Goal: Task Accomplishment & Management: Use online tool/utility

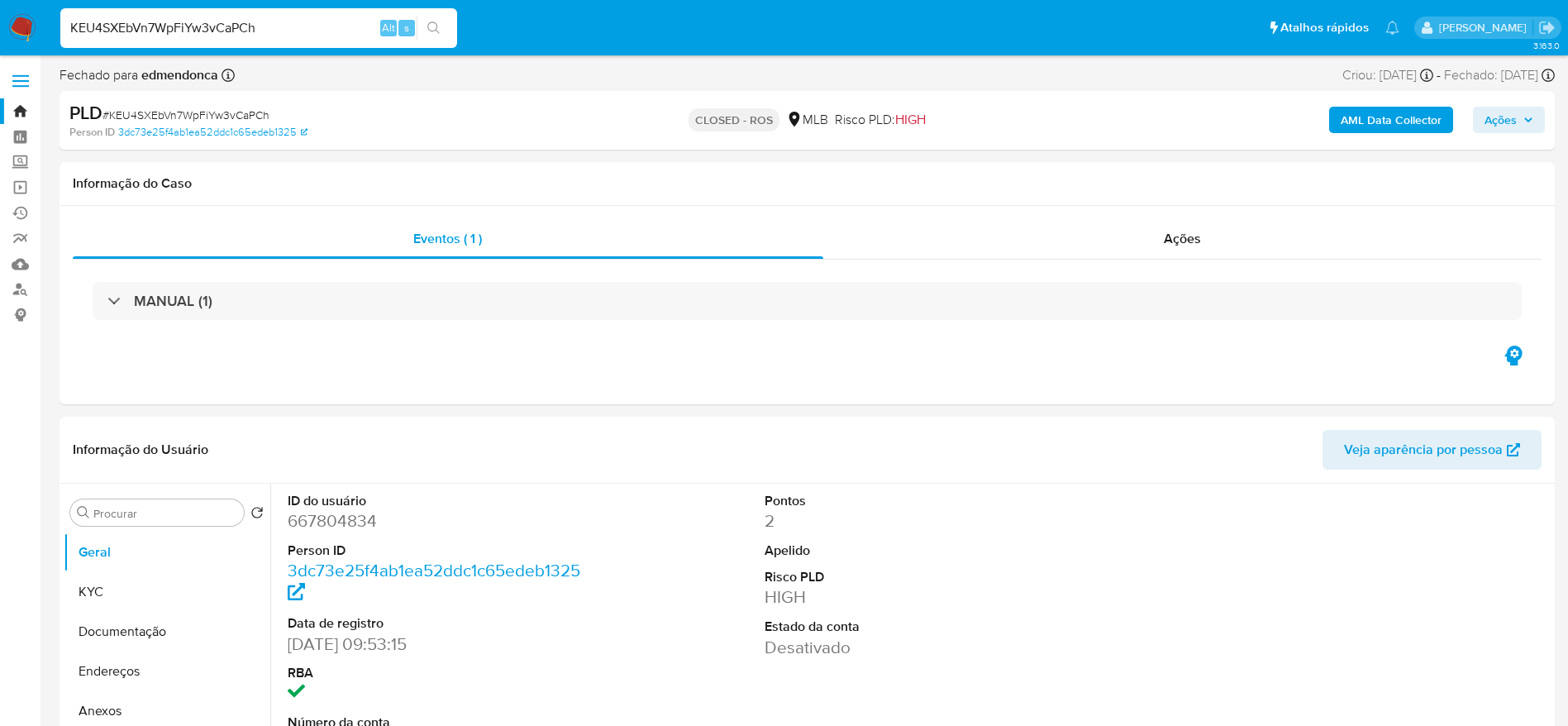
select select "10"
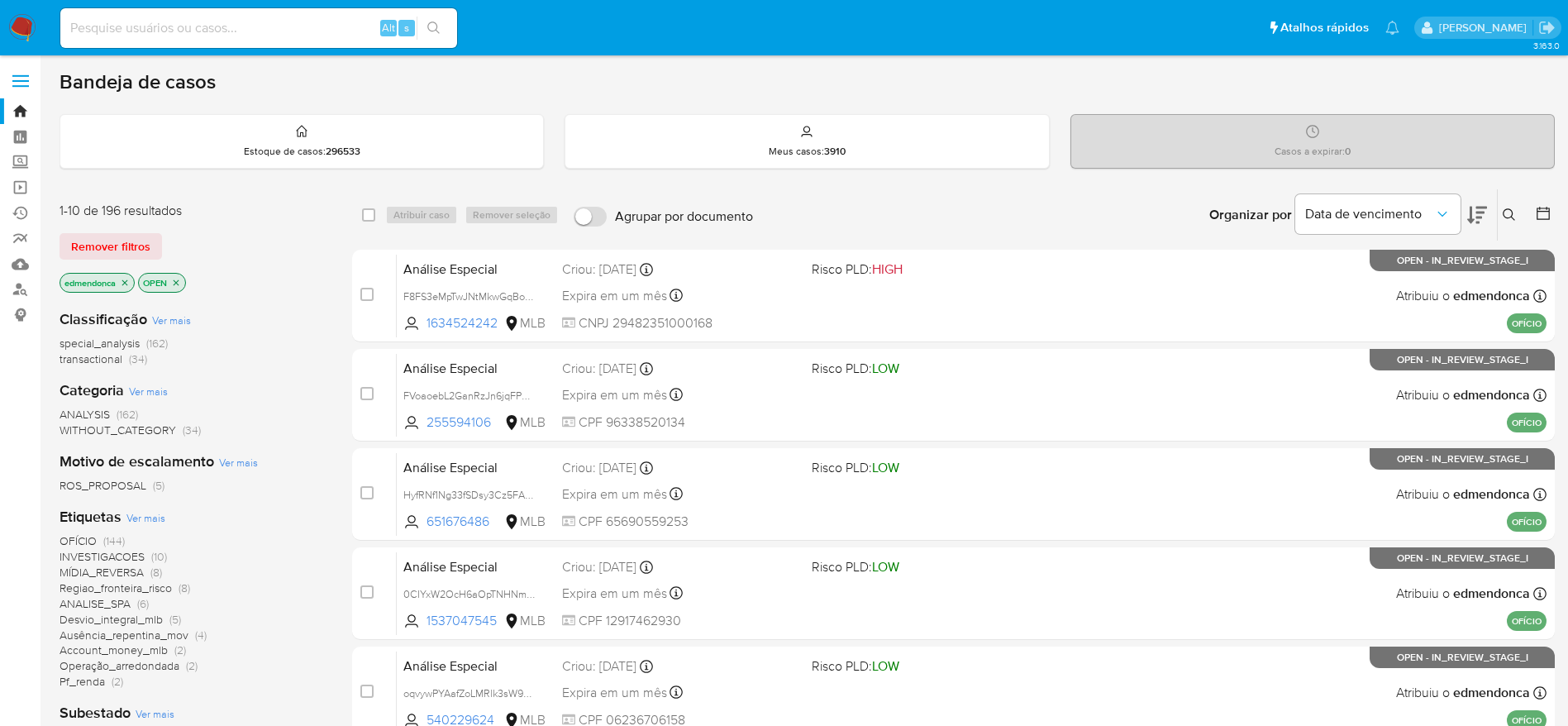
scroll to position [64, 0]
click at [1445, 217] on icon "Organizar por" at bounding box center [1442, 214] width 17 height 17
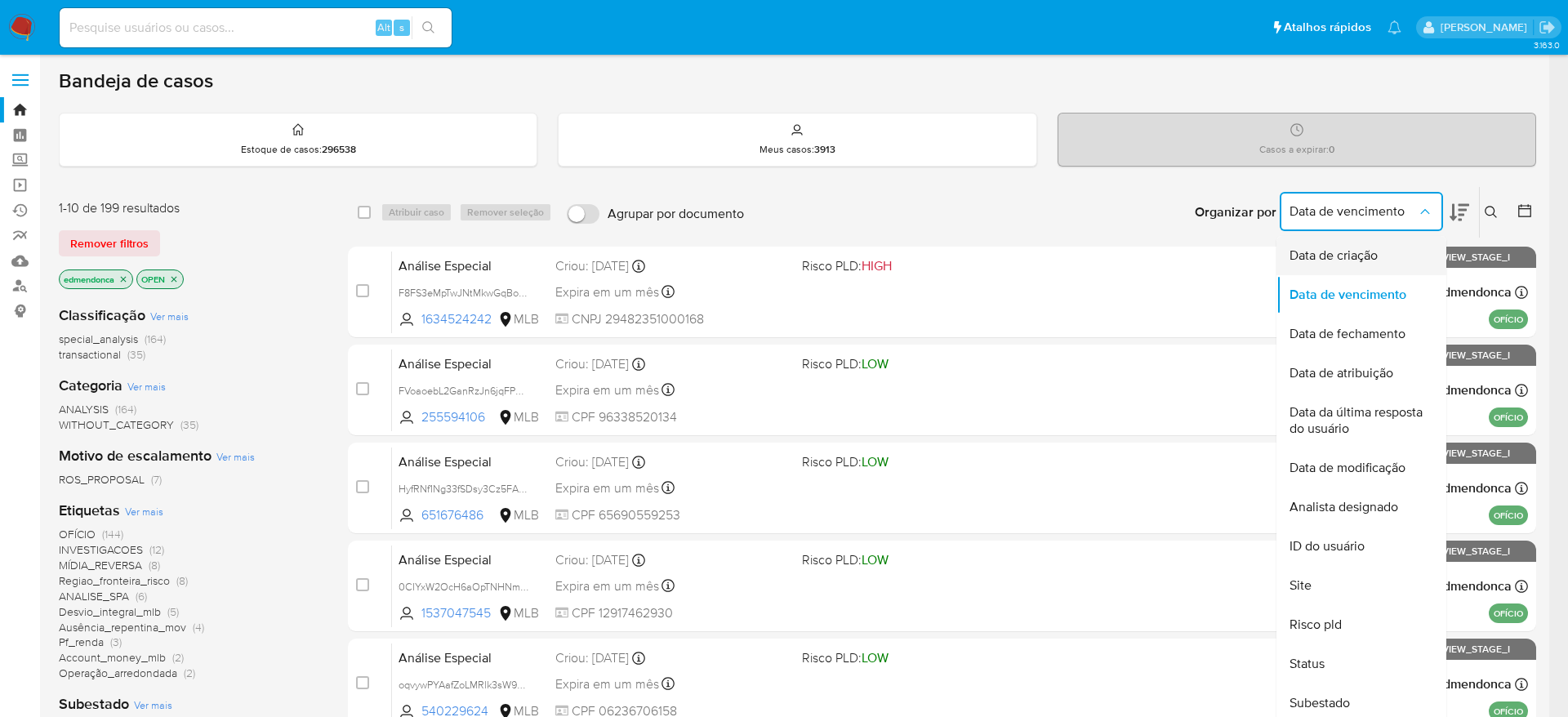
click at [1393, 264] on div "Data de criação" at bounding box center [1356, 255] width 134 height 39
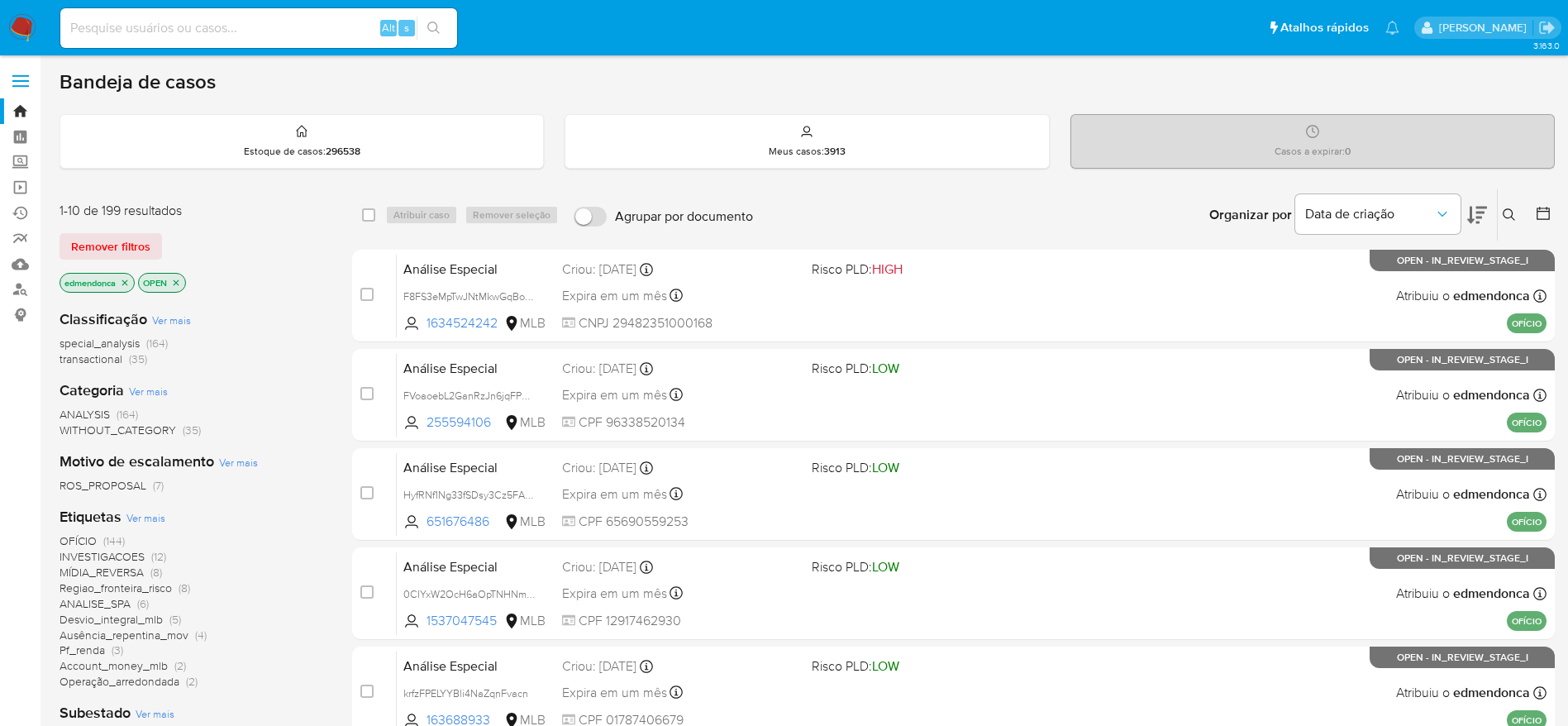
click at [1479, 216] on icon at bounding box center [1477, 215] width 19 height 18
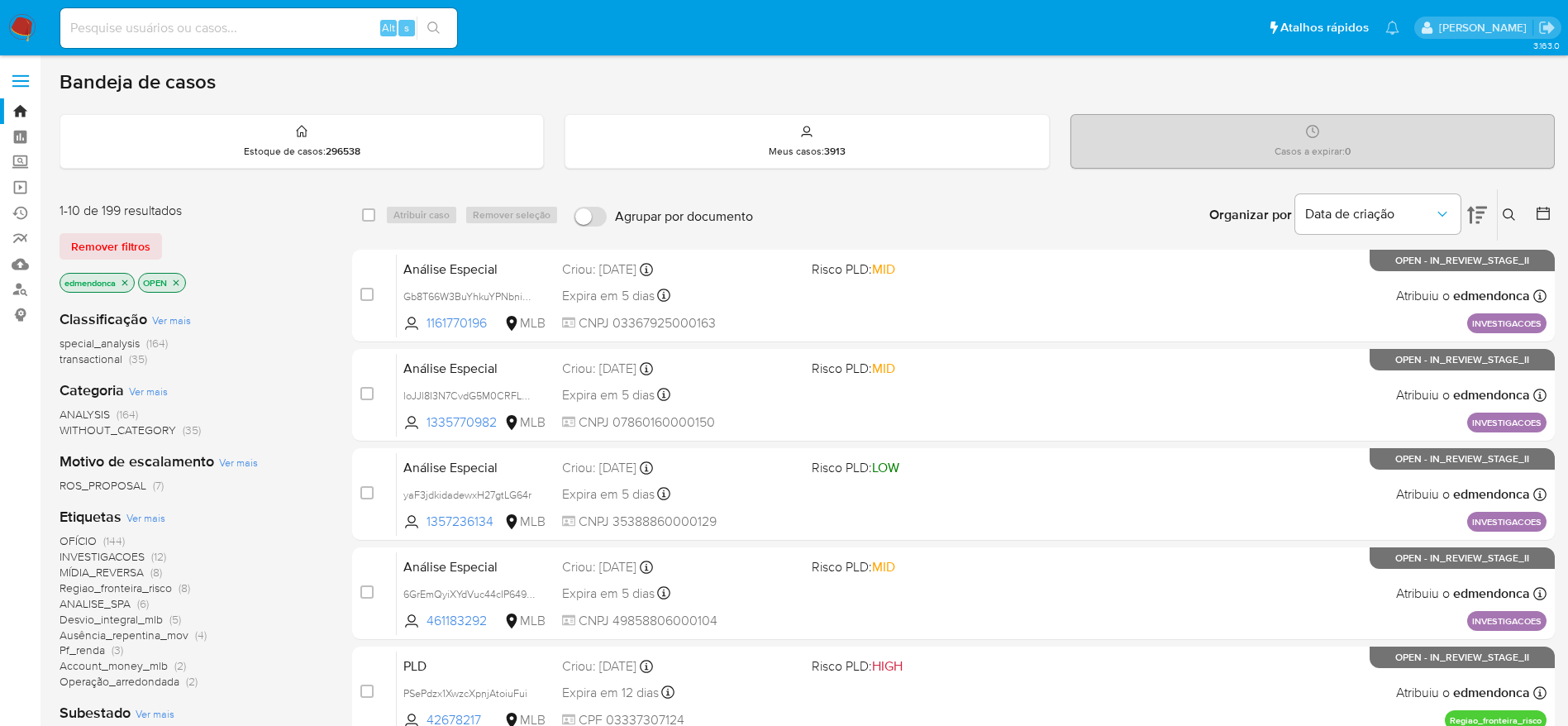
click at [1475, 217] on icon at bounding box center [1477, 214] width 19 height 19
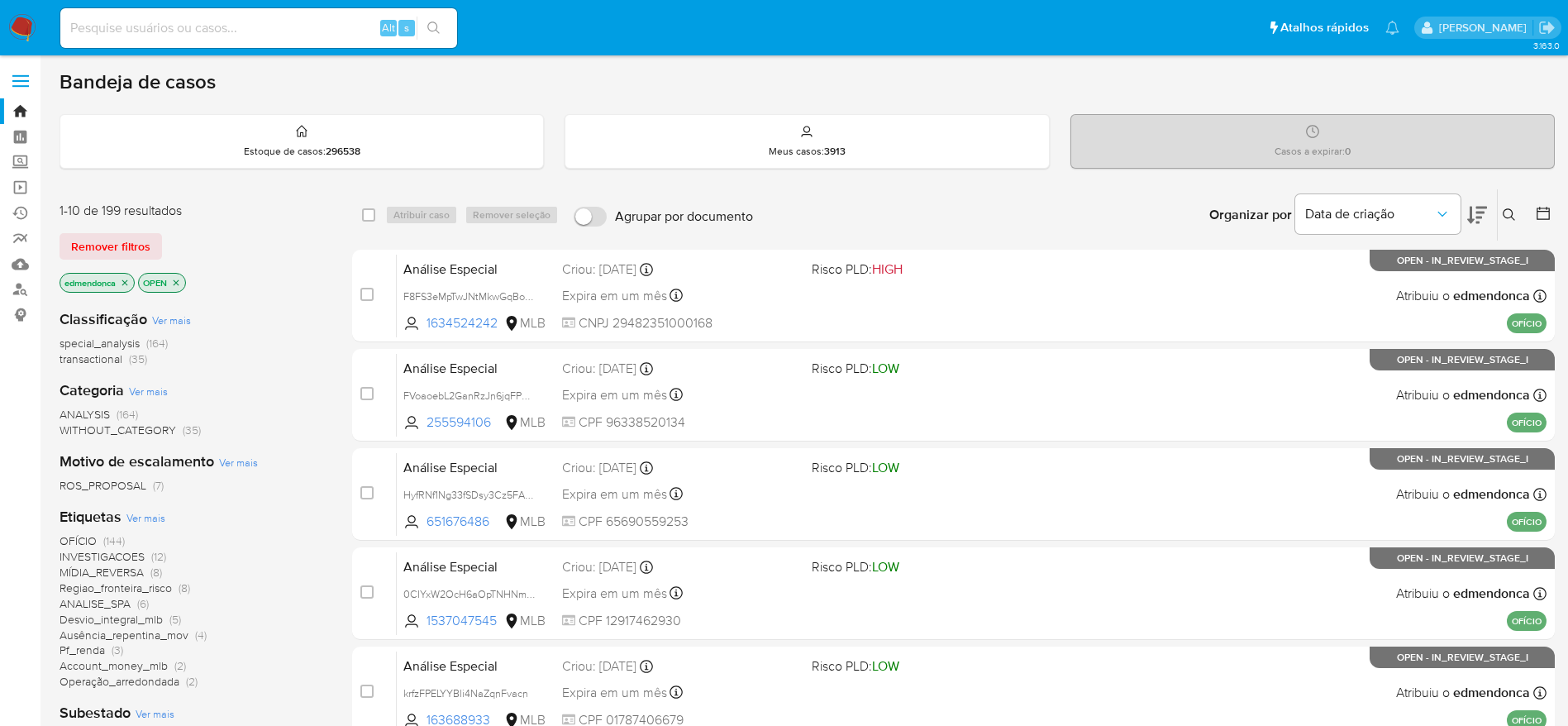
click at [1544, 215] on icon at bounding box center [1543, 213] width 17 height 17
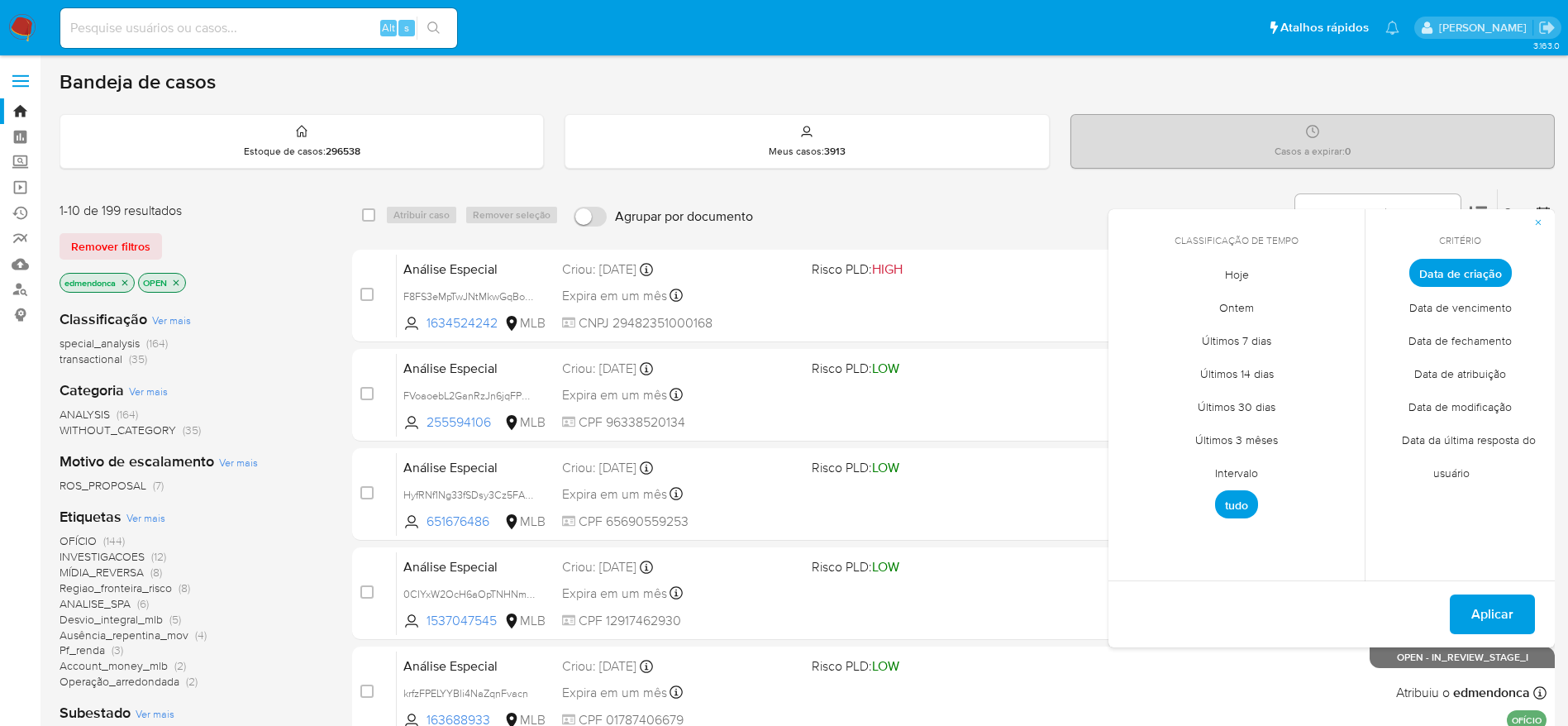
click at [1248, 479] on span "Intervalo" at bounding box center [1236, 472] width 78 height 34
click at [1169, 435] on button "14" at bounding box center [1170, 430] width 27 height 27
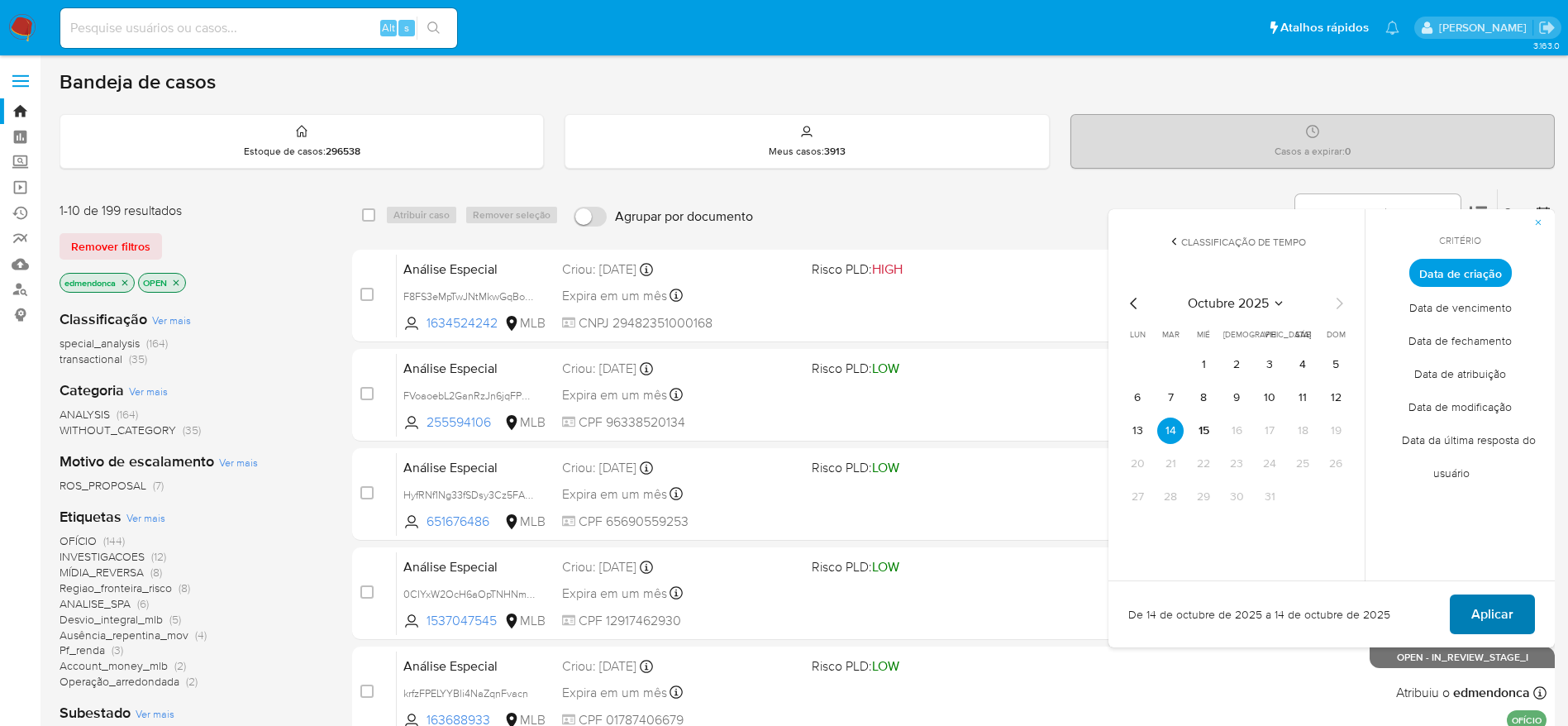
click at [1489, 607] on span "Aplicar" at bounding box center [1493, 613] width 42 height 36
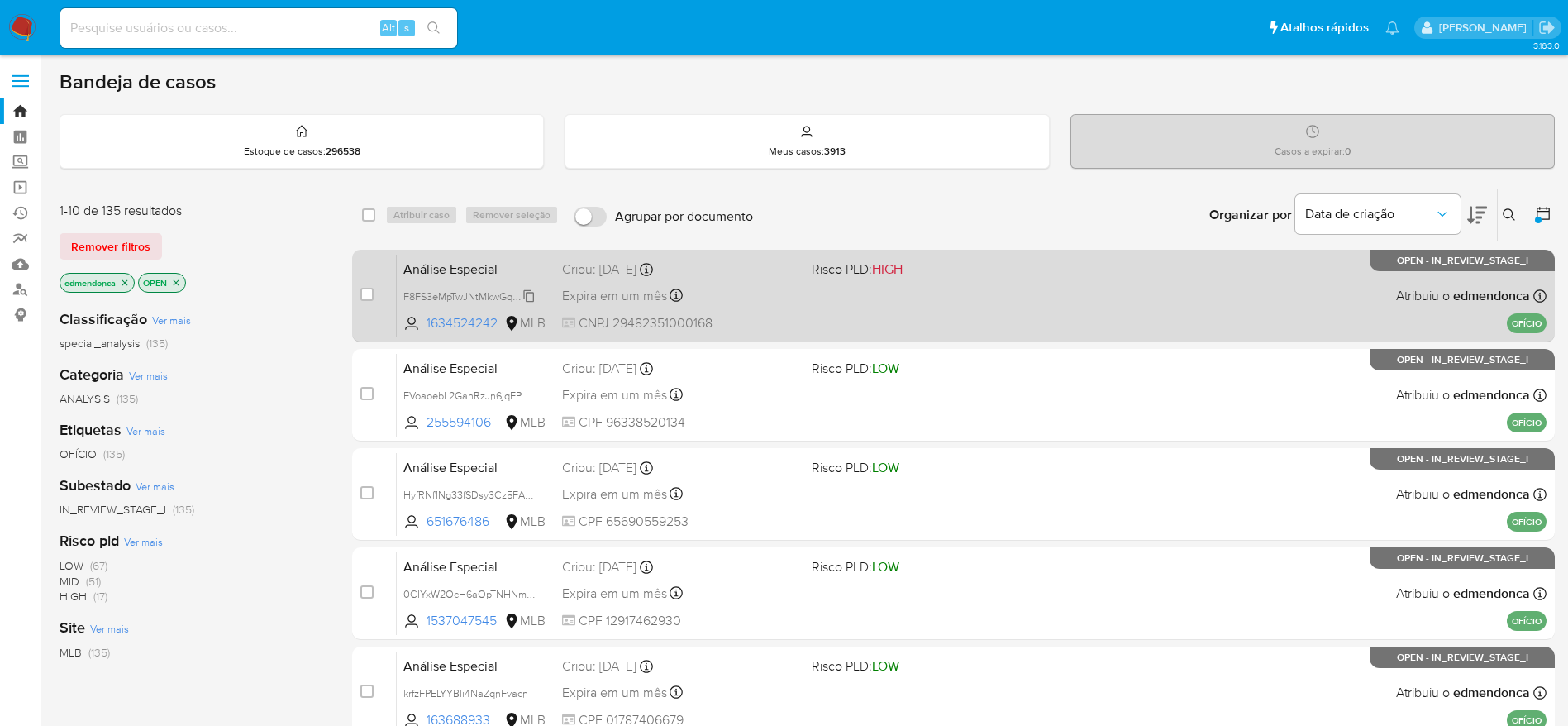
click at [529, 295] on span "F8FS3eMpTwJNtMkwGqBoNSTF" at bounding box center [476, 296] width 146 height 18
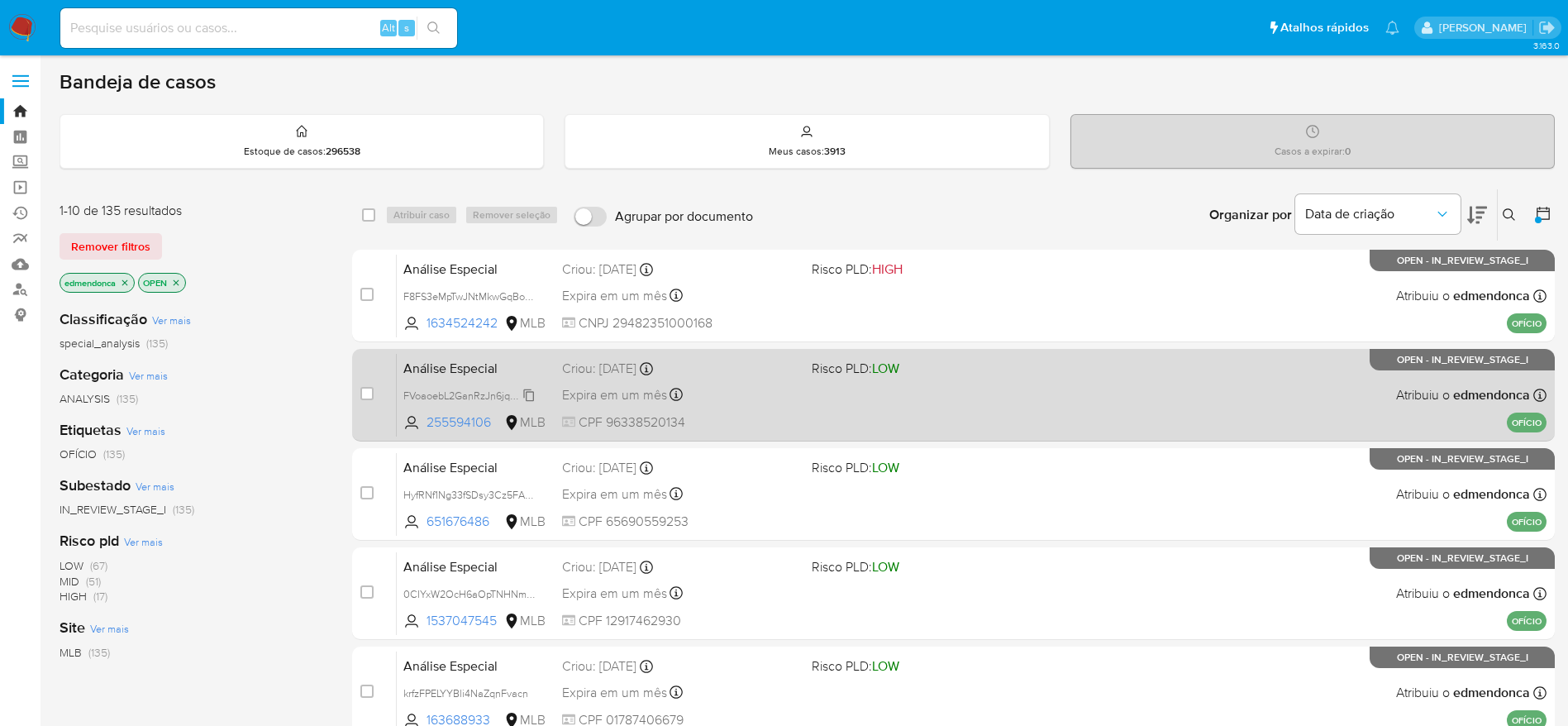
click at [528, 394] on span "FVoaoebL2GanRzJn6jqFPCl9" at bounding box center [470, 394] width 134 height 18
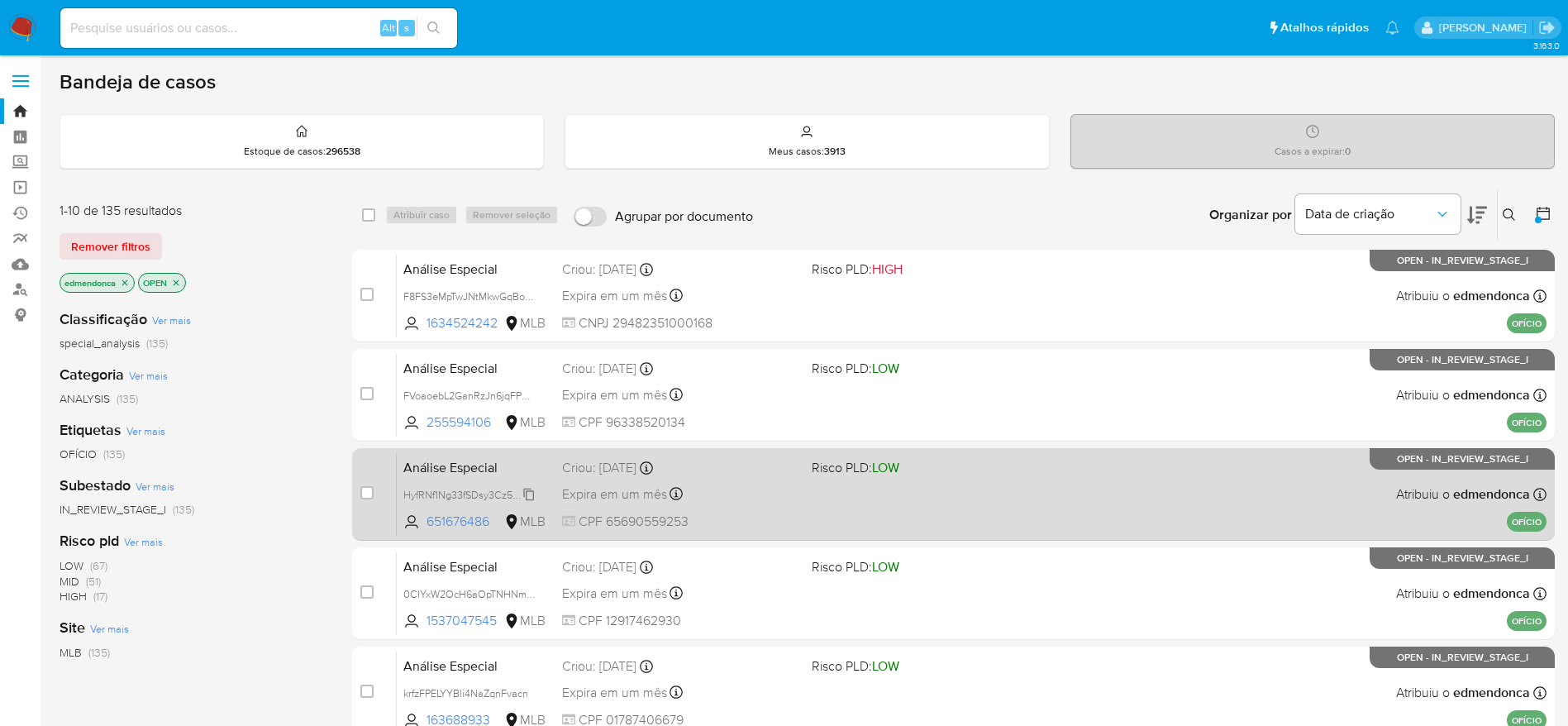
click at [531, 490] on span "HyfRNf1Ng33fSDsy3Cz5FA6U" at bounding box center [471, 494] width 135 height 18
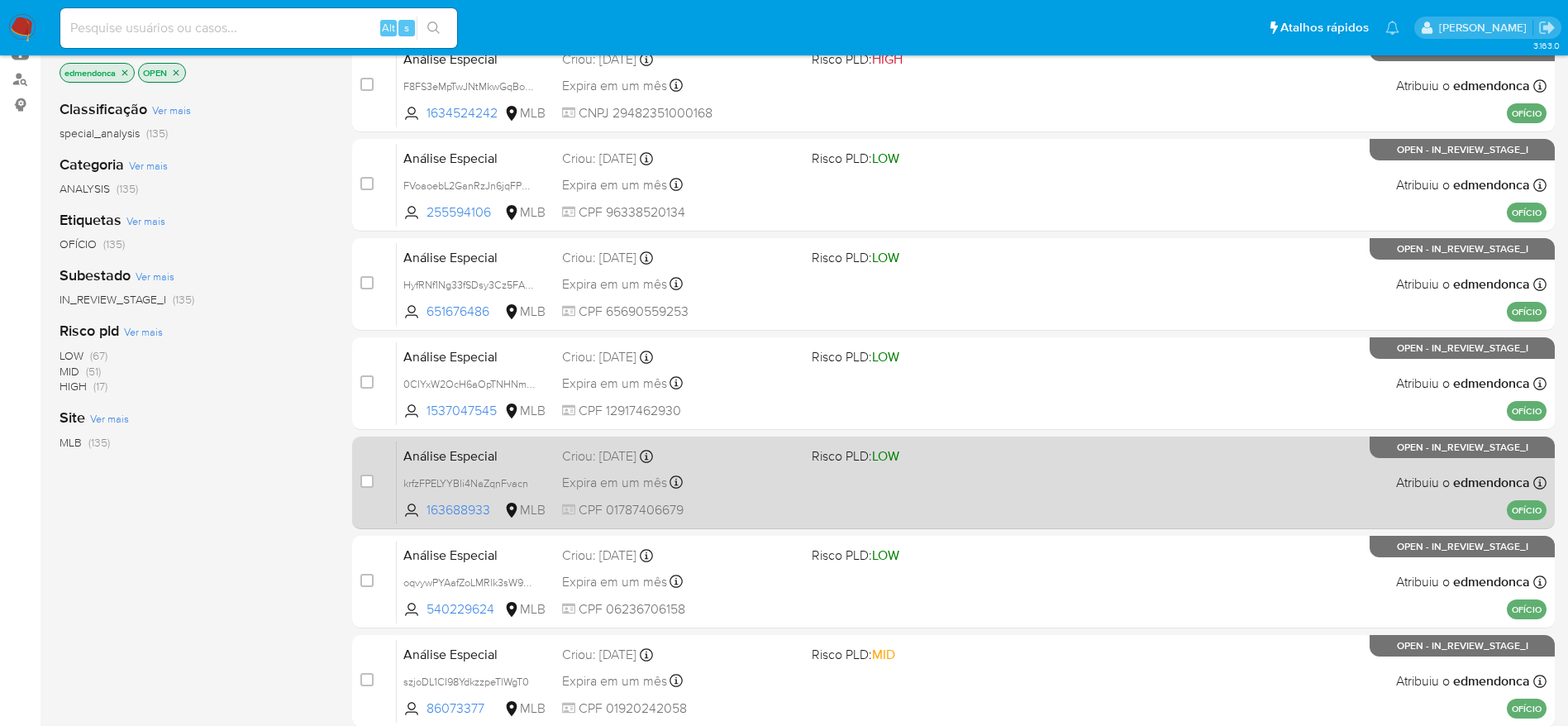
scroll to position [248, 0]
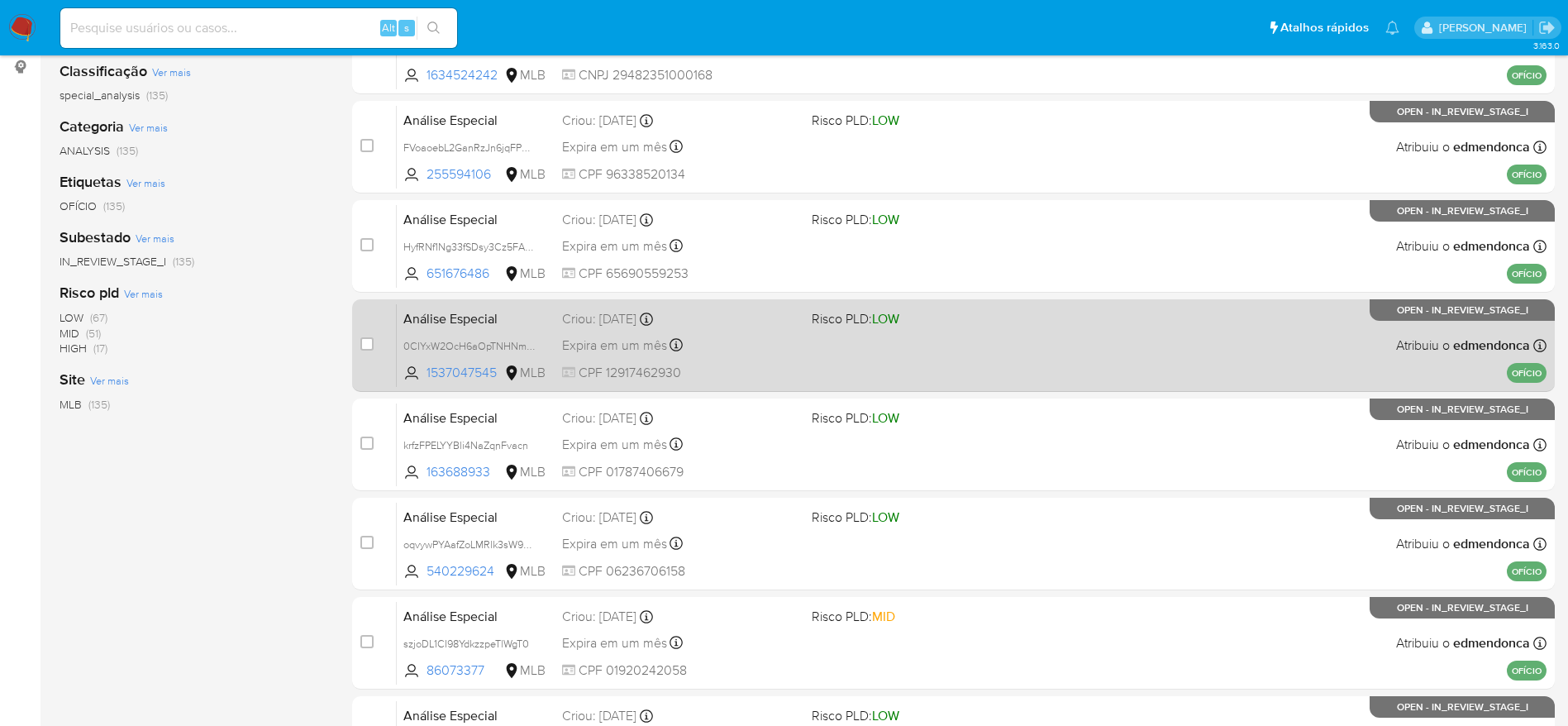
click at [430, 335] on div "Análise Especial 0CIYxW2OcH6aOpTNHNms2jYT 1537047545 MLB Risco PLD: LOW Criou: …" at bounding box center [971, 345] width 1150 height 83
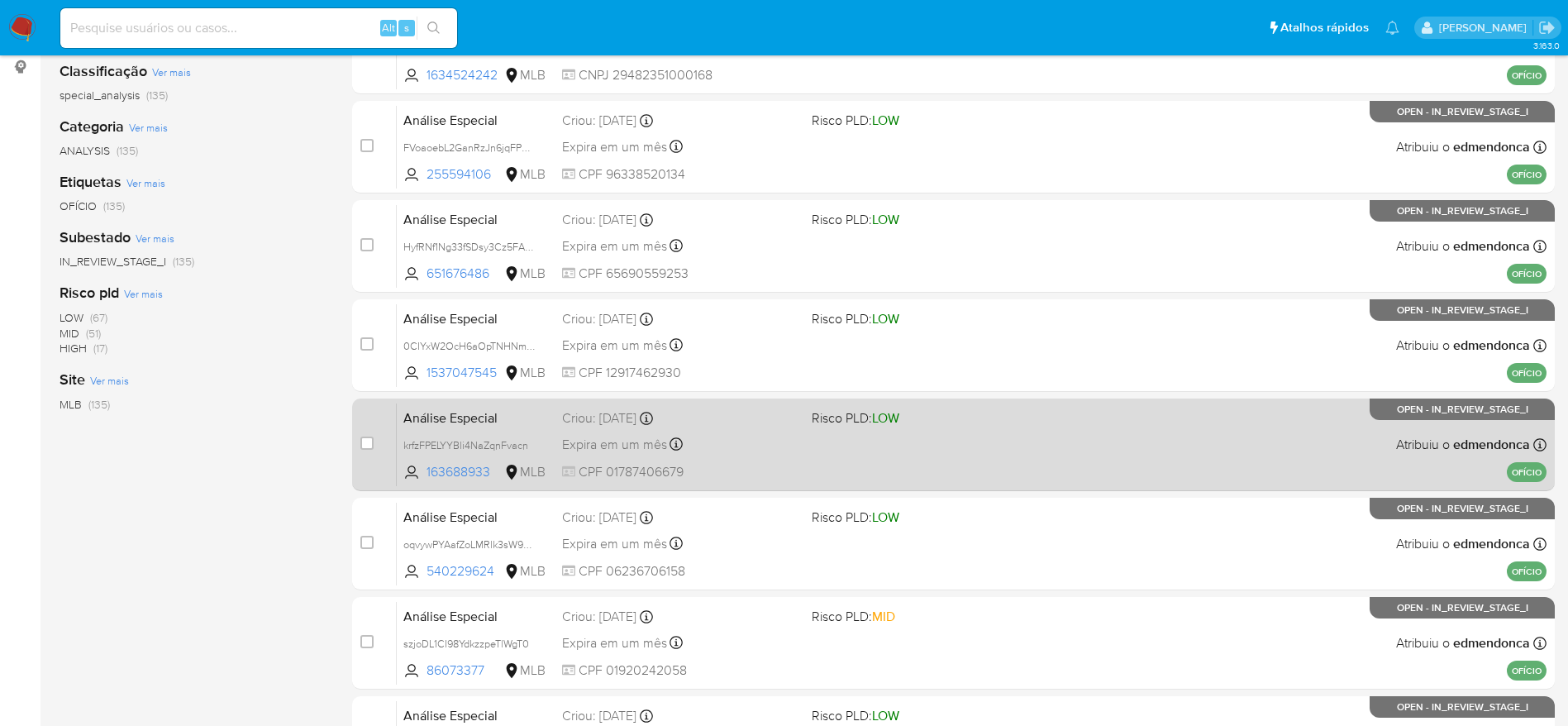
click at [457, 459] on div "Análise Especial krfzFPELYYBli4NaZqnFvacn 163688933 MLB Risco PLD: LOW Criou: 1…" at bounding box center [971, 444] width 1150 height 83
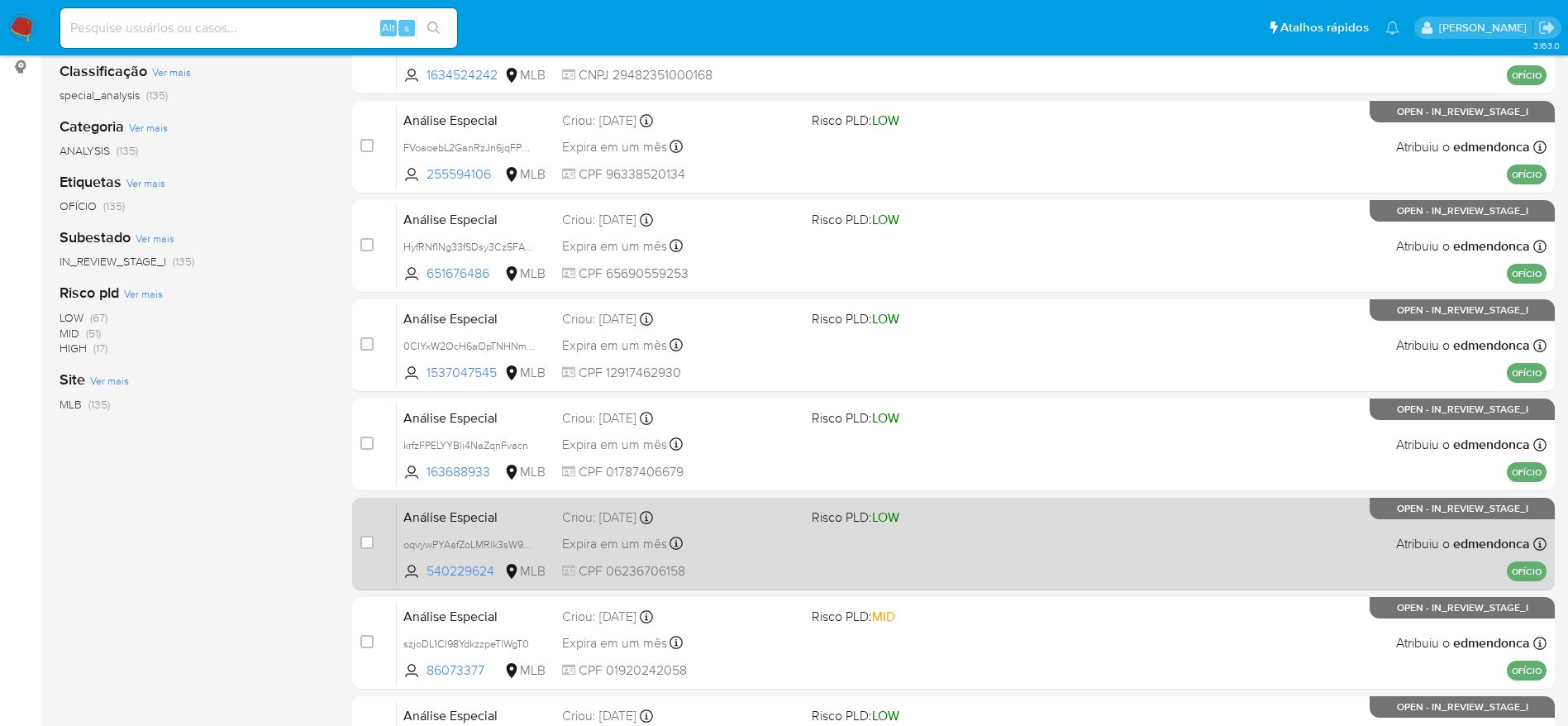
click at [462, 556] on div "Análise Especial oqvywPYAafZoLMRlk3sW9S9A 540229624 MLB Risco PLD: LOW Criou: 1…" at bounding box center [971, 543] width 1150 height 83
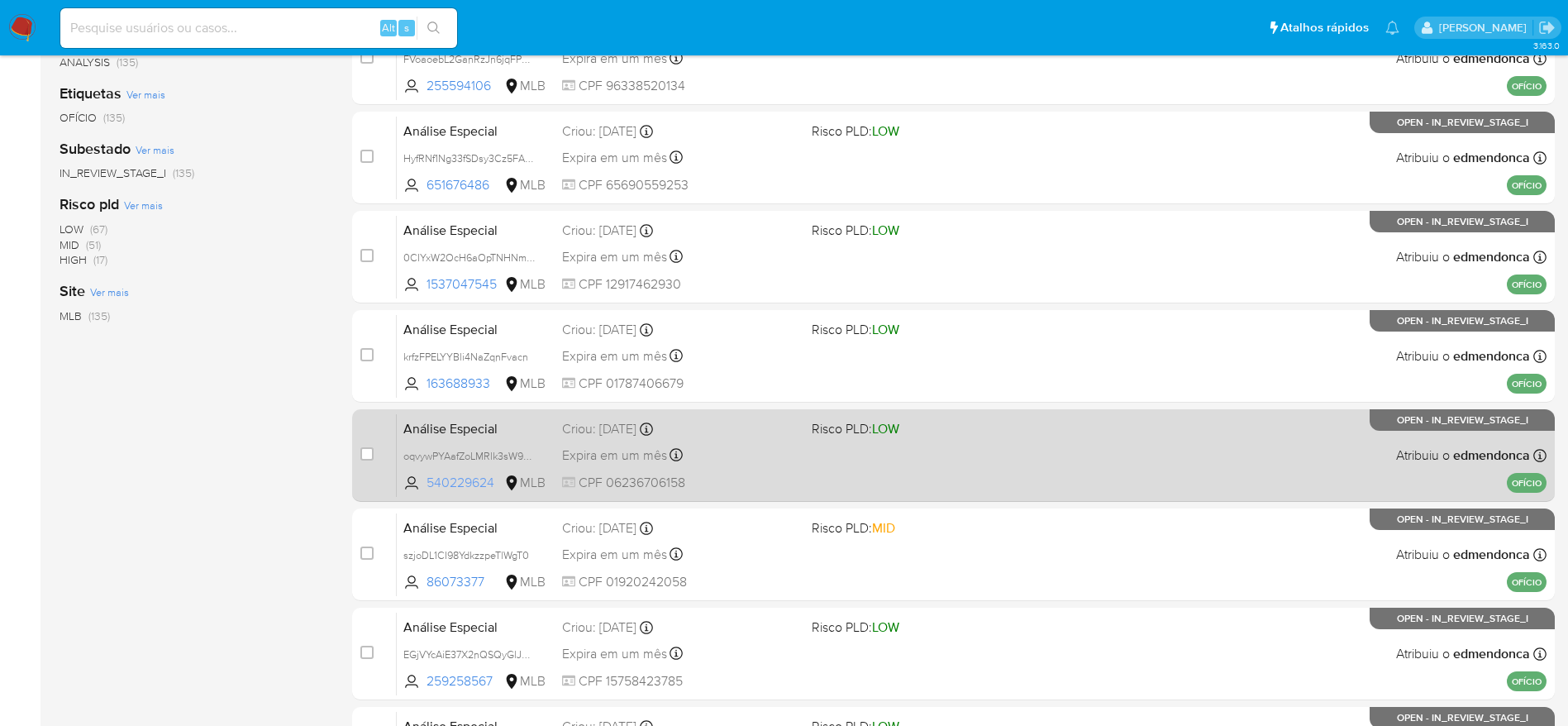
scroll to position [372, 0]
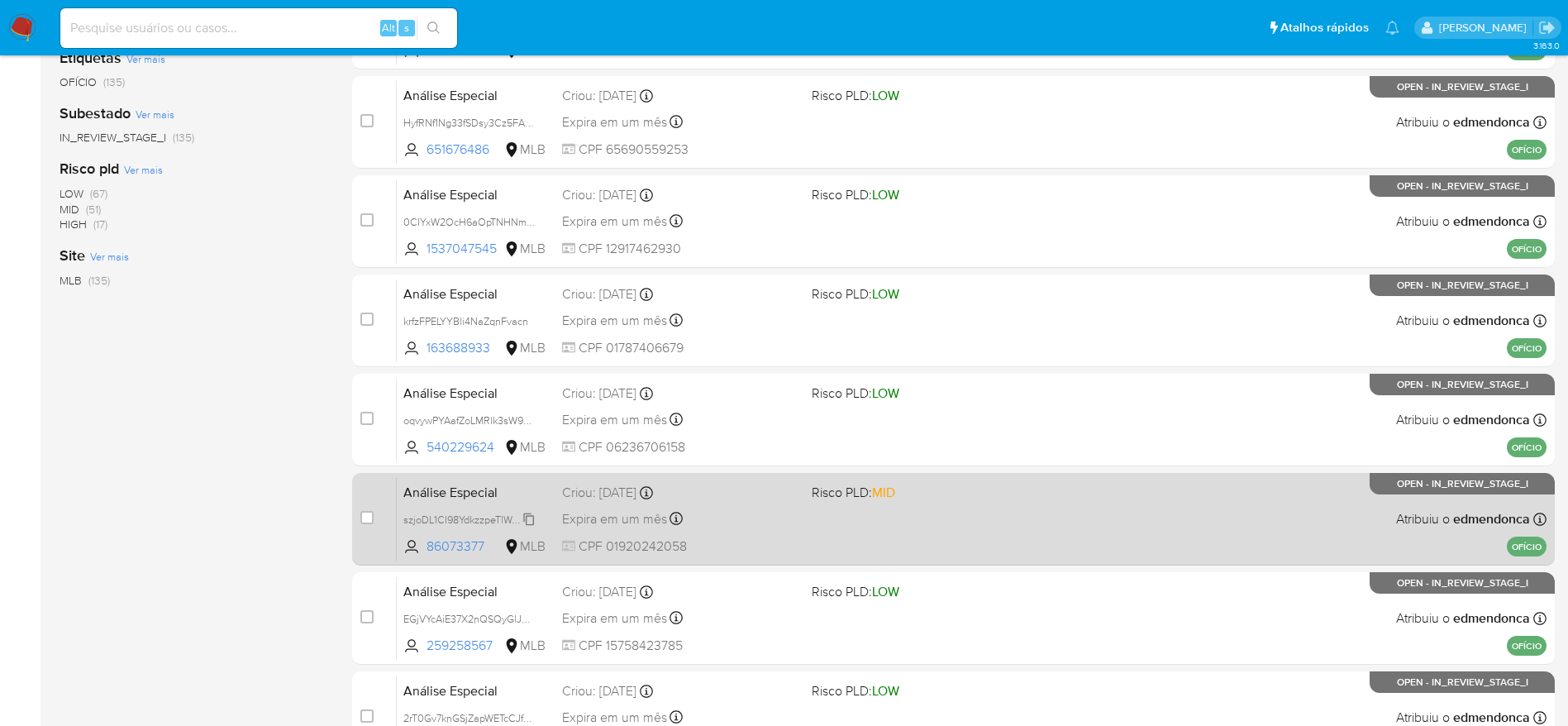
click at [456, 516] on span "szjoDL1CI98YdkzzpeTlWgT0" at bounding box center [466, 518] width 126 height 18
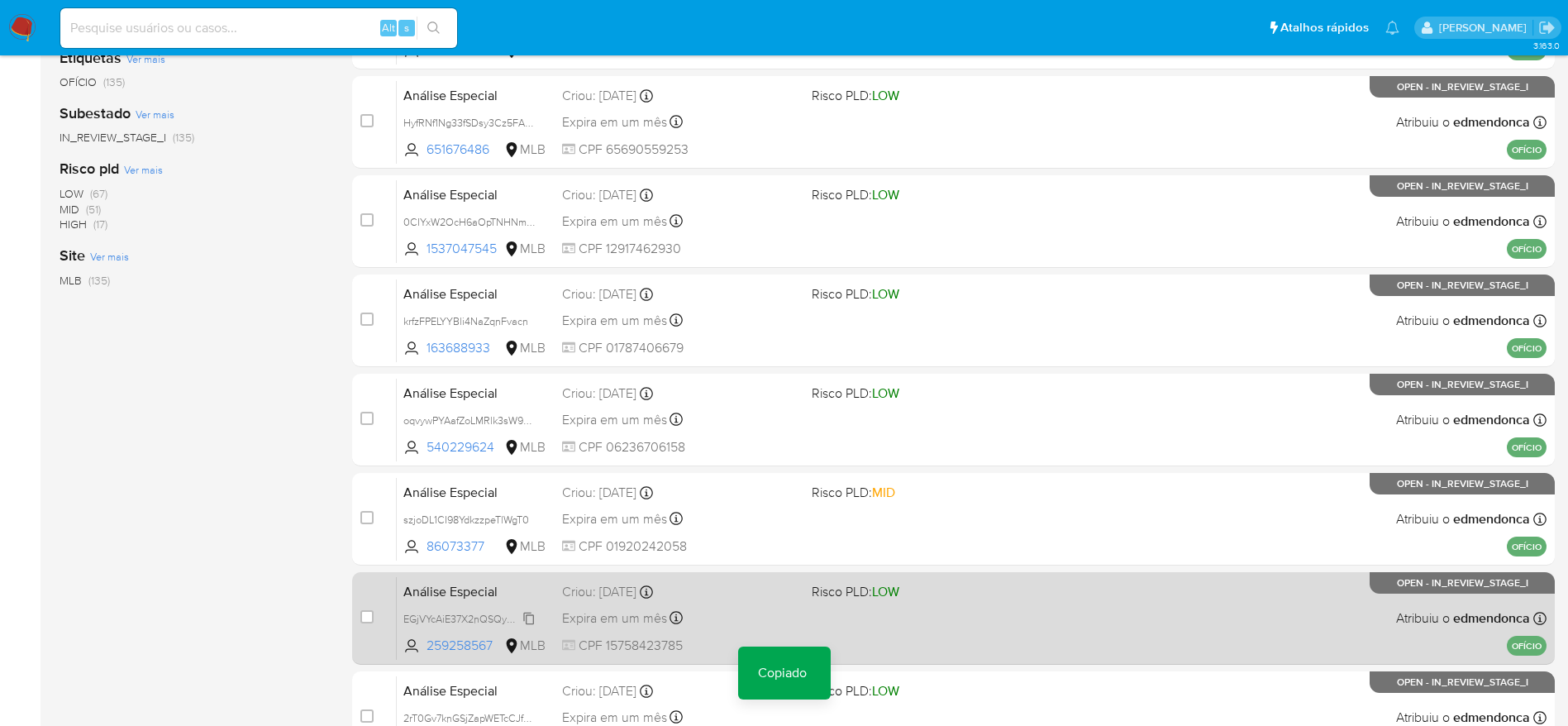
click at [471, 624] on span "EGjVYcAiE37X2nQSQyGlJREM" at bounding box center [473, 618] width 139 height 18
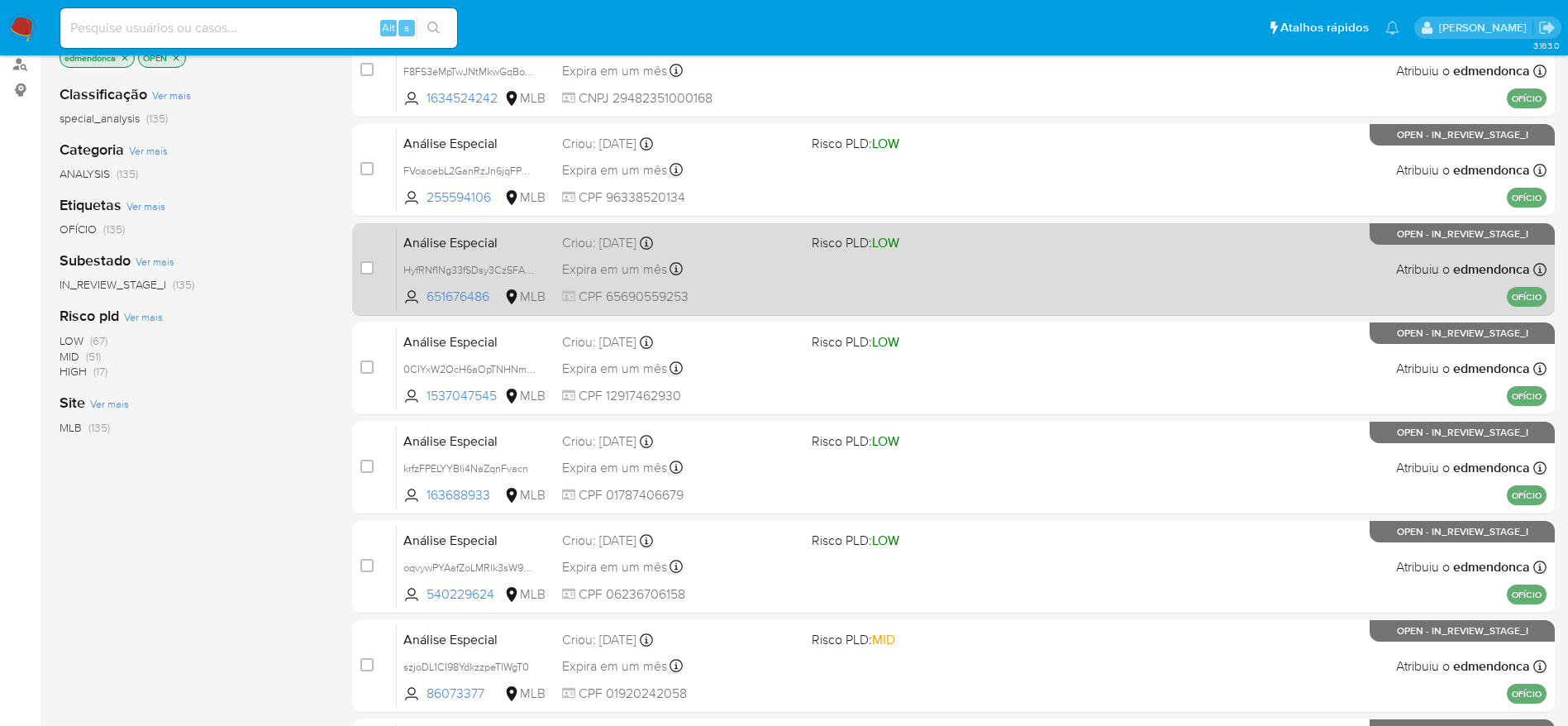
scroll to position [248, 0]
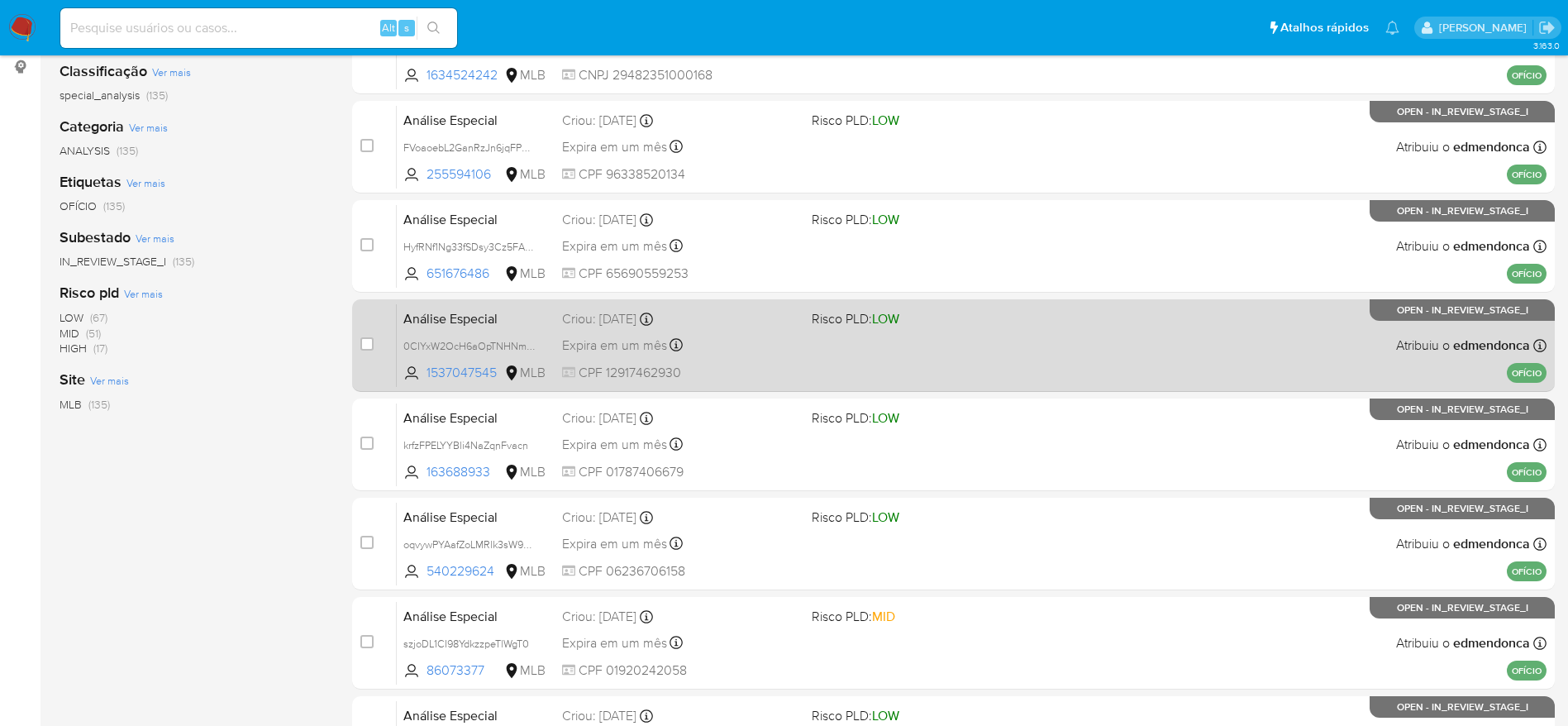
click at [887, 335] on div "Análise Especial 0CIYxW2OcH6aOpTNHNms2jYT 1537047545 MLB Risco PLD: LOW Criou: …" at bounding box center [971, 345] width 1150 height 83
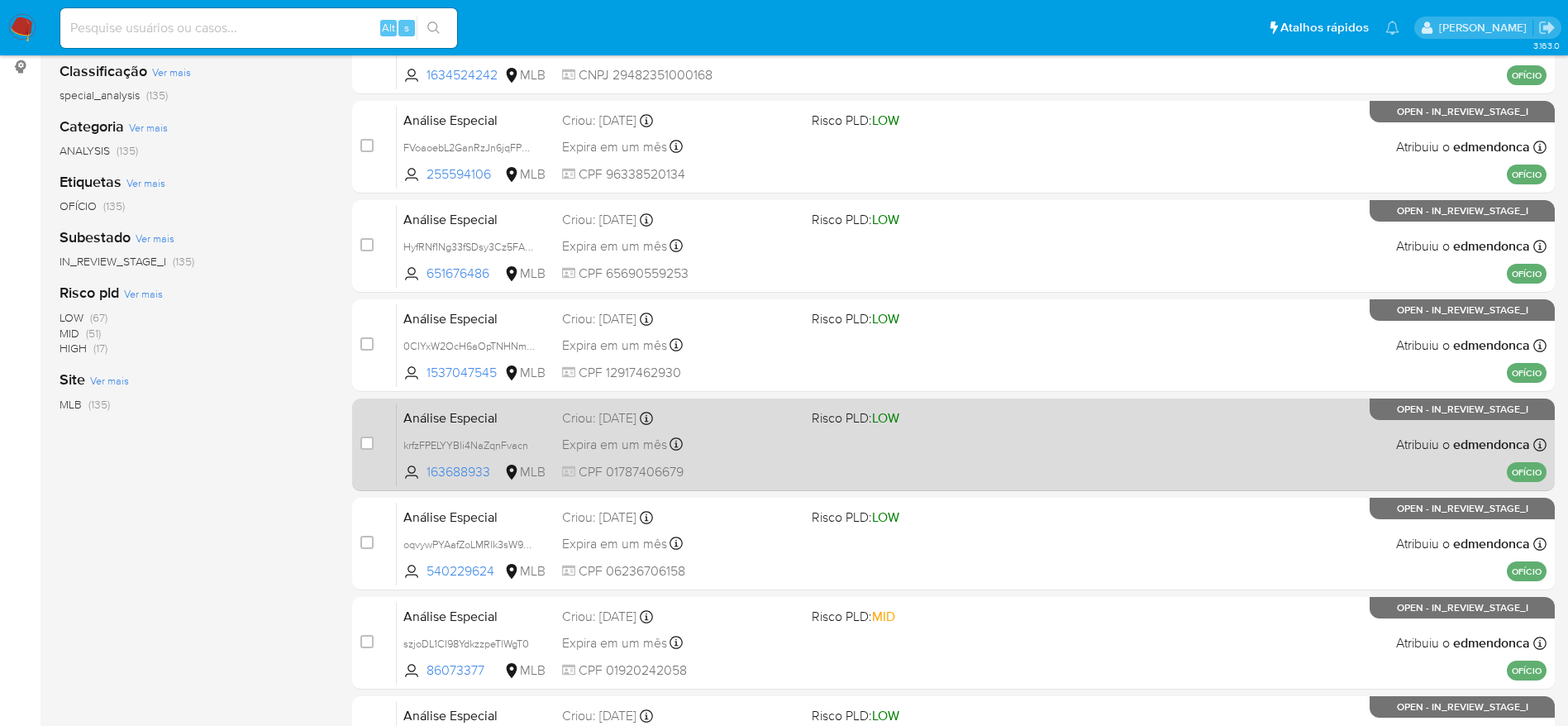
click at [858, 459] on div "Análise Especial krfzFPELYYBli4NaZqnFvacn 163688933 MLB Risco PLD: LOW Criou: 1…" at bounding box center [971, 444] width 1150 height 83
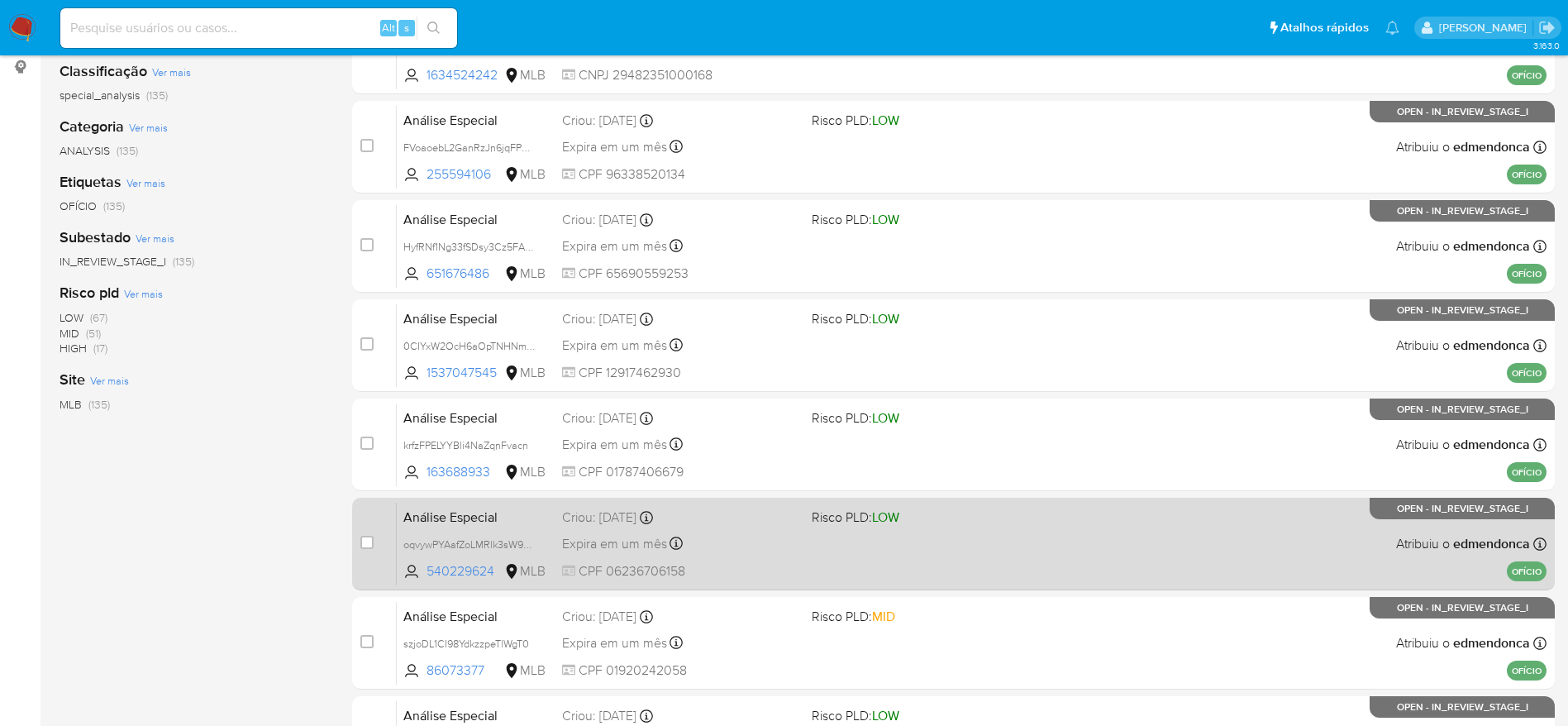
click at [803, 543] on div "Análise Especial oqvywPYAafZoLMRlk3sW9S9A 540229624 MLB Risco PLD: LOW Criou: 1…" at bounding box center [971, 543] width 1150 height 83
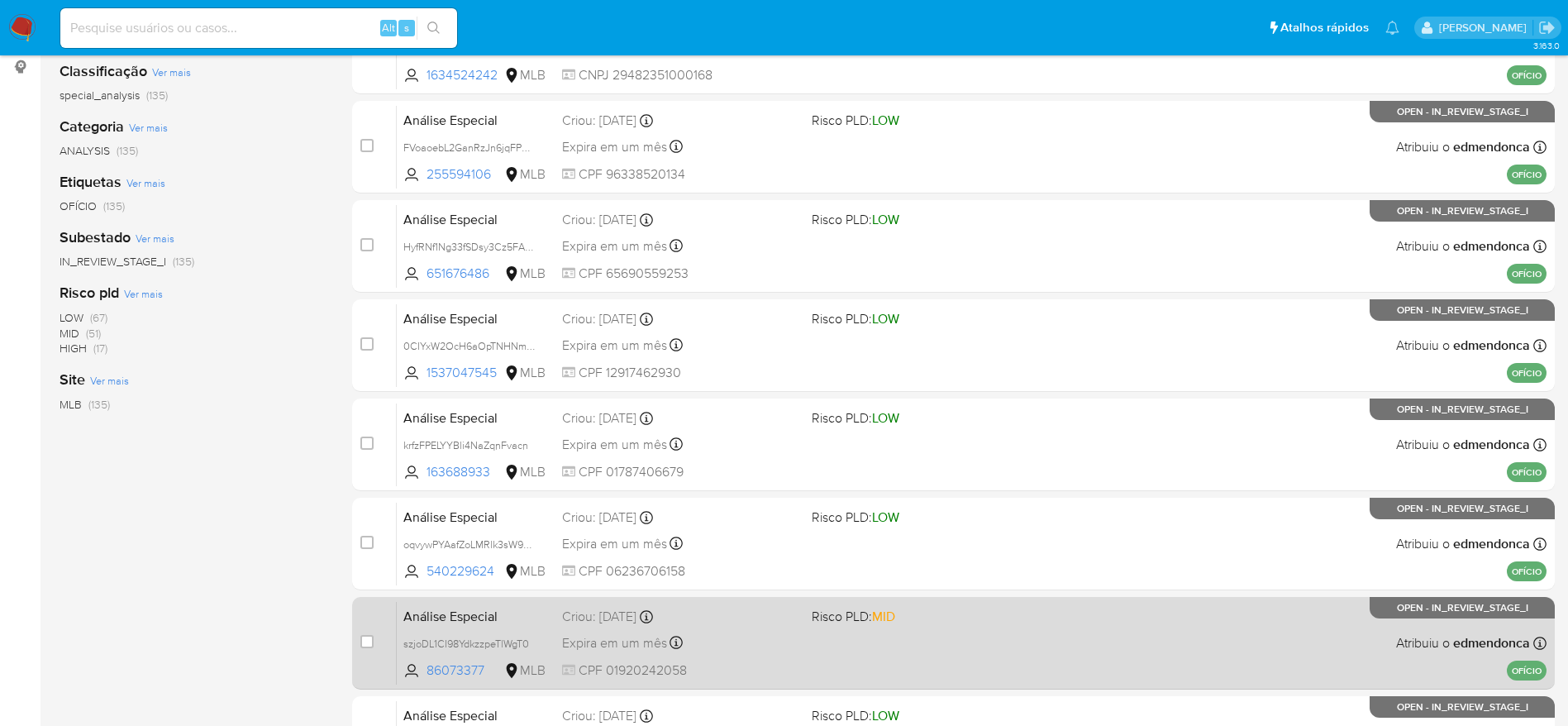
click at [798, 640] on div "Expira em um mês Expira em 28/11/2025 18:21:40" at bounding box center [681, 643] width 236 height 22
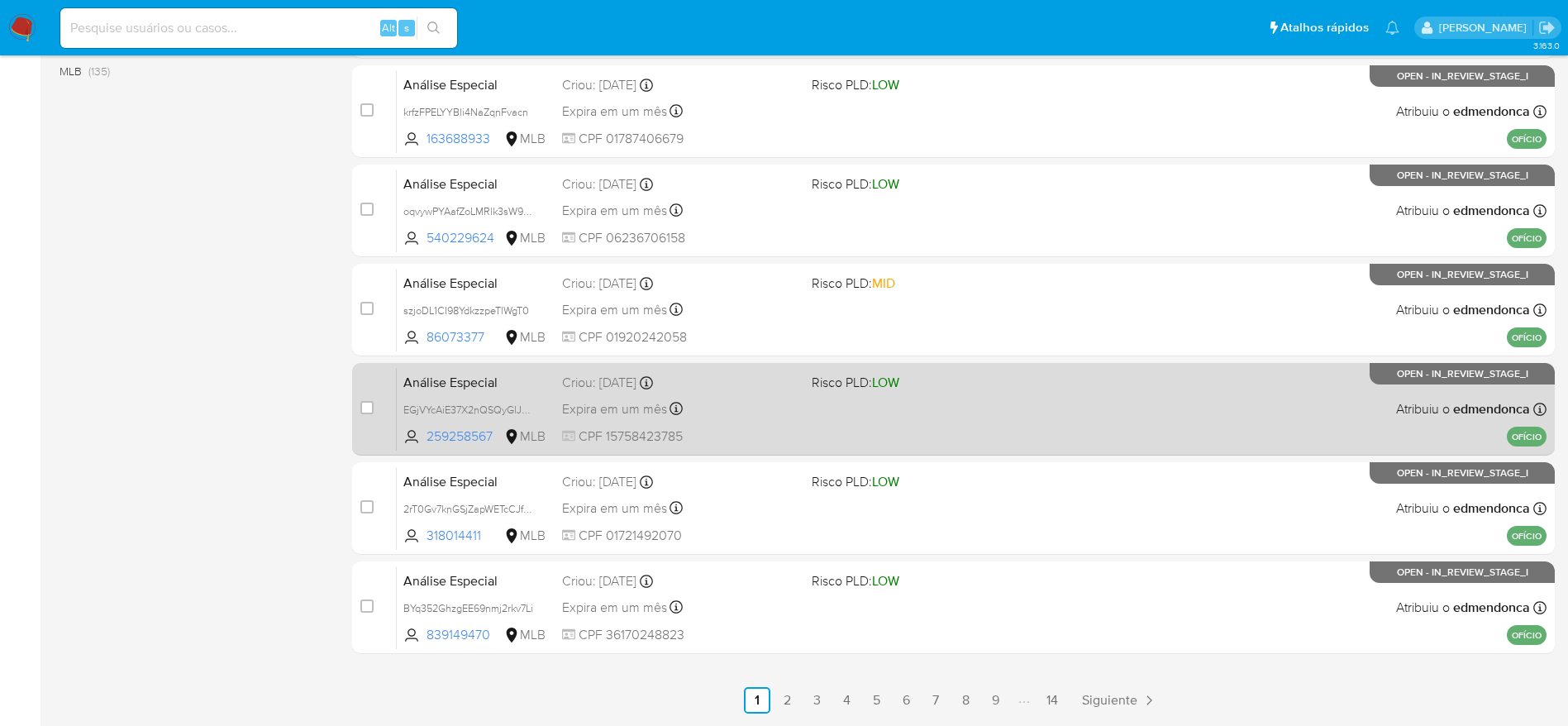
scroll to position [620, 0]
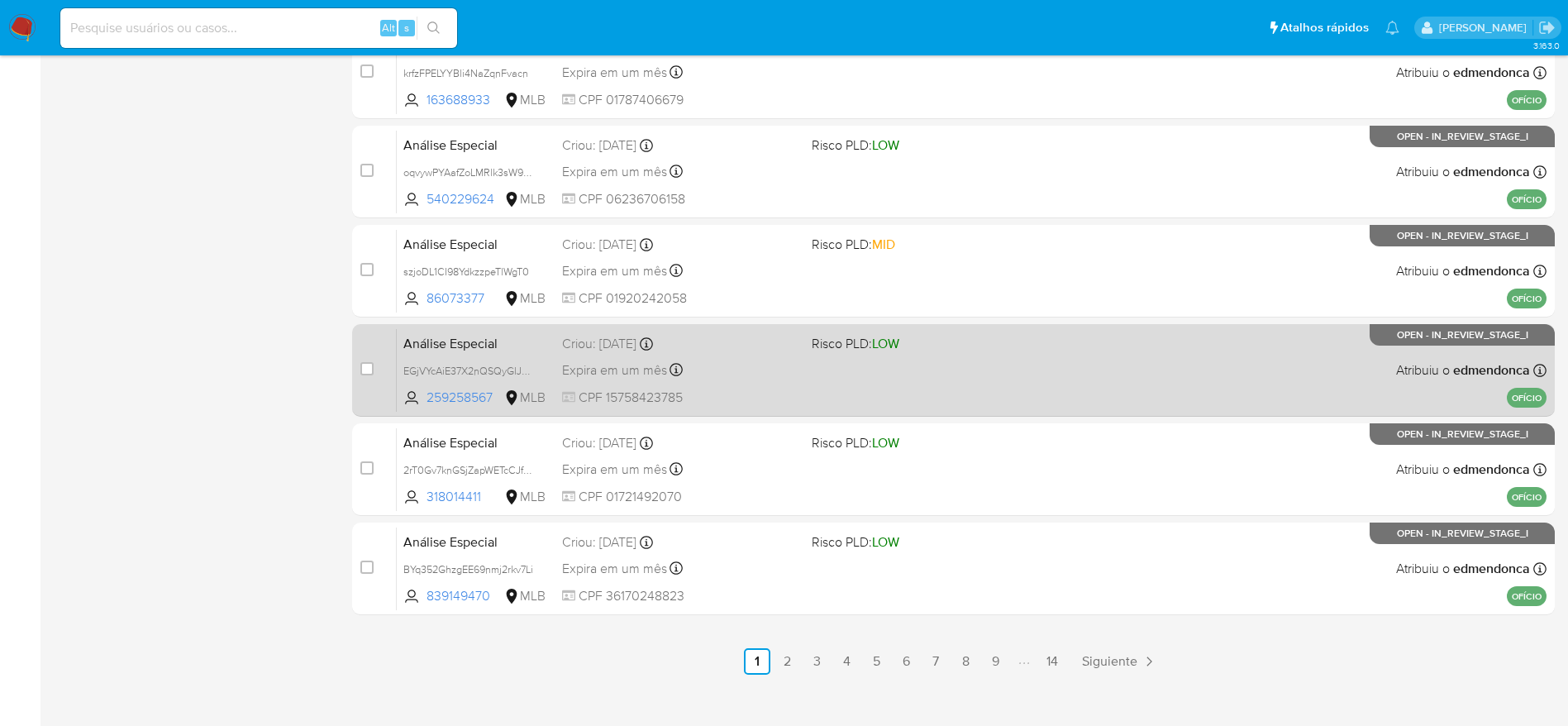
click at [832, 381] on div "Análise Especial EGjVYcAiE37X2nQSQyGlJREM 259258567 MLB Risco PLD: LOW Criou: 1…" at bounding box center [971, 369] width 1150 height 83
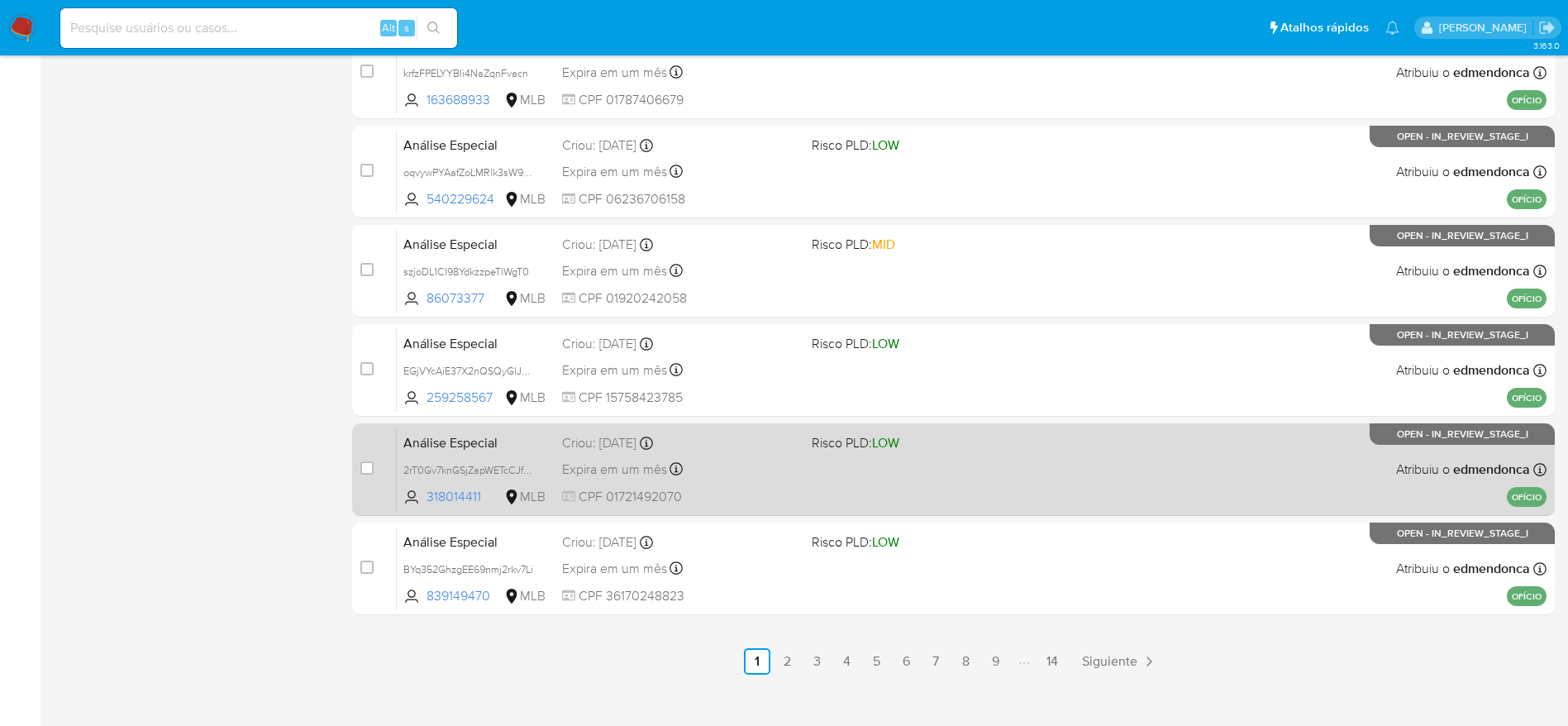
click at [793, 443] on div "Criou: 14/10/2025 Criou: 14/10/2025 18:21:38" at bounding box center [681, 443] width 236 height 18
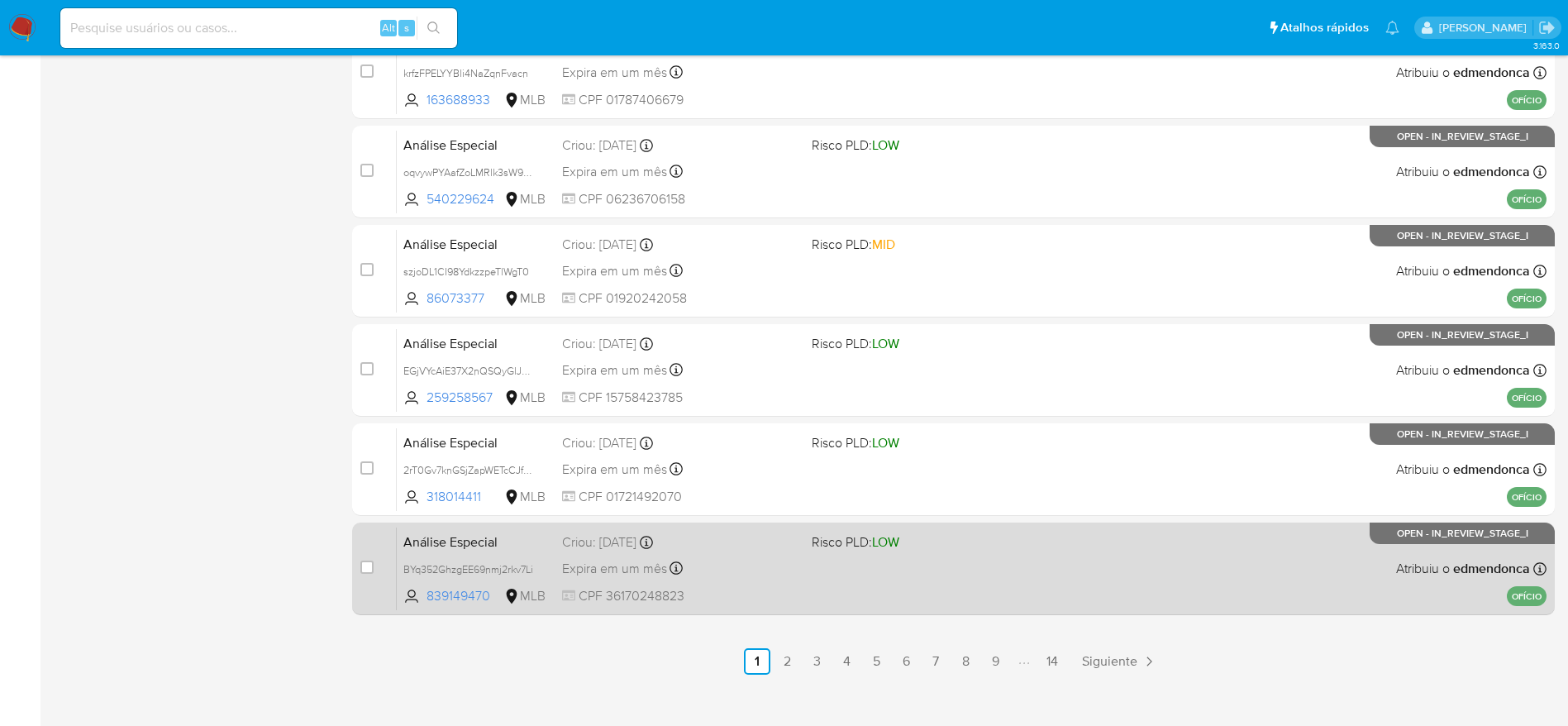
click at [763, 575] on div "Expira em um mês Expira em 28/11/2025 18:21:38" at bounding box center [681, 568] width 236 height 22
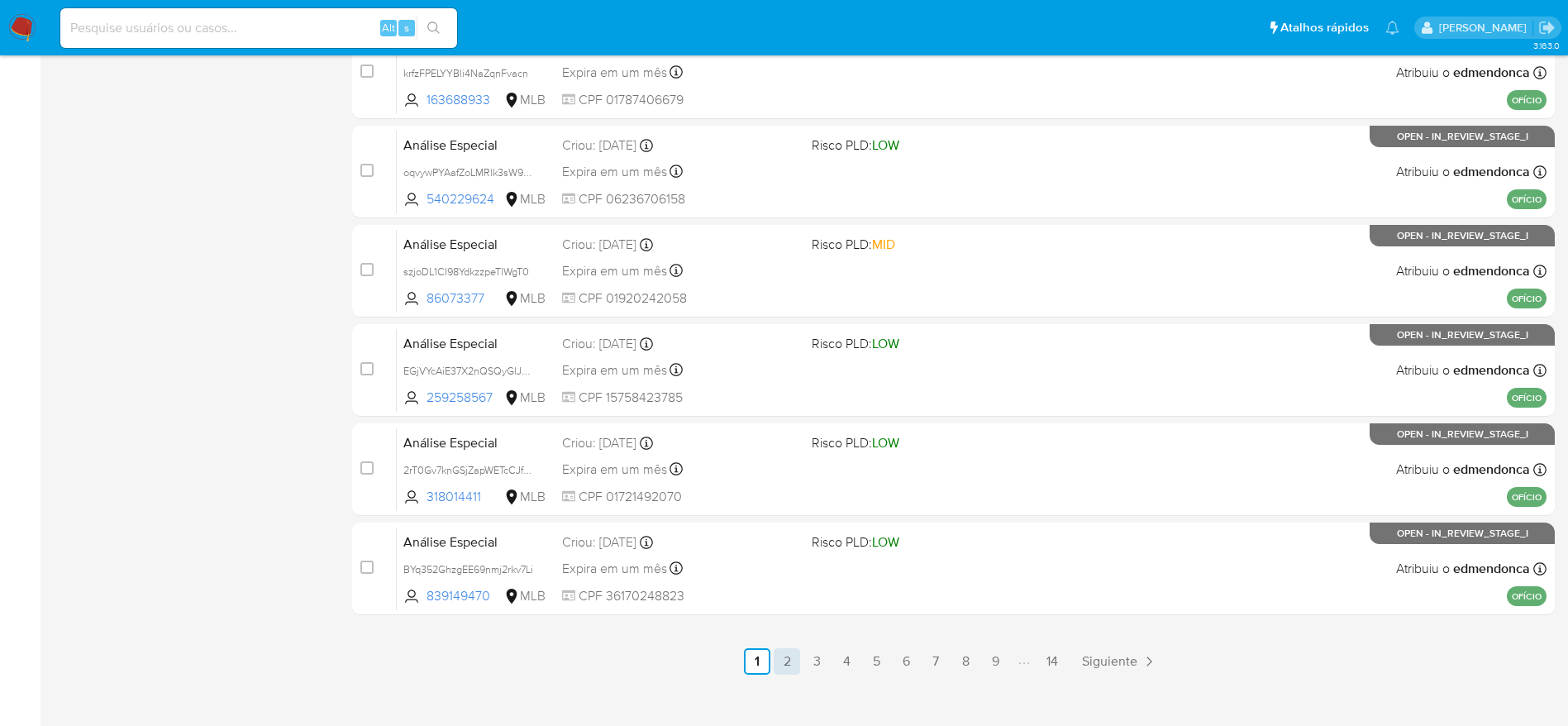
click at [788, 671] on link "2" at bounding box center [787, 661] width 27 height 27
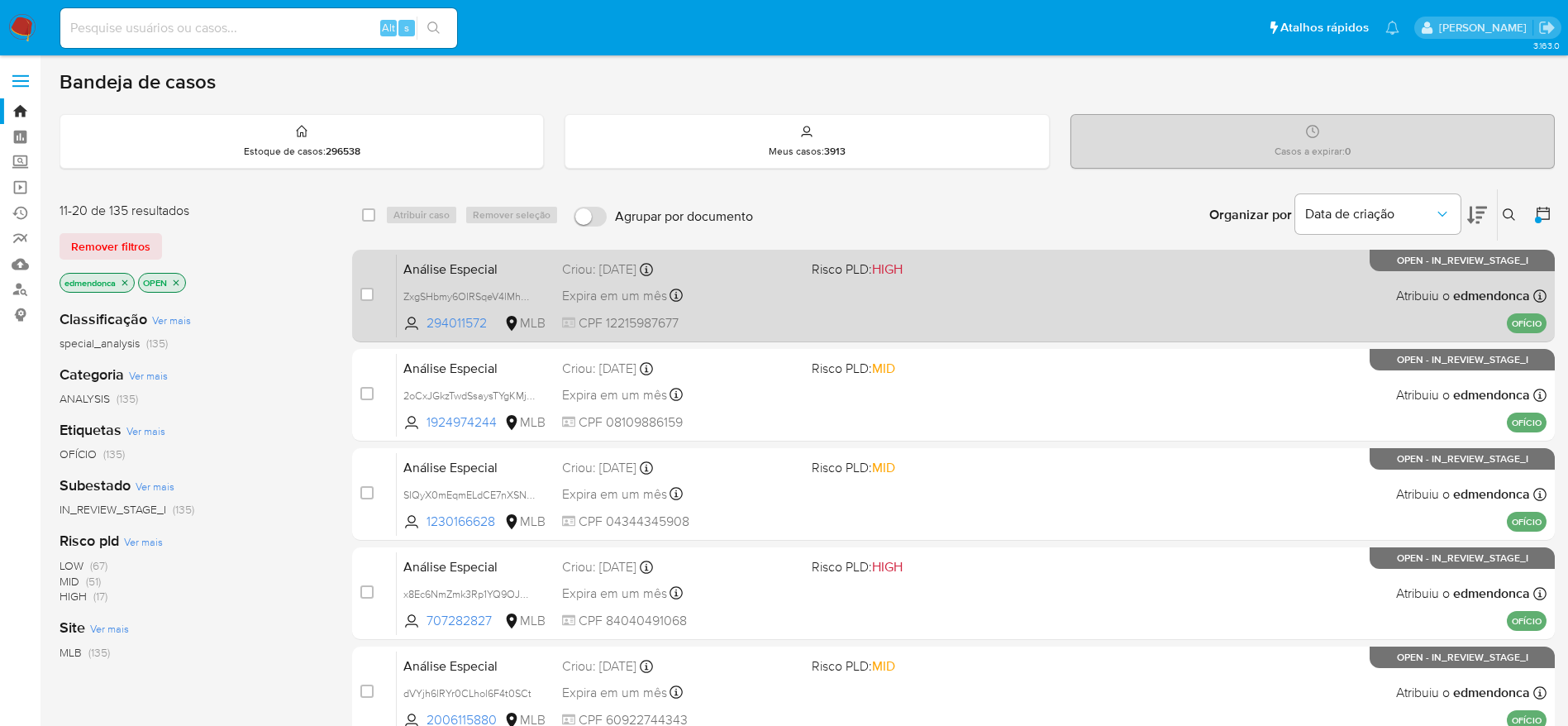
click at [789, 294] on div "Expira em um mês Expira em 28/11/2025 18:21:38" at bounding box center [681, 296] width 236 height 22
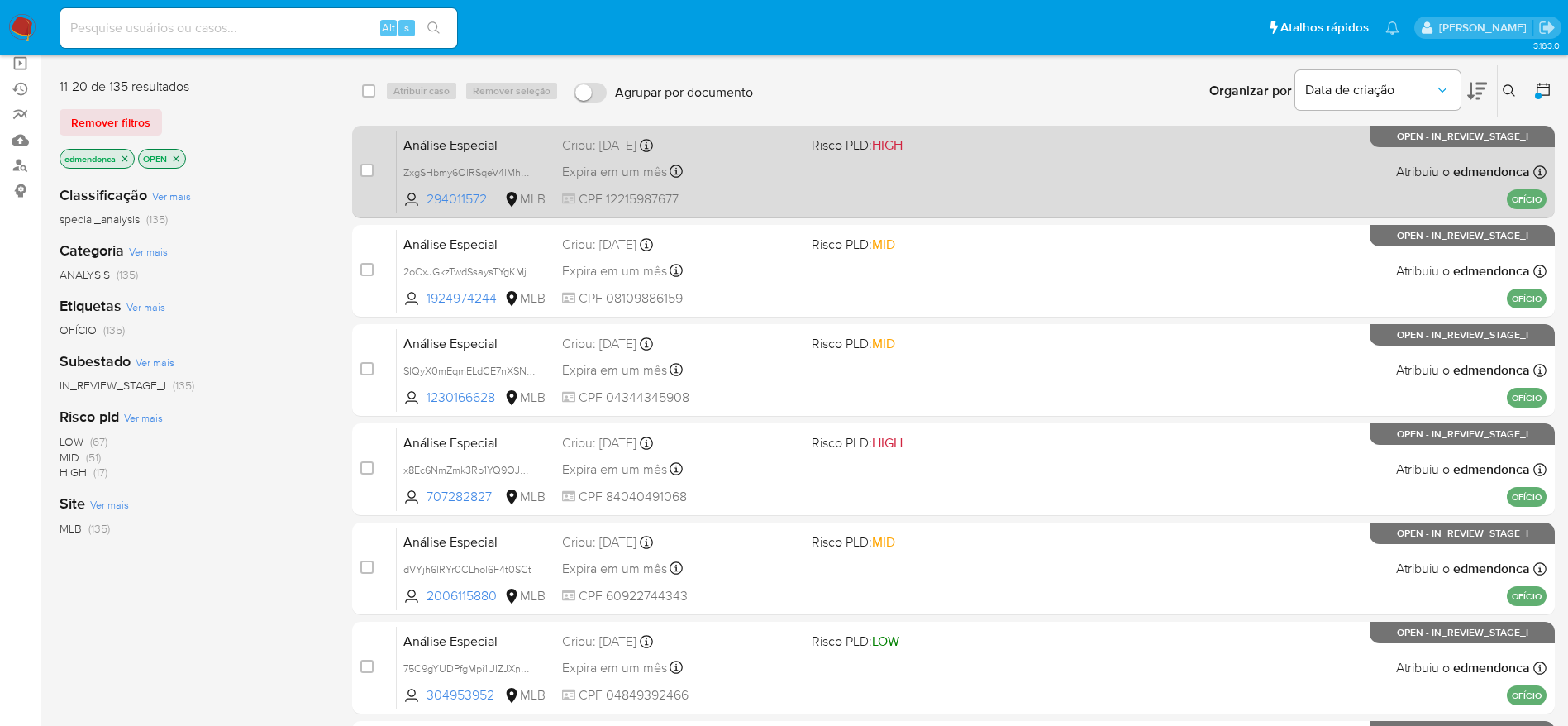
click at [740, 171] on div "Expira em um mês Expira em 28/11/2025 18:21:38" at bounding box center [681, 172] width 236 height 22
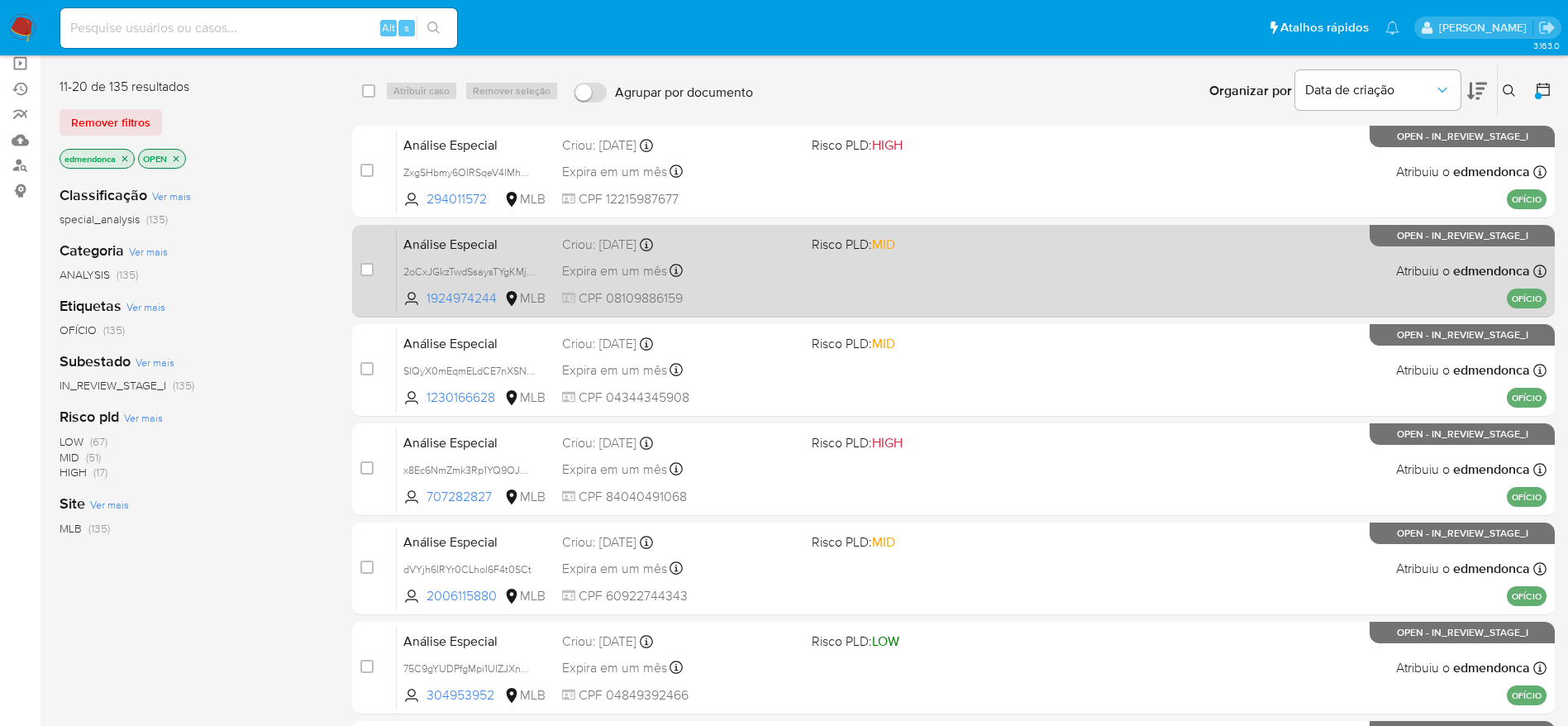
click at [754, 263] on div "Expira em um mês Expira em 28/11/2025 18:21:37" at bounding box center [681, 271] width 236 height 22
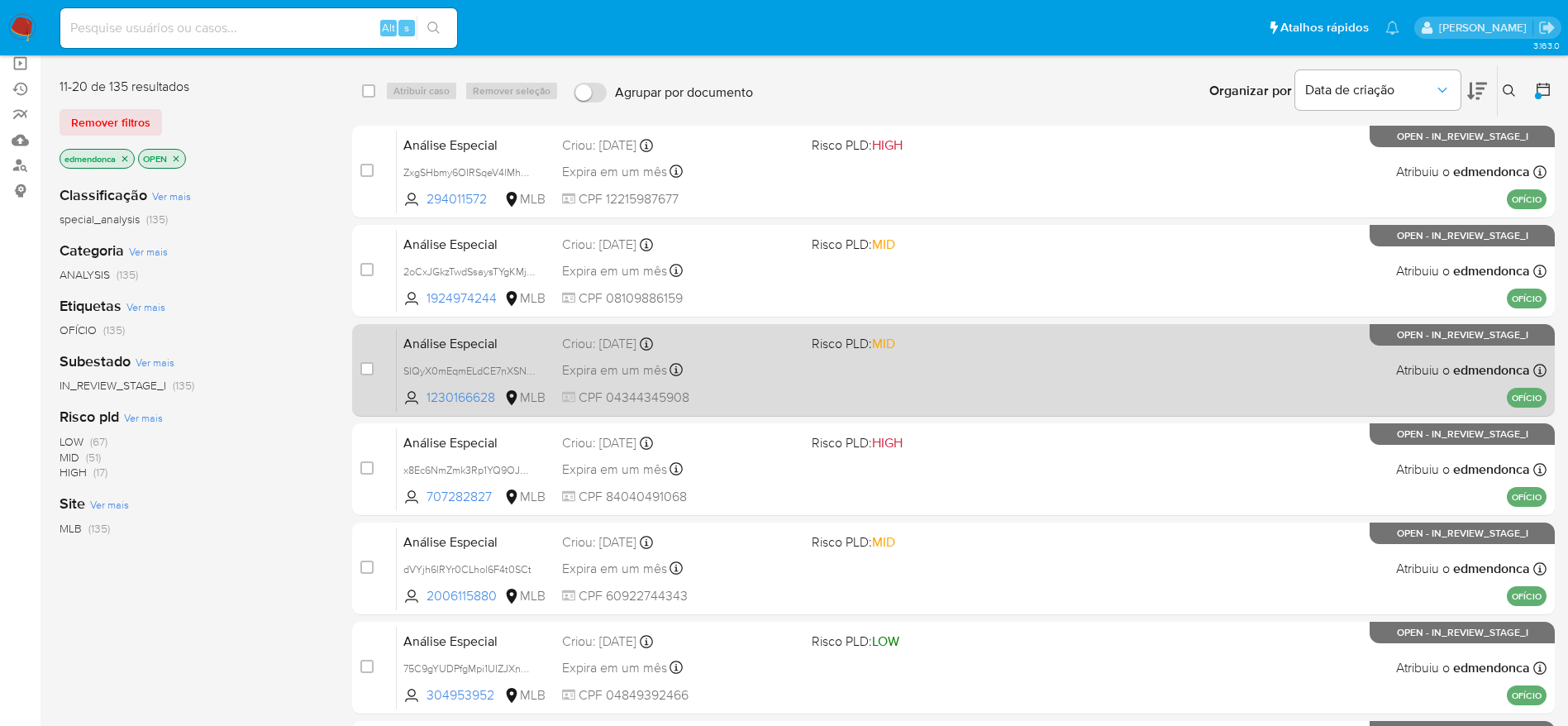
click at [725, 359] on div "Expira em um mês Expira em 28/11/2025 18:21:36" at bounding box center [681, 370] width 236 height 22
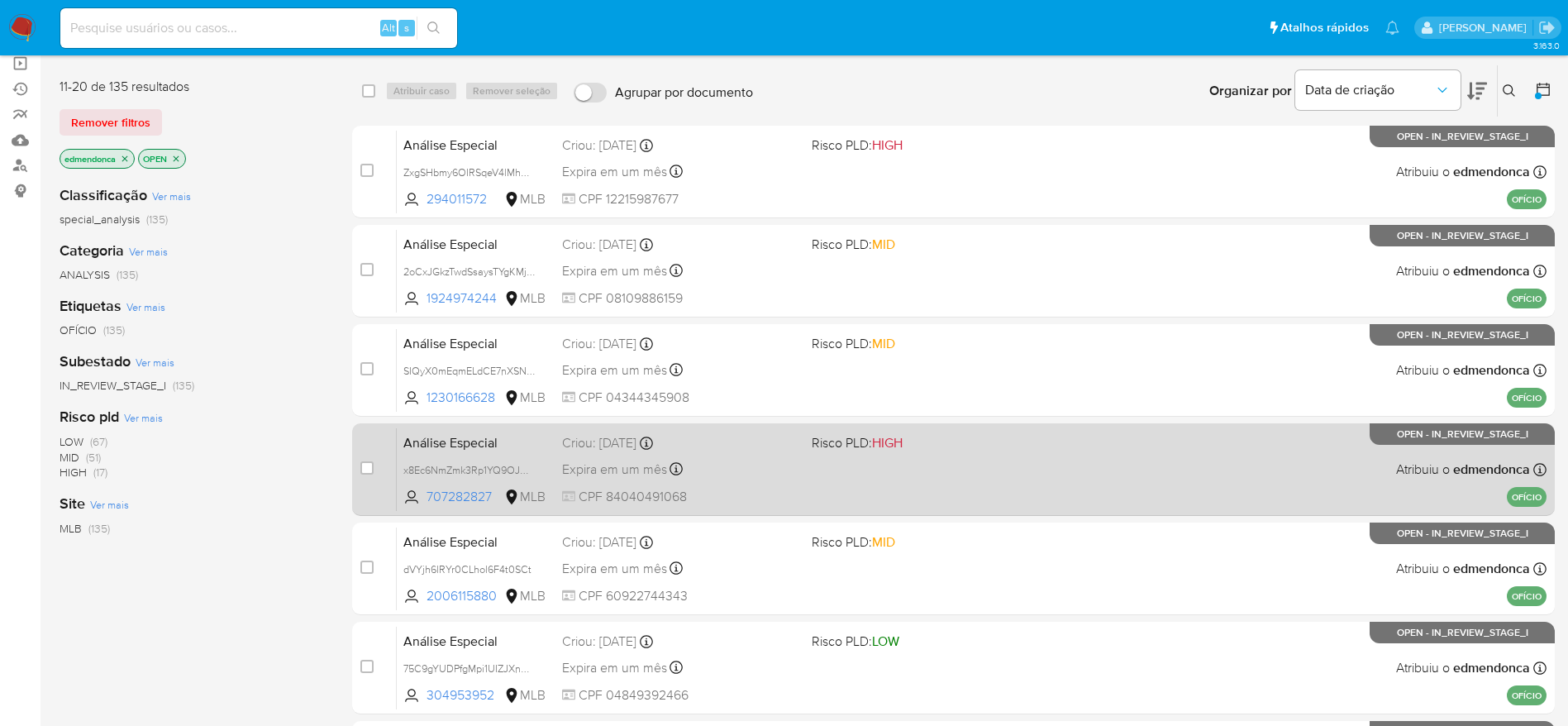
click at [727, 449] on div "Criou: 14/10/2025 Criou: 14/10/2025 18:21:35" at bounding box center [681, 443] width 236 height 18
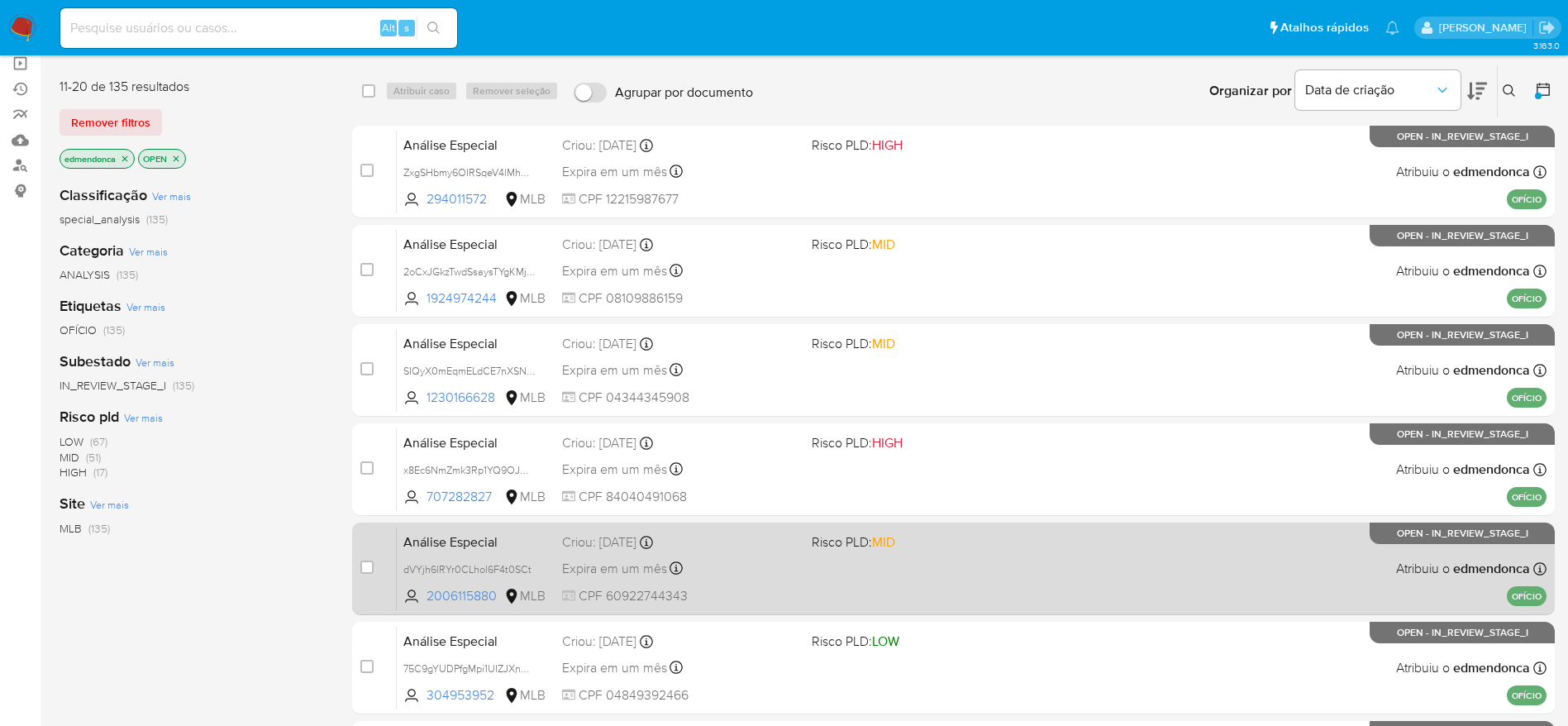
click at [718, 554] on div "Análise Especial dVYjh6lRYr0CLhol6F4t0SCt 2006115880 MLB Risco PLD: MID Criou: …" at bounding box center [971, 568] width 1150 height 83
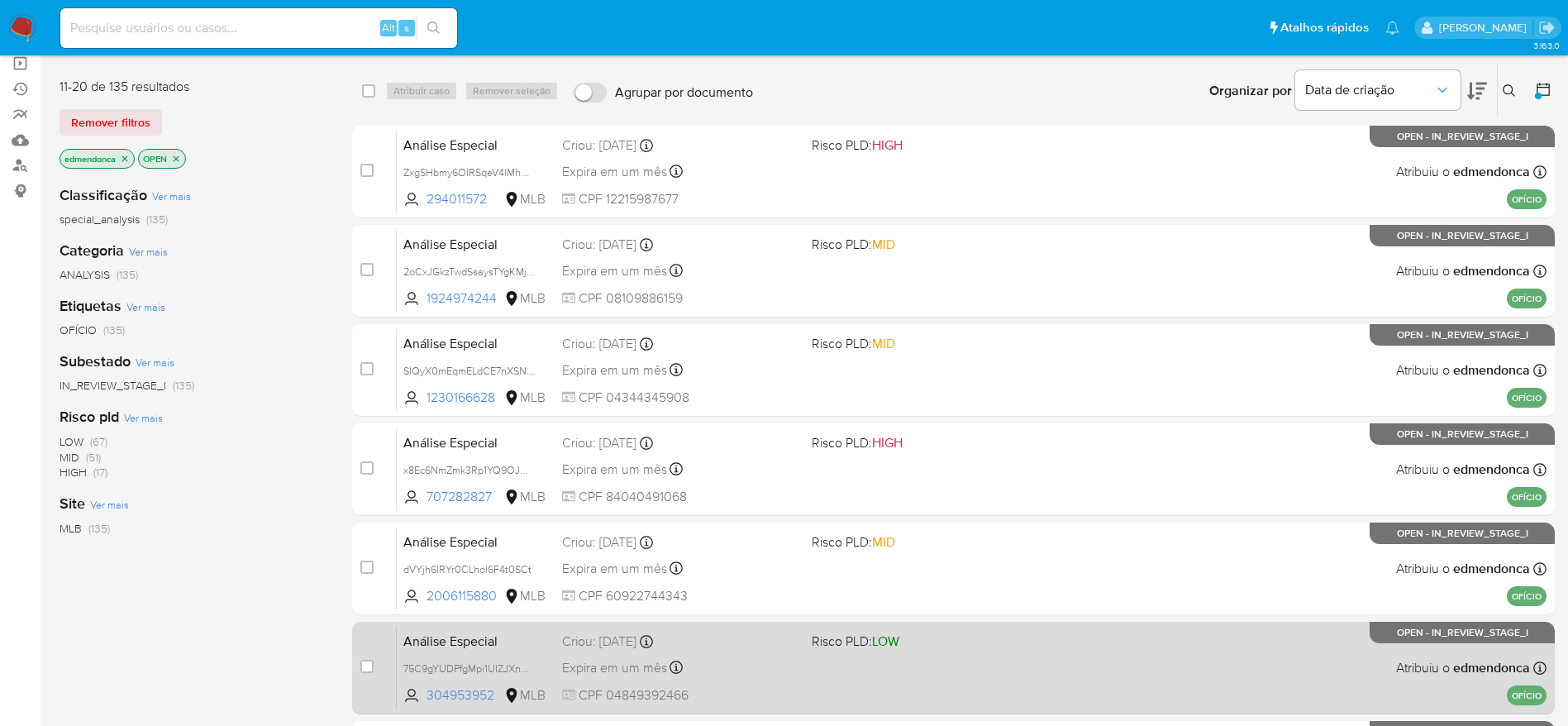
click at [739, 679] on div "Análise Especial 75C9gYUDPfgMpi1UIZJXnAHp 304953952 MLB Risco PLD: LOW Criou: 1…" at bounding box center [971, 668] width 1150 height 83
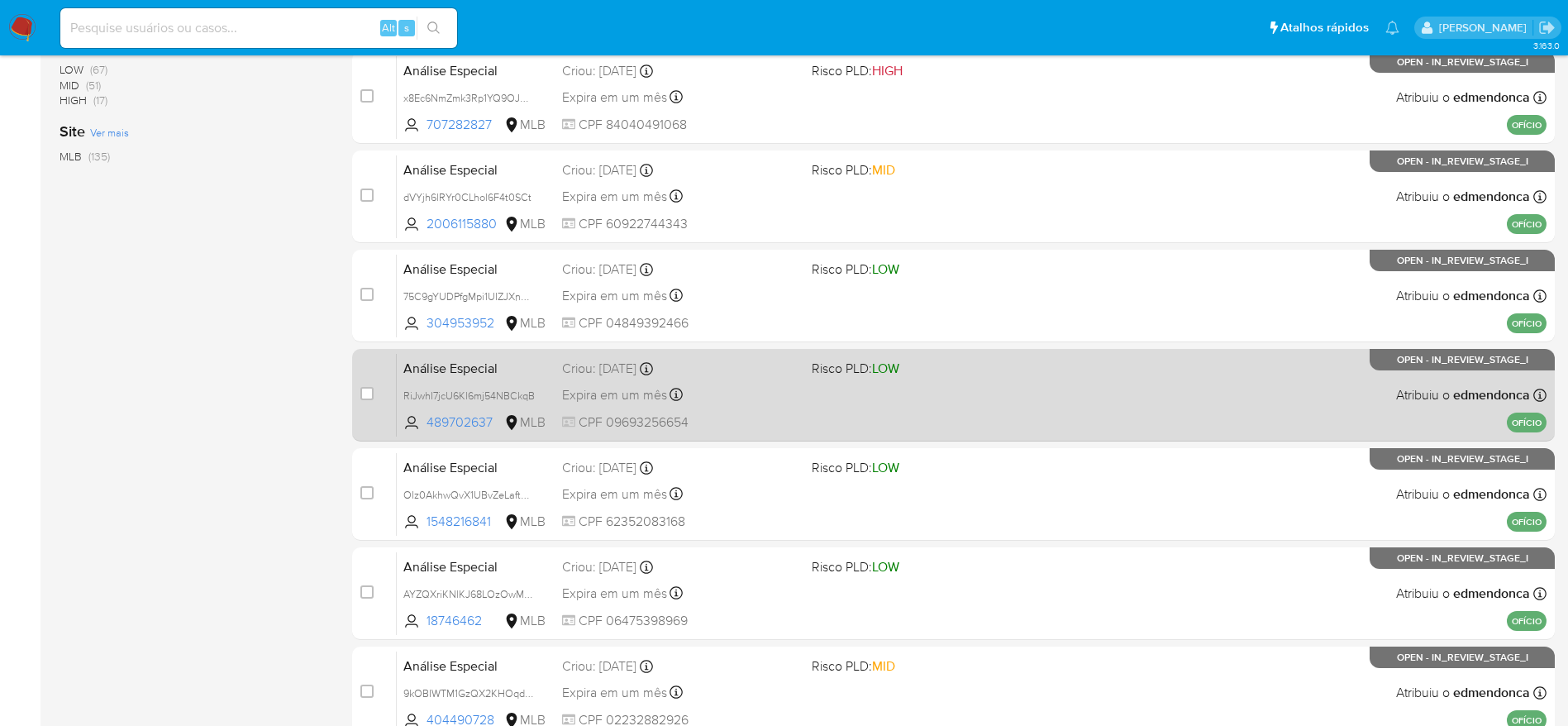
scroll to position [620, 0]
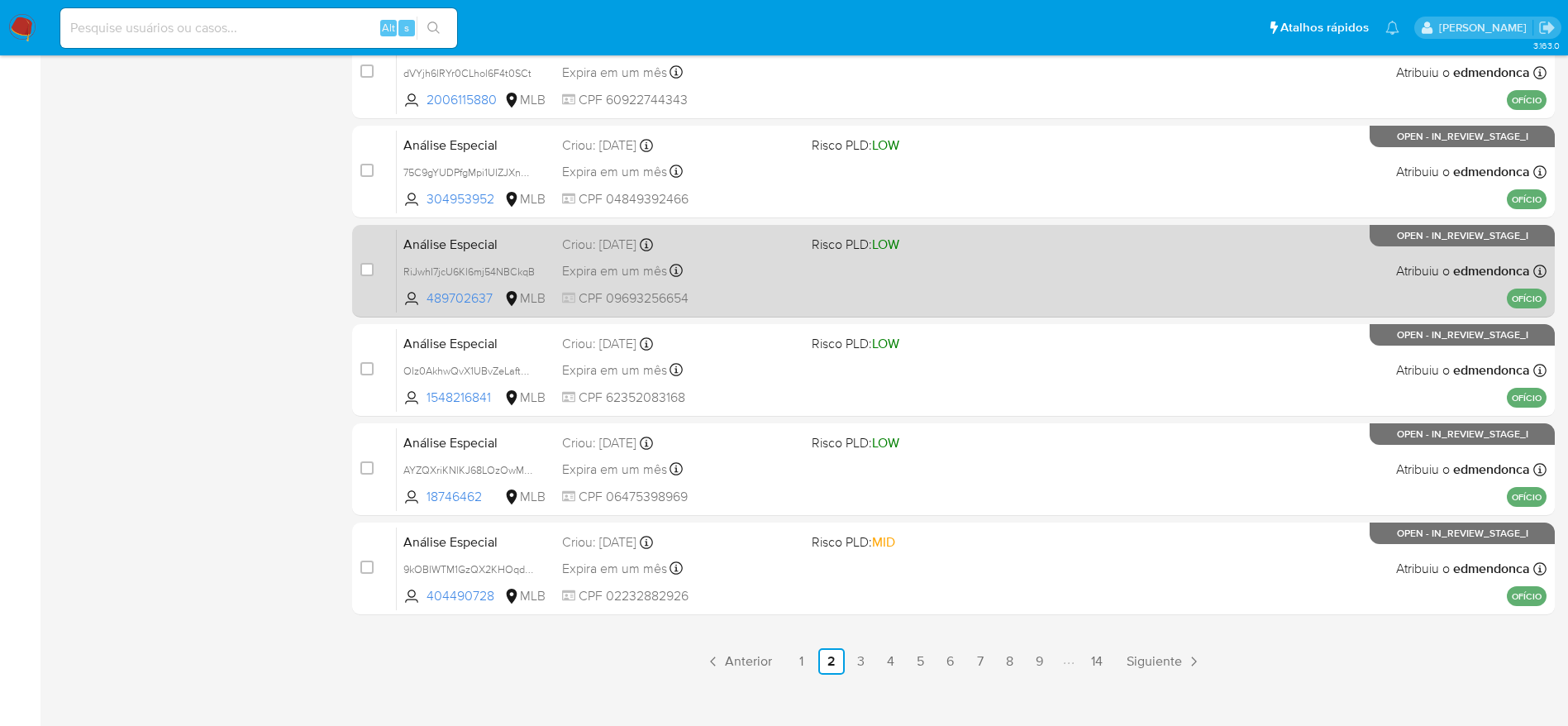
click at [777, 268] on div "Expira em um mês Expira em 28/11/2025 18:21:34" at bounding box center [681, 271] width 236 height 22
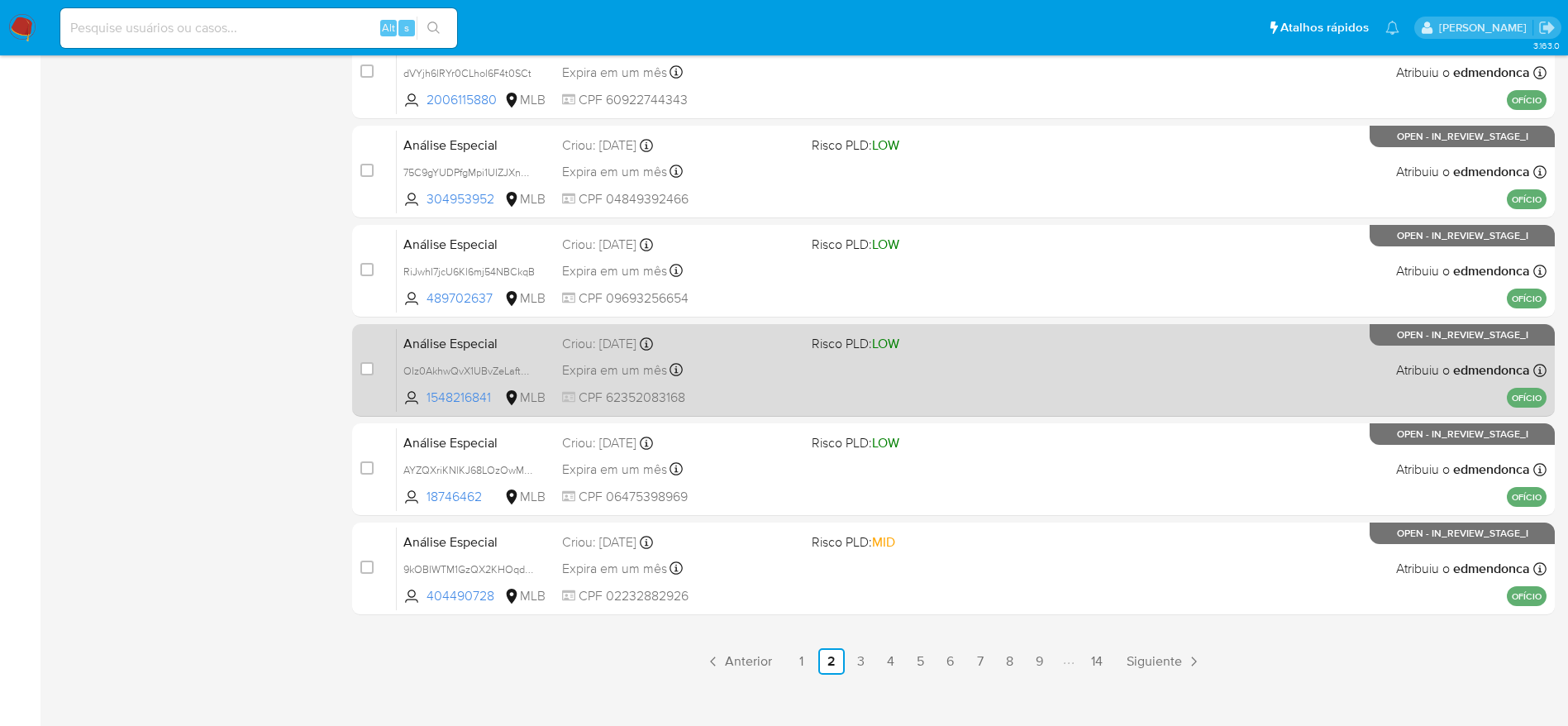
click at [749, 392] on span "CPF 62352083168" at bounding box center [681, 398] width 236 height 18
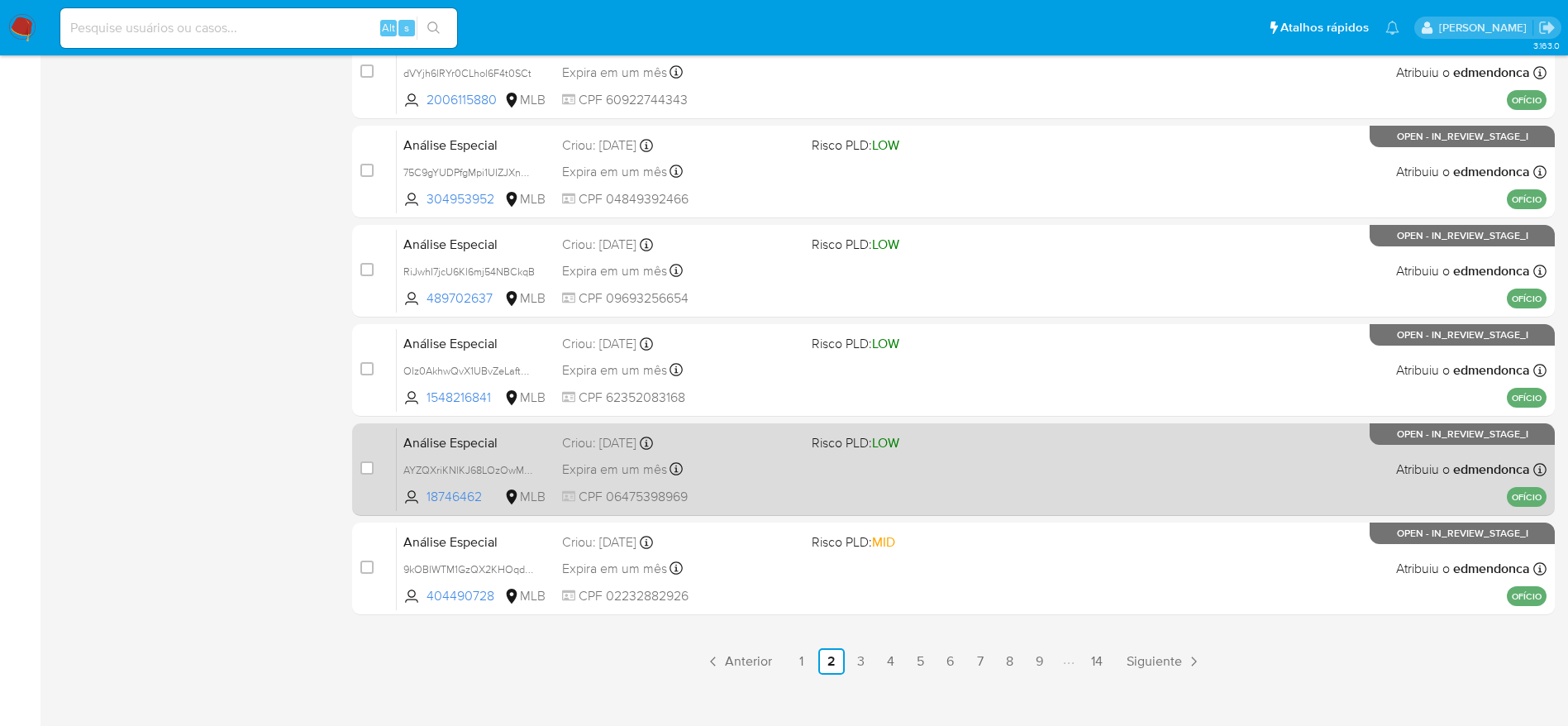
click at [757, 449] on div "Criou: 14/10/2025 Criou: 14/10/2025 18:21:31" at bounding box center [681, 443] width 236 height 18
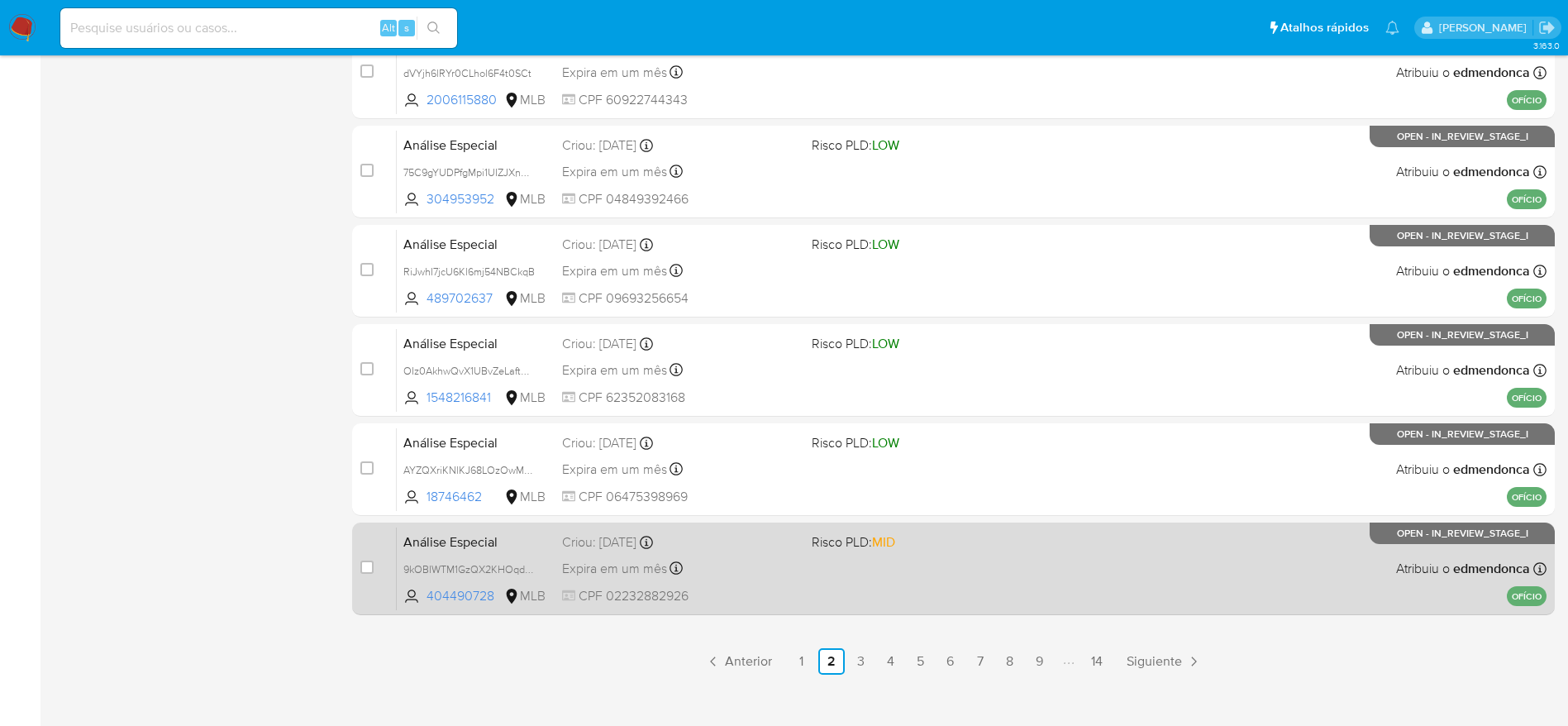
click at [747, 558] on div "Expira em um mês Expira em 28/11/2025 18:21:31" at bounding box center [681, 568] width 236 height 22
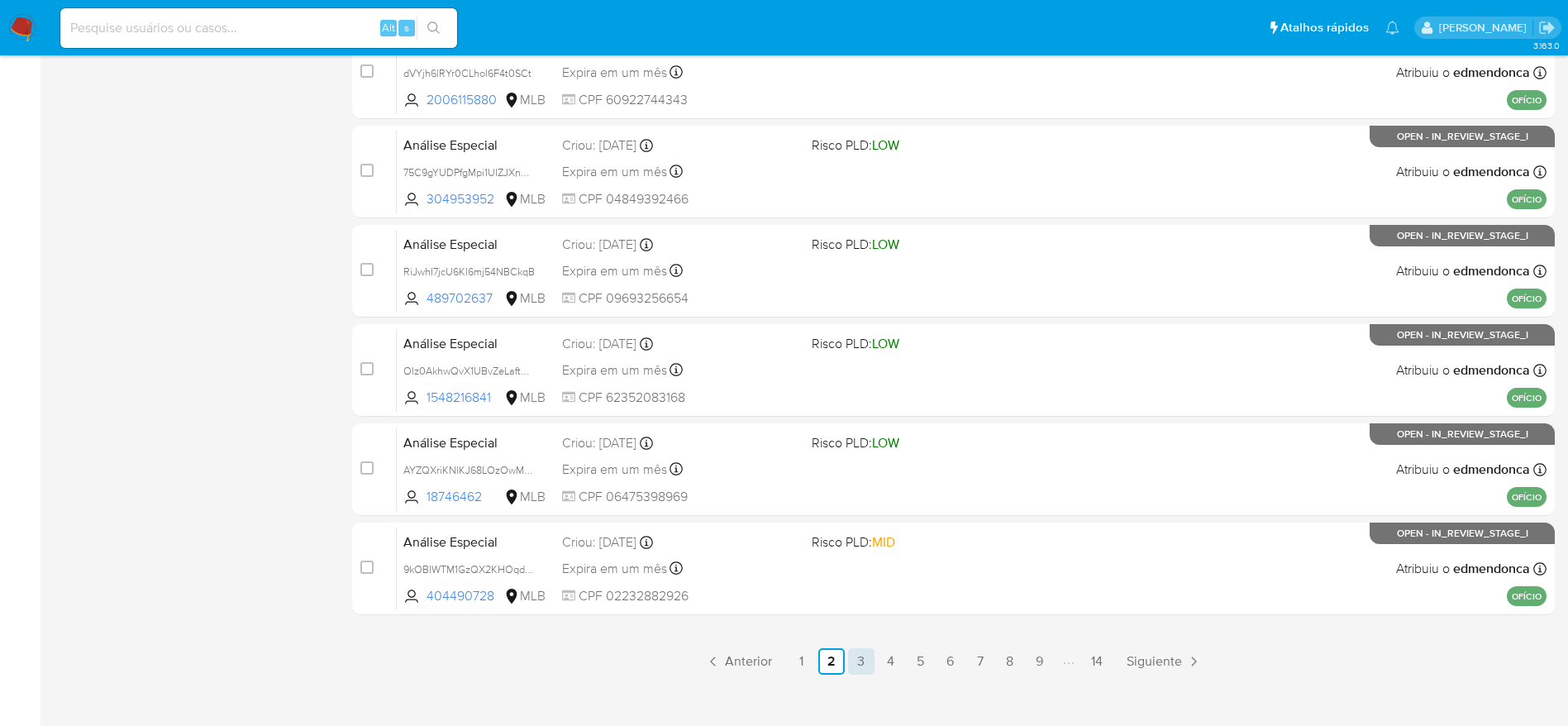
click at [859, 661] on link "3" at bounding box center [862, 661] width 27 height 27
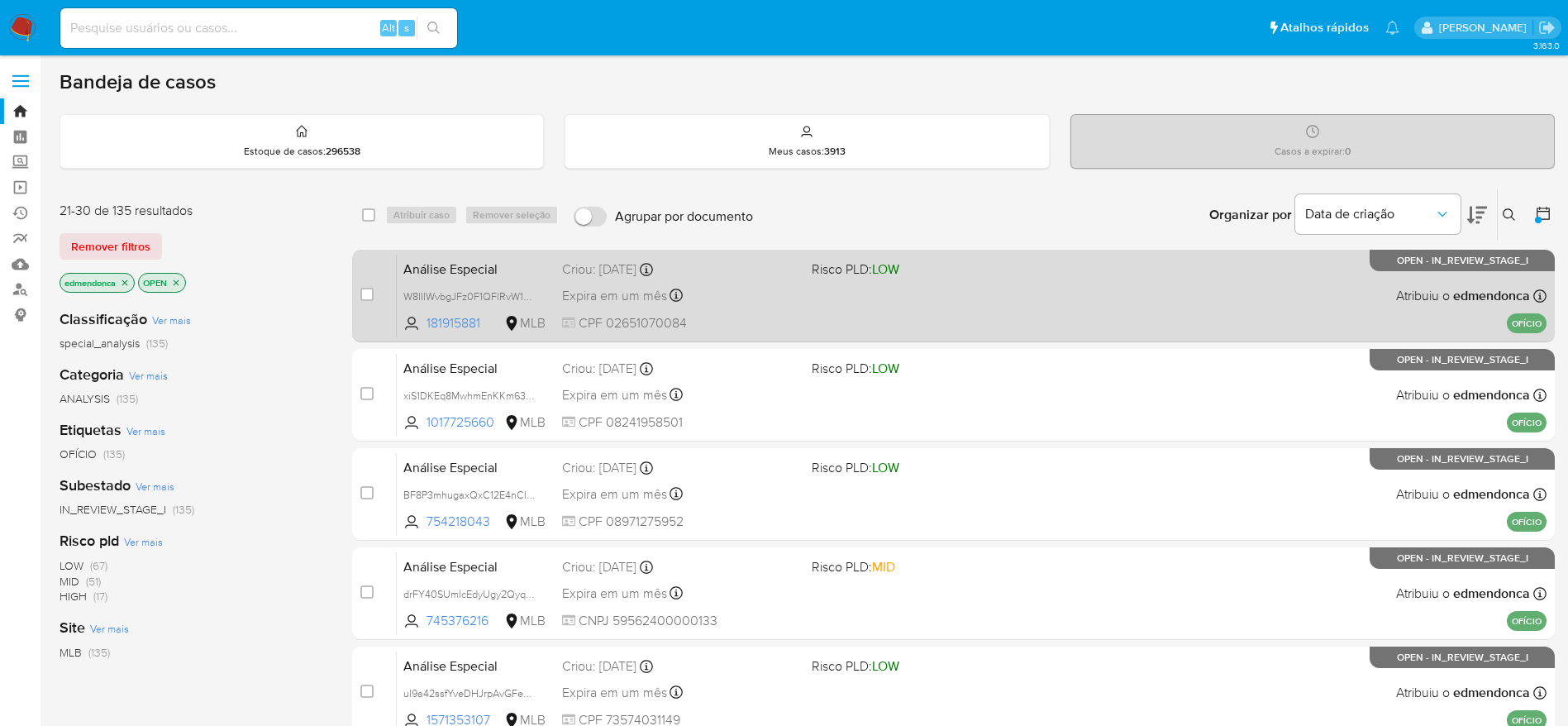
click at [757, 274] on div "Criou: 14/10/2025 Criou: 14/10/2025 18:21:30" at bounding box center [681, 270] width 236 height 18
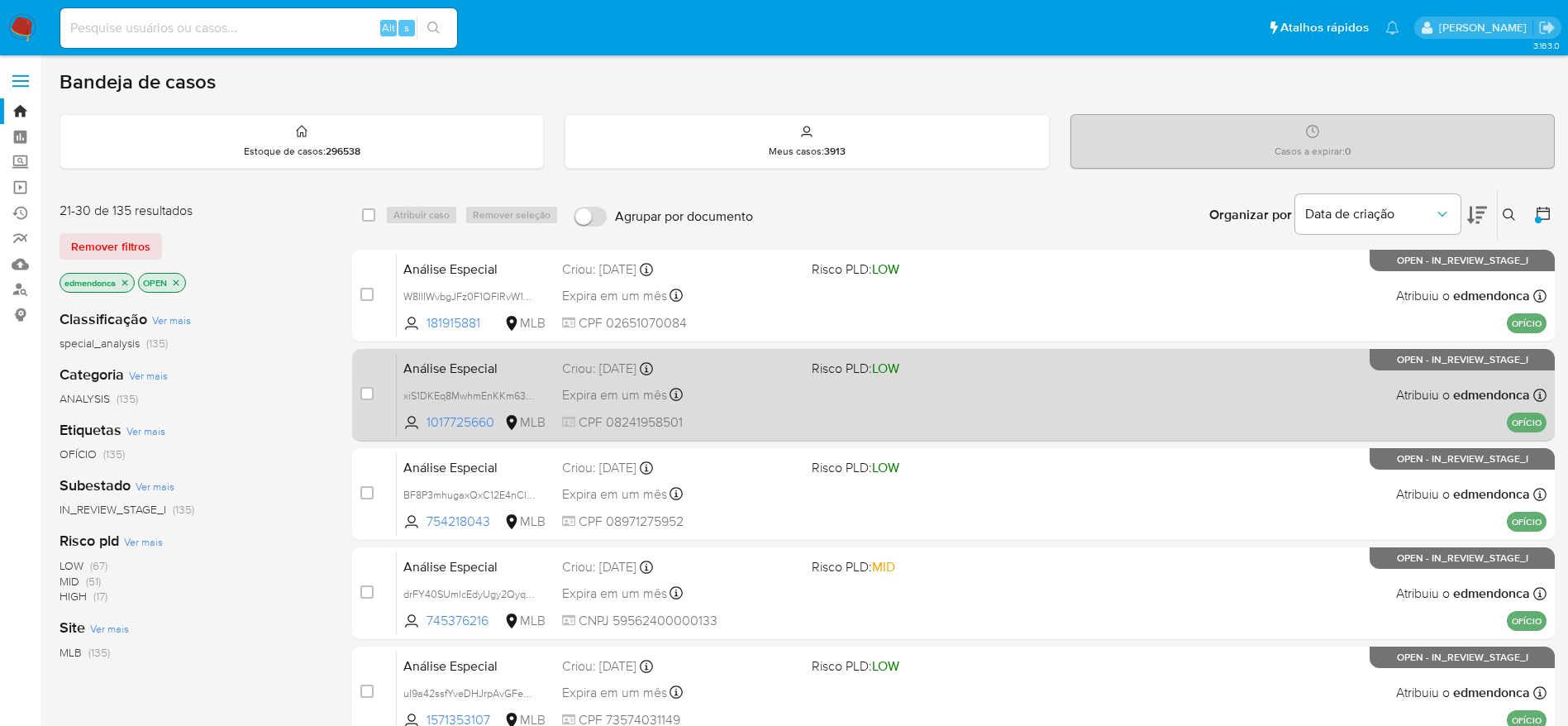
click at [754, 385] on div "Expira em um mês Expira em 28/11/2025 18:21:30" at bounding box center [681, 394] width 236 height 22
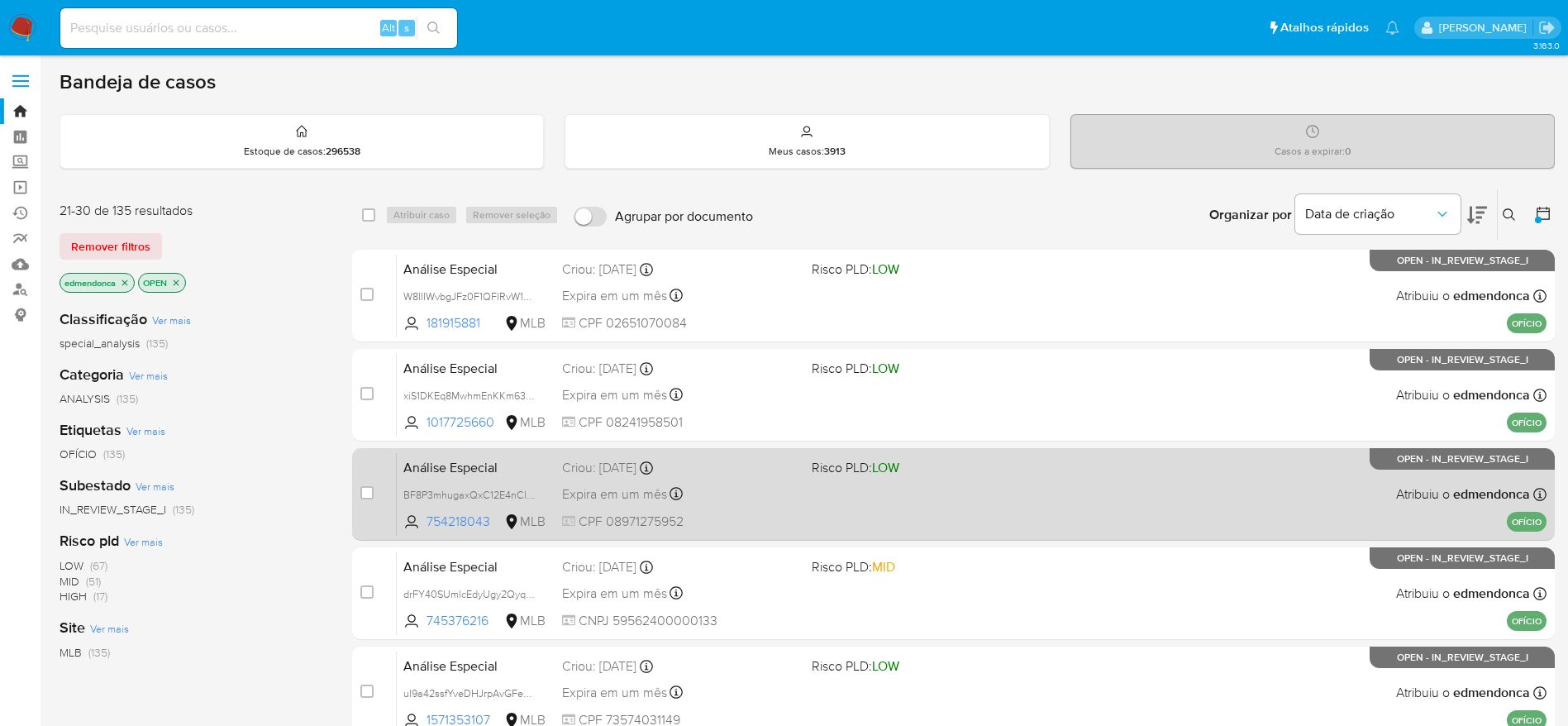
click at [758, 502] on div "Expira em um mês Expira em 28/11/2025 18:21:29" at bounding box center [681, 494] width 236 height 22
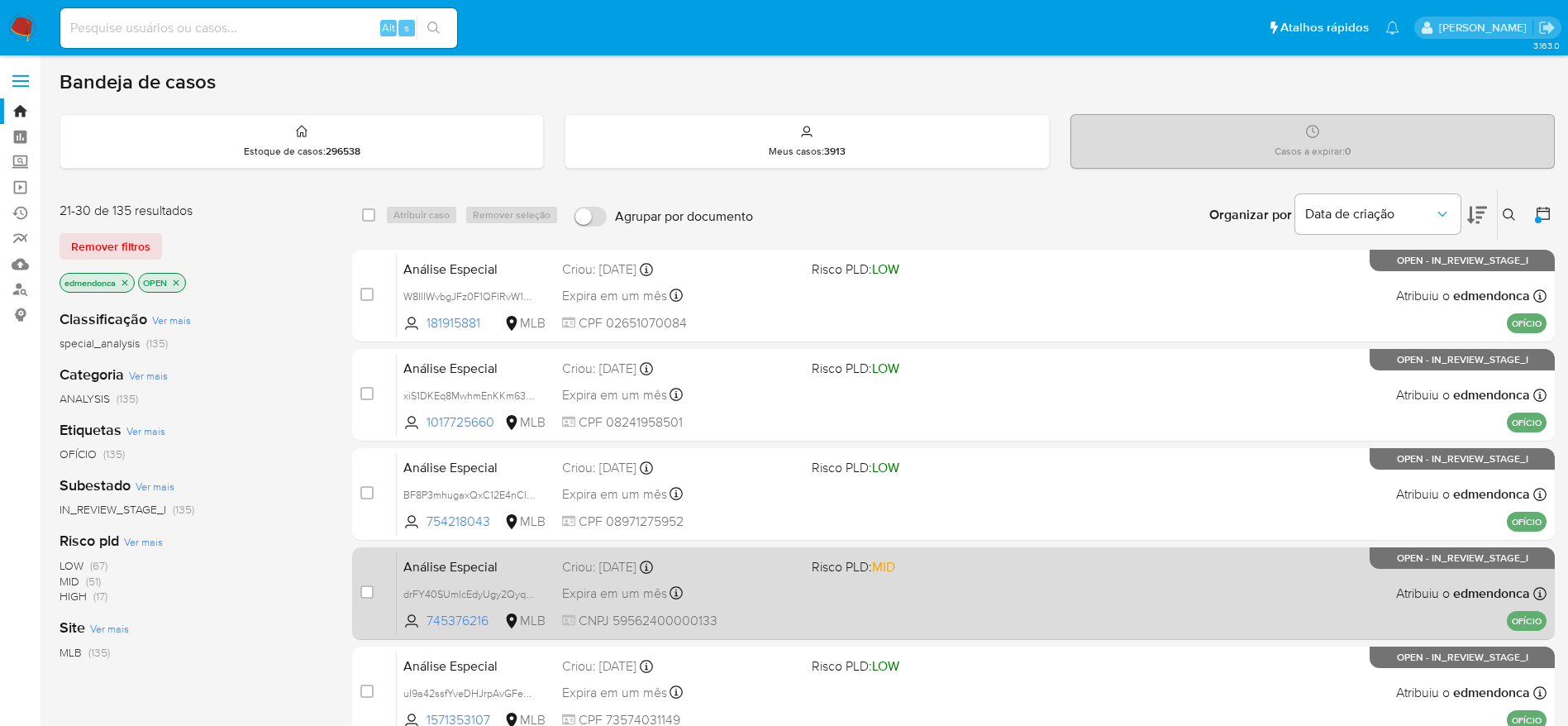
click at [775, 558] on div "Criou: 14/10/2025 Criou: 14/10/2025 18:21:28" at bounding box center [681, 567] width 236 height 18
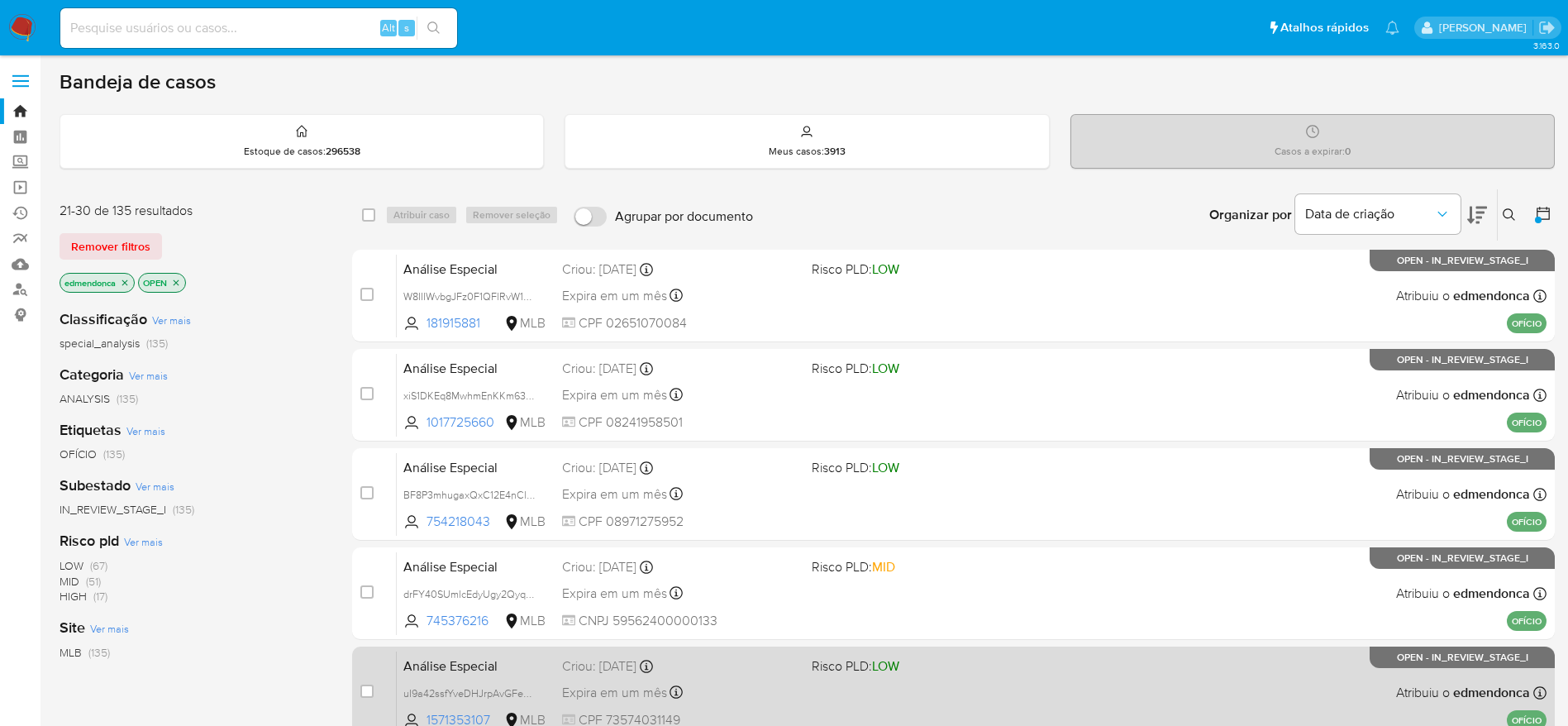
click at [786, 667] on div "Criou: 14/10/2025 Criou: 14/10/2025 18:21:28" at bounding box center [681, 667] width 236 height 18
drag, startPoint x: 816, startPoint y: 666, endPoint x: 897, endPoint y: 657, distance: 81.5
click at [886, 665] on span "Risco PLD: LOW" at bounding box center [855, 666] width 88 height 18
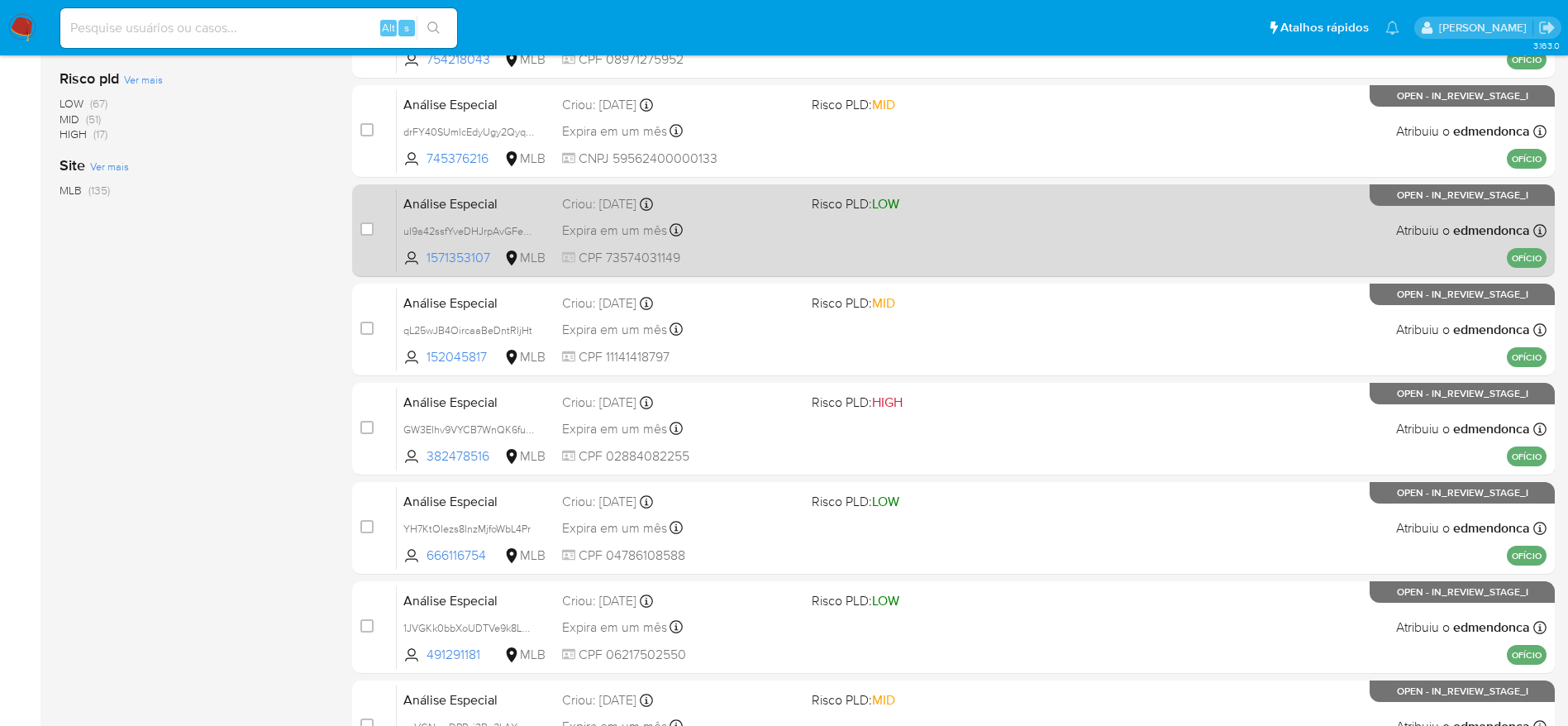
scroll to position [496, 0]
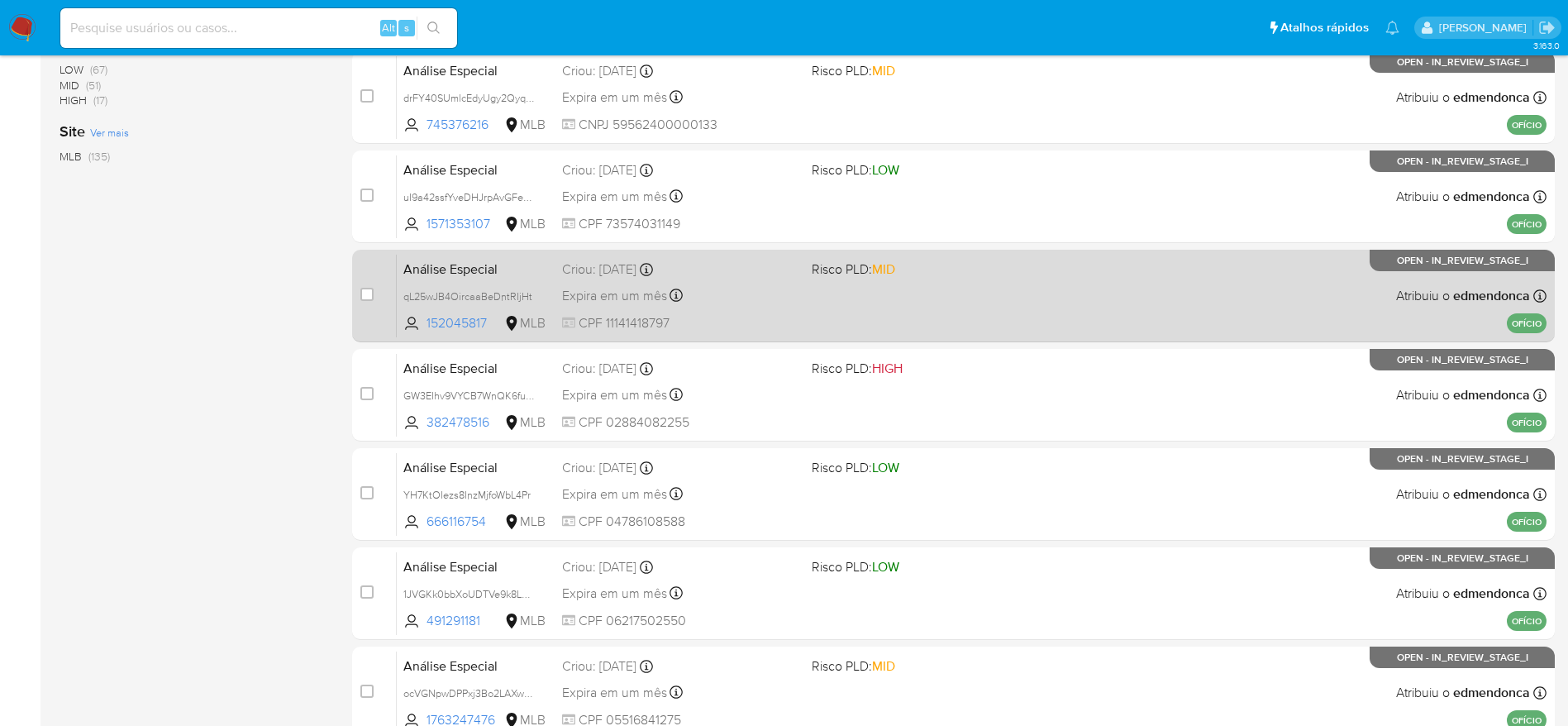
click at [908, 279] on div "Análise Especial qL25wJB4OircaaBeDntRIjHt 152045817 MLB Risco PLD: MID Criou: 1…" at bounding box center [971, 296] width 1150 height 83
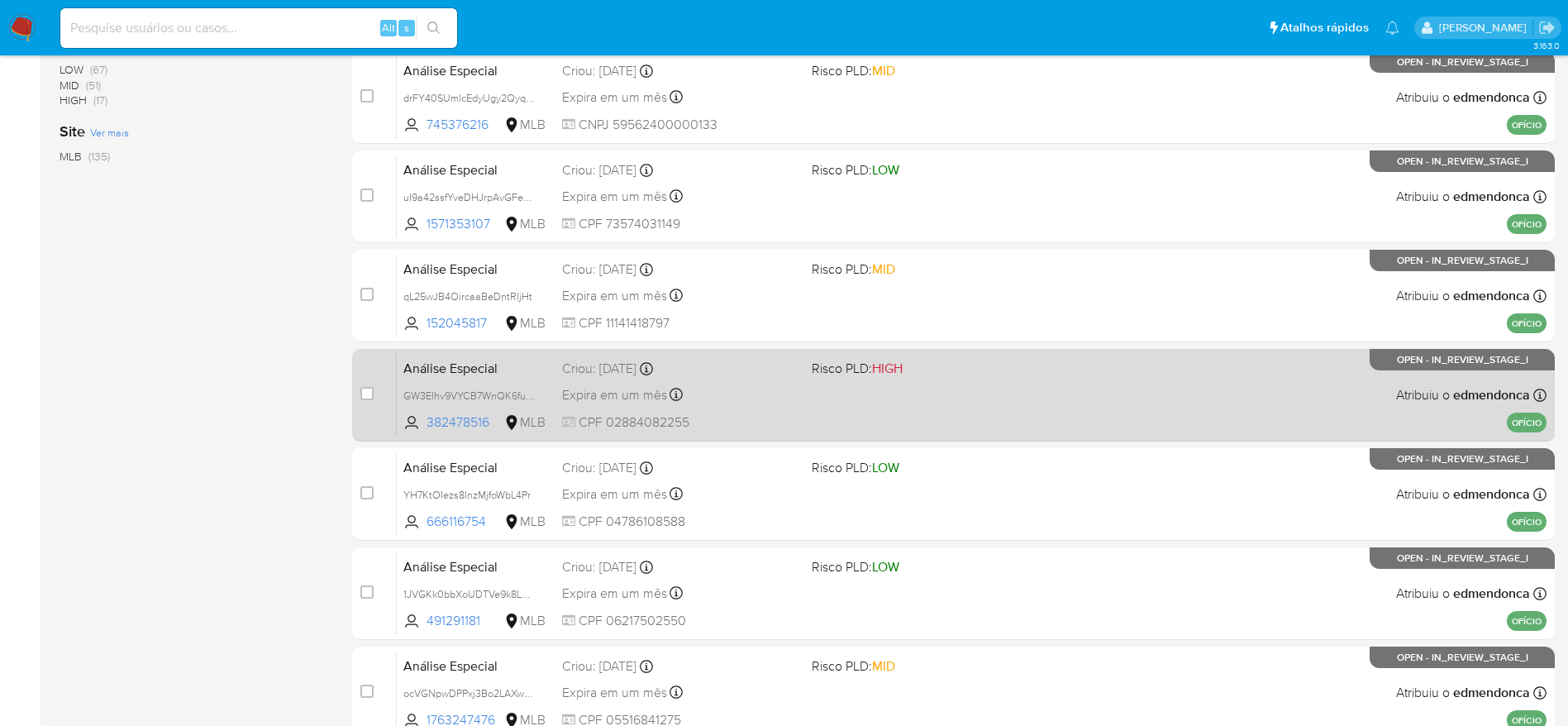
click at [916, 387] on div "Análise Especial GW3EIhv9VYCB7WnQK6fuCL5m 382478516 MLB Risco PLD: HIGH Criou: …" at bounding box center [971, 394] width 1150 height 83
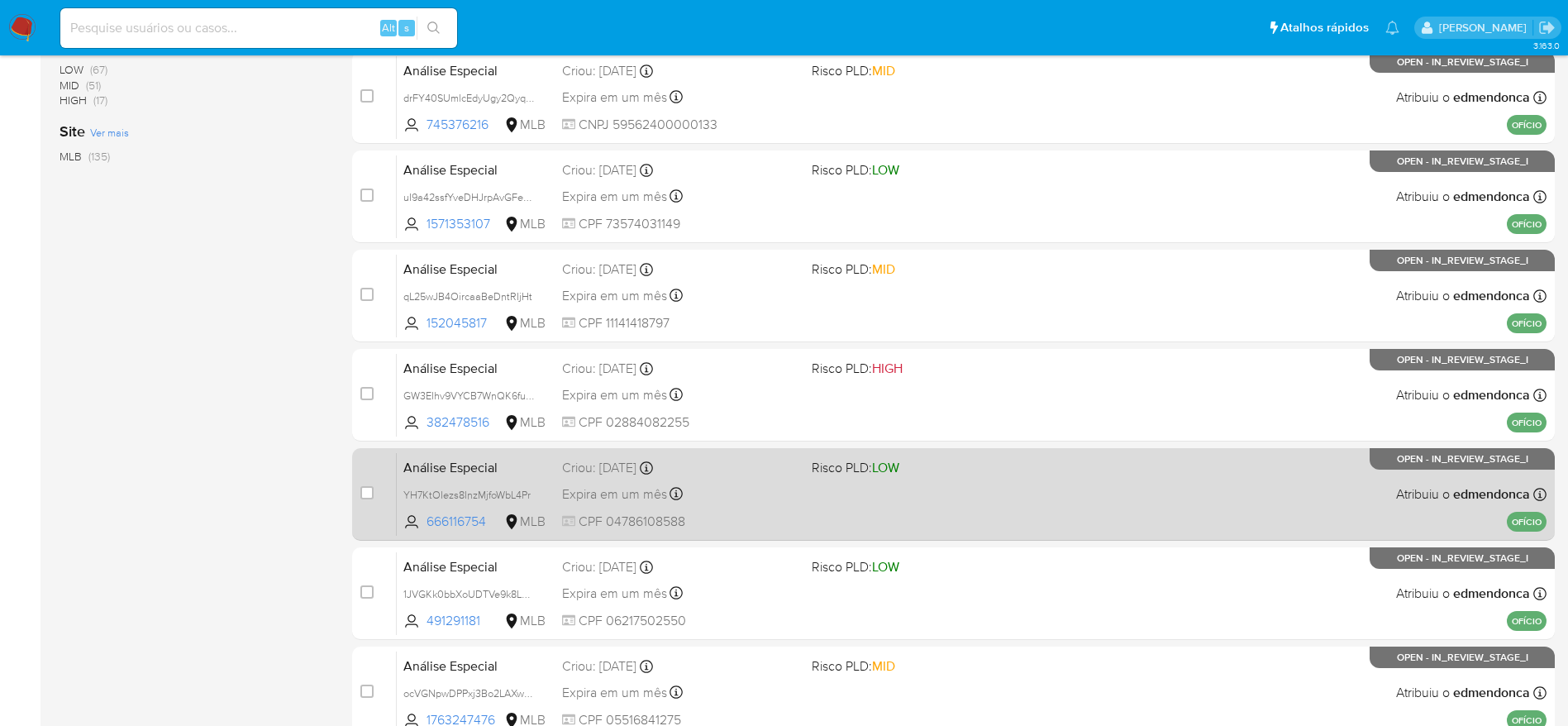
click at [964, 498] on div "Análise Especial YH7KtOIezs8InzMjfoWbL4Pr 666116754 MLB Risco PLD: LOW Criou: 1…" at bounding box center [971, 494] width 1150 height 83
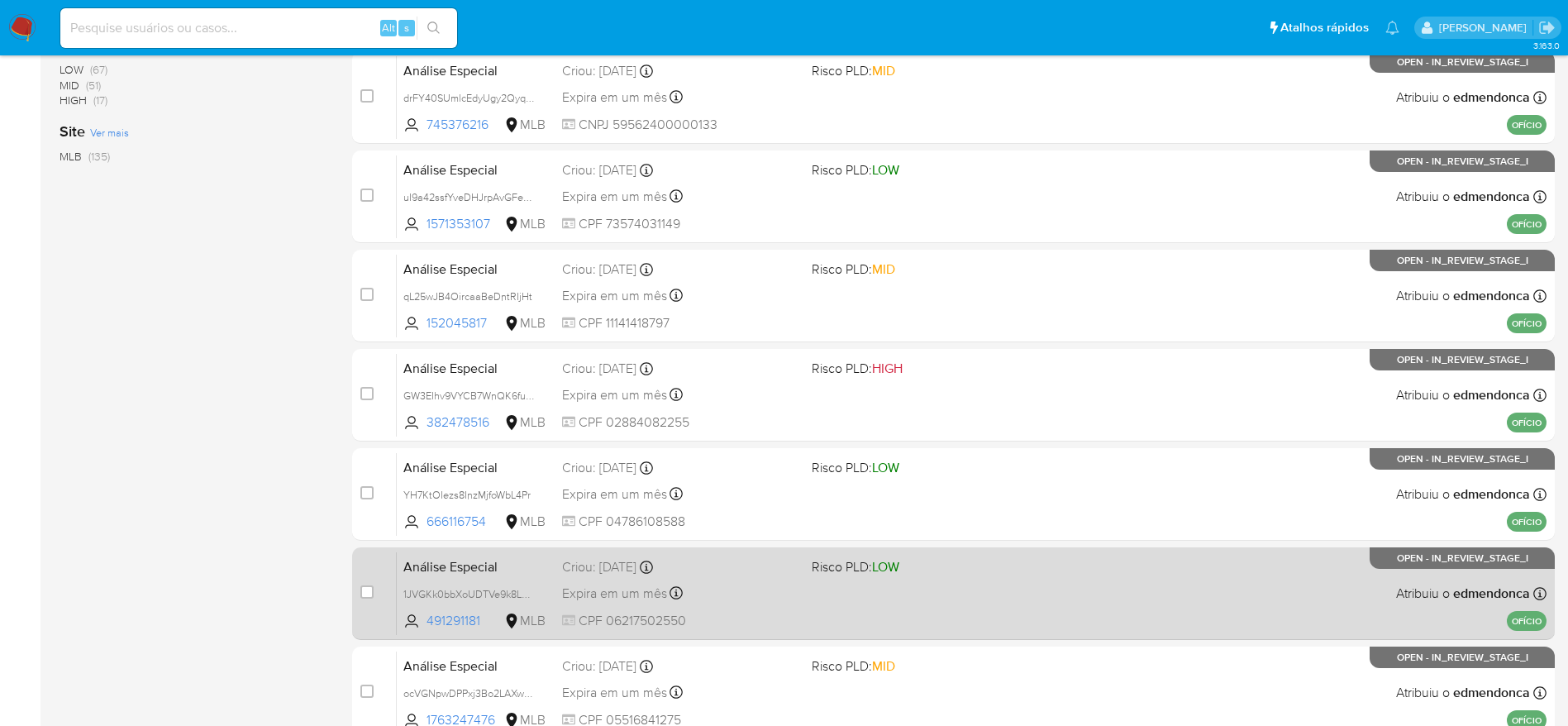
click at [947, 555] on span "Risco PLD: LOW" at bounding box center [930, 565] width 236 height 21
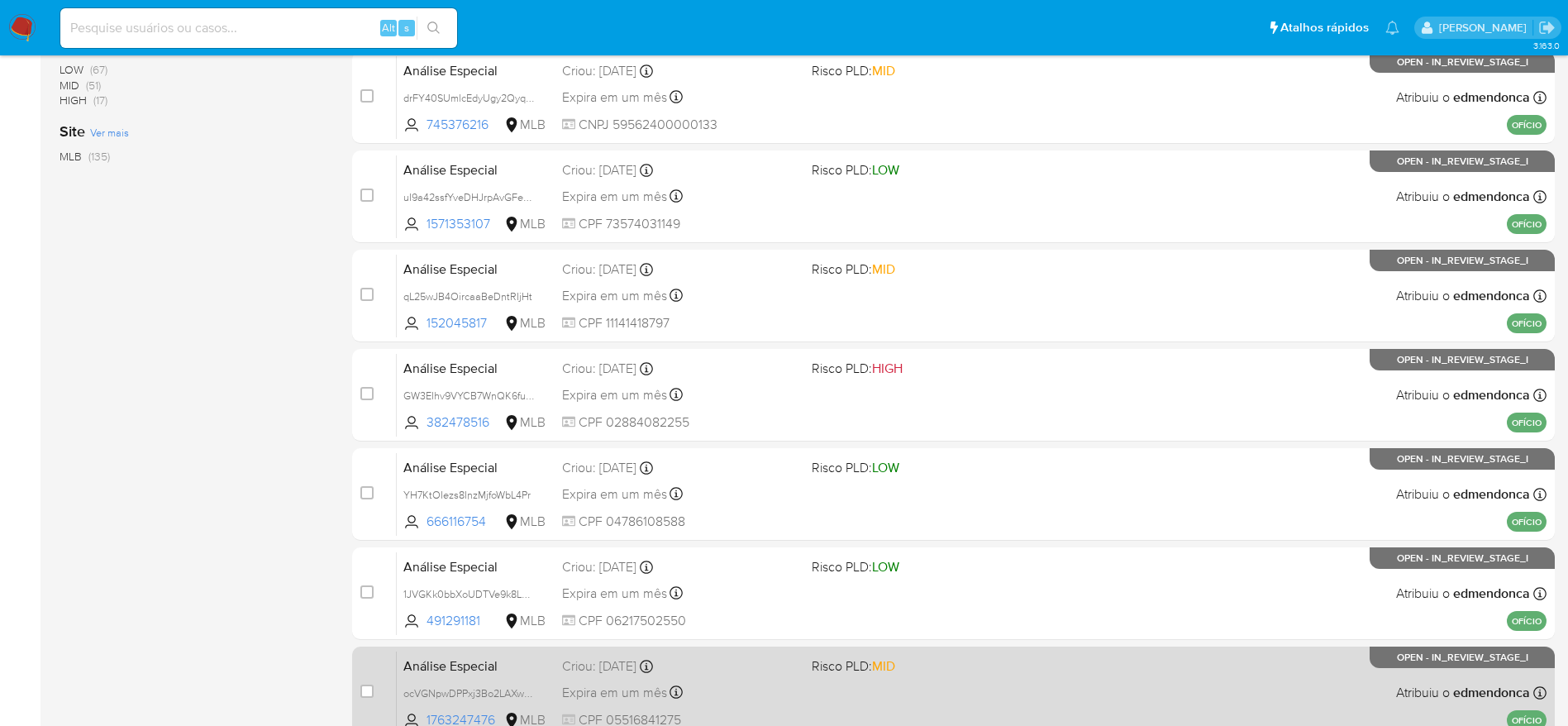
click at [929, 701] on div "Análise Especial ocVGNpwDPPxj3Bo2LAXwBuKo 1763247476 MLB Risco PLD: MID Criou: …" at bounding box center [971, 693] width 1150 height 83
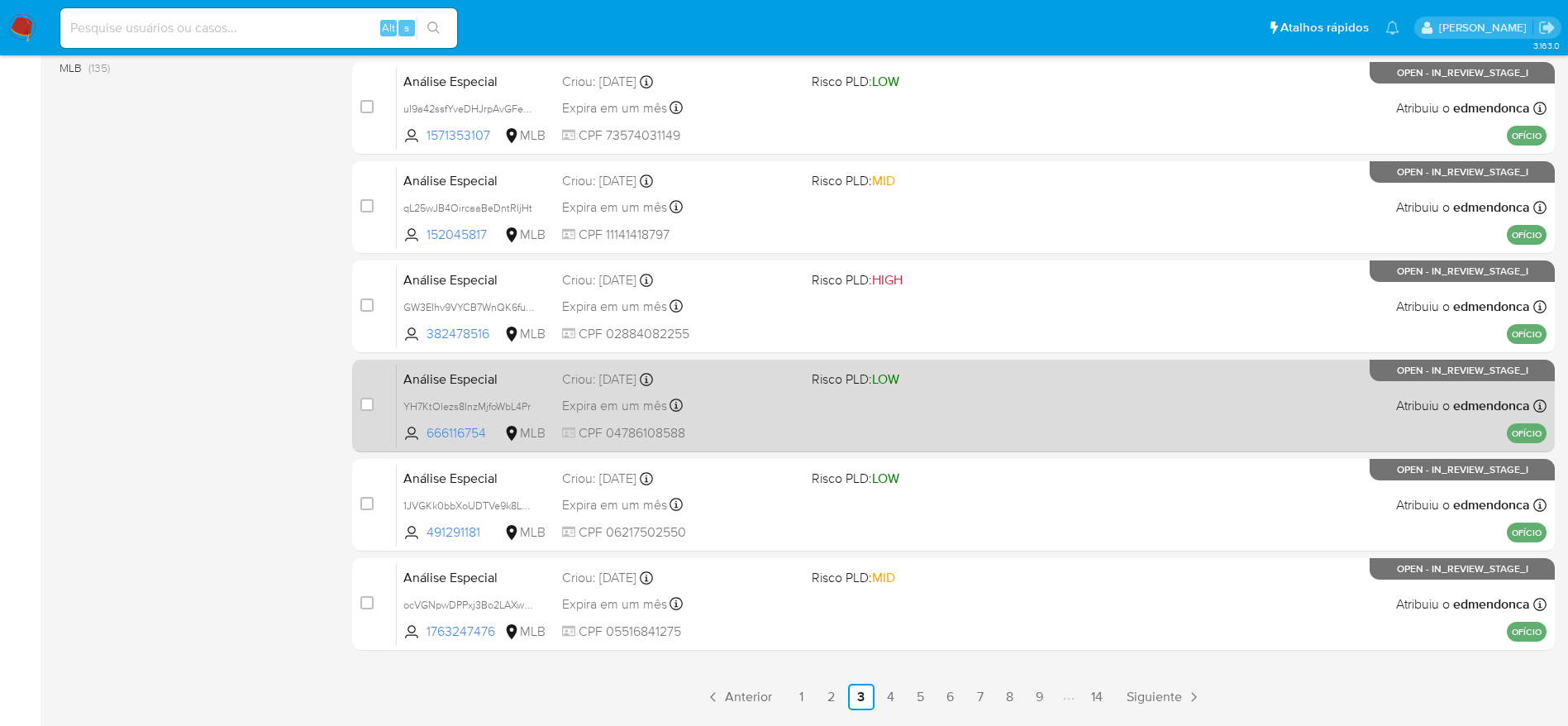
scroll to position [639, 0]
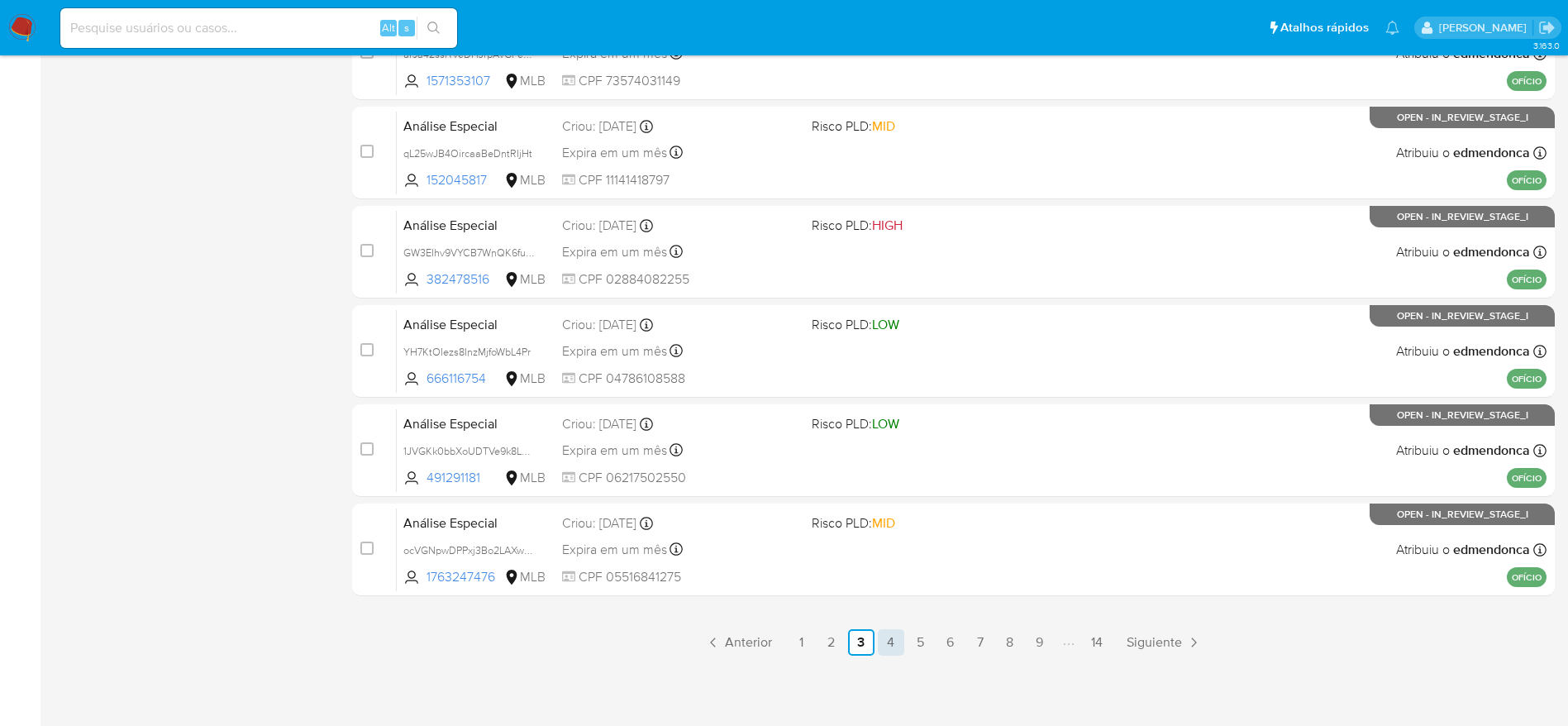
click at [887, 646] on link "4" at bounding box center [891, 642] width 27 height 27
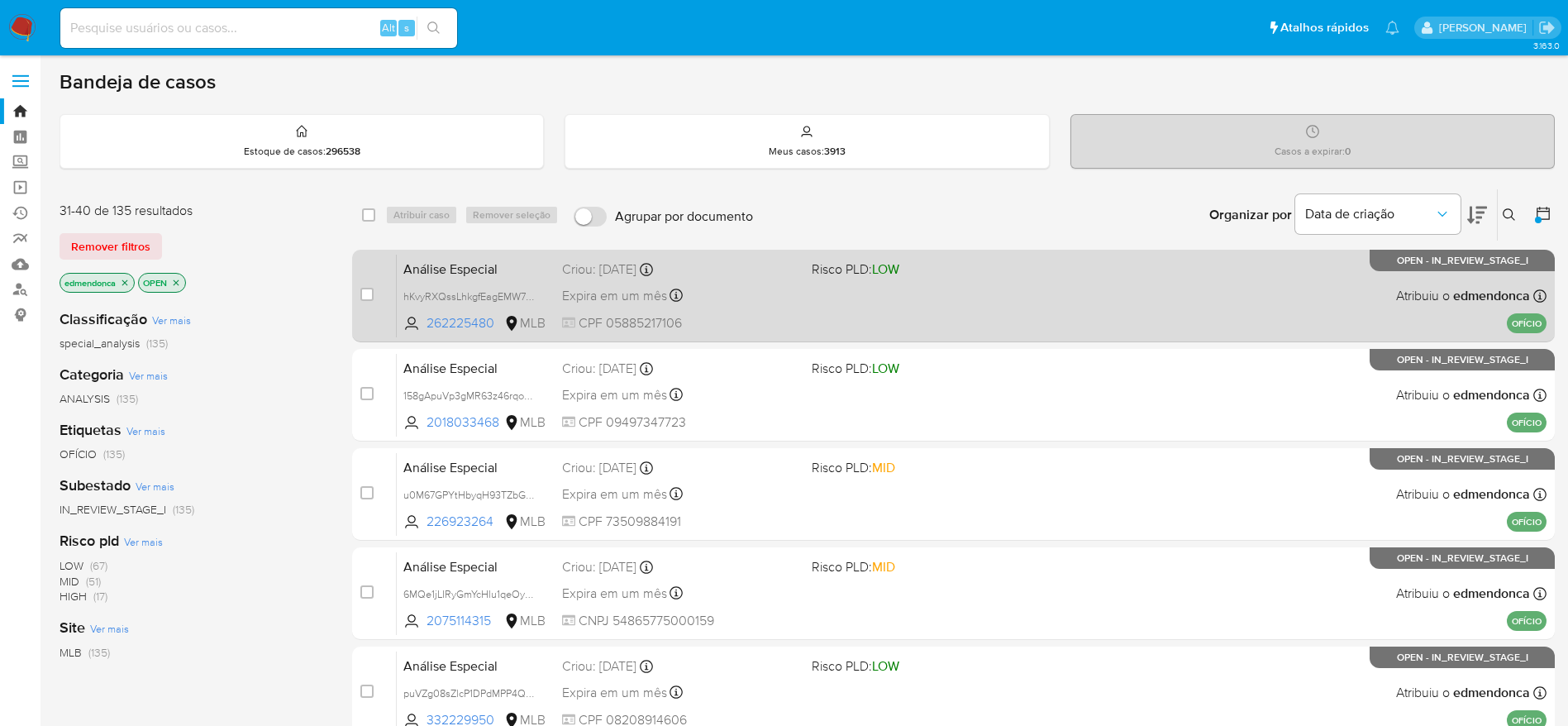
click at [871, 296] on span at bounding box center [930, 296] width 236 height 4
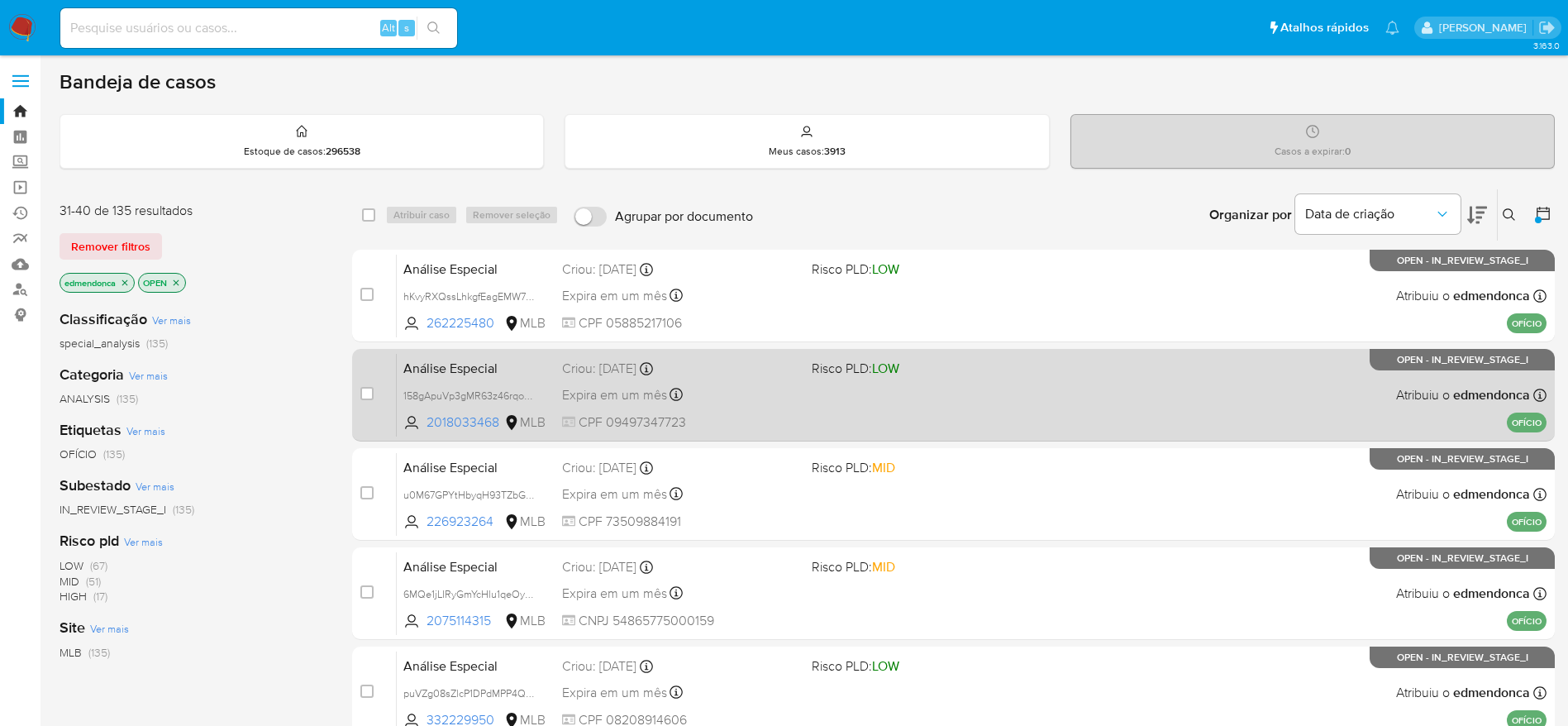
click at [806, 393] on div "Análise Especial 158gApuVp3gMR63z46rqo32e 2018033468 MLB Risco PLD: LOW Criou: …" at bounding box center [971, 394] width 1150 height 83
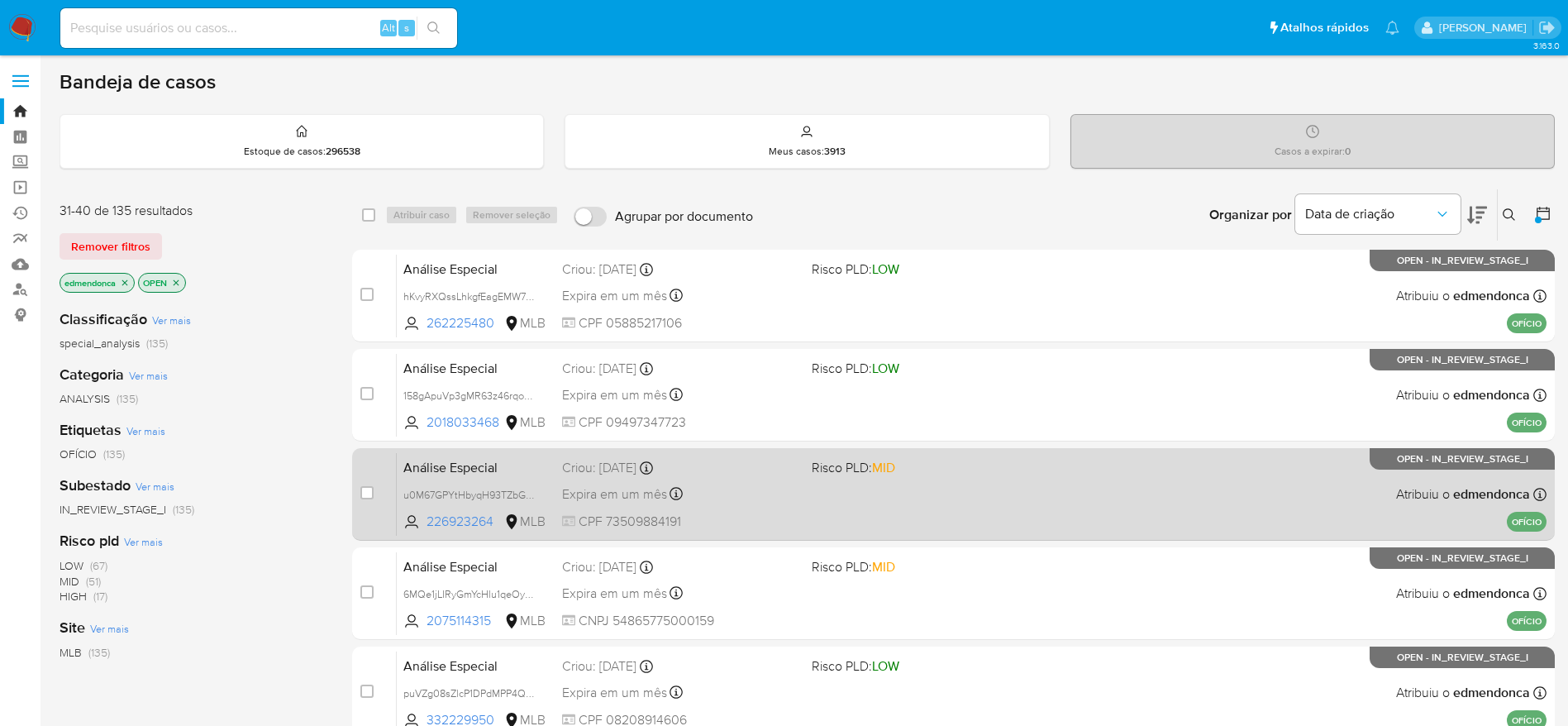
click at [790, 478] on div "Análise Especial u0M67GPYtHbyqH93TZbG6BJf 226923264 MLB Risco PLD: MID Criou: 1…" at bounding box center [971, 494] width 1150 height 83
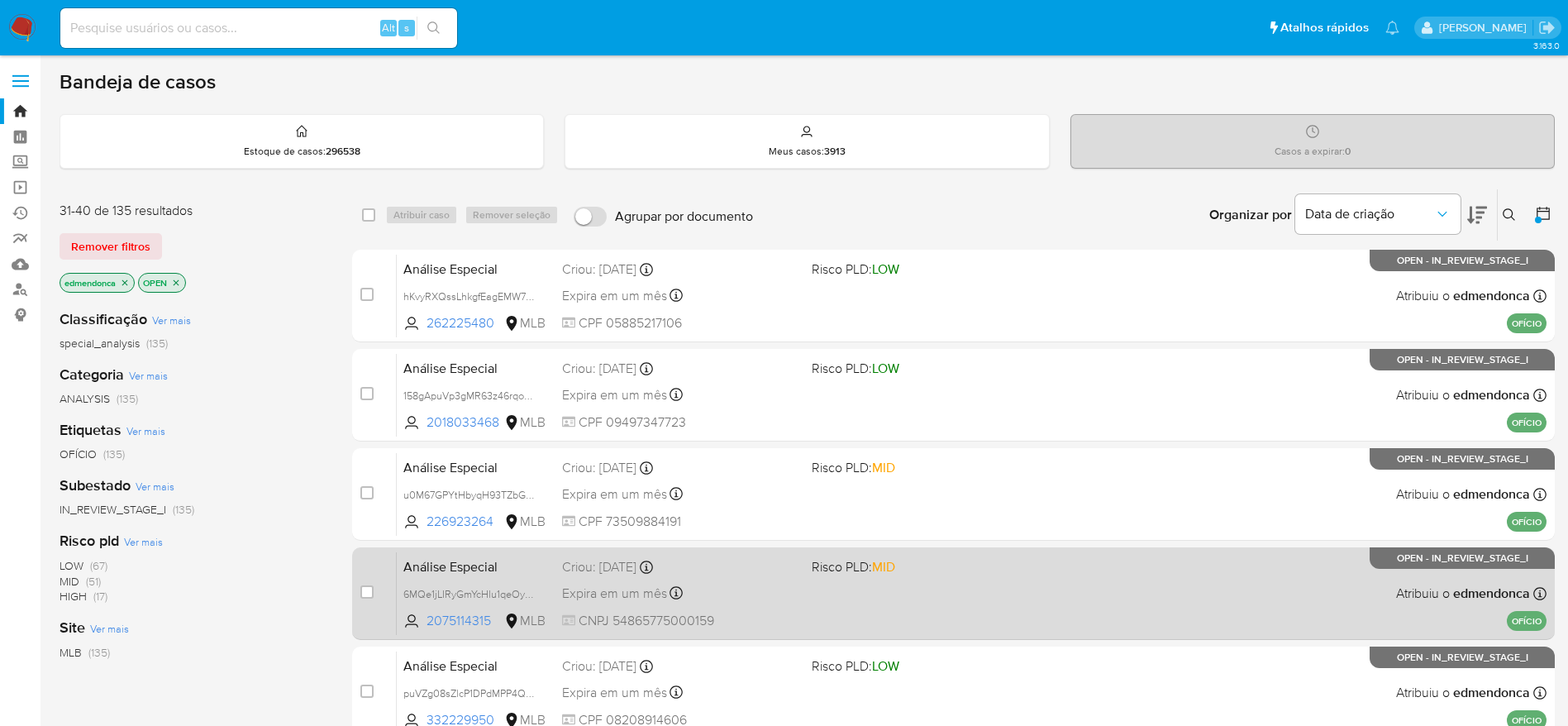
click at [749, 577] on div "Análise Especial 6MQe1jLIRyGmYcHlu1qeOyK0 2075114315 MLB Risco PLD: MID Criou: …" at bounding box center [971, 593] width 1150 height 83
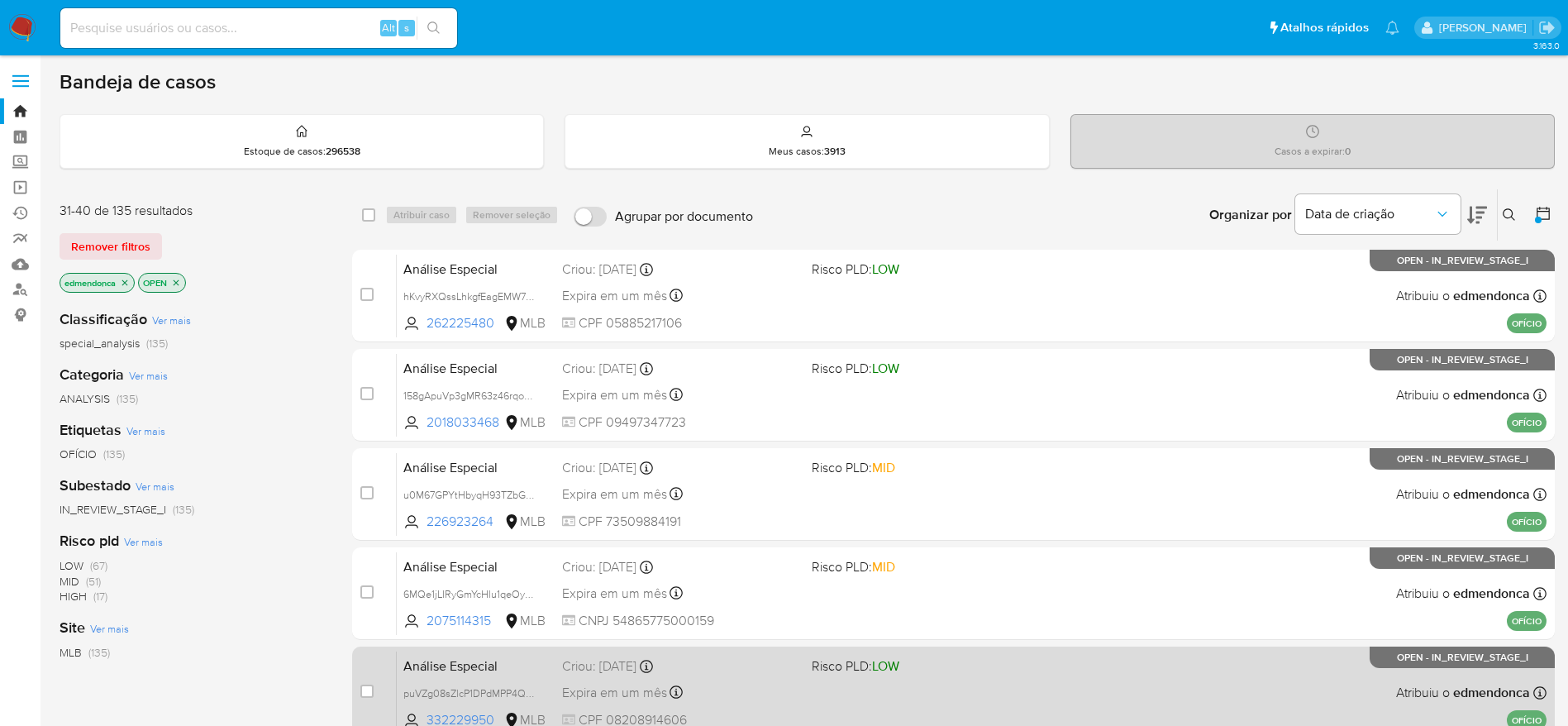
click at [773, 716] on span "CPF 08208914606" at bounding box center [681, 720] width 236 height 18
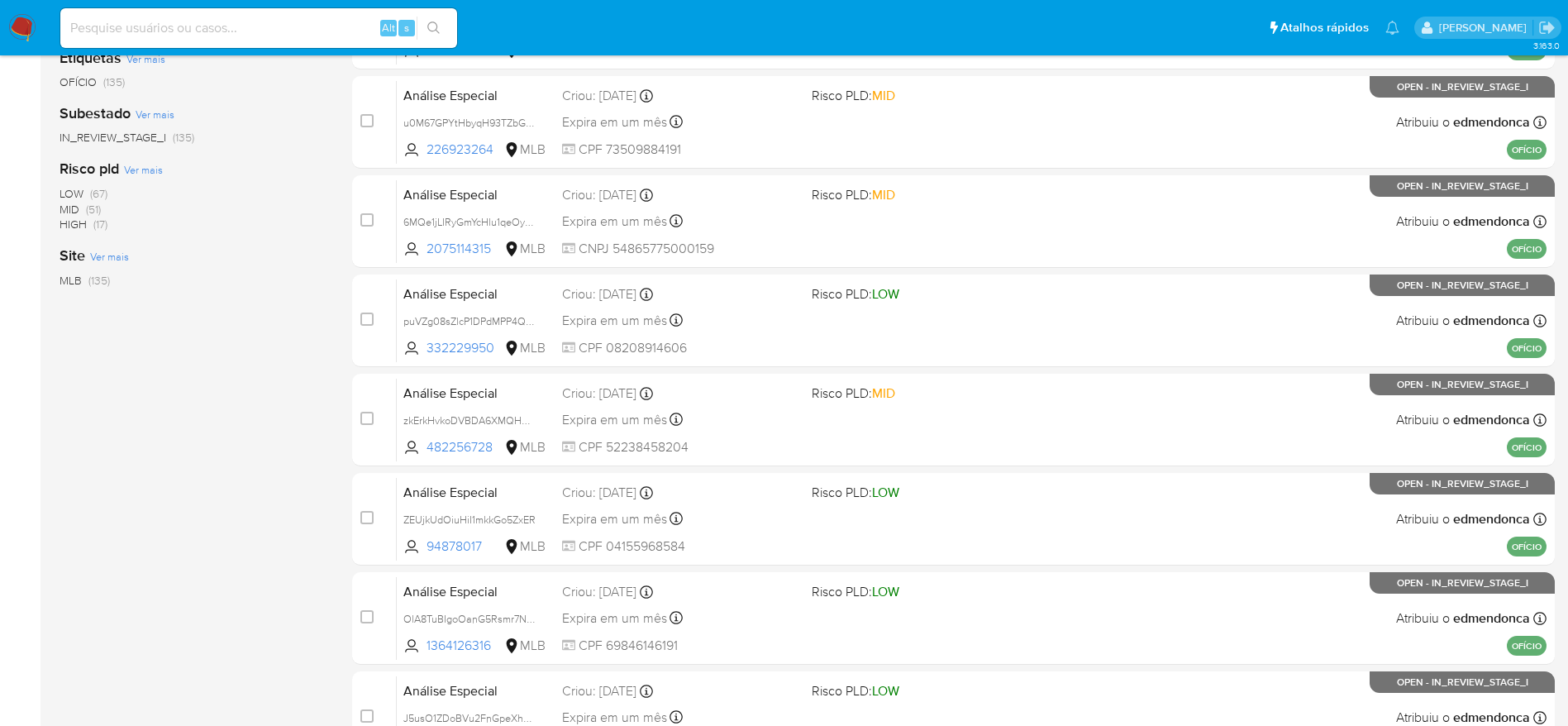
scroll to position [496, 0]
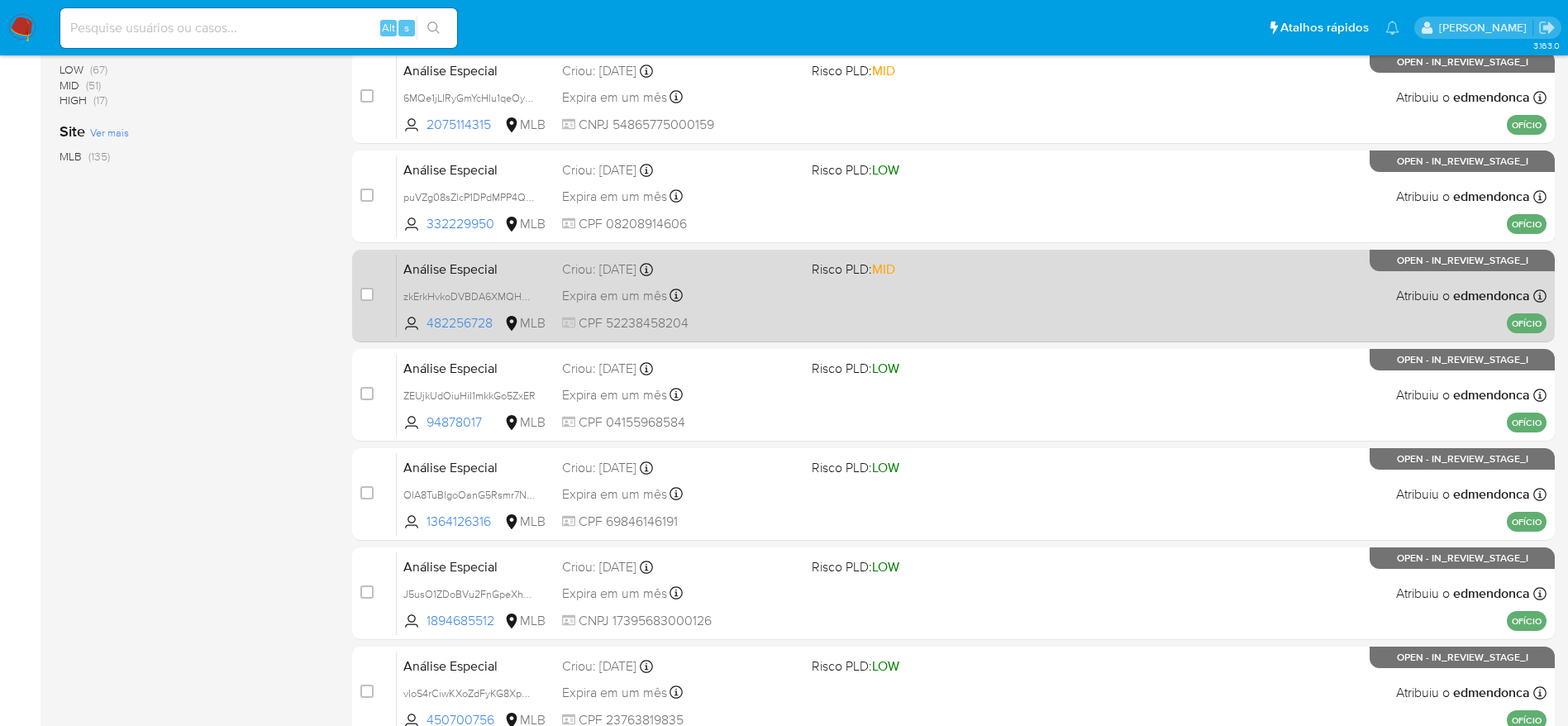
click at [736, 291] on div "Expira em um mês Expira em 28/11/2025 18:21:21" at bounding box center [681, 296] width 236 height 22
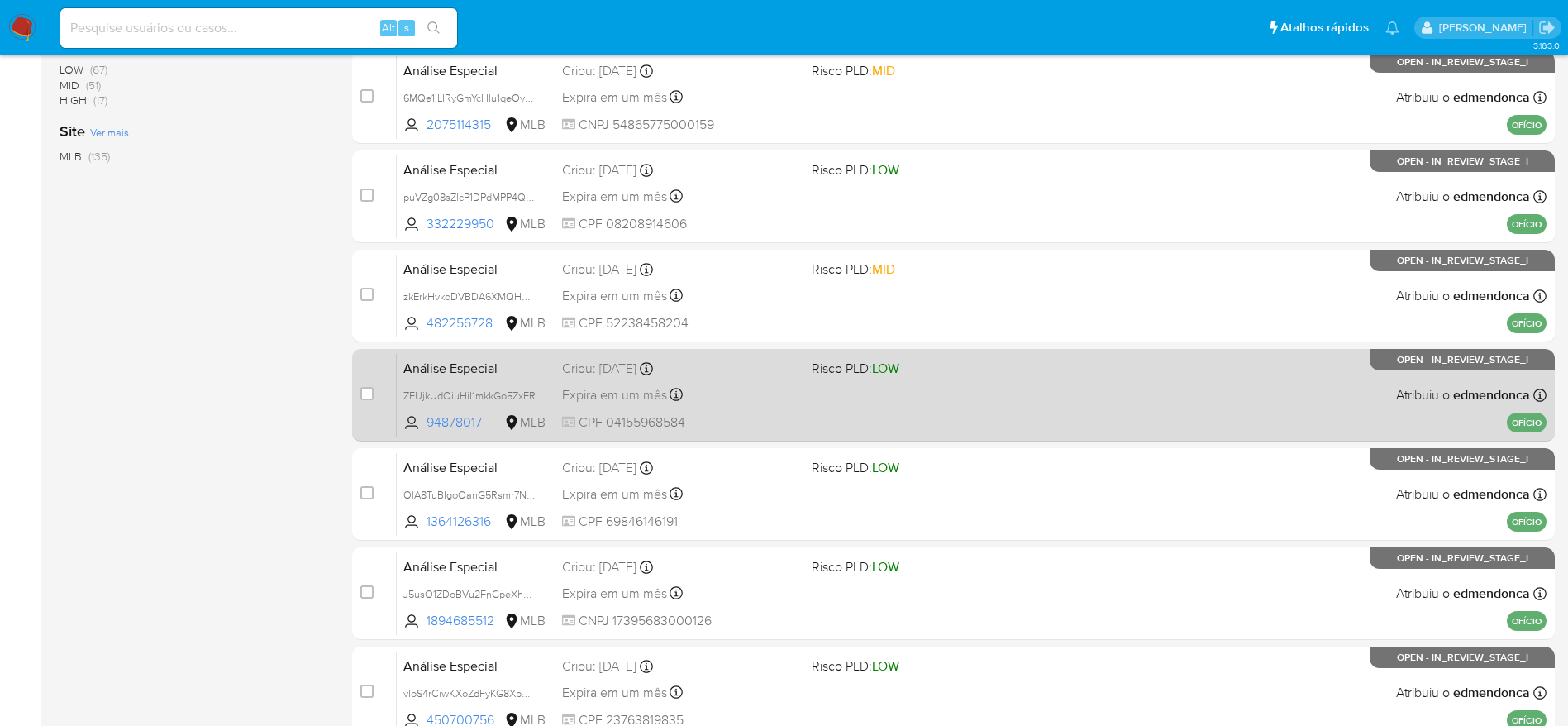
click at [764, 375] on div "Criou: 14/10/2025 Criou: 14/10/2025 18:21:20" at bounding box center [681, 369] width 236 height 18
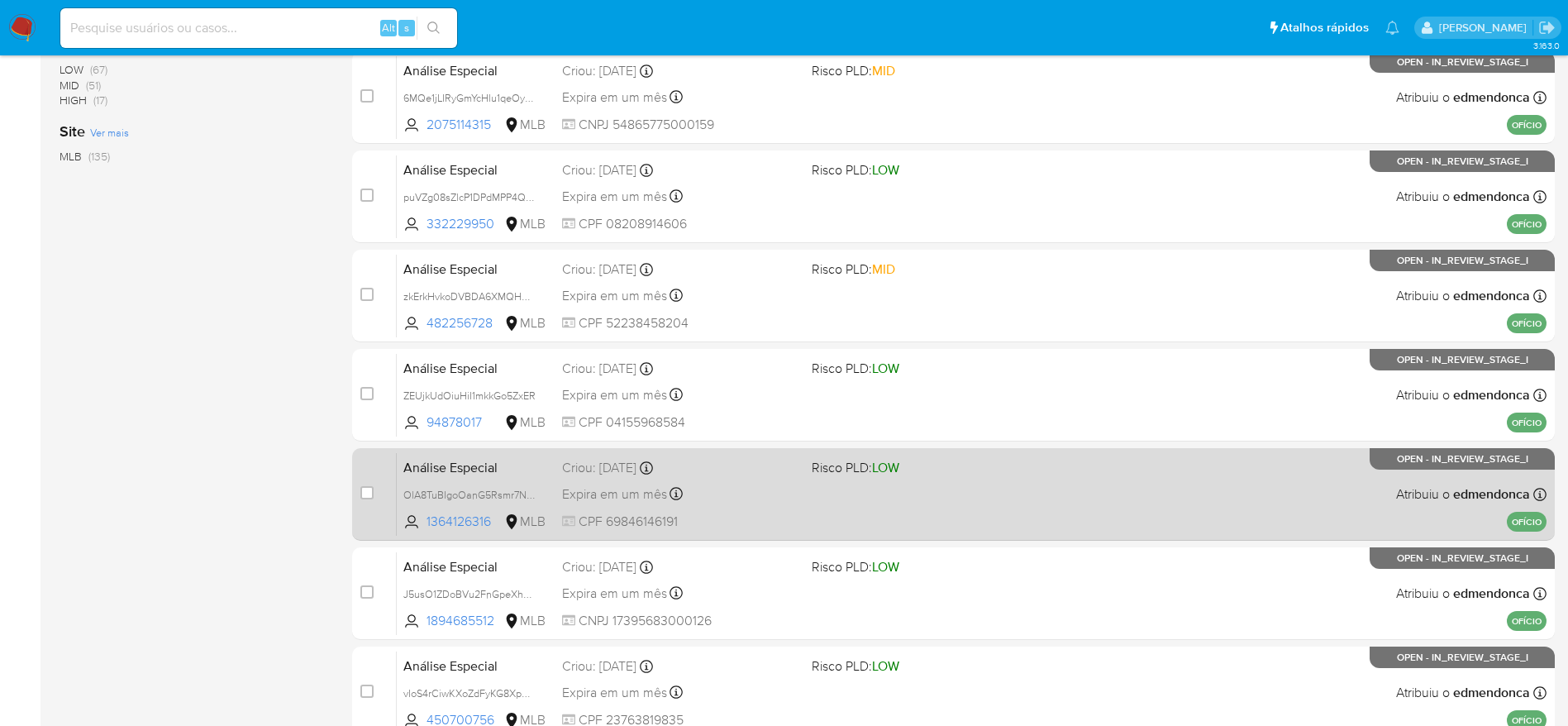
click at [767, 497] on div "Expira em um mês Expira em 28/11/2025 18:21:20" at bounding box center [681, 494] width 236 height 22
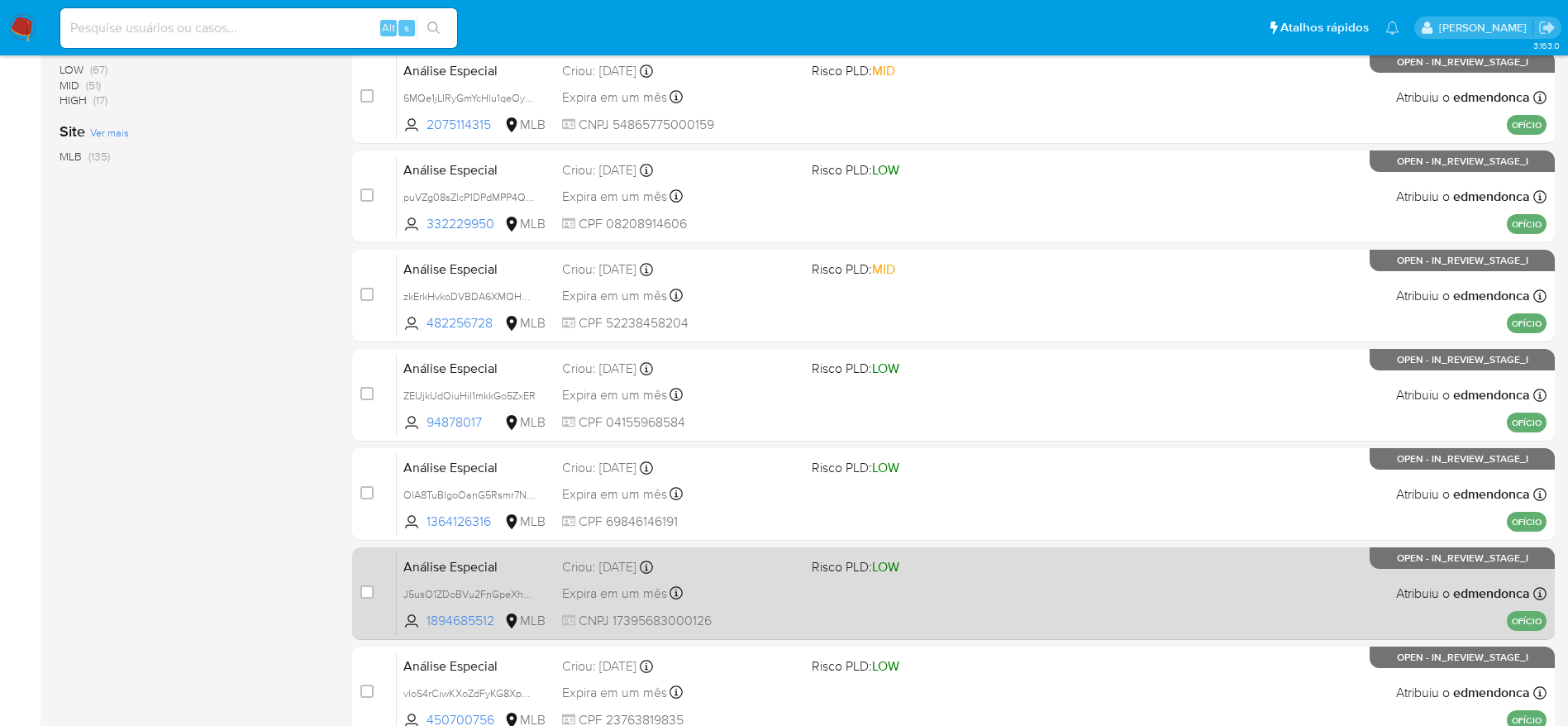
click at [738, 595] on div "Expira em um mês Expira em 28/11/2025 18:21:19" at bounding box center [681, 593] width 236 height 22
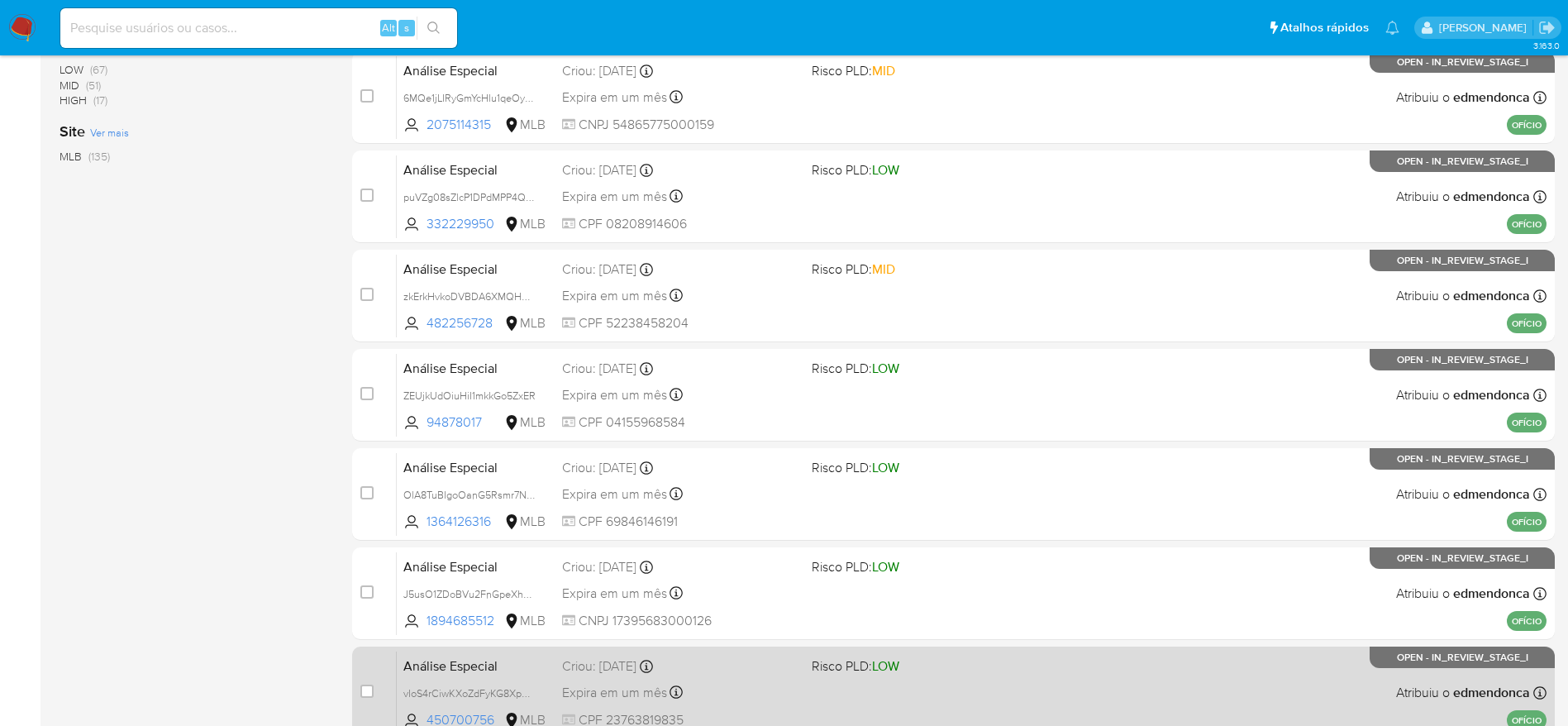
click at [765, 678] on div "Análise Especial vIoS4rCiwKXoZdFyKG8Xp2Gy 450700756 MLB Risco PLD: LOW Criou: 1…" at bounding box center [971, 693] width 1150 height 83
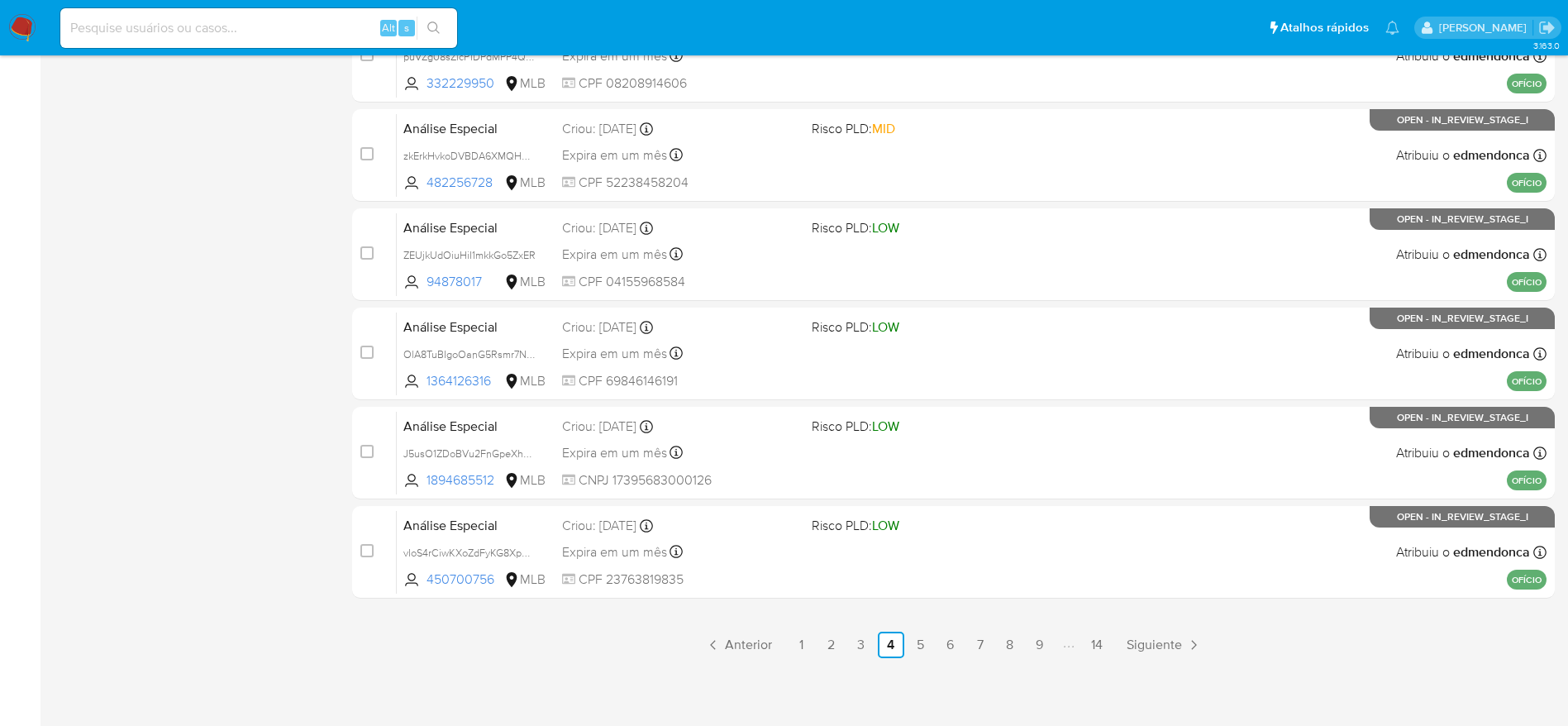
scroll to position [639, 0]
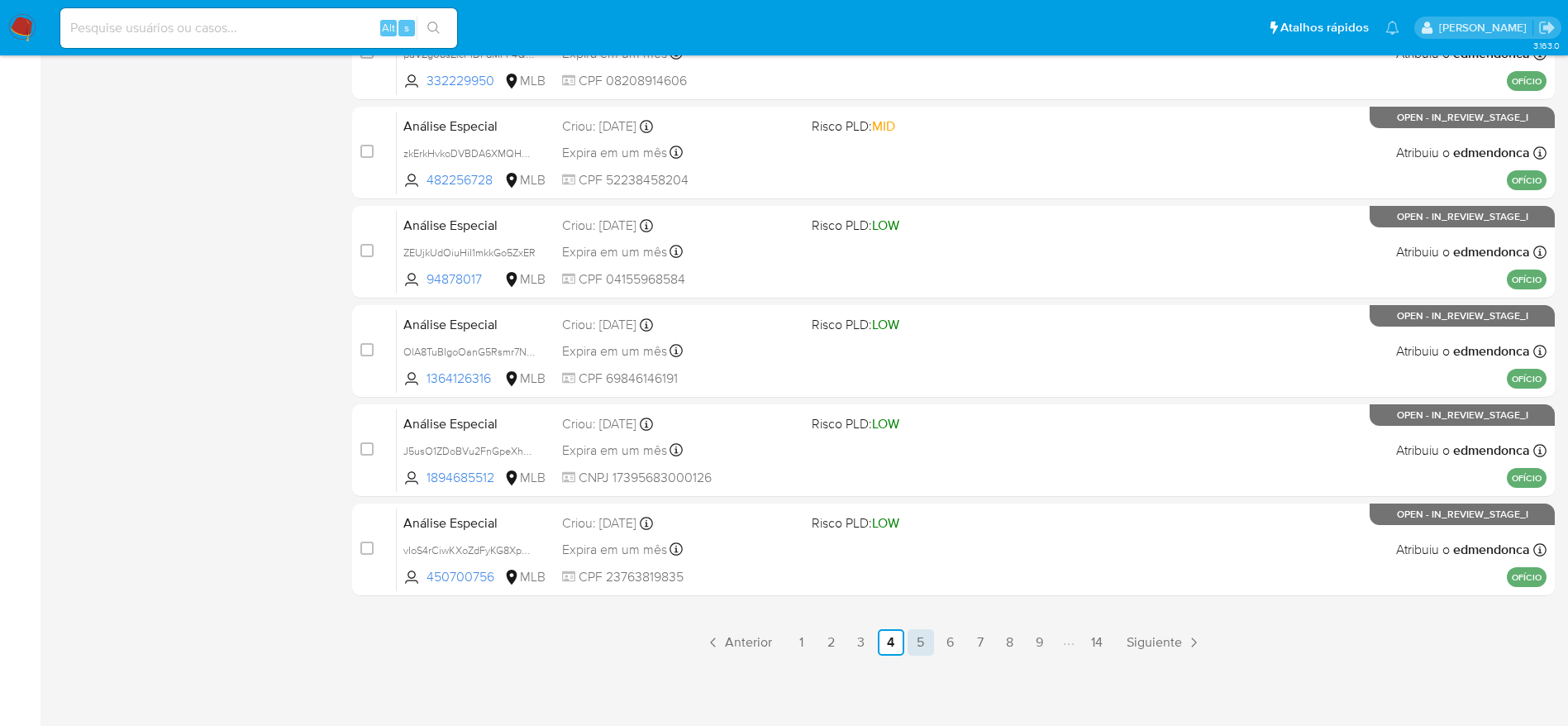
click at [923, 645] on link "5" at bounding box center [921, 642] width 27 height 27
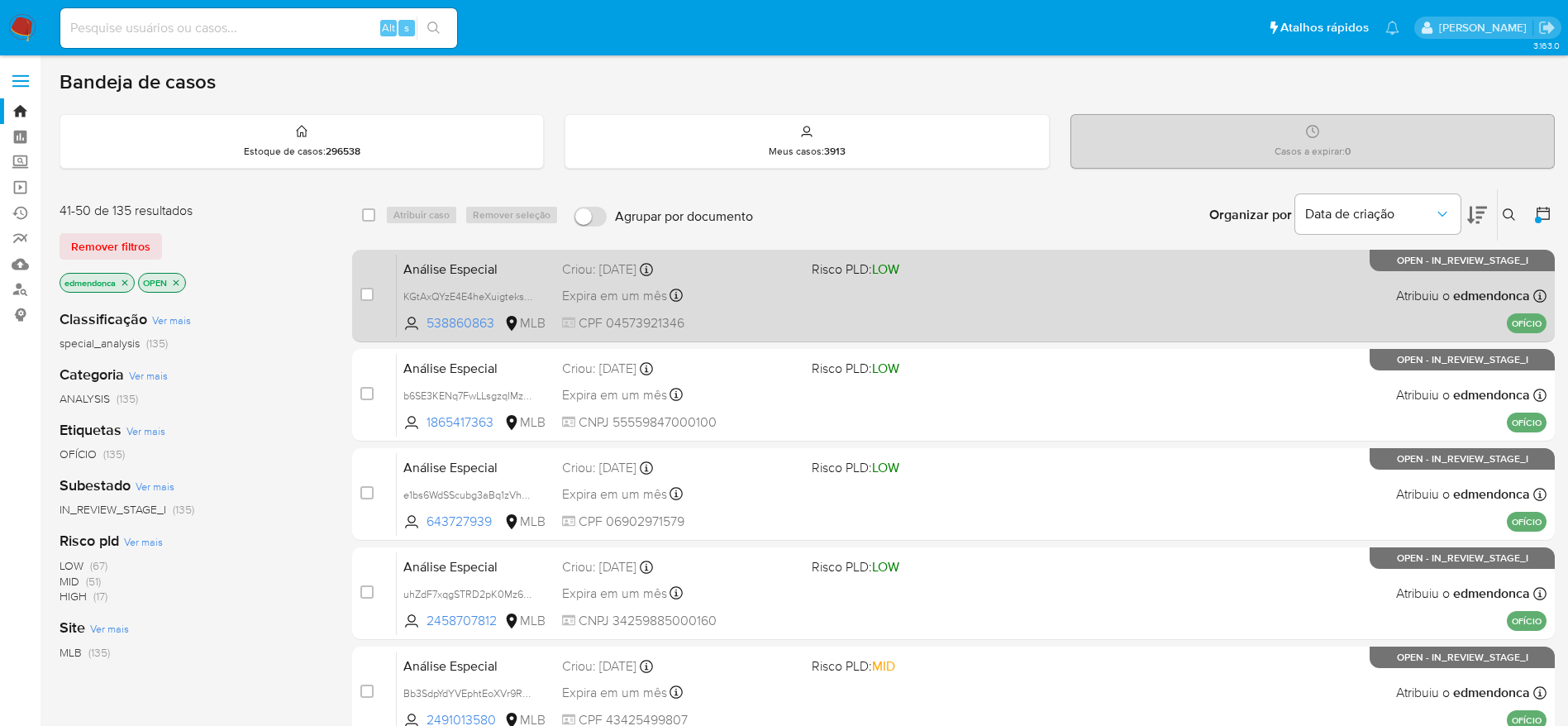
click at [819, 300] on div "Análise Especial KGtAxQYzE4E4heXuigteksAB 538860863 MLB Risco PLD: LOW Criou: 1…" at bounding box center [971, 296] width 1150 height 83
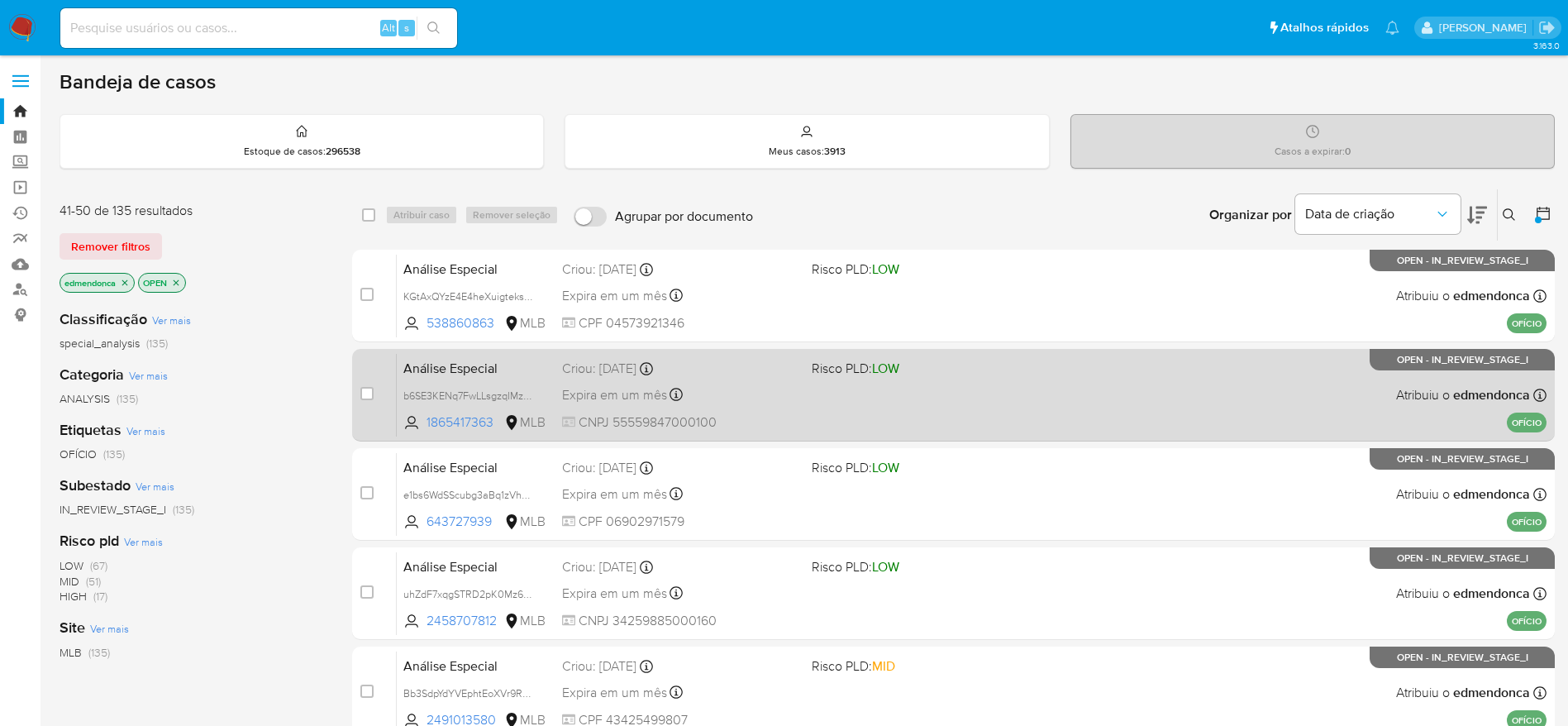
click at [793, 397] on div "Expira em um mês Expira em 28/11/2025 18:21:17" at bounding box center [681, 394] width 236 height 22
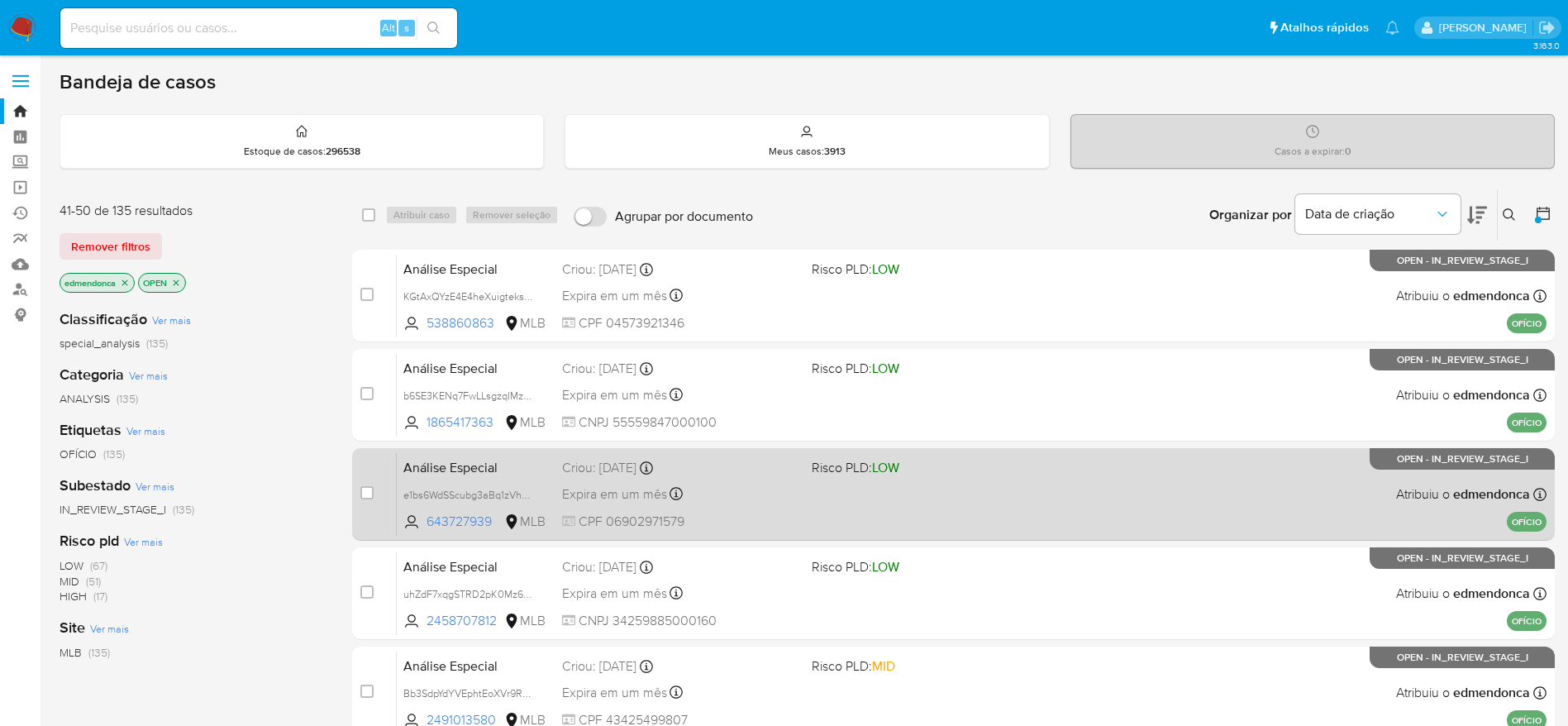
click at [774, 472] on div "Criou: 14/10/2025 Criou: 14/10/2025 18:21:16" at bounding box center [681, 468] width 236 height 18
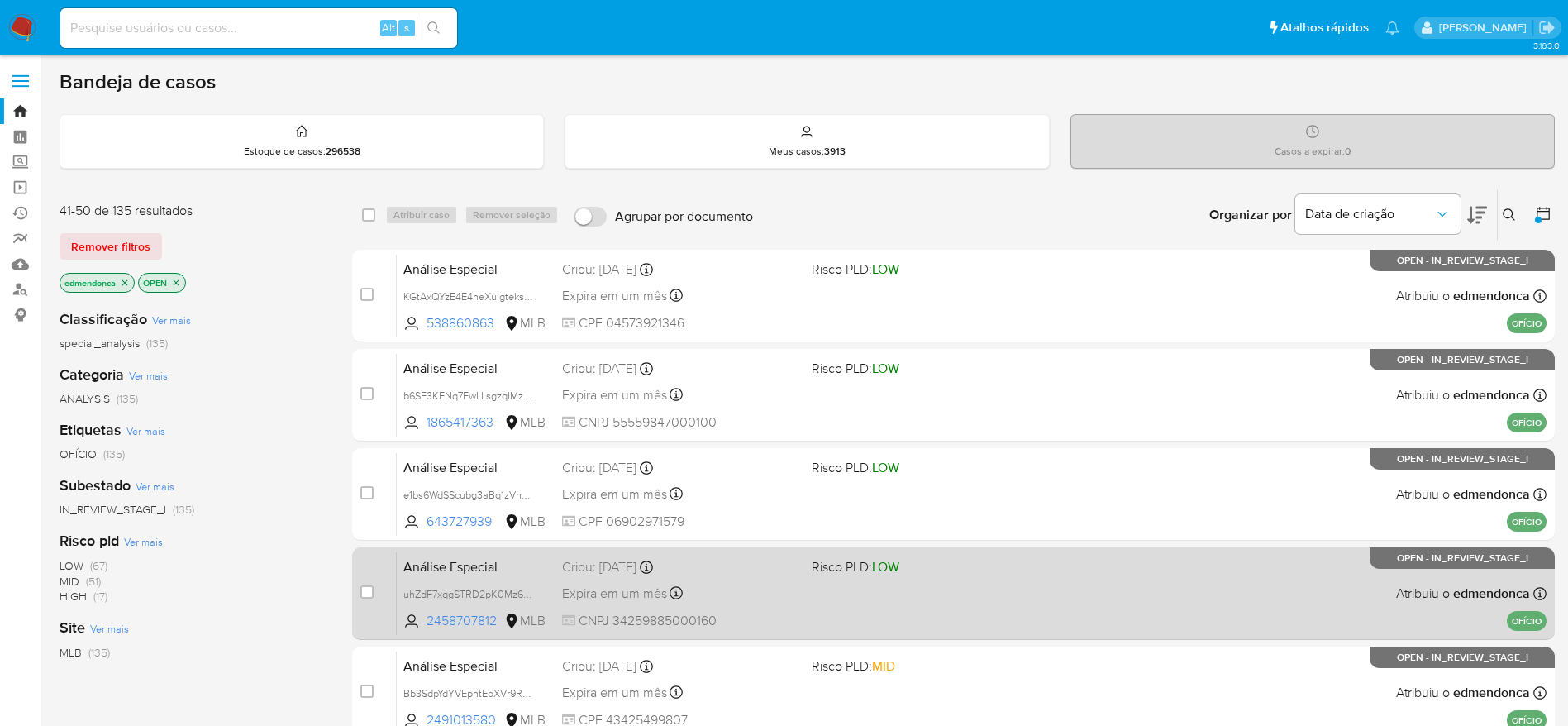
click at [769, 573] on div "Criou: 14/10/2025 Criou: 14/10/2025 18:21:16" at bounding box center [681, 567] width 236 height 18
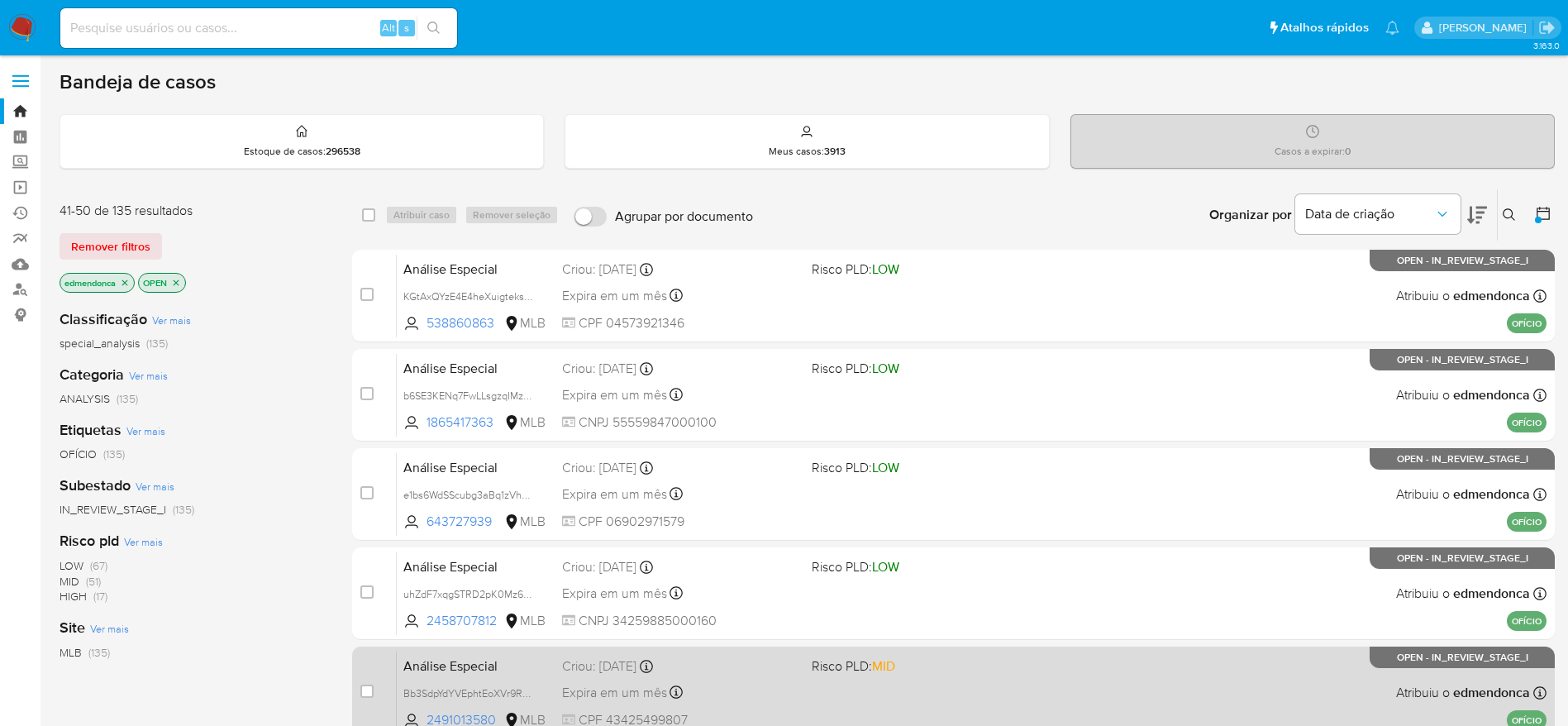
click at [779, 684] on div "Expira em um mês Expira em 28/11/2025 18:21:15" at bounding box center [681, 693] width 236 height 22
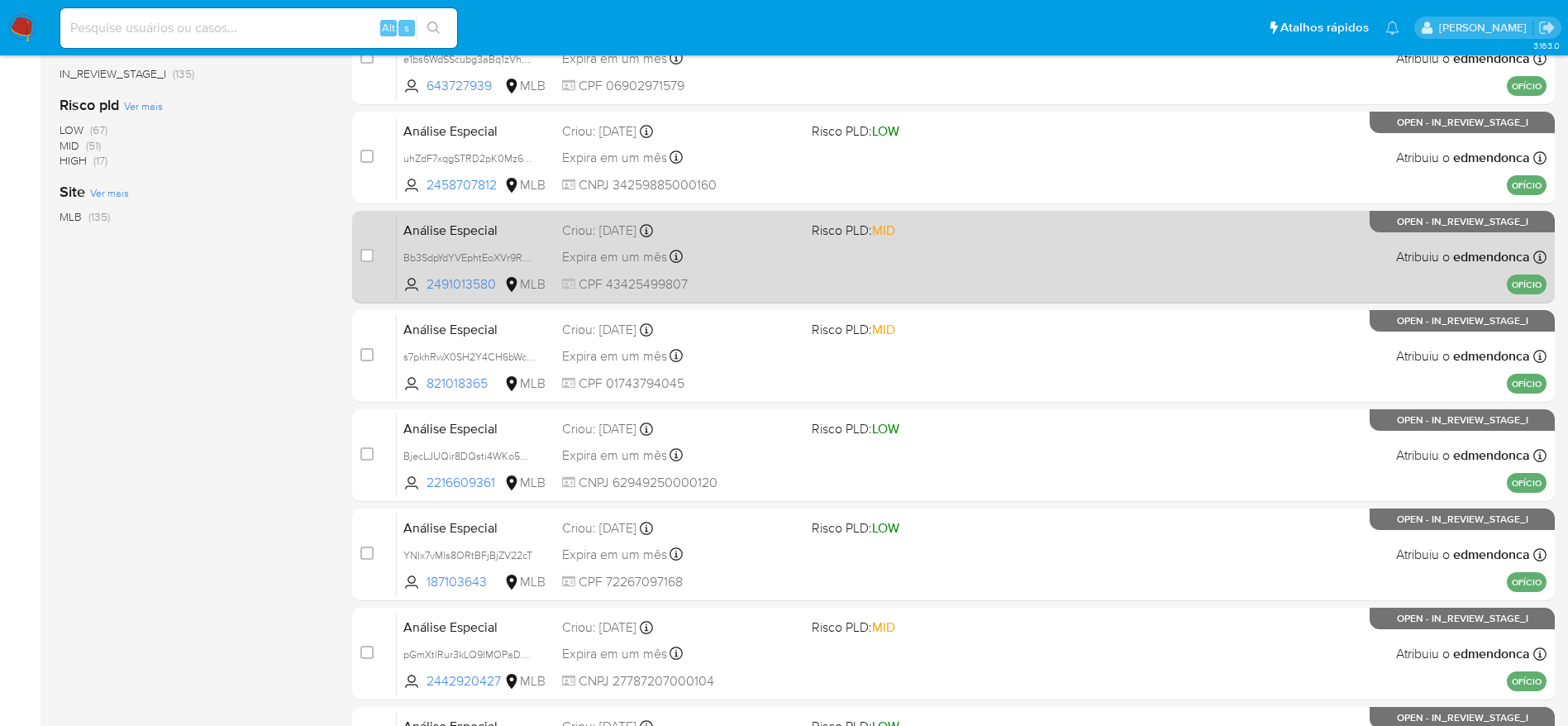
scroll to position [496, 0]
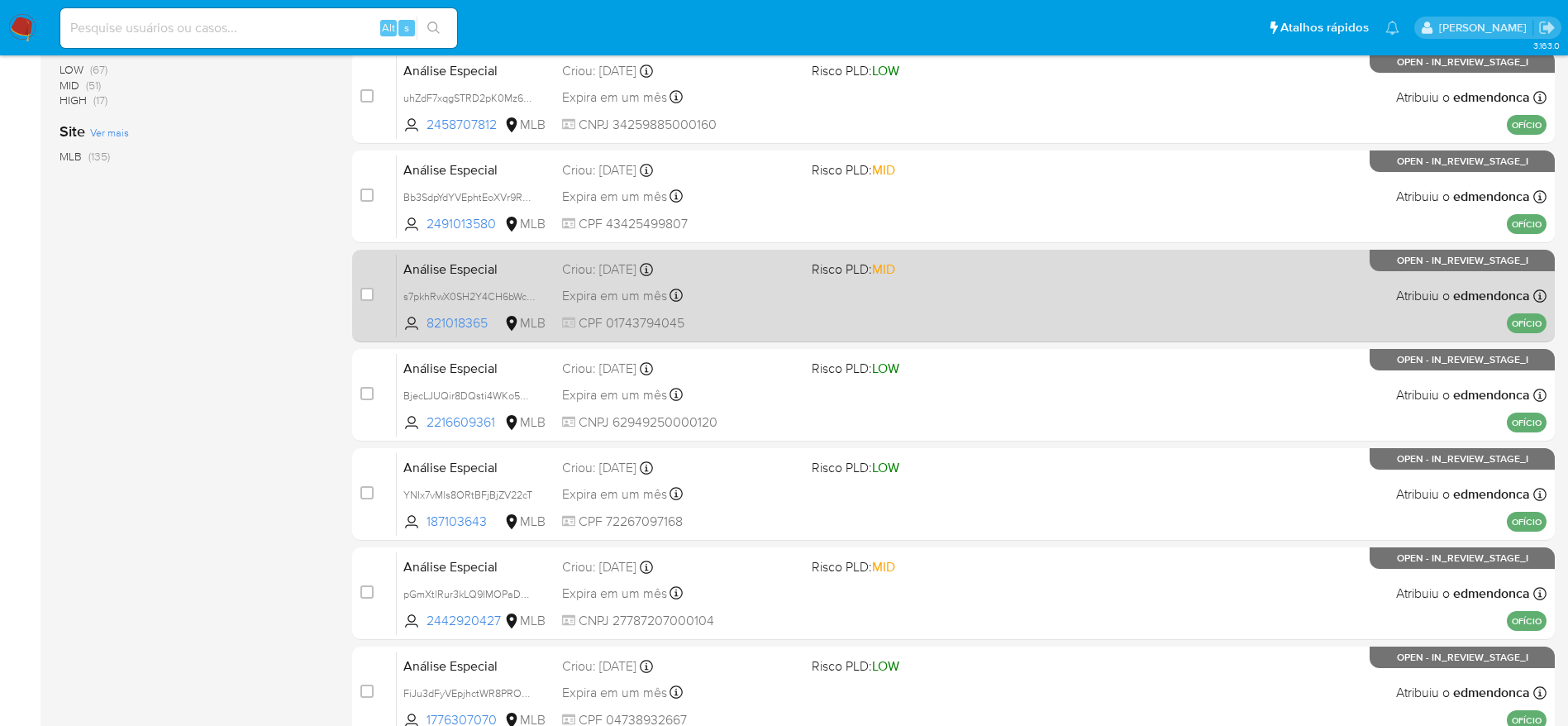
click at [765, 284] on div "Expira em um mês Expira em 28/11/2025 18:21:15" at bounding box center [681, 296] width 236 height 22
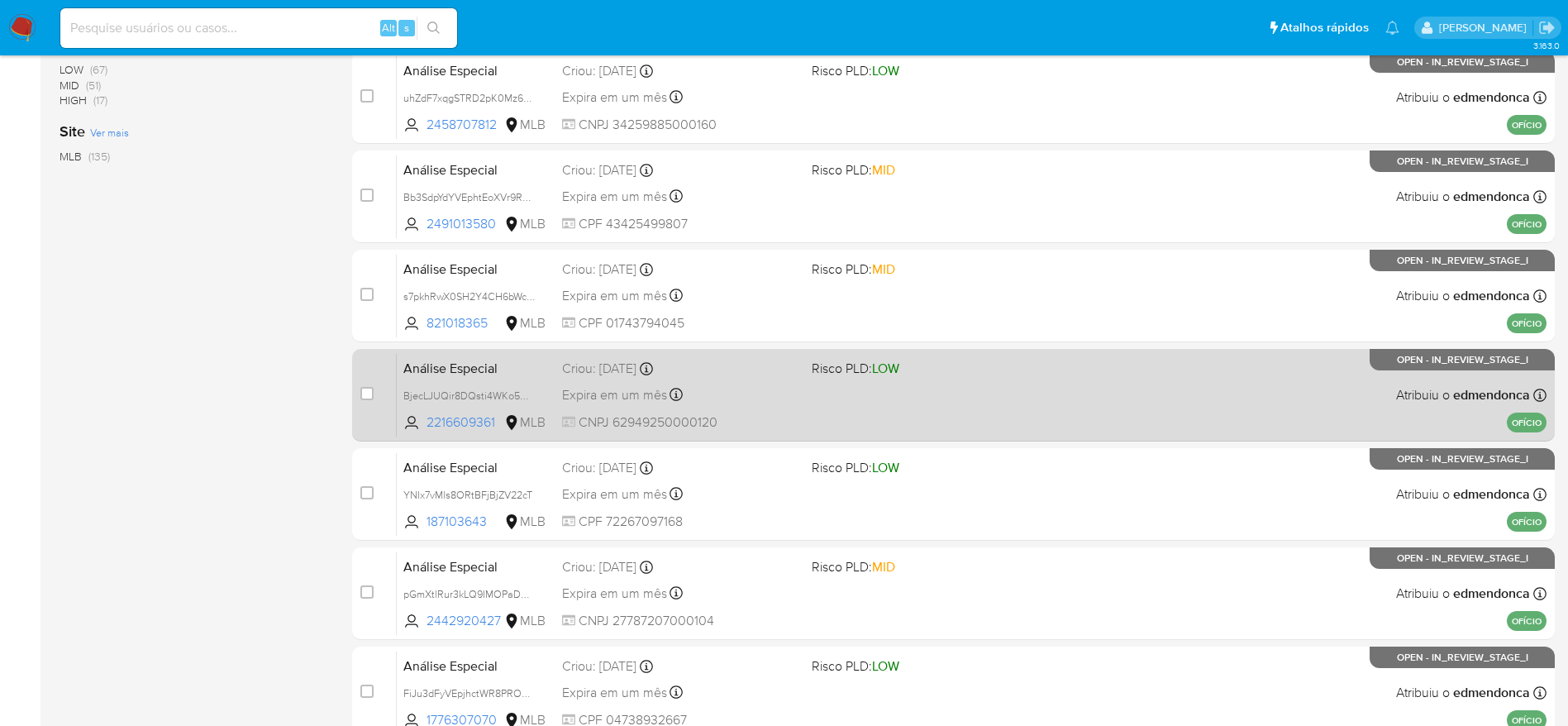
click at [761, 377] on div "Criou: 14/10/2025 Criou: 14/10/2025 18:21:14" at bounding box center [681, 369] width 236 height 18
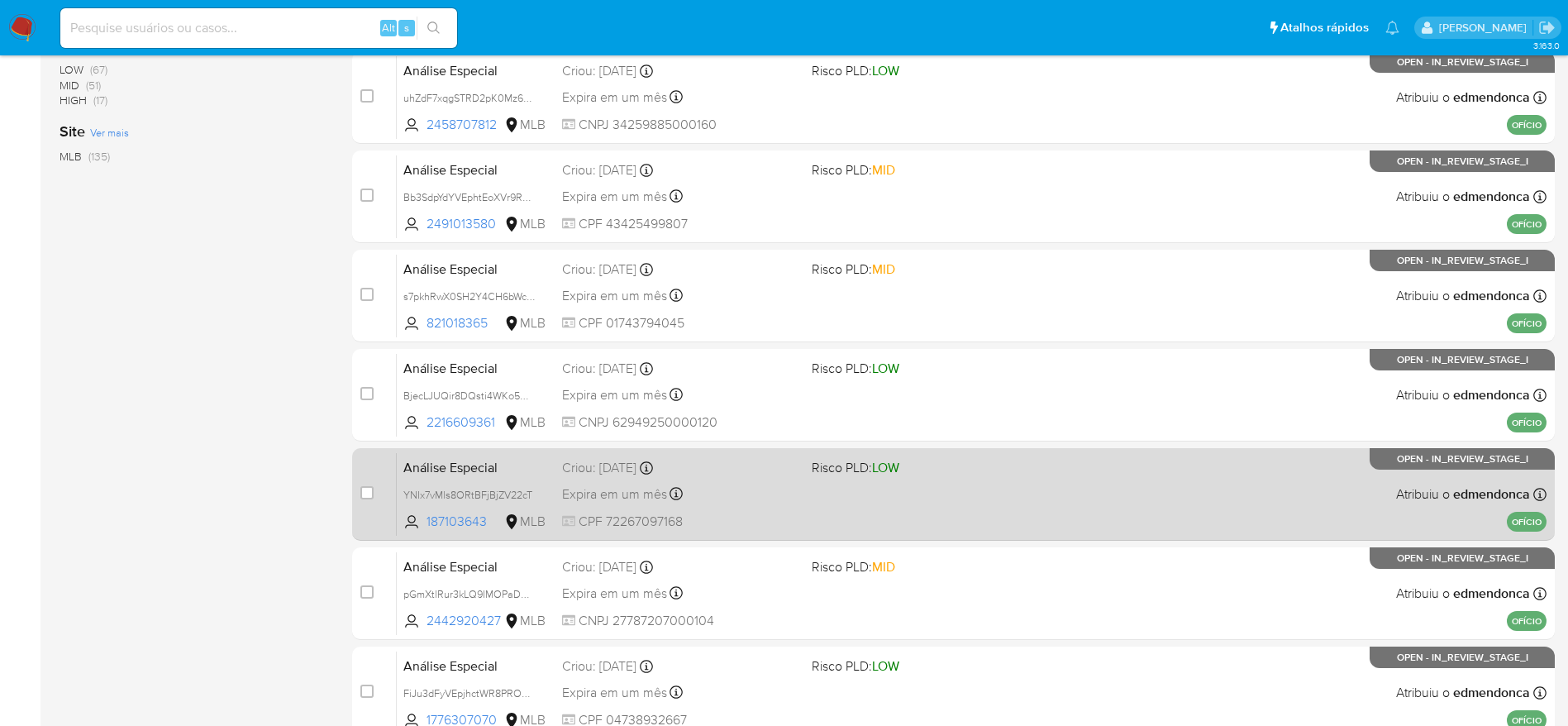
click at [769, 494] on div "Expira em um mês Expira em 28/11/2025 18:21:13" at bounding box center [681, 494] width 236 height 22
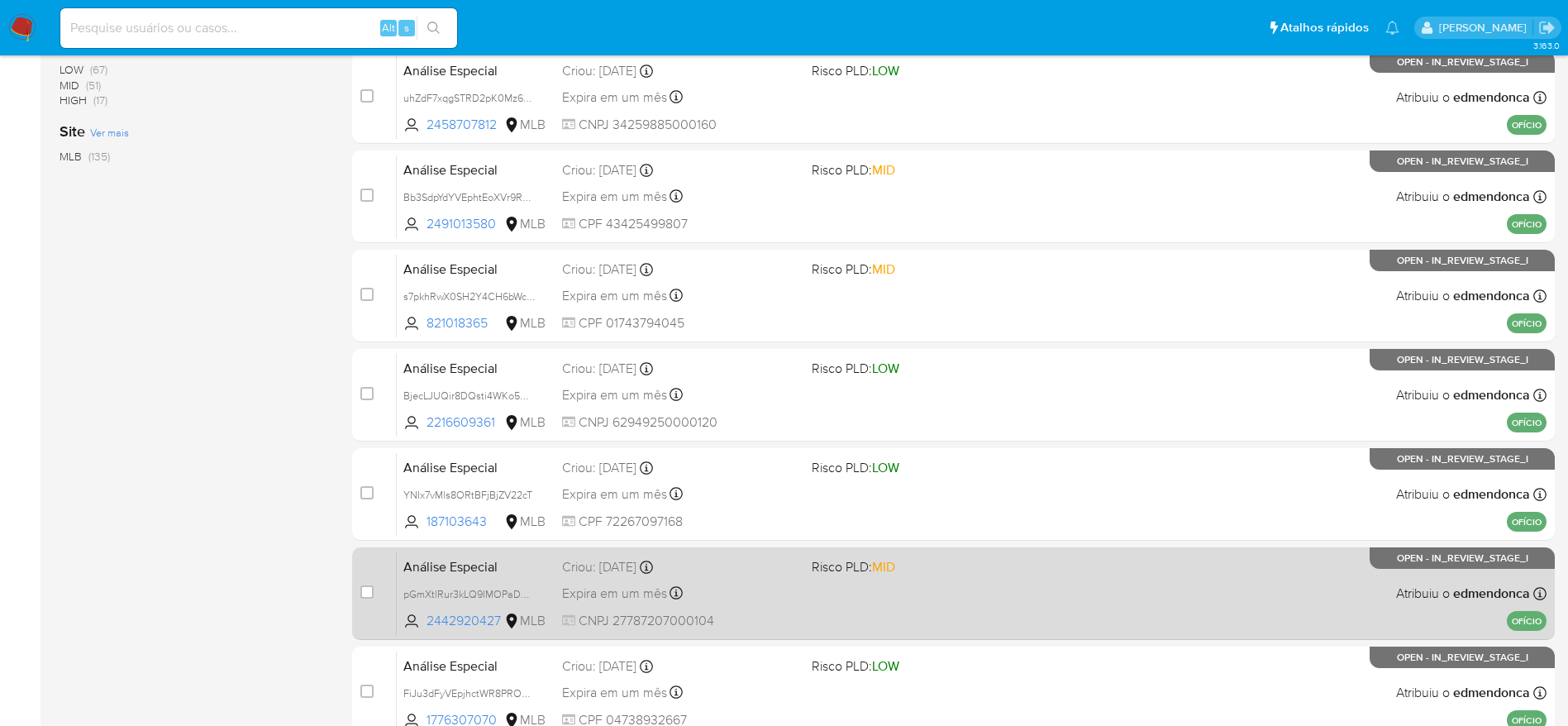
click at [764, 561] on div "Criou: 14/10/2025 Criou: 14/10/2025 18:21:12" at bounding box center [681, 567] width 236 height 18
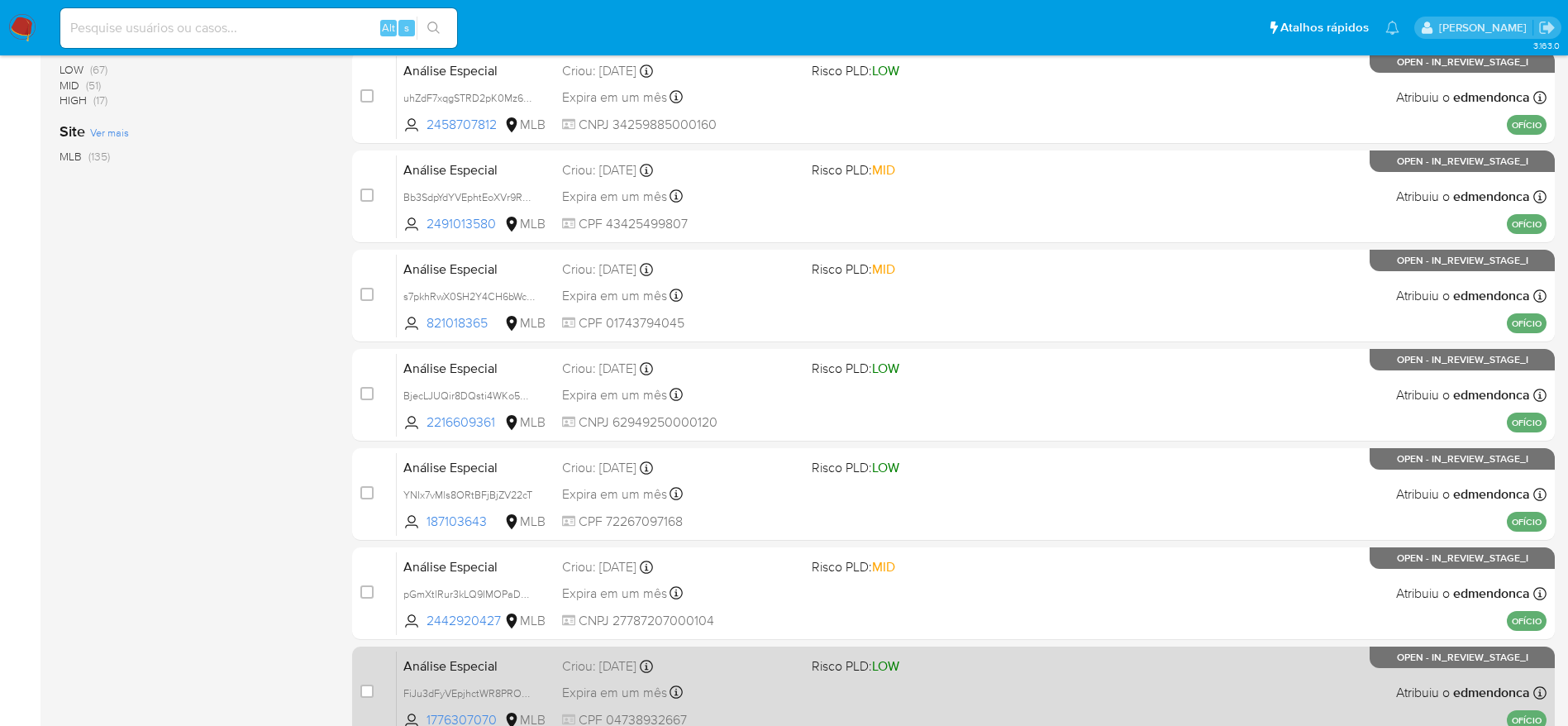
click at [743, 676] on div "Análise Especial FiJu3dFyVEpjhctWR8PRONmf 1776307070 MLB Risco PLD: LOW Criou: …" at bounding box center [971, 693] width 1150 height 83
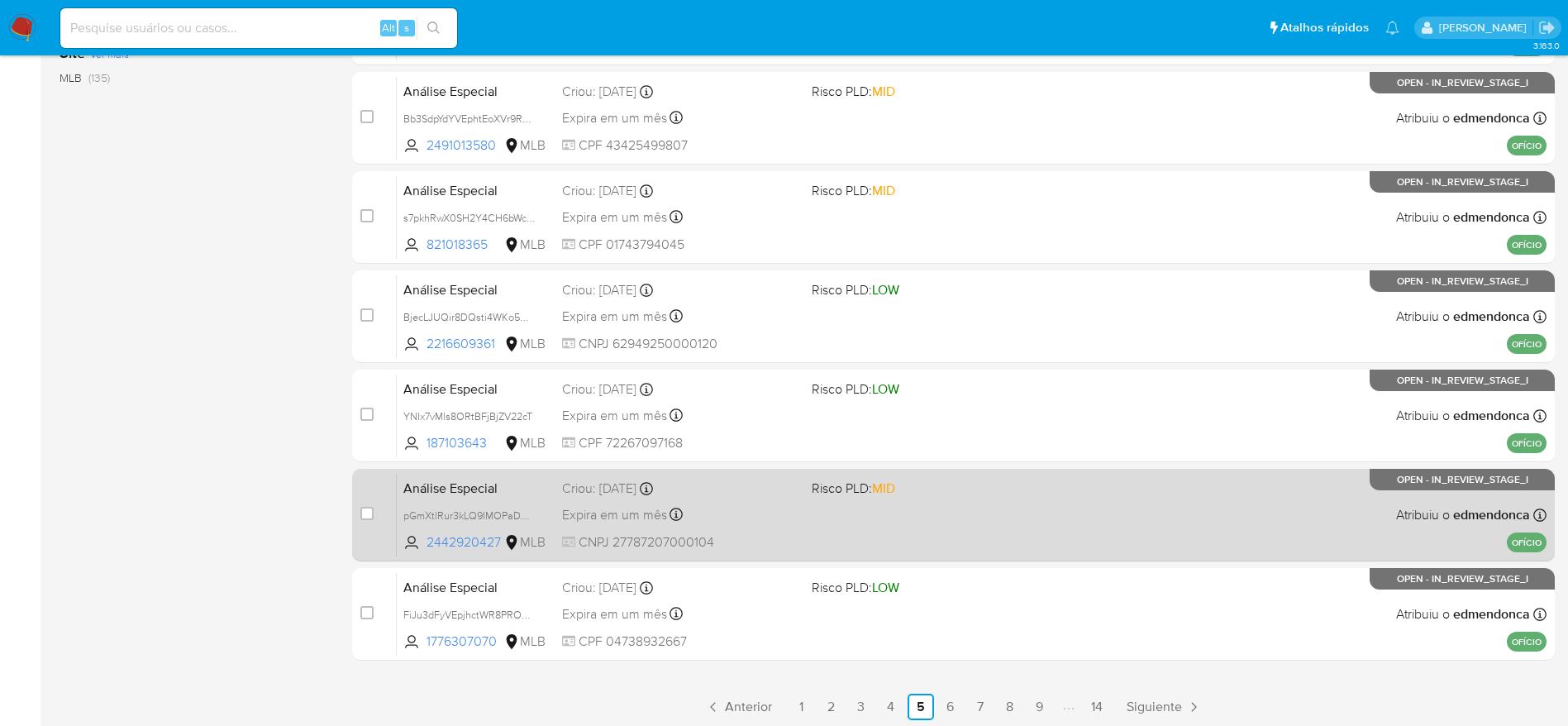
scroll to position [639, 0]
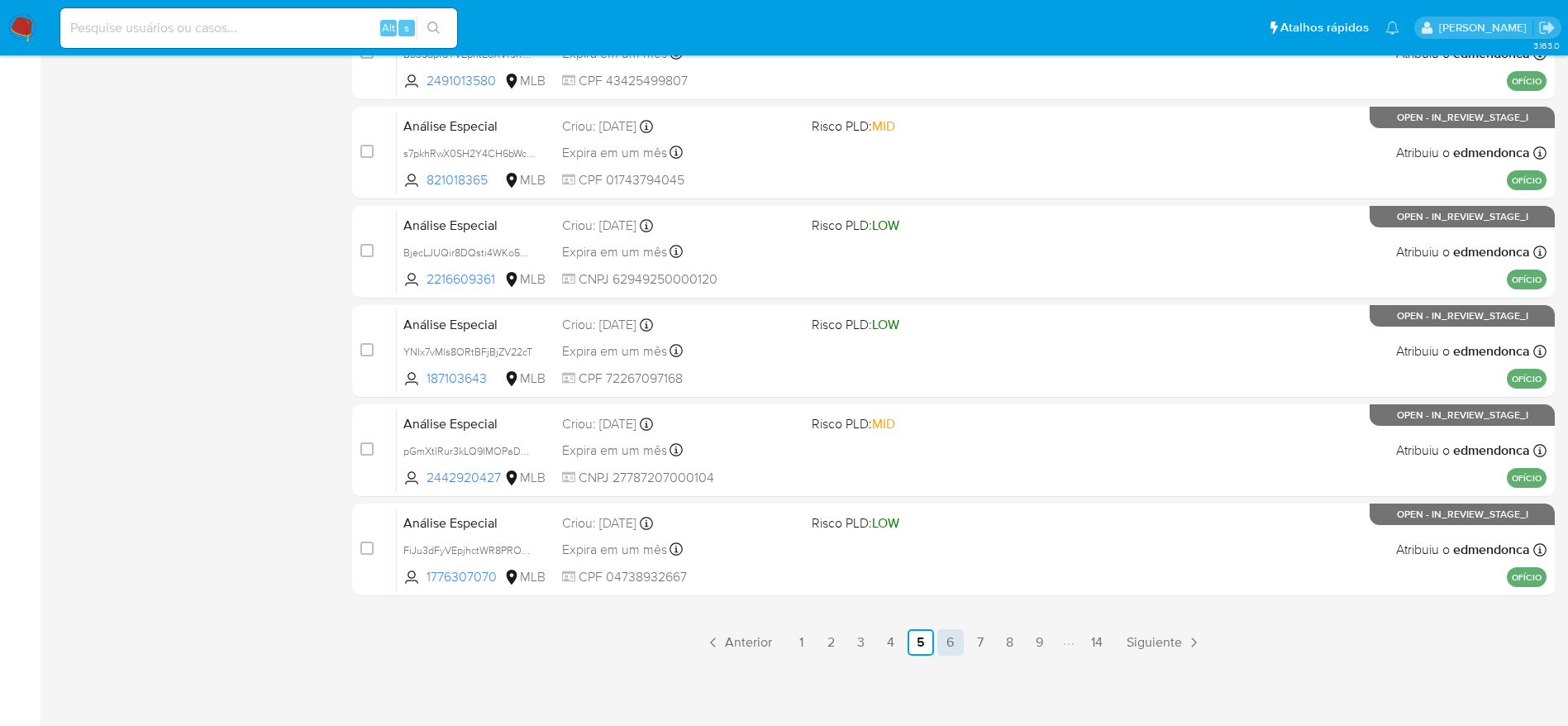
click at [948, 637] on link "6" at bounding box center [950, 642] width 27 height 27
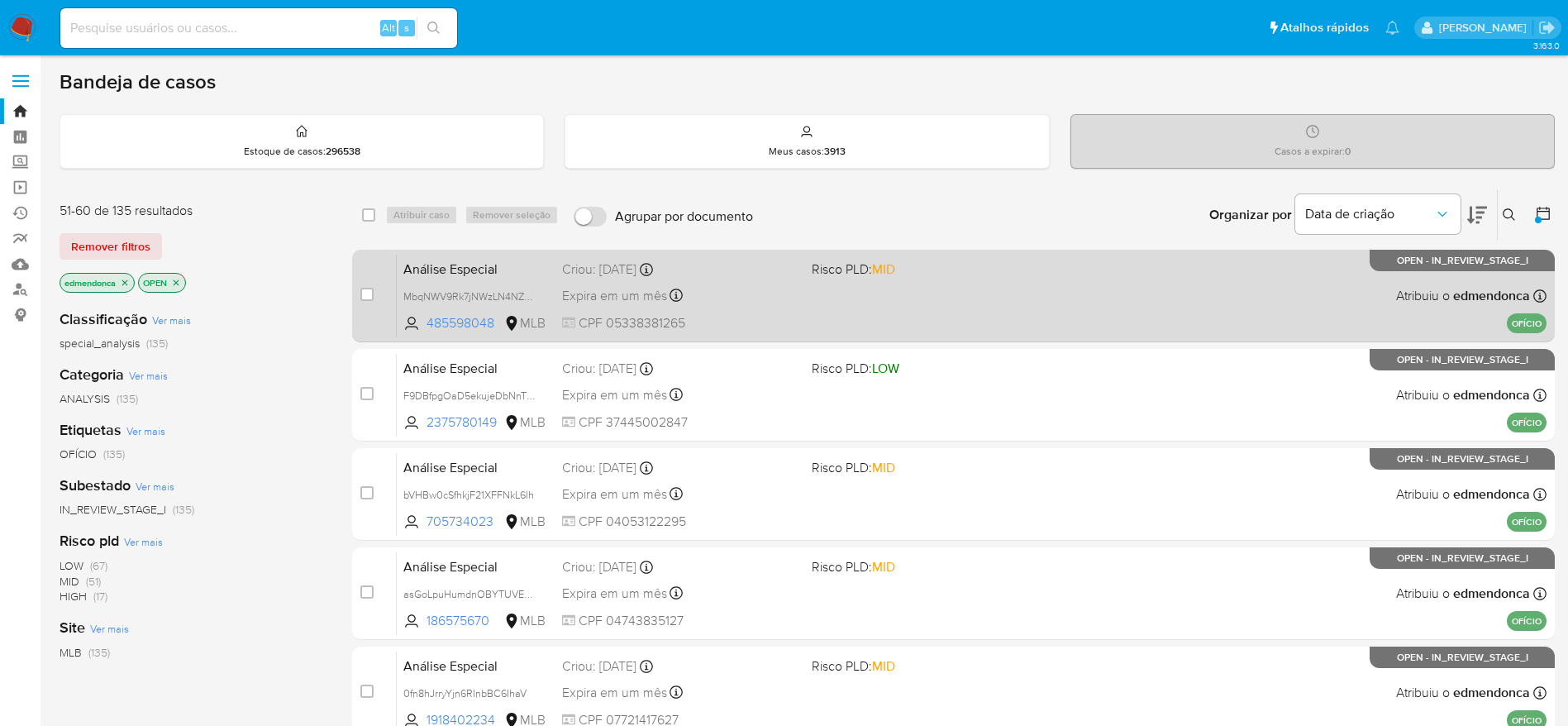
click at [941, 304] on div "Análise Especial MbqNWV9Rk7jNWzLN4NZDHnkr 485598048 MLB Risco PLD: MID Criou: 1…" at bounding box center [971, 296] width 1150 height 83
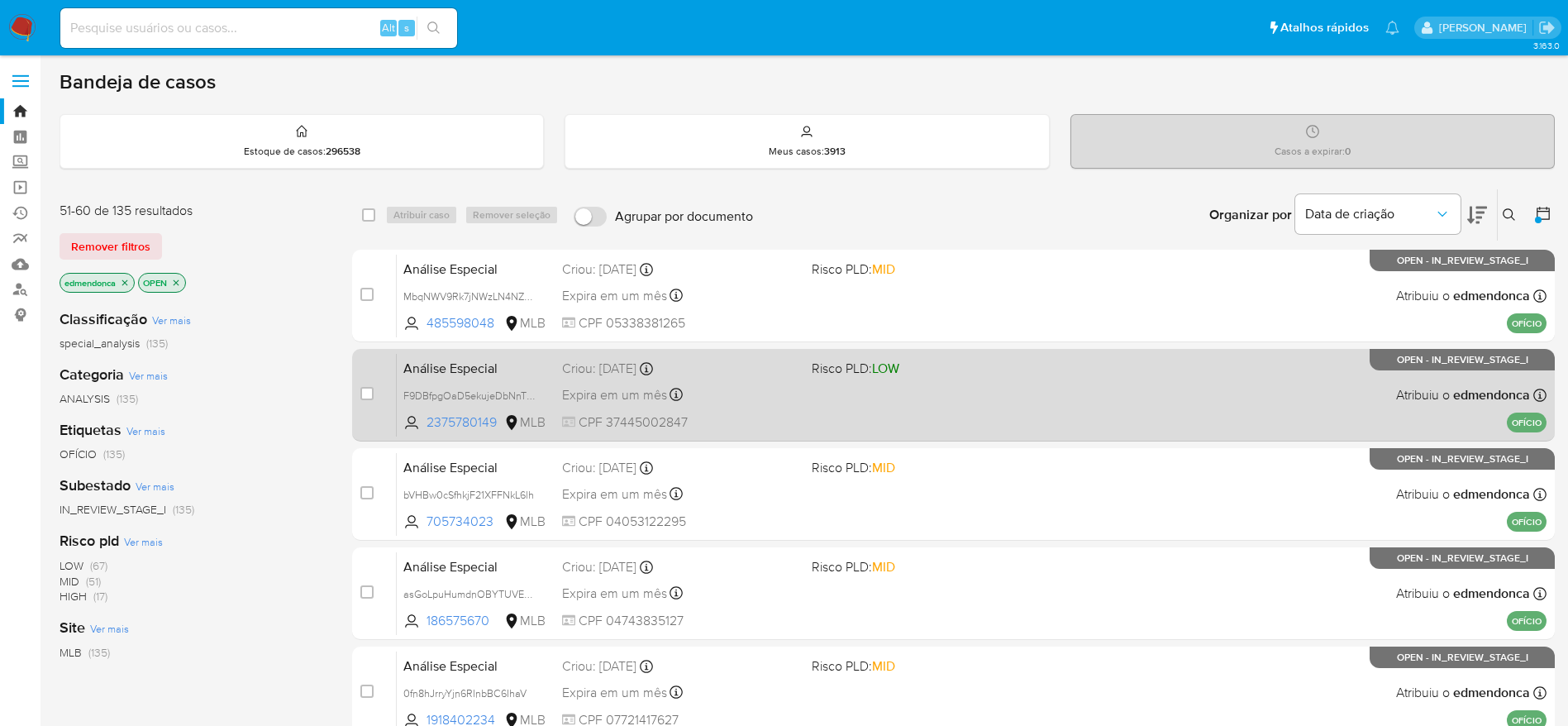
click at [894, 403] on div "Análise Especial F9DBfpgOaD5ekujeDbNnTTDa 2375780149 MLB Risco PLD: LOW Criou: …" at bounding box center [971, 394] width 1150 height 83
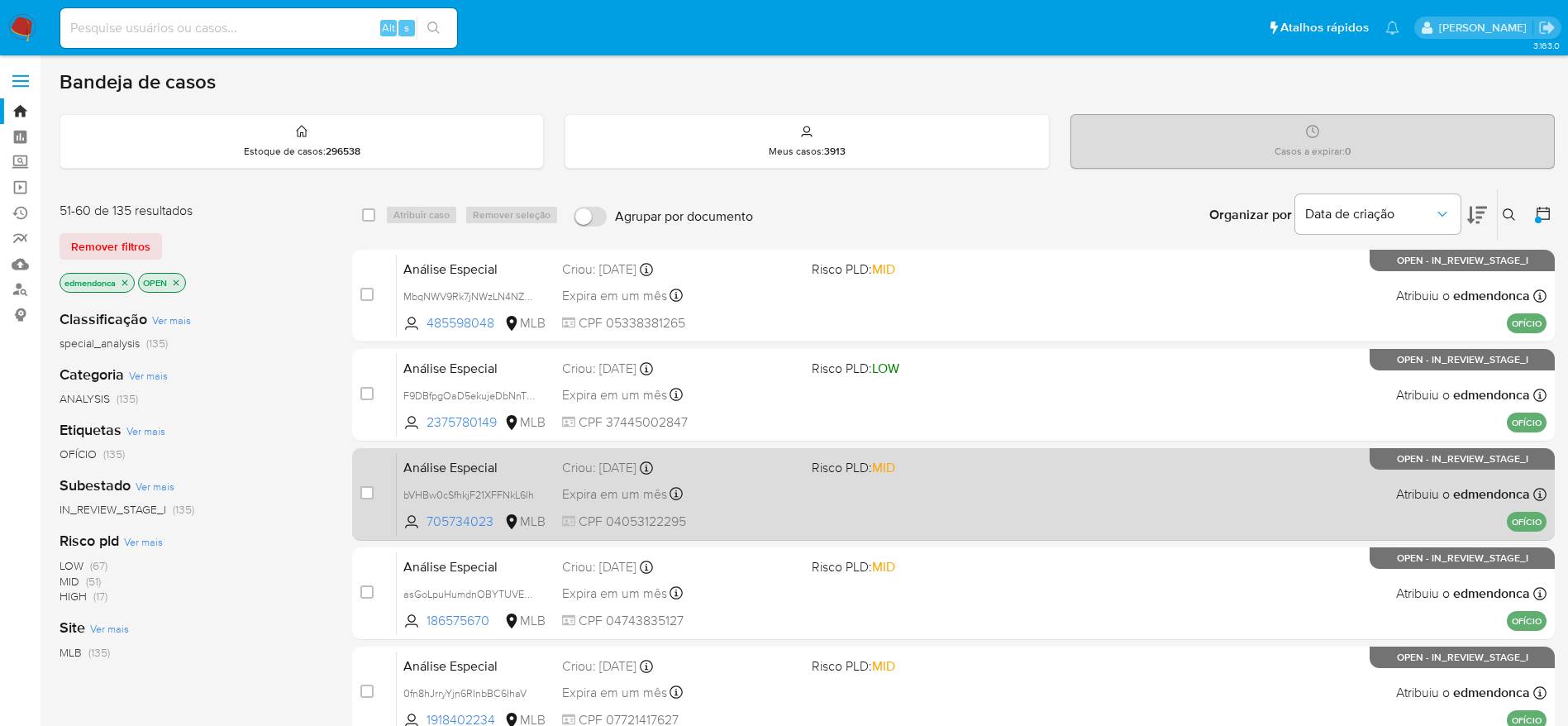
click at [896, 499] on div "Análise Especial bVHBw0cSfhkjF21XFFNkL6lh 705734023 MLB Risco PLD: MID Criou: 1…" at bounding box center [971, 494] width 1150 height 83
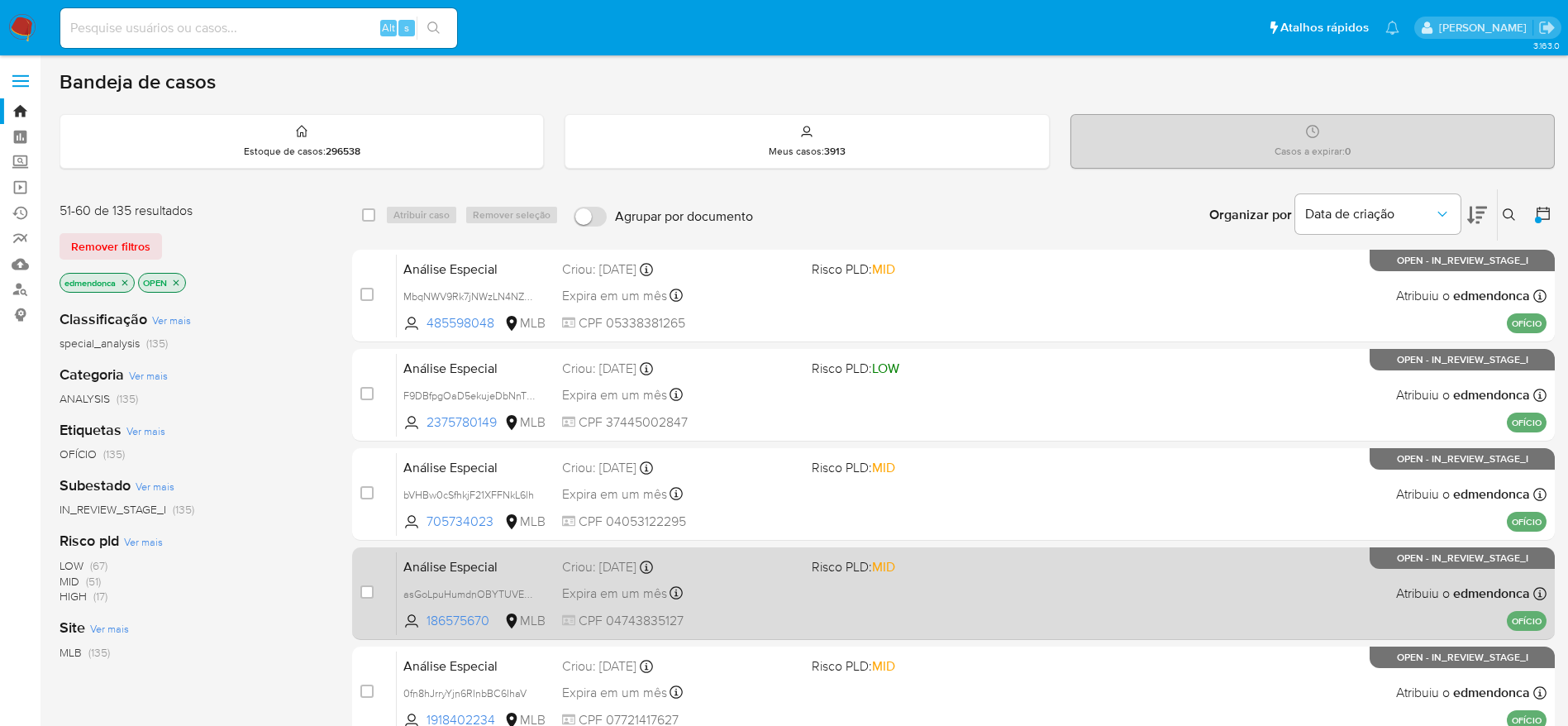
click at [887, 599] on div "Análise Especial asGoLpuHumdnOBYTUVEq2xin 186575670 MLB Risco PLD: MID Criou: 1…" at bounding box center [971, 593] width 1150 height 83
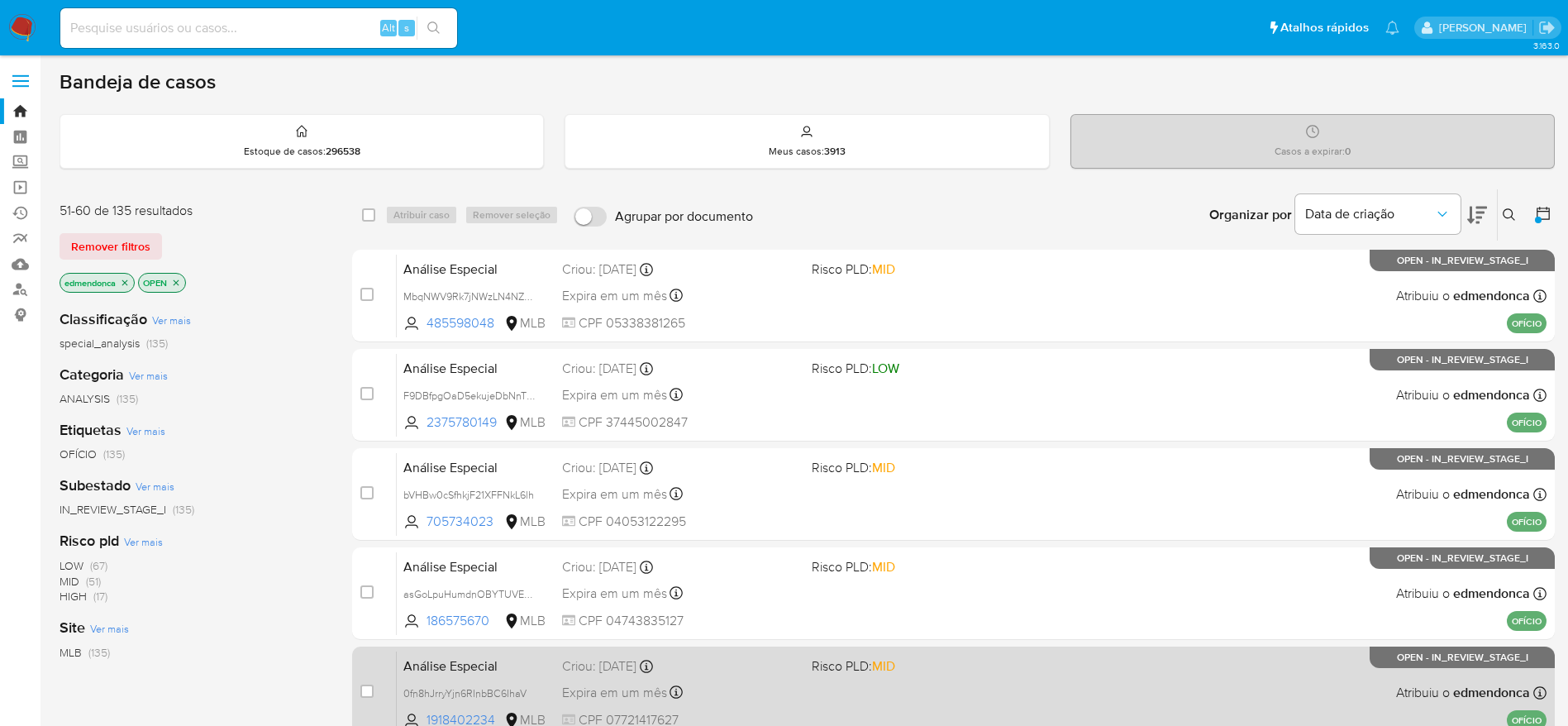
click at [894, 696] on div "Análise Especial 0fn8hJrryYjn6RInbBC6IhaV 1918402234 MLB Risco PLD: MID Criou: …" at bounding box center [971, 693] width 1150 height 83
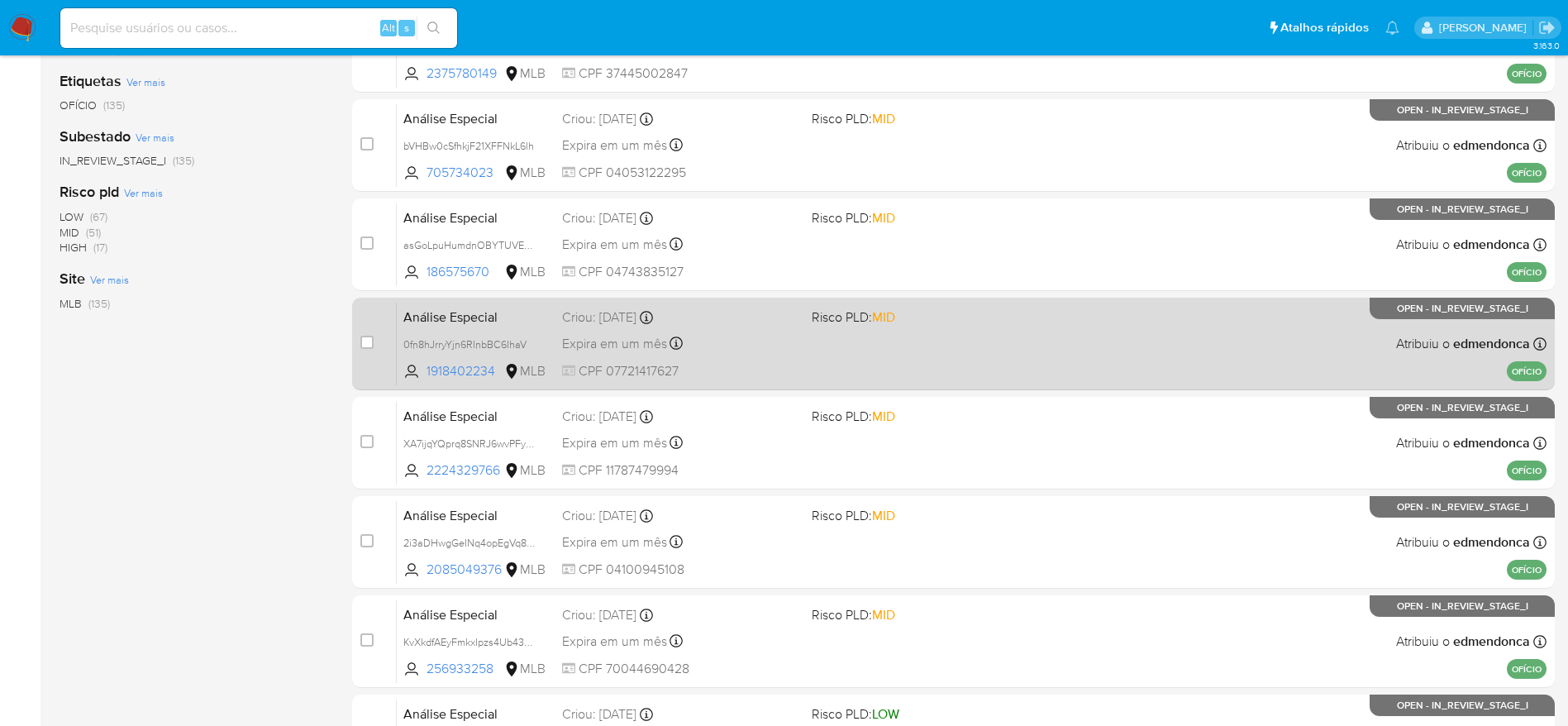
scroll to position [372, 0]
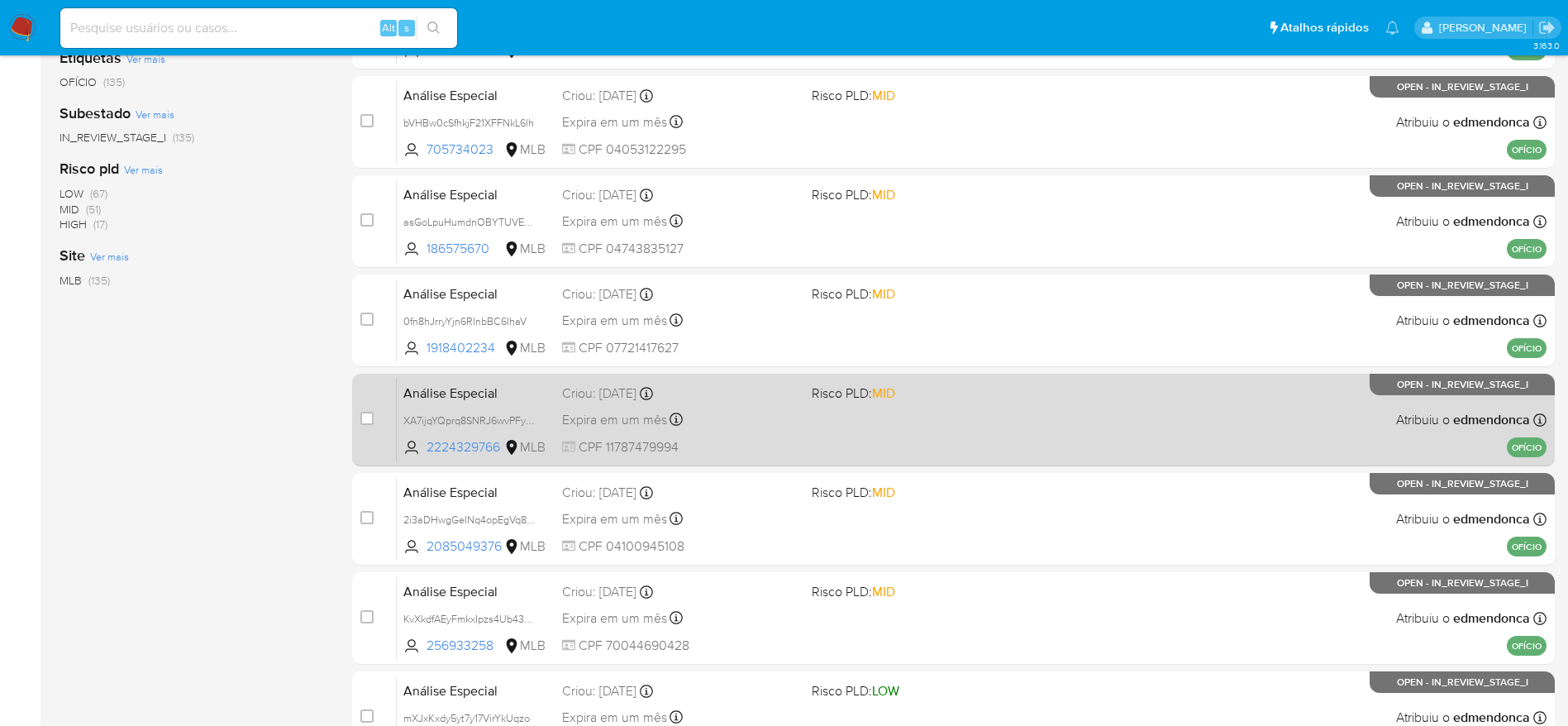
click at [912, 405] on div "Análise Especial XA7ijqYQprq8SNRJ6wvPFy2Y 2224329766 MLB Risco PLD: MID Criou: …" at bounding box center [971, 419] width 1150 height 83
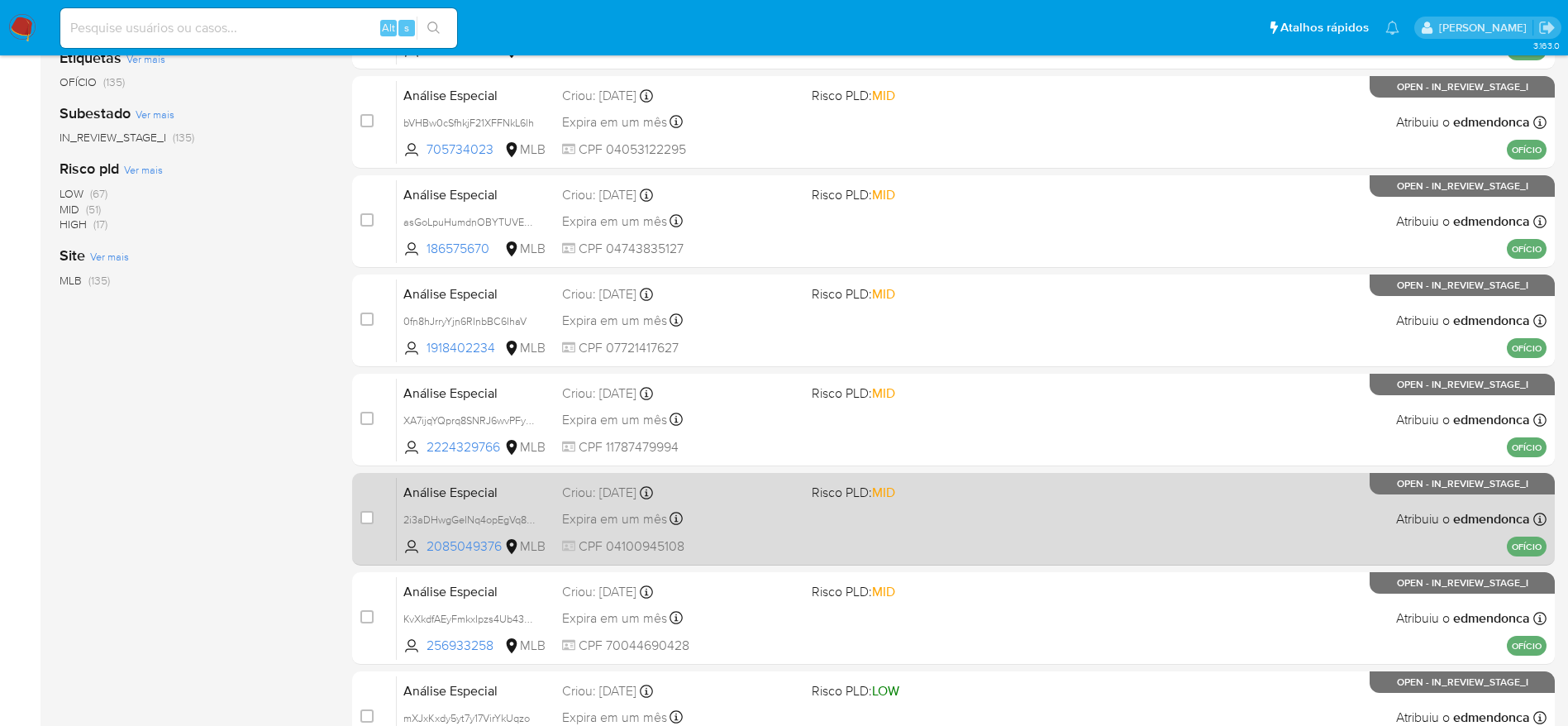
click at [927, 533] on div "Análise Especial 2i3aDHwgGeINq4opEgVq83ET 2085049376 MLB Risco PLD: MID Criou: …" at bounding box center [971, 519] width 1150 height 83
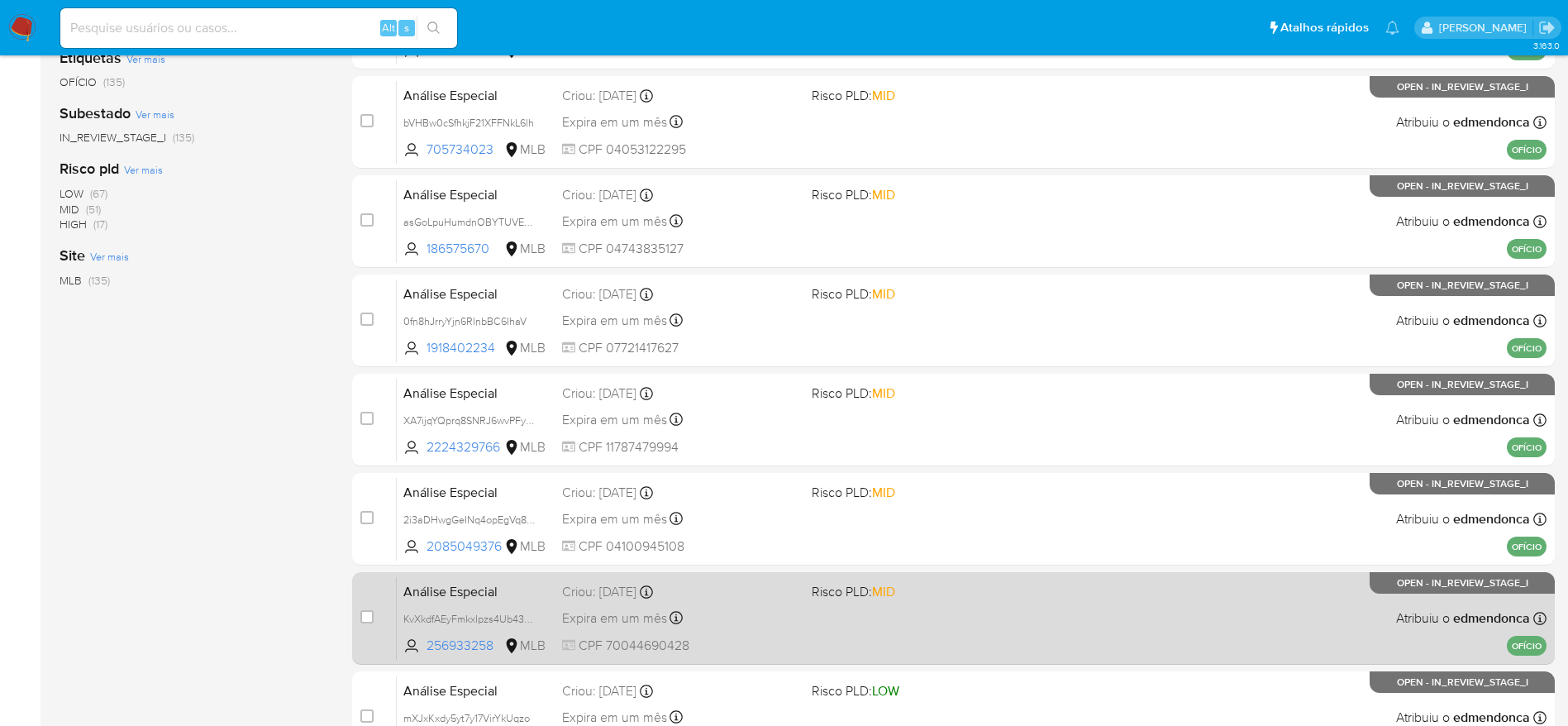
click at [910, 637] on div "Análise Especial KvXkdfAEyFmkxIpzs4Ub437W 256933258 MLB Risco PLD: MID Criou: 1…" at bounding box center [971, 618] width 1150 height 83
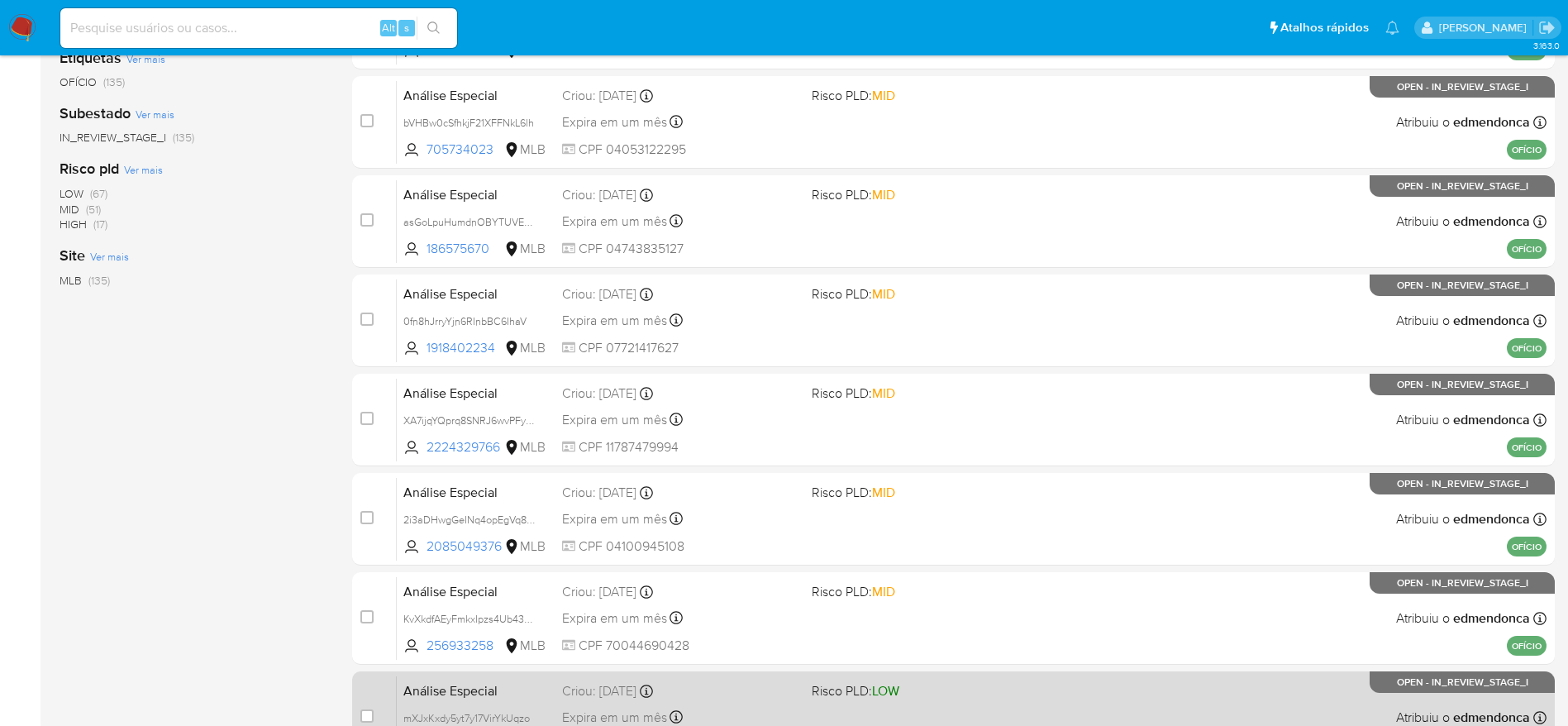
click at [927, 697] on span "Risco PLD: LOW" at bounding box center [930, 689] width 236 height 21
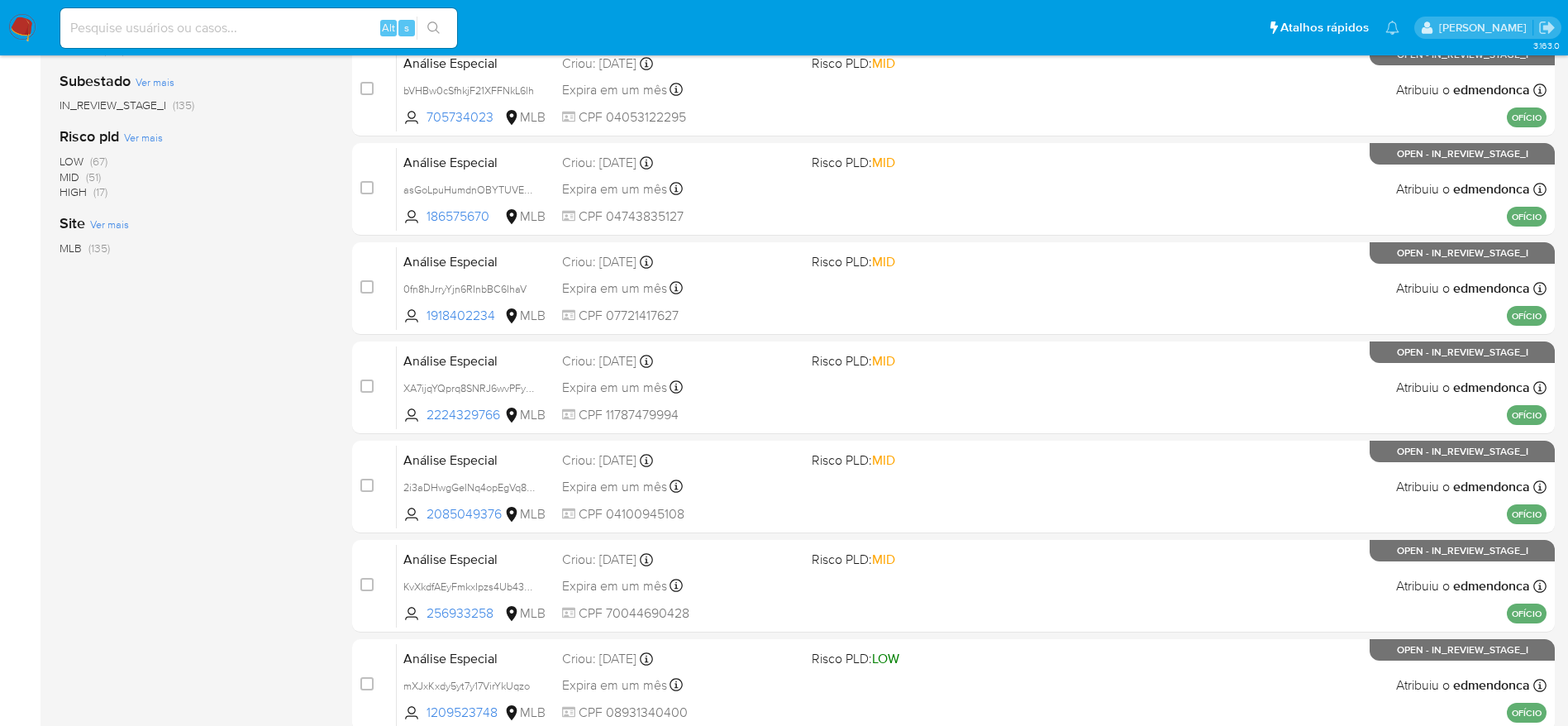
scroll to position [620, 0]
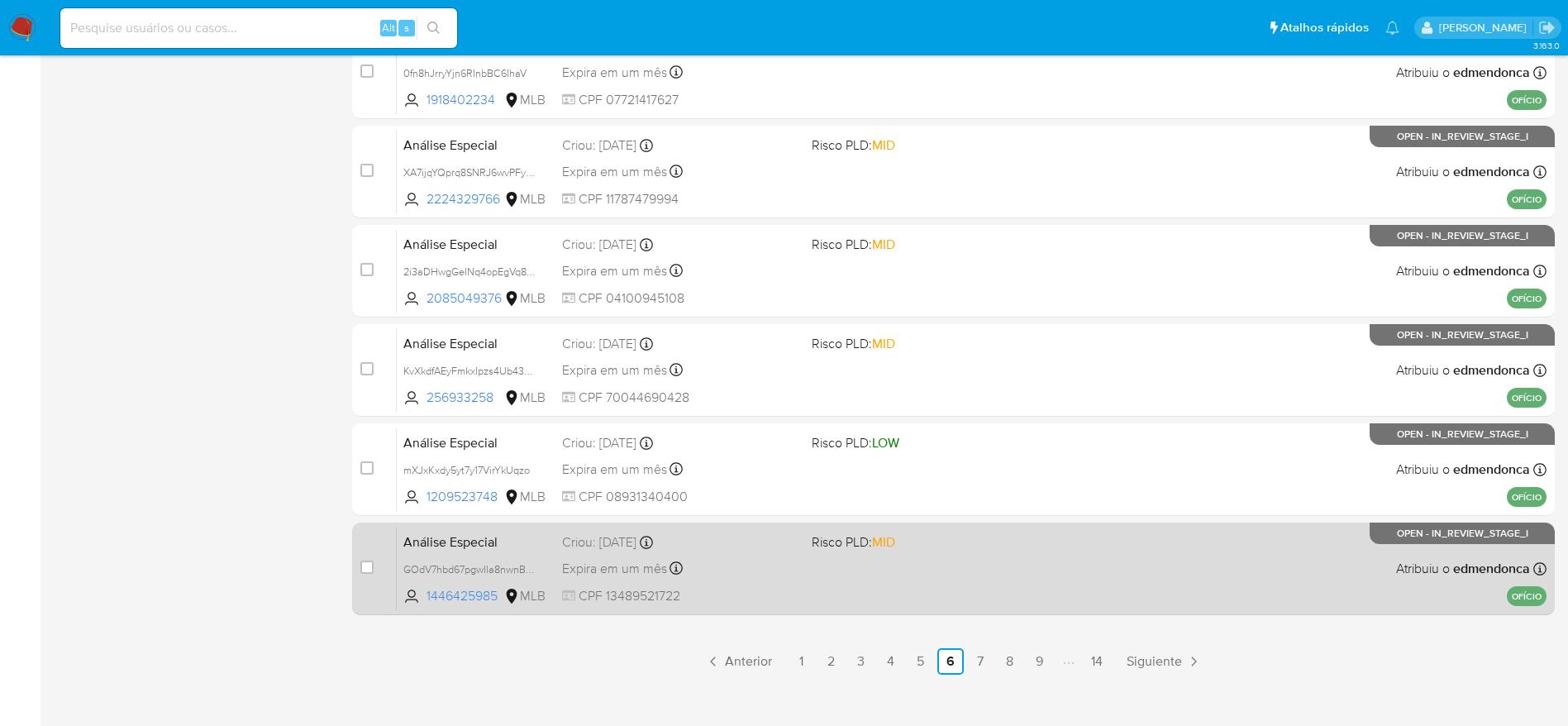
click at [907, 573] on div "Análise Especial GOdV7hbd67pgwIla8nwnBbQo 1446425985 MLB Risco PLD: MID Criou: …" at bounding box center [971, 568] width 1150 height 83
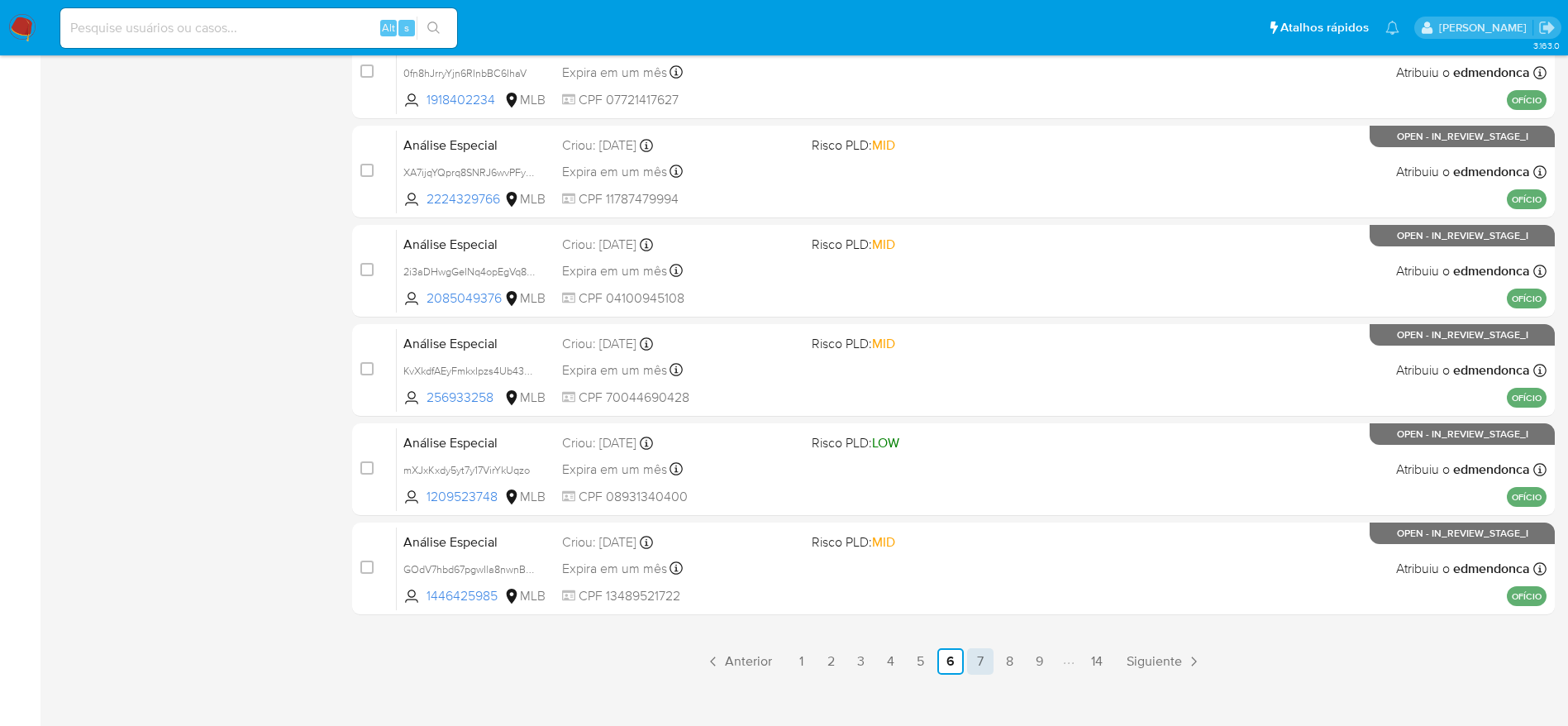
click at [983, 659] on link "7" at bounding box center [980, 661] width 27 height 27
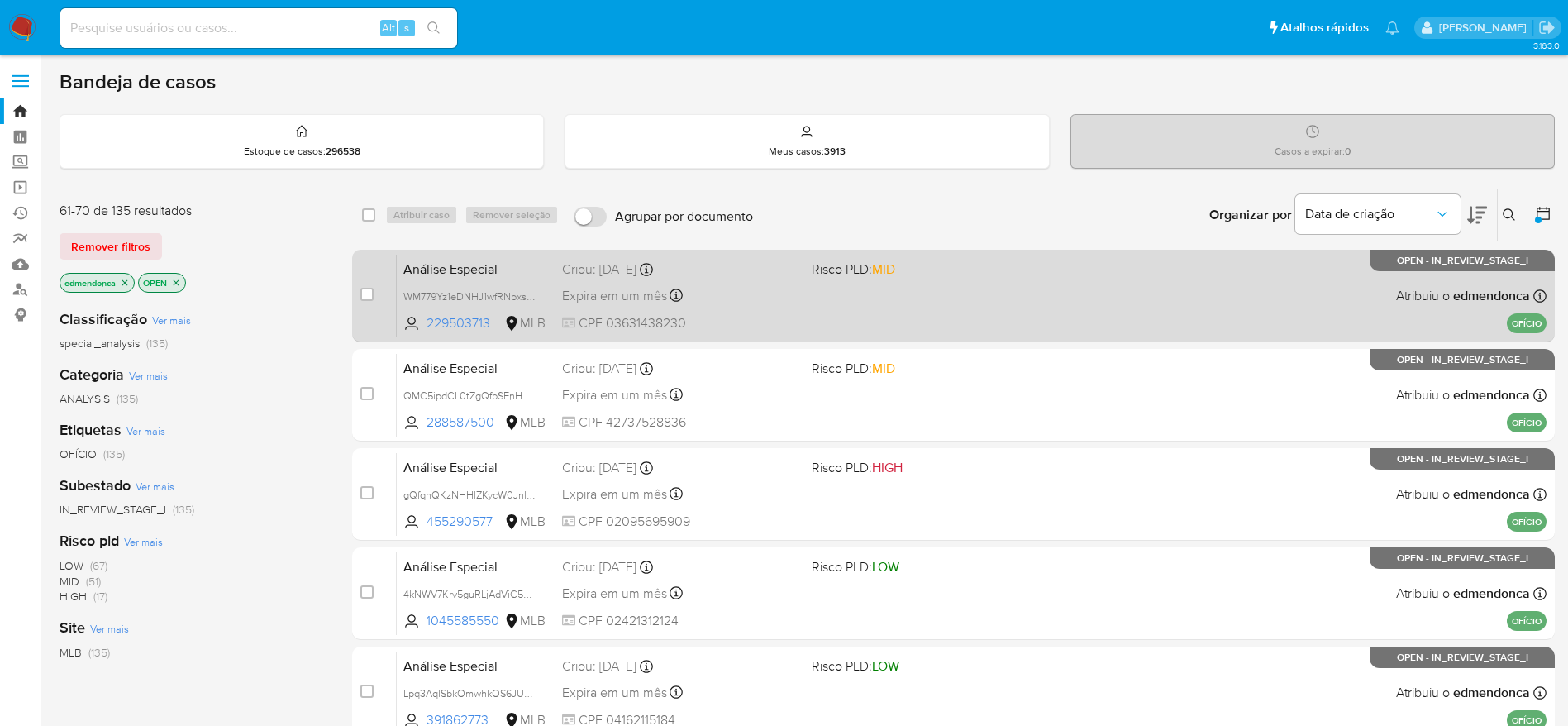
click at [799, 299] on div "Análise Especial WM779Yz1eDNHJ1wfRNbxsNZc 229503713 MLB Risco PLD: MID Criou: 1…" at bounding box center [971, 296] width 1150 height 83
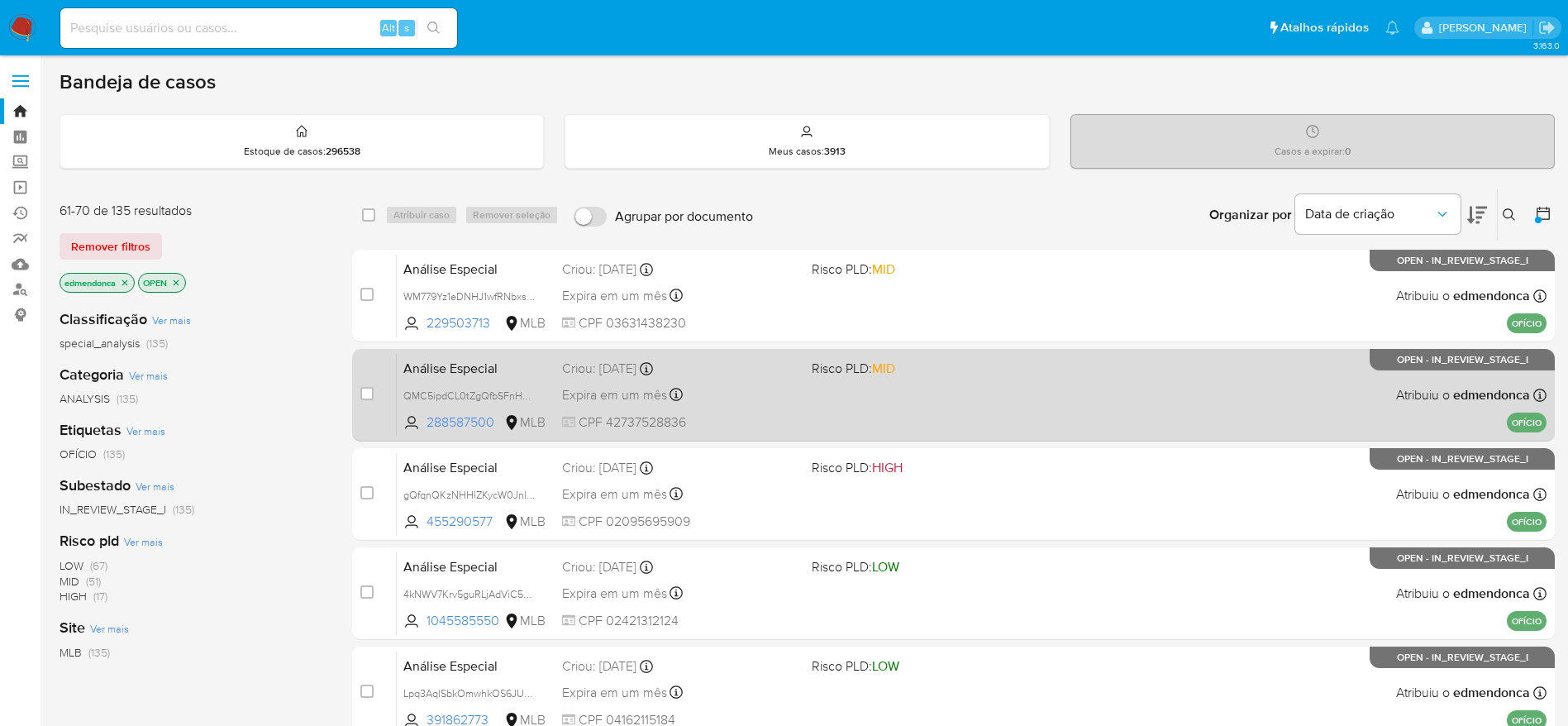
click at [773, 382] on div "Análise Especial QMC5ipdCL0tZgQfbSFnHu6UN 288587500 MLB Risco PLD: MID Criou: 1…" at bounding box center [971, 394] width 1150 height 83
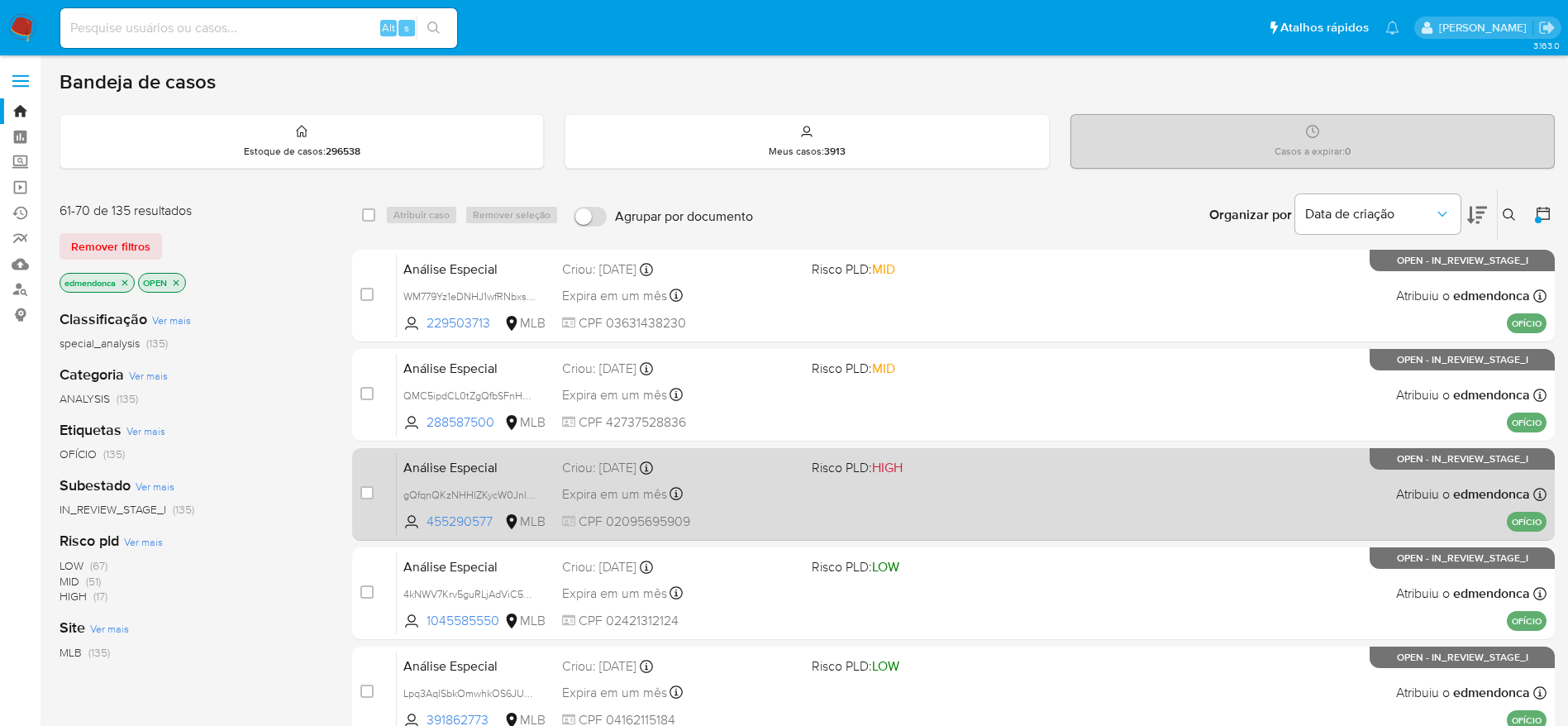
click at [778, 490] on div "Expira em um mês Expira em 28/11/2025 18:21:04" at bounding box center [681, 494] width 236 height 22
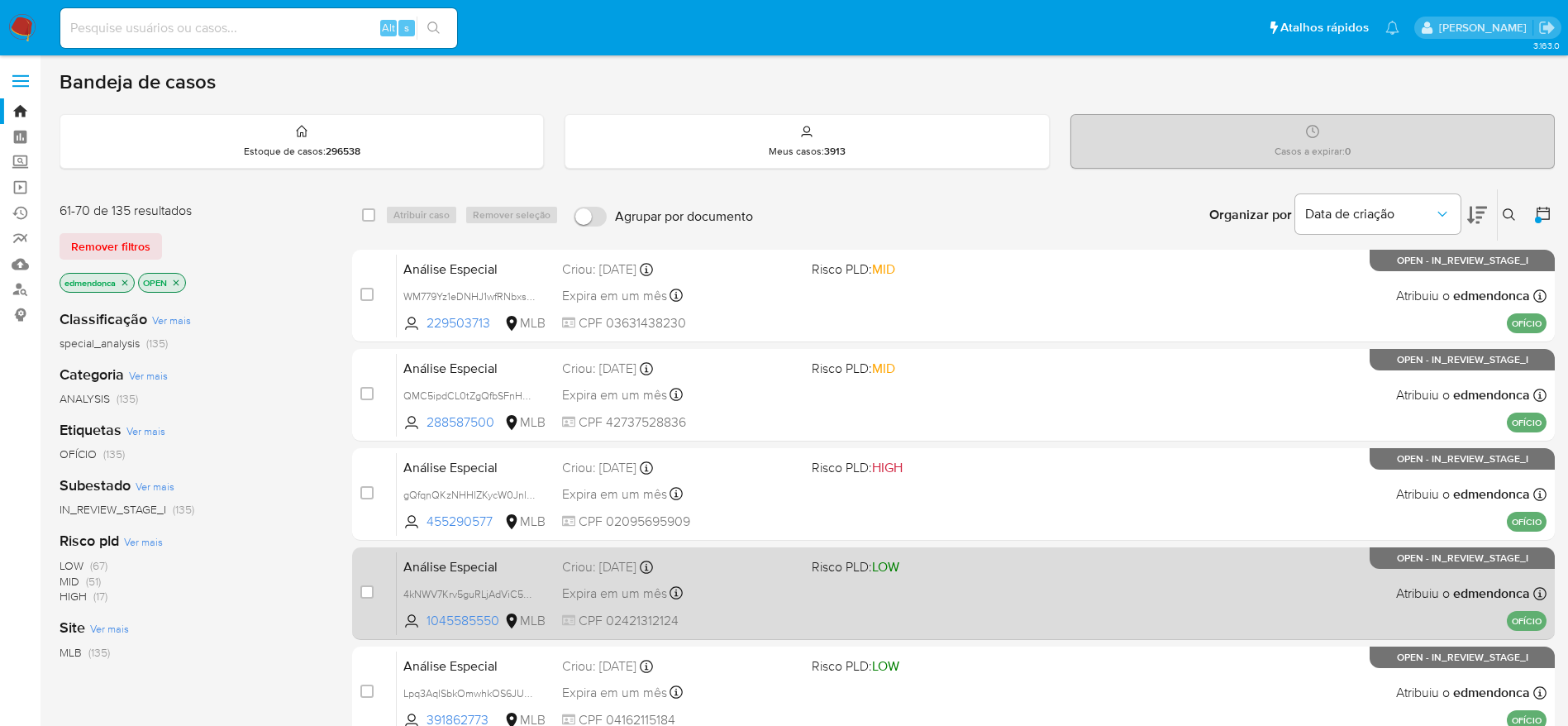
click at [759, 591] on div "Expira em um mês Expira em 28/11/2025 18:21:03" at bounding box center [681, 593] width 236 height 22
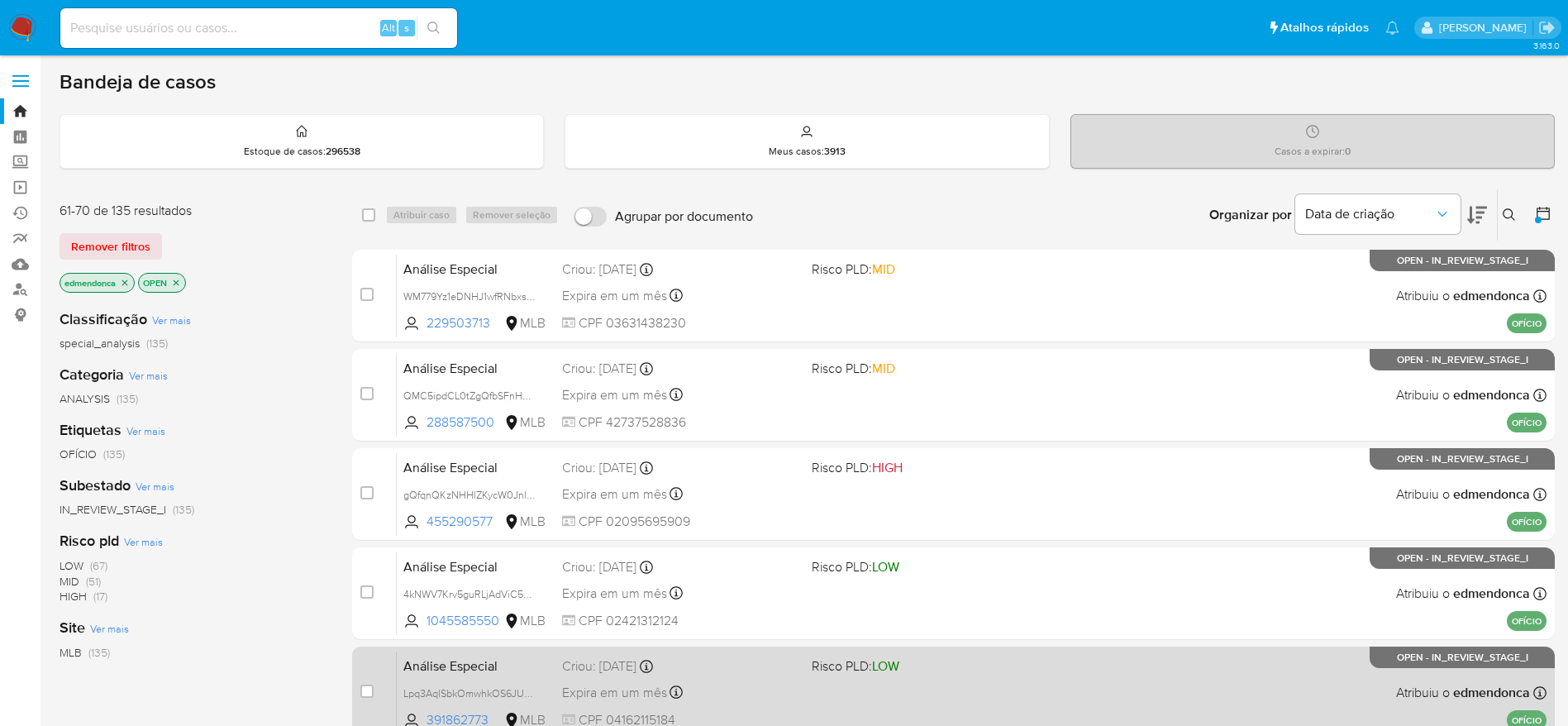
click at [764, 683] on div "Expira em um mês Expira em 28/11/2025 18:21:03" at bounding box center [681, 693] width 236 height 22
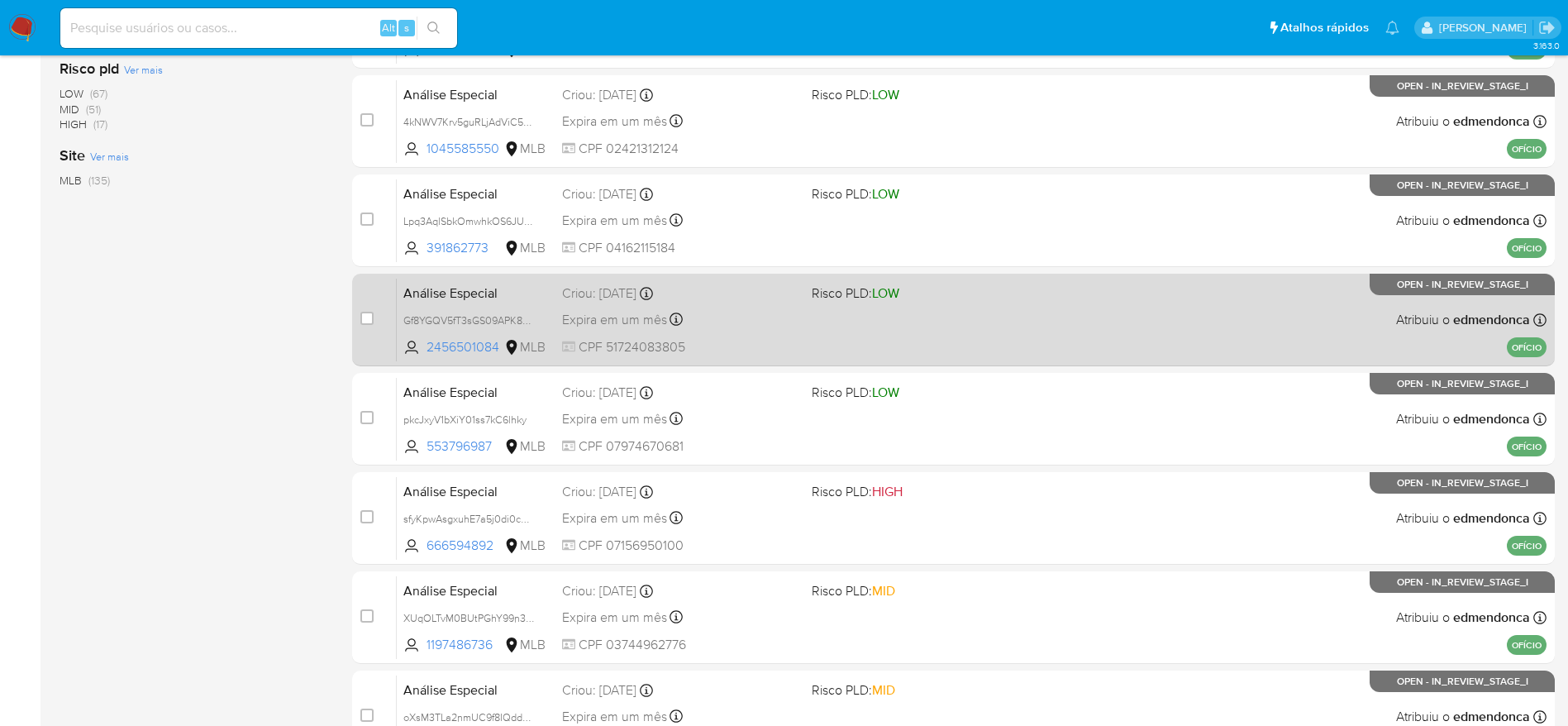
scroll to position [496, 0]
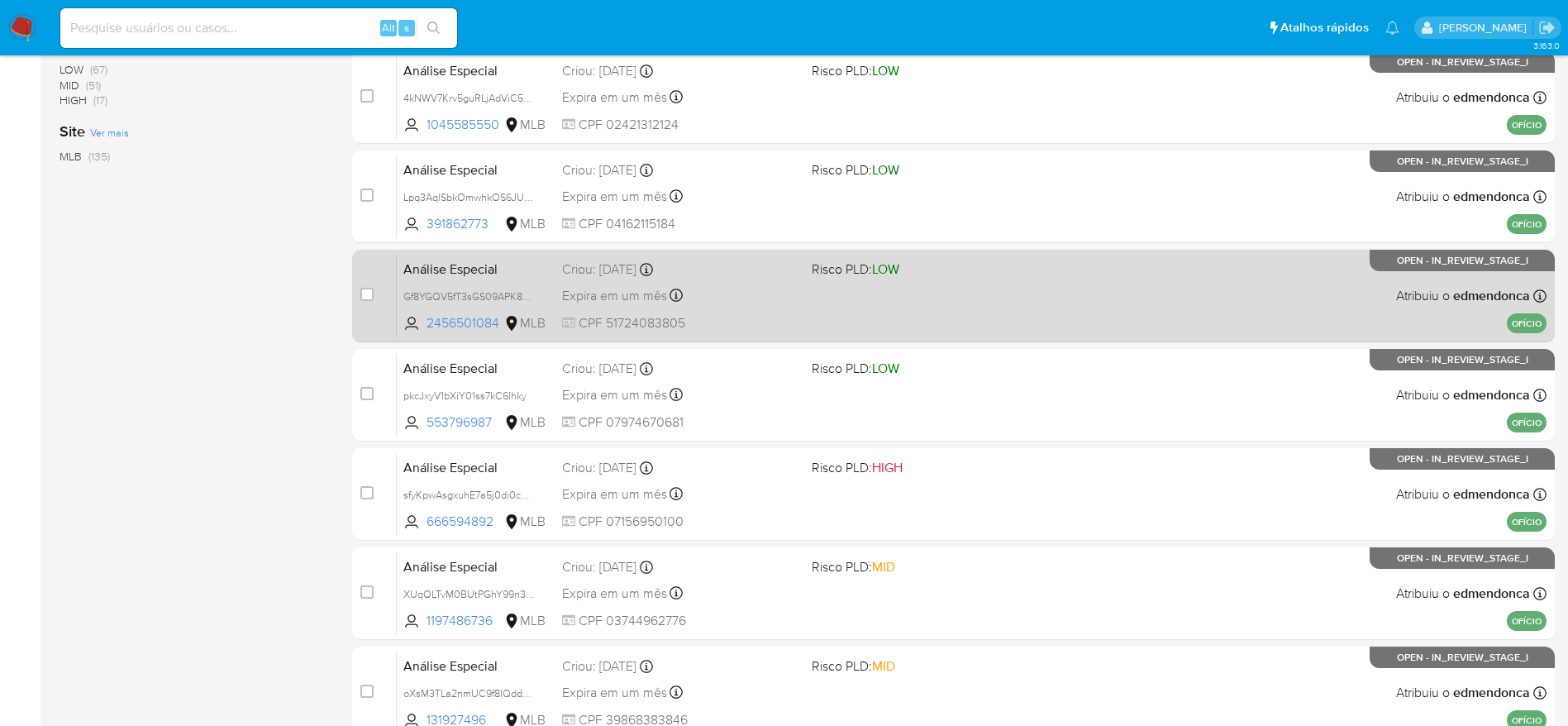
click at [761, 299] on div "Expira em um mês Expira em 28/11/2025 18:21:02" at bounding box center [681, 296] width 236 height 22
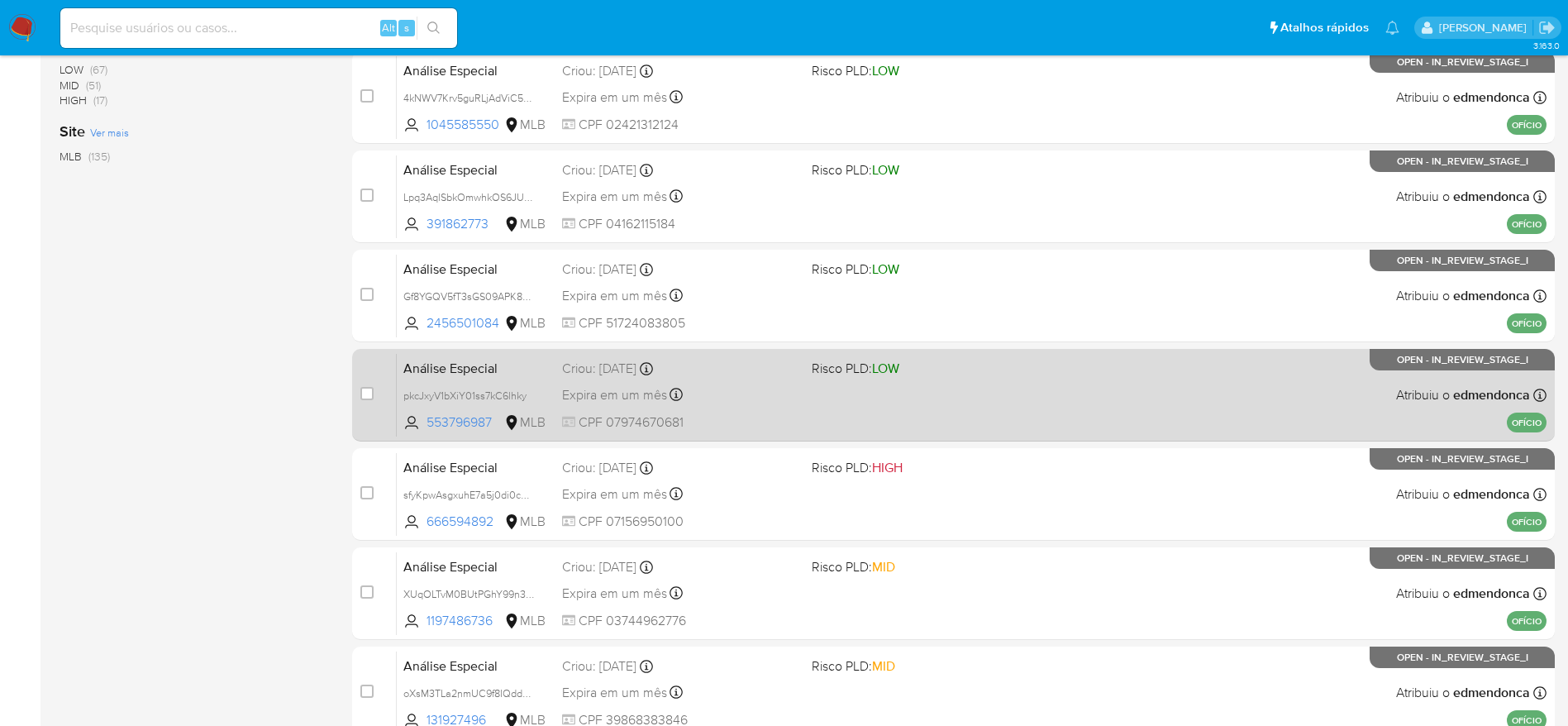
click at [766, 406] on div "Análise Especial pkcJxyV1bXiY01ss7kC6lhky 553796987 MLB Risco PLD: LOW Criou: 1…" at bounding box center [971, 394] width 1150 height 83
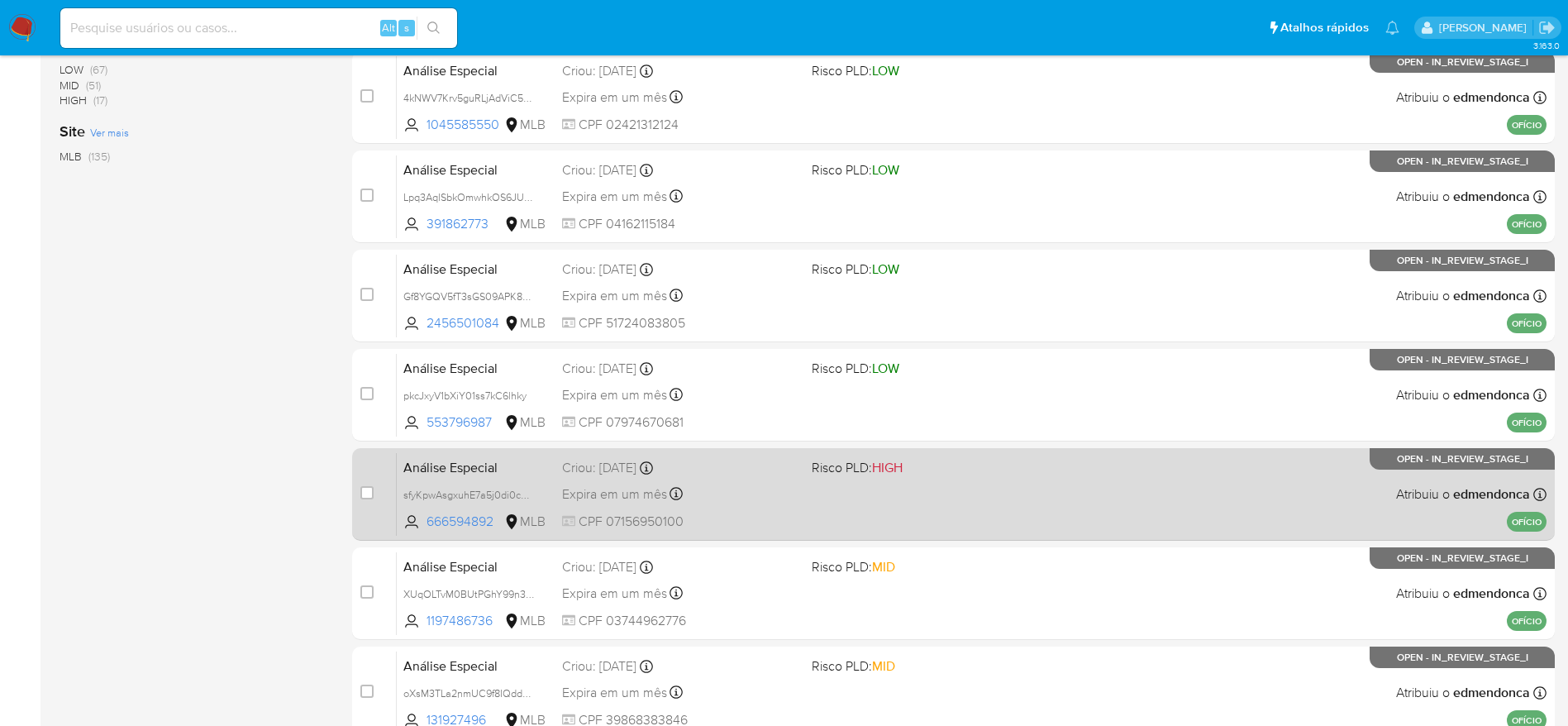
click at [778, 481] on div "Análise Especial sfyKpwAsgxuhE7a5j0di0cMm 666594892 MLB Risco PLD: HIGH Criou: …" at bounding box center [971, 494] width 1150 height 83
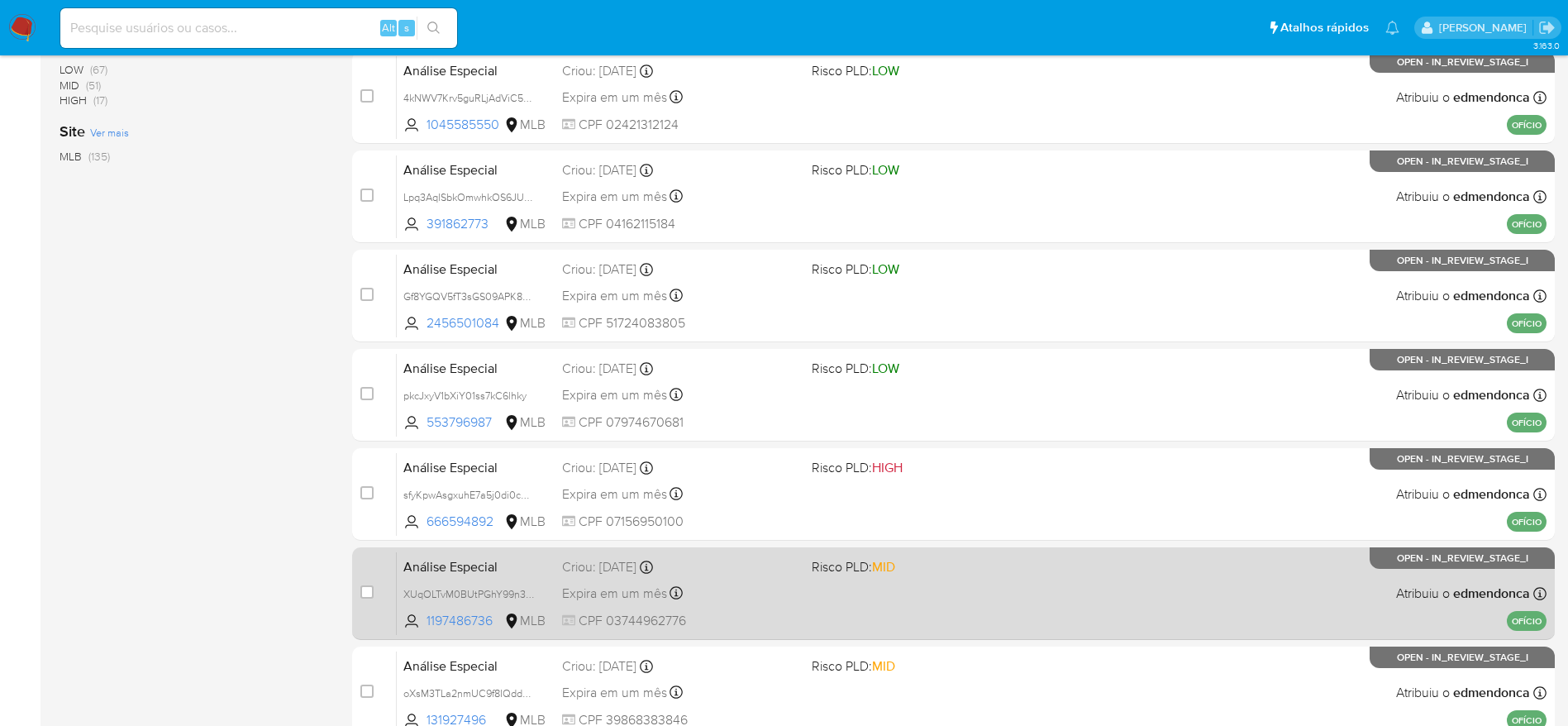
click at [760, 604] on div "Expira em um mês Expira em 28/11/2025 18:21:00" at bounding box center [681, 593] width 236 height 22
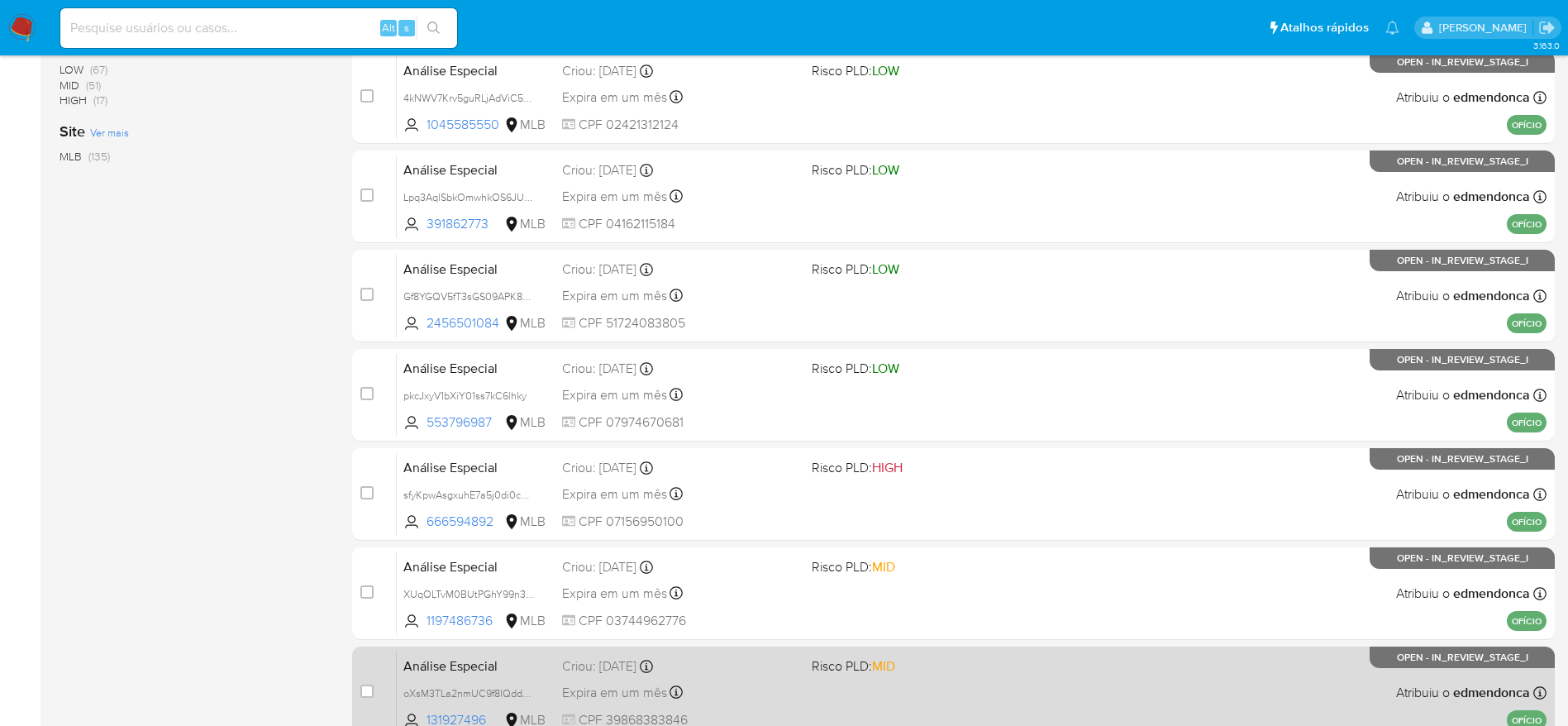
click at [754, 674] on div "Criou: 14/10/2025 Criou: 14/10/2025 18:20:59" at bounding box center [681, 667] width 236 height 18
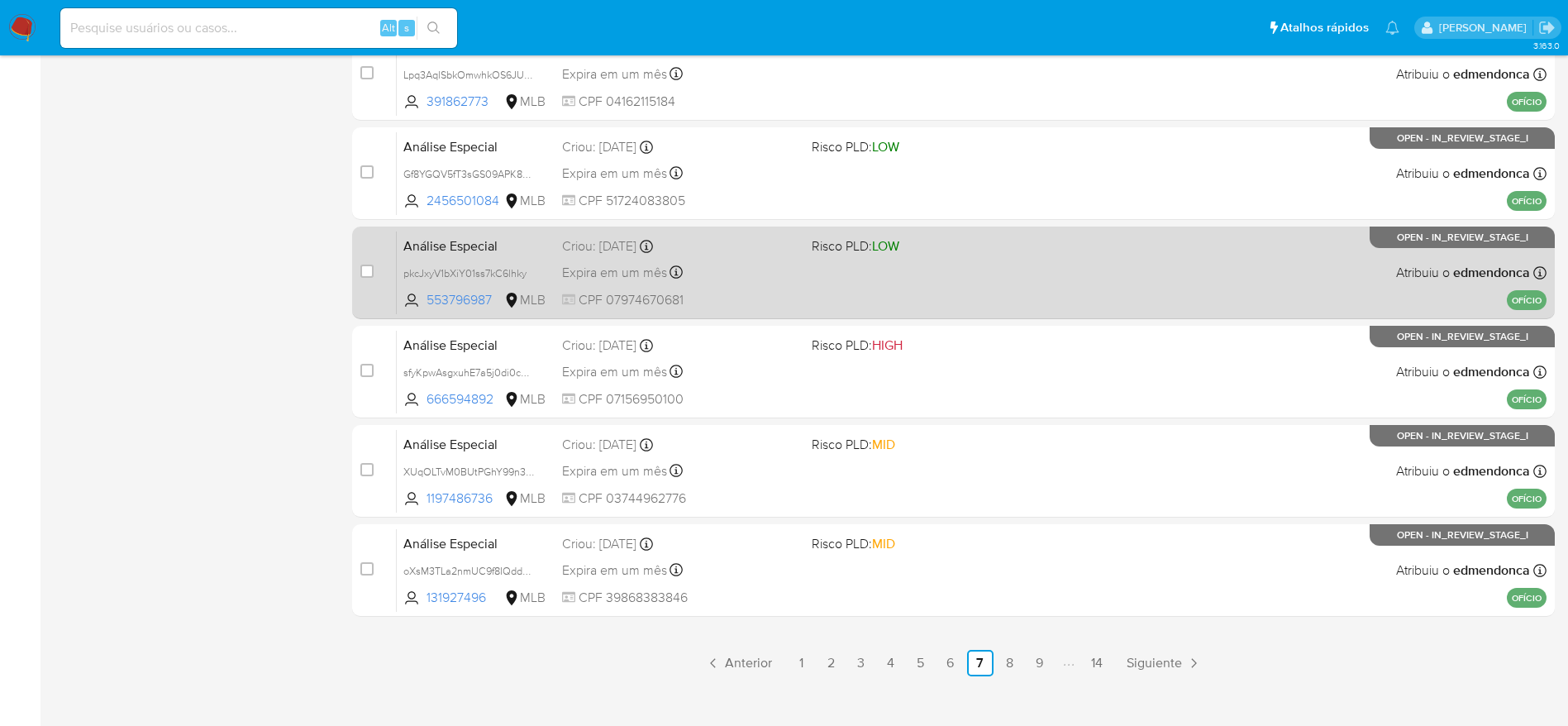
scroll to position [639, 0]
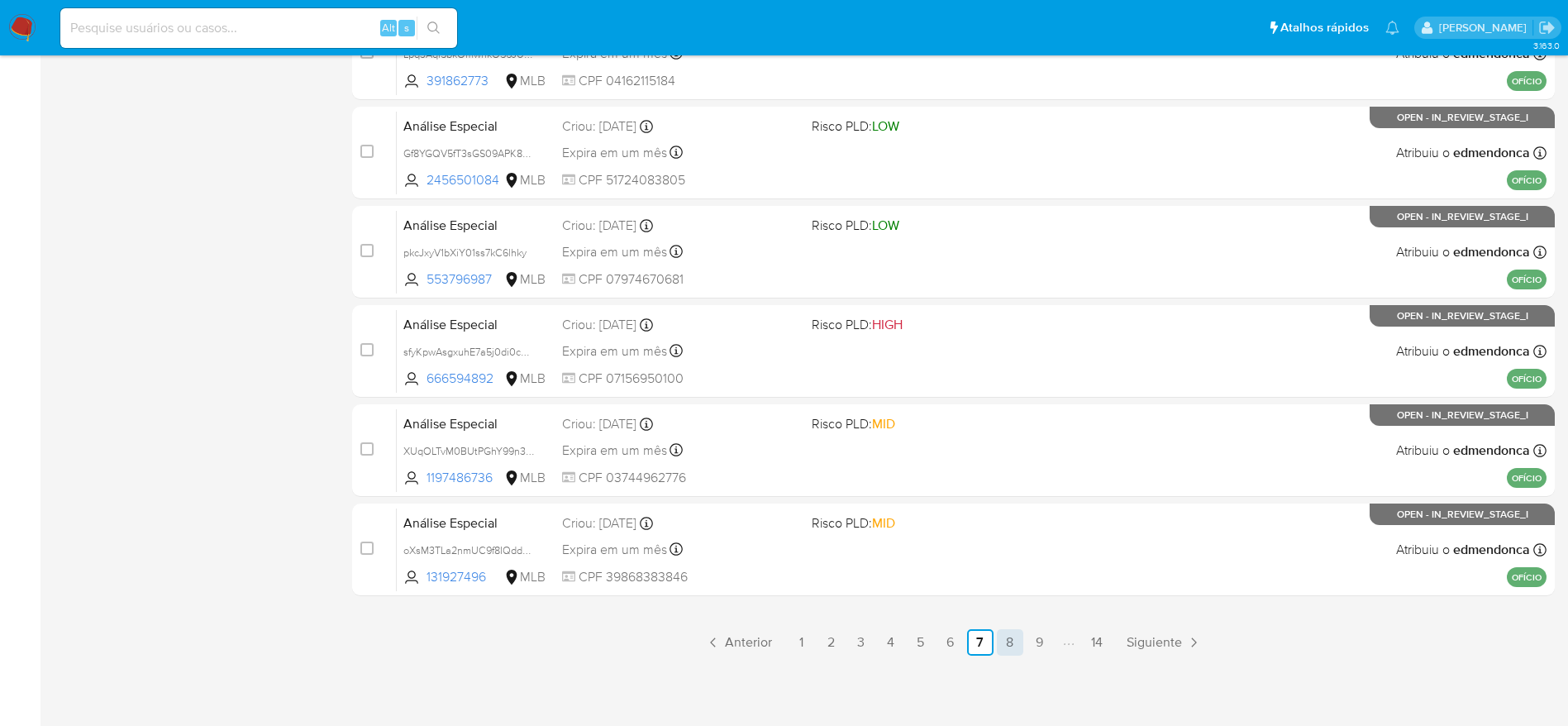
click at [1006, 646] on link "8" at bounding box center [1010, 642] width 27 height 27
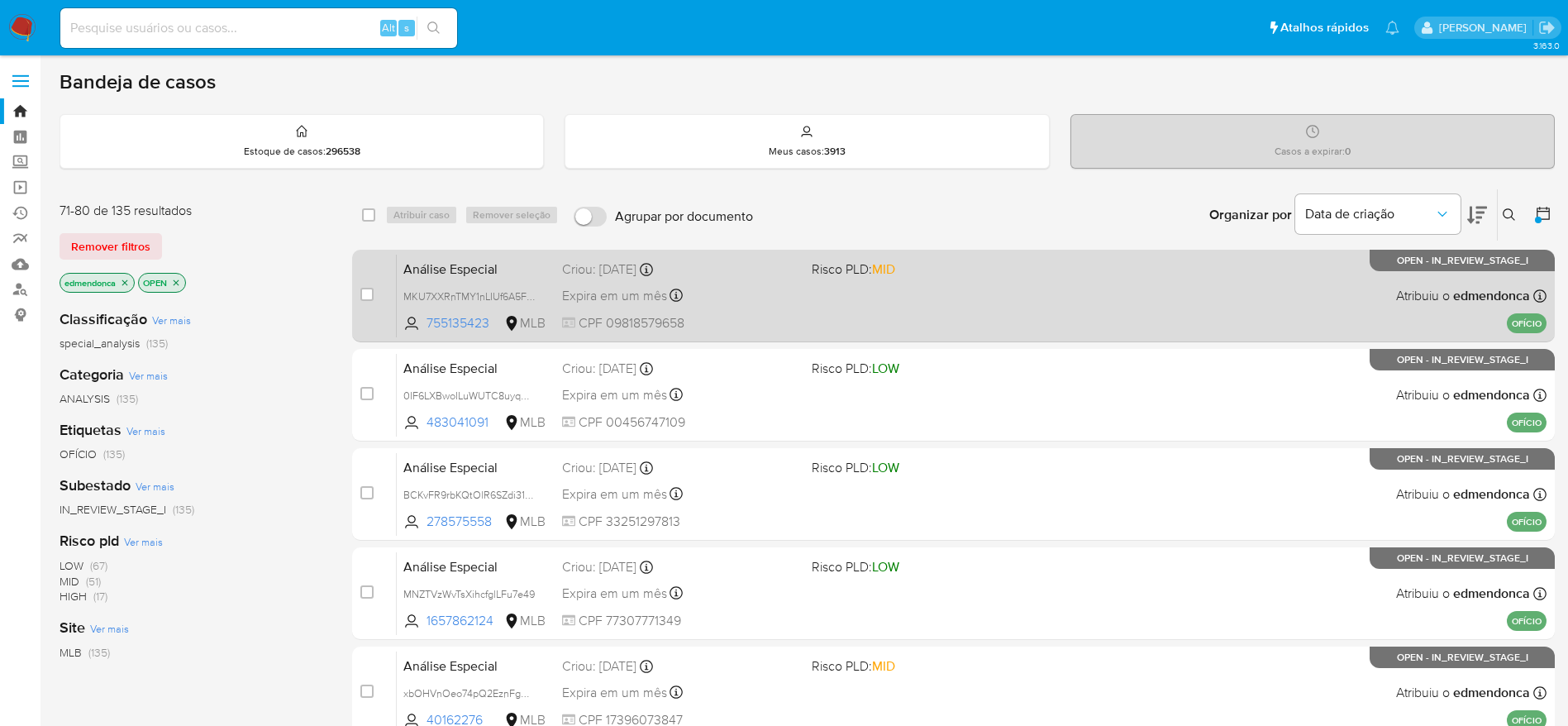
click at [826, 305] on div "Análise Especial MKU7XXRnTMY1nLIUf6A5F5P9 755135423 MLB Risco PLD: MID Criou: 1…" at bounding box center [971, 296] width 1150 height 83
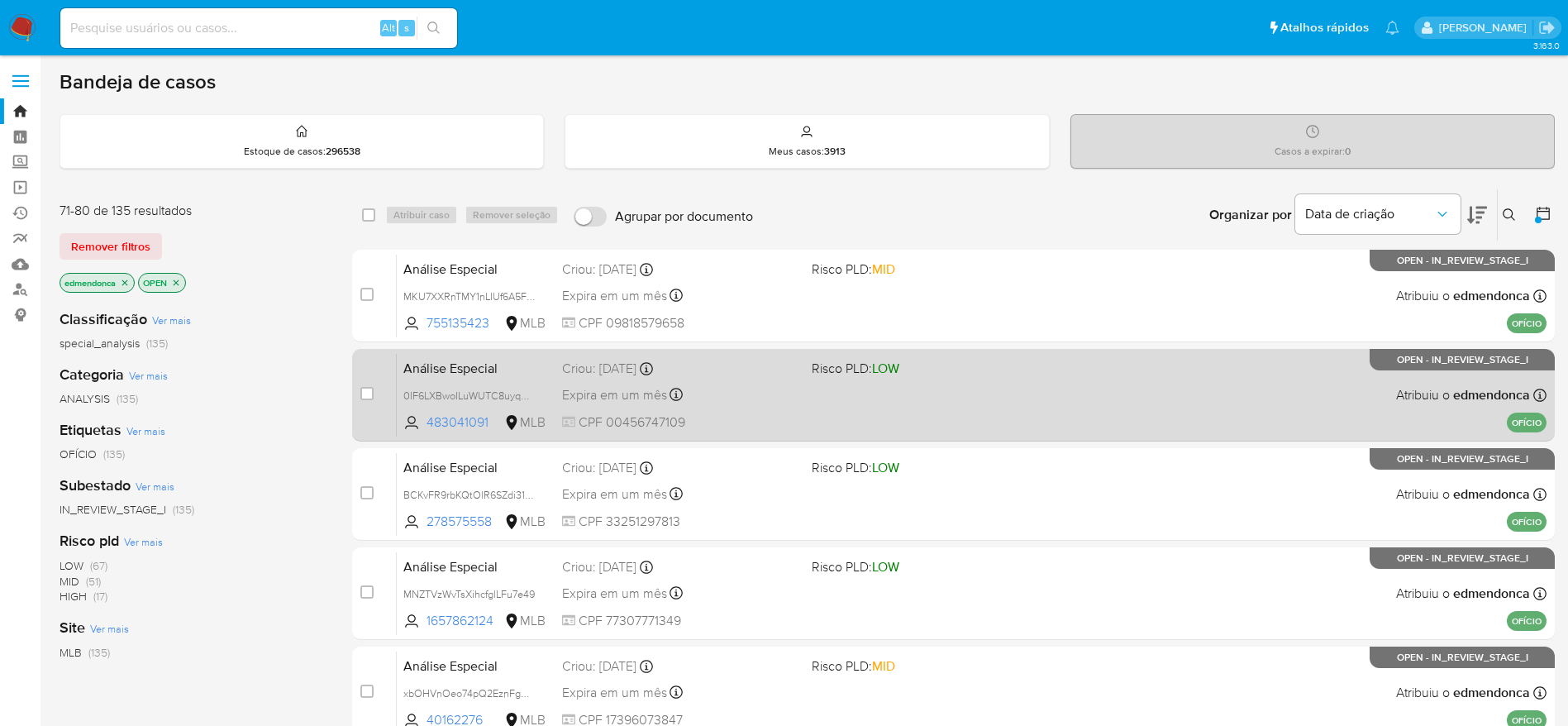
click at [766, 415] on span "CPF 00456747109" at bounding box center [681, 423] width 236 height 18
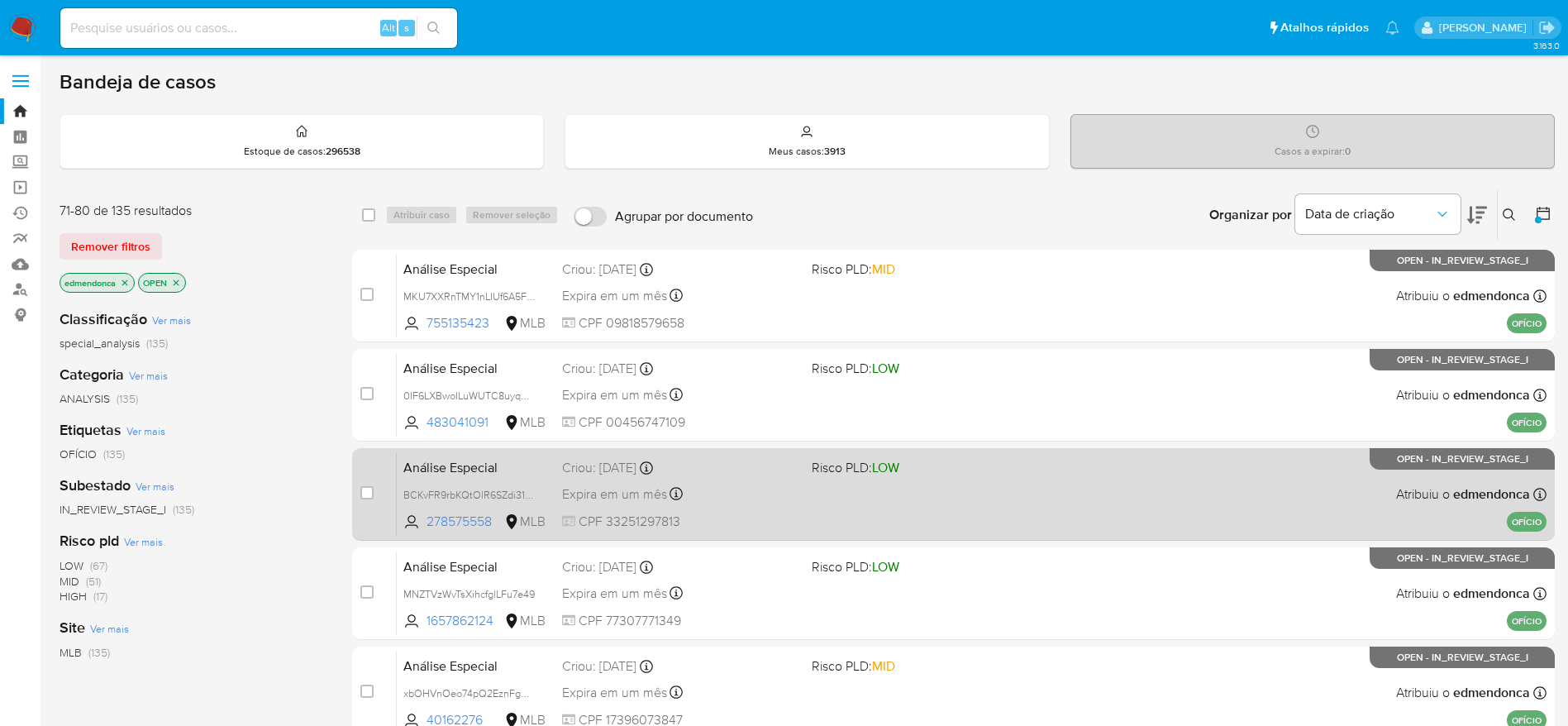
click at [767, 502] on div "Expira em um mês Expira em 28/11/2025 18:20:57" at bounding box center [681, 494] width 236 height 22
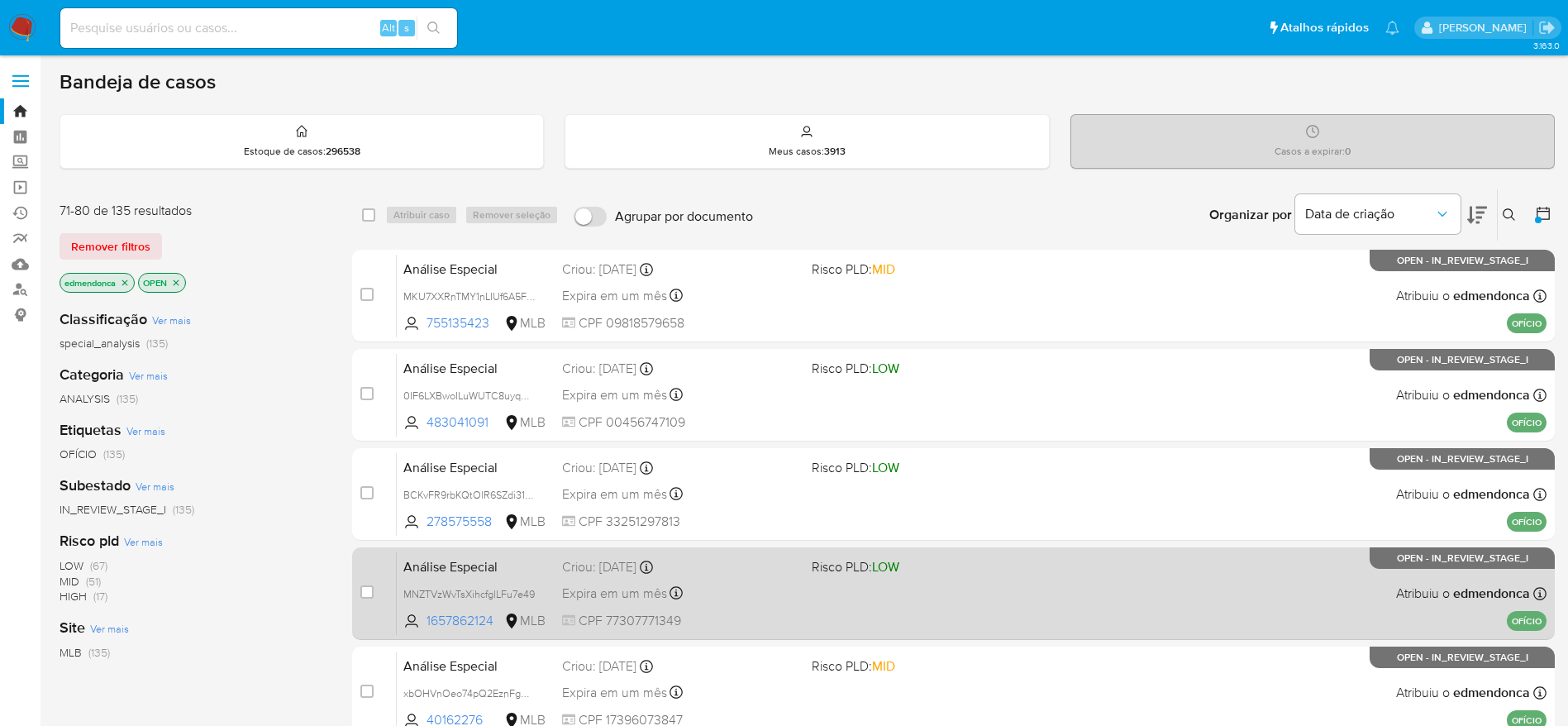
click at [778, 587] on div "Expira em um mês Expira em 28/11/2025 18:20:57" at bounding box center [681, 593] width 236 height 22
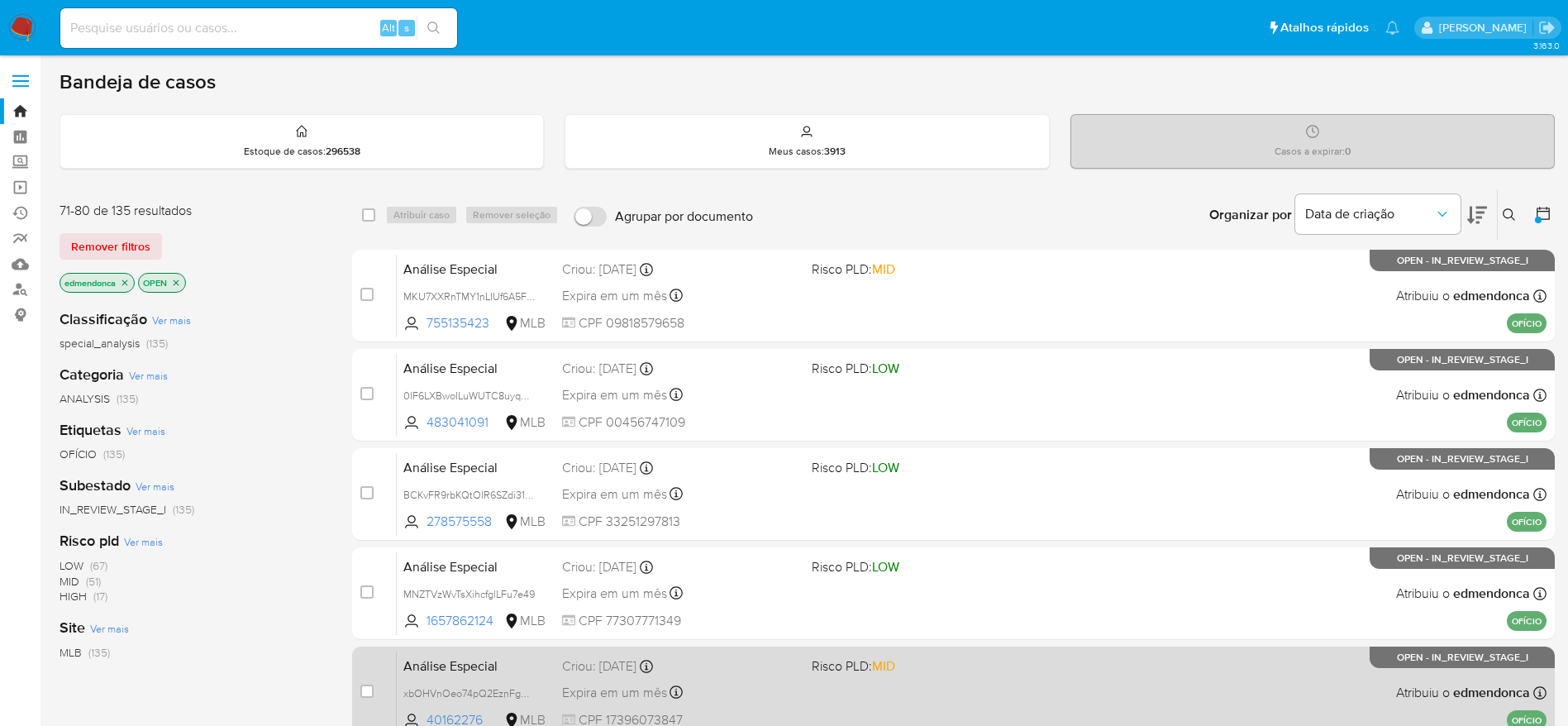
click at [792, 673] on div "Criou: 14/10/2025 Criou: 14/10/2025 18:20:56" at bounding box center [681, 667] width 236 height 18
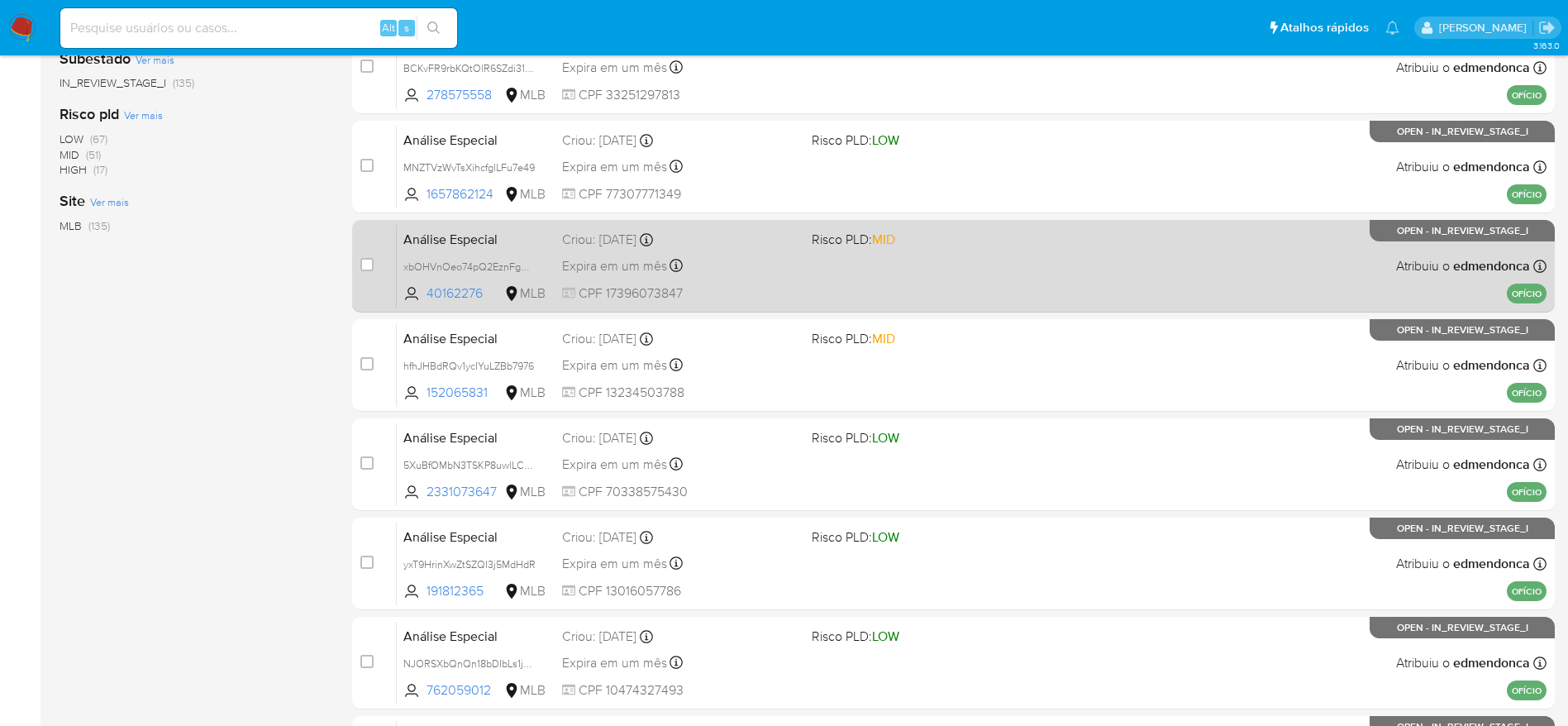
scroll to position [496, 0]
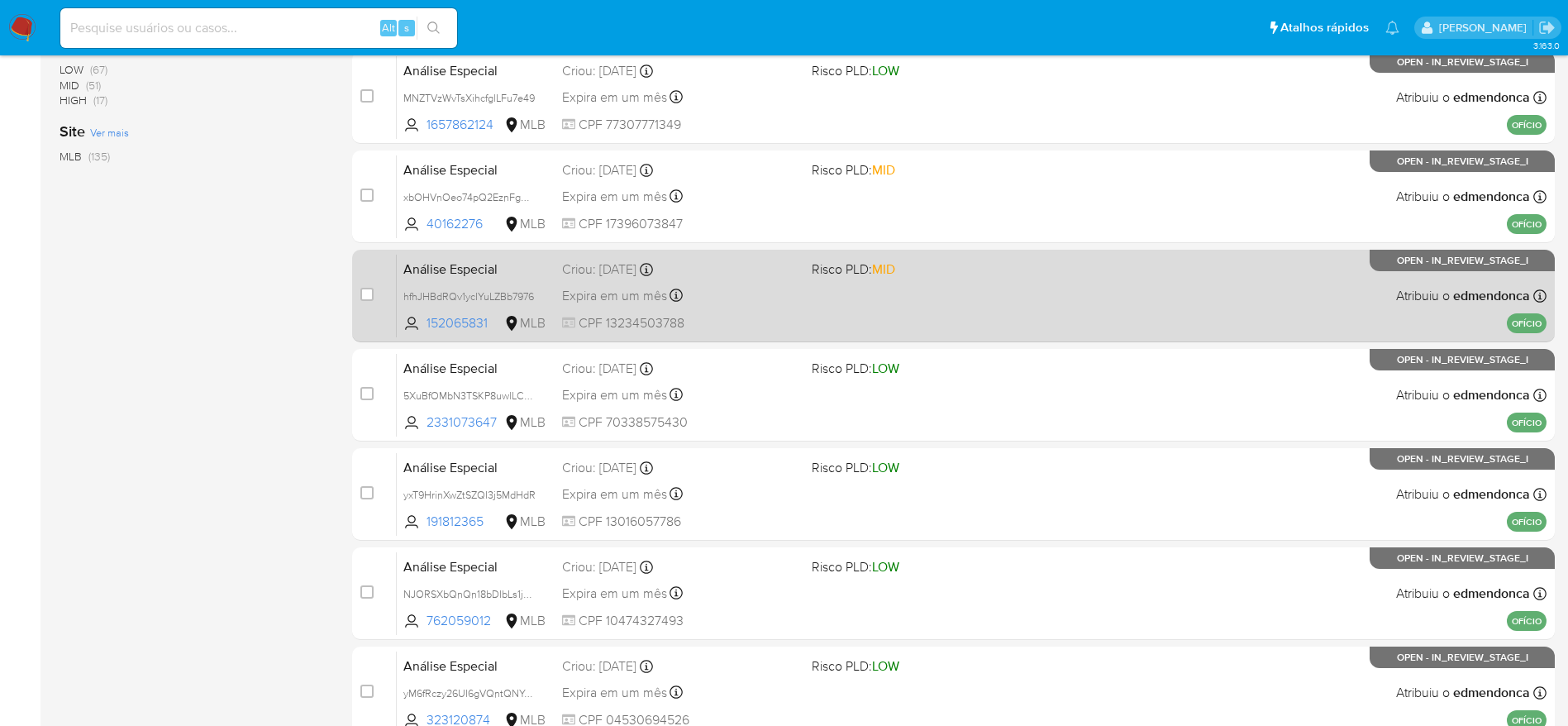
click at [799, 273] on div "Análise Especial hfhJHBdRQv1ycIYuLZBb7976 152065831 MLB Risco PLD: MID Criou: 1…" at bounding box center [971, 296] width 1150 height 83
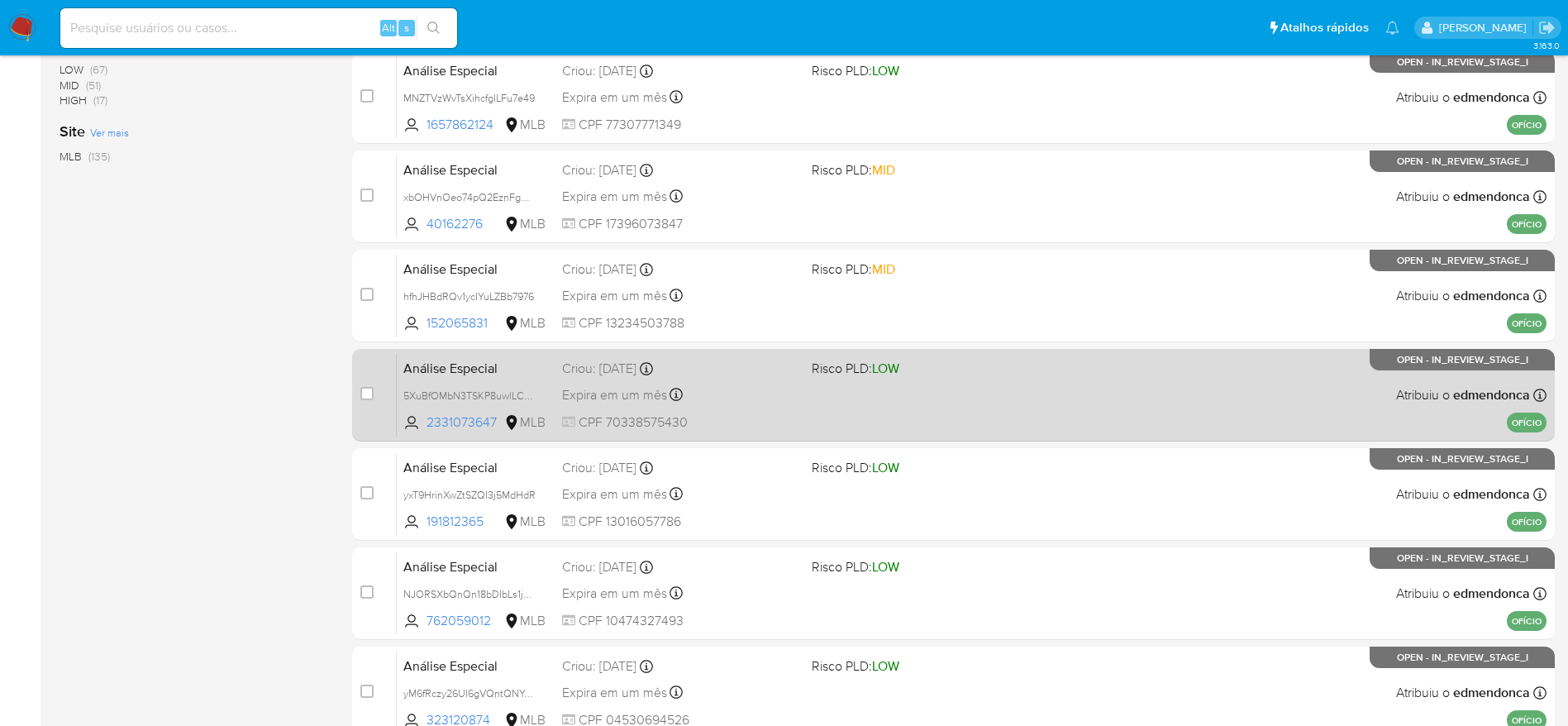
click at [753, 399] on div "Expira em um mês Expira em 28/11/2025 18:20:55" at bounding box center [681, 394] width 236 height 22
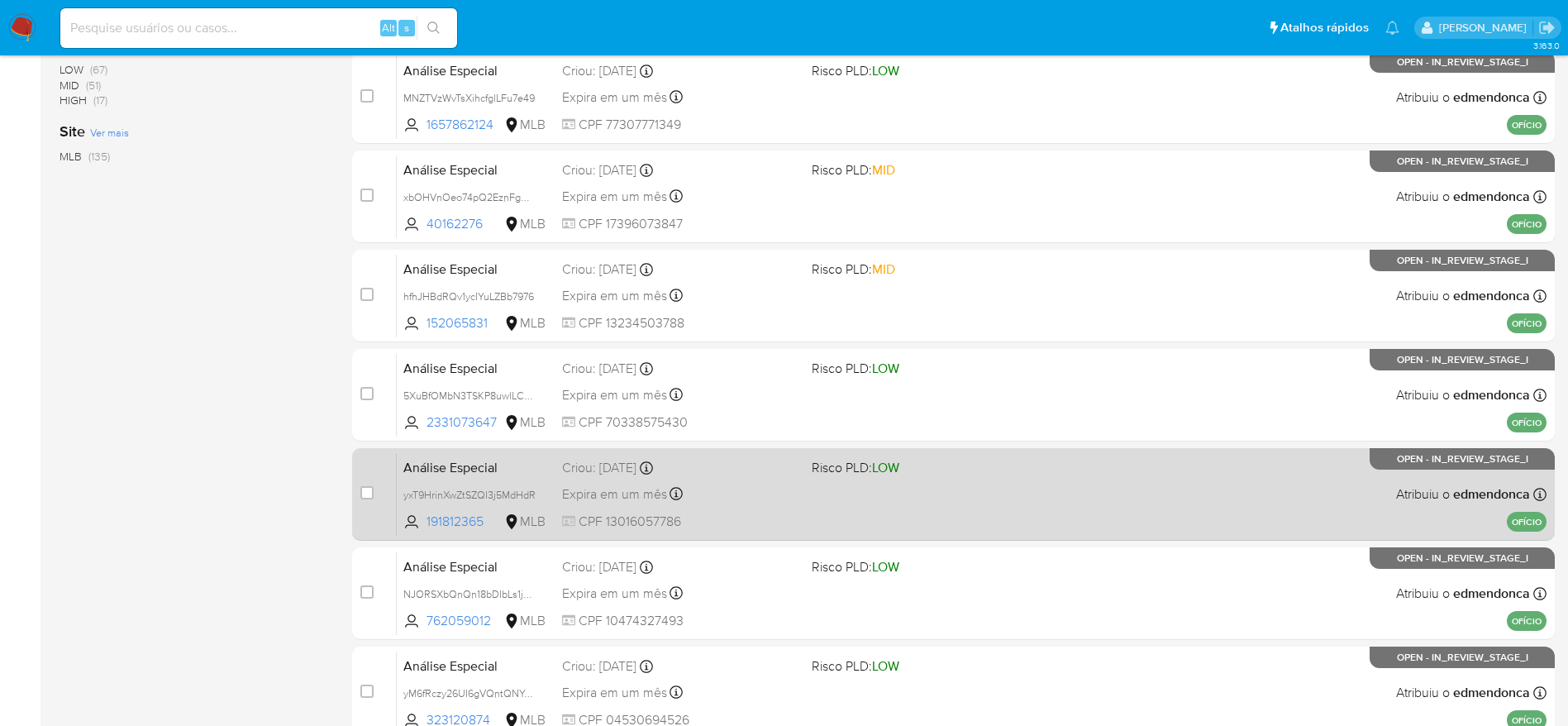
click at [765, 490] on div "Expira em um mês Expira em 28/11/2025 18:20:54" at bounding box center [681, 494] width 236 height 22
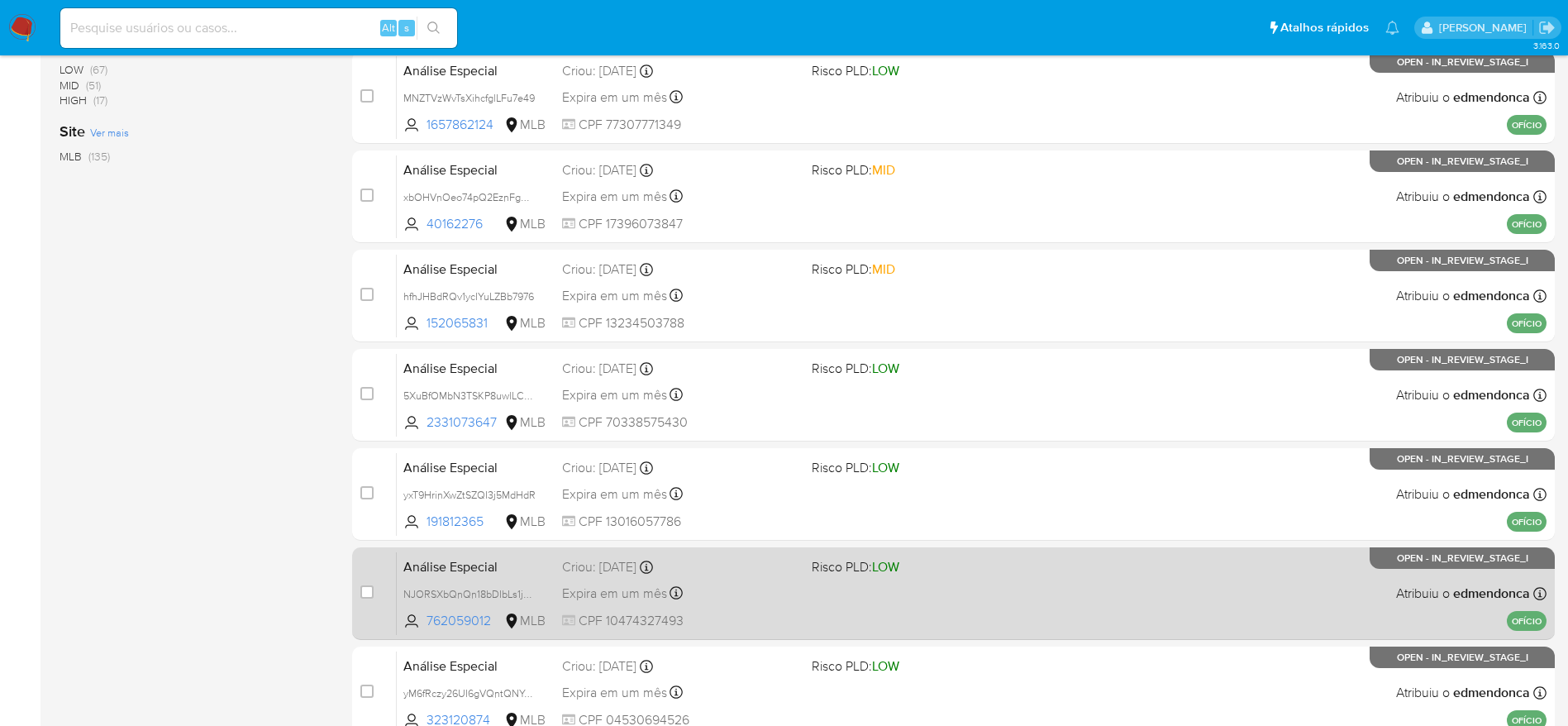
click at [786, 588] on div "Expira em um mês Expira em 28/11/2025 18:20:54" at bounding box center [681, 593] width 236 height 22
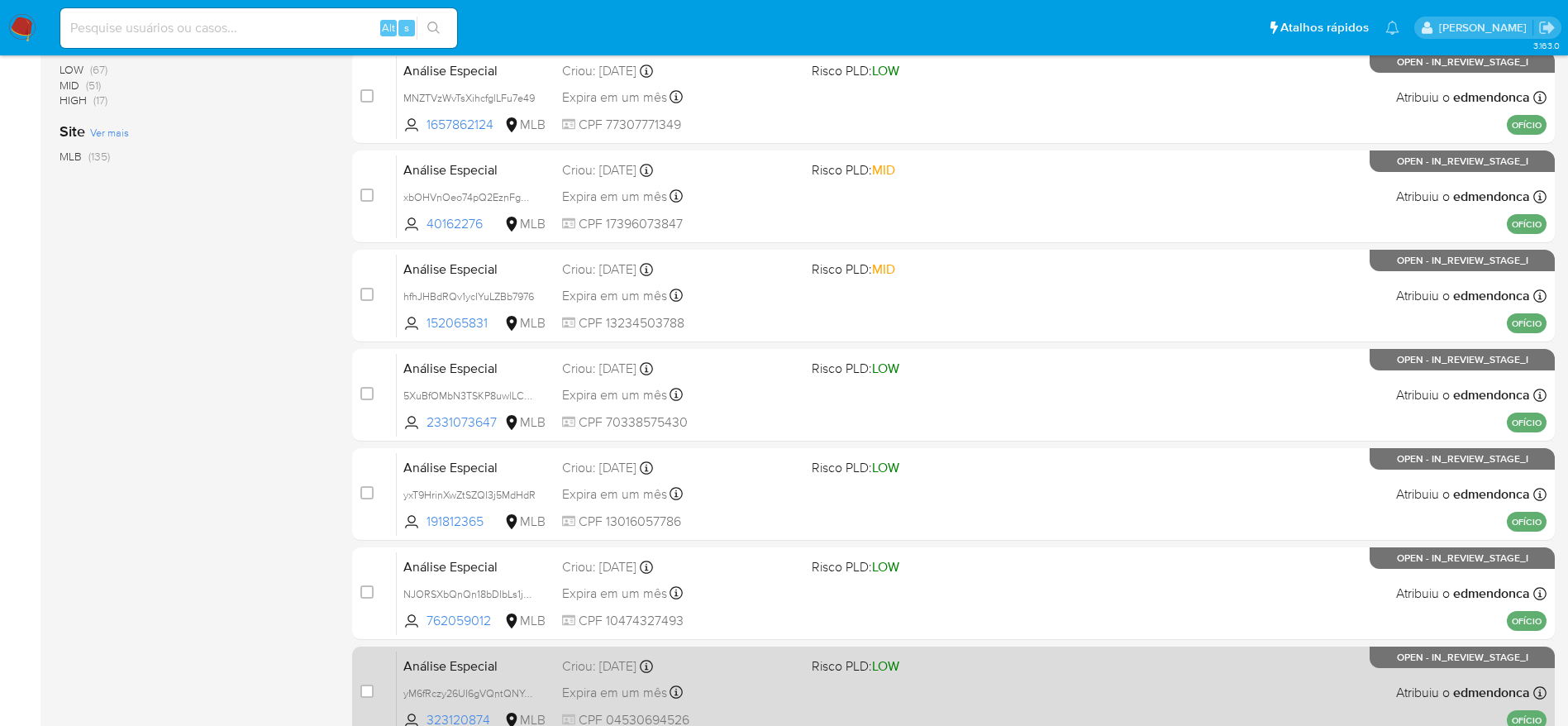
click at [761, 690] on div "Expira em um mês Expira em 28/11/2025 18:20:53" at bounding box center [681, 693] width 236 height 22
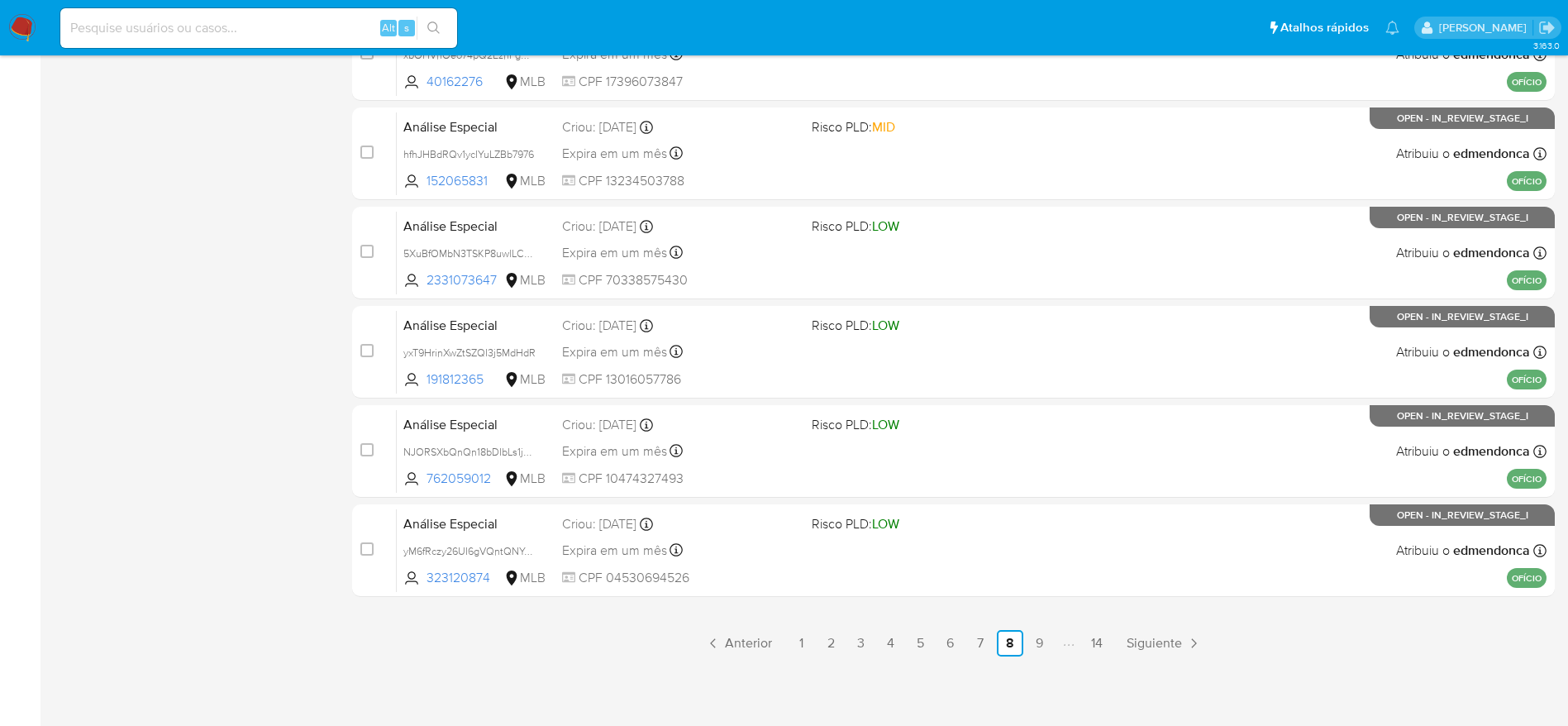
scroll to position [639, 0]
click at [1038, 638] on link "9" at bounding box center [1040, 642] width 27 height 27
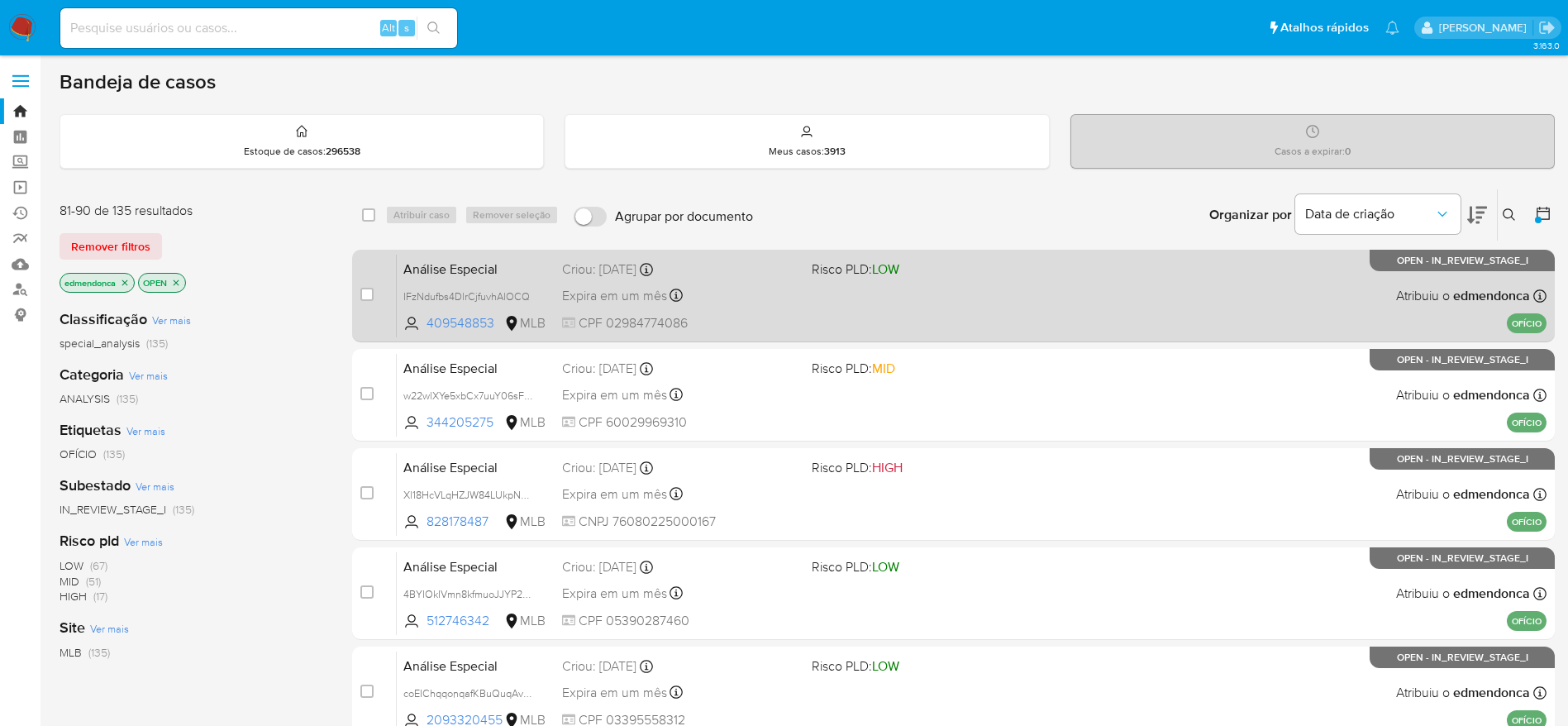
click at [778, 299] on div "Expira em um mês Expira em 28/11/2025 18:20:52" at bounding box center [681, 296] width 236 height 22
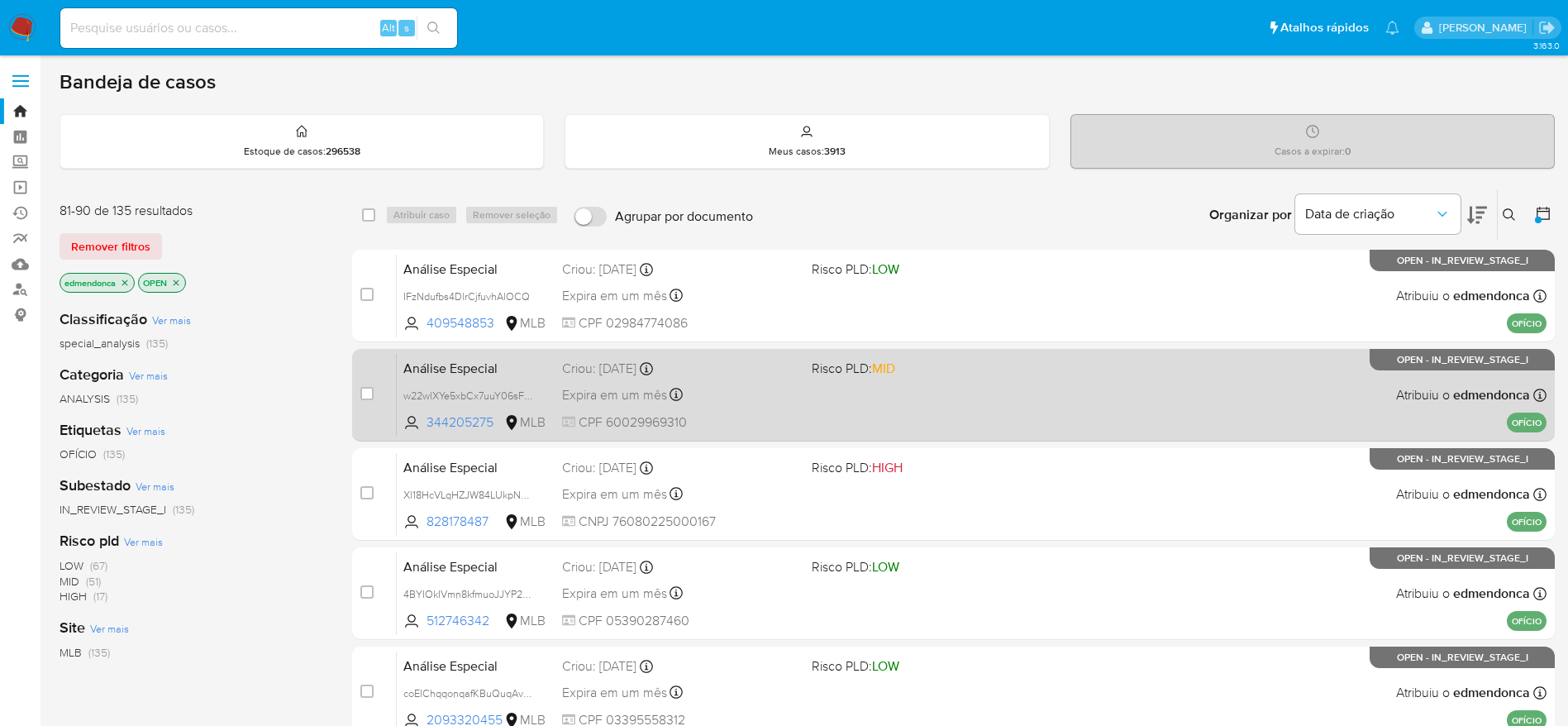
click at [753, 369] on div "Criou: 14/10/2025 Criou: 14/10/2025 18:20:51" at bounding box center [681, 369] width 236 height 18
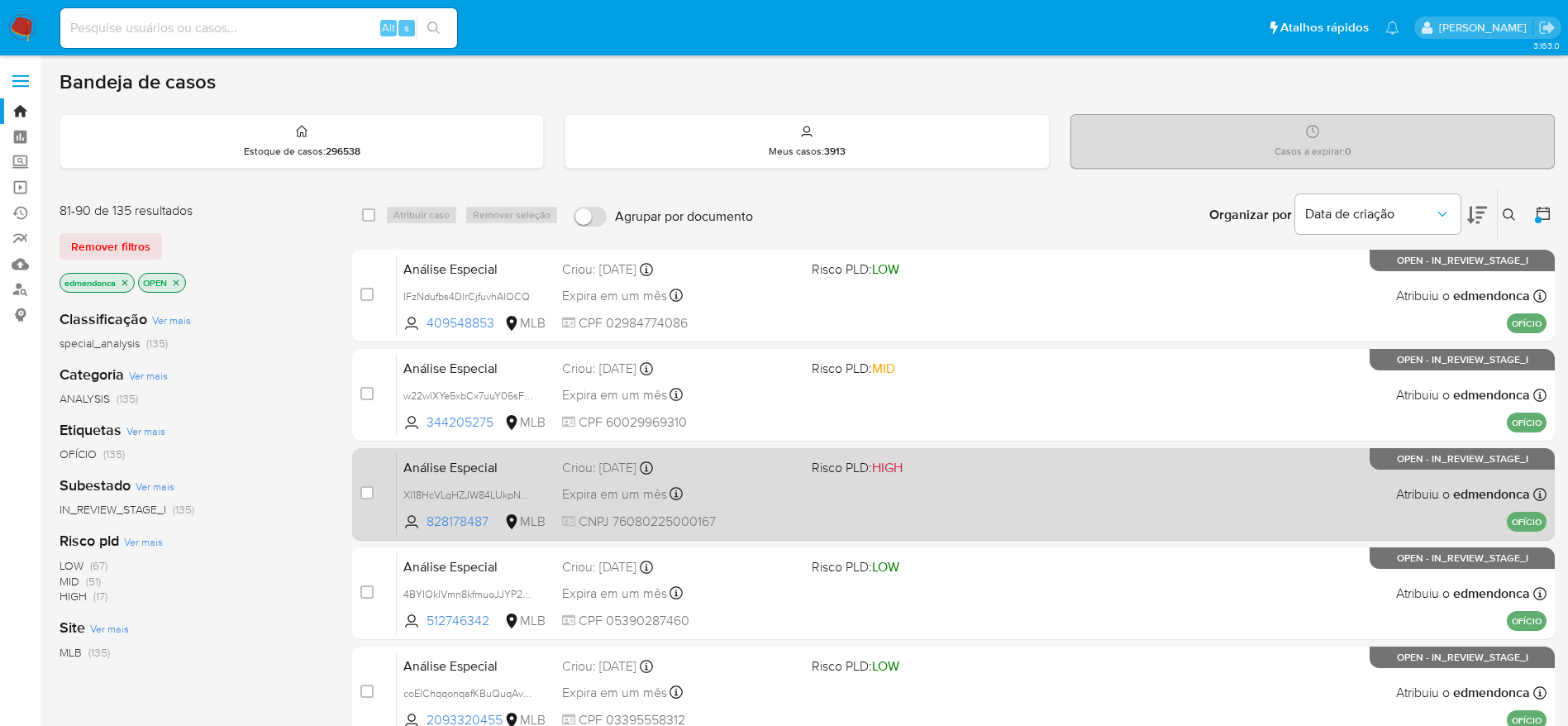
click at [751, 494] on div "Expira em um mês Expira em 28/11/2025 18:20:51" at bounding box center [681, 494] width 236 height 22
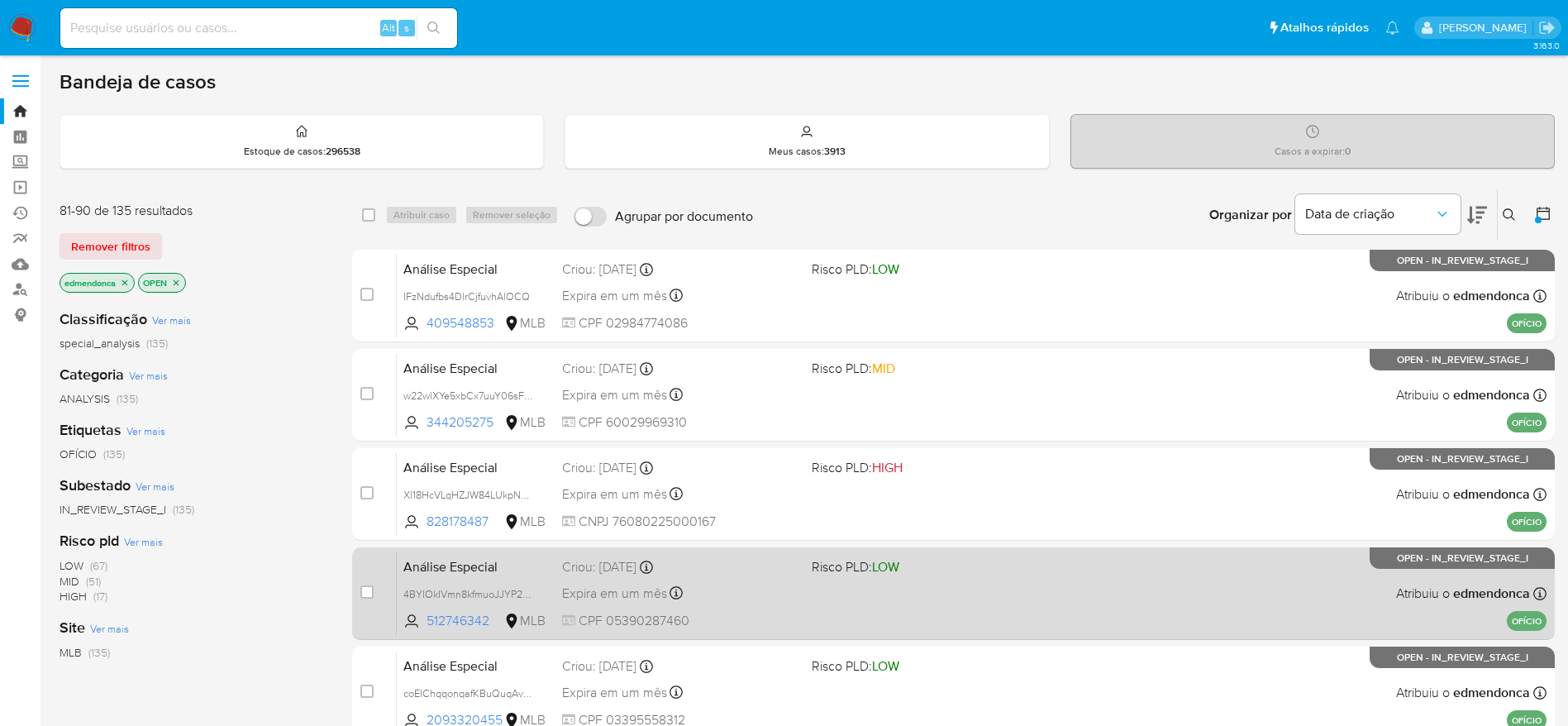
click at [754, 611] on div "Análise Especial 4BYIOkIVmn8kfmuoJJYP29WV 512746342 MLB Risco PLD: LOW Criou: 1…" at bounding box center [971, 593] width 1150 height 83
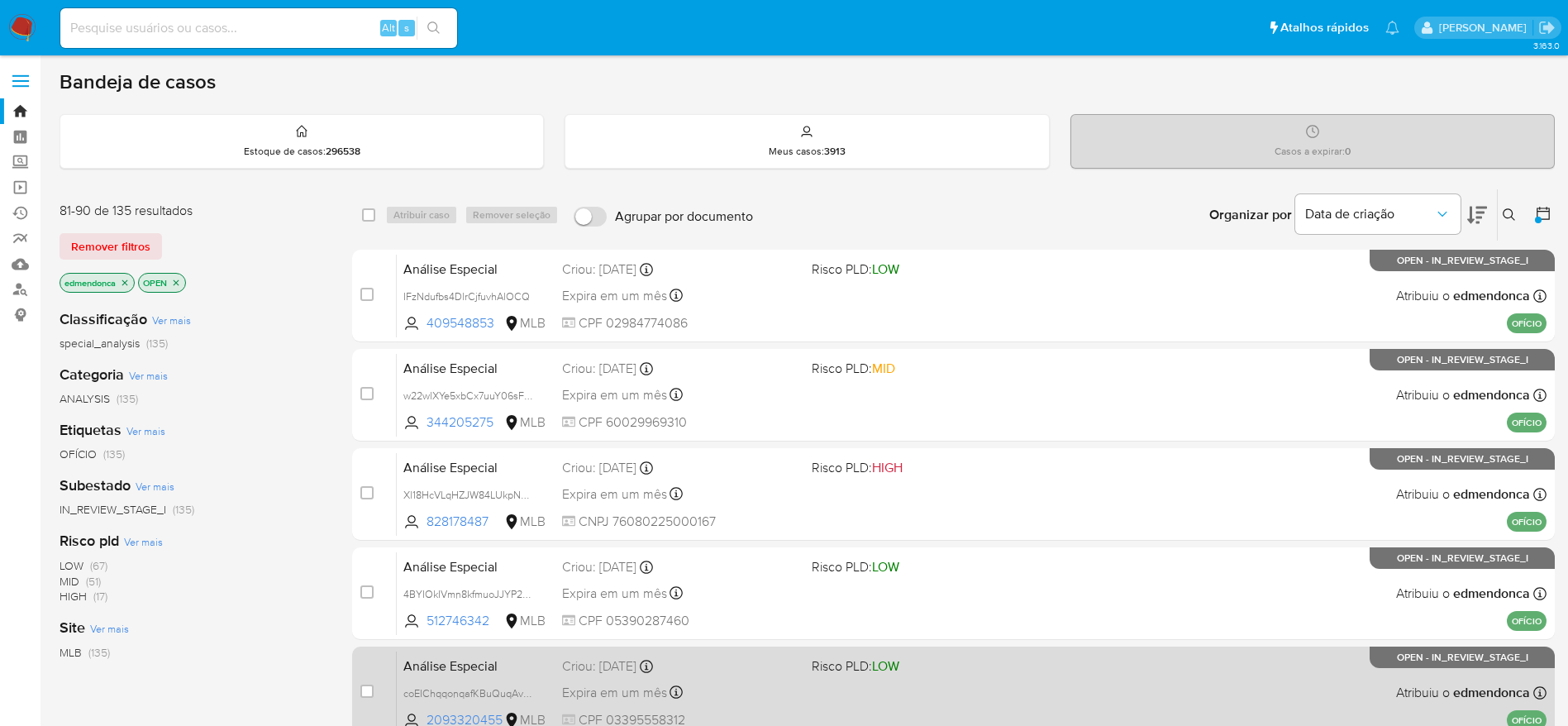
click at [763, 672] on div "Criou: 14/10/2025 Criou: 14/10/2025 18:20:49" at bounding box center [681, 667] width 236 height 18
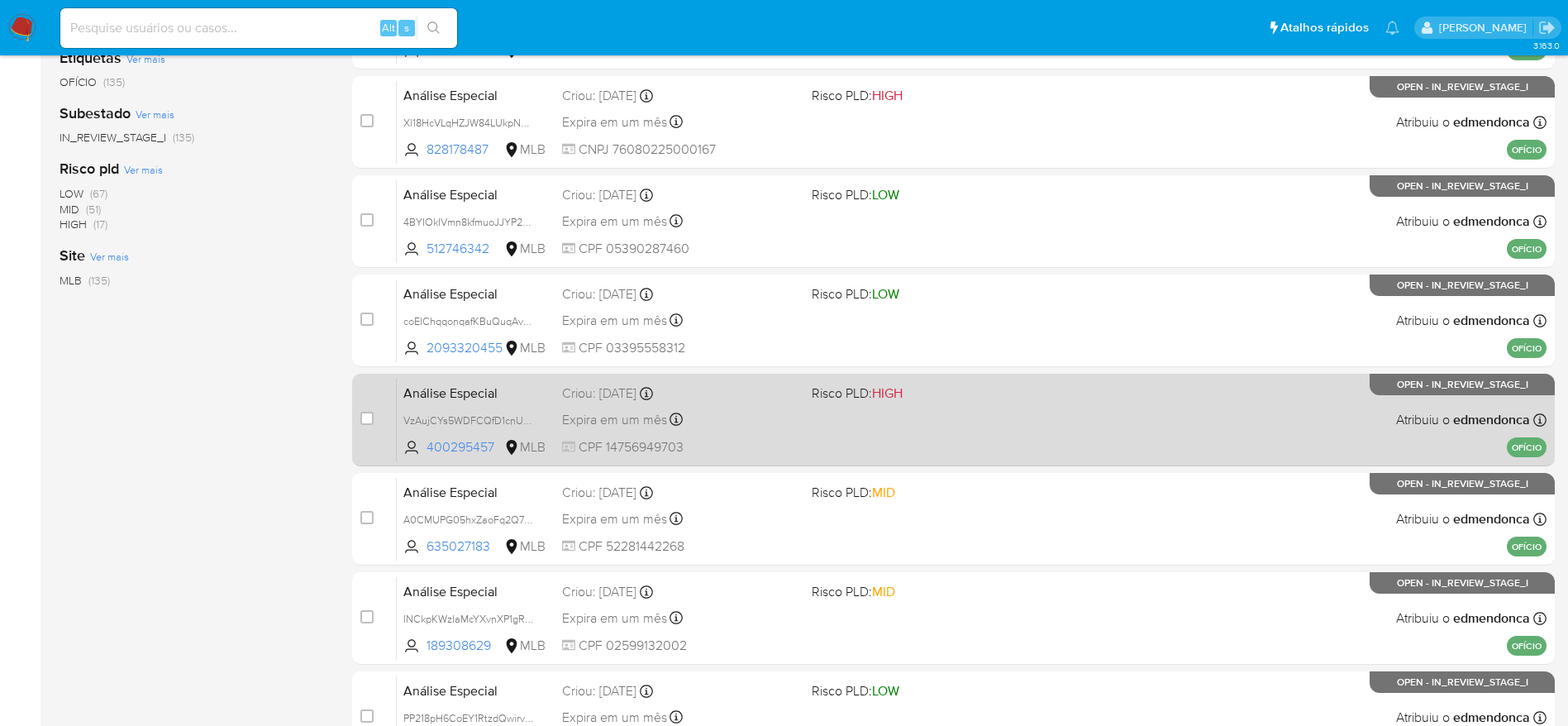
scroll to position [496, 0]
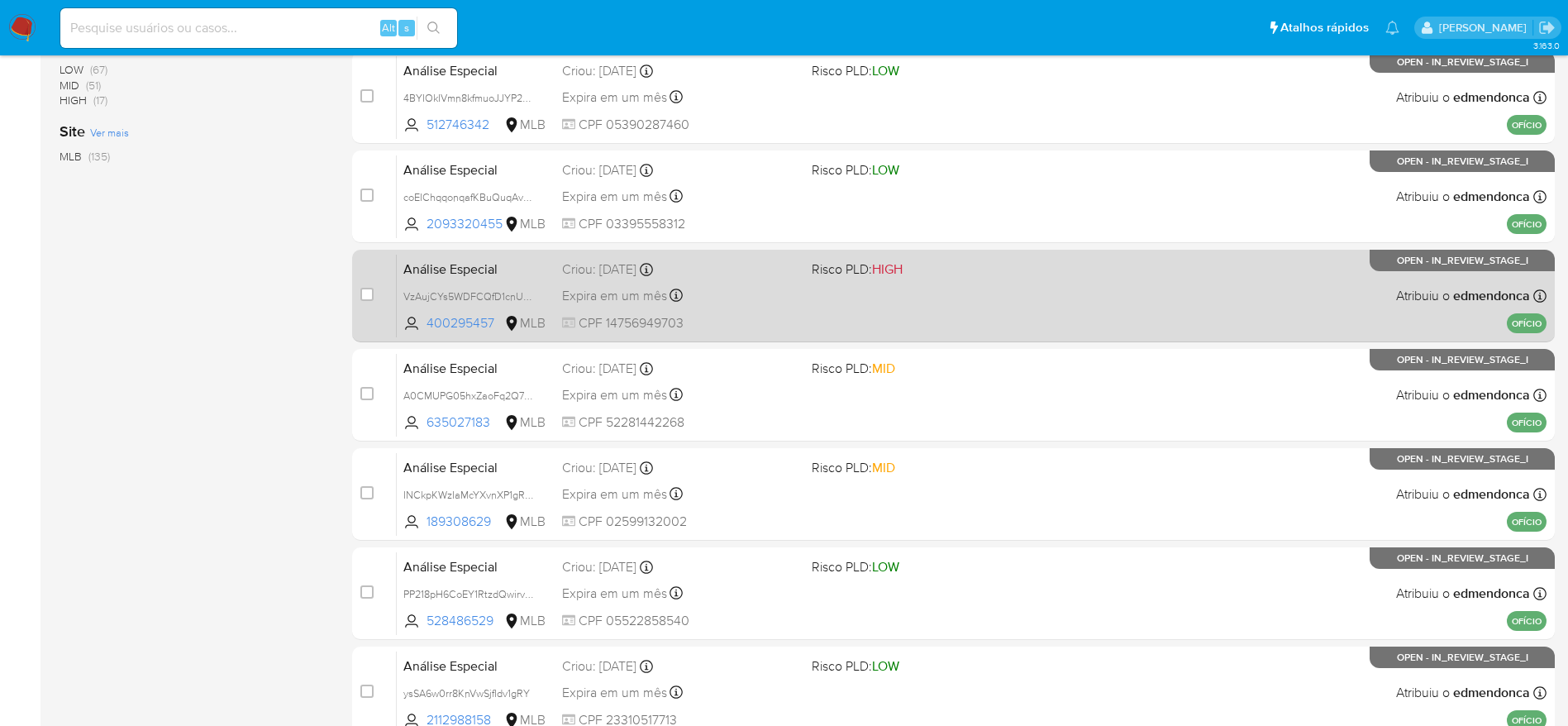
click at [751, 291] on div "Expira em um mês Expira em 28/11/2025 18:20:49" at bounding box center [681, 296] width 236 height 22
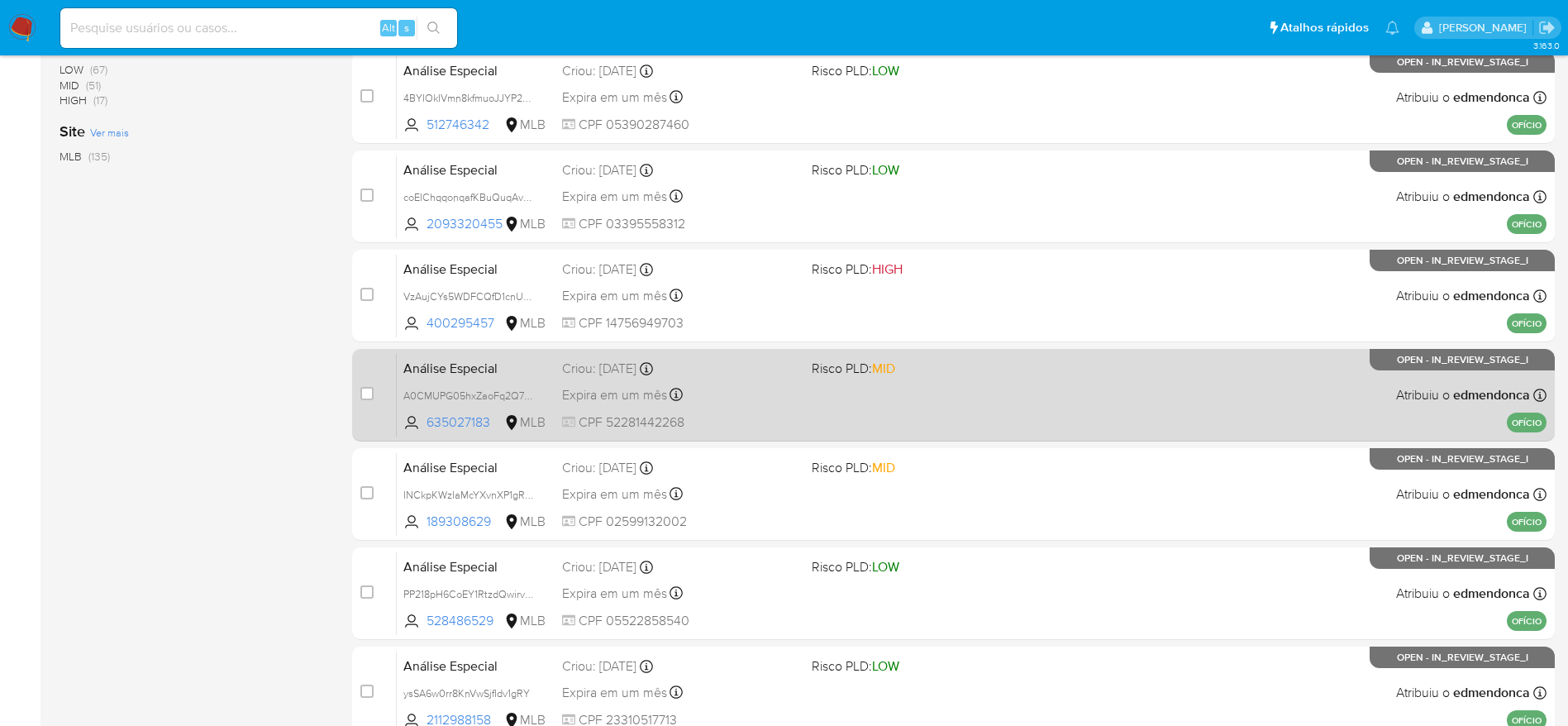
click at [738, 391] on div "Expira em um mês Expira em 28/11/2025 18:20:49" at bounding box center [681, 394] width 236 height 22
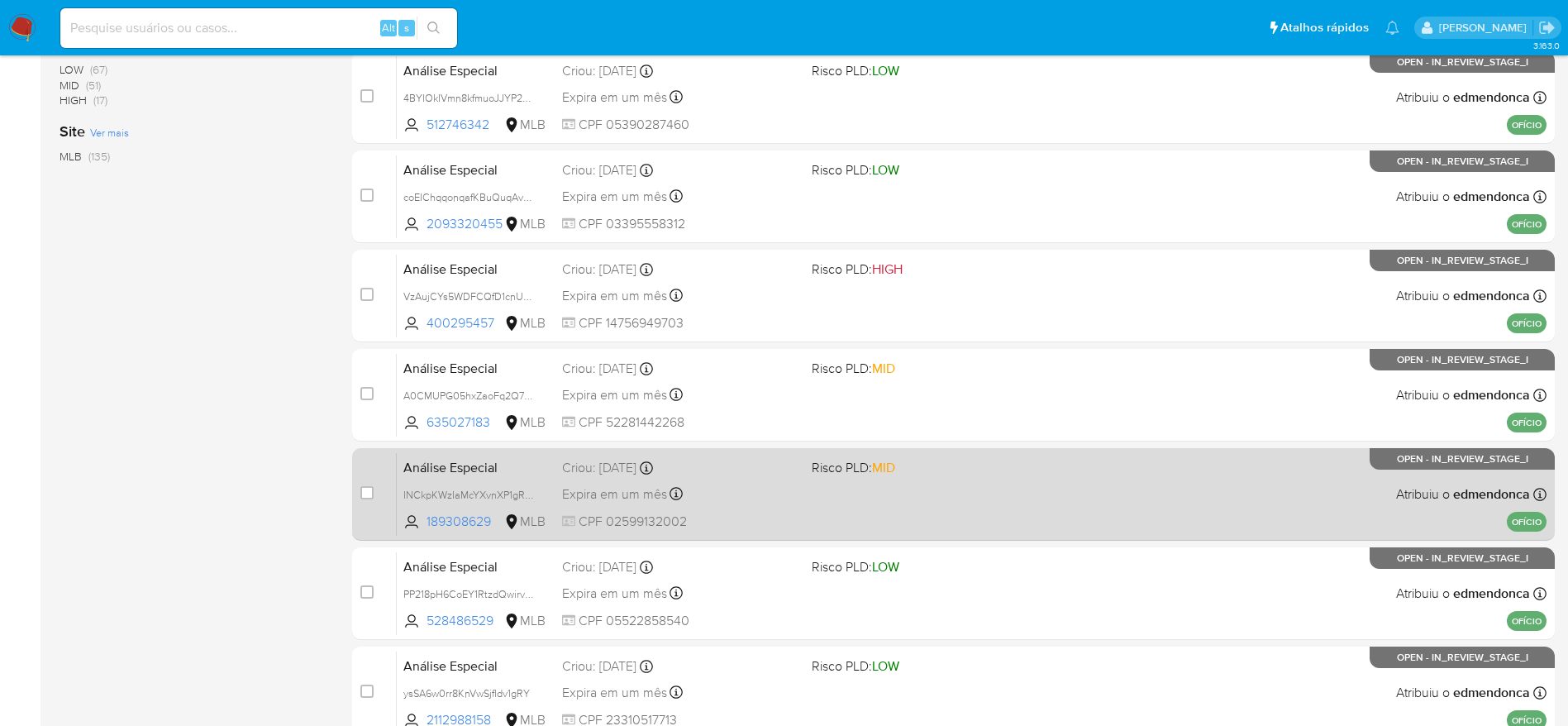
click at [753, 511] on div "Análise Especial INCkpKWzIaMcYXvnXP1gRB9R 189308629 MLB Risco PLD: MID Criou: 1…" at bounding box center [971, 494] width 1150 height 83
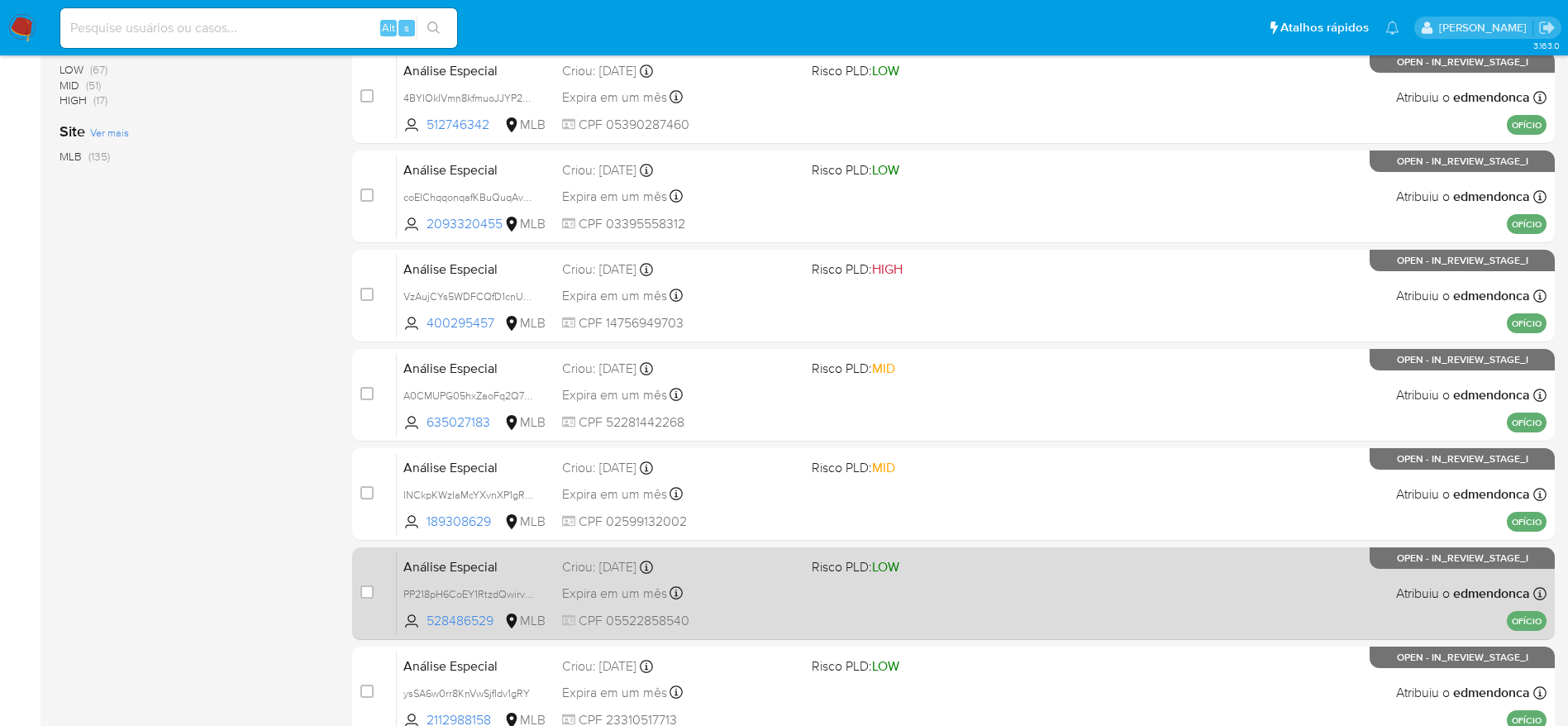
click at [747, 595] on div "Expira em um mês Expira em 28/11/2025 18:20:47" at bounding box center [681, 593] width 236 height 22
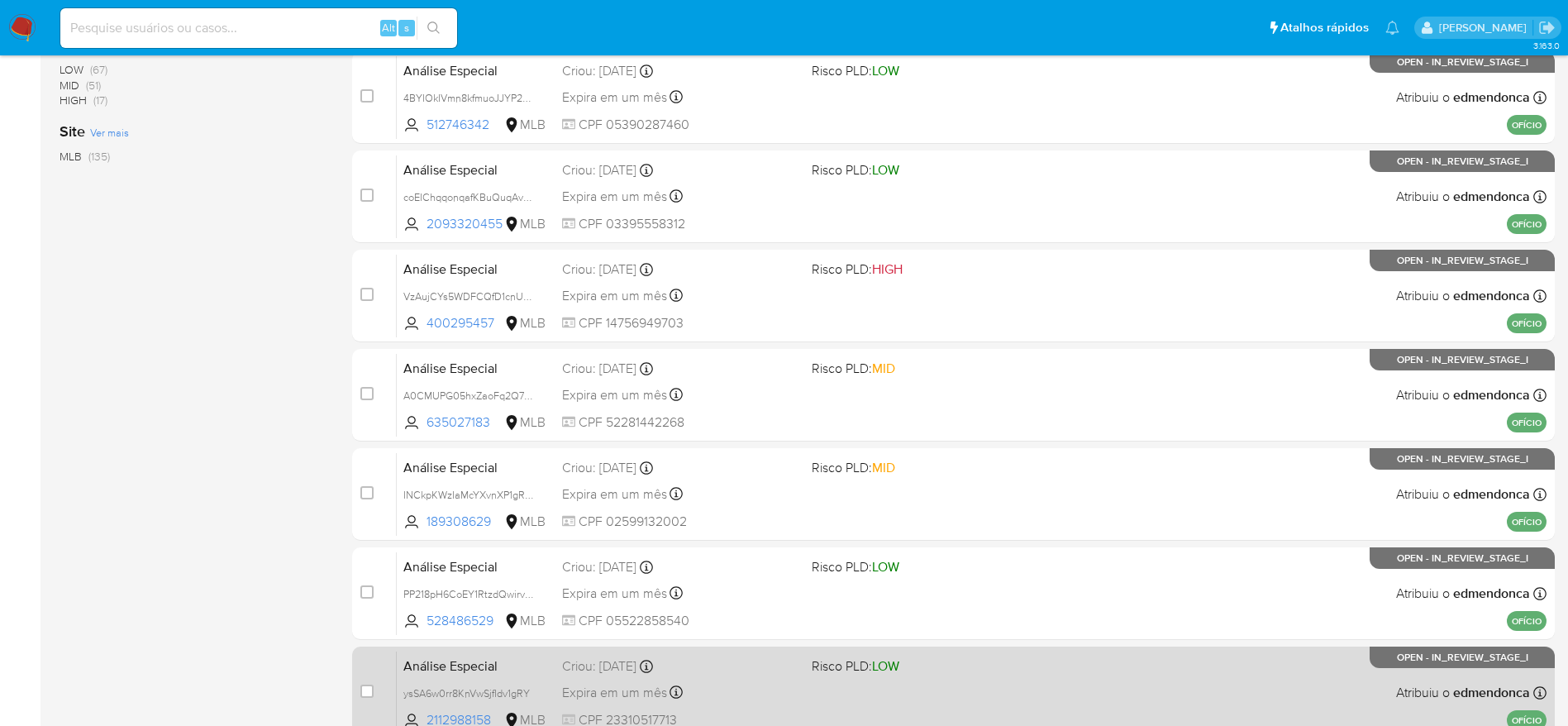
click at [749, 687] on div "Expira em um mês Expira em 28/11/2025 18:20:47" at bounding box center [681, 693] width 236 height 22
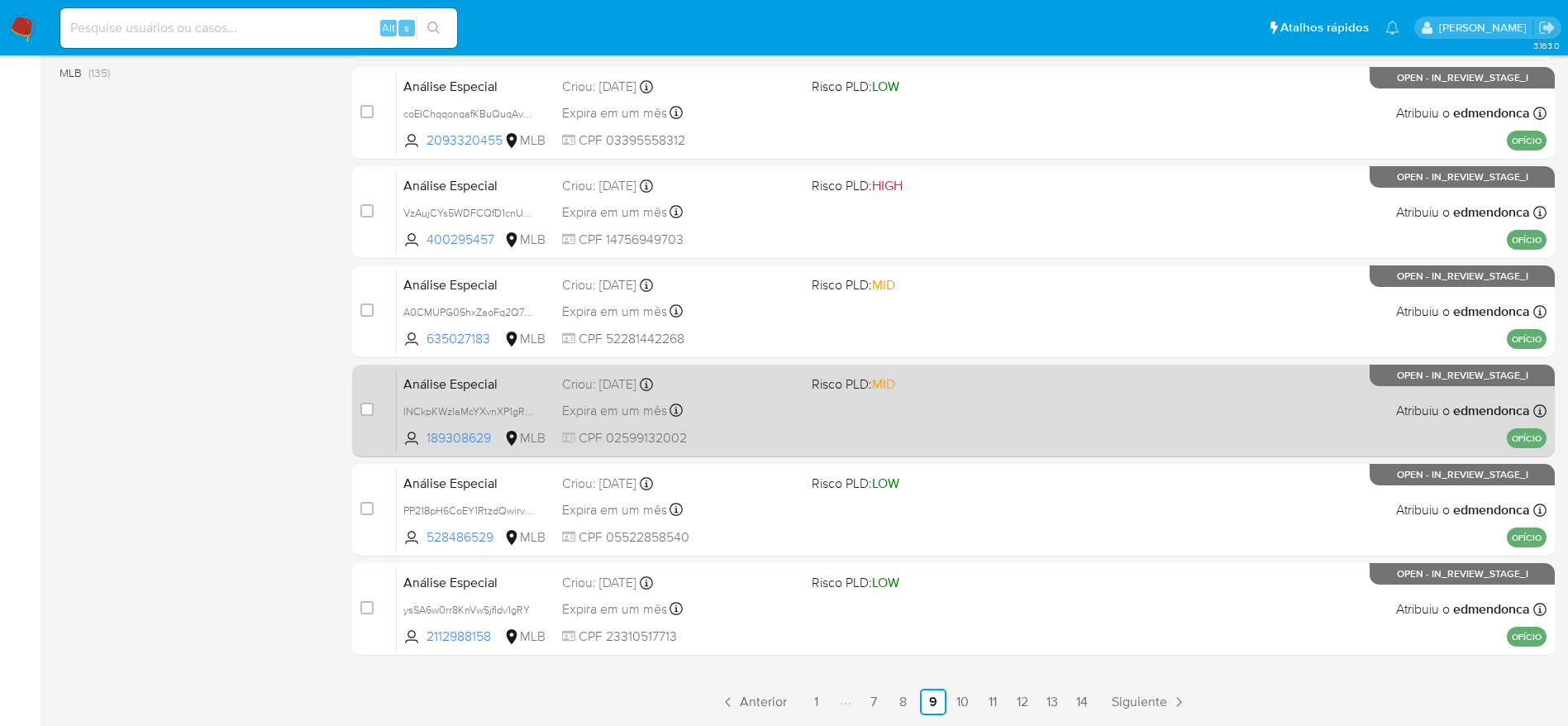
scroll to position [639, 0]
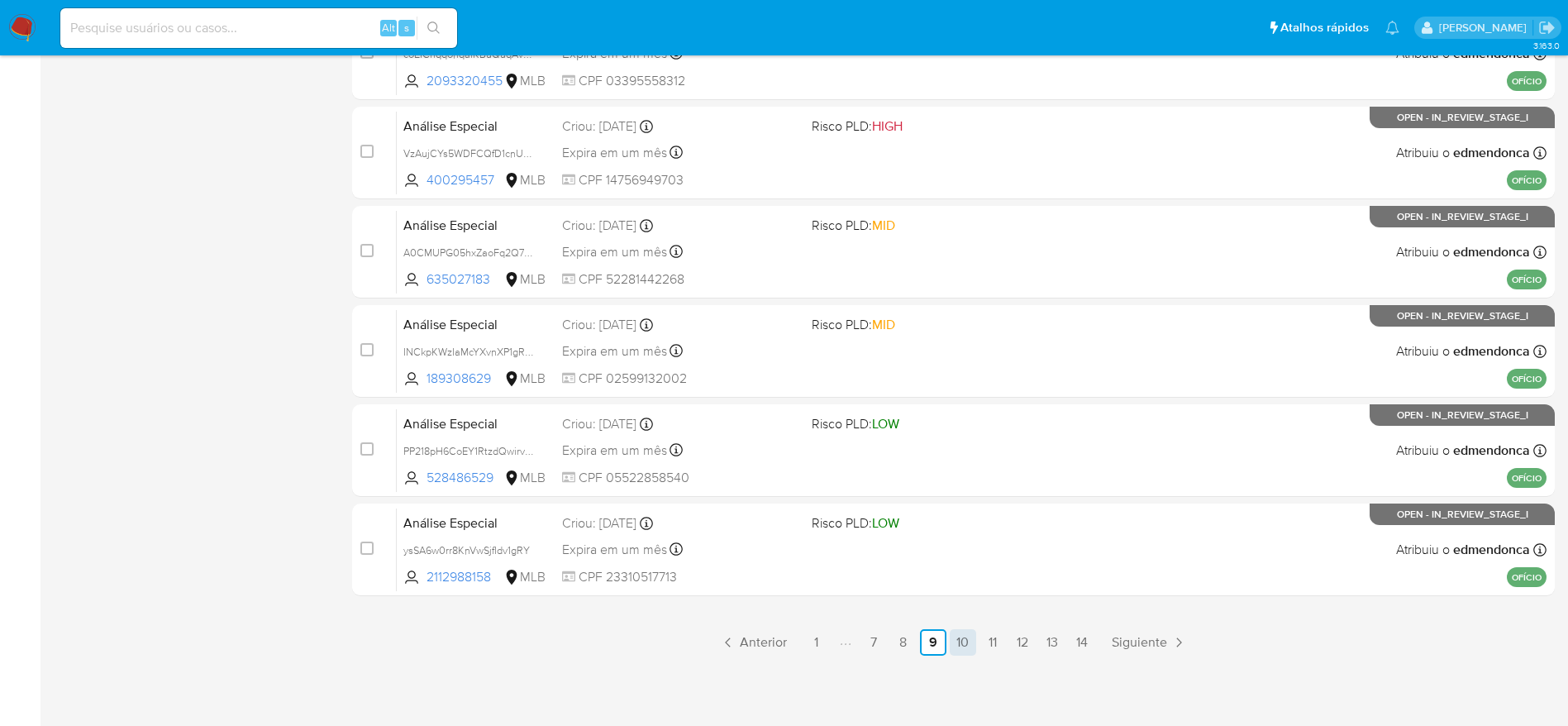
click at [959, 643] on link "10" at bounding box center [963, 642] width 27 height 27
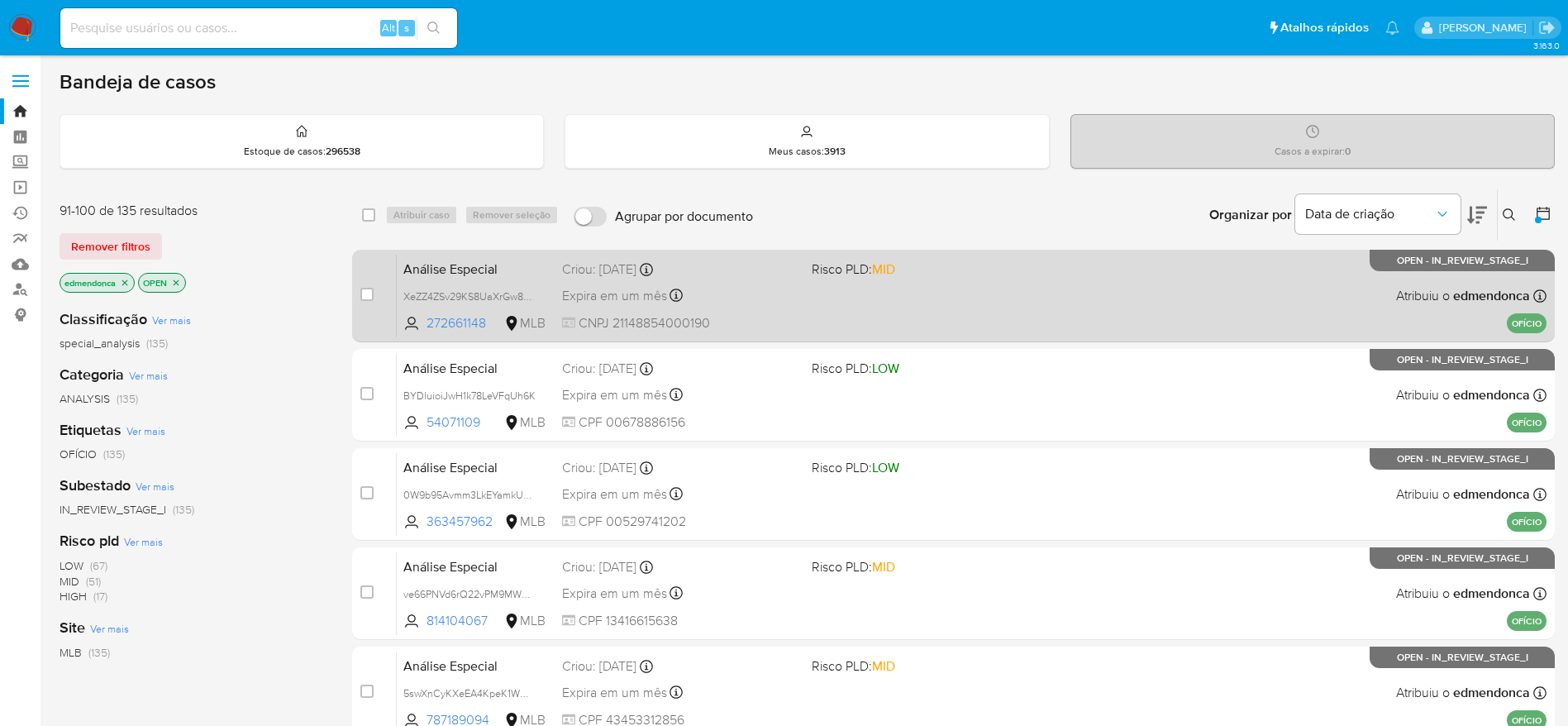
click at [785, 292] on div "Expira em um mês Expira em 28/11/2025 18:20:46" at bounding box center [681, 296] width 236 height 22
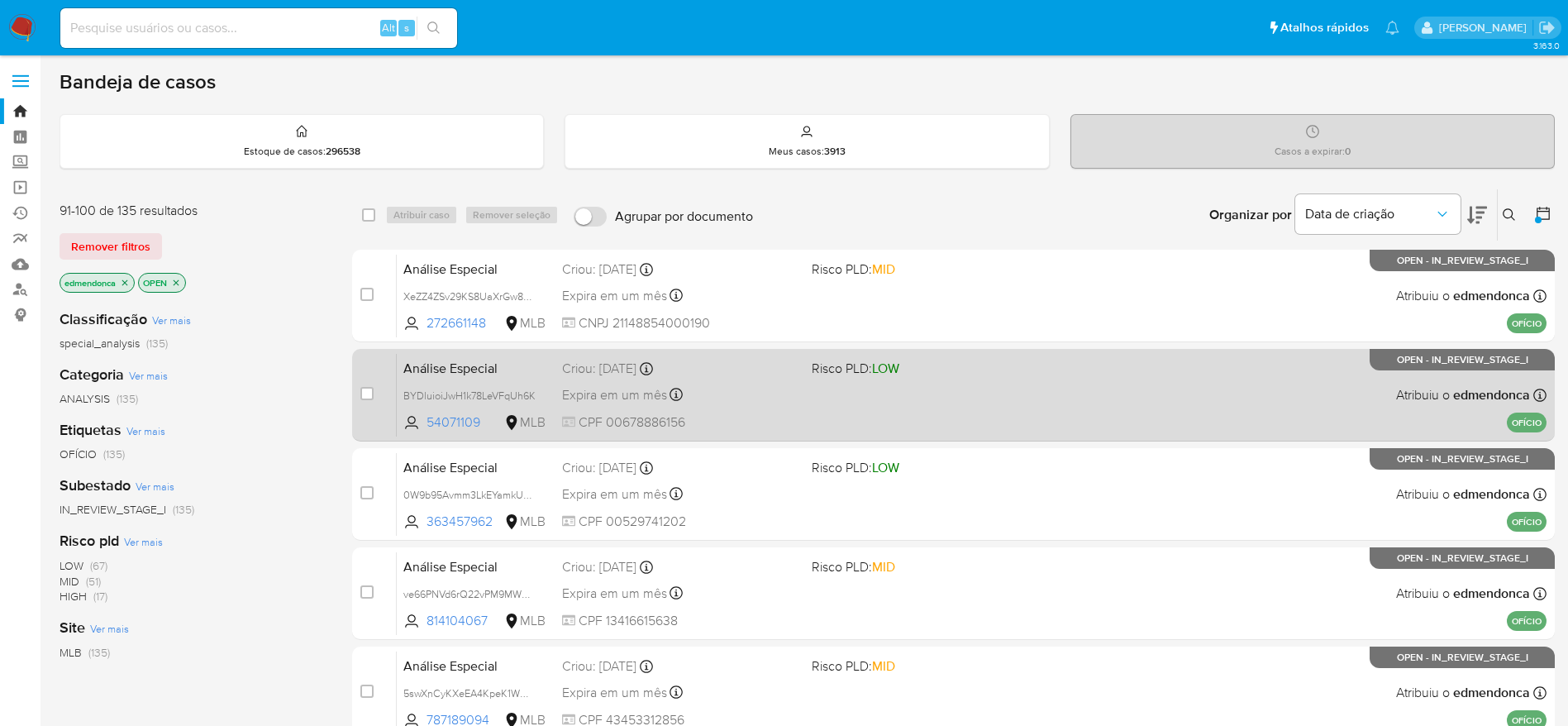
click at [778, 357] on span "Criou: 14/10/2025 Criou: 14/10/2025 18:20:45" at bounding box center [681, 367] width 236 height 21
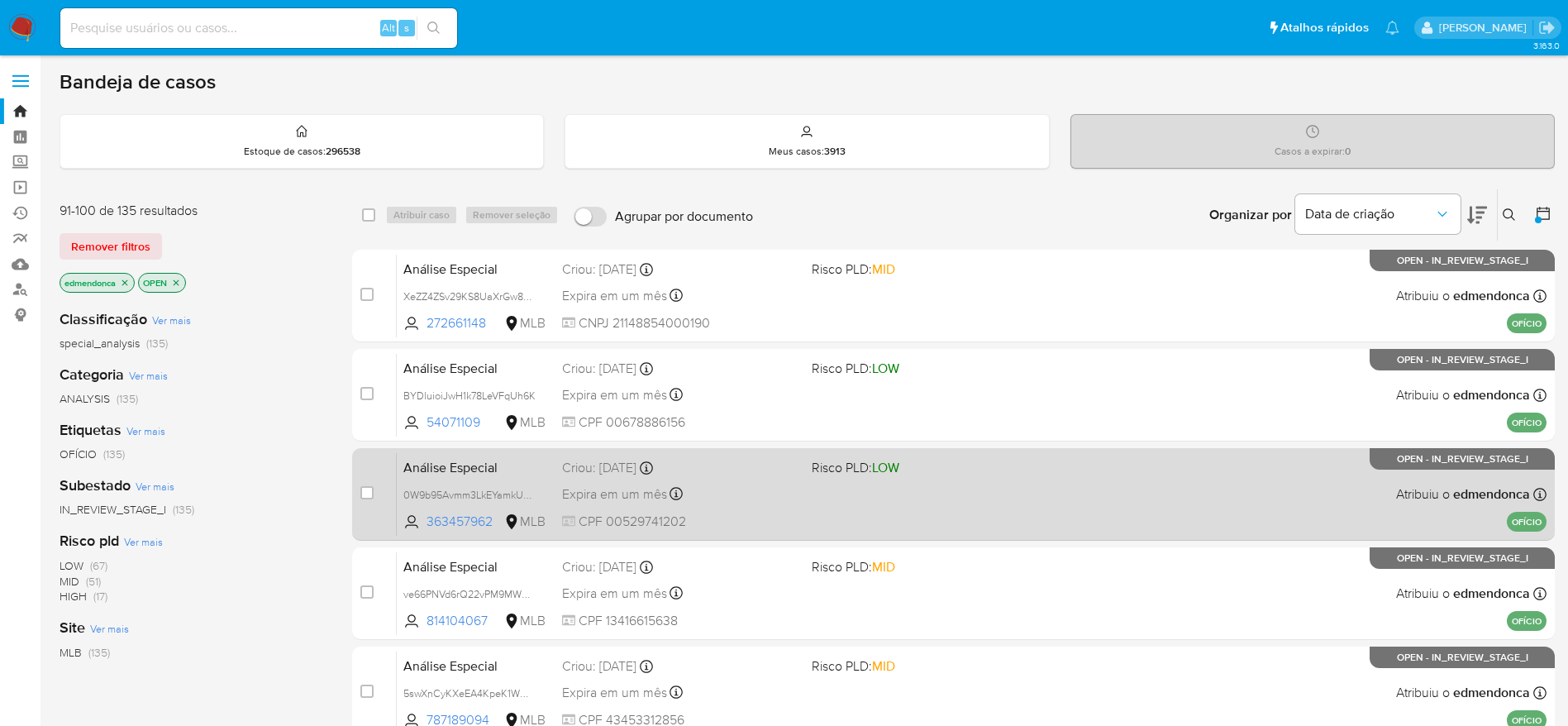
click at [736, 502] on div "Expira em um mês Expira em 28/11/2025 18:20:45" at bounding box center [681, 494] width 236 height 22
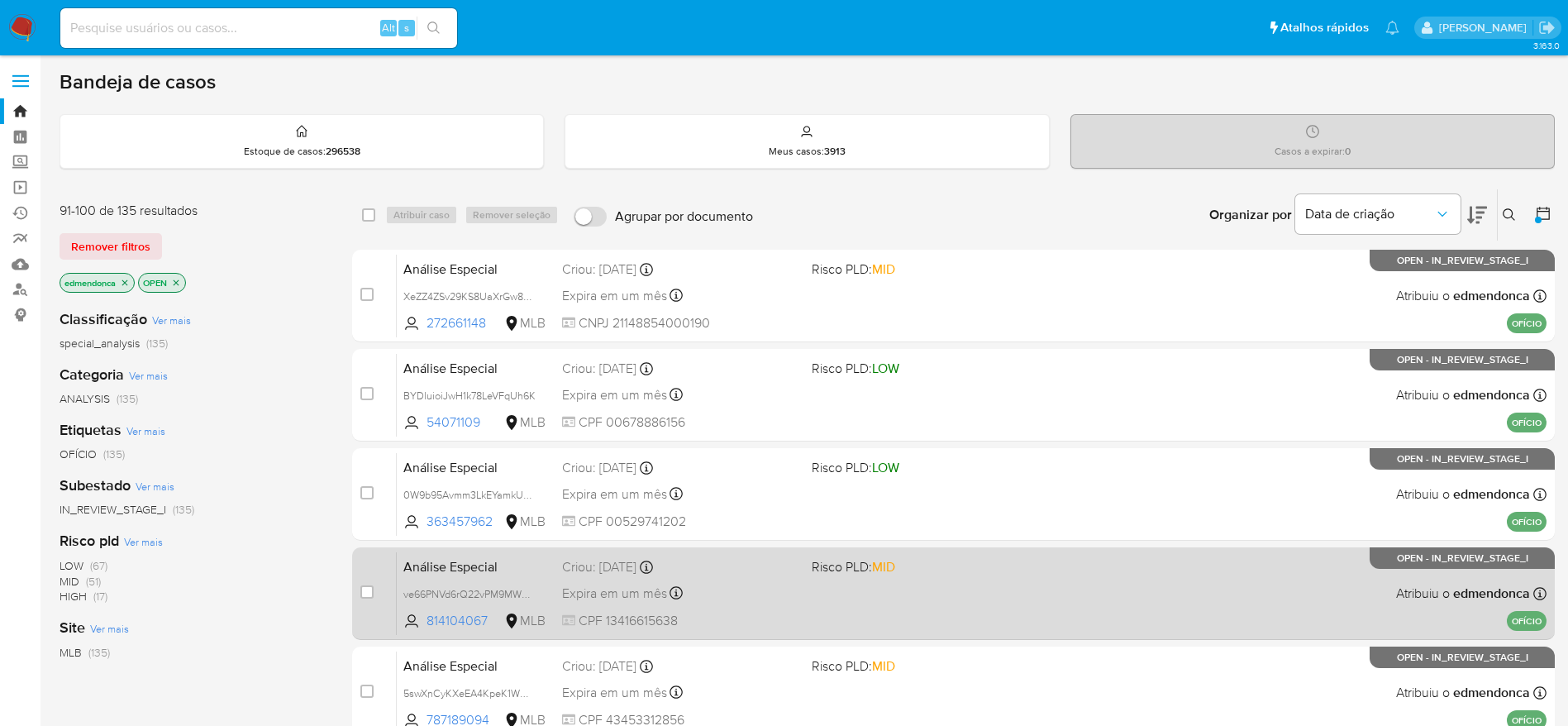
click at [759, 588] on div "Expira em um mês Expira em 28/11/2025 18:20:44" at bounding box center [681, 593] width 236 height 22
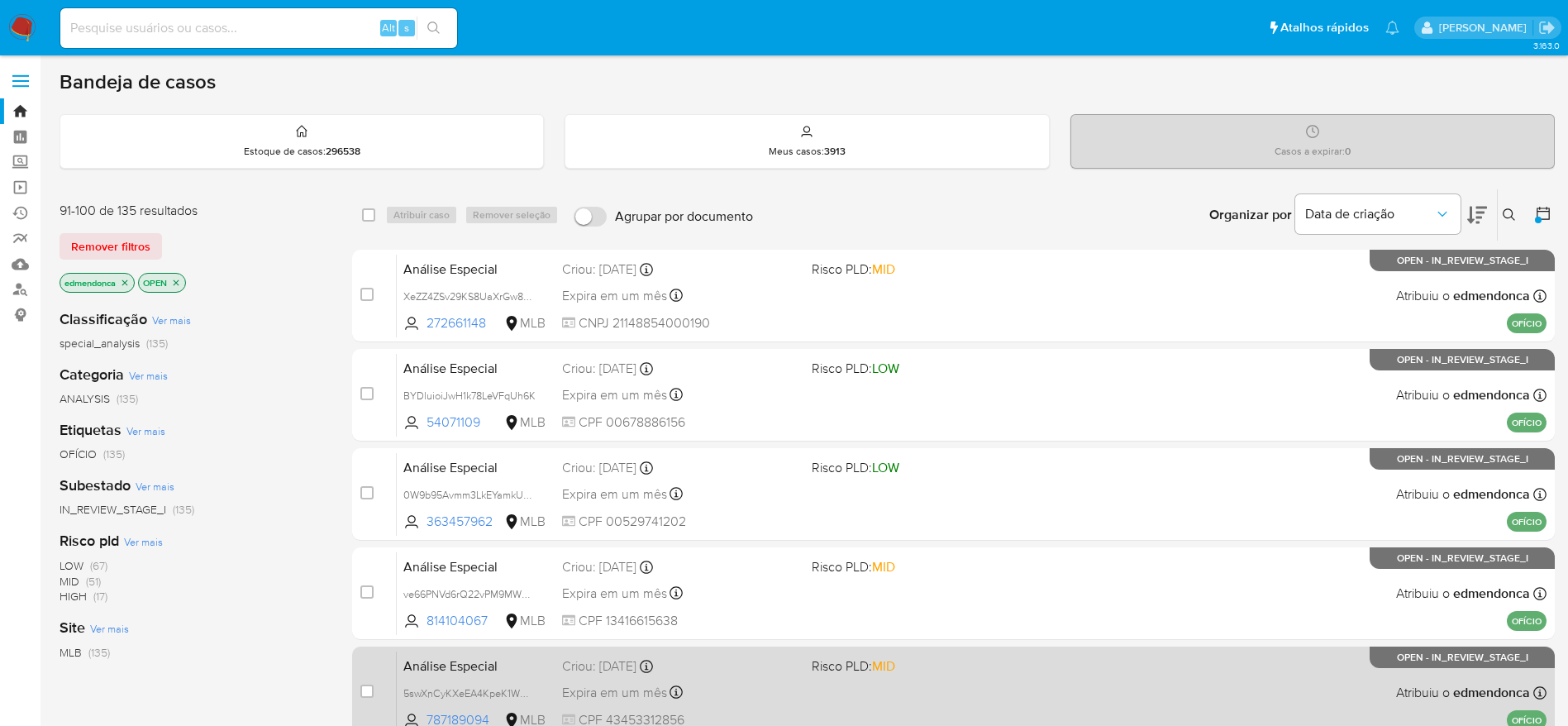
click at [765, 696] on div "Expira em um mês Expira em 28/11/2025 18:20:43" at bounding box center [681, 693] width 236 height 22
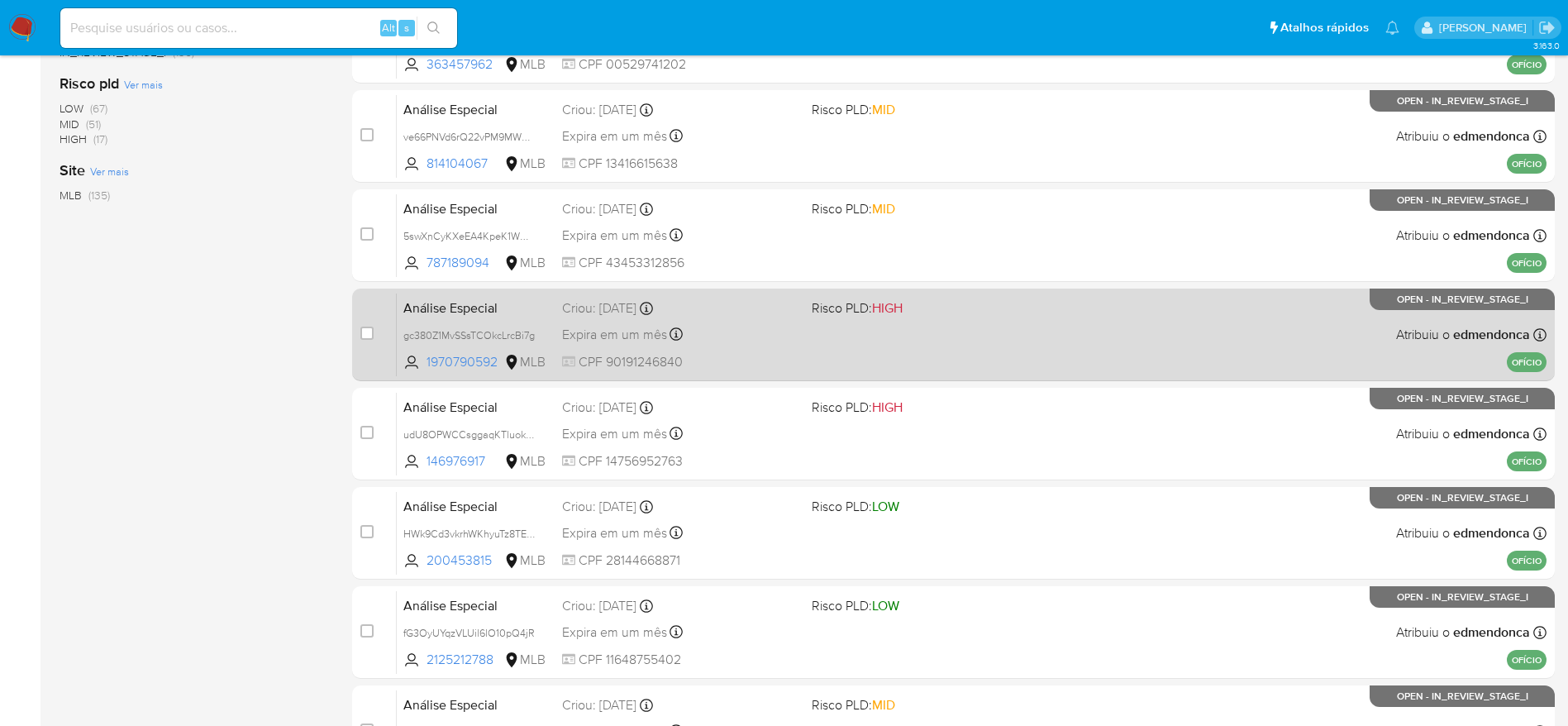
scroll to position [496, 0]
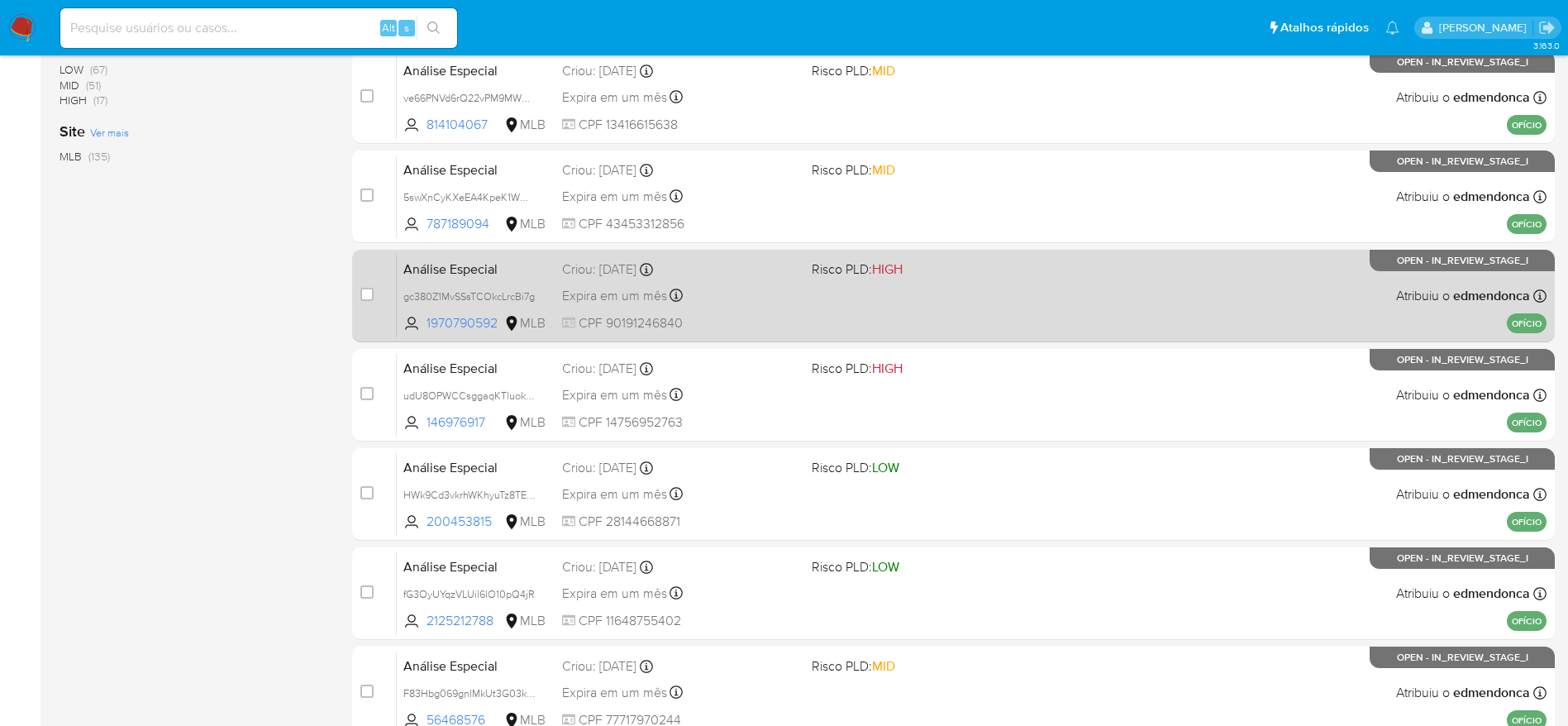
click at [782, 296] on div "Expira em um mês Expira em 28/11/2025 18:20:42" at bounding box center [681, 296] width 236 height 22
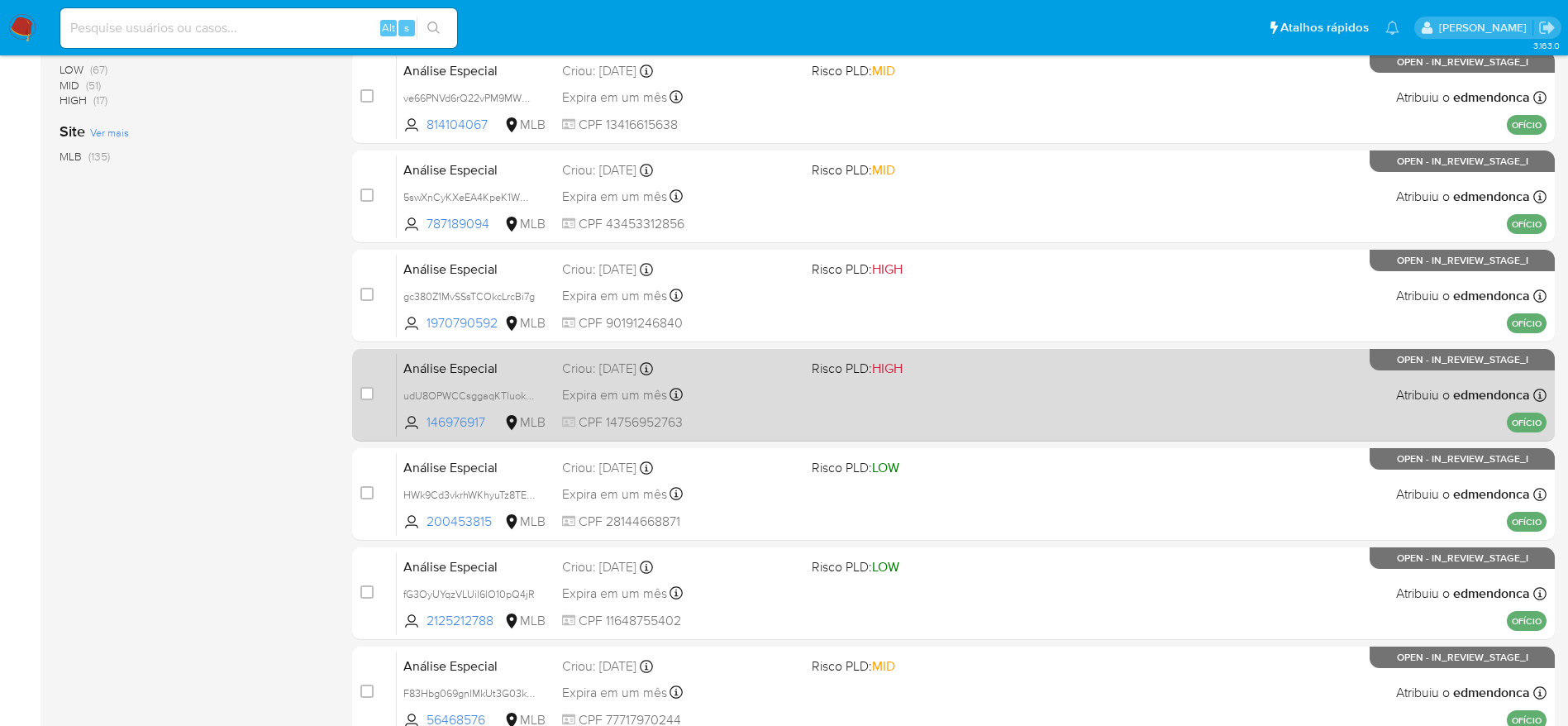
click at [778, 368] on div "Criou: 14/10/2025 Criou: 14/10/2025 18:20:41" at bounding box center [681, 369] width 236 height 18
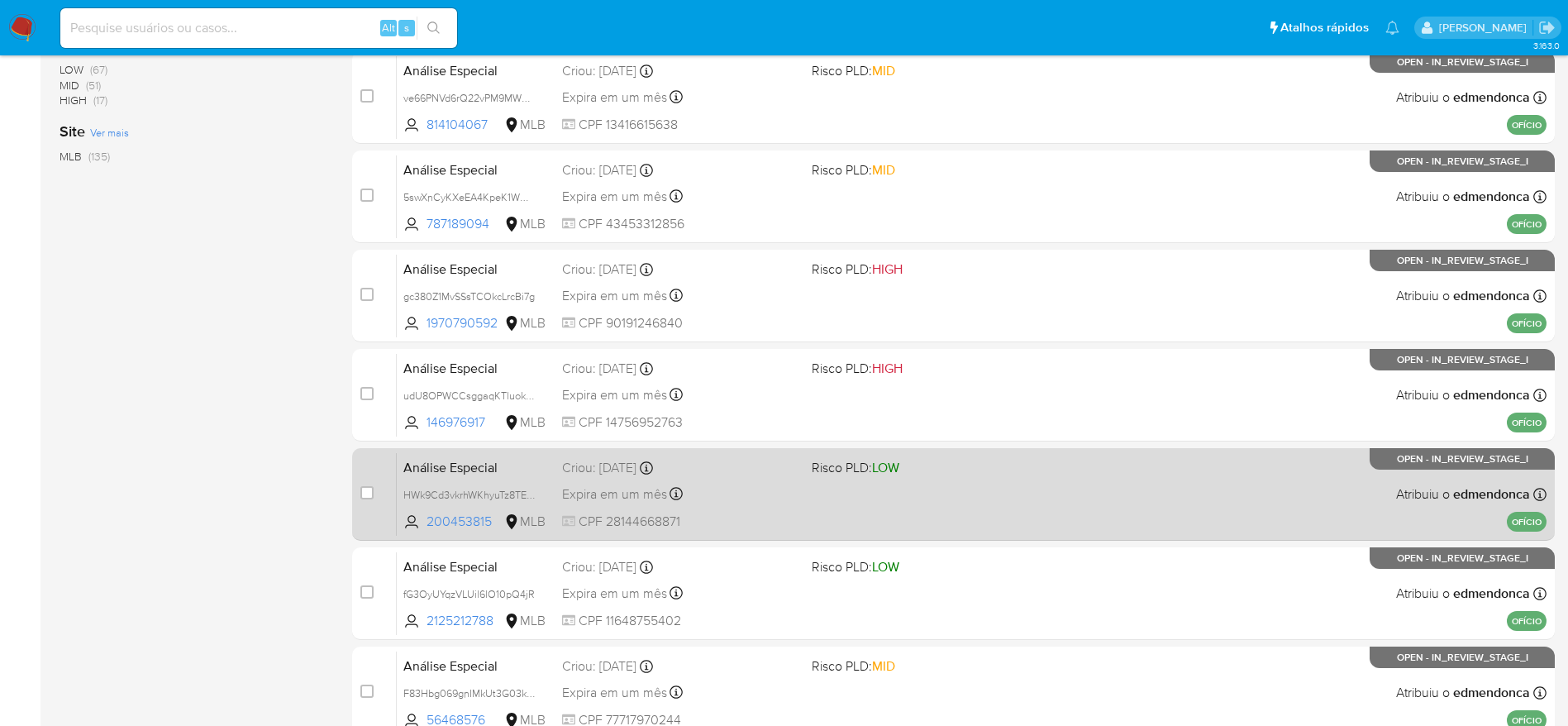
click at [776, 499] on div "Expira em um mês Expira em 28/11/2025 18:20:41" at bounding box center [681, 494] width 236 height 22
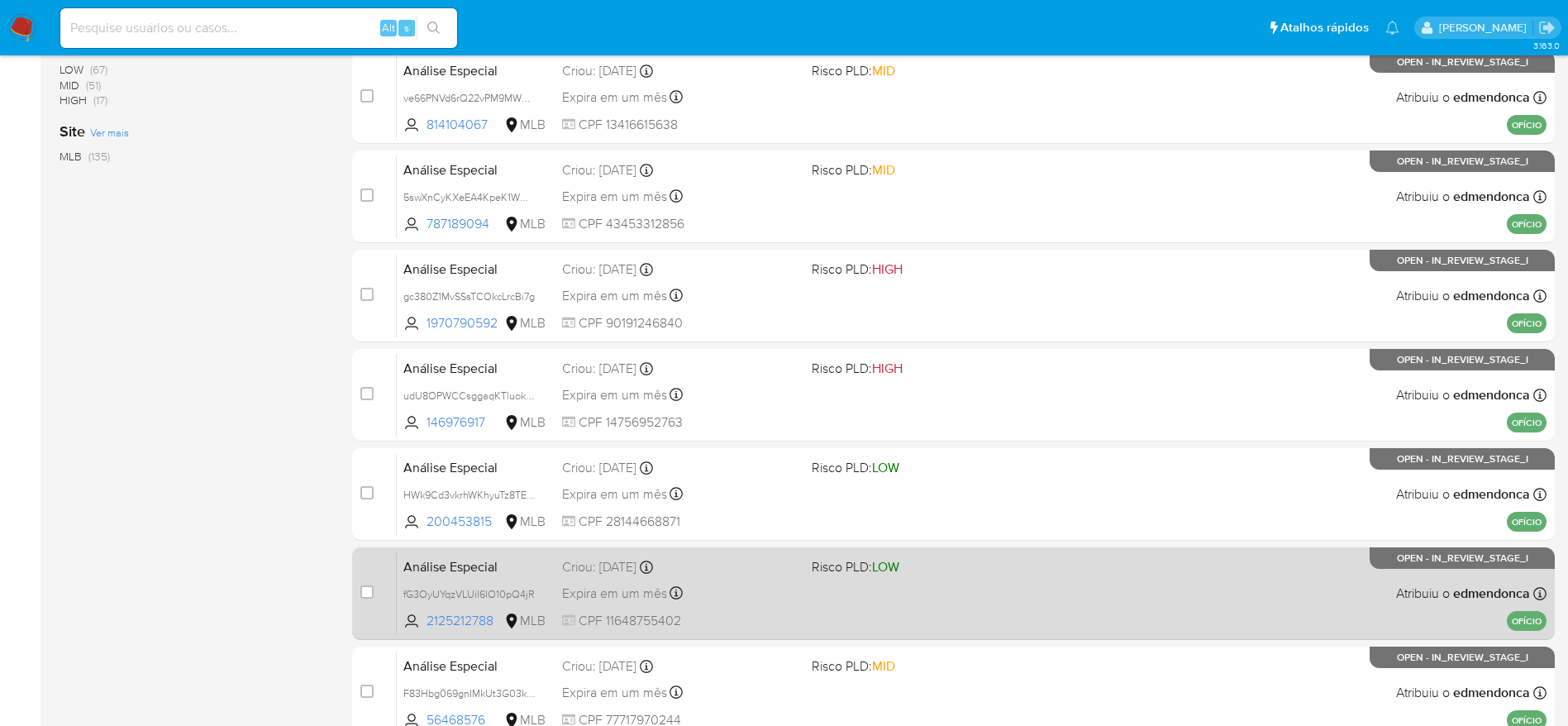
click at [769, 610] on div "Análise Especial fG3OyUYqzVLUil6lO10pQ4jR 2125212788 MLB Risco PLD: LOW Criou: …" at bounding box center [971, 593] width 1150 height 83
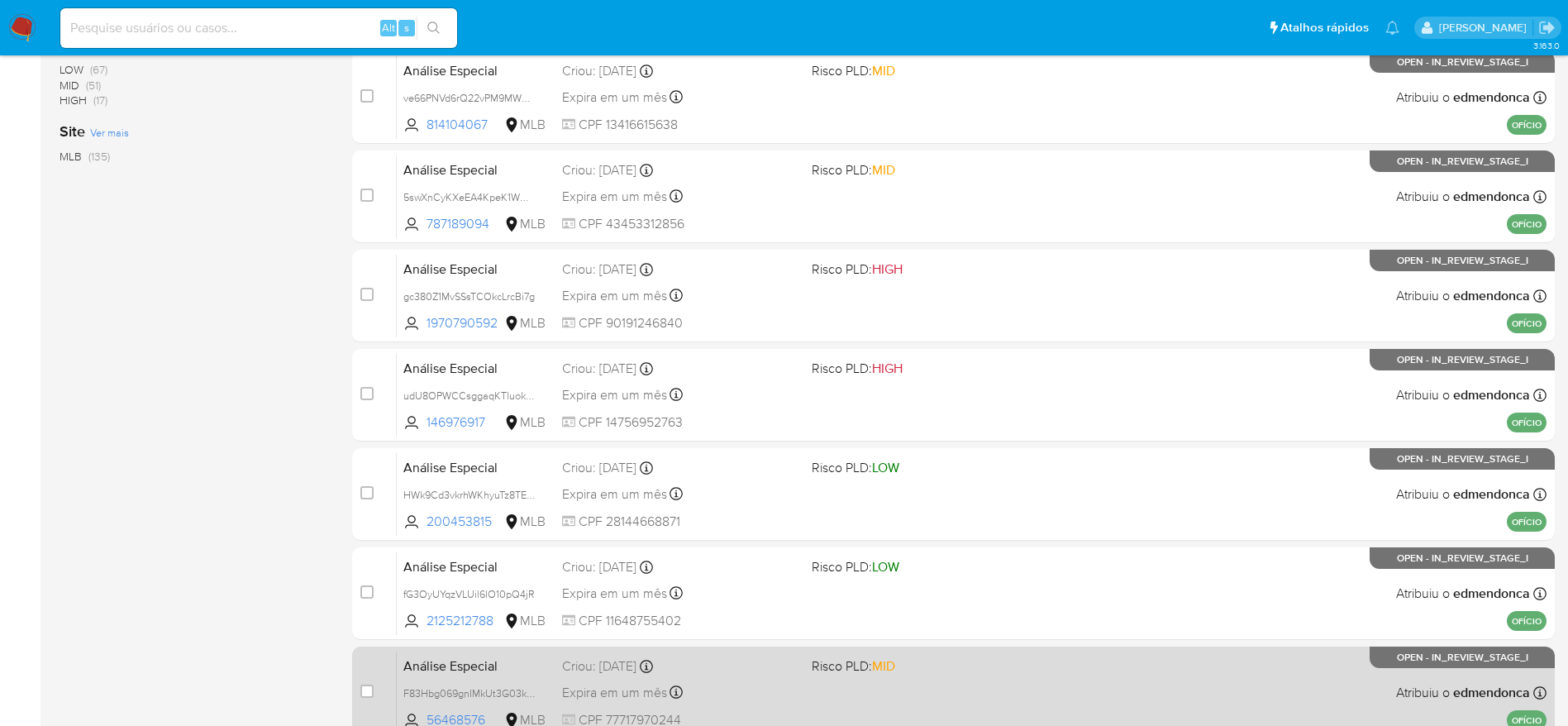
click at [766, 692] on div "Expira em um mês Expira em 28/11/2025 18:20:40" at bounding box center [681, 693] width 236 height 22
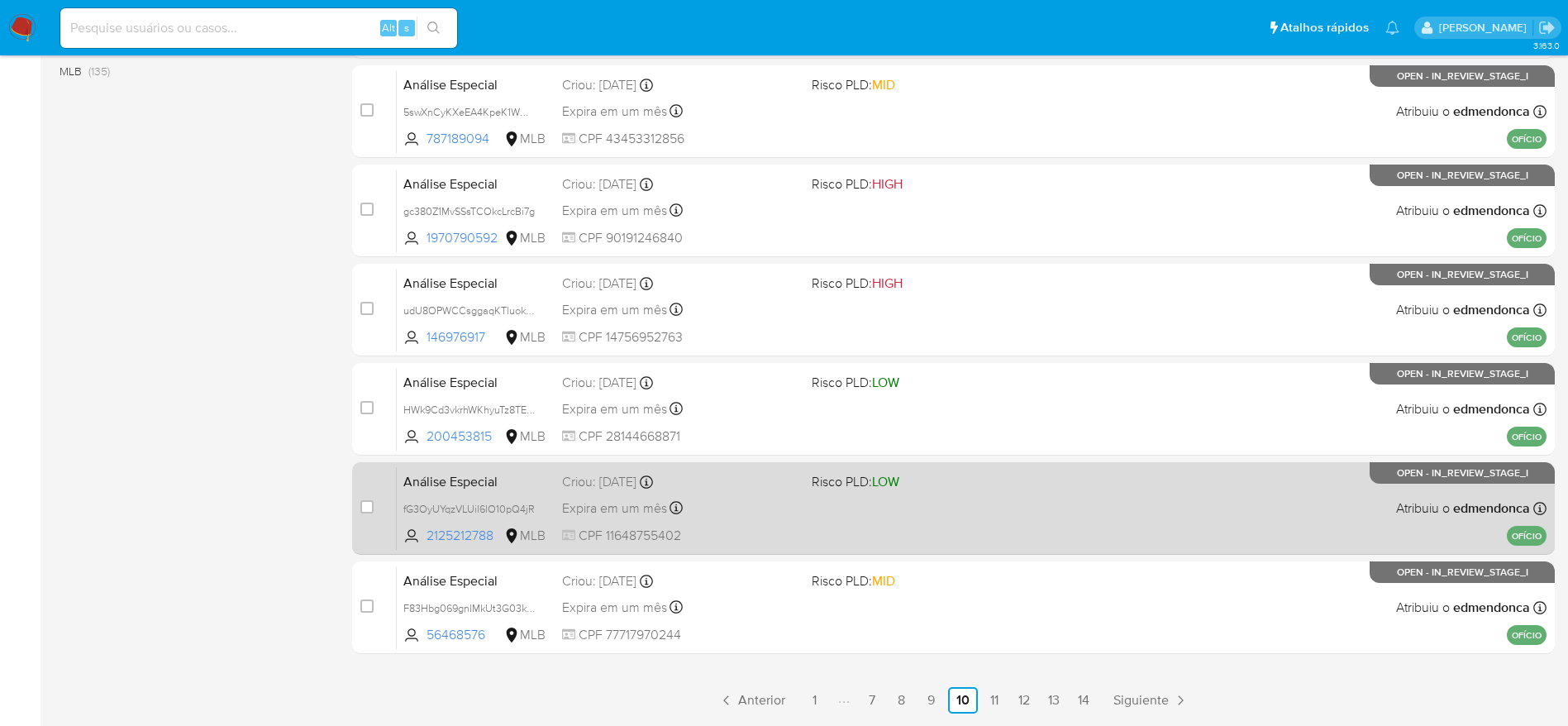
scroll to position [620, 0]
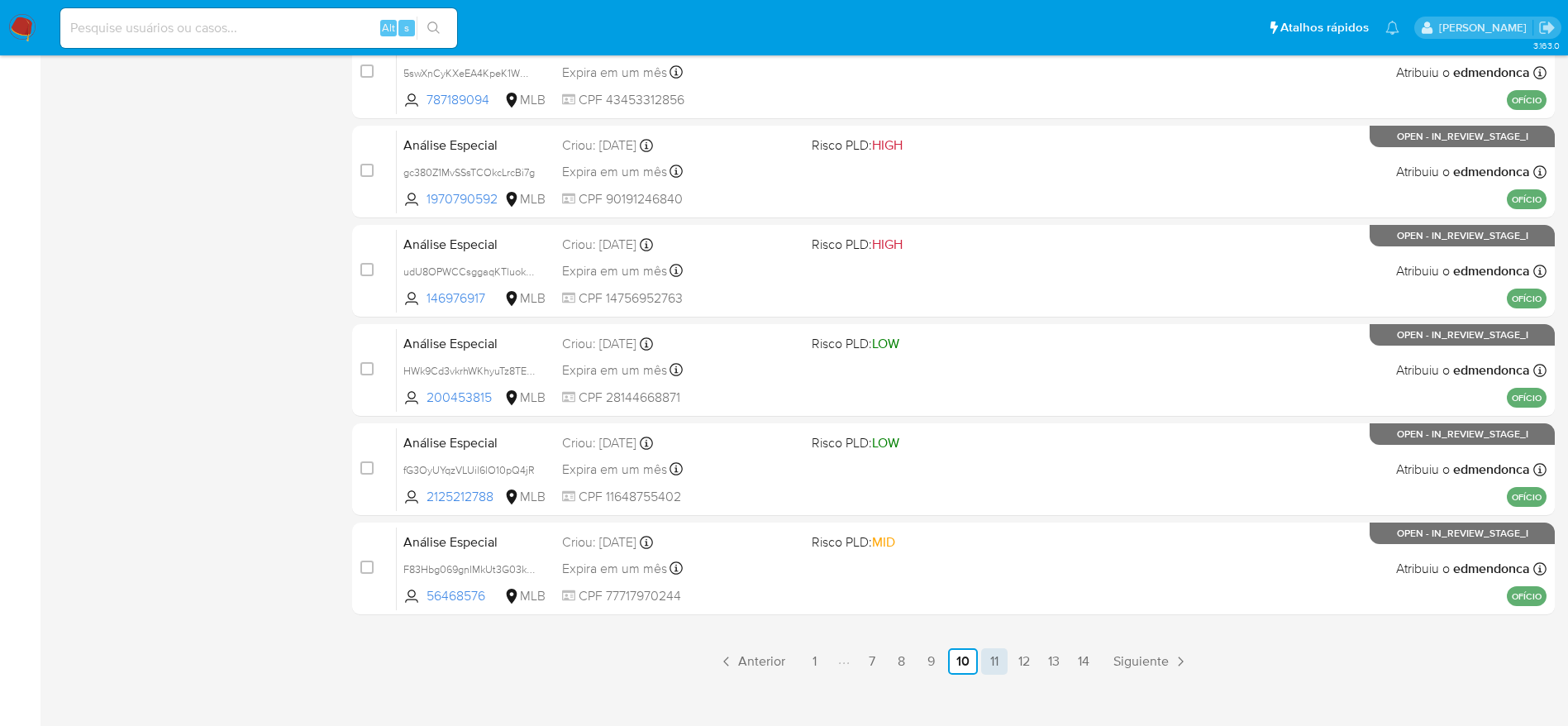
click at [994, 659] on link "11" at bounding box center [995, 661] width 27 height 27
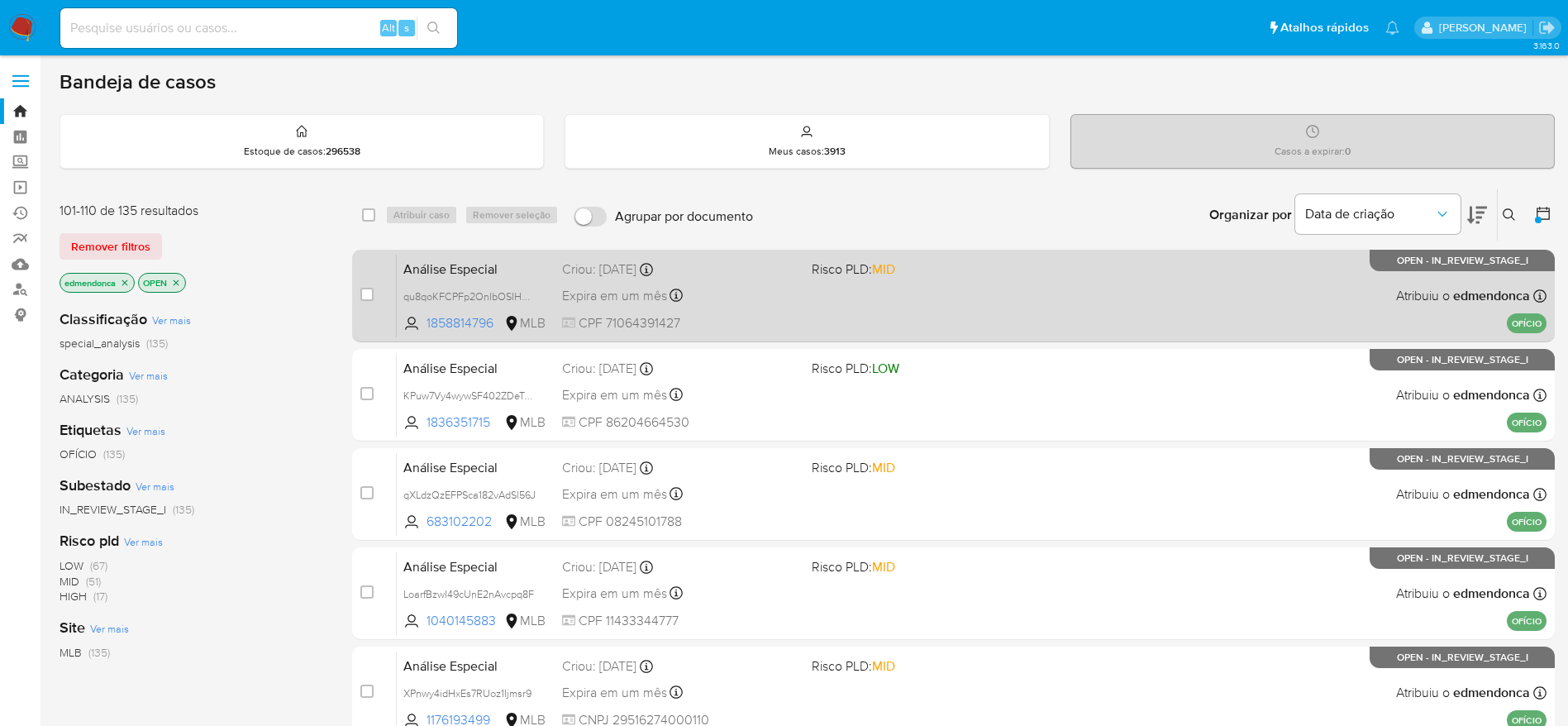
click at [768, 297] on div "Expira em um mês Expira em 28/11/2025 18:20:39" at bounding box center [681, 296] width 236 height 22
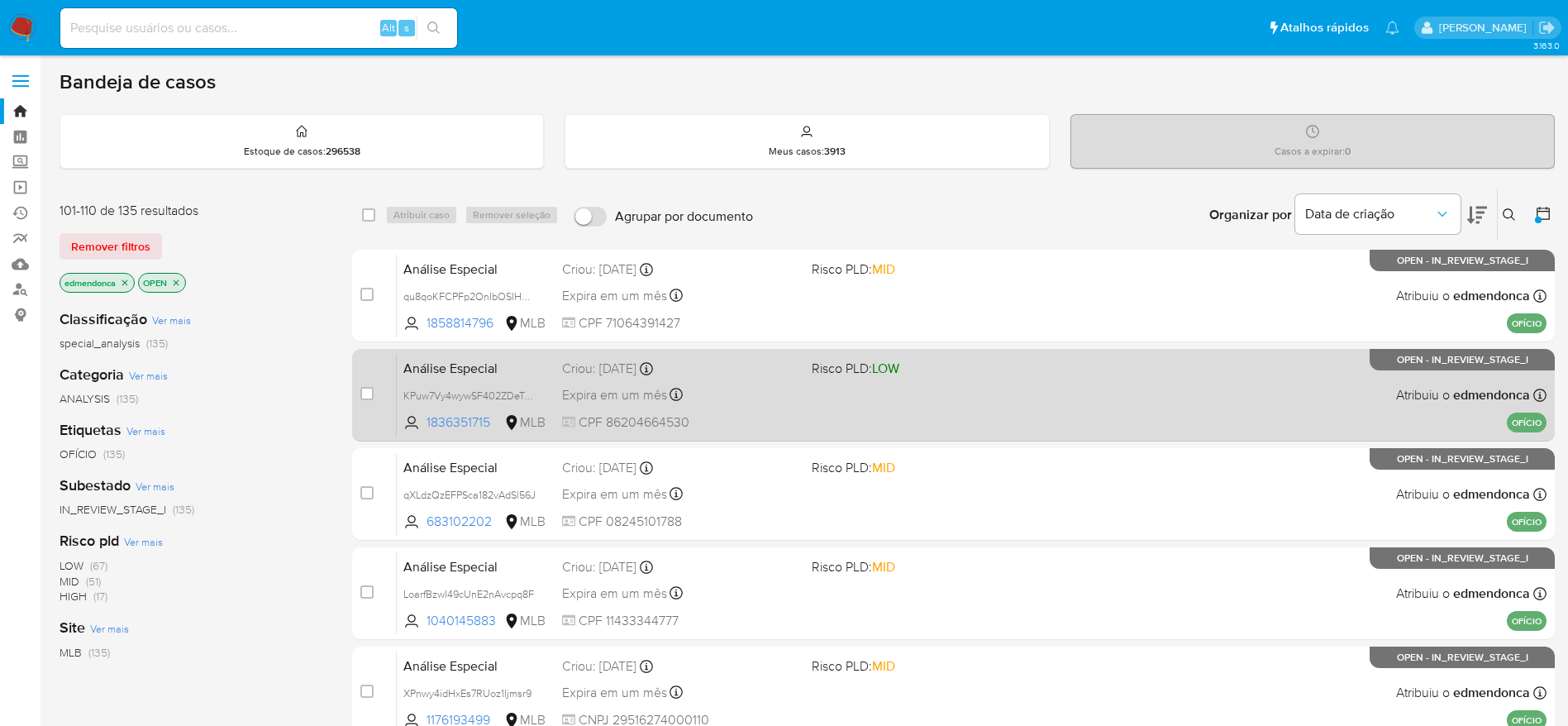
click at [746, 405] on div "Expira em um mês Expira em 28/11/2025 18:20:38" at bounding box center [681, 394] width 236 height 22
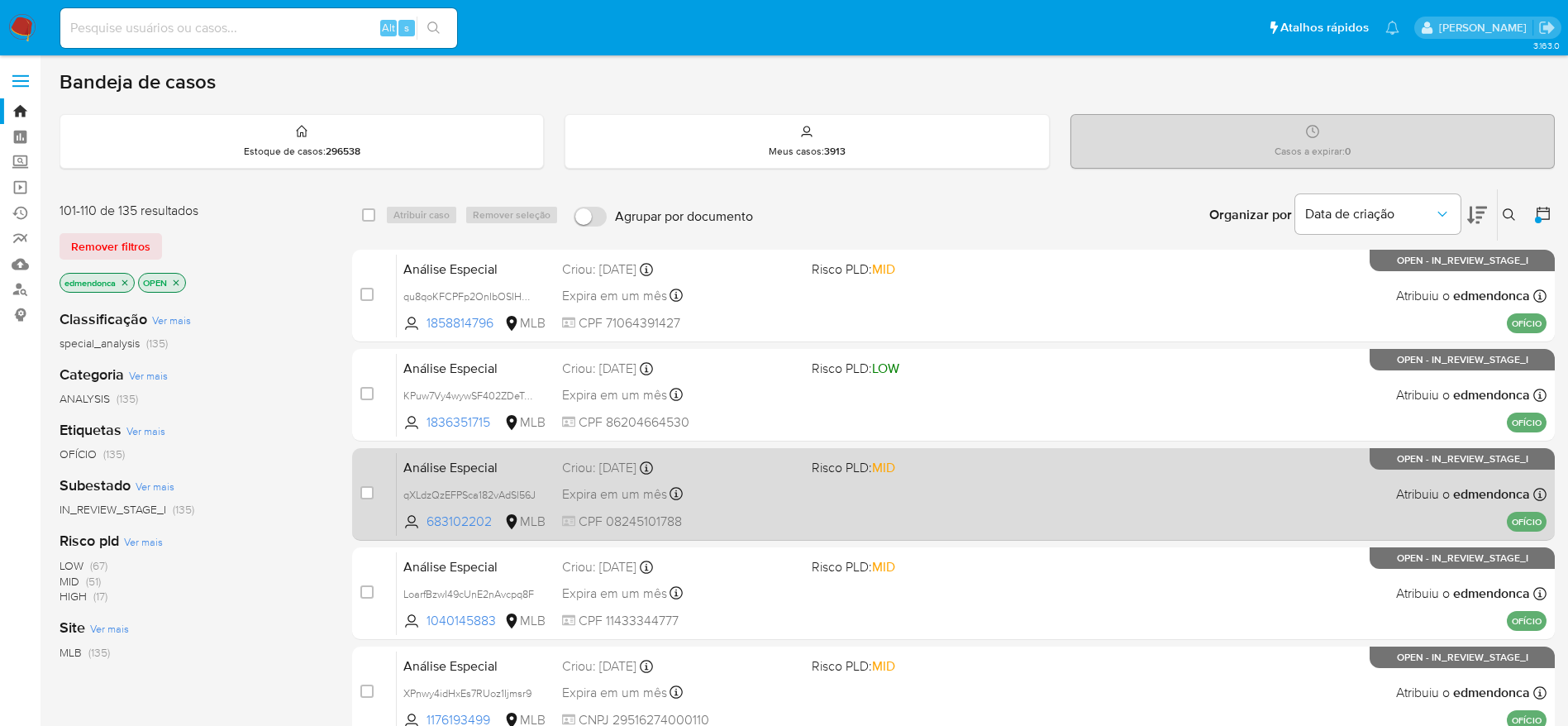
click at [761, 467] on div "Criou: 14/10/2025 Criou: 14/10/2025 18:20:37" at bounding box center [681, 468] width 236 height 18
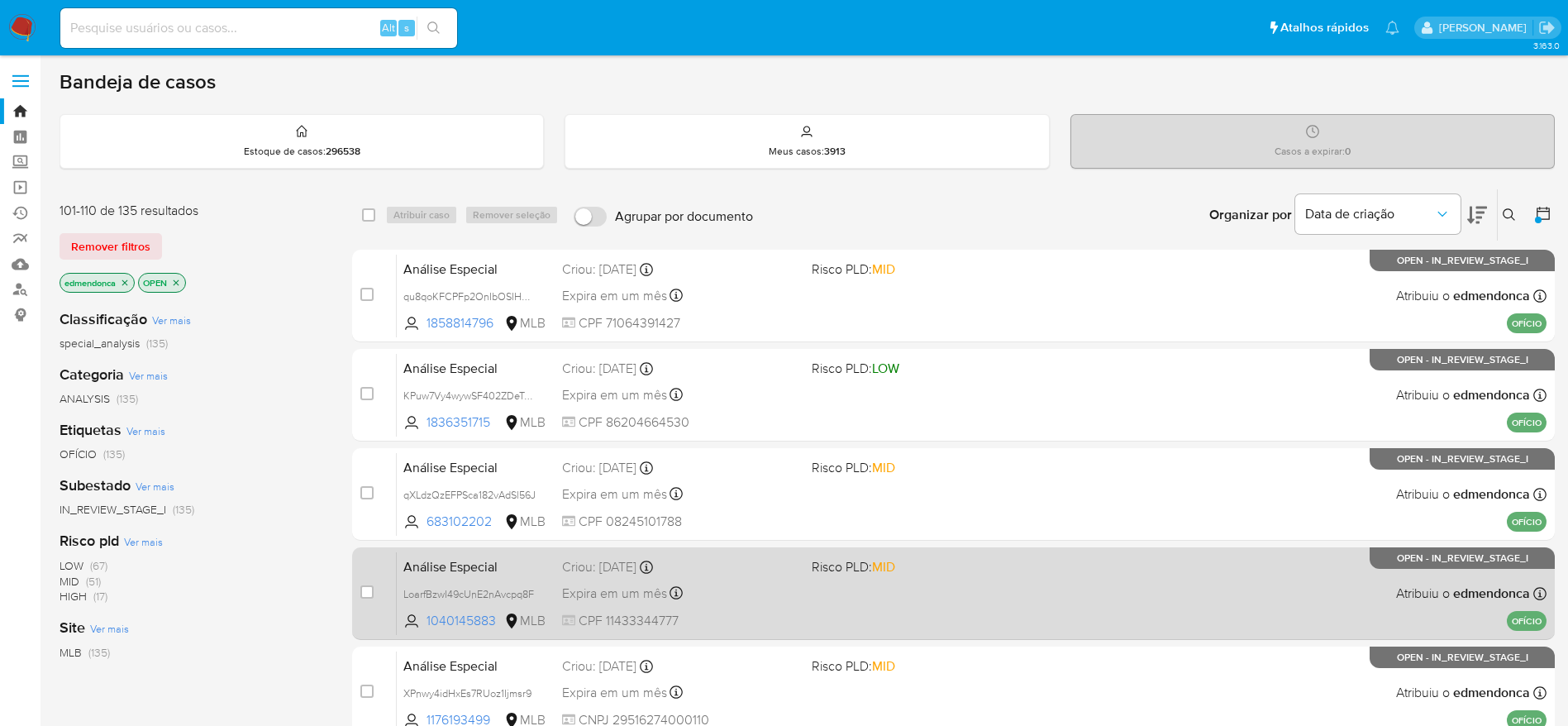
click at [767, 602] on div "Expira em um mês Expira em 28/11/2025 18:20:37" at bounding box center [681, 593] width 236 height 22
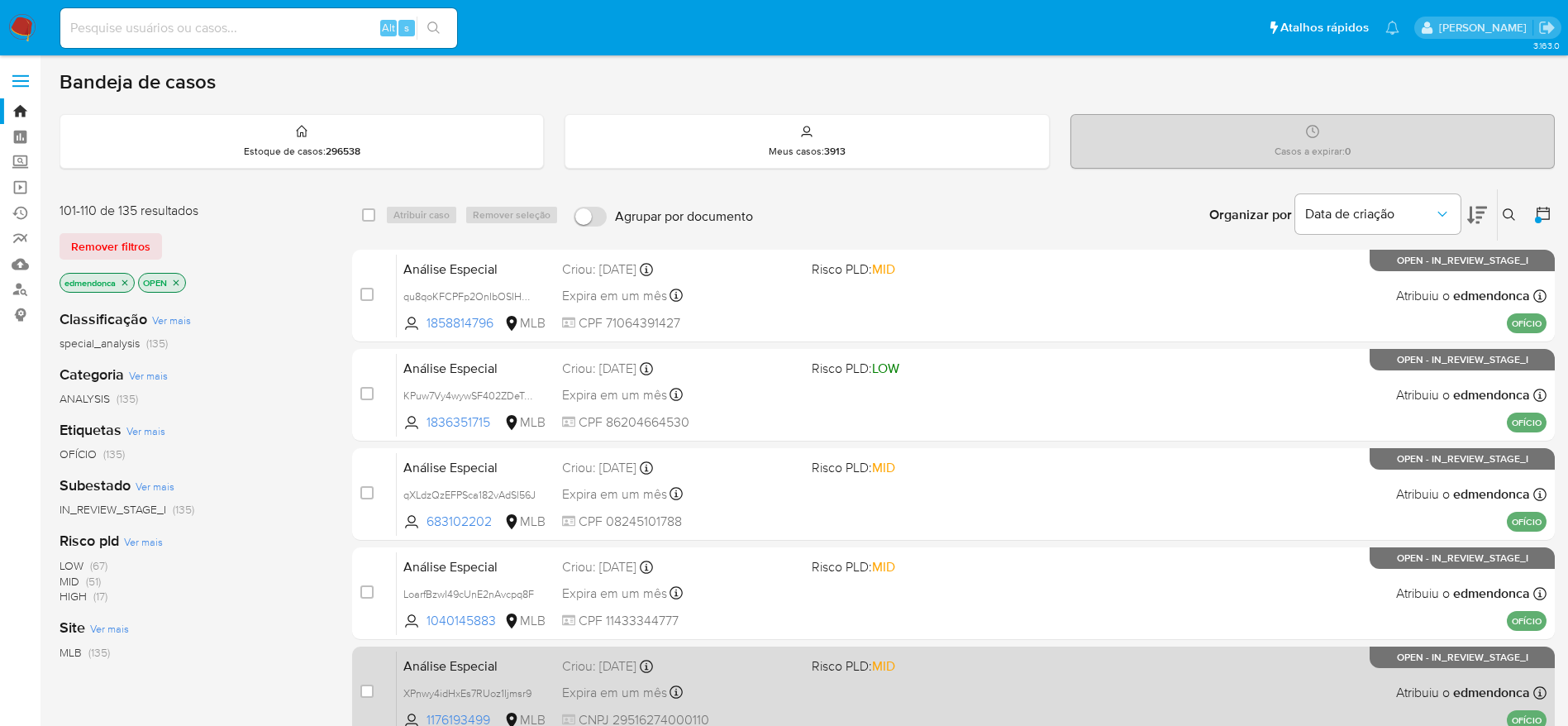
click at [766, 659] on div "Criou: 14/10/2025 Criou: 14/10/2025 18:20:36" at bounding box center [681, 667] width 236 height 18
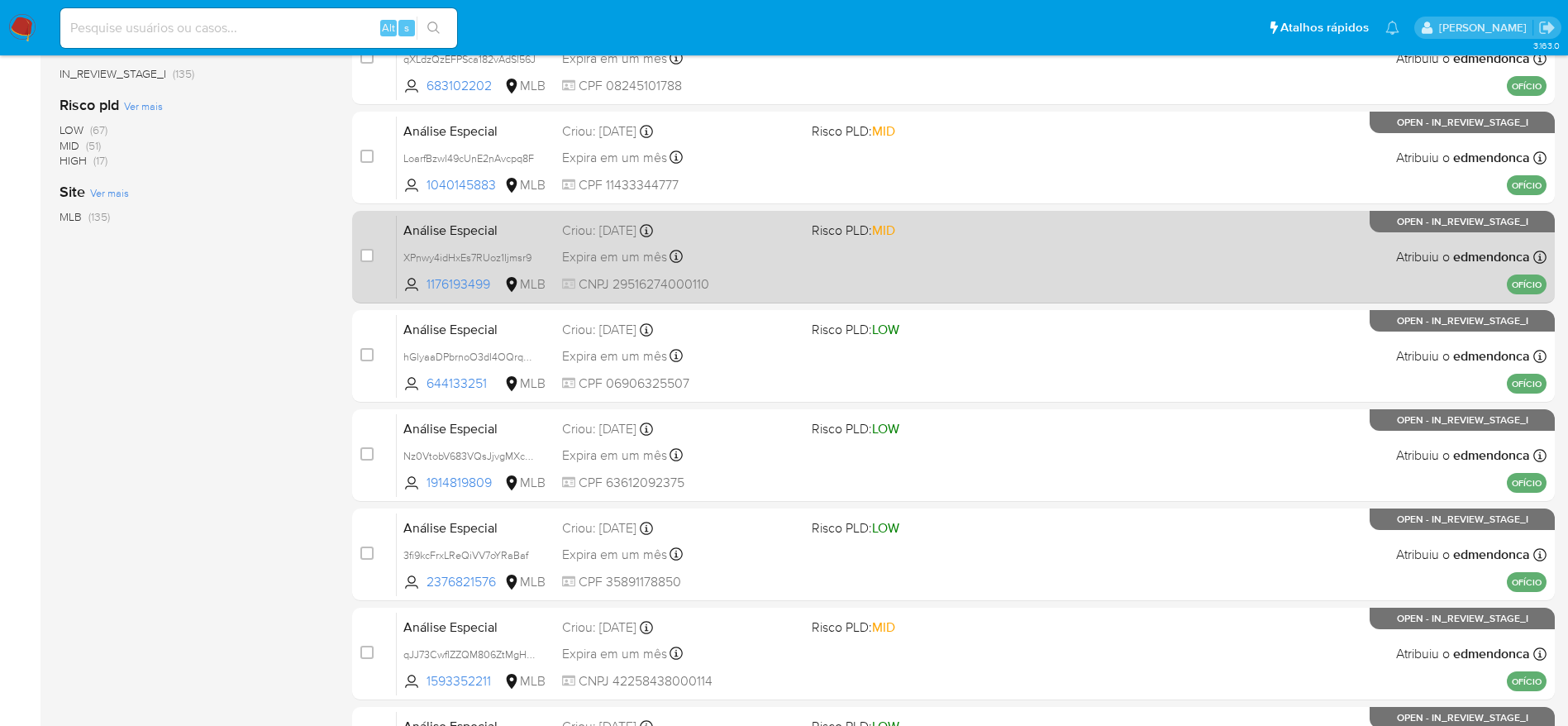
scroll to position [496, 0]
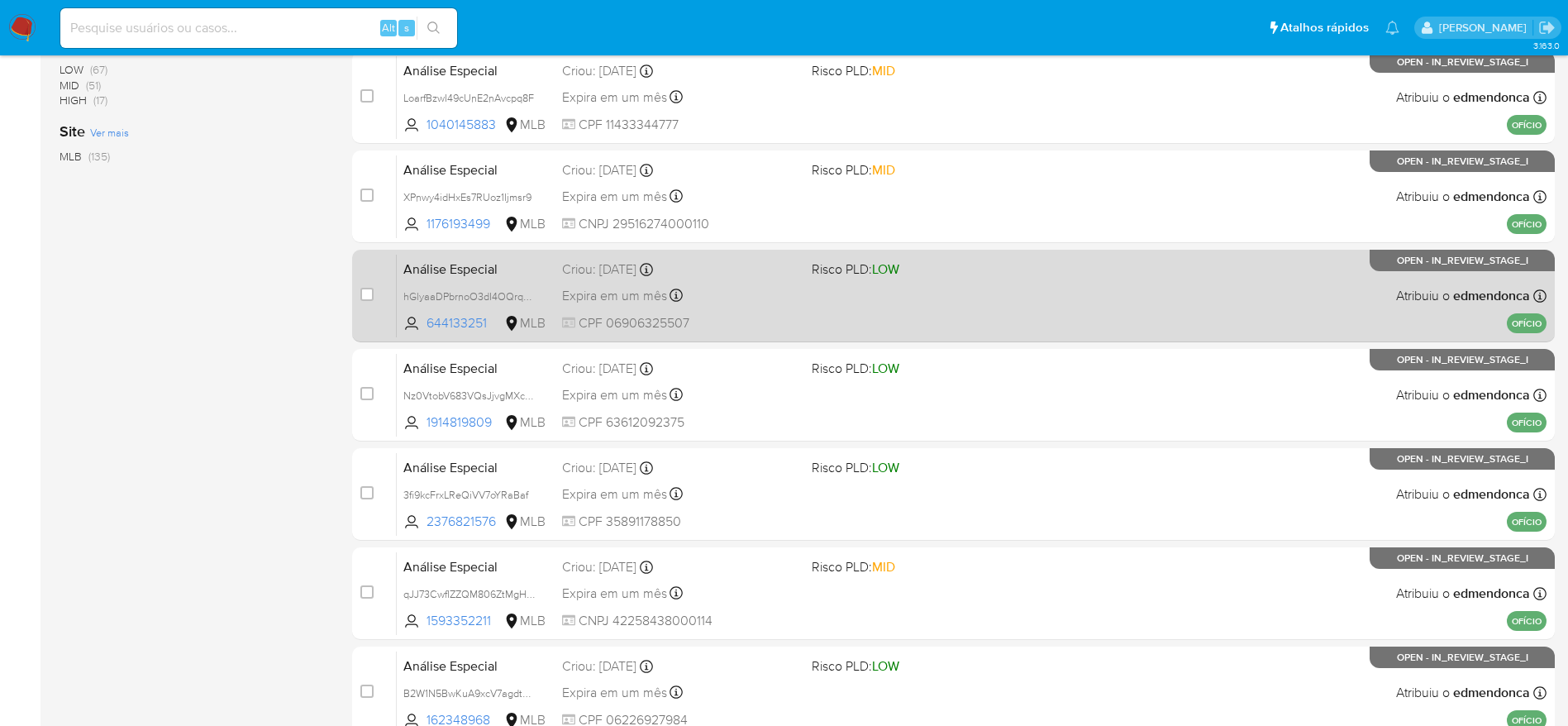
click at [806, 284] on div "Análise Especial hGlyaaDPbrnoO3dI4OQrqZ6T 644133251 MLB Risco PLD: LOW Criou: 1…" at bounding box center [971, 296] width 1150 height 83
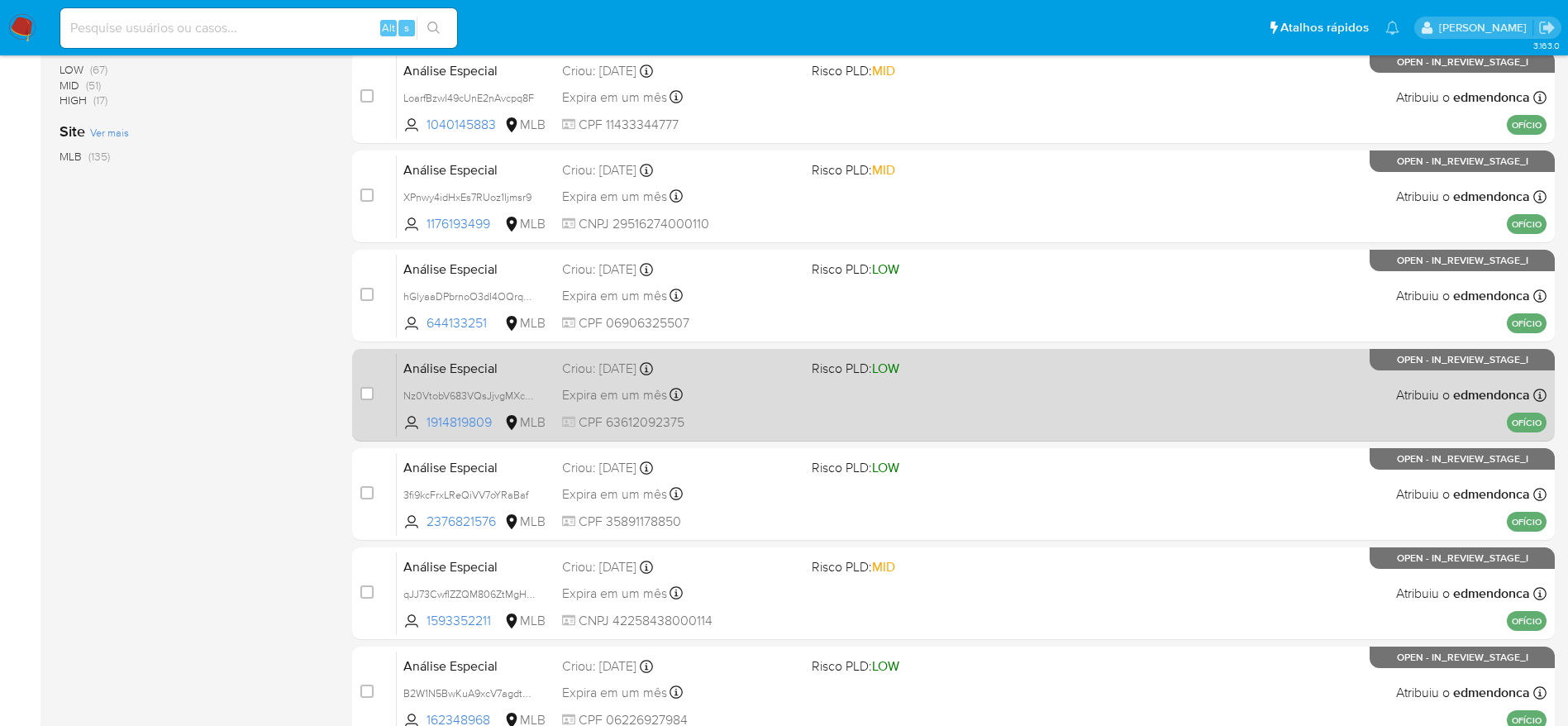
click at [750, 394] on div "Expira em um mês Expira em 28/11/2025 18:20:35" at bounding box center [681, 394] width 236 height 22
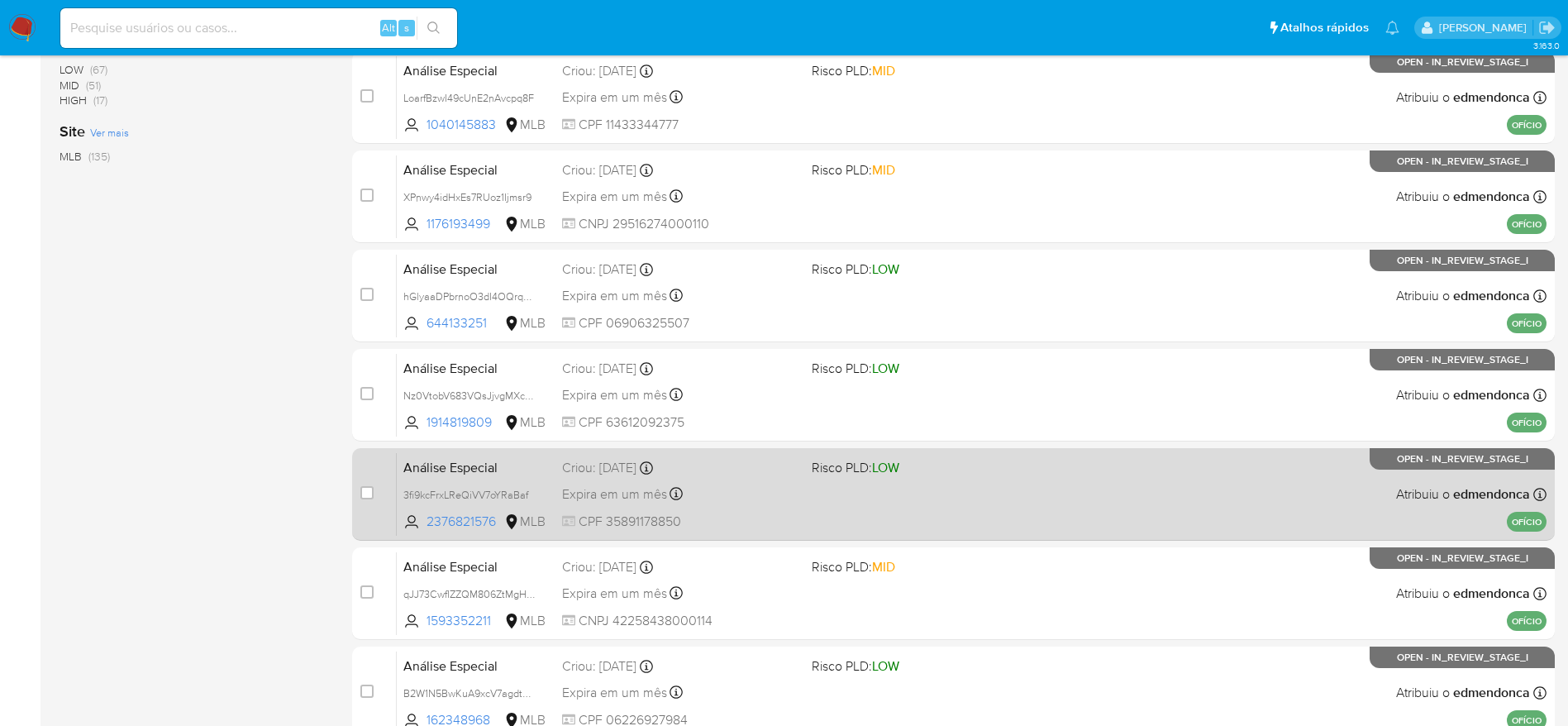
click at [771, 483] on div "Expira em um mês Expira em 28/11/2025 18:20:35" at bounding box center [681, 494] width 236 height 22
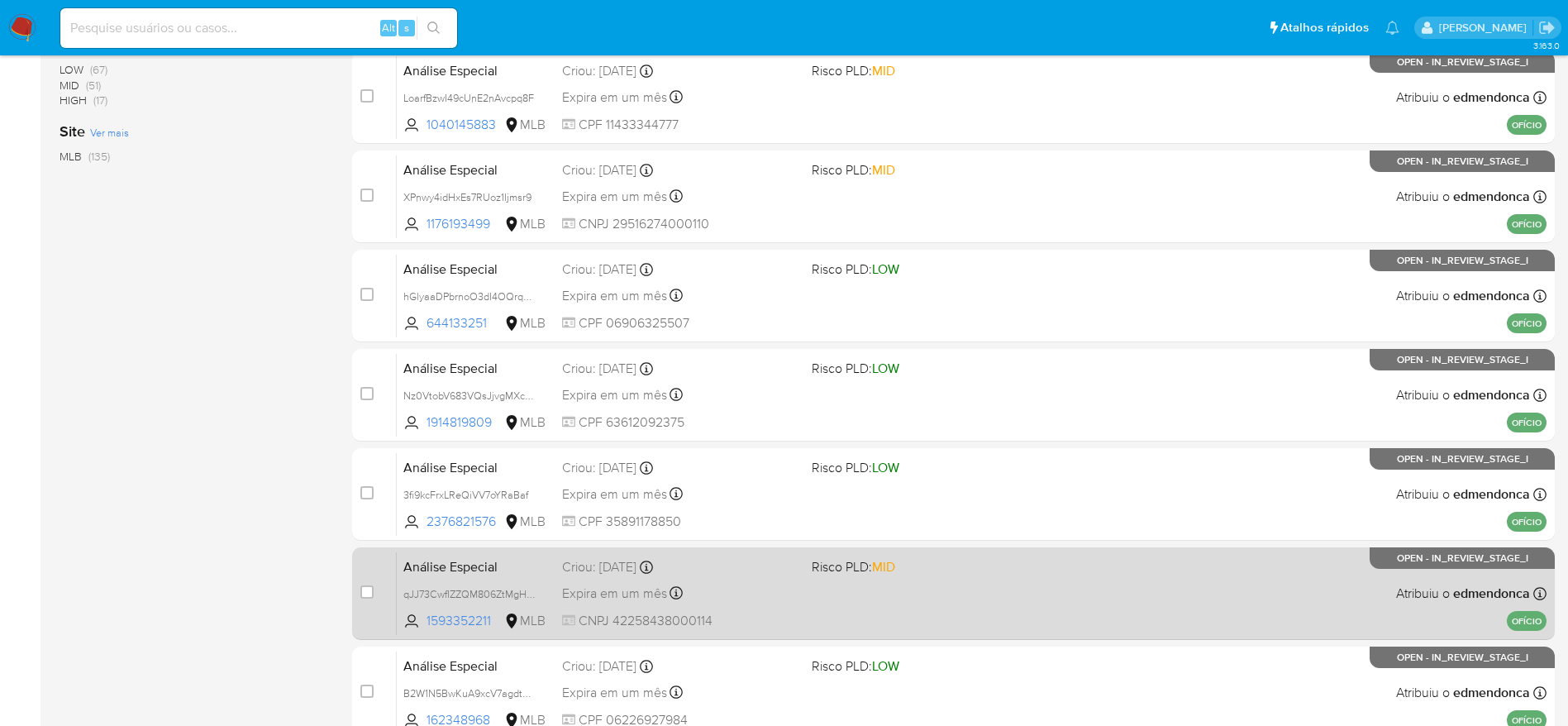
click at [754, 615] on span "CNPJ 42258438000114" at bounding box center [681, 621] width 236 height 18
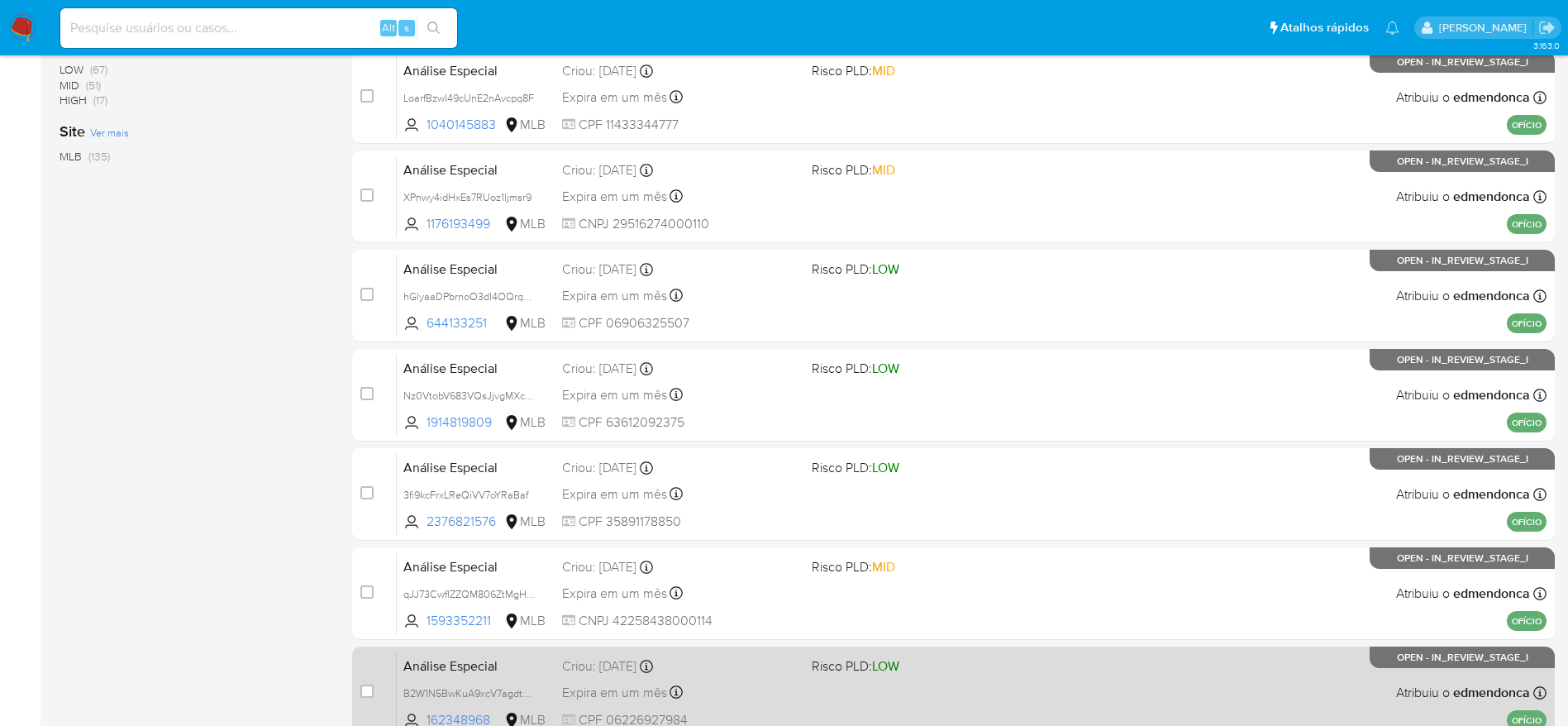
click at [775, 690] on div "Expira em um mês Expira em 28/11/2025 18:20:33" at bounding box center [681, 693] width 236 height 22
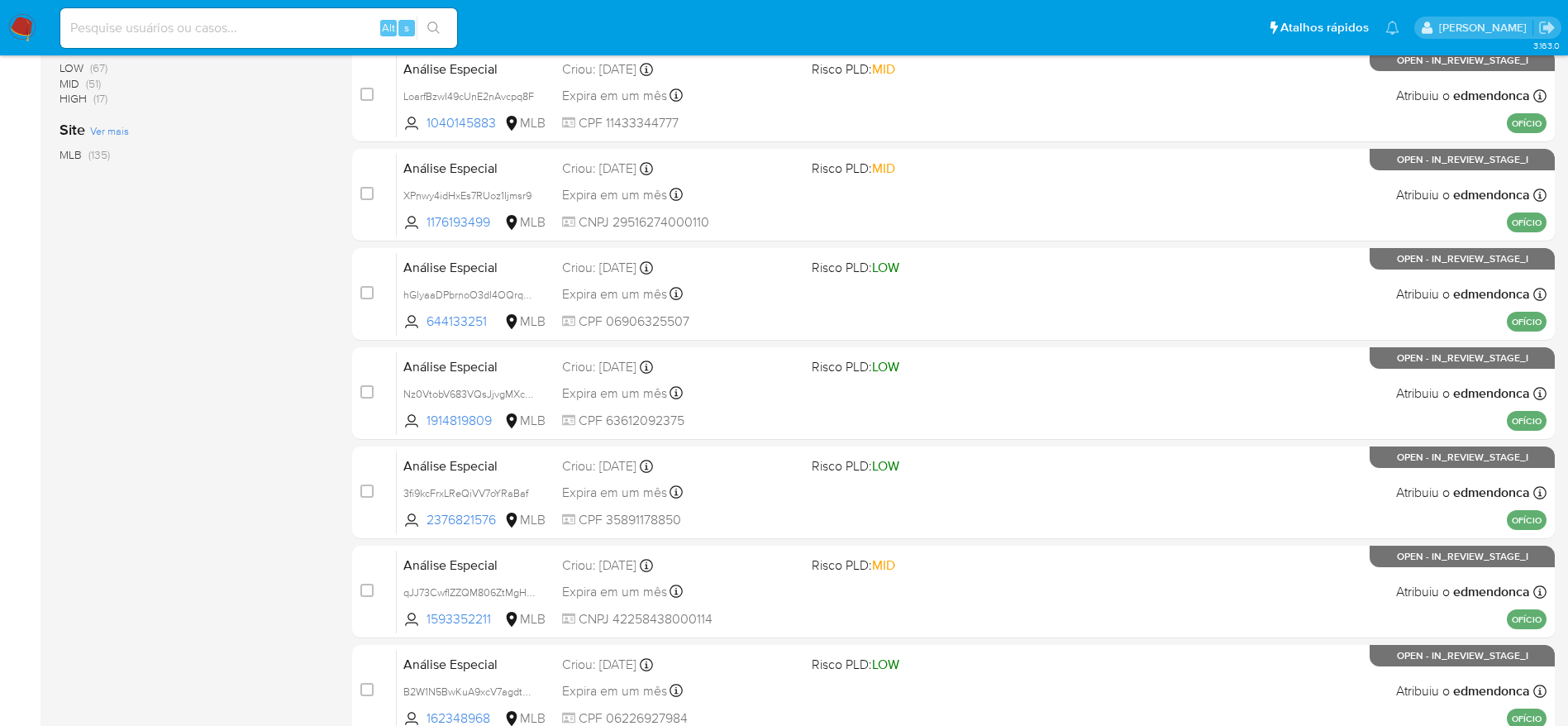
scroll to position [620, 0]
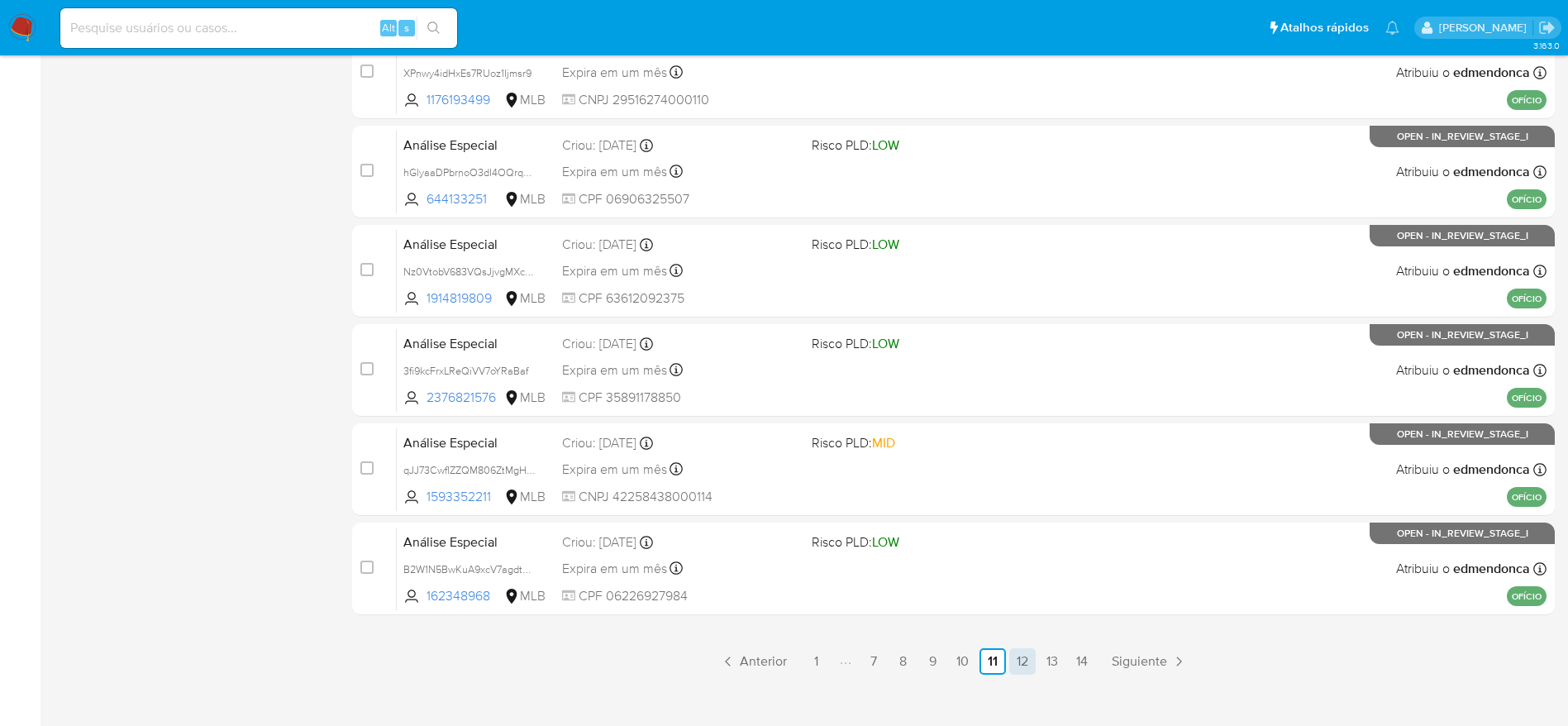
click at [1028, 665] on link "12" at bounding box center [1022, 661] width 27 height 27
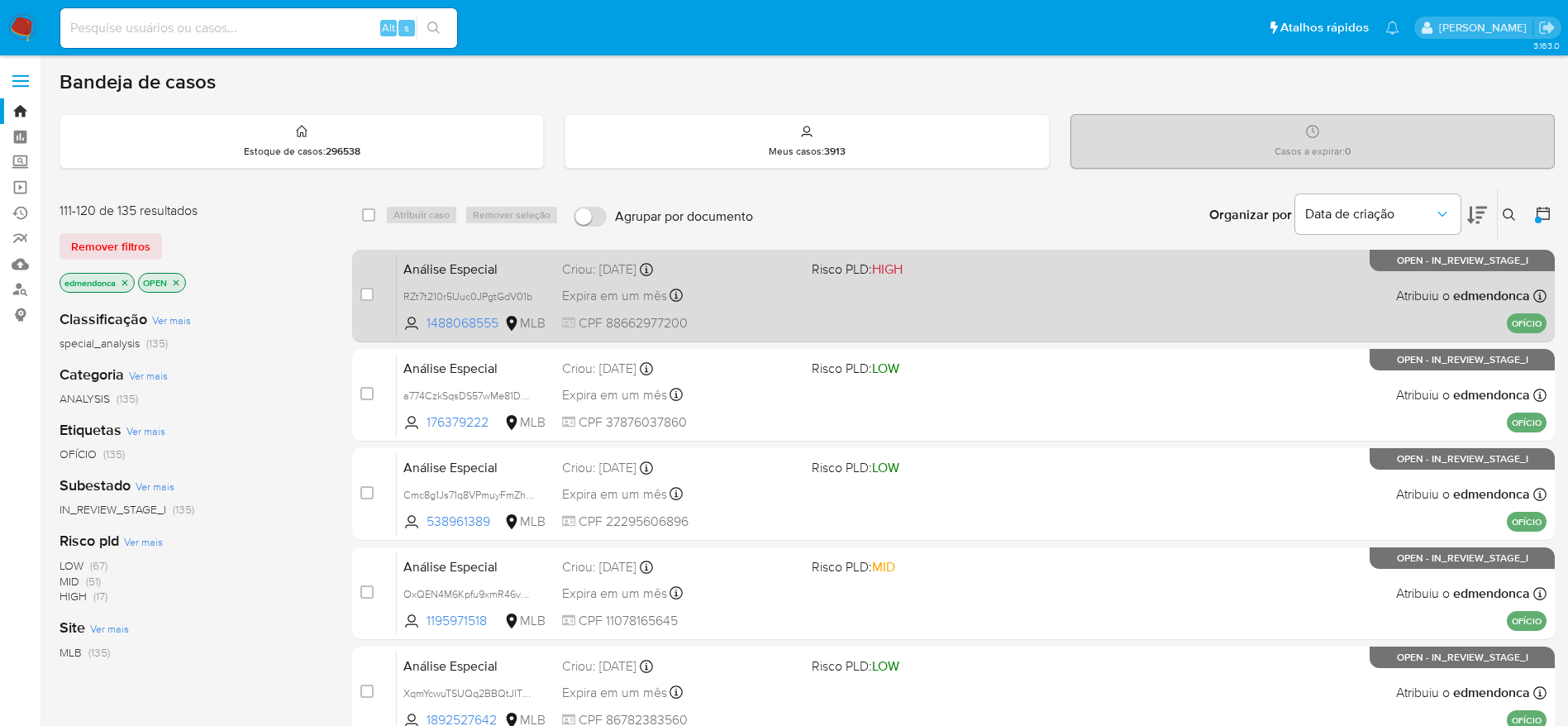
click at [824, 290] on div "Análise Especial RZt7t210r5Uuc0JPgtGdV01b 1488068555 MLB Risco PLD: HIGH Criou:…" at bounding box center [971, 296] width 1150 height 83
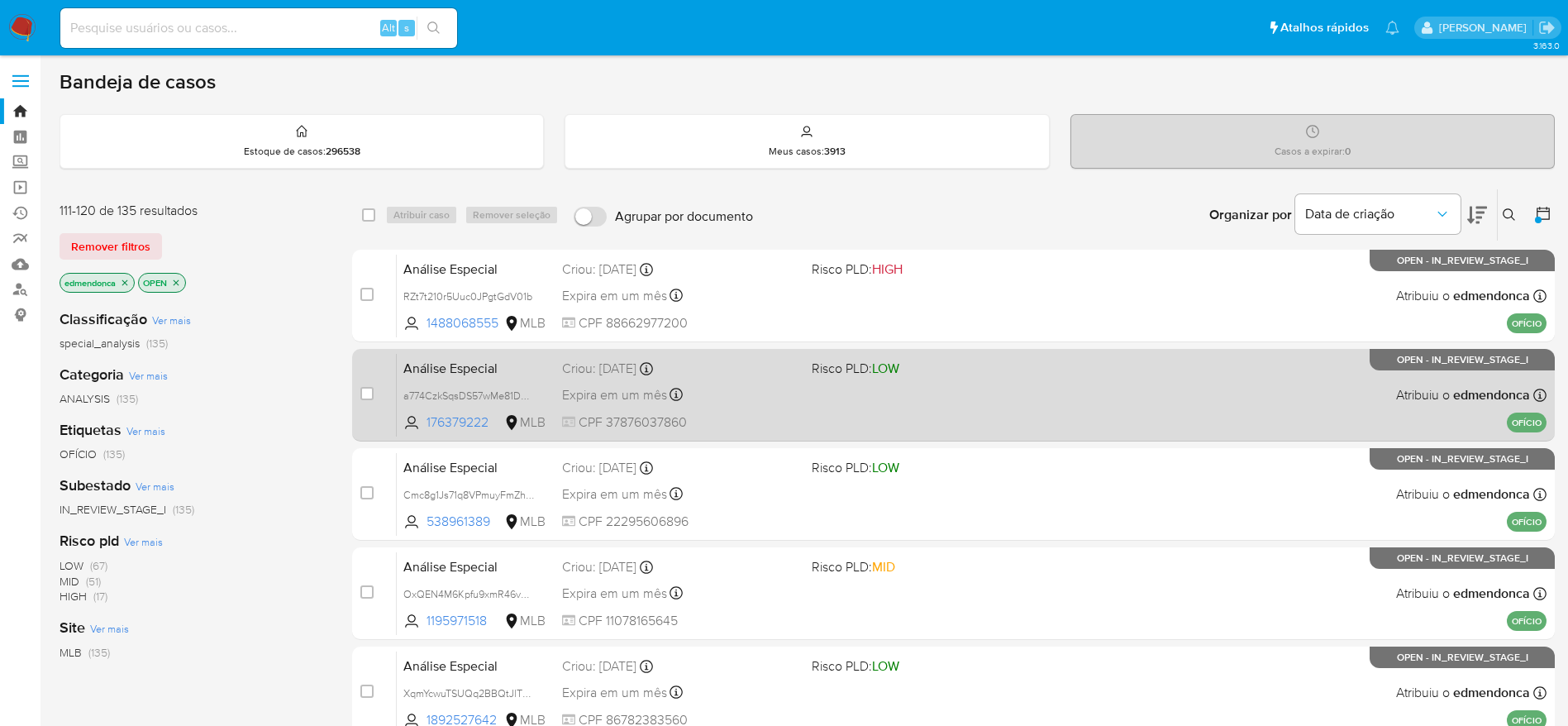
click at [825, 397] on div "Análise Especial a774CzkSqsDS57wMe81DVmDX 176379222 MLB Risco PLD: LOW Criou: 1…" at bounding box center [971, 394] width 1150 height 83
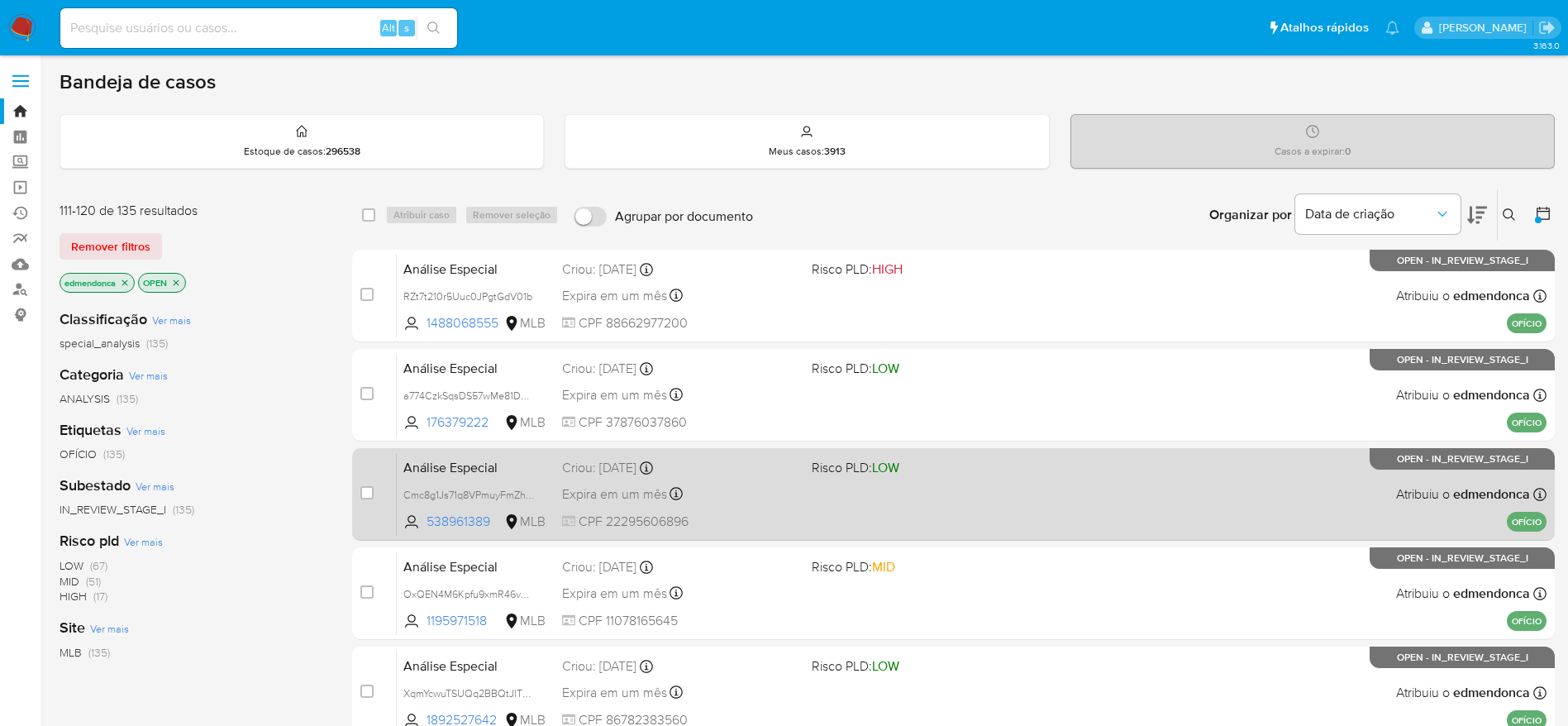
click at [778, 495] on div "Expira em um mês Expira em 28/11/2025 18:20:31" at bounding box center [681, 494] width 236 height 22
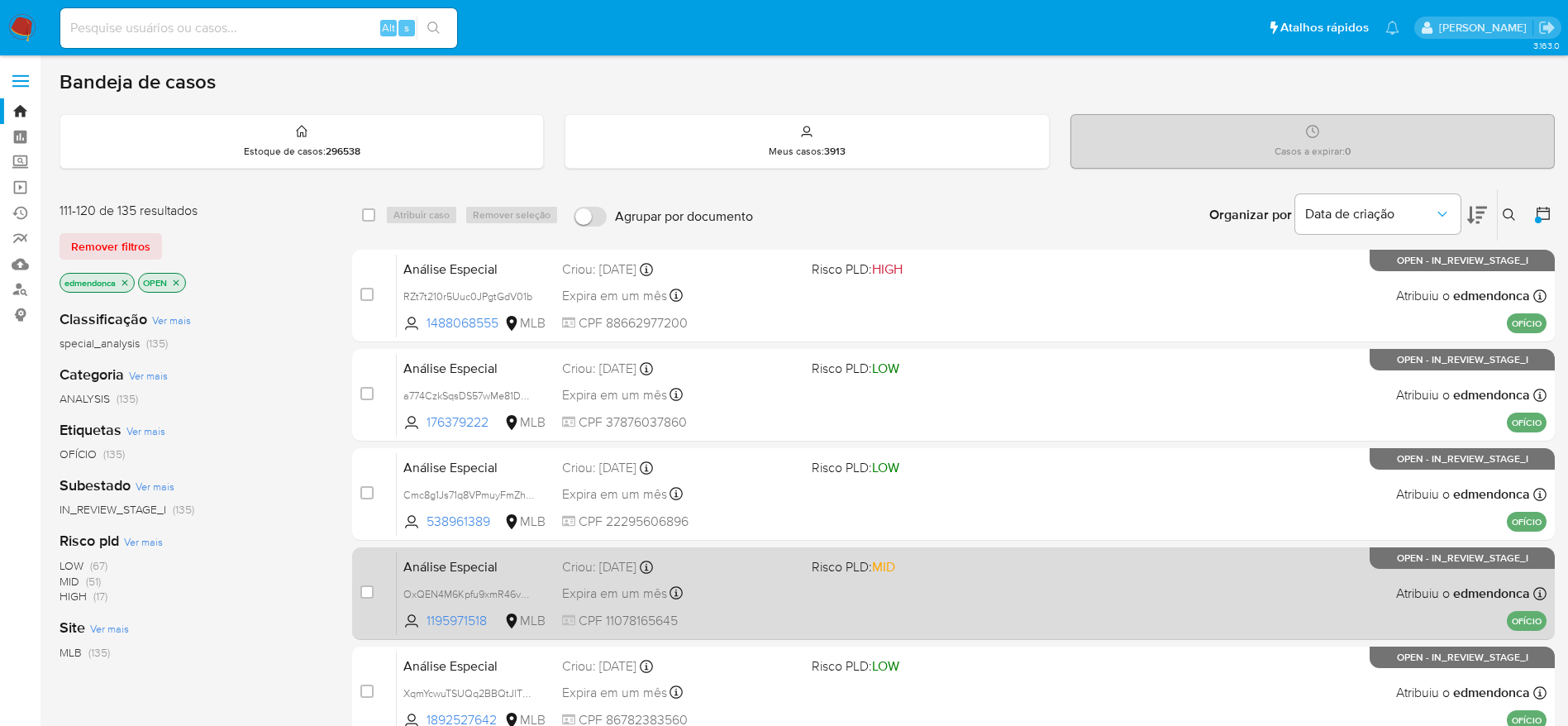
click at [764, 576] on div "Análise Especial OxQEN4M6Kpfu9xmR46vA47ZI 1195971518 MLB Risco PLD: MID Criou: …" at bounding box center [971, 593] width 1150 height 83
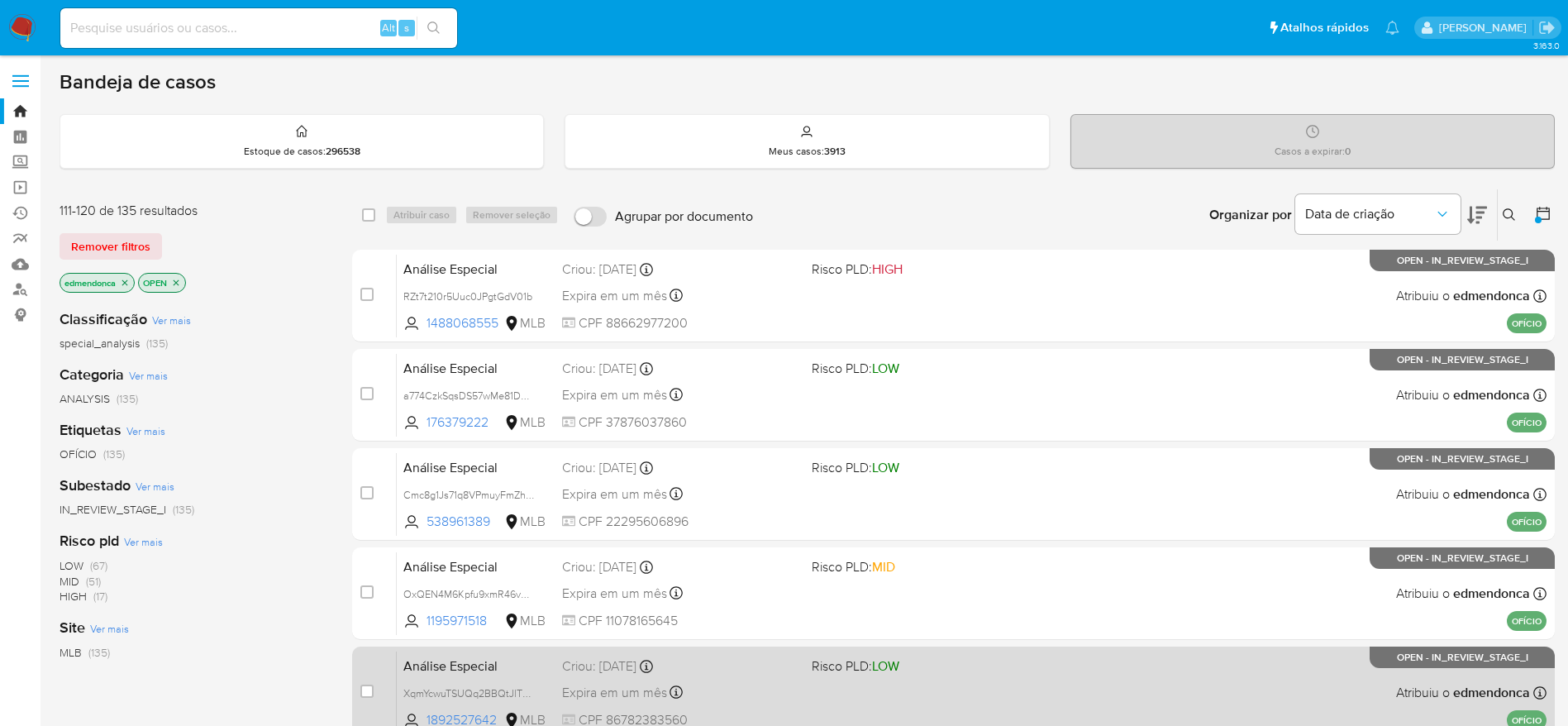
click at [767, 661] on div "Criou: 14/10/2025 Criou: 14/10/2025 18:20:30" at bounding box center [681, 667] width 236 height 18
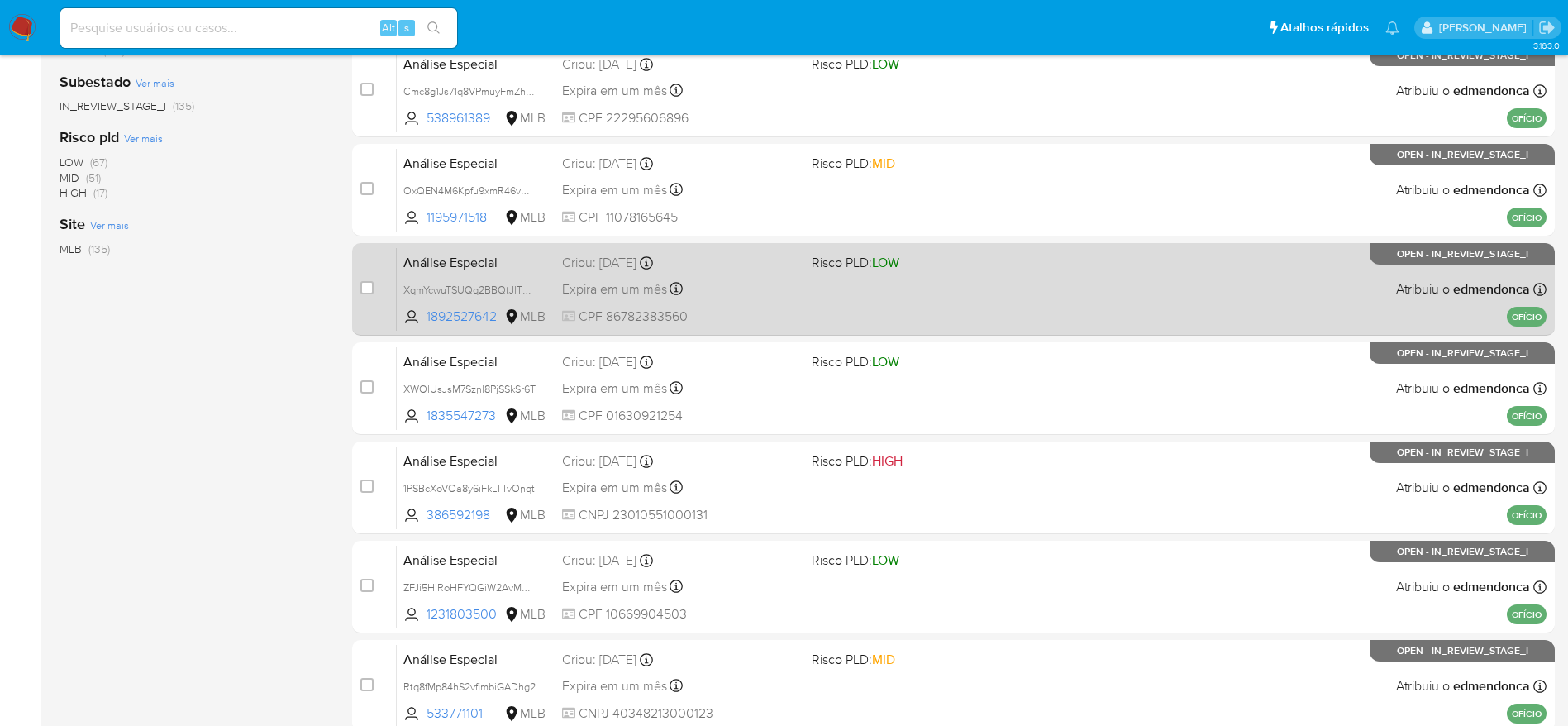
scroll to position [496, 0]
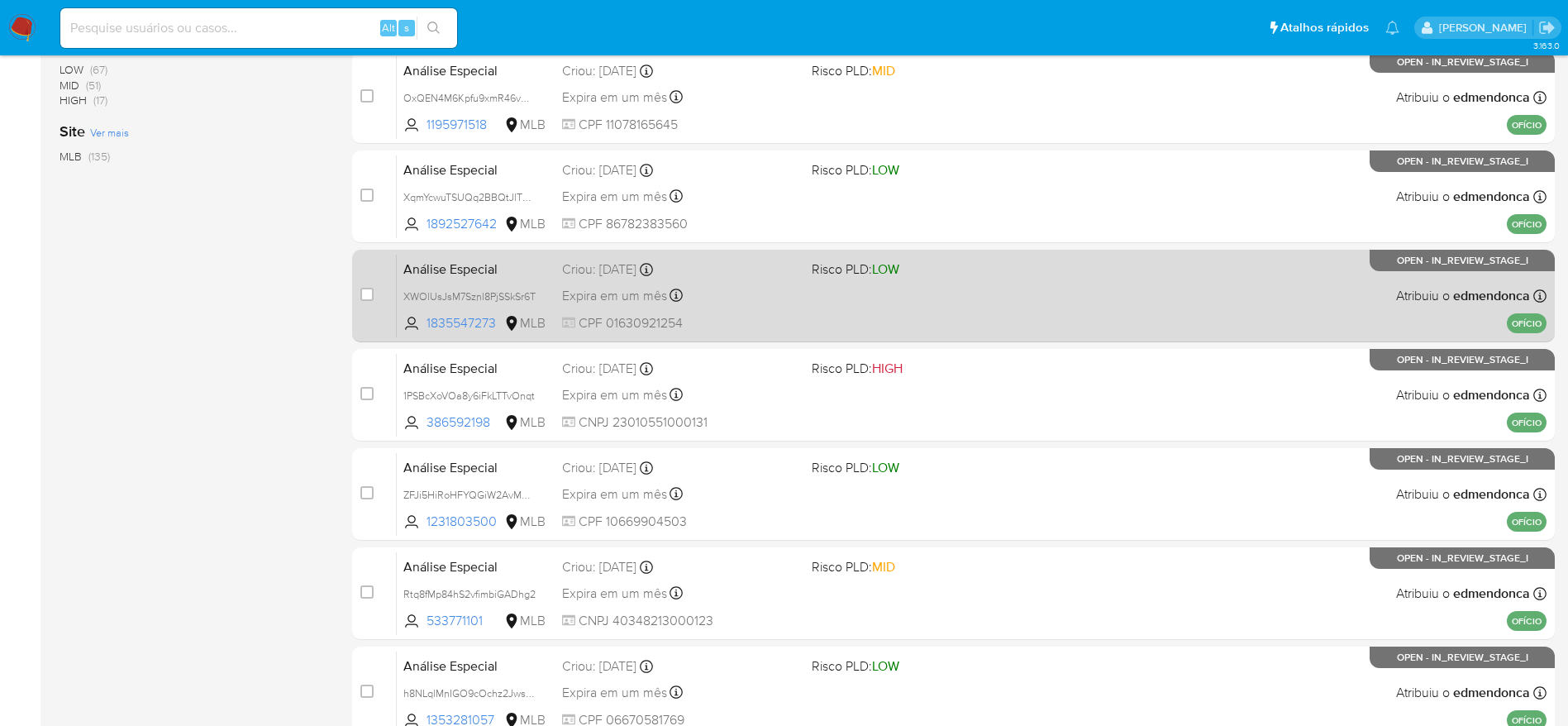
click at [740, 280] on div "Análise Especial XWOlUsJsM7Sznl8PjSSkSr6T 1835547273 MLB Risco PLD: LOW Criou: …" at bounding box center [971, 296] width 1150 height 83
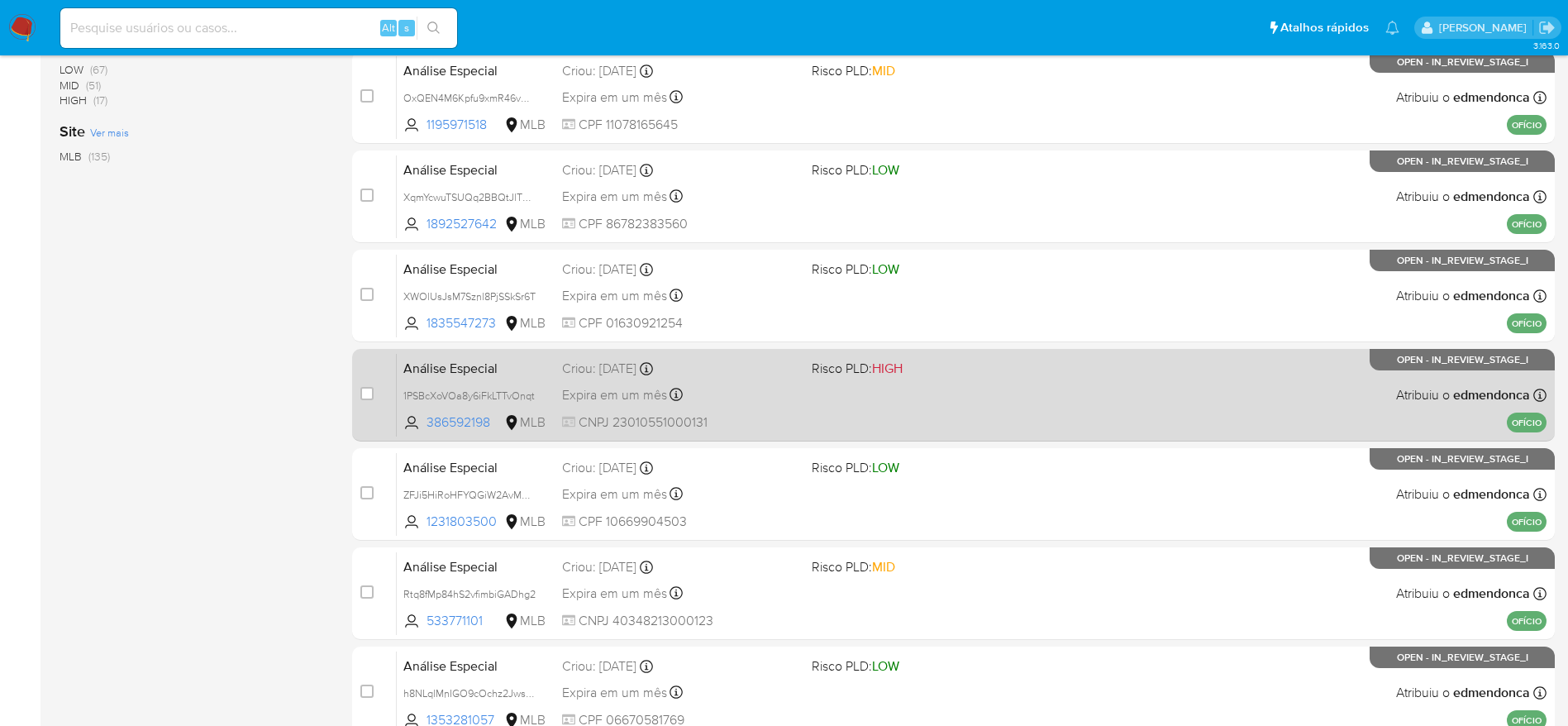
click at [769, 400] on div "Expira em um mês Expira em 28/11/2025 18:20:29" at bounding box center [681, 394] width 236 height 22
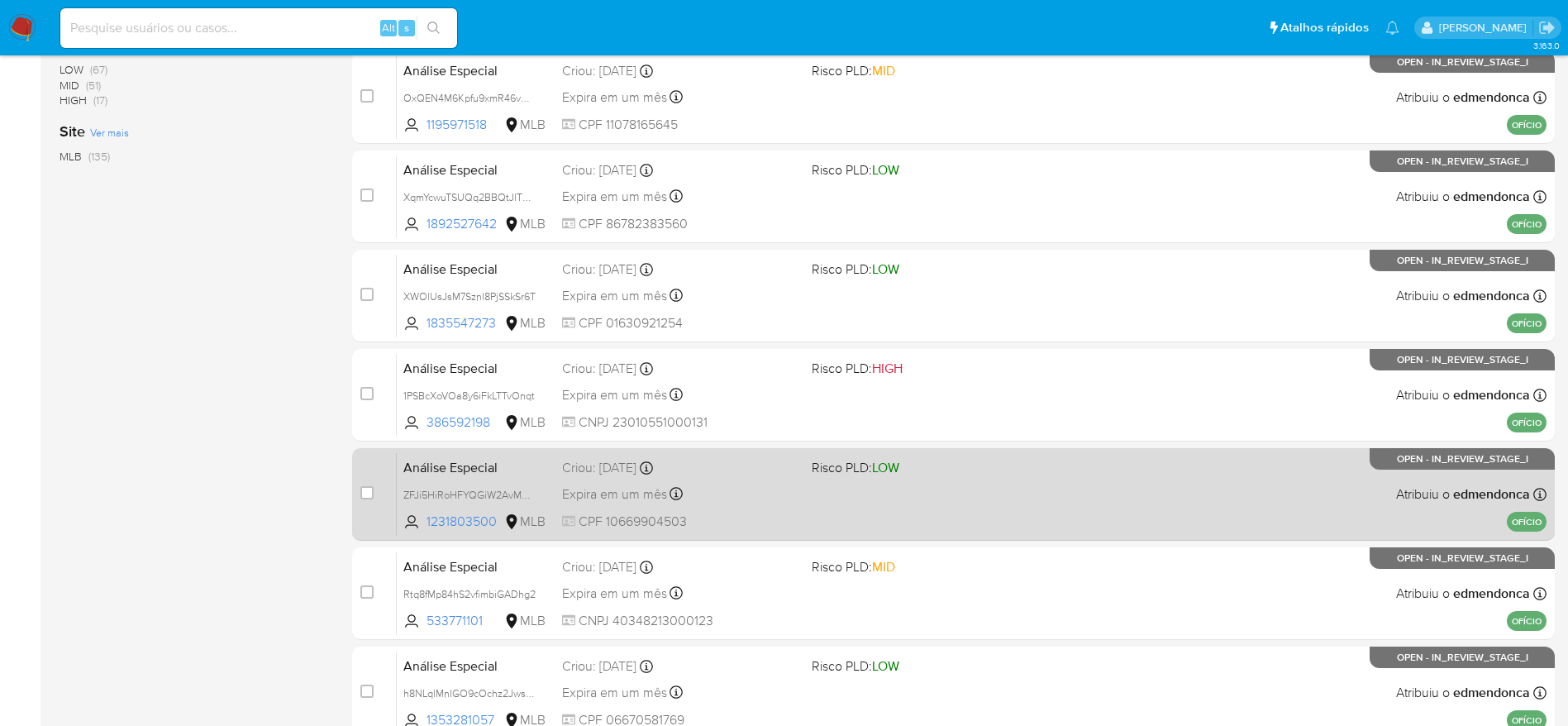
click at [732, 504] on div "Expira em um mês Expira em 28/11/2025 18:20:28" at bounding box center [681, 494] width 236 height 22
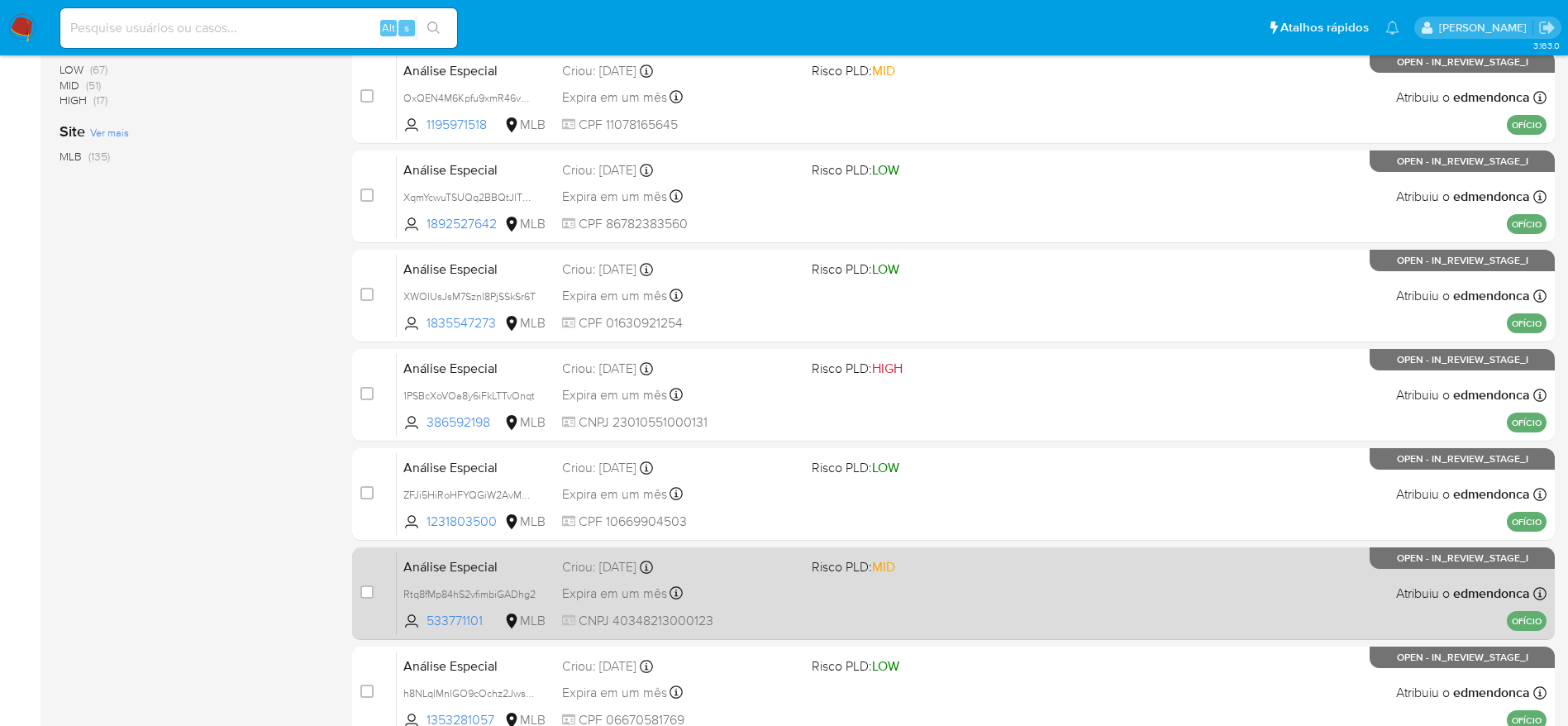
click at [720, 589] on div "Expira em um mês Expira em 28/11/2025 18:20:28" at bounding box center [681, 593] width 236 height 22
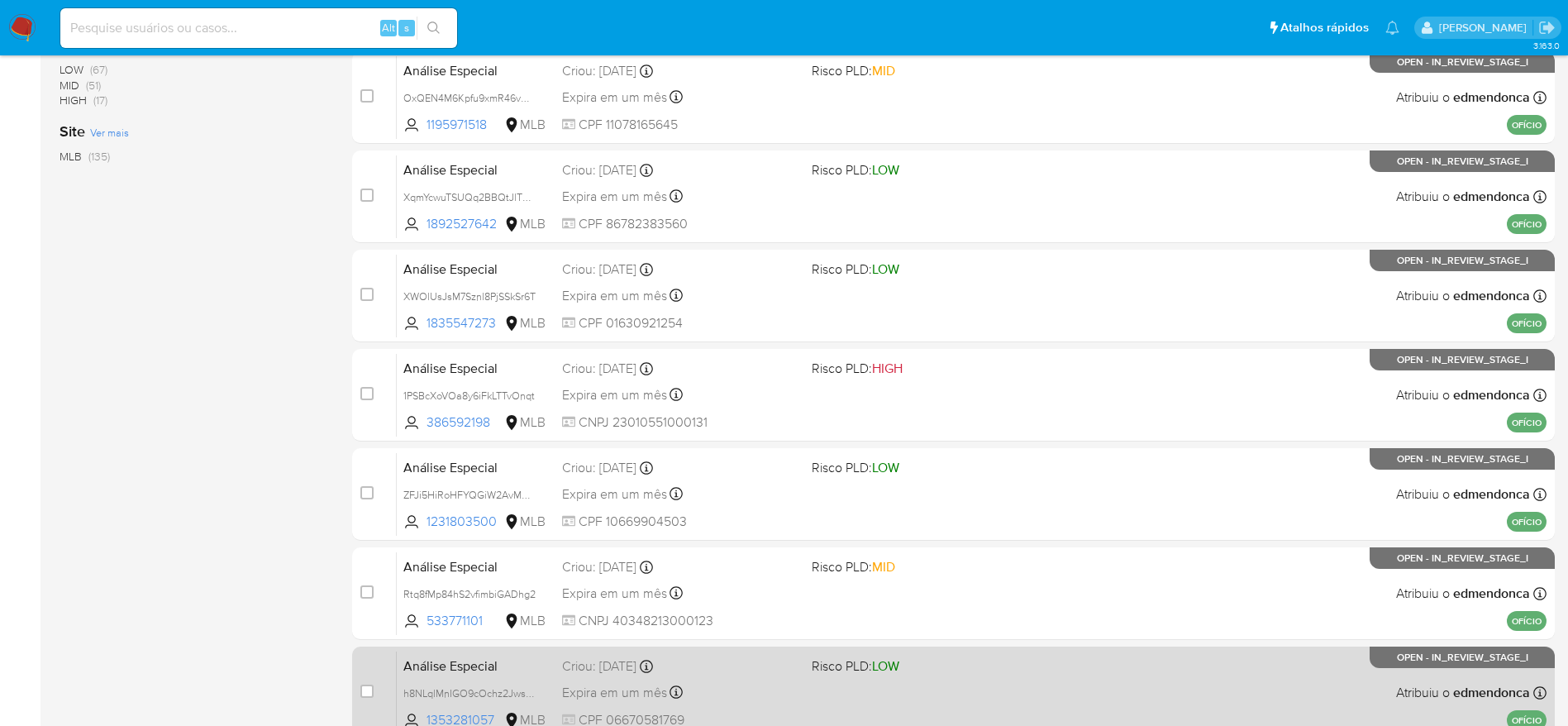
click at [739, 680] on div "Análise Especial h8NLqlMnIGO9cOchz2JwsXEq 1353281057 MLB Risco PLD: LOW Criou: …" at bounding box center [971, 693] width 1150 height 83
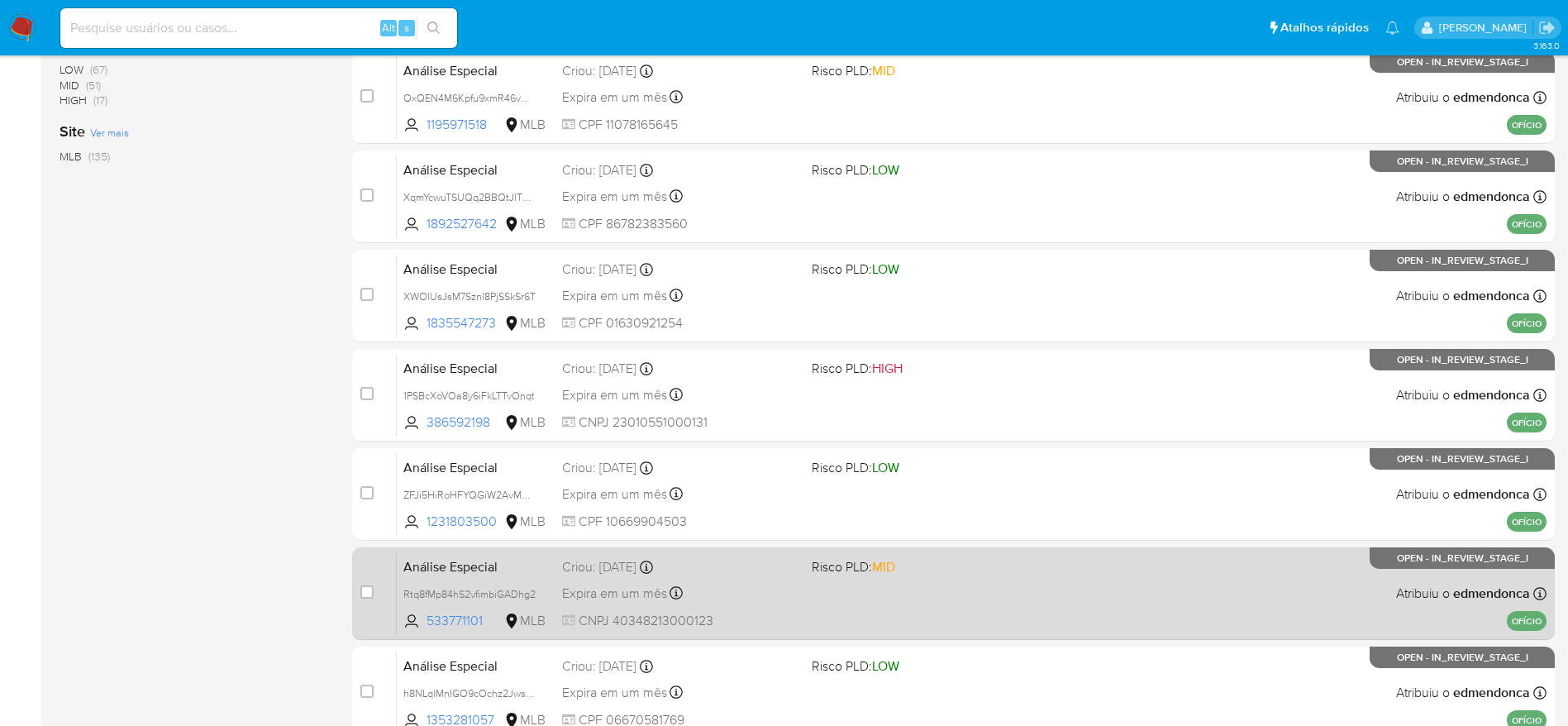
scroll to position [620, 0]
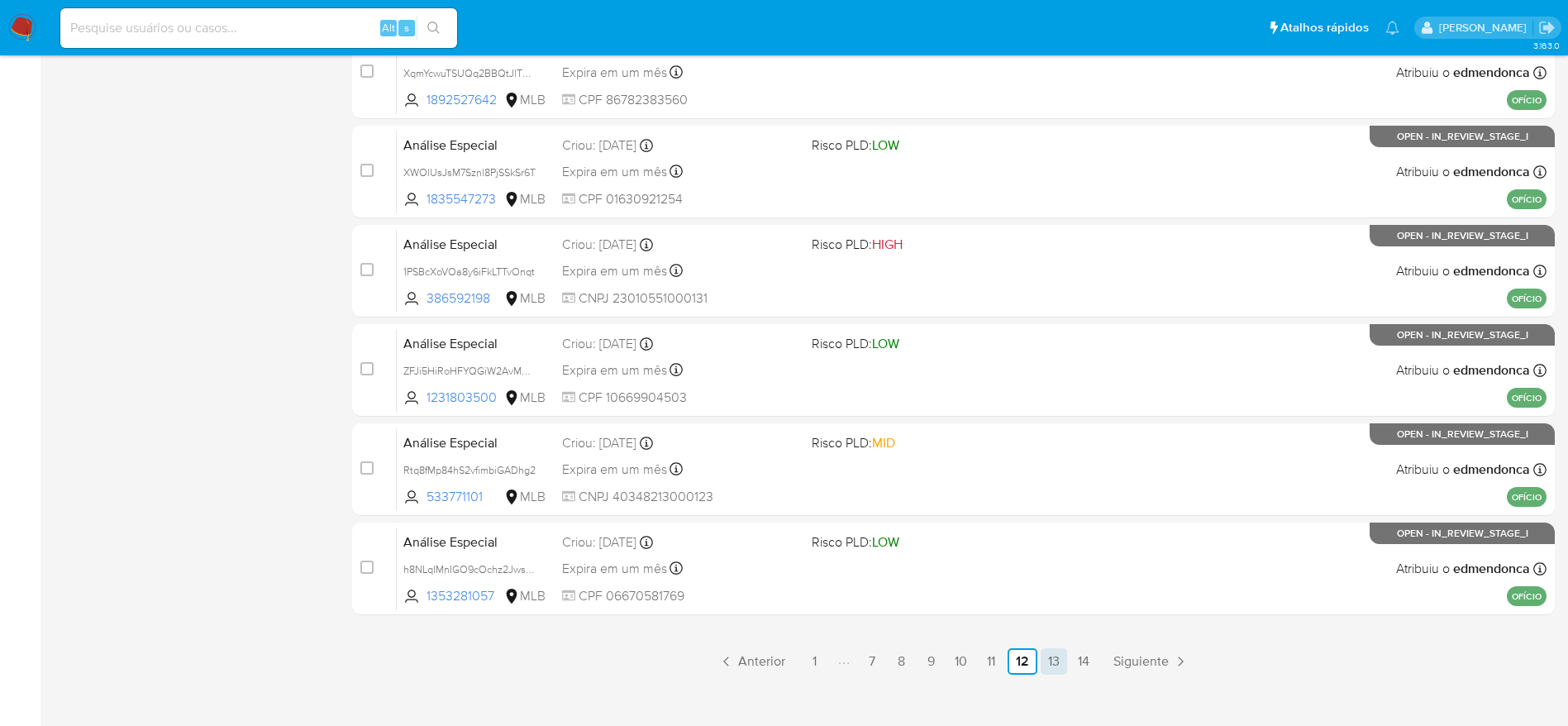
click at [1053, 659] on link "13" at bounding box center [1054, 661] width 27 height 27
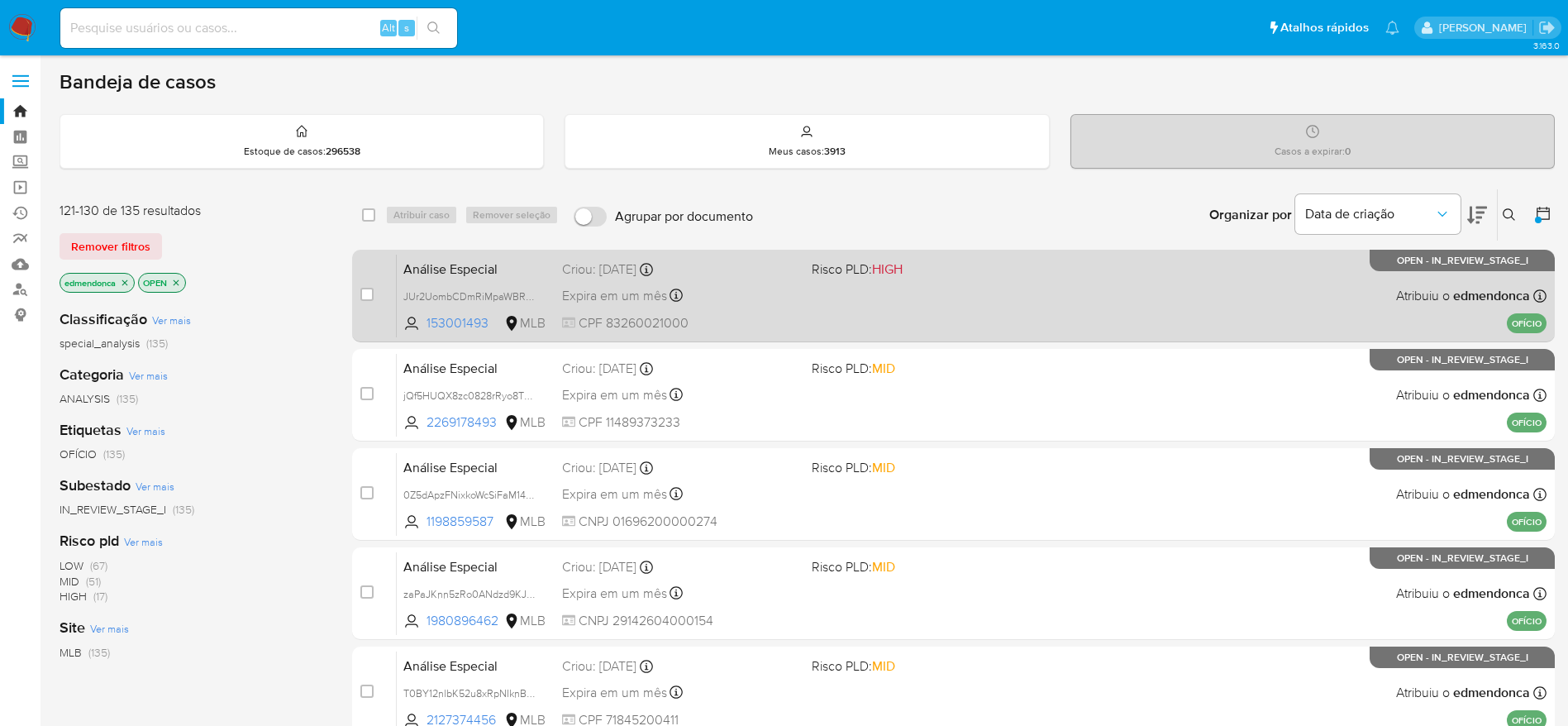
click at [790, 295] on div "Expira em um mês Expira em 28/11/2025 18:20:26" at bounding box center [681, 296] width 236 height 22
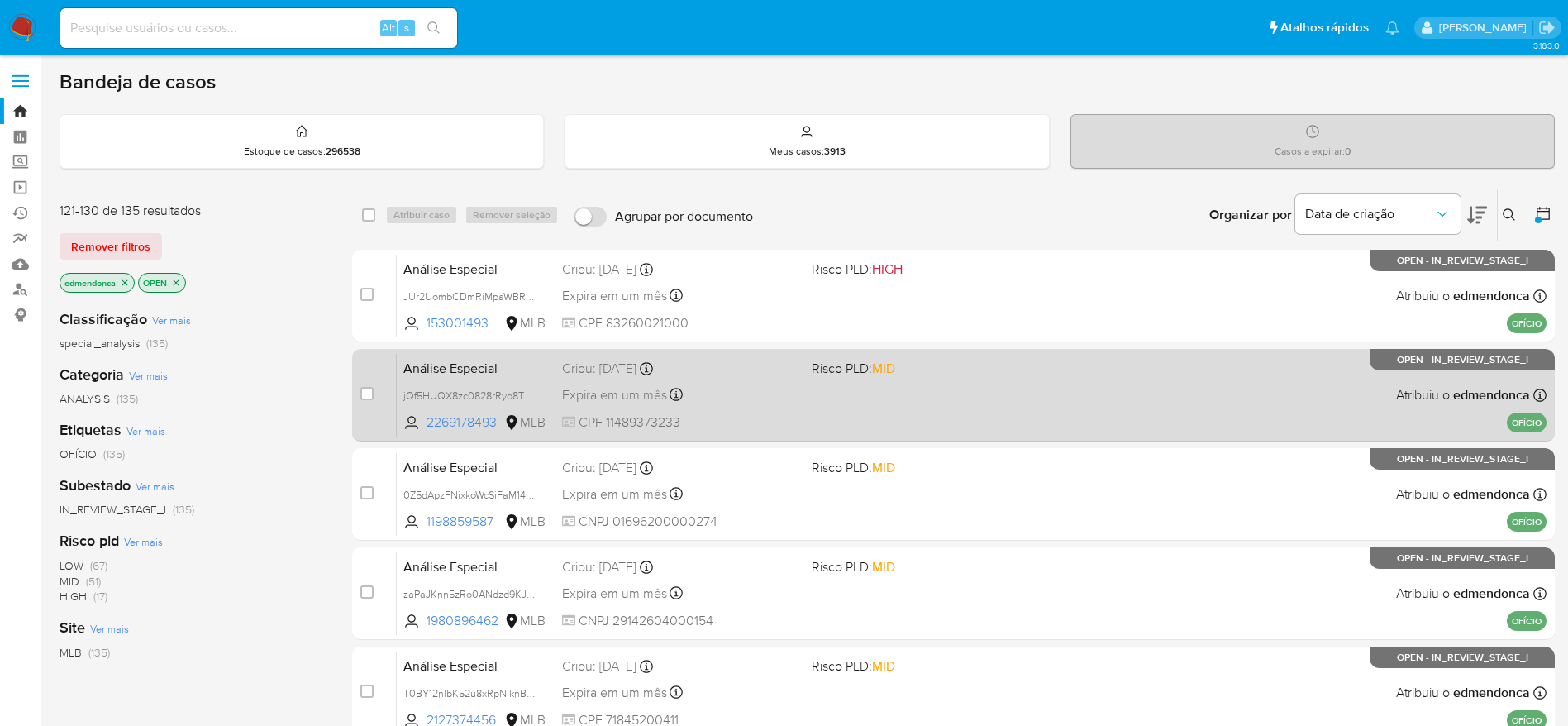
click at [759, 414] on span "CPF 11489373233" at bounding box center [681, 423] width 236 height 18
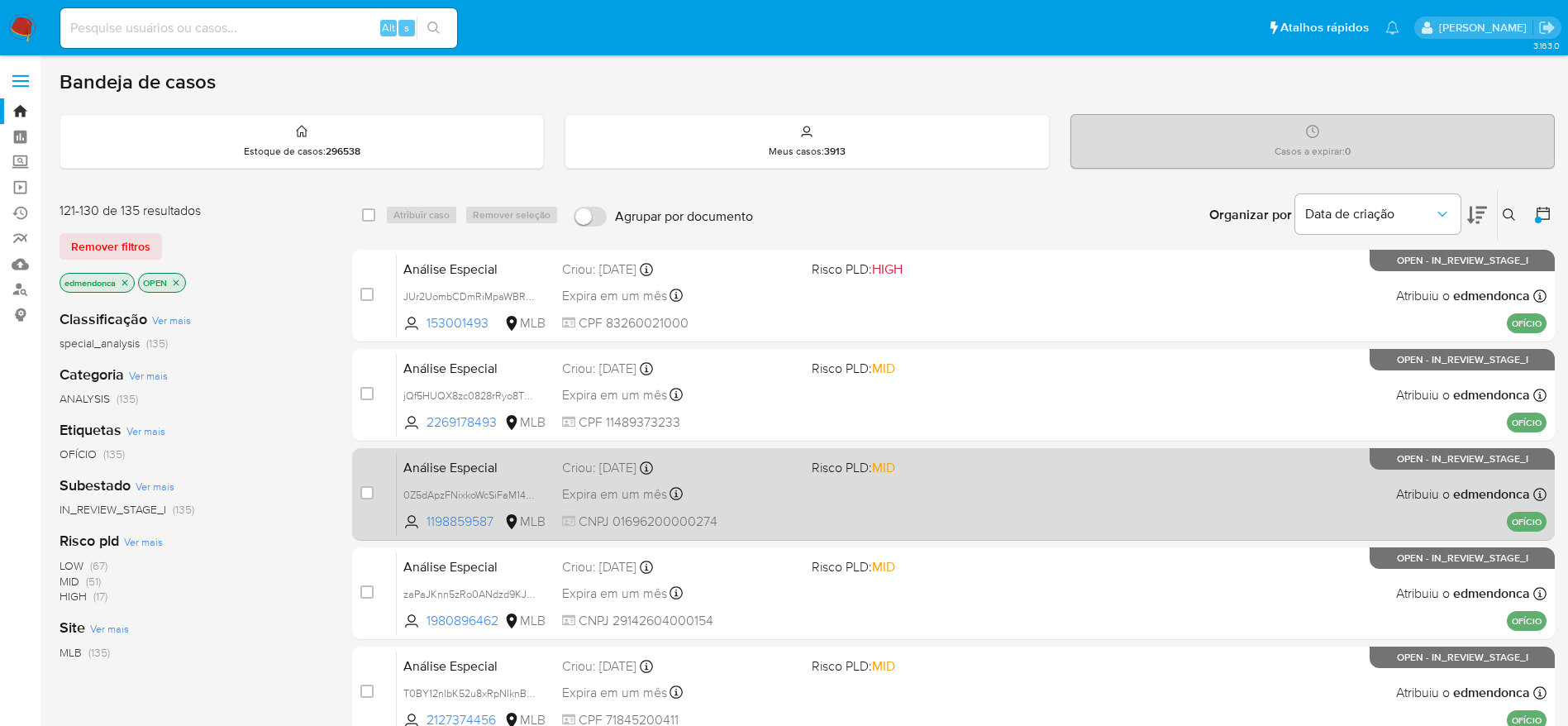
click at [754, 478] on div "Análise Especial 0Z5dApzFNixkoWcSiFaM14Cw 1198859587 MLB Risco PLD: MID Criou: …" at bounding box center [971, 494] width 1150 height 83
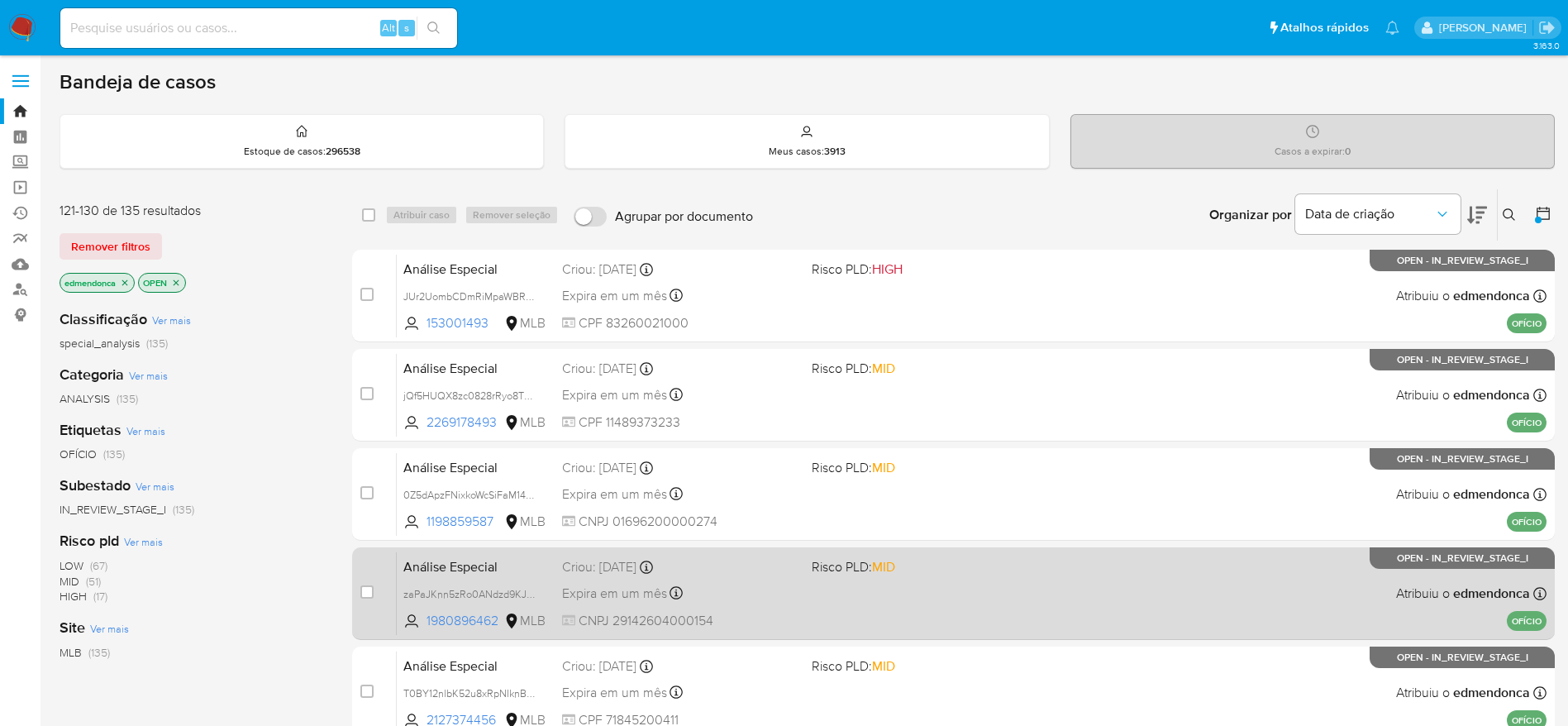
click at [769, 575] on div "Criou: 14/10/2025 Criou: 14/10/2025 18:20:24" at bounding box center [681, 567] width 236 height 18
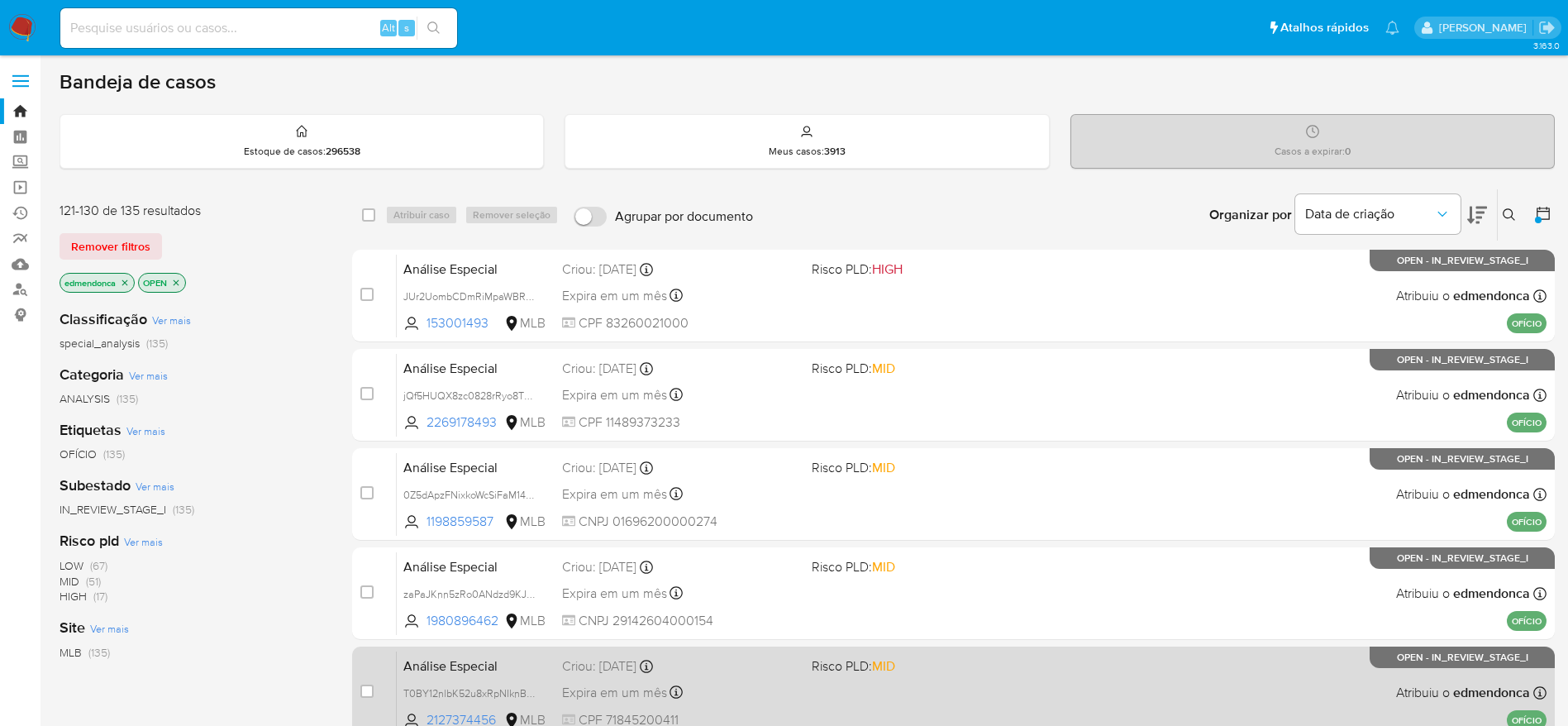
click at [776, 669] on div "Criou: 14/10/2025 Criou: 14/10/2025 18:20:23" at bounding box center [681, 667] width 236 height 18
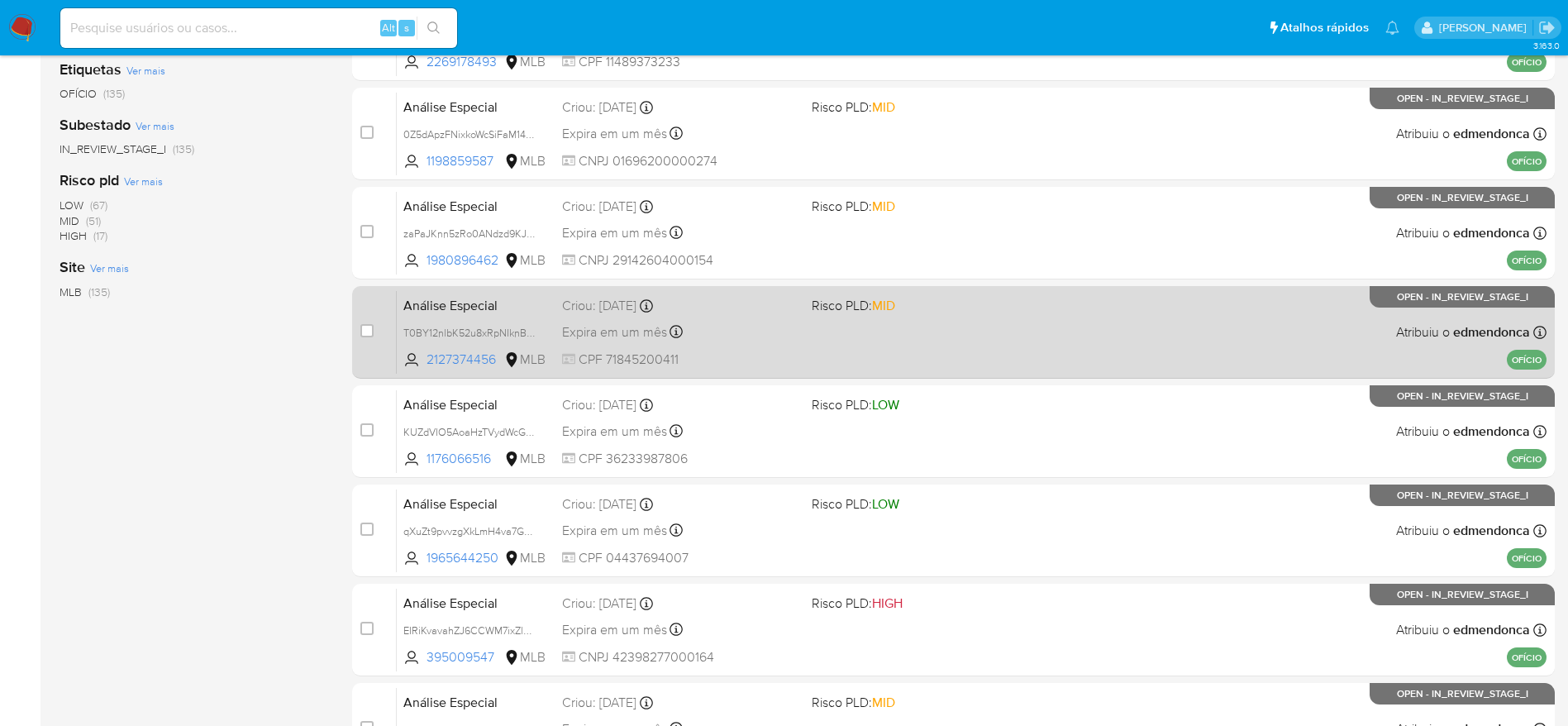
scroll to position [372, 0]
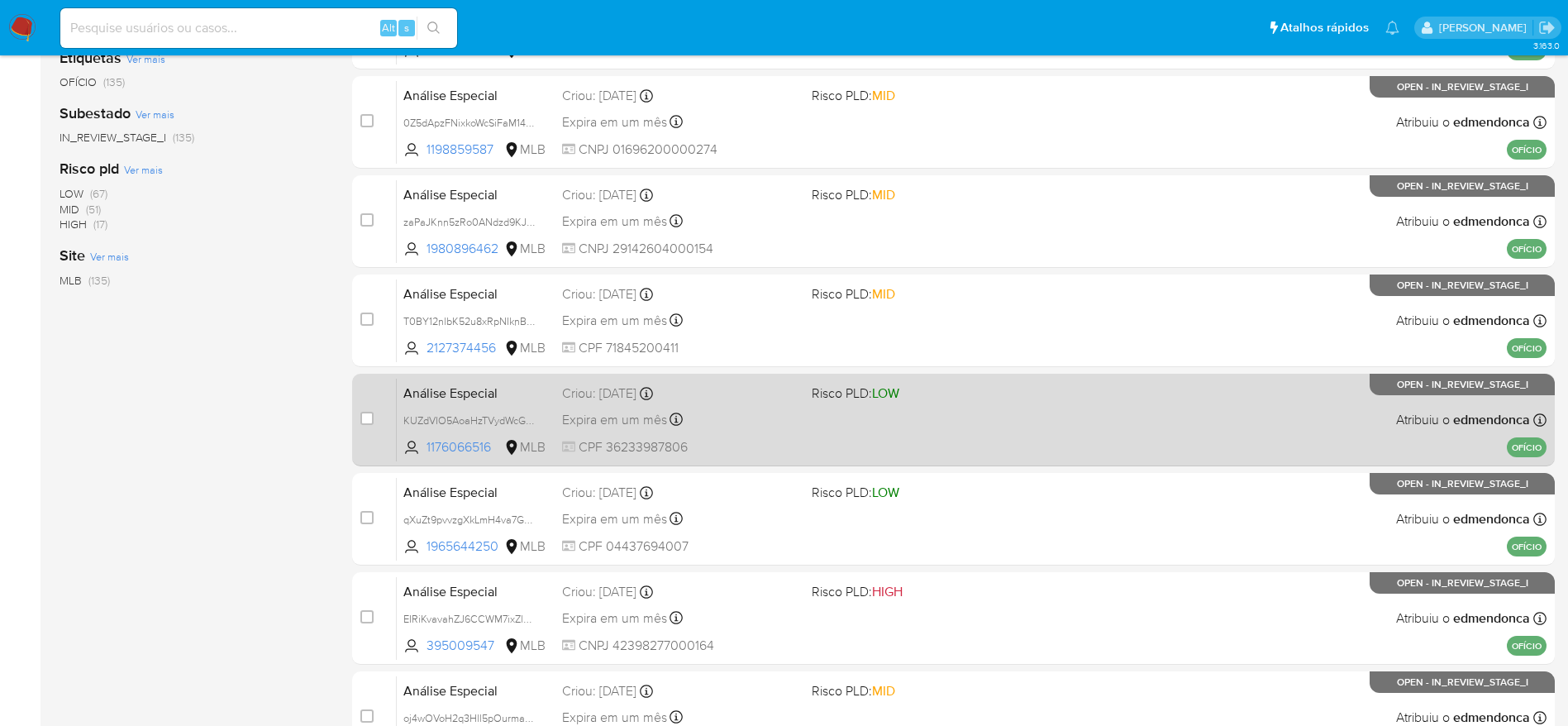
click at [756, 420] on div "Expira em um mês Expira em 28/11/2025 18:20:23" at bounding box center [681, 419] width 236 height 22
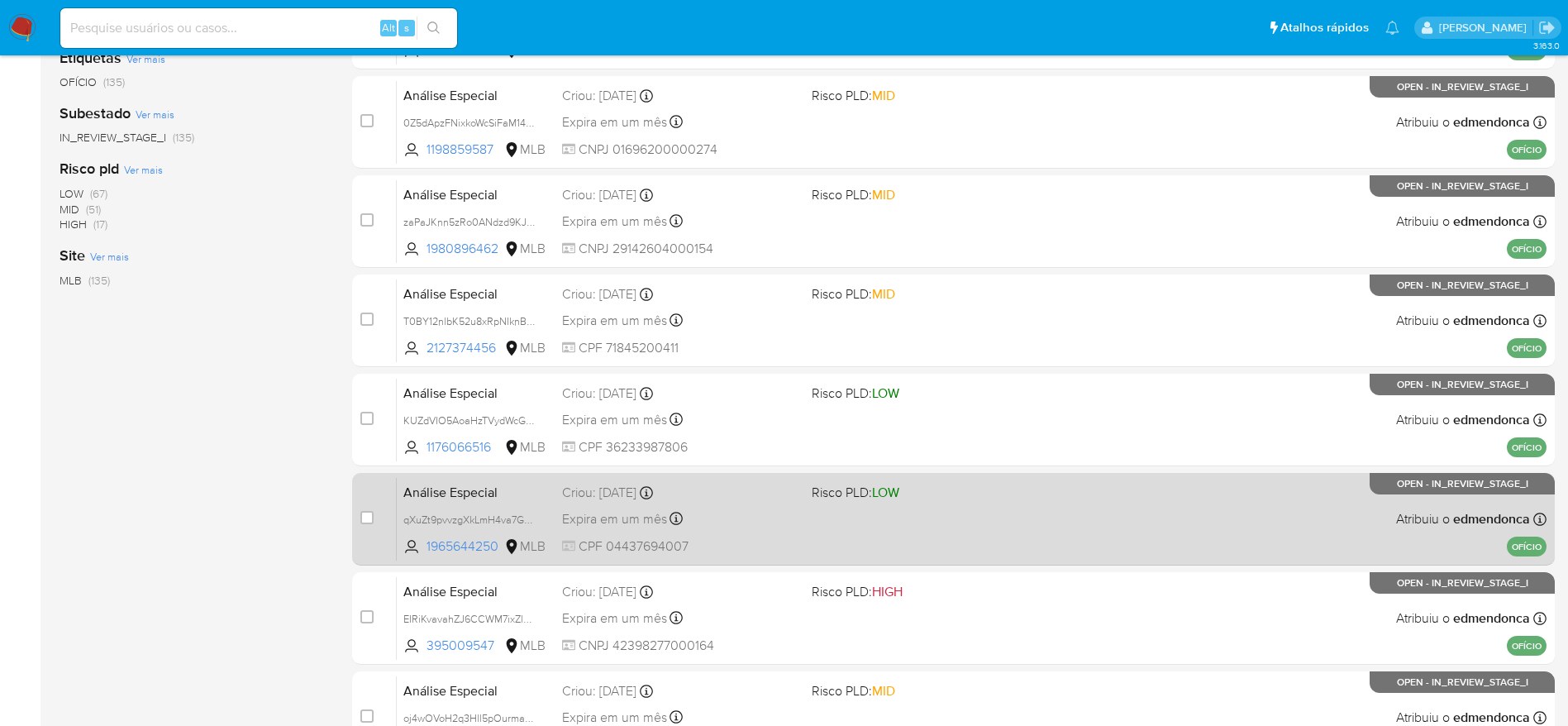
click at [751, 519] on div "Expira em um mês Expira em 28/11/2025 18:20:22" at bounding box center [681, 519] width 236 height 22
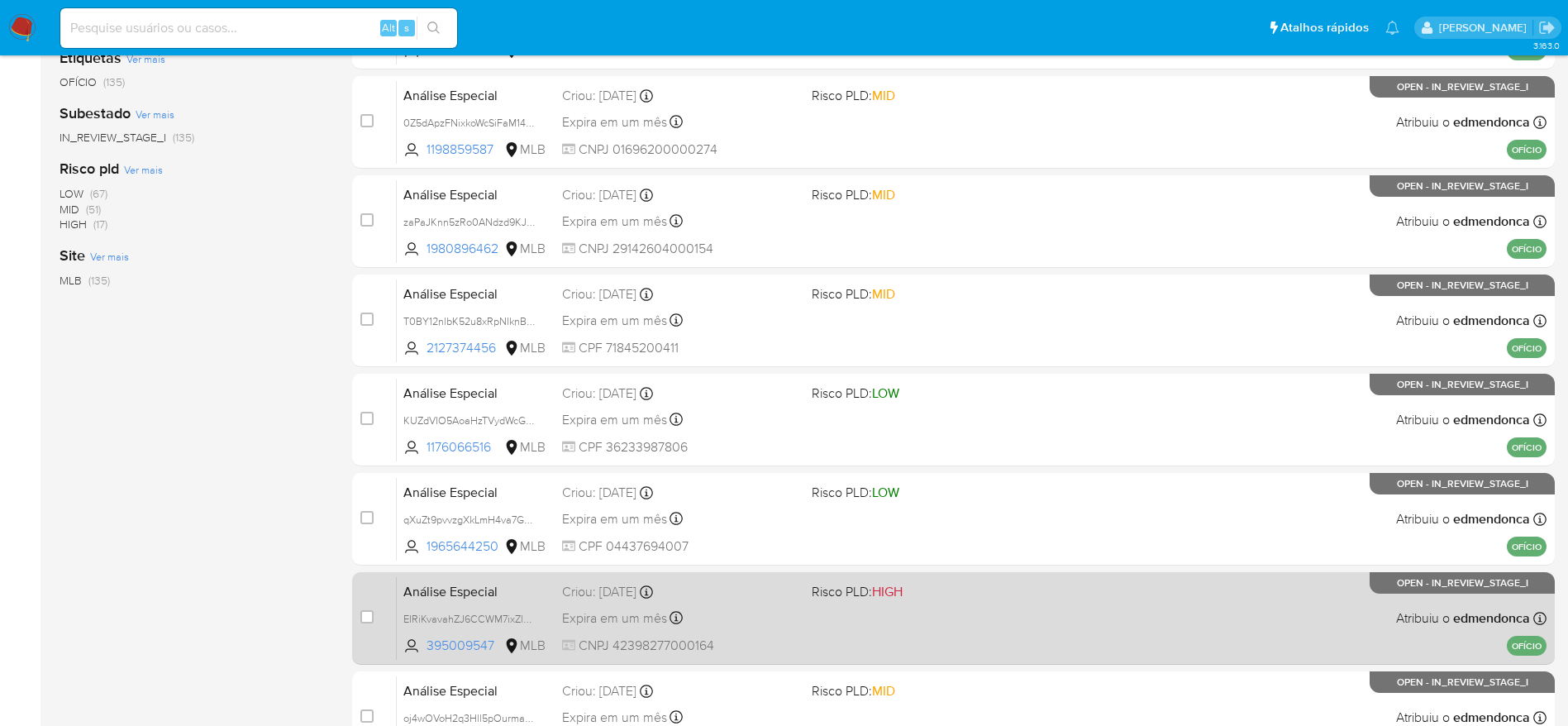
click at [767, 623] on div "Expira em um mês Expira em 28/11/2025 18:20:22" at bounding box center [681, 618] width 236 height 22
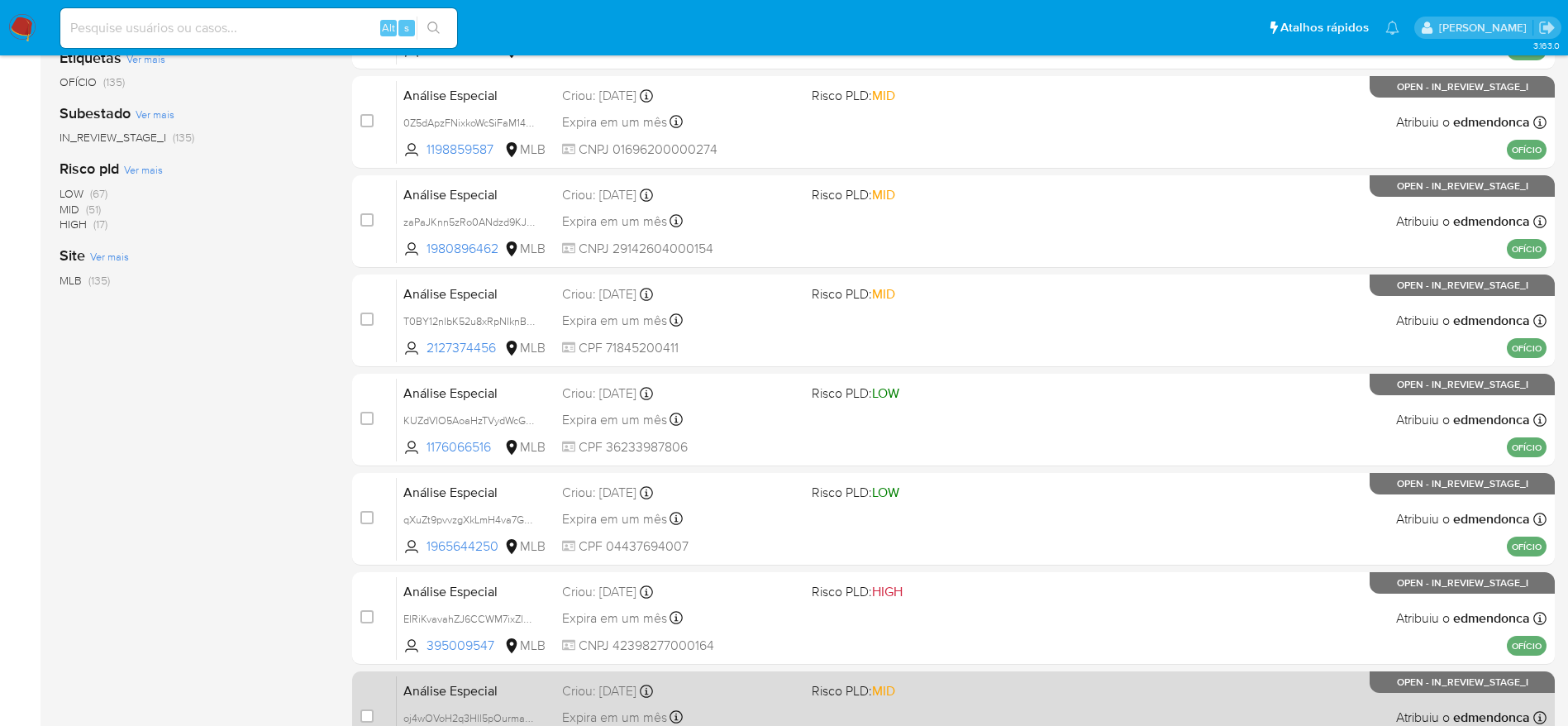
click at [775, 684] on div "Criou: 14/10/2025 Criou: 14/10/2025 18:20:20" at bounding box center [681, 692] width 236 height 18
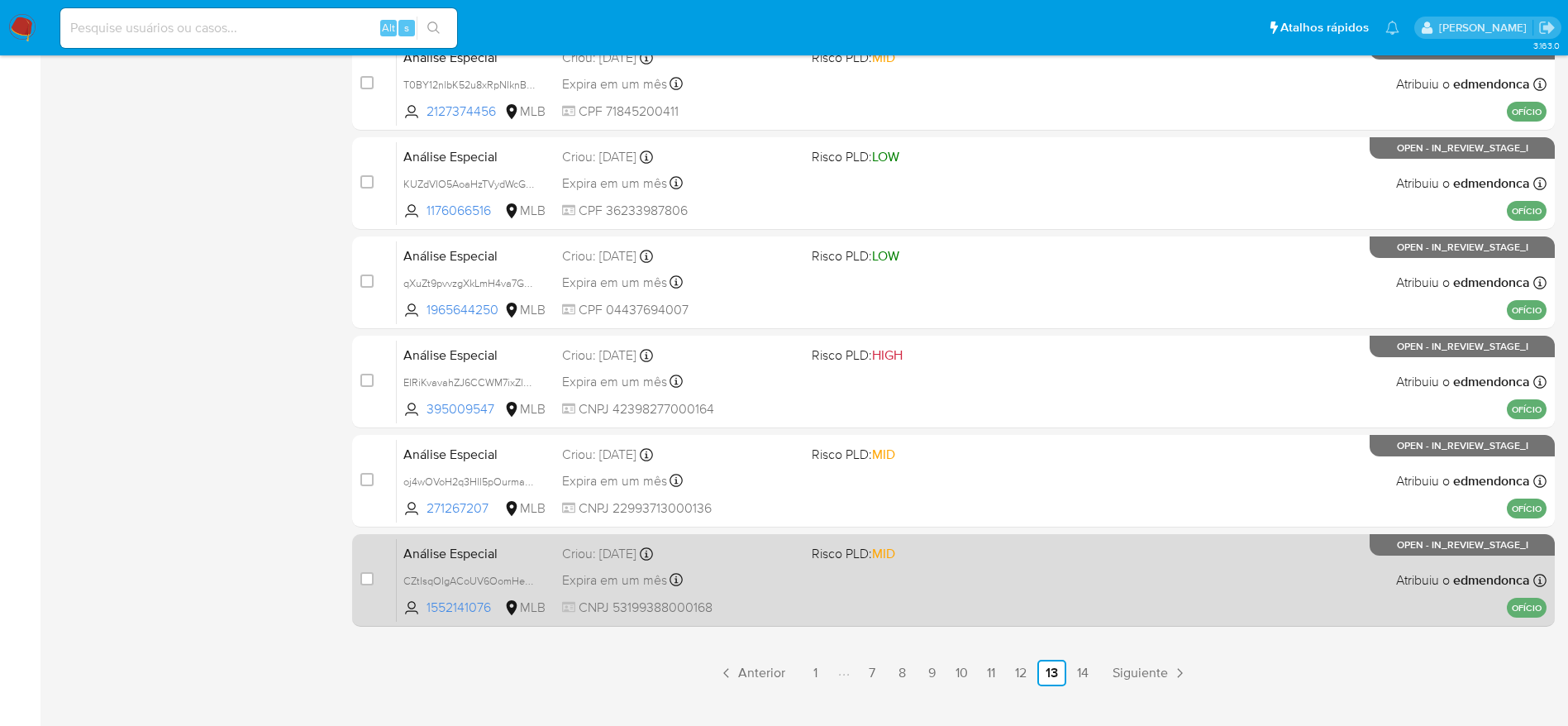
scroll to position [620, 0]
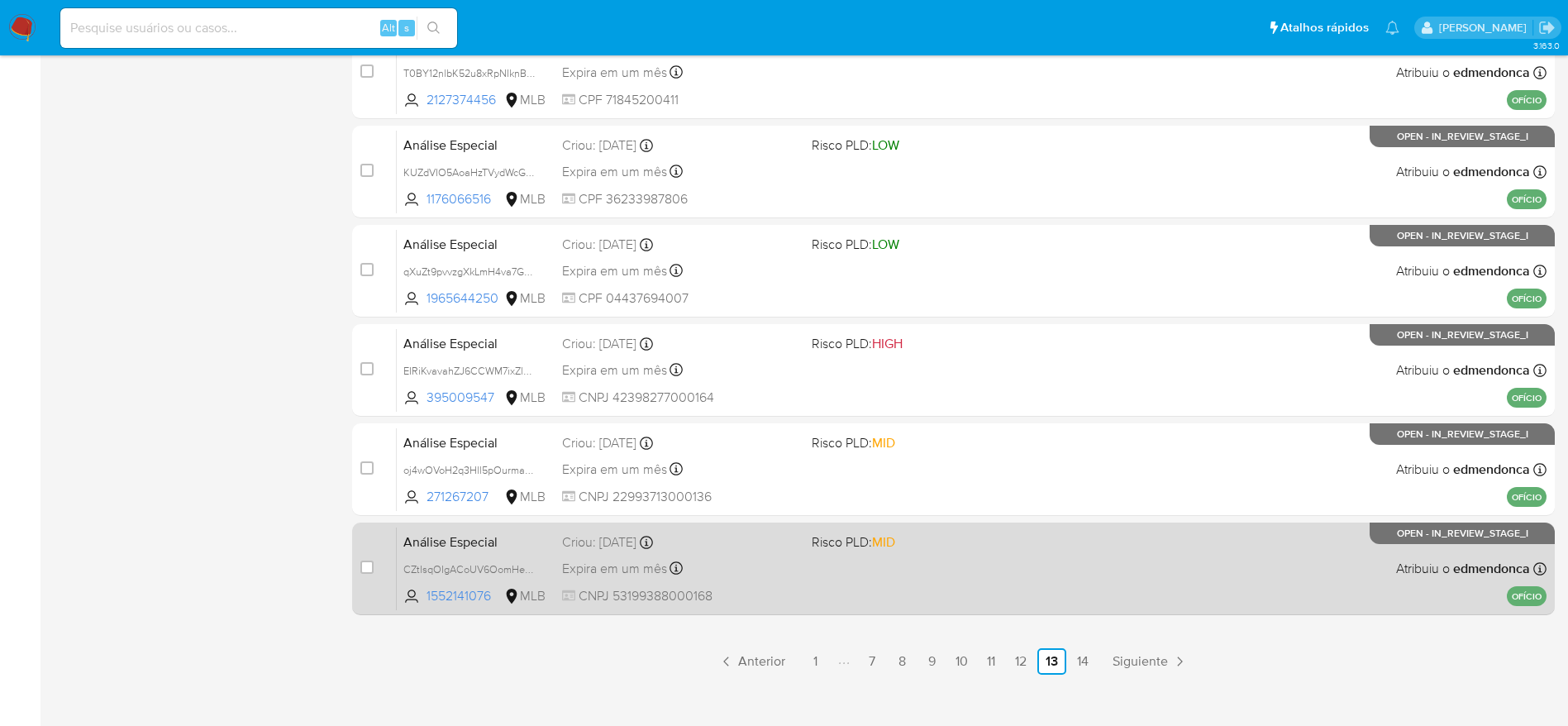
click at [753, 563] on div "Expira em um mês Expira em 28/11/2025 18:20:20" at bounding box center [681, 568] width 236 height 22
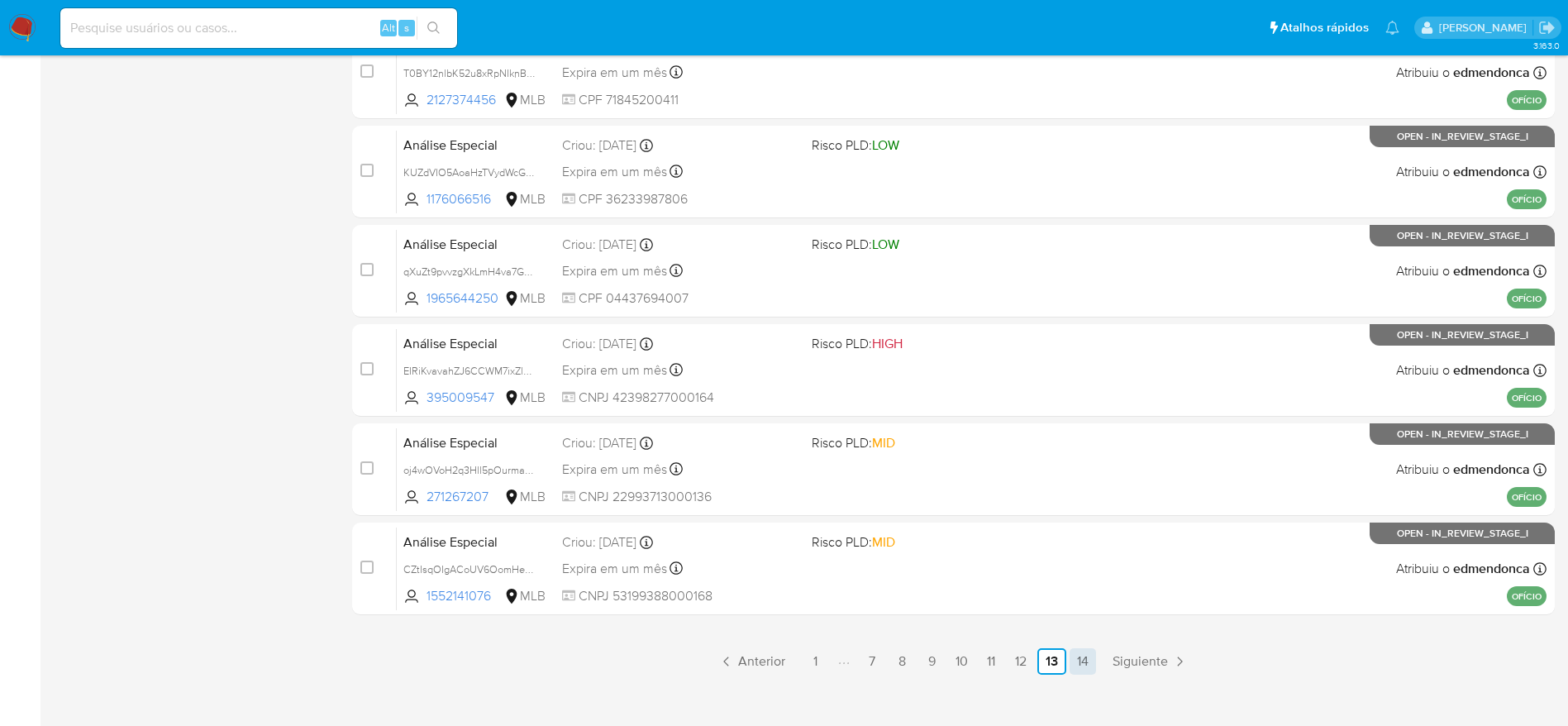
click at [1080, 657] on link "14" at bounding box center [1082, 661] width 27 height 27
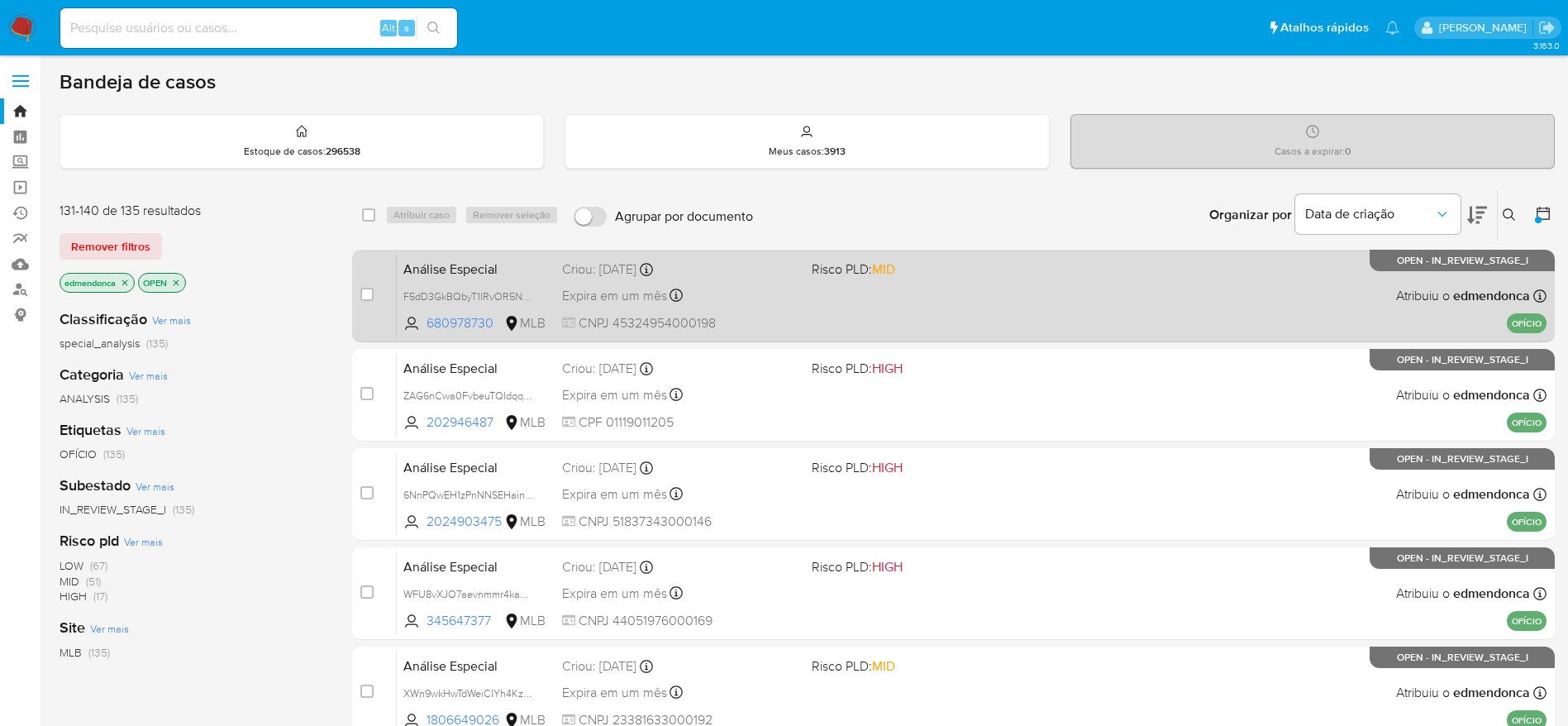
click at [934, 316] on div "Análise Especial F5dD3GkBQbyT1lRvOR5NwMR4 680978730 MLB Risco PLD: MID Criou: 1…" at bounding box center [971, 296] width 1150 height 83
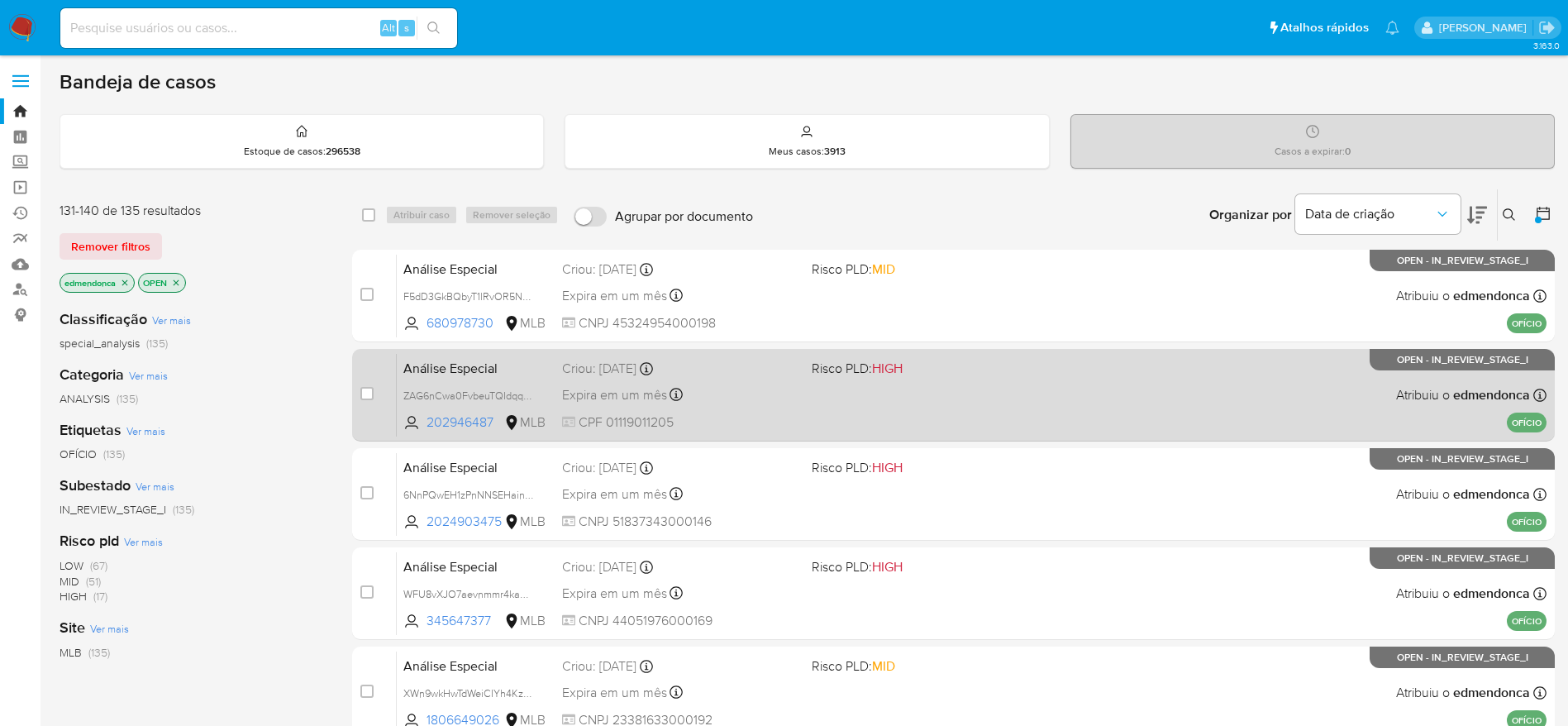
click at [937, 384] on div "Análise Especial ZAG6nCwa0FvbeuTQIdqqJlFJ 202946487 MLB Risco PLD: HIGH Criou: …" at bounding box center [971, 394] width 1150 height 83
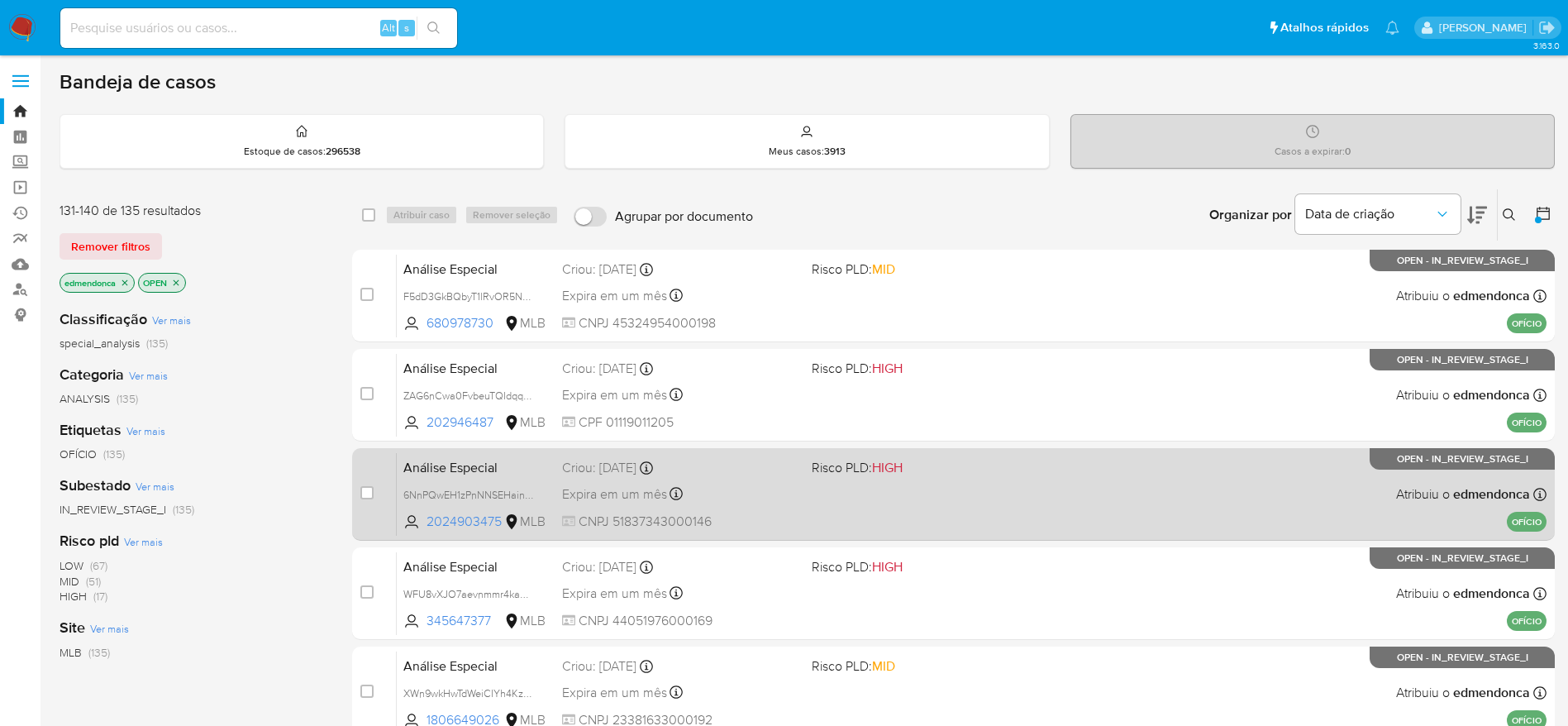
click at [956, 518] on div "Análise Especial 6NnPQwEH1zPnNNSEHain104f 2024903475 MLB Risco PLD: HIGH Criou:…" at bounding box center [971, 494] width 1150 height 83
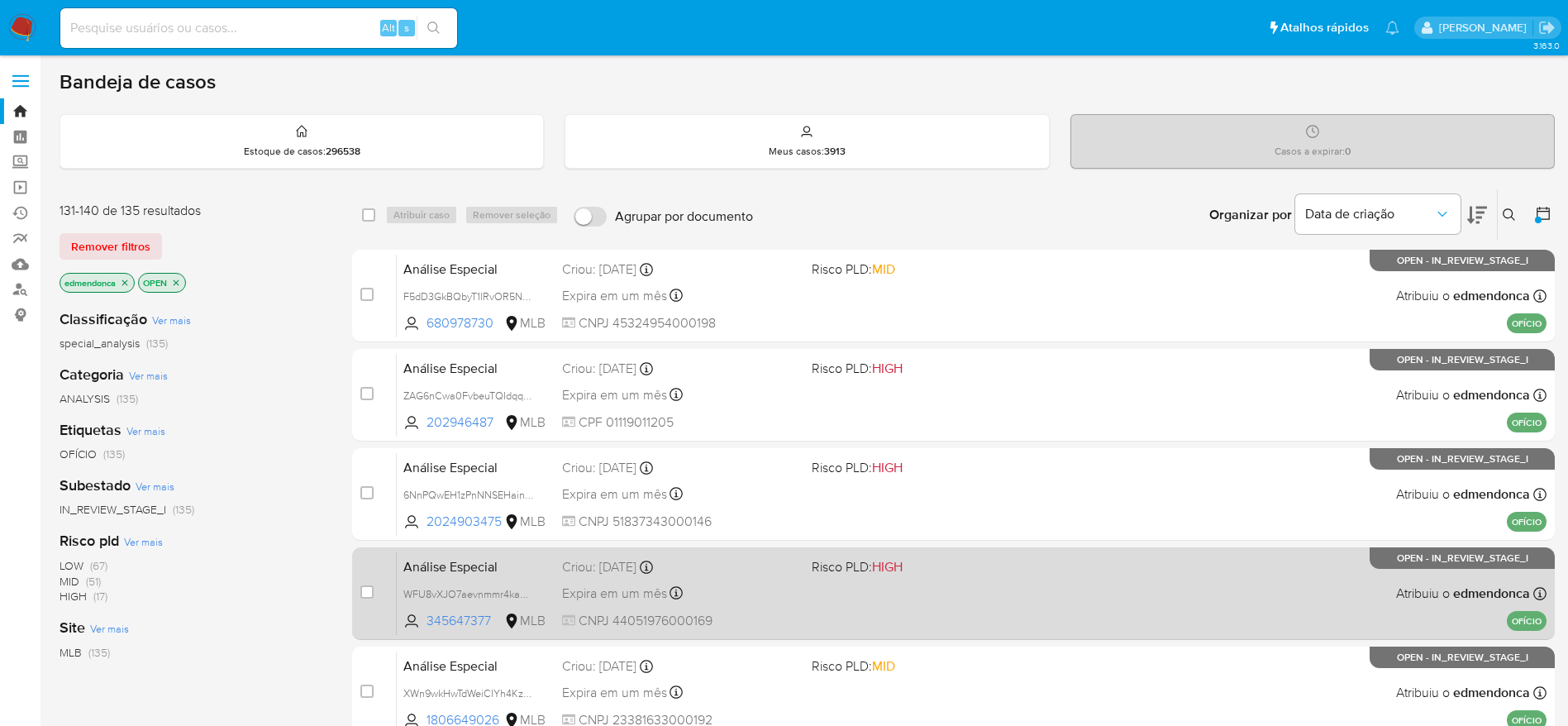
click at [977, 589] on div "Análise Especial WFU8vXJO7aevnmmr4kaCaoBi 345647377 MLB Risco PLD: HIGH Criou: …" at bounding box center [971, 593] width 1150 height 83
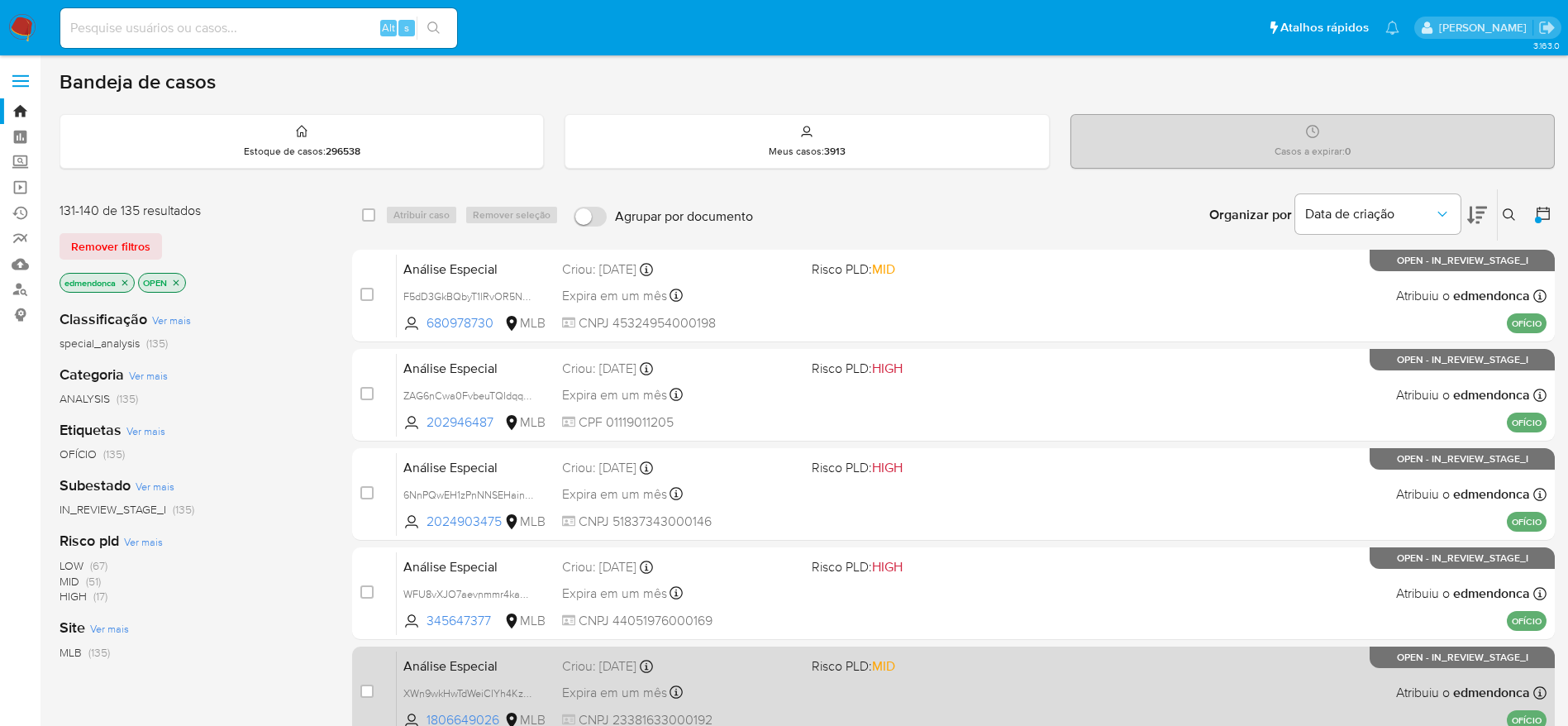
click at [980, 679] on div "Análise Especial XWn9wkHwTdWeiCIYh4KzJZKd 1806649026 MLB Risco PLD: MID Criou: …" at bounding box center [971, 693] width 1150 height 83
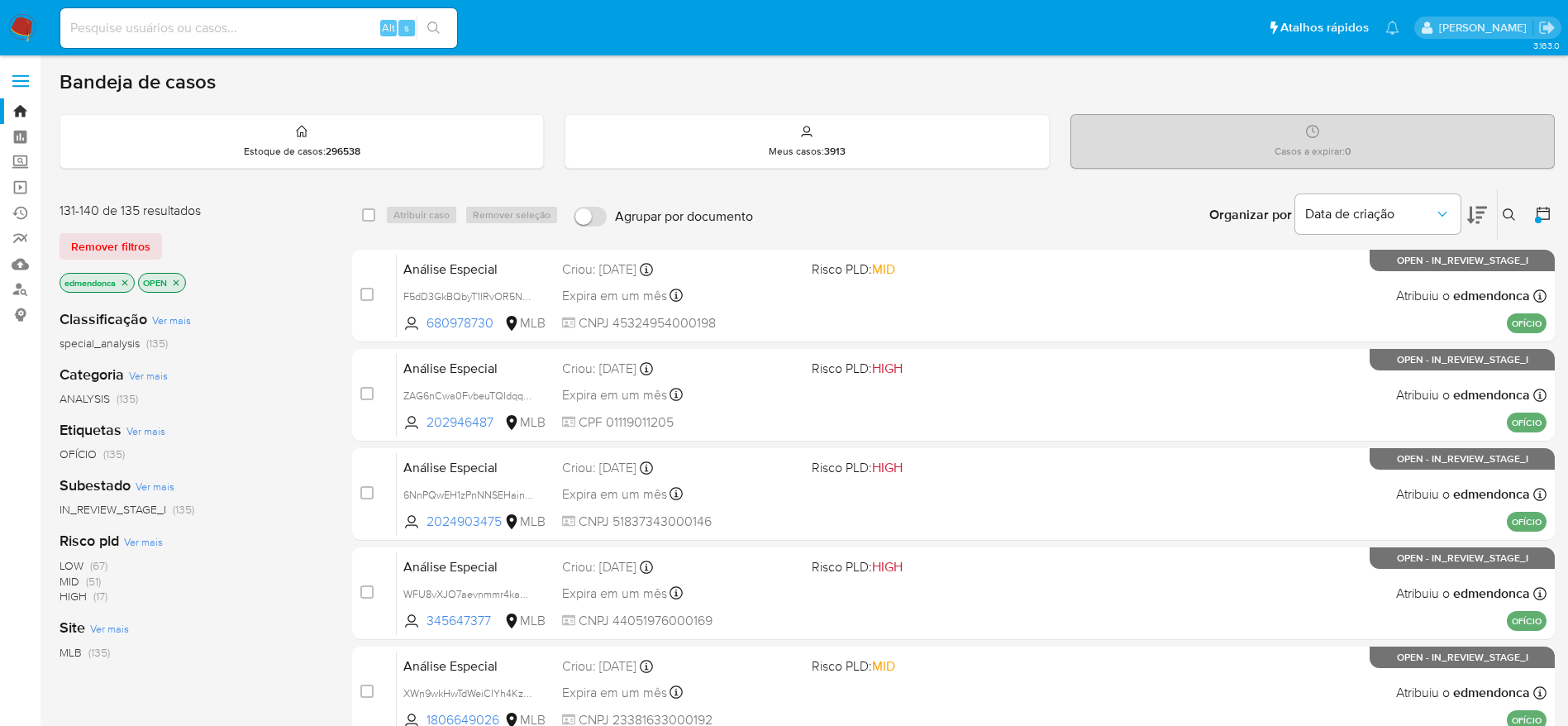
click at [25, 20] on img at bounding box center [22, 28] width 28 height 28
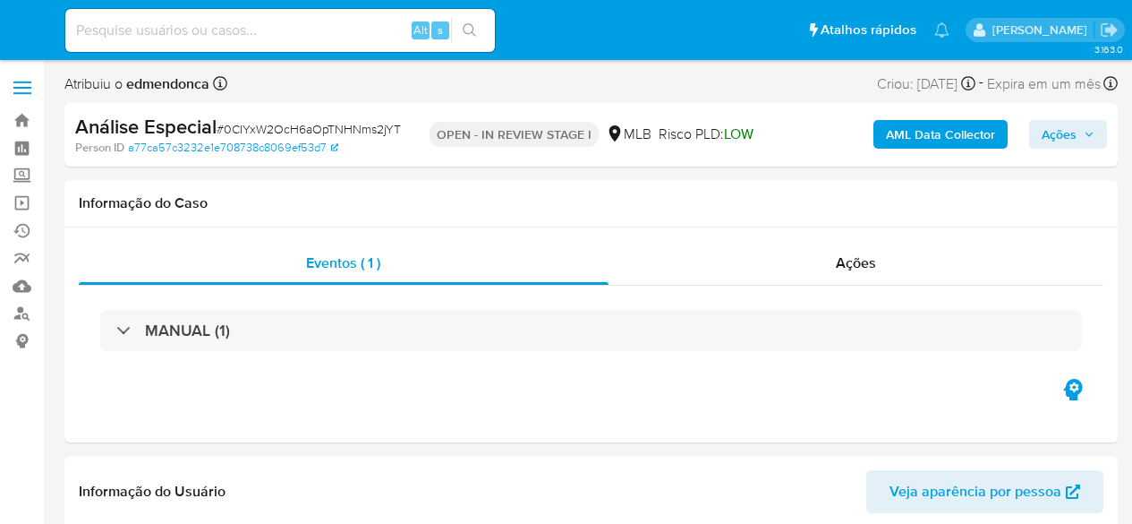
select select "10"
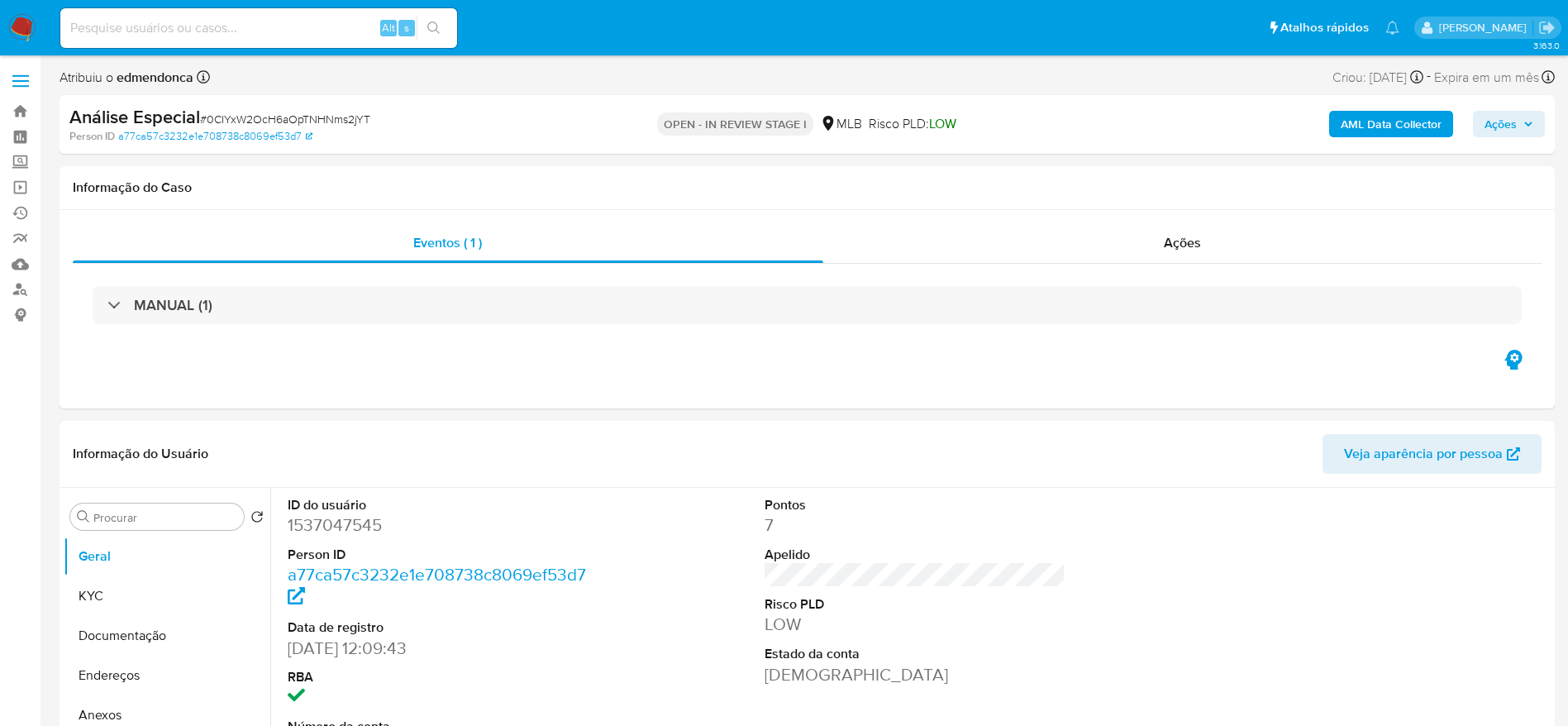
click at [355, 127] on div "Análise Especial # 0CIYxW2OcH6aOpTNHNms2jYT" at bounding box center [312, 117] width 486 height 25
copy span "0CIYxW2OcH6aOpTNHNms2jYT"
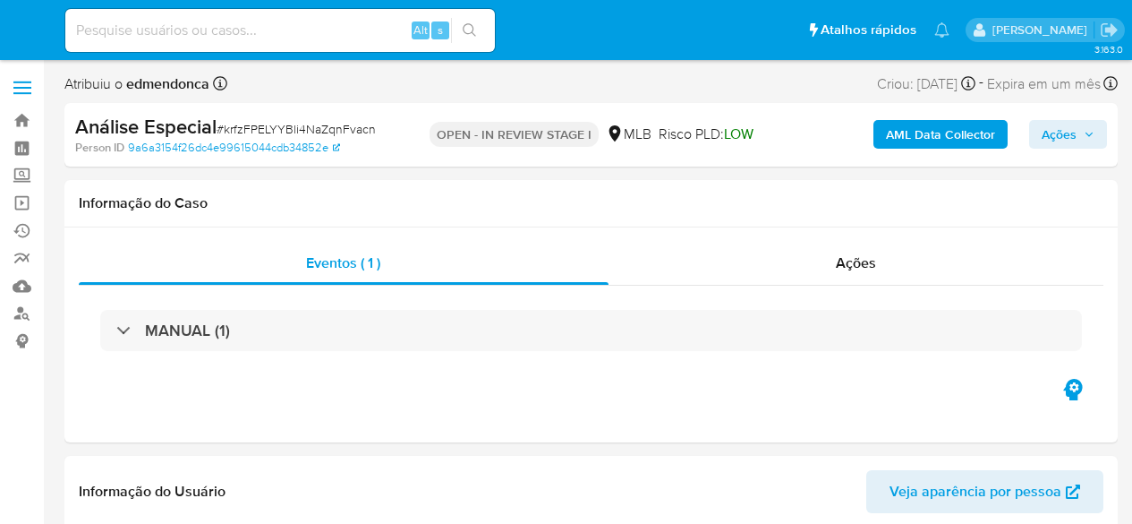
select select "10"
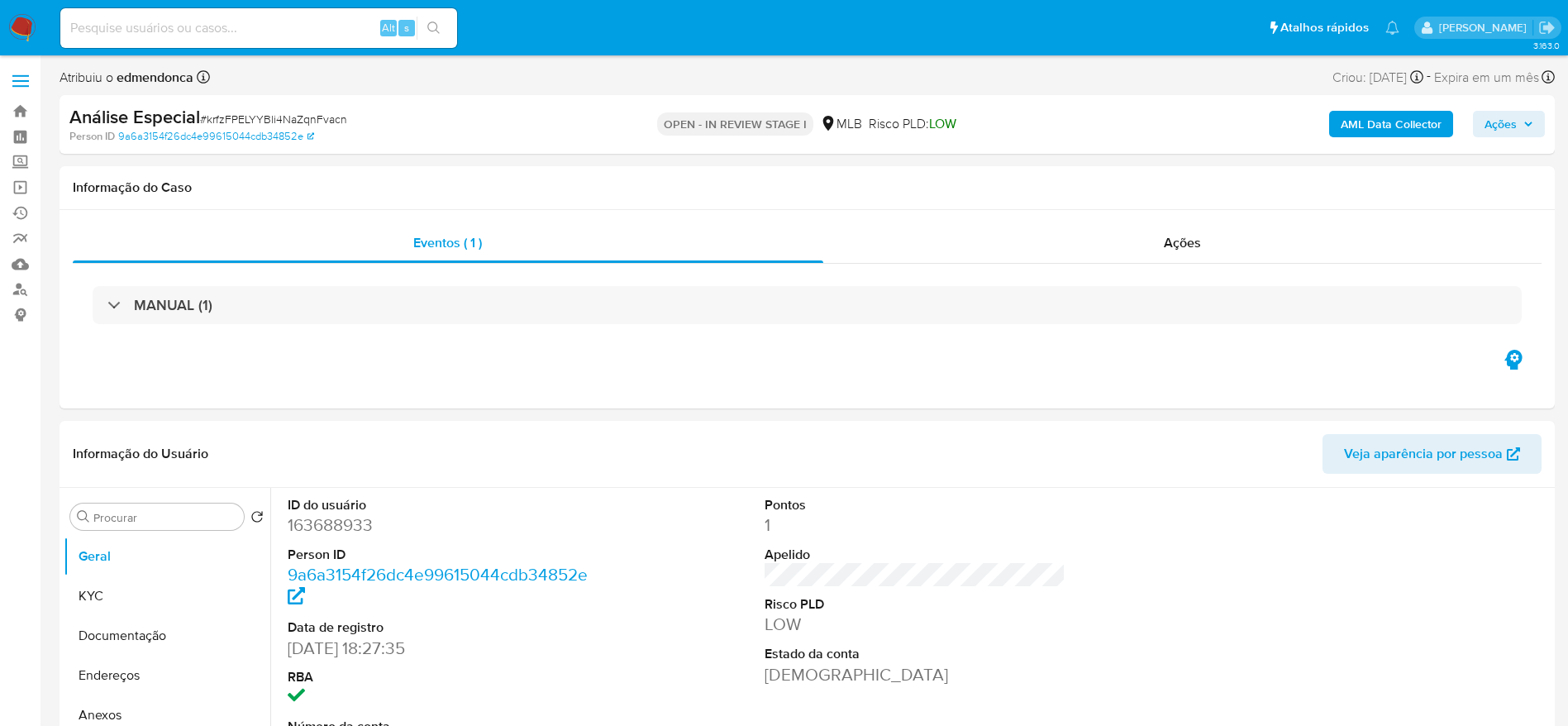
click at [315, 117] on span "# krfzFPELYYBli4NaZqnFvacn" at bounding box center [273, 119] width 147 height 17
copy span "krfzFPELYYBli4NaZqnFvacn"
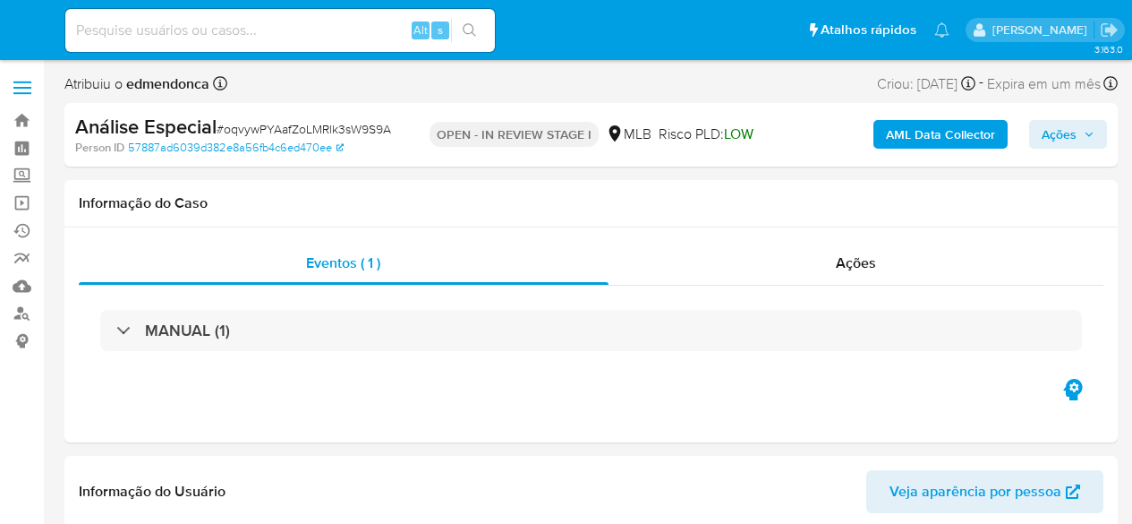
select select "10"
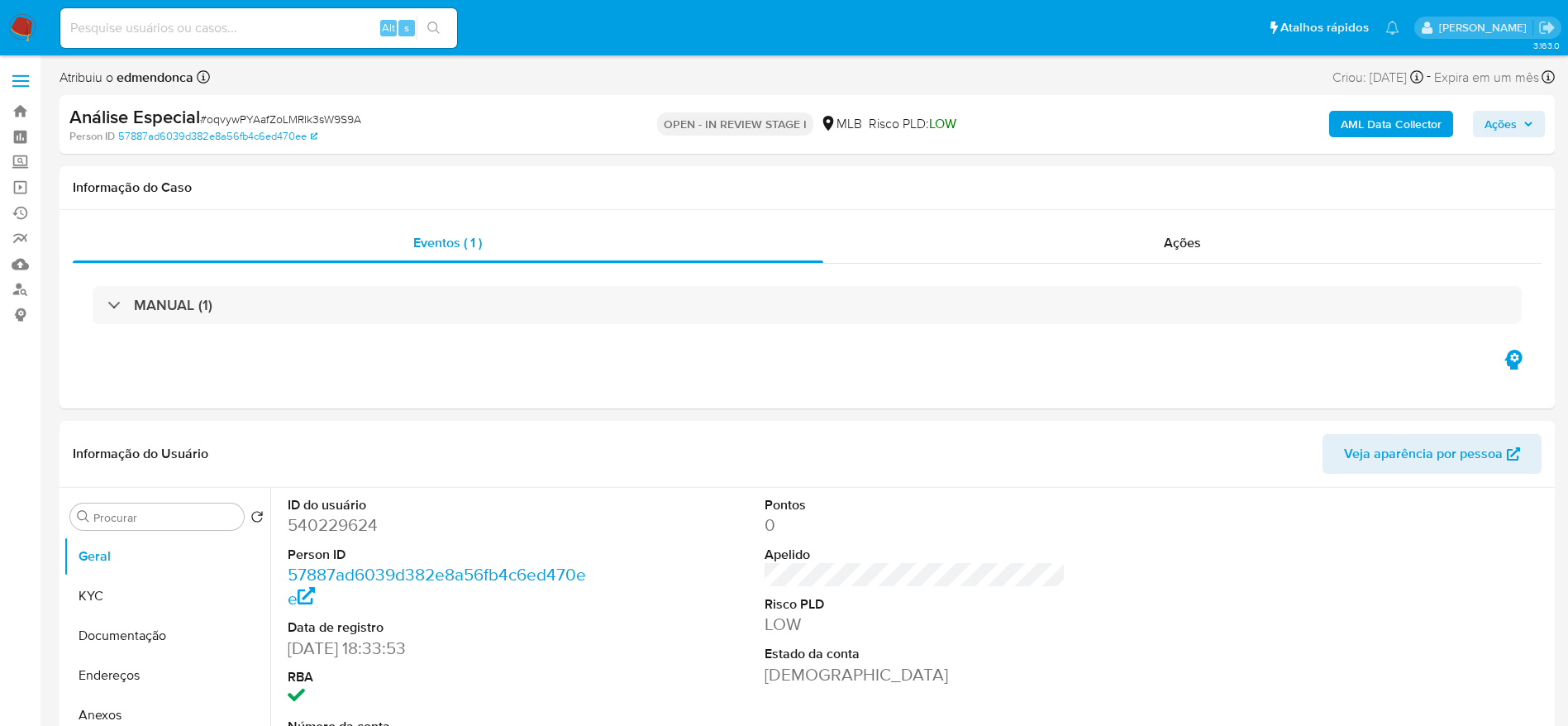
click at [349, 120] on span "# oqvywPYAafZoLMRlk3sW9S9A" at bounding box center [281, 119] width 162 height 17
copy span "oqvywPYAafZoLMRlk3sW9S9A"
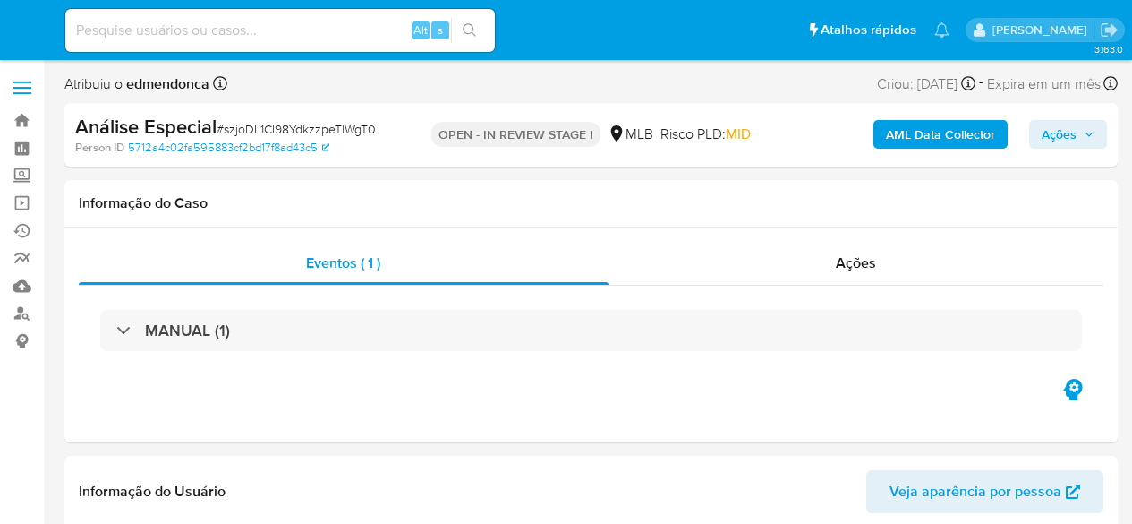
select select "10"
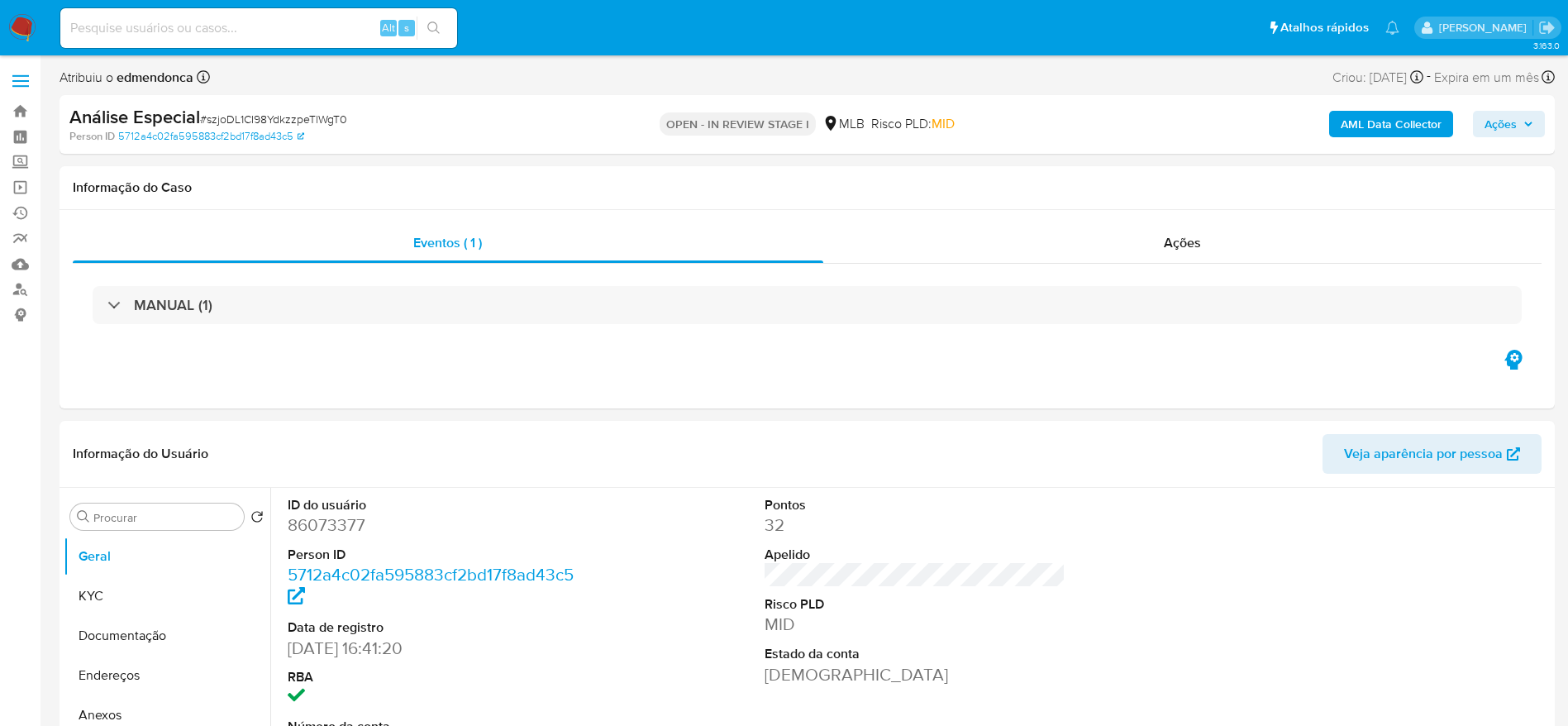
click at [277, 119] on span "# szjoDL1CI98YdkzzpeTlWgT0" at bounding box center [273, 119] width 147 height 17
copy span "szjoDL1CI98YdkzzpeTlWgT0"
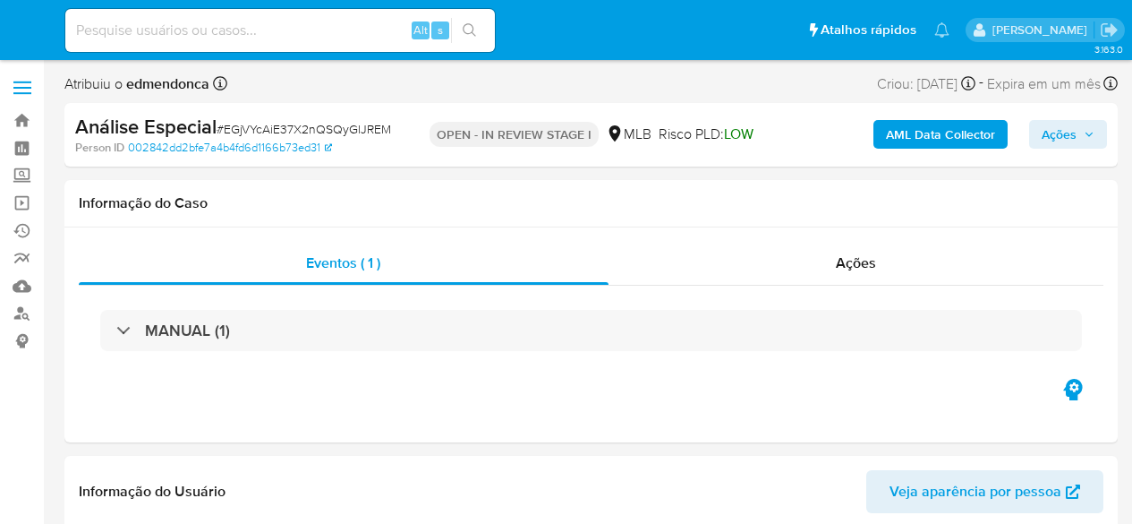
select select "10"
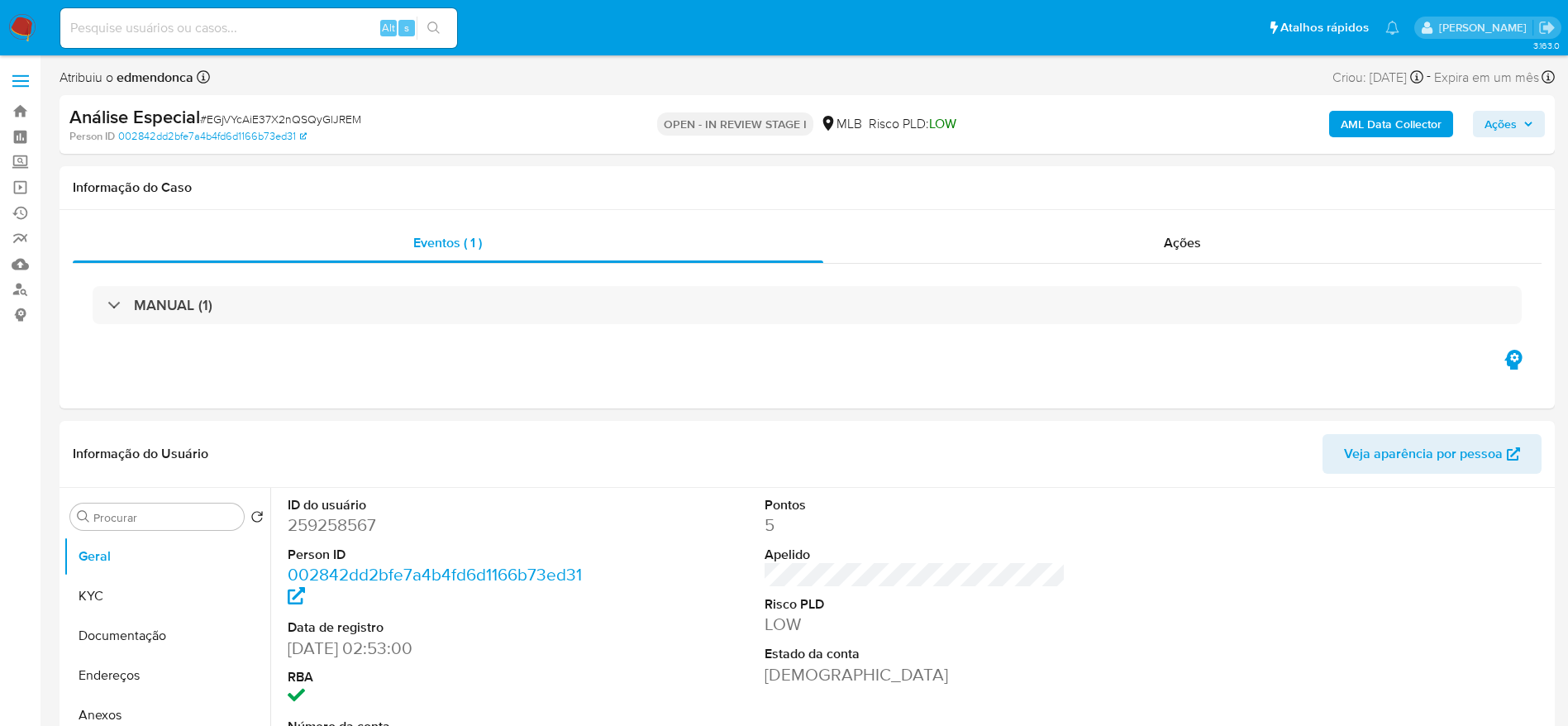
click at [277, 116] on span "# EGjVYcAiE37X2nQSQyGlJREM" at bounding box center [281, 119] width 162 height 17
copy span "EGjVYcAiE37X2nQSQyGlJREM"
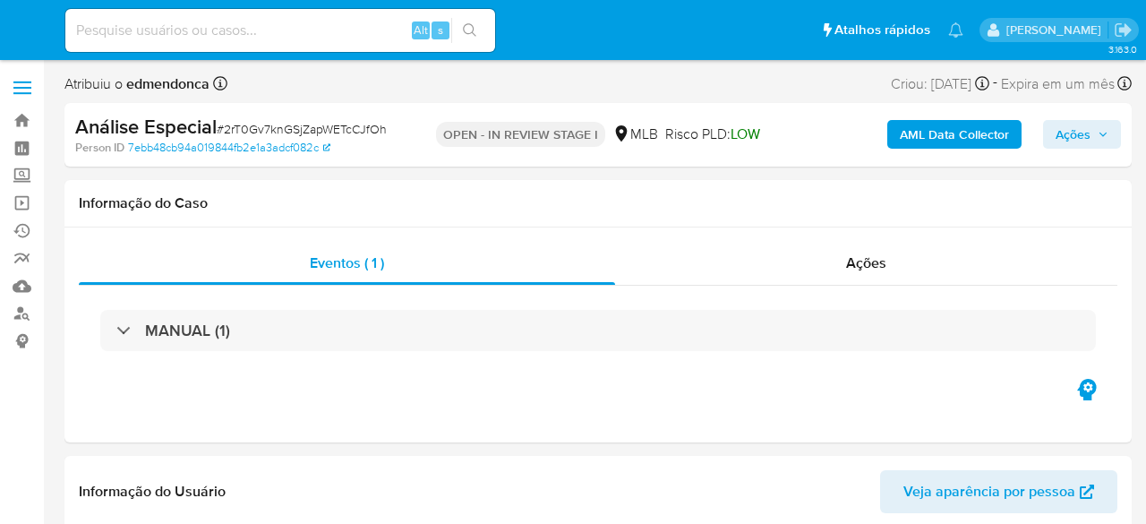
select select "10"
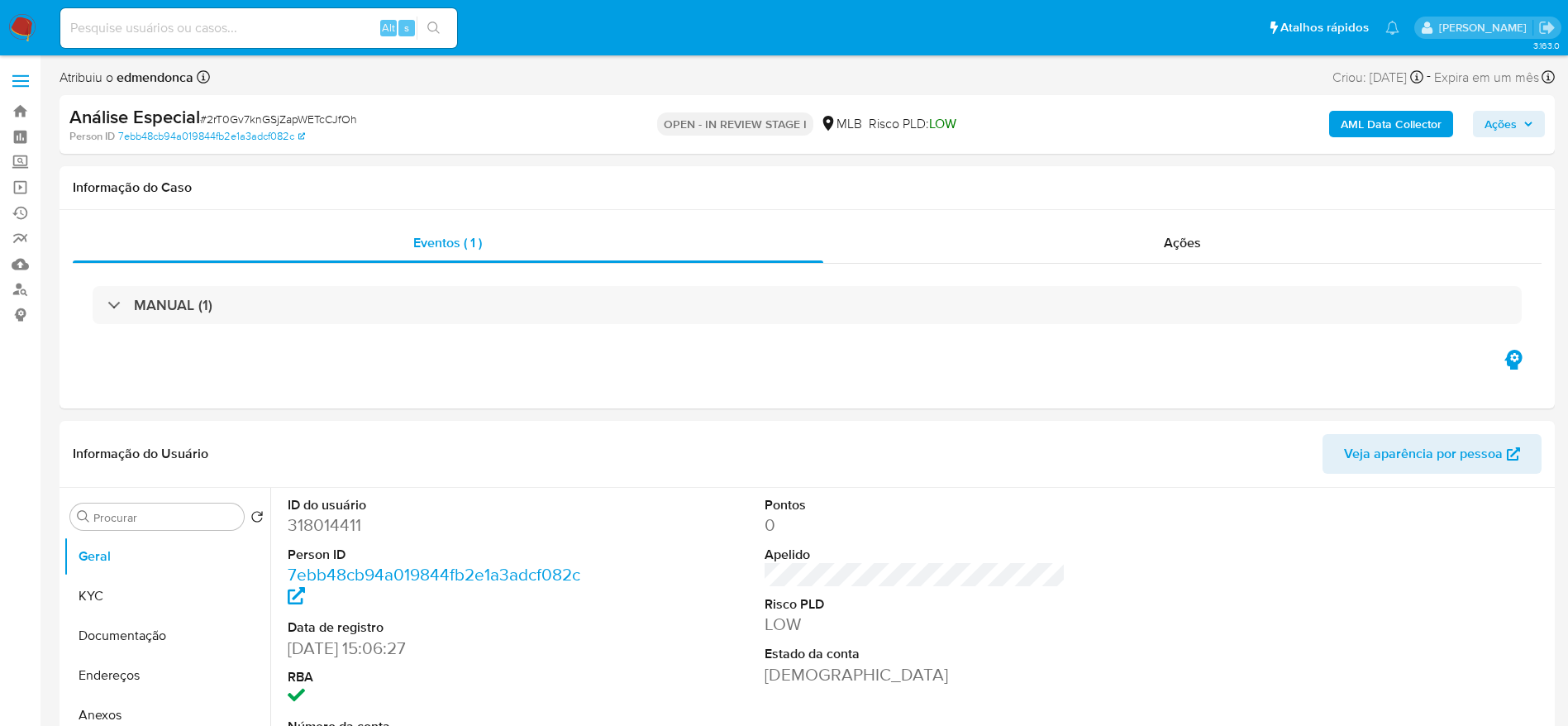
click at [337, 113] on span "# 2rT0Gv7knGSjZapWETcCJfOh" at bounding box center [279, 119] width 157 height 17
copy span "2rT0Gv7knGSjZapWETcCJfOh"
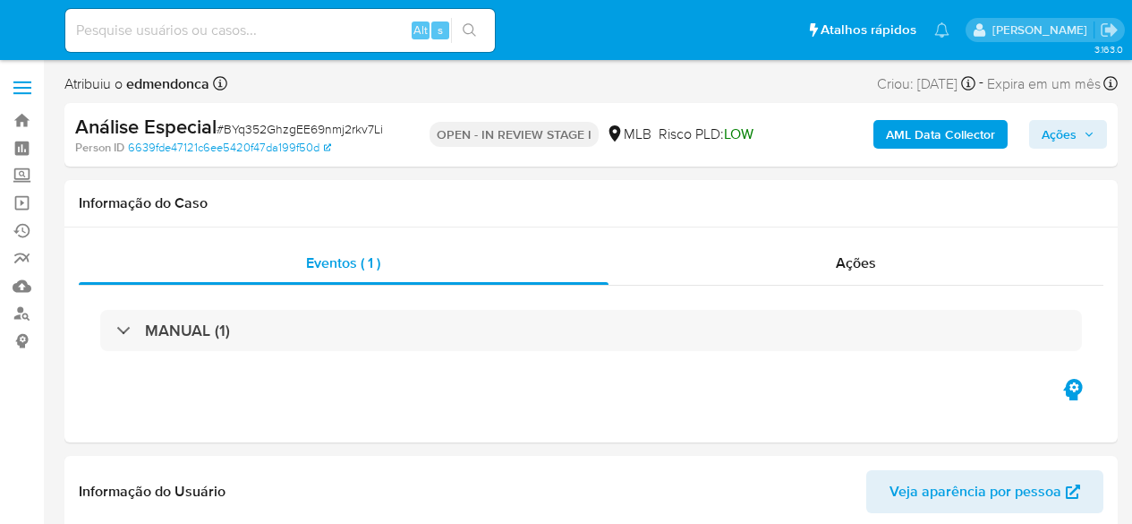
select select "10"
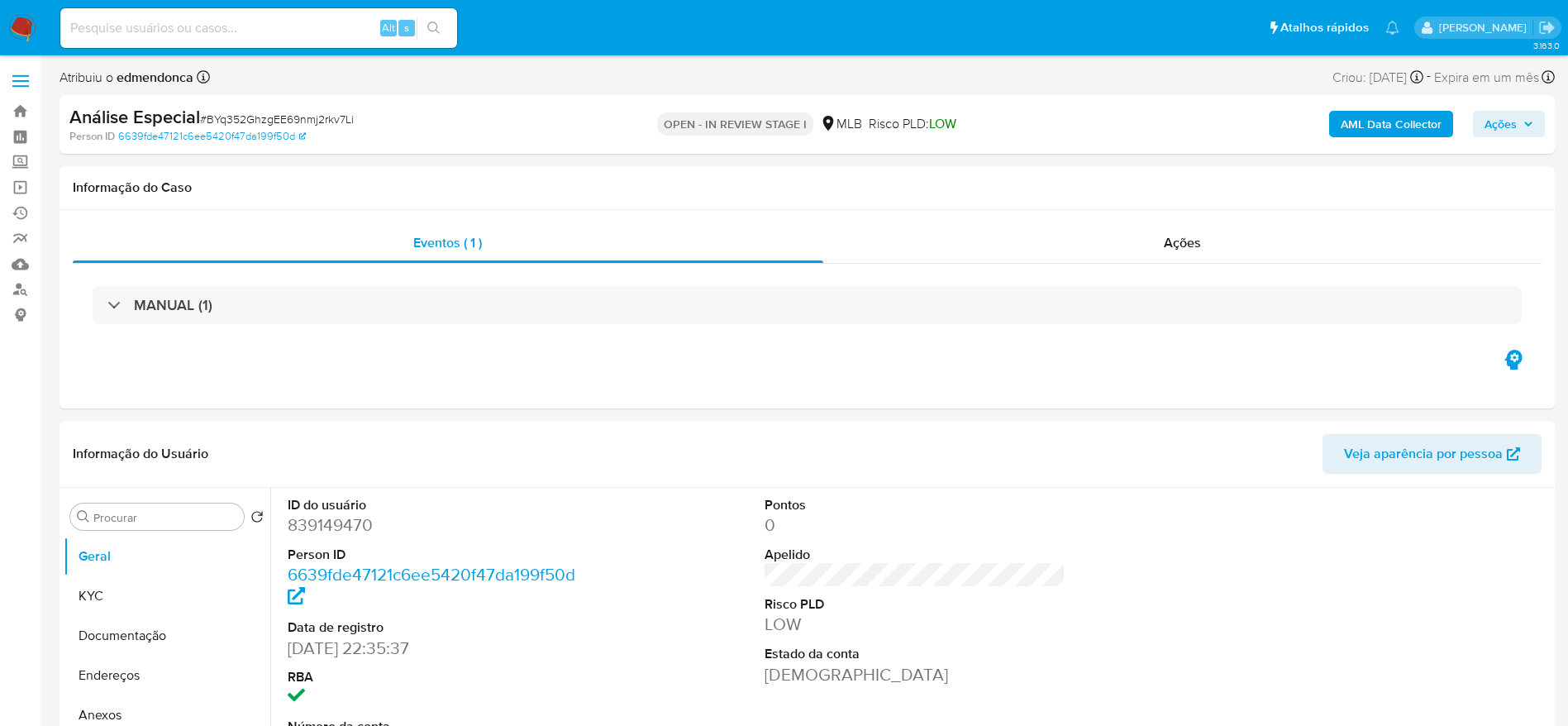
click at [305, 113] on span "# BYq352GhzgEE69nmj2rkv7Li" at bounding box center [277, 119] width 154 height 17
copy span "BYq352GhzgEE69nmj2rkv7Li"
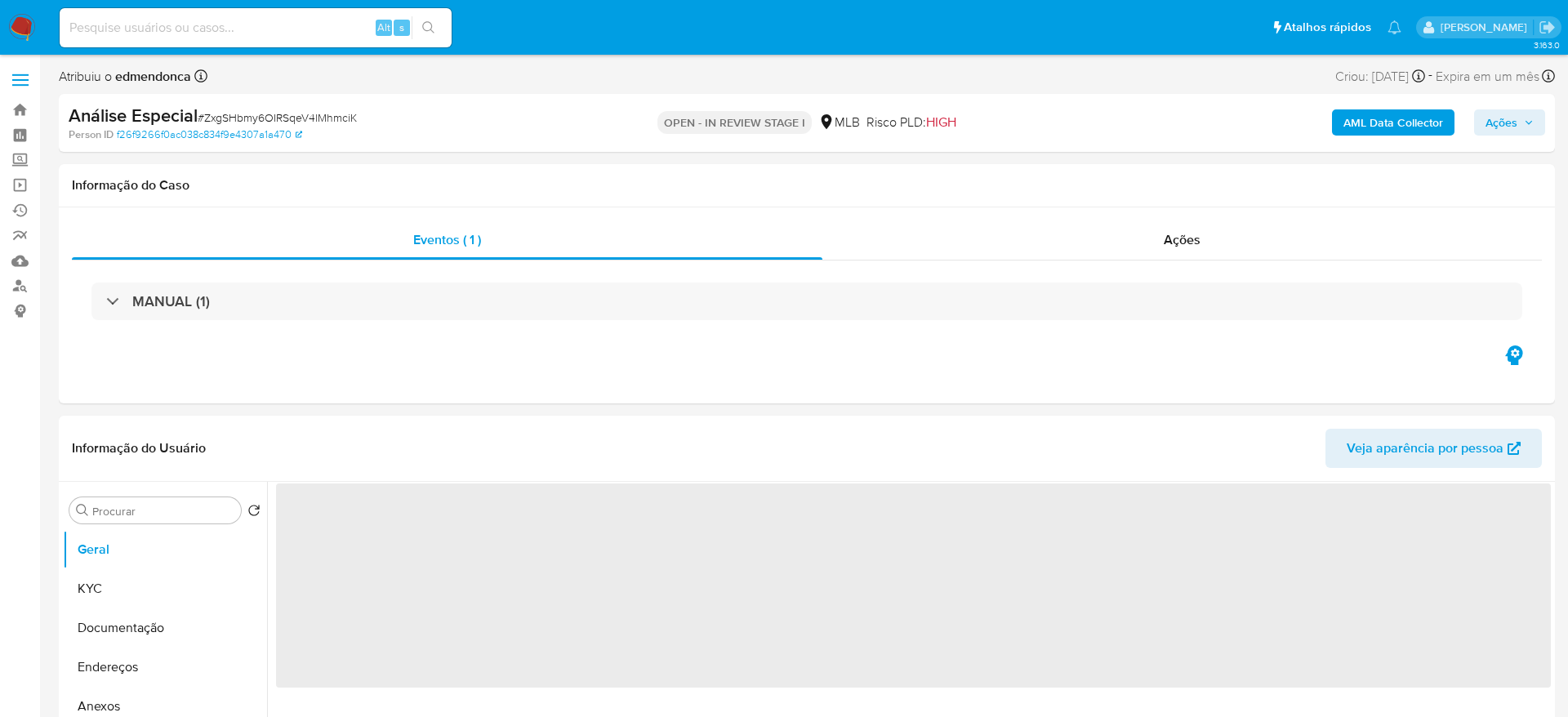
select select "10"
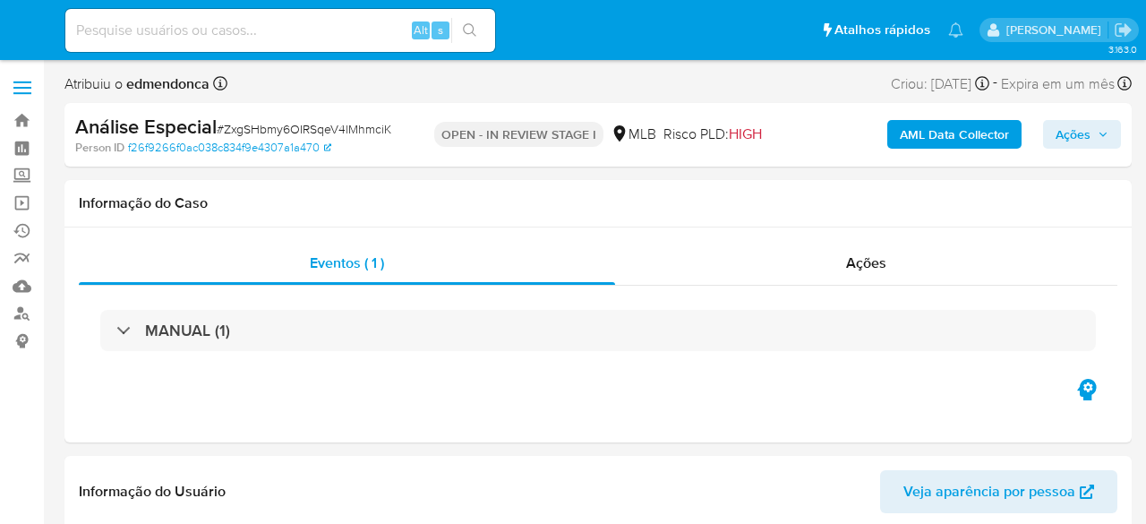
select select "10"
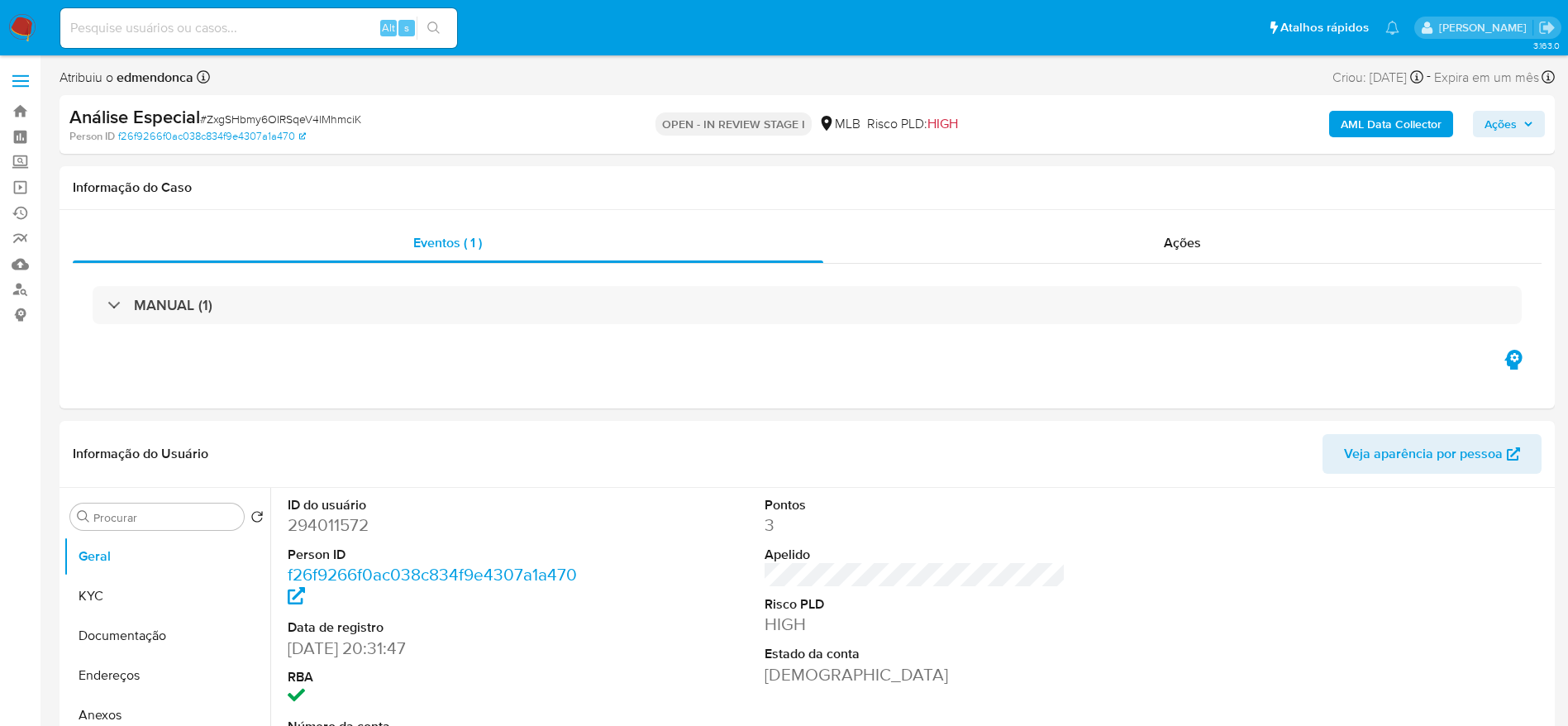
click at [328, 112] on span "# ZxgSHbmy6OIRSqeV4lMhmciK" at bounding box center [281, 119] width 162 height 17
copy span "ZxgSHbmy6OIRSqeV4lMhmciK"
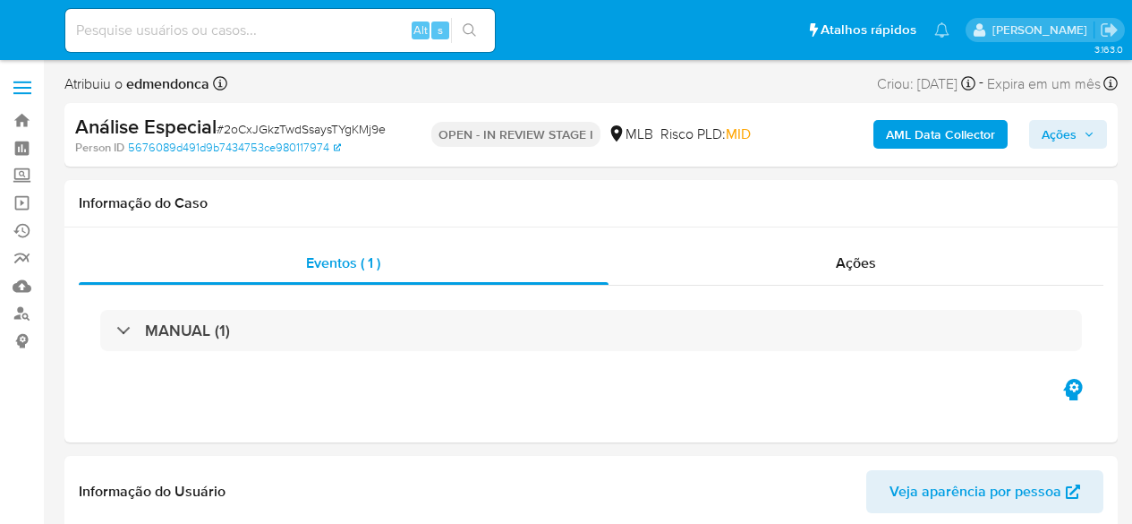
select select "10"
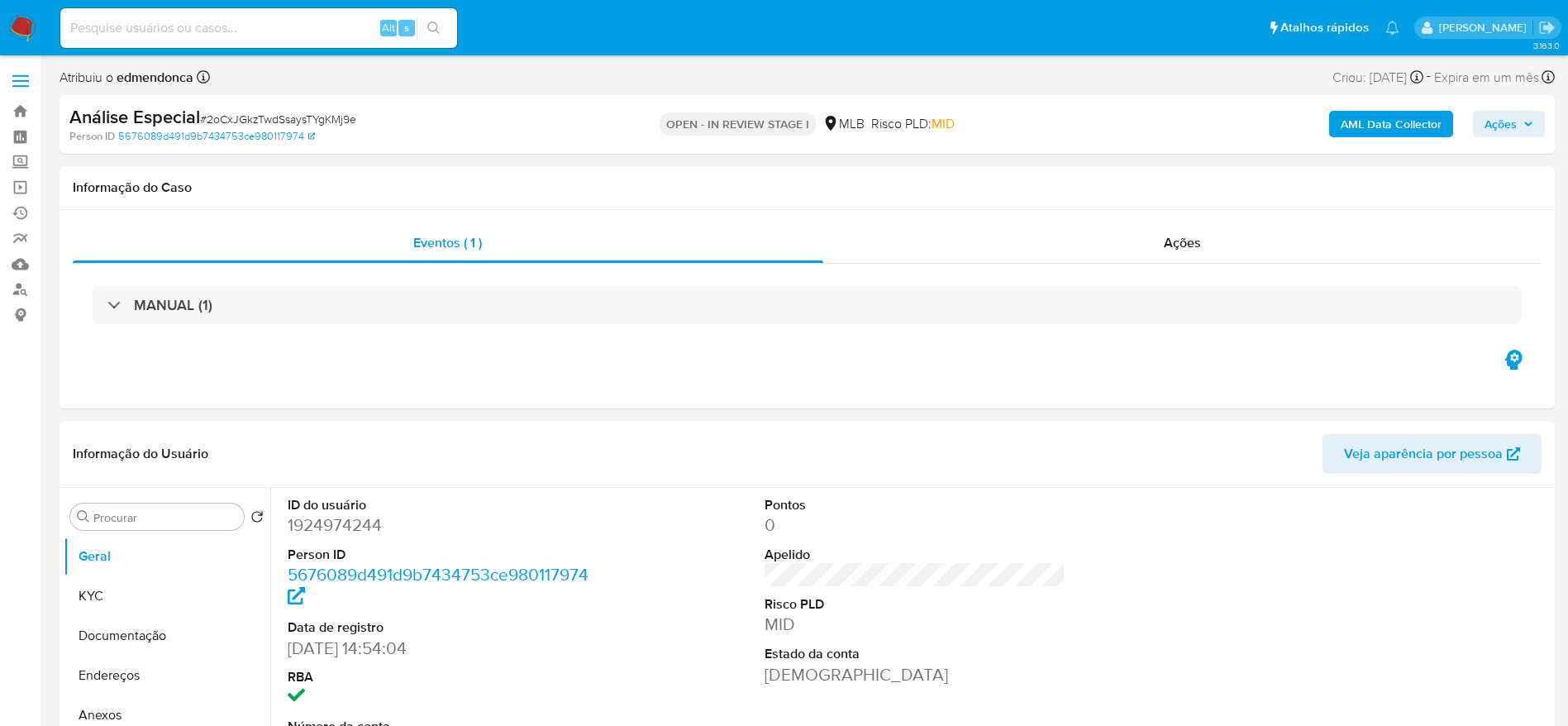
click at [327, 122] on span "# 2oCxJGkzTwdSsaysTYgKMj9e" at bounding box center [278, 119] width 156 height 17
copy span "2oCxJGkzTwdSsaysTYgKMj9e"
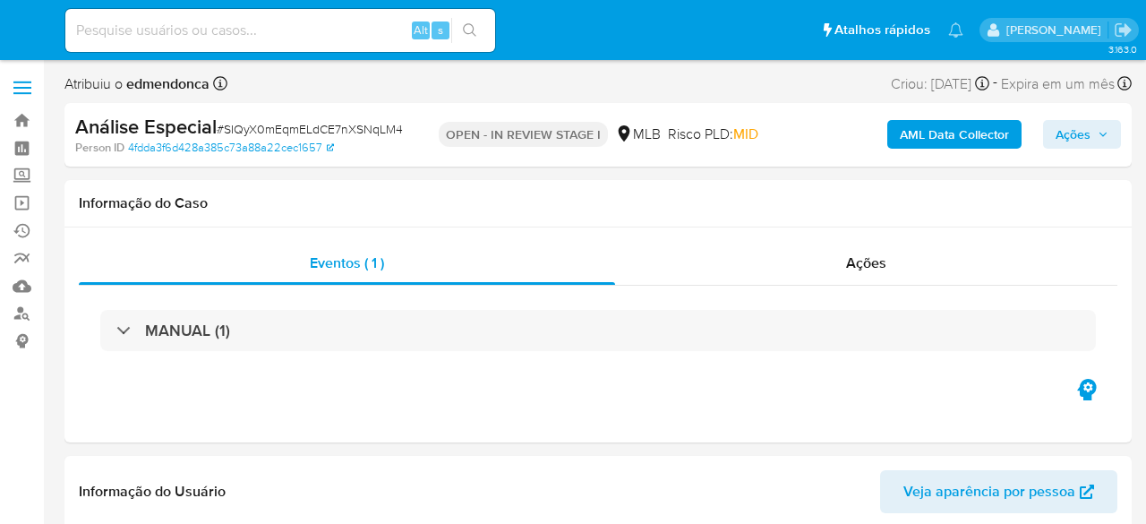
select select "10"
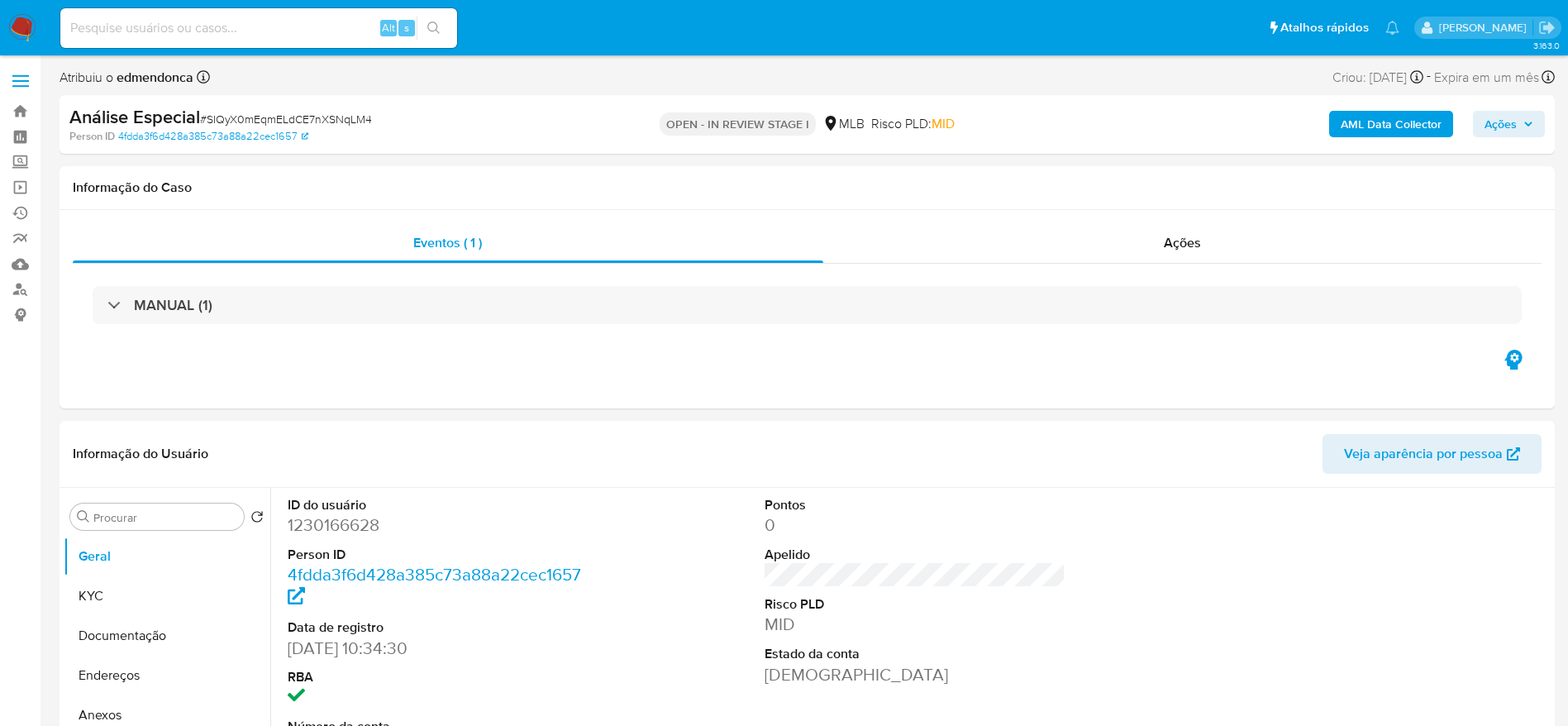
click at [350, 121] on span "# SIQyX0mEqmELdCE7nXSNqLM4" at bounding box center [286, 119] width 172 height 17
copy span "SIQyX0mEqmELdCE7nXSNqLM4"
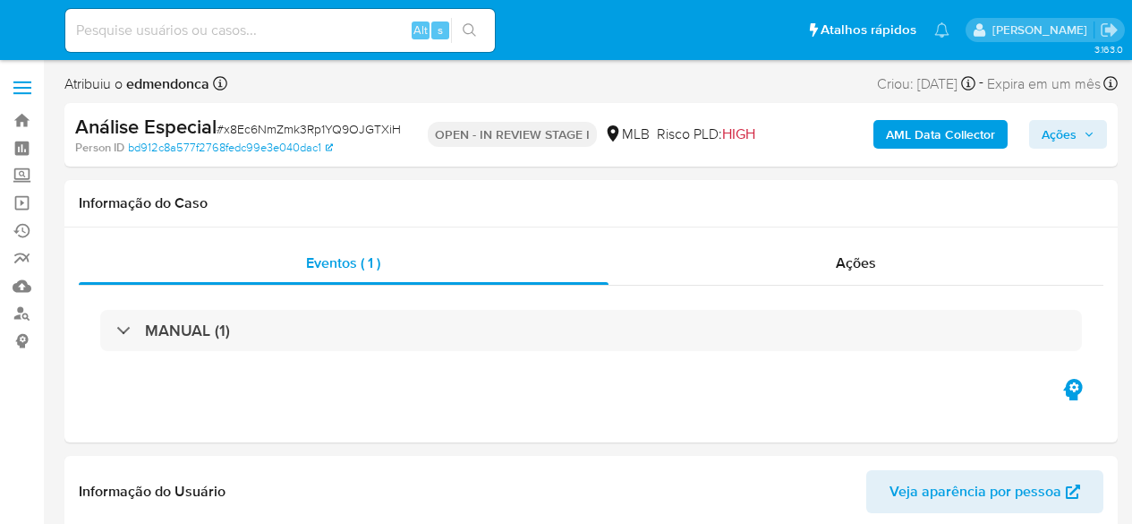
select select "10"
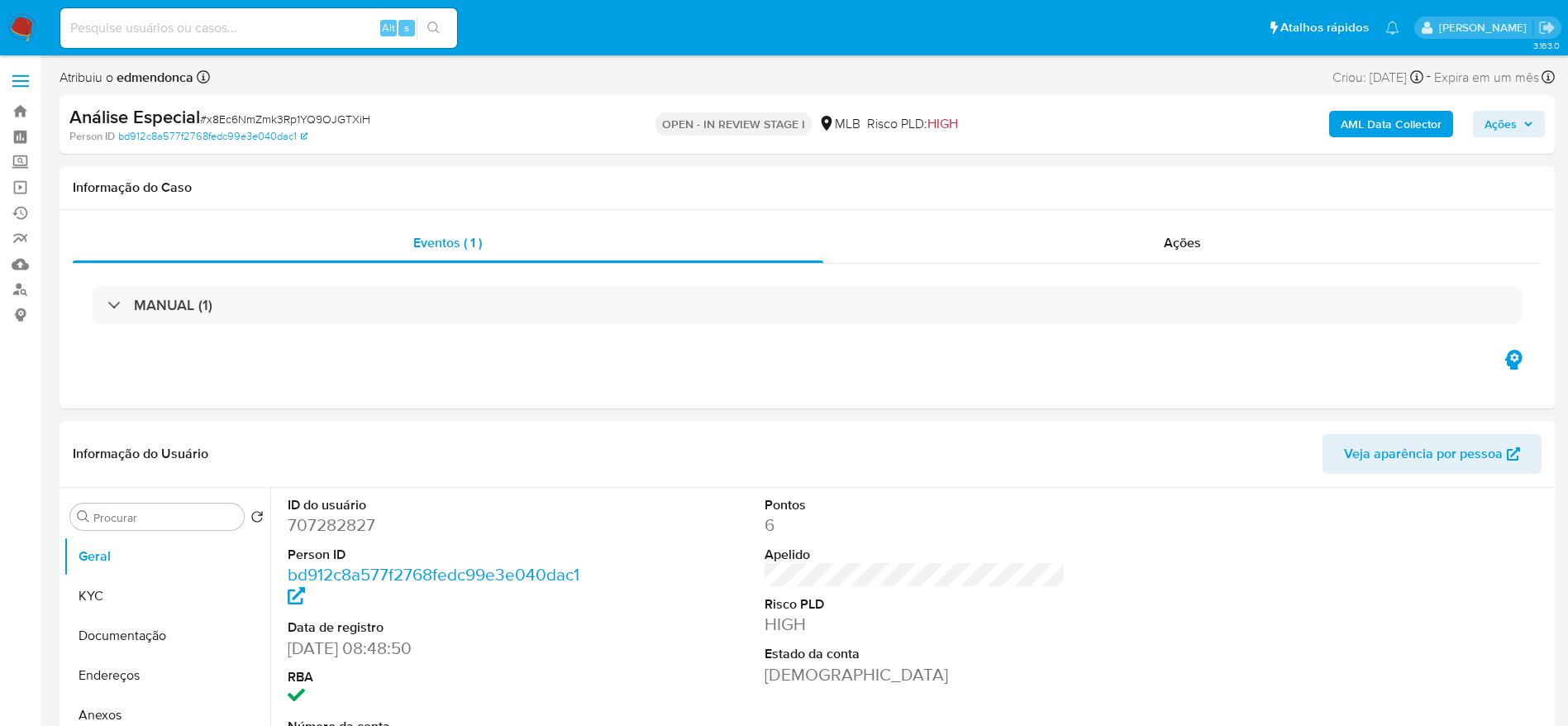
click at [335, 115] on span "# x8Ec6NmZmk3Rp1YQ9OJGTXiH" at bounding box center [285, 119] width 170 height 17
copy span "x8Ec6NmZmk3Rp1YQ9OJGTXiH"
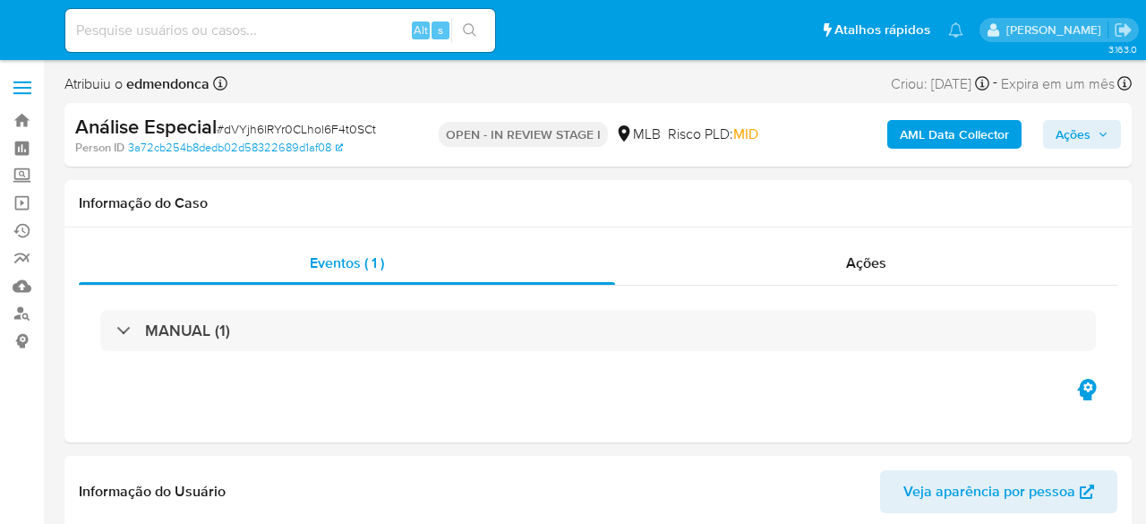
select select "10"
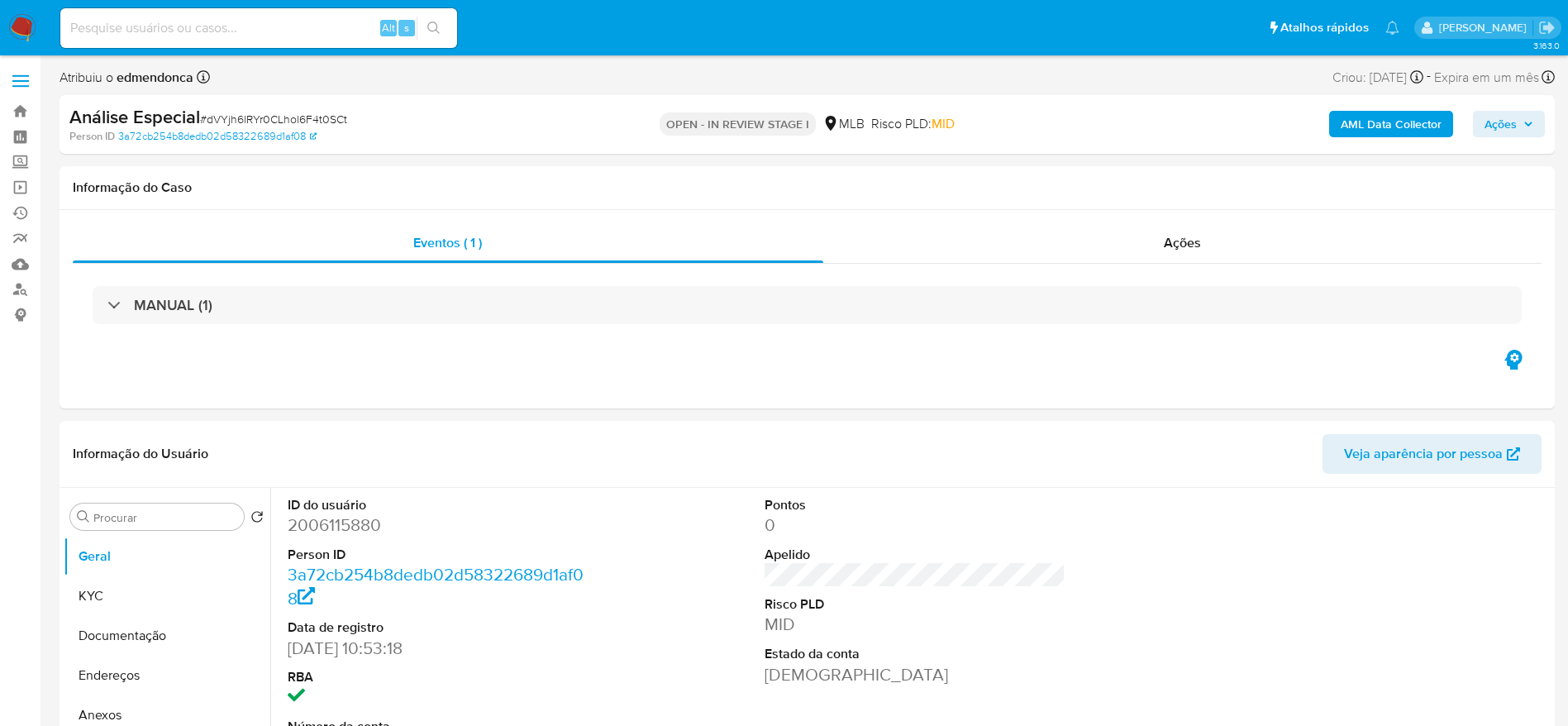
click at [322, 117] on span "# dVYjh6lRYr0CLhol6F4t0SCt" at bounding box center [273, 119] width 147 height 17
copy span "dVYjh6lRYr0CLhol6F4t0SCt"
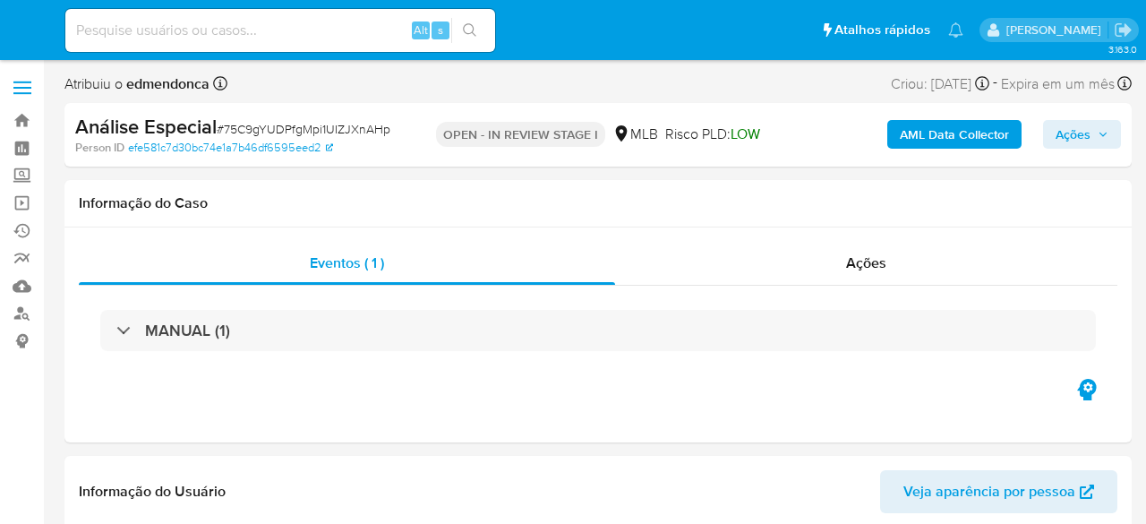
select select "10"
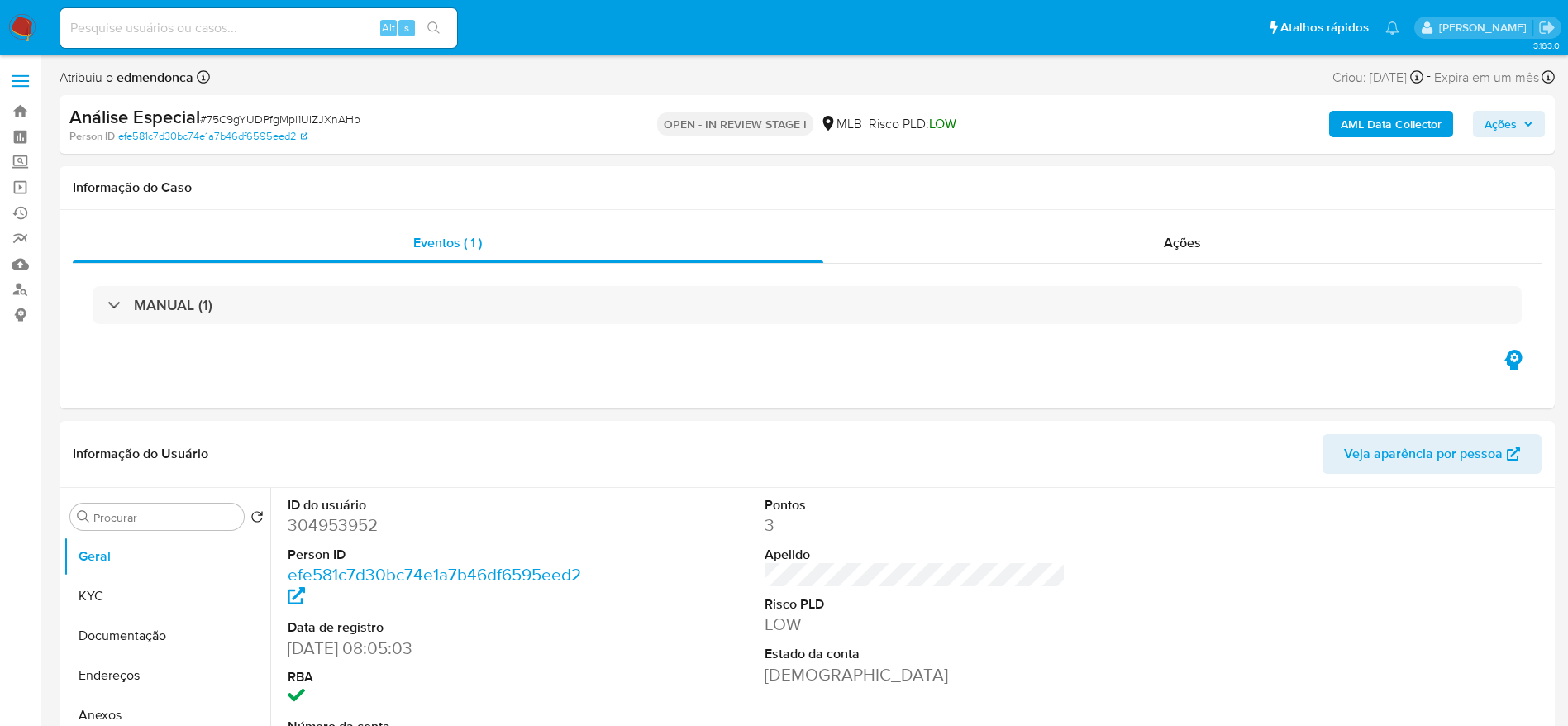
click at [329, 121] on span "# 75C9gYUDPfgMpi1UIZJXnAHp" at bounding box center [281, 119] width 161 height 17
copy span "75C9gYUDPfgMpi1UIZJXnAHp"
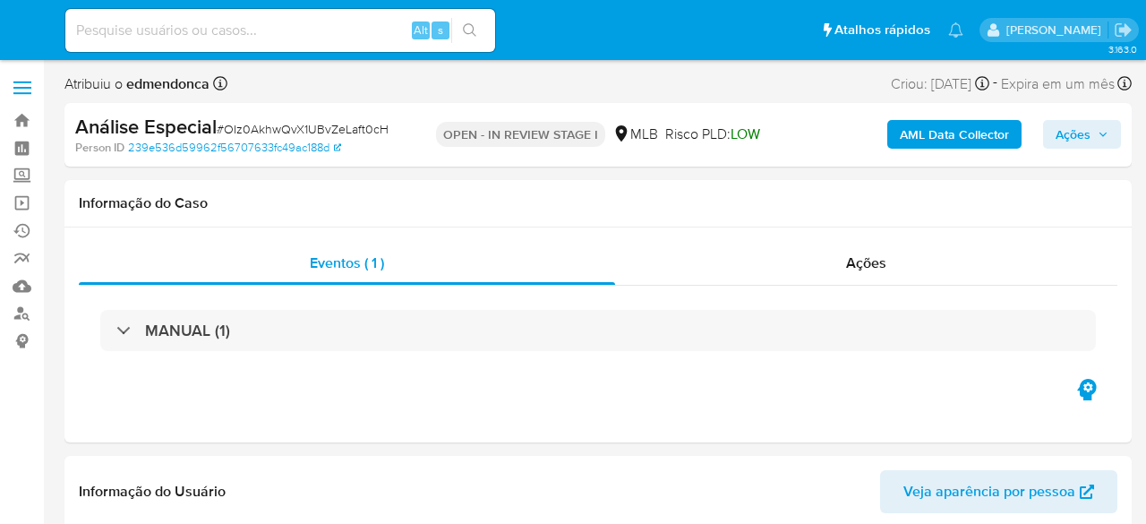
select select "10"
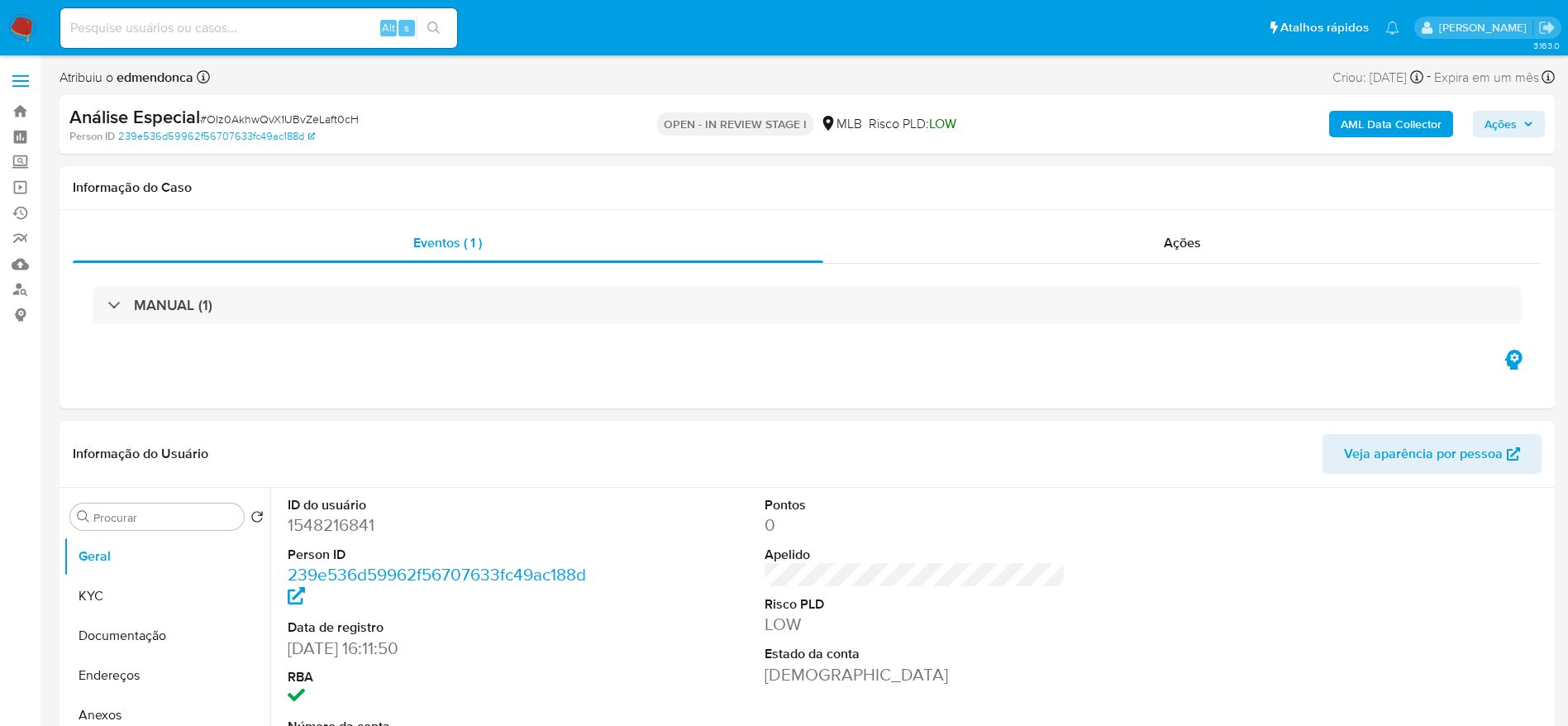
click at [326, 113] on span "# OIz0AkhwQvX1UBvZeLaft0cH" at bounding box center [280, 119] width 159 height 17
copy span "OIz0AkhwQvX1UBvZeLaft0cH"
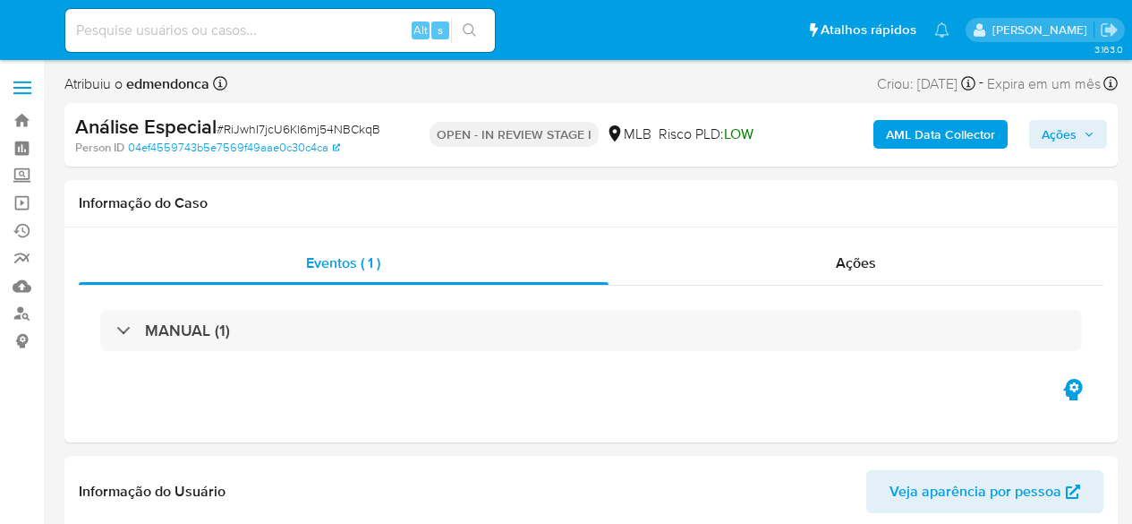
select select "10"
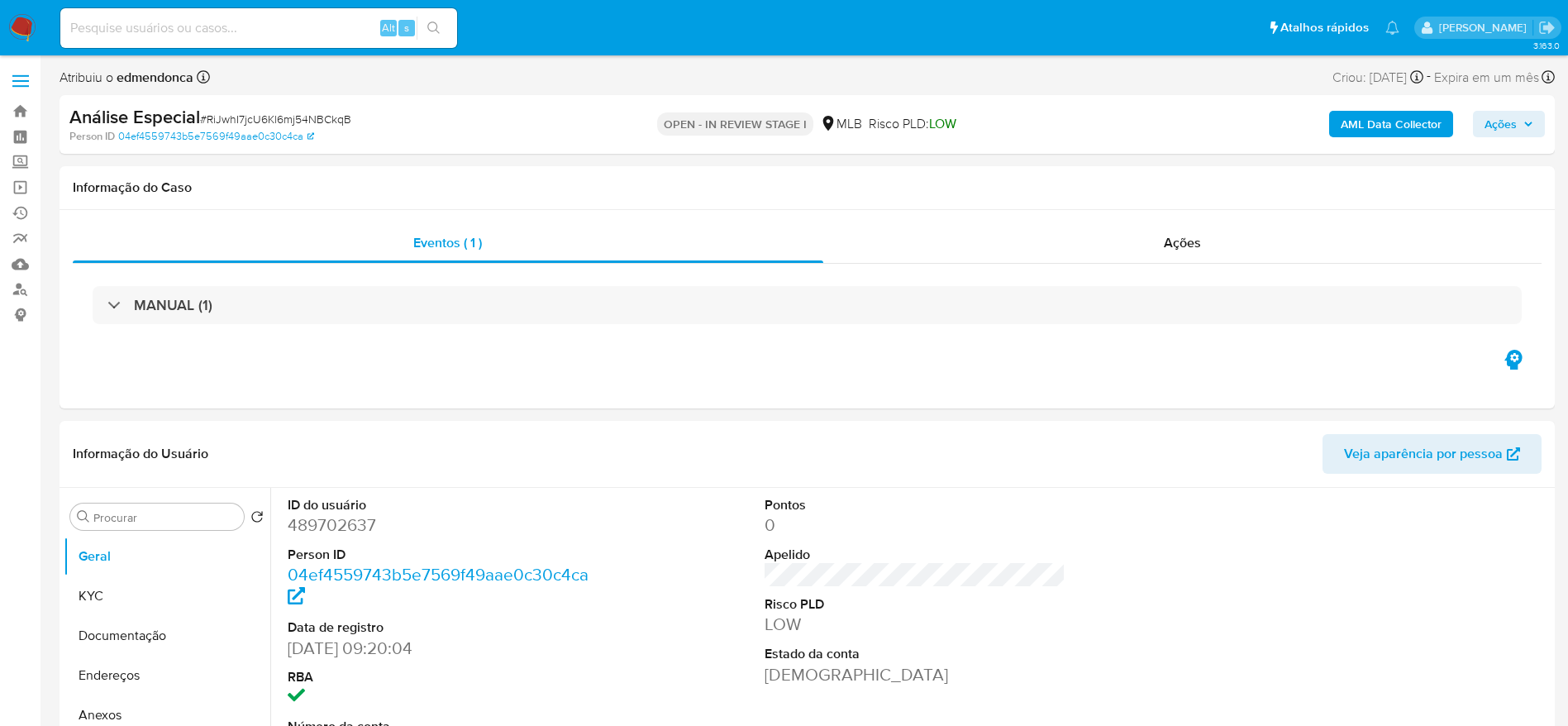
click at [336, 114] on span "# RiJwhI7jcU6Kl6mj54NBCkqB" at bounding box center [276, 119] width 151 height 17
copy span "RiJwhI7jcU6Kl6mj54NBCkqB"
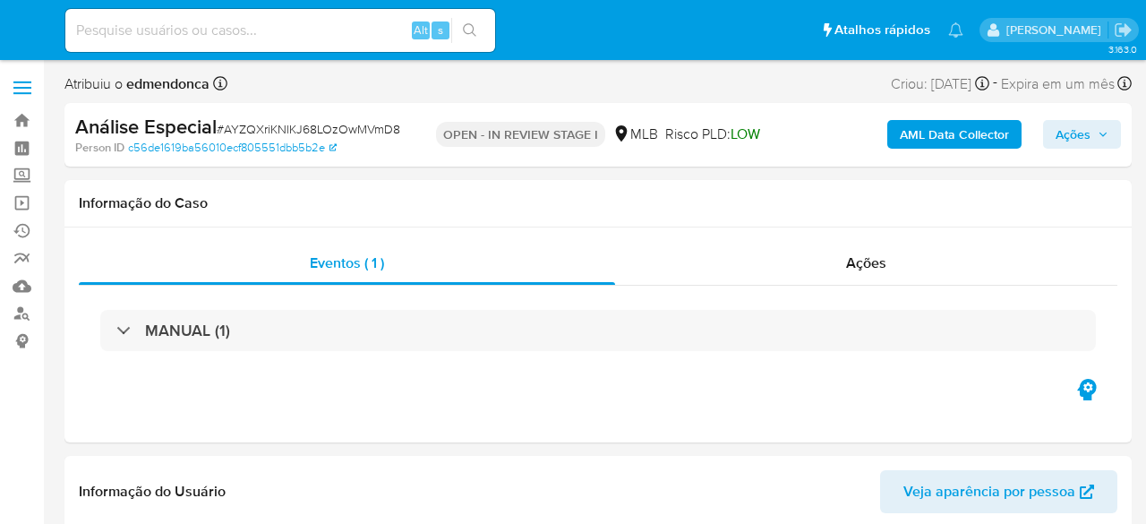
select select "10"
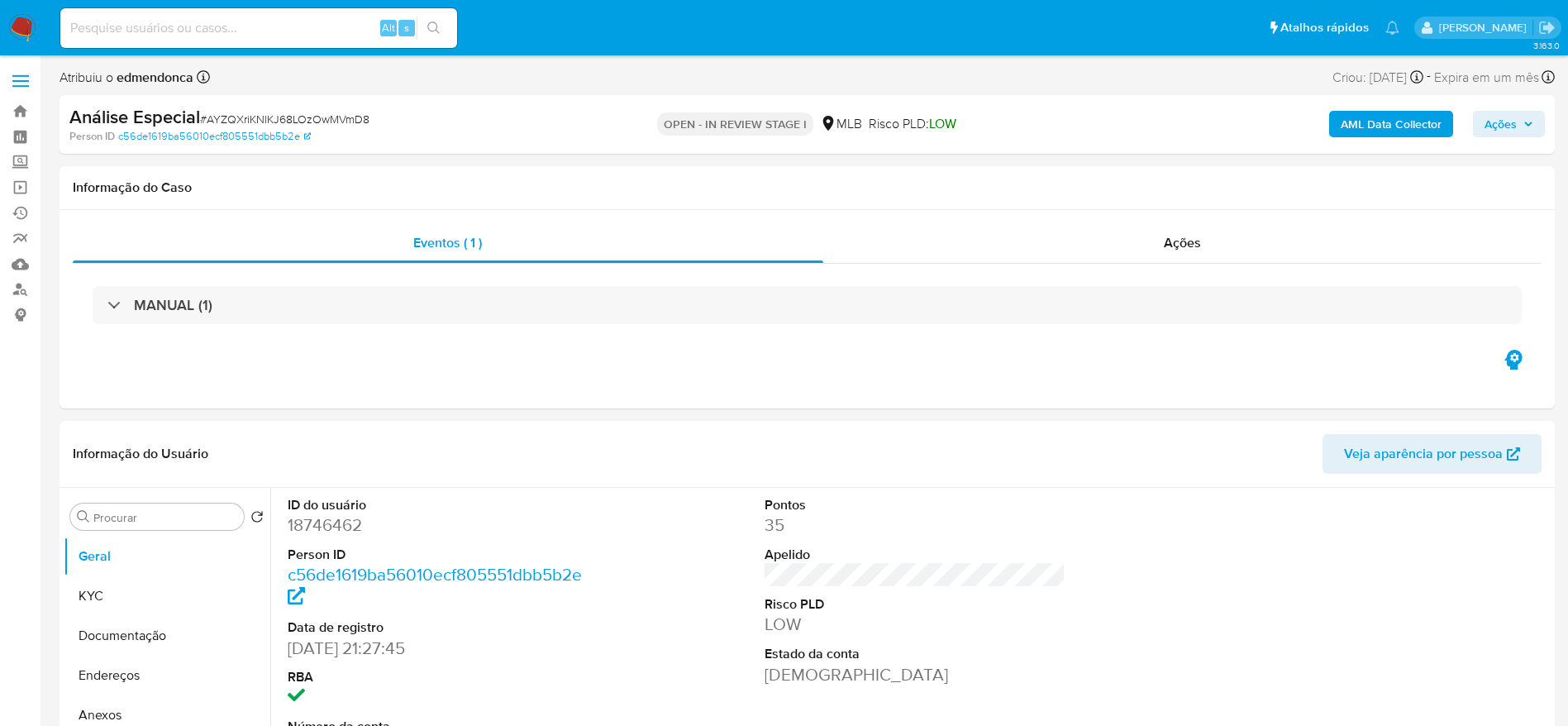
click at [288, 111] on span "# AYZQXriKNlKJ68LOzOwMVmD8" at bounding box center [285, 119] width 170 height 17
copy span "AYZQXriKNlKJ68LOzOwMVmD8"
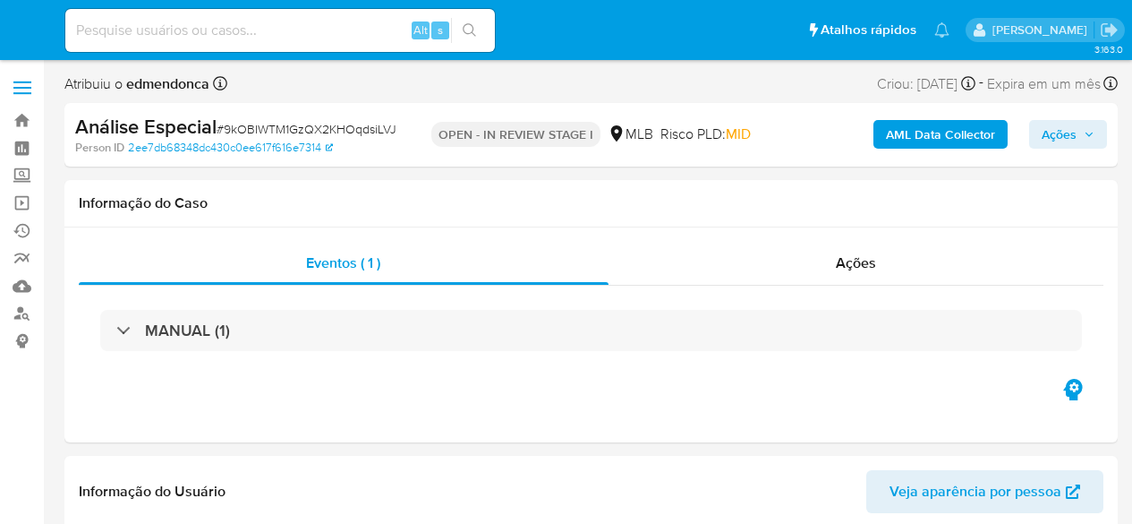
select select "10"
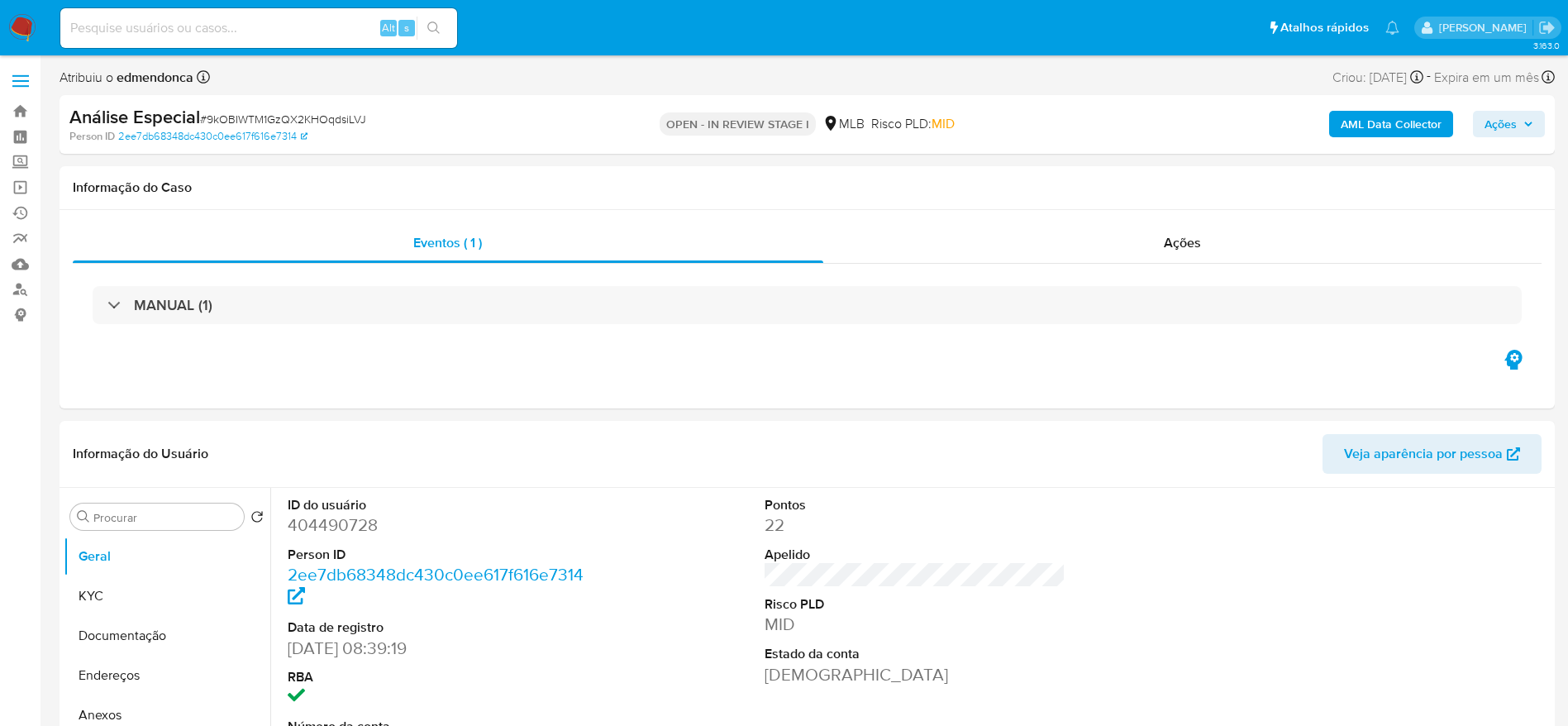
click at [357, 109] on div "Análise Especial # 9kOBIWTM1GzQX2KHOqdsiLVJ" at bounding box center [312, 117] width 486 height 25
click at [349, 124] on span "# 9kOBIWTM1GzQX2KHOqdsiLVJ" at bounding box center [283, 119] width 166 height 17
copy span "9kOBIWTM1GzQX2KHOqdsiLVJ"
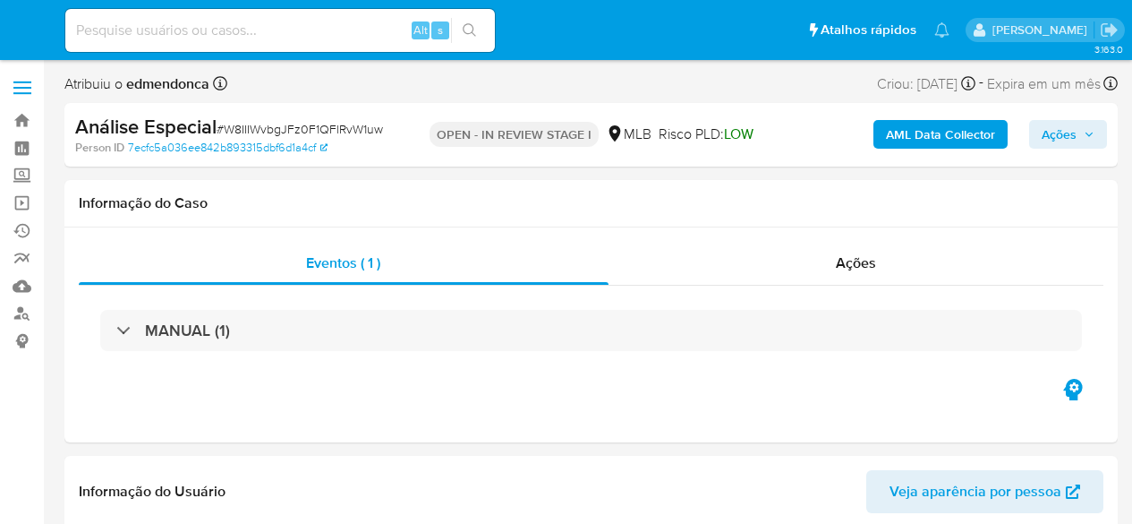
select select "10"
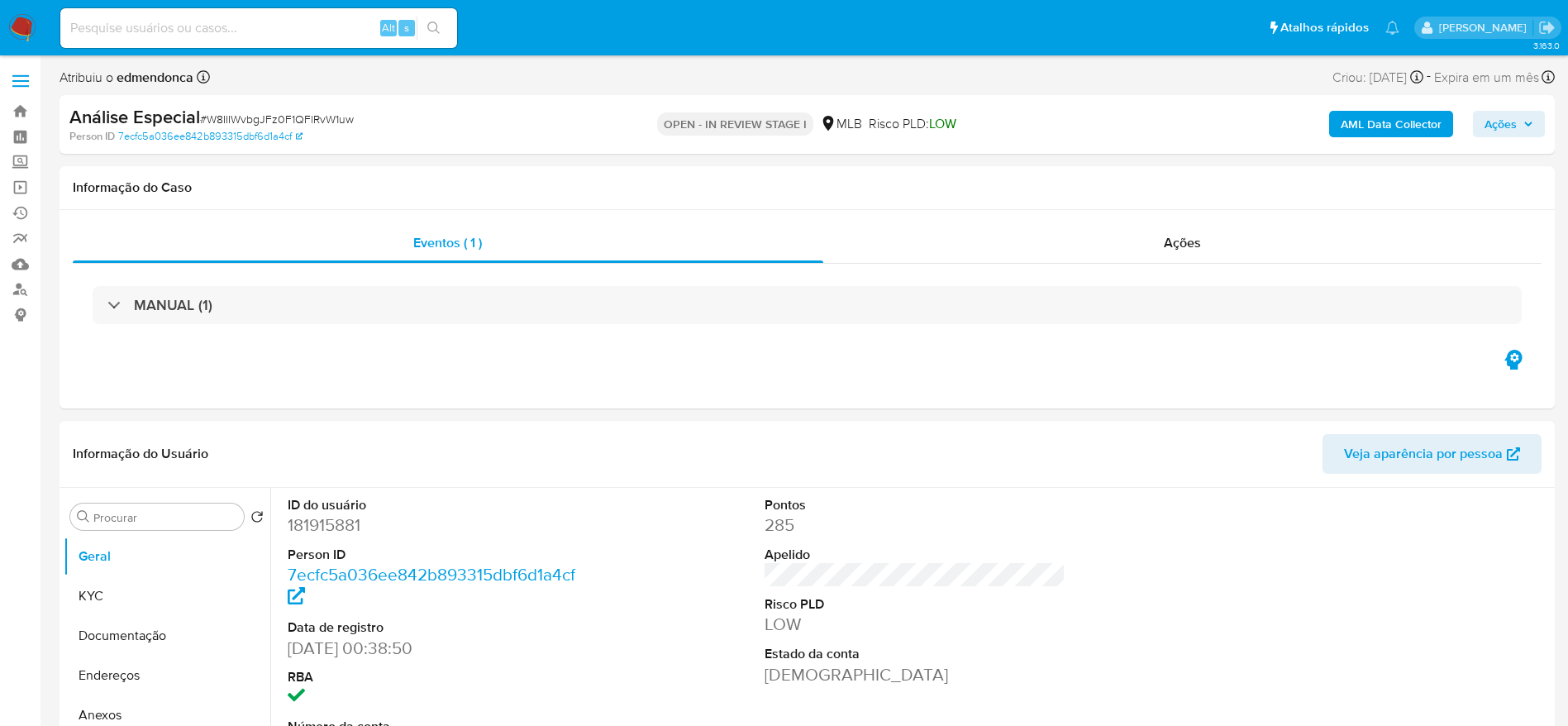
click at [338, 114] on span "# W8IIIWvbgJFz0F1QFlRvW1uw" at bounding box center [277, 119] width 154 height 17
copy span "W8IIIWvbgJFz0F1QFlRvW1uw"
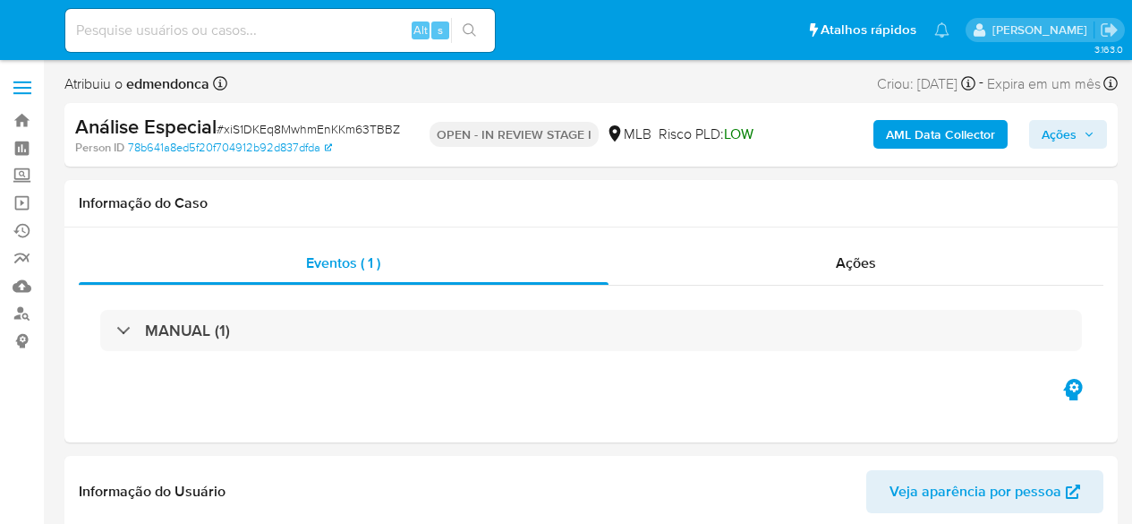
select select "10"
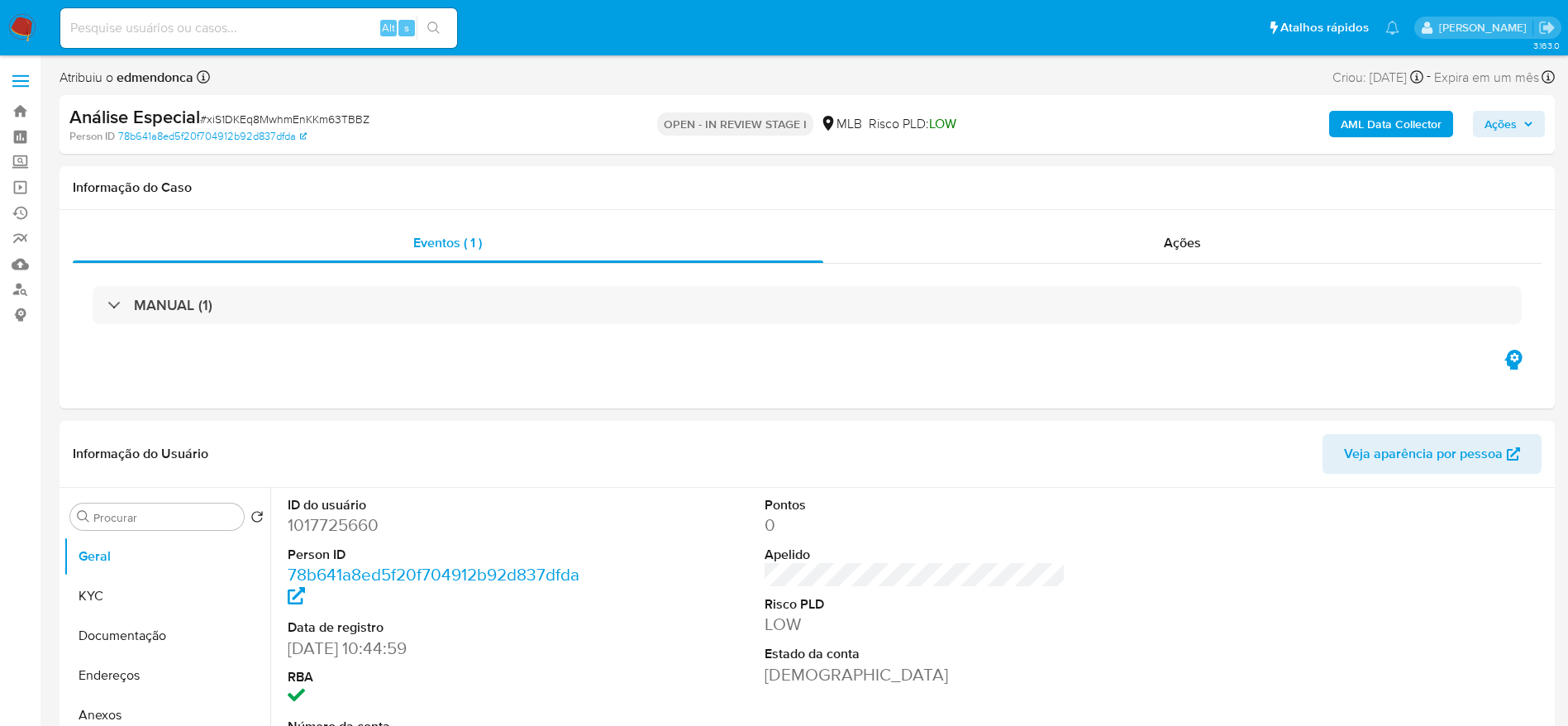
click at [351, 124] on span "# xiS1DKEq8MwhmEnKKm63TBBZ" at bounding box center [285, 119] width 170 height 17
copy span "xiS1DKEq8MwhmEnKKm63TBBZ"
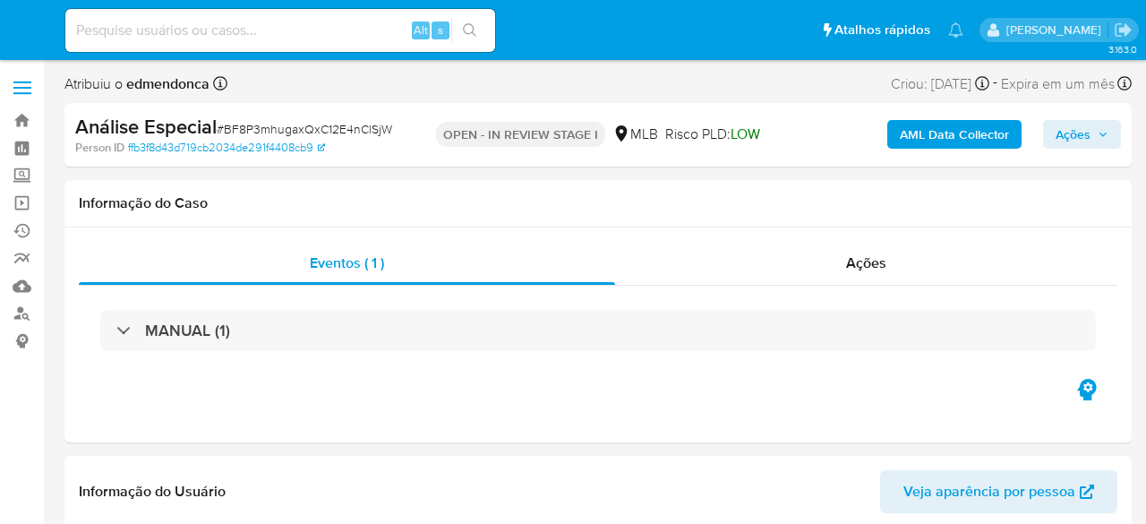
select select "10"
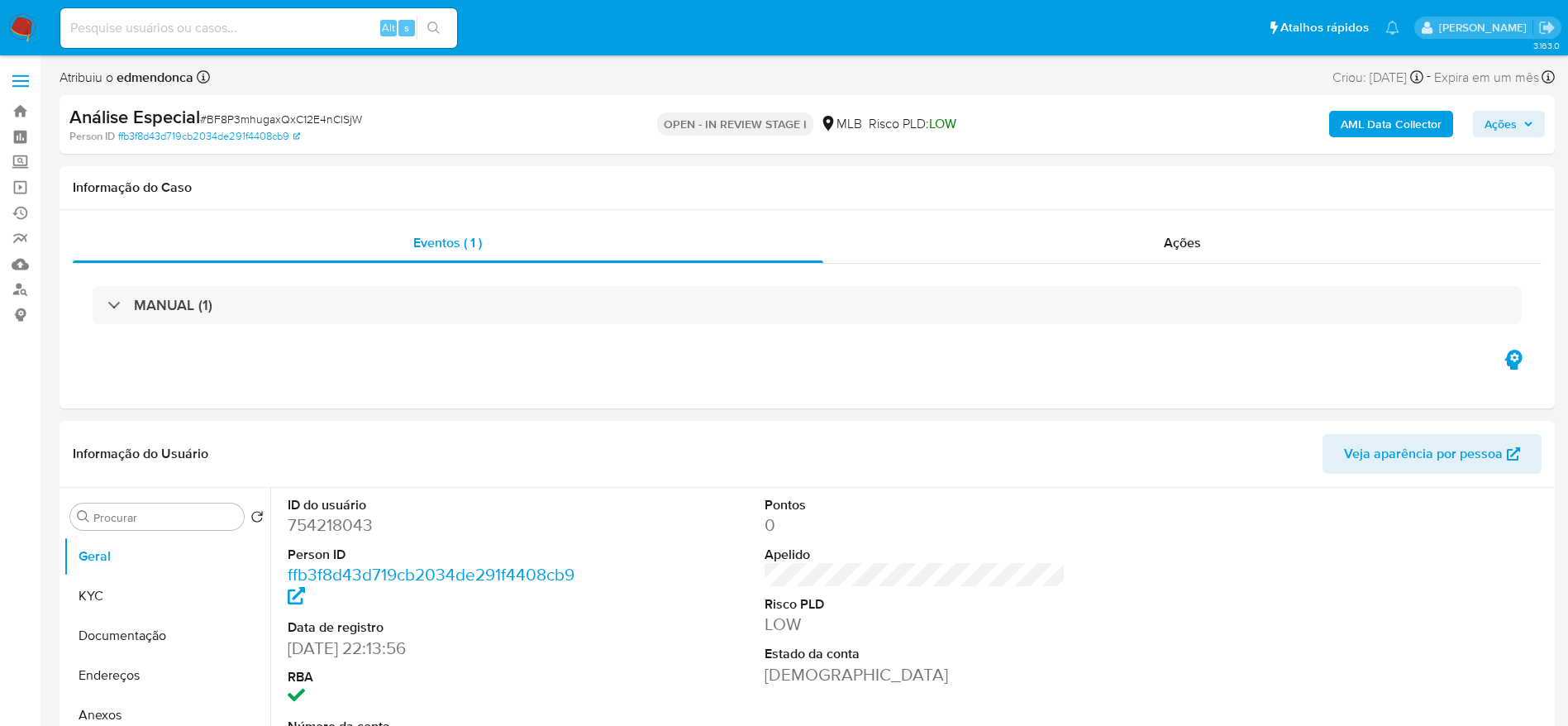
click at [290, 120] on span "# BF8P3mhugaxQxC12E4nClSjW" at bounding box center [281, 119] width 162 height 17
copy span "BF8P3mhugaxQxC12E4nClSjW"
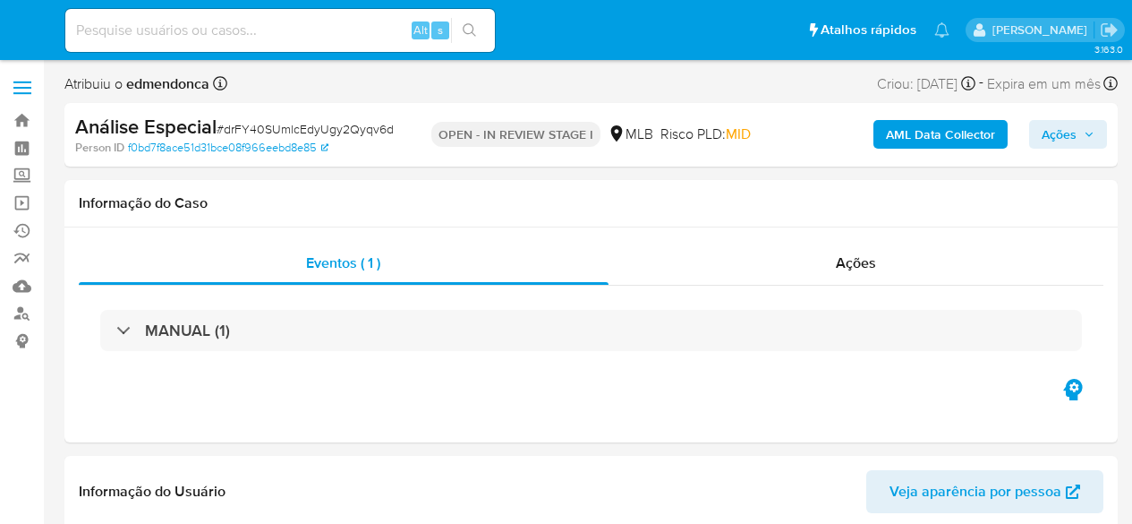
select select "10"
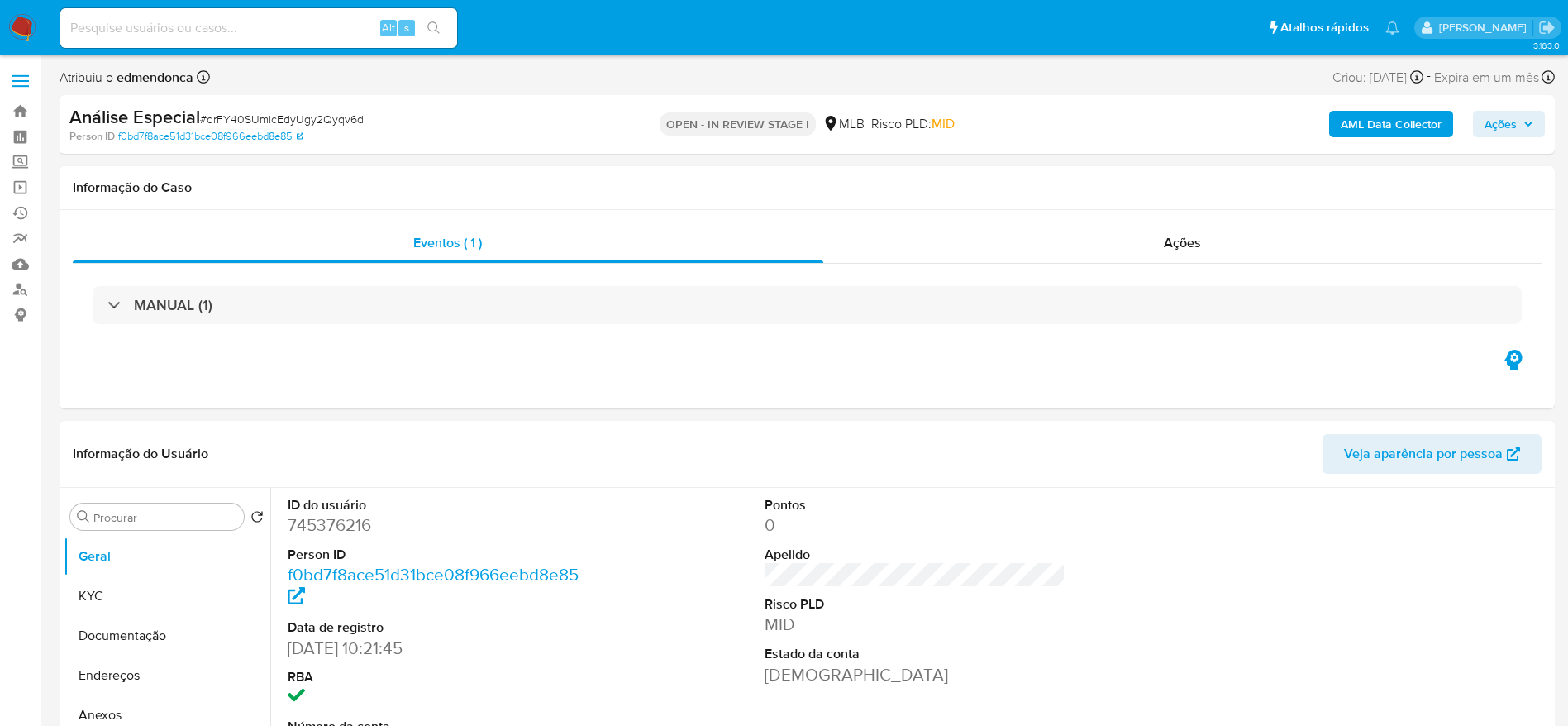
click at [313, 120] on span "# drFY40SUmlcEdyUgy2Qyqv6d" at bounding box center [282, 119] width 163 height 17
copy span "drFY40SUmlcEdyUgy2Qyqv6d"
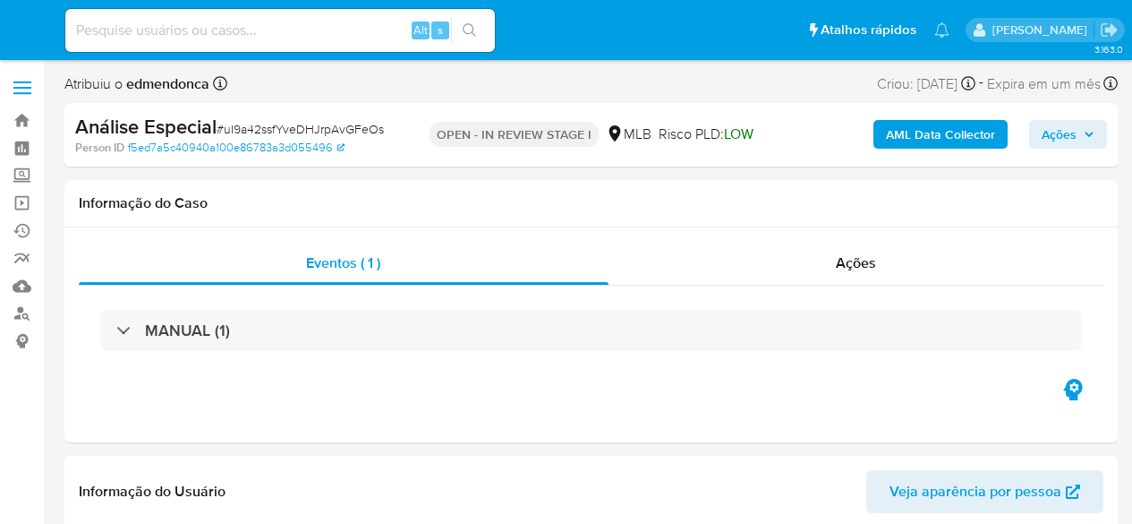
select select "10"
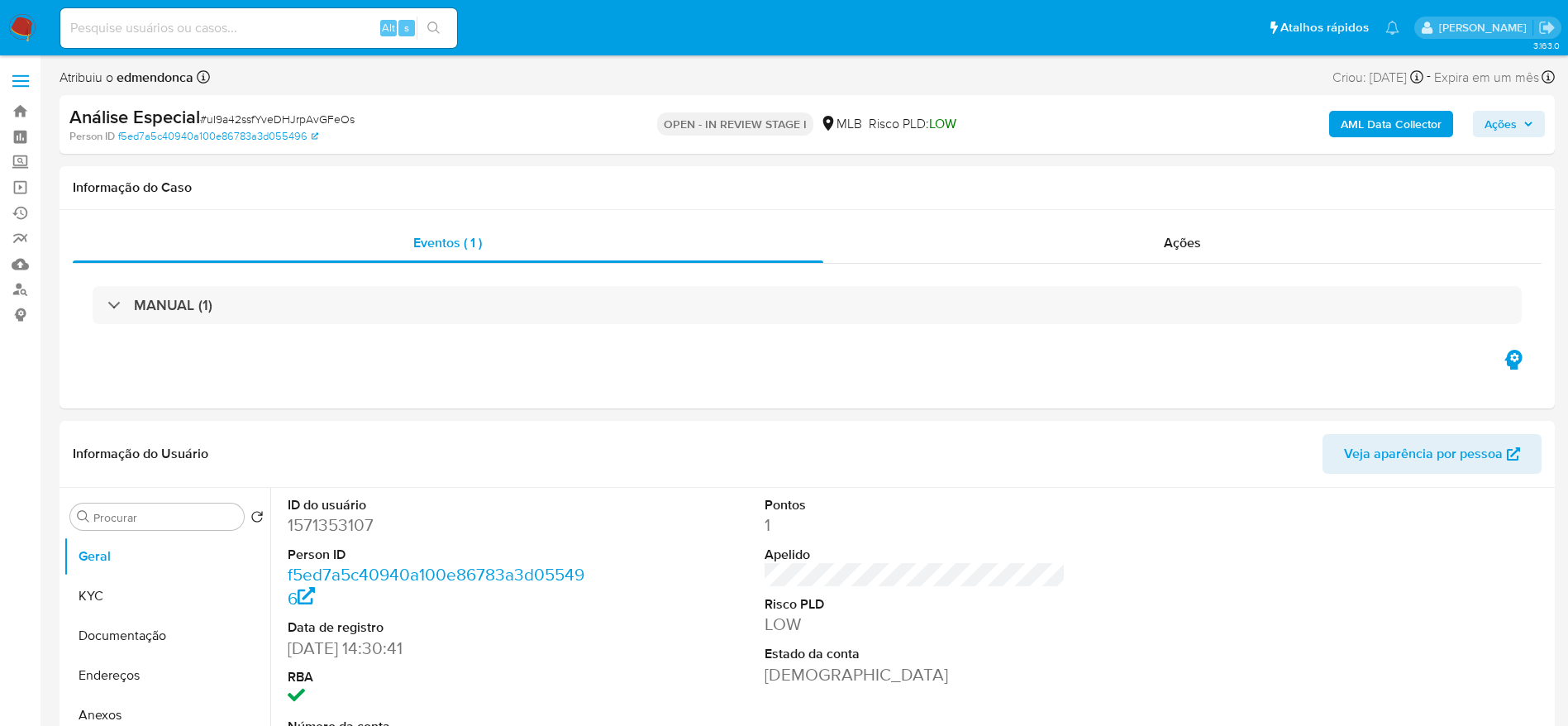
click at [336, 126] on span "# uI9a42ssfYveDHJrpAvGFeOs" at bounding box center [277, 119] width 154 height 17
copy span "uI9a42ssfYveDHJrpAvGFeOs"
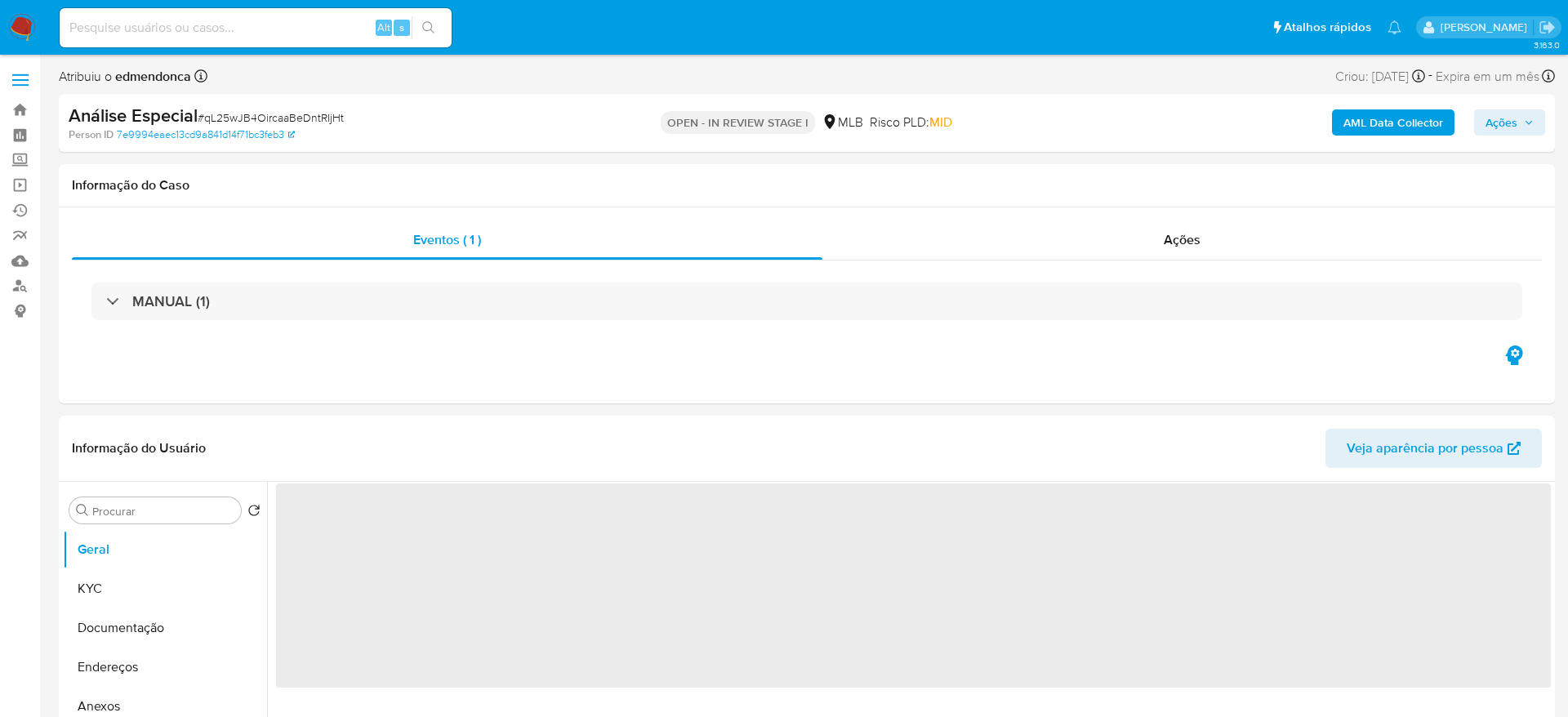
select select "10"
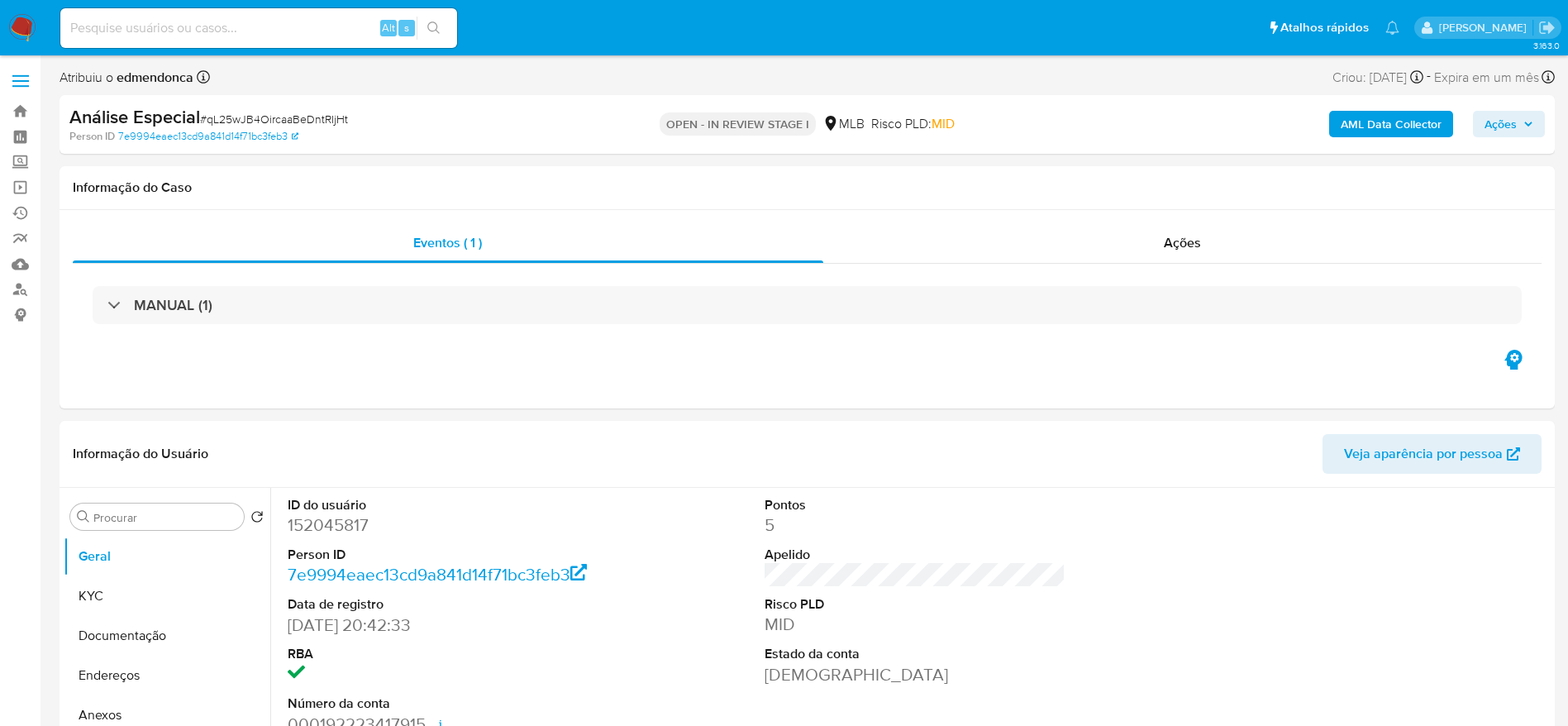
click at [308, 116] on span "# qL25wJB4OircaaBeDntRIjHt" at bounding box center [274, 119] width 148 height 17
copy span "qL25wJB4OircaaBeDntRIjHt"
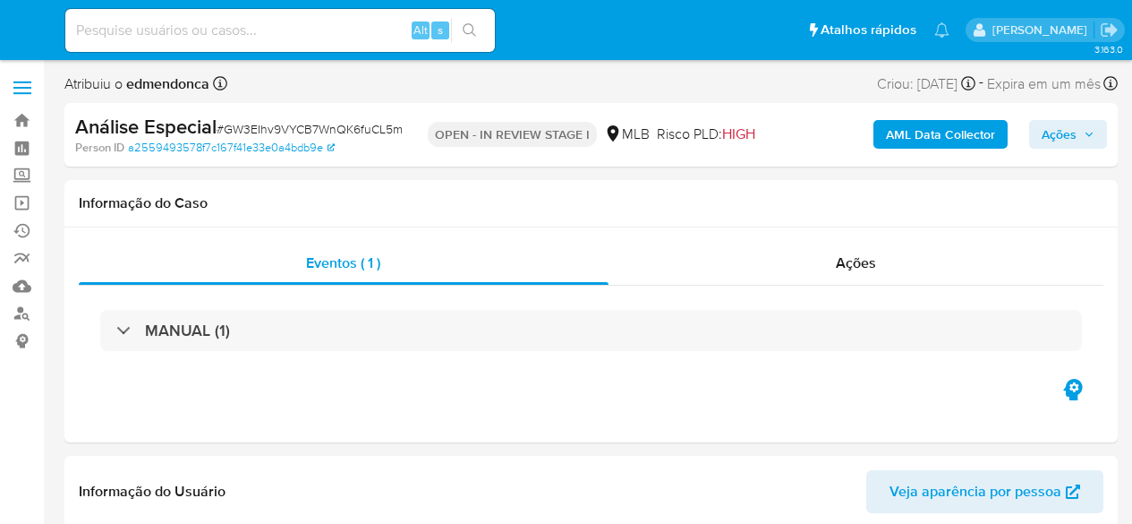
select select "10"
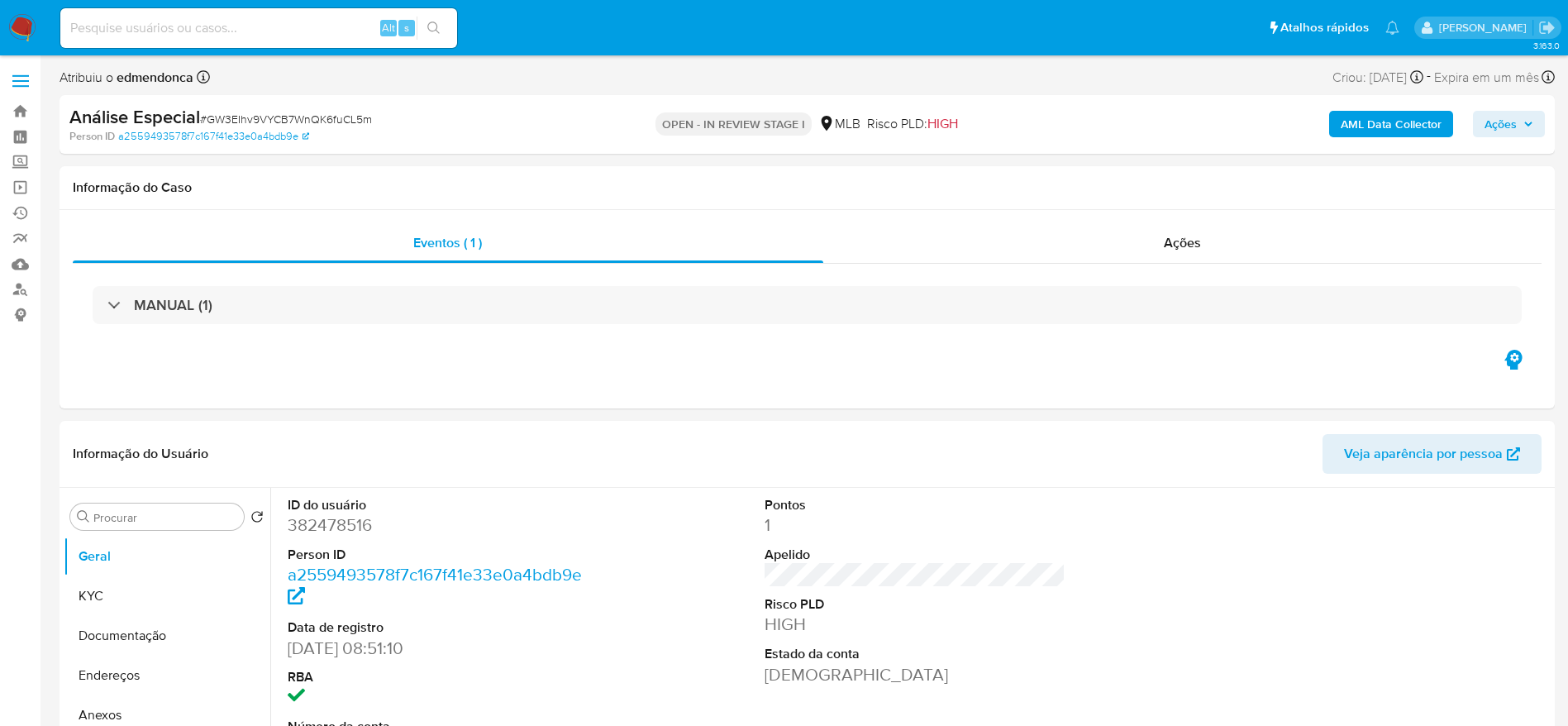
click at [317, 115] on span "# GW3EIhv9VYCB7WnQK6fuCL5m" at bounding box center [286, 119] width 172 height 17
copy span "GW3EIhv9VYCB7WnQK6fuCL5m"
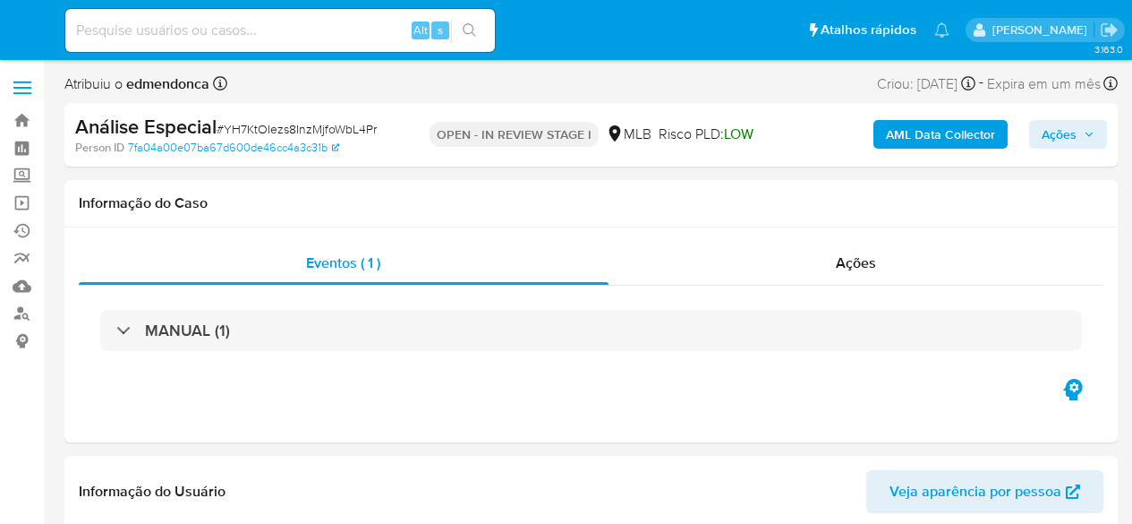
select select "10"
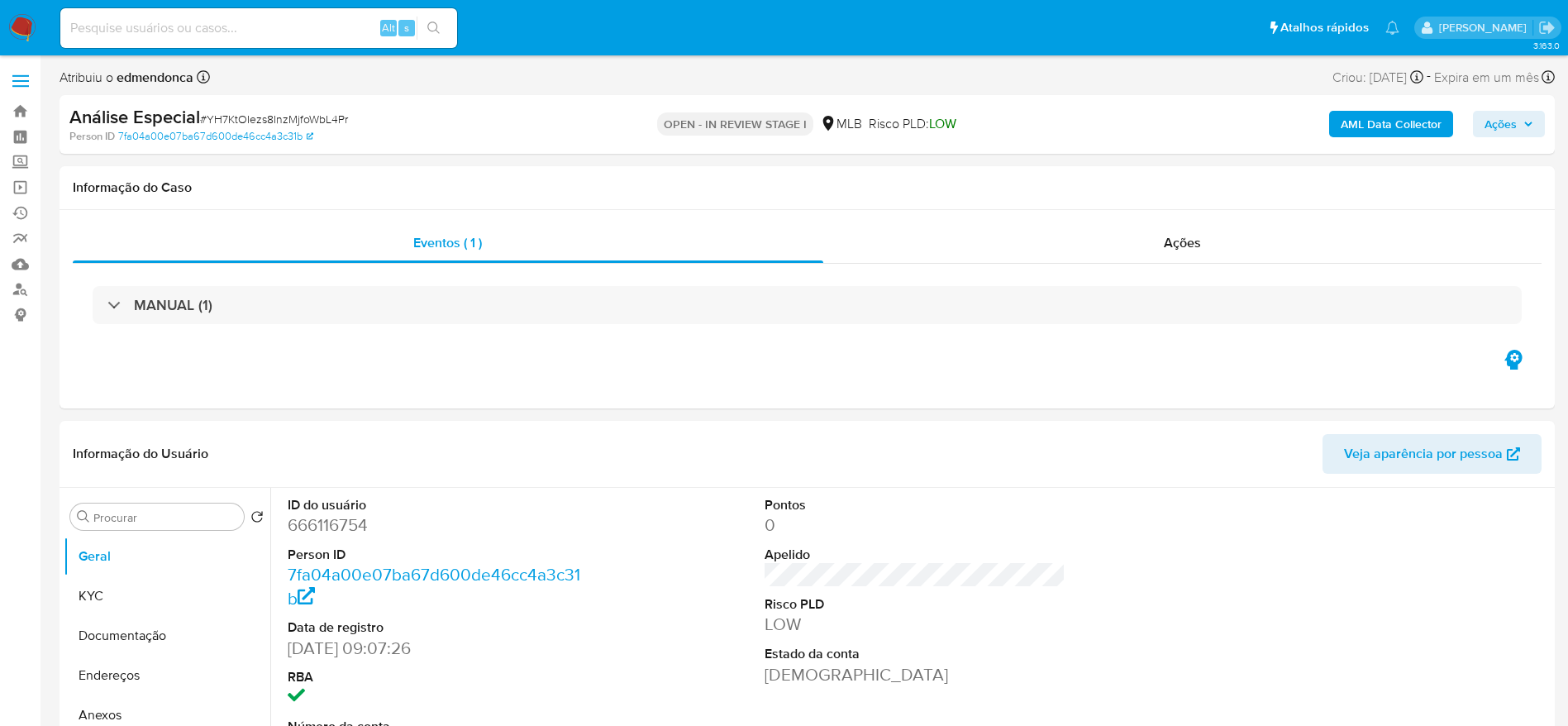
click at [326, 126] on span "# YH7KtOIezs8InzMjfoWbL4Pr" at bounding box center [274, 119] width 148 height 17
copy span "YH7KtOIezs8InzMjfoWbL4Pr"
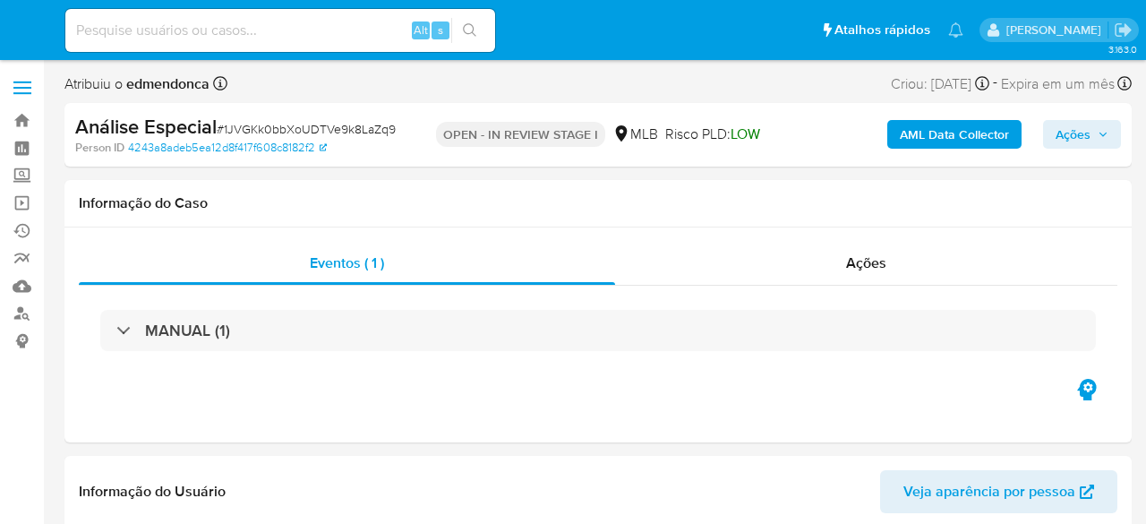
select select "10"
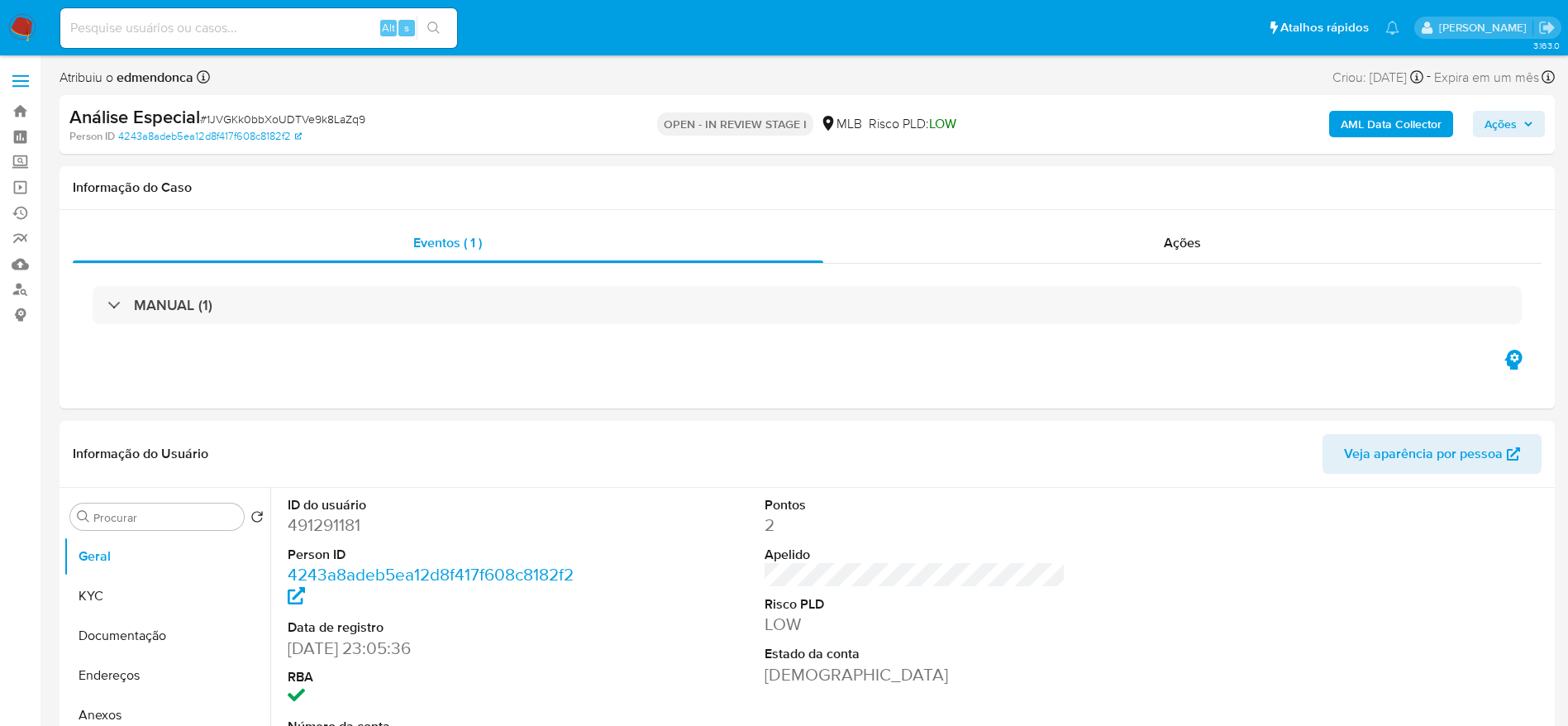
click at [352, 122] on span "# 1JVGKk0bbXoUDTVe9k8LaZq9" at bounding box center [283, 119] width 165 height 17
copy span "1JVGKk0bbXoUDTVe9k8LaZq9"
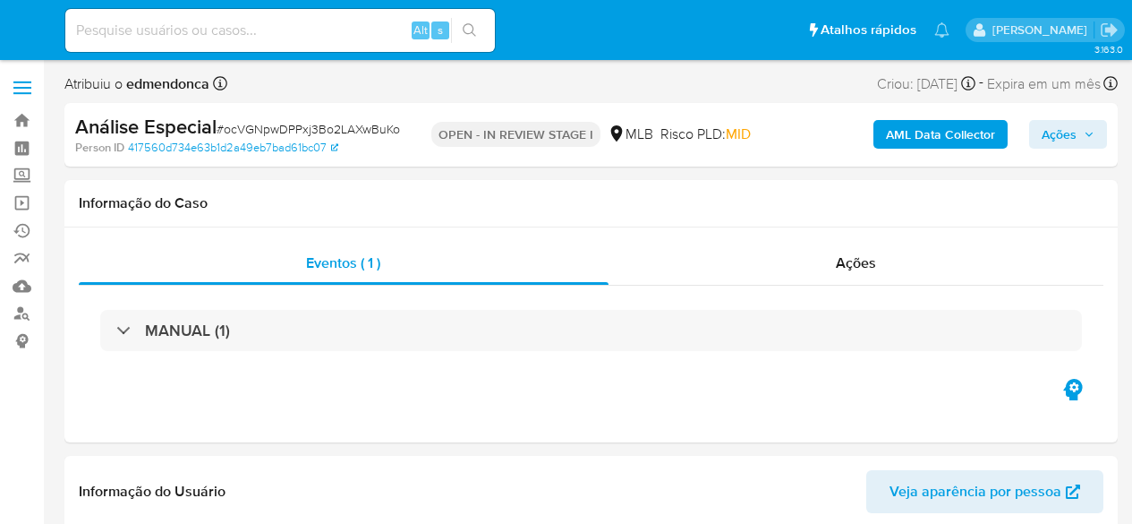
select select "10"
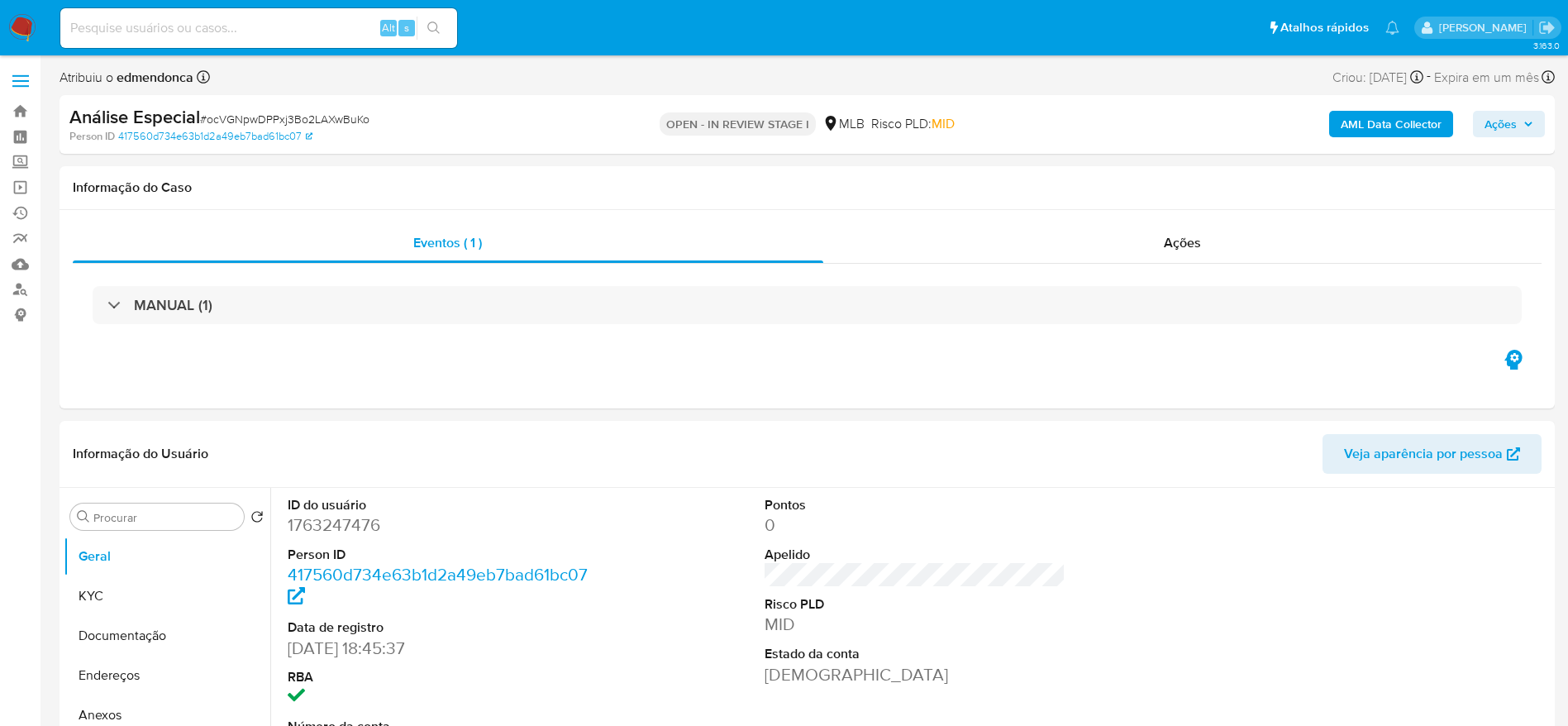
click at [336, 129] on div "Person ID 417560d734e63b1d2a49eb7bad61bc07" at bounding box center [313, 137] width 488 height 15
click at [342, 117] on span "# ocVGNpwDPPxj3Bo2LAXwBuKo" at bounding box center [285, 119] width 170 height 17
copy span "ocVGNpwDPPxj3Bo2LAXwBuKo"
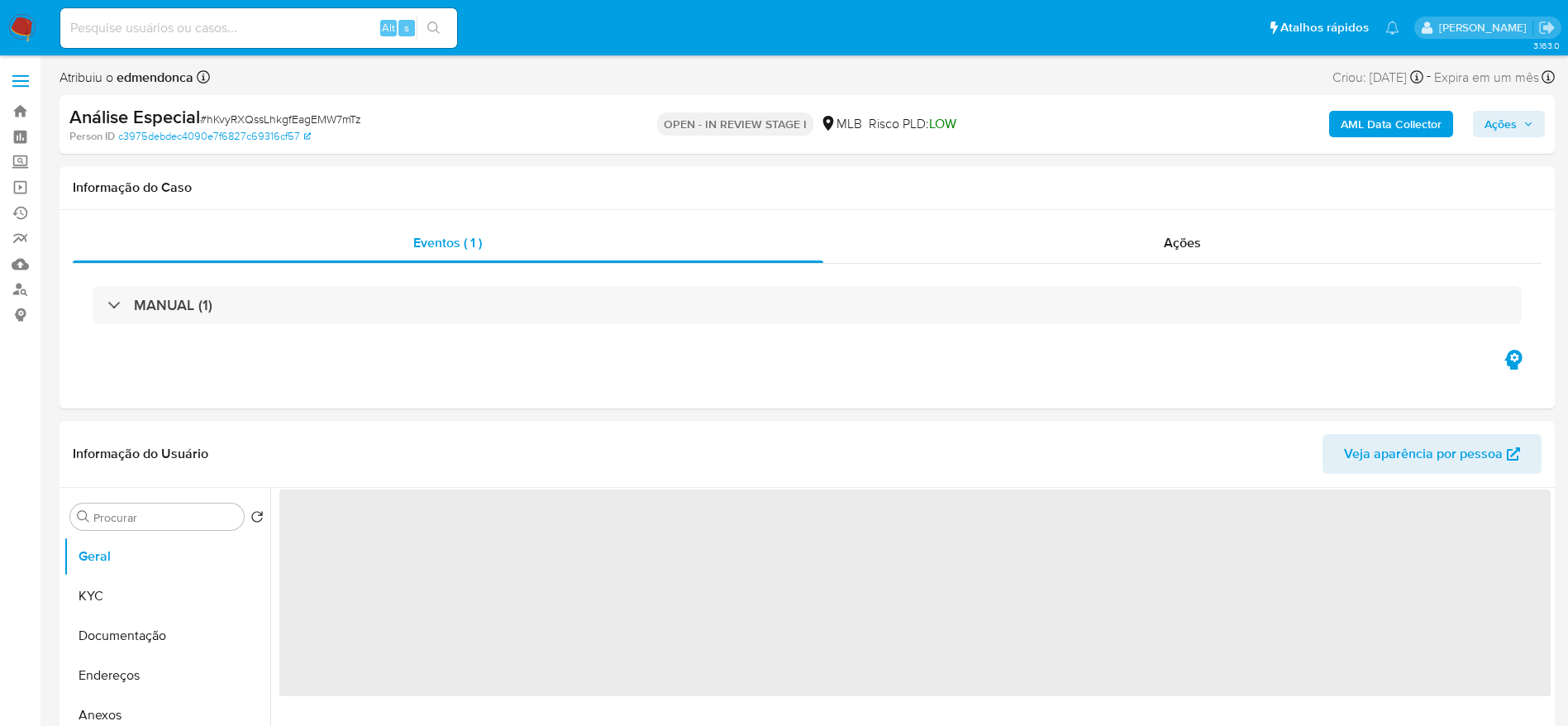
select select "10"
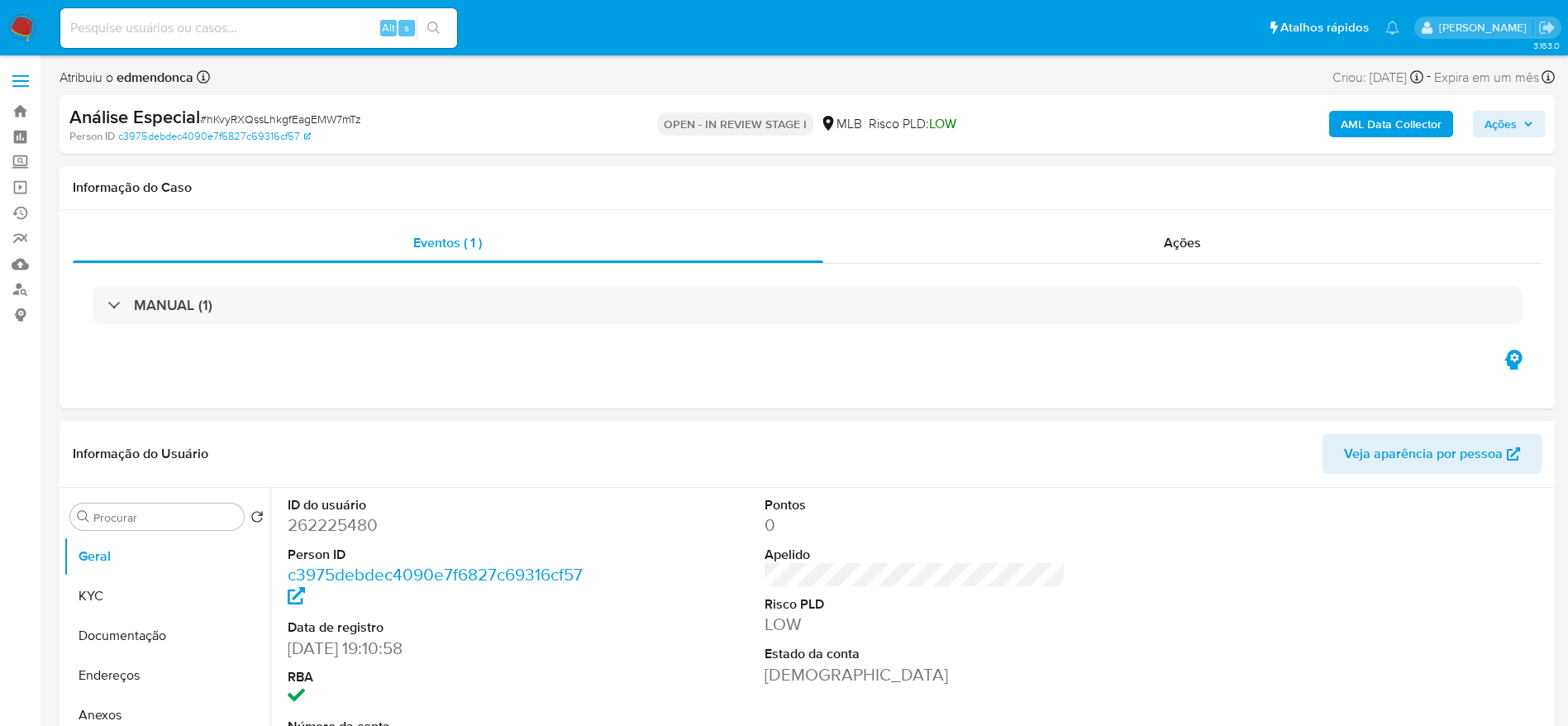
click at [321, 112] on span "# hKvyRXQssLhkgfEagEMW7mTz" at bounding box center [281, 119] width 162 height 17
copy span "hKvyRXQssLhkgfEagEMW7mTz"
click at [328, 118] on span "# hKvyRXQssLhkgfEagEMW7mTz" at bounding box center [281, 119] width 162 height 17
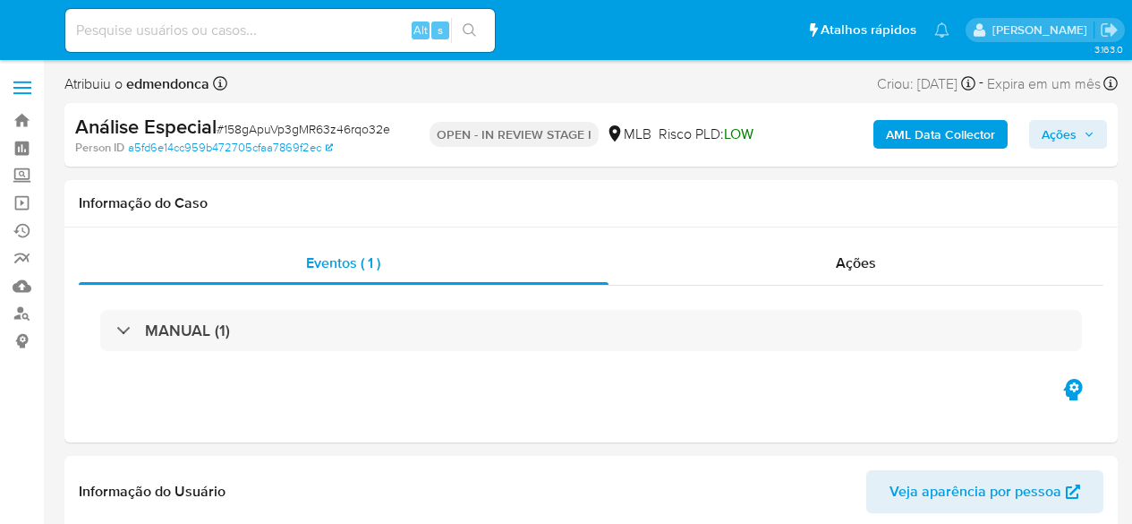
select select "10"
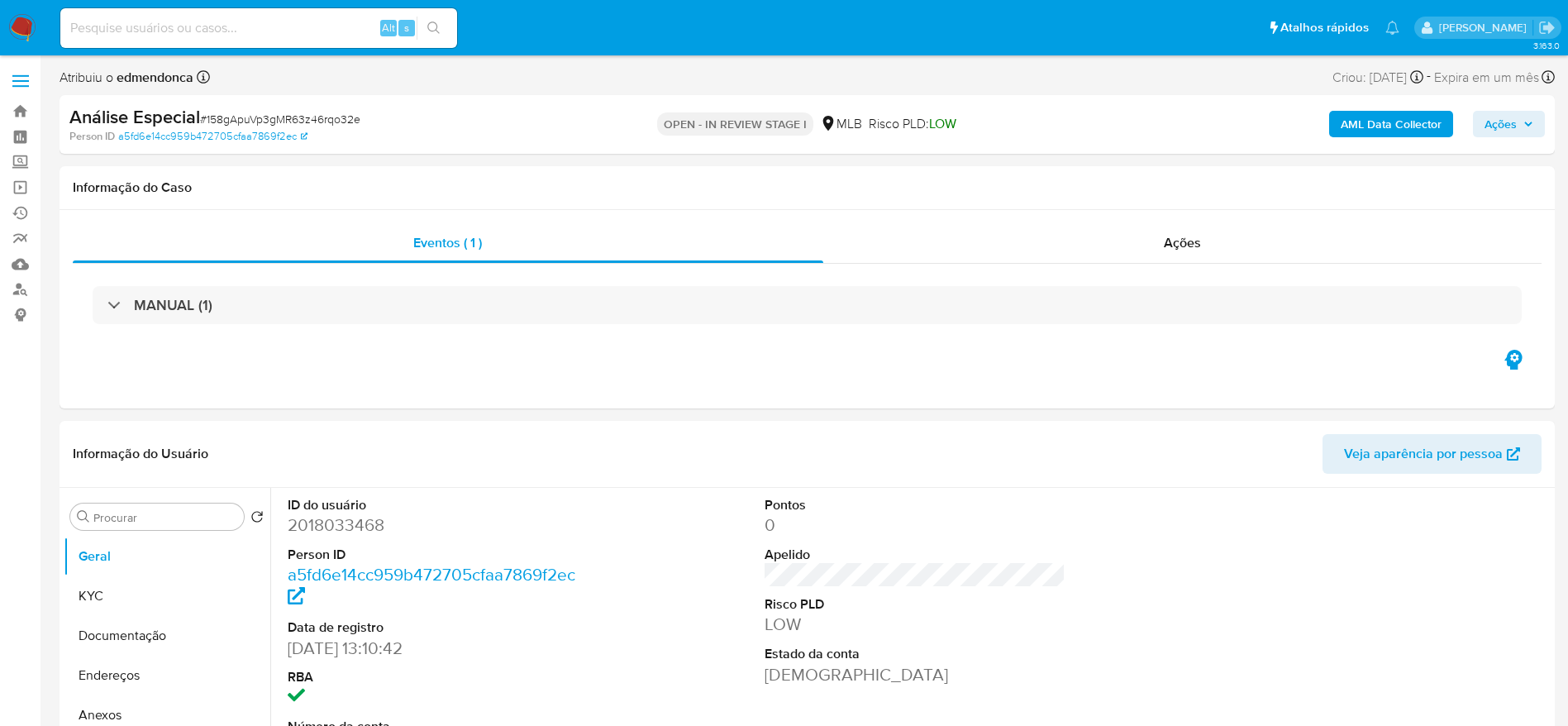
click at [342, 115] on span "# 158gApuVp3gMR63z46rqo32e" at bounding box center [281, 119] width 161 height 17
copy span "158gApuVp3gMR63z46rqo32e"
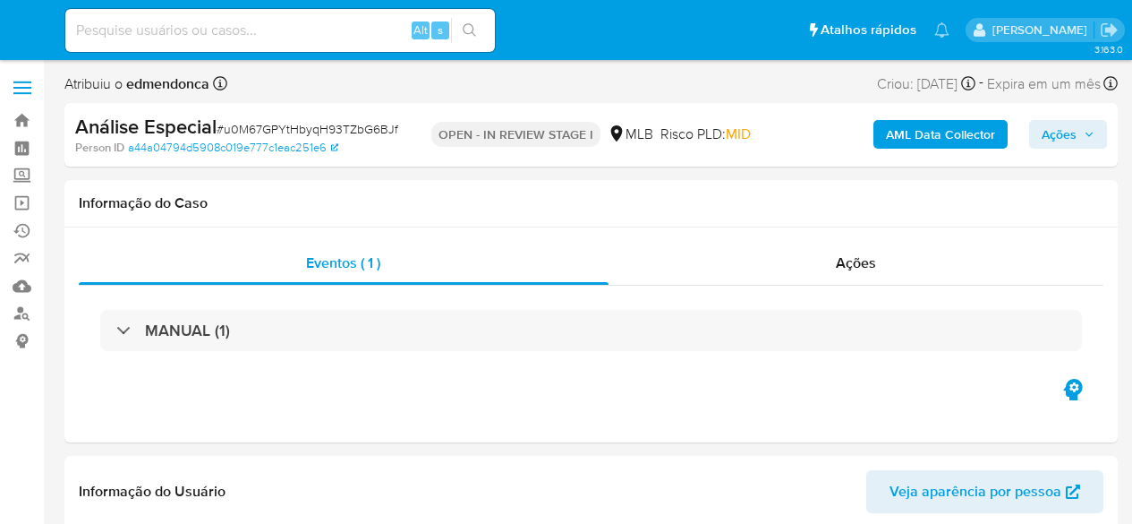
select select "10"
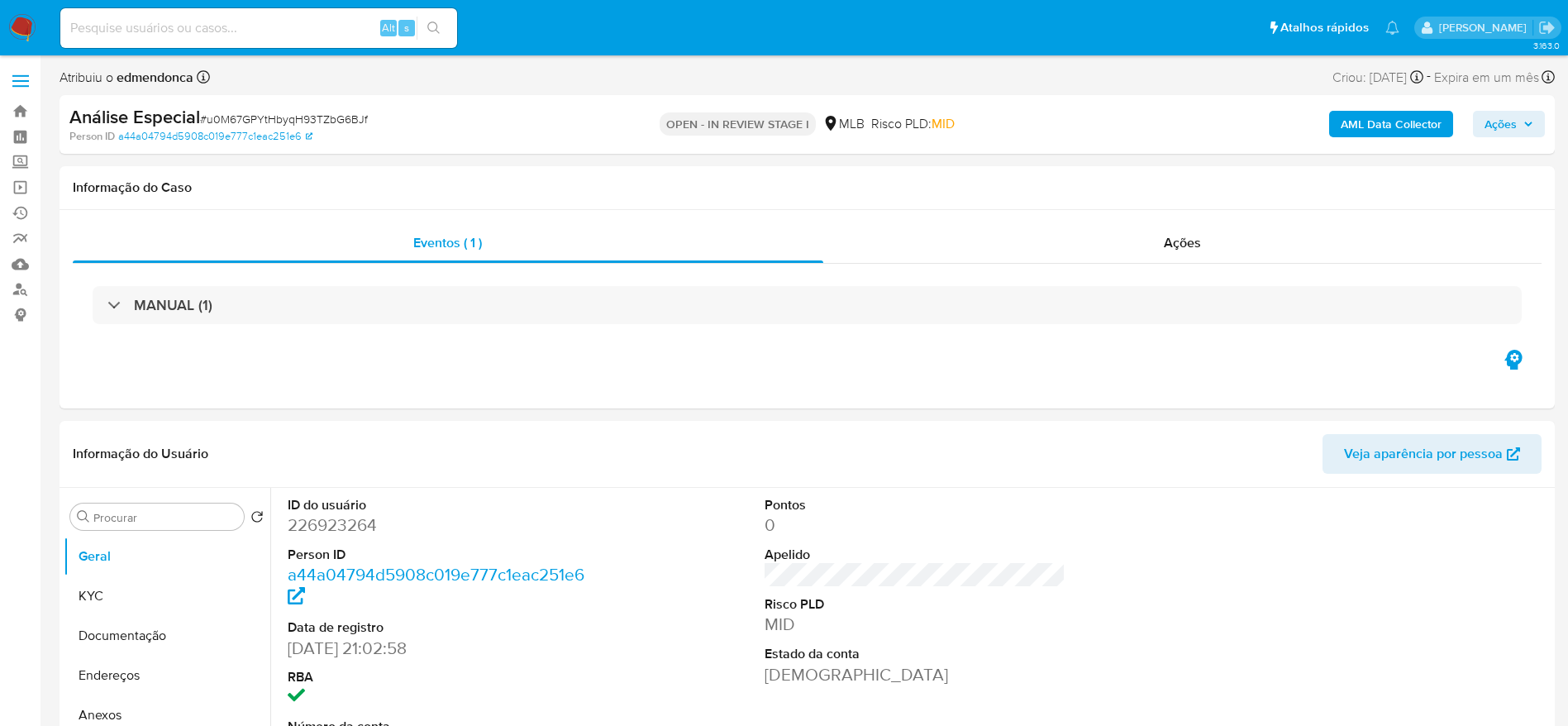
click at [325, 117] on span "# u0M67GPYtHbyqH93TZbG6BJf" at bounding box center [284, 119] width 168 height 17
copy span "u0M67GPYtHbyqH93TZbG6BJf"
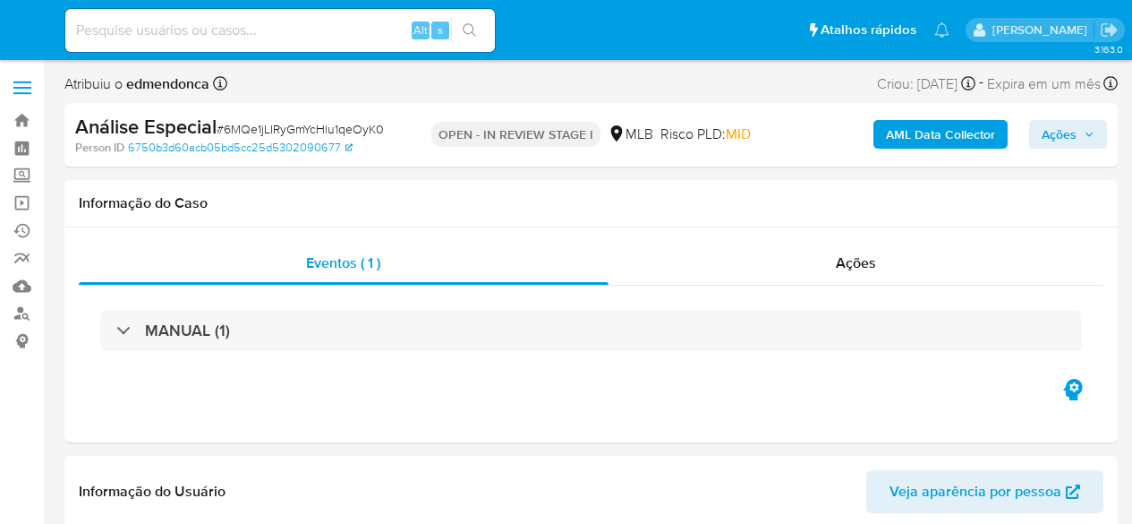
select select "10"
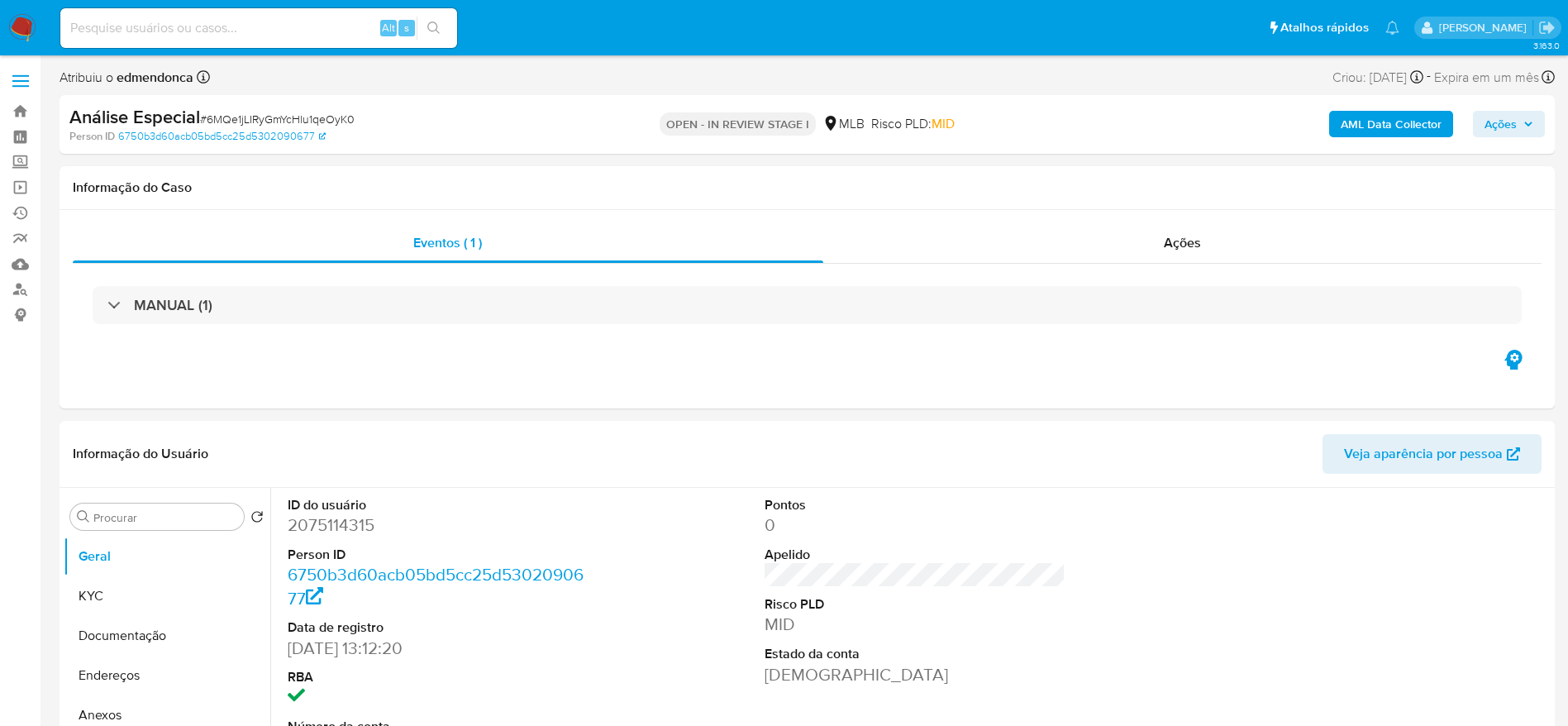
click at [338, 111] on span "# 6MQe1jLIRyGmYcHlu1qeOyK0" at bounding box center [277, 119] width 154 height 17
copy span "6MQe1jLIRyGmYcHlu1qeOyK0"
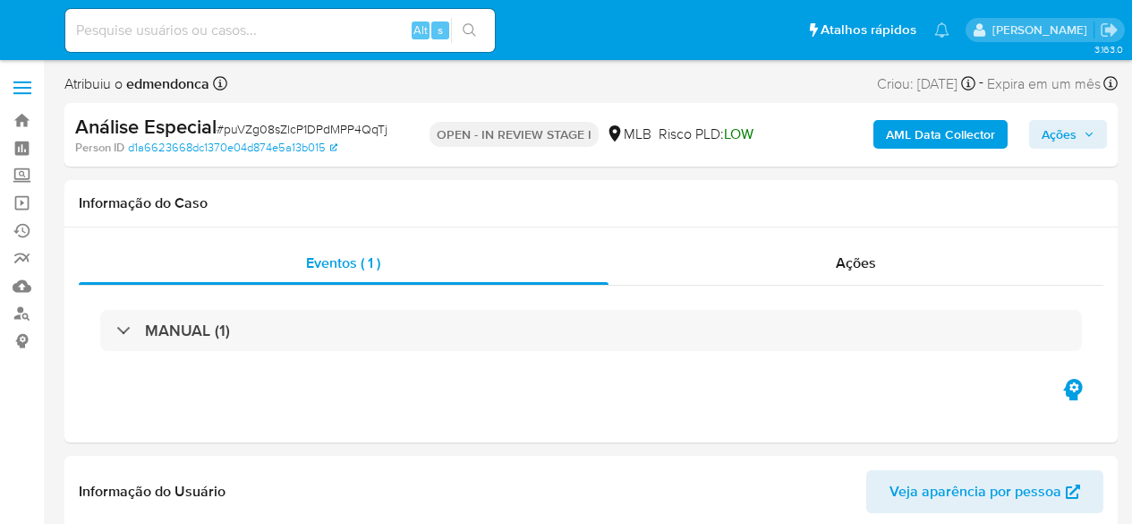
select select "10"
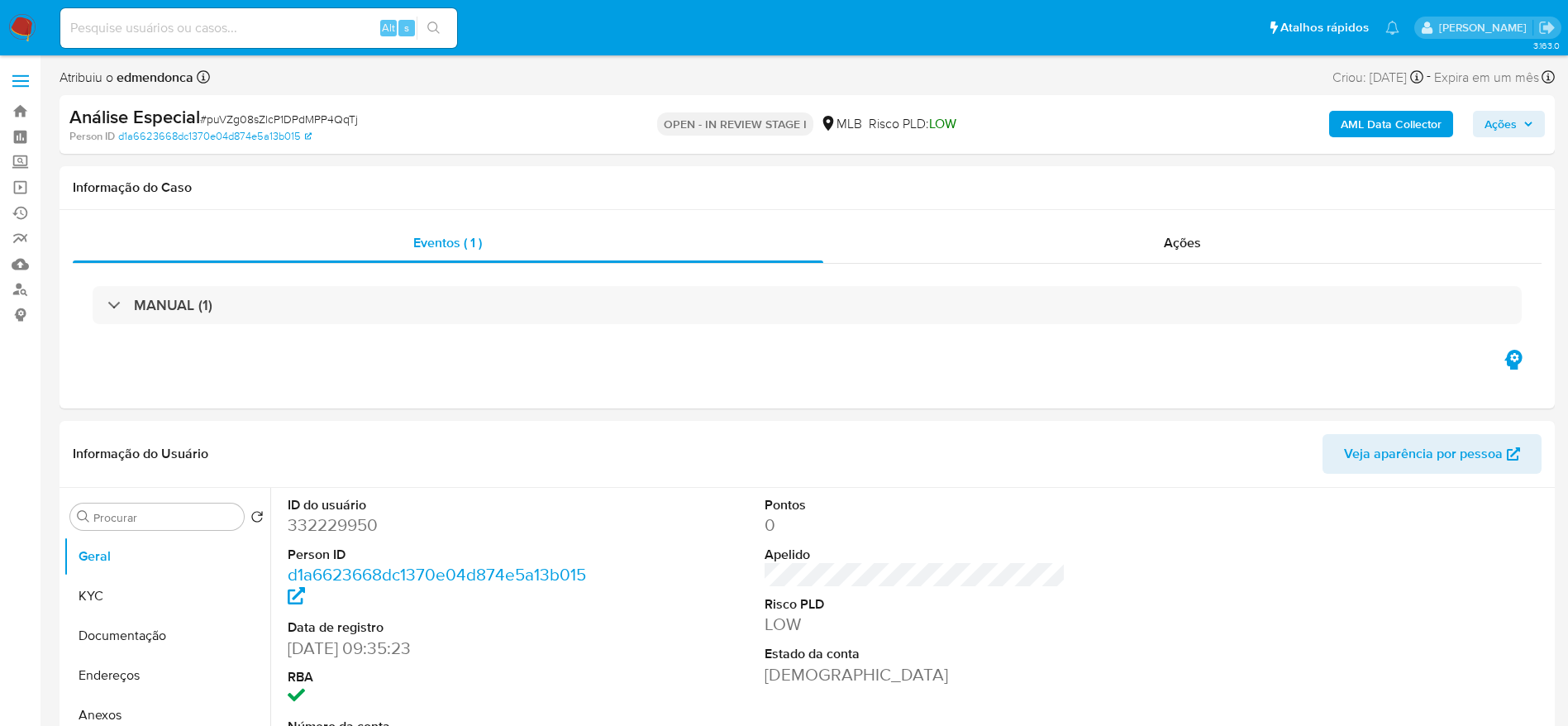
click at [319, 119] on span "# puVZg08sZlcP1DPdMPP4QqTj" at bounding box center [279, 119] width 158 height 17
copy span "puVZg08sZlcP1DPdMPP4QqTj"
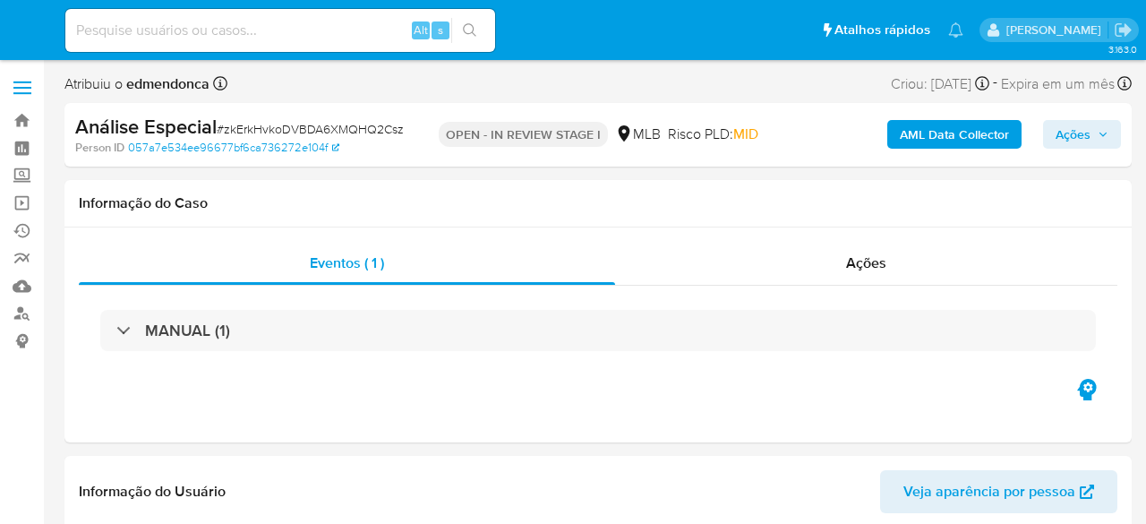
select select "10"
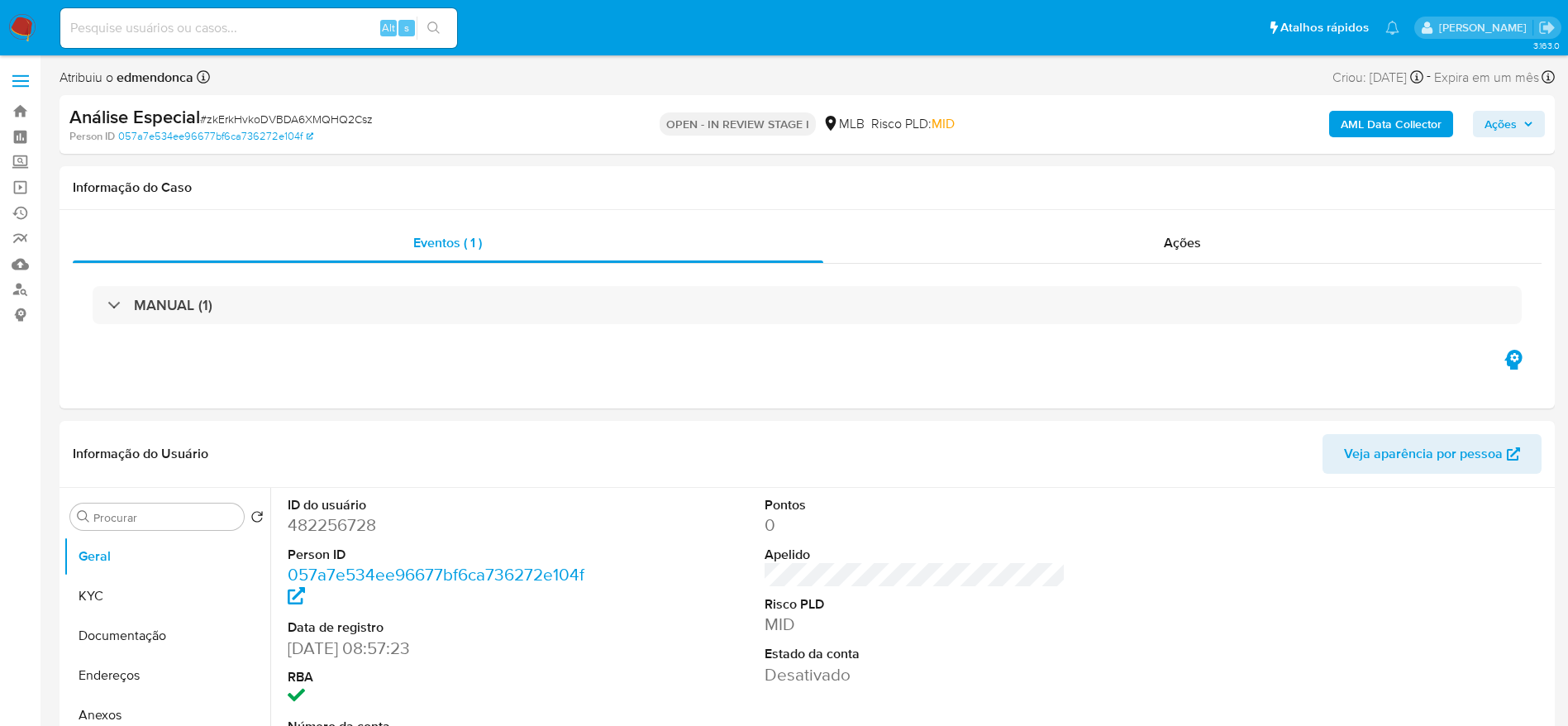
click at [351, 127] on span "# zkErkHvkoDVBDA6XMQHQ2Csz" at bounding box center [286, 119] width 173 height 17
copy span "zkErkHvkoDVBDA6XMQHQ2Csz"
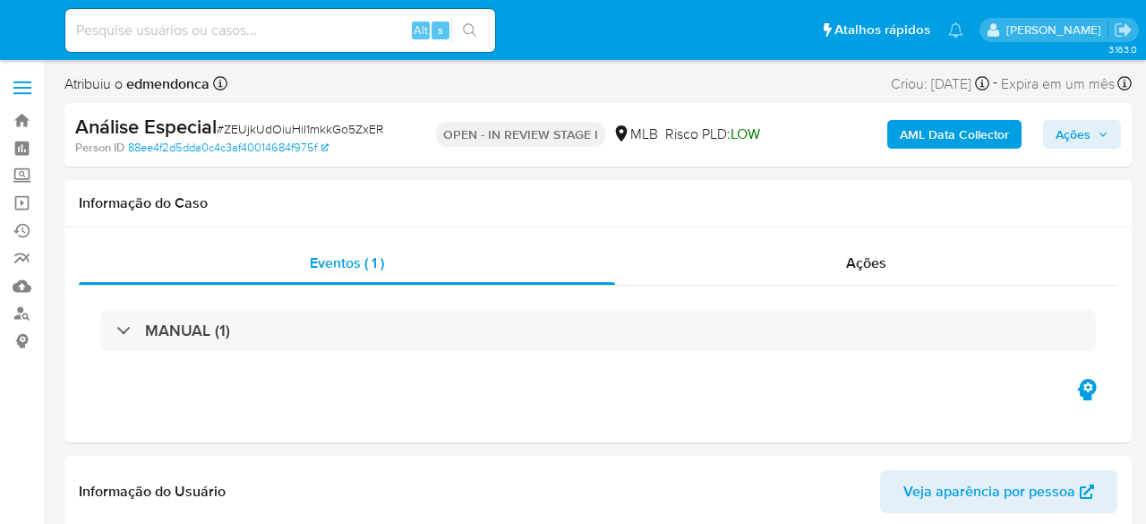
select select "10"
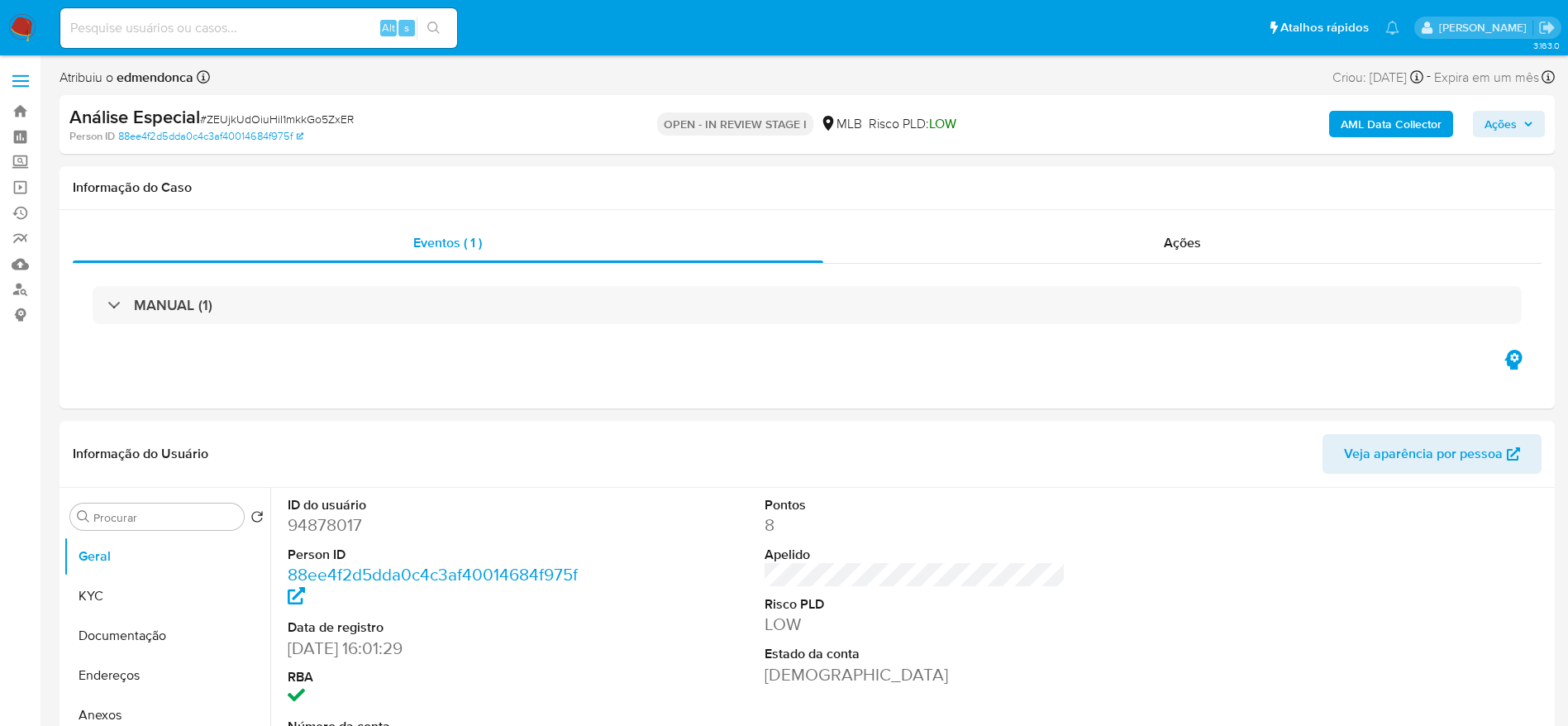
click at [335, 111] on span "# ZEUjkUdOiuHiI1mkkGo5ZxER" at bounding box center [277, 119] width 154 height 17
copy span "ZEUjkUdOiuHiI1mkkGo5ZxER"
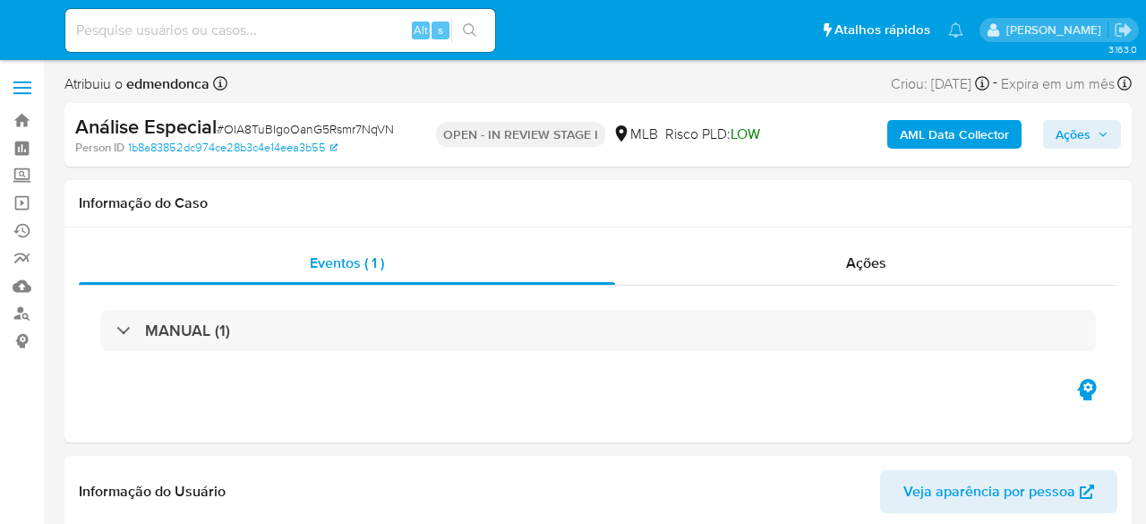
select select "10"
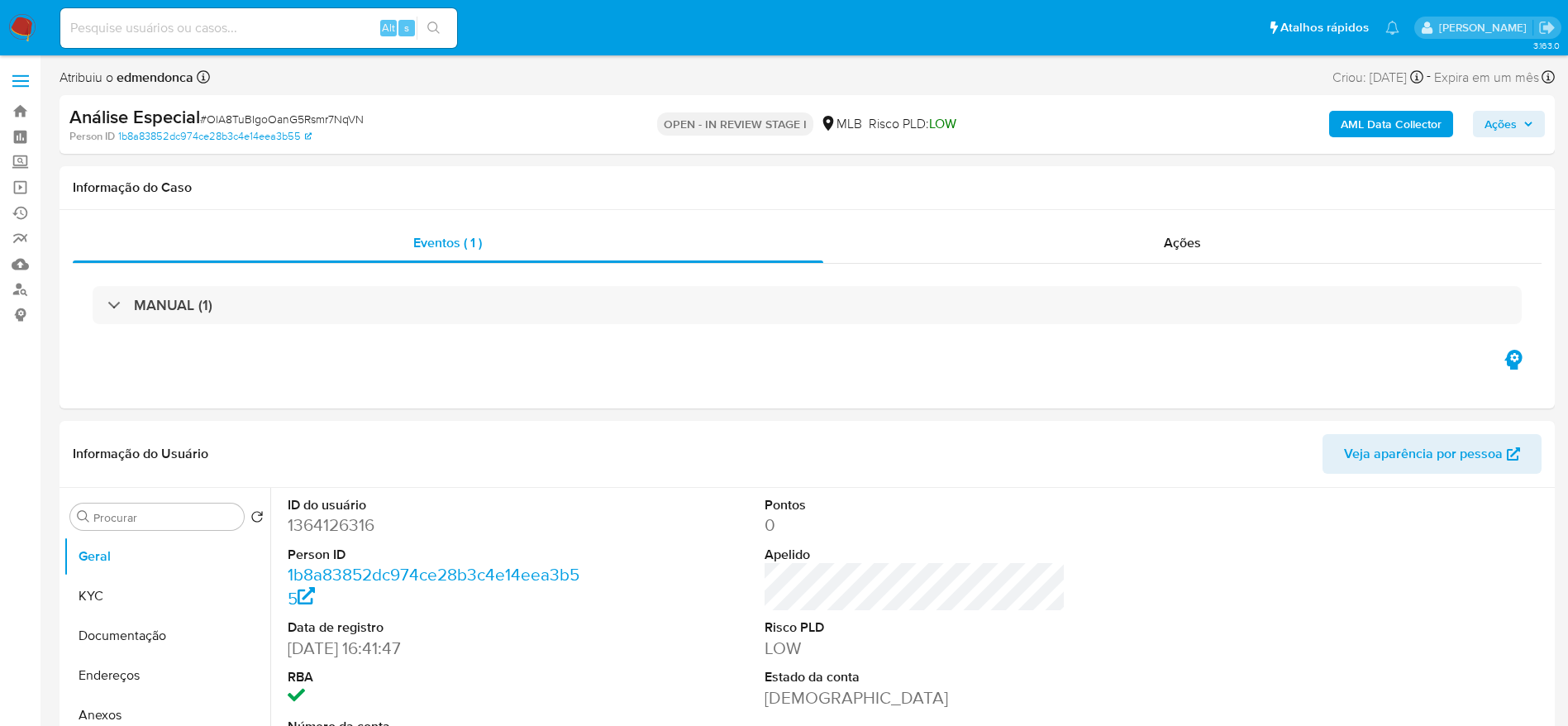
click at [340, 118] on span "# OlA8TuBIgoOanG5Rsmr7NqVN" at bounding box center [282, 119] width 163 height 17
copy span "N"
click at [340, 124] on span "# OlA8TuBIgoOanG5Rsmr7NqVN" at bounding box center [282, 119] width 163 height 17
click at [340, 123] on span "# OlA8TuBIgoOanG5Rsmr7NqVN" at bounding box center [282, 119] width 163 height 17
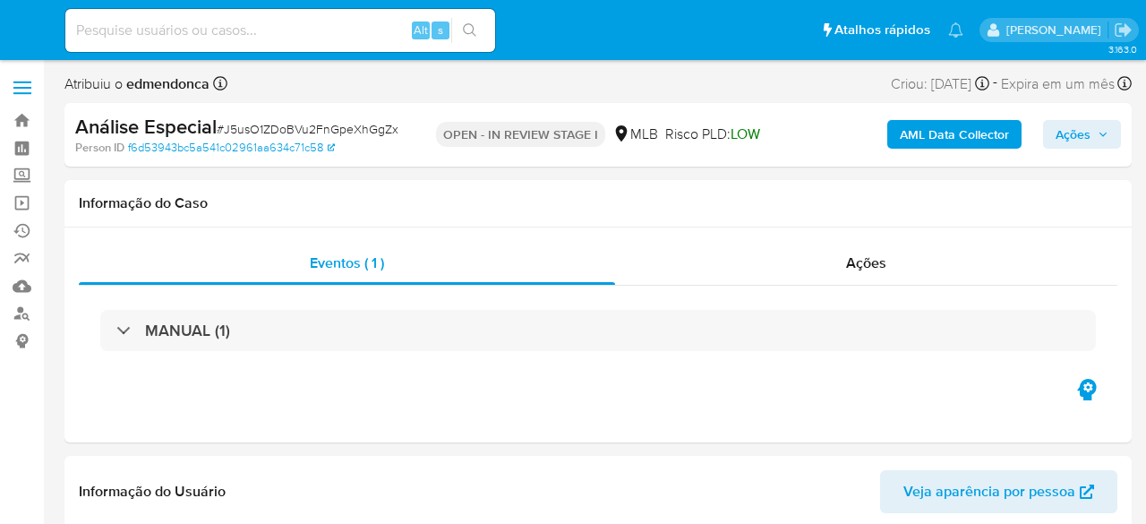
select select "10"
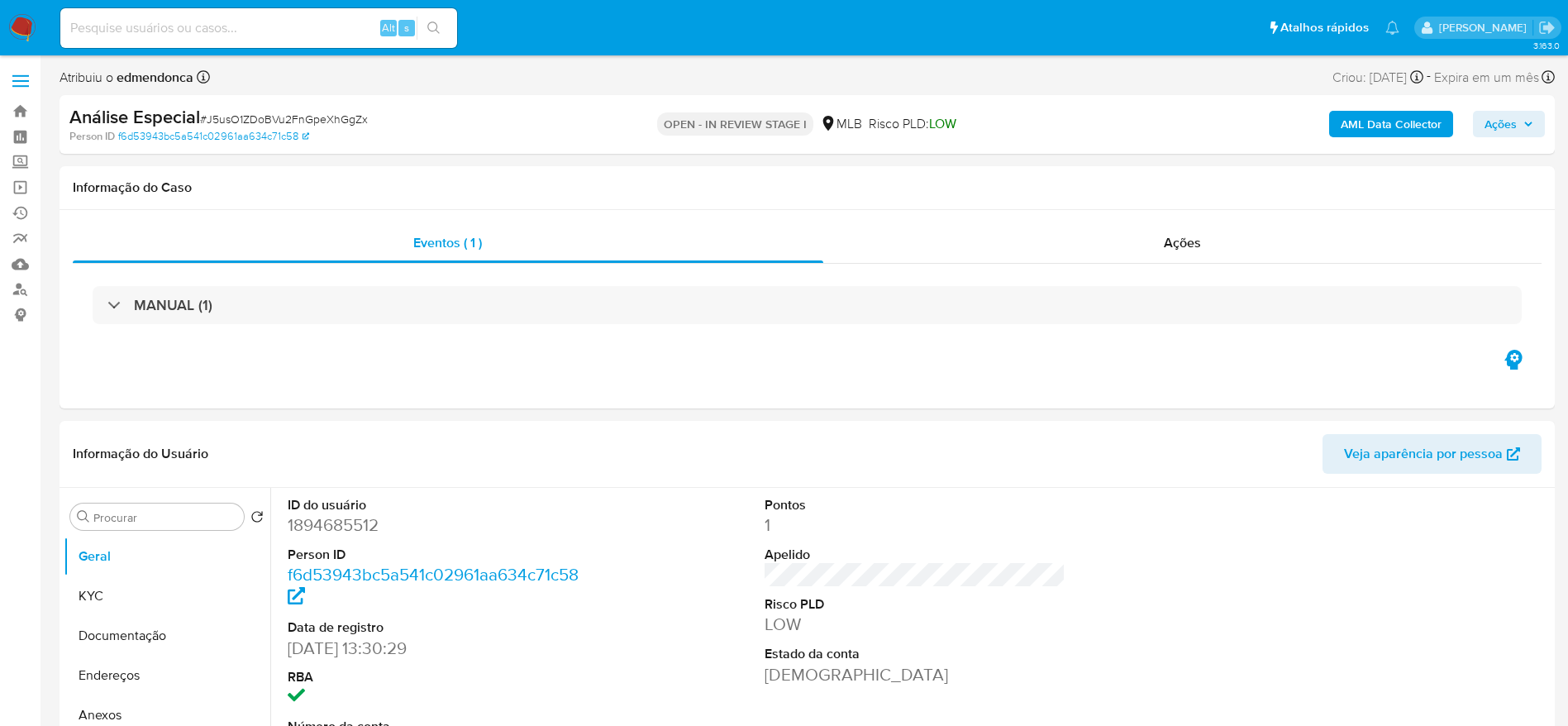
click at [320, 124] on span "# J5usO1ZDoBVu2FnGpeXhGgZx" at bounding box center [284, 119] width 168 height 17
click at [320, 122] on span "# J5usO1ZDoBVu2FnGpeXhGgZx" at bounding box center [284, 119] width 168 height 17
copy span "J5usO1ZDoBVu2FnGpeXhGgZx"
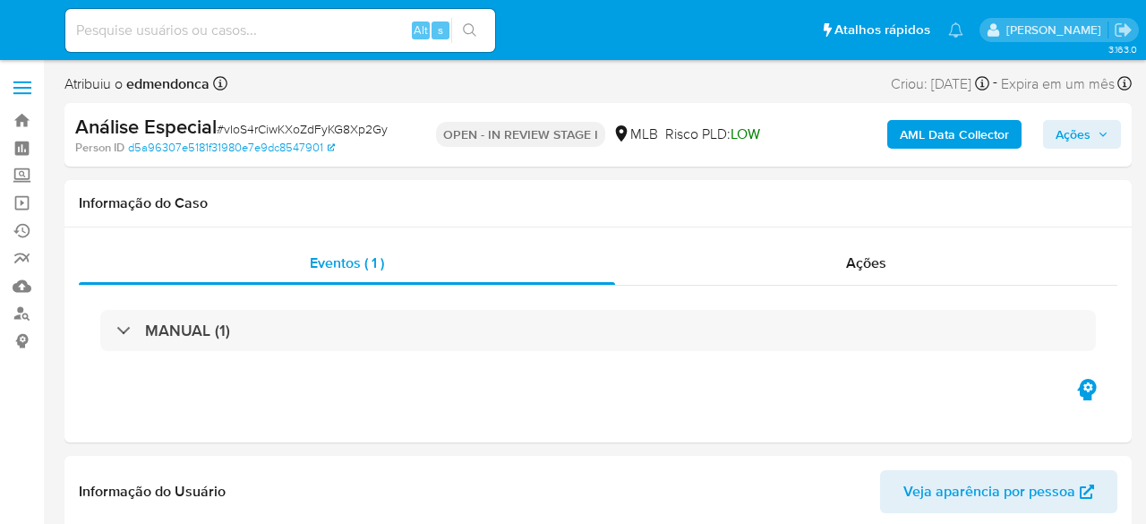
select select "10"
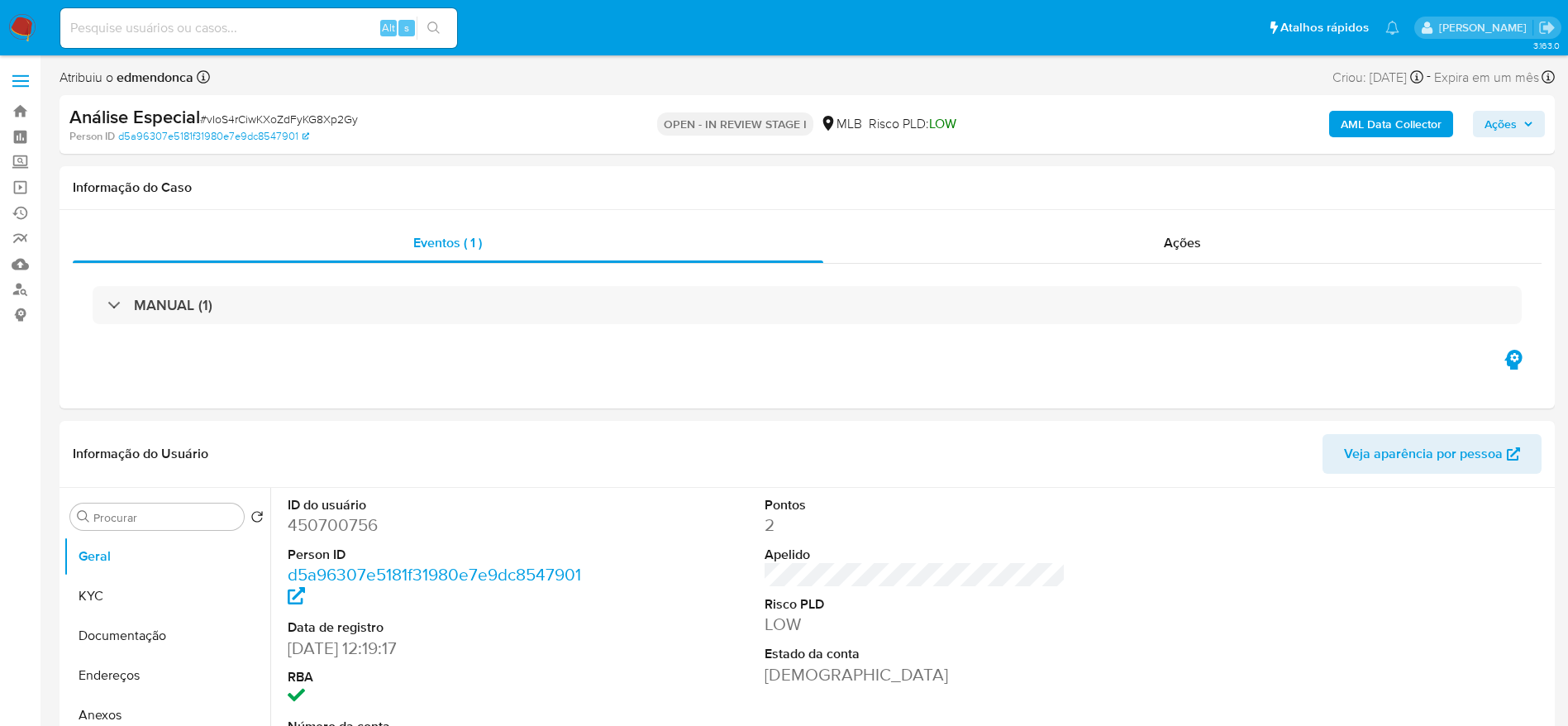
click at [328, 127] on div "Análise Especial # vIoS4rCiwKXoZdFyKG8Xp2Gy" at bounding box center [312, 117] width 486 height 25
copy span "vIoS4rCiwKXoZdFyKG8Xp2Gy"
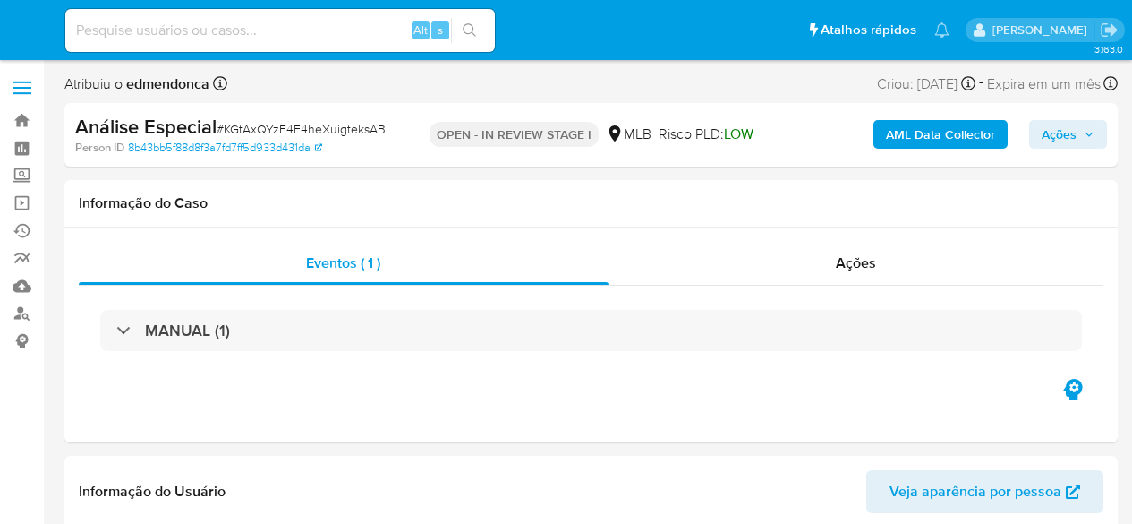
select select "10"
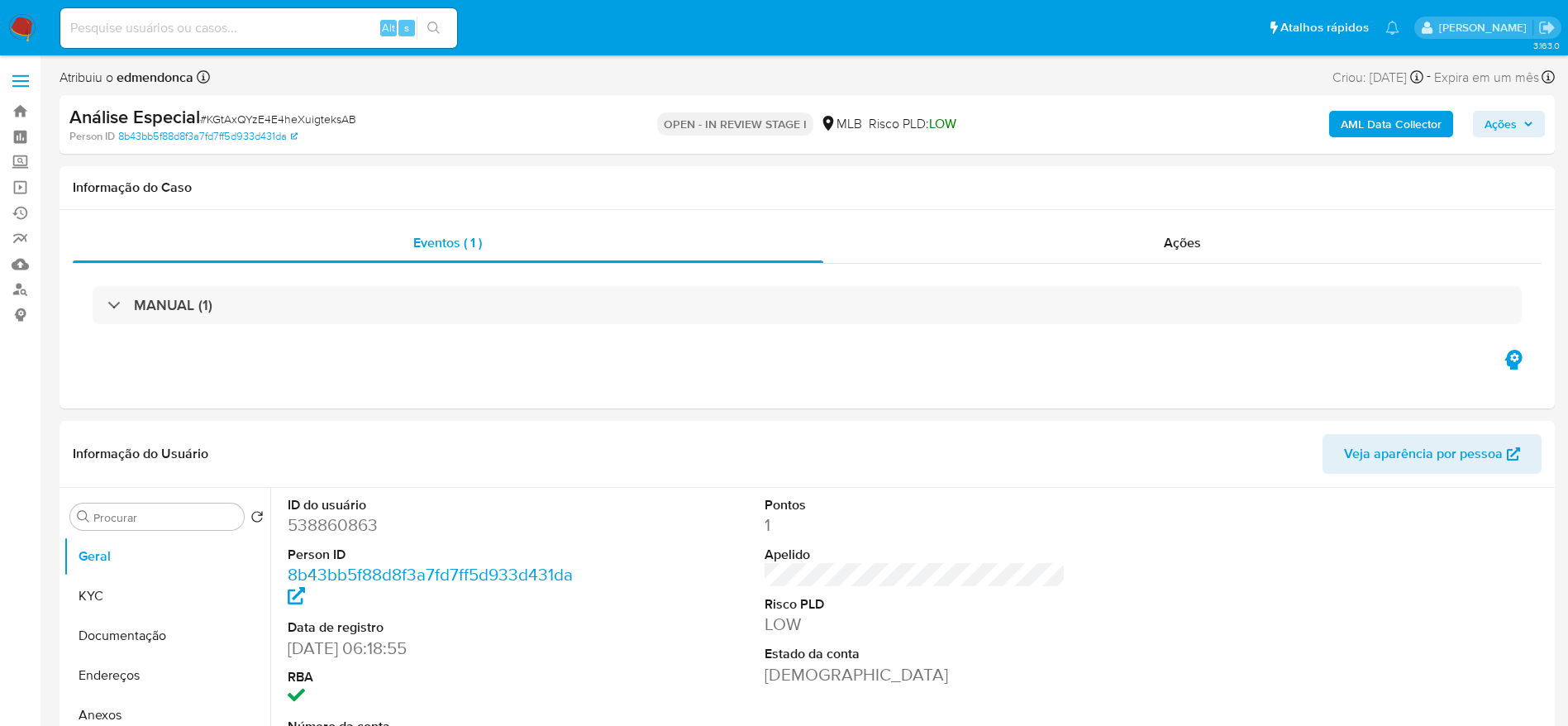
click at [313, 123] on span "# KGtAxQYzE4E4heXuigteksAB" at bounding box center [278, 119] width 156 height 17
copy span "KGtAxQYzE4E4heXuigteksAB"
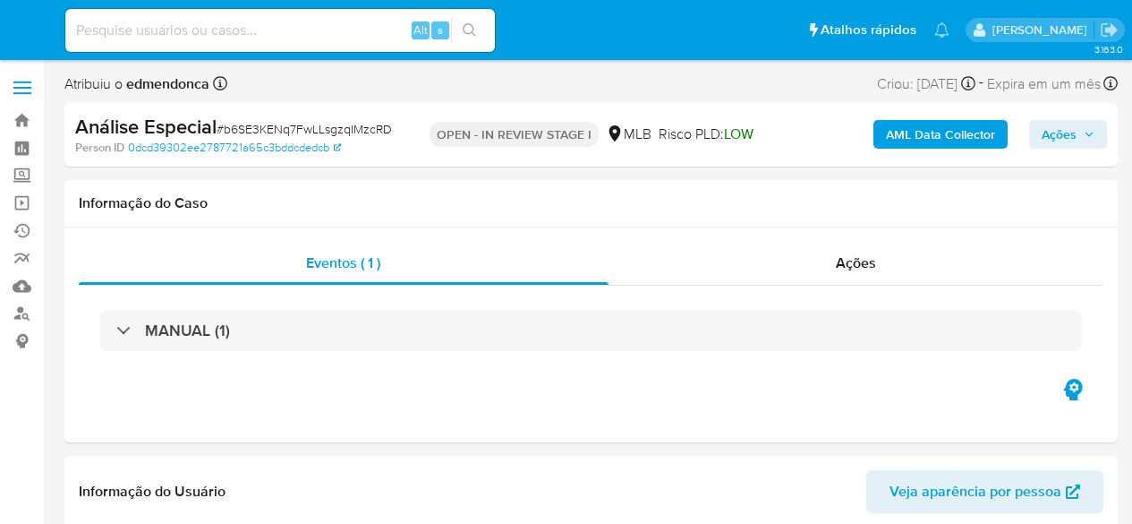
select select "10"
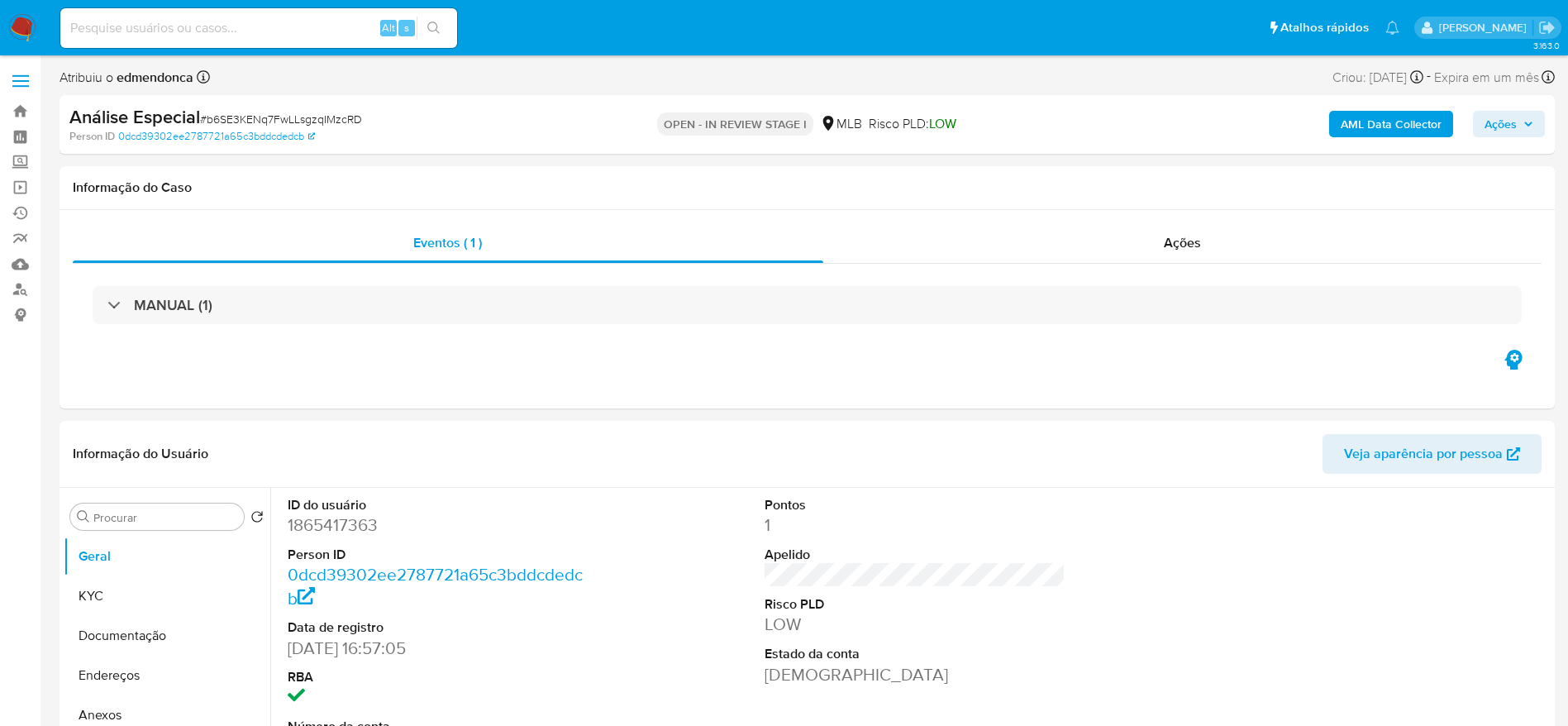
click at [340, 118] on span "# b6SE3KENq7FwLLsgzqIMzcRD" at bounding box center [281, 119] width 162 height 17
copy span "b6SE3KENq7FwLLsgzqIMzcRD"
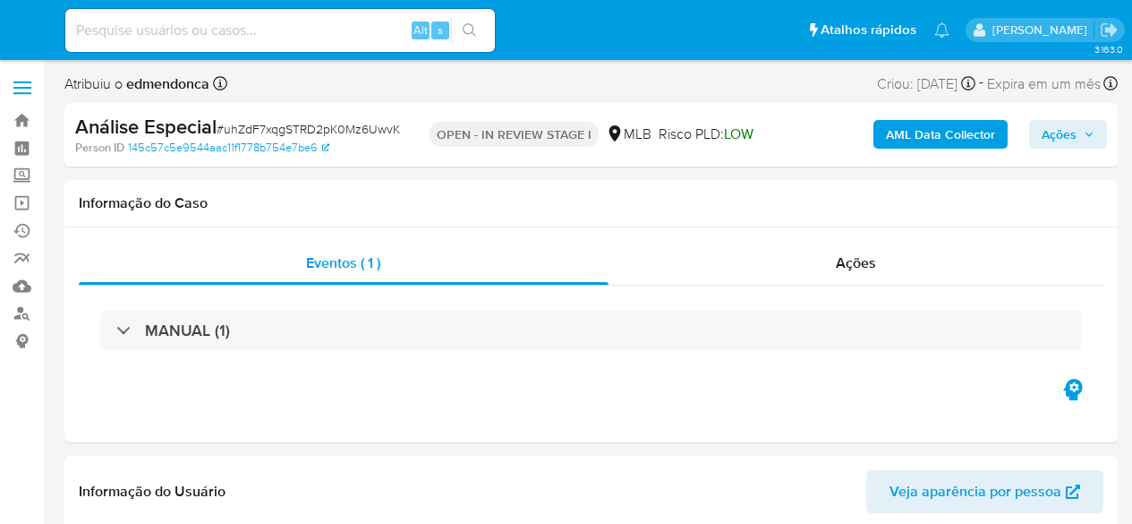
select select "10"
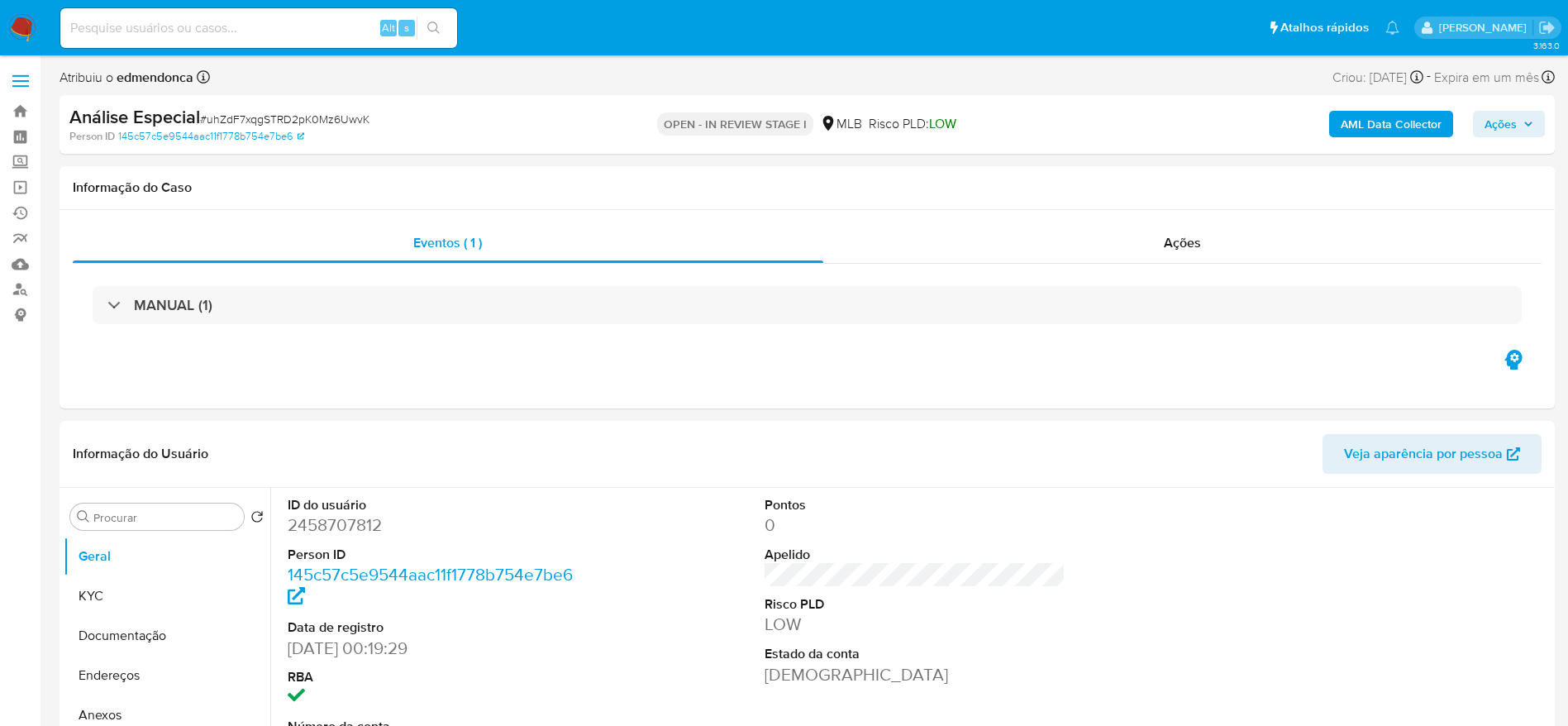
click at [340, 122] on span "# uhZdF7xqgSTRD2pK0Mz6UwvK" at bounding box center [285, 119] width 170 height 17
copy span "uhZdF7xqgSTRD2pK0Mz6UwvK"
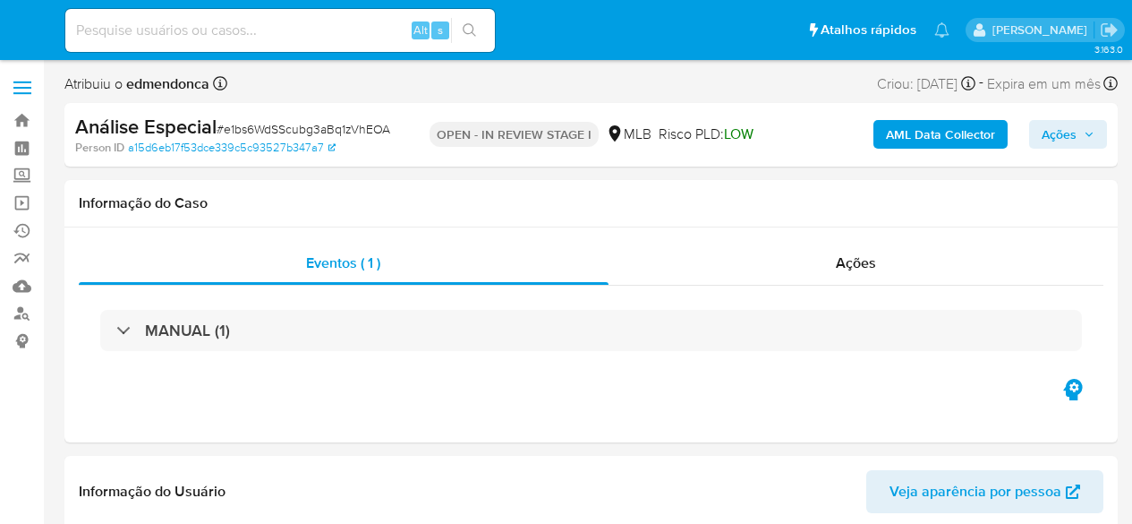
select select "10"
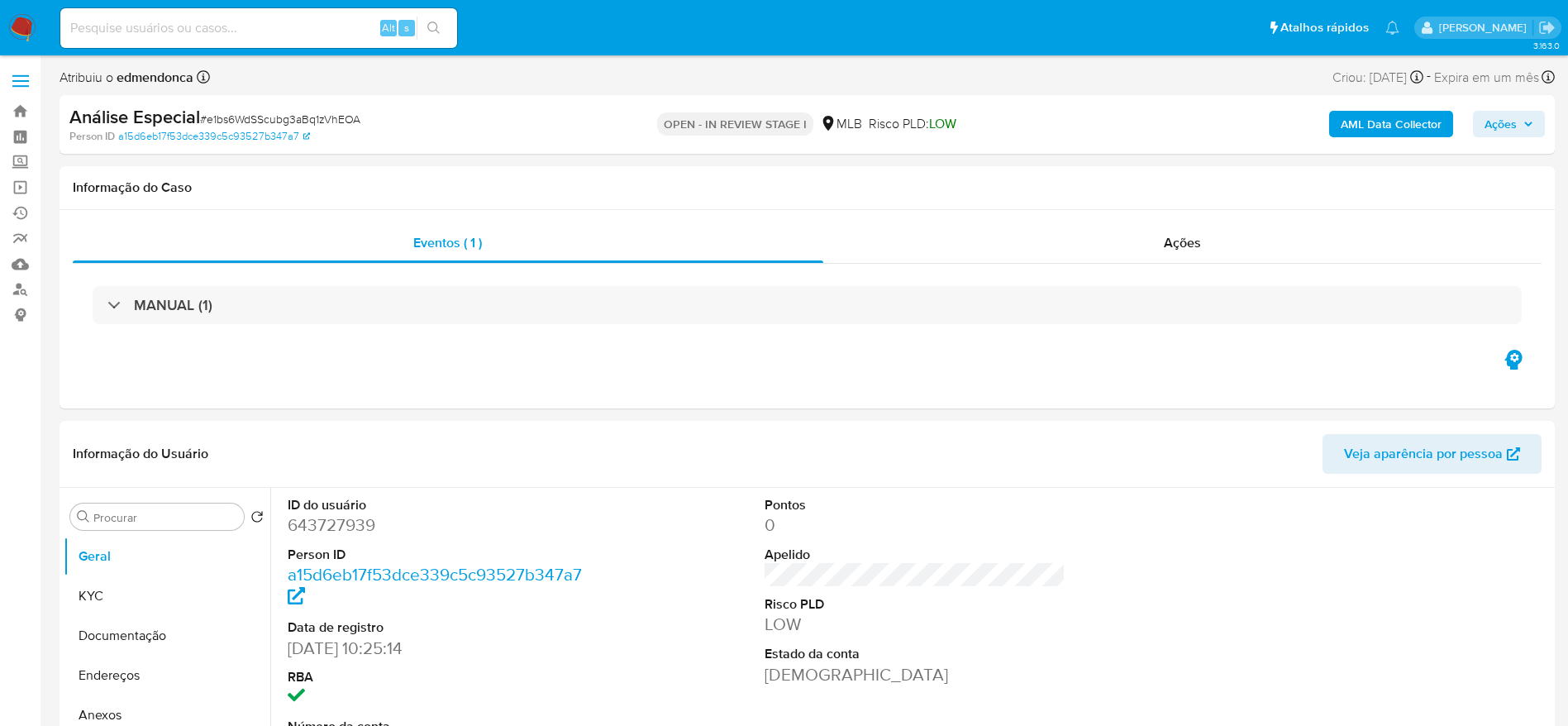
click at [351, 120] on span "# e1bs6WdSScubg3aBq1zVhEOA" at bounding box center [281, 119] width 161 height 17
copy span "e1bs6WdSScubg3aBq1zVhEOA"
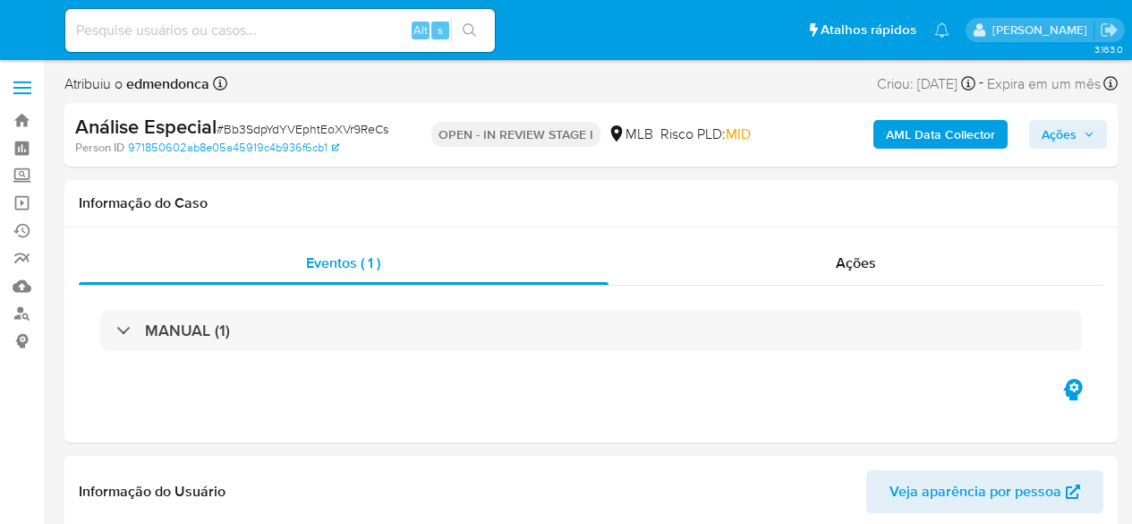
select select "10"
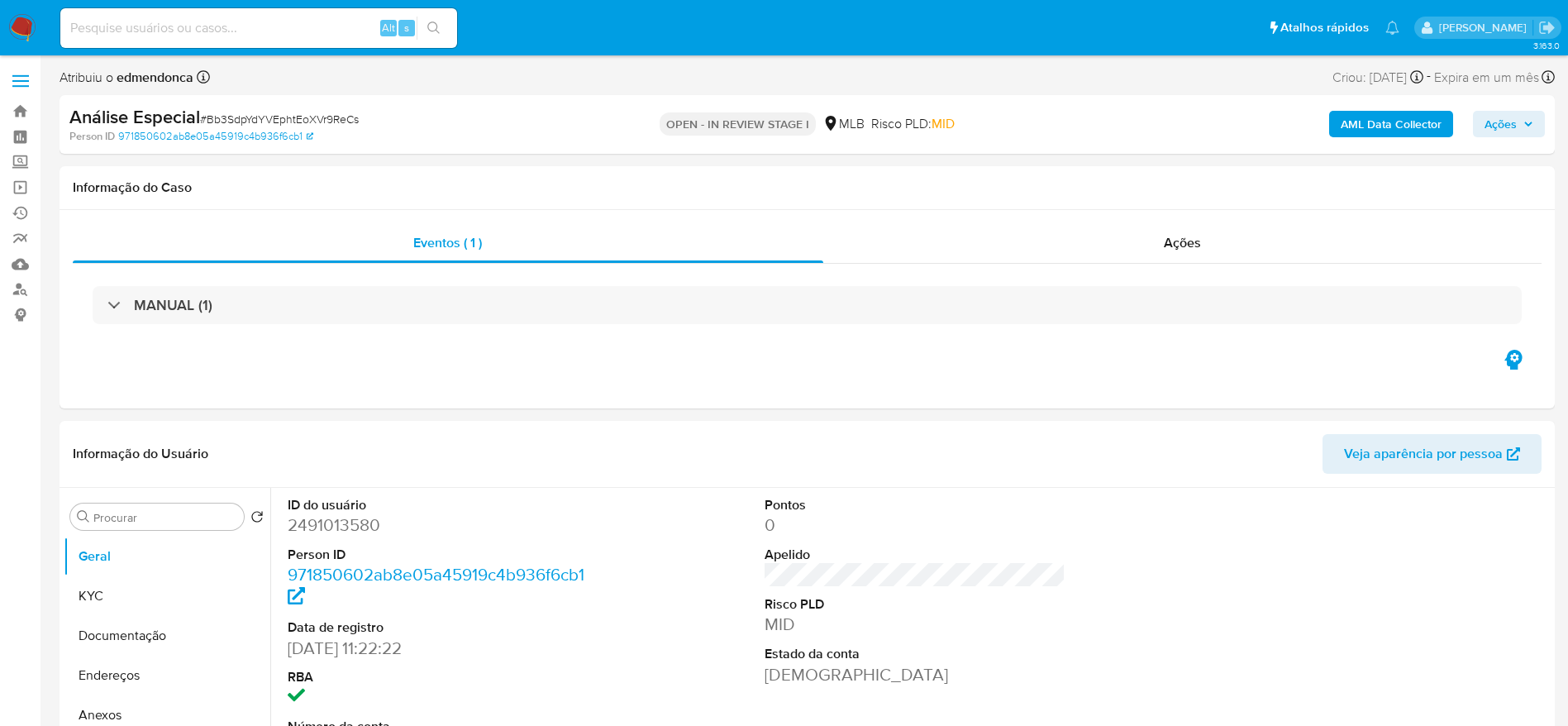
click at [333, 122] on span "# Bb3SdpYdYVEphtEoXVr9ReCs" at bounding box center [280, 119] width 159 height 17
copy span "Bb3SdpYdYVEphtEoXVr9ReCs"
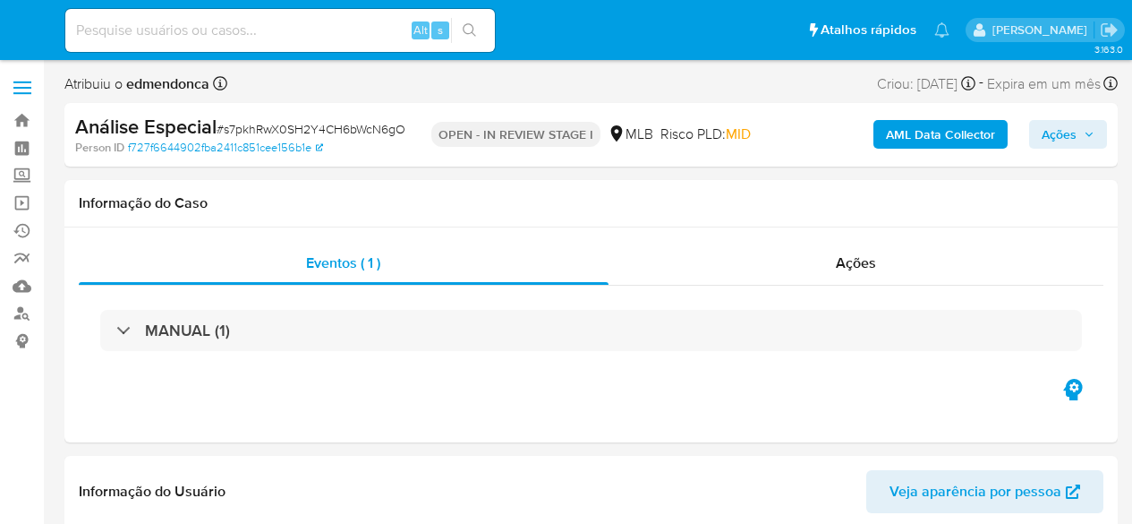
select select "10"
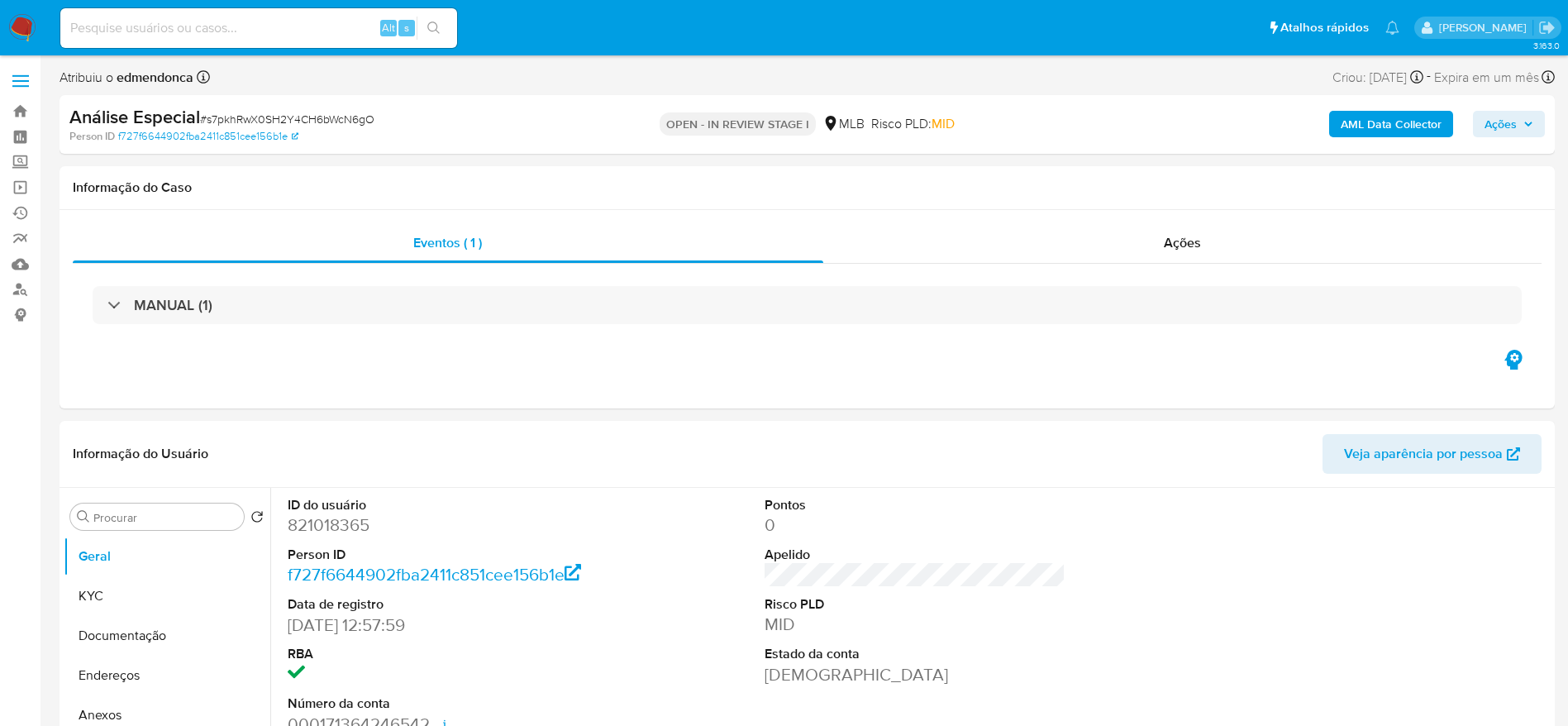
click at [335, 115] on span "# s7pkhRwX0SH2Y4CH6bWcN6gO" at bounding box center [287, 119] width 175 height 17
copy span "s7pkhRwX0SH2Y4CH6bWcN6gO"
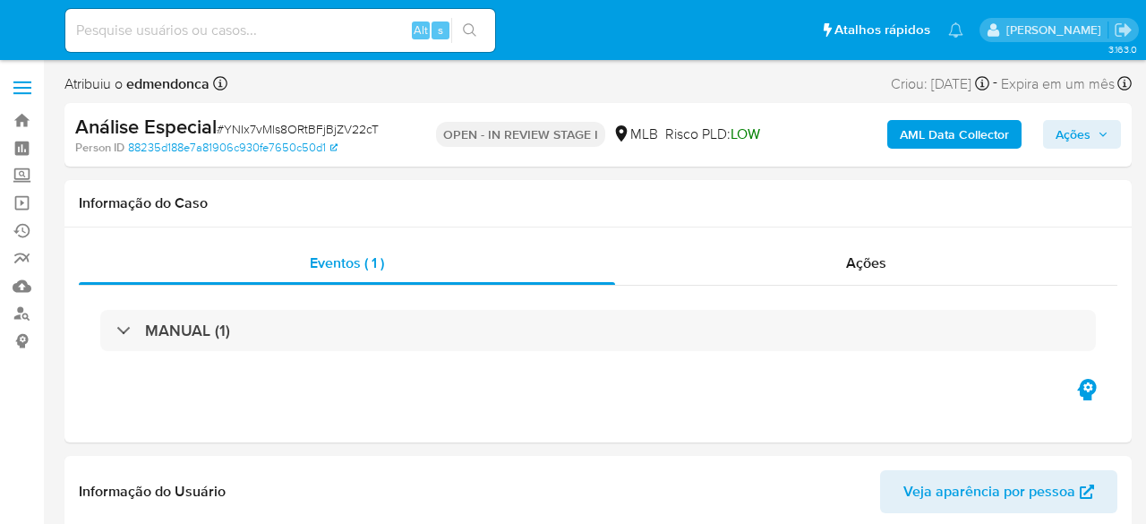
select select "10"
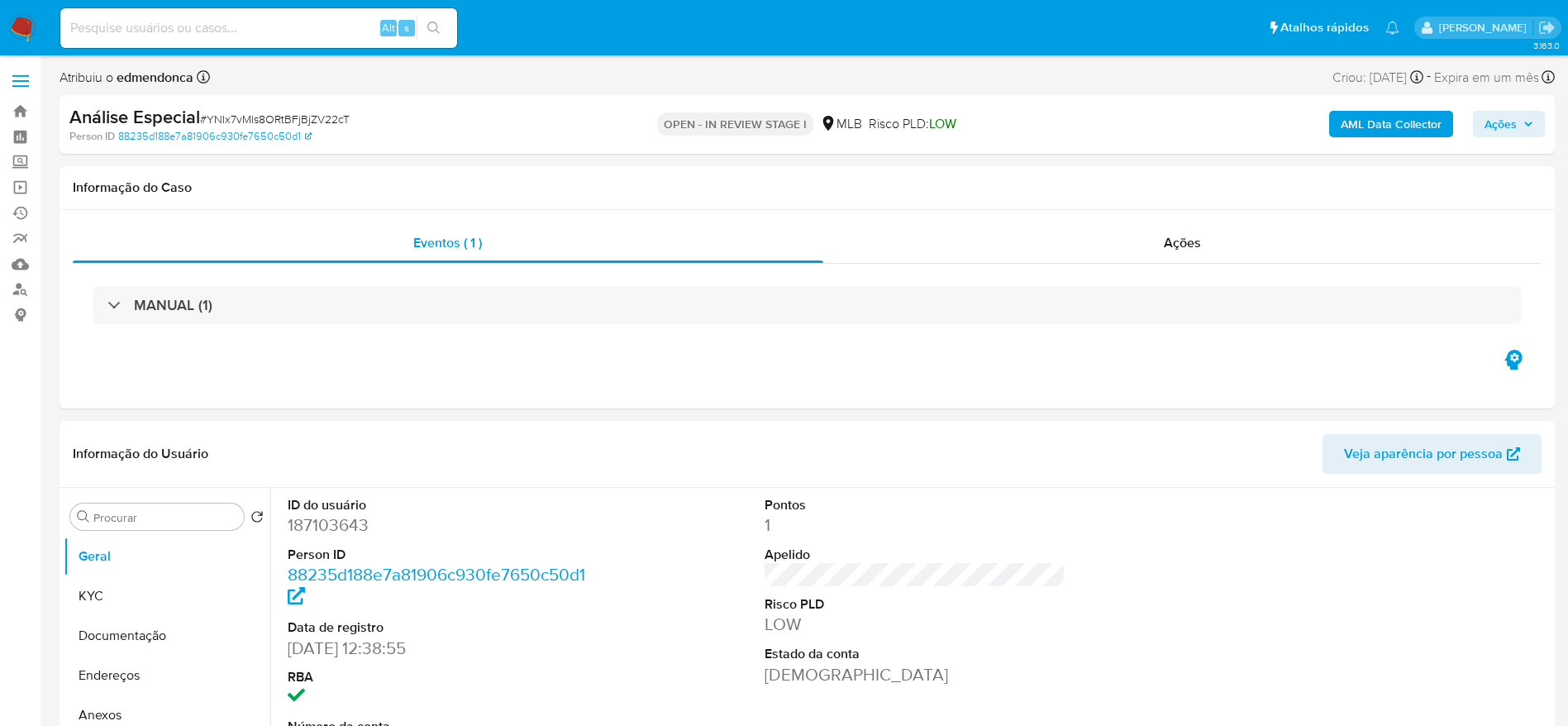
click at [323, 127] on span "# YNIx7vMls8ORtBFjBjZV22cT" at bounding box center [275, 119] width 150 height 17
copy span "YNIx7vMls8ORtBFjBjZV22cT"
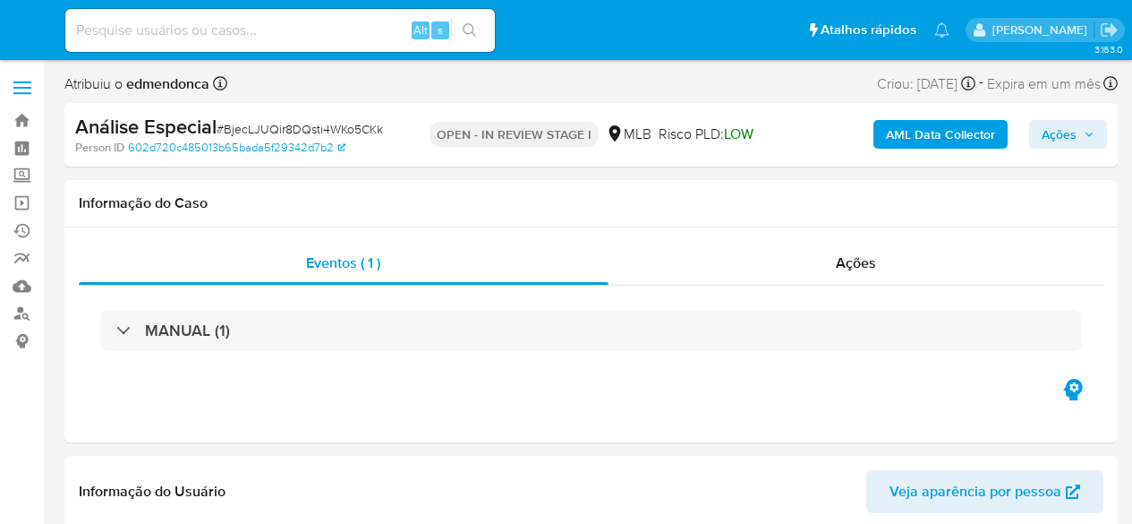
select select "10"
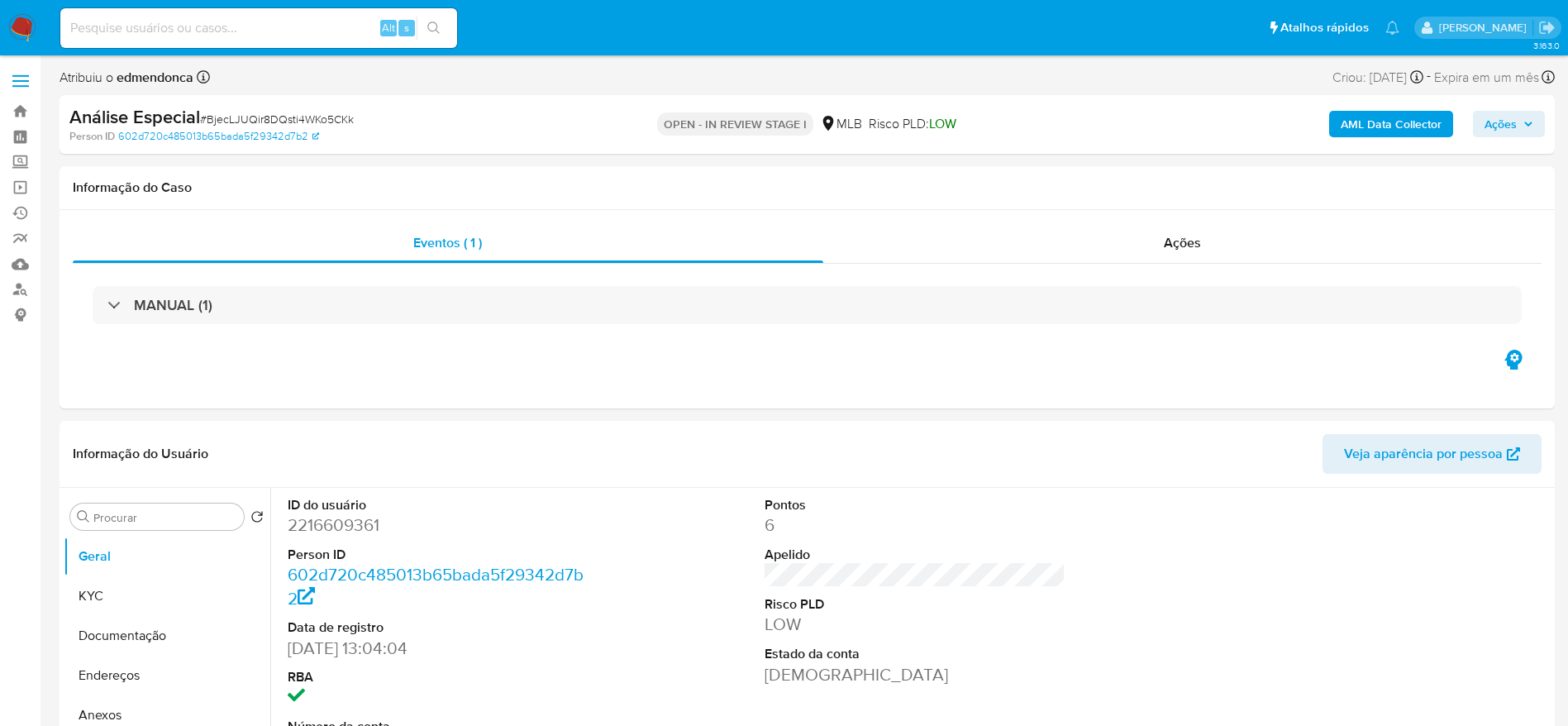
click at [320, 115] on span "# BjecLJUQir8DQsti4WKo5CKk" at bounding box center [277, 119] width 154 height 17
copy span "BjecLJUQir8DQsti4WKo5CKk"
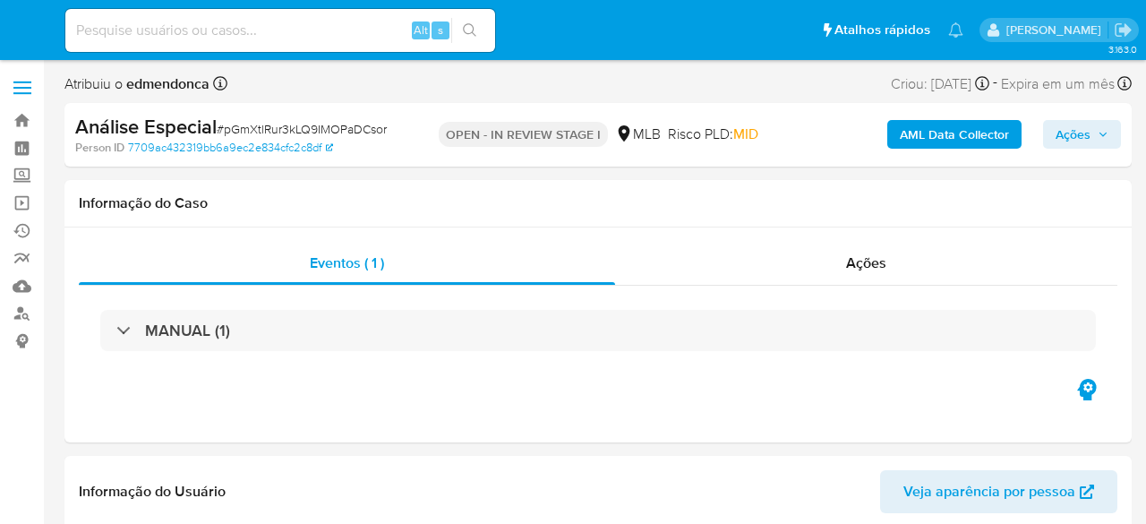
select select "10"
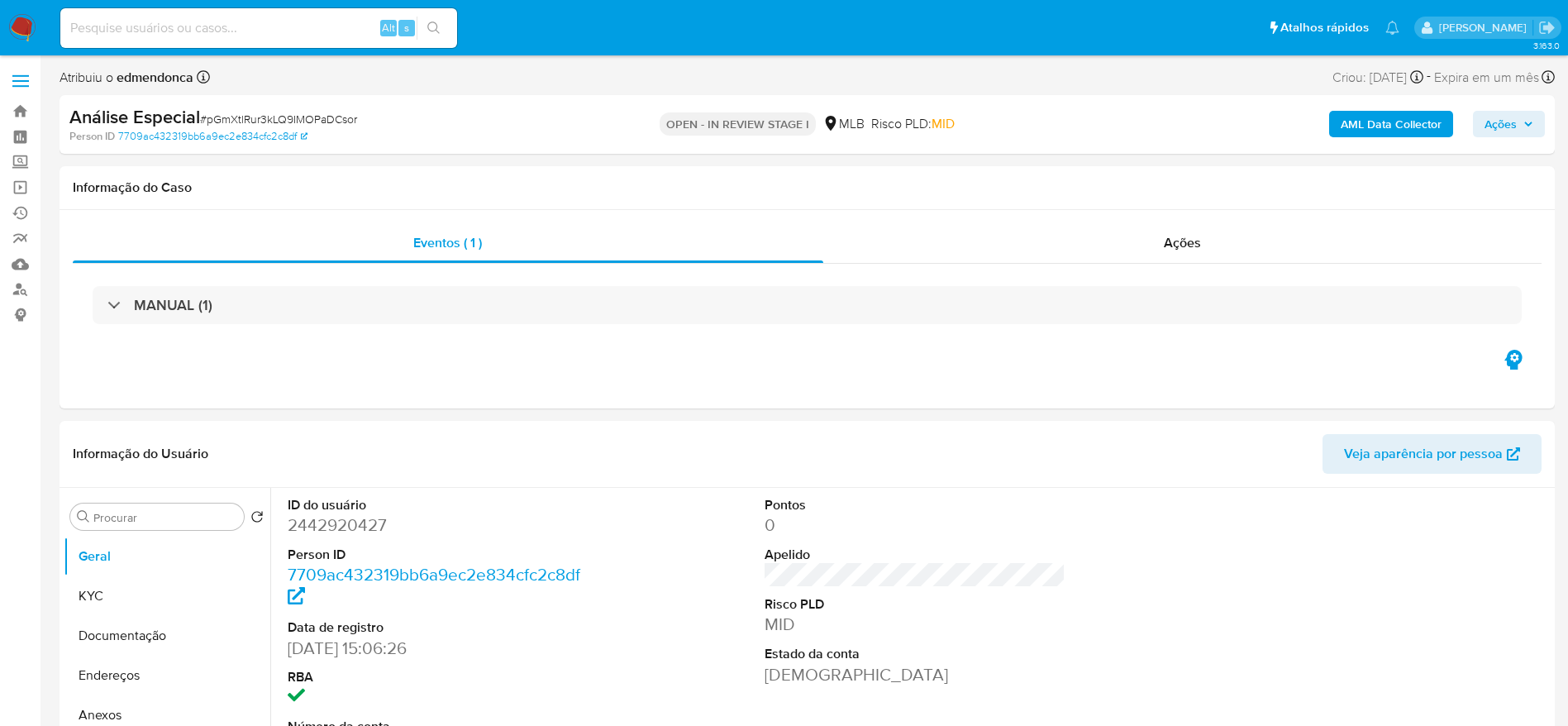
click at [328, 127] on span "# pGmXtlRur3kLQ9IMOPaDCsor" at bounding box center [279, 119] width 157 height 17
copy span "pGmXtlRur3kLQ9IMOPaDCsor"
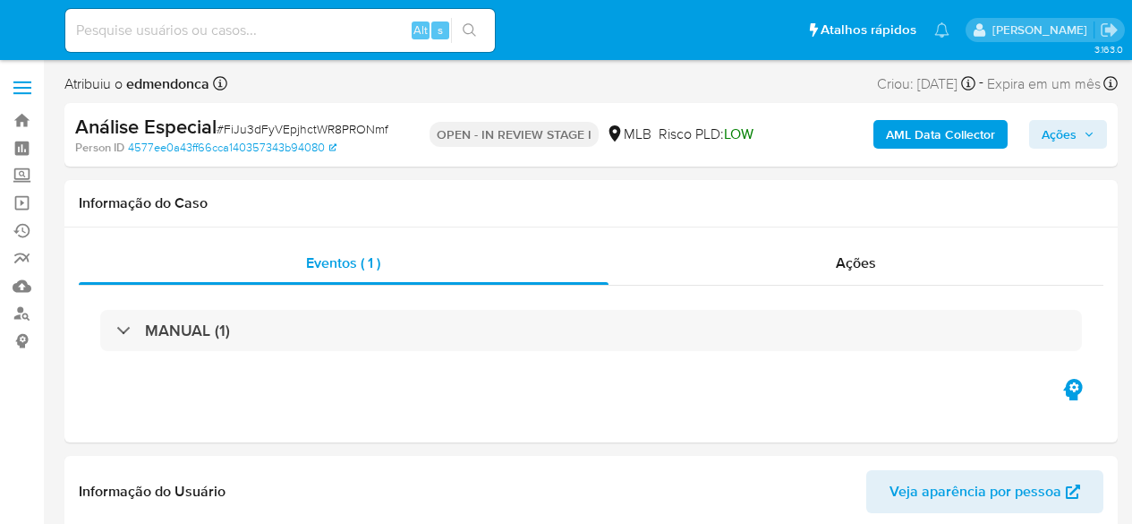
select select "10"
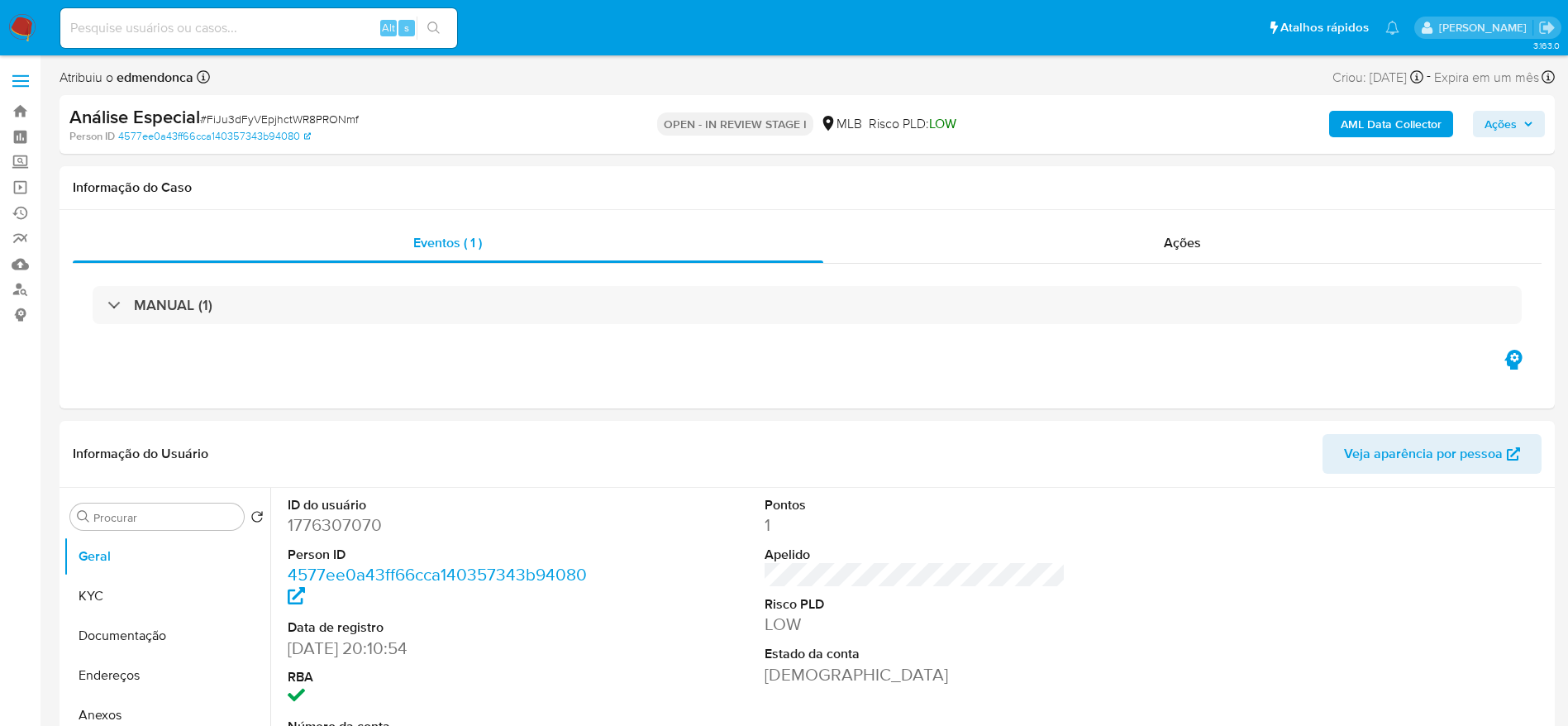
click at [335, 117] on span "# FiJu3dFyVEpjhctWR8PRONmf" at bounding box center [280, 119] width 159 height 17
copy span "FiJu3dFyVEpjhctWR8PRONmf"
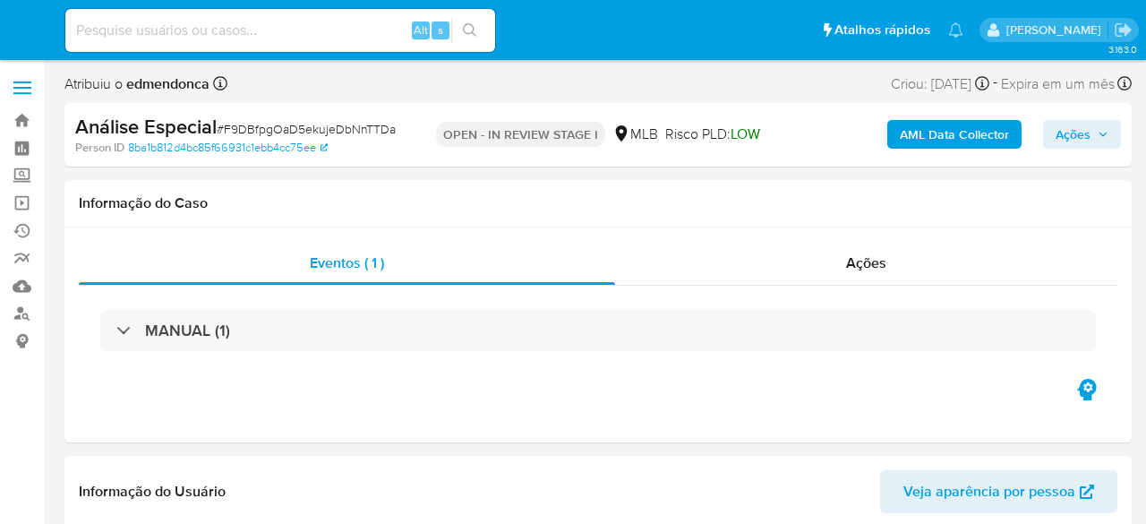
select select "10"
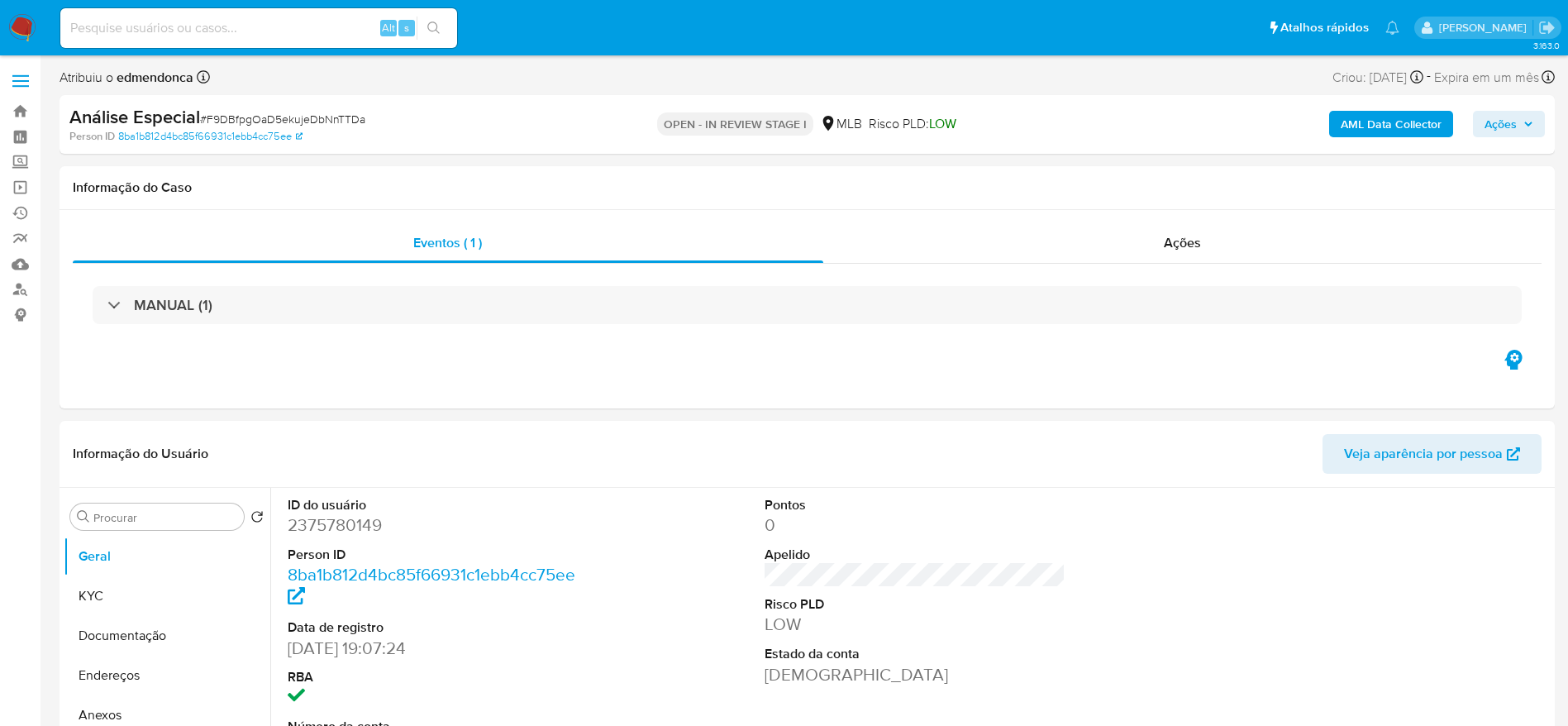
click at [345, 114] on span "# F9DBfpgOaD5ekujeDbNnTTDa" at bounding box center [283, 119] width 165 height 17
copy span "F9DBfpgOaD5ekujeDbNnTTDa"
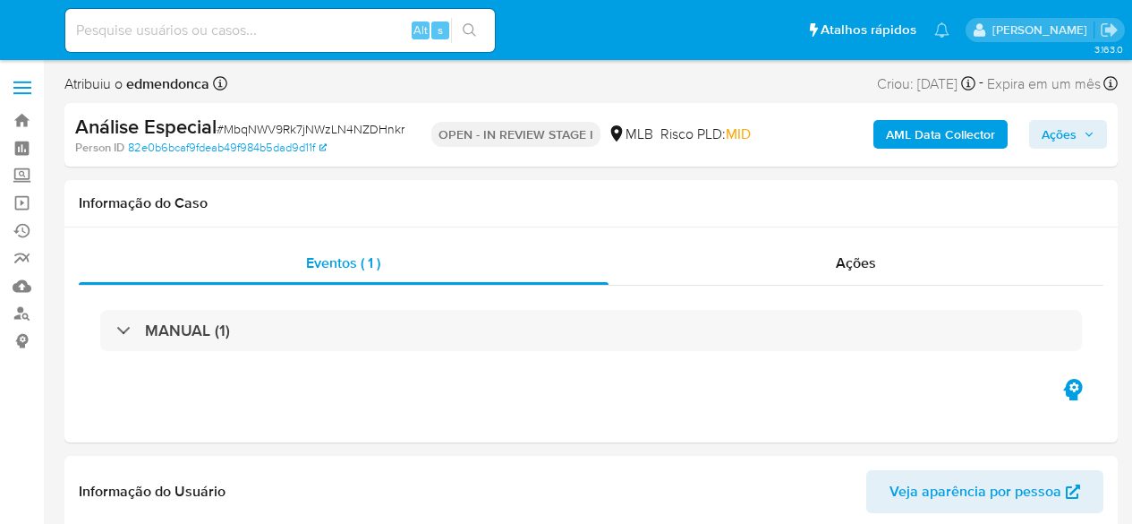
select select "10"
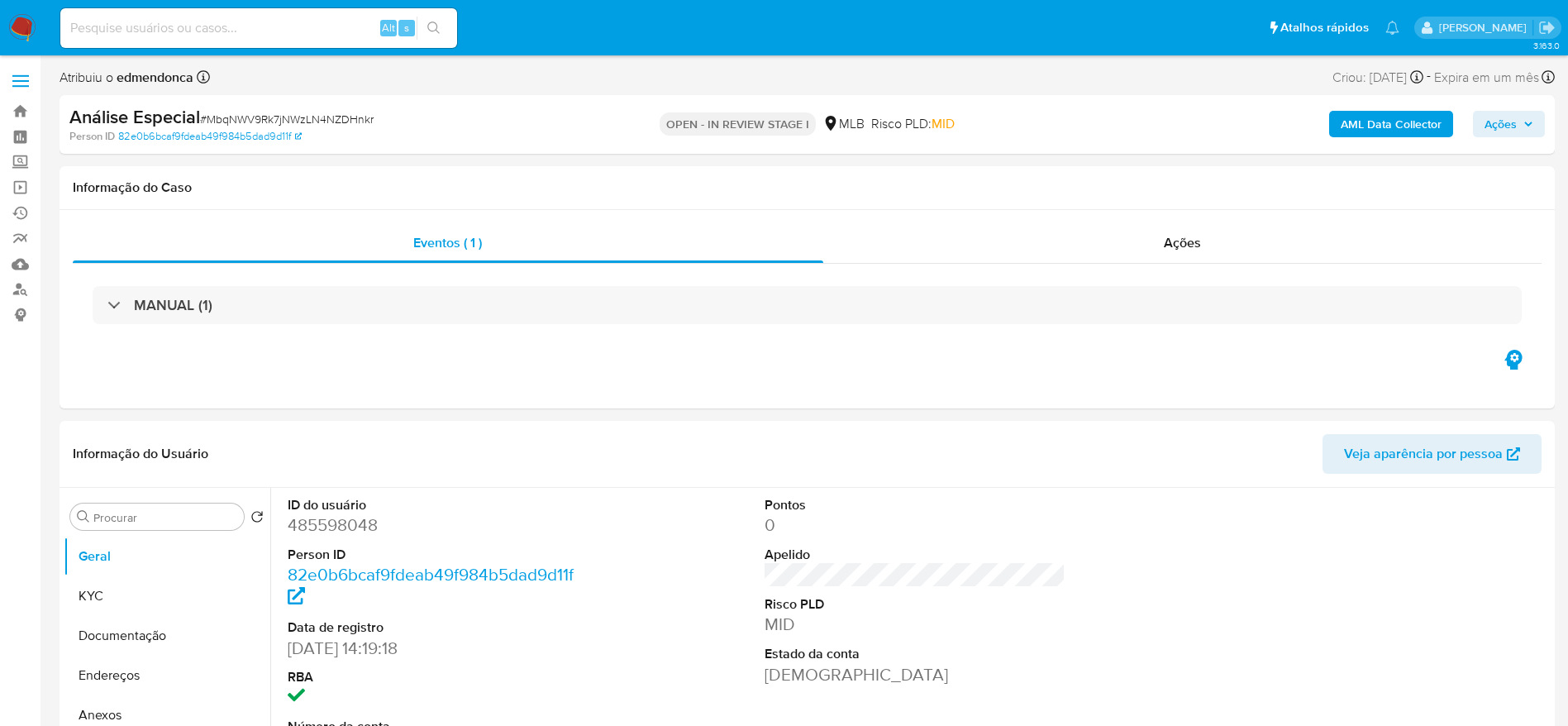
click at [337, 122] on span "# MbqNWV9Rk7jNWzLN4NZDHnkr" at bounding box center [287, 119] width 174 height 17
copy span "MbqNWV9Rk7jNWzLN4NZDHnkr"
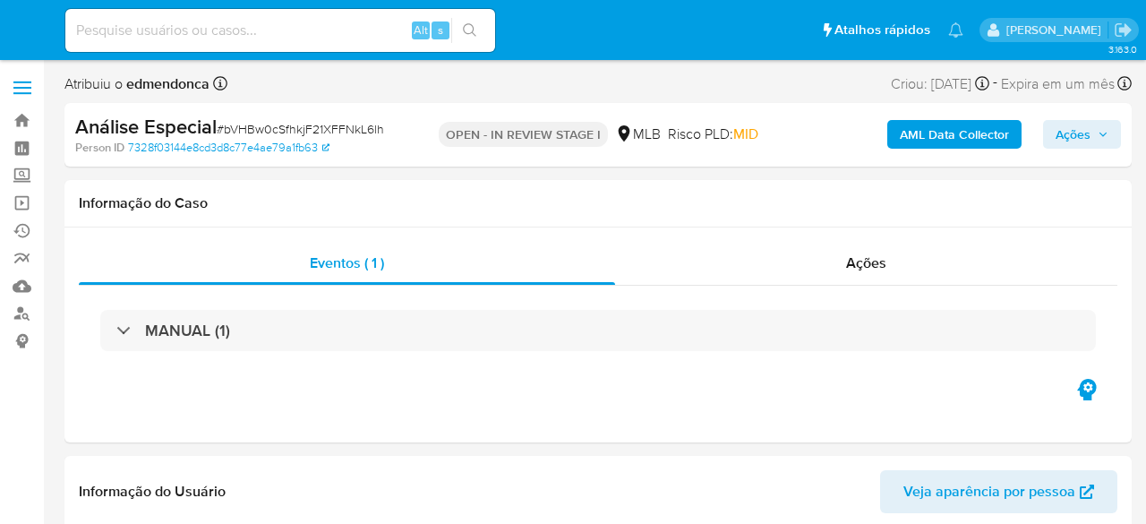
select select "10"
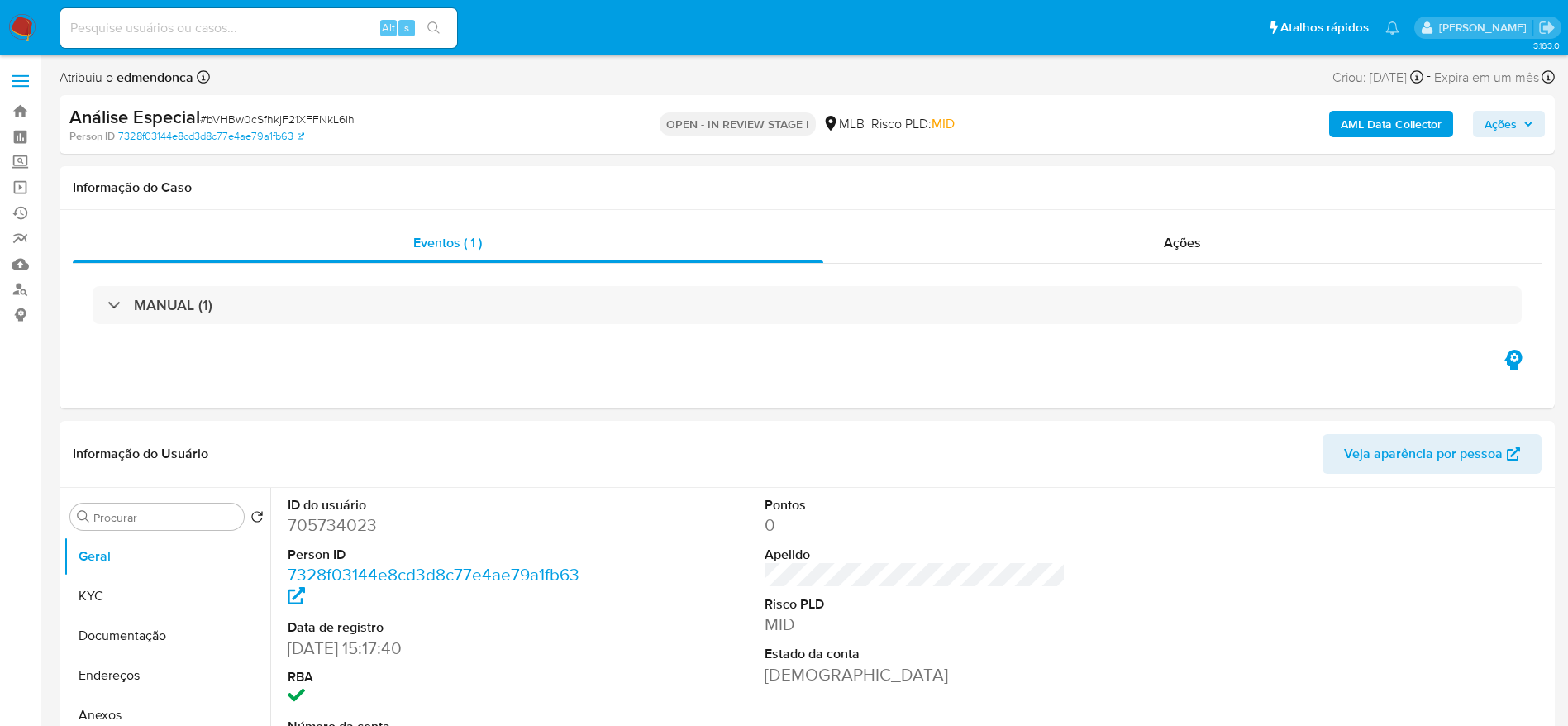
click at [328, 120] on span "# bVHBw0cSfhkjF21XFFNkL6lh" at bounding box center [277, 119] width 154 height 17
copy span "bVHBw0cSfhkjF21XFFNkL6lh"
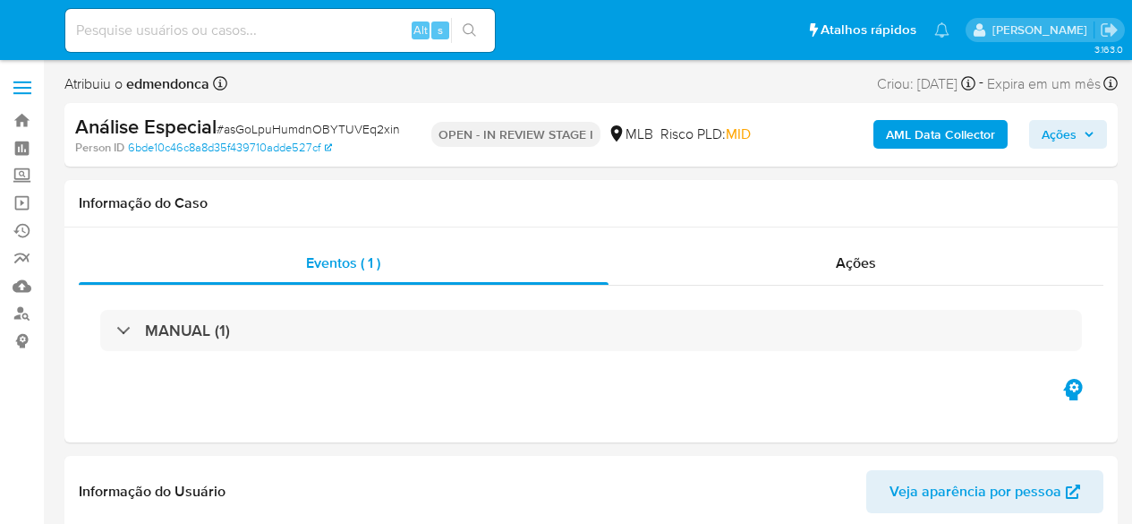
select select "10"
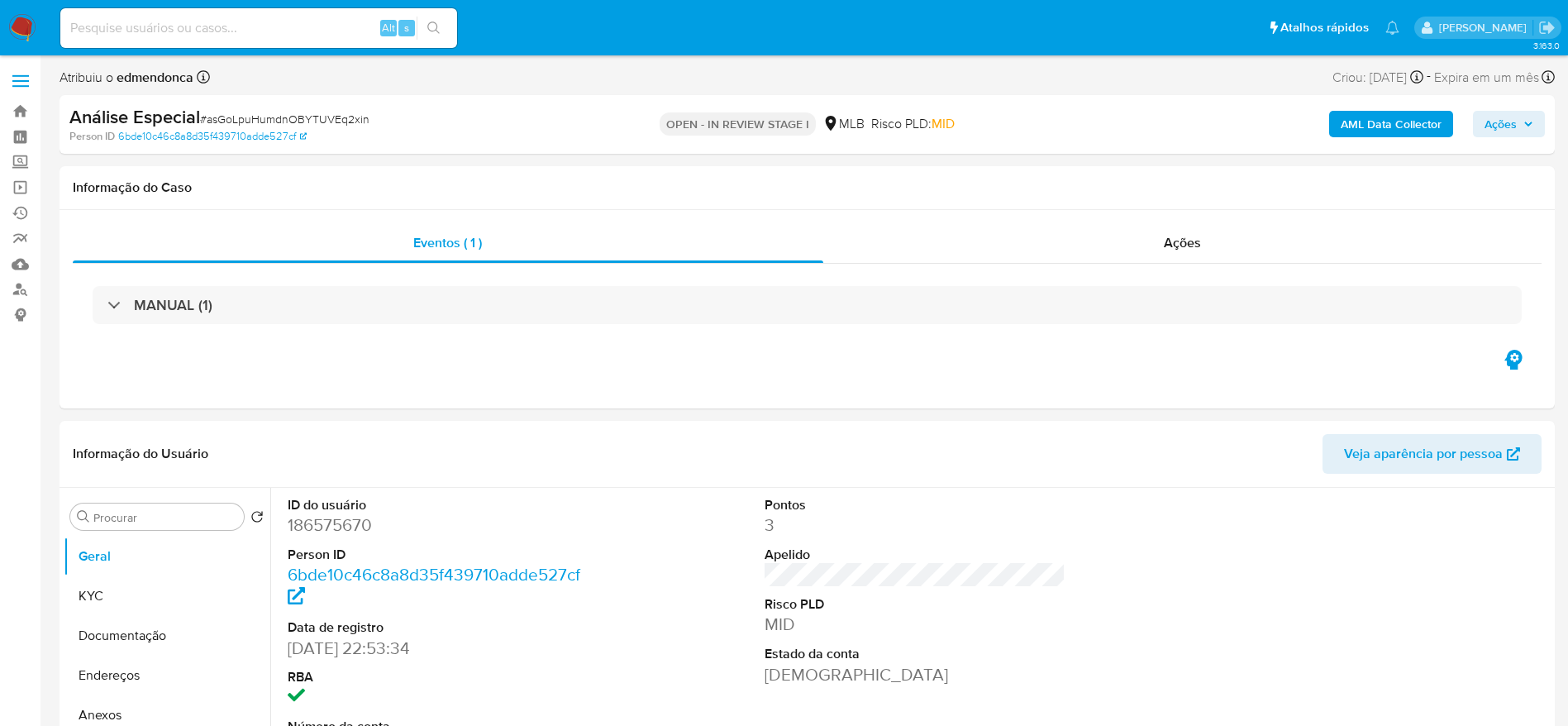
click at [344, 115] on span "# asGoLpuHumdnOBYTUVEq2xin" at bounding box center [285, 119] width 170 height 17
copy span "asGoLpuHumdnOBYTUVEq2xin"
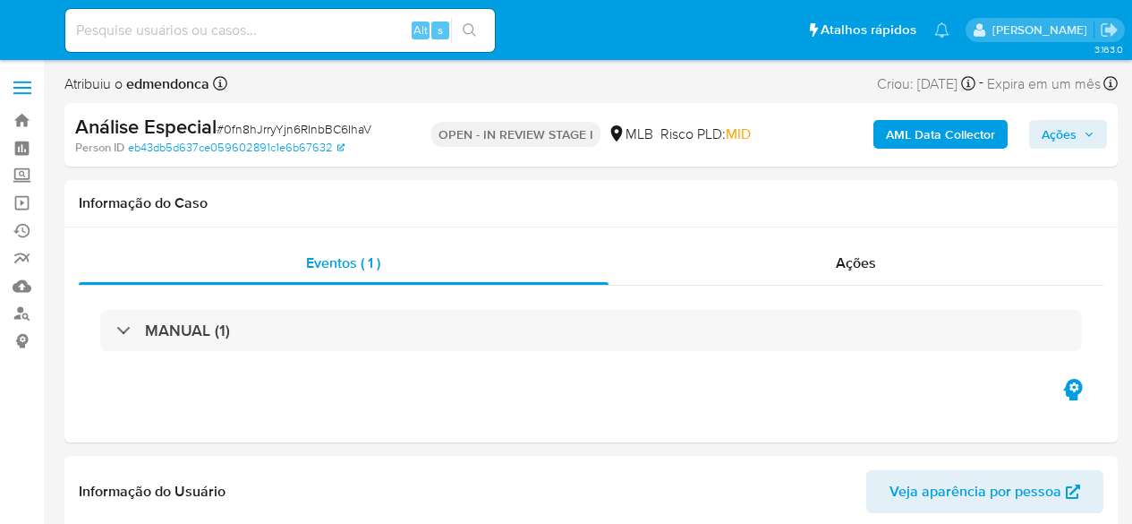
select select "10"
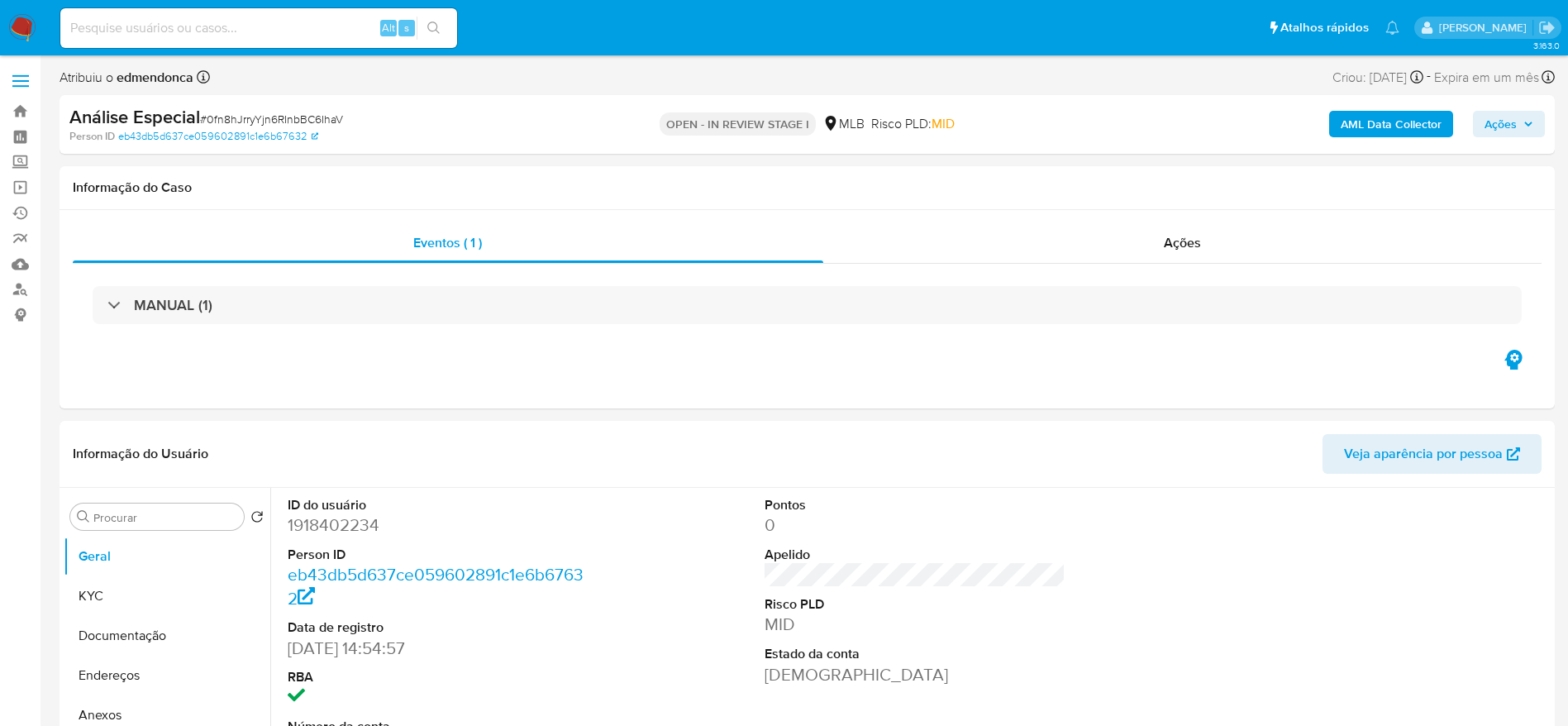
click at [332, 119] on span "# 0fn8hJrryYjn6RInbBC6IhaV" at bounding box center [271, 119] width 143 height 17
copy span "0fn8hJrryYjn6RInbBC6IhaV"
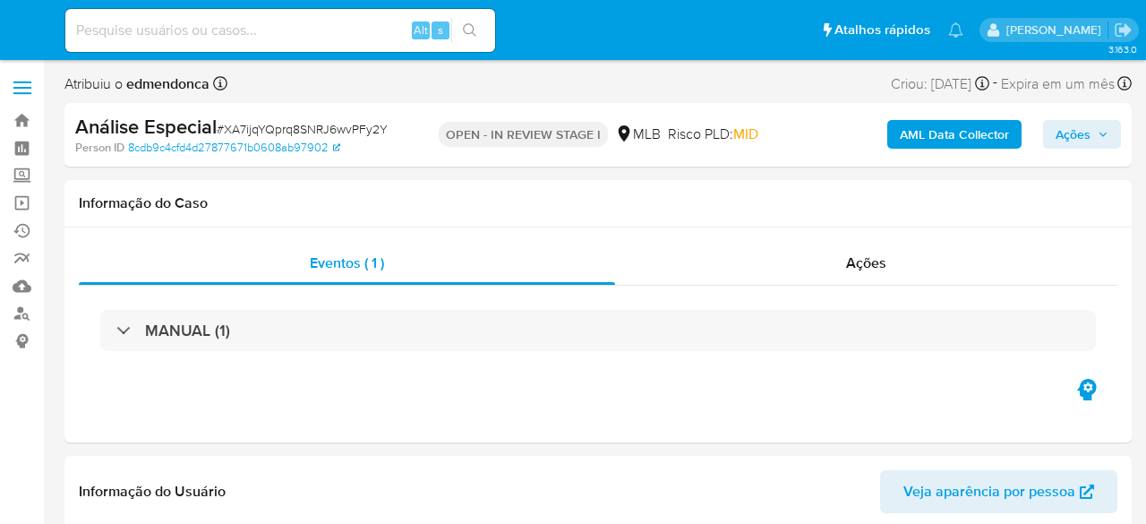
select select "10"
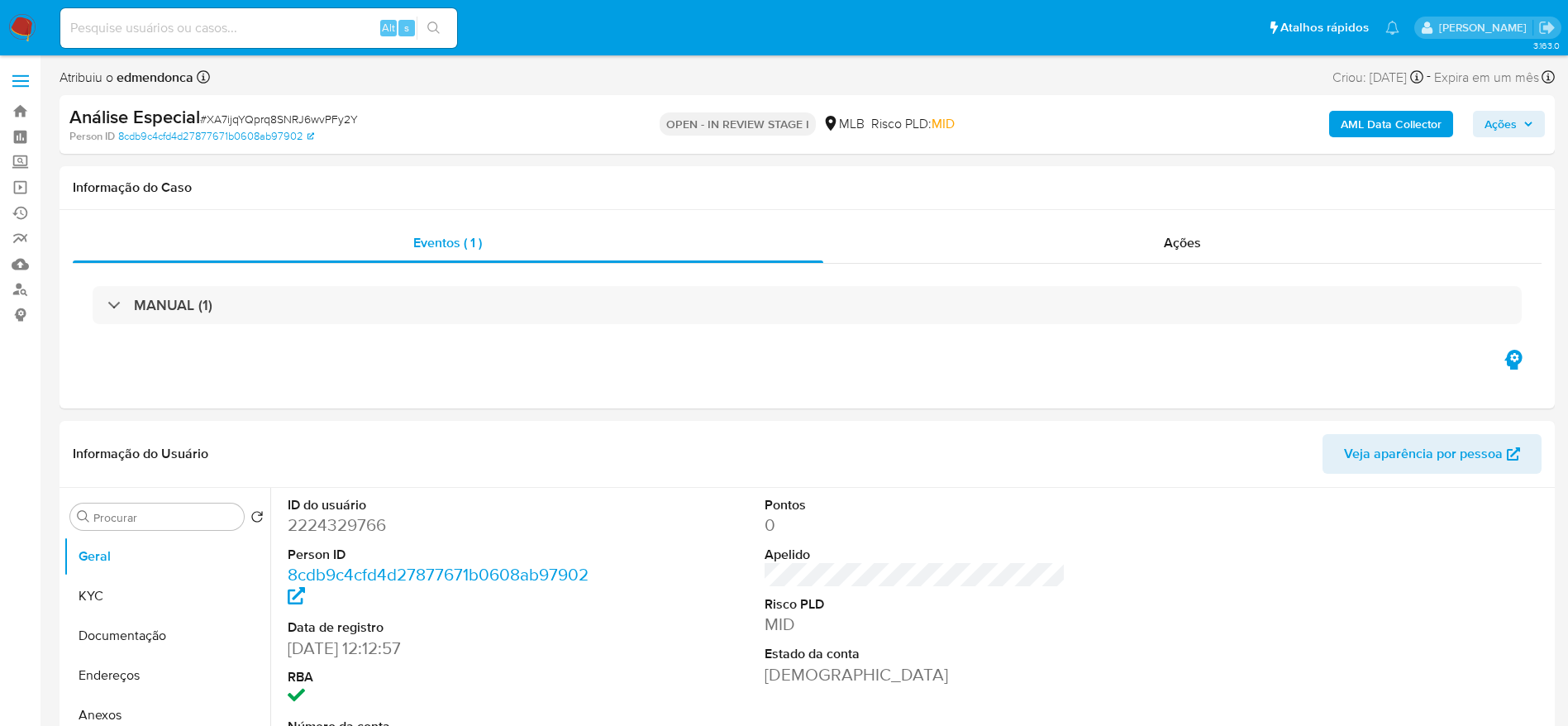
click at [330, 115] on span "# XA7ijqYQprq8SNRJ6wvPFy2Y" at bounding box center [279, 119] width 158 height 17
copy span "XA7ijqYQprq8SNRJ6wvPFy2Y"
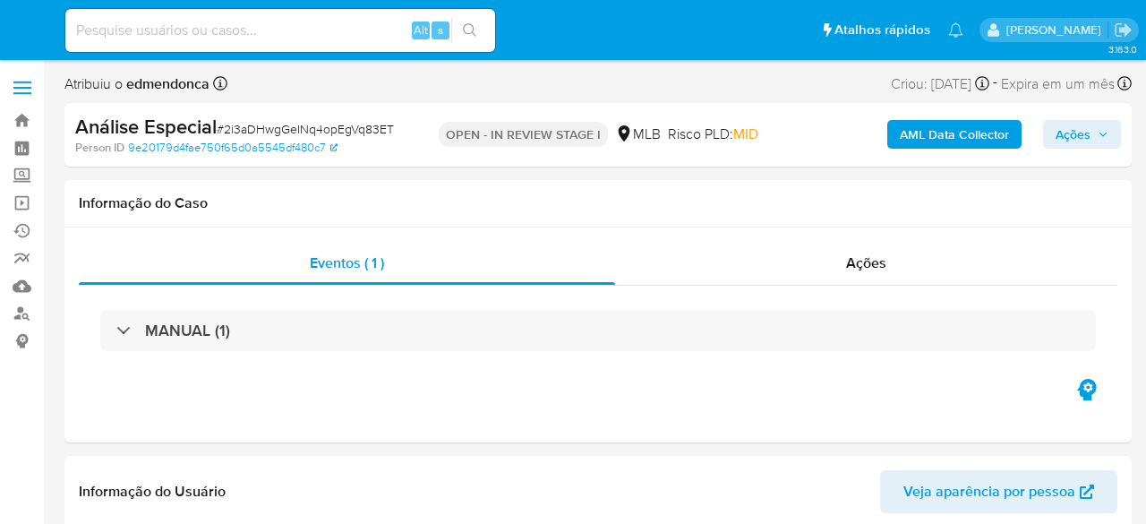
select select "10"
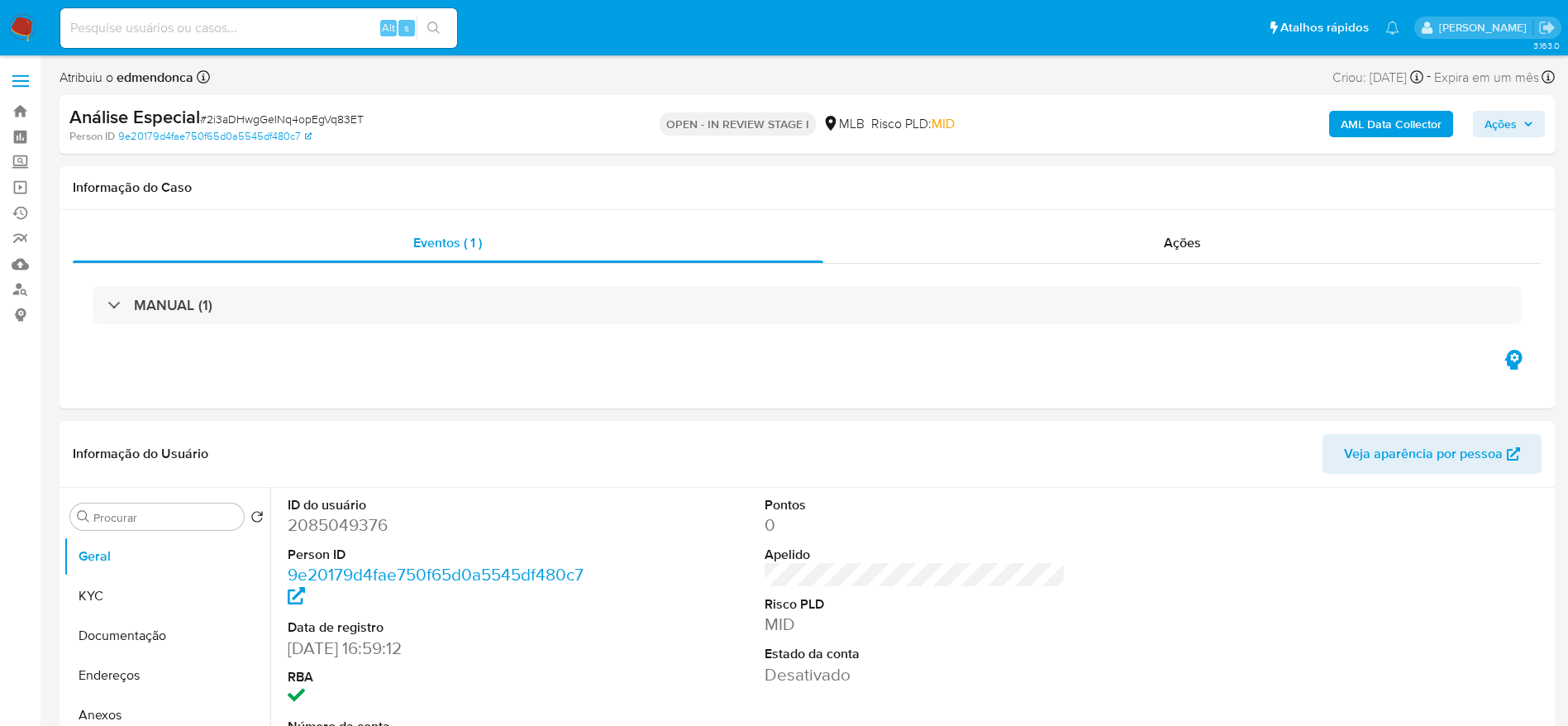
click at [332, 123] on span "# 2i3aDHwgGeINq4opEgVq83ET" at bounding box center [282, 119] width 163 height 17
copy span "2i3aDHwgGeINq4opEgVq83ET"
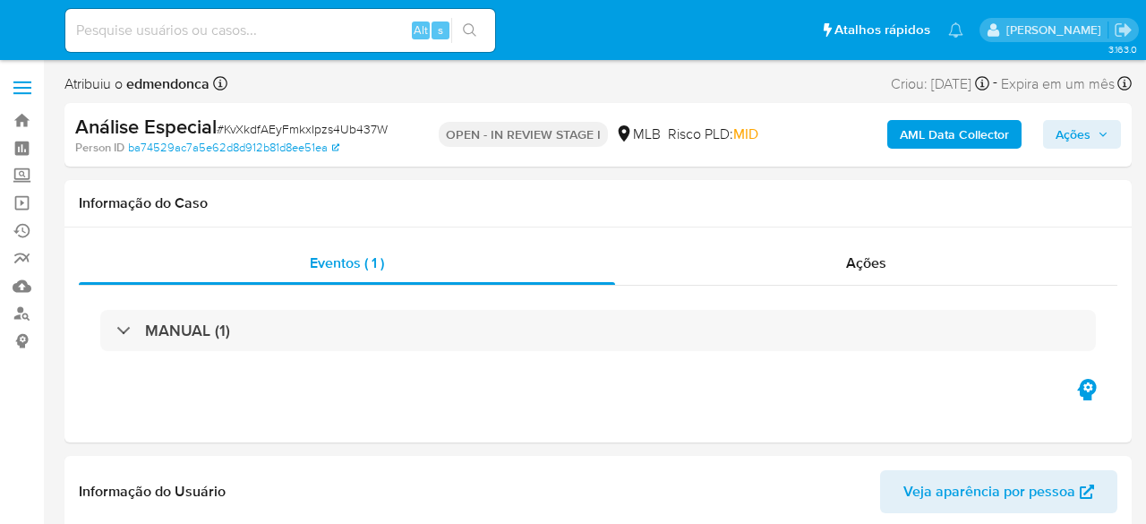
select select "10"
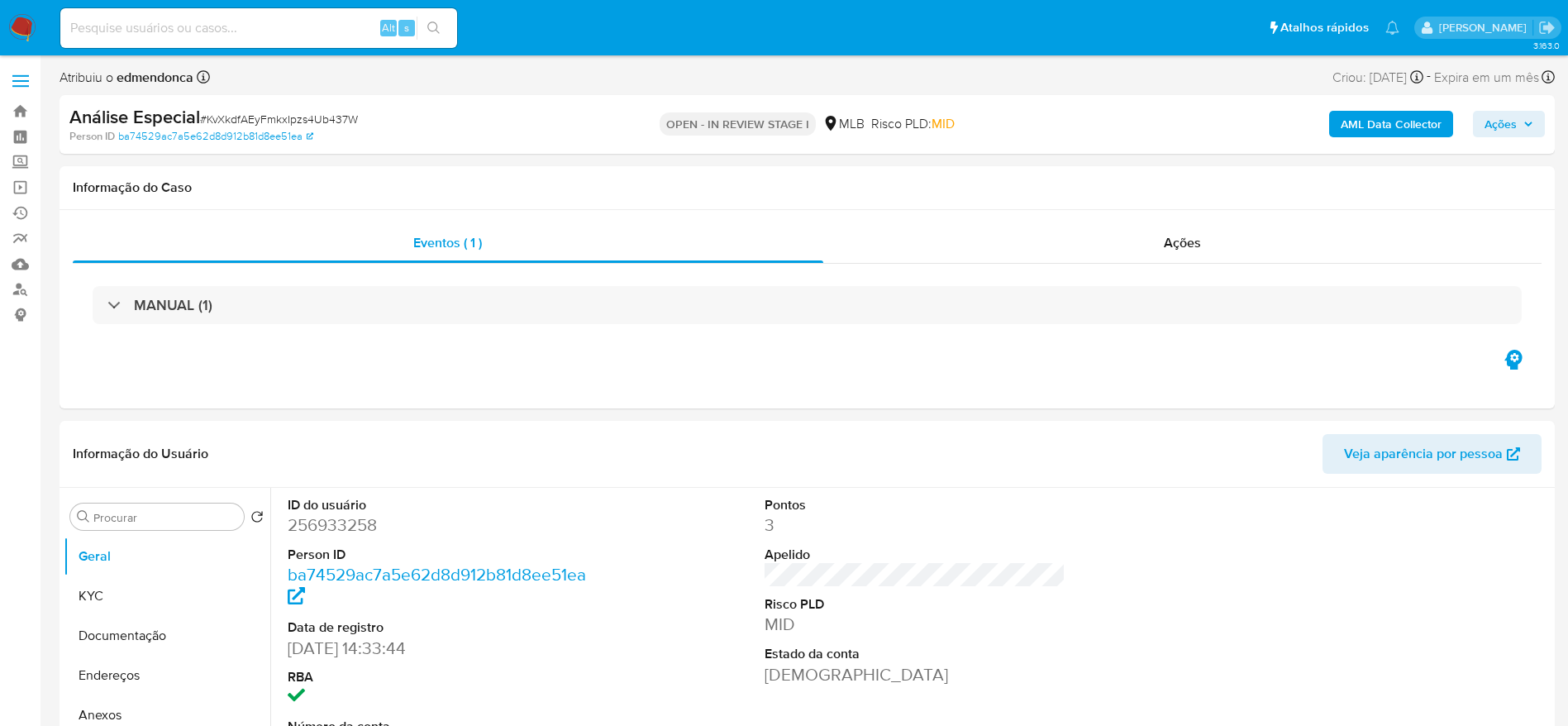
click at [304, 114] on span "# KvXkdfAEyFmkxIpzs4Ub437W" at bounding box center [279, 119] width 158 height 17
copy span "KvXkdfAEyFmkxIpzs4Ub437W"
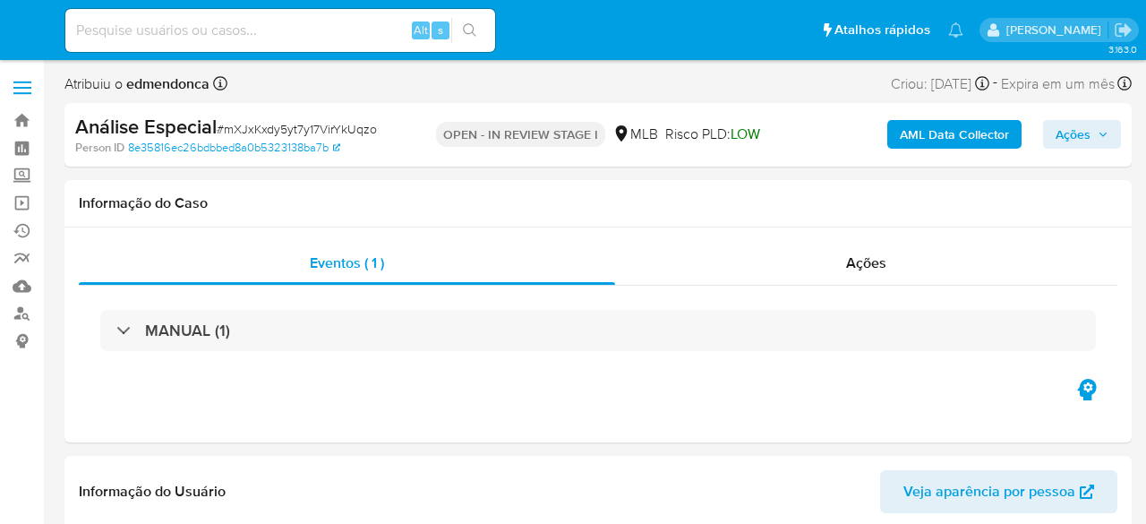
select select "10"
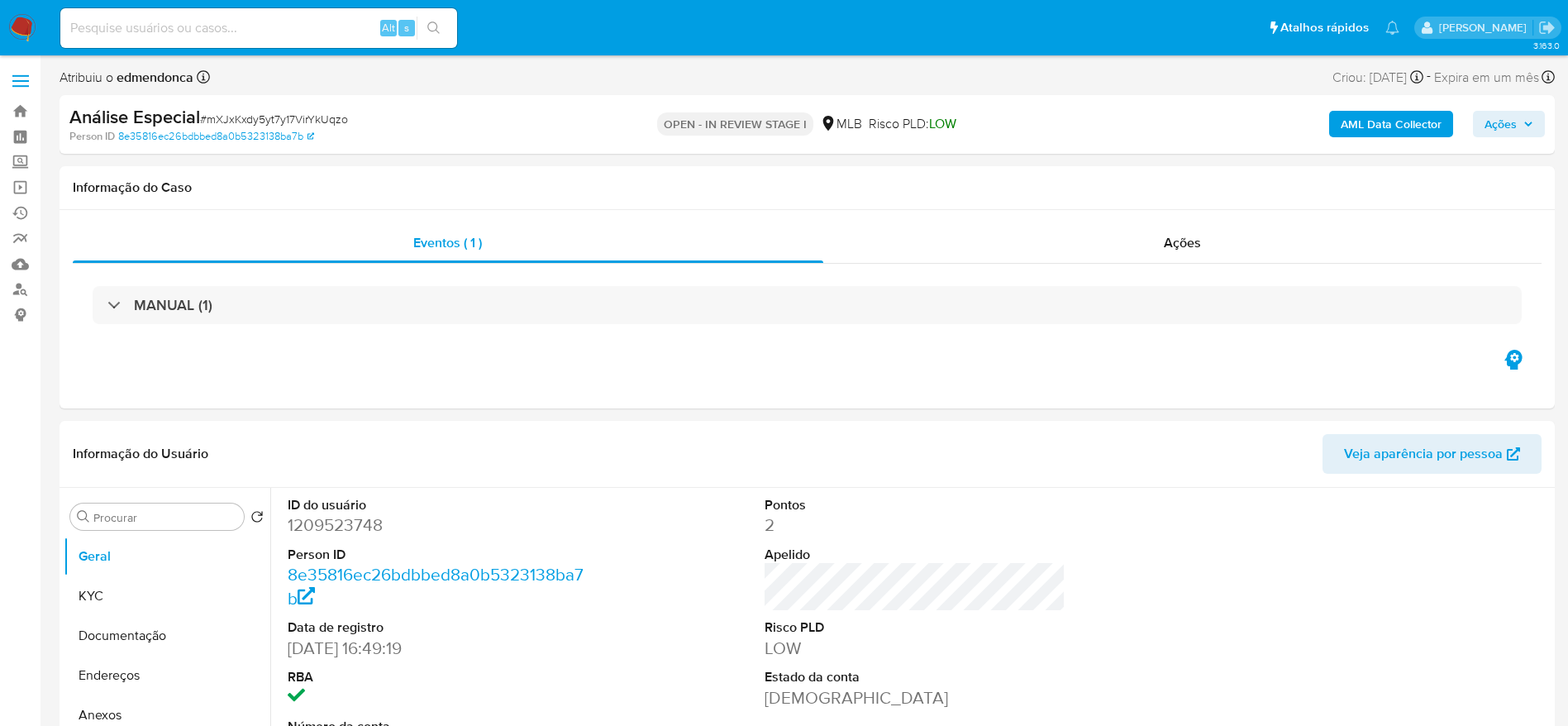
click at [276, 125] on span "# mXJxKxdy5yt7y17VirYkUqzo" at bounding box center [274, 119] width 148 height 17
click at [276, 124] on span "# mXJxKxdy5yt7y17VirYkUqzo" at bounding box center [274, 119] width 148 height 17
copy span "mXJxKxdy5yt7y17VirYkUqzo"
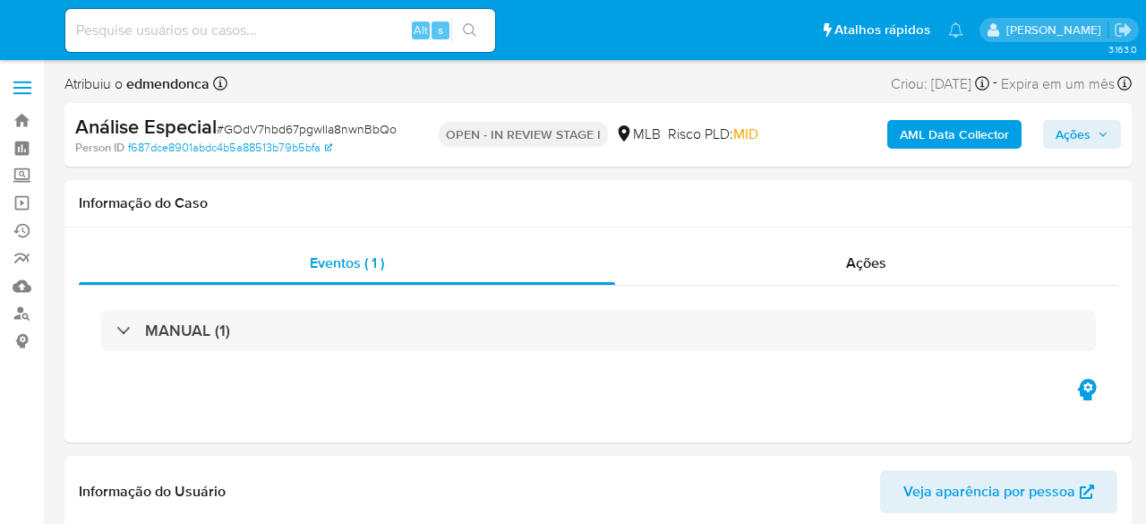
select select "10"
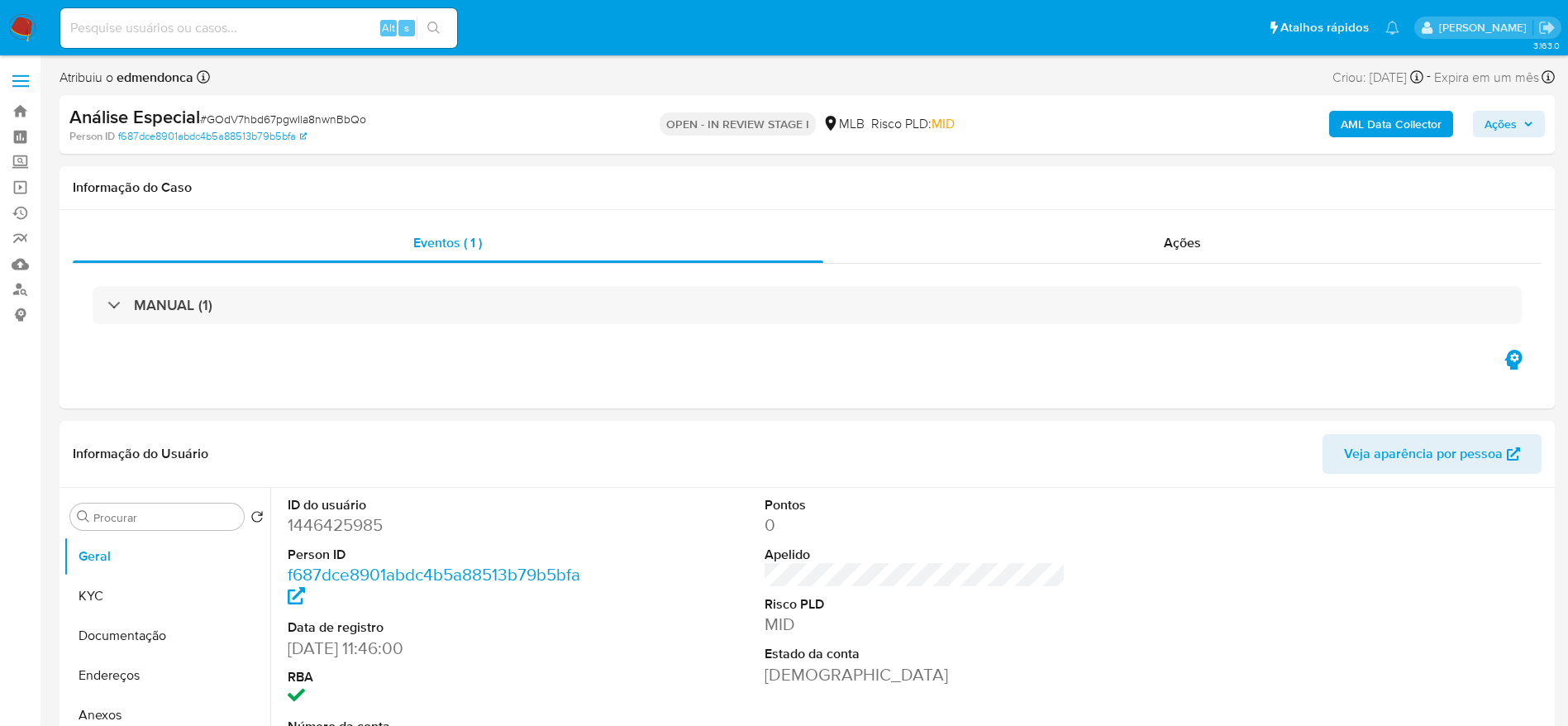
click at [285, 117] on span "# GOdV7hbd67pgwIla8nwnBbQo" at bounding box center [283, 119] width 166 height 17
copy span "GOdV7hbd67pgwIla8nwnBbQo"
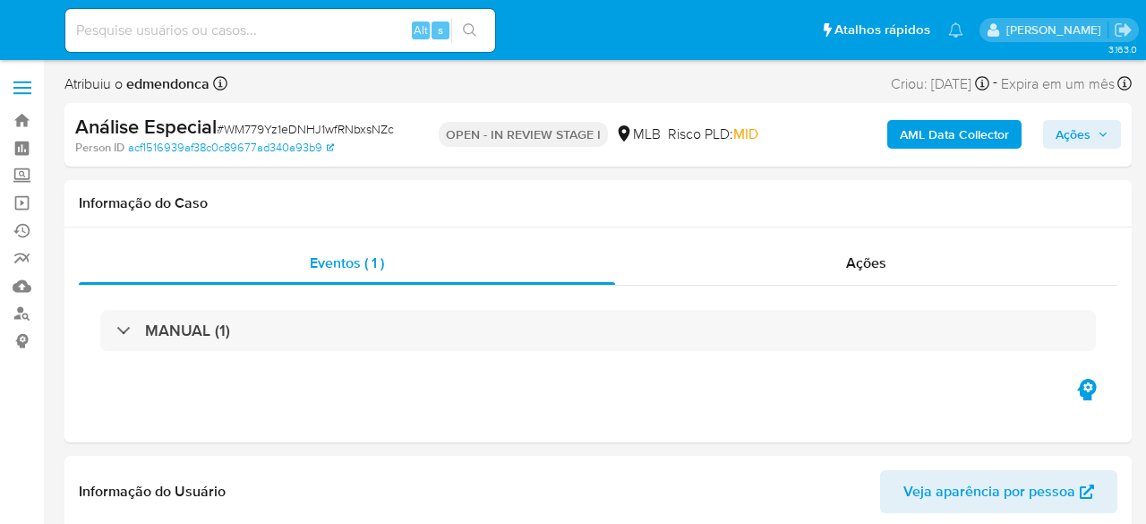
select select "10"
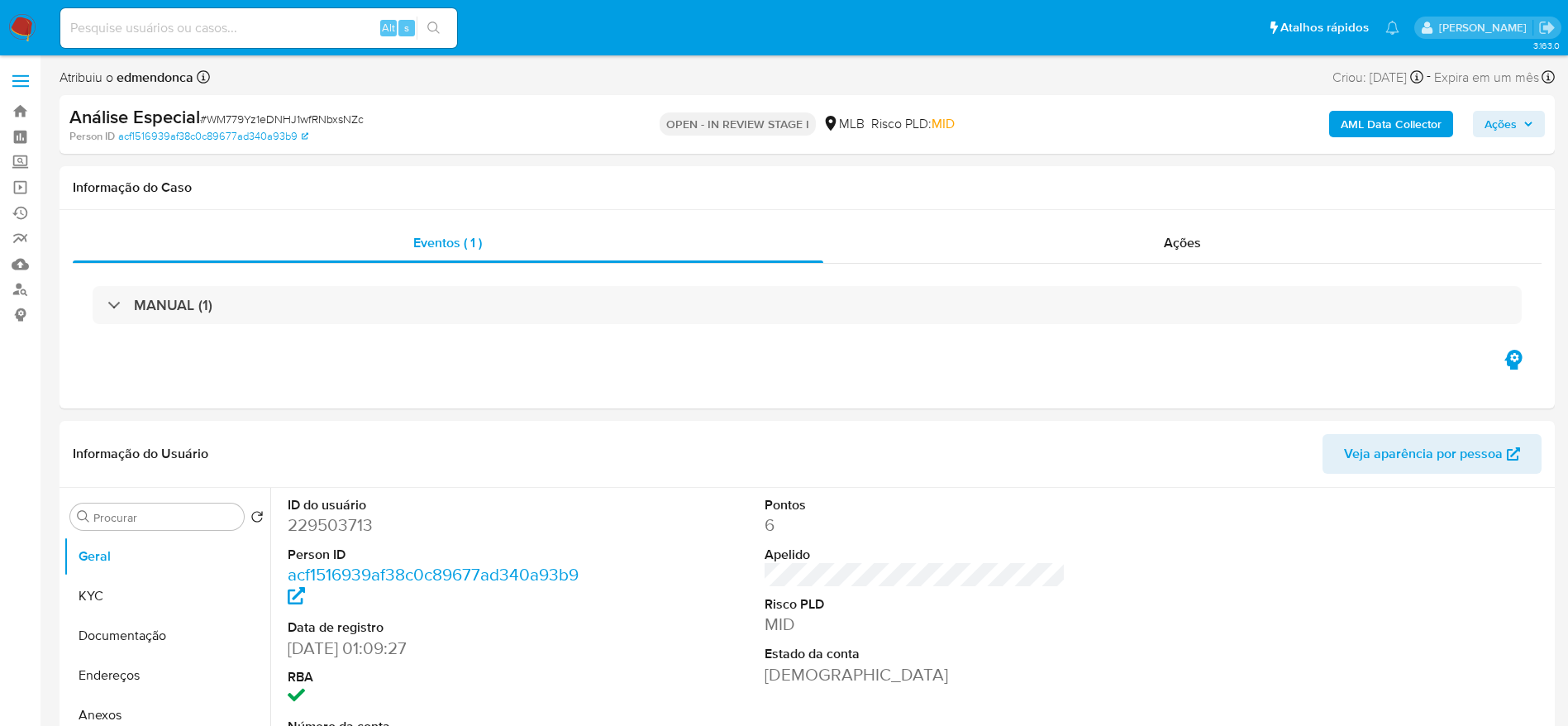
click at [332, 119] on span "# WM779Yz1eDNHJ1wfRNbxsNZc" at bounding box center [282, 119] width 163 height 17
copy span "WM779Yz1eDNHJ1wfRNbxsNZc"
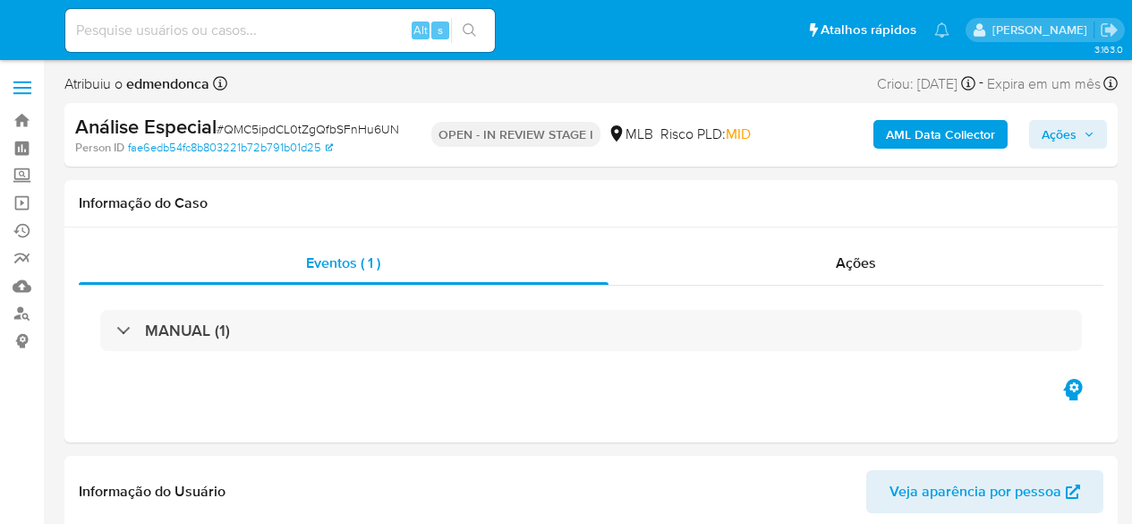
select select "10"
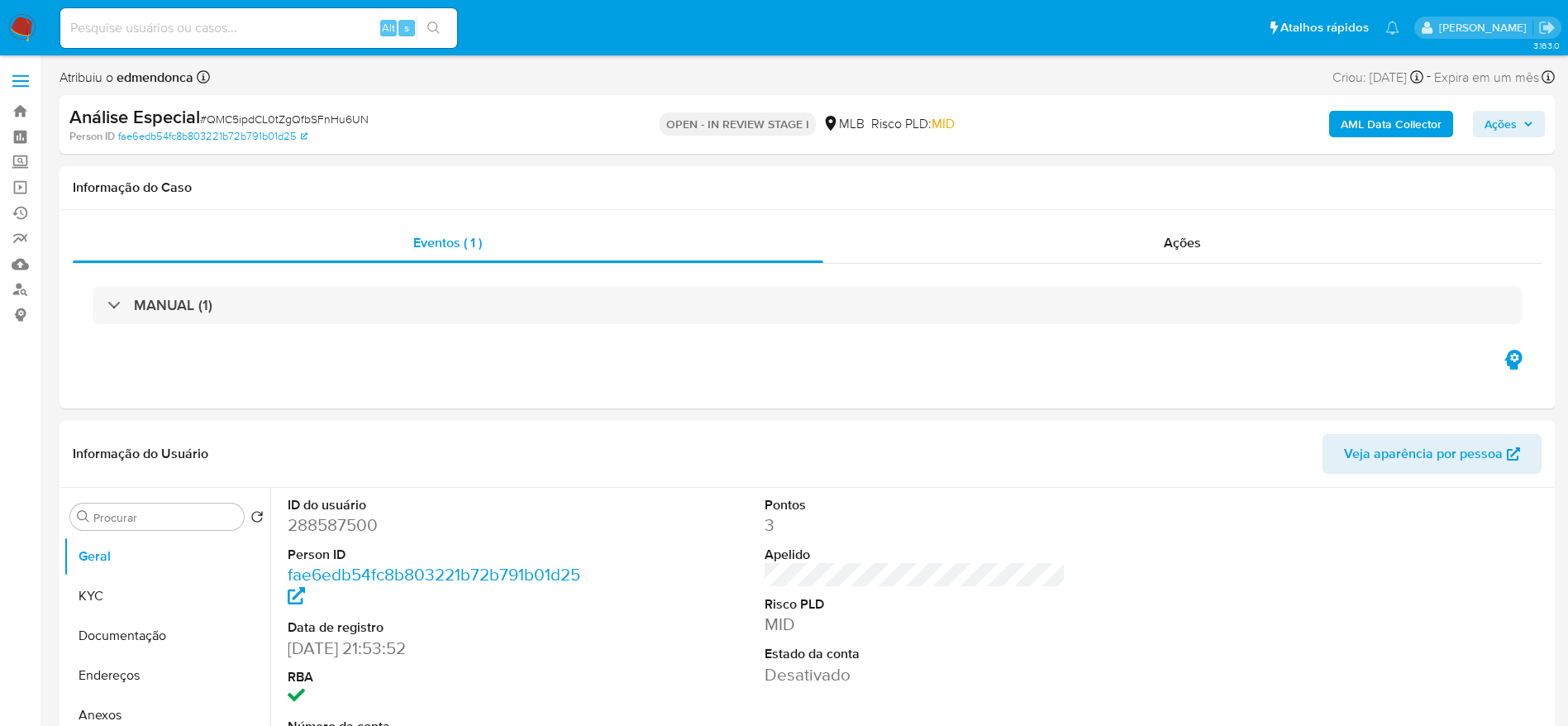
click at [324, 117] on span "# QMC5ipdCL0tZgQfbSFnHu6UN" at bounding box center [284, 119] width 169 height 17
copy span "QMC5ipdCL0tZgQfbSFnHu6UN"
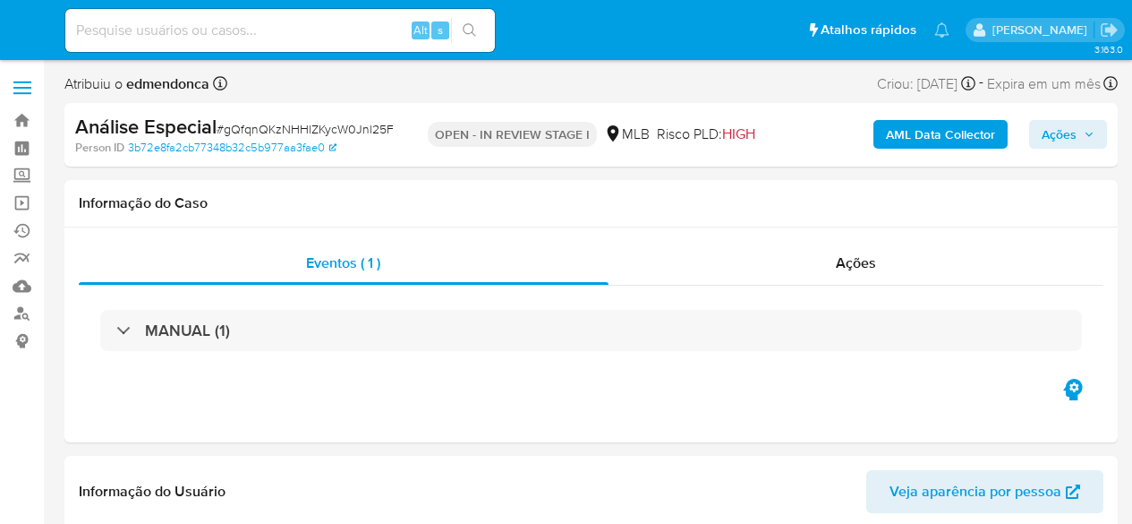
select select "10"
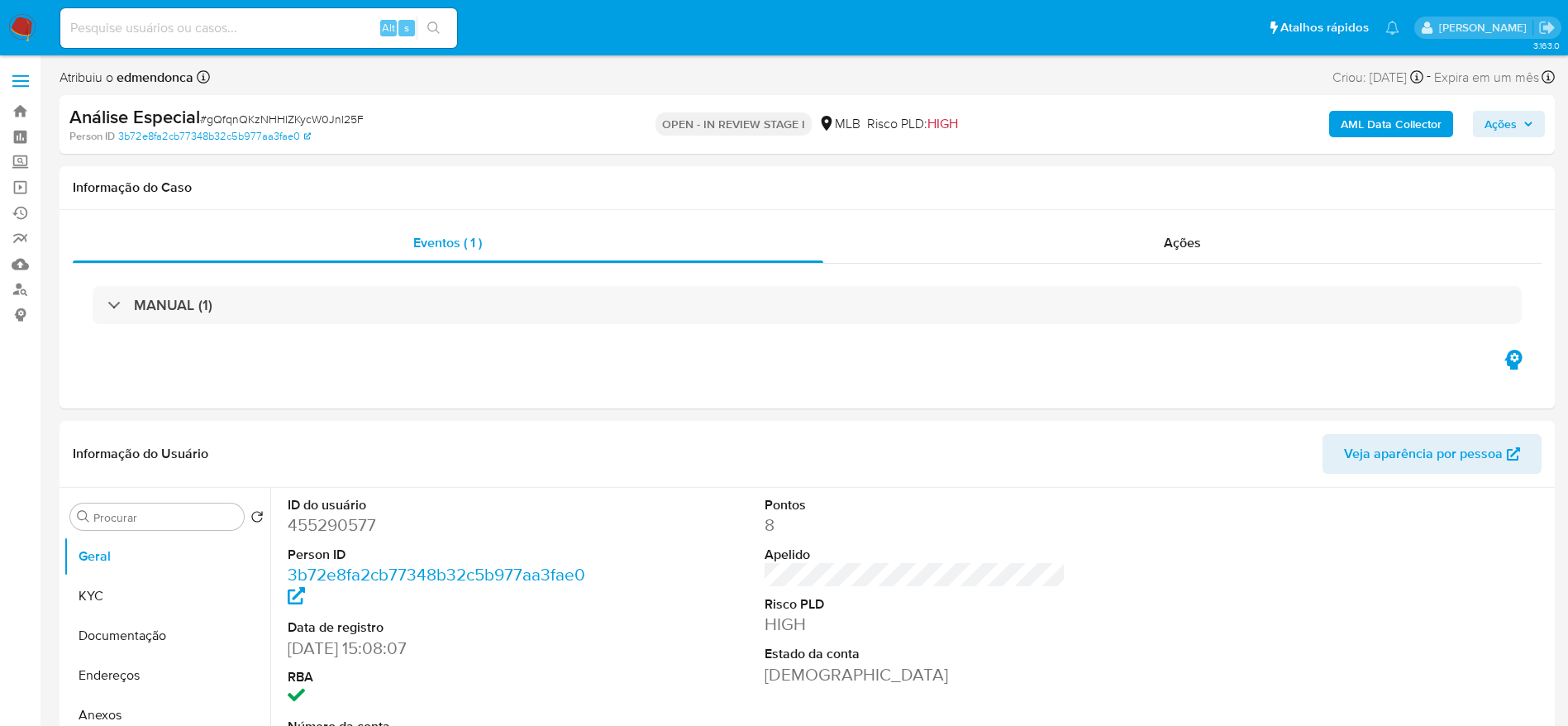
click at [303, 122] on span "# gQfqnQKzNHHlZKycW0Jnl25F" at bounding box center [282, 119] width 163 height 17
copy span "gQfqnQKzNHHlZKycW0Jnl25F"
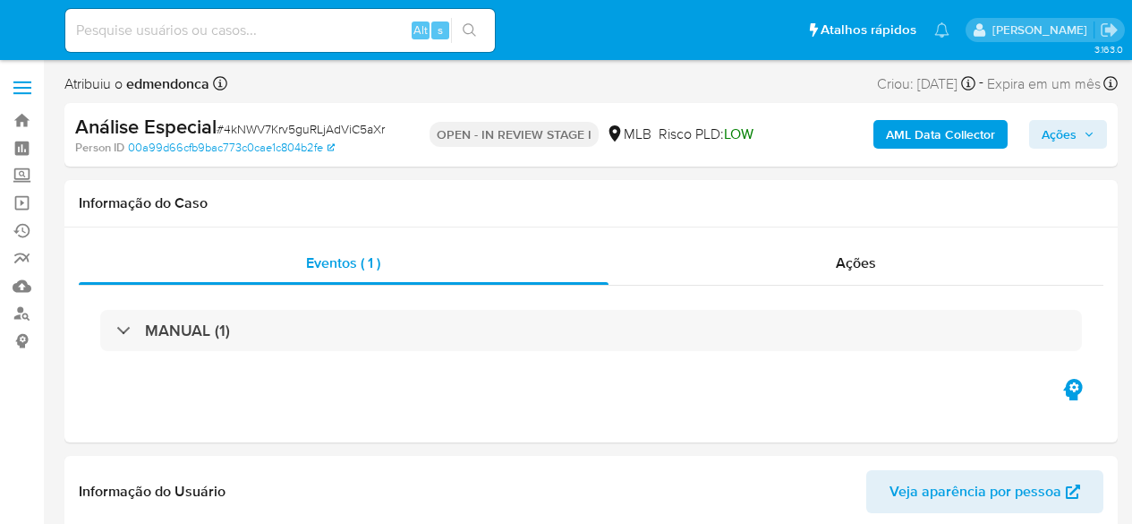
select select "10"
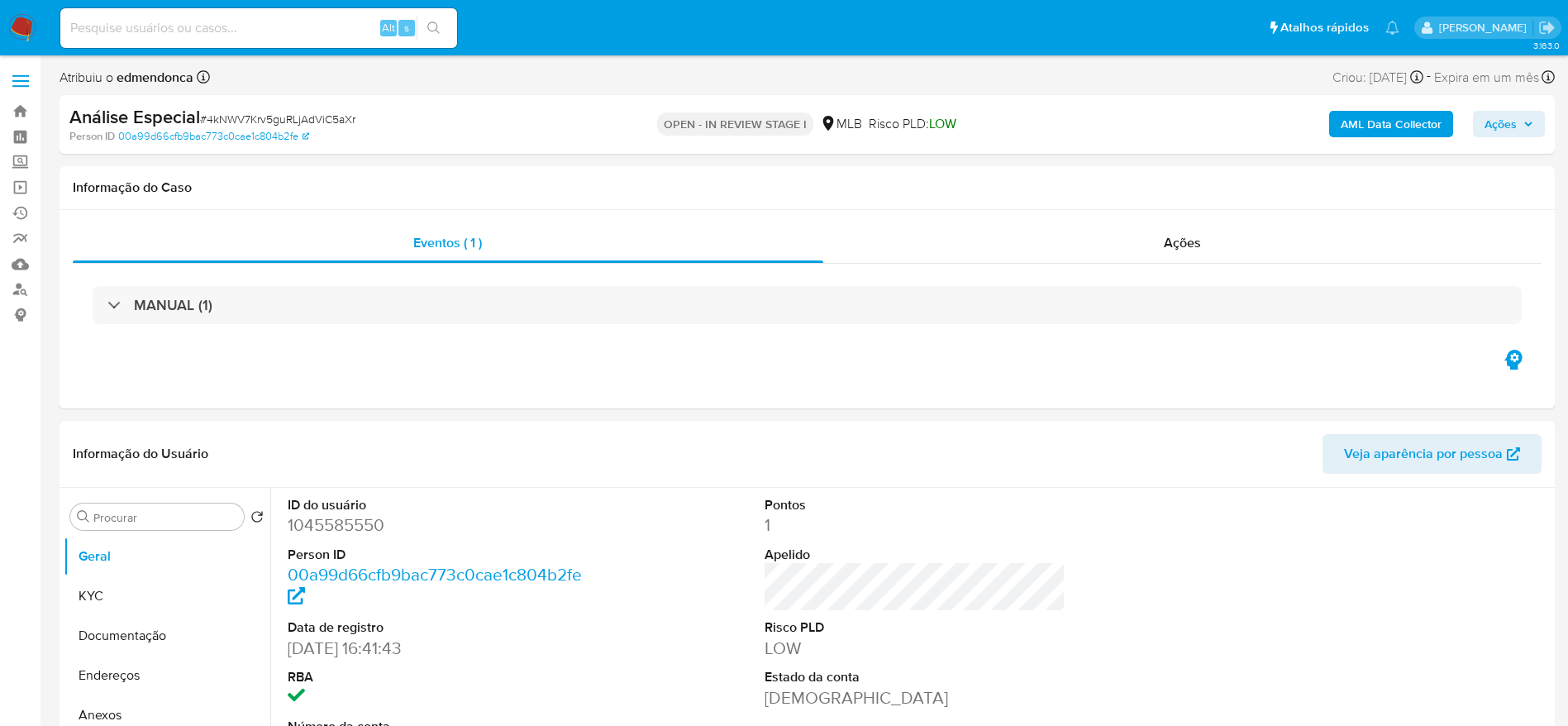
click at [320, 106] on div "Análise Especial # 4kNWV7Krv5guRLjAdViC5aXr" at bounding box center [312, 117] width 486 height 25
copy span "4kNWV7Krv5guRLjAdViC5aXr"
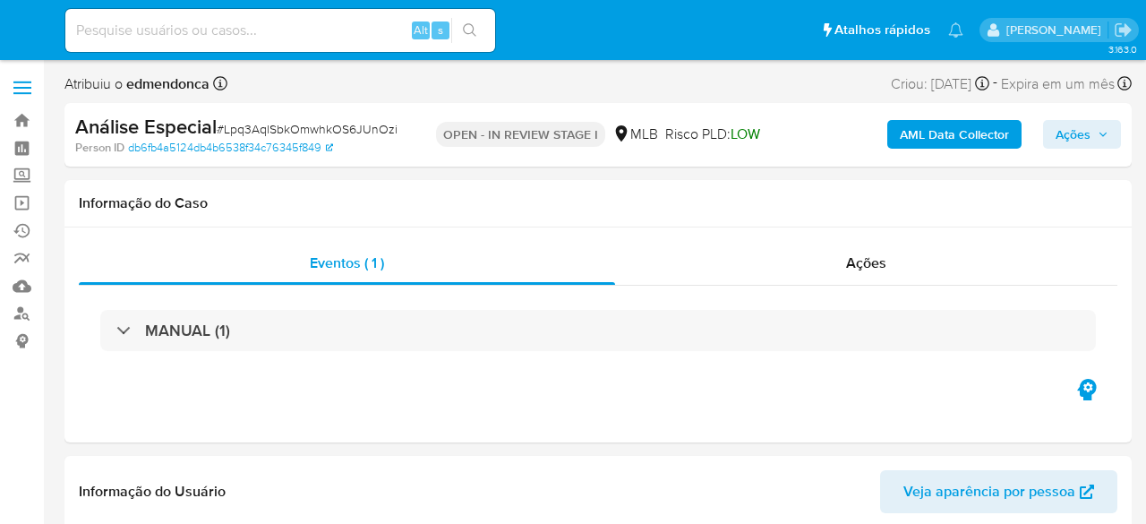
select select "10"
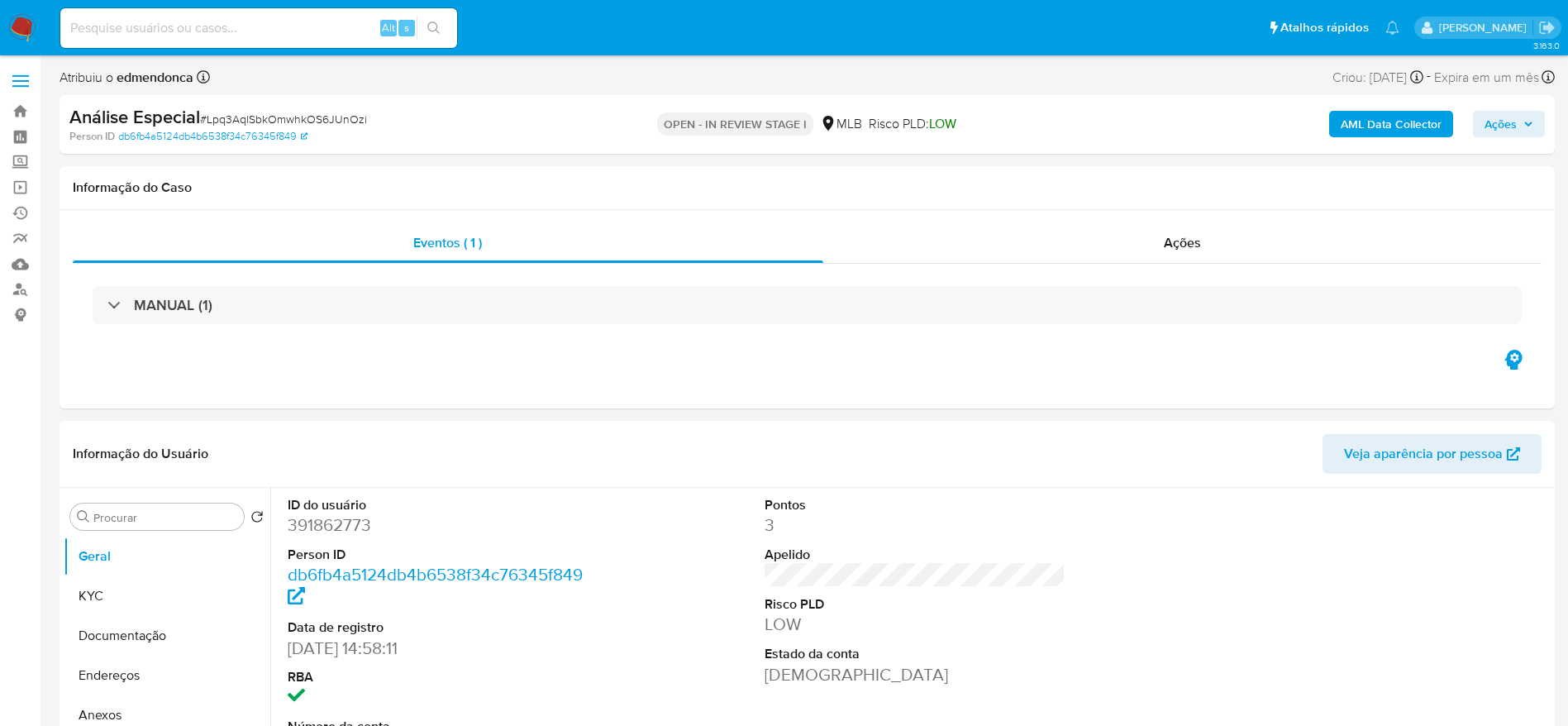
click at [341, 113] on span "# Lpq3AqlSbkOmwhkOS6JUnOzi" at bounding box center [283, 119] width 167 height 17
copy span "Lpq3AqlSbkOmwhkOS6JUnOzi"
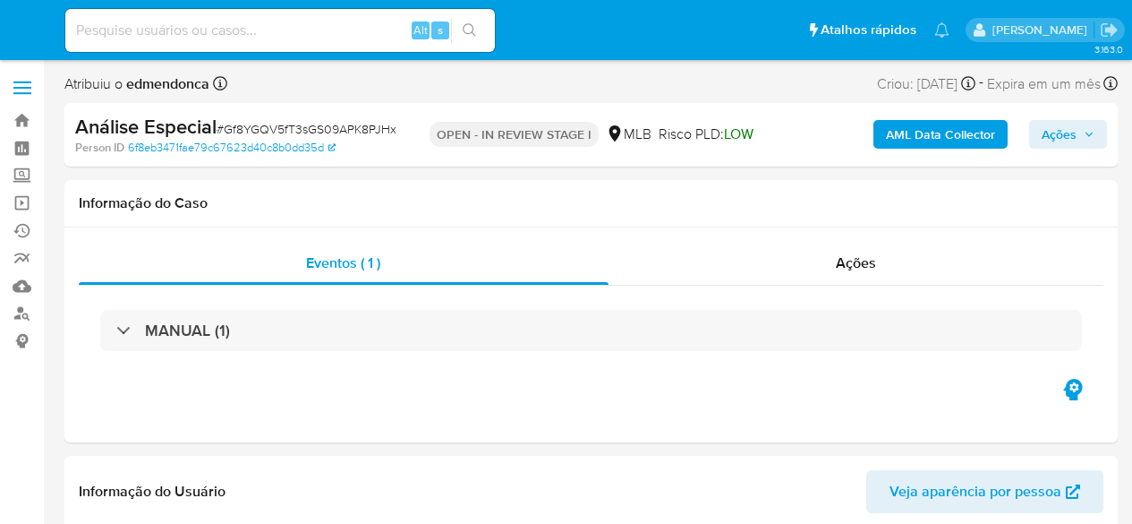
select select "10"
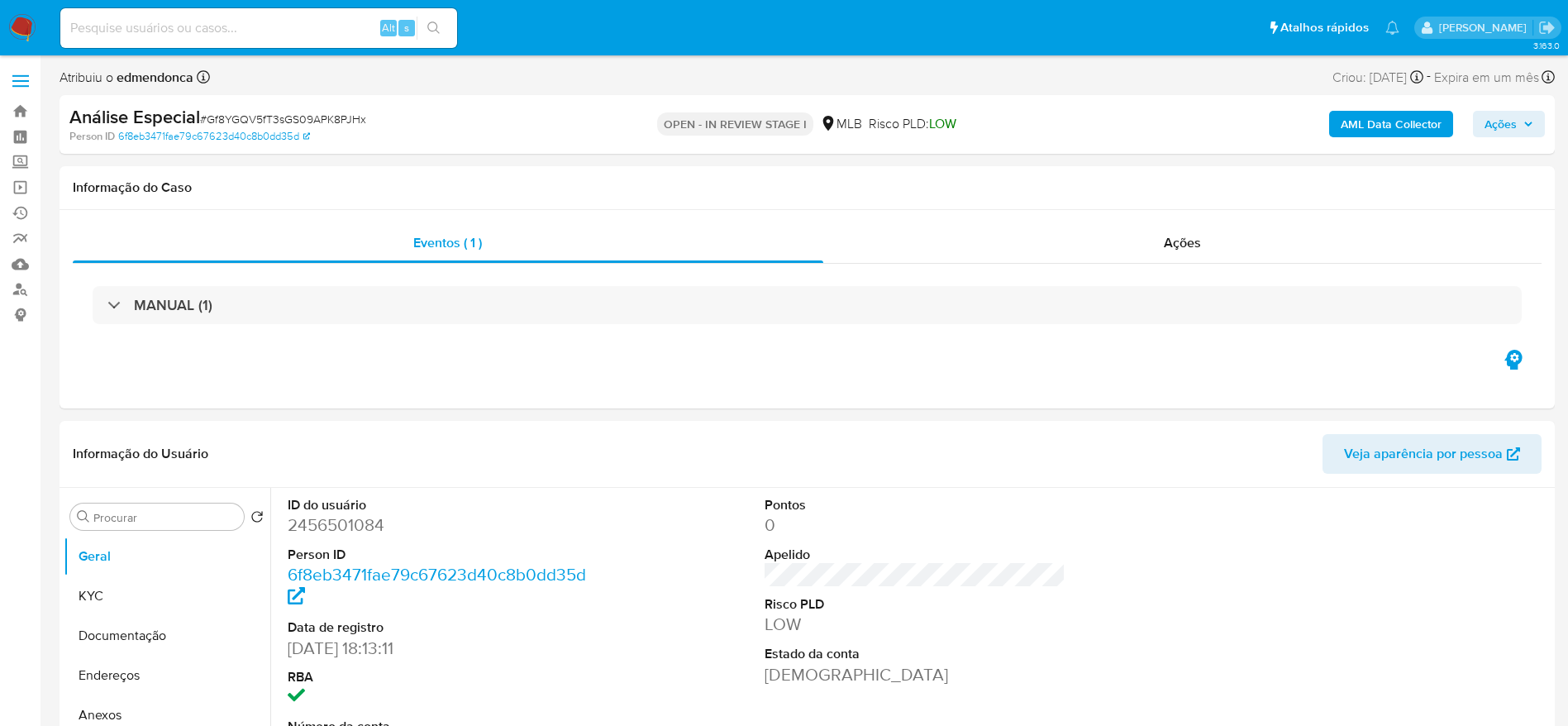
click at [345, 124] on span "# Gf8YGQV5fT3sGS09APK8PJHx" at bounding box center [283, 119] width 166 height 17
copy span "Gf8YGQV5fT3sGS09APK8PJHx"
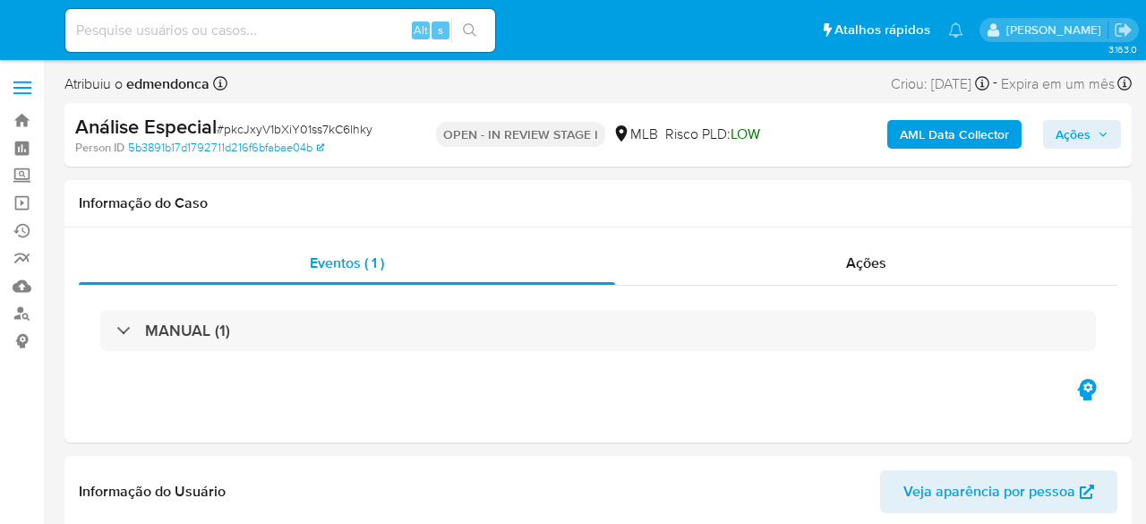
select select "10"
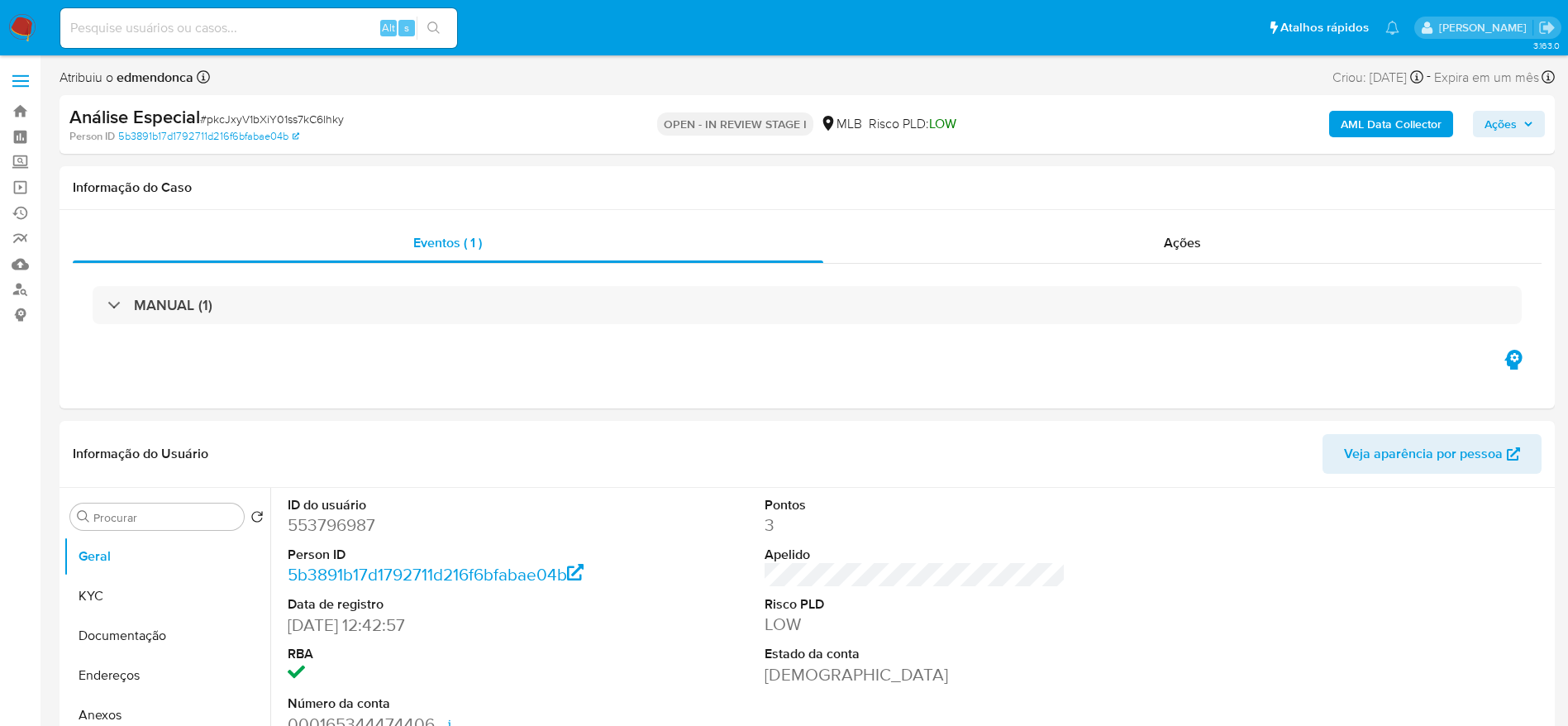
click at [324, 113] on span "# pkcJxyV1bXiY01ss7kC6lhky" at bounding box center [272, 119] width 144 height 17
copy span "pkcJxyV1bXiY01ss7kC6lhky"
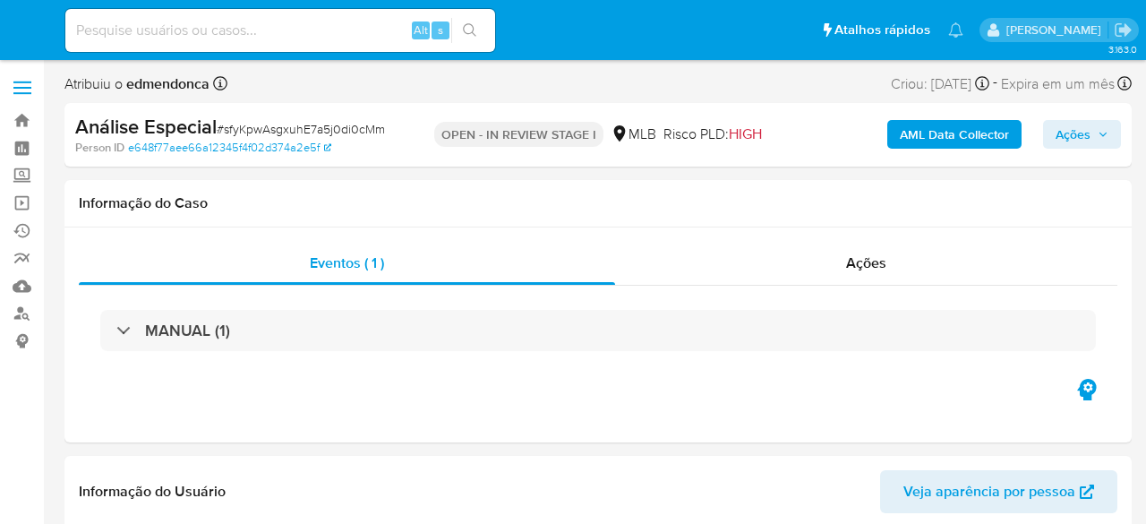
select select "10"
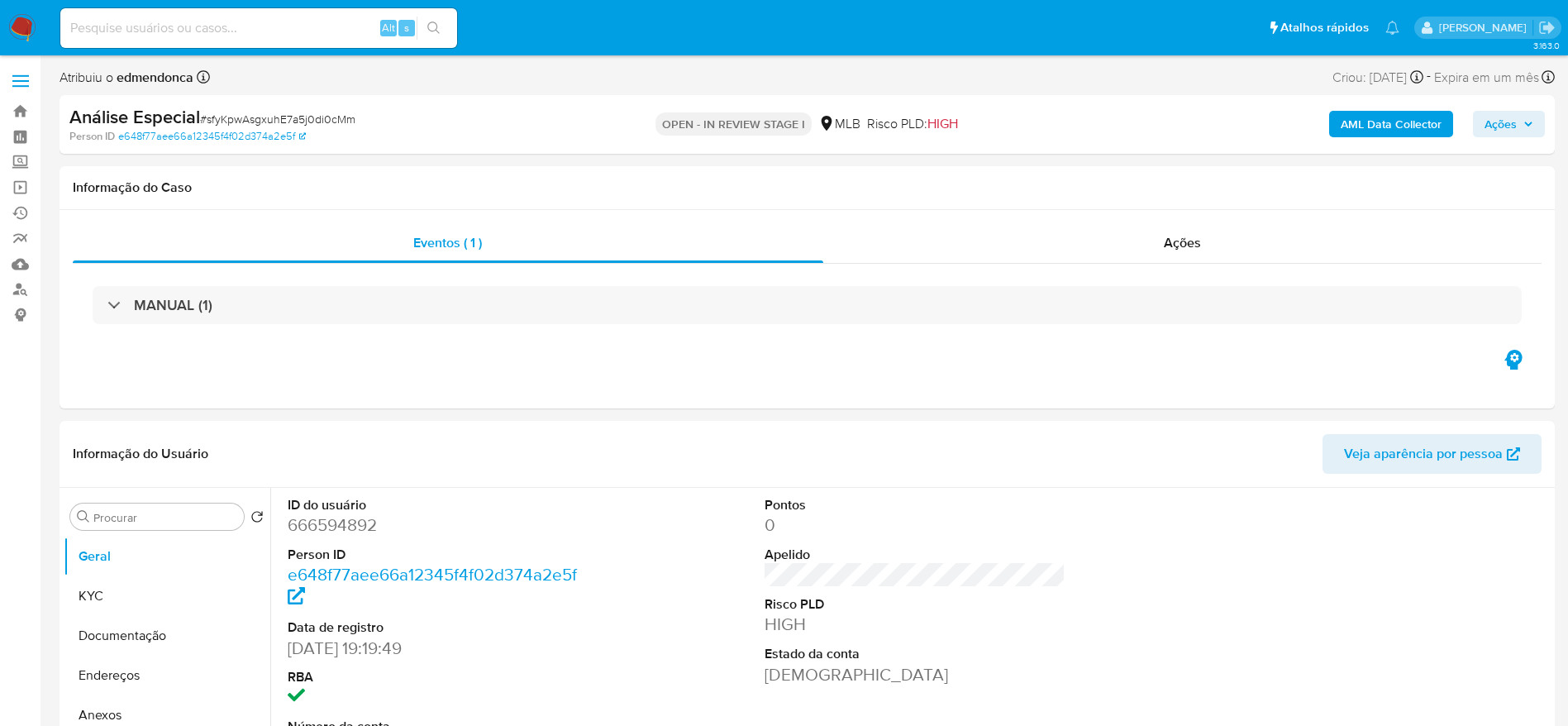
click at [337, 115] on span "# sfyKpwAsgxuhE7a5j0di0cMm" at bounding box center [278, 119] width 155 height 17
copy span "sfyKpwAsgxuhE7a5j0di0cMm"
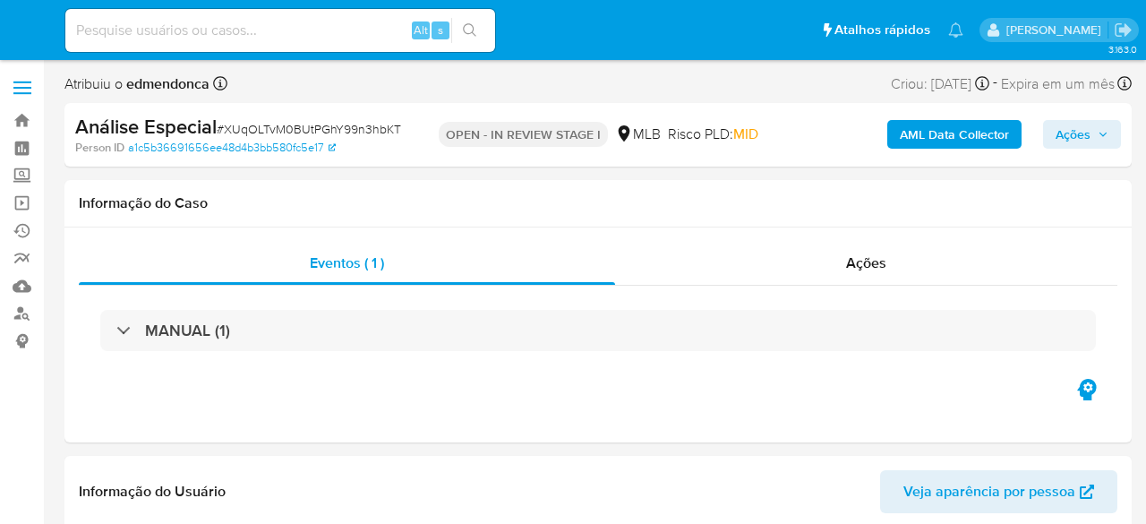
select select "10"
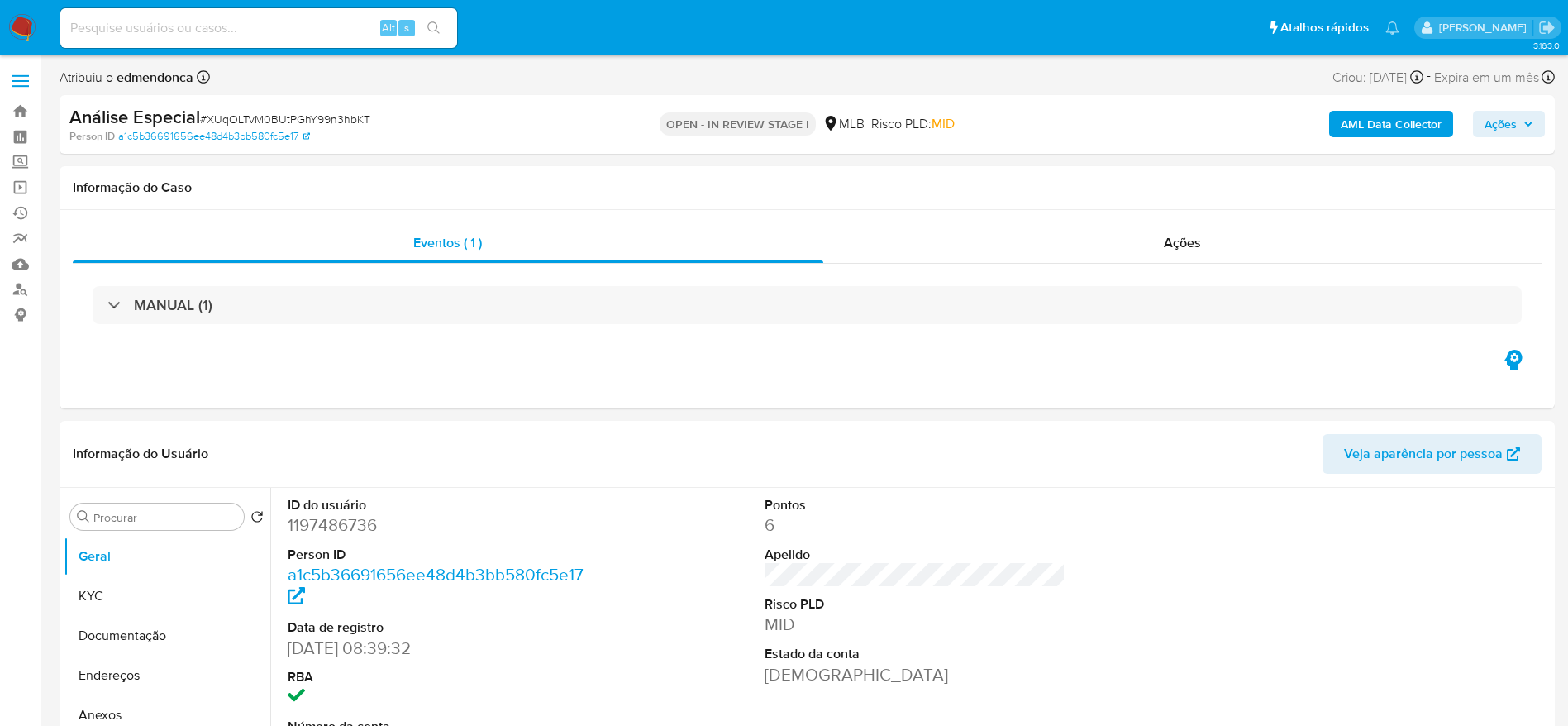
click at [332, 122] on span "# XUqOLTvM0BUtPGhY99n3hbKT" at bounding box center [285, 119] width 170 height 17
copy span "XUqOLTvM0BUtPGhY99n3hbKT"
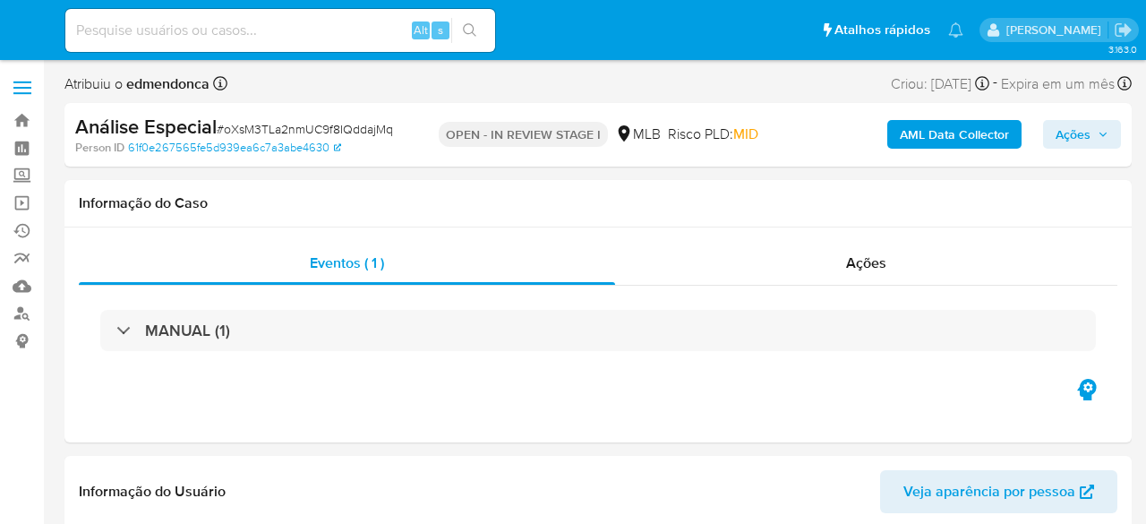
select select "10"
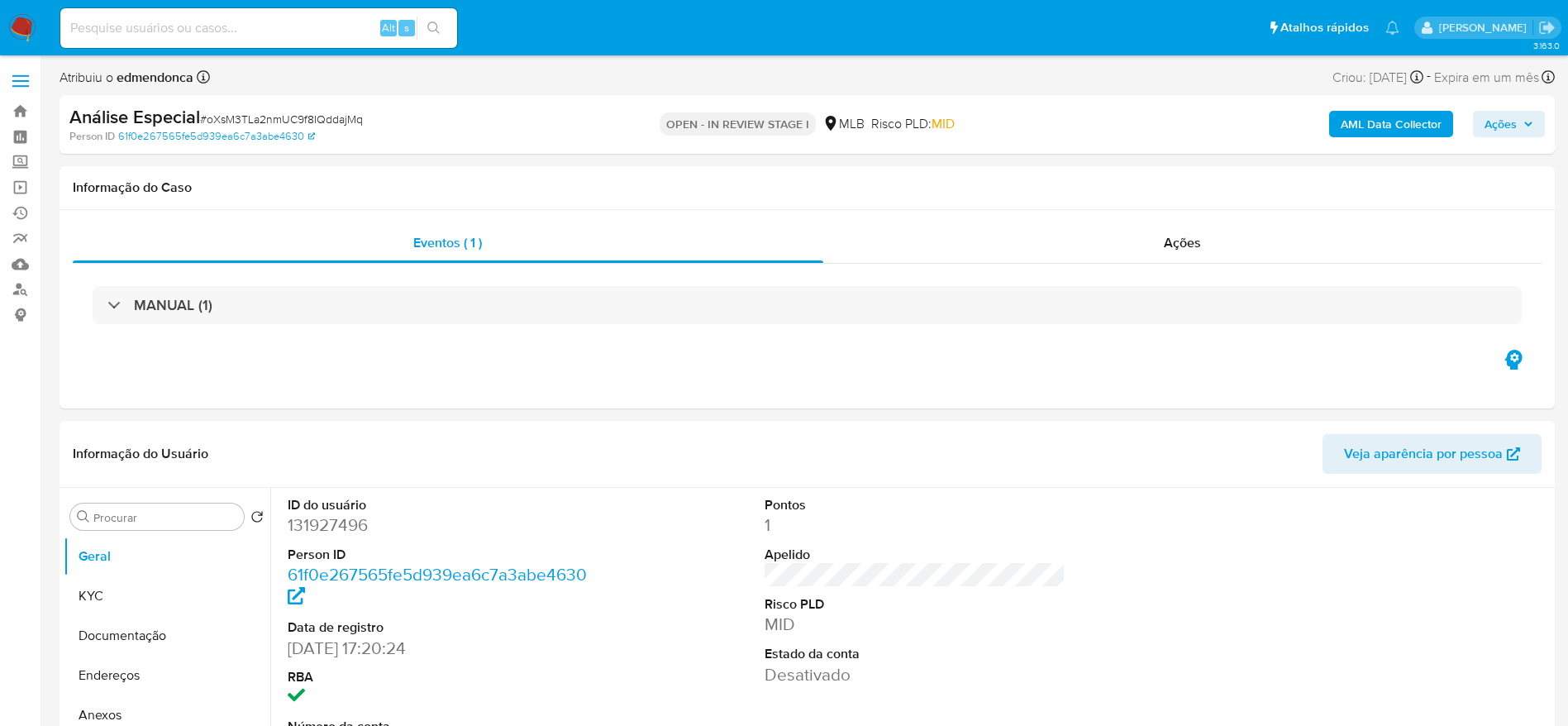
click at [357, 124] on span "# oXsM3TLa2nmUC9f8IQddajMq" at bounding box center [282, 119] width 163 height 17
copy span "oXsM3TLa2nmUC9f8IQddajMq"
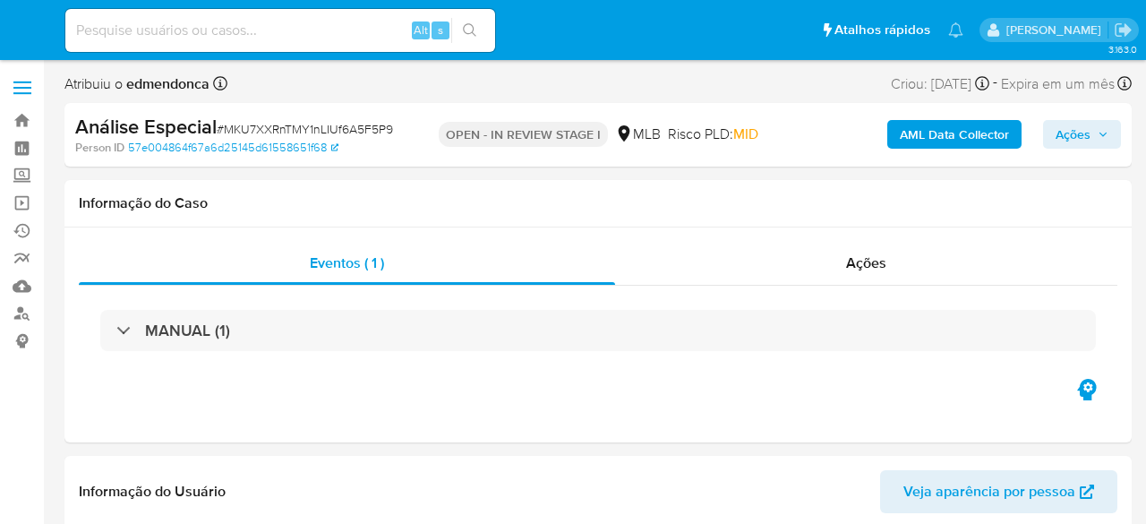
select select "10"
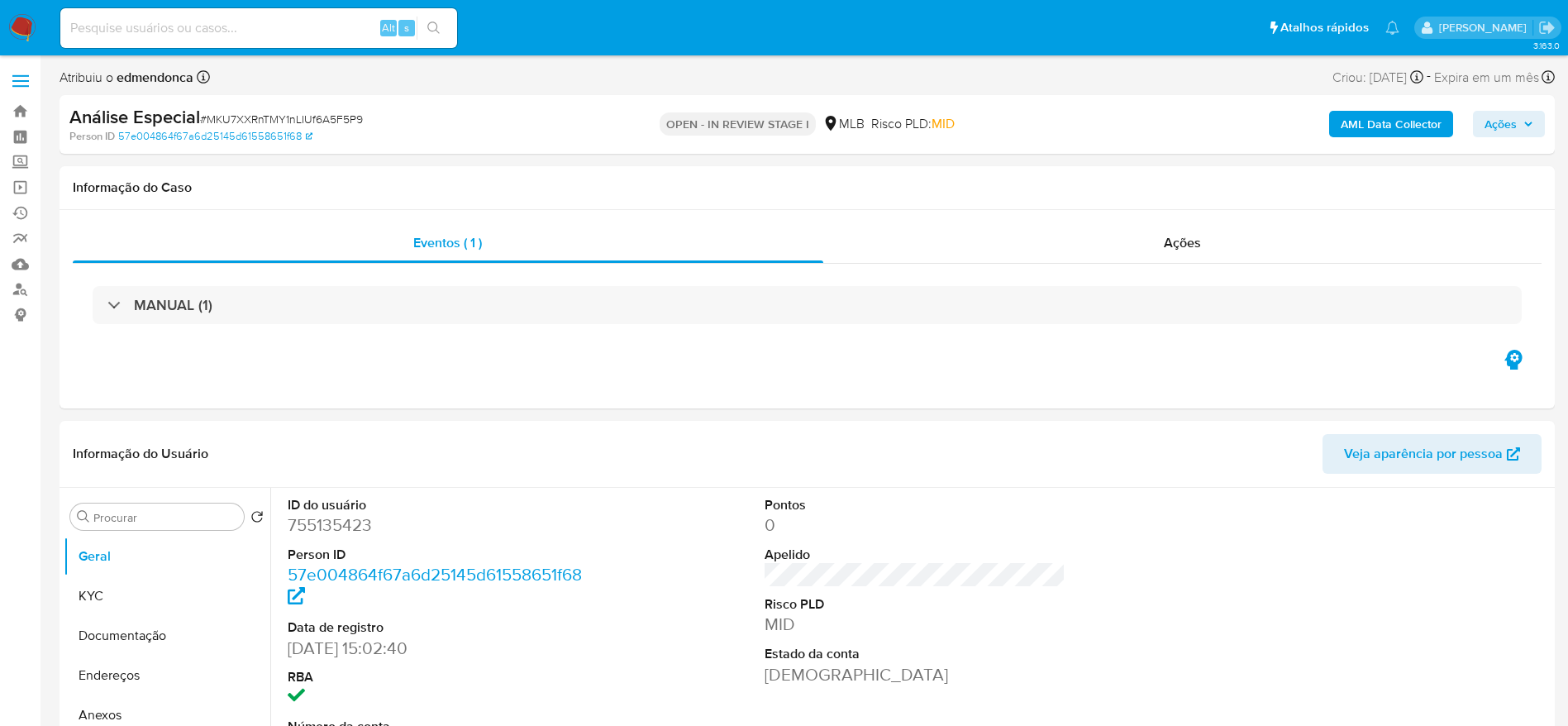
click at [335, 119] on span "# MKU7XXRnTMY1nLIUf6A5F5P9" at bounding box center [282, 119] width 163 height 17
copy span "MKU7XXRnTMY1nLIUf6A5F5P9"
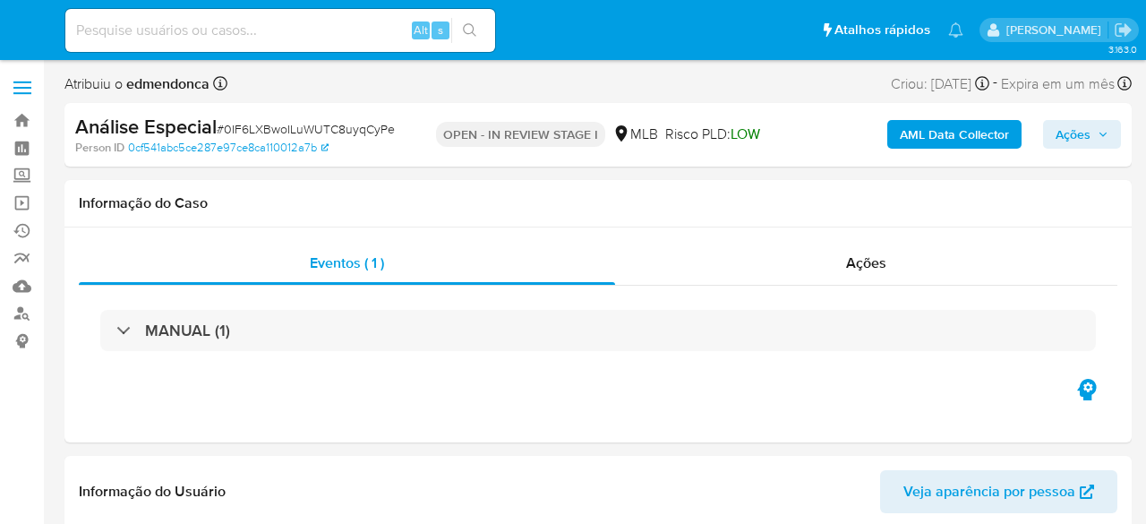
select select "10"
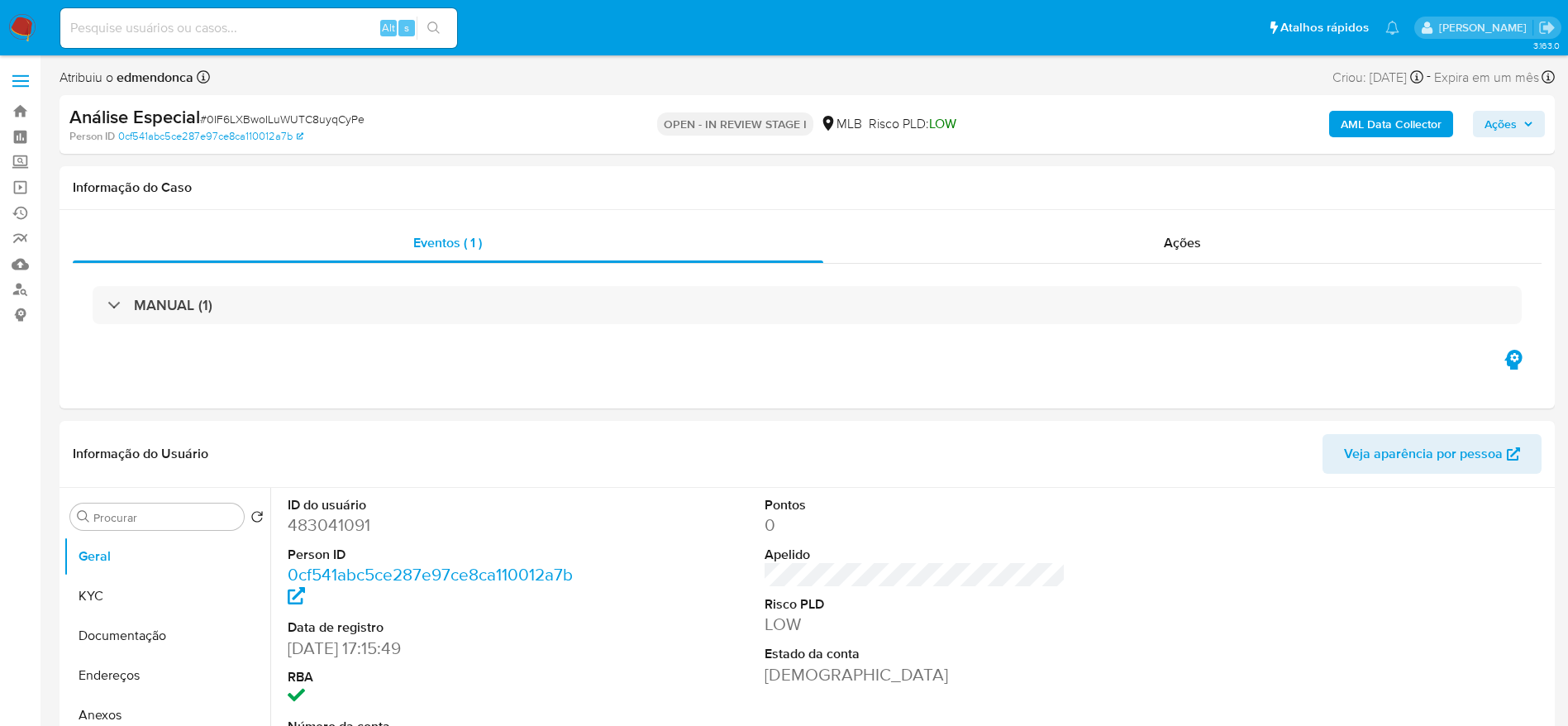
click at [336, 117] on span "# 0IF6LXBwoILuWUTC8uyqCyPe" at bounding box center [283, 119] width 164 height 17
copy span "0IF6LXBwoILuWUTC8uyqCyPe"
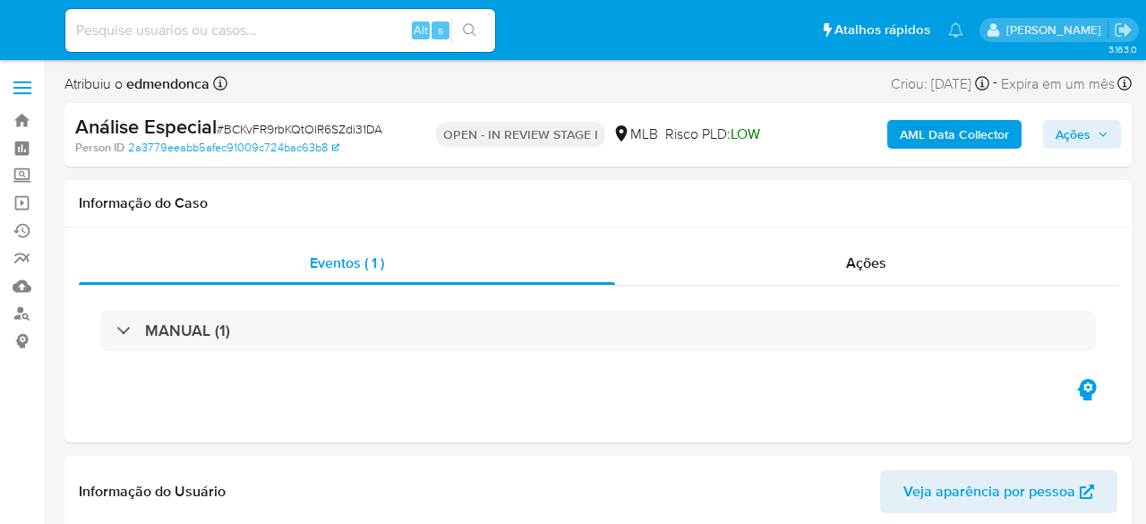
select select "10"
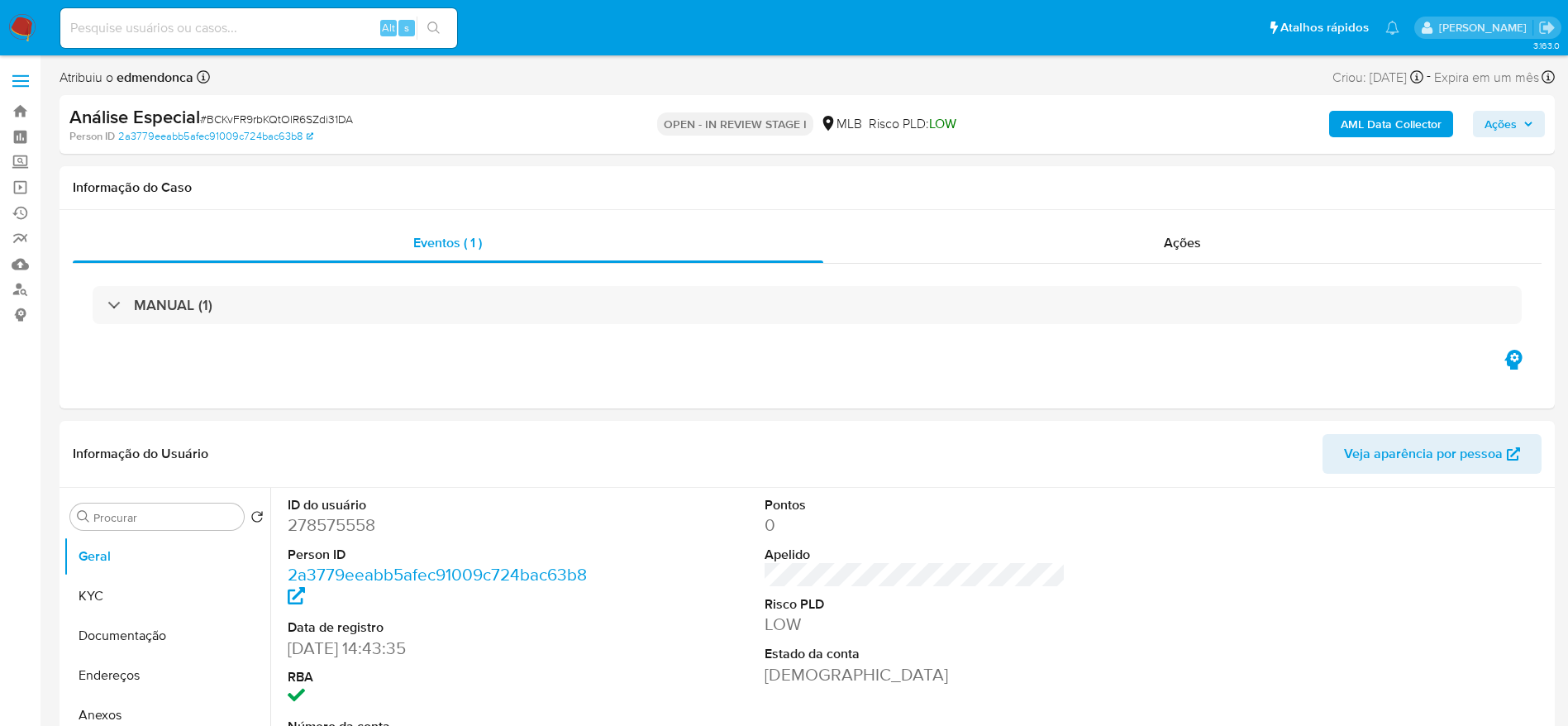
click at [344, 120] on span "# BCKvFR9rbKQtOlR6SZdi31DA" at bounding box center [277, 119] width 153 height 17
copy span "BCKvFR9rbKQtOlR6SZdi31DA"
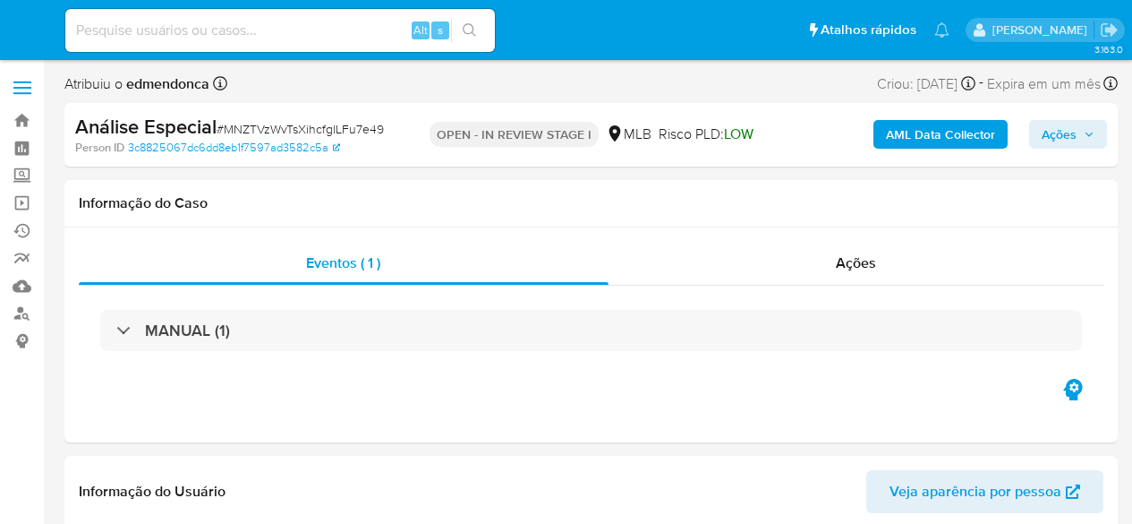
select select "10"
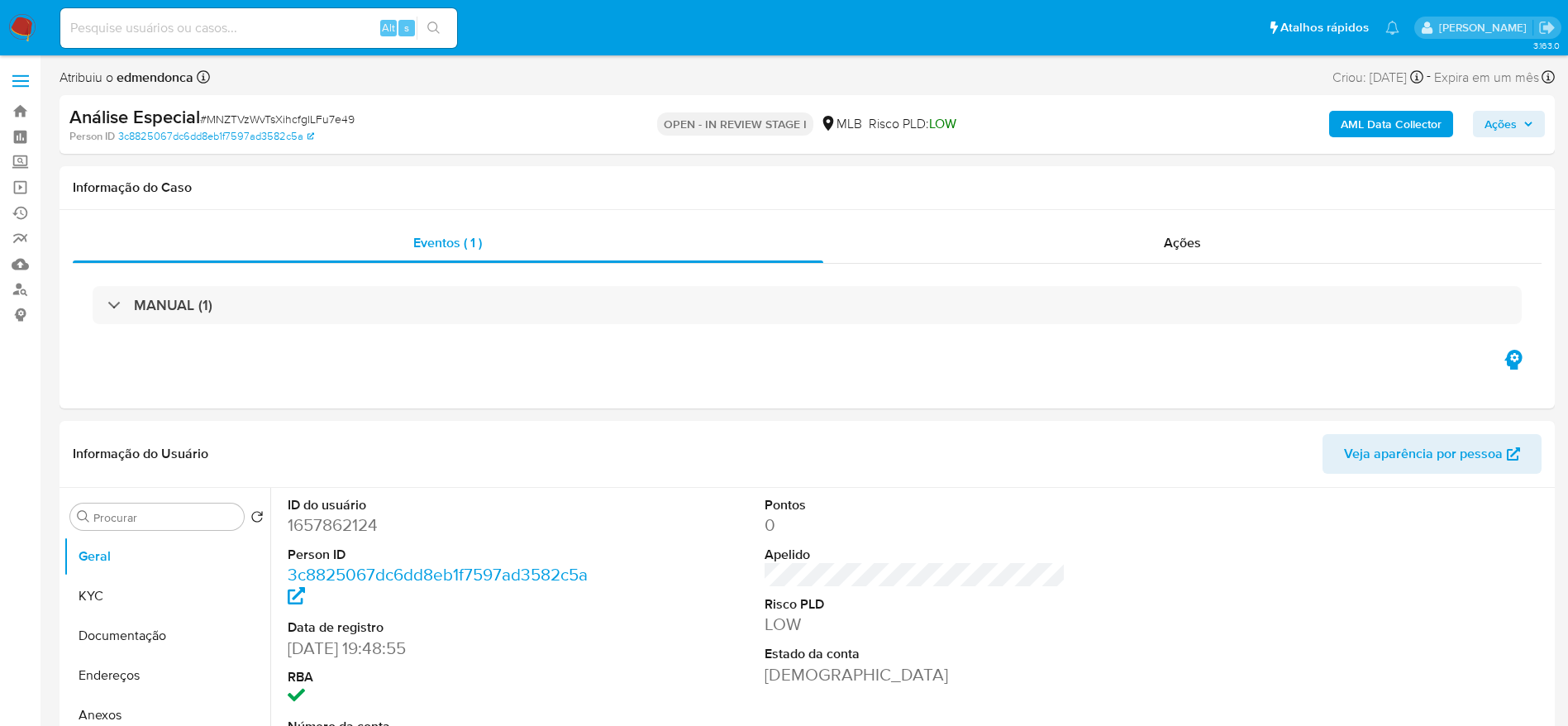
click at [334, 122] on span "# MNZTVzWvTsXihcfglLFu7e49" at bounding box center [277, 119] width 154 height 17
click at [335, 122] on span "# MNZTVzWvTsXihcfglLFu7e49" at bounding box center [277, 119] width 154 height 17
copy span "MNZTVzWvTsXihcfglLFu7e49"
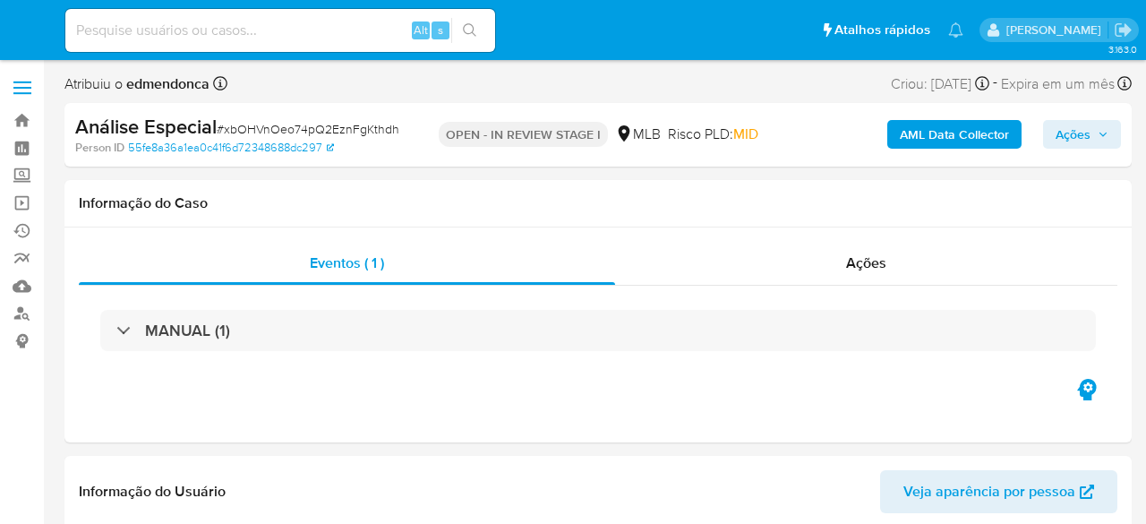
select select "10"
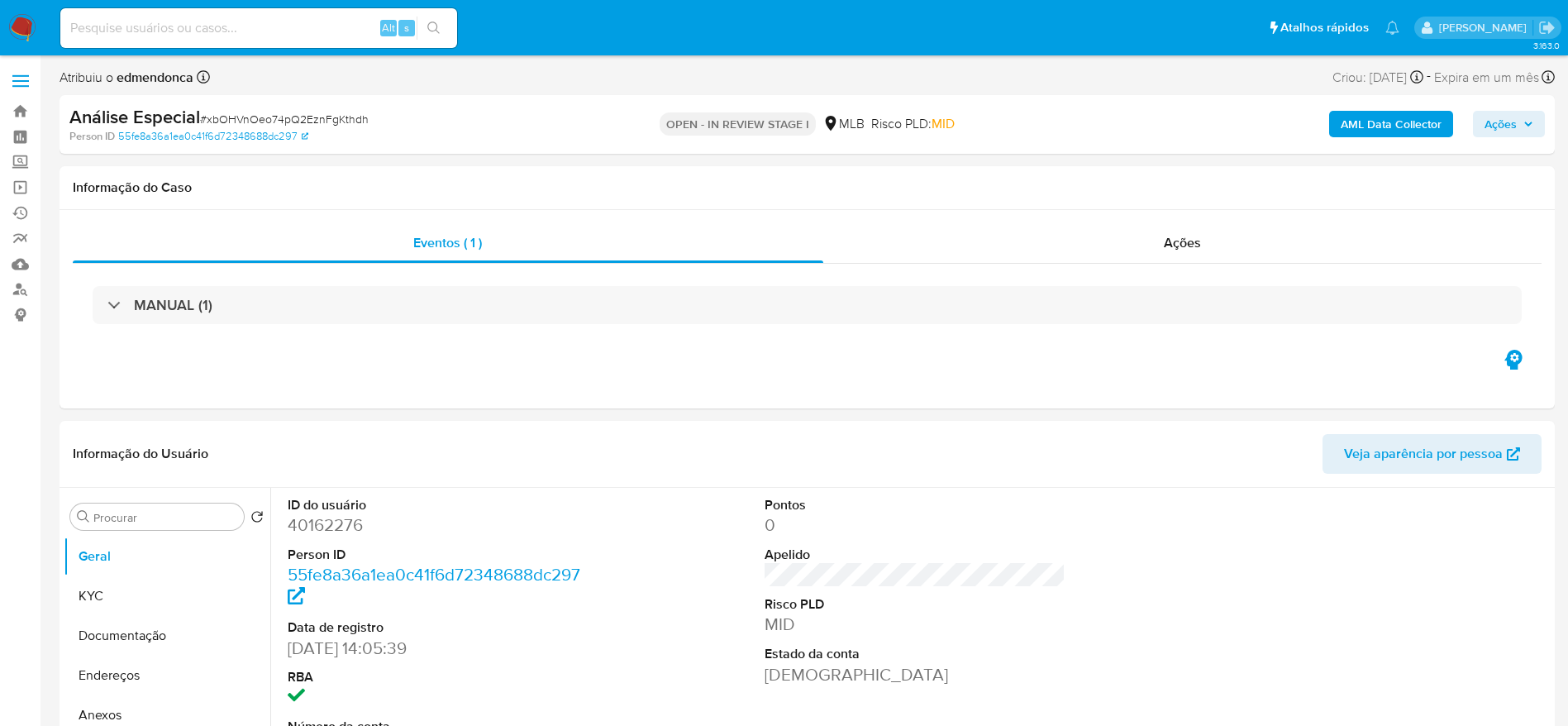
click at [327, 119] on span "# xbOHVnOeo74pQ2EznFgKthdh" at bounding box center [284, 119] width 169 height 17
copy span "xbOHVnOeo74pQ2EznFgKthdh"
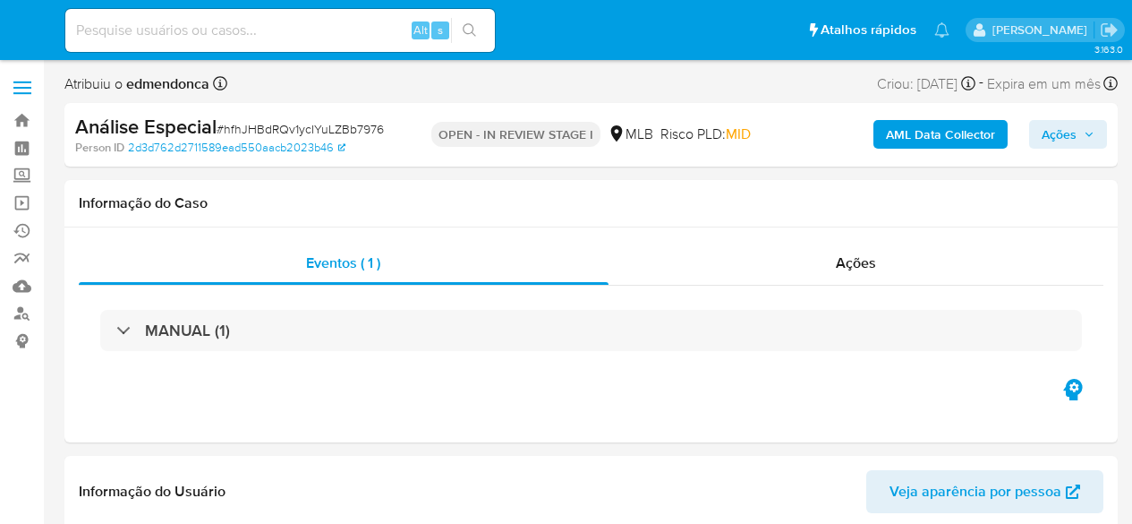
select select "10"
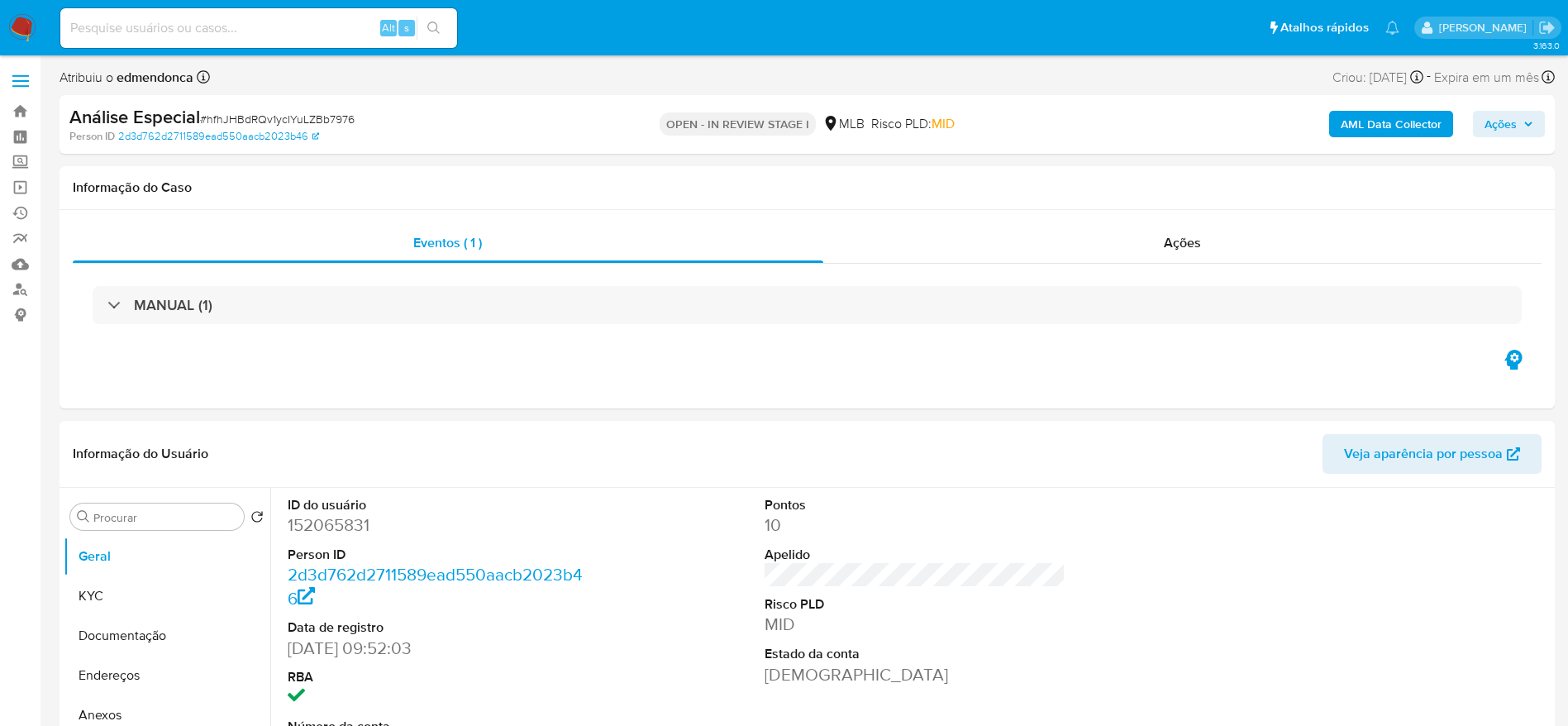
click at [328, 124] on span "# hfhJHBdRQv1ycIYuLZBb7976" at bounding box center [277, 119] width 154 height 17
copy span "hfhJHBdRQv1ycIYuLZBb7976"
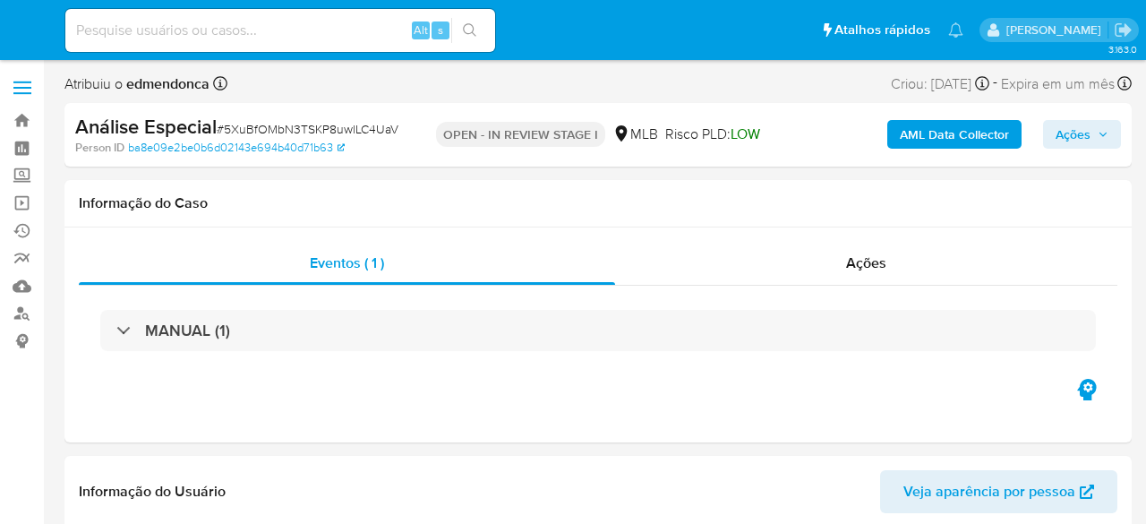
select select "10"
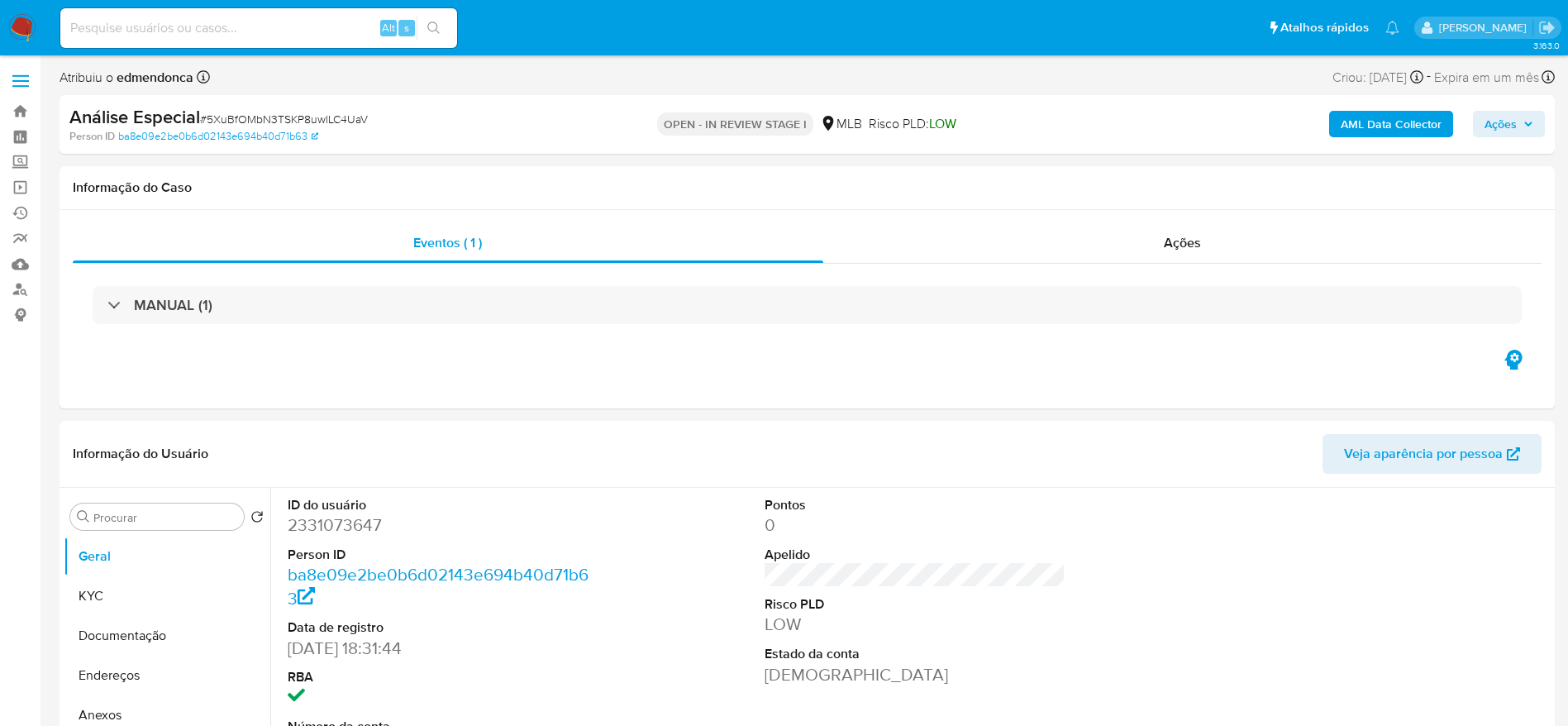
click at [344, 124] on span "# 5XuBfOMbN3TSKP8uwlLC4UaV" at bounding box center [284, 119] width 168 height 17
copy span "5XuBfOMbN3TSKP8uwlLC4UaV"
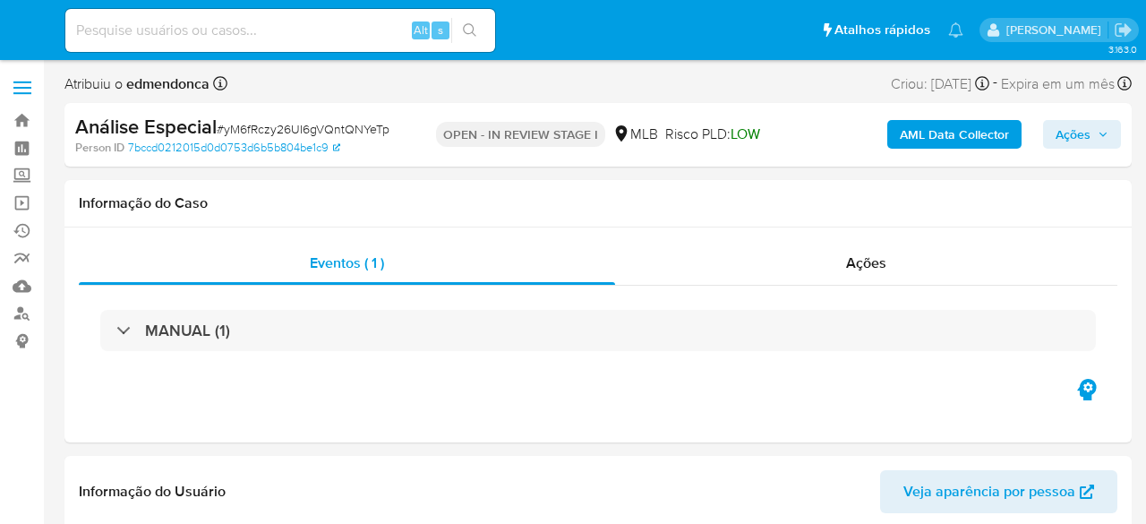
select select "10"
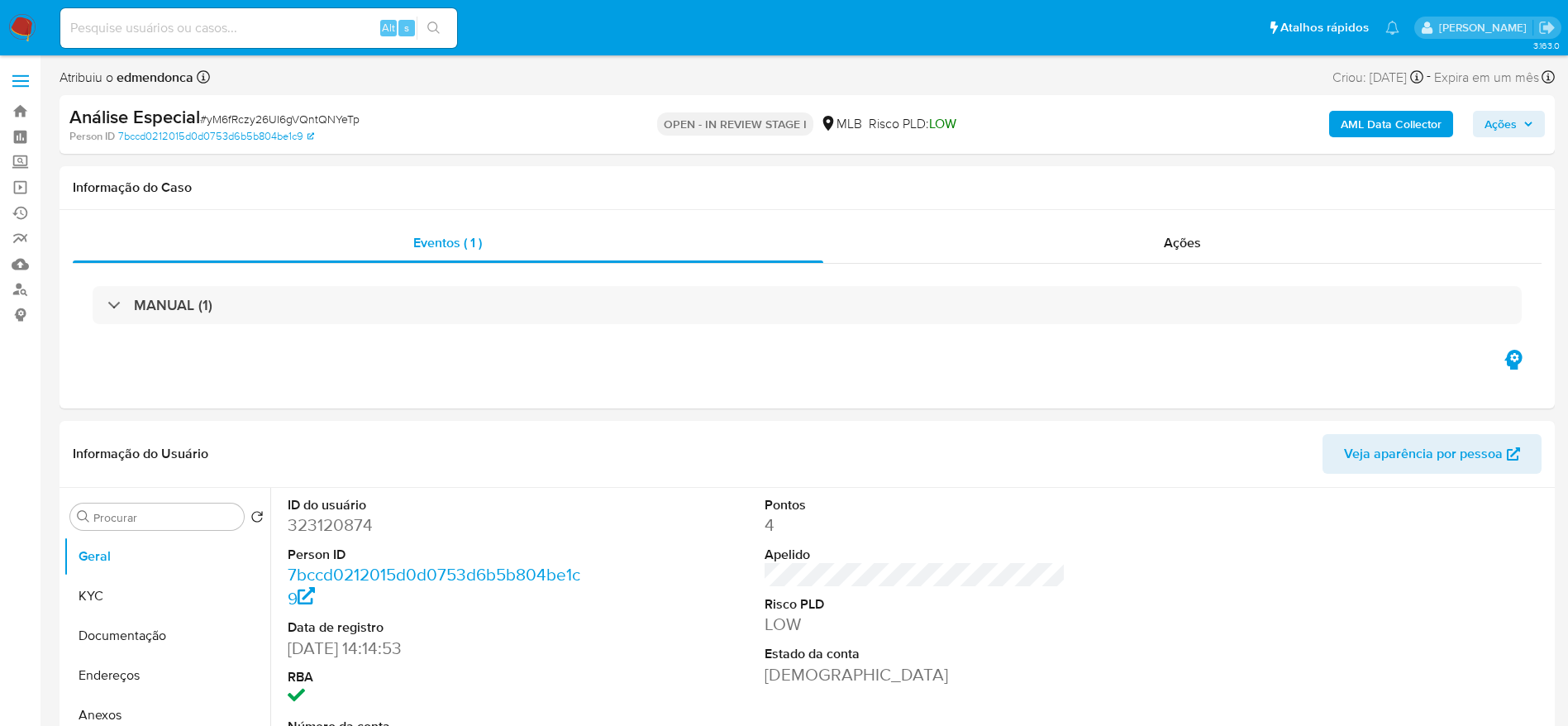
click at [338, 127] on div "Análise Especial # yM6fRczy26UI6gVQntQNYeTp" at bounding box center [312, 117] width 486 height 25
copy span "yM6fRczy26UI6gVQntQNYeTp"
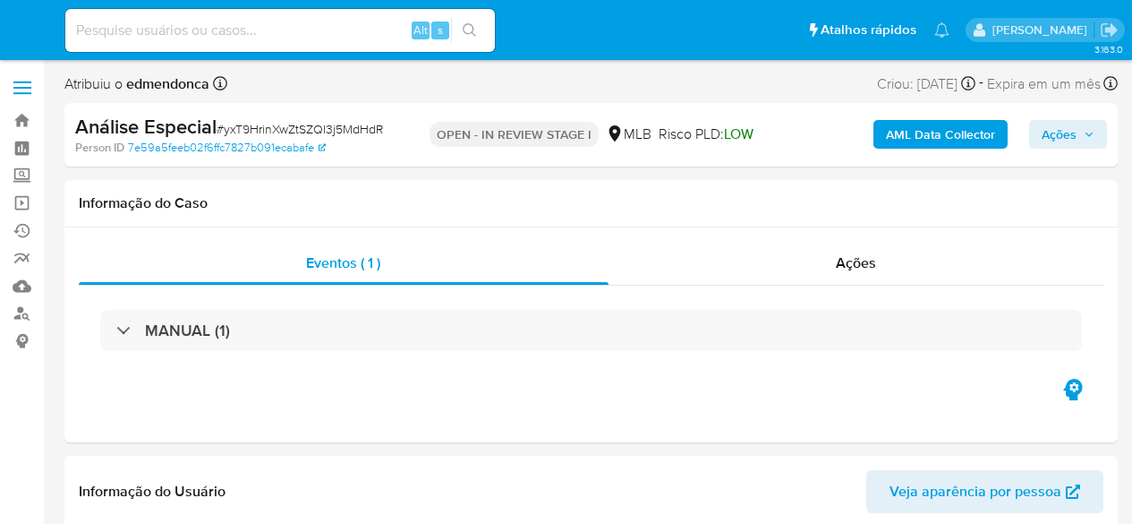
select select "10"
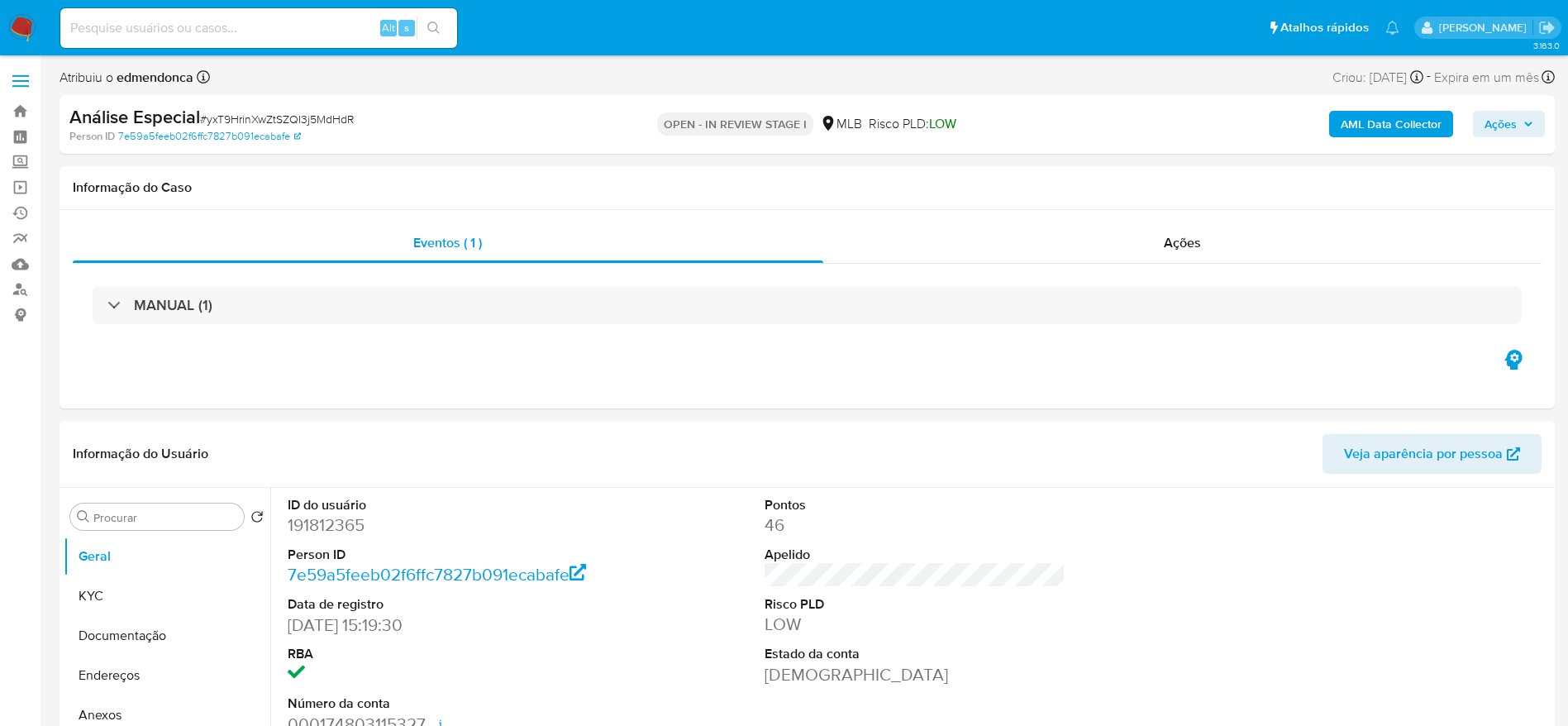
click at [344, 115] on span "# yxT9HrinXwZtSZQI3j5MdHdR" at bounding box center [277, 119] width 154 height 17
copy span "yxT9HrinXwZtSZQI3j5MdHdR"
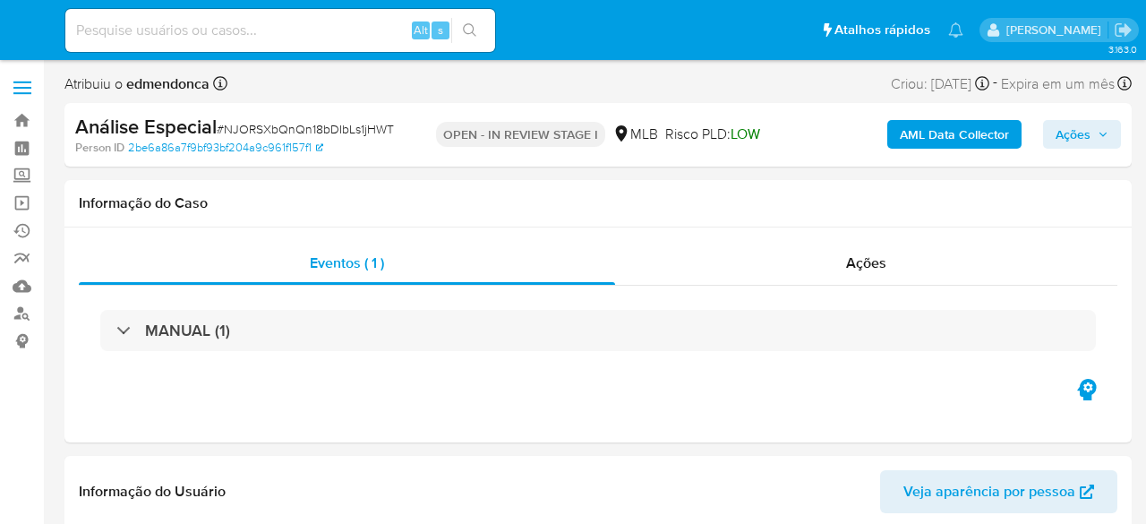
select select "10"
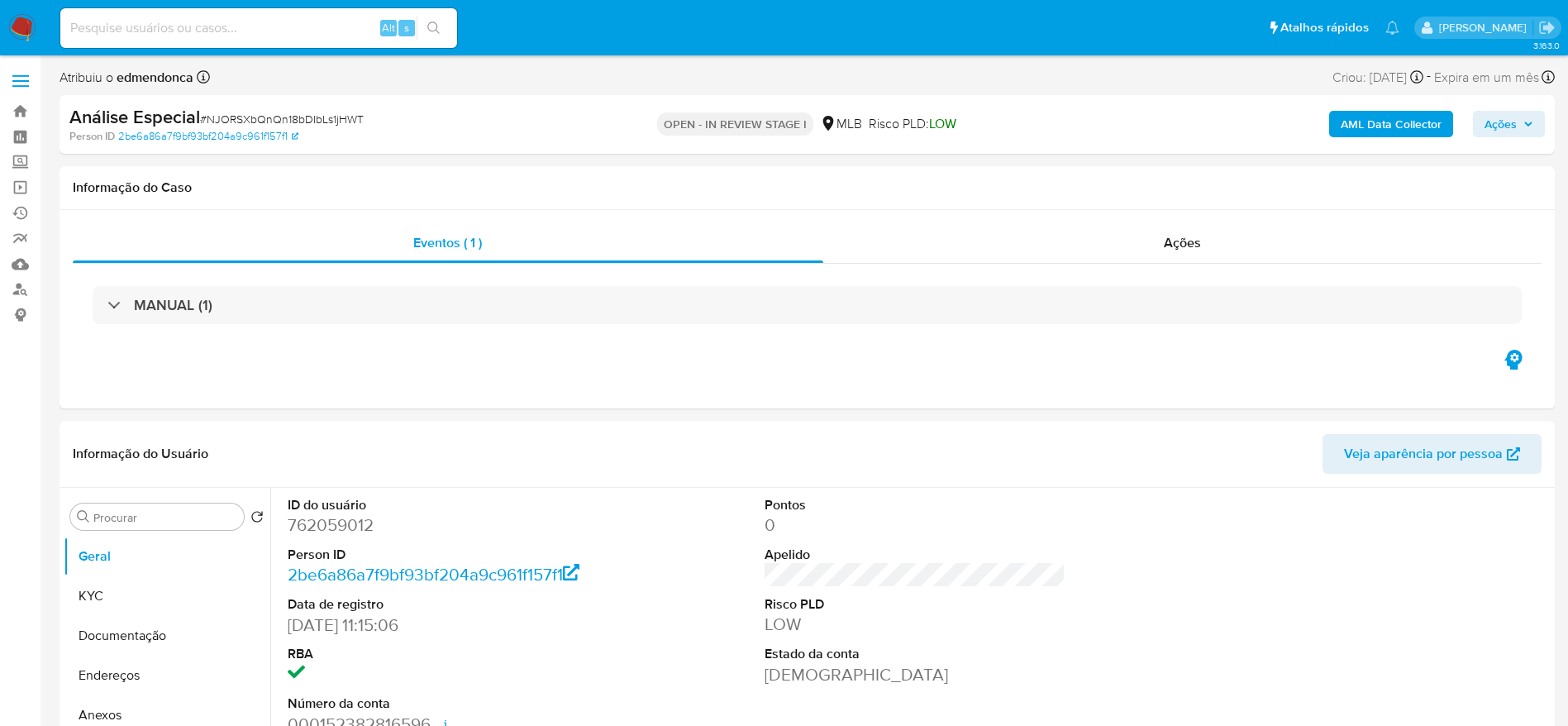
click at [315, 125] on span "# NJORSXbQnQn18bDIbLs1jHWT" at bounding box center [282, 119] width 163 height 17
click at [317, 125] on span "# NJORSXbQnQn18bDIbLs1jHWT" at bounding box center [282, 119] width 163 height 17
copy span "NJORSXbQnQn18bDIbLs1jHWT"
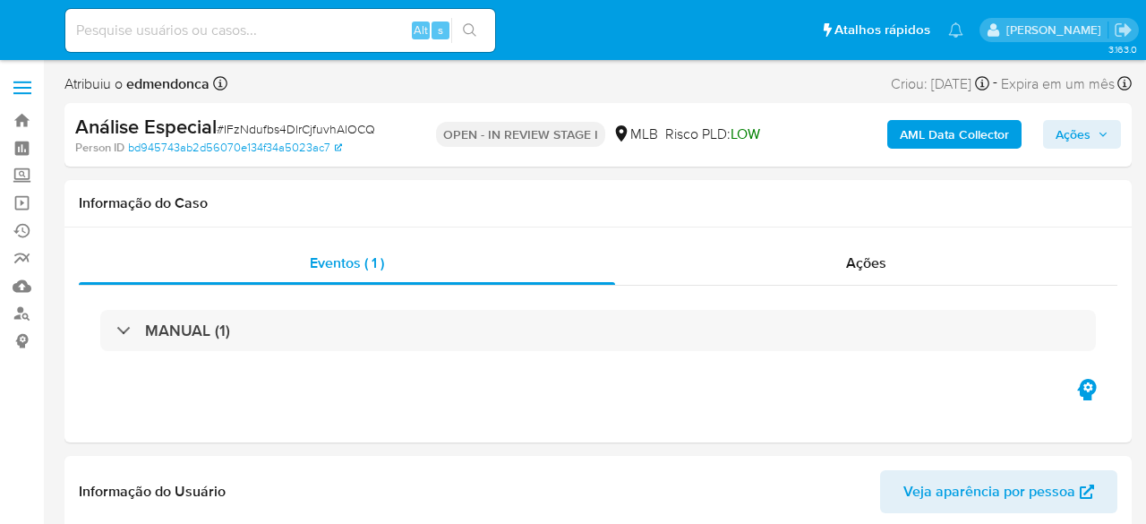
select select "10"
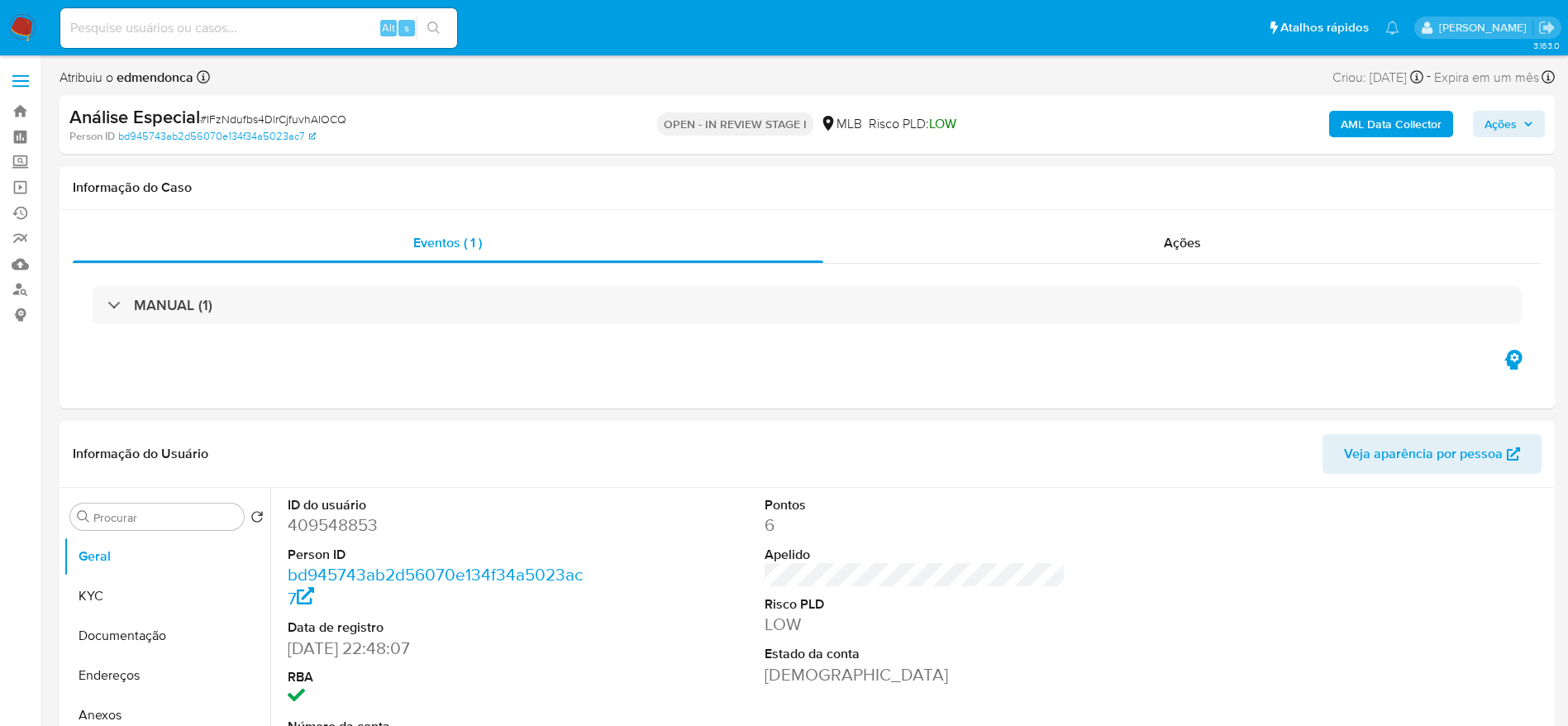
click at [320, 116] on span "# IFzNdufbs4DlrCjfuvhAlOCQ" at bounding box center [273, 119] width 146 height 17
copy span "IFzNdufbs4DlrCjfuvhAlOCQ"
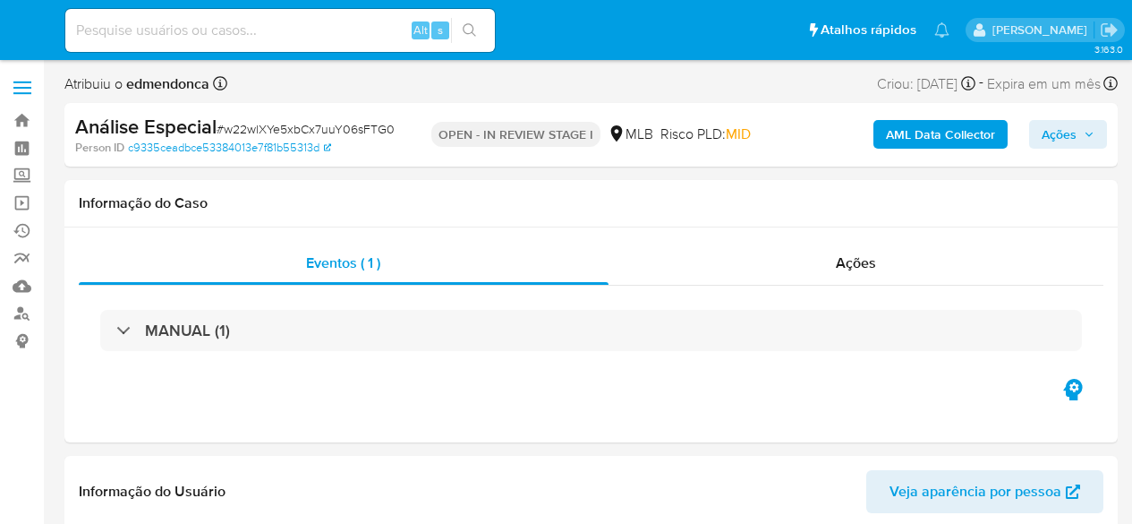
select select "10"
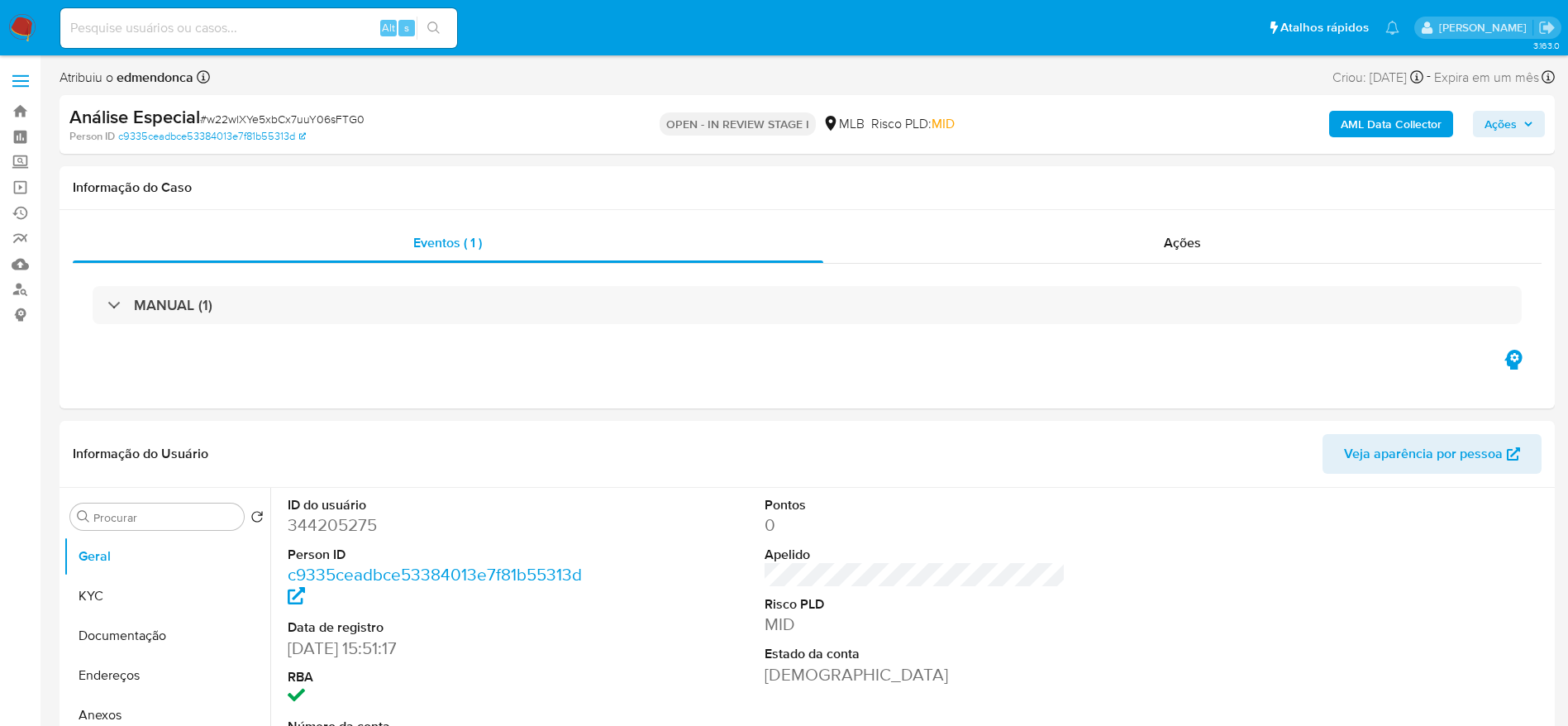
click at [306, 114] on span "# w22wlXYe5xbCx7uuY06sFTG0" at bounding box center [283, 119] width 164 height 17
copy span "w22wlXYe5xbCx7uuY06sFTG0"
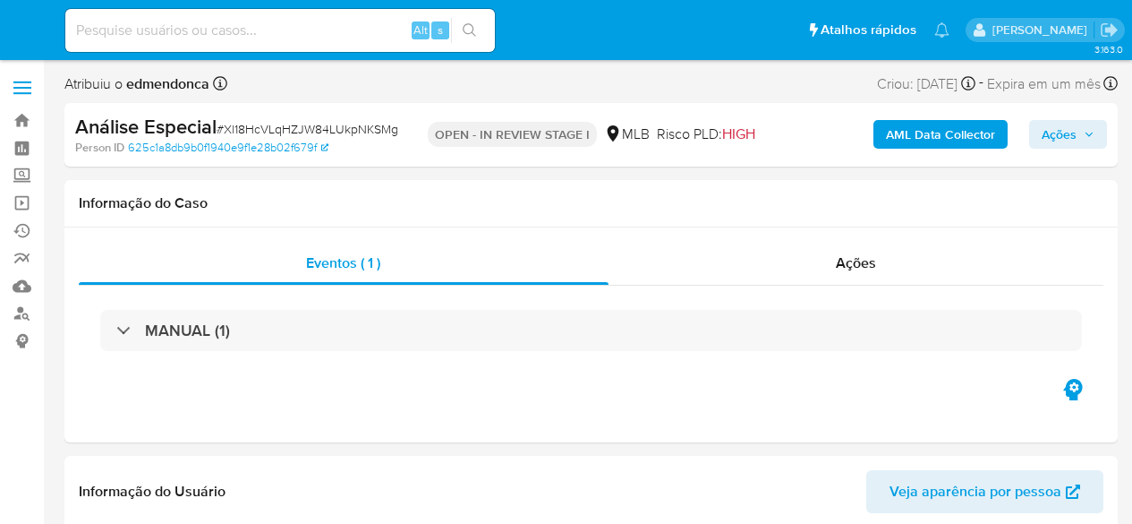
select select "10"
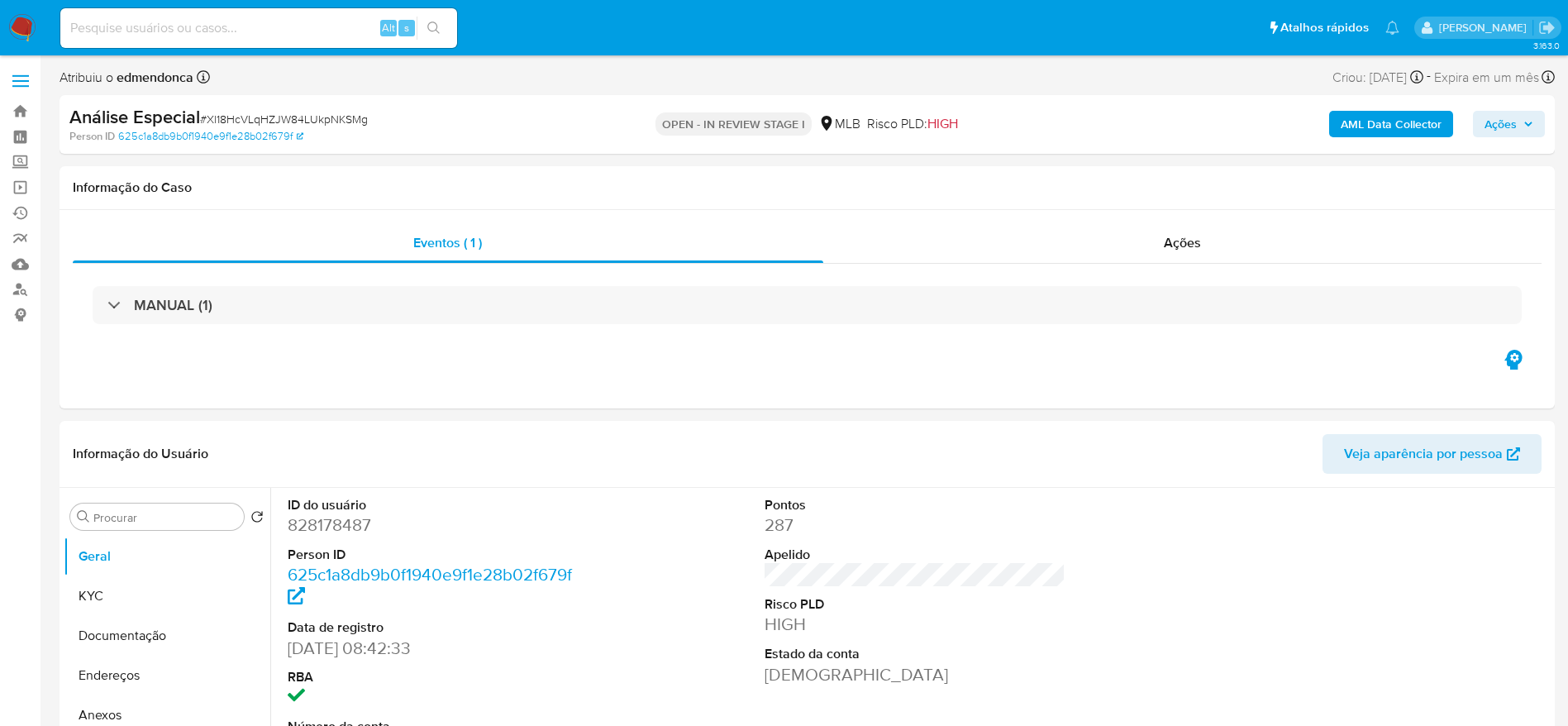
click at [339, 117] on span "# Xl18HcVLqHZJW84LUkpNKSMg" at bounding box center [284, 119] width 168 height 17
copy span "Xl18HcVLqHZJW84LUkpNKSMg"
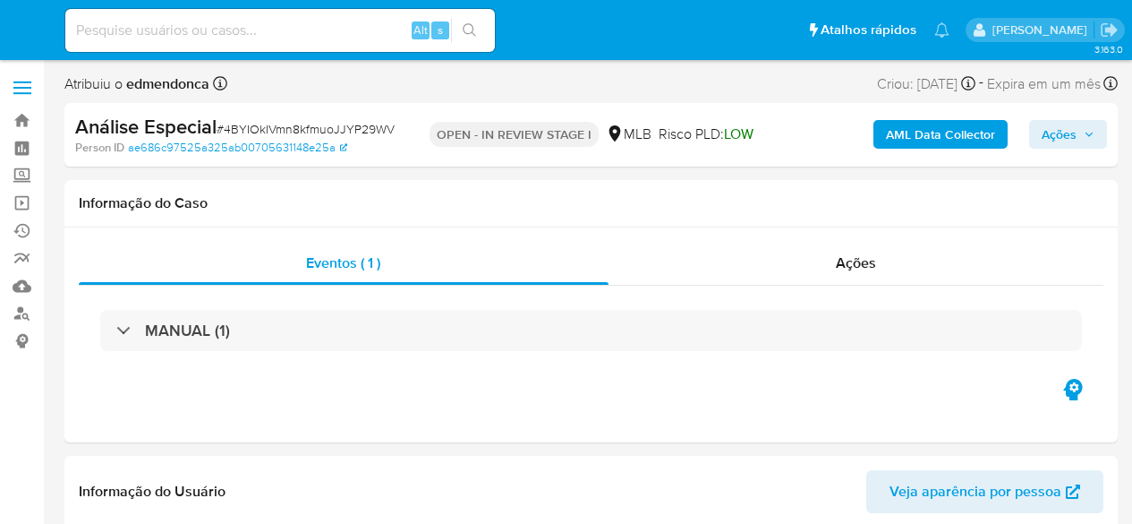
select select "10"
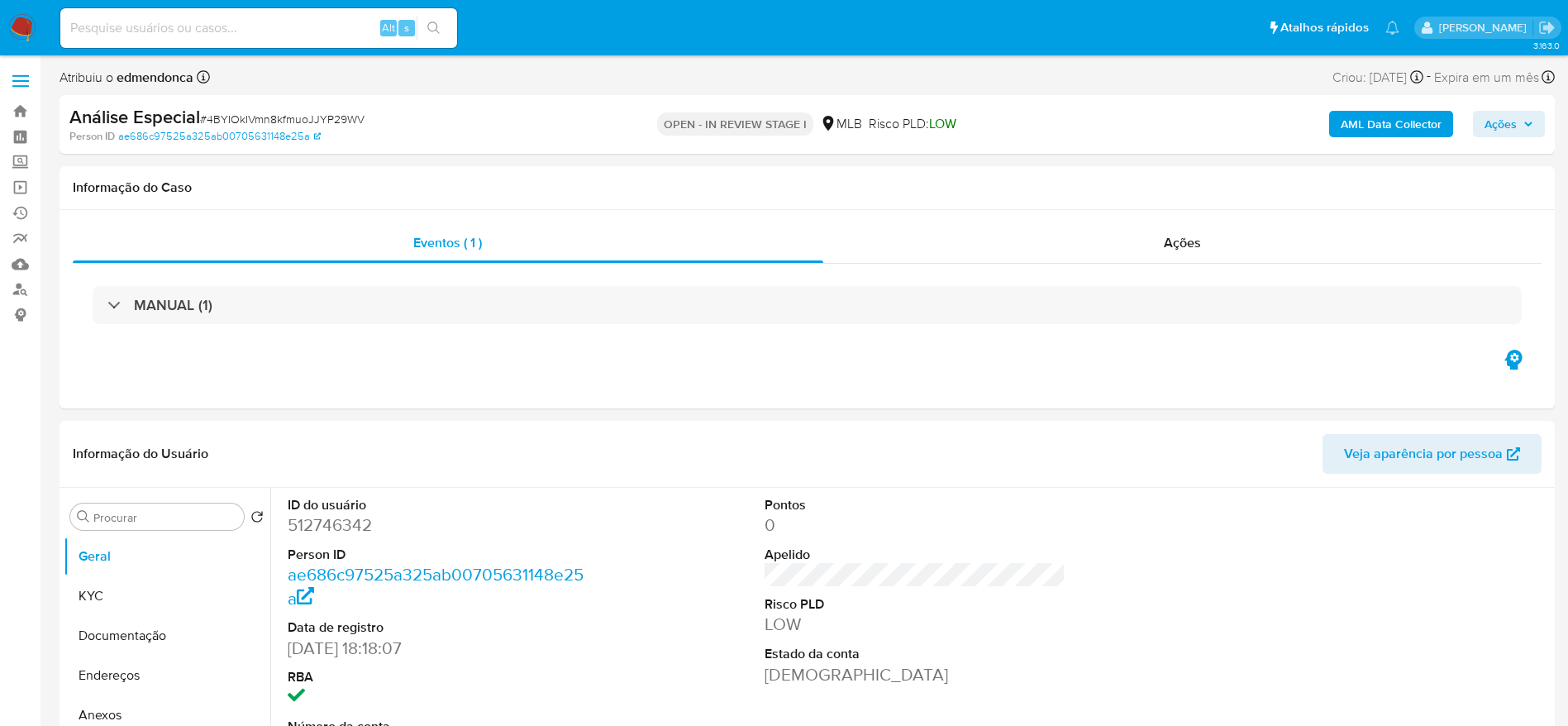
click at [335, 106] on div "Análise Especial # 4BYIOkIVmn8kfmuoJJYP29WV" at bounding box center [312, 117] width 486 height 25
copy span "4BYIOkIVmn8kfmuoJJYP29WV"
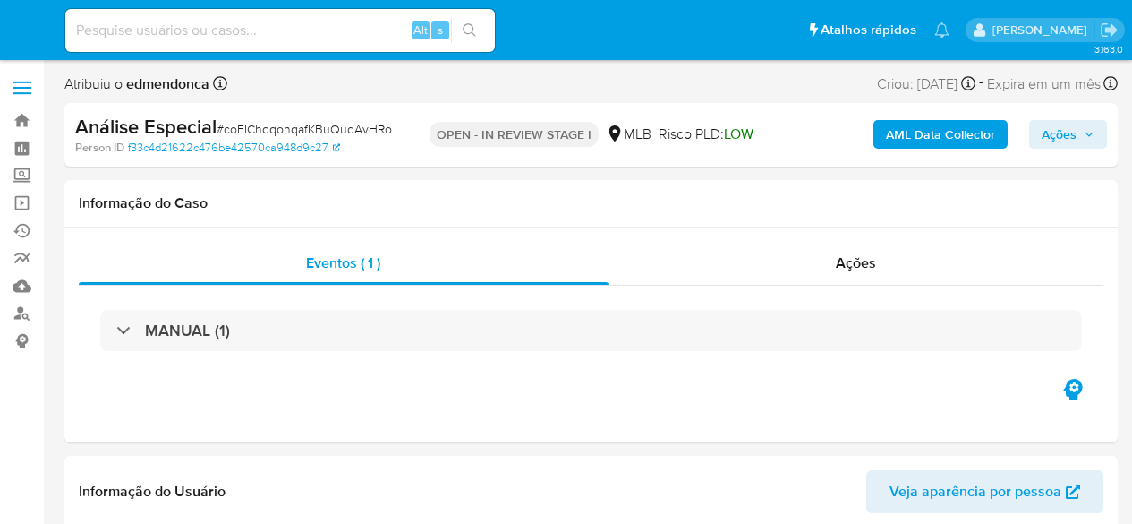
select select "10"
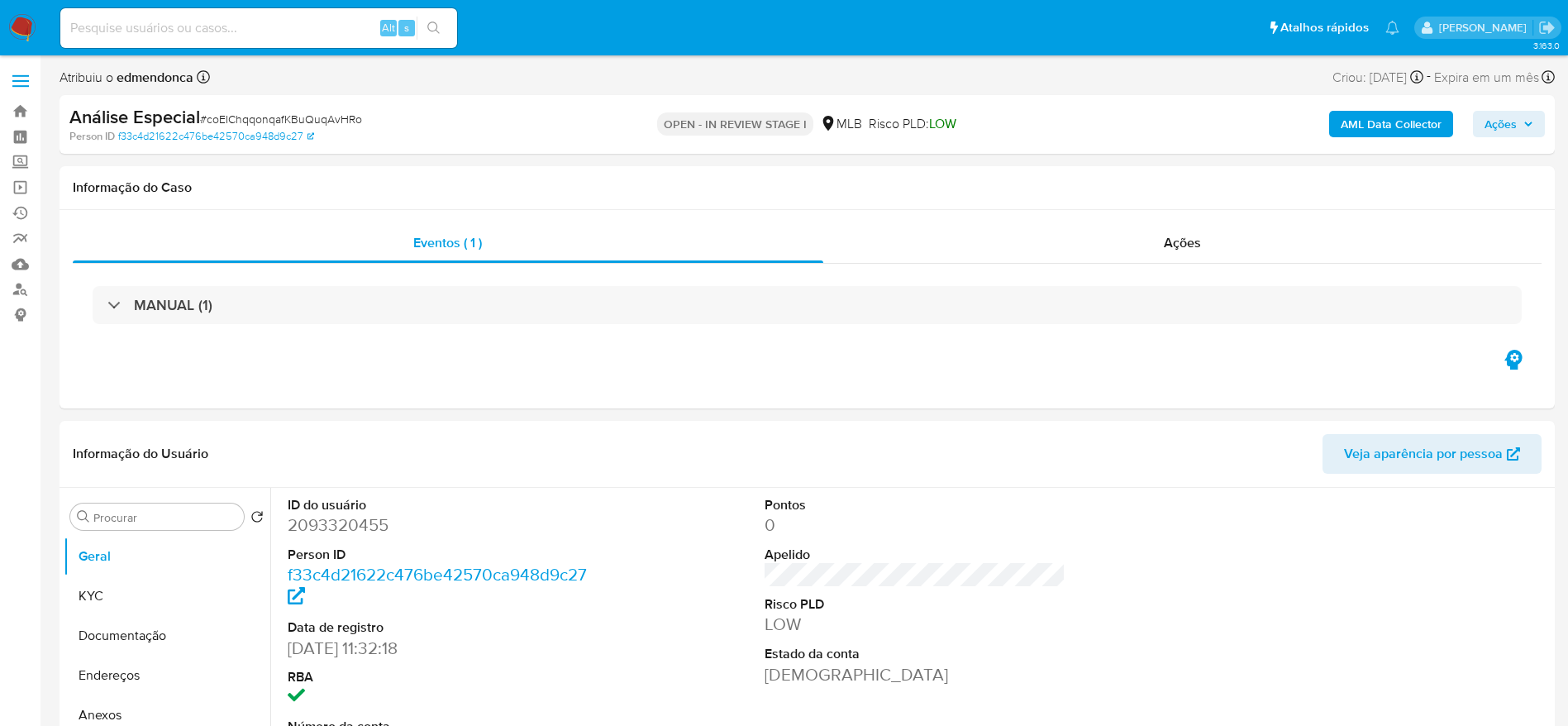
click at [308, 122] on span "# coEIChqqonqafKBuQuqAvHRo" at bounding box center [281, 119] width 162 height 17
copy span "coEIChqqonqafKBuQuqAvHRo"
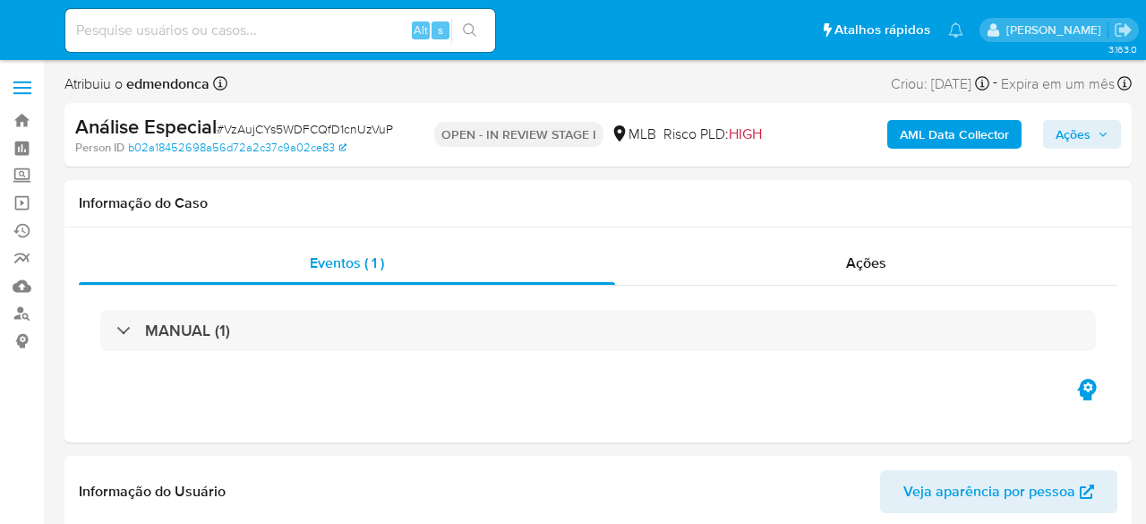
select select "10"
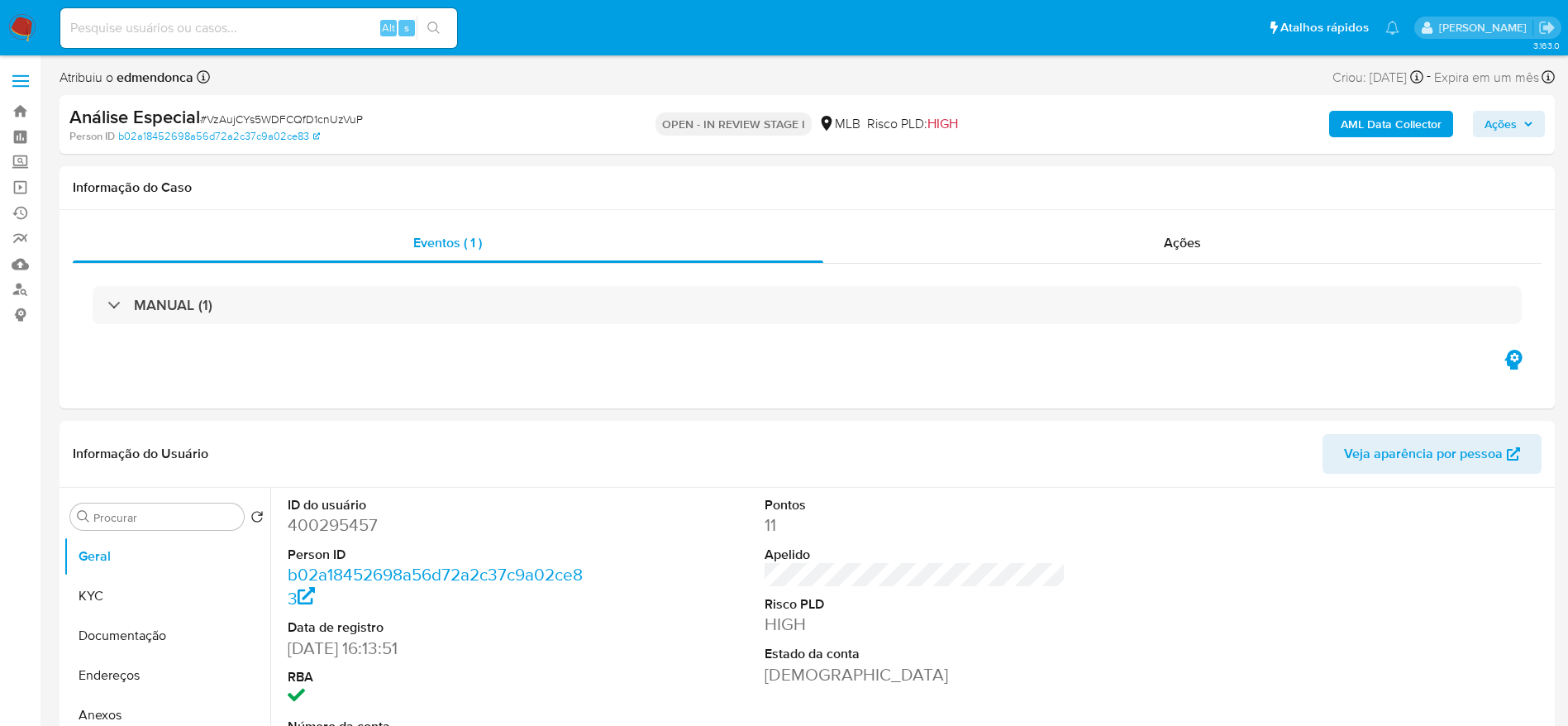
click at [334, 115] on span "# VzAujCYs5WDFCQfD1cnUzVuP" at bounding box center [282, 119] width 163 height 17
copy span "VzAujCYs5WDFCQfD1cnUzVuP"
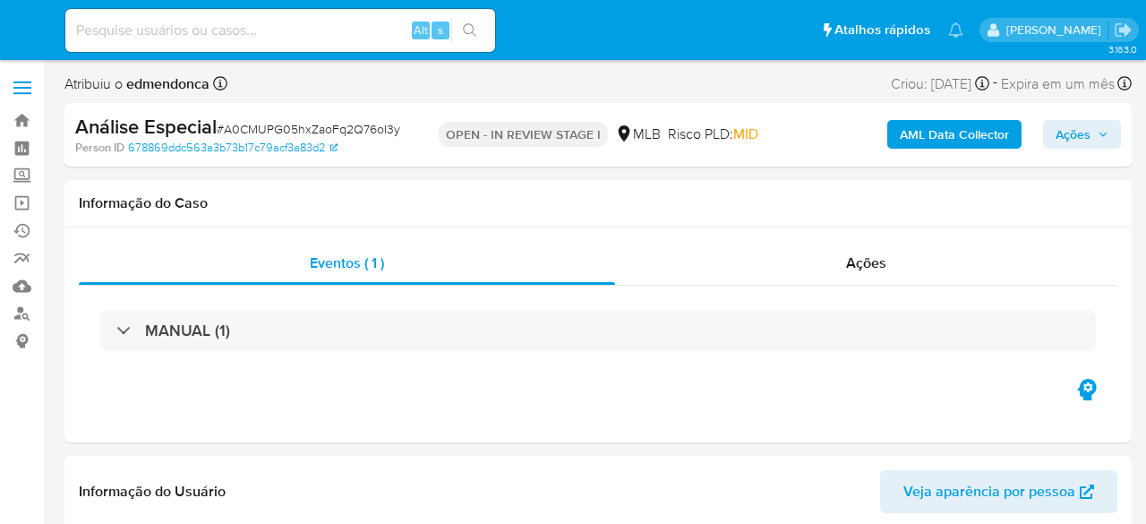
select select "10"
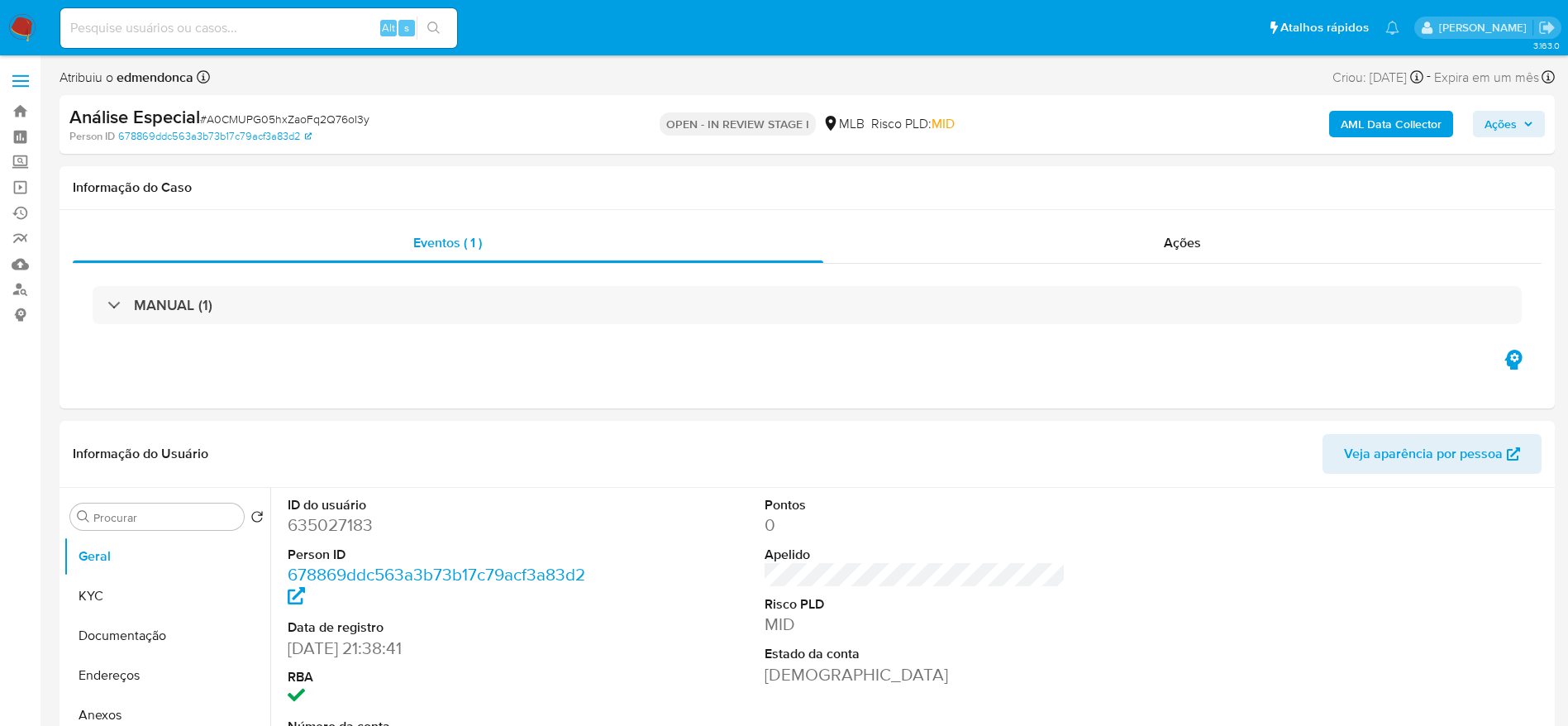
click at [356, 122] on span "# A0CMUPG05hxZaoFq2Q76oI3y" at bounding box center [285, 119] width 170 height 17
copy span "A0CMUPG05hxZaoFq2Q76oI3y"
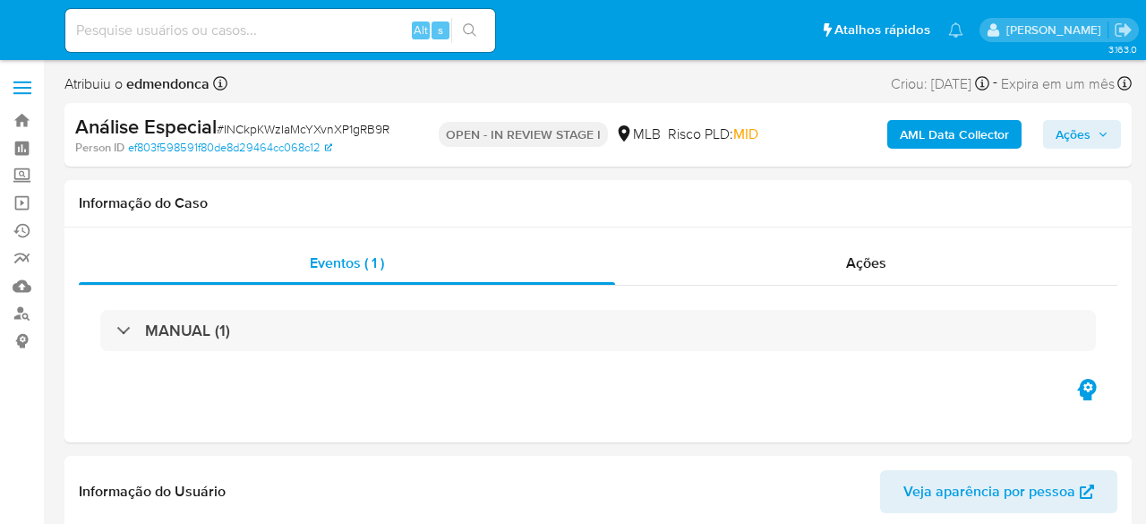
select select "10"
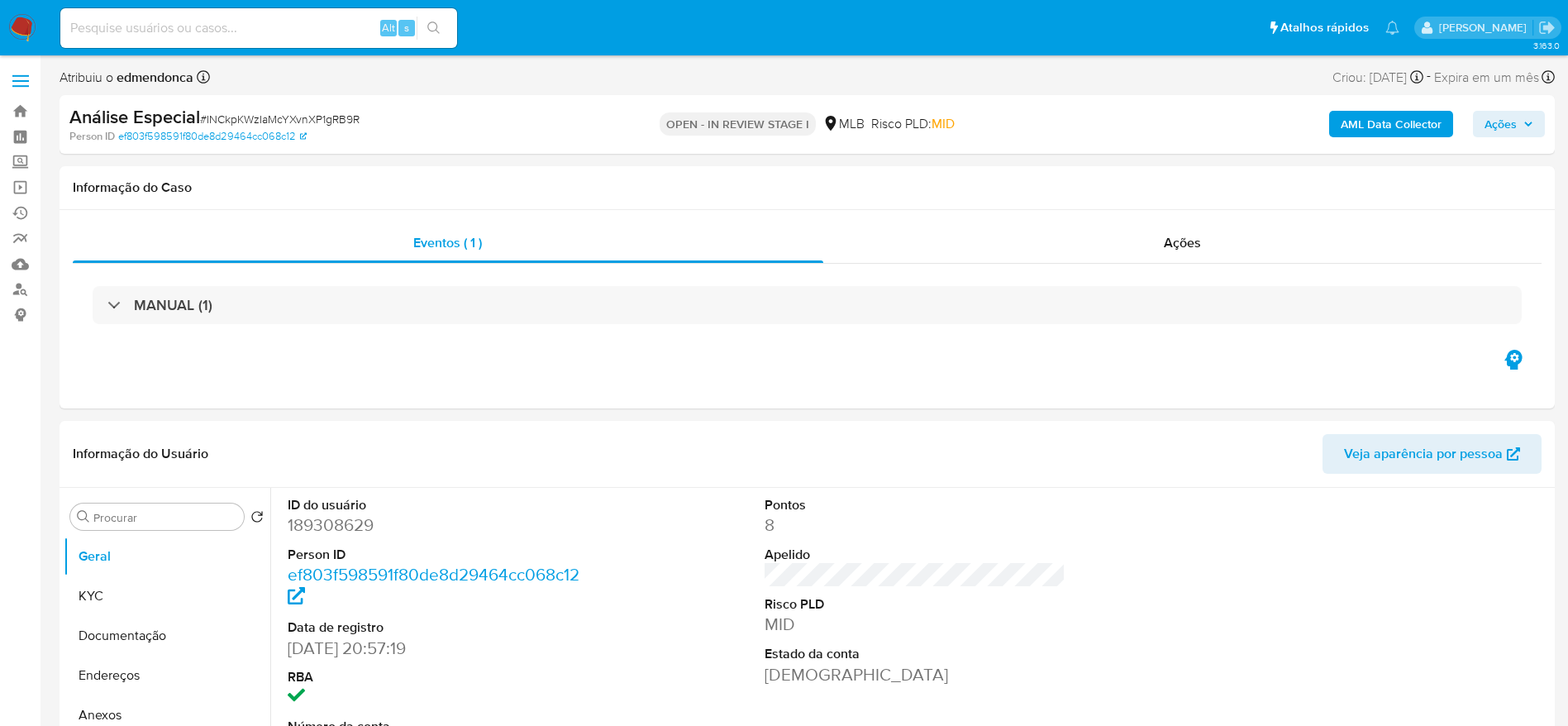
click at [336, 109] on div "Análise Especial # INCkpKWzIaMcYXvnXP1gRB9R" at bounding box center [312, 117] width 486 height 25
copy span "INCkpKWzIaMcYXvnXP1gRB9R"
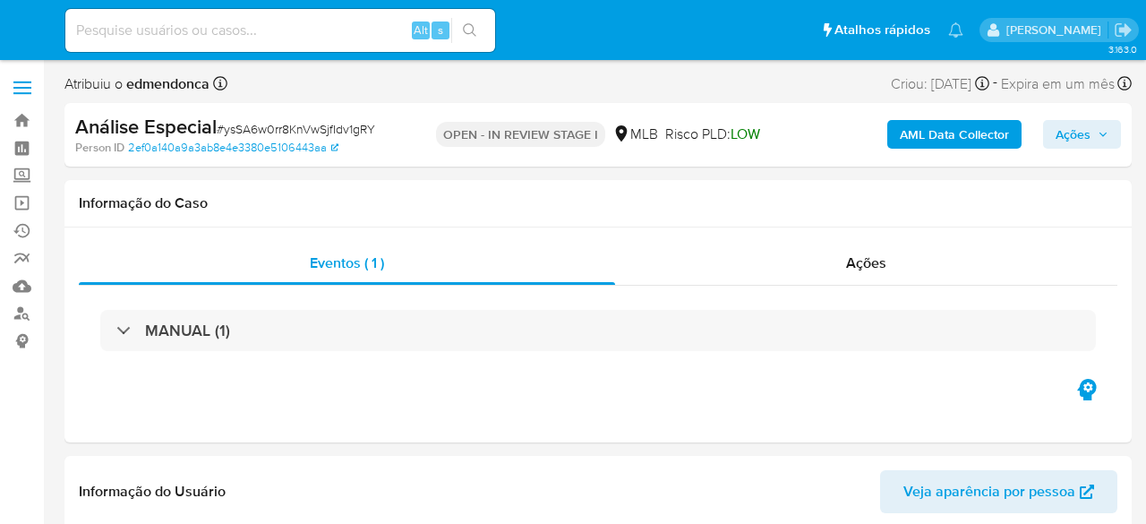
select select "10"
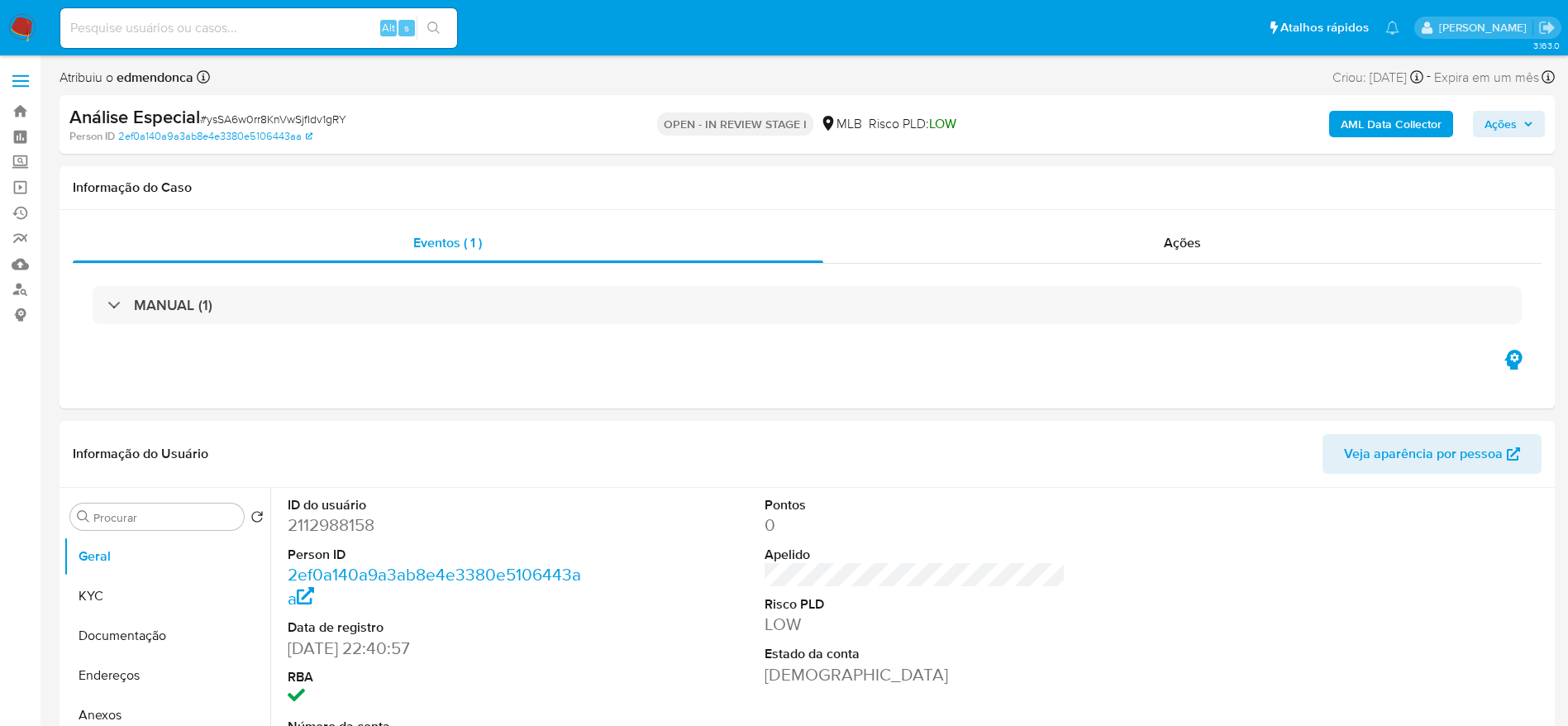
click at [330, 125] on span "# ysSA6w0rr8KnVwSjfIdv1gRY" at bounding box center [273, 119] width 146 height 17
copy span "ysSA6w0rr8KnVwSjfIdv1gRY"
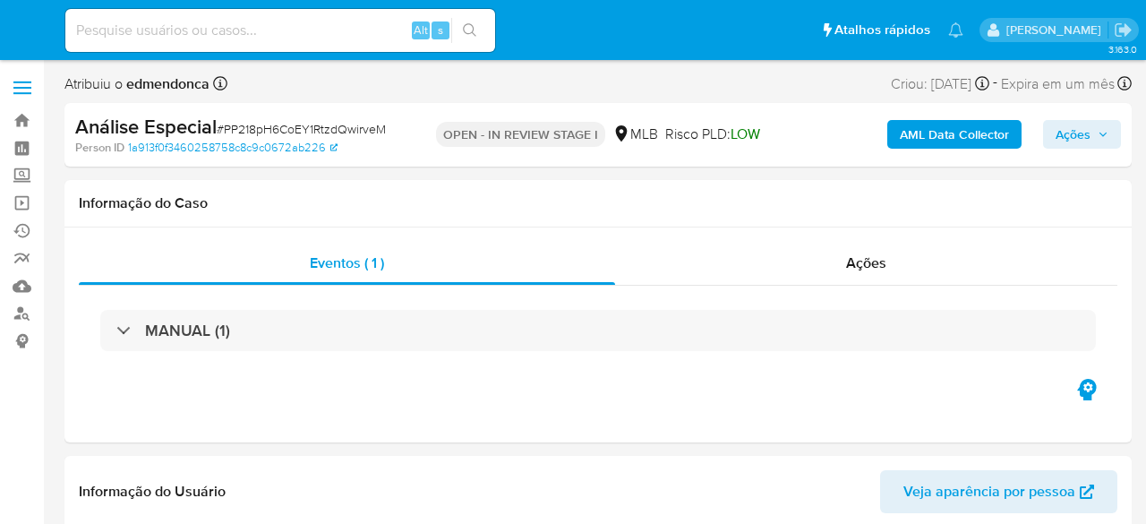
select select "10"
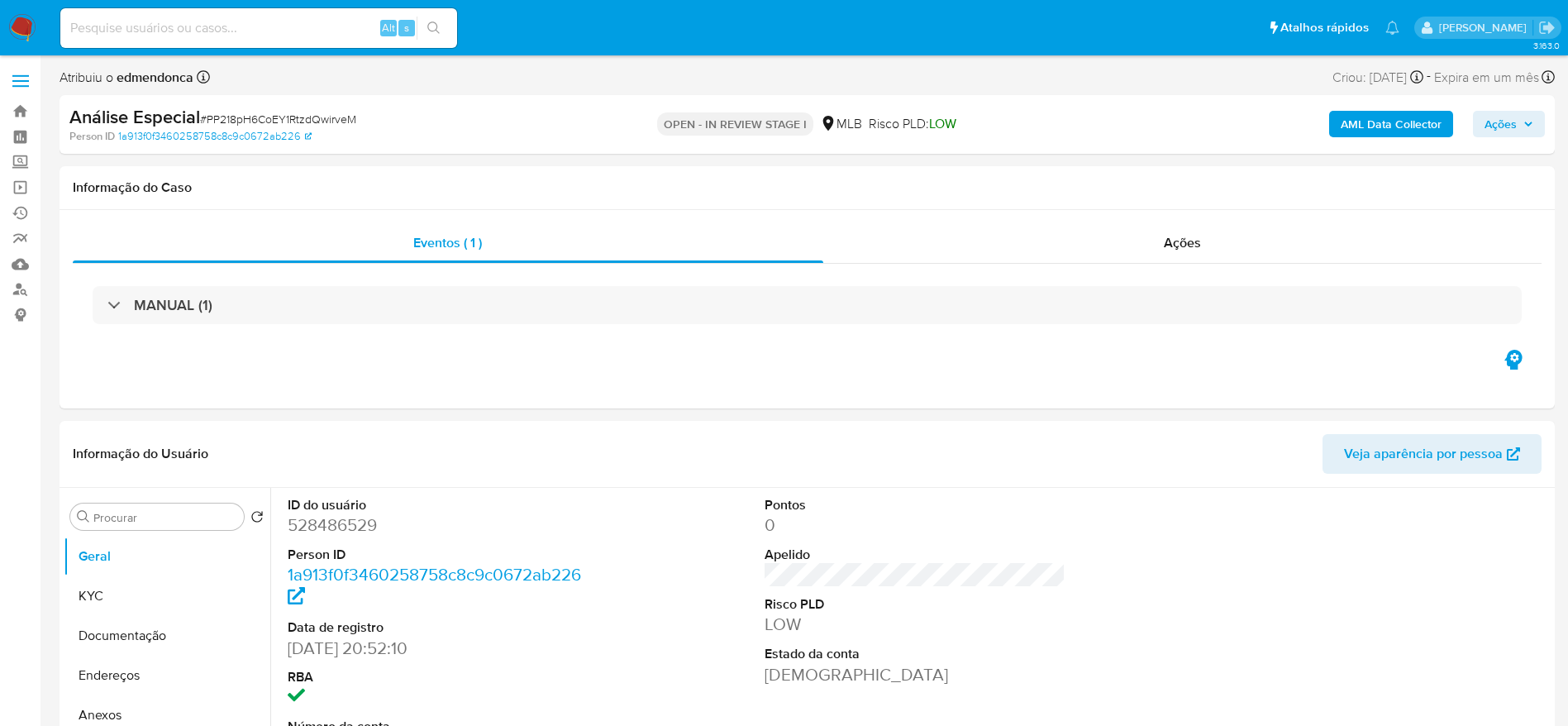
click at [333, 117] on span "# PP218pH6CoEY1RtzdQwirveM" at bounding box center [278, 119] width 156 height 17
click at [332, 116] on span "# PP218pH6CoEY1RtzdQwirveM" at bounding box center [278, 119] width 156 height 17
copy span "PP218pH6CoEY1RtzdQwirveM"
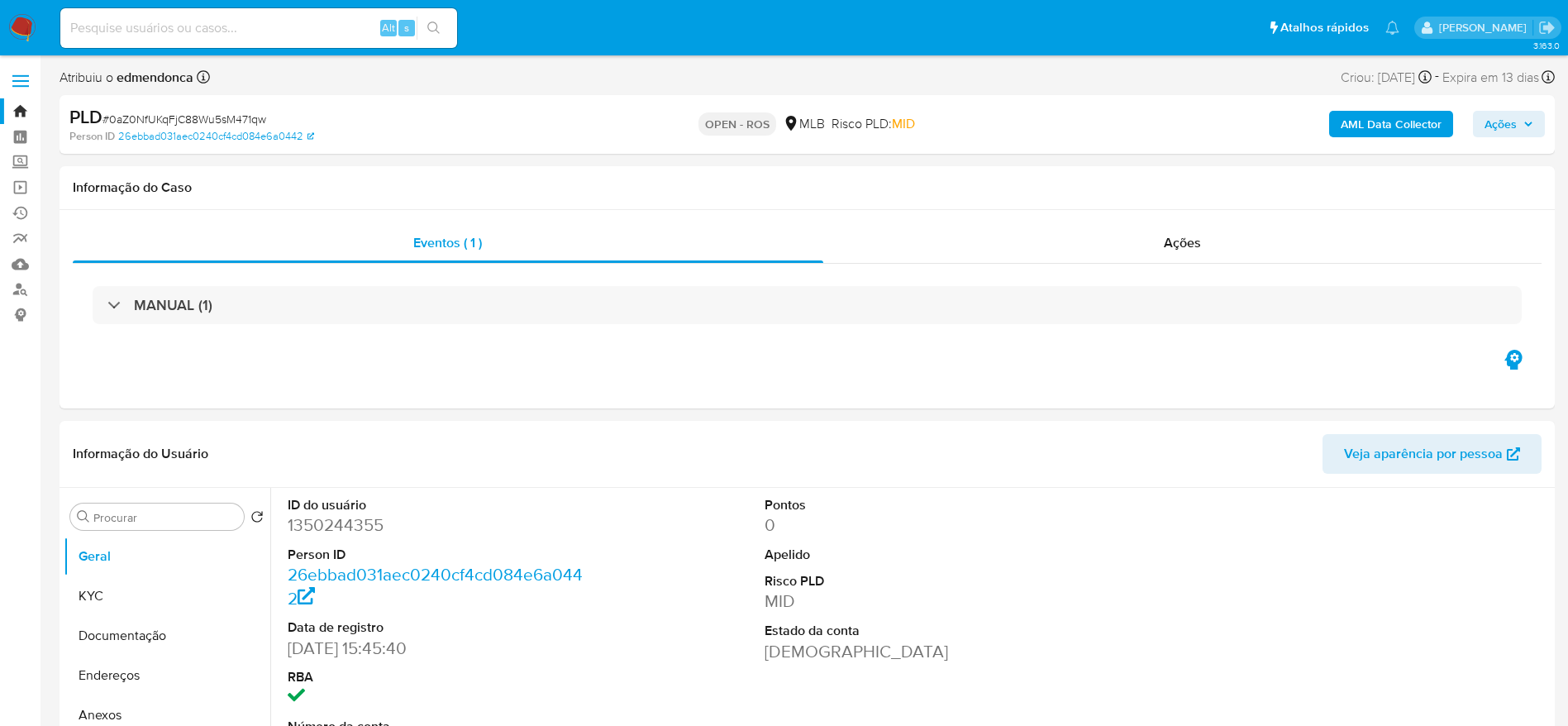
select select "10"
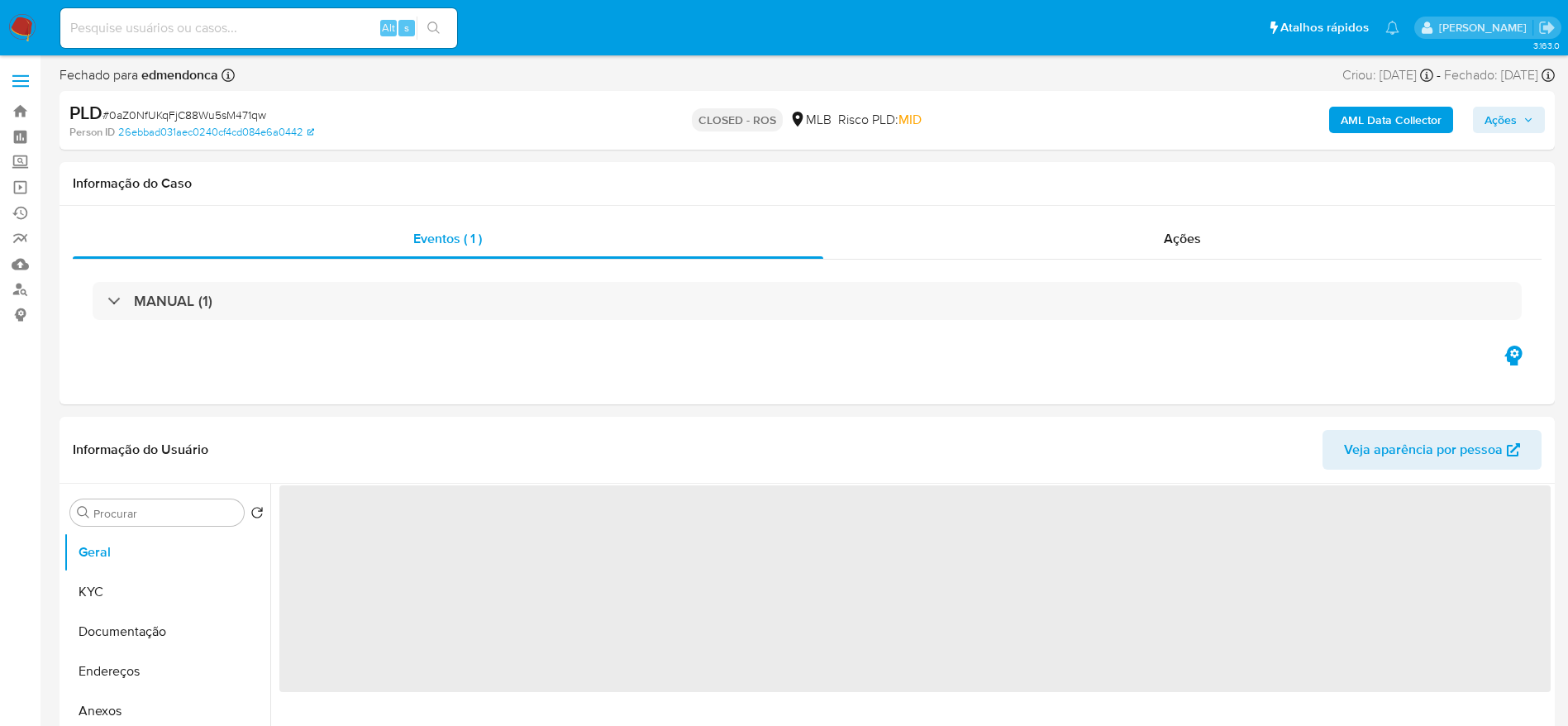
select select "10"
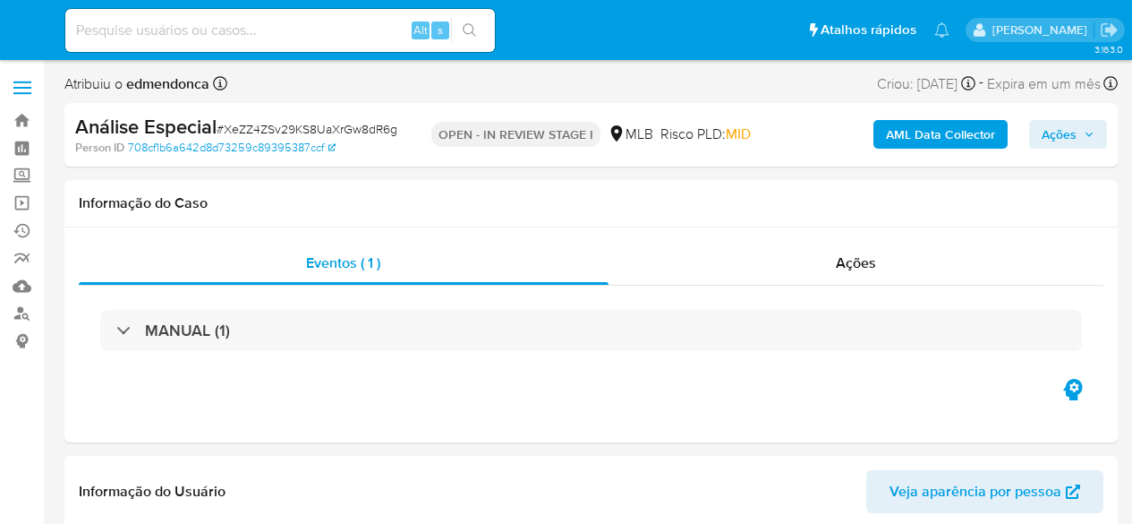
select select "10"
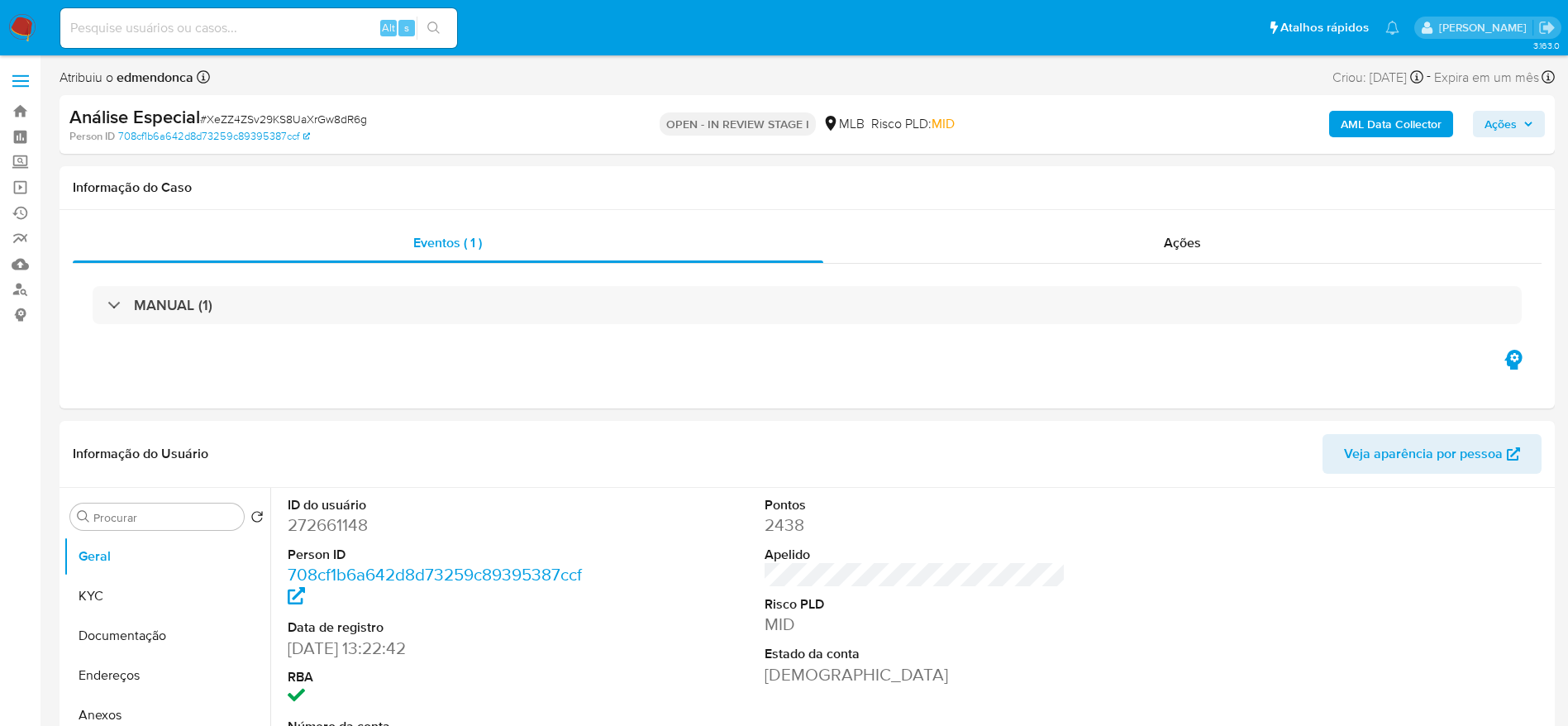
click at [264, 119] on span "# XeZZ4ZSv29KS8UaXrGw8dR6g" at bounding box center [283, 119] width 167 height 17
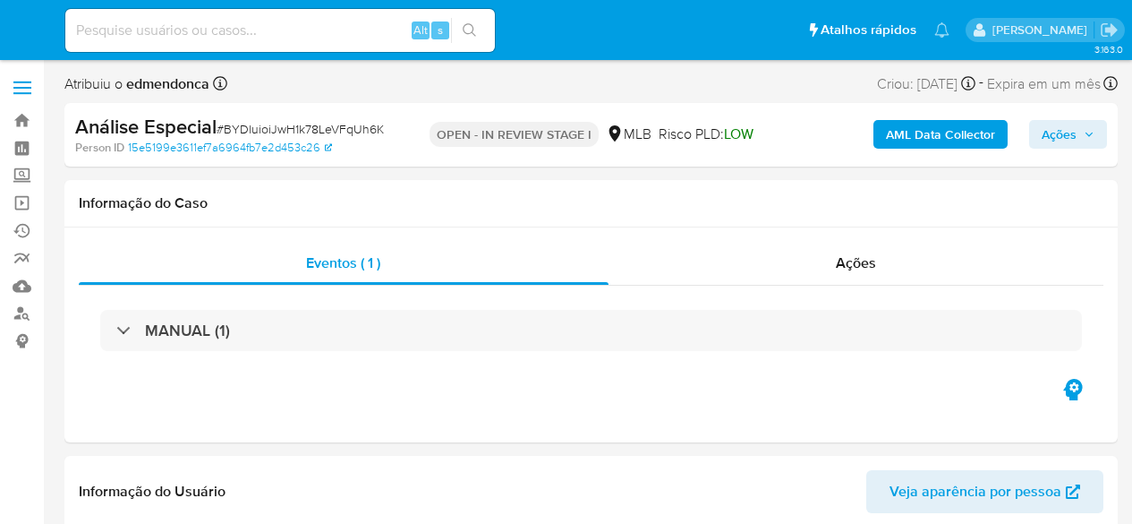
select select "10"
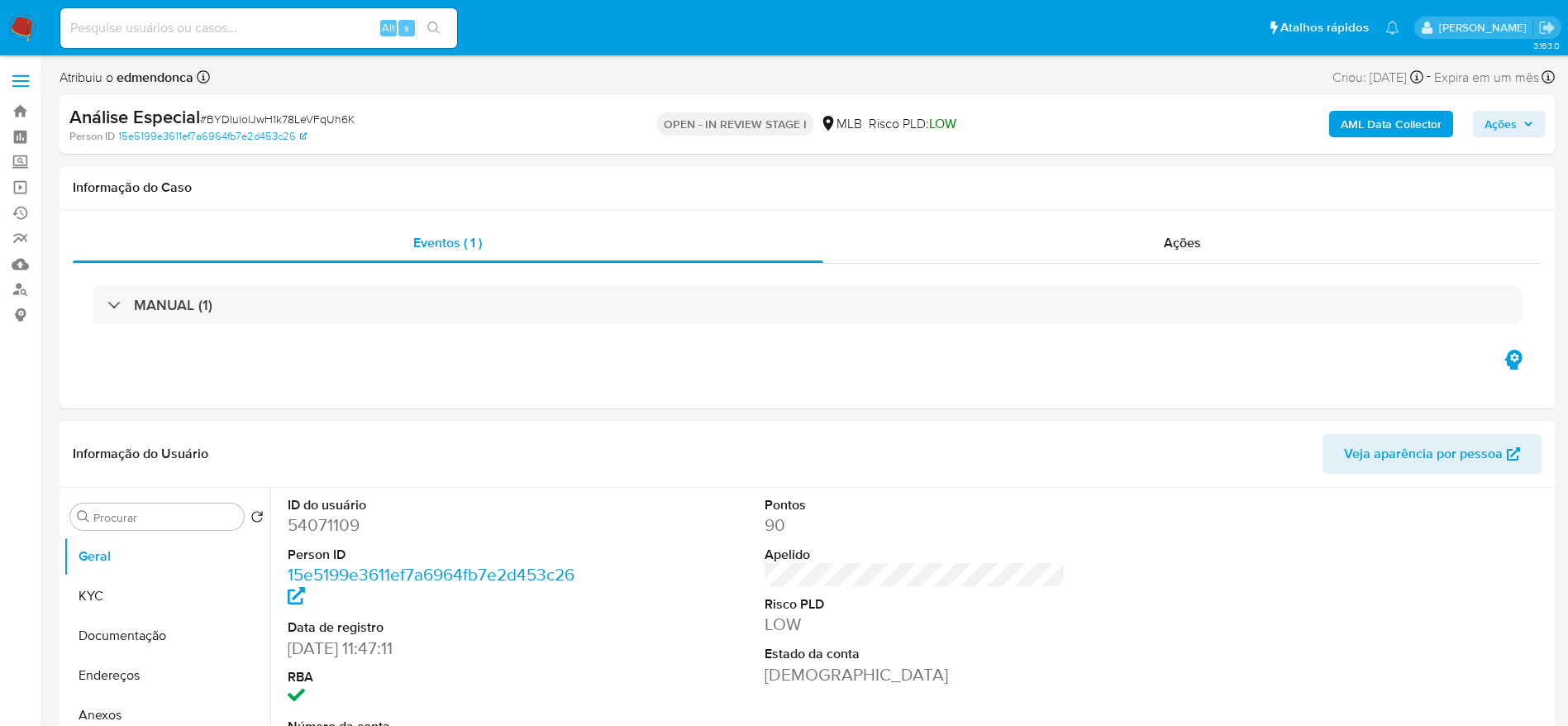
click at [328, 115] on span "# BYDluioiJwH1k78LeVFqUh6K" at bounding box center [277, 119] width 154 height 17
copy span "BYDluioiJwH1k78LeVFqUh6K"
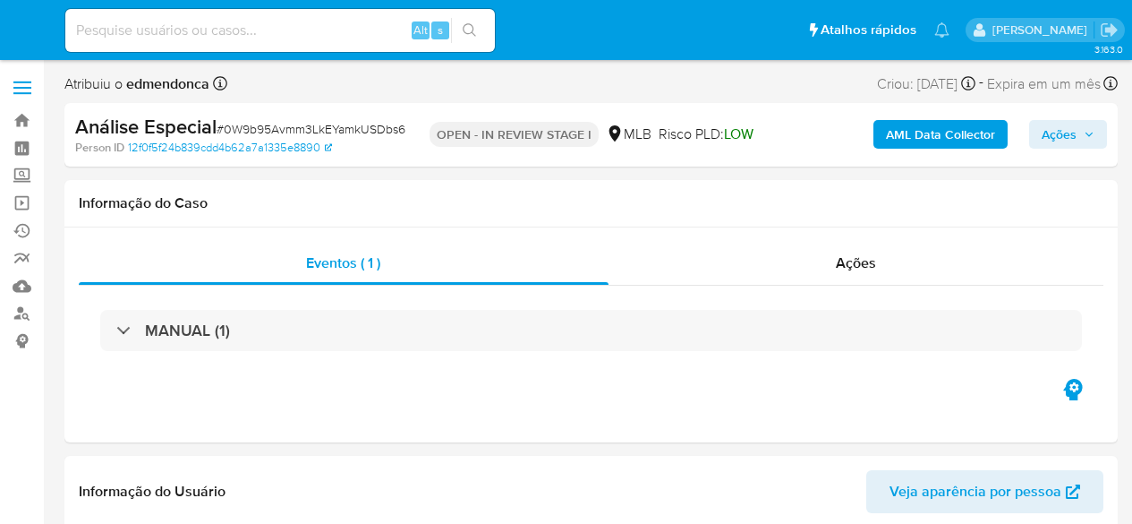
select select "10"
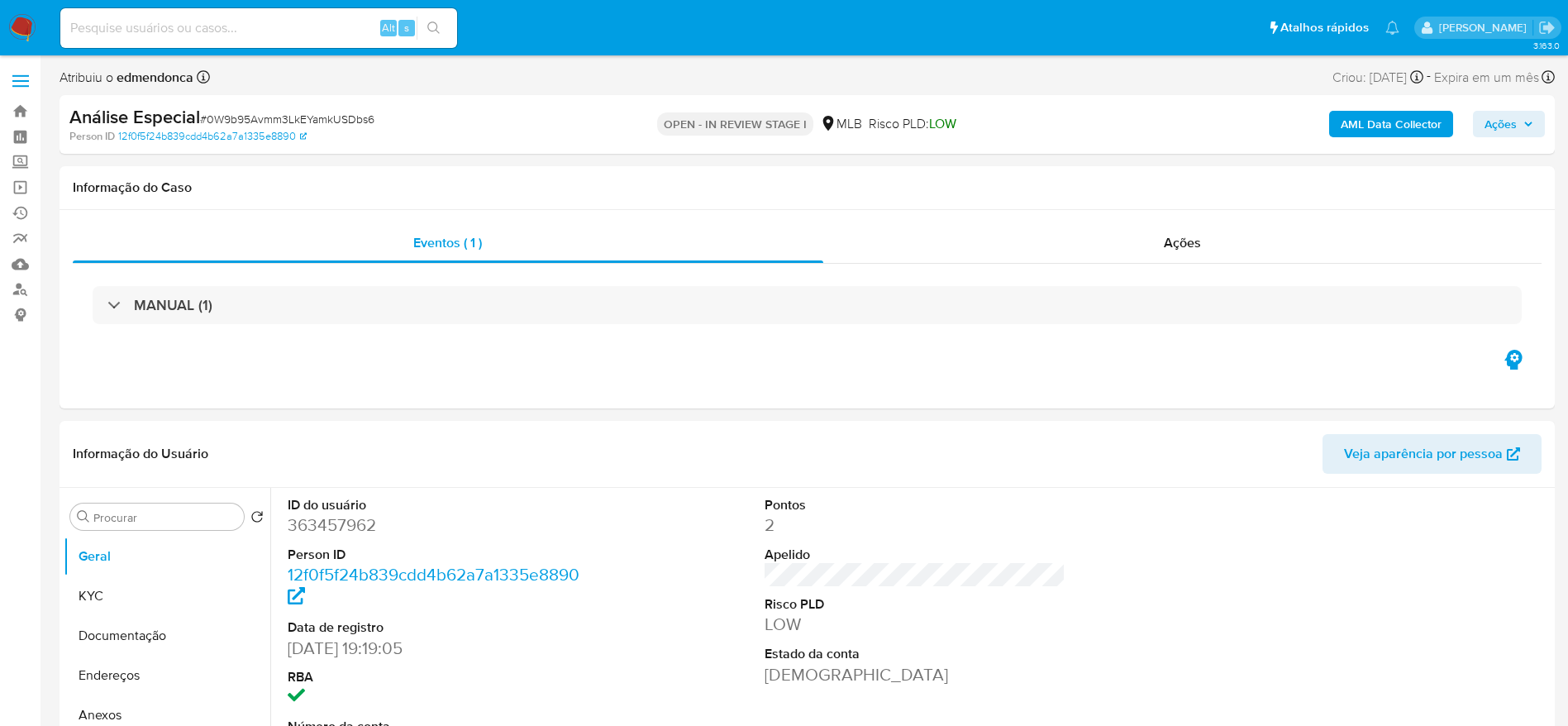
click at [335, 116] on span "# 0W9b95Avmm3LkEYamkUSDbs6" at bounding box center [287, 119] width 175 height 17
copy span "0W9b95Avmm3LkEYamkUSDbs6"
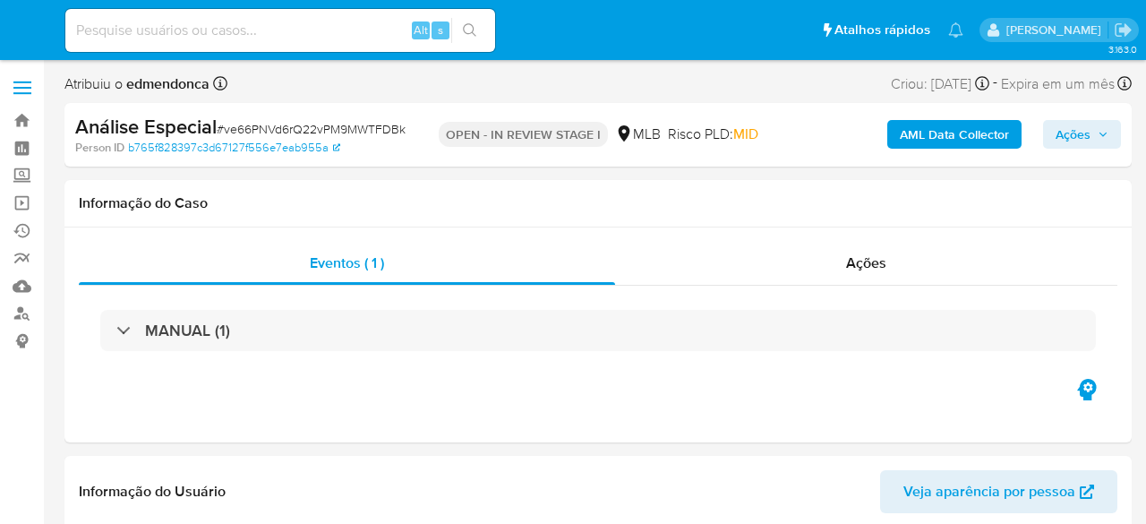
select select "10"
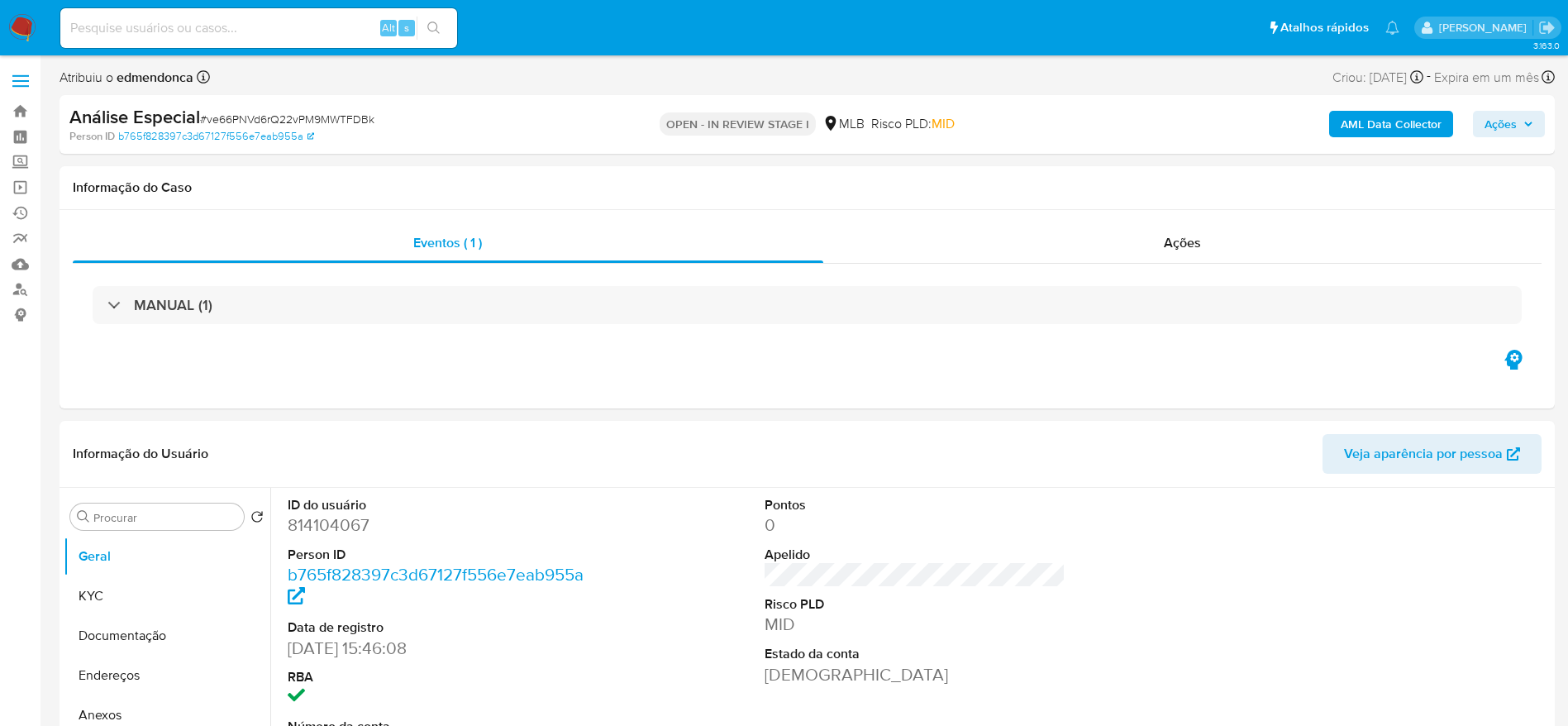
click at [356, 115] on span "# ve66PNVd6rQ22vPM9MWTFDBk" at bounding box center [287, 119] width 175 height 17
copy span "ve66PNVd6rQ22vPM9MWTFDBk"
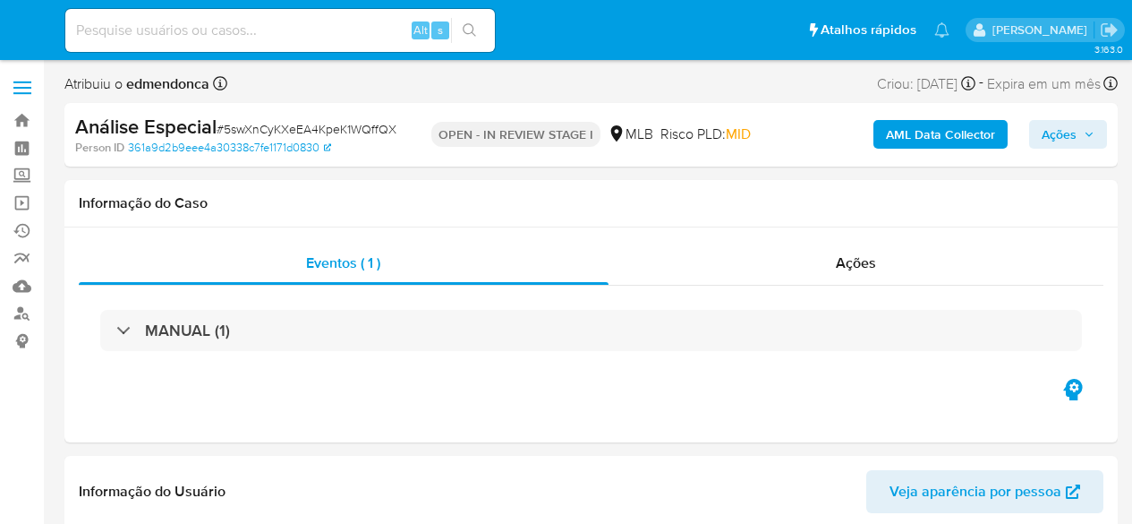
select select "10"
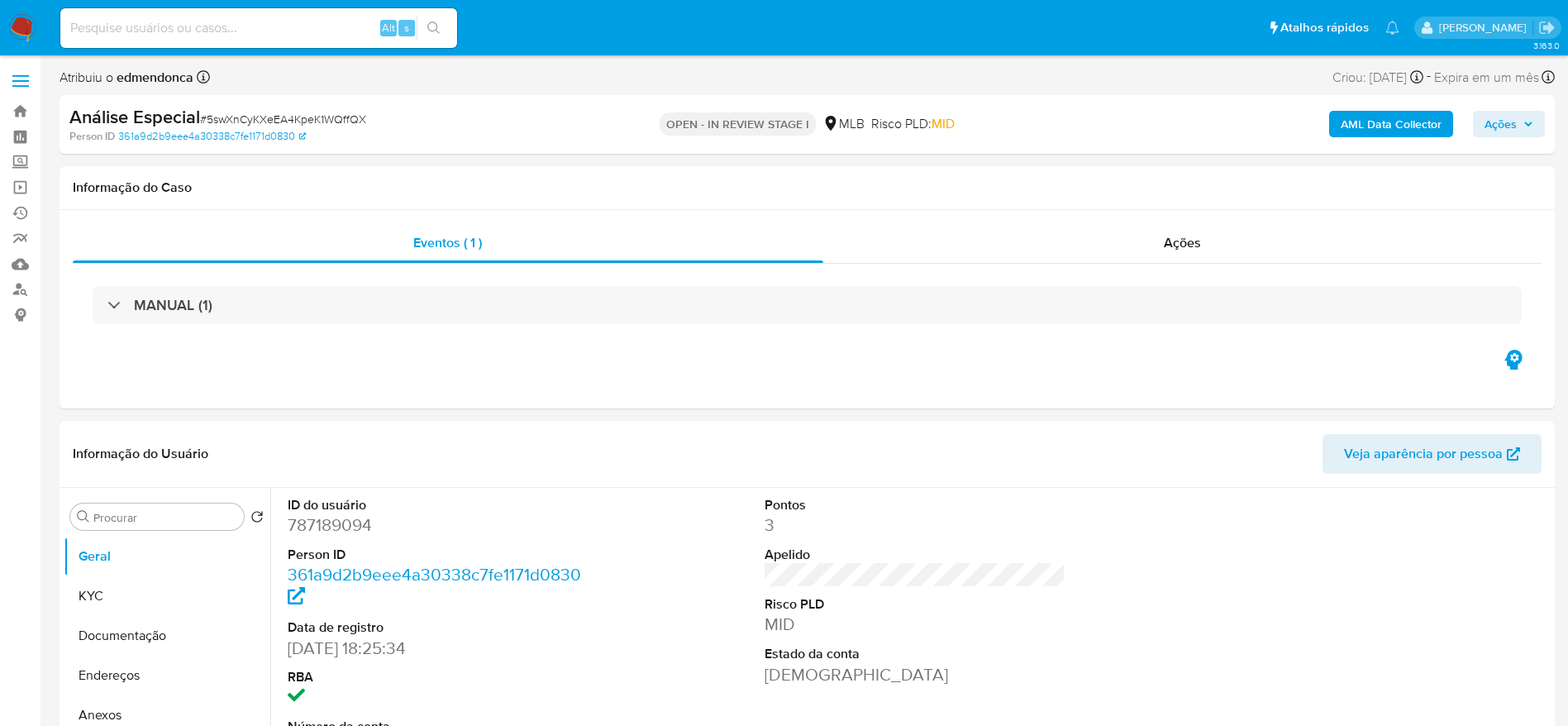
click at [341, 120] on span "# 5swXnCyKXeEA4KpeK1WQffQX" at bounding box center [283, 119] width 166 height 17
copy span "5swXnCyKXeEA4KpeK1WQffQX"
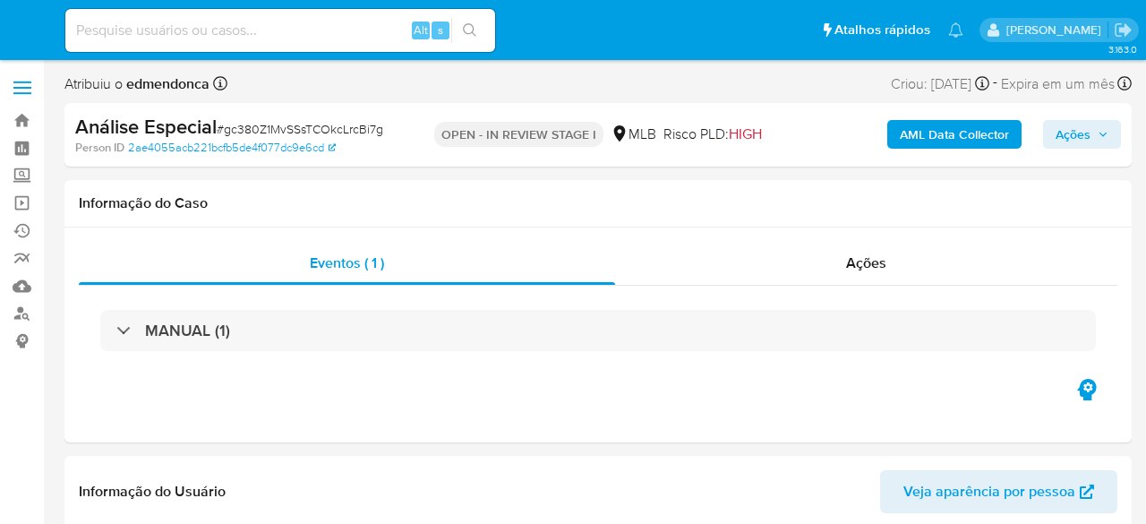
select select "10"
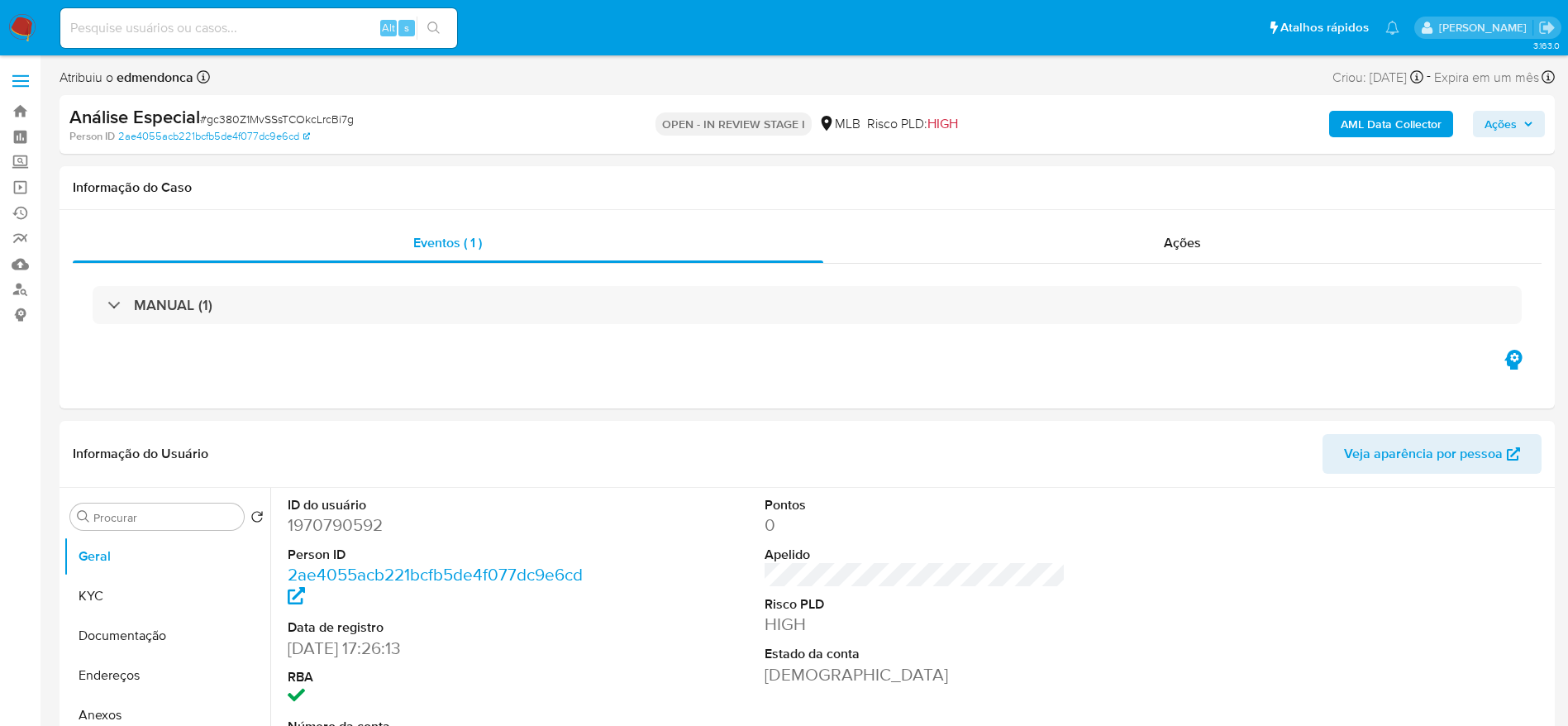
click at [319, 123] on span "# gc380Z1MvSSsTCOkcLrcBi7g" at bounding box center [277, 119] width 154 height 17
copy span "gc380Z1MvSSsTCOkcLrcBi7g"
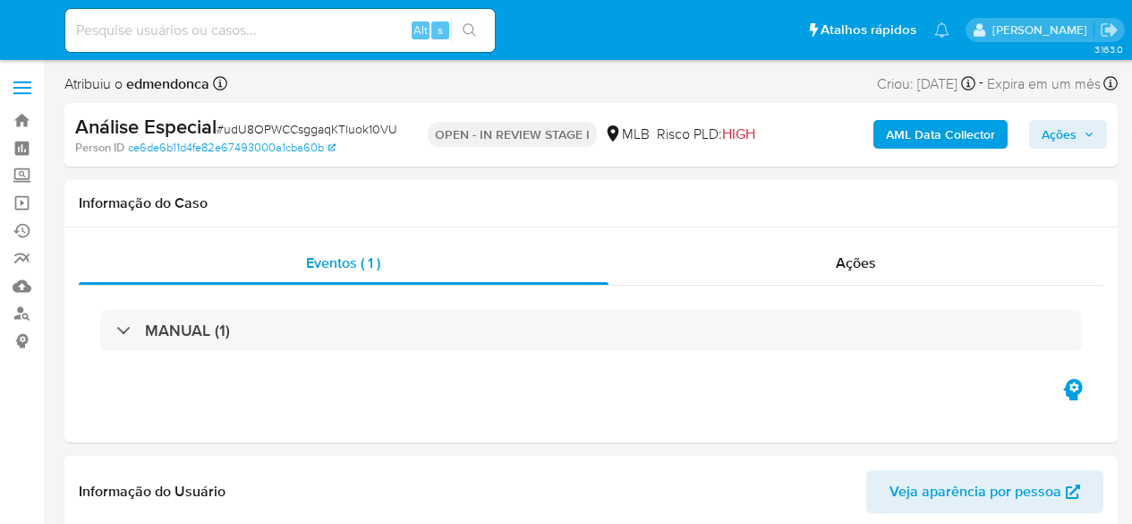
select select "10"
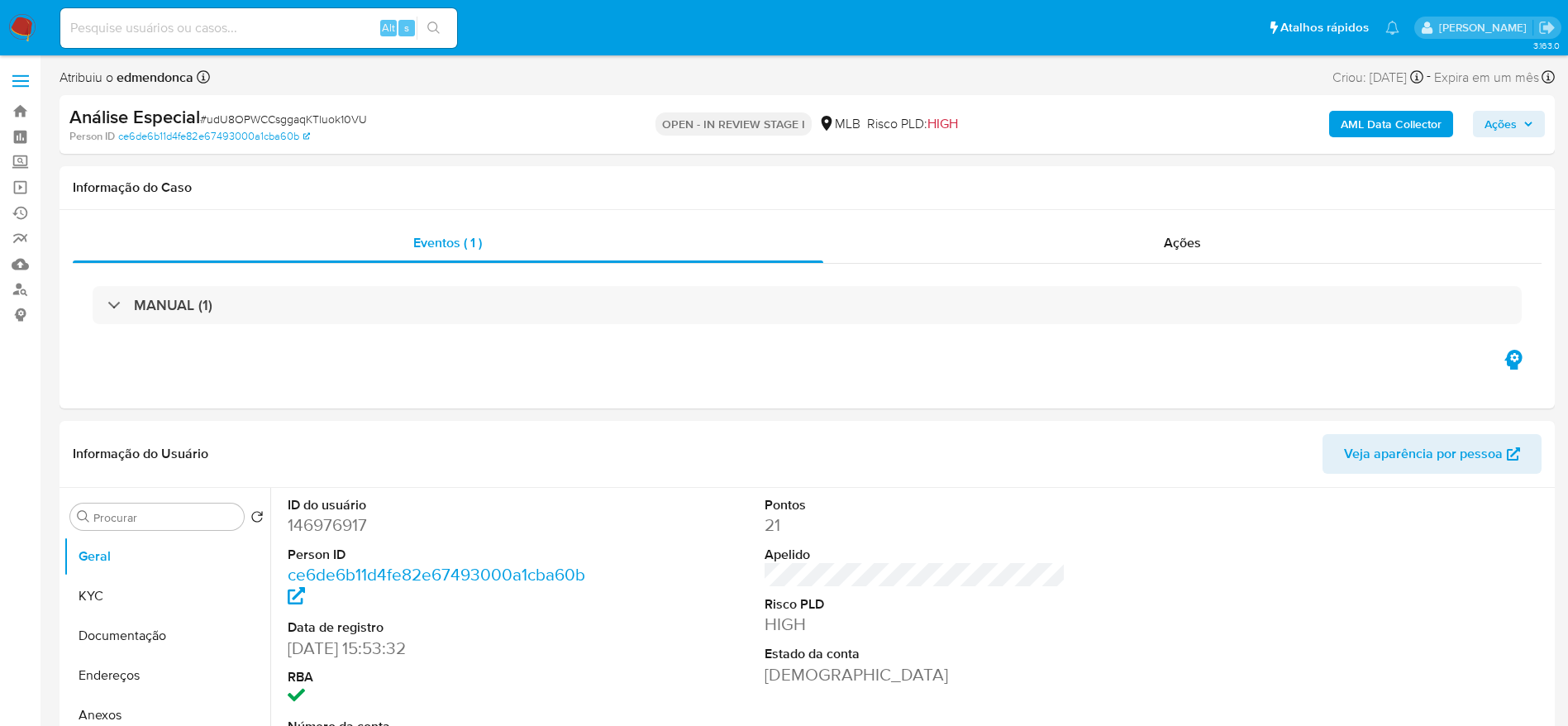
click at [325, 124] on span "# udU8OPWCCsggaqKTluok10VU" at bounding box center [283, 119] width 167 height 17
copy span "udU8OPWCCsggaqKTluok10VU"
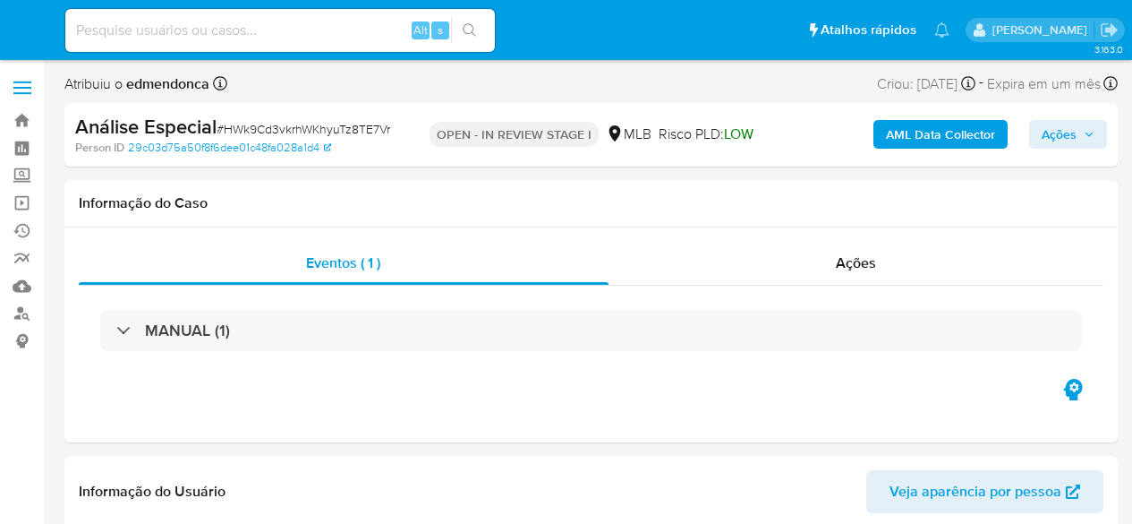
select select "10"
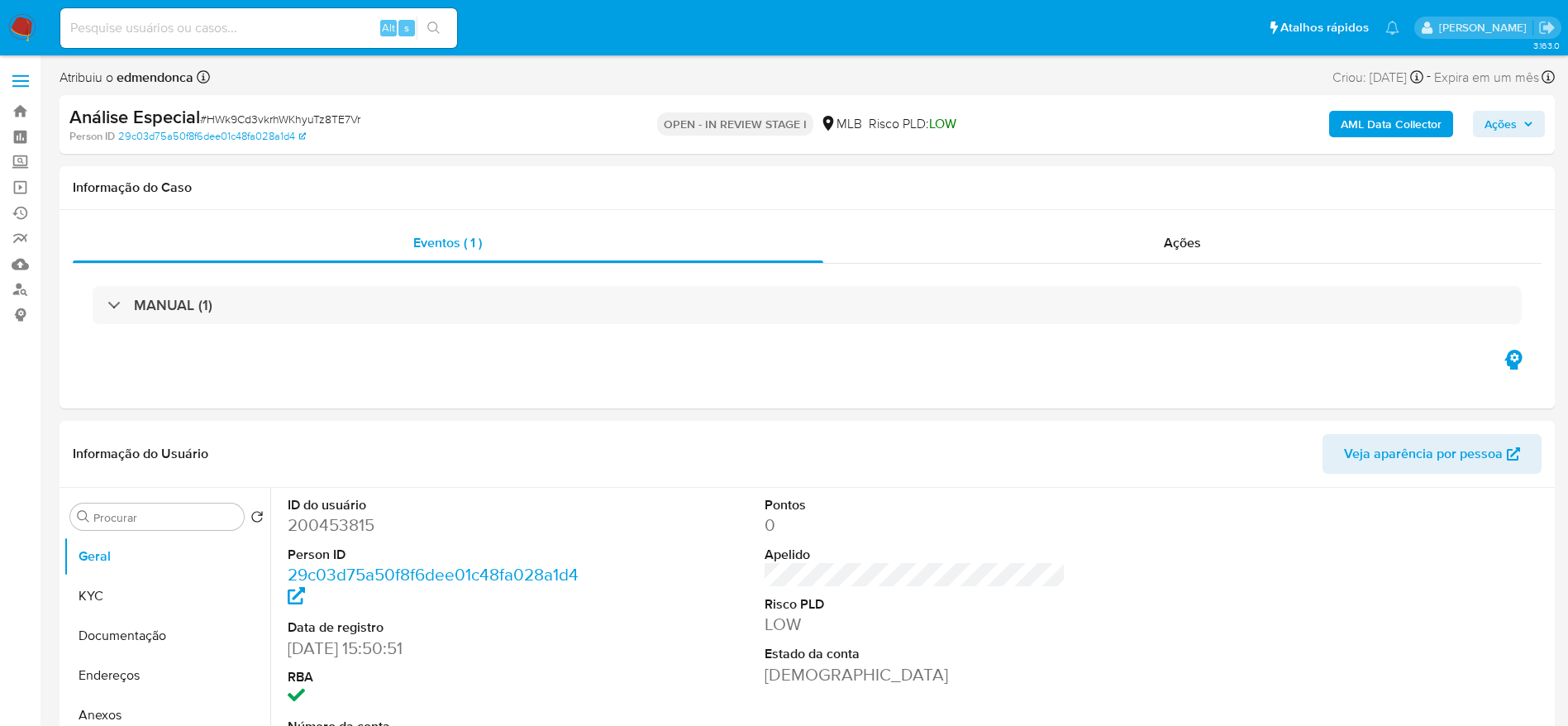
click at [320, 125] on span "# HWk9Cd3vkrhWKhyuTz8TE7Vr" at bounding box center [281, 119] width 161 height 17
copy span "HWk9Cd3vkrhWKhyuTz8TE7Vr"
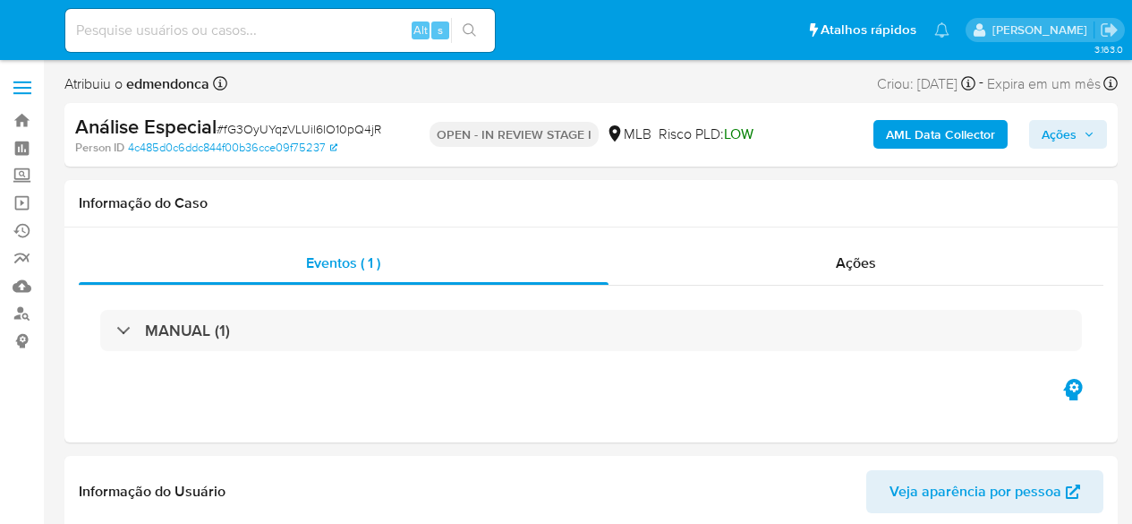
select select "10"
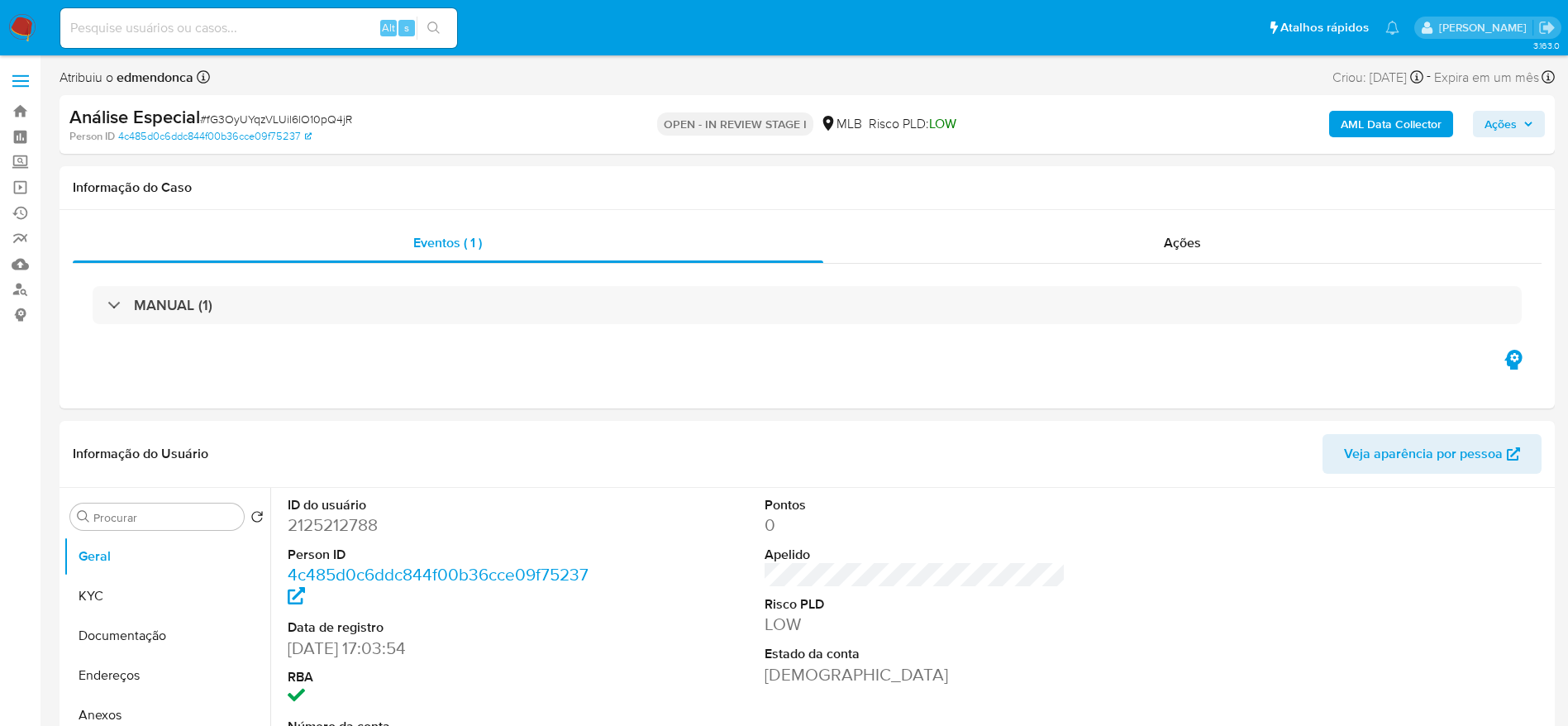
click at [340, 118] on span "# fG3OyUYqzVLUil6lO10pQ4jR" at bounding box center [276, 119] width 152 height 17
copy span "fG3OyUYqzVLUil6lO10pQ4jR"
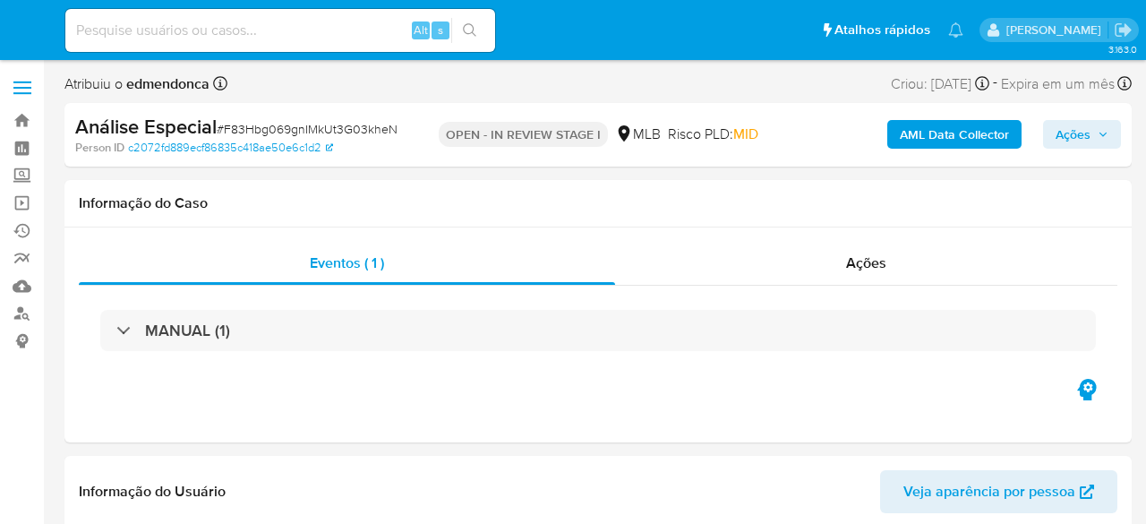
select select "10"
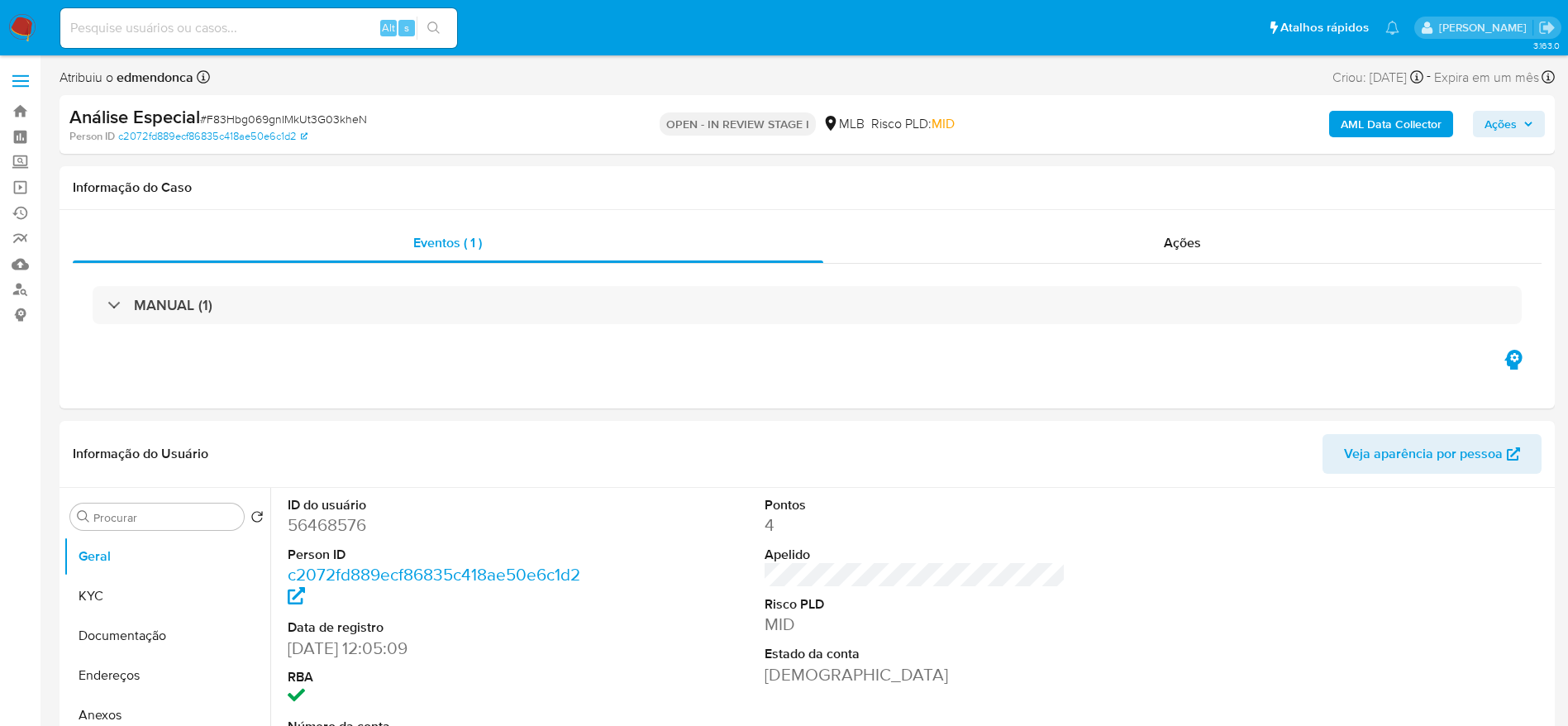
click at [296, 122] on span "# F83Hbg069gnIMkUt3G03kheN" at bounding box center [283, 119] width 167 height 17
copy span "F83Hbg069gnIMkUt3G03kheN"
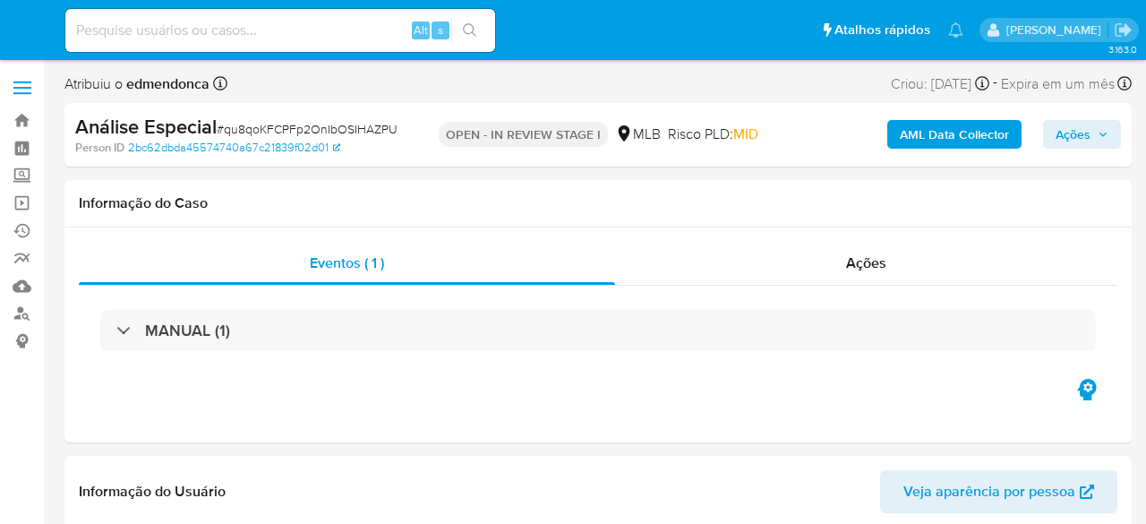
select select "10"
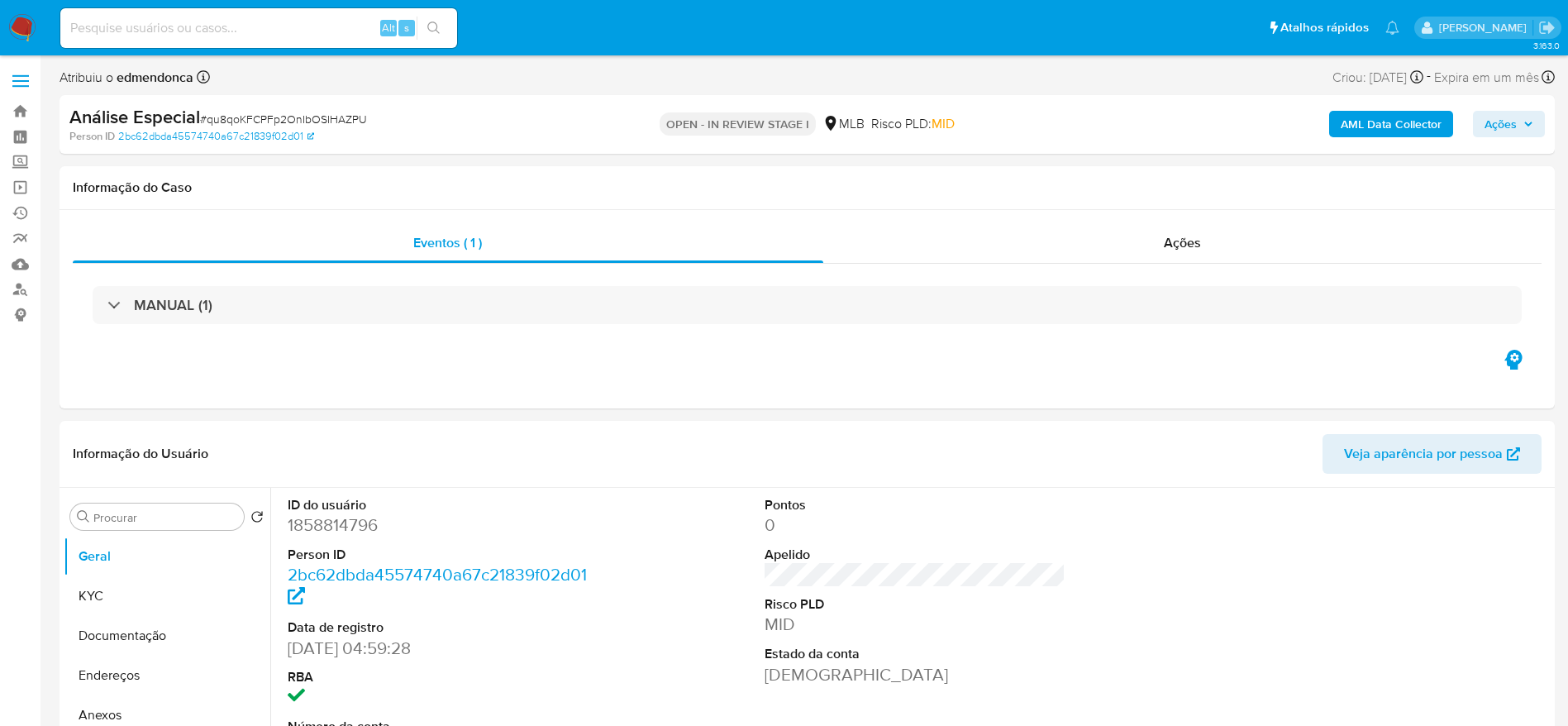
click at [304, 117] on span "# qu8qoKFCPFp2OnIbOSIHAZPU" at bounding box center [283, 119] width 167 height 17
copy span "qu8qoKFCPFp2OnIbOSIHAZPU"
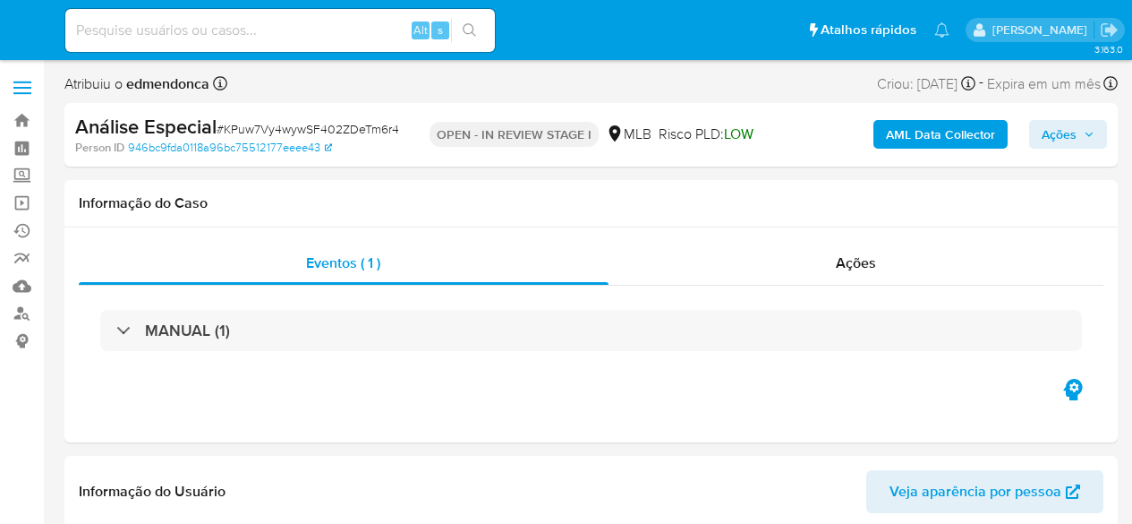
select select "10"
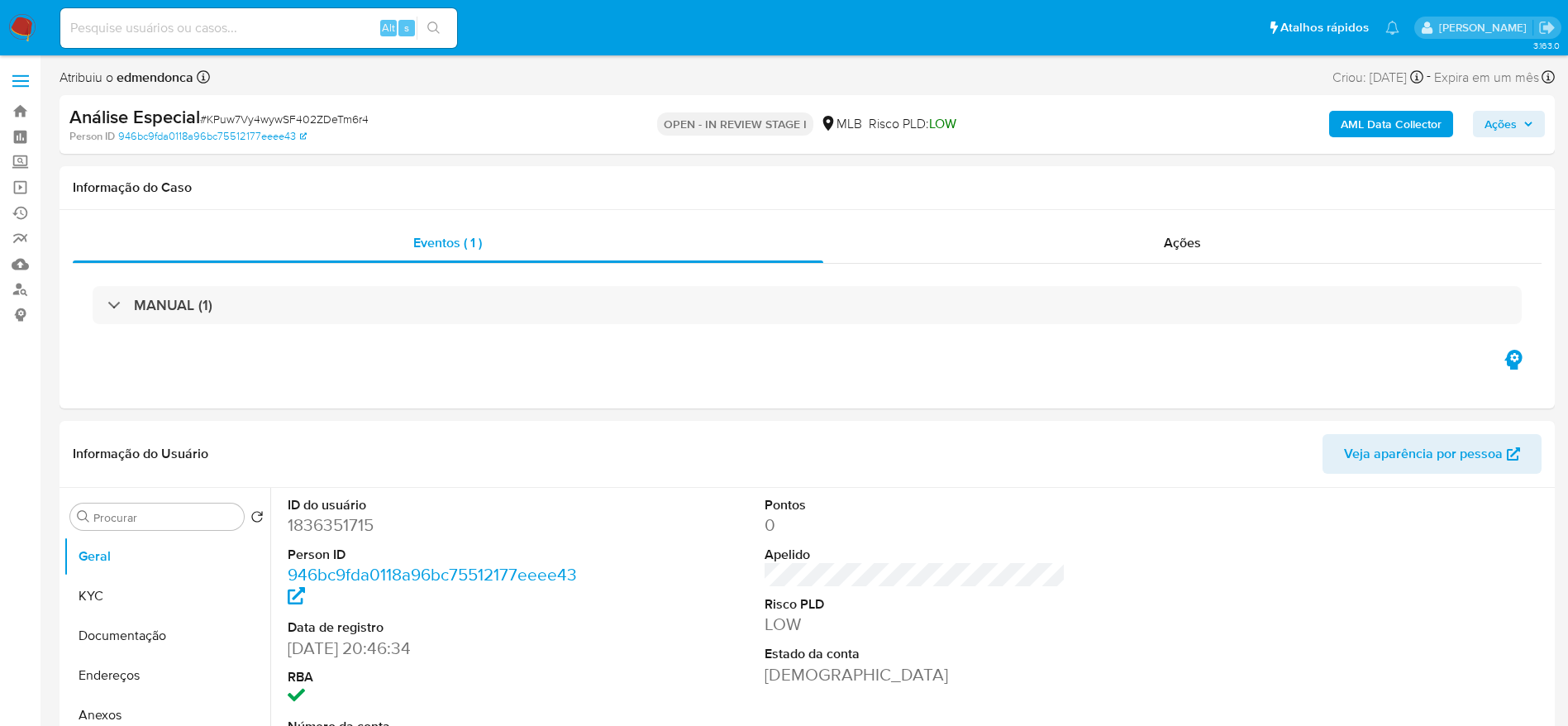
click at [340, 112] on span "# KPuw7Vy4wywSF402ZDeTm6r4" at bounding box center [284, 119] width 169 height 17
copy span "KPuw7Vy4wywSF402ZDeTm6r4"
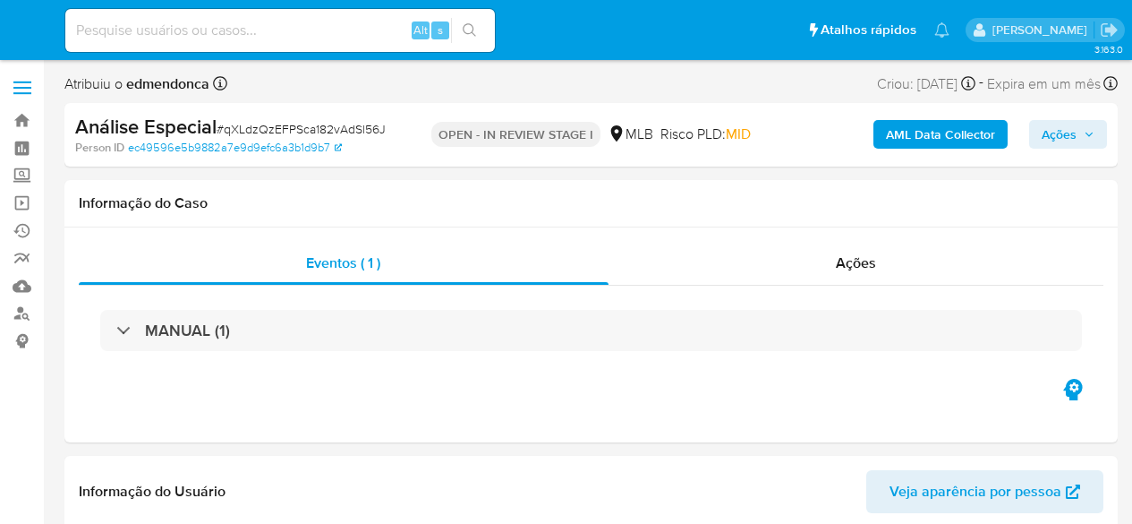
select select "10"
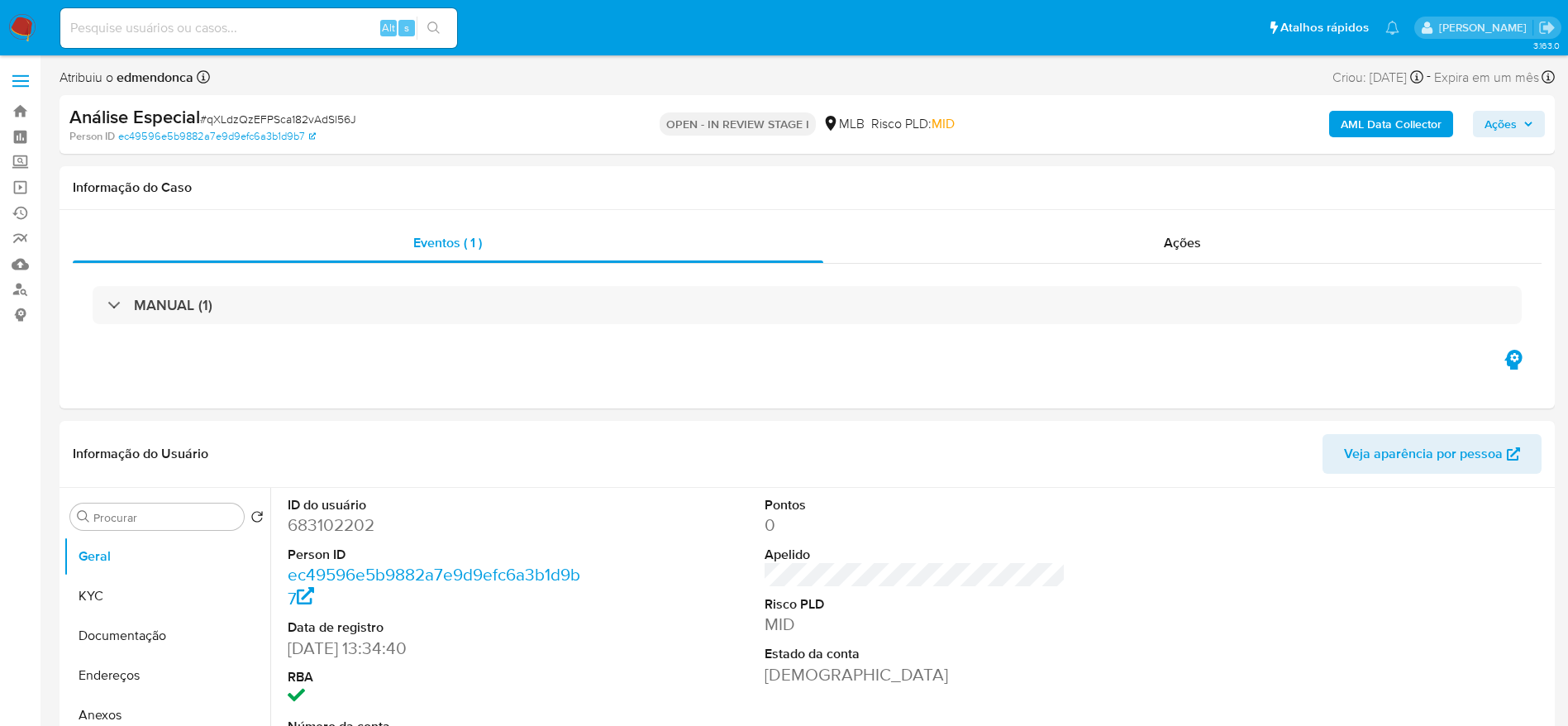
click at [316, 121] on span "# qXLdzQzEFPSca182vAdSl56J" at bounding box center [278, 119] width 156 height 17
copy span "qXLdzQzEFPSca182vAdSl56J"
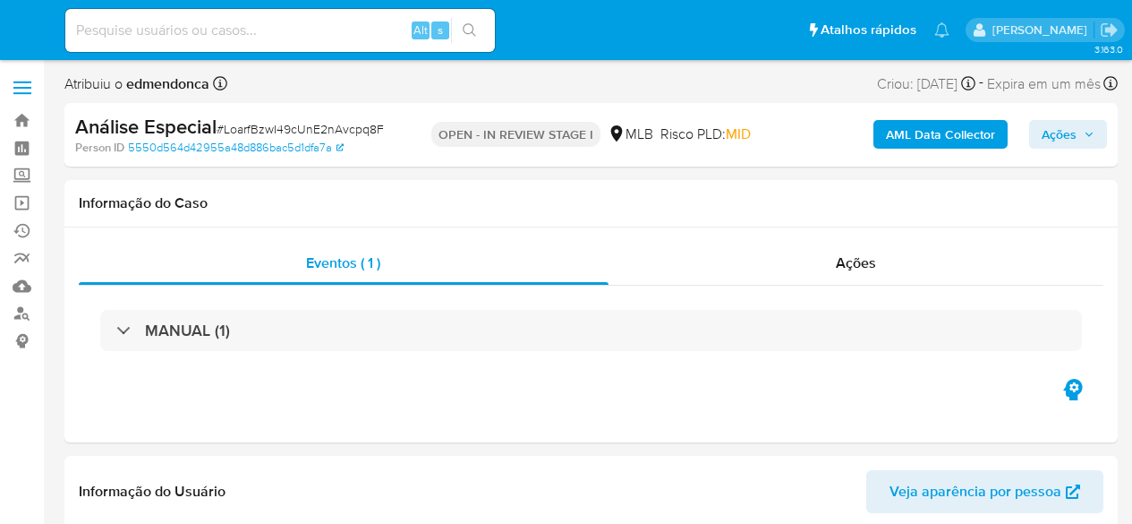
select select "10"
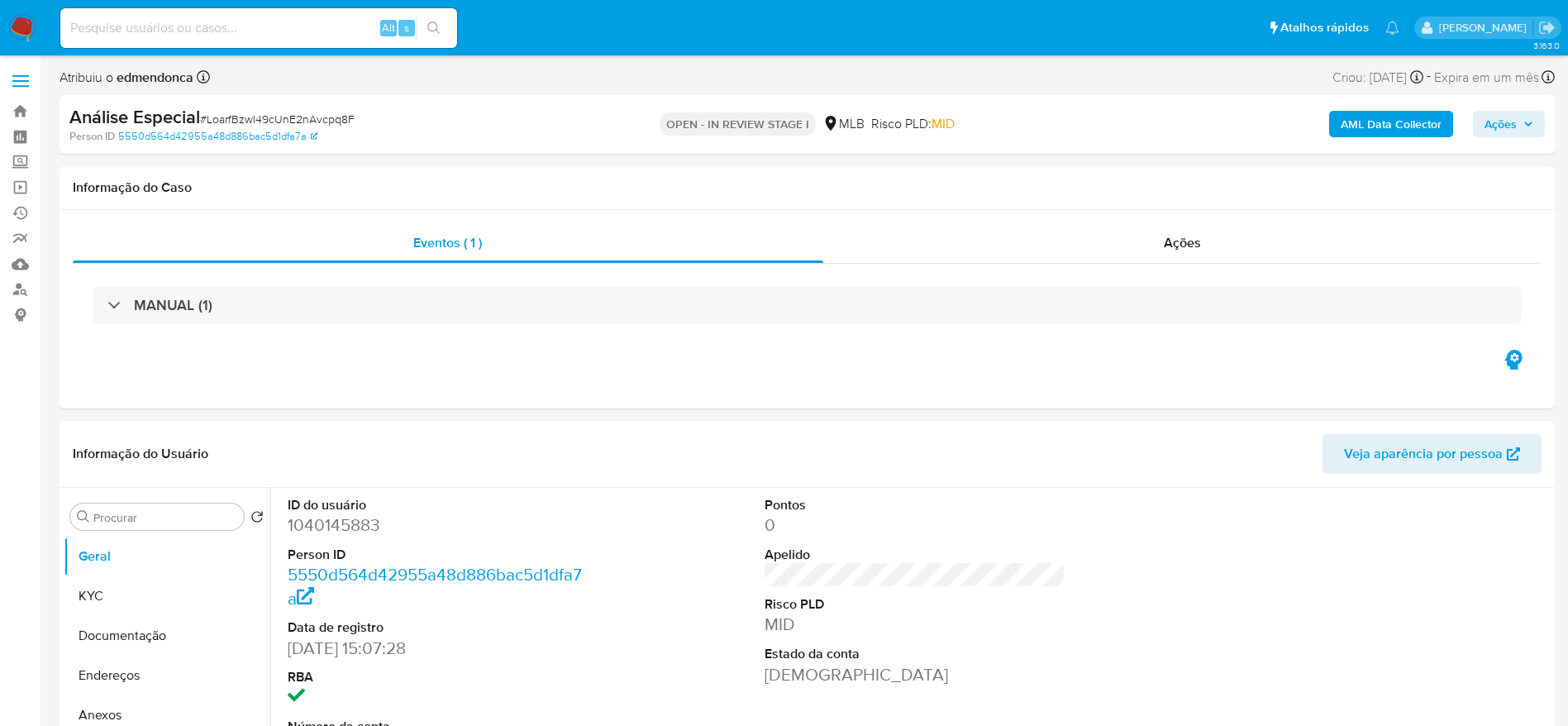
click at [338, 114] on span "# LoarfBzwI49cUnE2nAvcpq8F" at bounding box center [277, 119] width 154 height 17
copy span "LoarfBzwI49cUnE2nAvcpq8F"
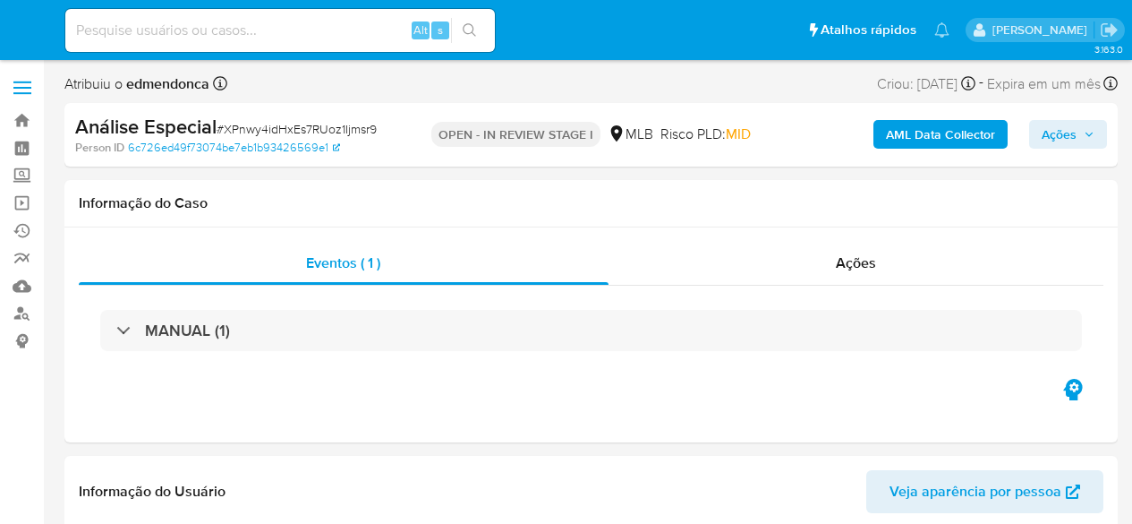
select select "10"
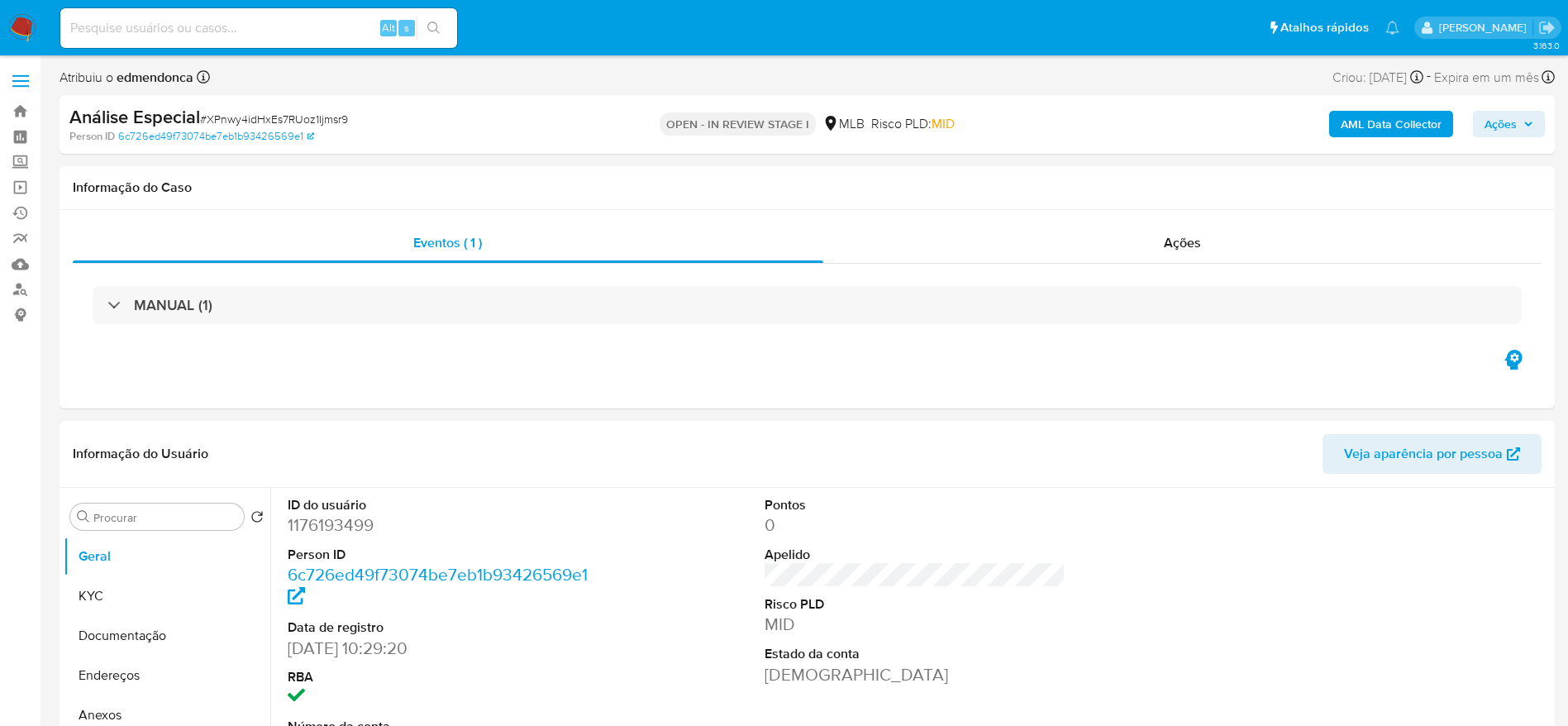
click at [328, 126] on span "# XPnwy4idHxEs7RUoz1Ijmsr9" at bounding box center [274, 119] width 148 height 17
copy span "XPnwy4idHxEs7RUoz1Ijmsr9"
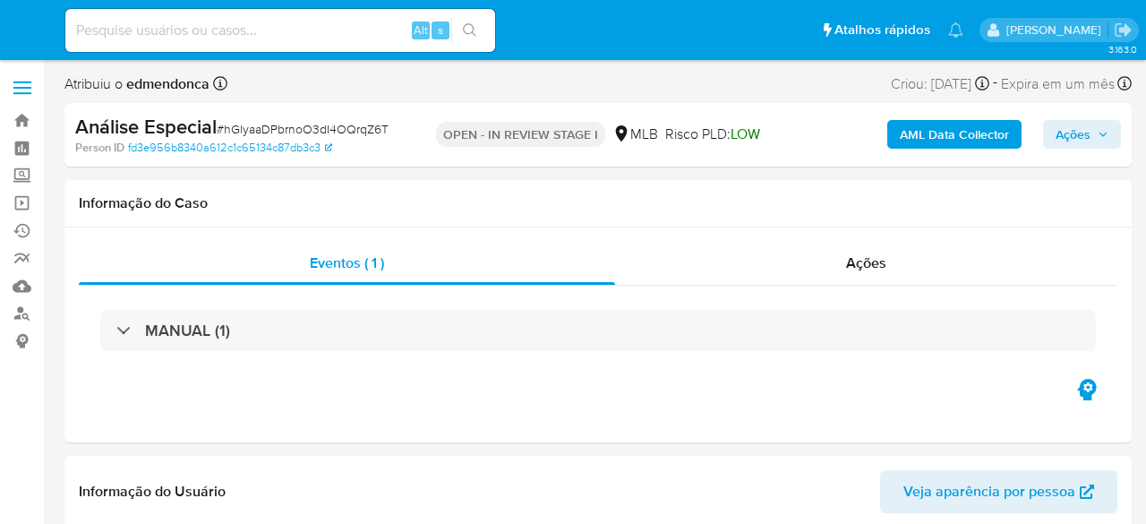
select select "10"
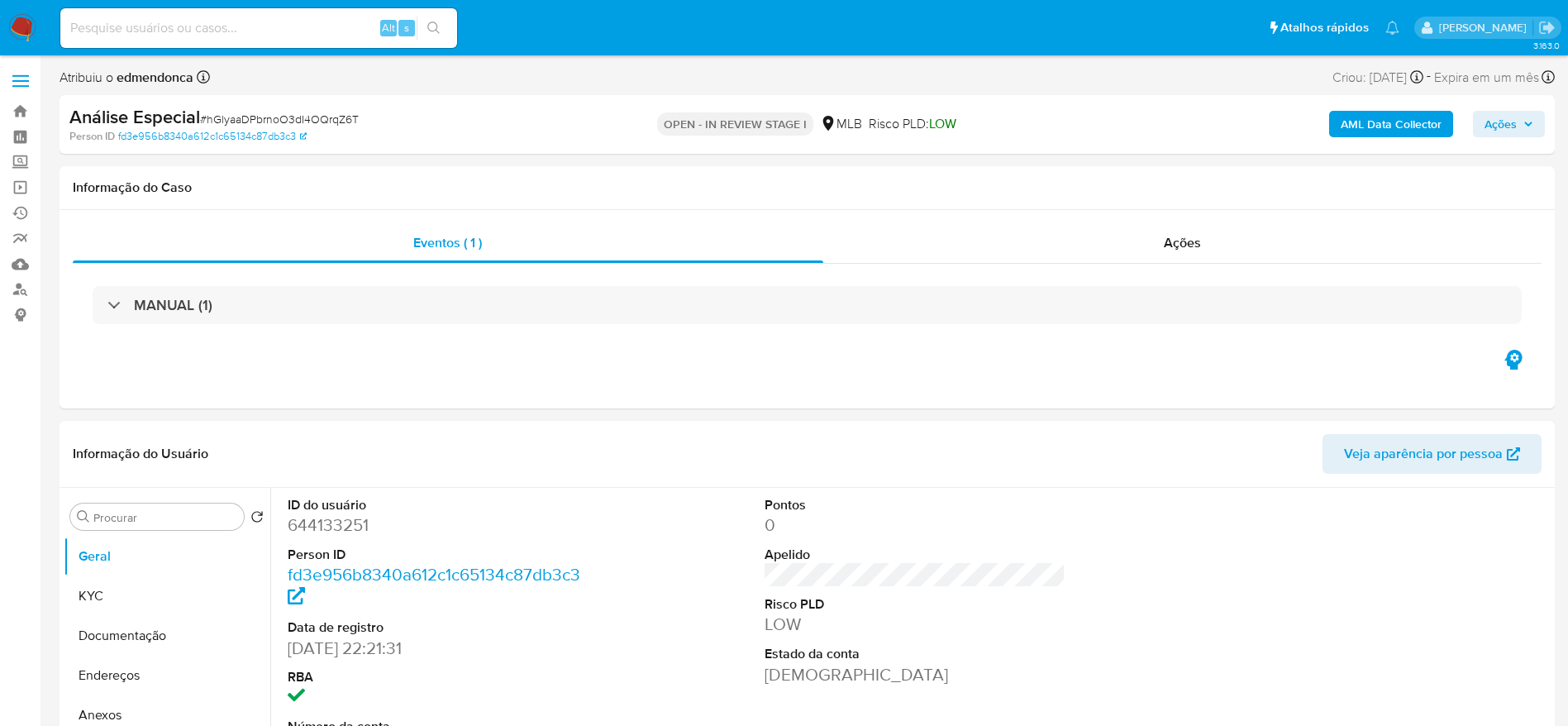
click at [340, 118] on span "# hGlyaaDPbrnoO3dI4OQrqZ6T" at bounding box center [280, 119] width 159 height 17
copy span "hGlyaaDPbrnoO3dI4OQrqZ6T"
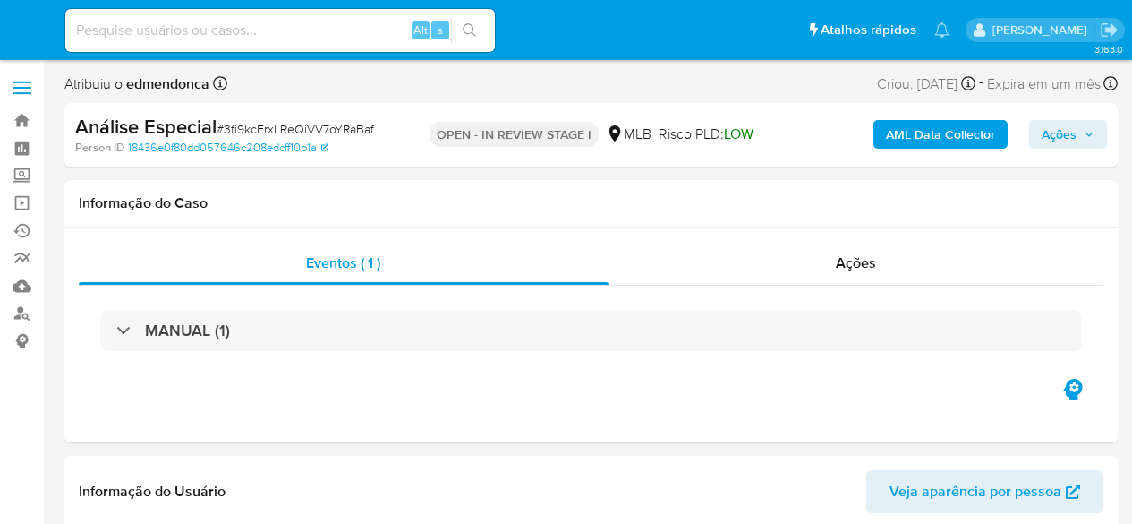
select select "10"
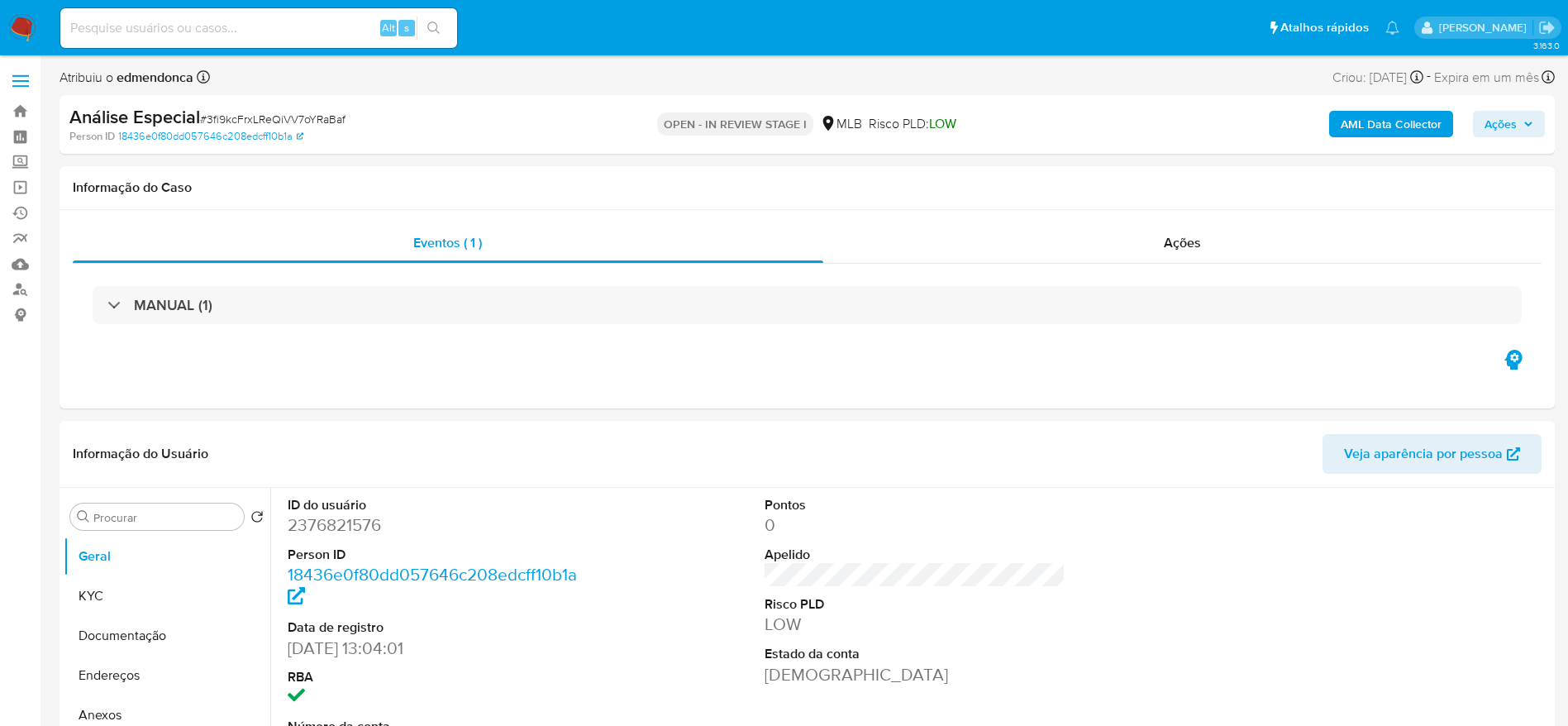
click at [321, 117] on span "# 3fi9kcFrxLReQiVV7oYRaBaf" at bounding box center [273, 119] width 146 height 17
click at [320, 117] on span "# 3fi9kcFrxLReQiVV7oYRaBaf" at bounding box center [273, 119] width 146 height 17
copy span "3fi9kcFrxLReQiVV7oYRaBaf"
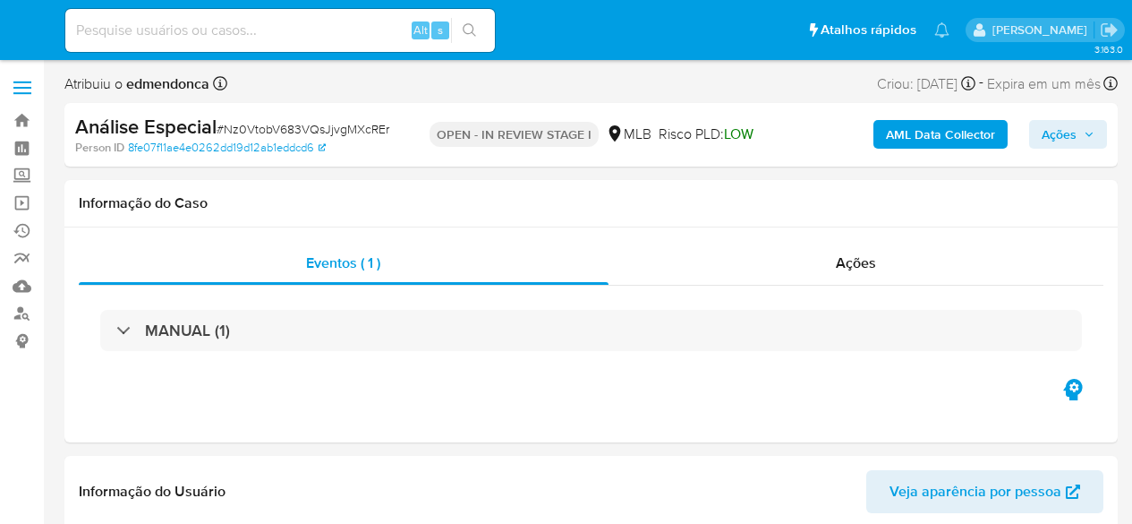
select select "10"
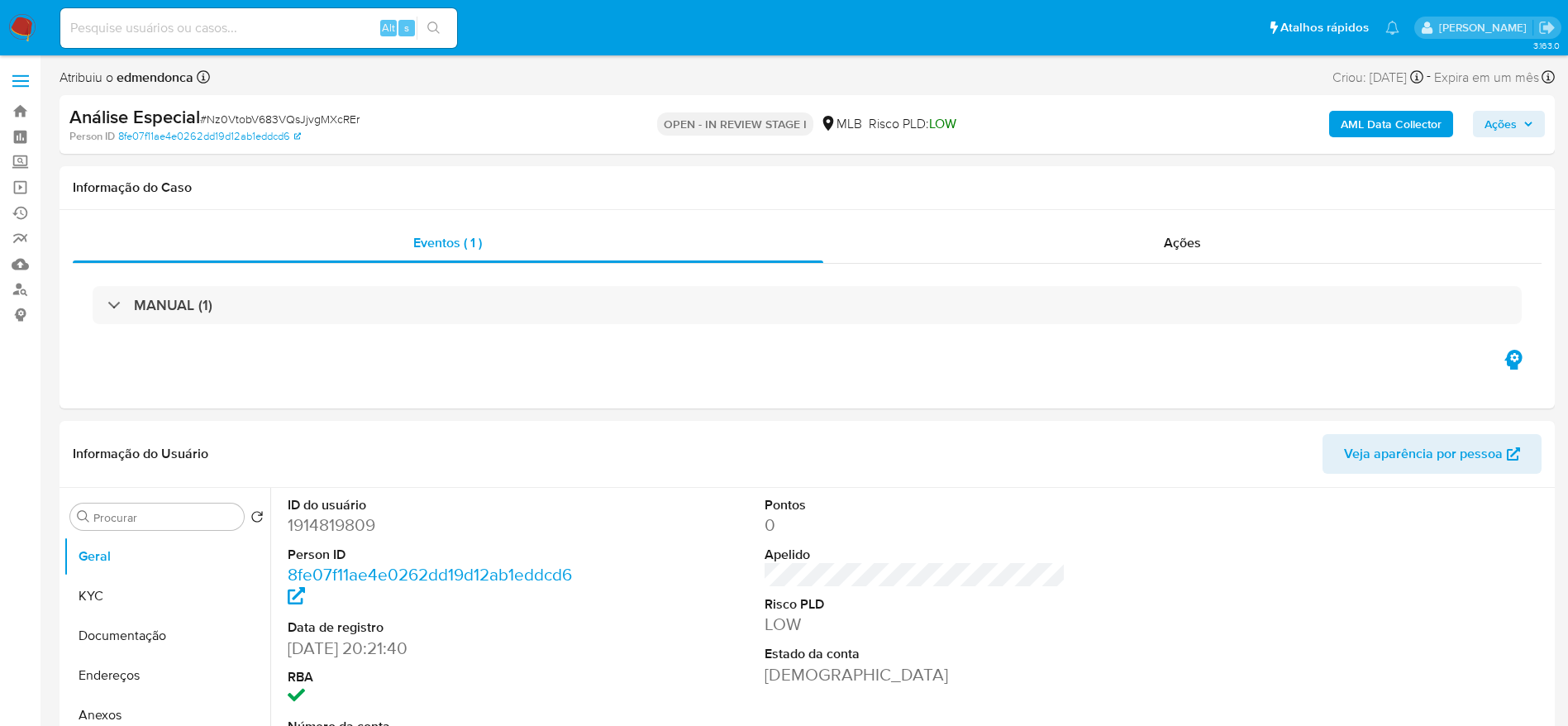
click at [330, 115] on span "# Nz0VtobV683VQsJjvgMXcREr" at bounding box center [280, 119] width 160 height 17
copy span "Nz0VtobV683VQsJjvgMXcREr"
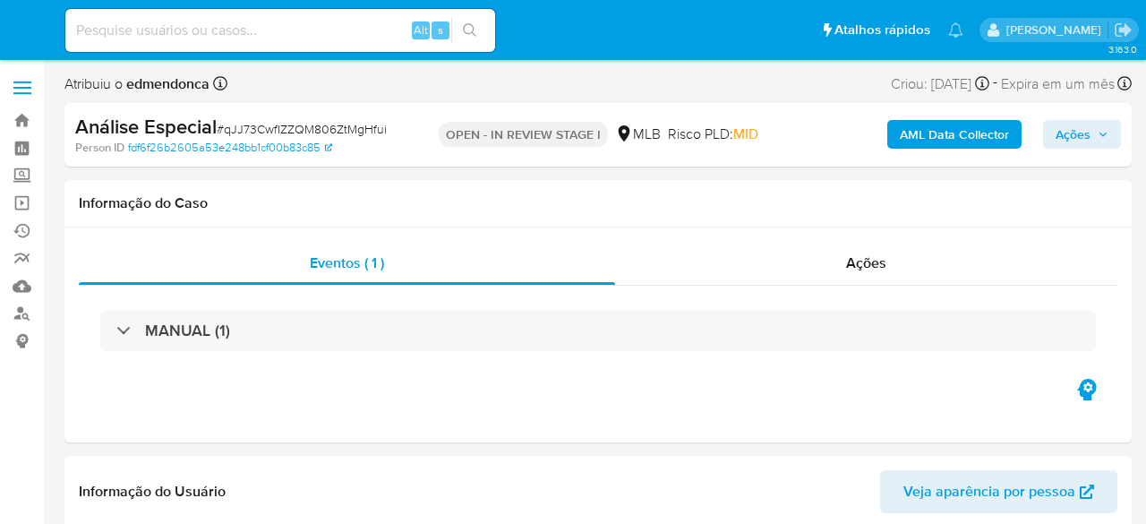
select select "10"
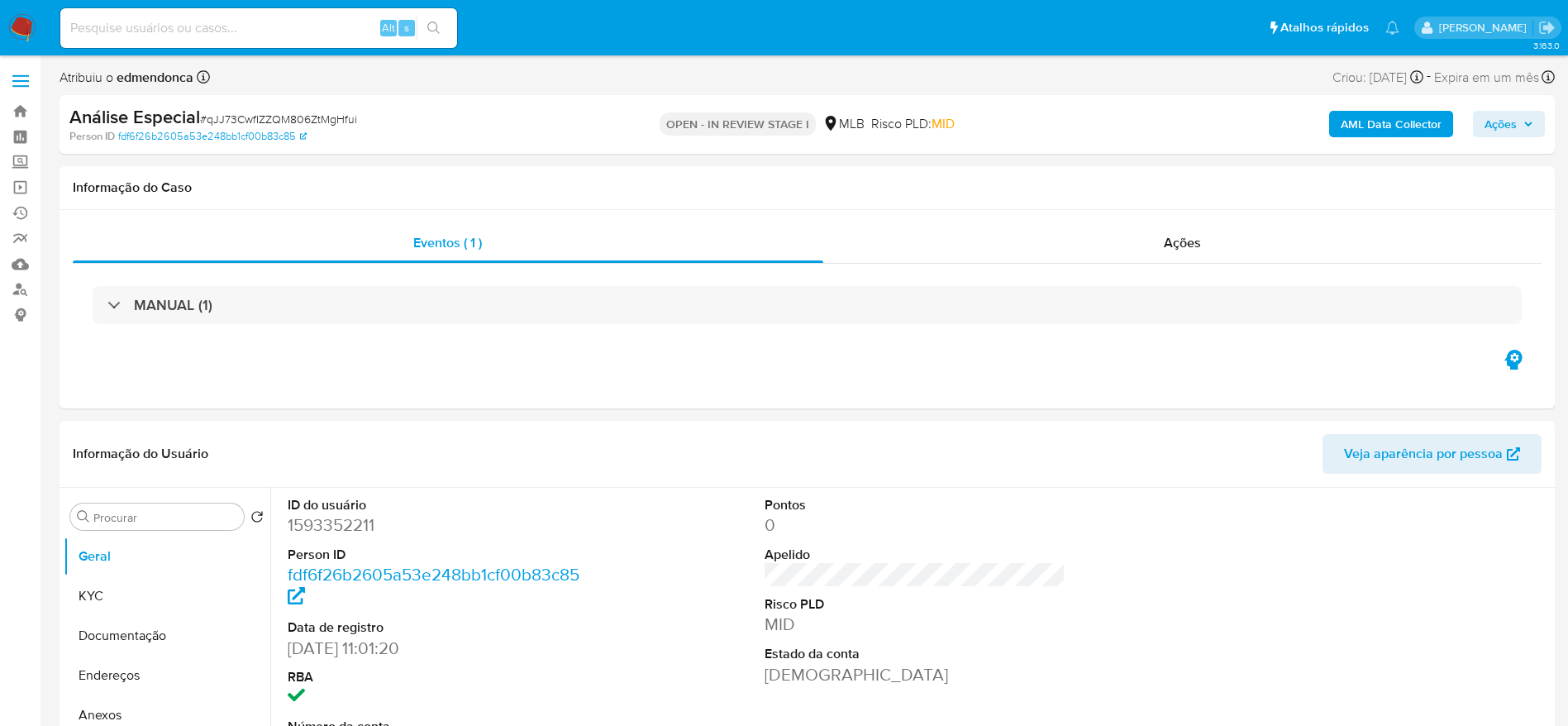
click at [332, 115] on span "# qJJ73CwfIZZQM806ZtMgHfui" at bounding box center [279, 119] width 157 height 17
copy span "qJJ73CwfIZZQM806ZtMgHfui"
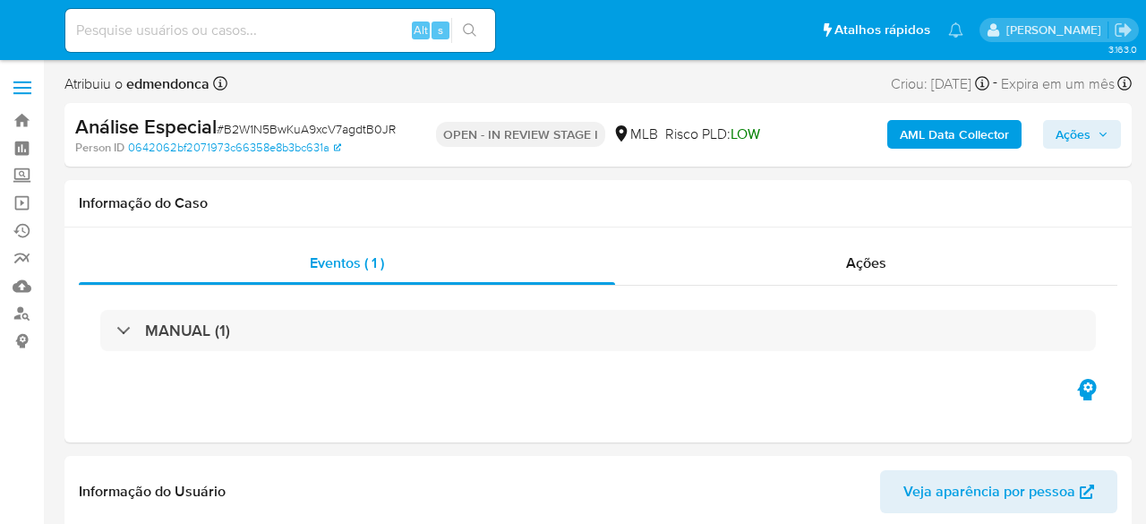
select select "10"
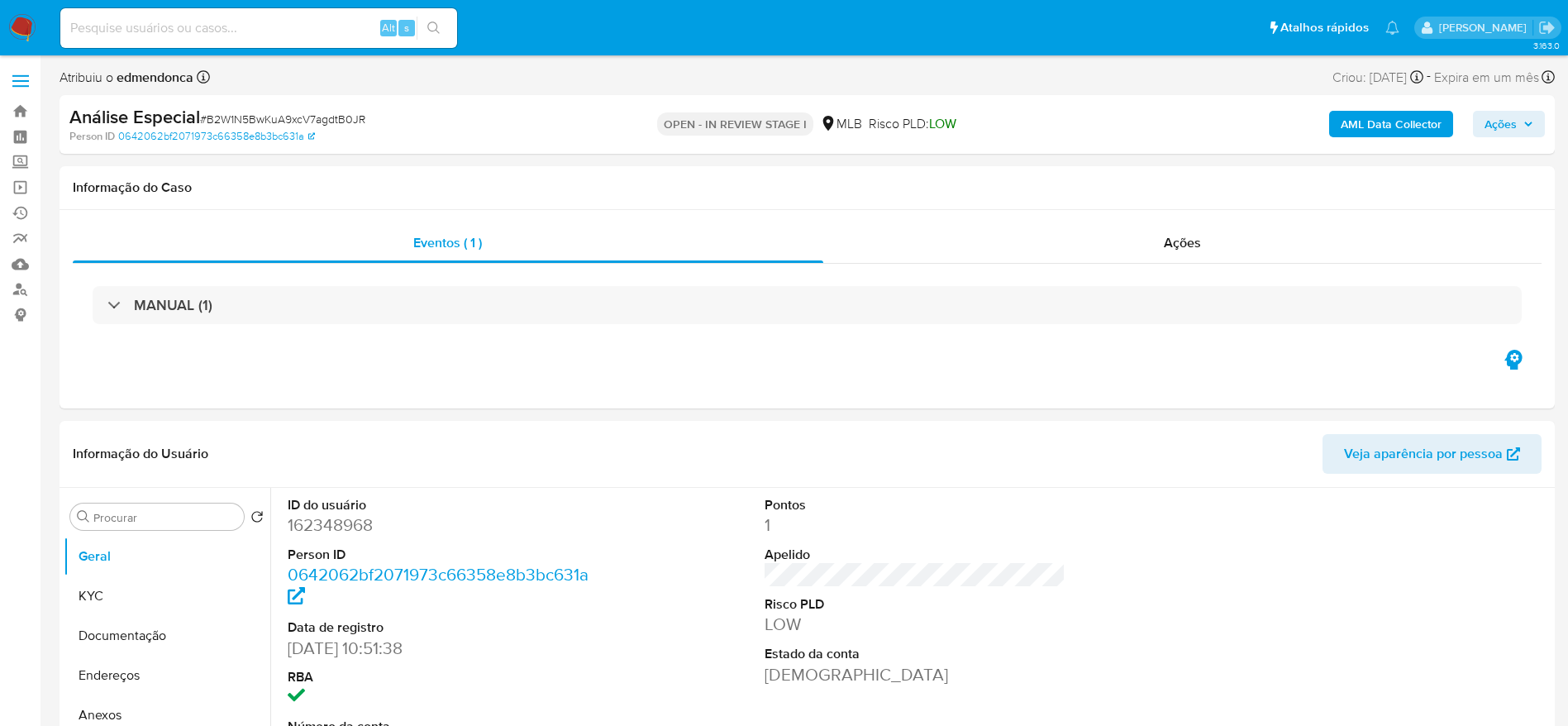
click at [345, 120] on span "# B2W1N5BwKuA9xcV7agdtB0JR" at bounding box center [283, 119] width 165 height 17
click at [345, 122] on span "# B2W1N5BwKuA9xcV7agdtB0JR" at bounding box center [283, 119] width 165 height 17
copy span "B2W1N5BwKuA9xcV7agdtB0JR"
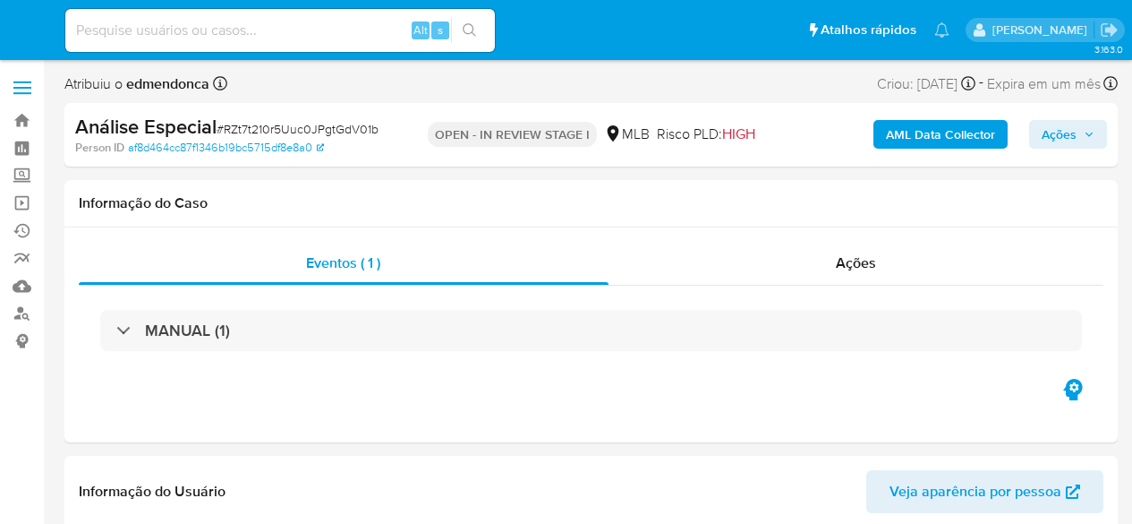
select select "10"
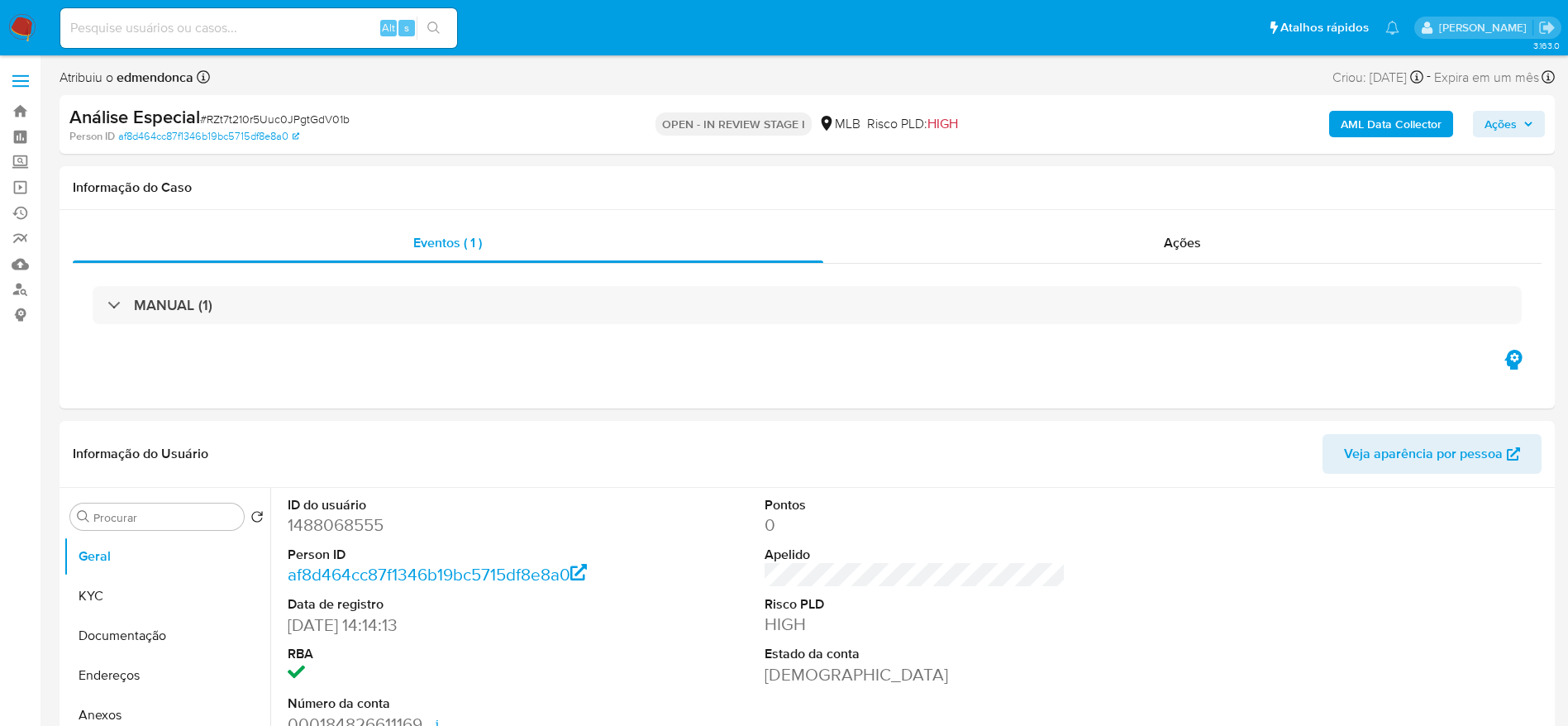
click at [301, 115] on span "# RZt7t210r5Uuc0JPgtGdV01b" at bounding box center [275, 119] width 150 height 17
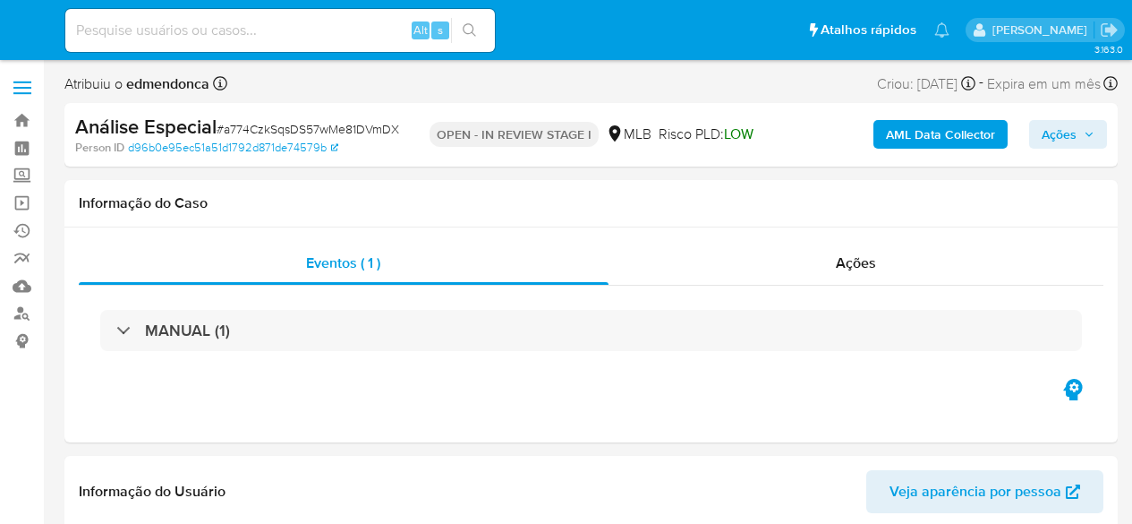
select select "10"
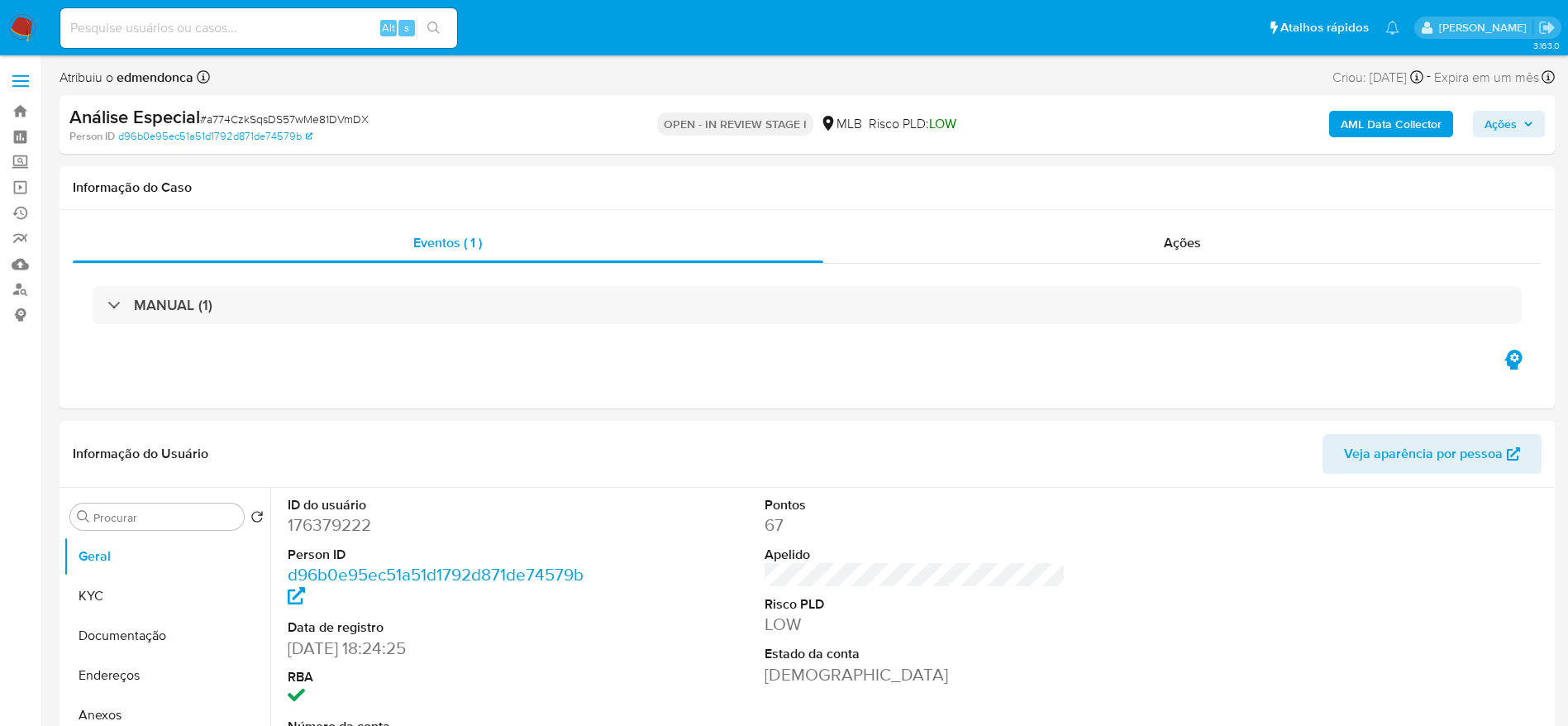
click at [324, 124] on span "# a774CzkSqsDS57wMe81DVmDX" at bounding box center [284, 119] width 169 height 17
copy span "a774CzkSqsDS57wMe81DVmDX"
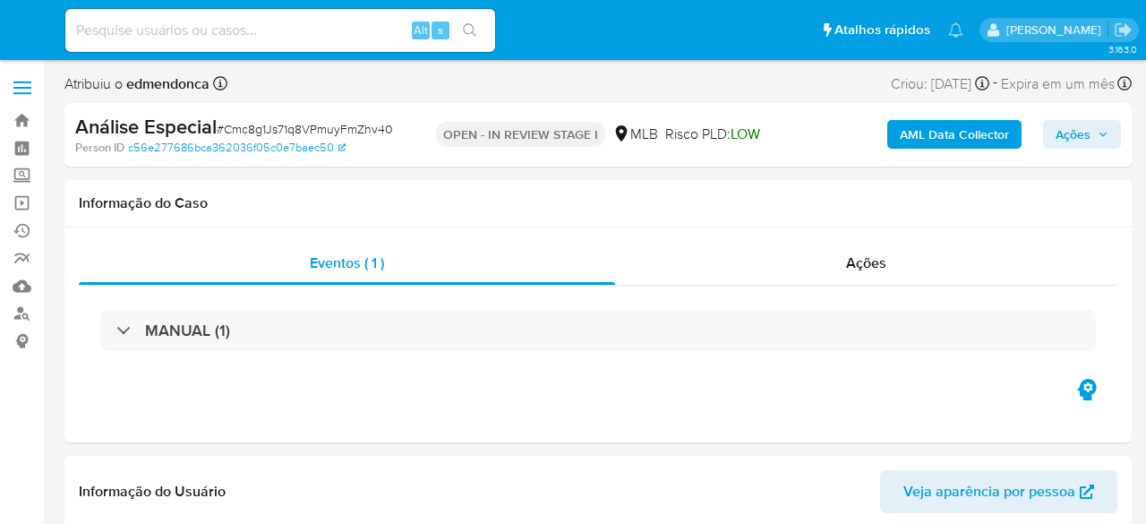
select select "10"
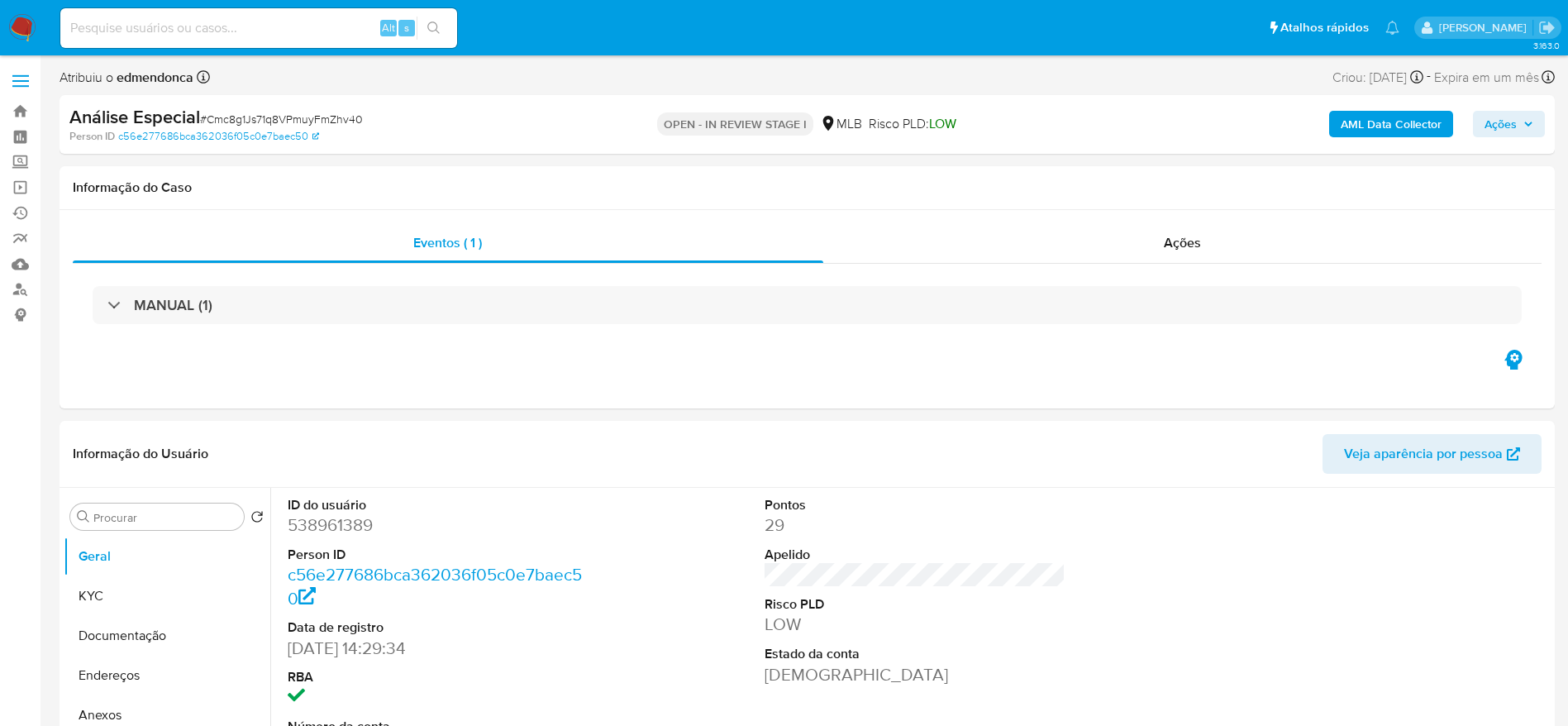
click at [328, 122] on span "# Cmc8g1Js71q8VPmuyFmZhv40" at bounding box center [282, 119] width 163 height 17
copy span "Cmc8g1Js71q8VPmuyFmZhv40"
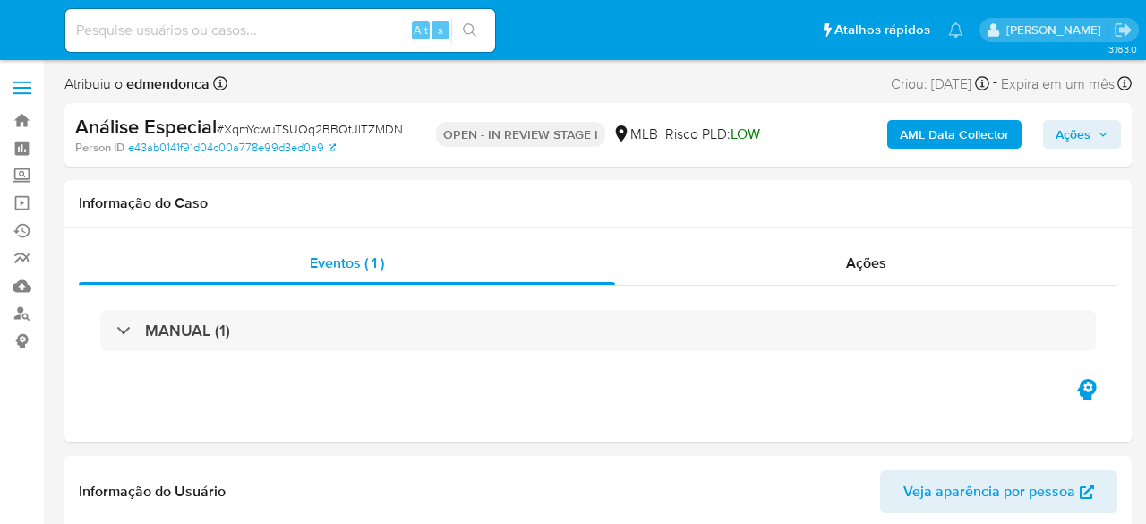
select select "10"
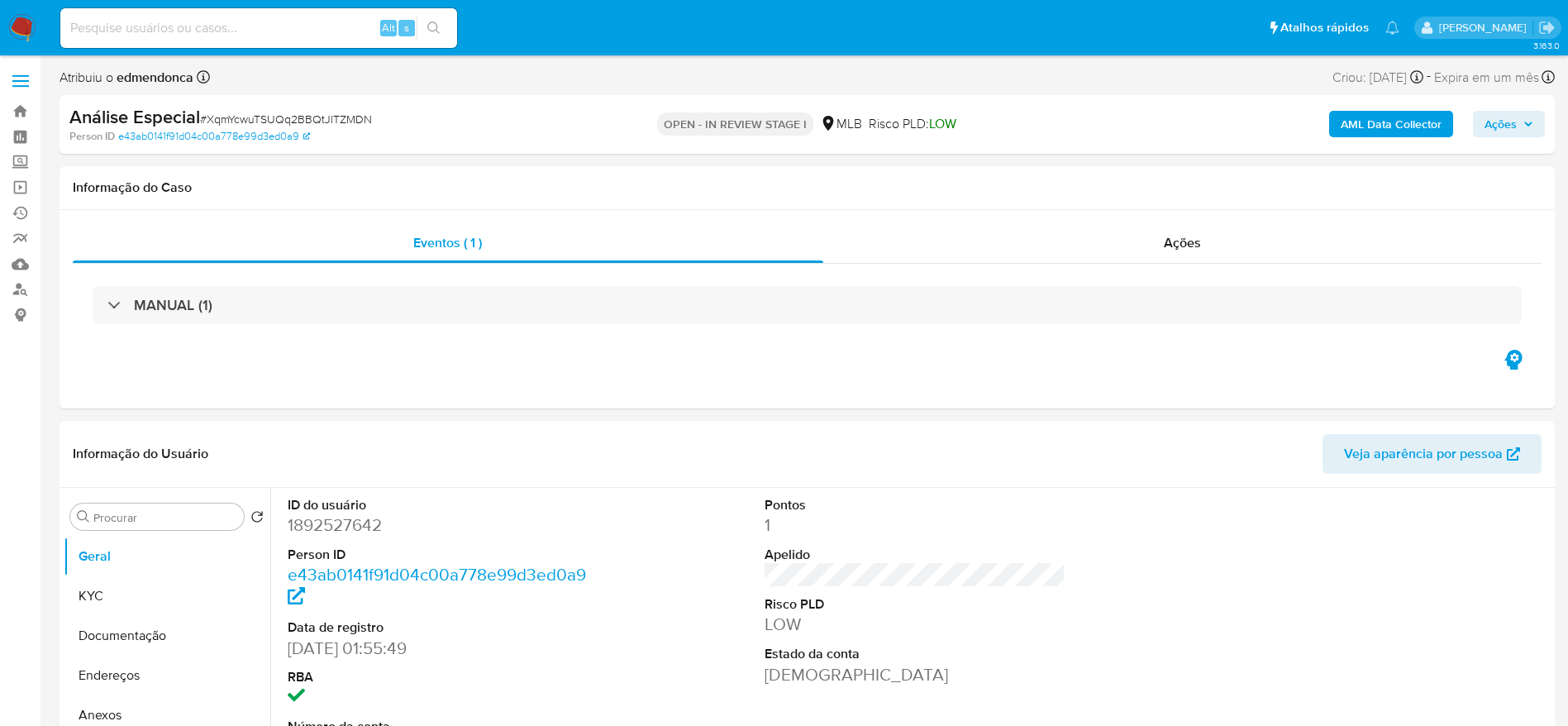
click at [308, 119] on span "# XqmYcwuTSUQq2BBQtJlTZMDN" at bounding box center [286, 119] width 172 height 17
copy span "XqmYcwuTSUQq2BBQtJlTZMDN"
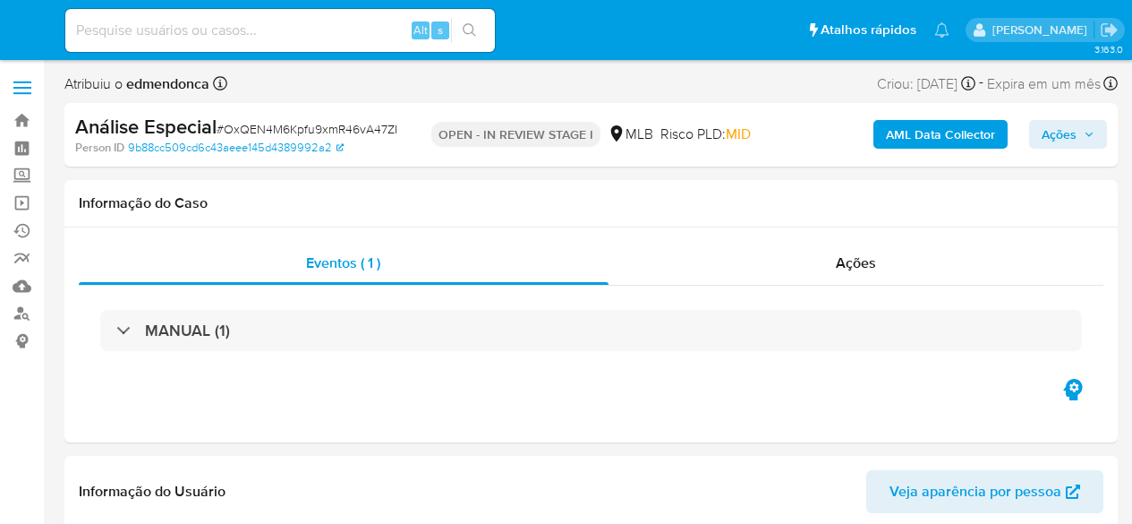
select select "10"
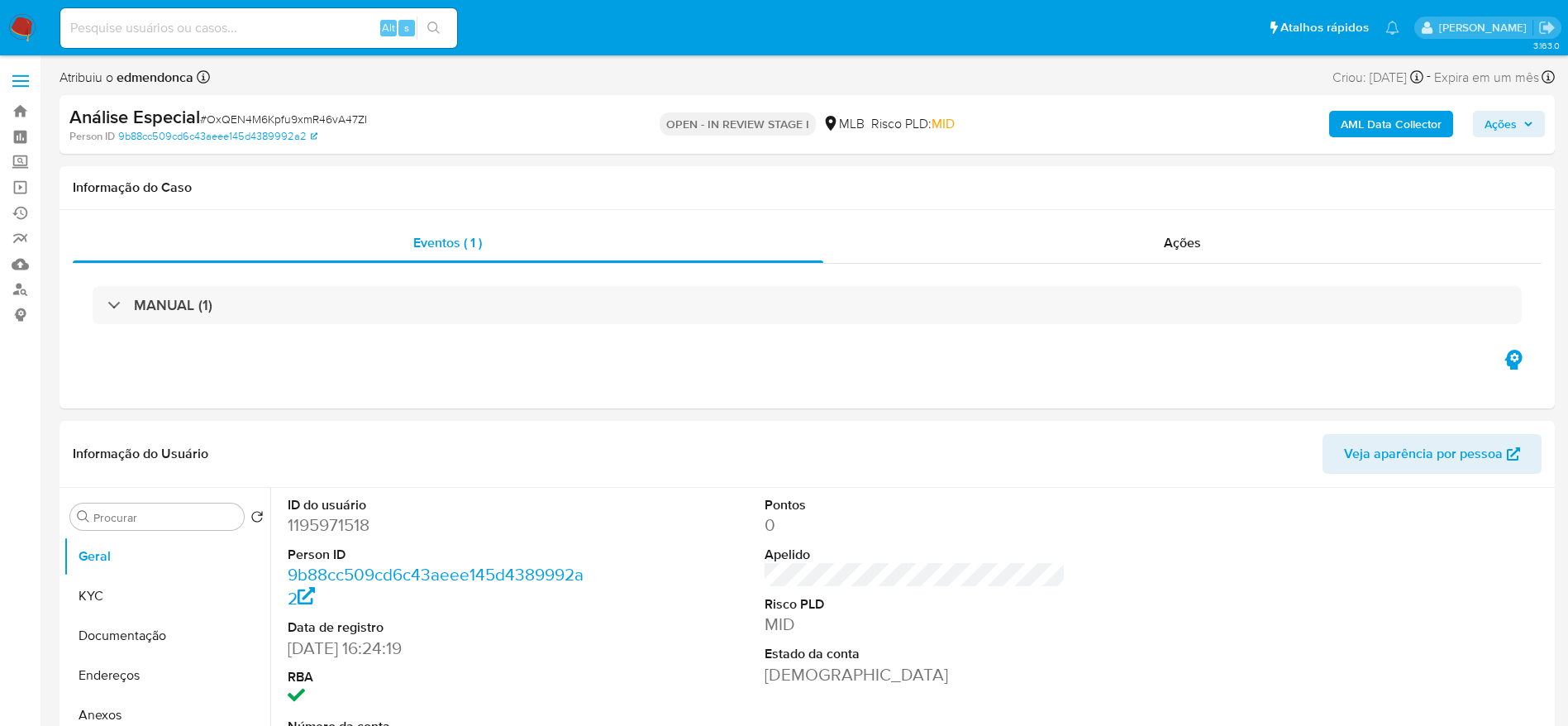
click at [338, 116] on span "# OxQEN4M6Kpfu9xmR46vA47ZI" at bounding box center [283, 119] width 167 height 17
copy span "OxQEN4M6Kpfu9xmR46vA47ZI"
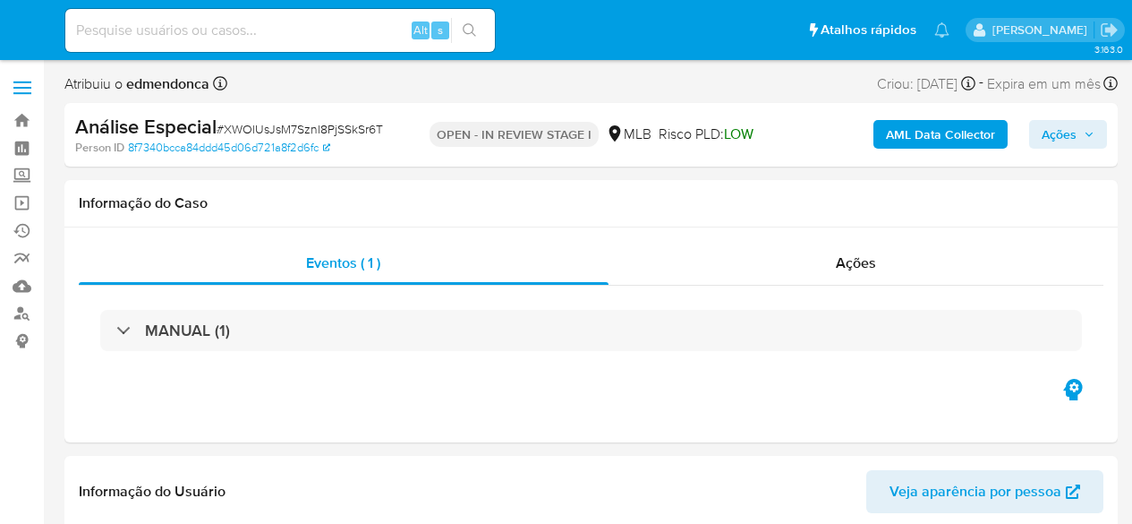
select select "10"
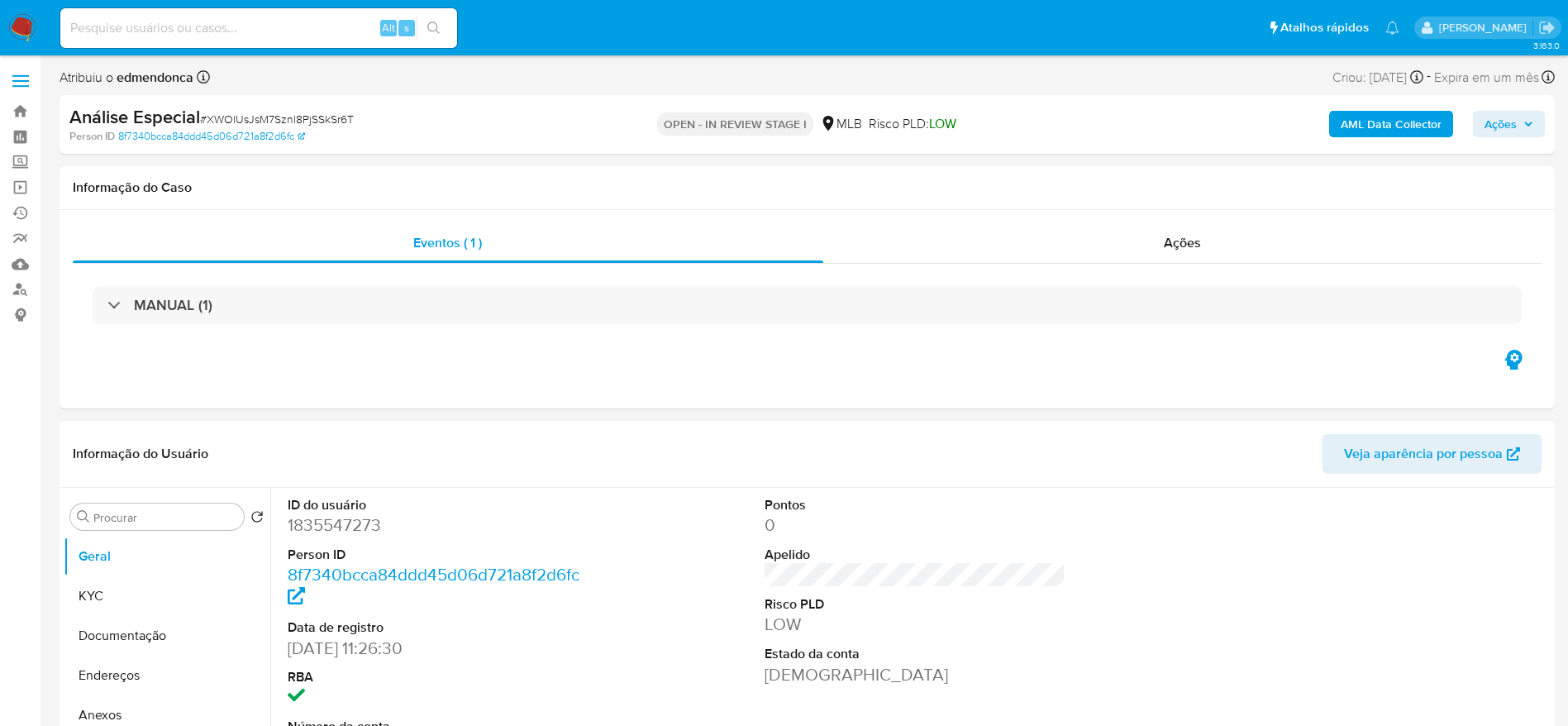
click at [324, 130] on div "Person ID 8f7340bcca84ddd45d06d721a8f2d6fc" at bounding box center [313, 137] width 488 height 15
click at [330, 121] on span "# XWOlUsJsM7Sznl8PjSSkSr6T" at bounding box center [277, 119] width 154 height 17
copy span "XWOlUsJsM7Sznl8PjSSkSr6T"
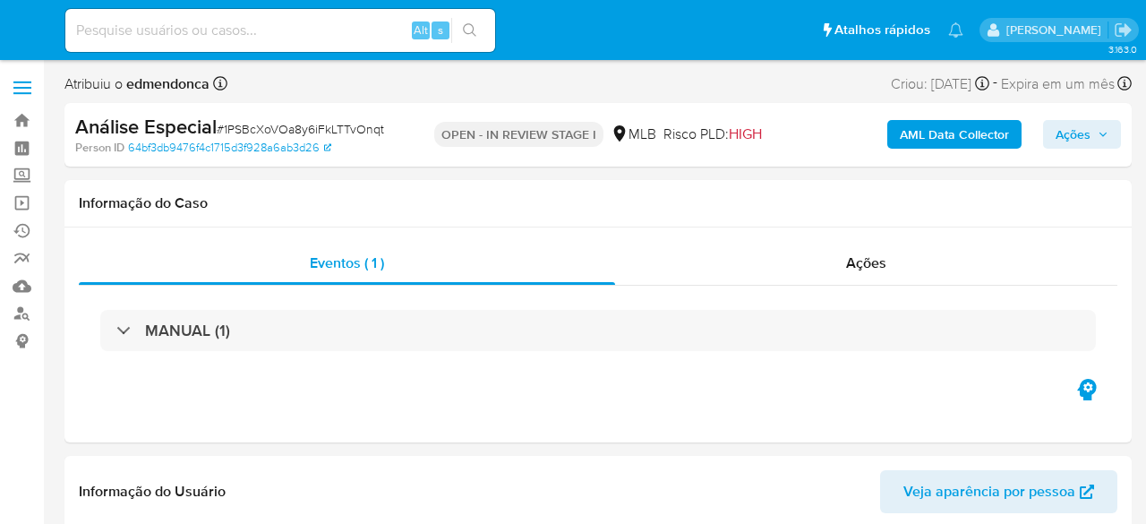
select select "10"
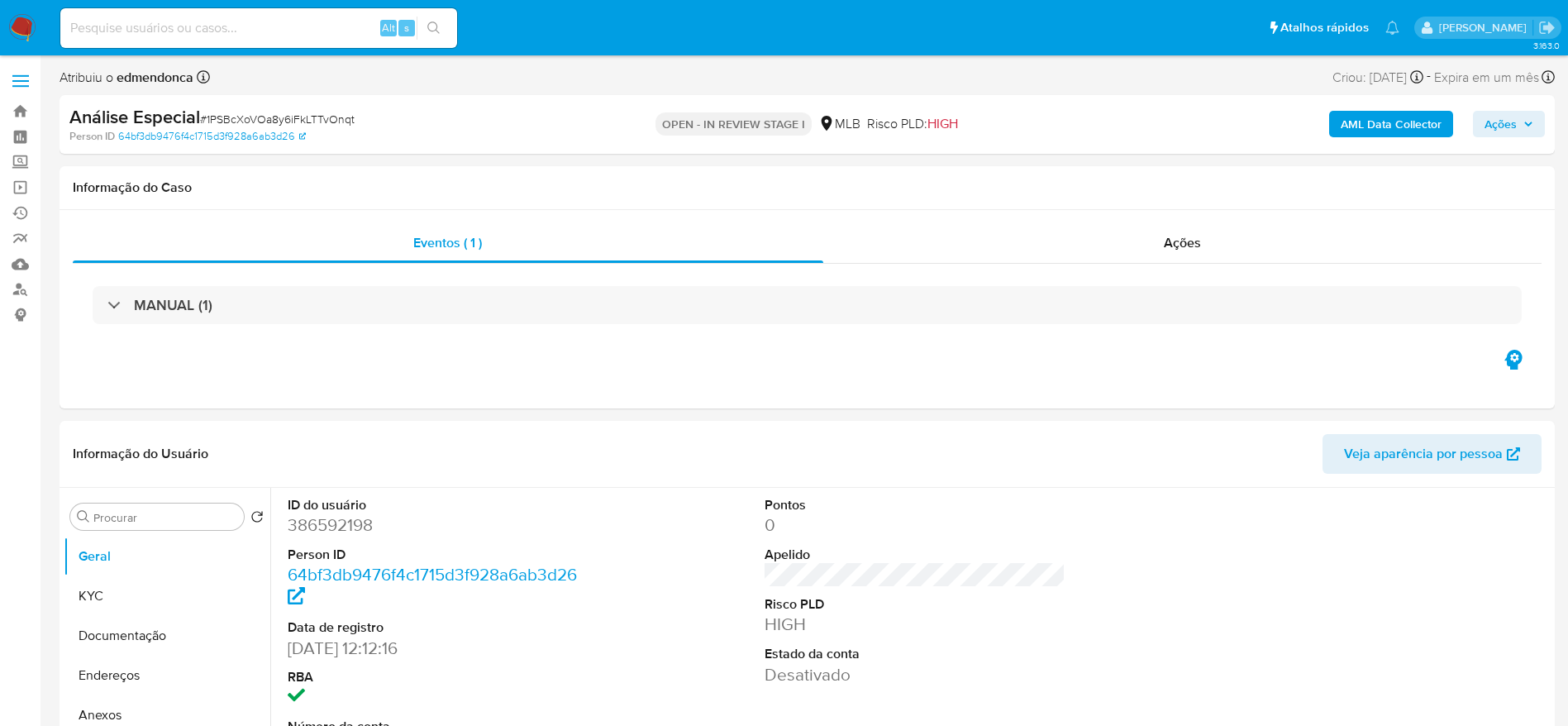
click at [330, 124] on span "# 1PSBcXoVOa8y6iFkLTTvOnqt" at bounding box center [277, 119] width 154 height 17
copy span "1PSBcXoVOa8y6iFkLTTvOnqt"
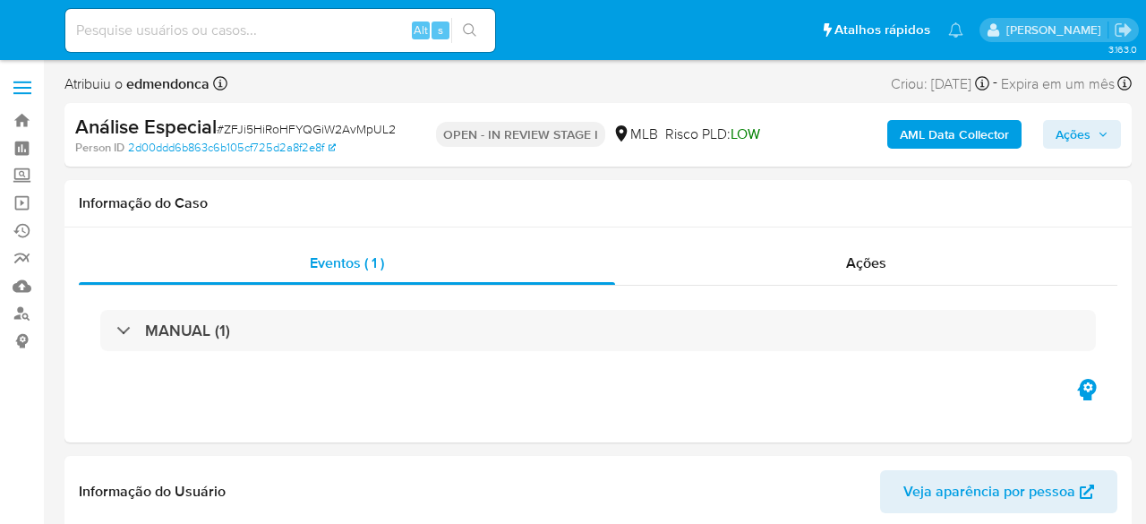
select select "10"
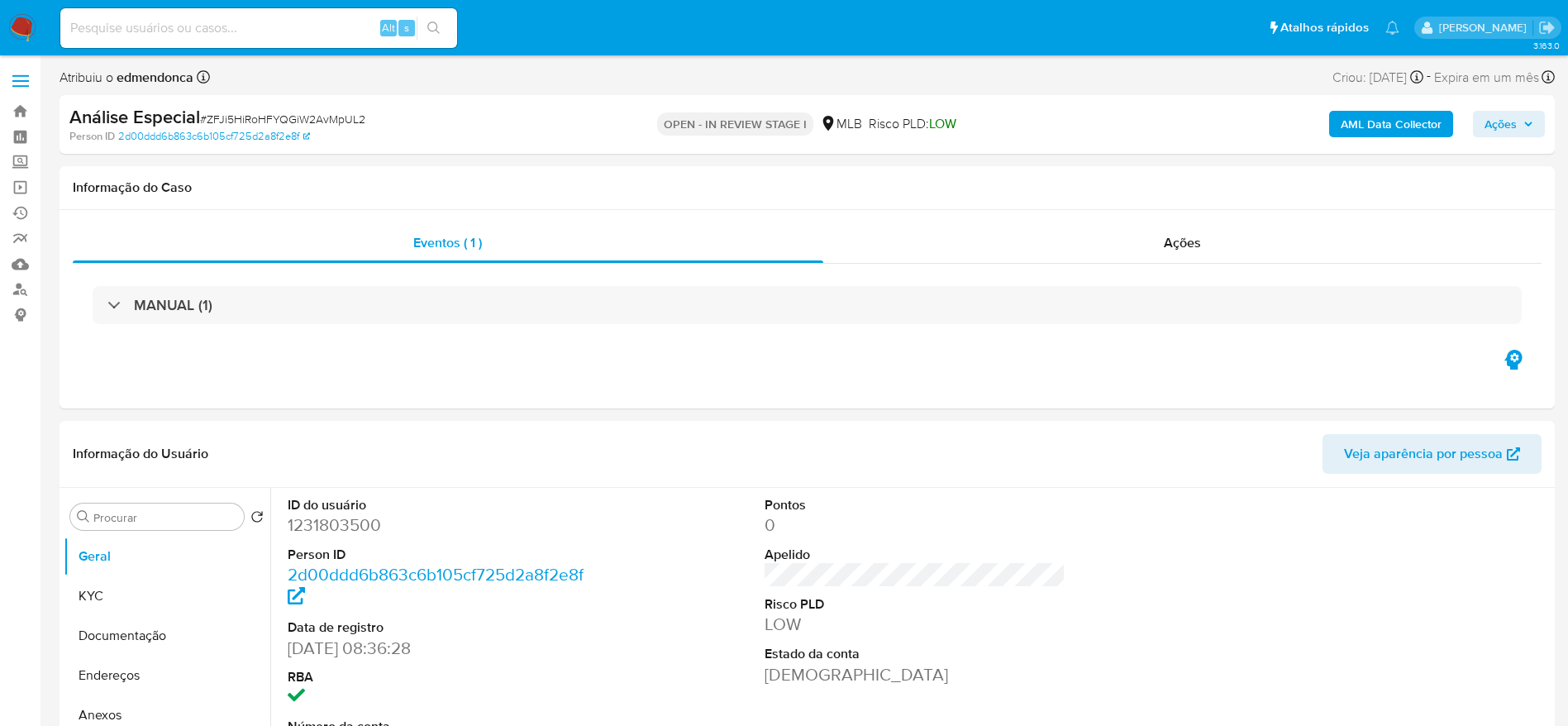
click at [323, 117] on span "# ZFJi5HiRoHFYQGiW2AvMpUL2" at bounding box center [283, 119] width 165 height 17
copy span "ZFJi5HiRoHFYQGiW2AvMpUL2"
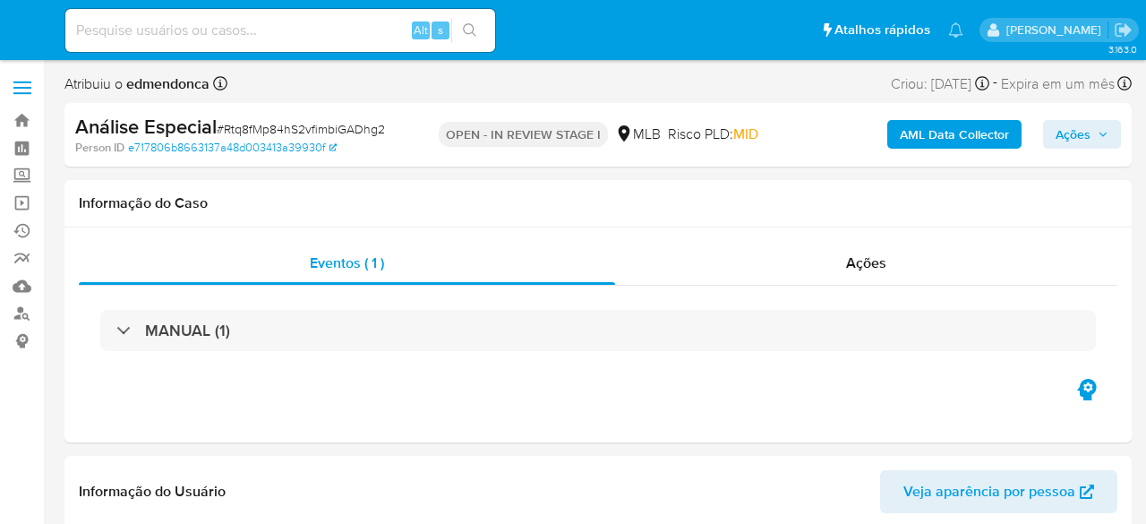
select select "10"
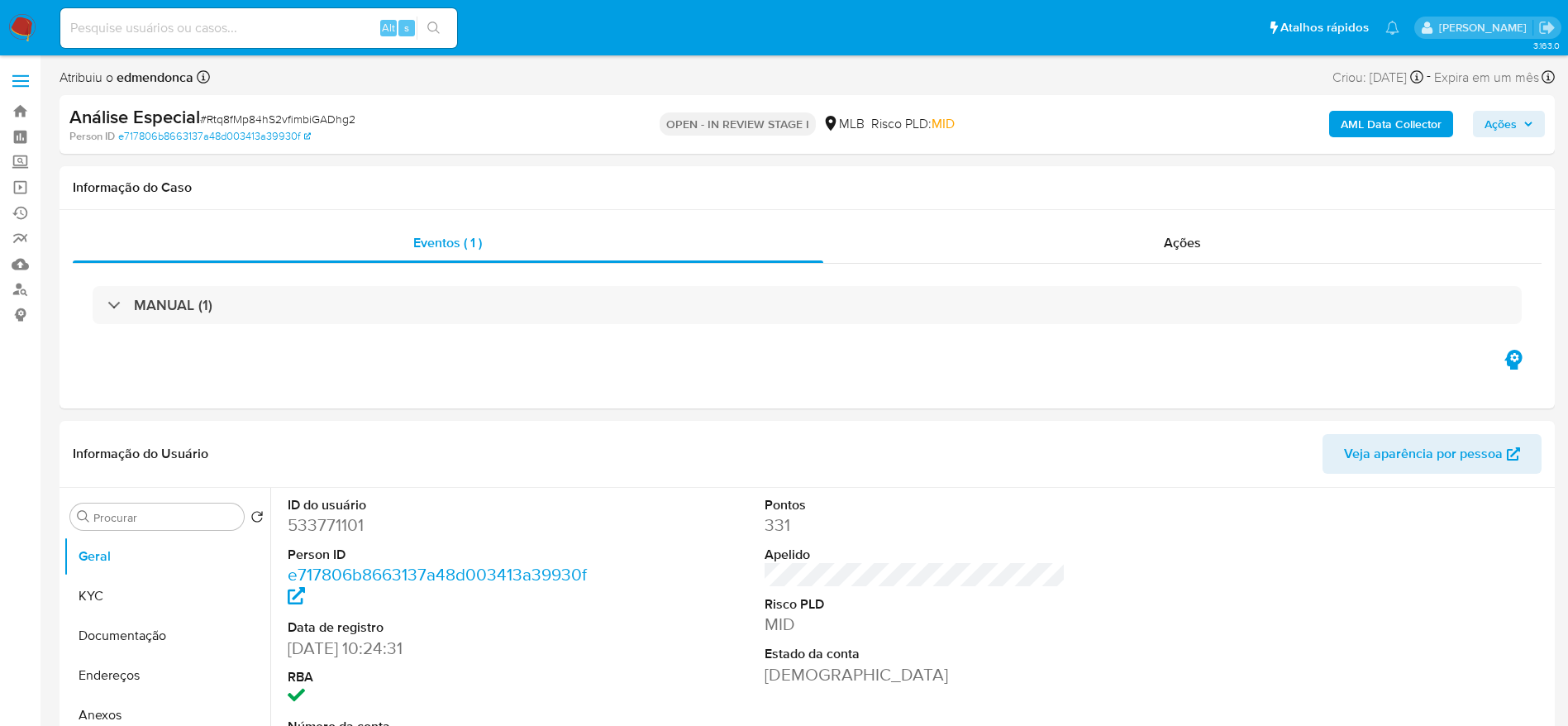
click at [344, 113] on span "# Rtq8fMp84hS2vfimbiGADhg2" at bounding box center [278, 119] width 155 height 17
copy span "Rtq8fMp84hS2vfimbiGADhg2"
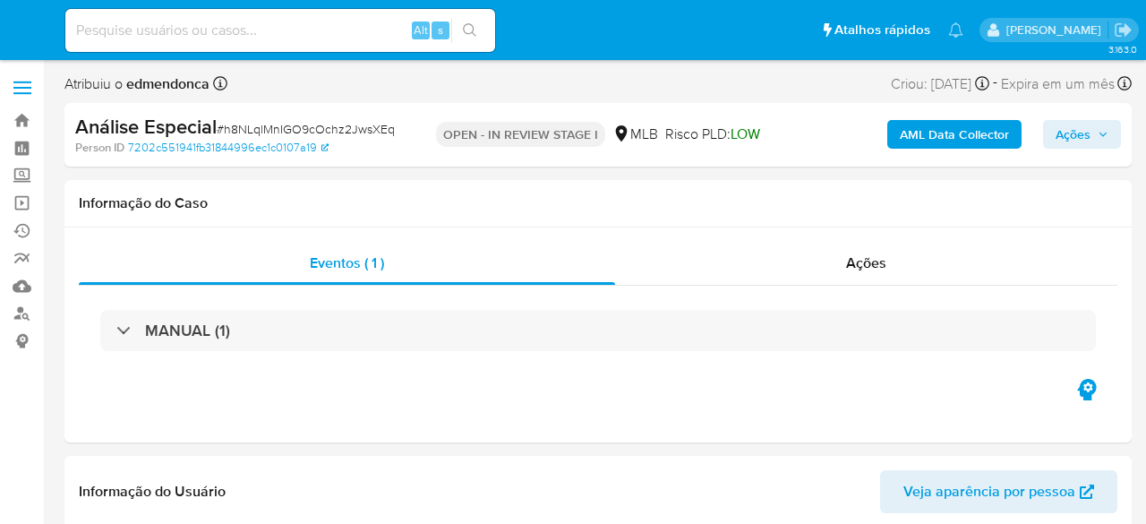
select select "10"
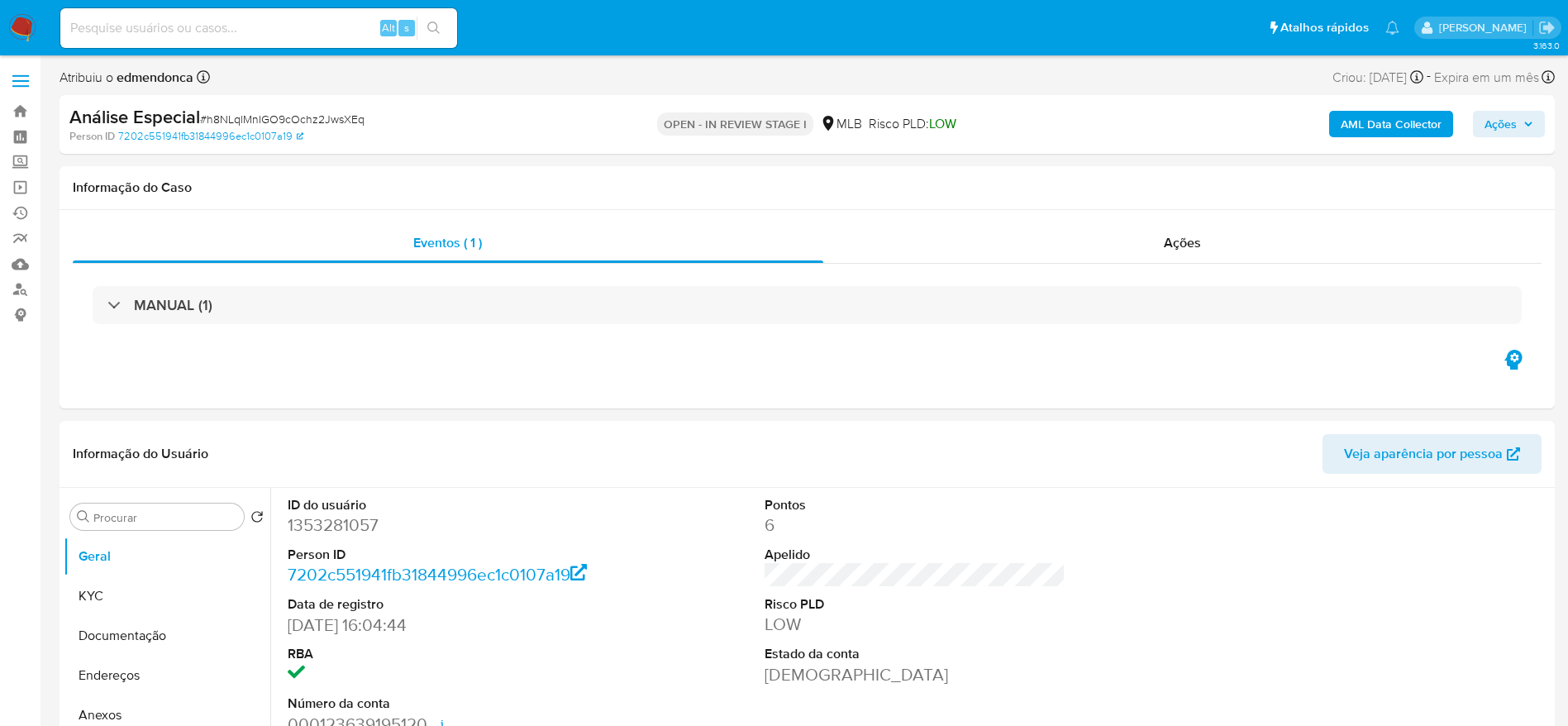
click at [341, 112] on span "# h8NLqlMnIGO9cOchz2JwsXEq" at bounding box center [283, 119] width 164 height 17
copy span "h8NLqlMnIGO9cOchz2JwsXEq"
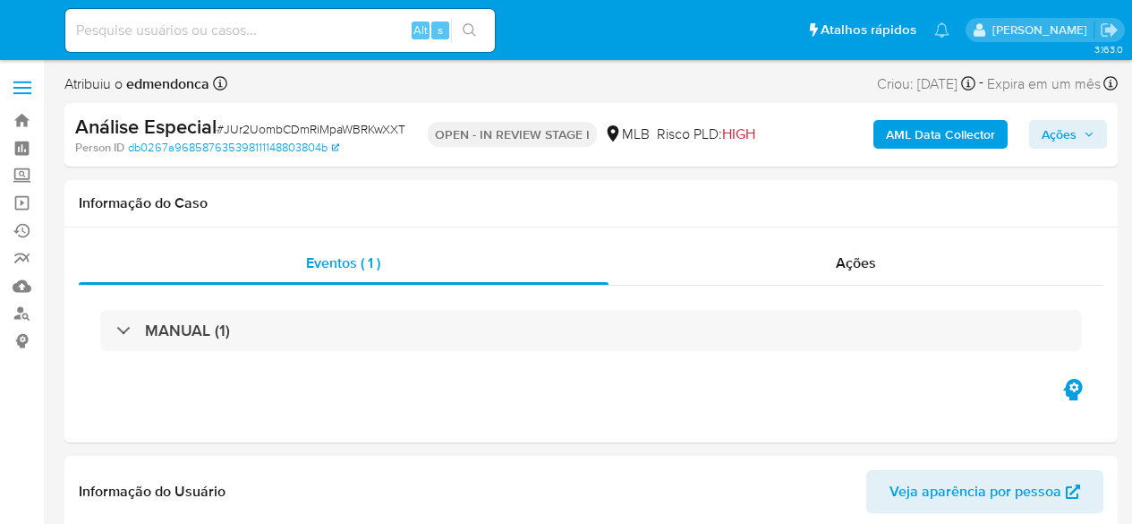
select select "10"
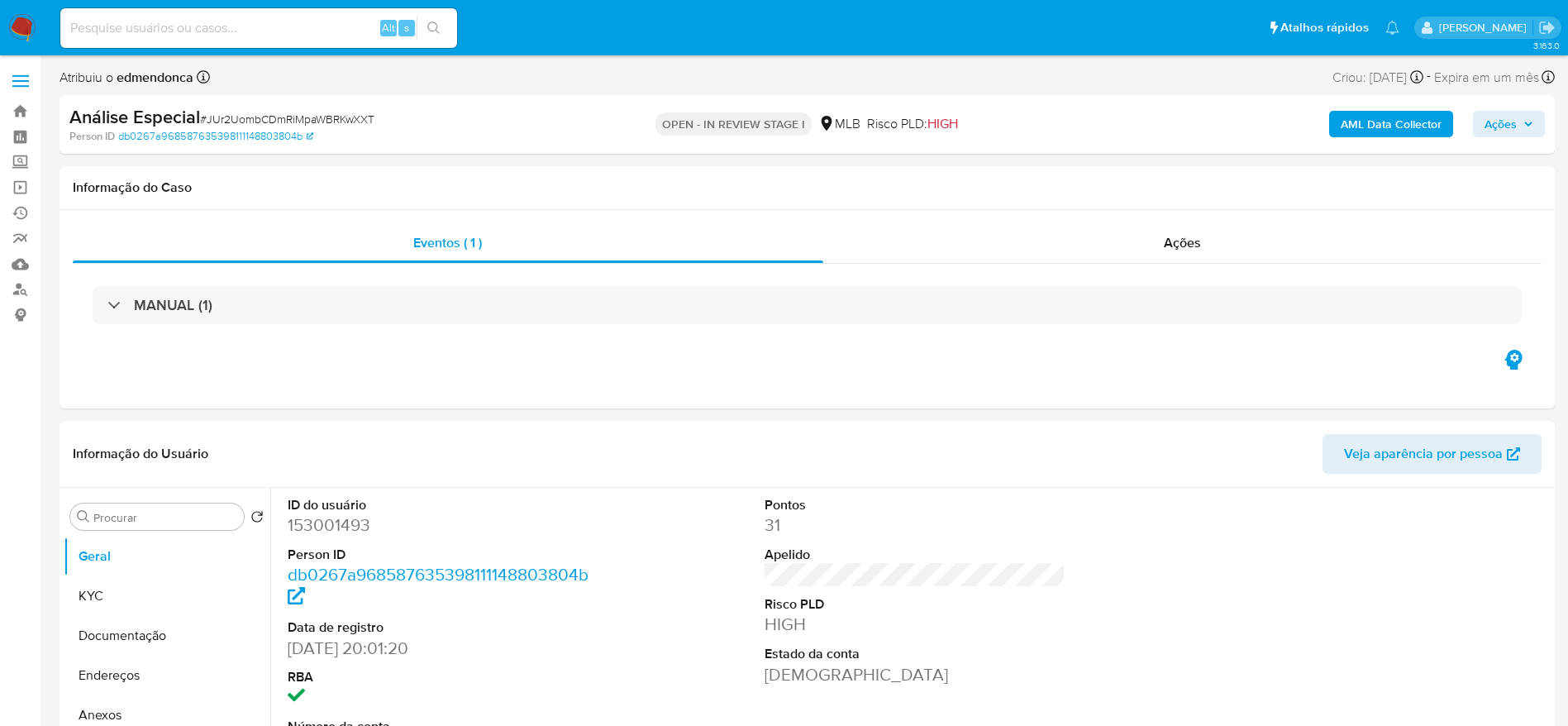
click at [359, 108] on div "Análise Especial # JUr2UombCDmRiMpaWBRKwXXT" at bounding box center [312, 117] width 486 height 25
copy span "JUr2UombCDmRiMpaWBRKwXXT"
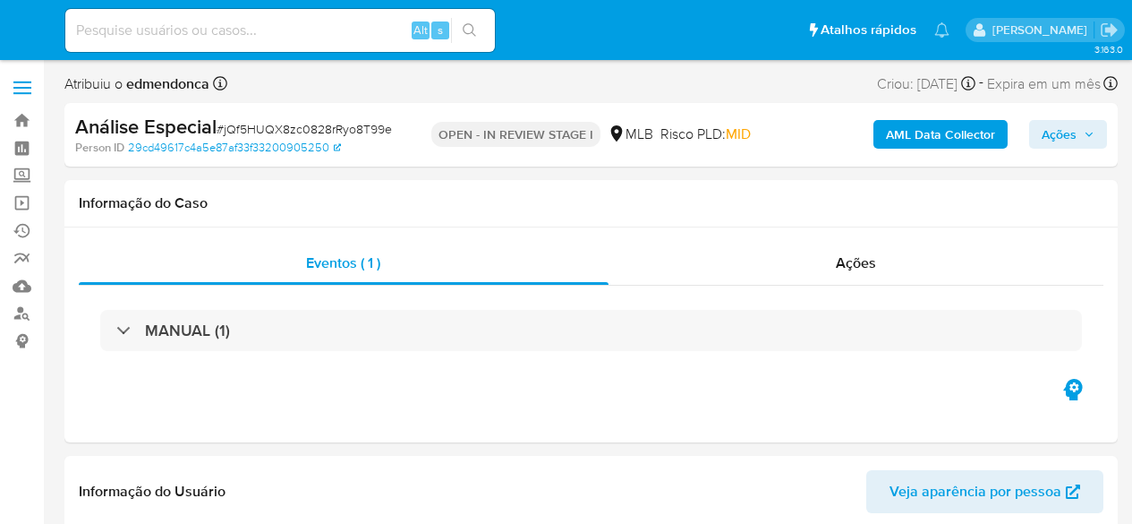
select select "10"
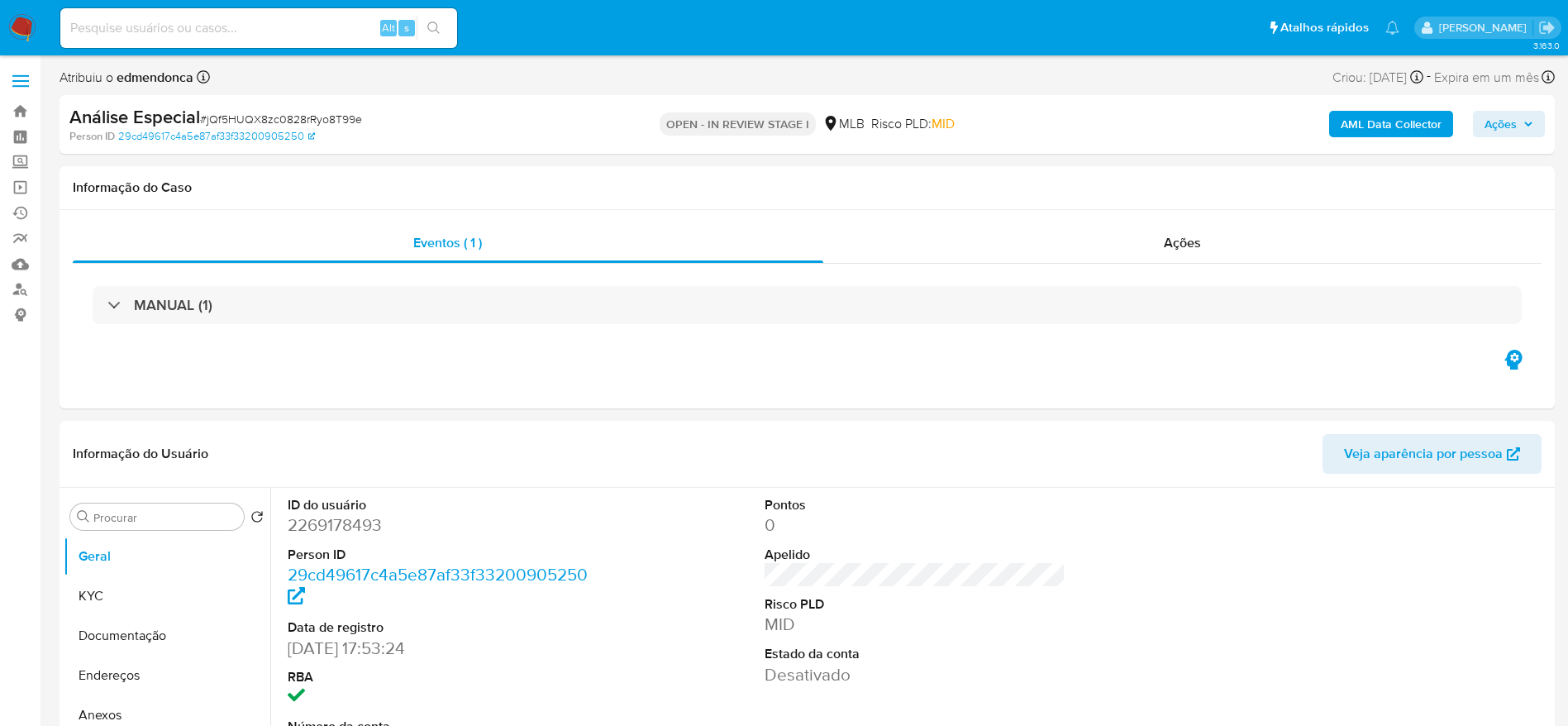
click at [336, 120] on span "# jQf5HUQX8zc0828rRyo8T99e" at bounding box center [281, 119] width 162 height 17
copy span "jQf5HUQX8zc0828rRyo8T99e"
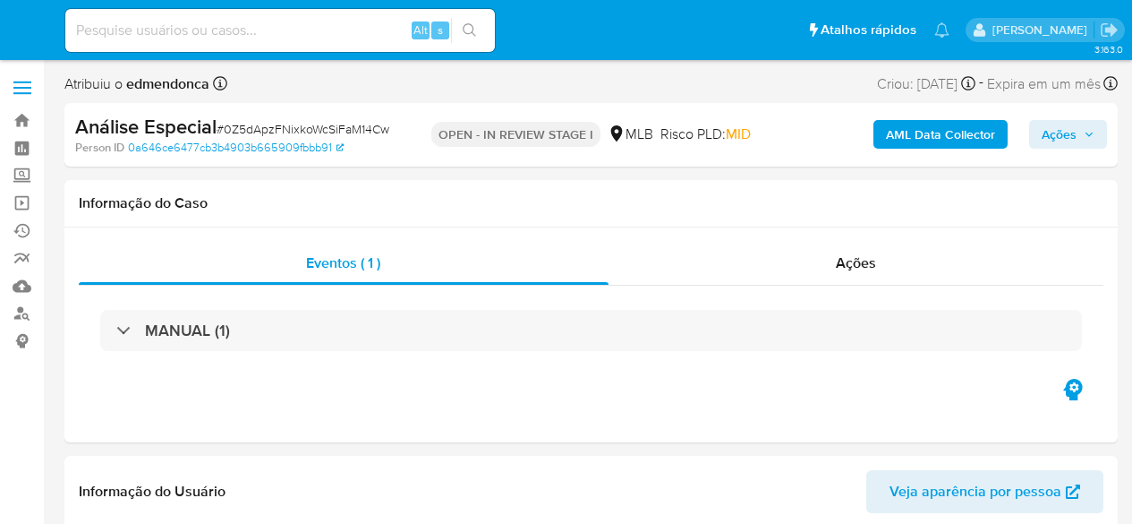
select select "10"
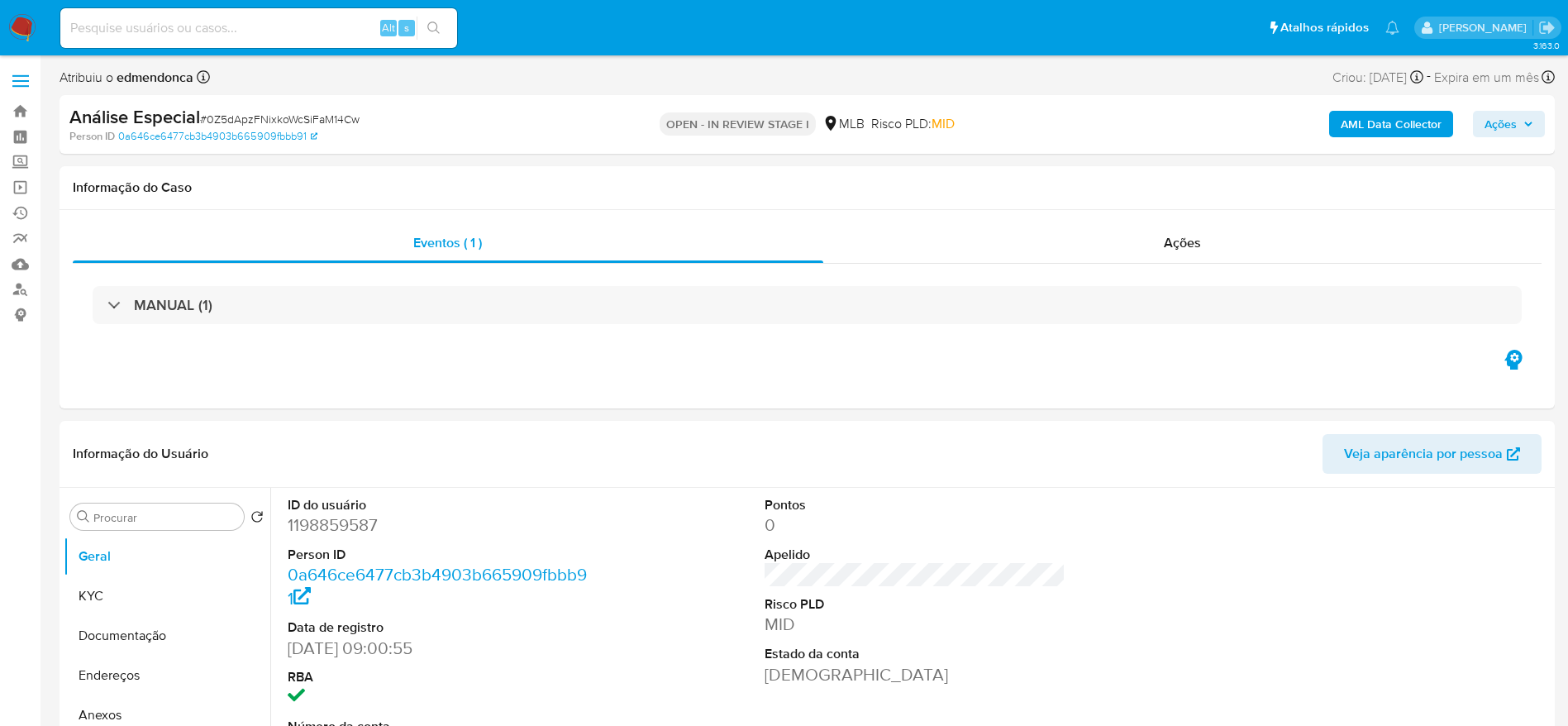
click at [340, 113] on span "# 0Z5dApzFNixkoWcSiFaM14Cw" at bounding box center [280, 119] width 160 height 17
copy span "0Z5dApzFNixkoWcSiFaM14Cw"
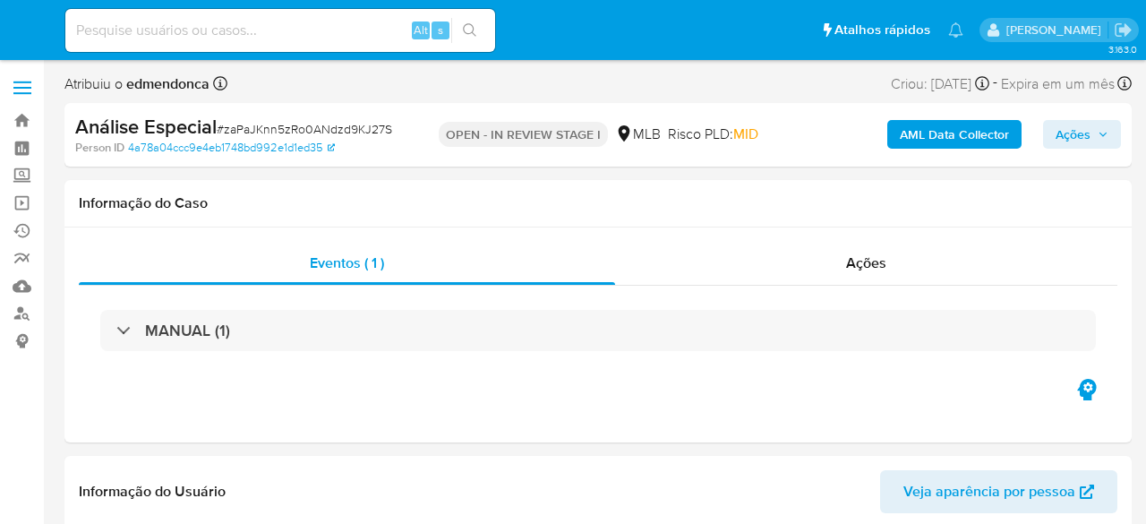
select select "10"
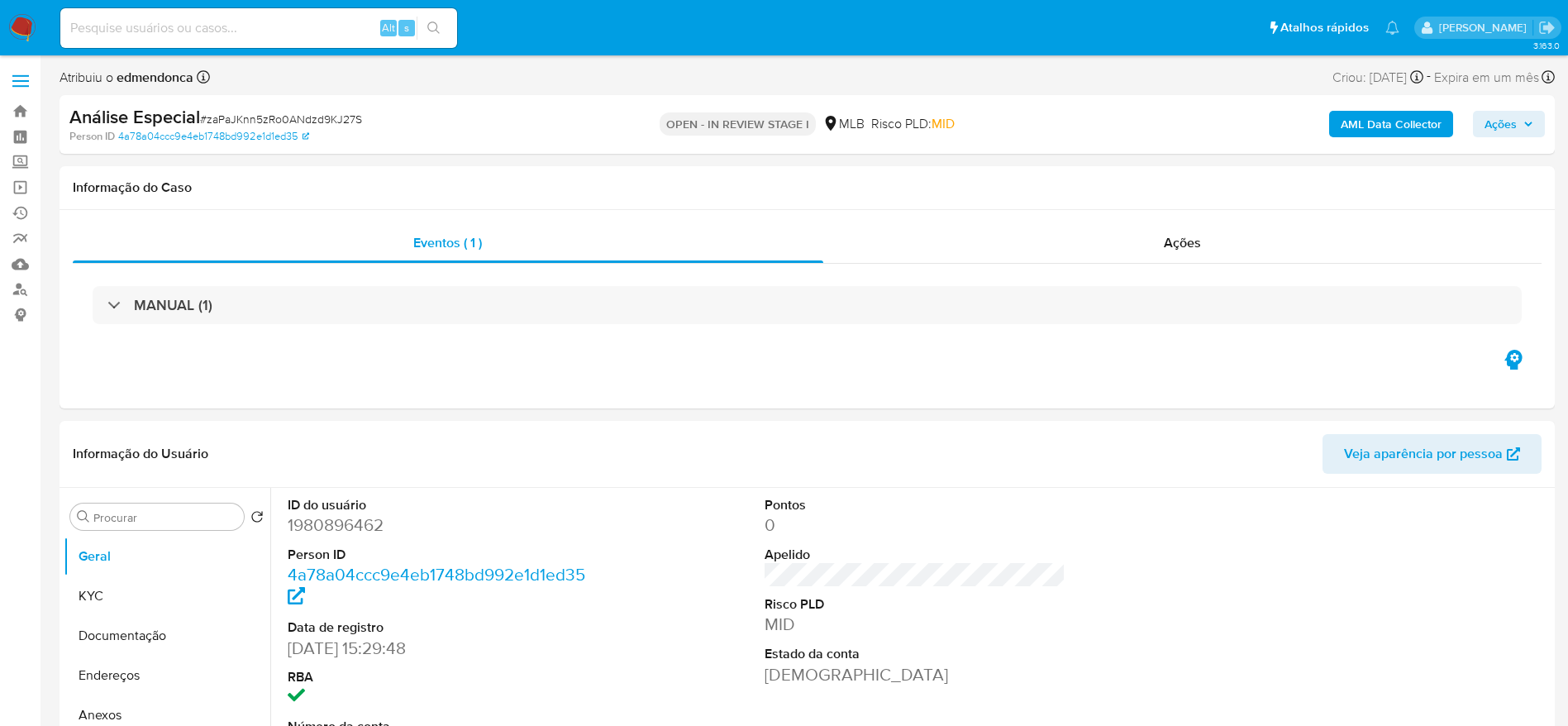
click at [324, 122] on span "# zaPaJKnn5zRo0ANdzd9KJ27S" at bounding box center [281, 119] width 162 height 17
copy span "zaPaJKnn5zRo0ANdzd9KJ27S"
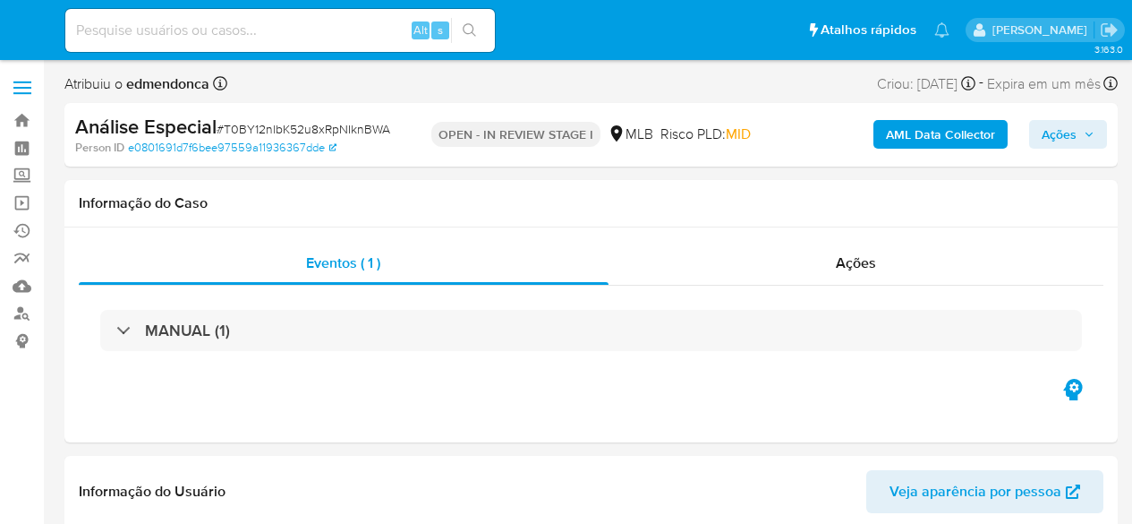
select select "10"
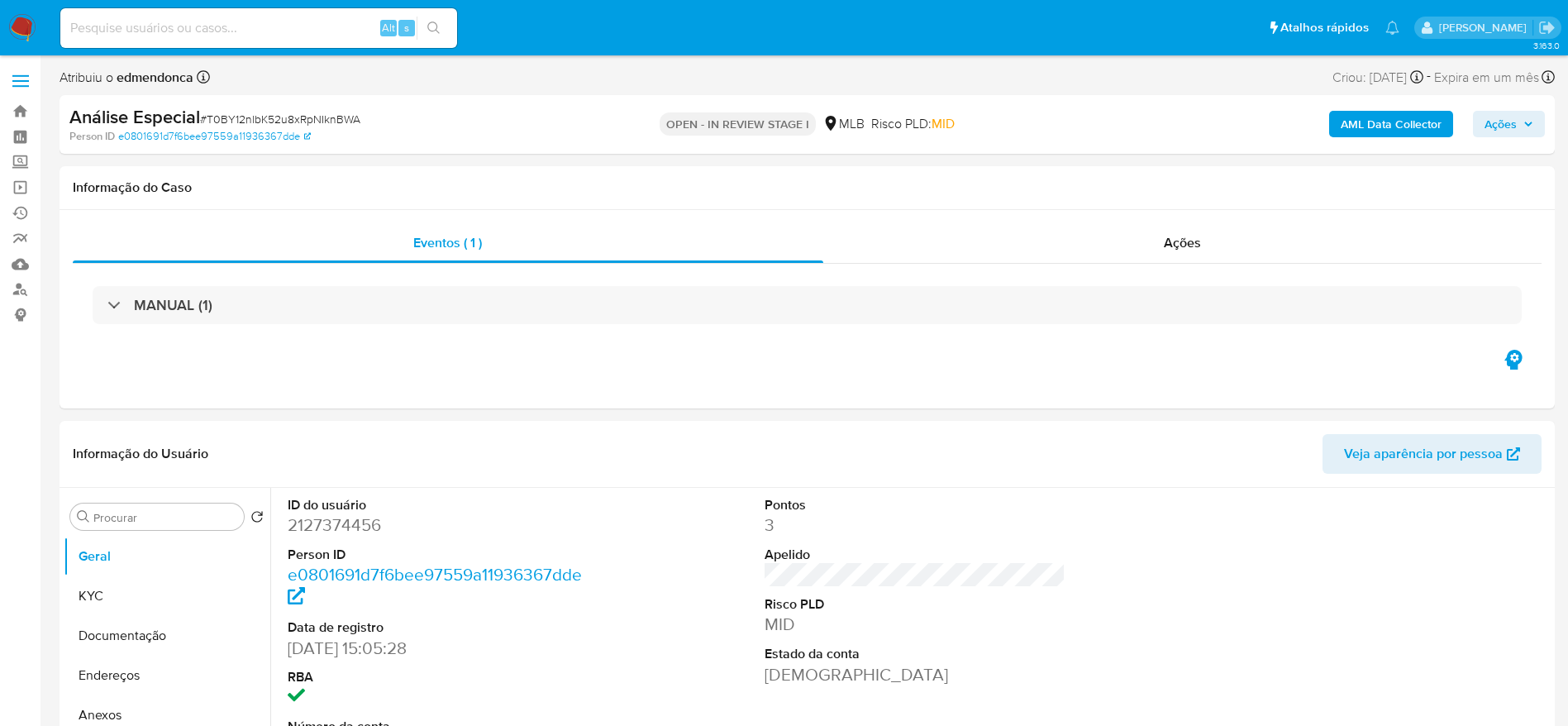
click at [335, 124] on span "# T0BY12nlbK52u8xRpNIknBWA" at bounding box center [281, 119] width 161 height 17
copy span "T0BY12nlbK52u8xRpNIknBWA"
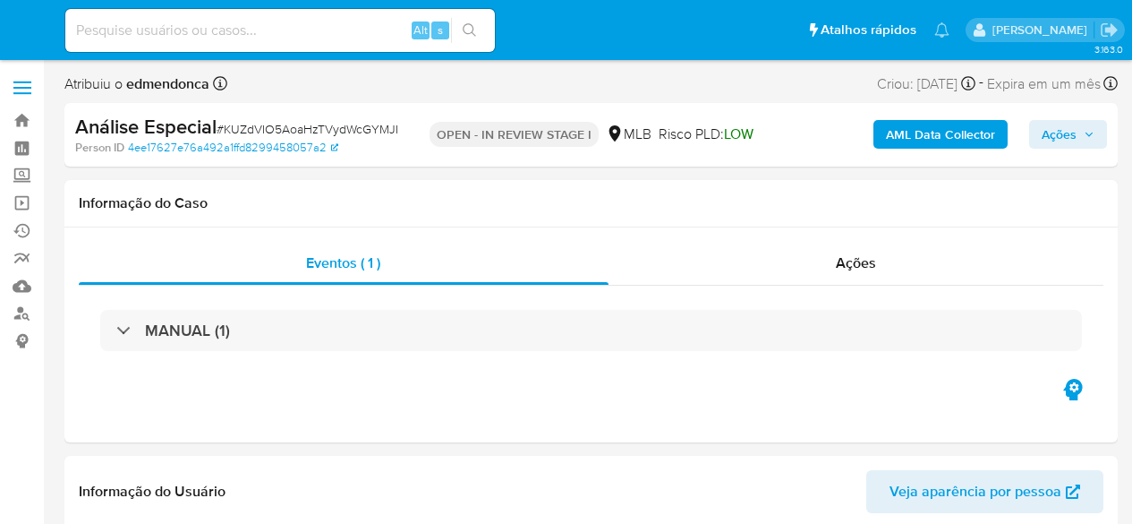
select select "10"
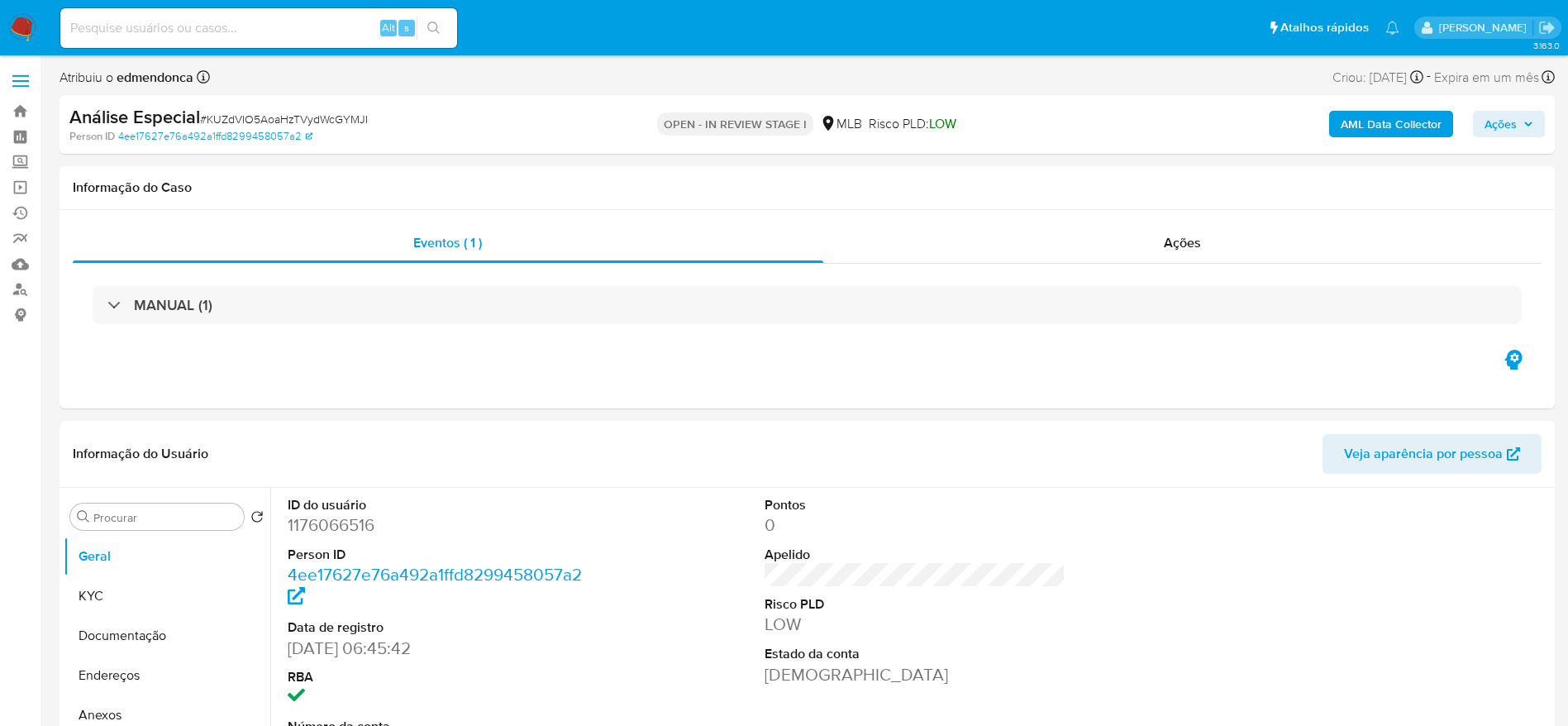
click at [305, 119] on span "# KUZdVIO5AoaHzTVydWcGYMJI" at bounding box center [284, 119] width 168 height 17
copy span "KUZdVIO5AoaHzTVydWcGYMJI"
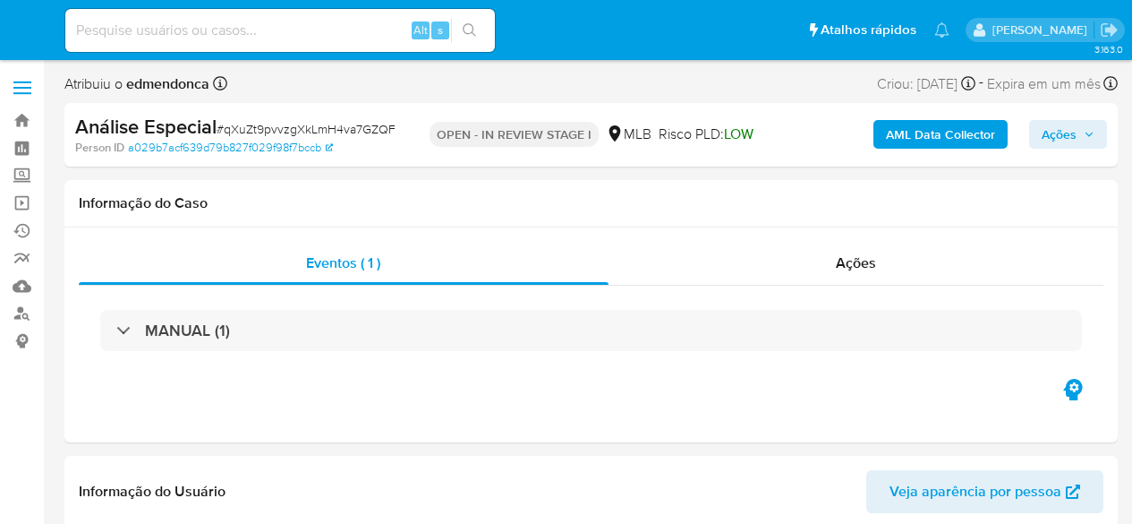
select select "10"
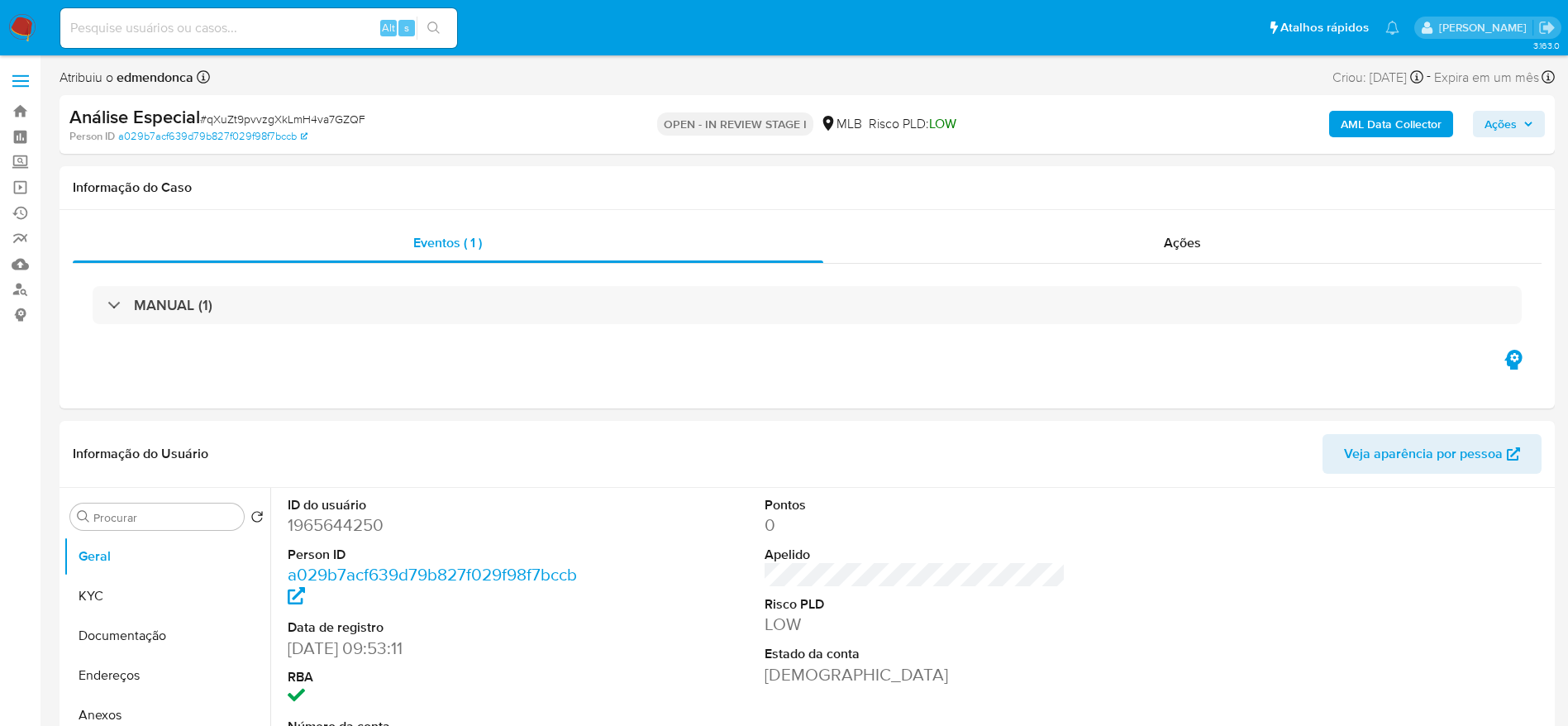
click at [343, 121] on span "# qXuZt9pvvzgXkLmH4va7GZQF" at bounding box center [283, 119] width 165 height 17
copy span "qXuZt9pvvzgXkLmH4va7GZQF"
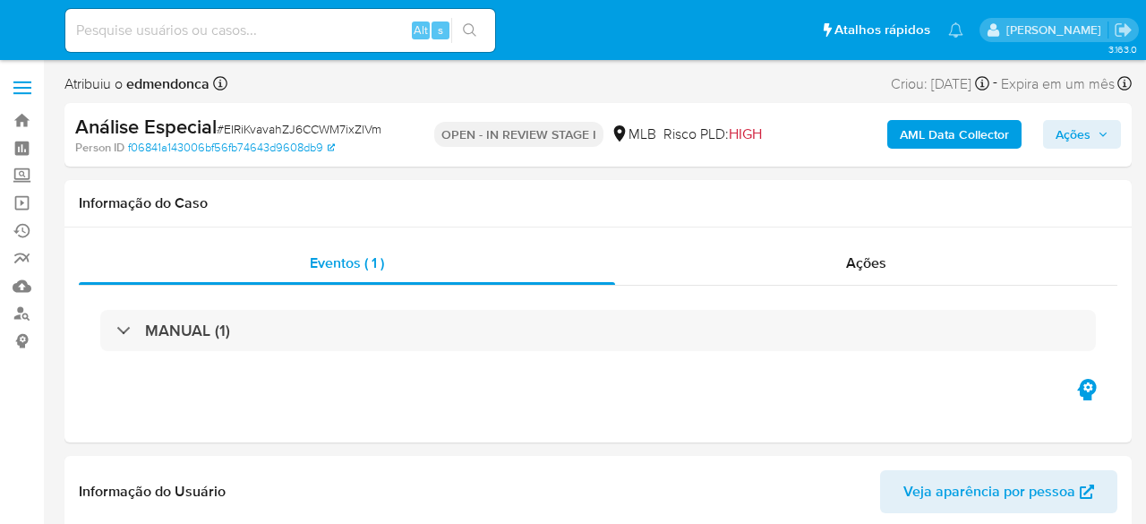
select select "10"
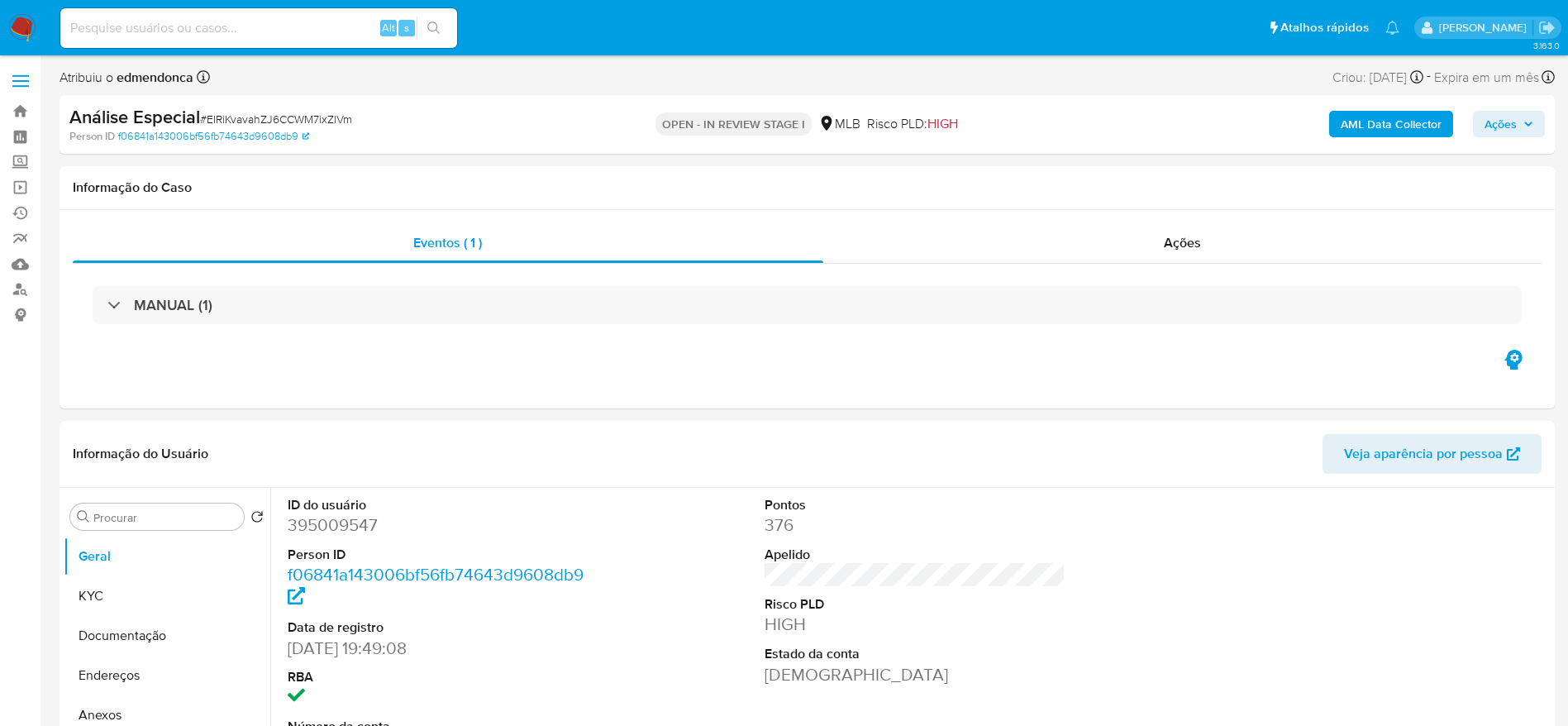
click at [341, 122] on span "# EIRiKvavahZJ6CCWM7ixZlVm" at bounding box center [276, 119] width 152 height 17
copy span "EIRiKvavahZJ6CCWM7ixZlVm"
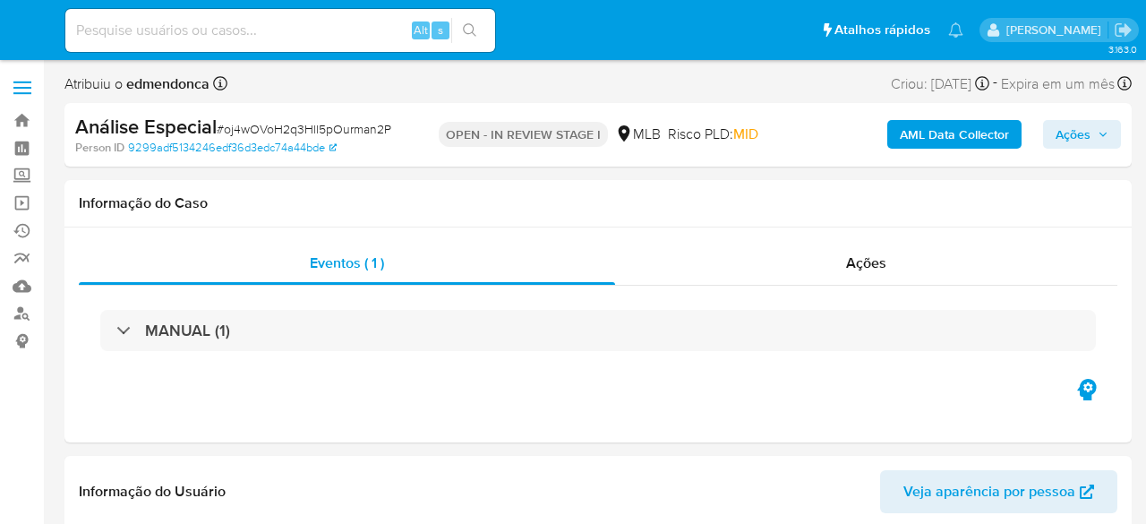
select select "10"
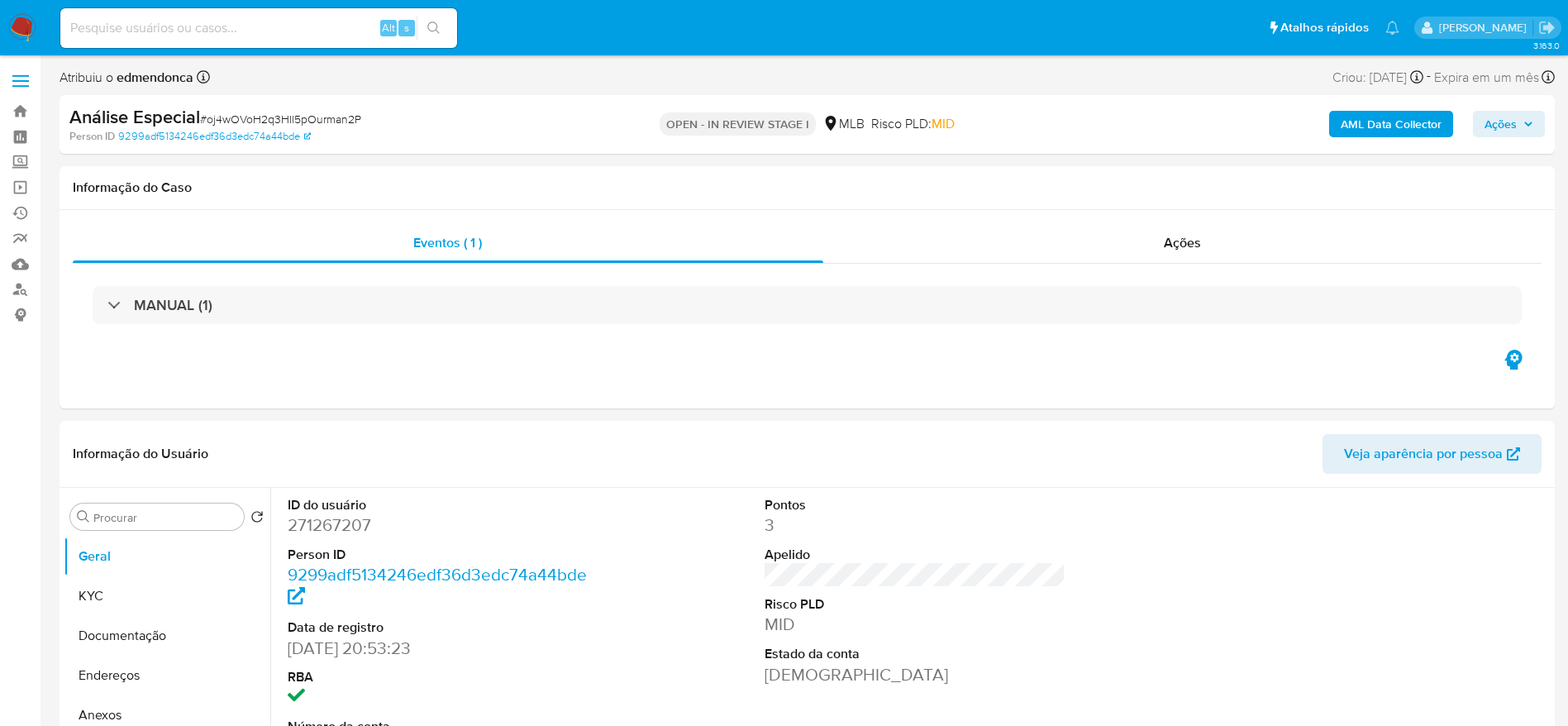
click at [335, 124] on span "# oj4wOVoH2q3Hll5pOurman2P" at bounding box center [281, 119] width 162 height 17
copy span "oj4wOVoH2q3Hll5pOurman2P"
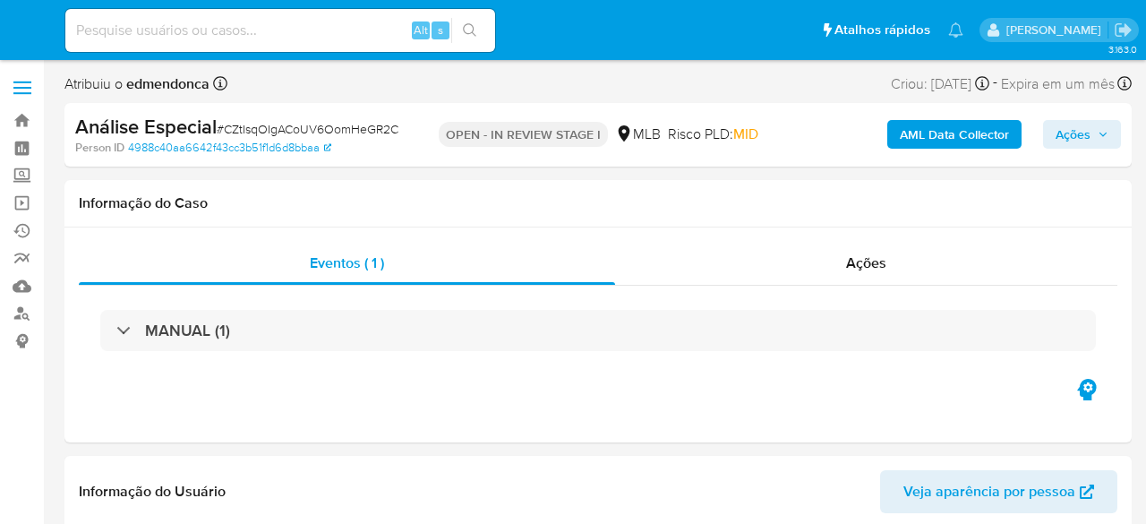
select select "10"
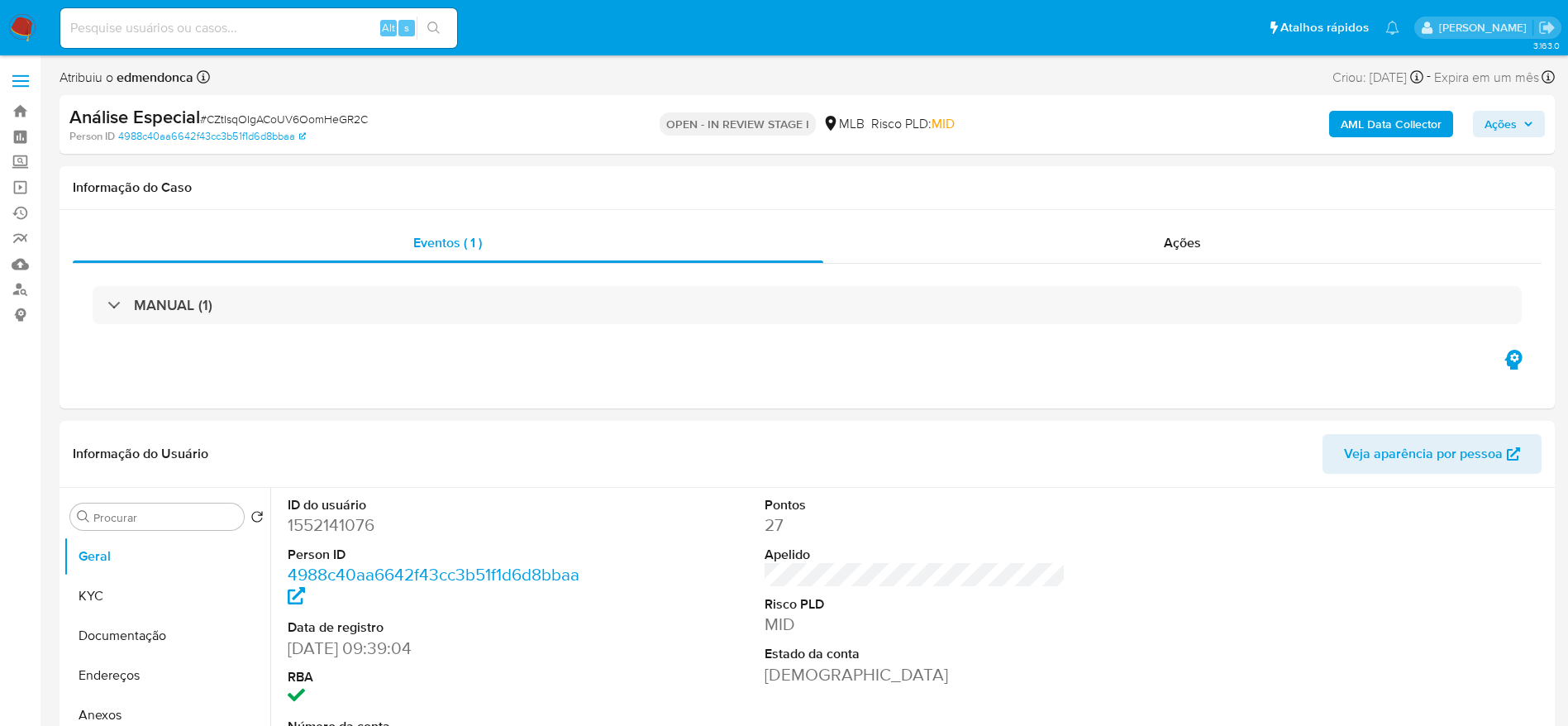
click at [355, 116] on span "# CZtIsqOIgACoUV6OomHeGR2C" at bounding box center [284, 119] width 168 height 17
copy span "CZtIsqOIgACoUV6OomHeGR2C"
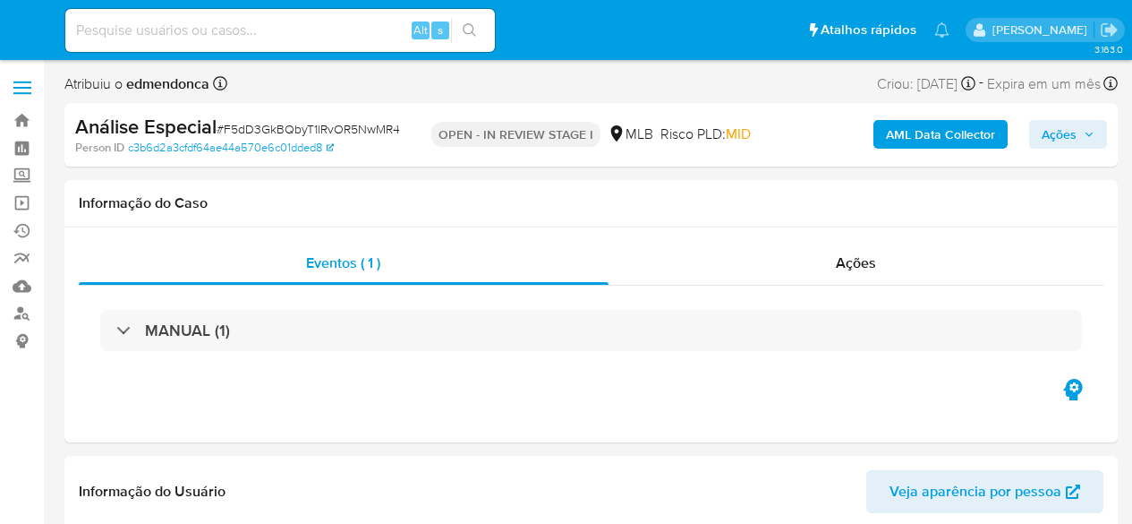
select select "10"
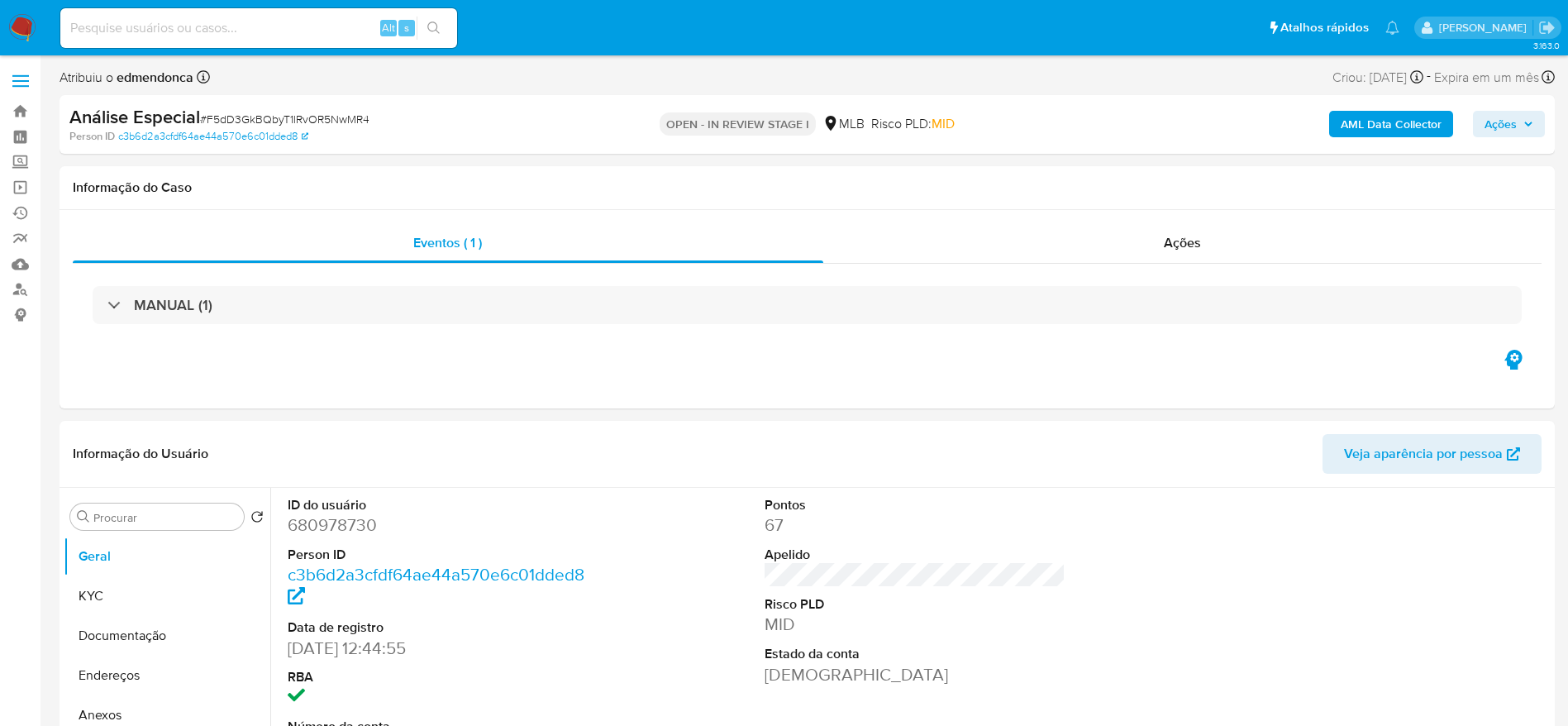
click at [257, 124] on span "# F5dD3GkBQbyT1lRvOR5NwMR4" at bounding box center [285, 119] width 170 height 17
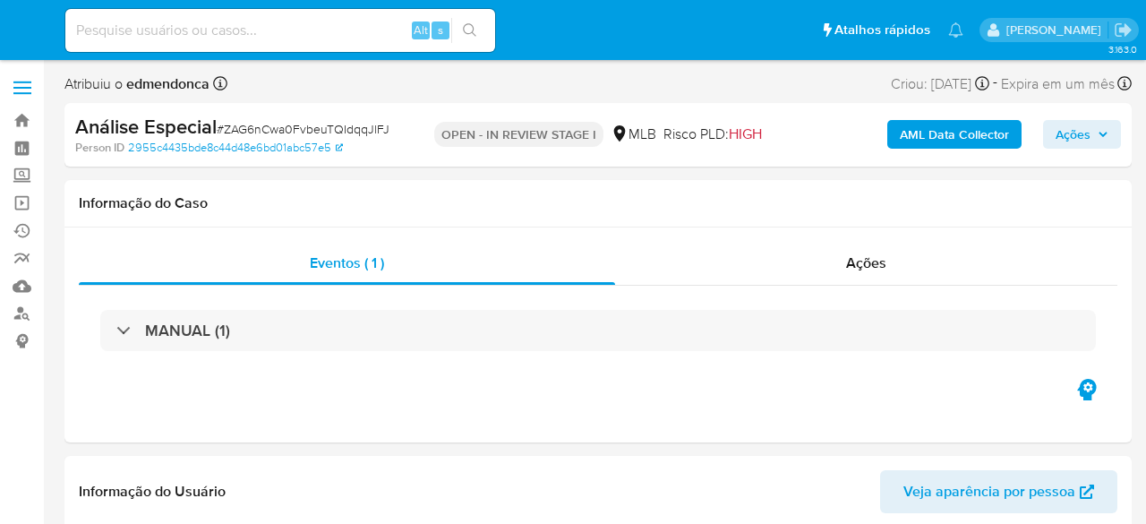
select select "10"
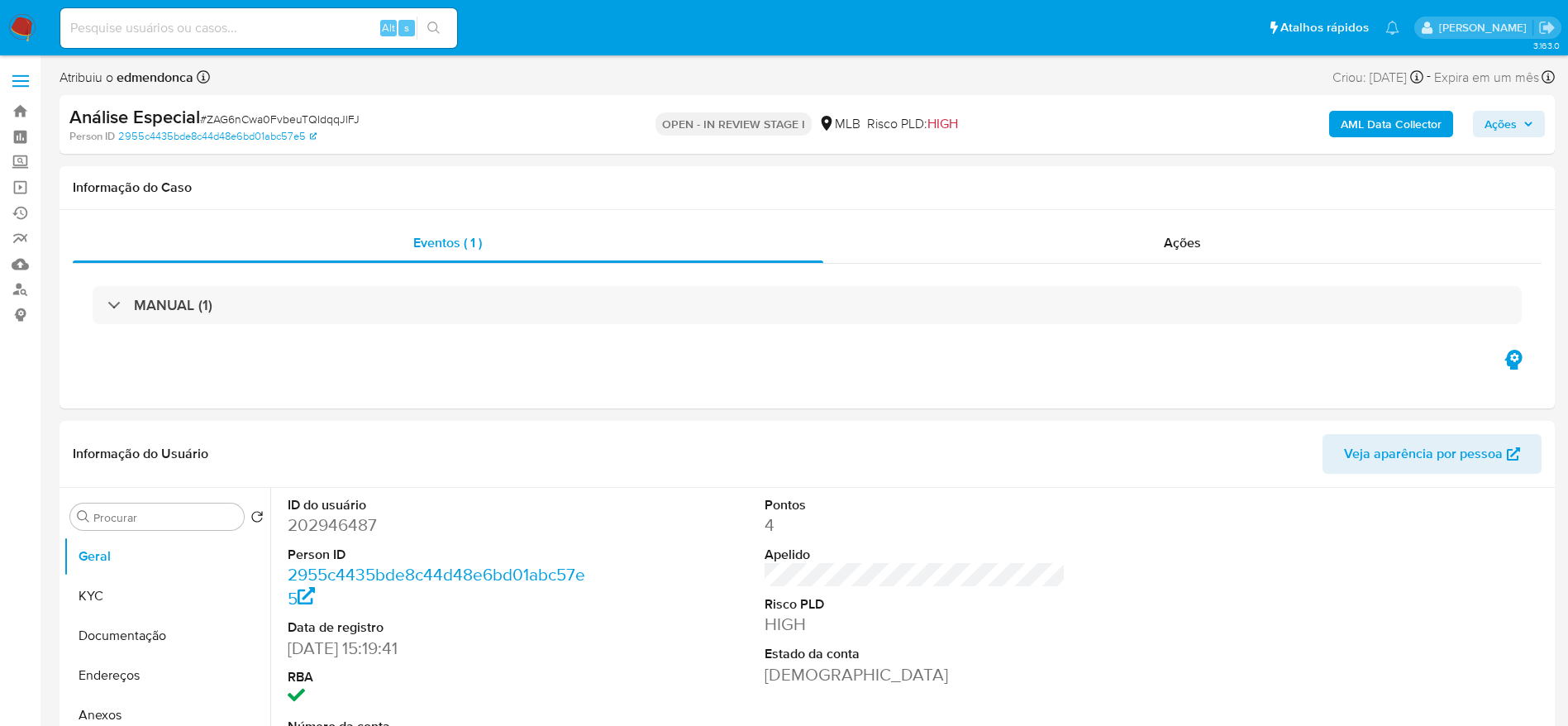
click at [325, 115] on span "# ZAG6nCwa0FvbeuTQIdqqJlFJ" at bounding box center [280, 119] width 160 height 17
copy span "ZAG6nCwa0FvbeuTQIdqqJlFJ"
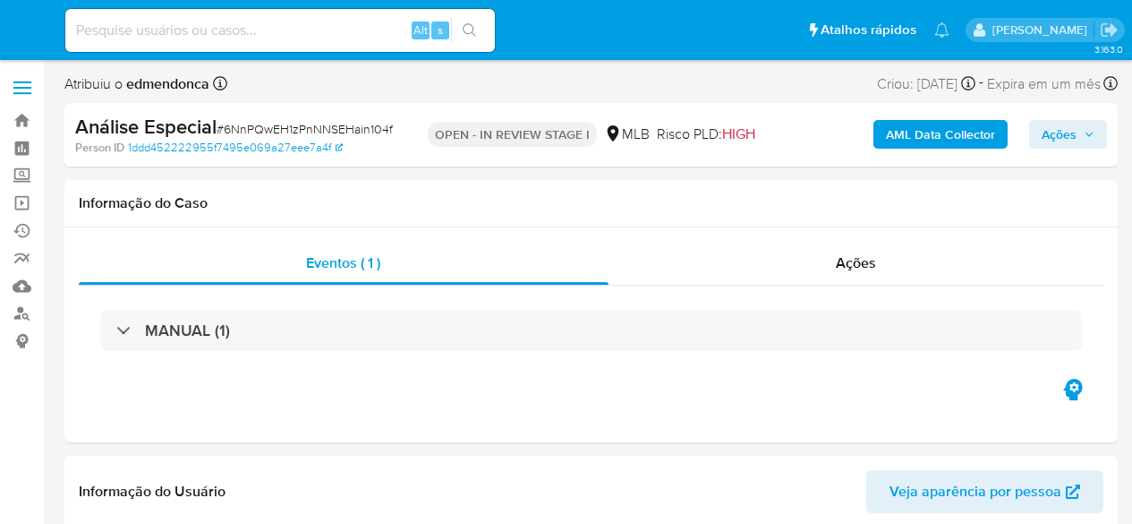
select select "10"
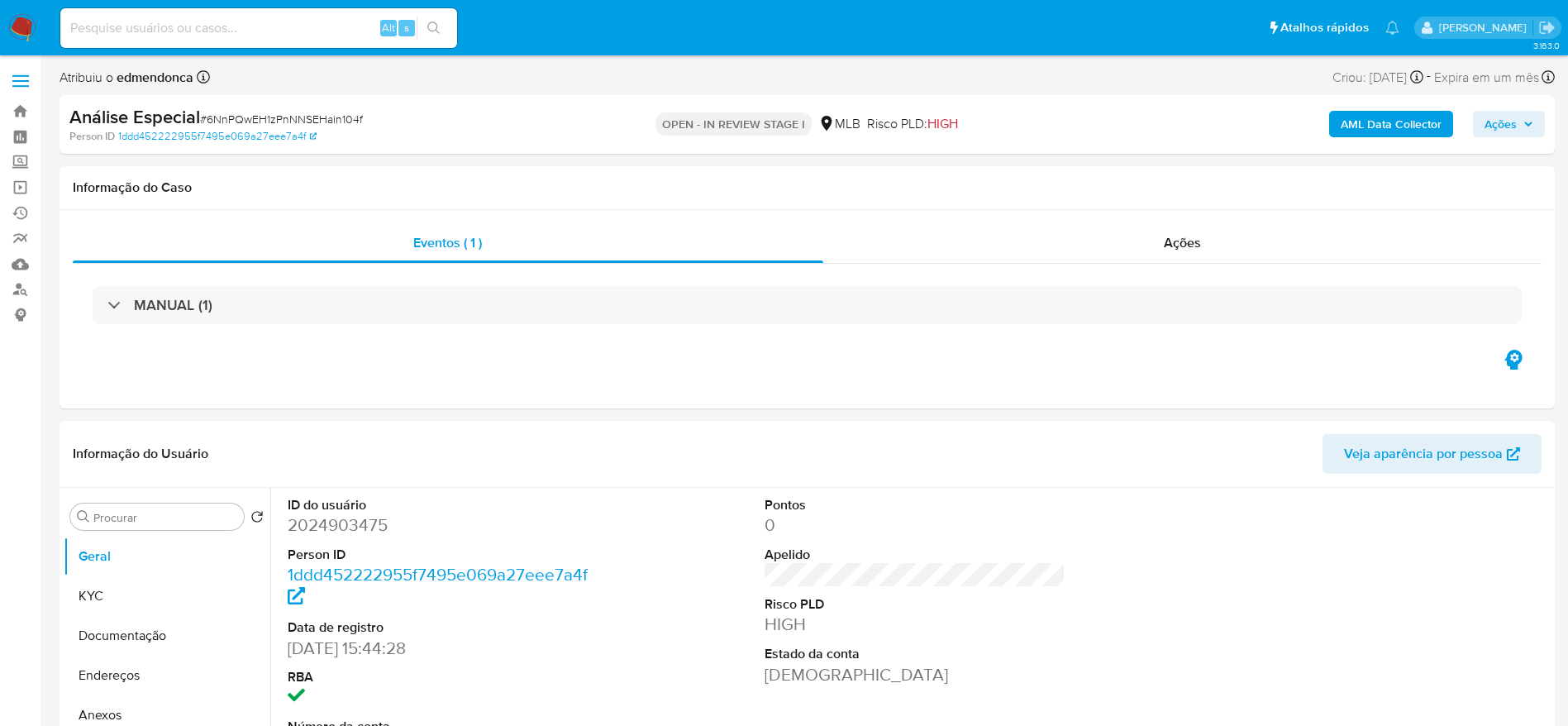
click at [327, 122] on span "# 6NnPQwEH1zPnNNSEHain104f" at bounding box center [282, 119] width 163 height 17
copy span "6NnPQwEH1zPnNNSEHain104f"
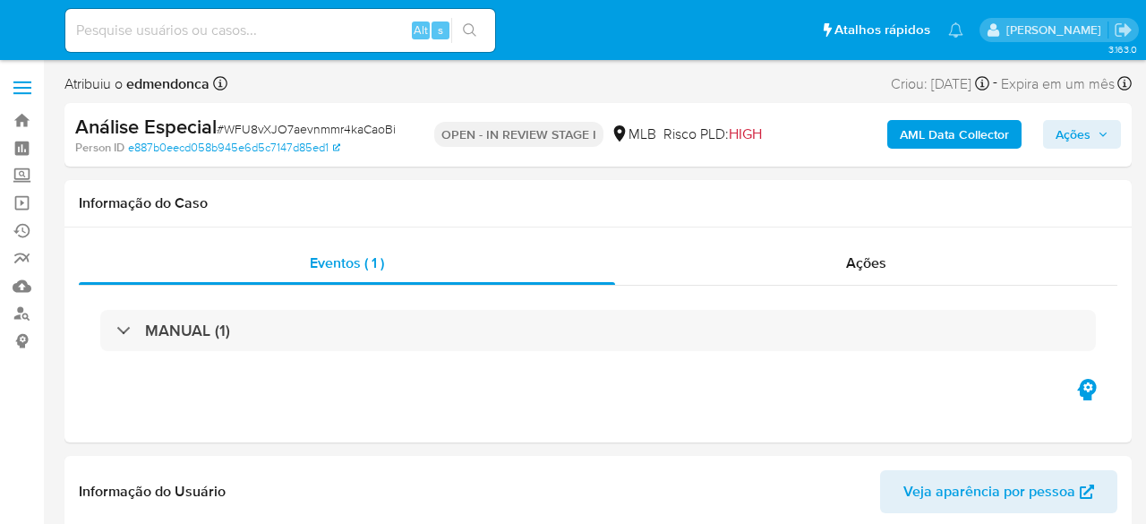
select select "10"
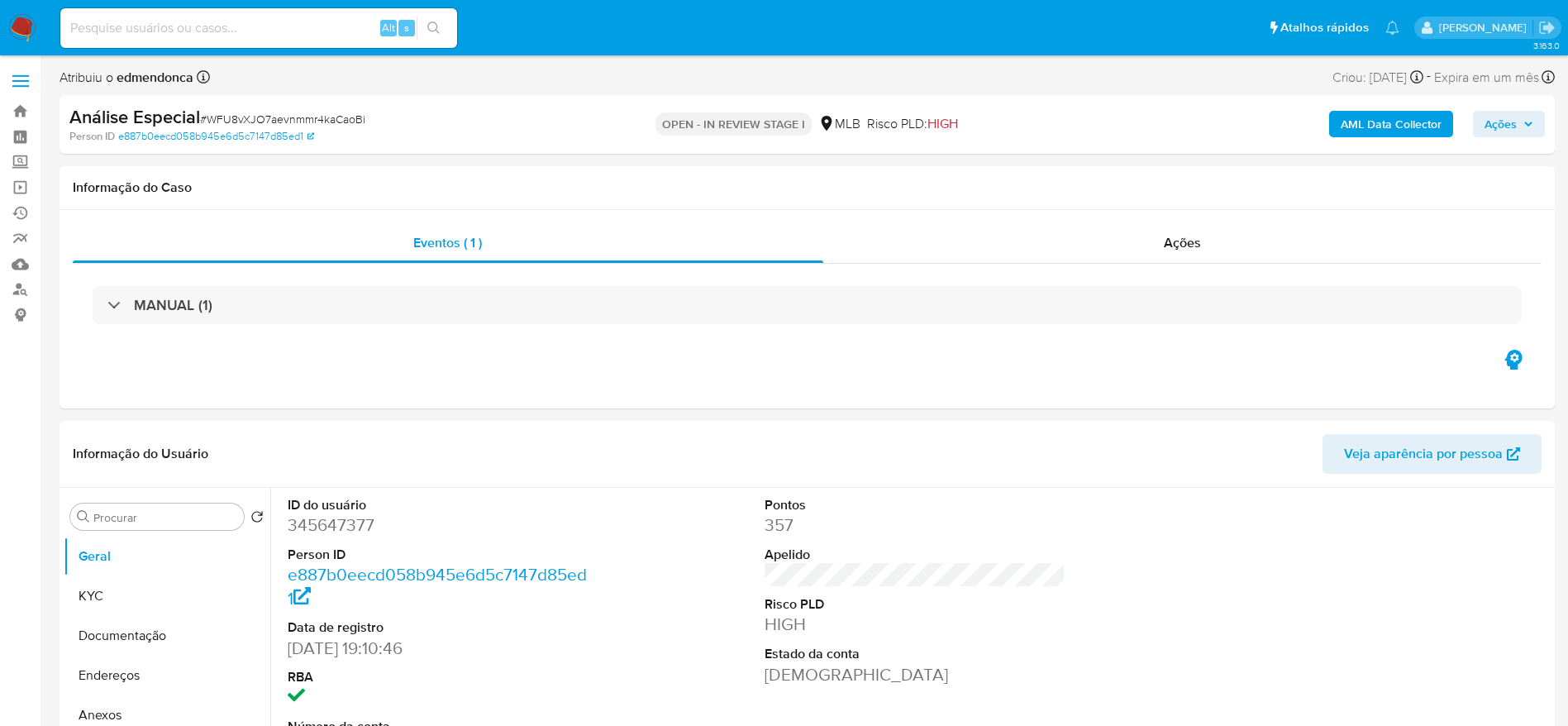
click at [320, 118] on span "# WFU8vXJO7aevnmmr4kaCaoBi" at bounding box center [283, 119] width 165 height 17
copy span "WFU8vXJO7aevnmmr4kaCaoBi"
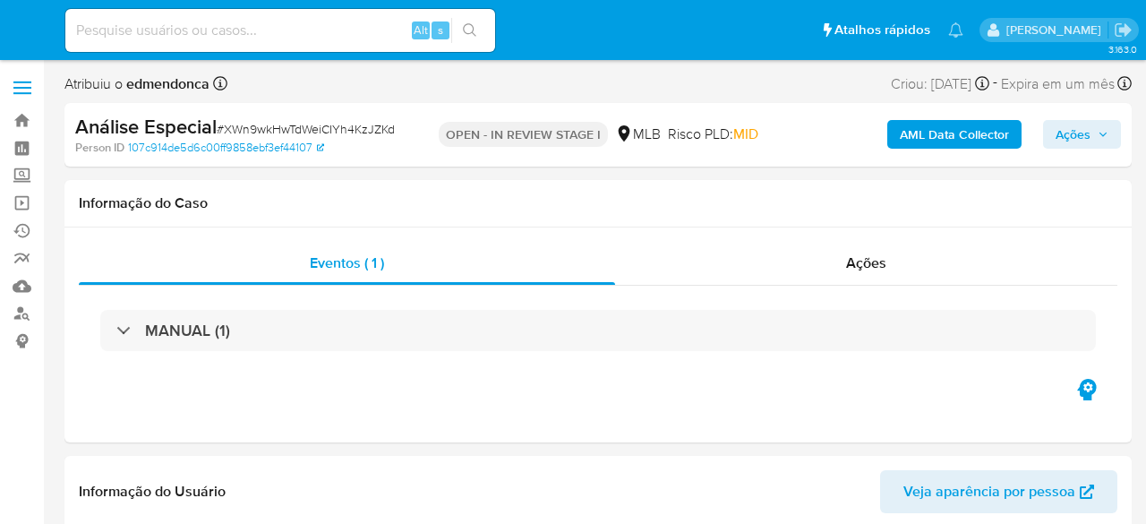
select select "10"
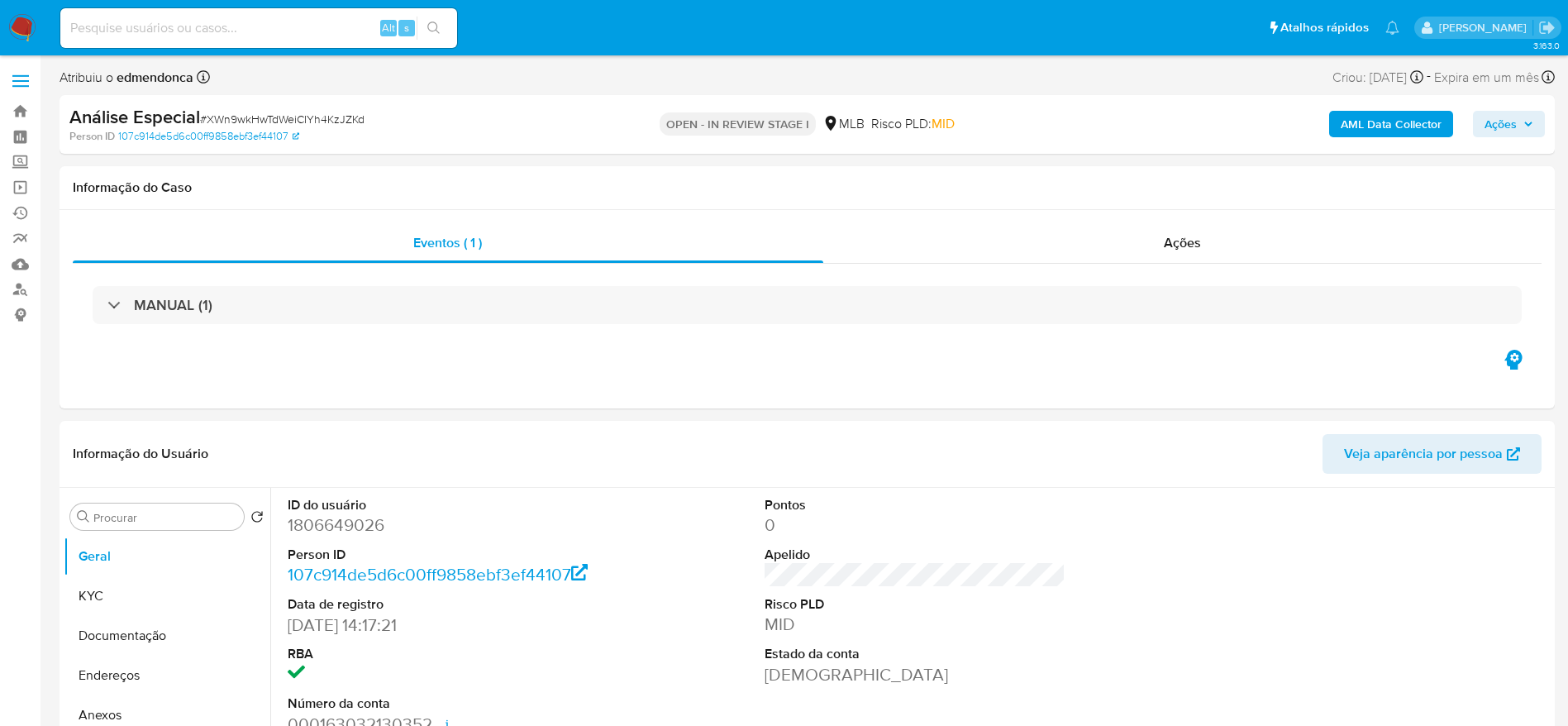
click at [243, 122] on span "# XWn9wkHwTdWeiCIYh4KzJZKd" at bounding box center [283, 119] width 164 height 17
copy span "XWn9wkHwTdWeiCIYh4KzJZKd"
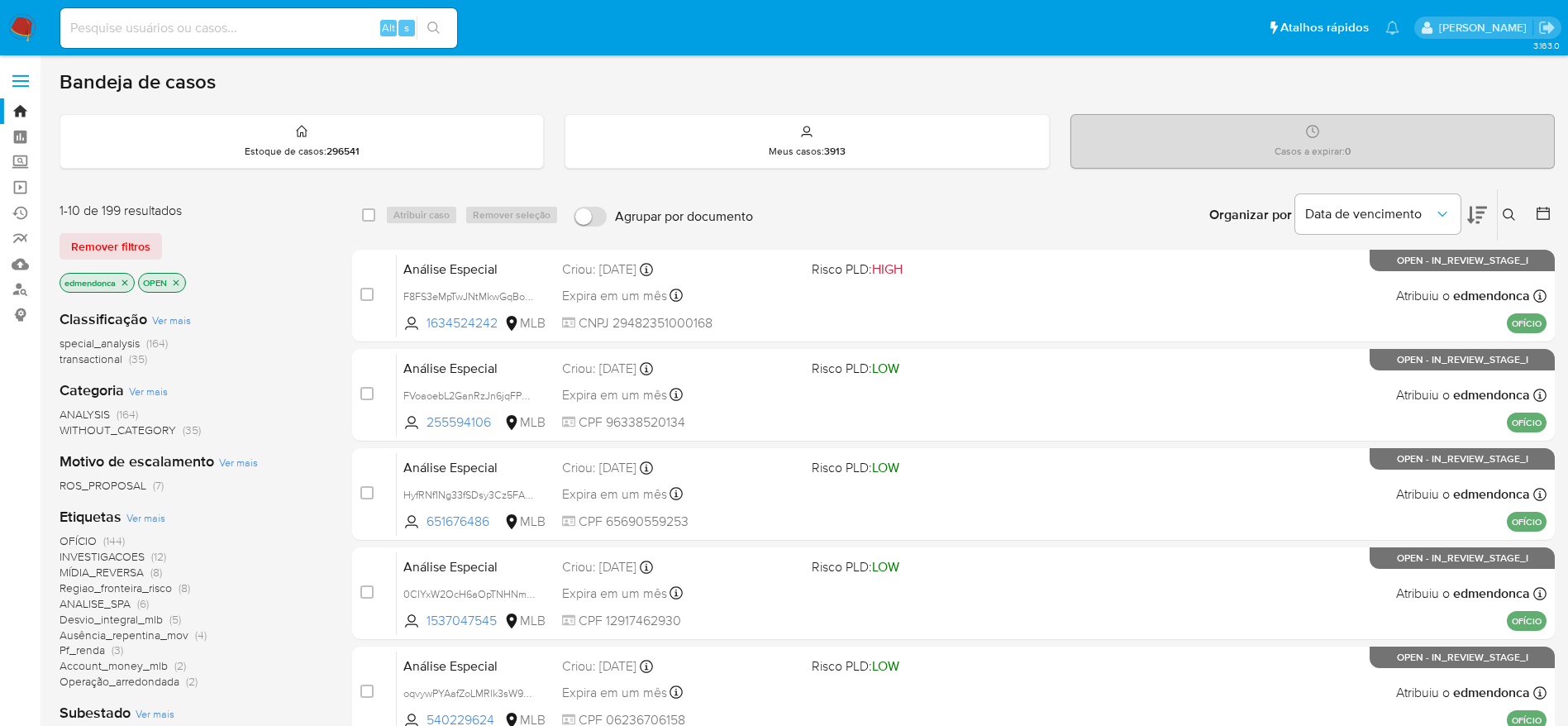
click at [123, 280] on icon "close-filter" at bounding box center [125, 283] width 10 height 10
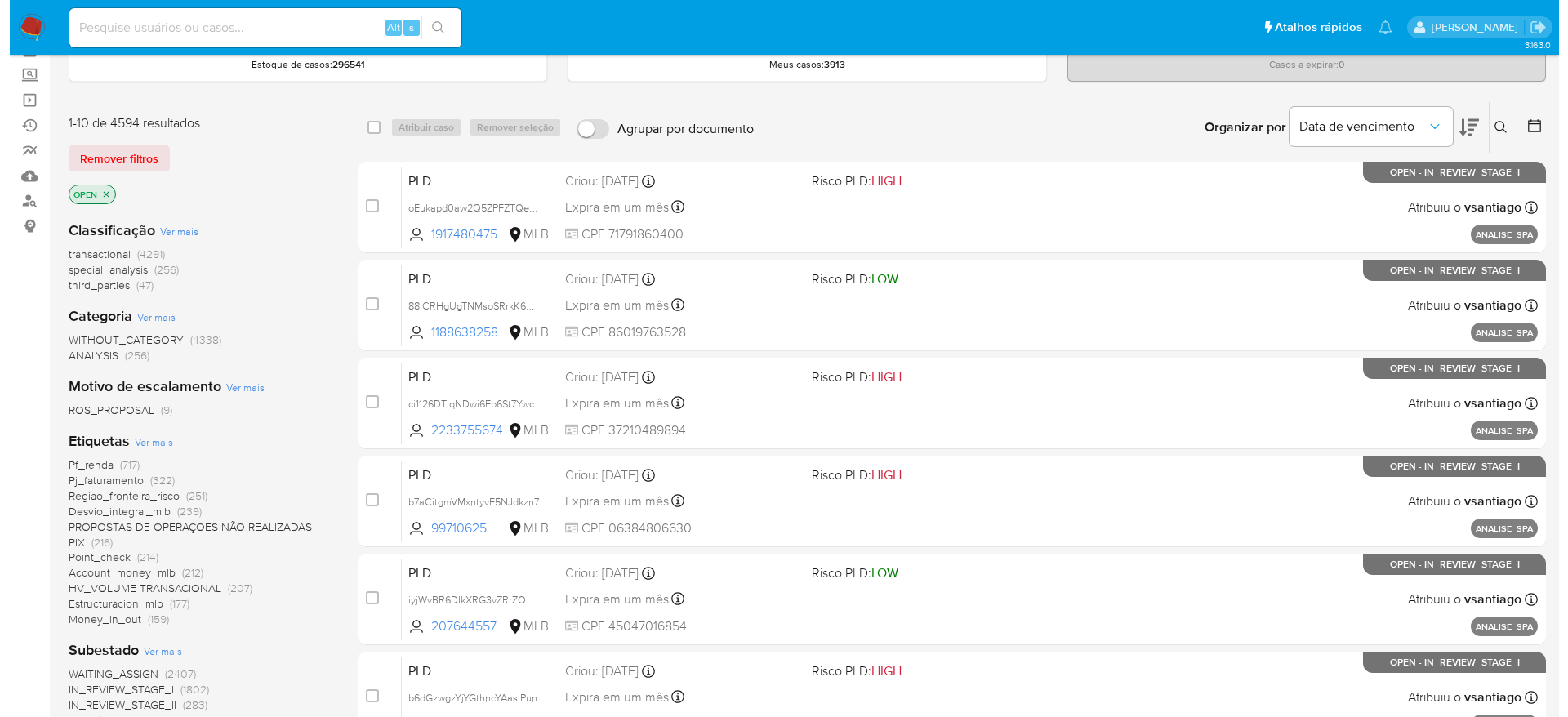
scroll to position [122, 0]
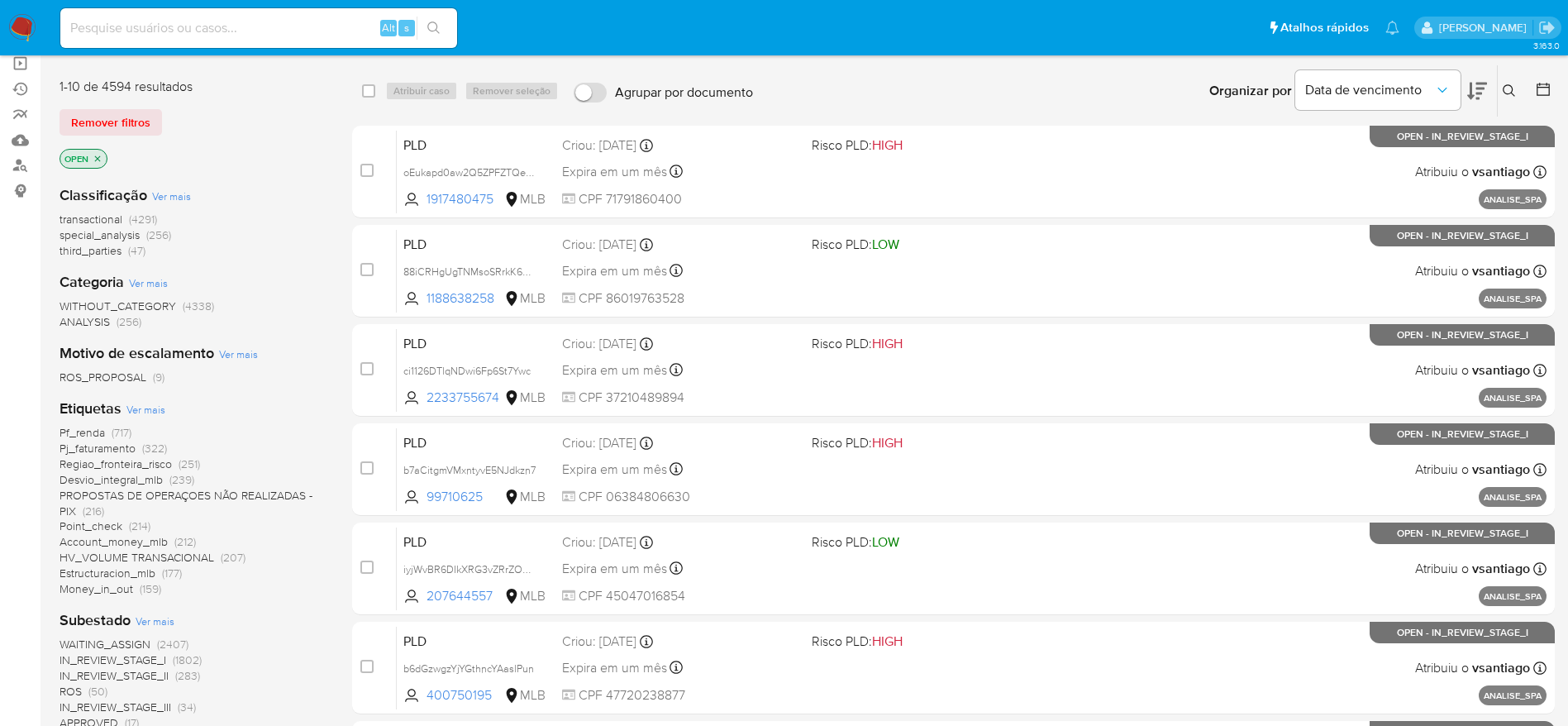
click at [153, 411] on span "Ver mais" at bounding box center [146, 409] width 39 height 15
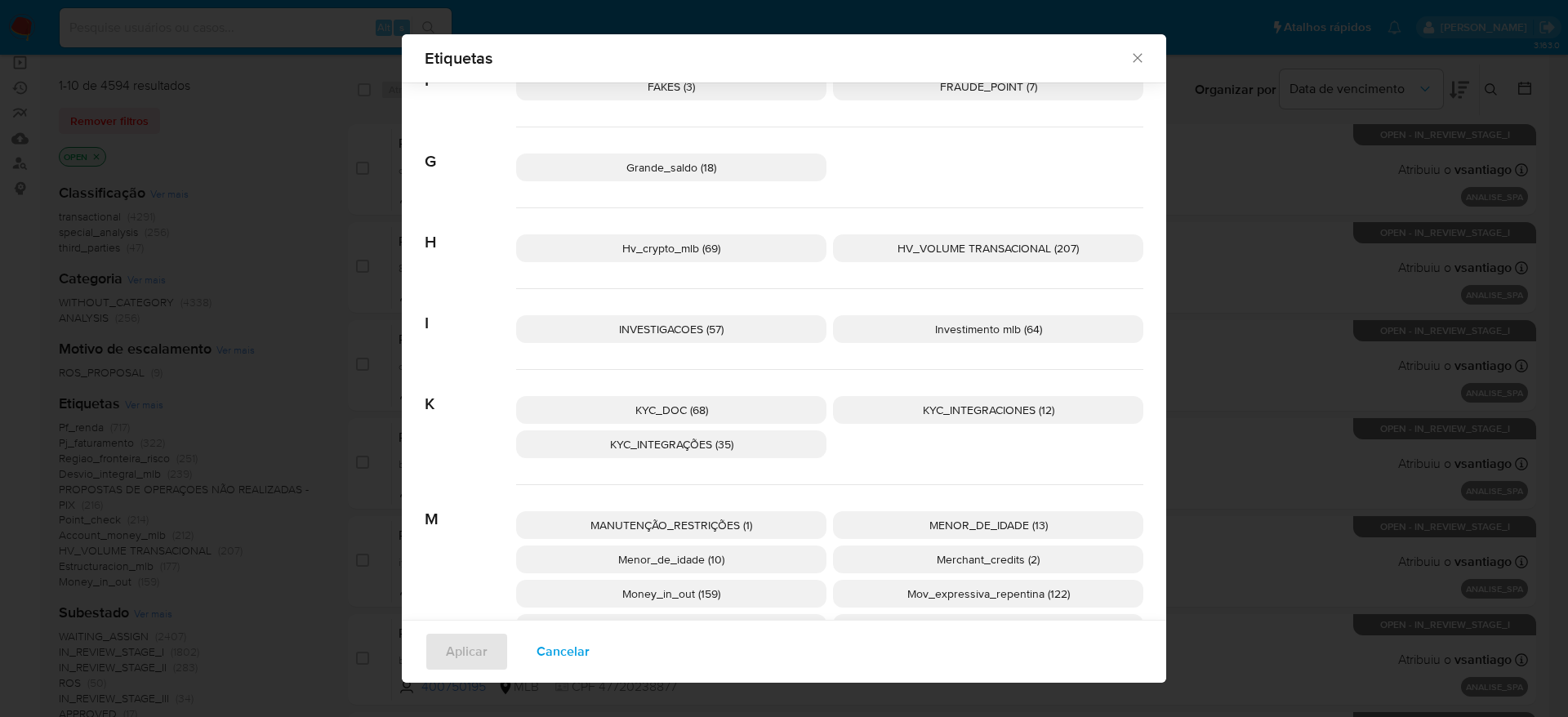
scroll to position [968, 0]
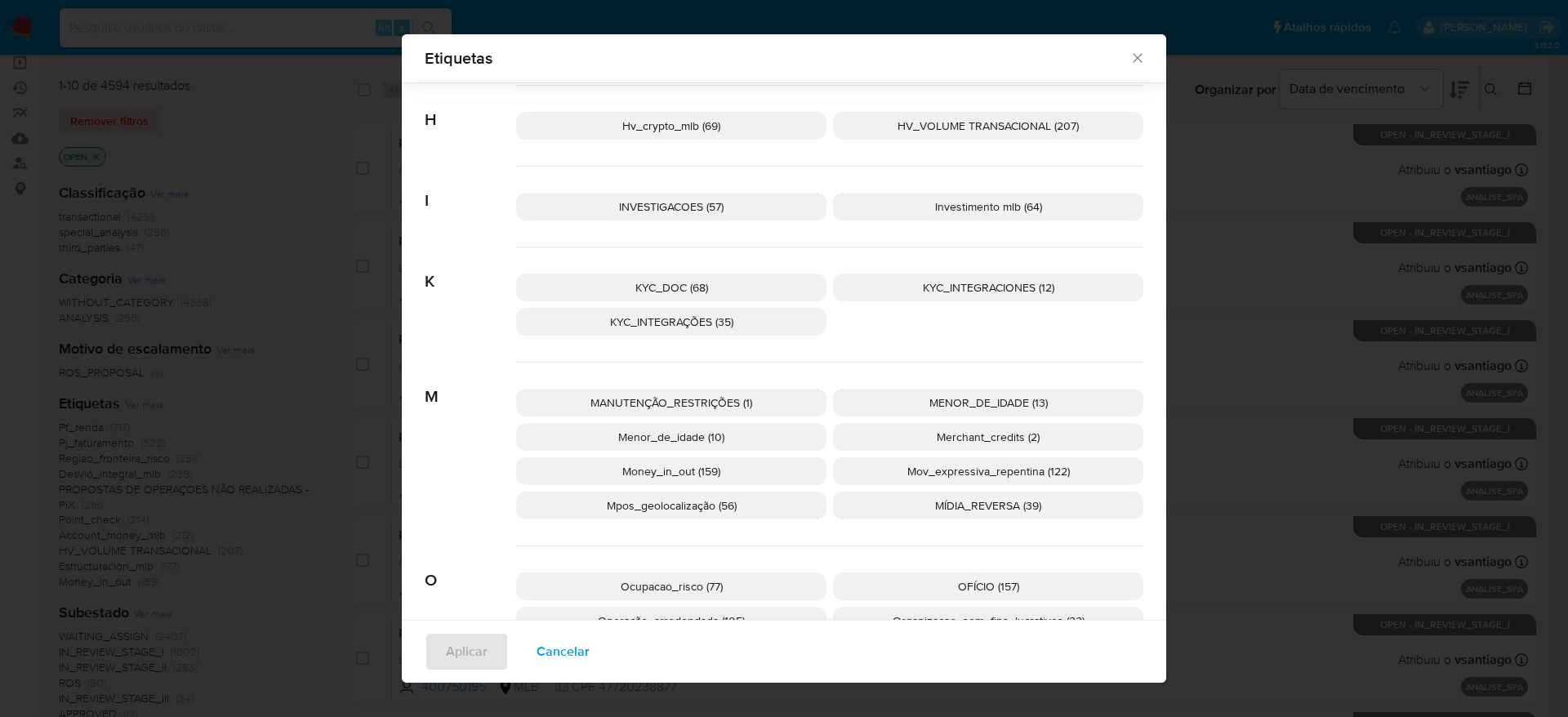
click at [986, 506] on span "MÍDIA_REVERSA (39)" at bounding box center [988, 505] width 106 height 16
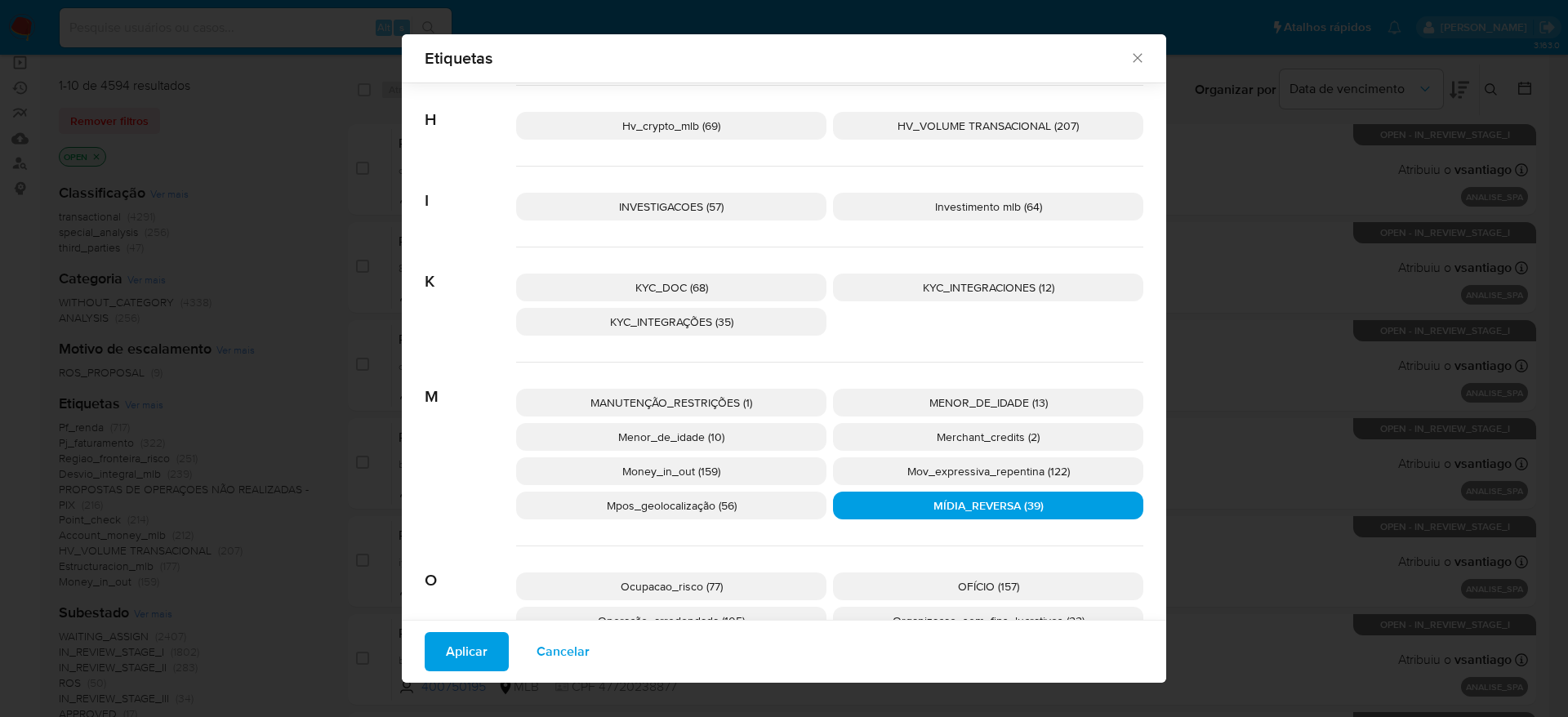
click at [481, 644] on button "Aplicar" at bounding box center [467, 651] width 84 height 39
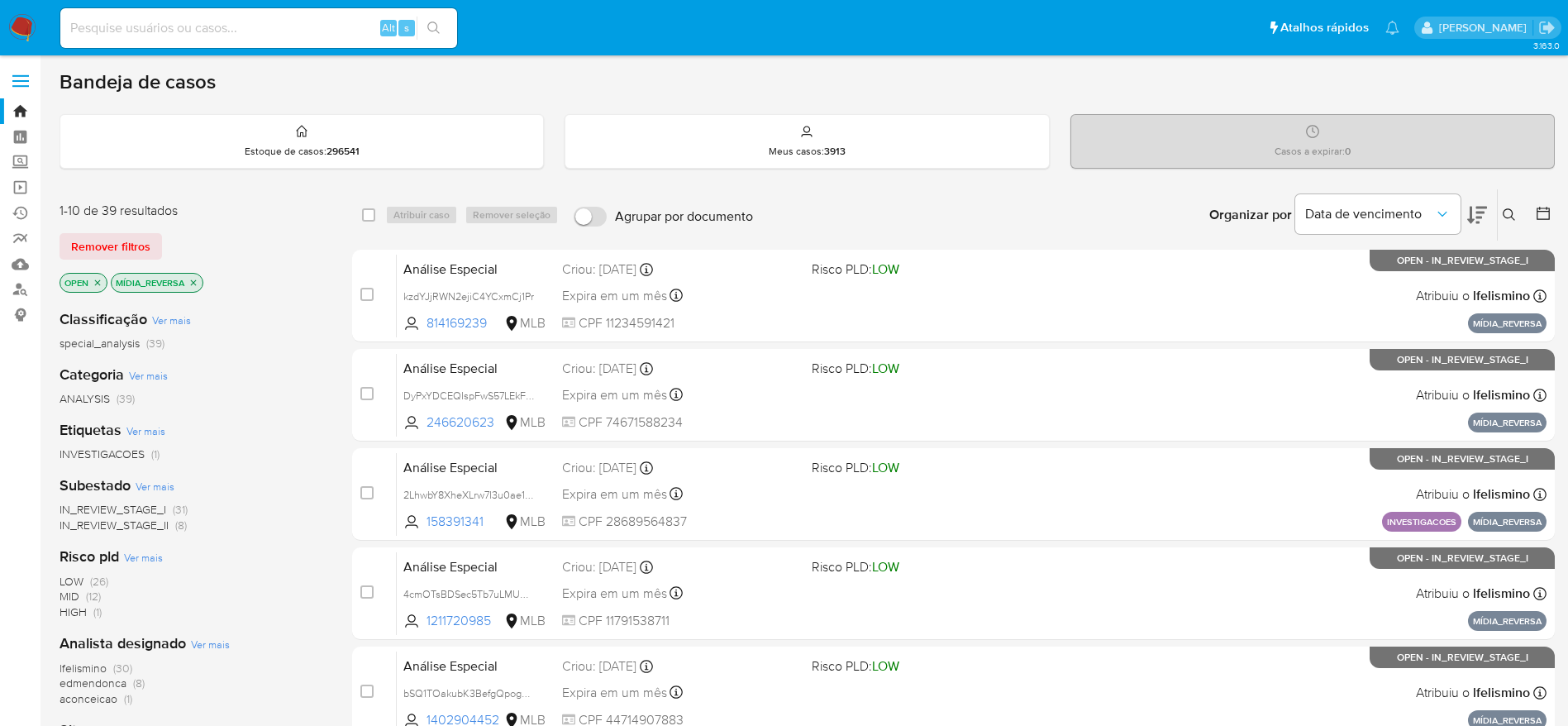
click at [1479, 219] on icon at bounding box center [1477, 214] width 19 height 19
click at [1402, 222] on span "Data de vencimento" at bounding box center [1370, 214] width 129 height 17
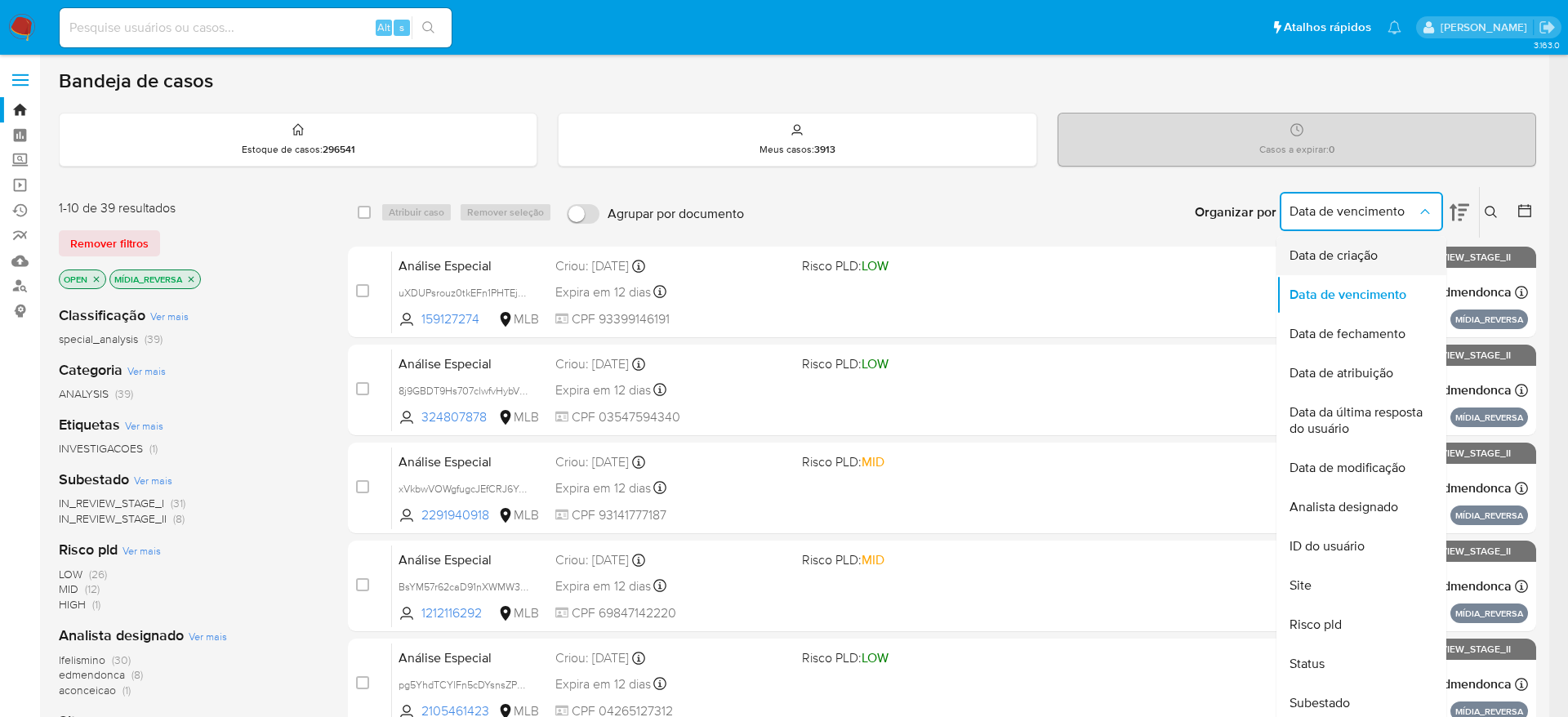
click at [1376, 247] on span "Data de criação" at bounding box center [1334, 255] width 88 height 16
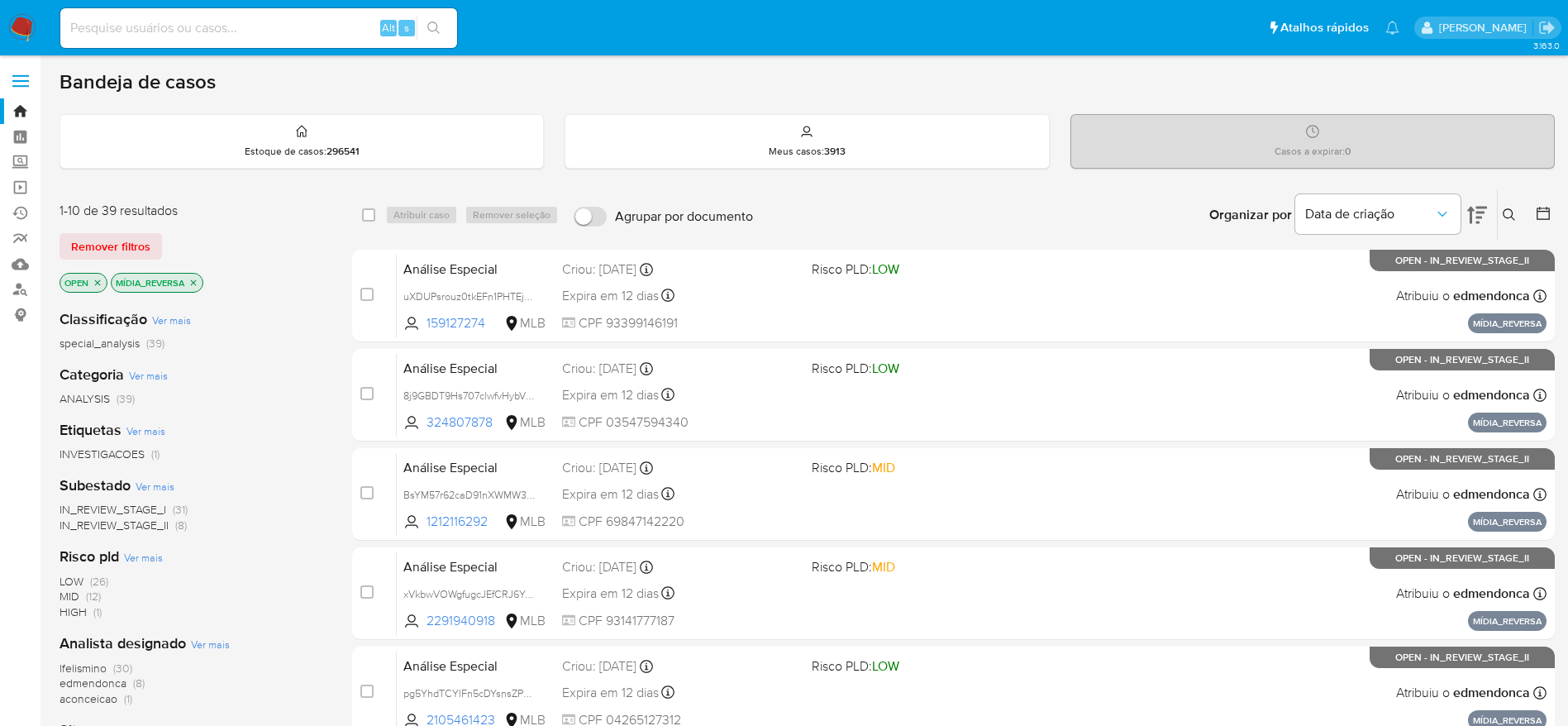
click at [1550, 212] on icon at bounding box center [1543, 213] width 13 height 13
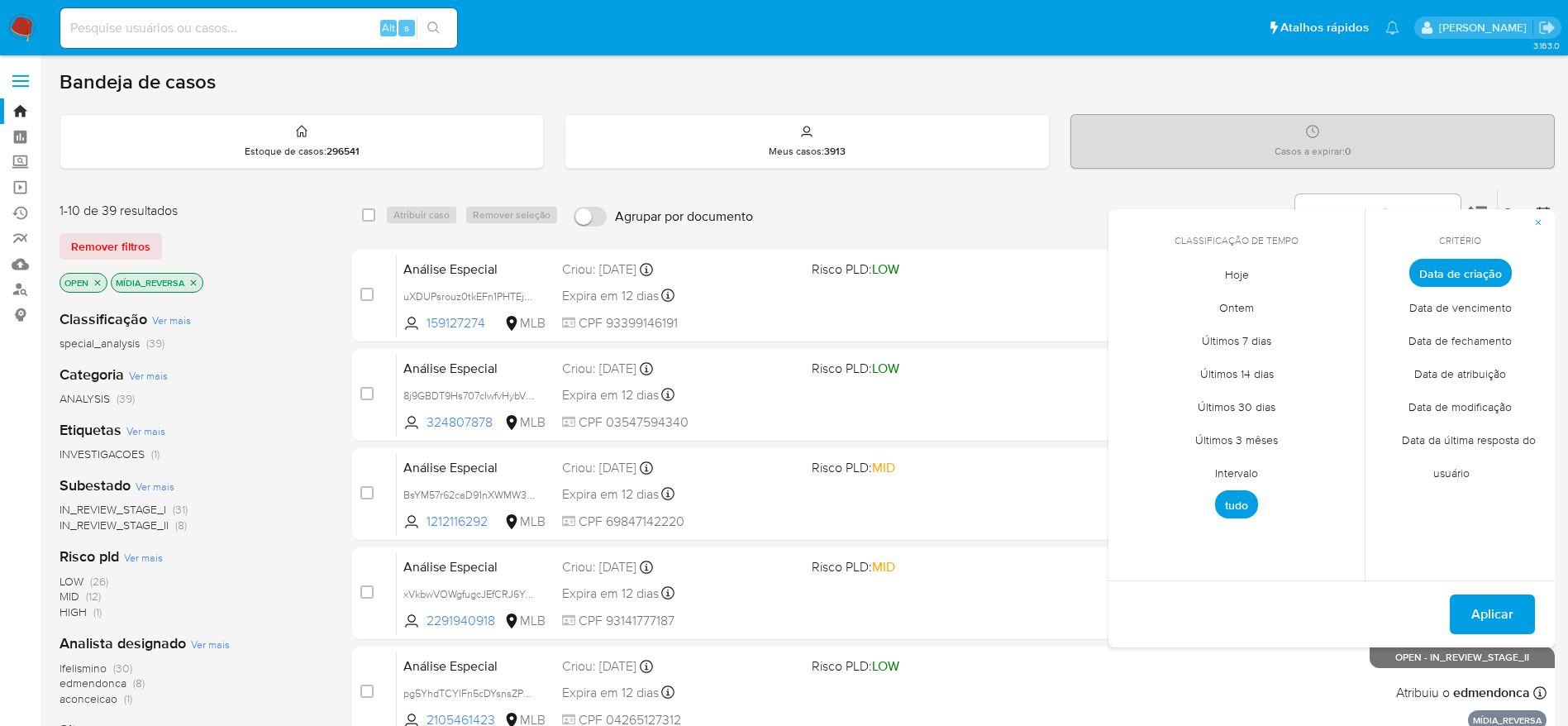
click at [1245, 478] on span "Intervalo" at bounding box center [1236, 472] width 78 height 34
click at [1173, 422] on button "14" at bounding box center [1170, 430] width 27 height 27
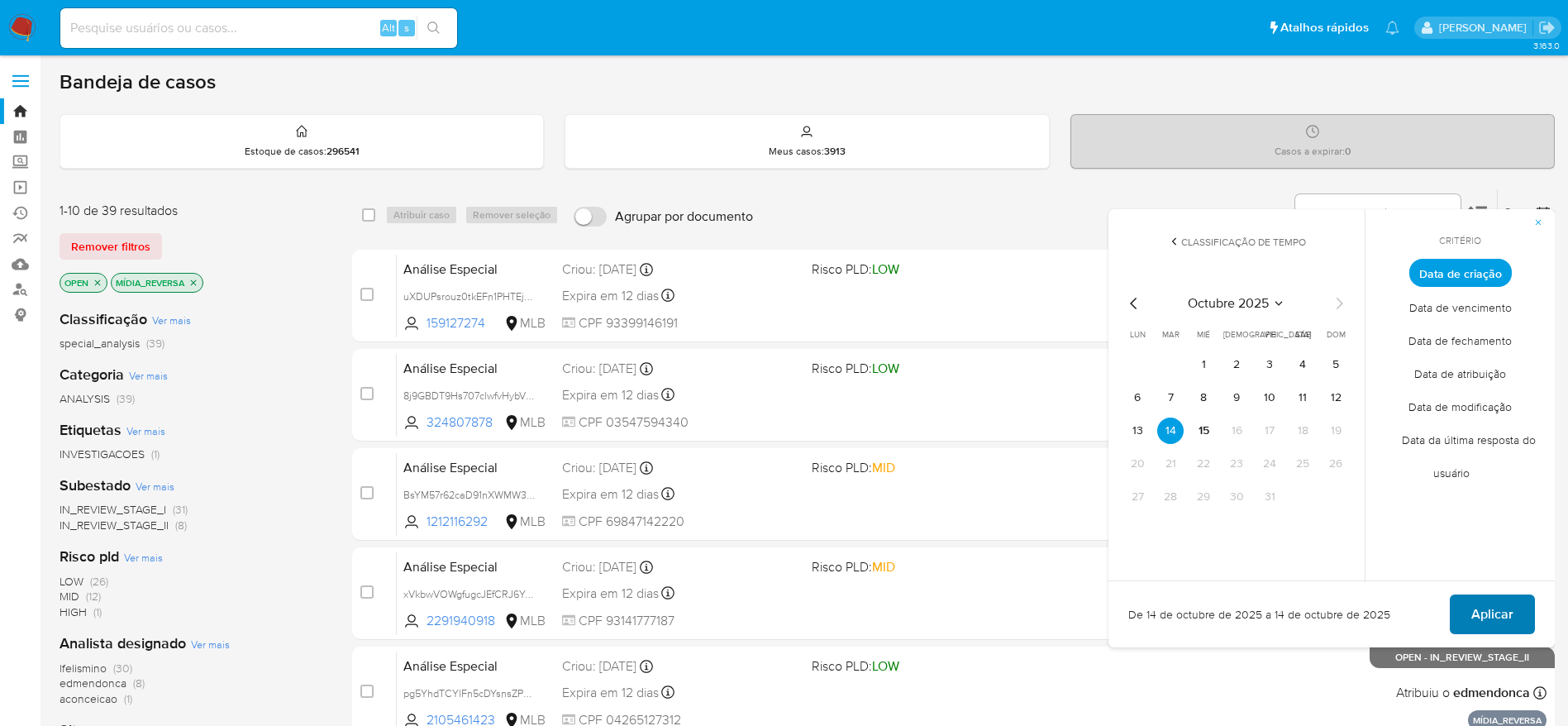
click at [1479, 618] on span "Aplicar" at bounding box center [1493, 613] width 42 height 36
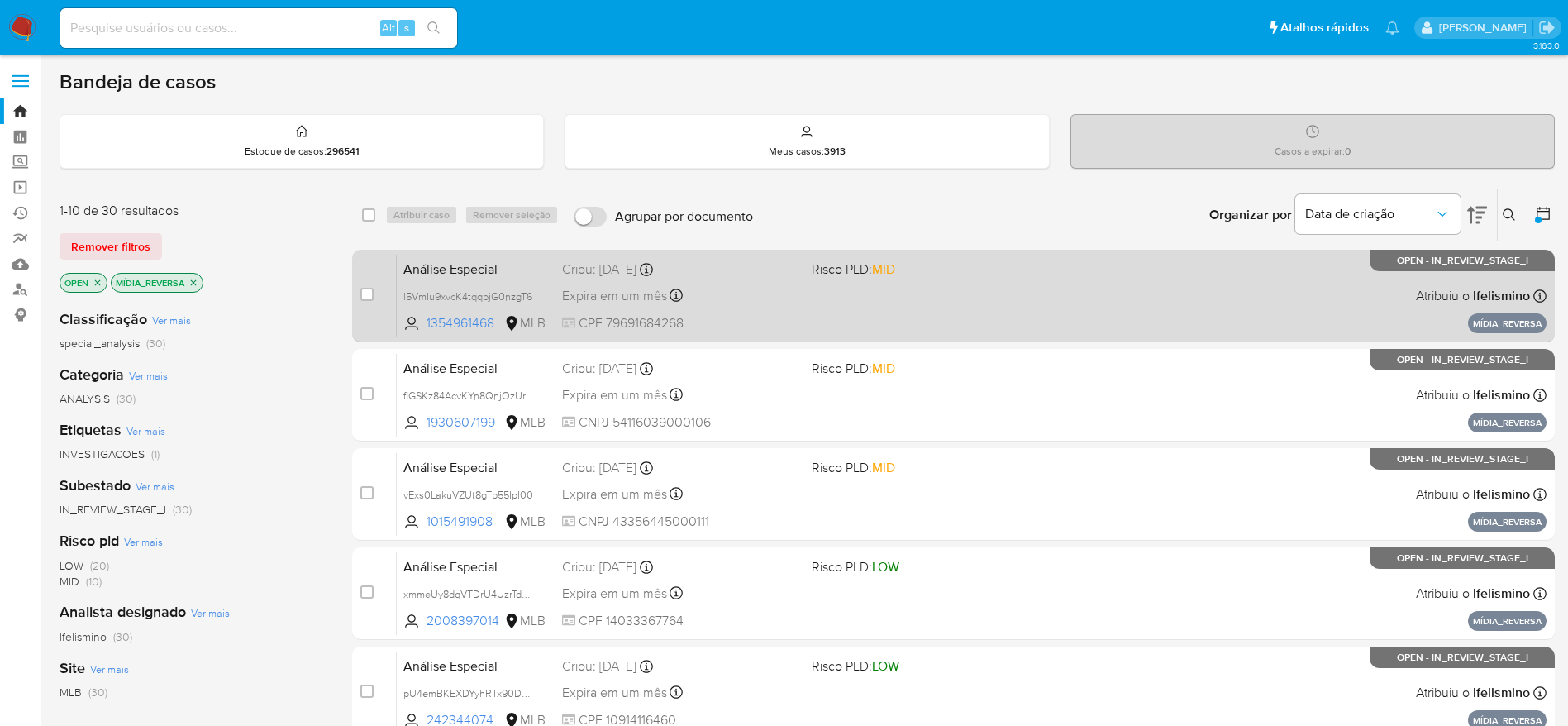
click at [750, 315] on span "CPF 79691684268" at bounding box center [681, 323] width 236 height 18
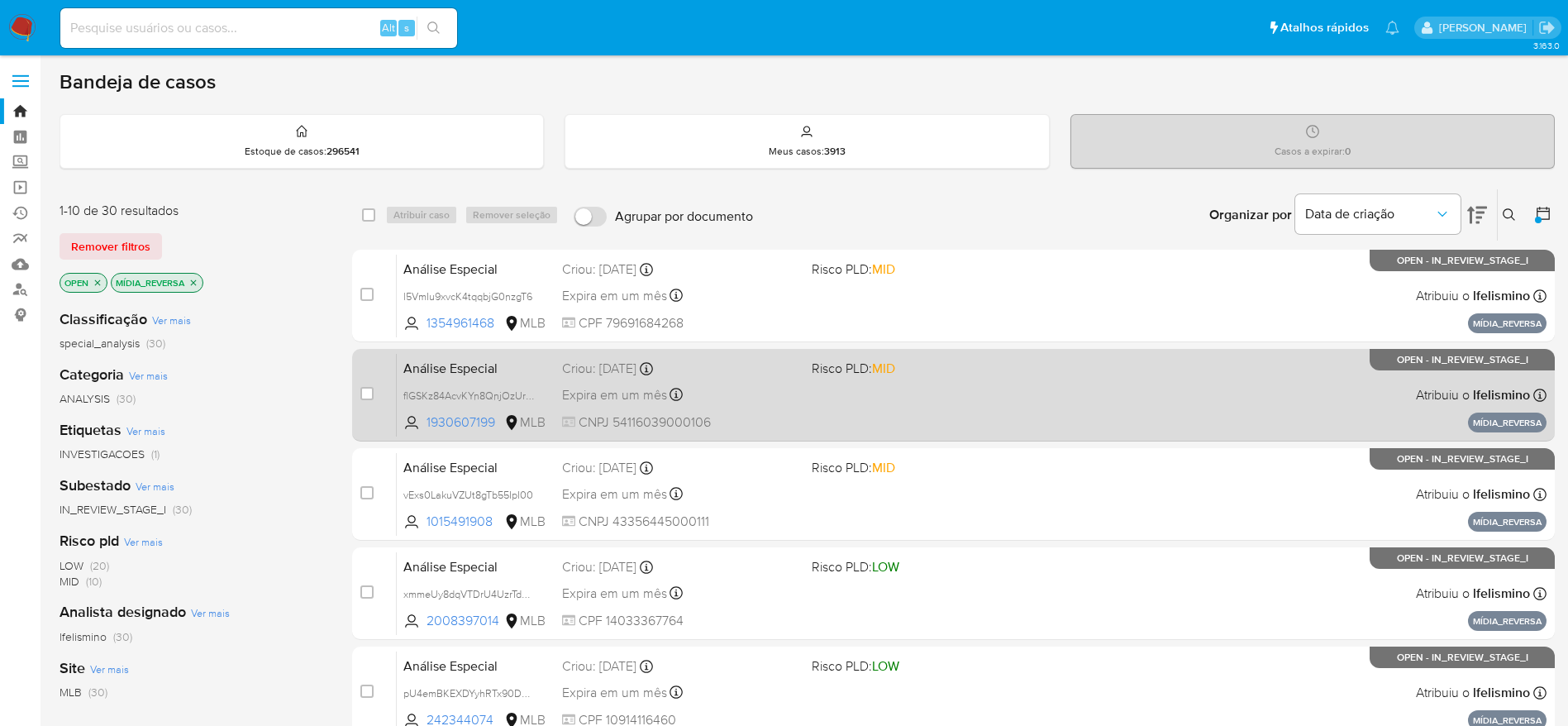
click at [769, 378] on div "Análise Especial flGSKz84AcvKYn8QnjOzUr7K 1930607199 MLB Risco PLD: MID Criou: …" at bounding box center [971, 394] width 1150 height 83
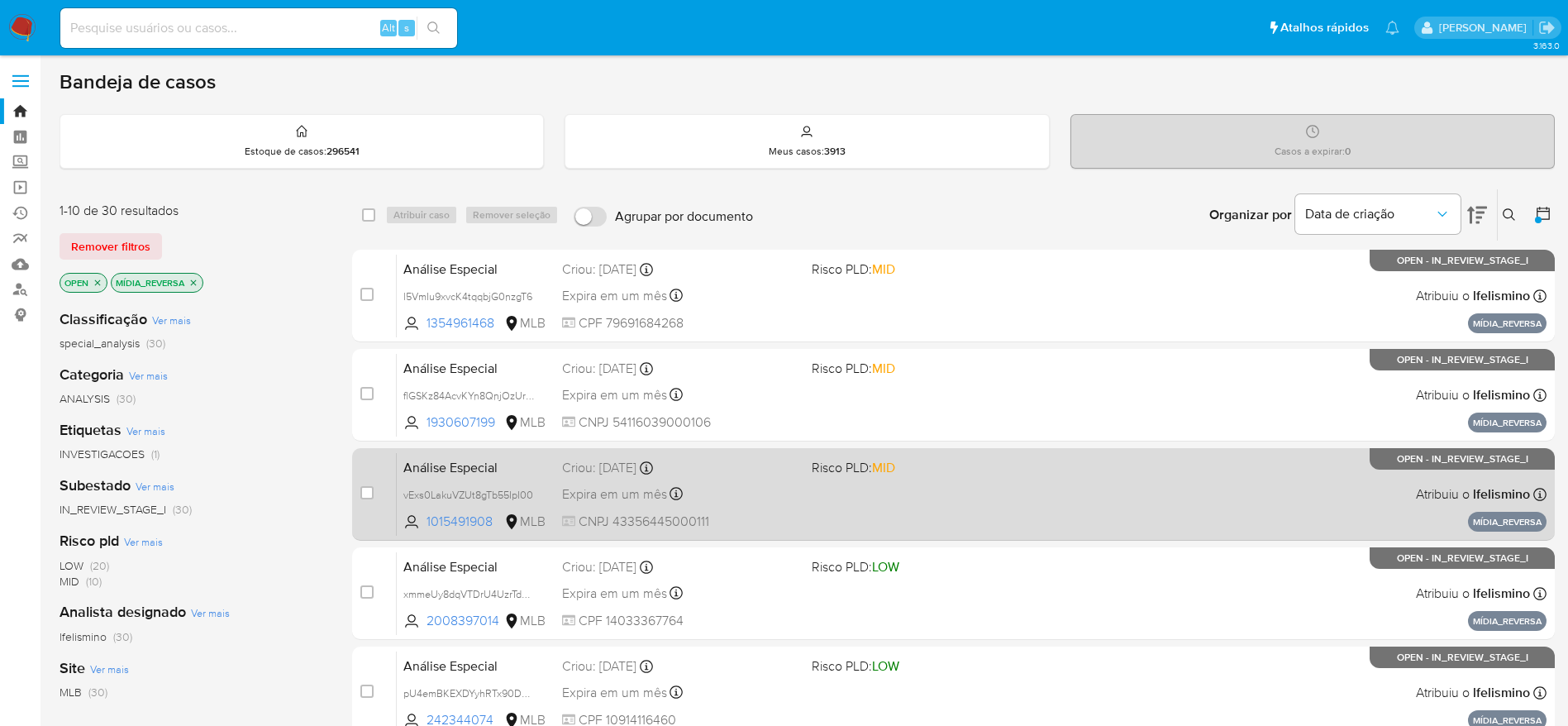
click at [718, 478] on div "Análise Especial vExs0LakuVZUt8gTb55IpI00 1015491908 MLB Risco PLD: MID Criou: …" at bounding box center [971, 494] width 1150 height 83
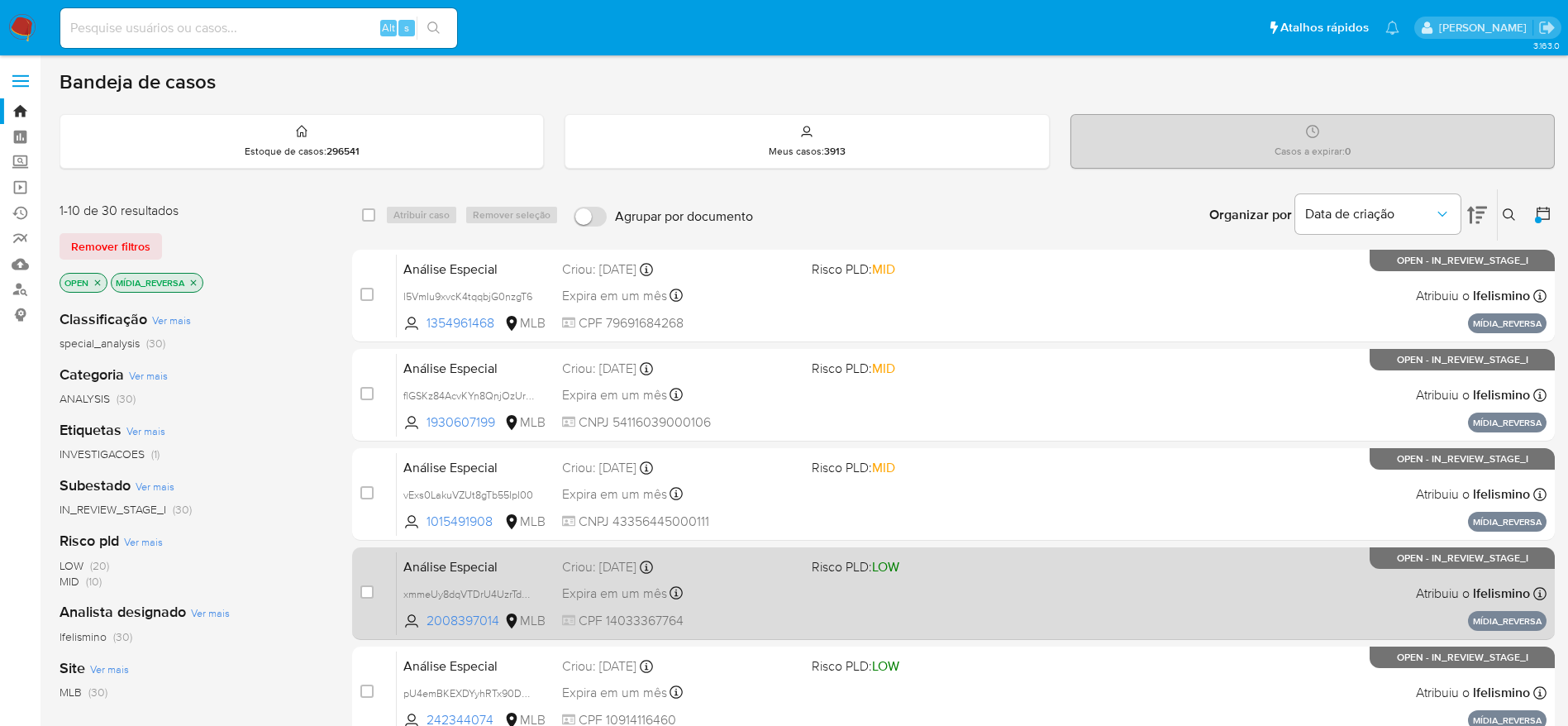
click at [707, 582] on div "Expira em um mês Expira em 28/11/2025 18:21:46" at bounding box center [681, 593] width 236 height 22
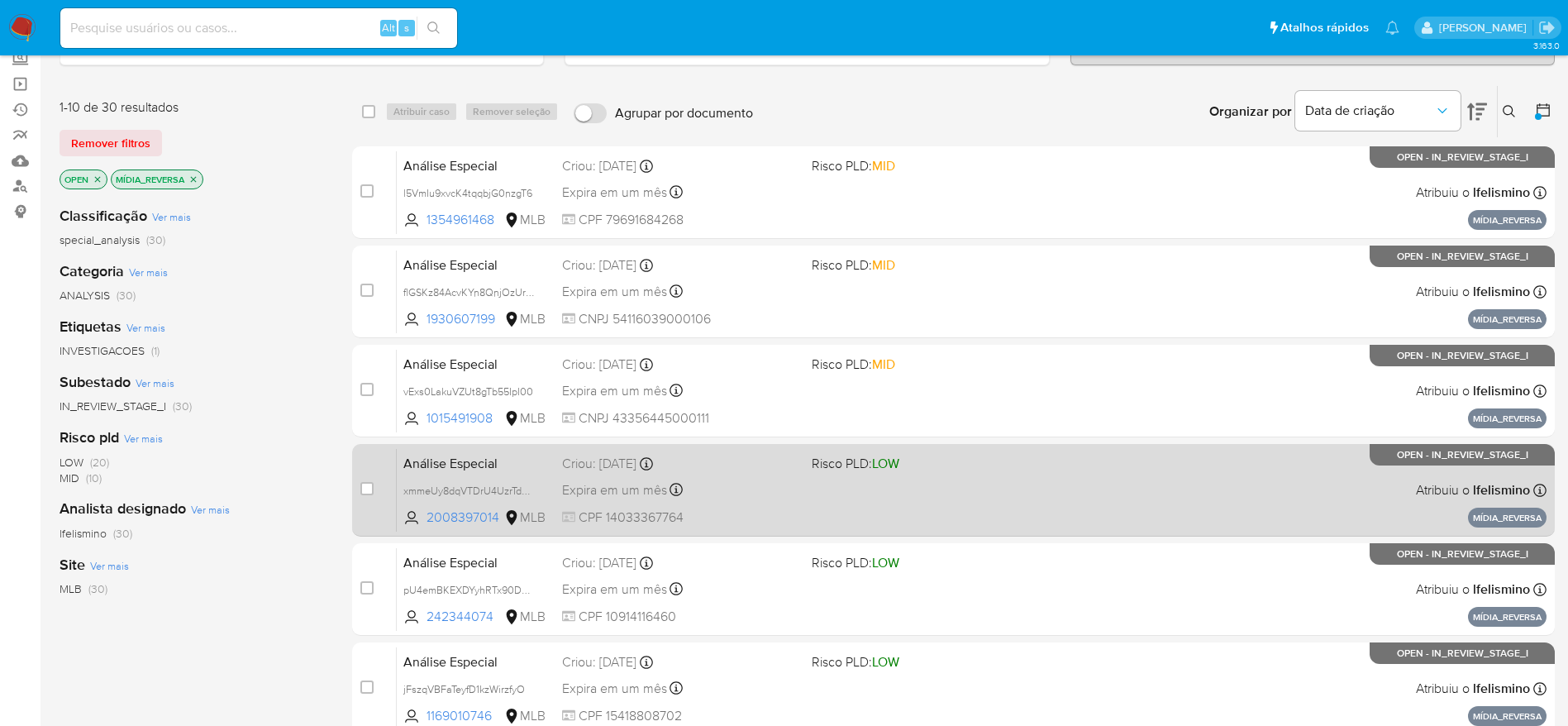
scroll to position [124, 0]
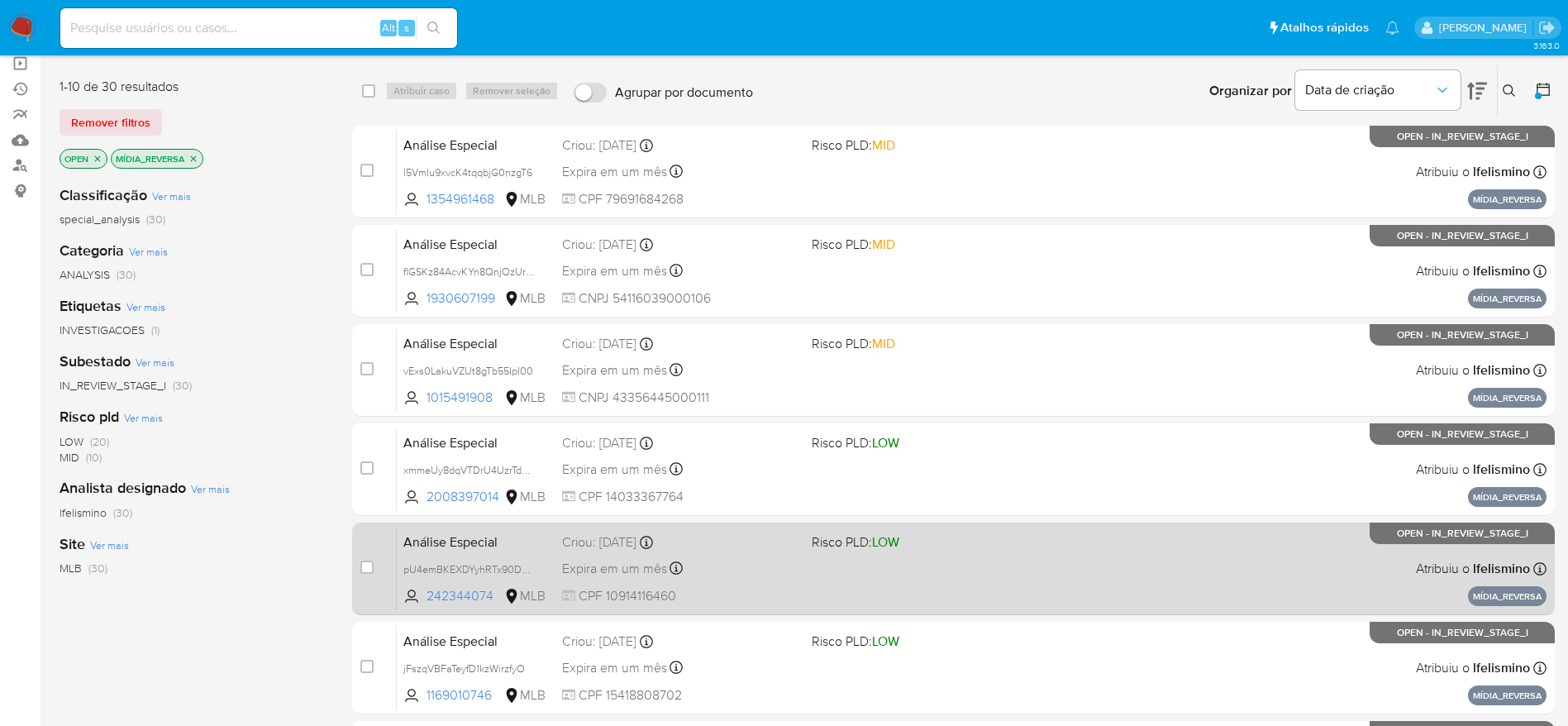
click at [721, 575] on div "Expira em um mês Expira em 28/11/2025 18:21:47" at bounding box center [681, 568] width 236 height 22
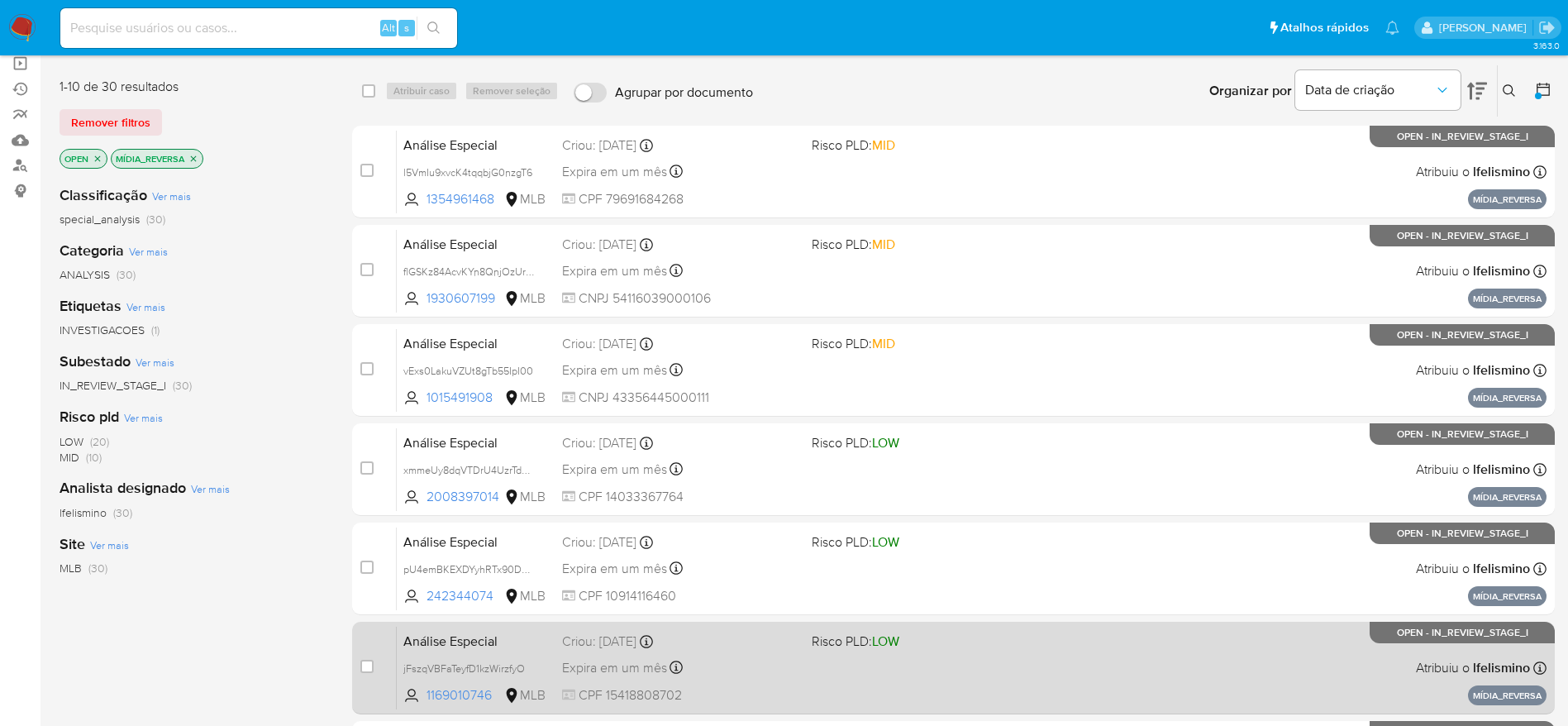
click at [722, 638] on div "Criou: 14/10/2025 Criou: 14/10/2025 18:21:47" at bounding box center [681, 642] width 236 height 18
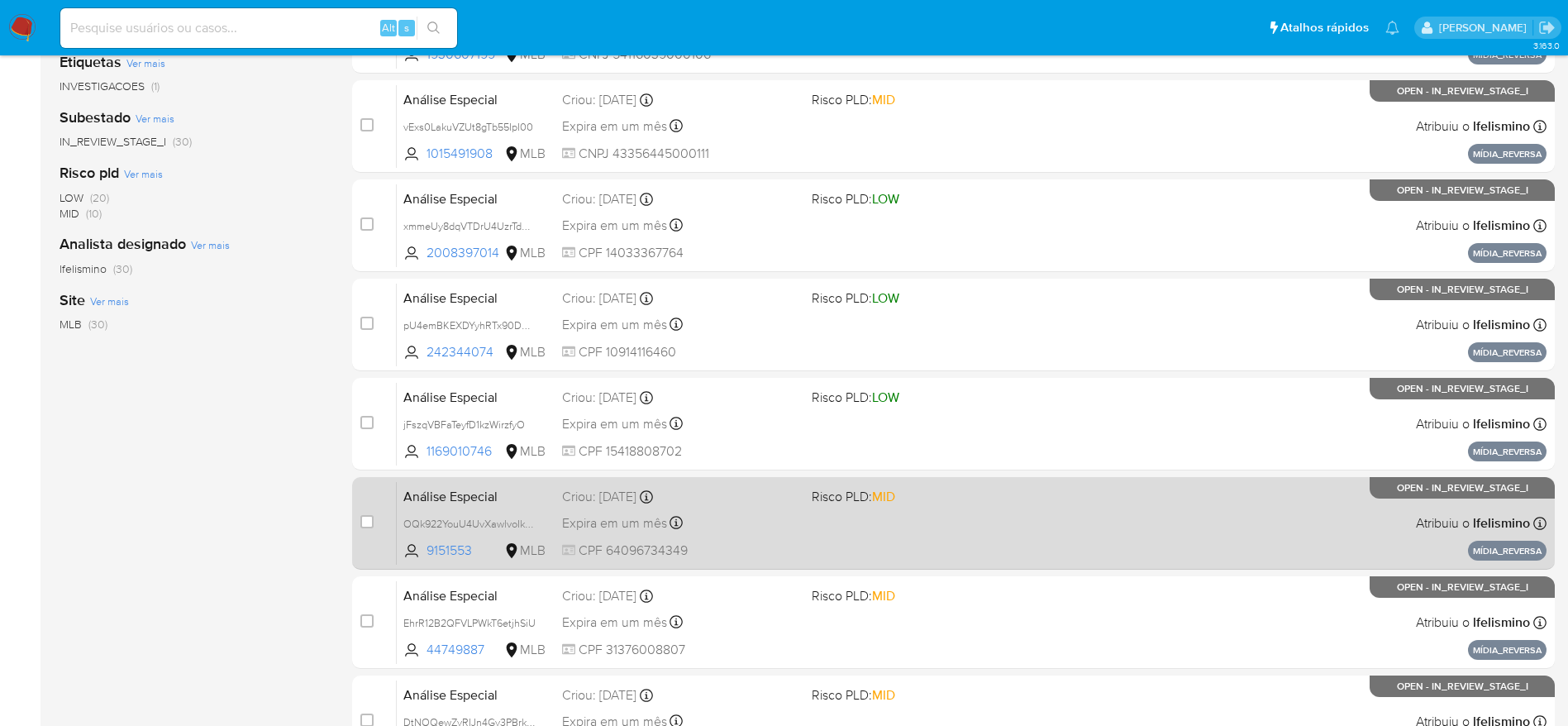
click at [717, 505] on div "Análise Especial OQk922YouU4UvXawlvoIksp1 9151553 MLB Risco PLD: MID Criou: 14/…" at bounding box center [971, 523] width 1150 height 83
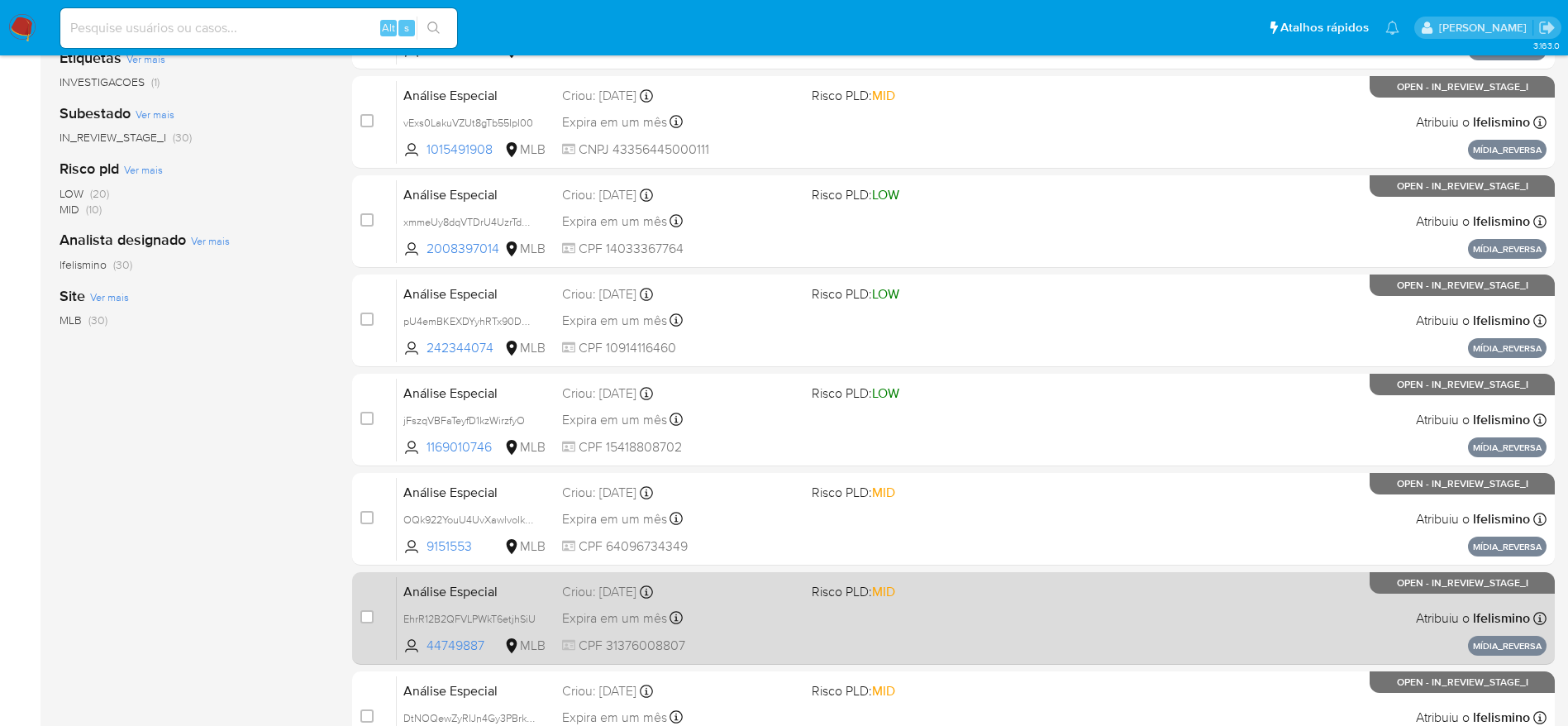
click at [730, 628] on div "Expira em um mês Expira em 28/11/2025 18:21:49" at bounding box center [681, 618] width 236 height 22
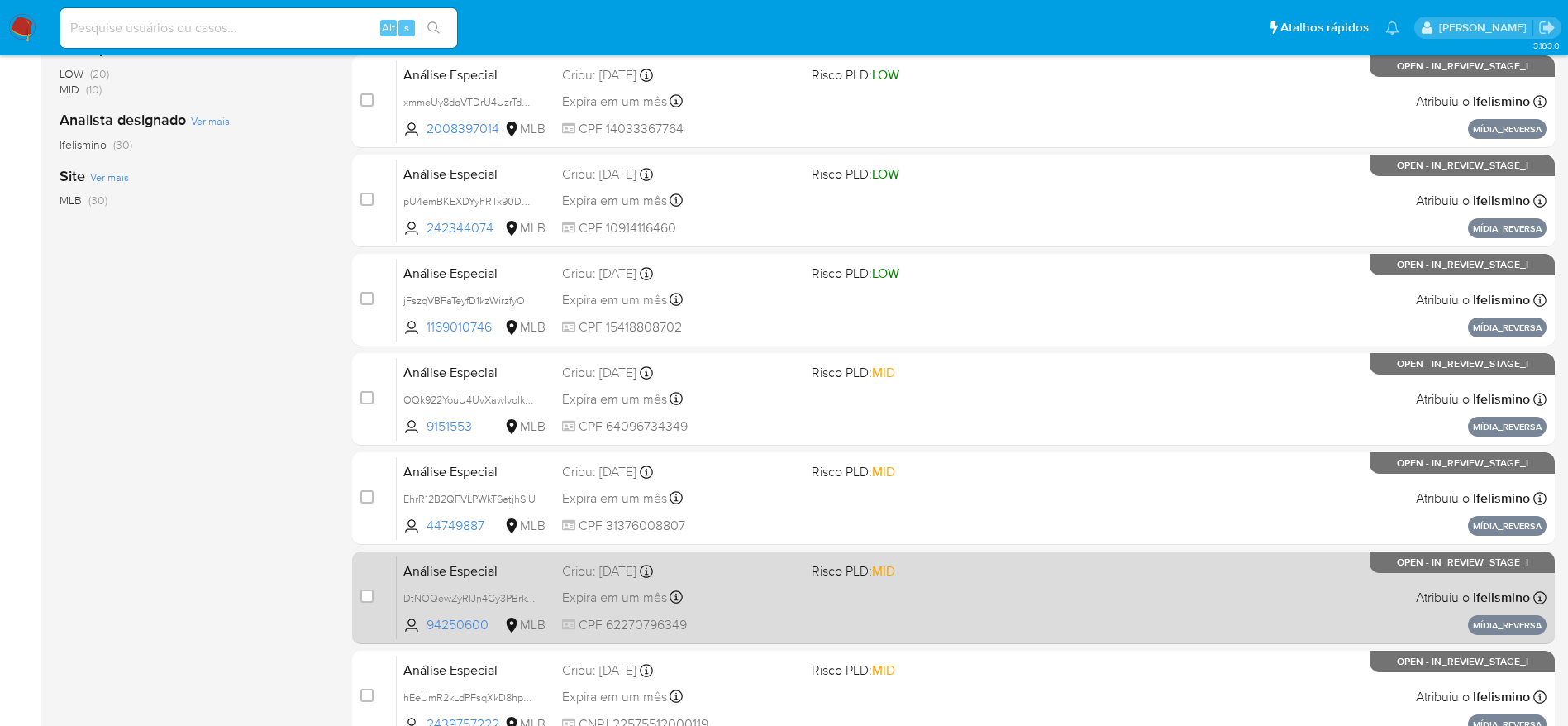
scroll to position [496, 0]
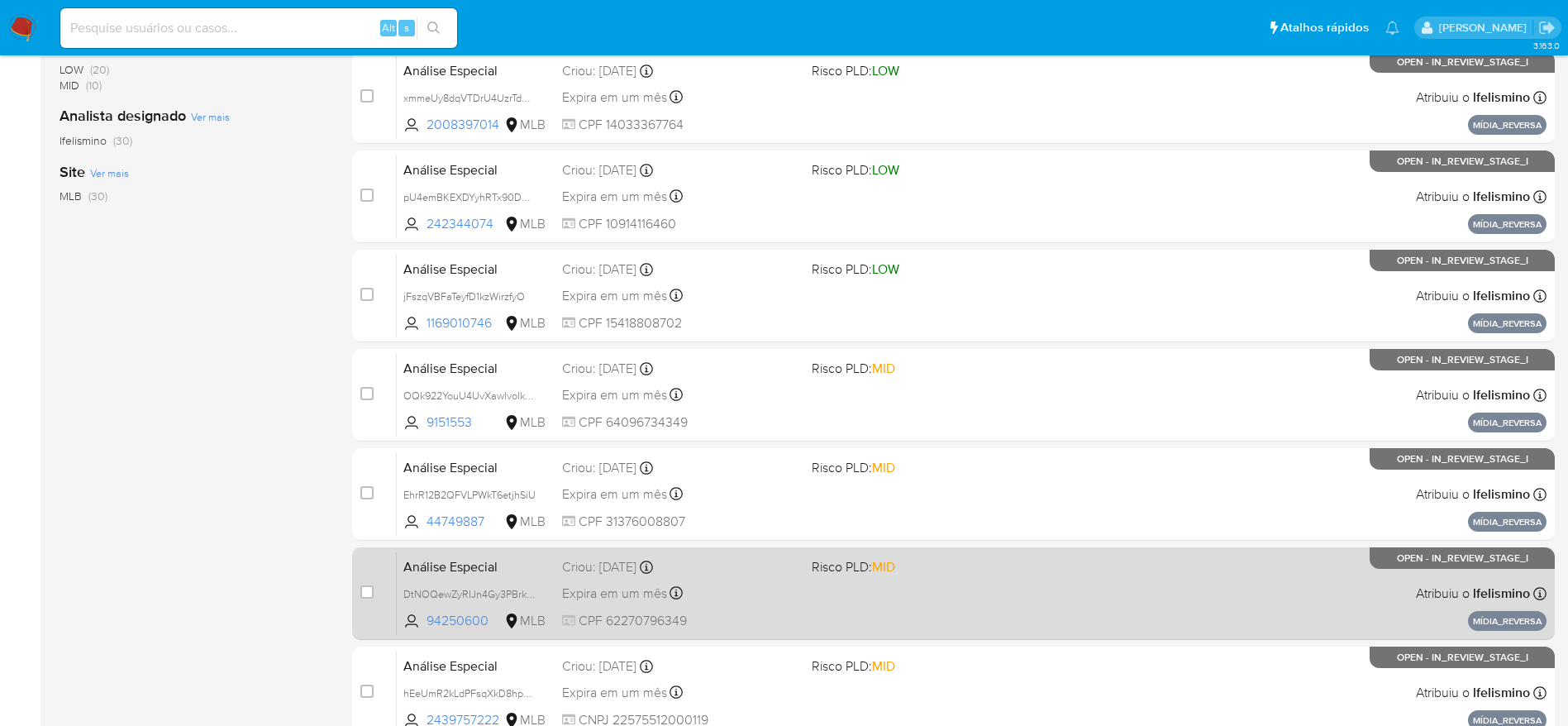
click at [726, 589] on div "Expira em um mês Expira em 28/11/2025 18:21:50" at bounding box center [681, 593] width 236 height 22
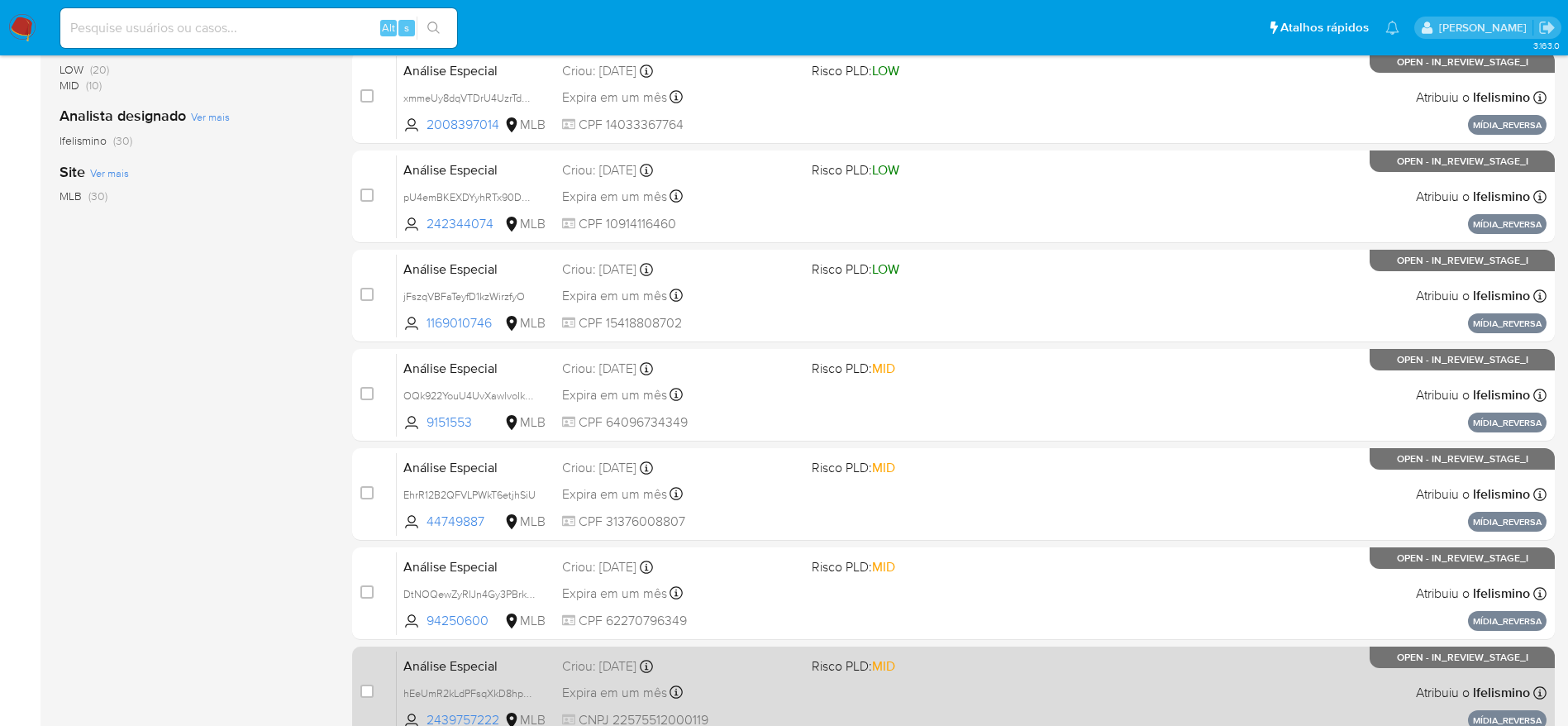
click at [727, 667] on div "Criou: 14/10/2025 Criou: 14/10/2025 18:21:50" at bounding box center [681, 667] width 236 height 18
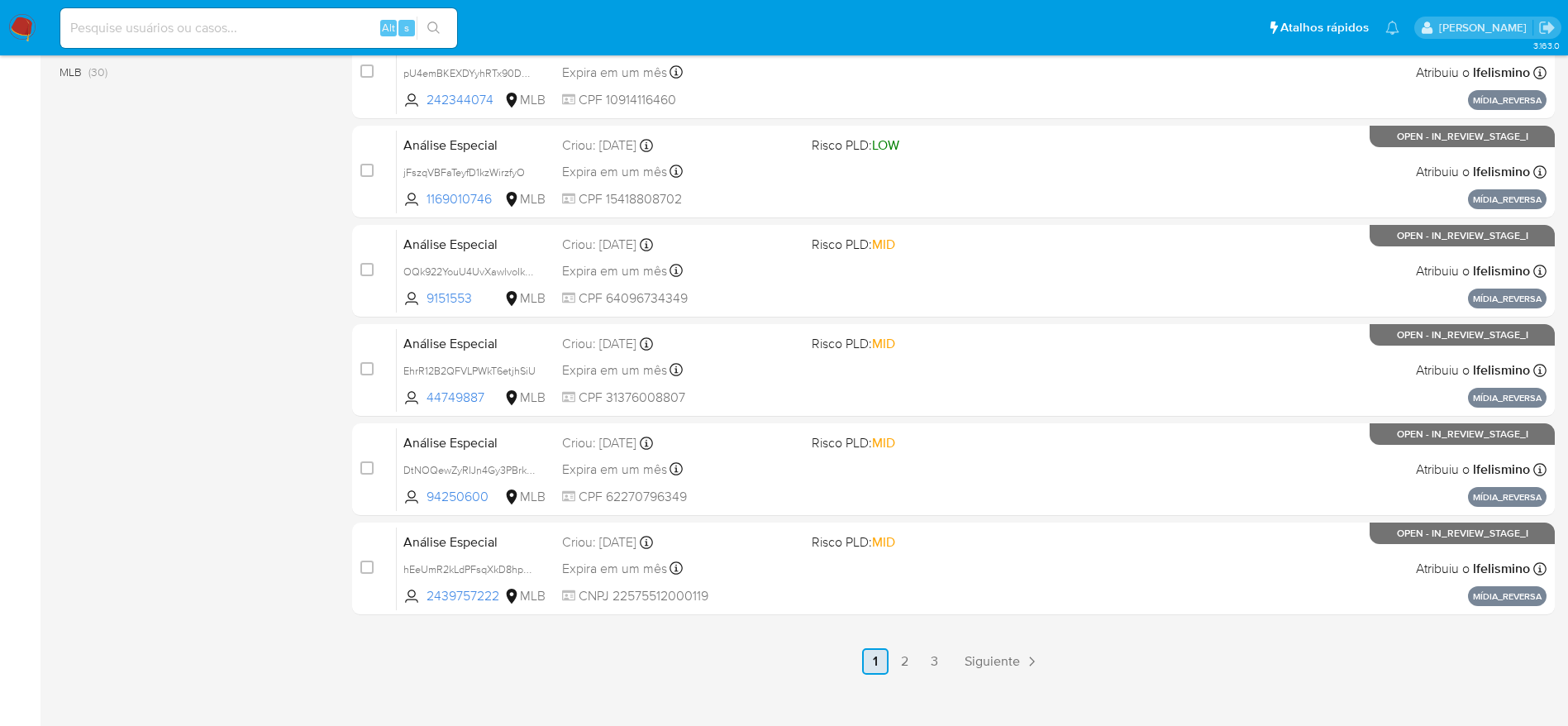
scroll to position [639, 0]
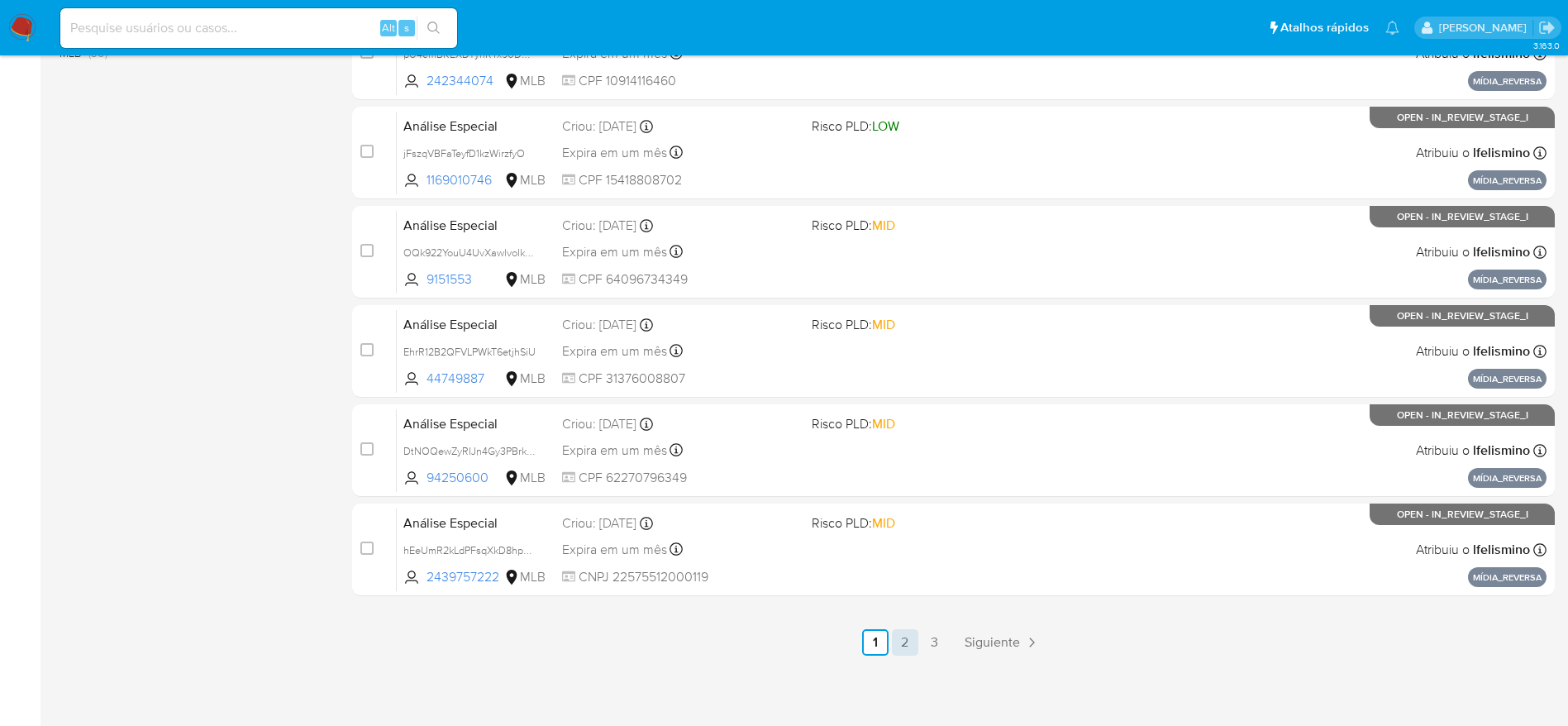
click at [910, 647] on link "2" at bounding box center [905, 642] width 27 height 27
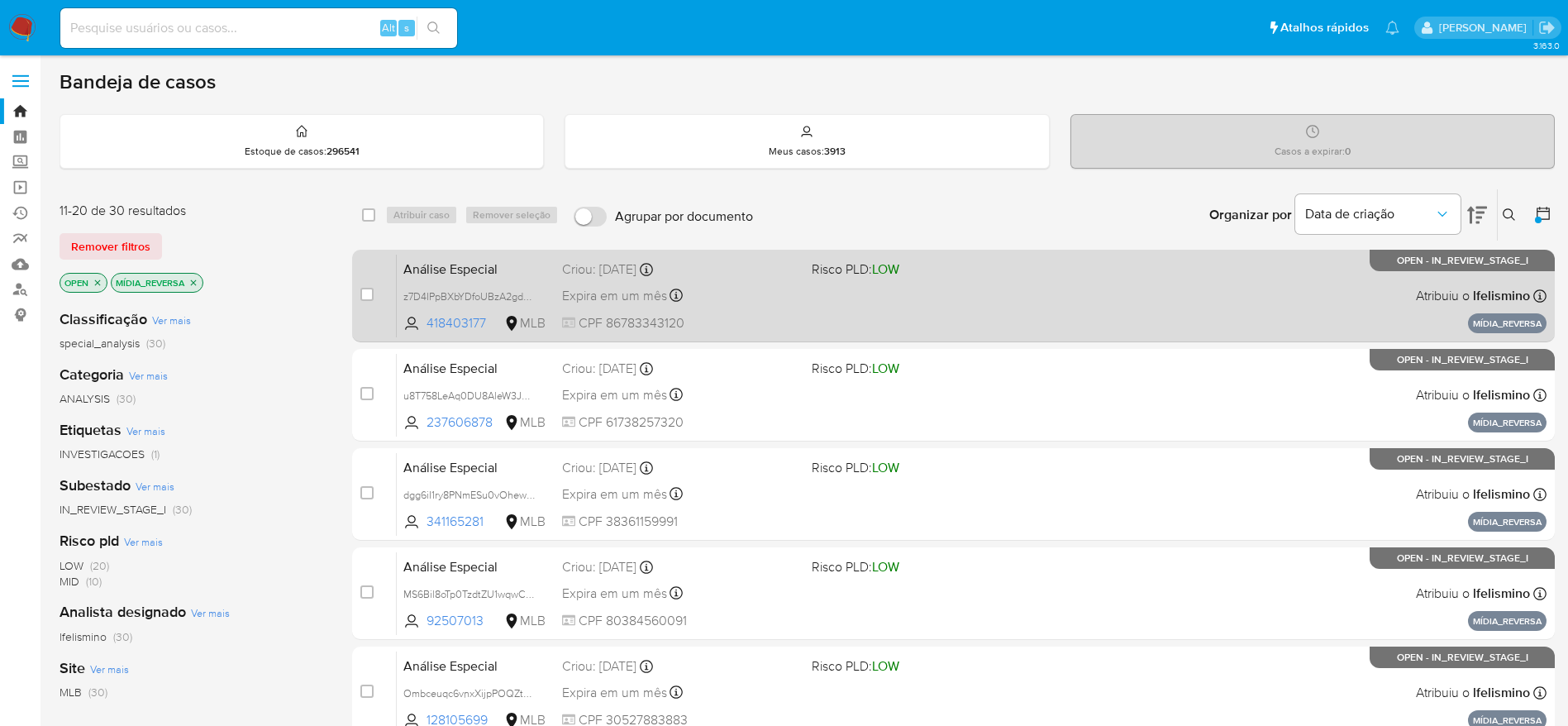
click at [783, 304] on div "Expira em um mês Expira em 28/11/2025 18:21:51" at bounding box center [681, 296] width 236 height 22
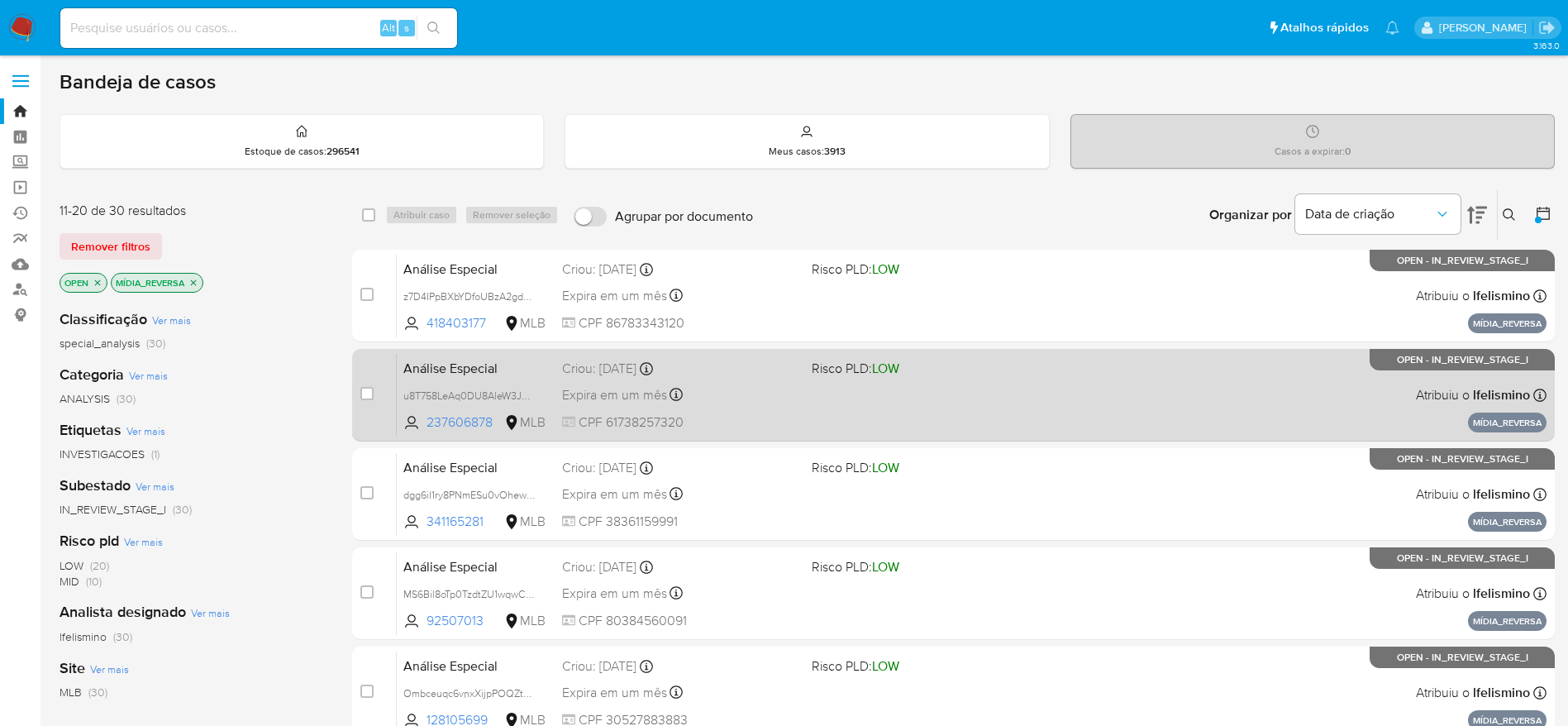
click at [757, 417] on span "CPF 61738257320" at bounding box center [681, 423] width 236 height 18
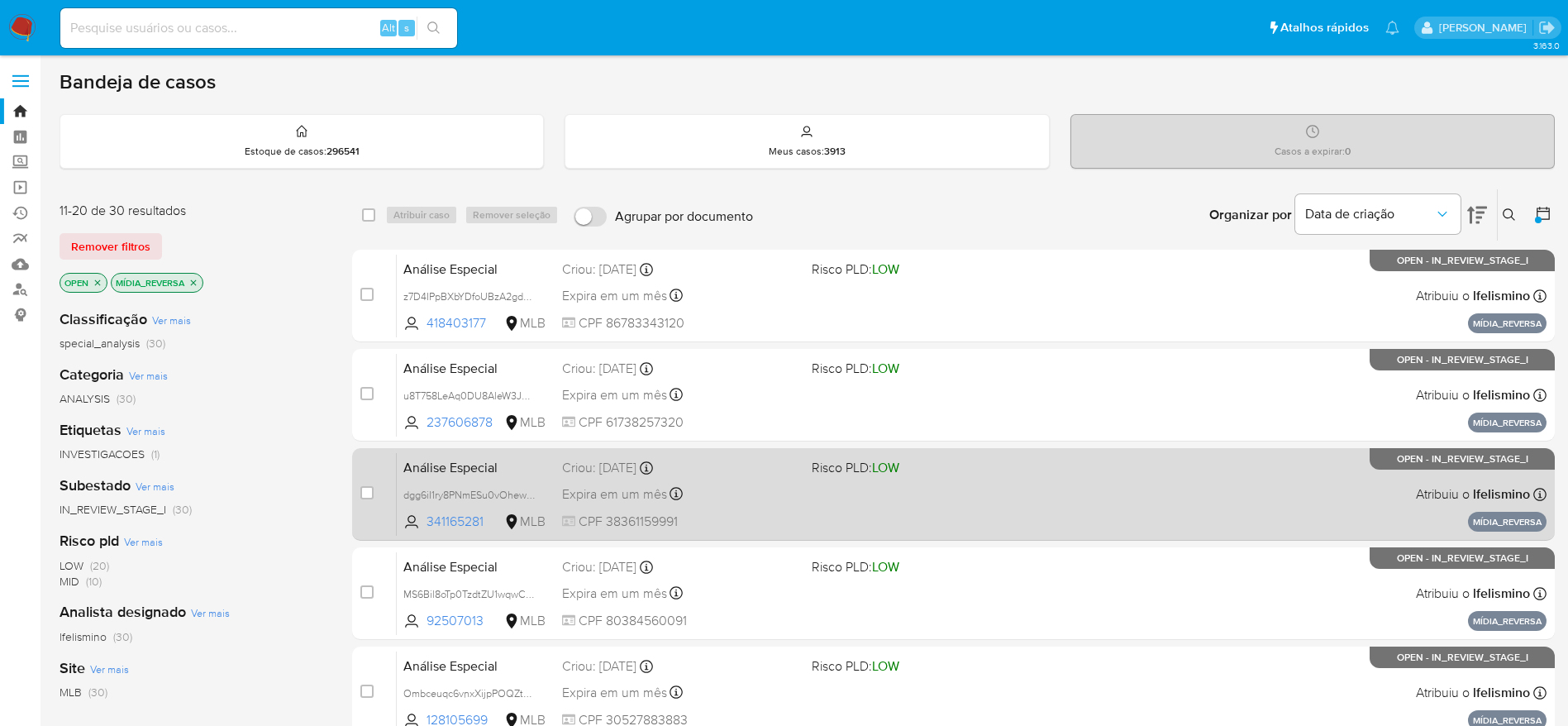
click at [755, 481] on div "Análise Especial dgg6iI1ry8PNmESu0vOhew7H 341165281 MLB Risco PLD: LOW Criou: 1…" at bounding box center [971, 494] width 1150 height 83
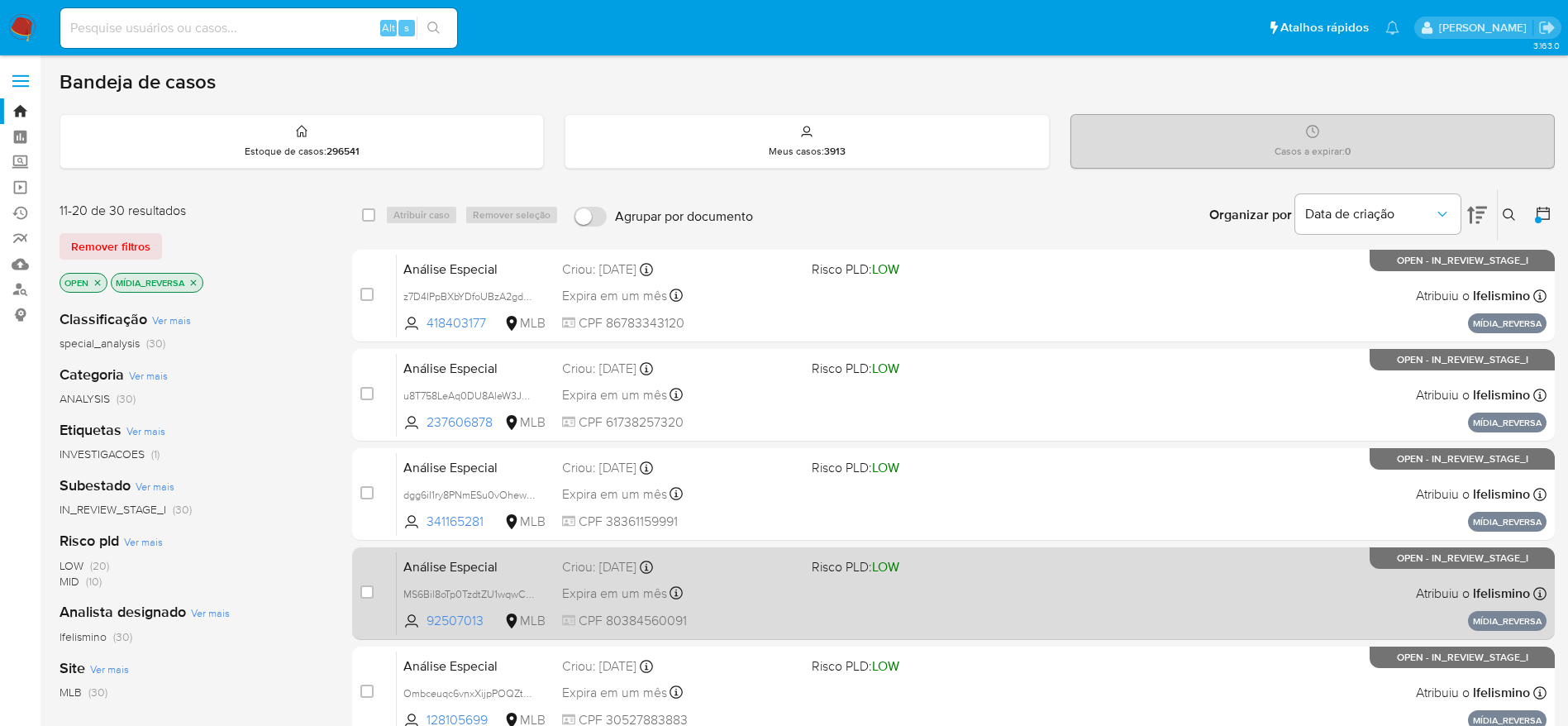
click at [787, 588] on div "Expira em um mês Expira em 28/11/2025 18:21:53" at bounding box center [681, 593] width 236 height 22
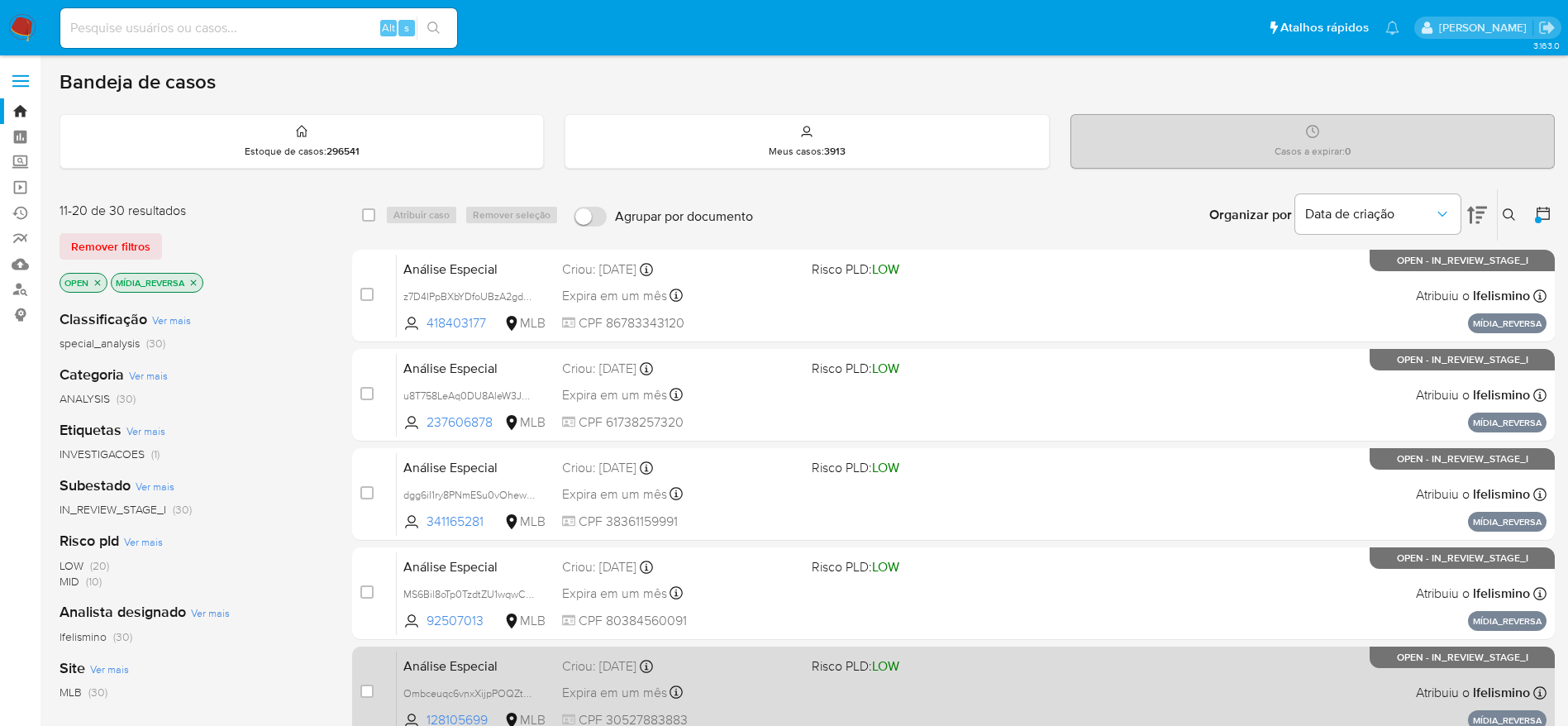
click at [796, 664] on div "Criou: 14/10/2025 Criou: 14/10/2025 18:21:53" at bounding box center [681, 667] width 236 height 18
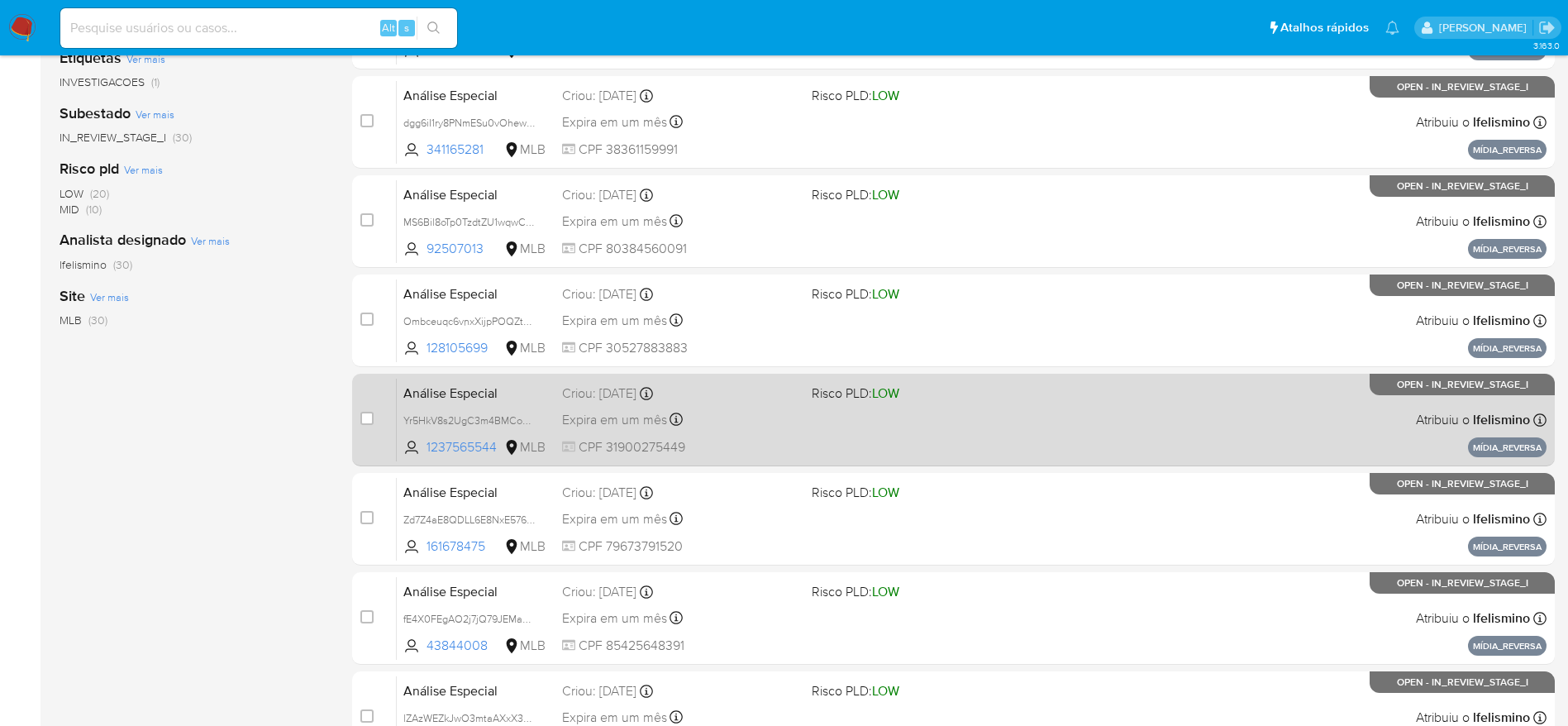
scroll to position [496, 0]
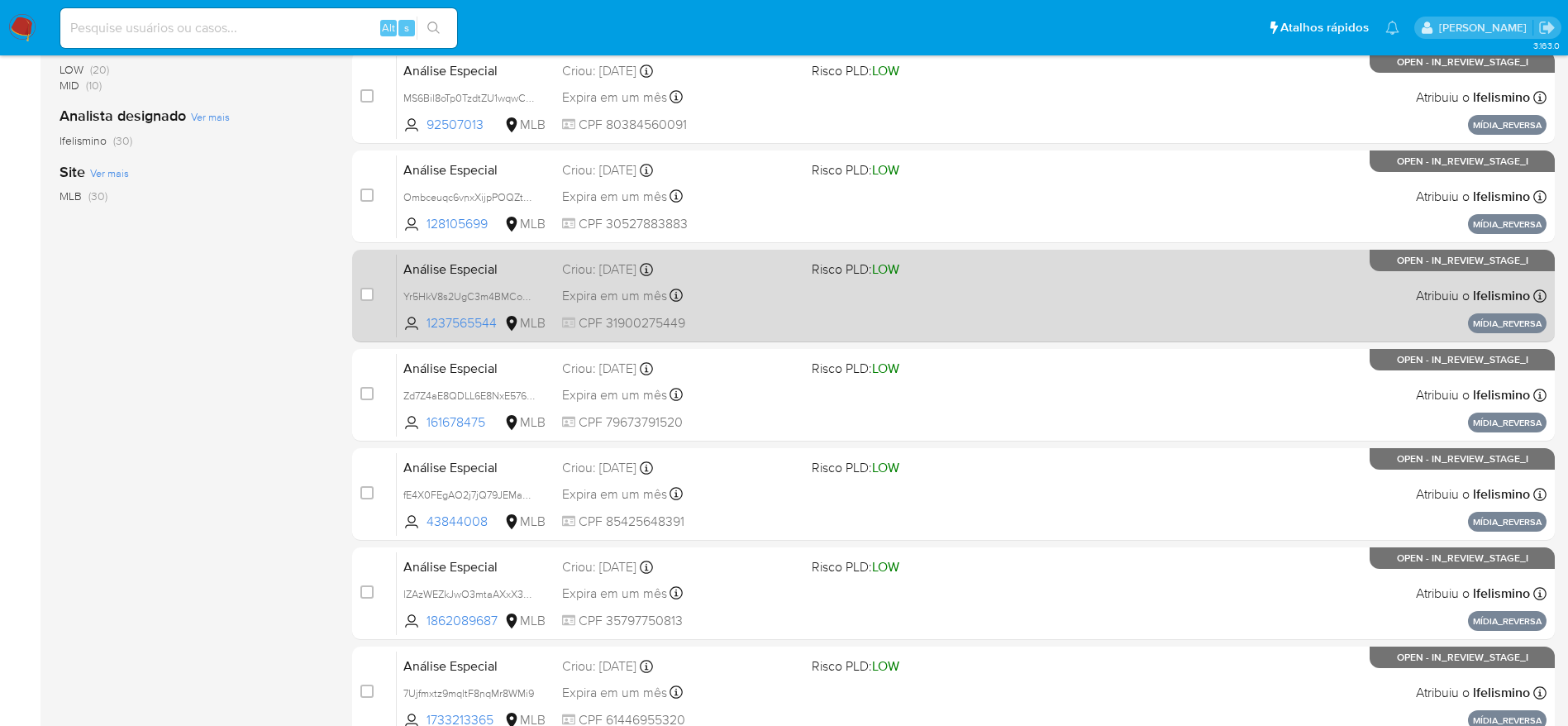
click at [785, 283] on div "Análise Especial Yr5HkV8s2UgC3m4BMComYfT8 1237565544 MLB Risco PLD: LOW Criou: …" at bounding box center [971, 296] width 1150 height 83
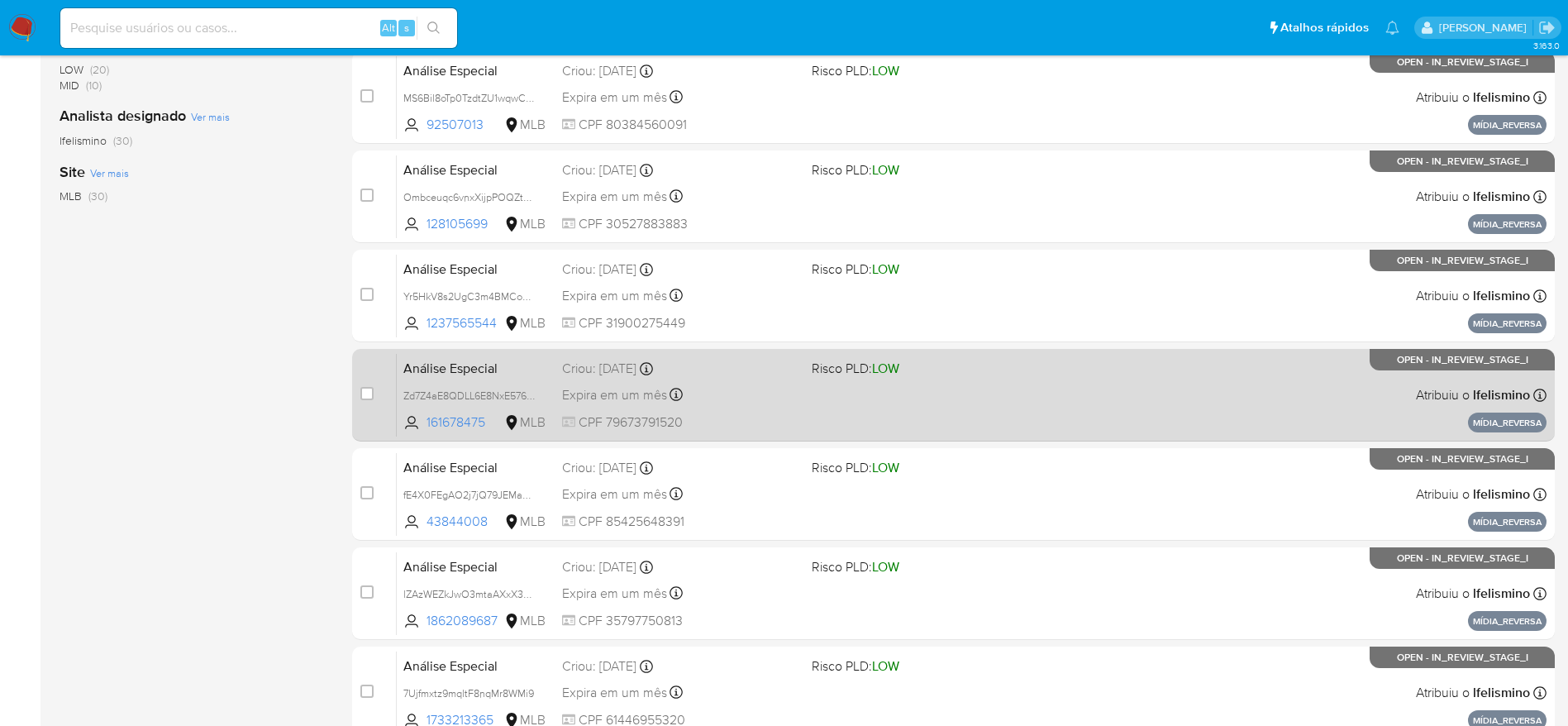
click at [782, 379] on div "Análise Especial Zd7Z4aE8QDLL6E8NxE576XAZ 161678475 MLB Risco PLD: LOW Criou: 1…" at bounding box center [971, 394] width 1150 height 83
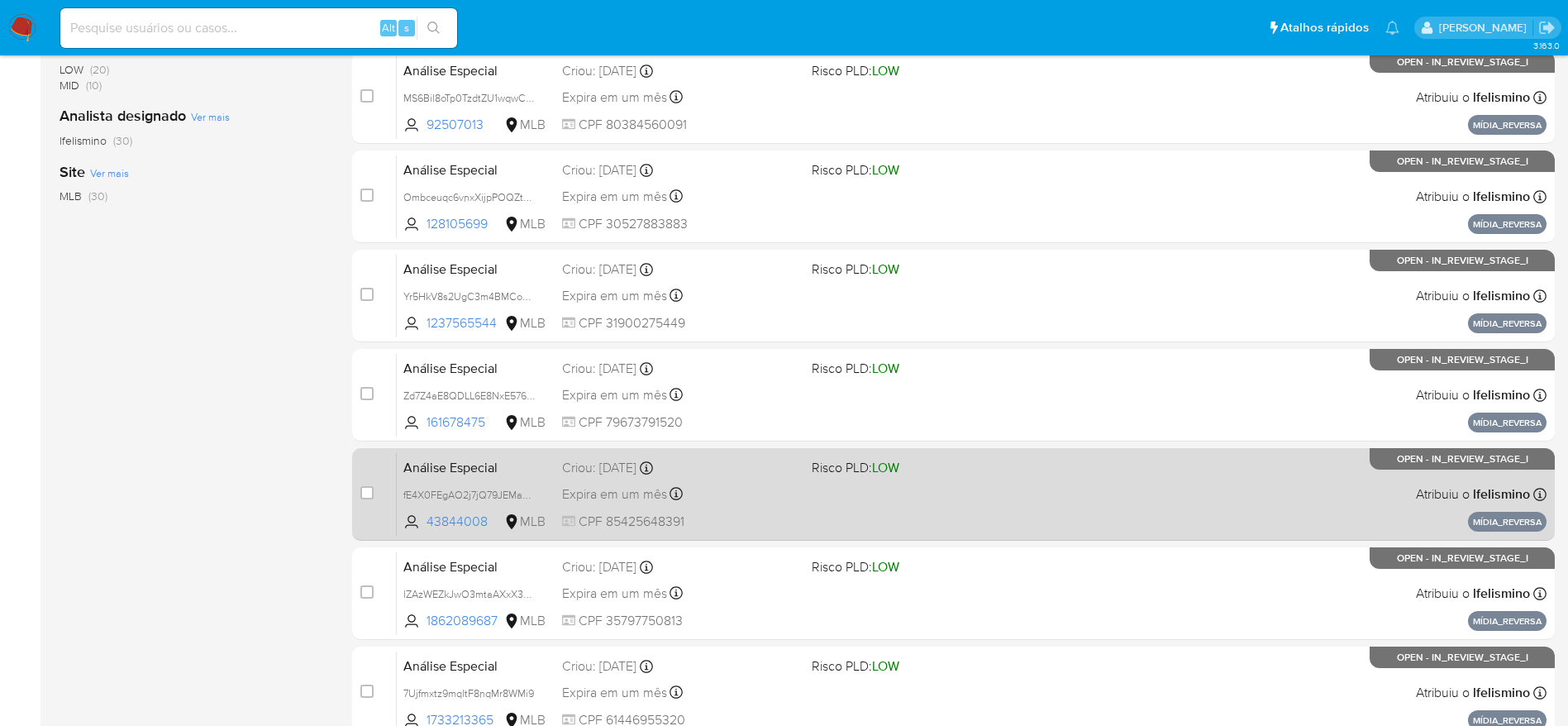
click at [794, 467] on div "Criou: 14/10/2025 Criou: 14/10/2025 18:21:55" at bounding box center [681, 468] width 236 height 18
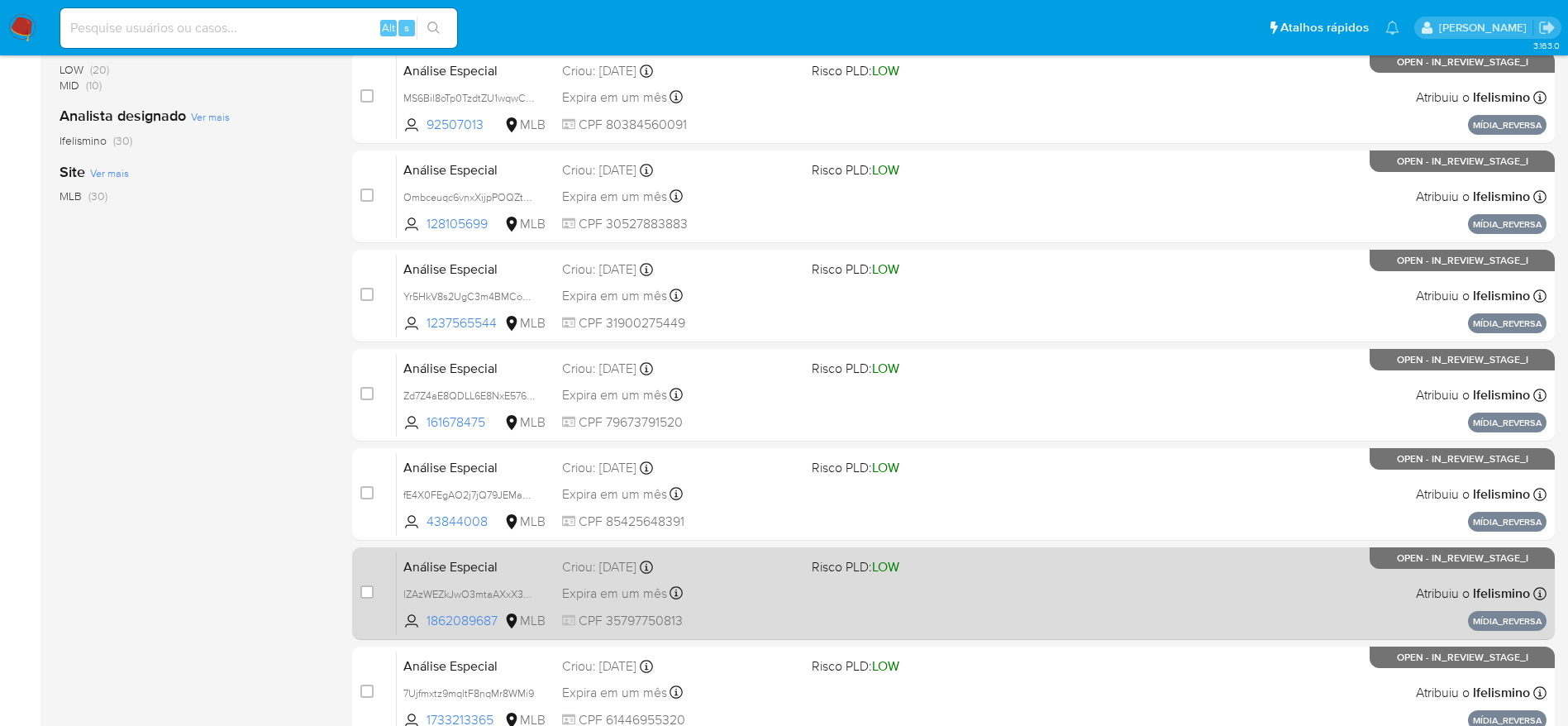
click at [788, 606] on div "Análise Especial lZAzWEZkJwO3mtaAXxX3UIwZ 1862089687 MLB Risco PLD: LOW Criou: …" at bounding box center [971, 593] width 1150 height 83
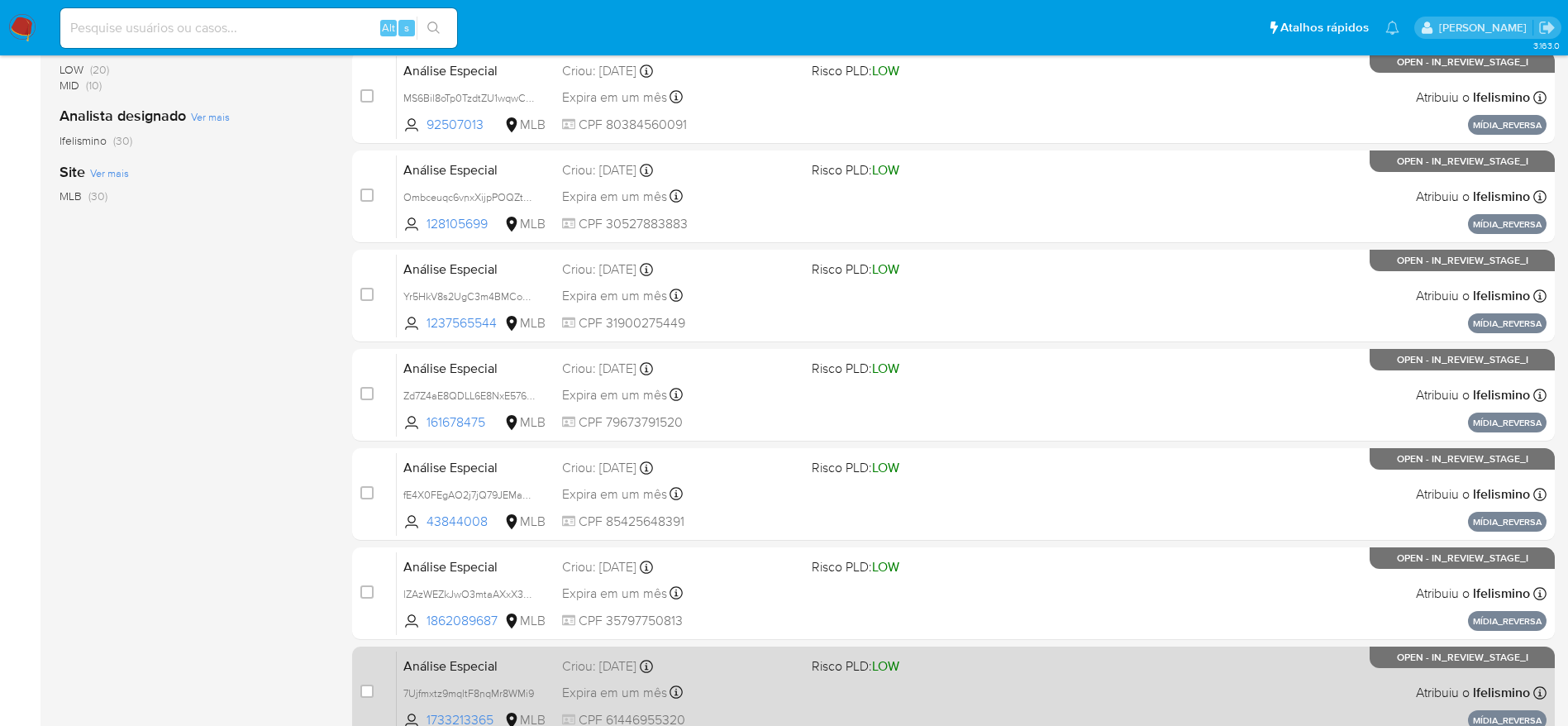
click at [787, 684] on div "Expira em um mês Expira em 28/11/2025 18:21:56" at bounding box center [681, 693] width 236 height 22
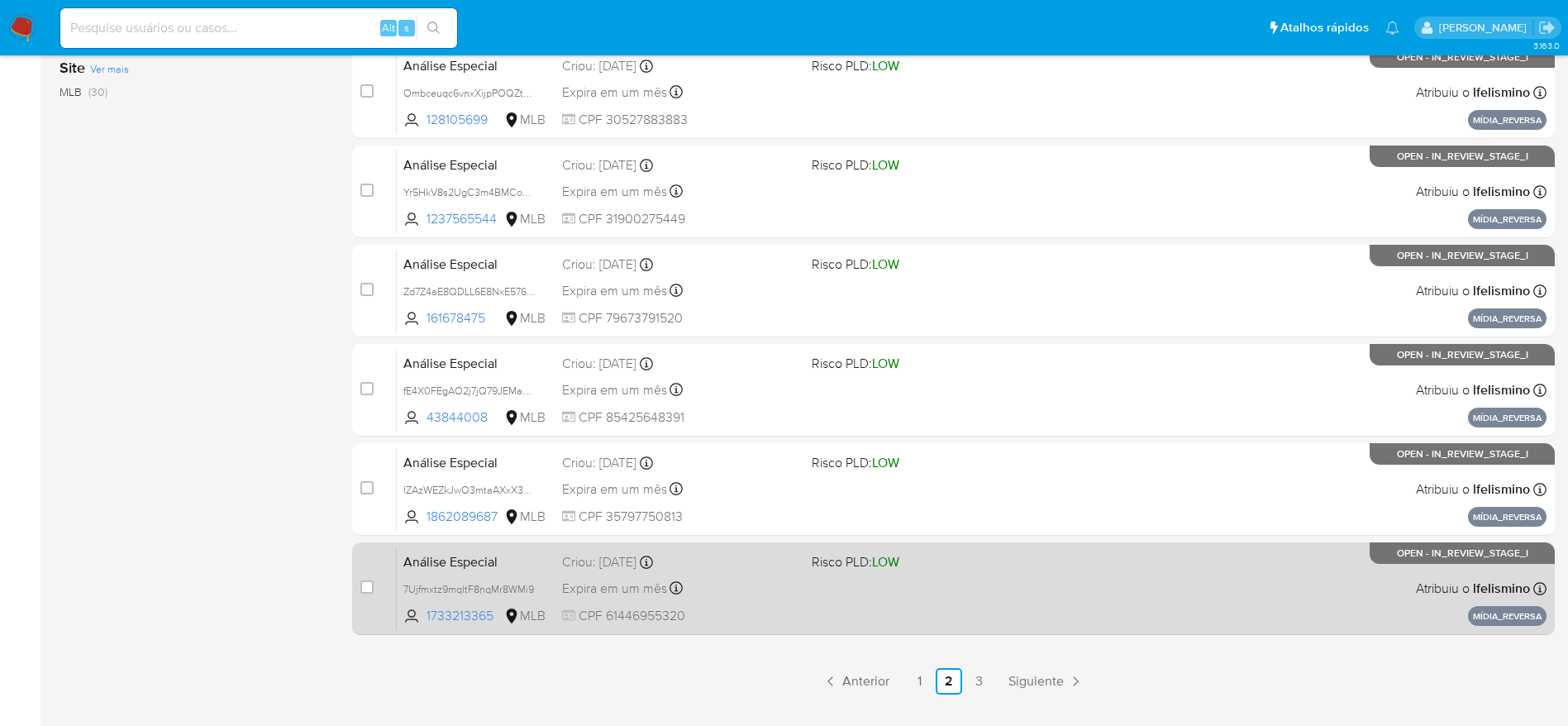
scroll to position [639, 0]
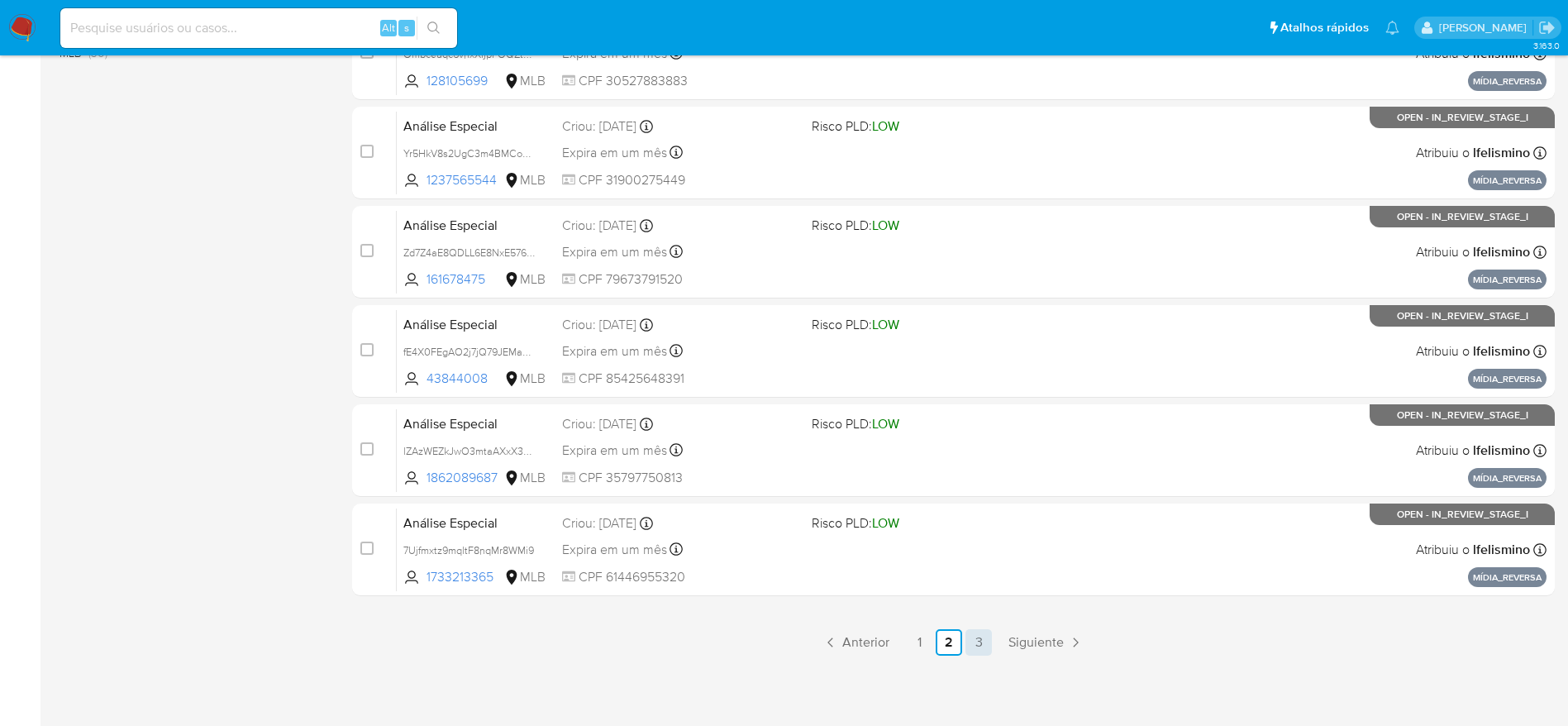
click at [981, 651] on link "3" at bounding box center [979, 642] width 27 height 27
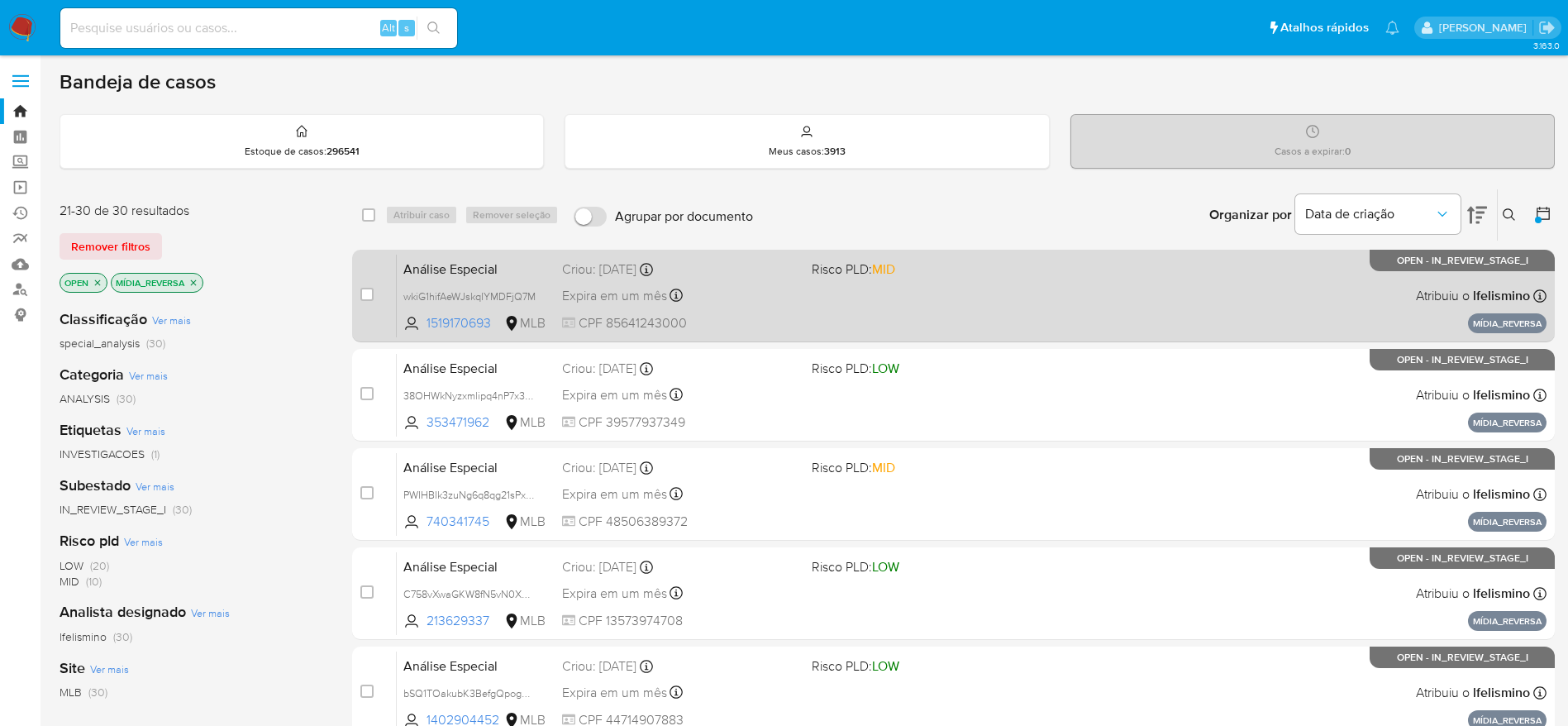
click at [825, 303] on div "Análise Especial wkiG1hifAeWJskqIYMDFjQ7M 1519170693 MLB Risco PLD: MID Criou: …" at bounding box center [971, 296] width 1150 height 83
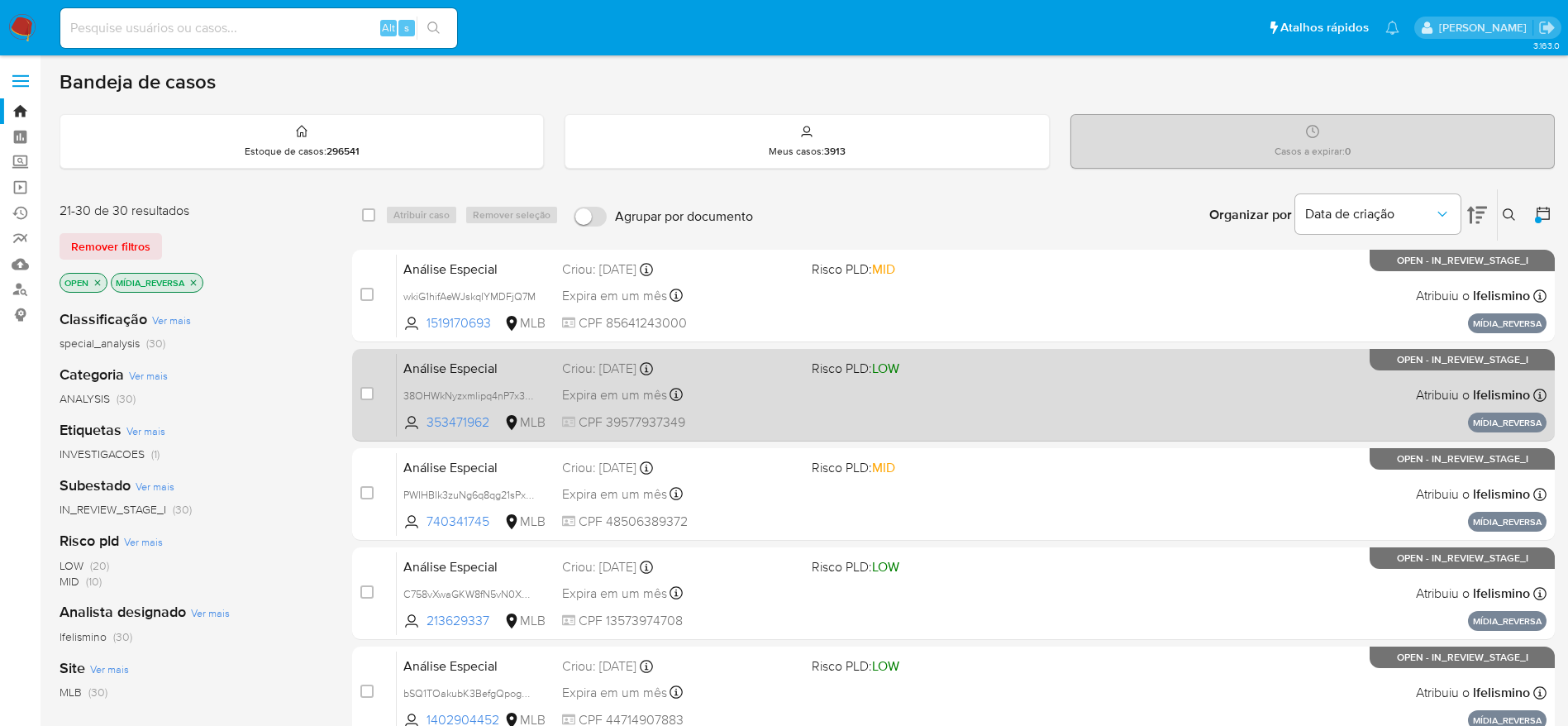
click at [783, 383] on div "Expira em um mês Expira em 28/11/2025 18:21:58" at bounding box center [681, 394] width 236 height 22
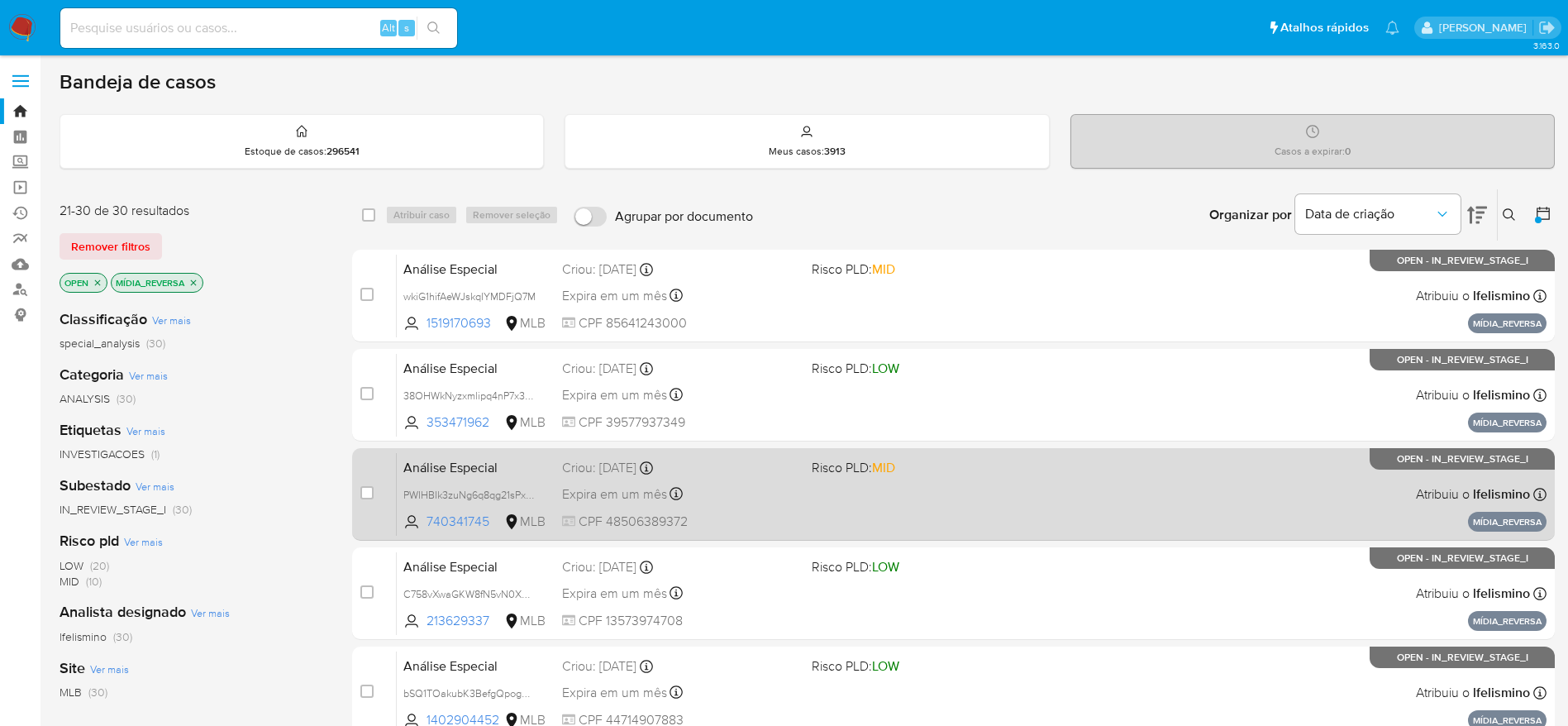
click at [778, 502] on div "Expira em um mês Expira em 28/11/2025 18:21:58" at bounding box center [681, 494] width 236 height 22
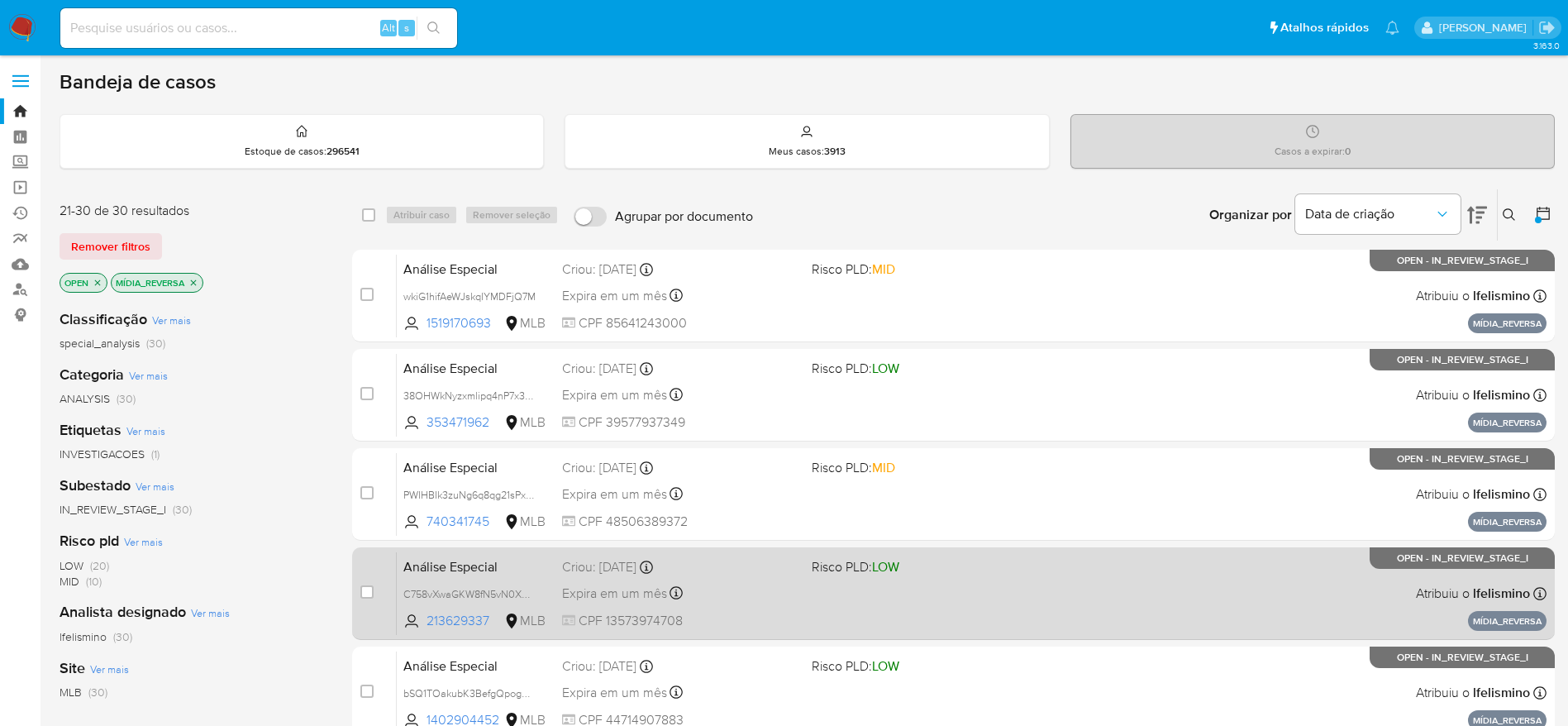
click at [783, 574] on div "Criou: 14/10/2025 Criou: 14/10/2025 18:21:59" at bounding box center [681, 567] width 236 height 18
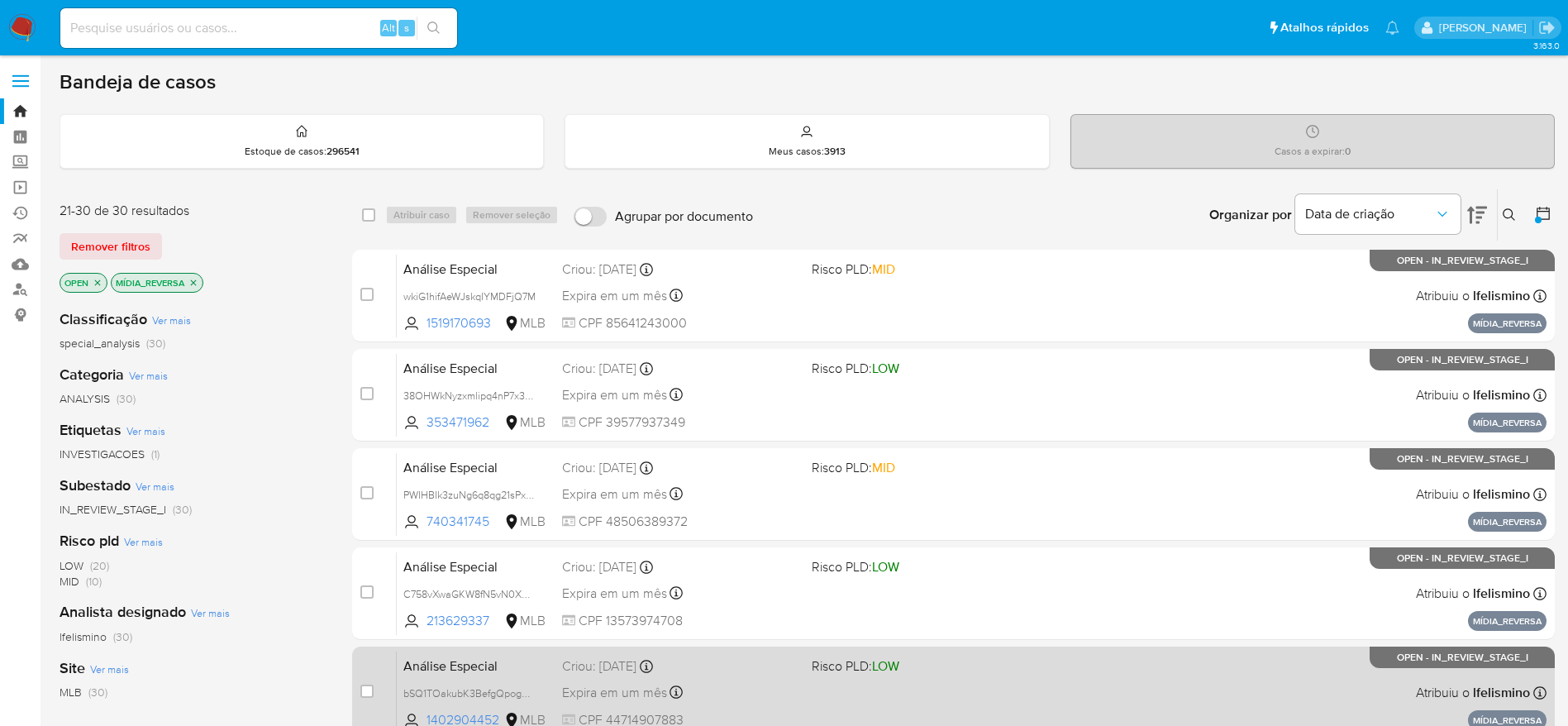
click at [794, 677] on div "Análise Especial bSQ1TOakubK3BefgQpogpRHw 1402904452 MLB Risco PLD: LOW Criou: …" at bounding box center [971, 693] width 1150 height 83
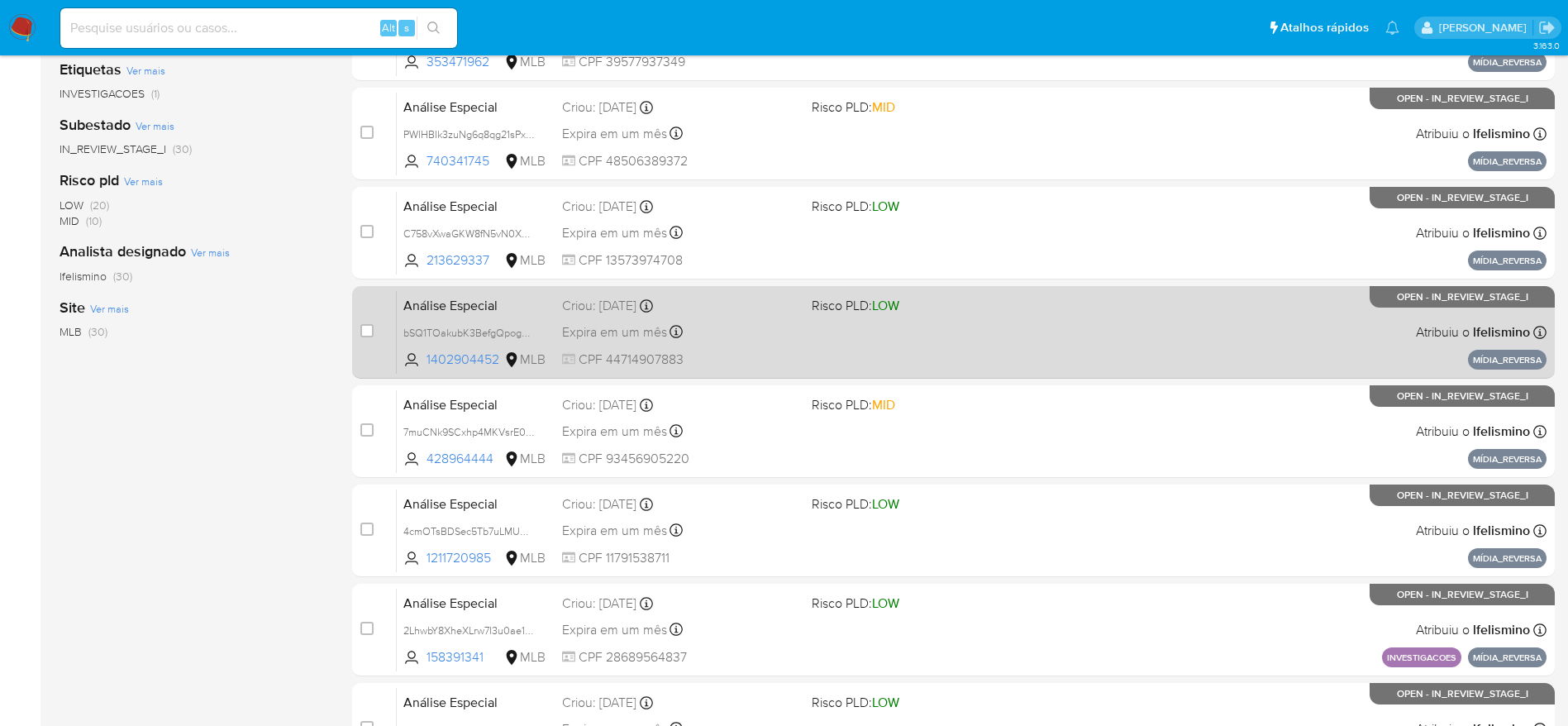
scroll to position [372, 0]
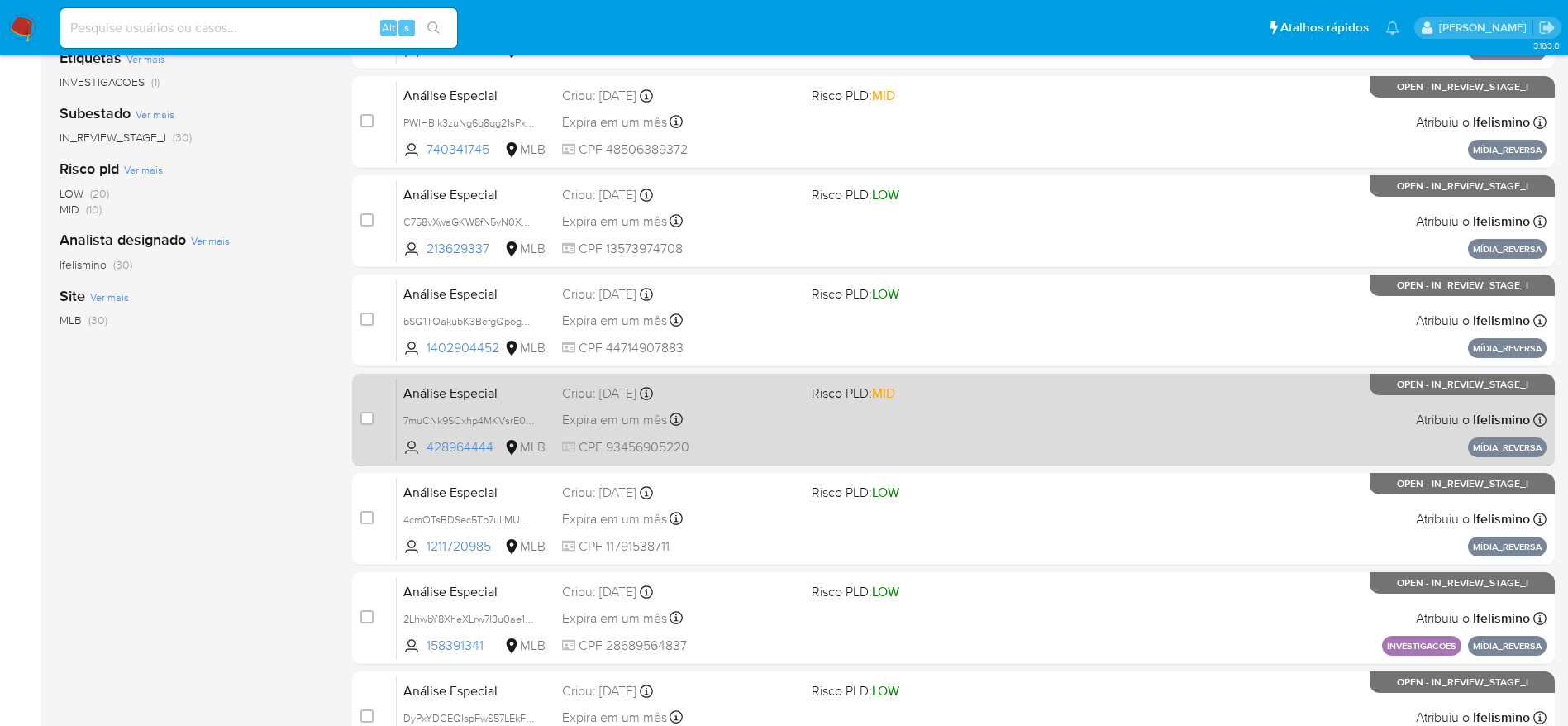
click at [760, 406] on div "Análise Especial 7muCNk9SCxhp4MKVsrE0r8pN 428964444 MLB Risco PLD: MID Criou: 1…" at bounding box center [971, 419] width 1150 height 83
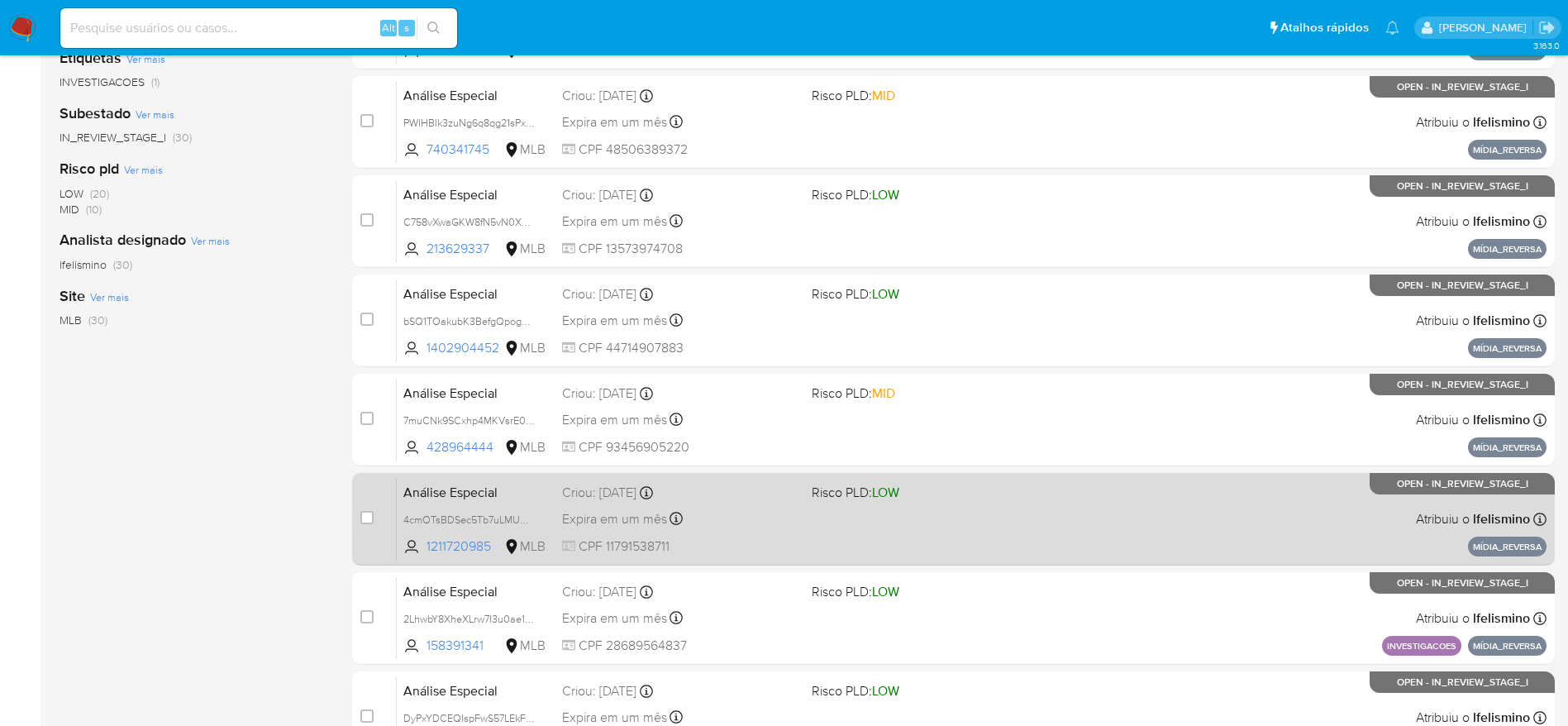
click at [771, 513] on div "Expira em um mês Expira em 28/11/2025 18:22:01" at bounding box center [681, 519] width 236 height 22
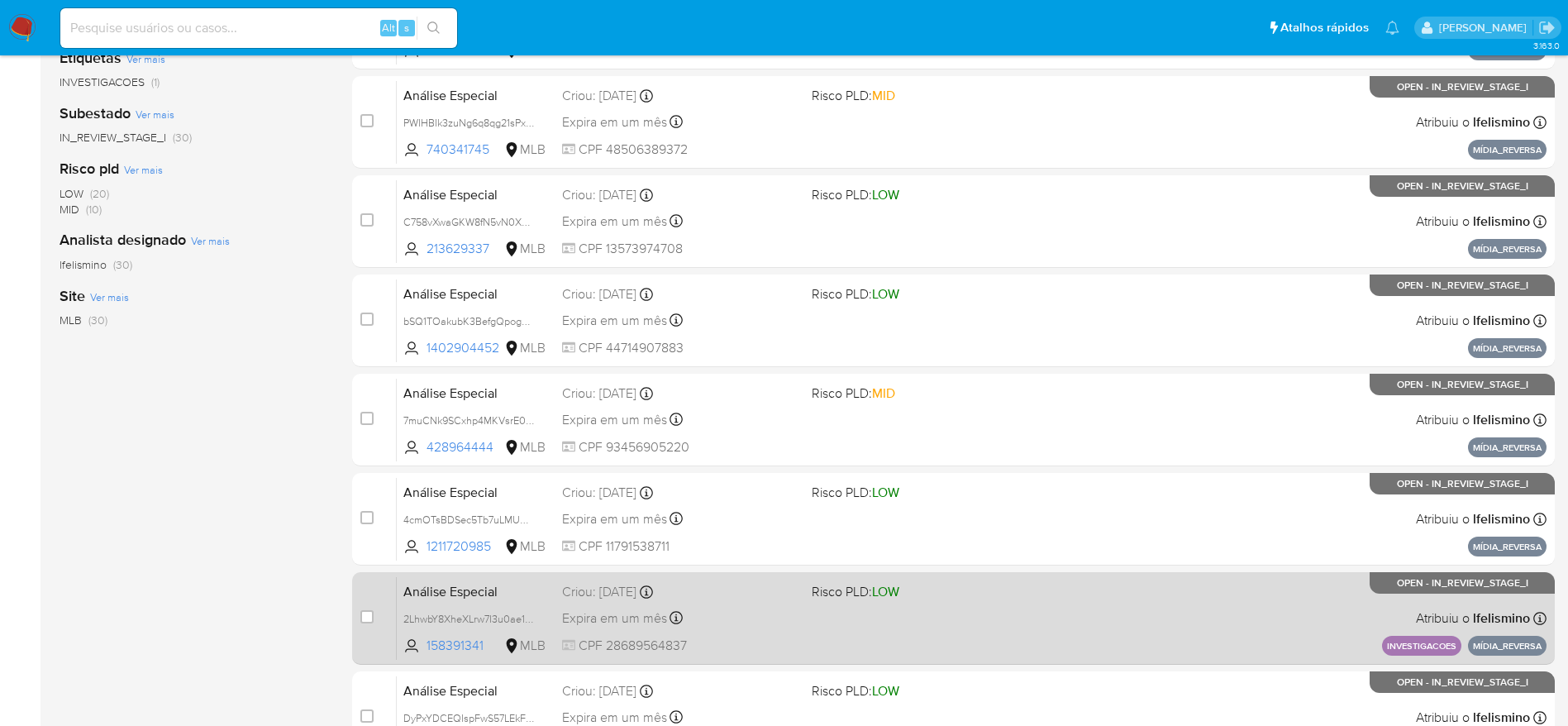
click at [766, 607] on div "Expira em um mês Expira em 28/11/2025 18:22:02" at bounding box center [681, 618] width 236 height 22
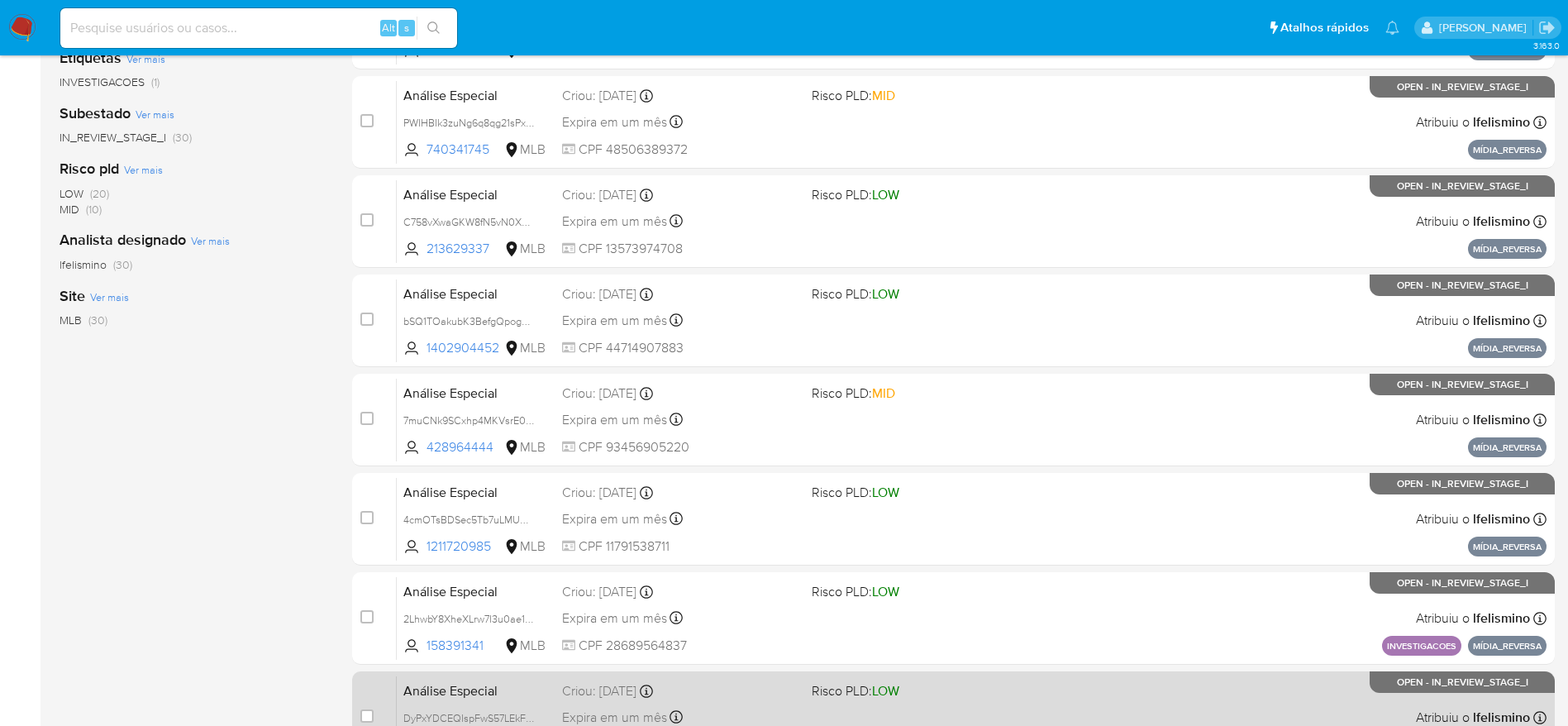
click at [784, 688] on div "Criou: 14/10/2025 Criou: 14/10/2025 18:22:02" at bounding box center [681, 692] width 236 height 18
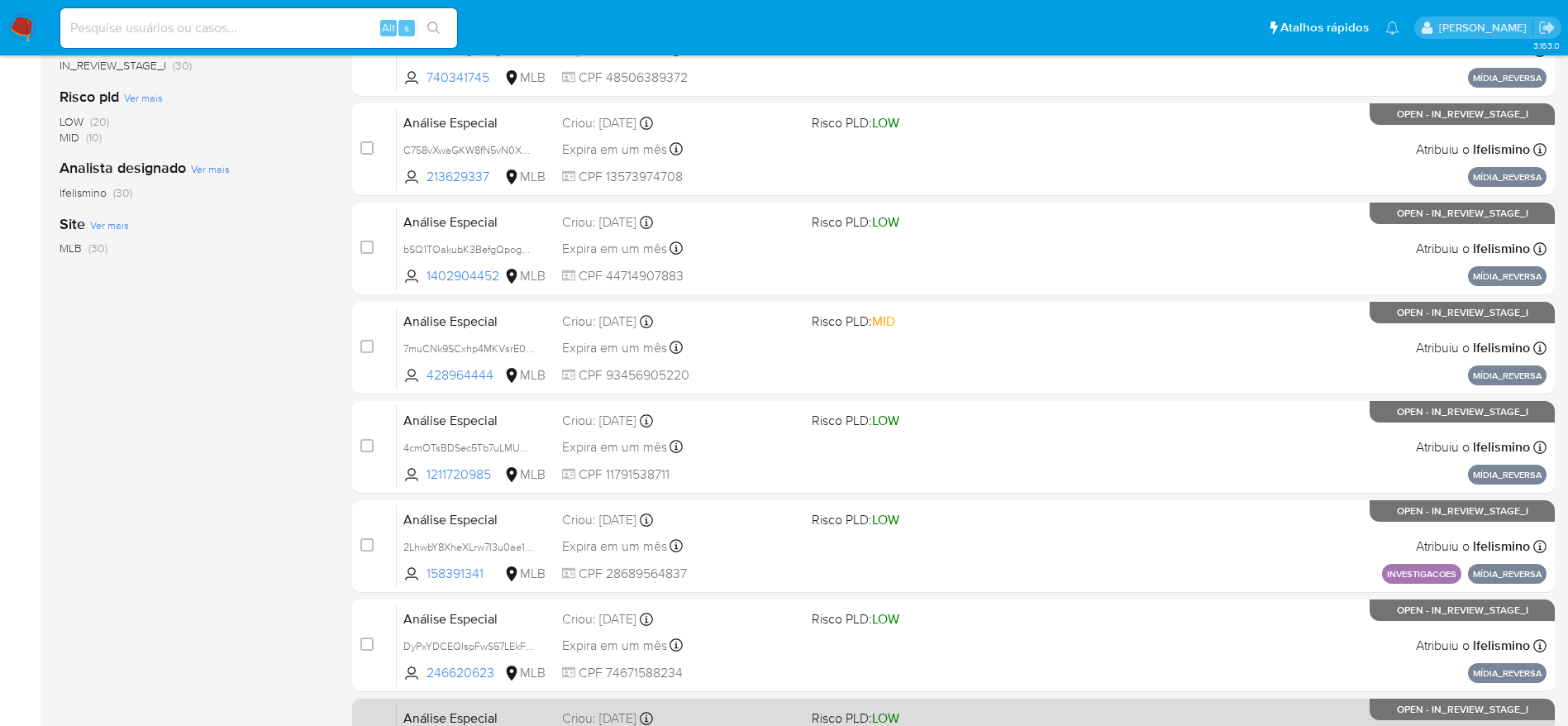
scroll to position [496, 0]
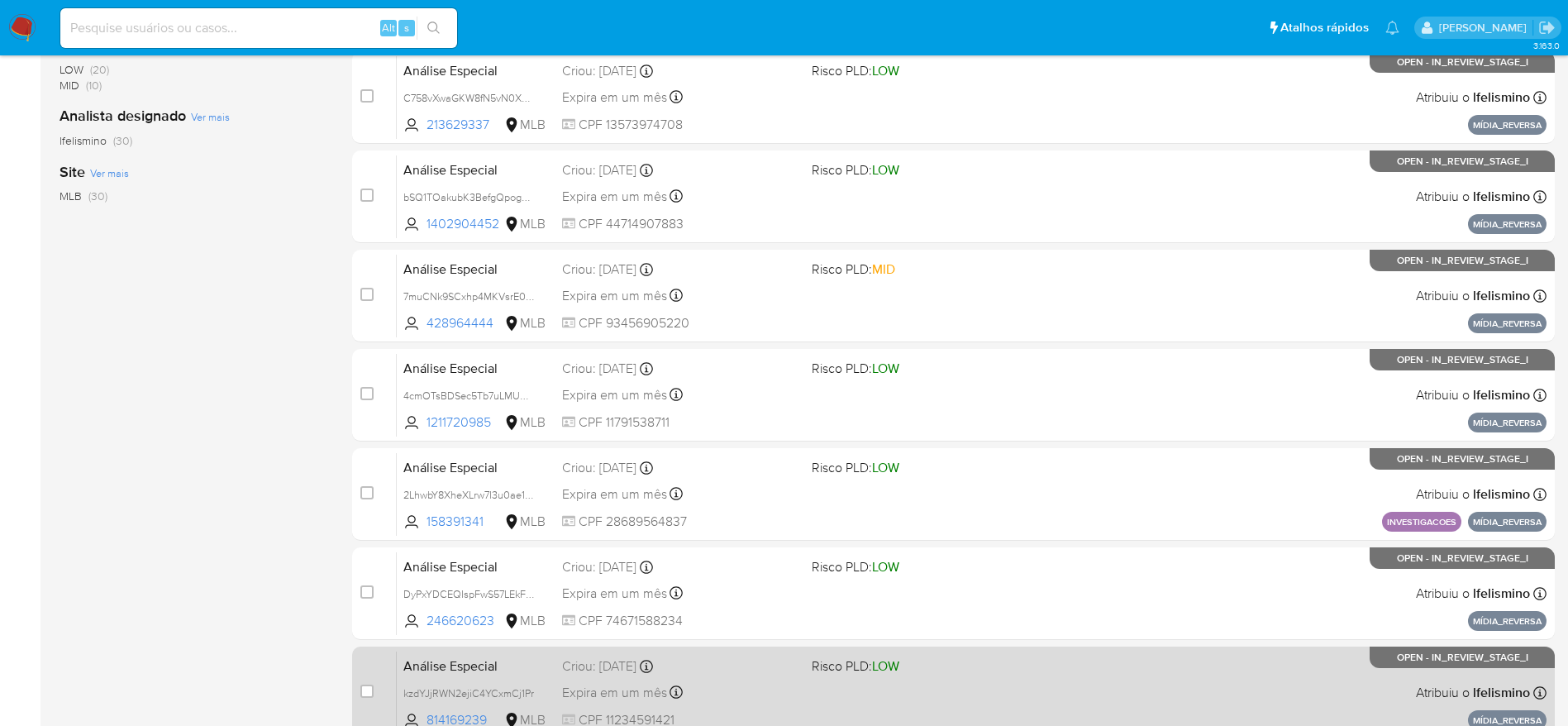
click at [779, 683] on div "Expira em um mês Expira em 28/11/2025 18:22:03" at bounding box center [681, 693] width 236 height 22
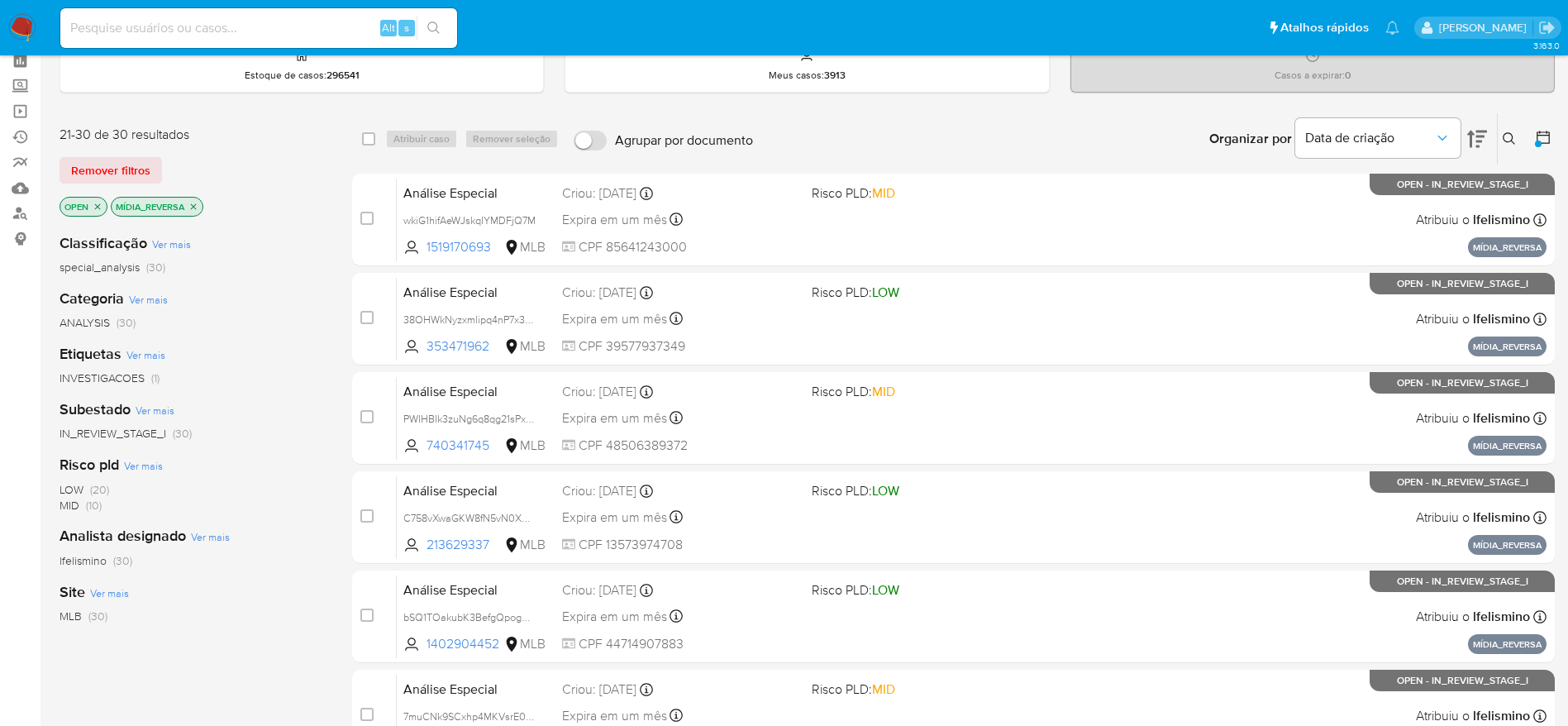
scroll to position [0, 0]
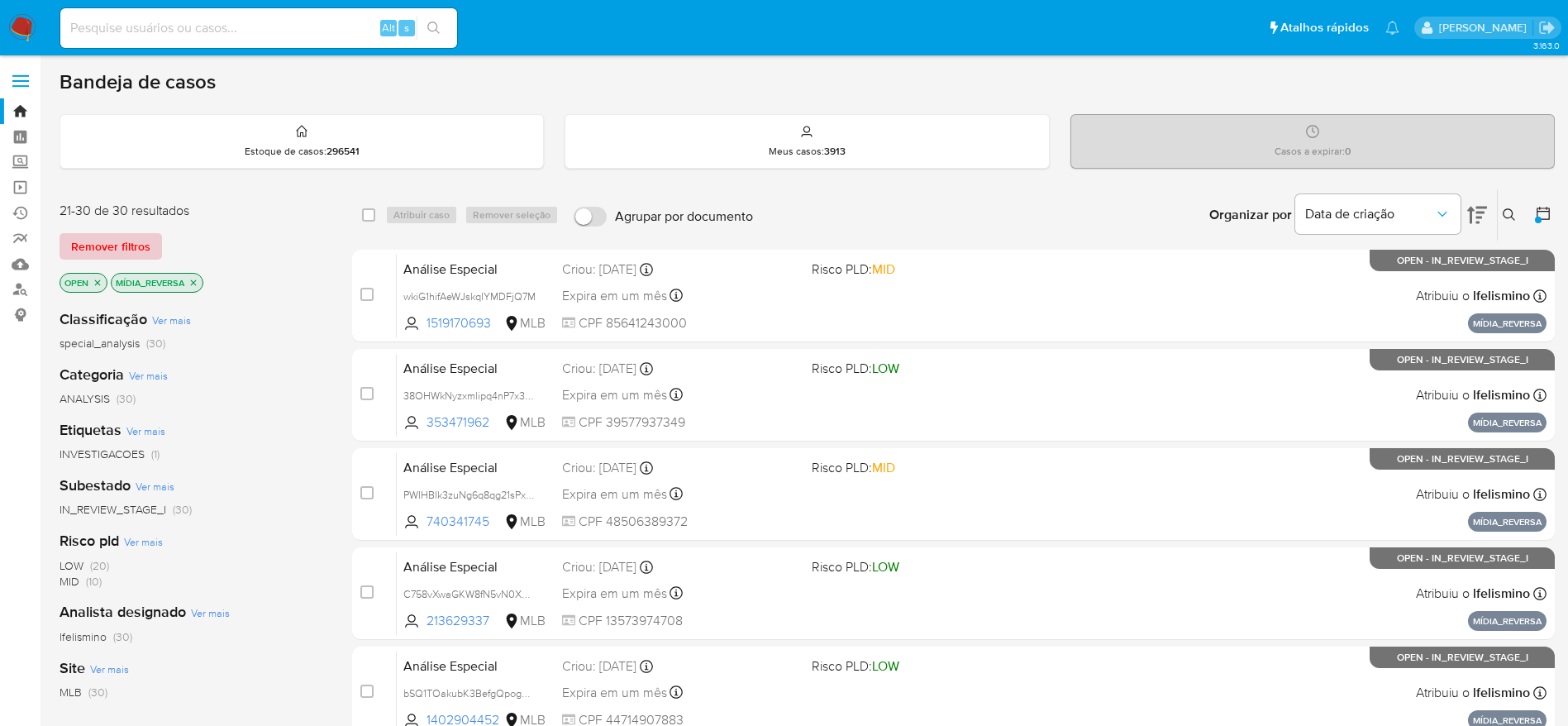
click at [66, 252] on button "Remover filtros" at bounding box center [110, 246] width 103 height 27
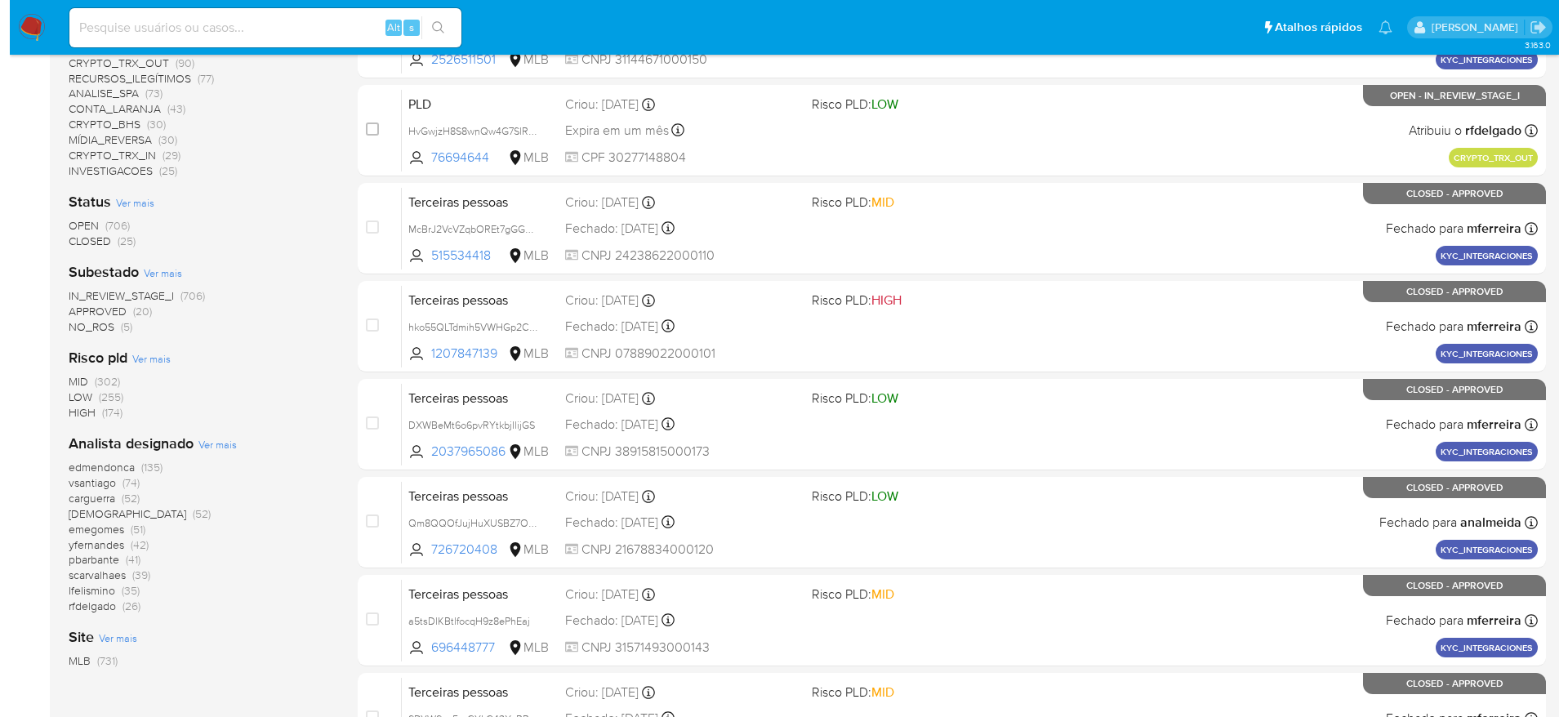
scroll to position [490, 0]
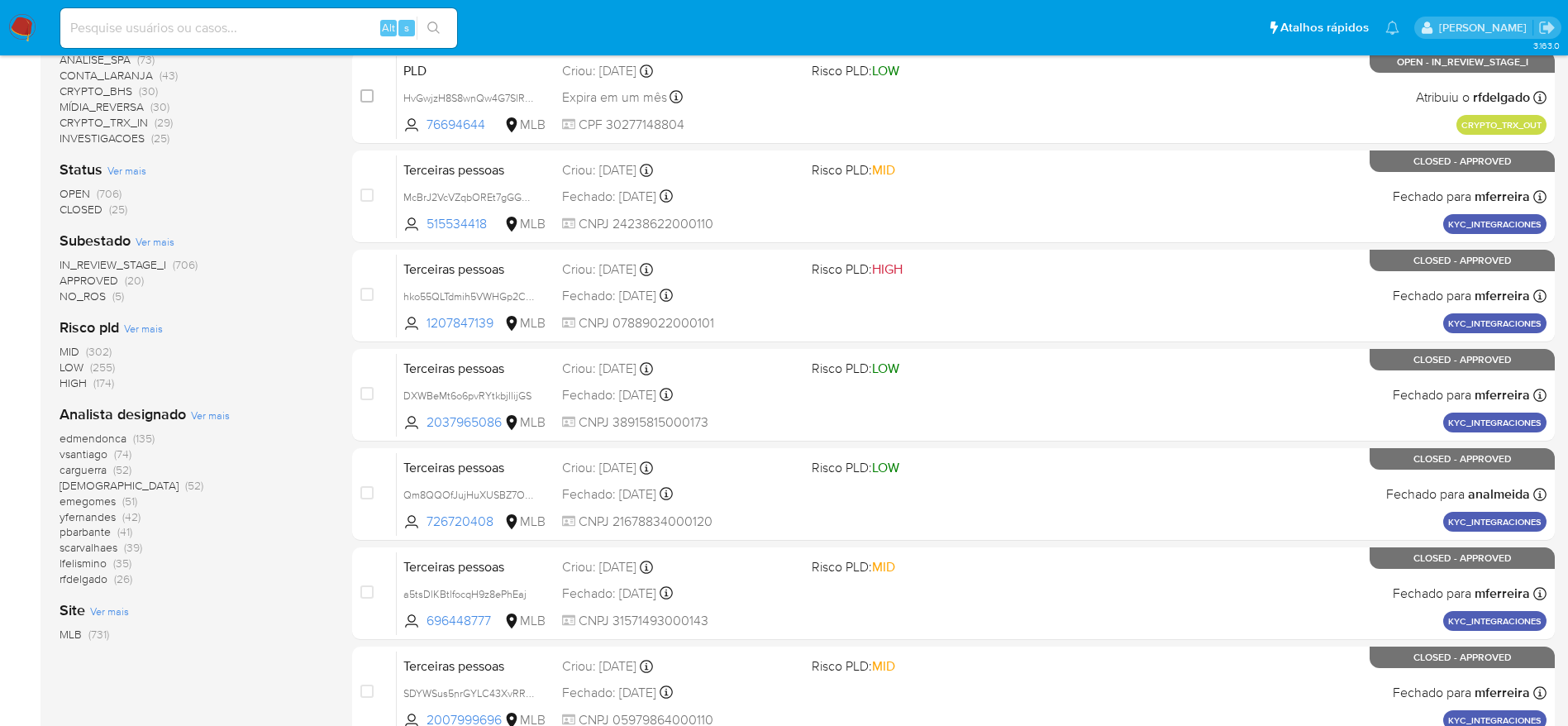
click at [197, 415] on span "Ver mais" at bounding box center [211, 415] width 39 height 15
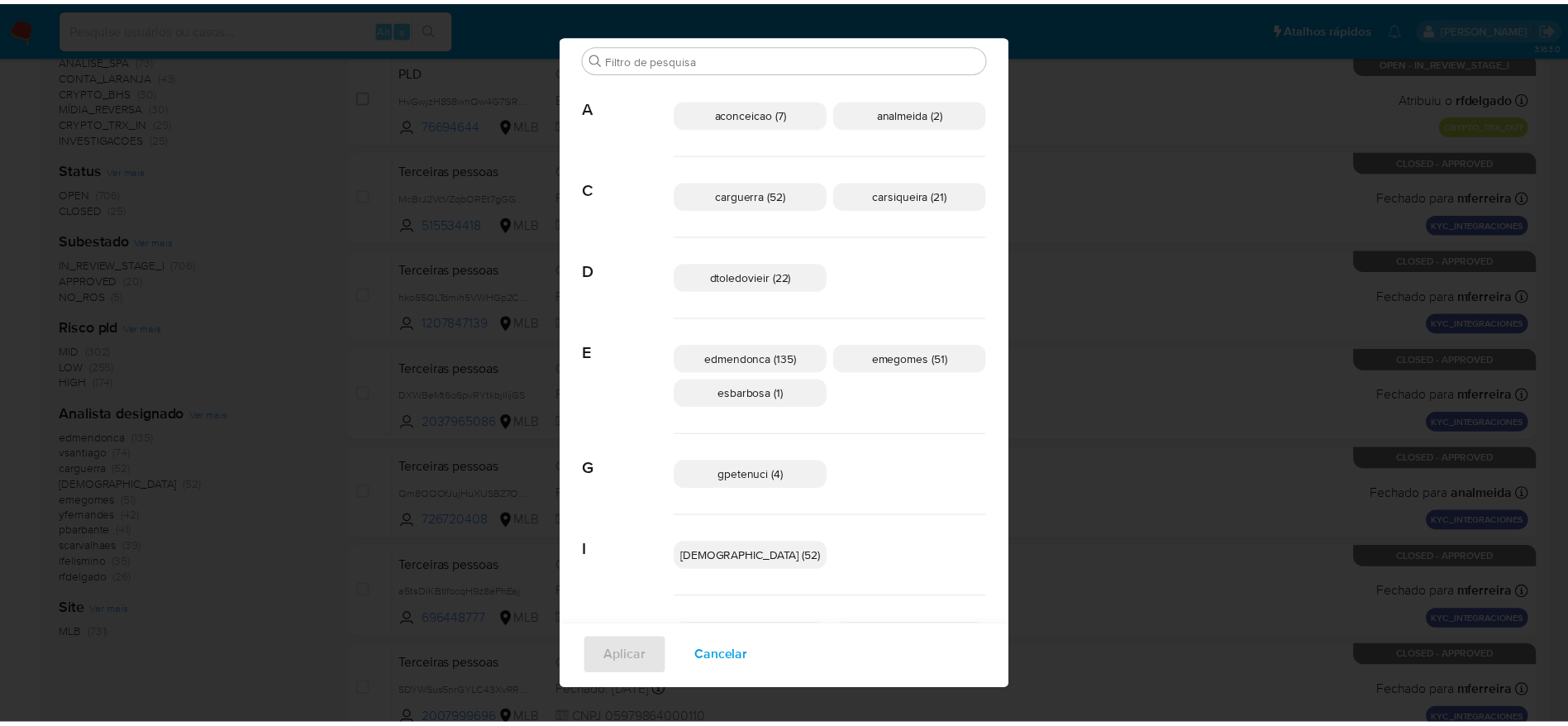
scroll to position [0, 0]
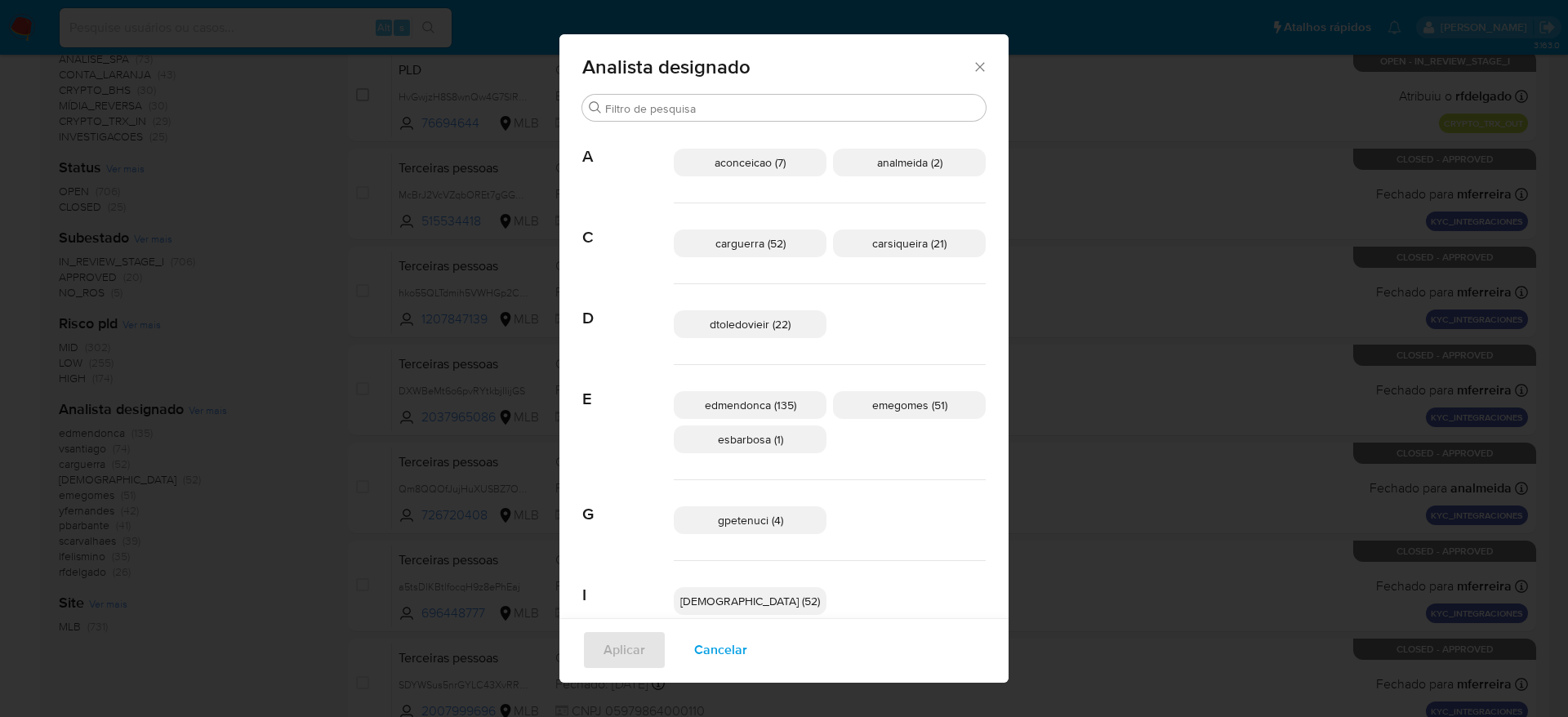
click at [931, 66] on div "Analista designado" at bounding box center [784, 64] width 449 height 59
click at [911, 78] on div "Analista designado" at bounding box center [784, 64] width 449 height 59
click at [971, 73] on icon "Fechar" at bounding box center [980, 67] width 16 height 16
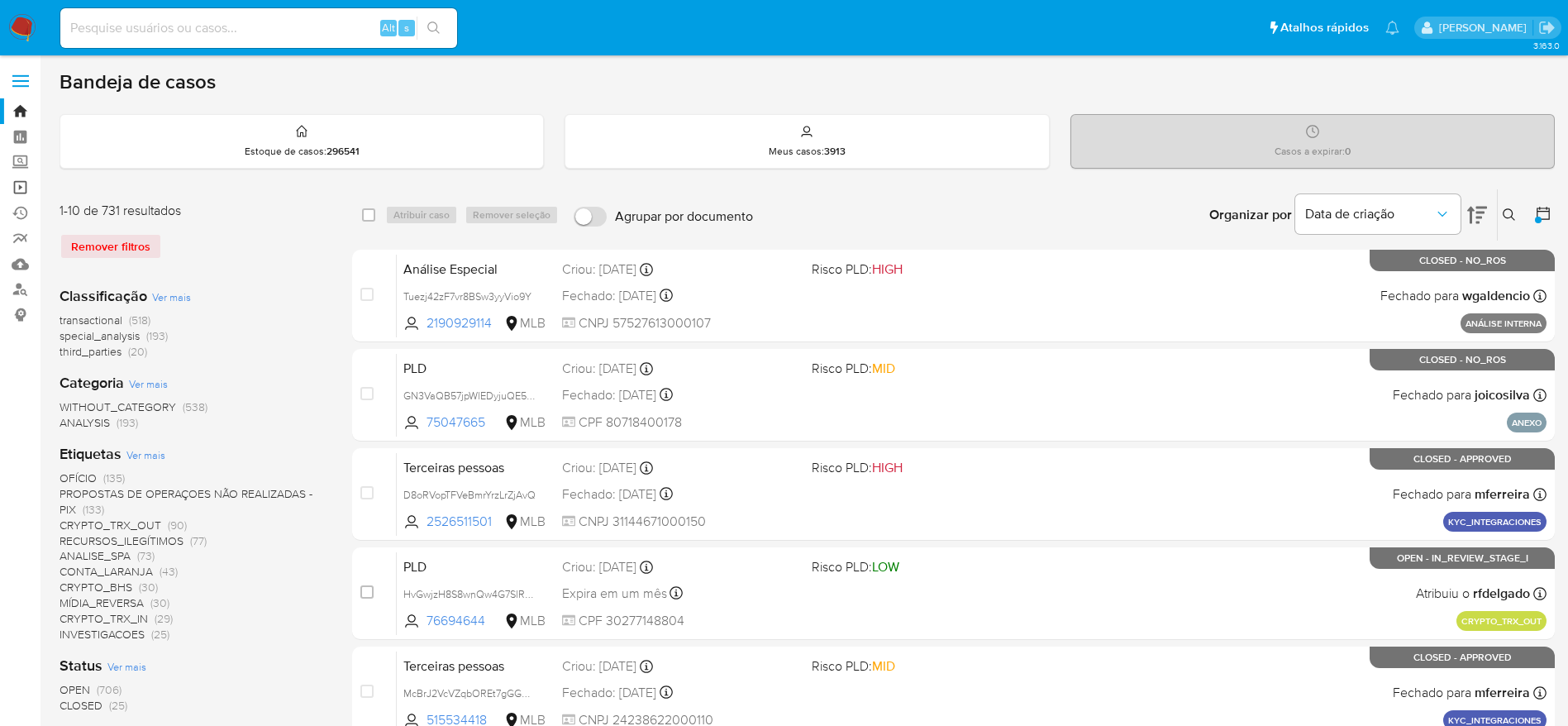
click at [19, 188] on link "Operações em massa" at bounding box center [98, 188] width 197 height 26
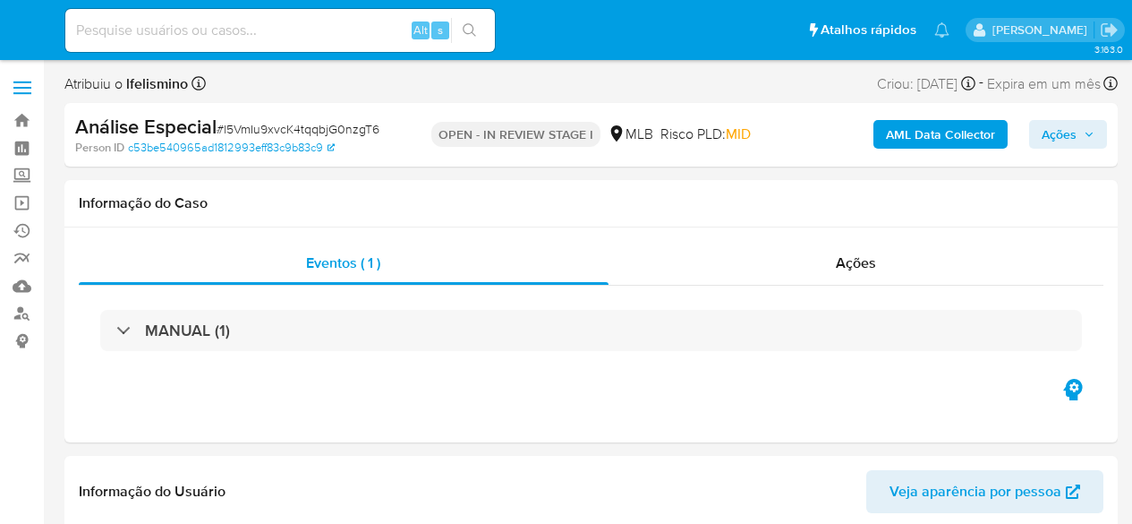
select select "10"
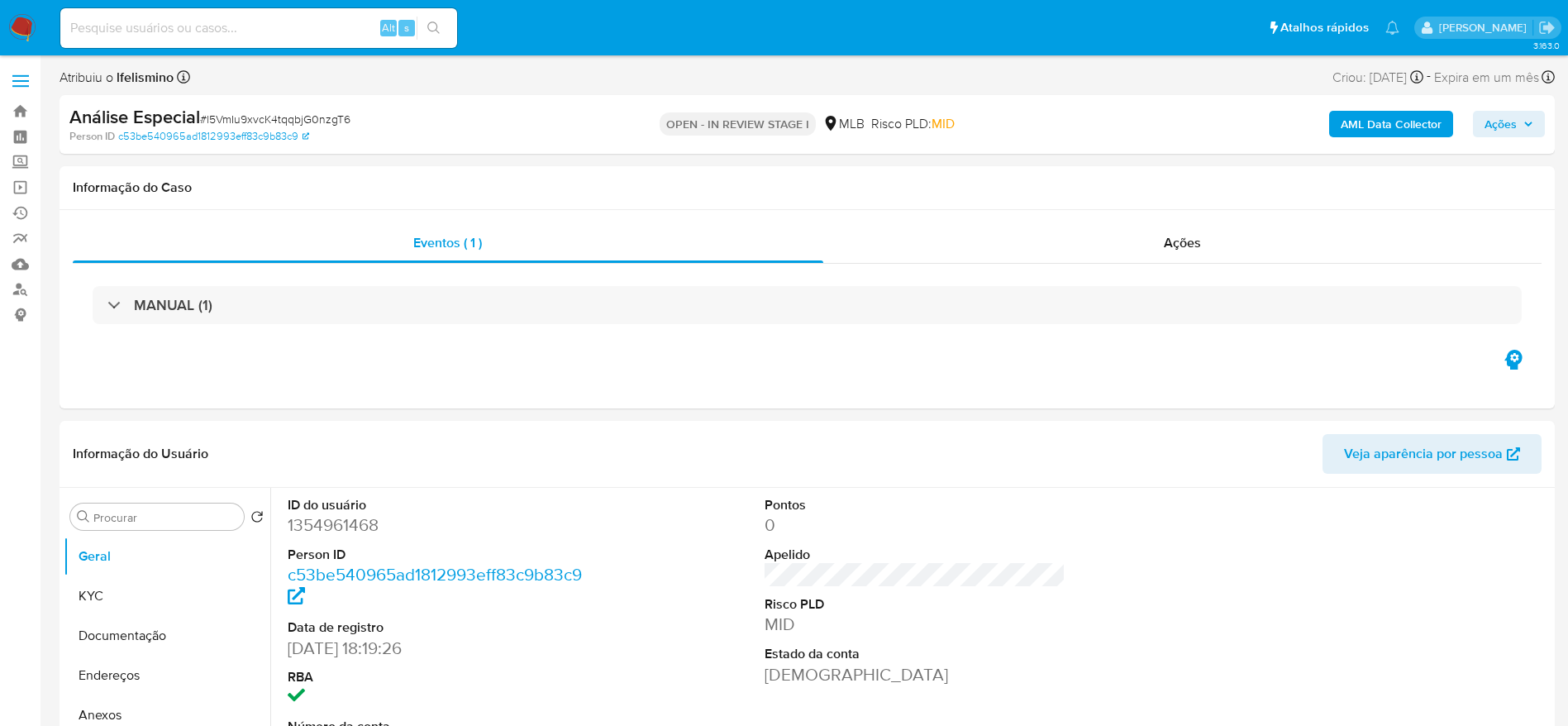
click at [284, 109] on div "Análise Especial # l5VmIu9xvcK4tqqbjG0nzgT6" at bounding box center [312, 117] width 486 height 25
copy span "l5VmIu9xvcK4tqqbjG0nzgT6"
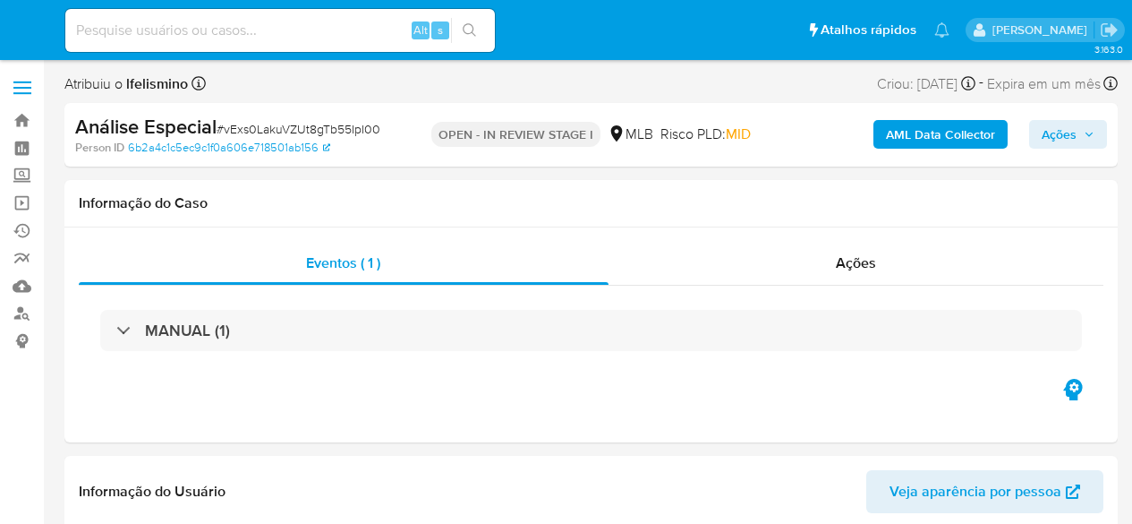
select select "10"
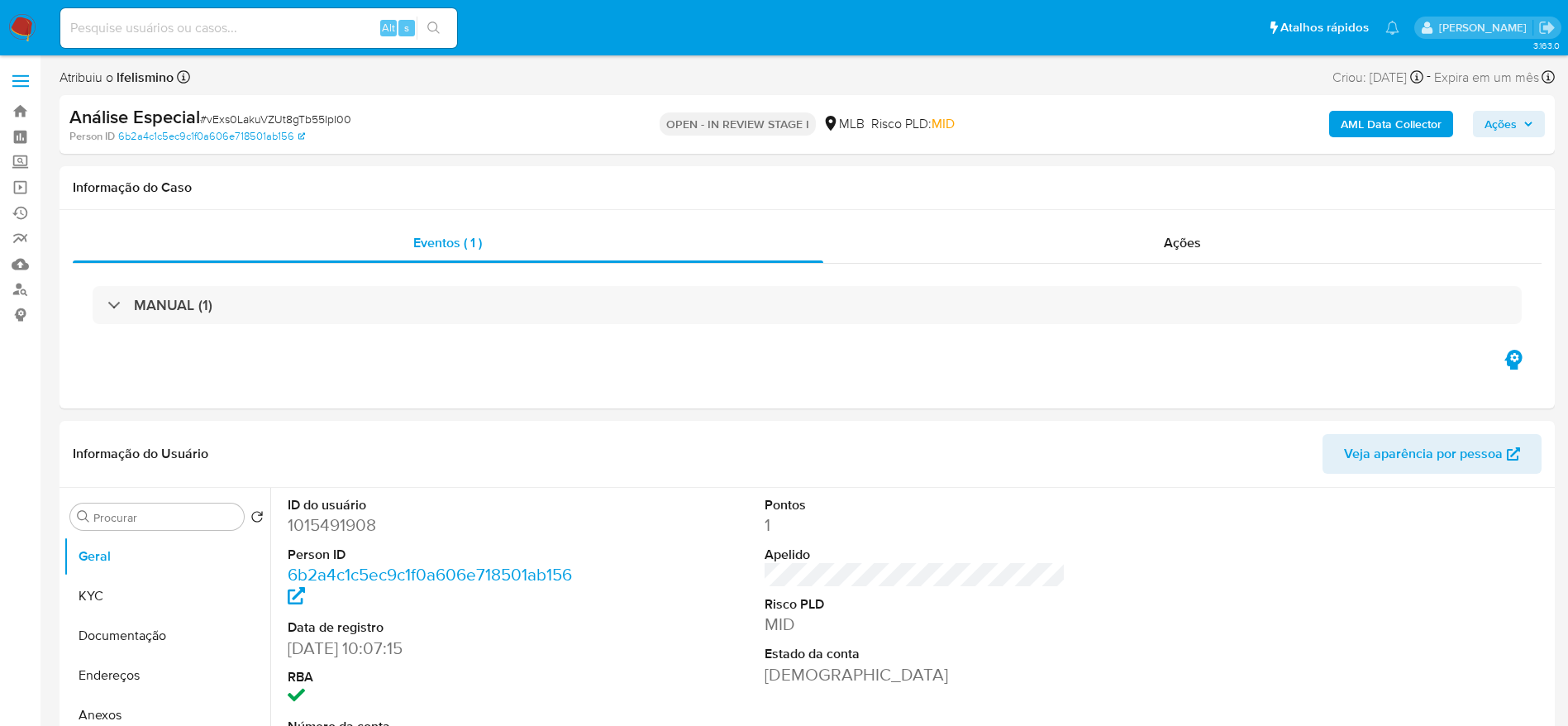
click at [286, 111] on span "# vExs0LakuVZUt8gTb55IpI00" at bounding box center [276, 119] width 151 height 17
copy span "vExs0LakuVZUt8gTb55IpI00"
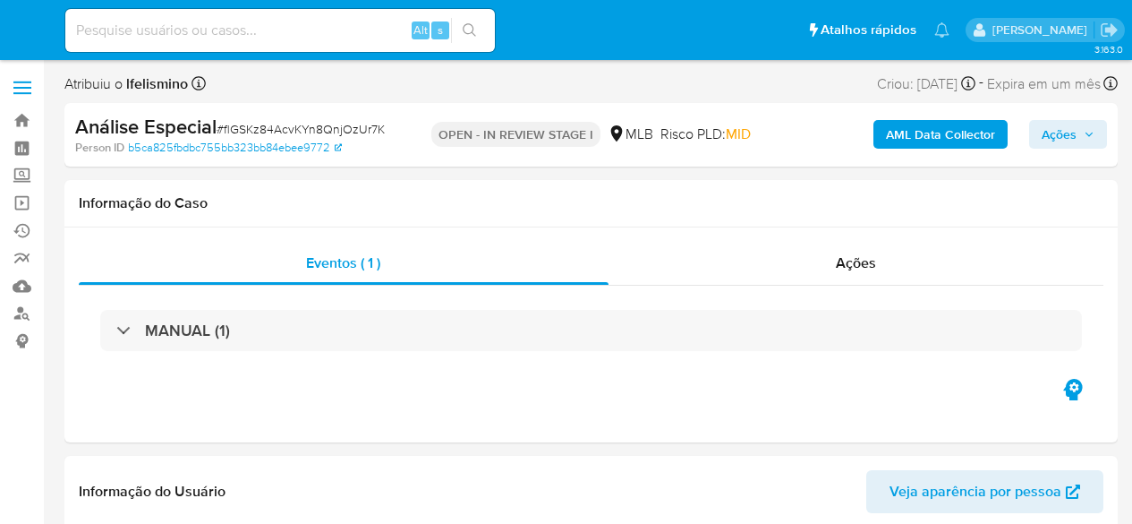
select select "10"
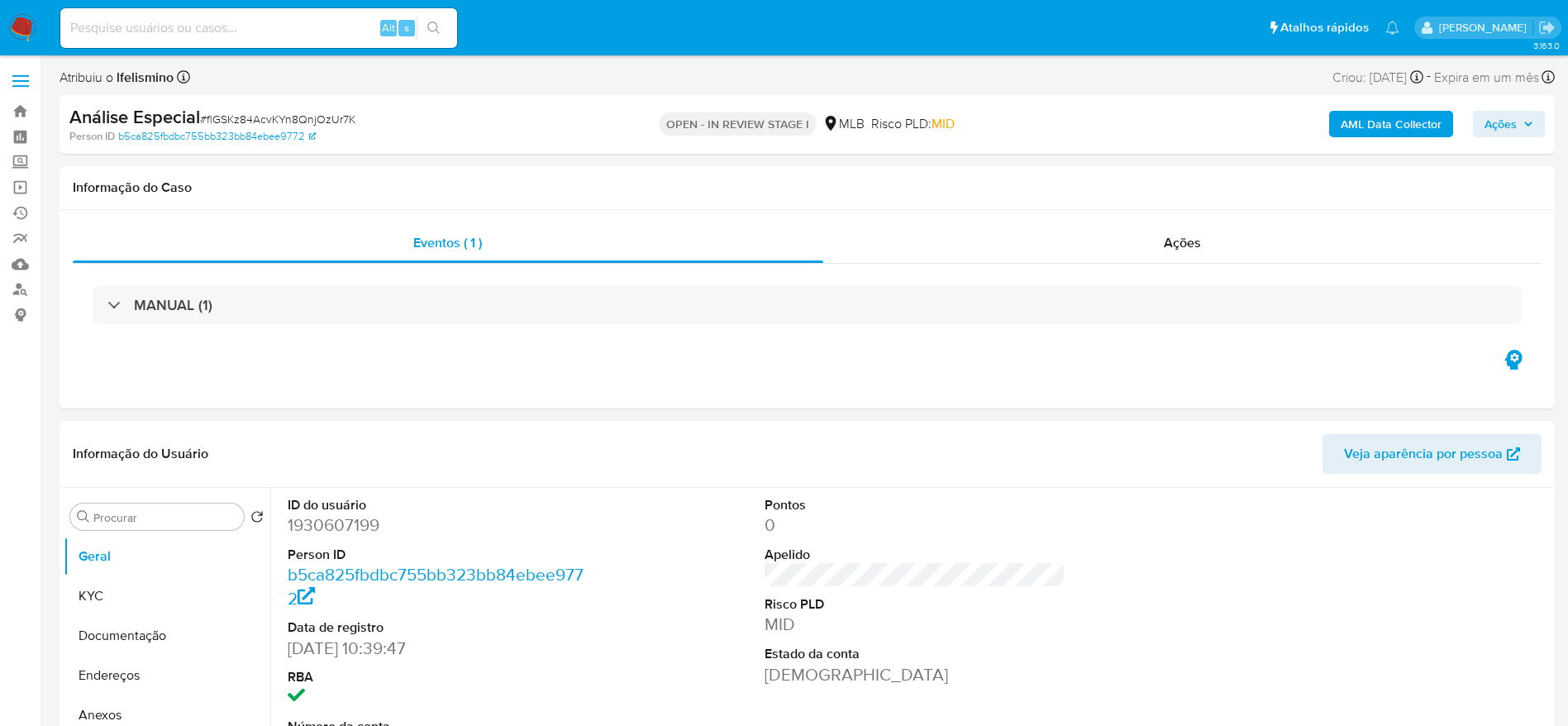
click at [260, 116] on span "# flGSKz84AcvKYn8QnjOzUr7K" at bounding box center [278, 119] width 155 height 17
click at [260, 115] on span "# flGSKz84AcvKYn8QnjOzUr7K" at bounding box center [278, 119] width 155 height 17
copy span "flGSKz84AcvKYn8QnjOzUr7K"
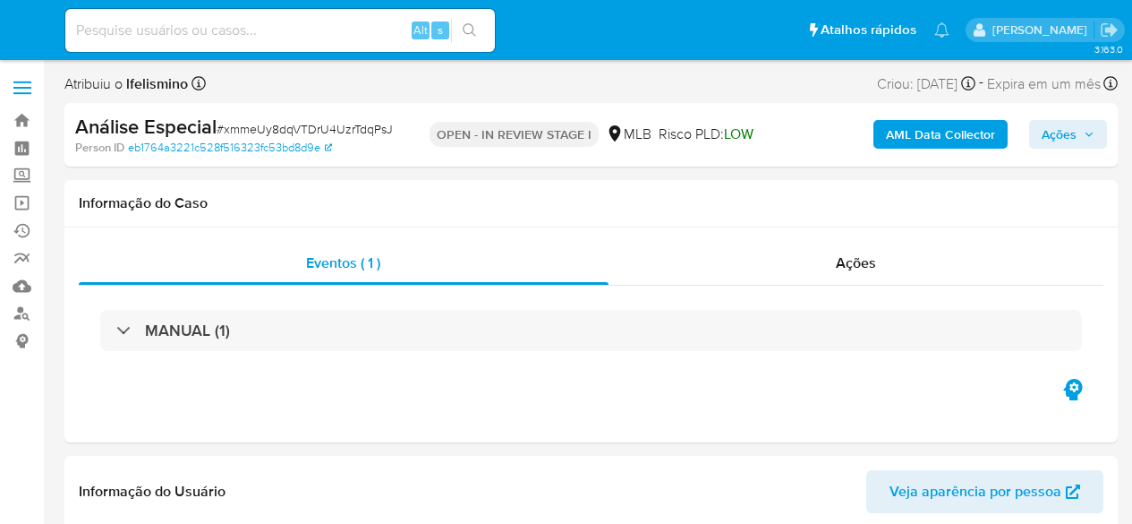
select select "10"
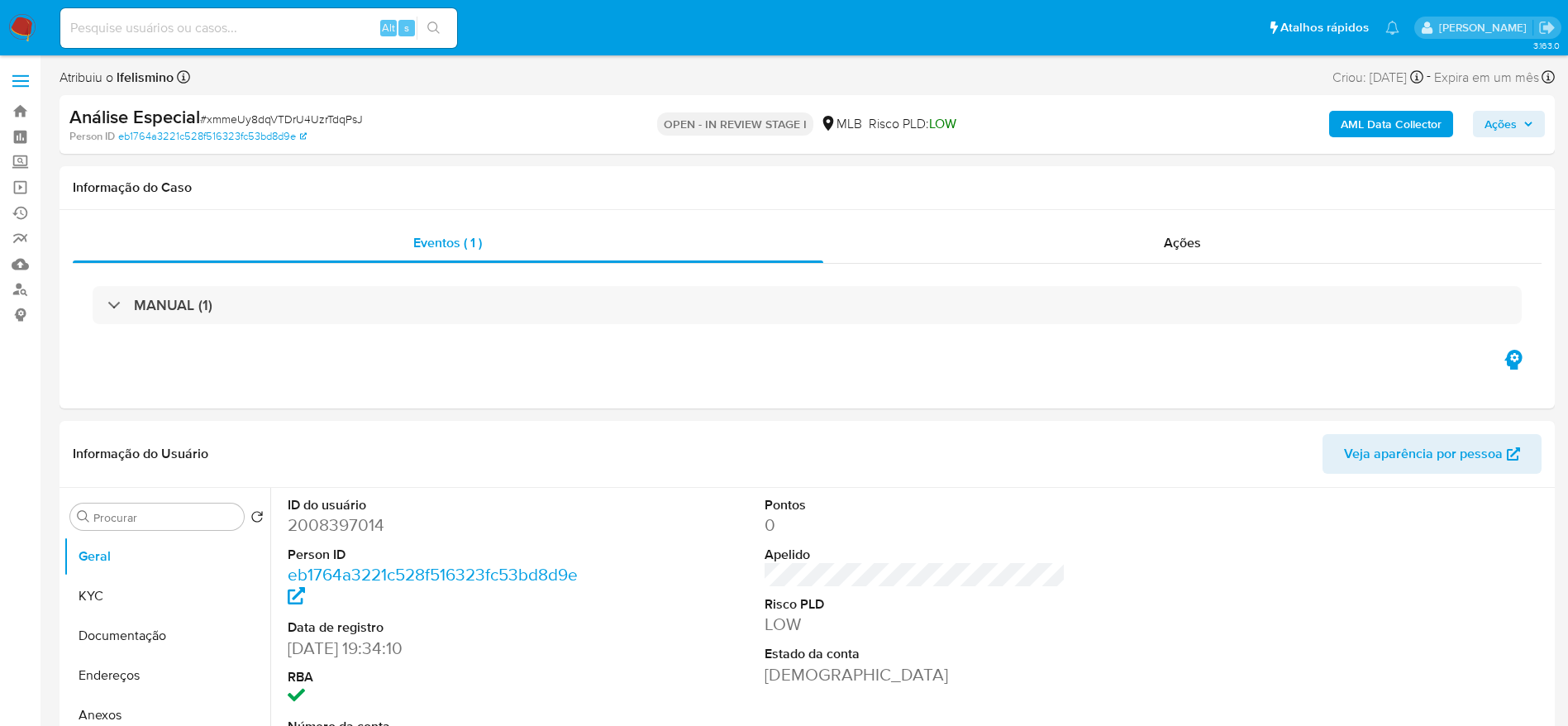
click at [264, 123] on span "# xmmeUy8dqVTDrU4UzrTdqPsJ" at bounding box center [282, 119] width 163 height 17
copy span "xmmeUy8dqVTDrU4UzrTdqPsJ"
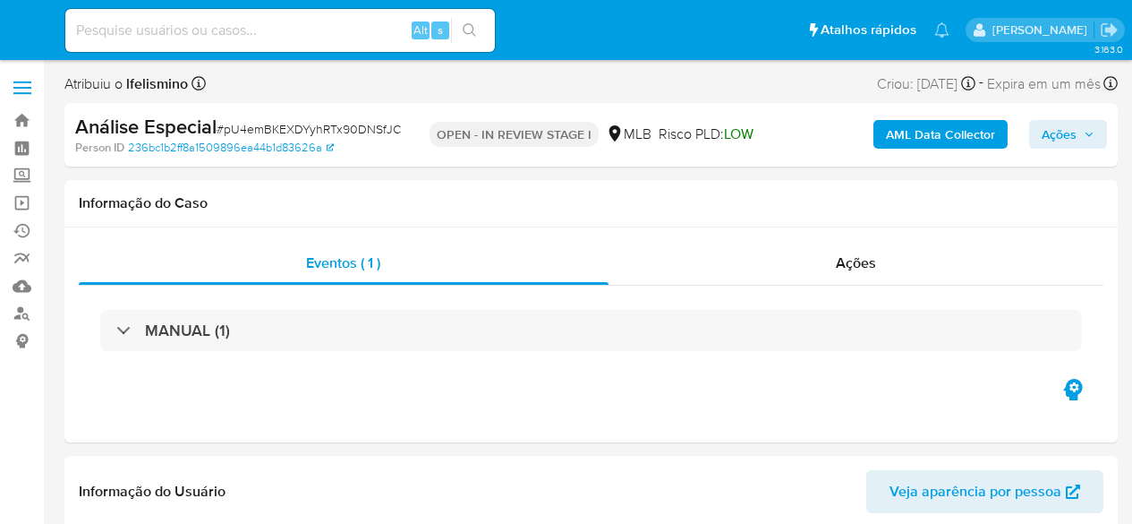
select select "10"
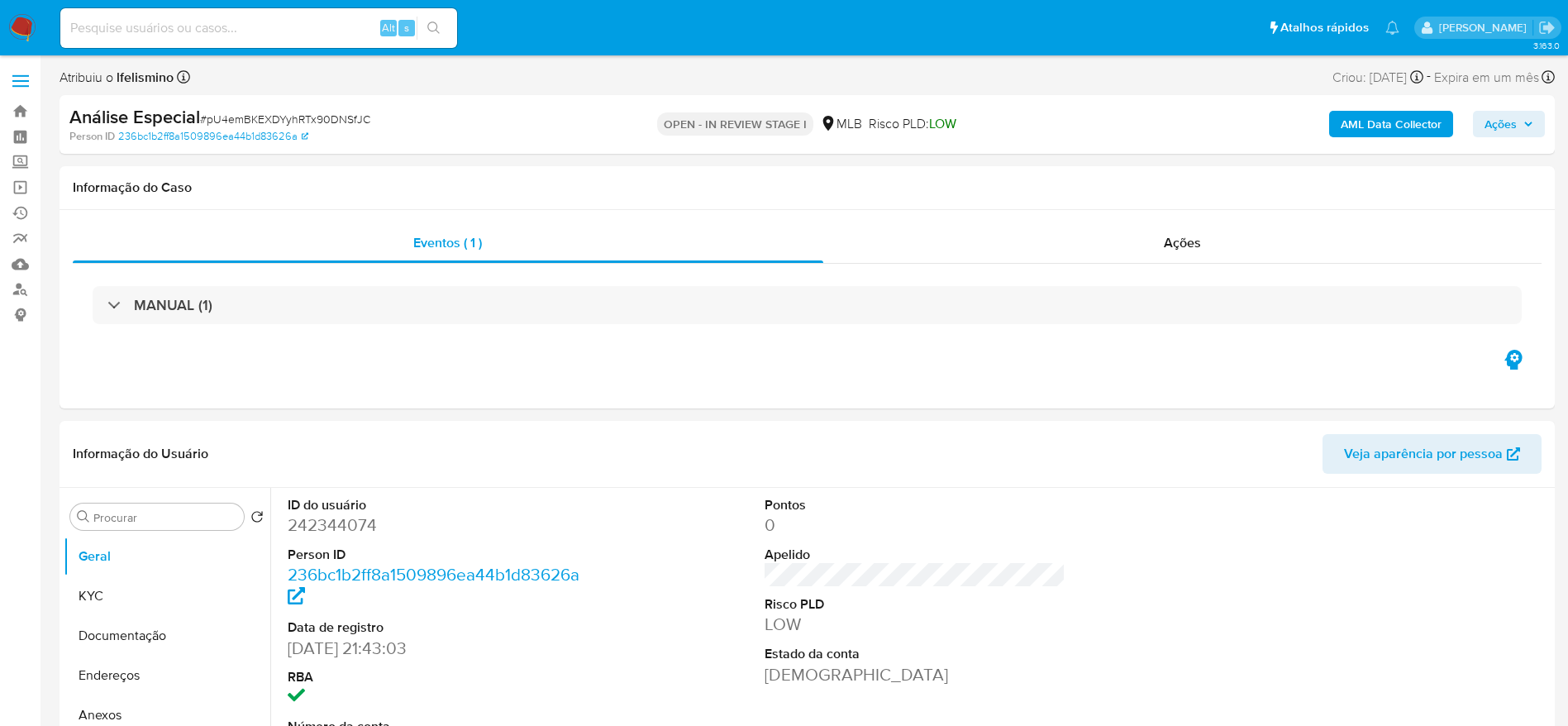
click at [328, 120] on span "# pU4emBKEXDYyhRTx90DNSfJC" at bounding box center [285, 119] width 170 height 17
copy span "pU4emBKEXDYyhRTx90DNSfJC"
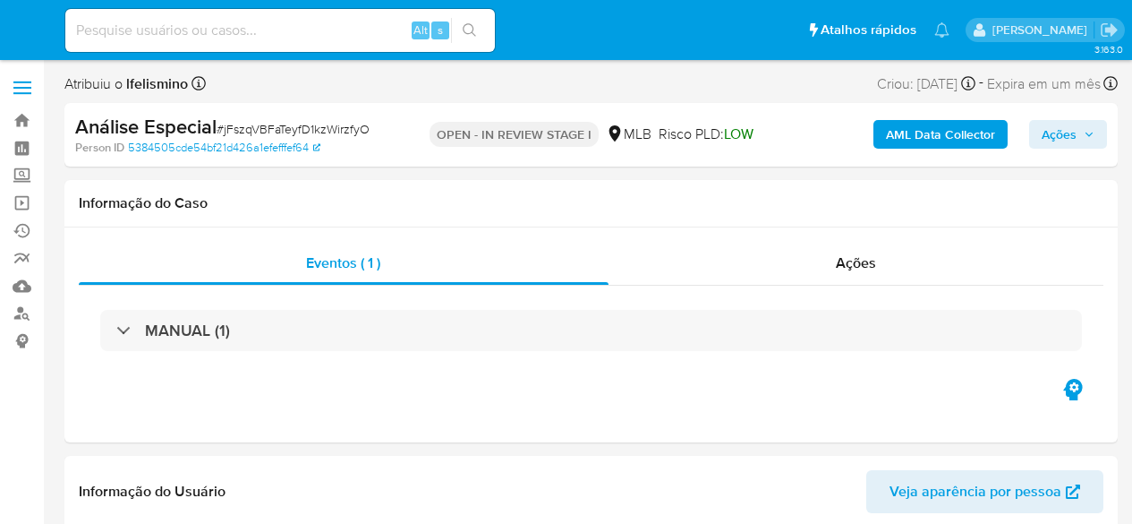
select select "10"
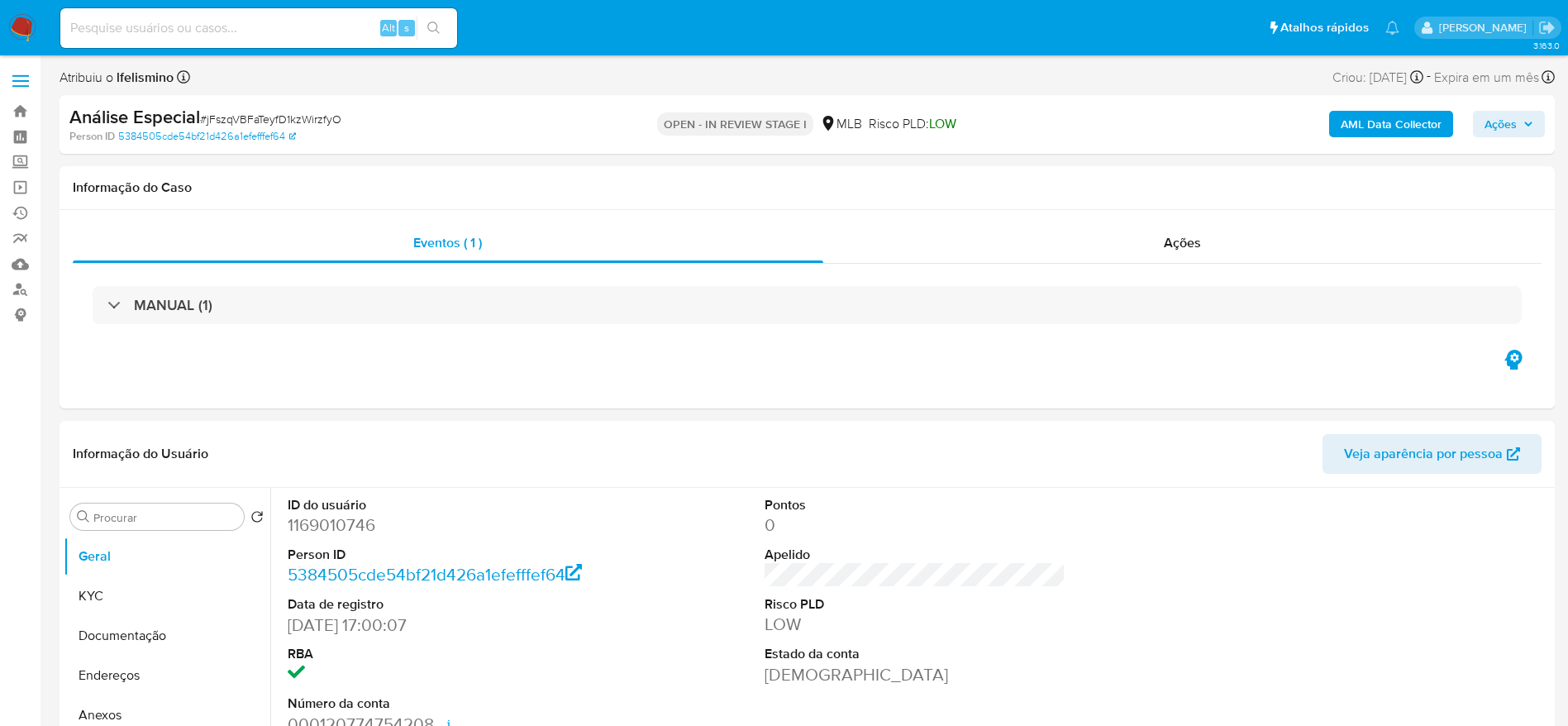
click at [322, 112] on span "# jFszqVBFaTeyfD1kzWirzfyO" at bounding box center [271, 119] width 141 height 17
copy span "jFszqVBFaTeyfD1kzWirzfyO"
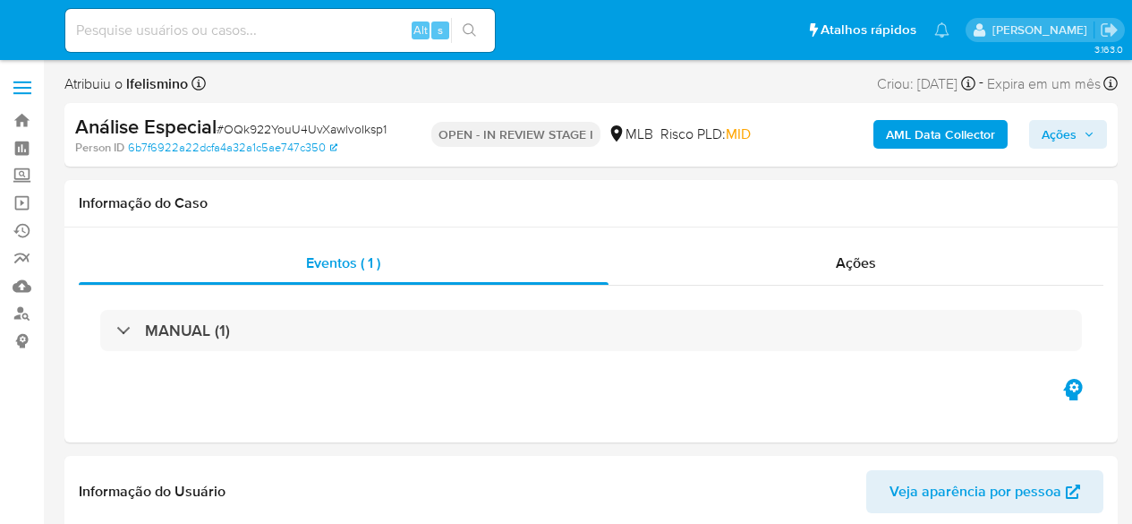
select select "10"
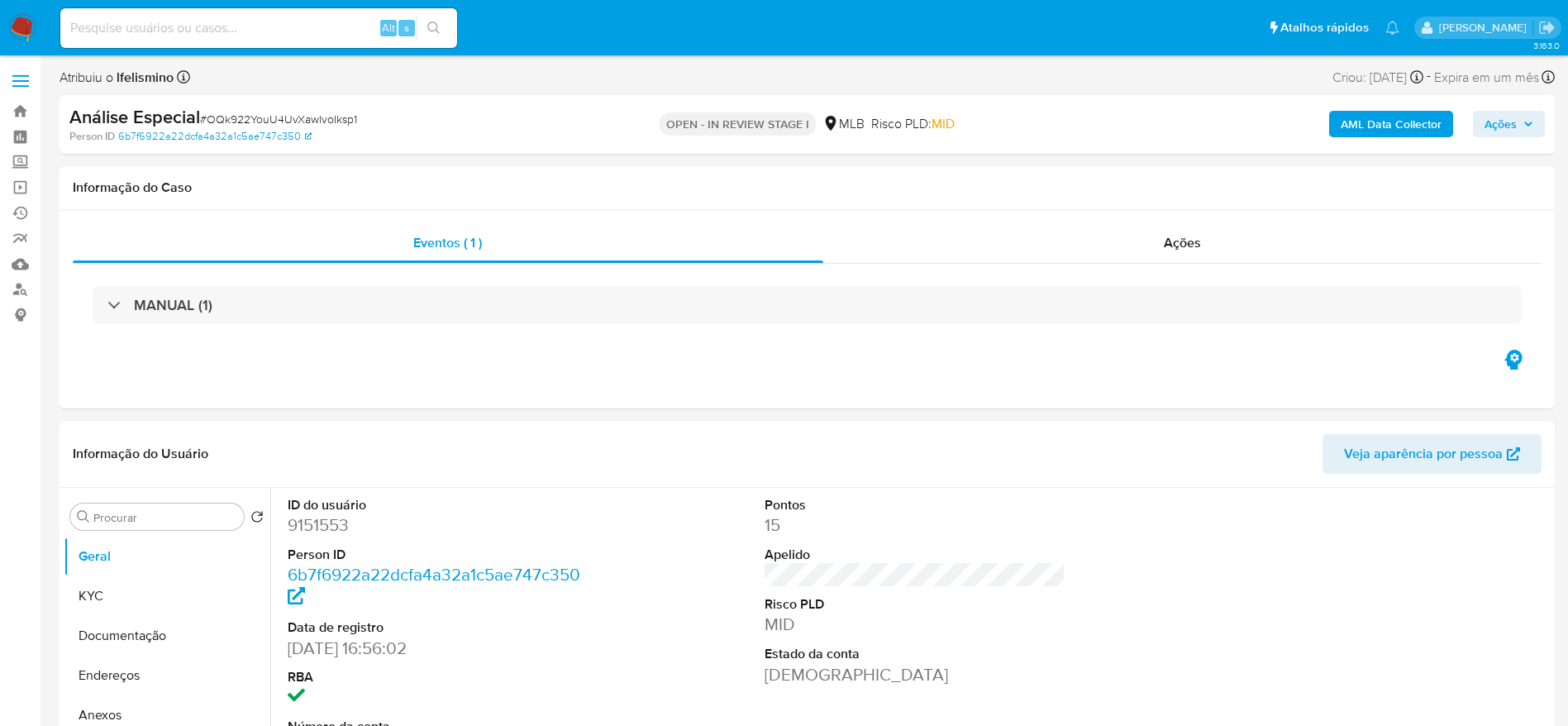
click at [337, 122] on span "# OQk922YouU4UvXawlvoIksp1" at bounding box center [279, 119] width 157 height 17
copy span "OQk922YouU4UvXawlvoIksp1"
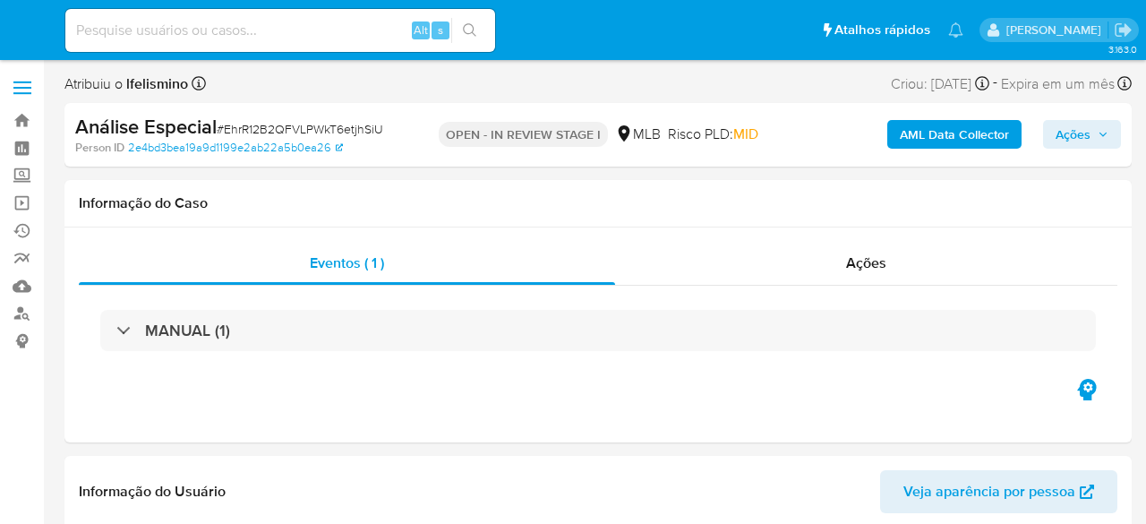
select select "10"
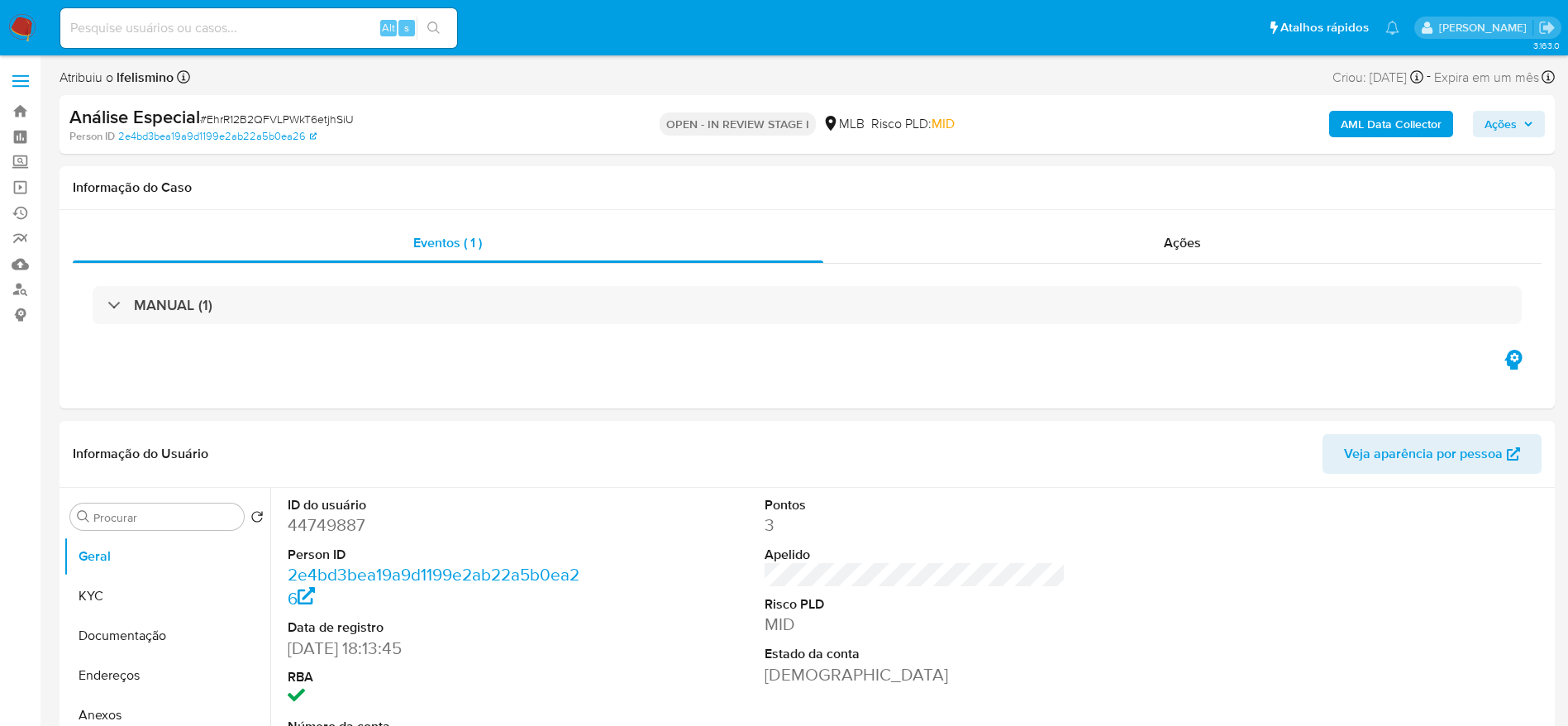
click at [342, 125] on span "# EhrR12B2QFVLPWkT6etjhSiU" at bounding box center [277, 119] width 154 height 17
copy span "EhrR12B2QFVLPWkT6etjhSiU"
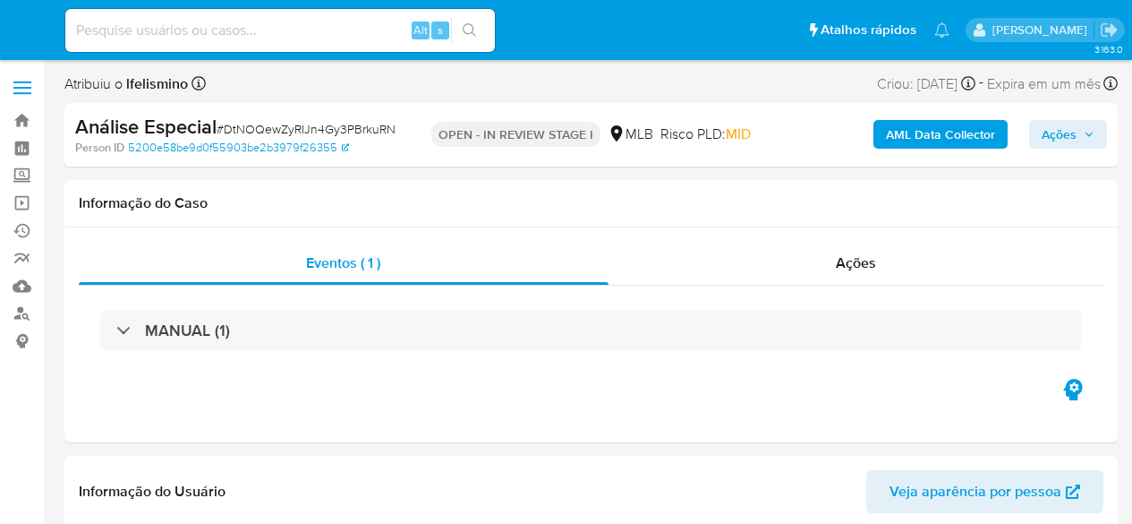
select select "10"
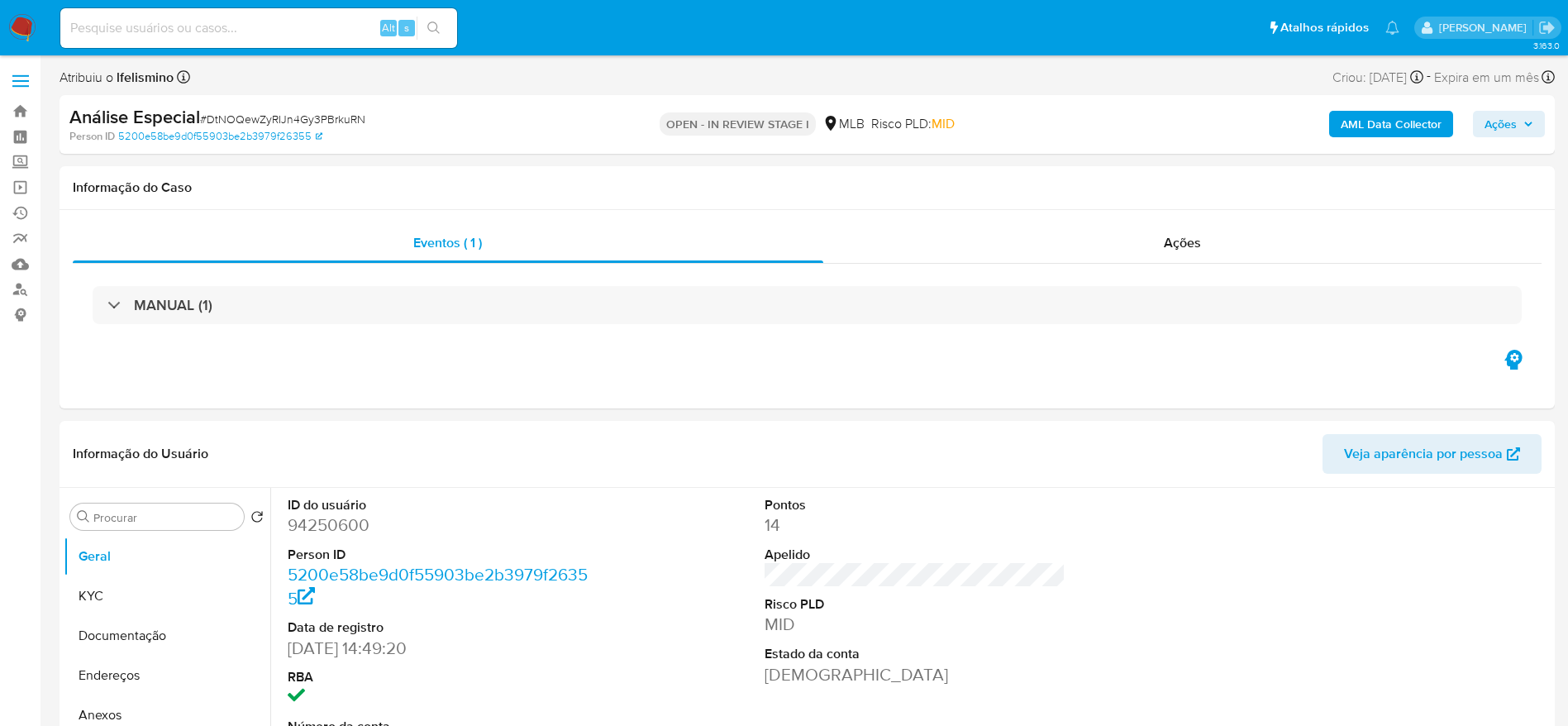
click at [271, 112] on span "# DtNOQewZyRIJn4Gy3PBrkuRN" at bounding box center [283, 119] width 165 height 17
copy span "DtNOQewZyRIJn4Gy3PBrkuRN"
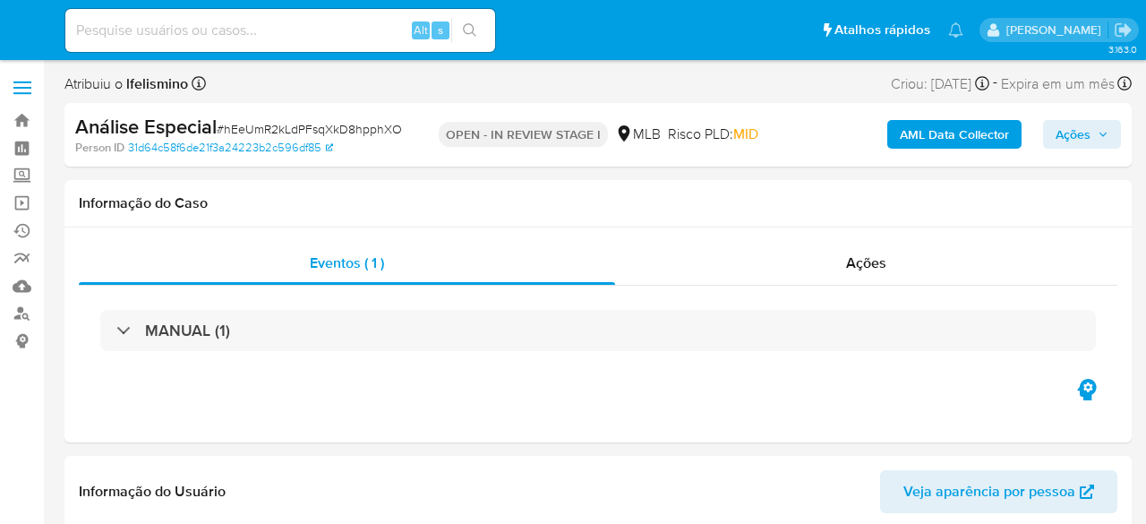
select select "10"
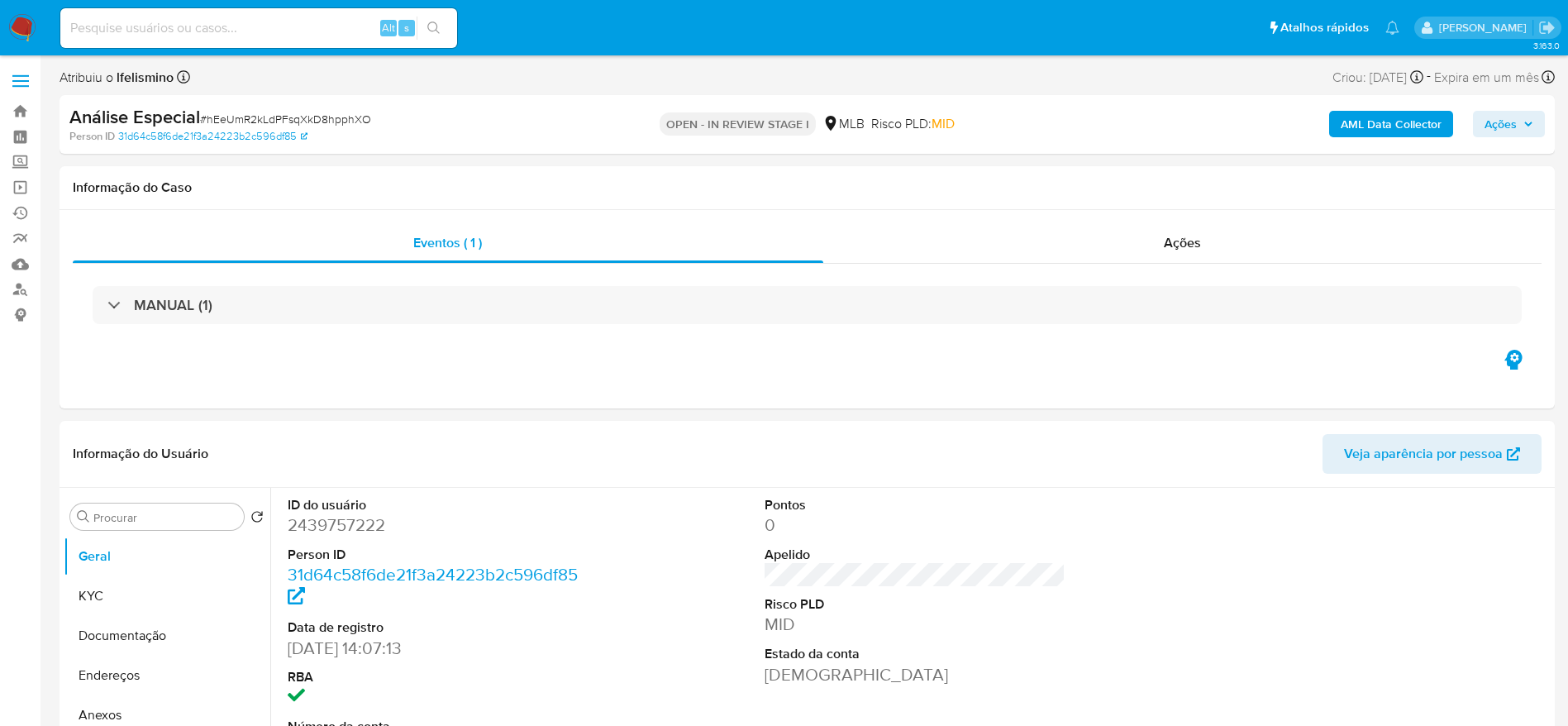
click at [351, 115] on span "# hEeUmR2kLdPFsqXkD8hpphXO" at bounding box center [285, 119] width 171 height 17
copy span "hEeUmR2kLdPFsqXkD8hpphXO"
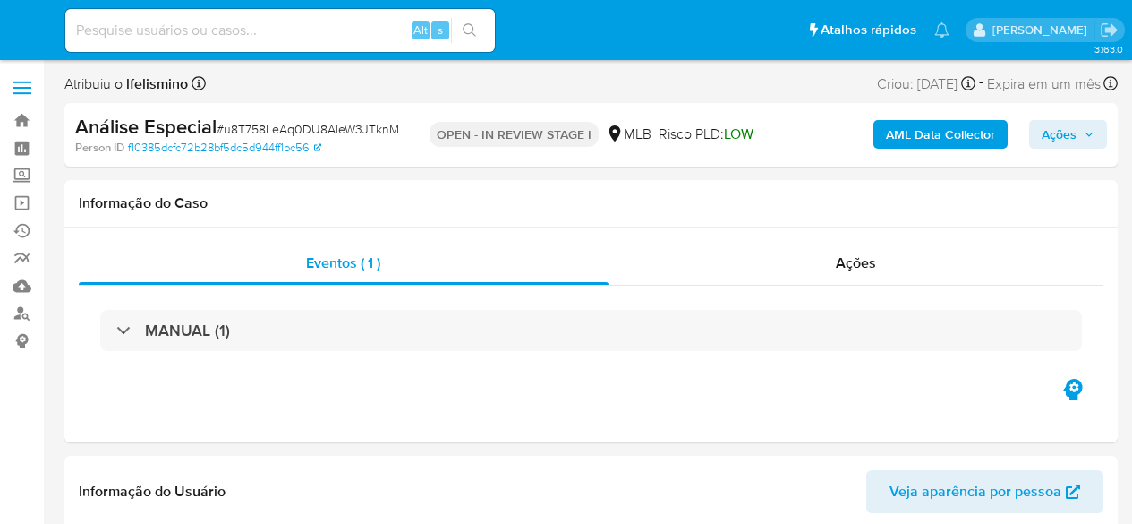
select select "10"
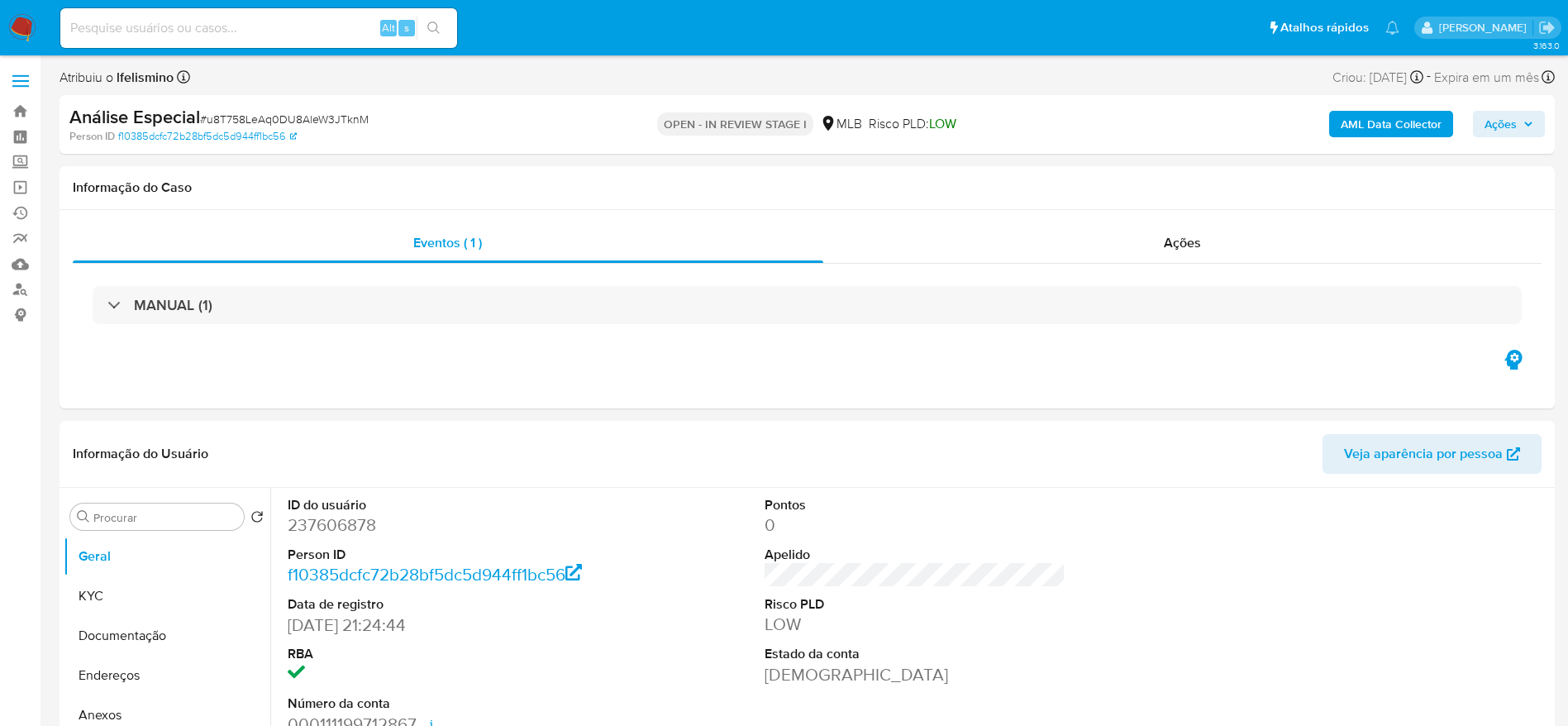
click at [337, 119] on span "# u8T758LeAq0DU8AleW3JTknM" at bounding box center [284, 119] width 169 height 17
copy span "u8T758LeAq0DU8AleW3JTknM"
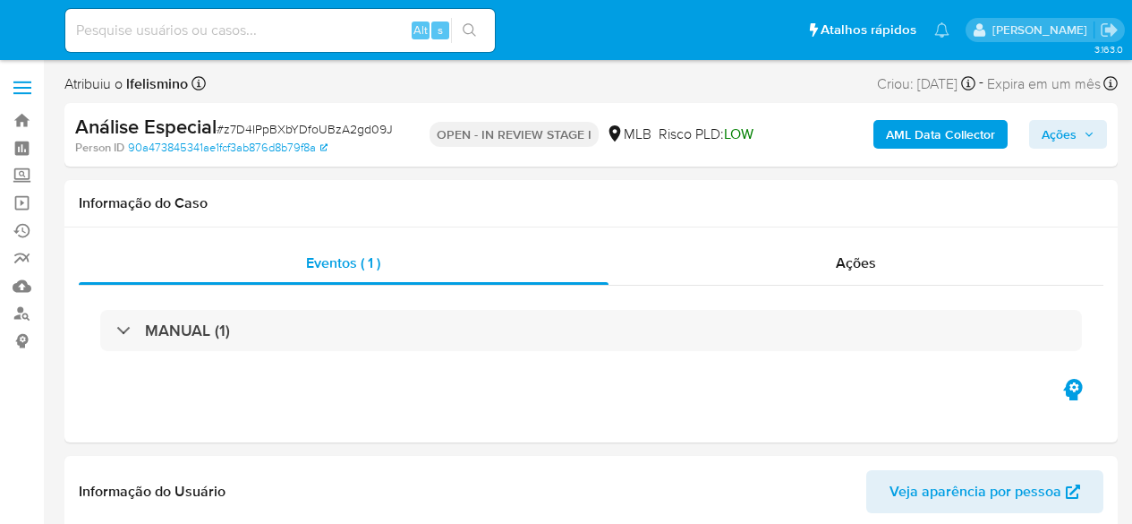
select select "10"
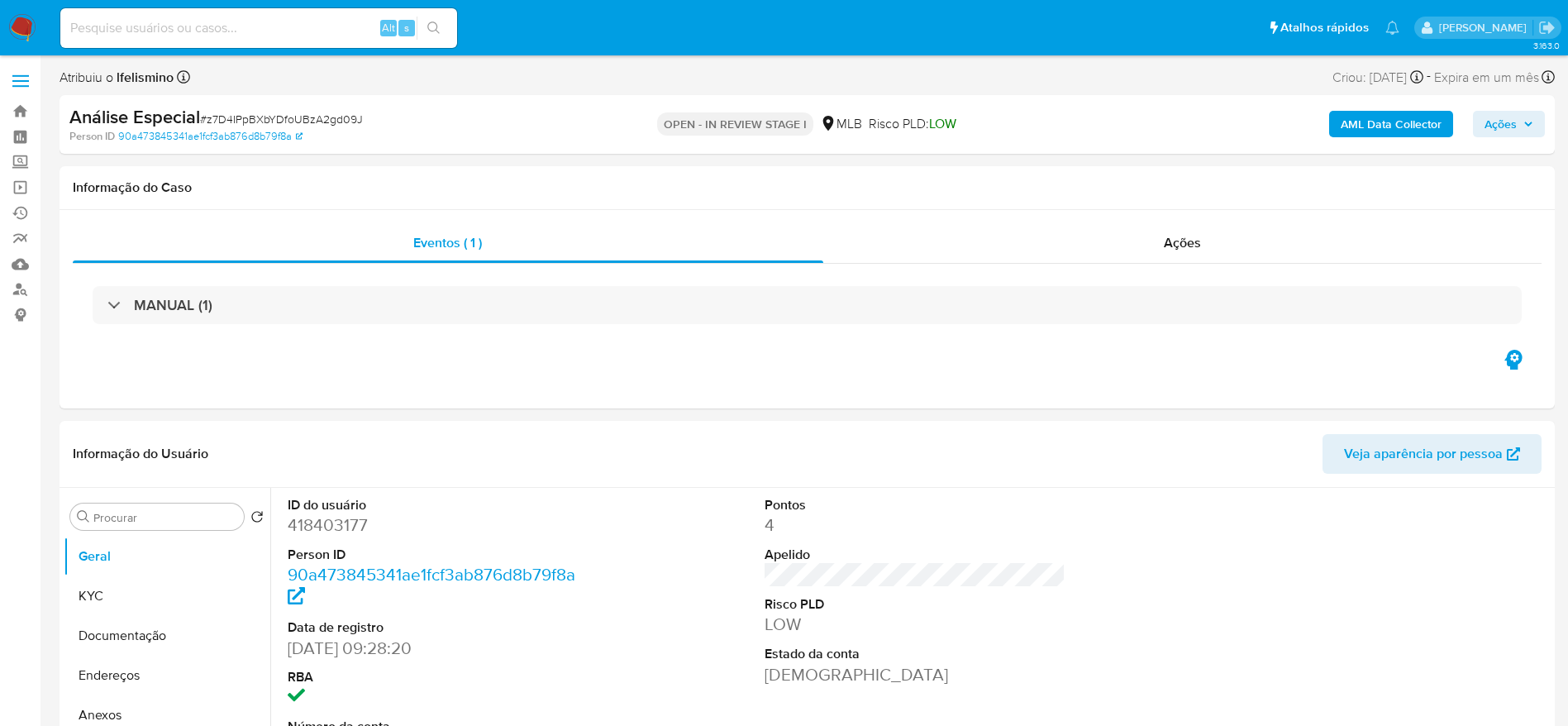
click at [331, 126] on span "# z7D4IPpBXbYDfoUBzA2gd09J" at bounding box center [282, 119] width 163 height 17
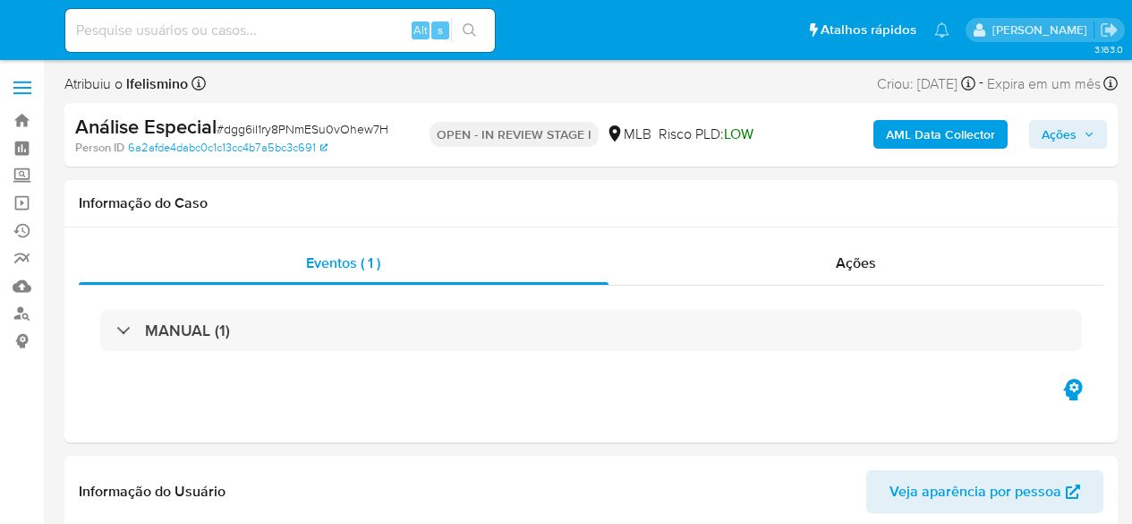
select select "10"
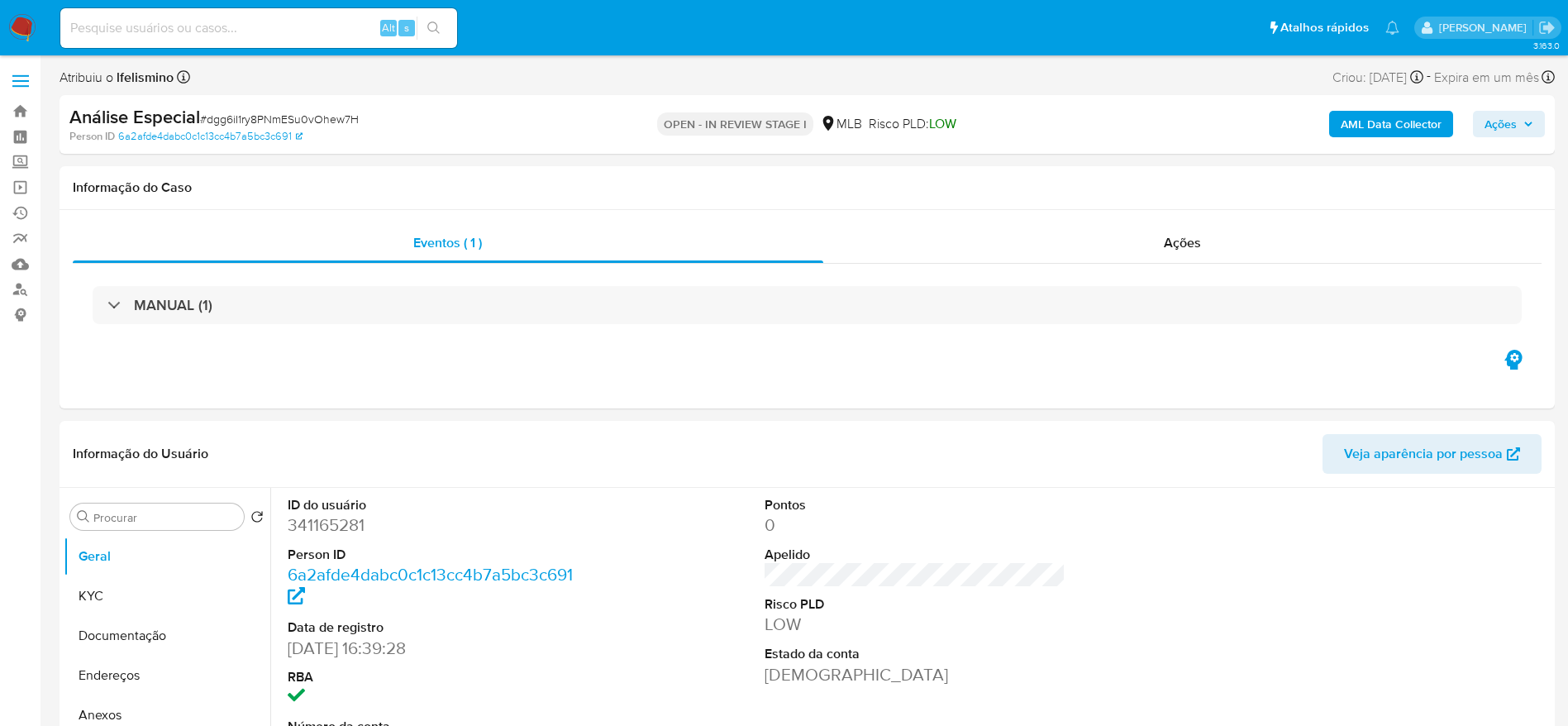
click at [337, 121] on span "# dgg6iI1ry8PNmESu0vOhew7H" at bounding box center [280, 119] width 159 height 17
copy span "dgg6iI1ry8PNmESu0vOhew7H"
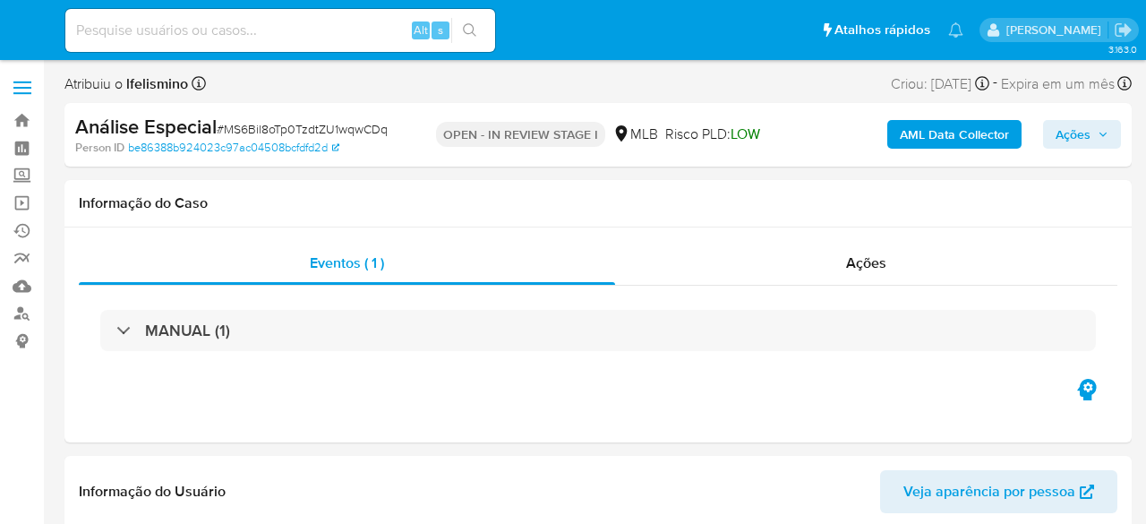
select select "10"
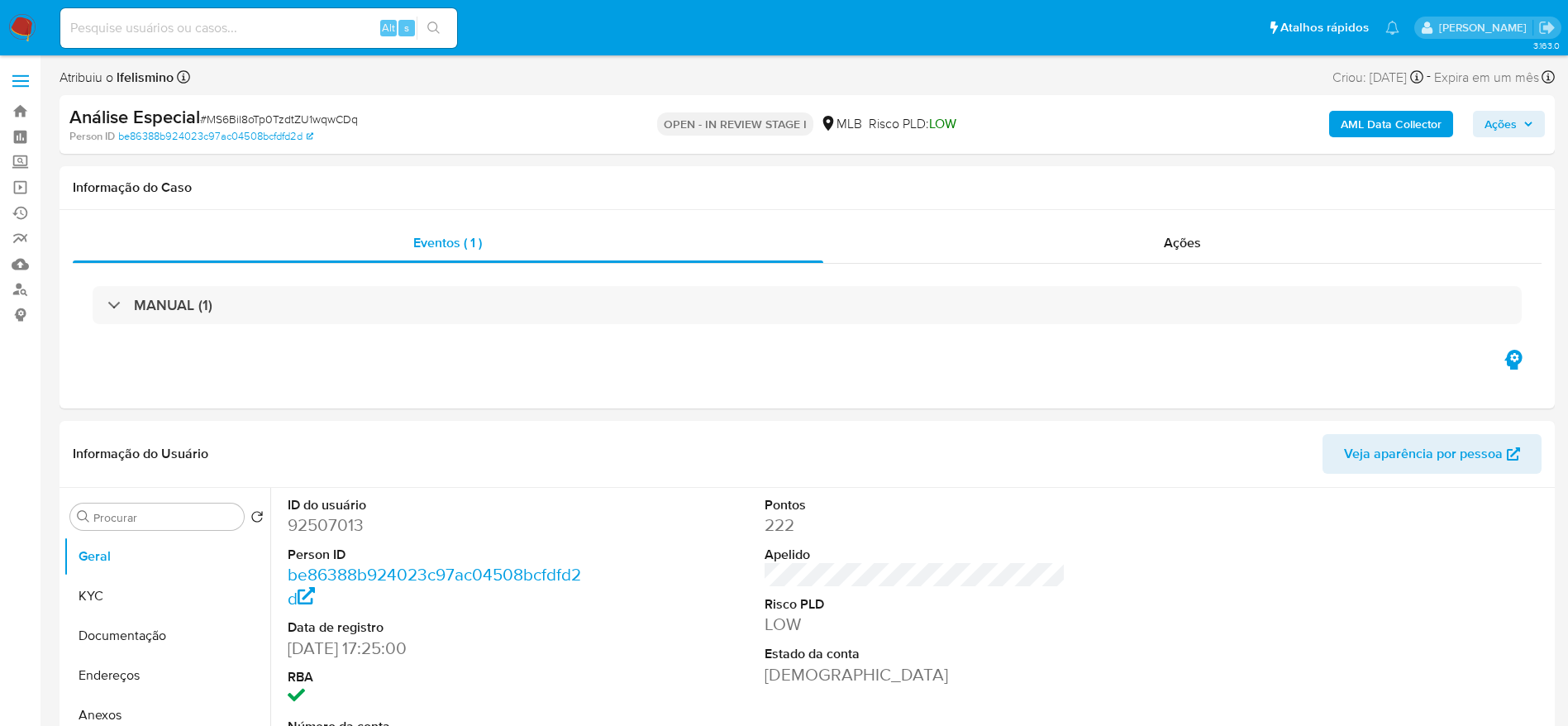
click at [320, 115] on span "# MS6Bil8oTp0TzdtZU1wqwCDq" at bounding box center [279, 119] width 158 height 17
copy span "MS6Bil8oTp0TzdtZU1wqwCDq"
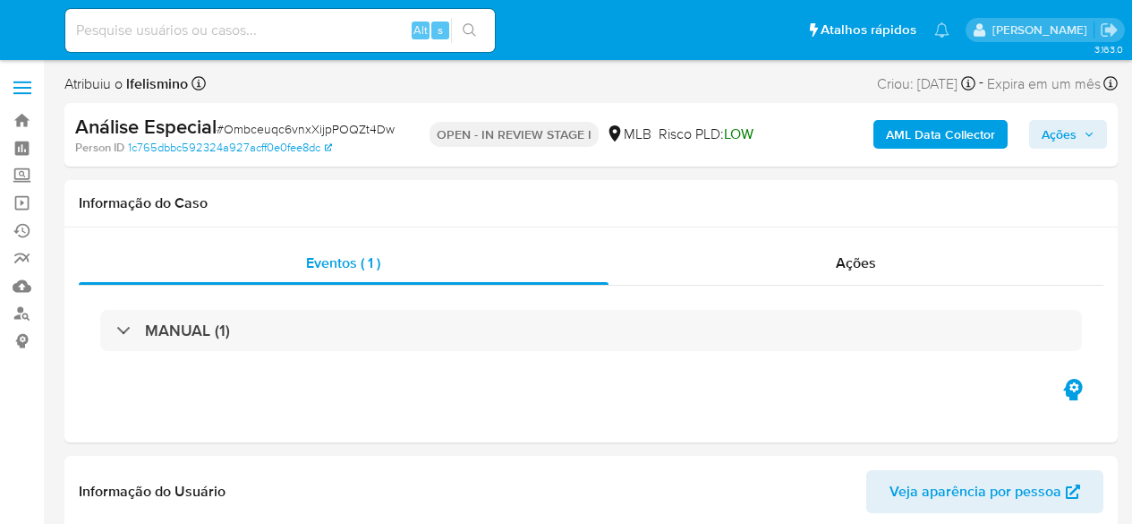
select select "10"
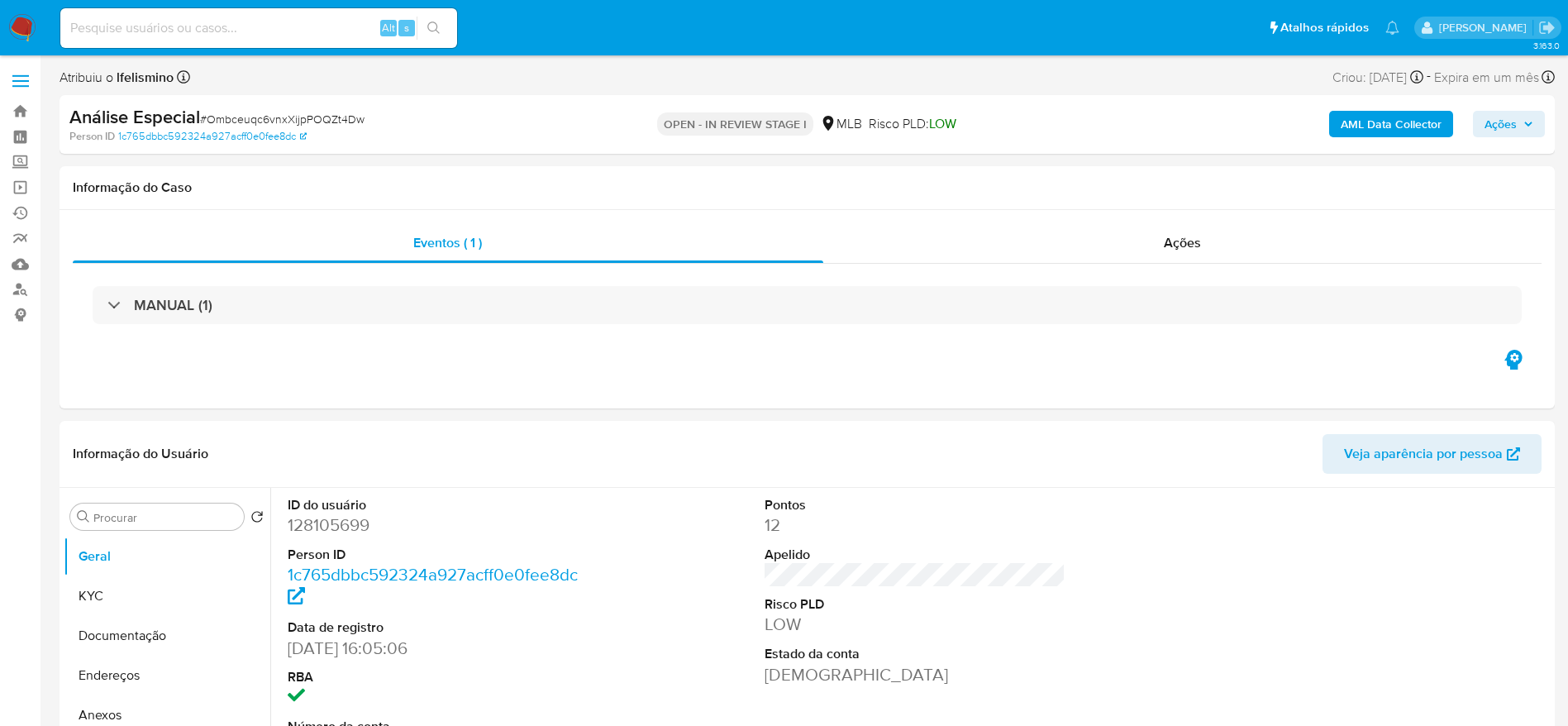
click at [346, 111] on span "# Ombceuqc6vnxXijpPOQZt4Dw" at bounding box center [283, 119] width 164 height 17
copy span "Ombceuqc6vnxXijpPOQZt4Dw"
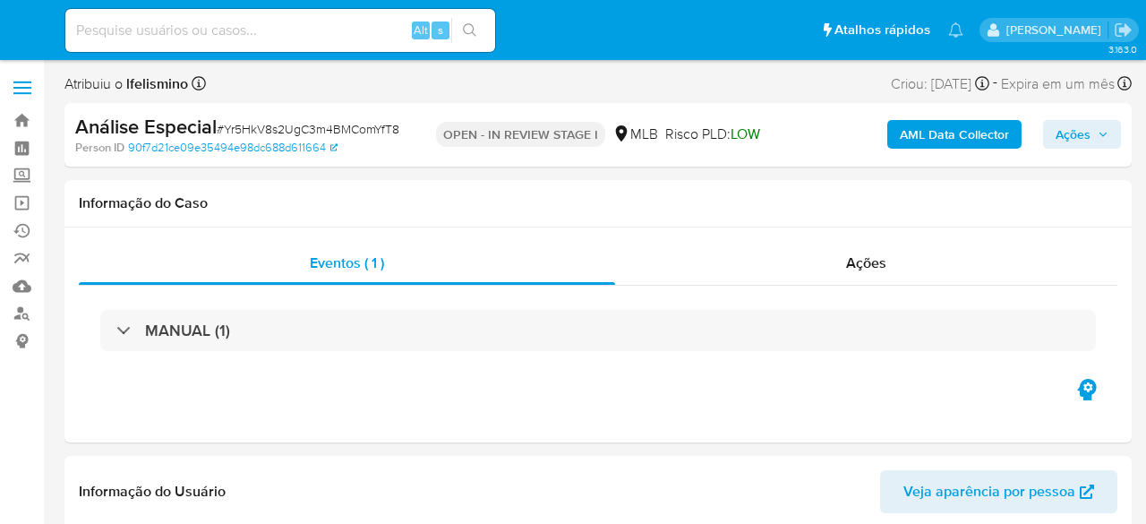
select select "10"
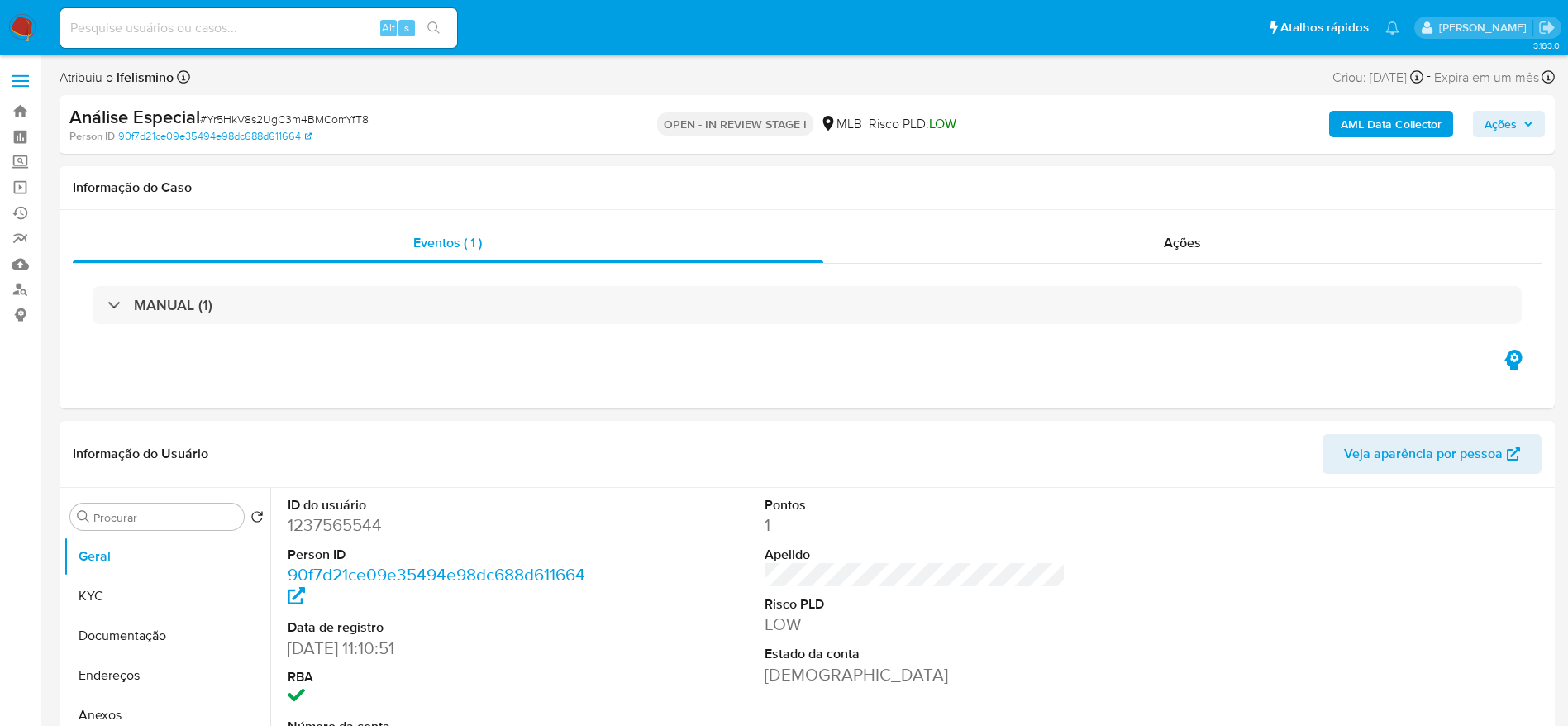
click at [356, 116] on span "# Yr5HkV8s2UgC3m4BMComYfT8" at bounding box center [284, 119] width 169 height 17
copy span "Yr5HkV8s2UgC3m4BMComYfT8"
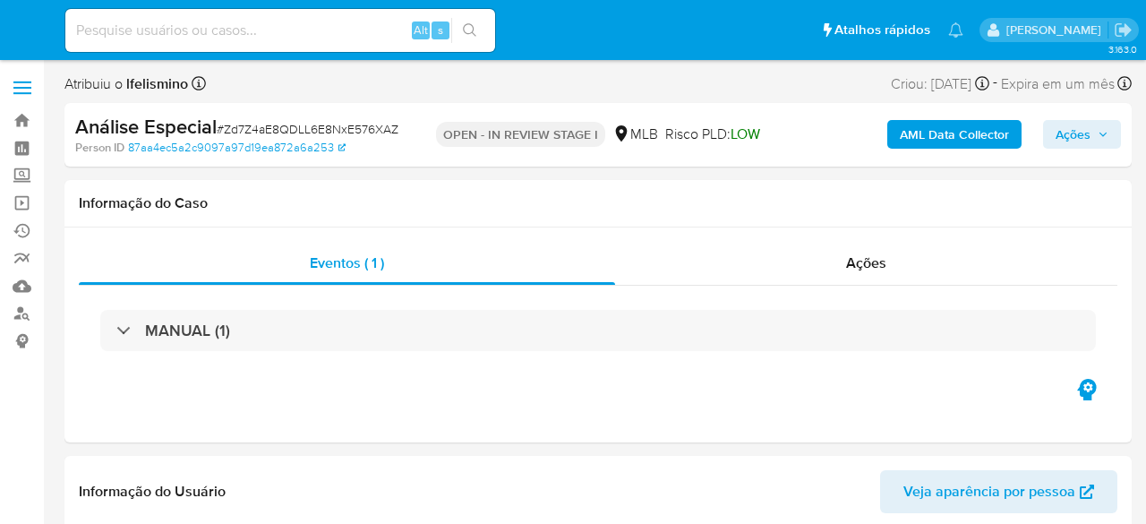
select select "10"
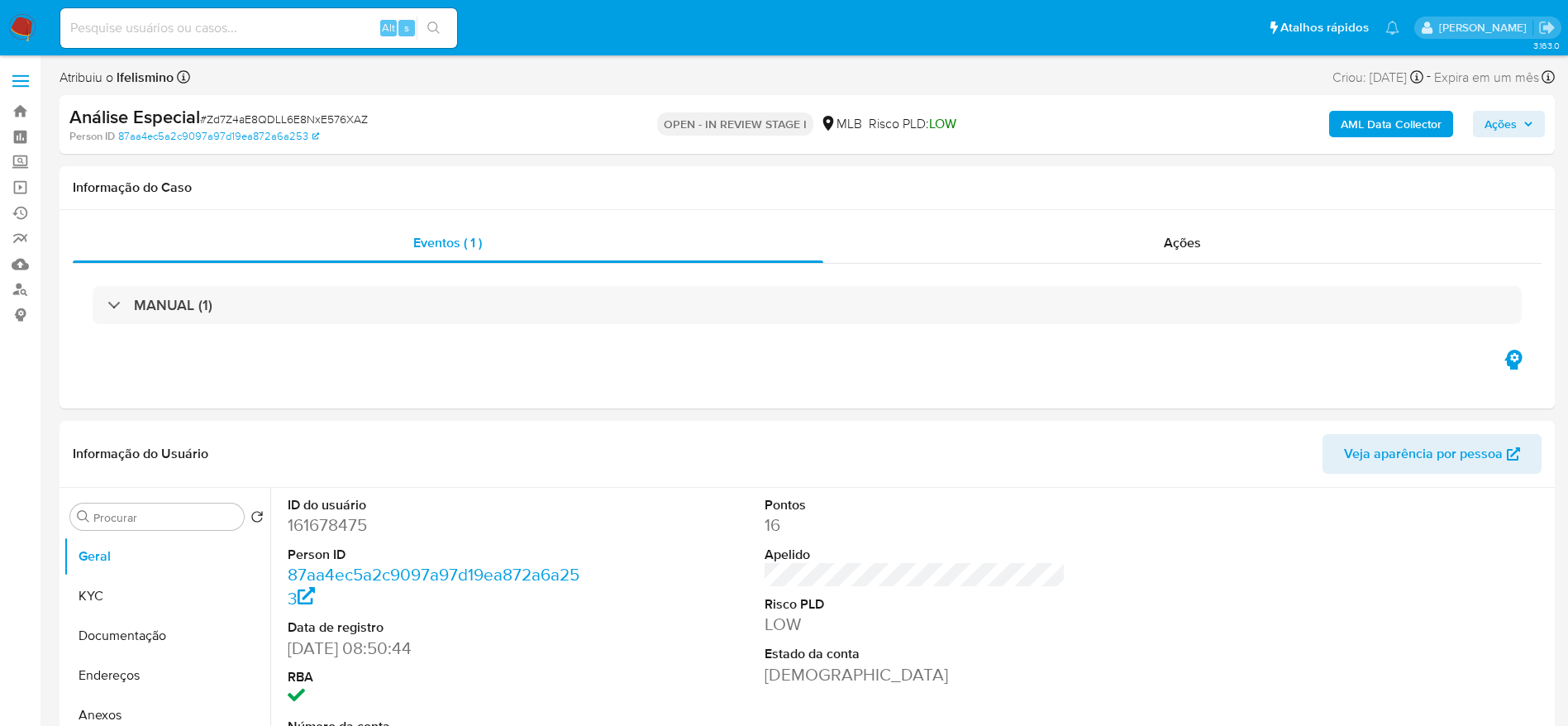
click at [351, 120] on span "# Zd7Z4aE8QDLL6E8NxE576XAZ" at bounding box center [284, 119] width 168 height 17
copy span "Zd7Z4aE8QDLL6E8NxE576XAZ"
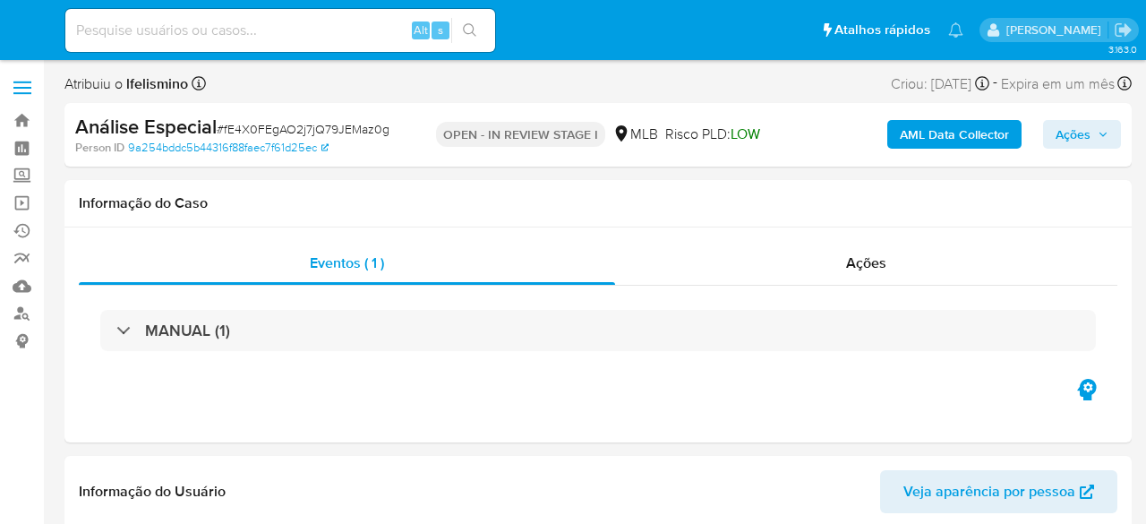
select select "10"
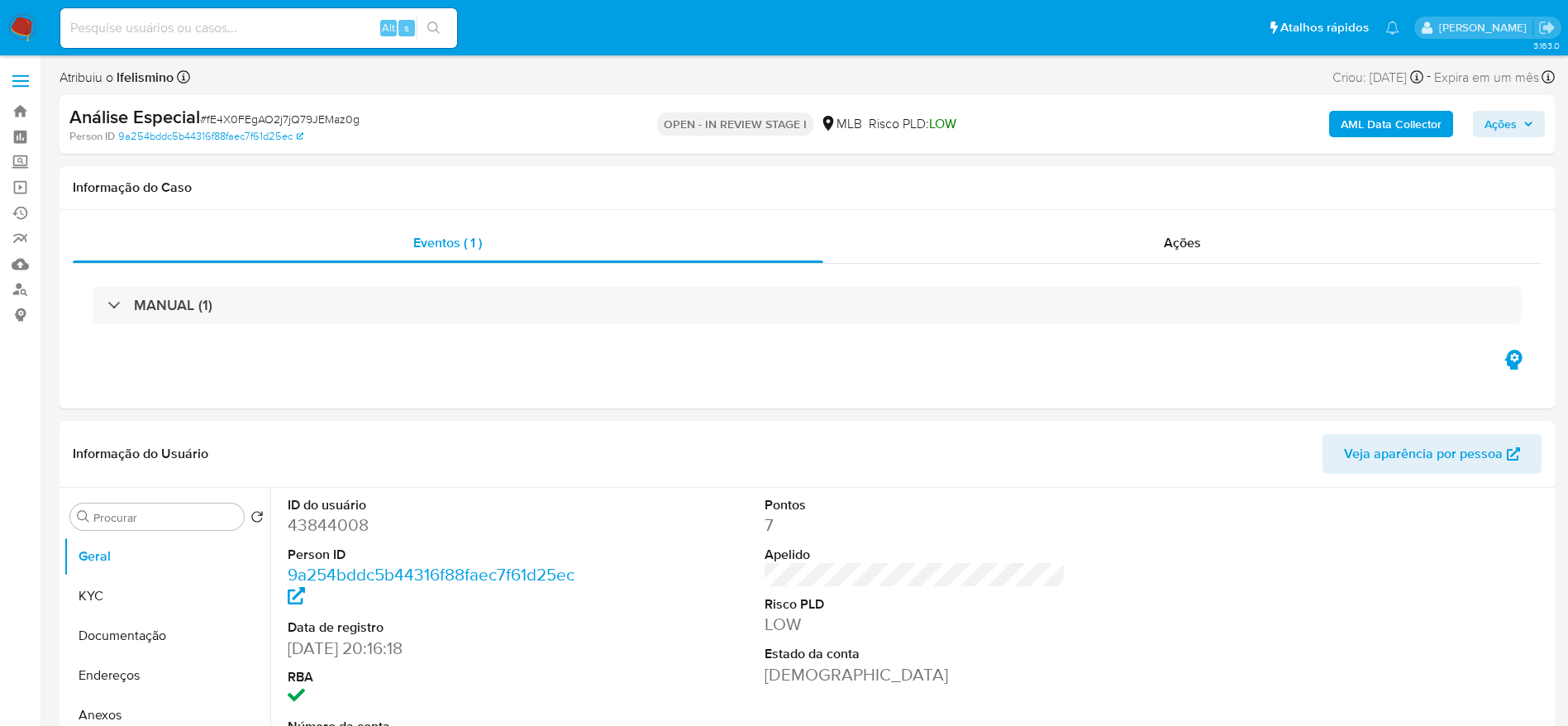
click at [334, 122] on span "# fE4X0FEgAO2j7jQ79JEMaz0g" at bounding box center [280, 119] width 160 height 17
copy span "fE4X0FEgAO2j7jQ79JEMaz0g"
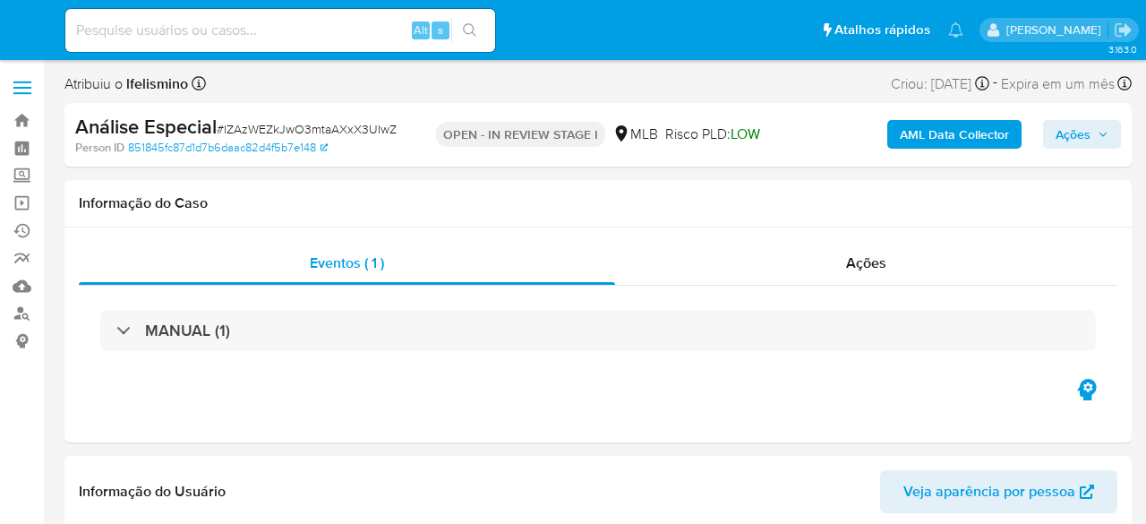
select select "10"
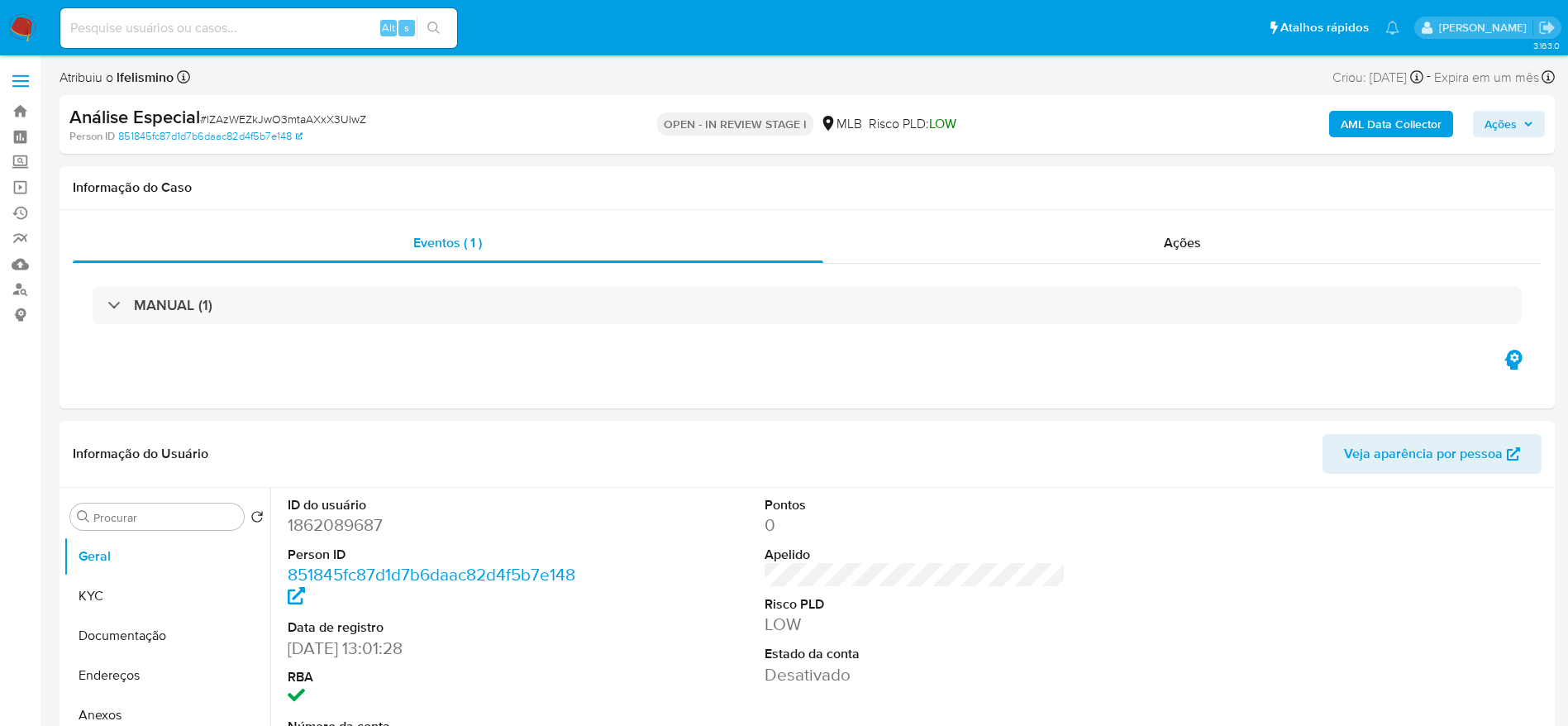
click at [308, 124] on span "# lZAzWEZkJwO3mtaAXxX3UIwZ" at bounding box center [283, 119] width 166 height 17
copy span "lZAzWEZkJwO3mtaAXxX3UIwZ"
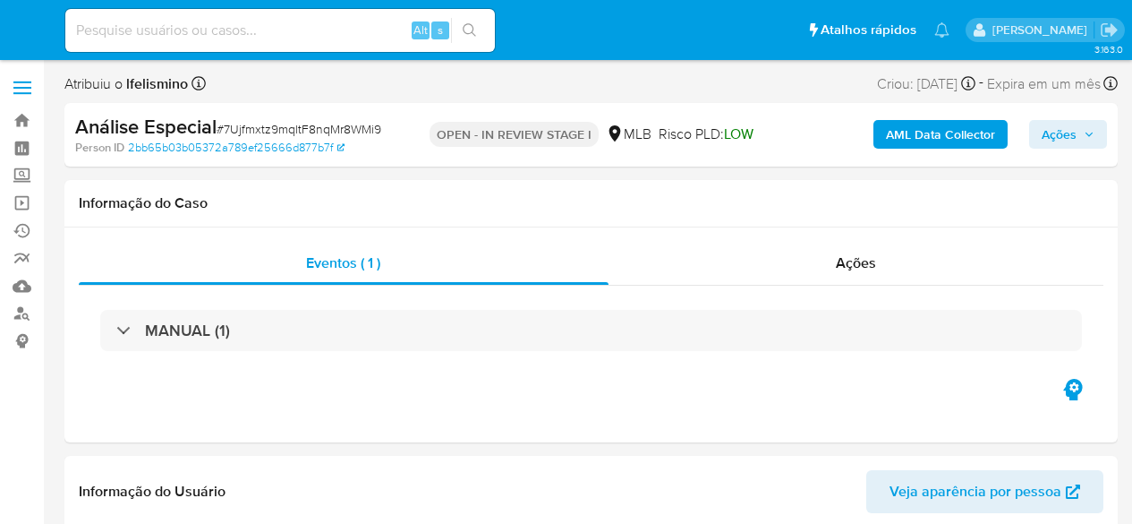
select select "10"
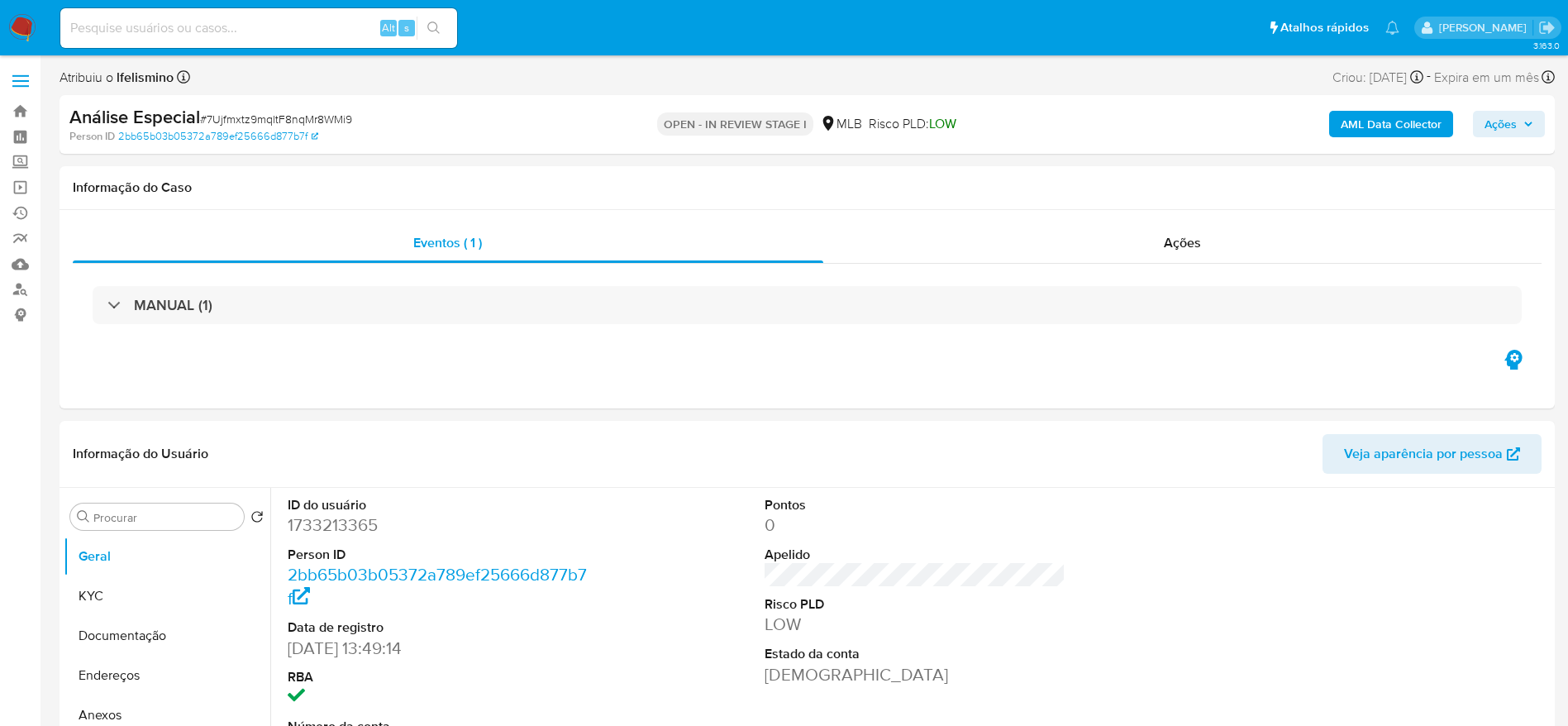
click at [340, 121] on span "# 7Ujfmxtz9mqltF8nqMr8WMi9" at bounding box center [276, 119] width 152 height 17
copy span "7Ujfmxtz9mqltF8nqMr8WMi9"
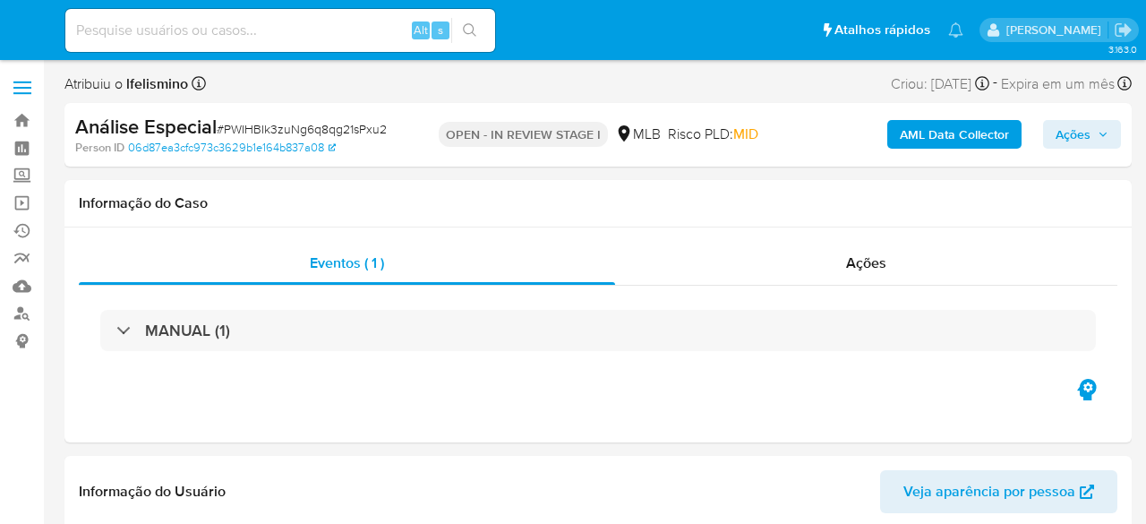
select select "10"
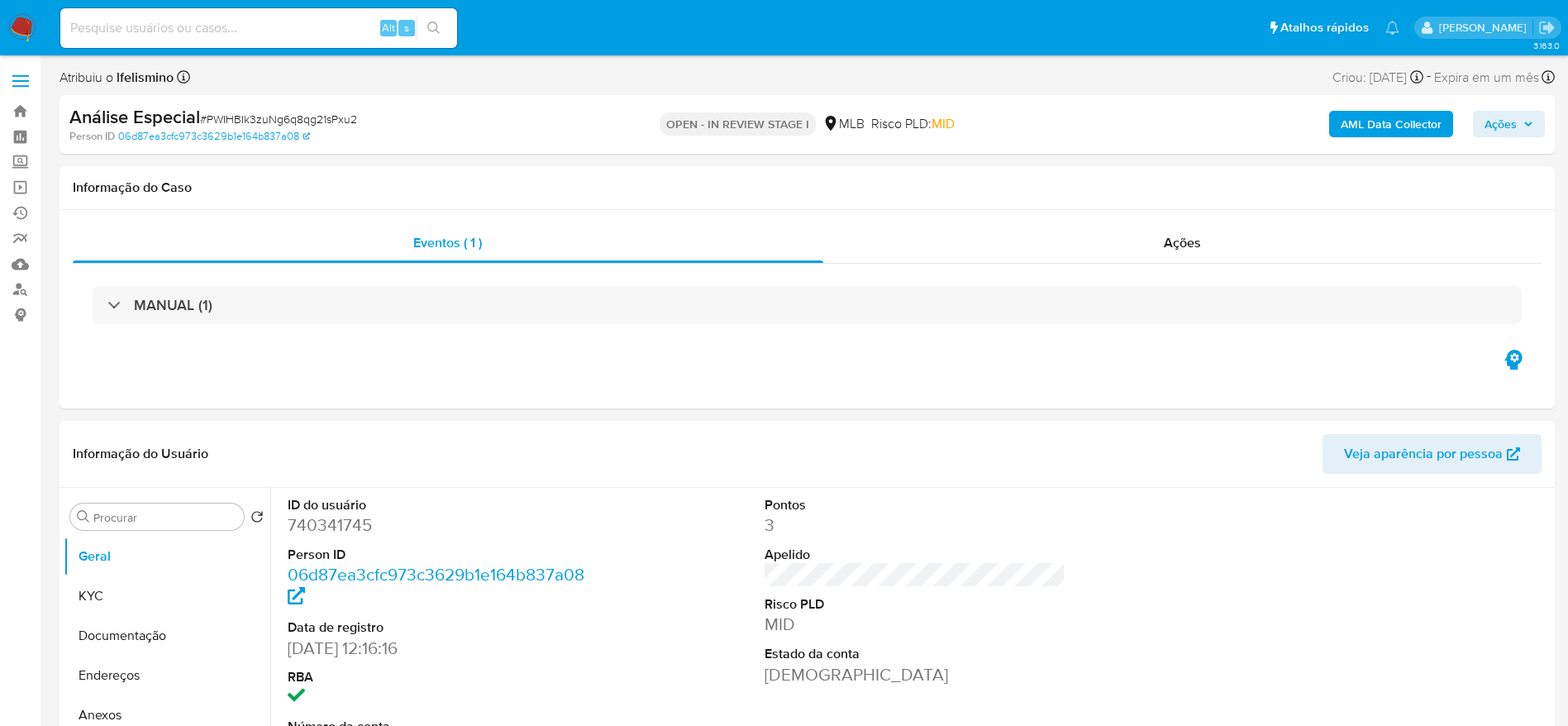
click at [327, 115] on span "# PWIHBIk3zuNg6q8qg21sPxu2" at bounding box center [279, 119] width 157 height 17
copy span "PWIHBIk3zuNg6q8qg21sPxu2"
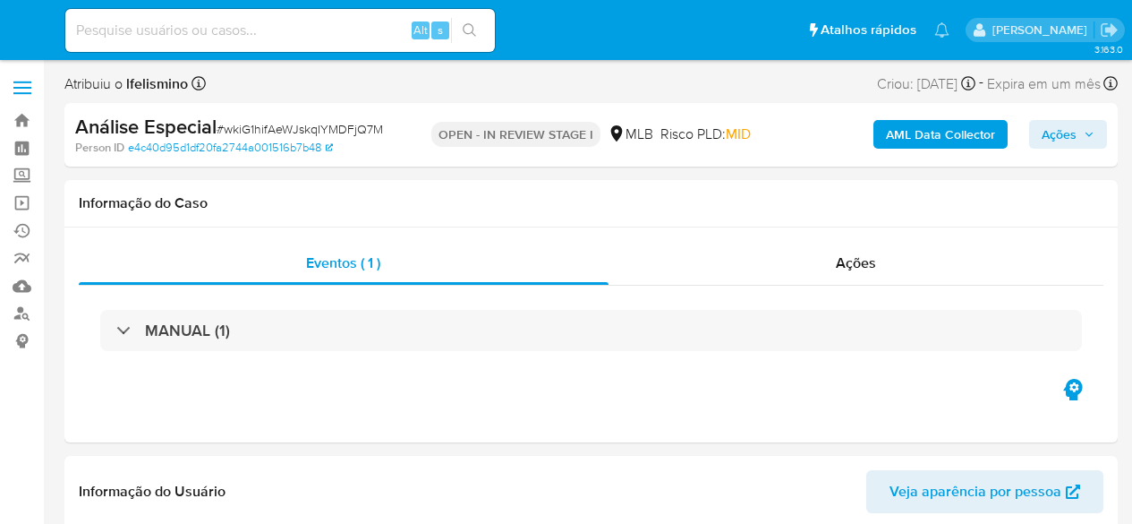
select select "10"
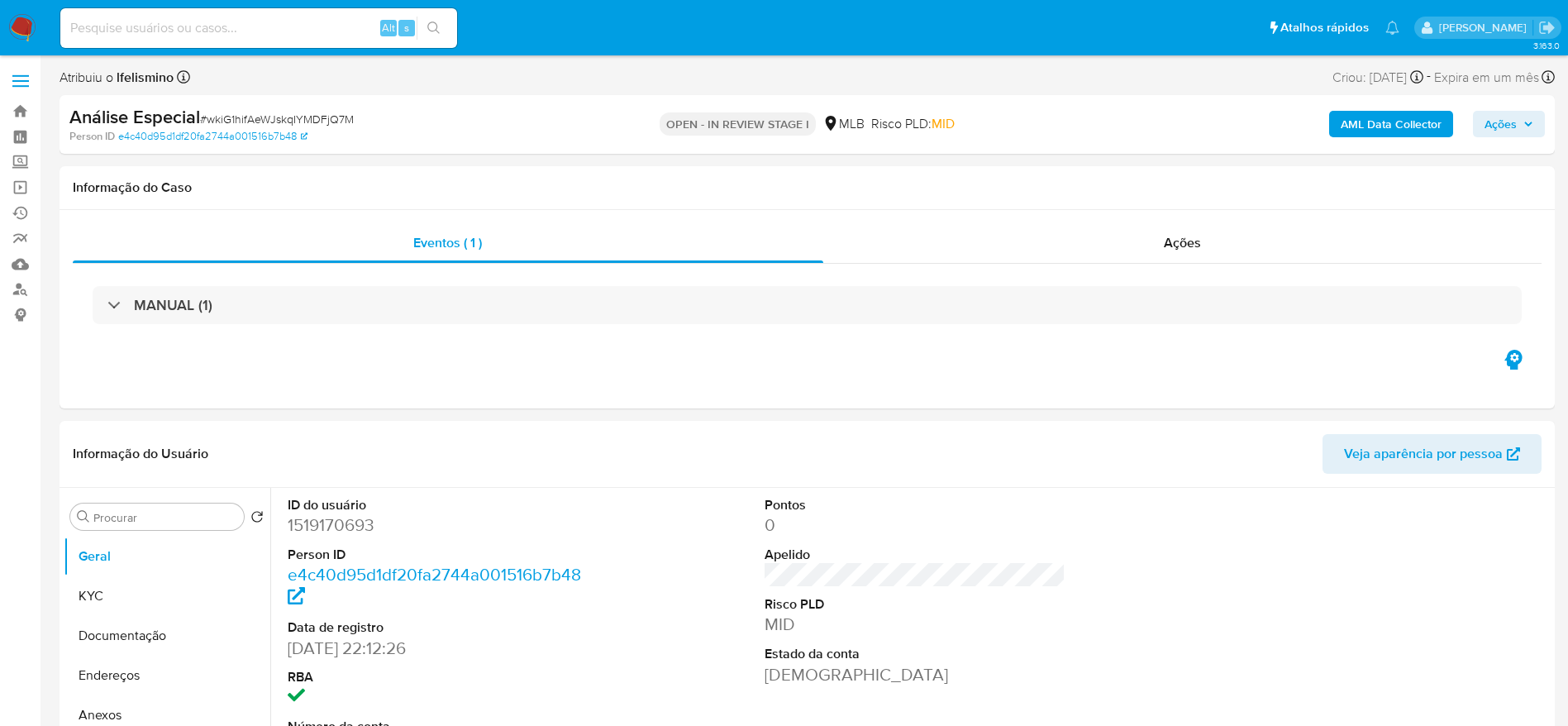
click at [264, 122] on span "# wkiG1hifAeWJskqIYMDFjQ7M" at bounding box center [277, 119] width 154 height 17
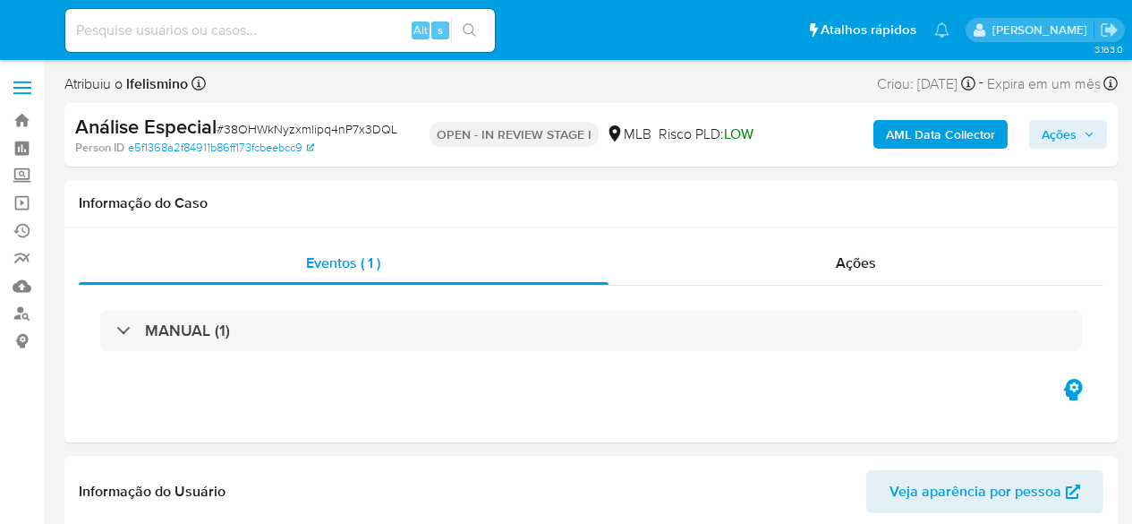
select select "10"
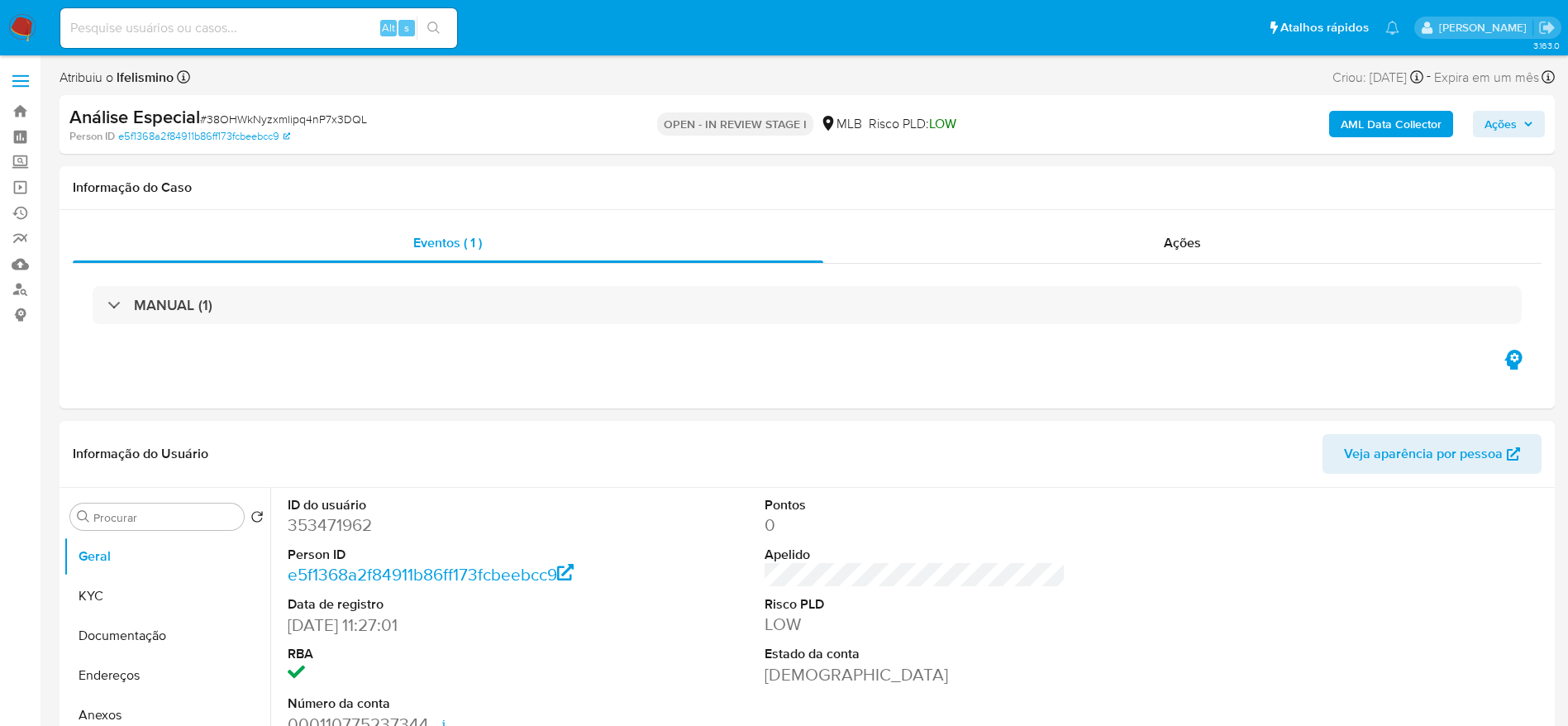
click at [286, 123] on span "# 38OHWkNyzxmlipq4nP7x3DQL" at bounding box center [283, 119] width 167 height 17
copy span "38OHWkNyzxmlipq4nP7x3DQL"
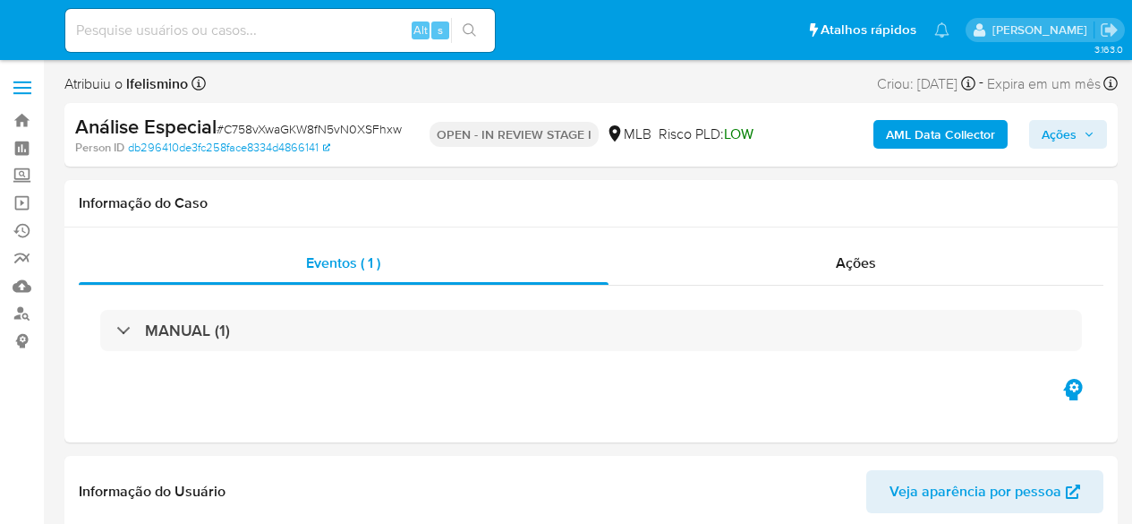
select select "10"
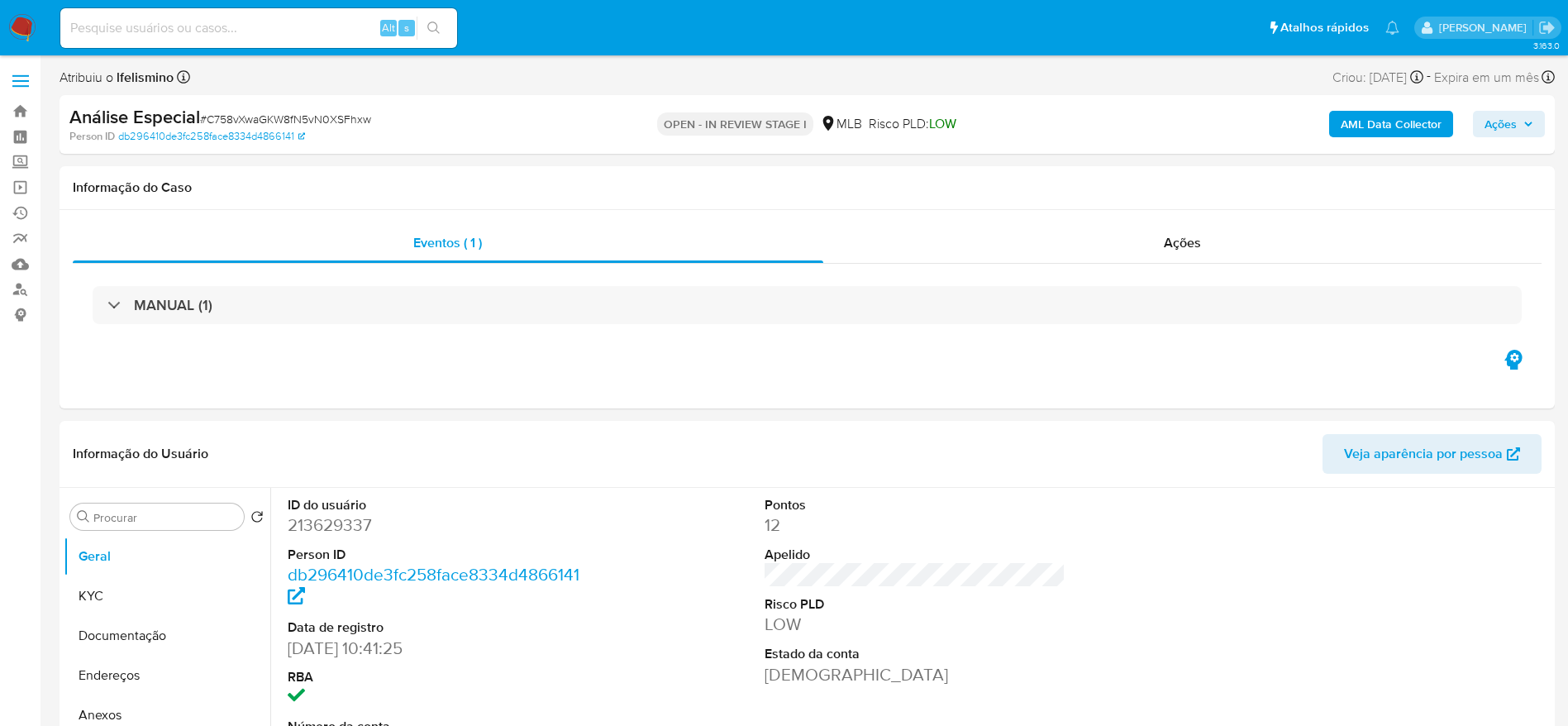
click at [349, 119] on span "# C758vXwaGKW8fN5vN0XSFhxw" at bounding box center [285, 119] width 171 height 17
copy span "C758vXwaGKW8fN5vN0XSFhxw"
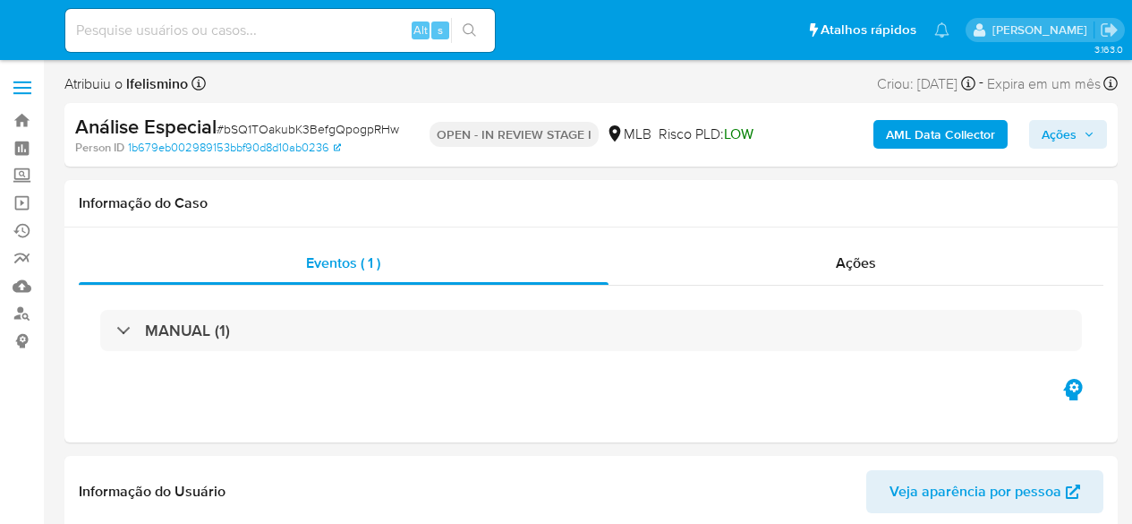
select select "10"
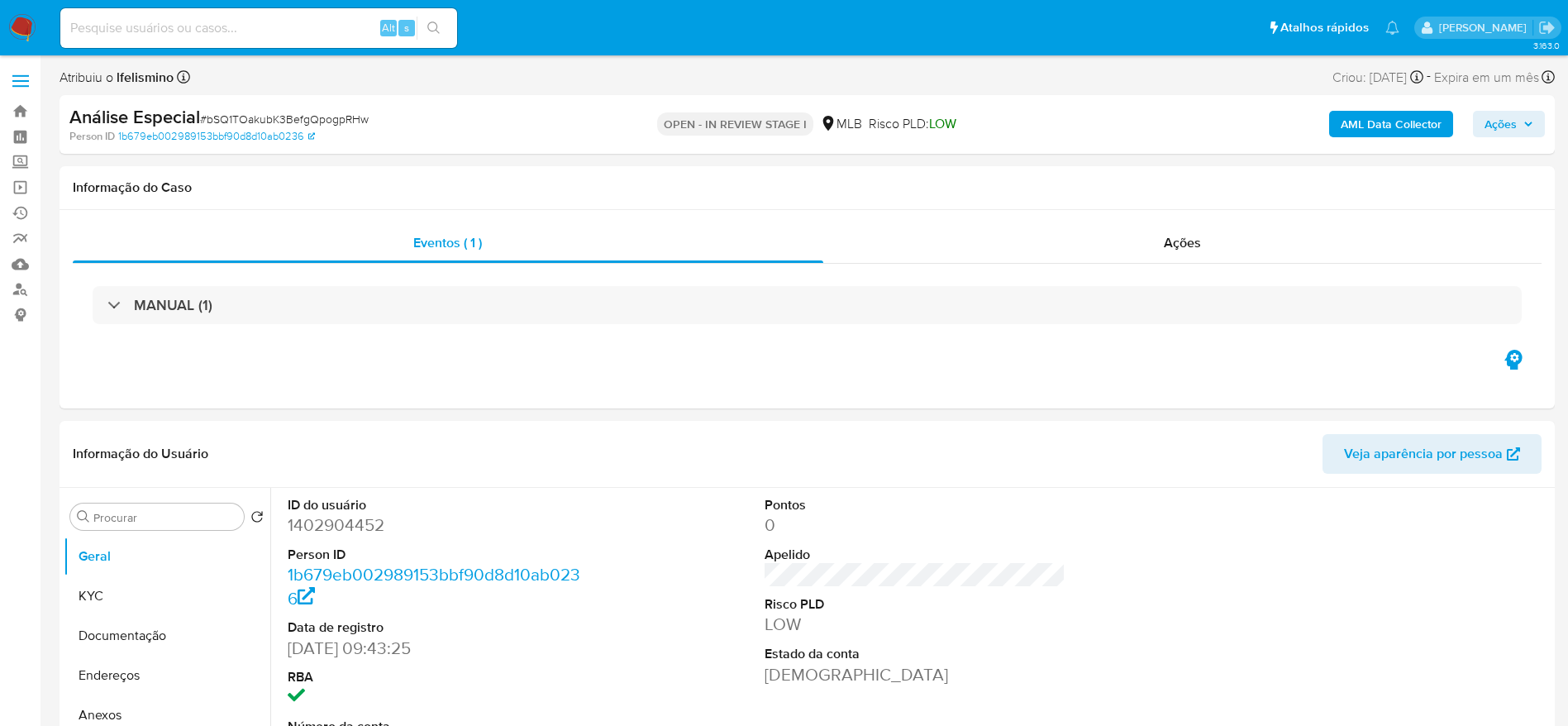
click at [332, 126] on span "# bSQ1TOakubK3BefgQpogpRHw" at bounding box center [284, 119] width 169 height 17
copy span "bSQ1TOakubK3BefgQpogpRHw"
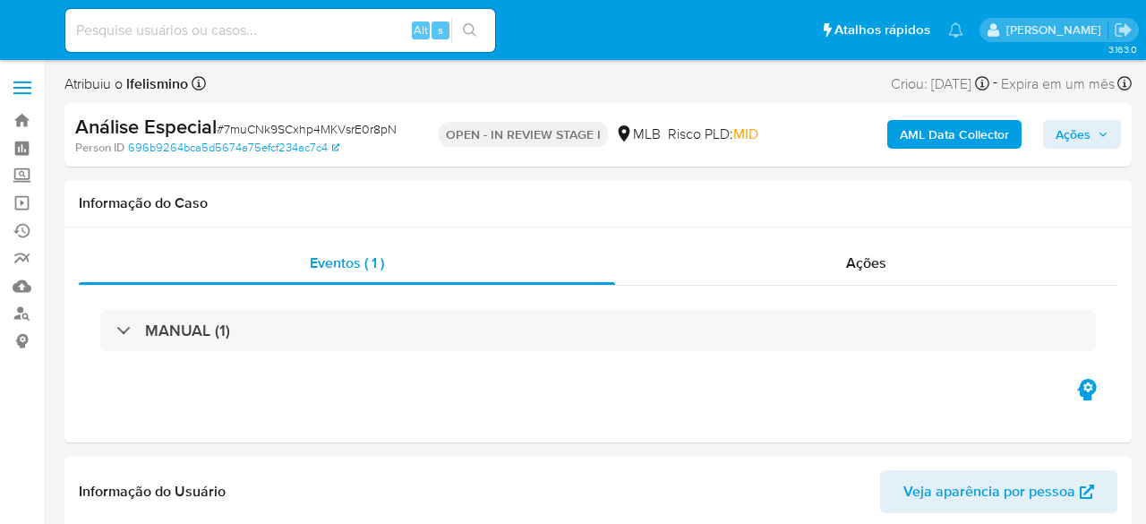
select select "10"
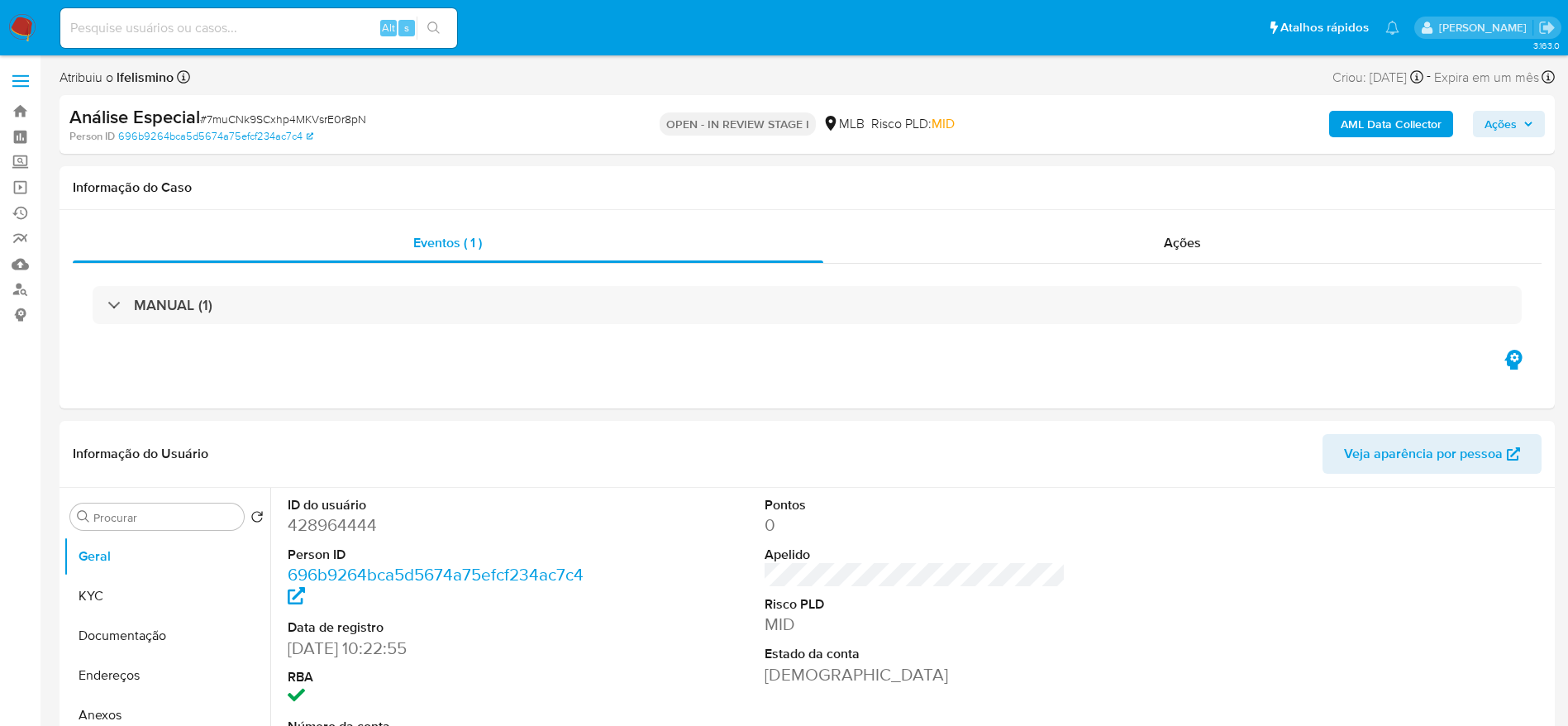
click at [350, 129] on div "Person ID 696b9264bca5d5674a75efcf234ac7c4" at bounding box center [313, 137] width 488 height 15
click at [343, 122] on span "# 7muCNk9SCxhp4MKVsrE0r8pN" at bounding box center [283, 119] width 166 height 17
copy span "7muCNk9SCxhp4MKVsrE0r8pN"
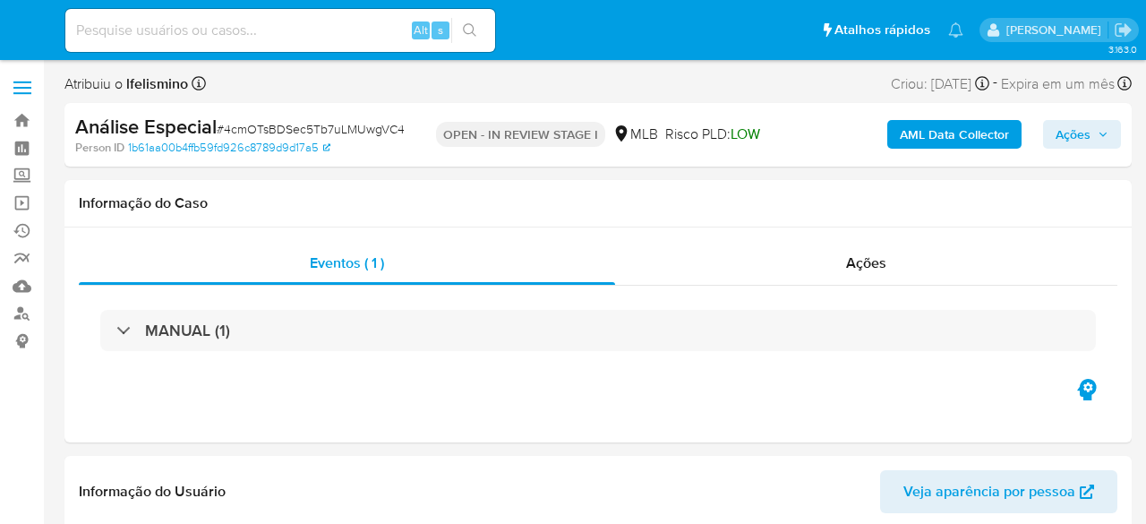
select select "10"
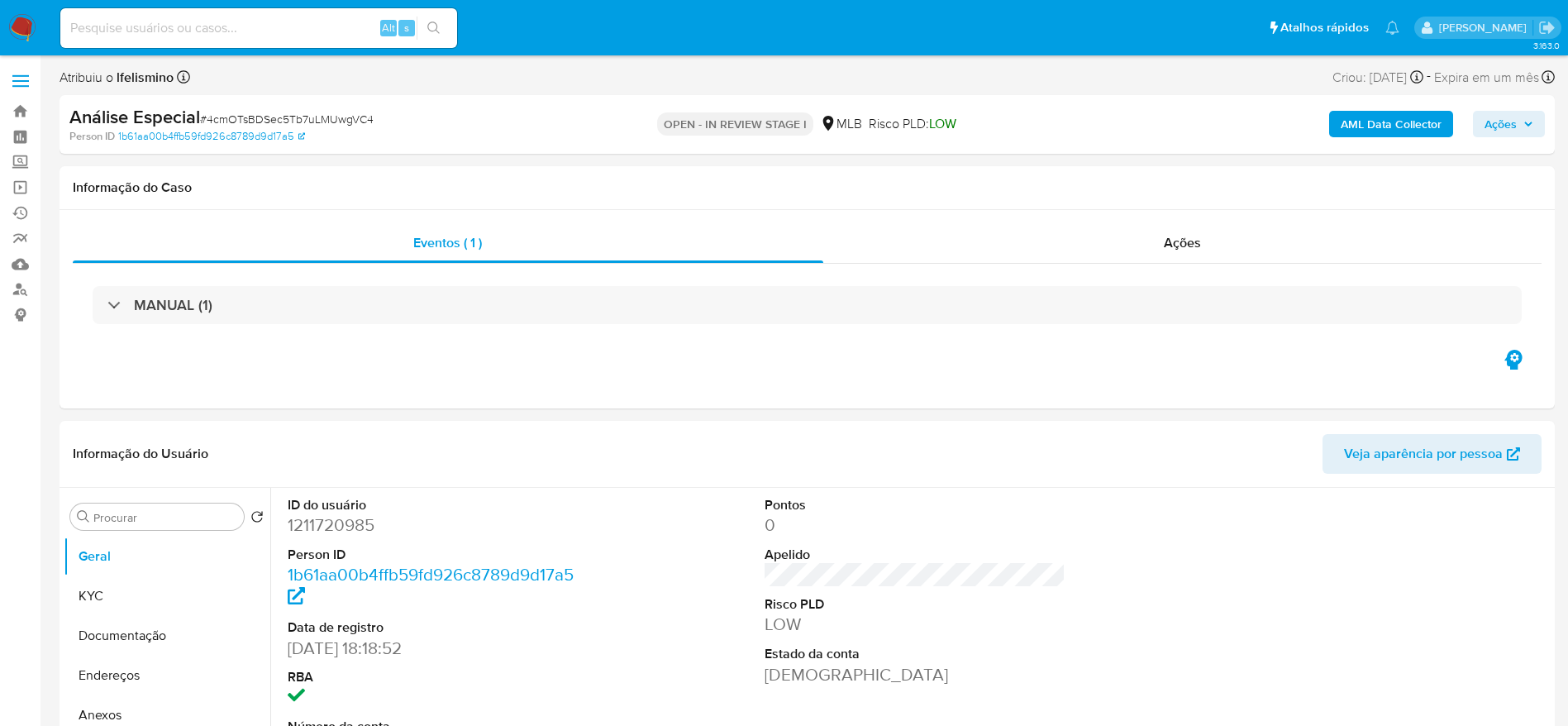
click at [324, 114] on span "# 4cmOTsBDSec5Tb7uLMUwgVC4" at bounding box center [287, 119] width 174 height 17
copy span "4cmOTsBDSec5Tb7uLMUwgVC4"
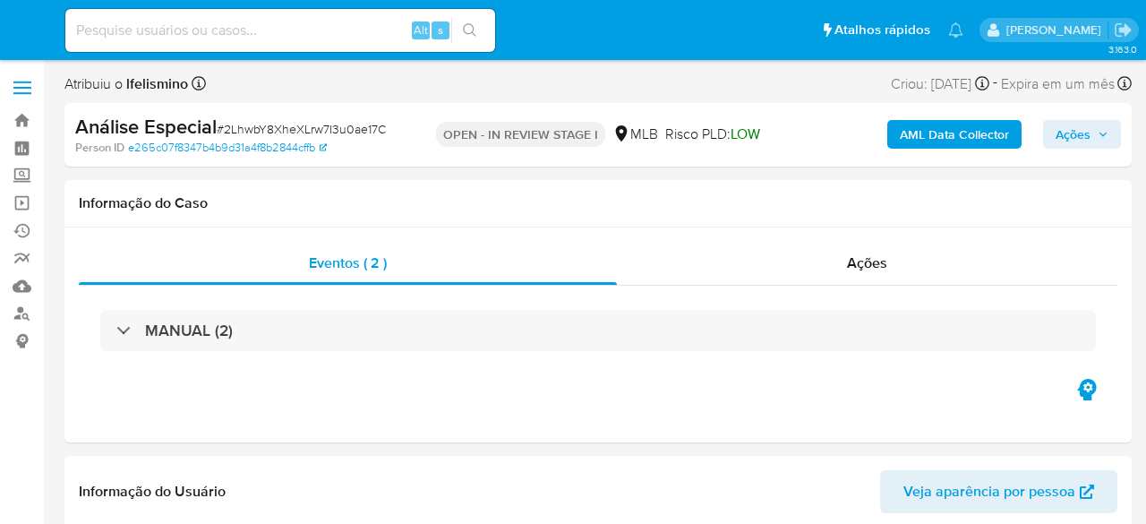
select select "10"
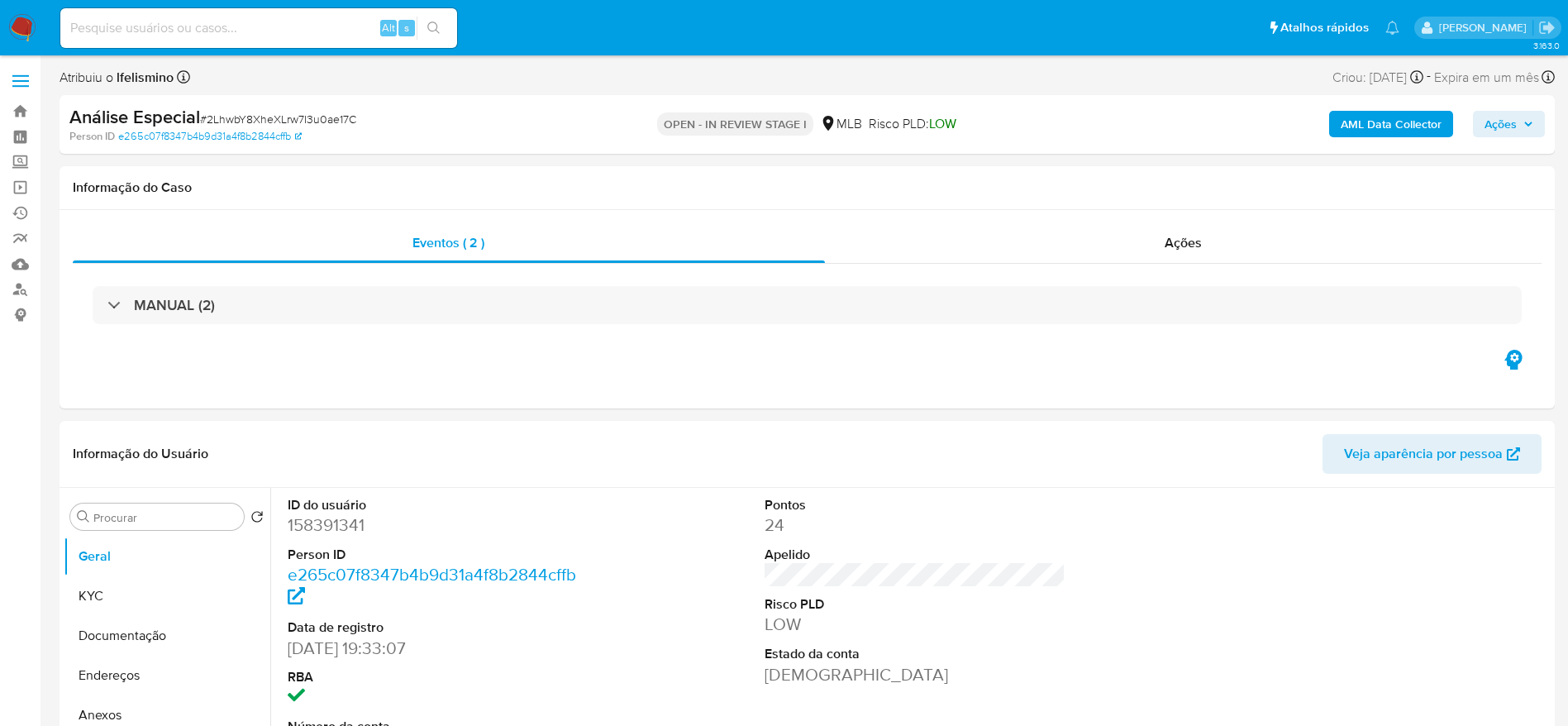
click at [334, 117] on span "# 2LhwbY8XheXLrw7I3u0ae17C" at bounding box center [278, 119] width 156 height 17
copy span "2LhwbY8XheXLrw7I3u0ae17C"
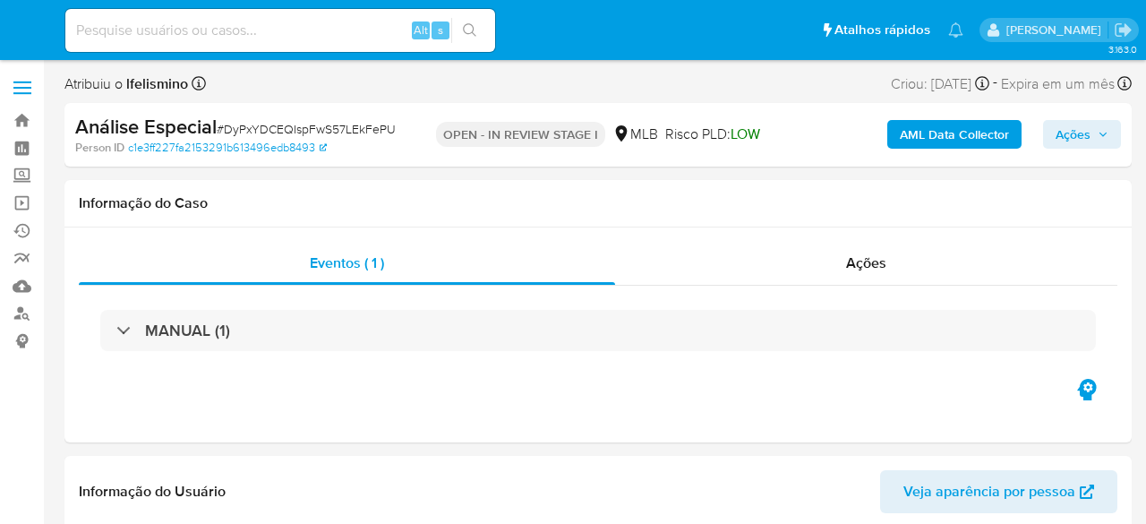
select select "10"
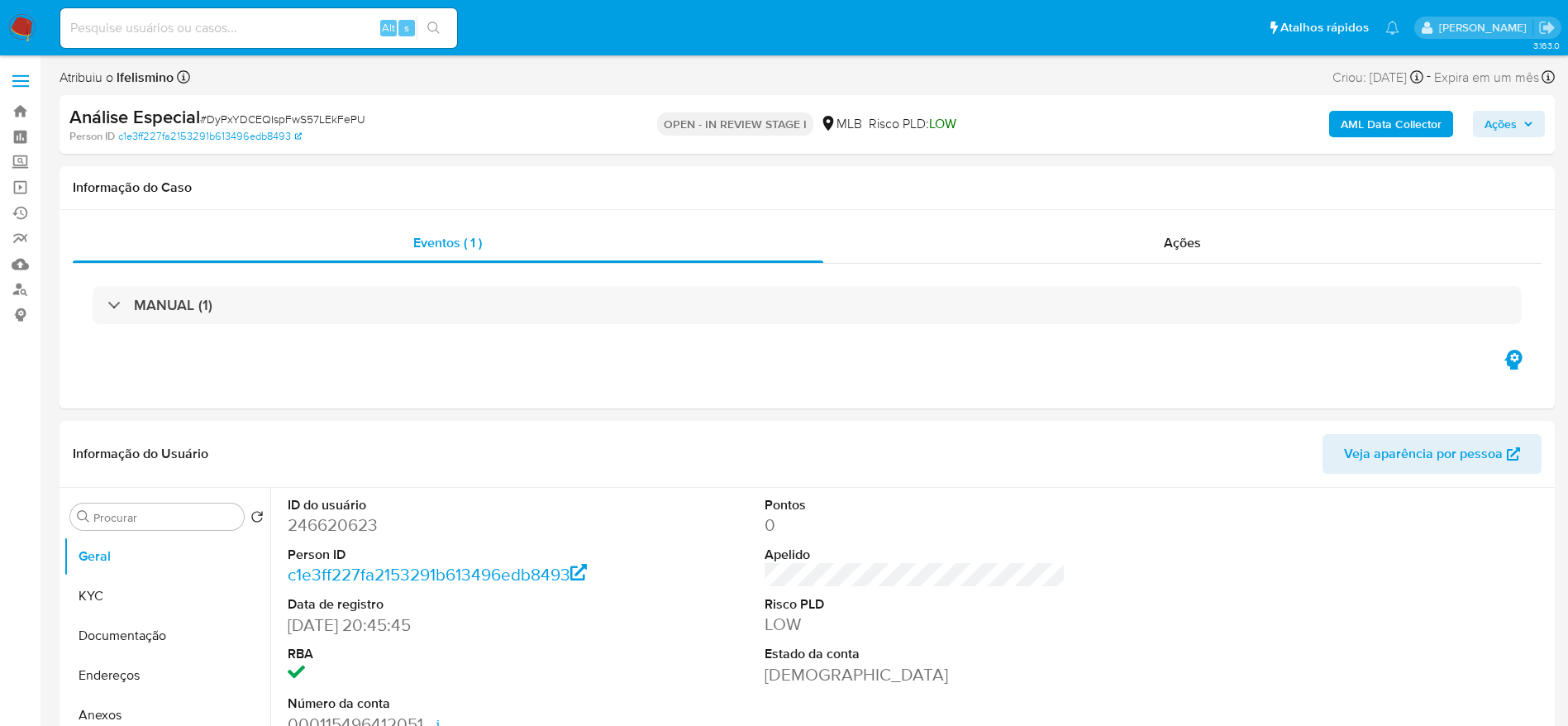
click at [344, 119] on span "# DyPxYDCEQIspFwS57LEkFePU" at bounding box center [283, 119] width 165 height 17
copy span "DyPxYDCEQIspFwS57LEkFePU"
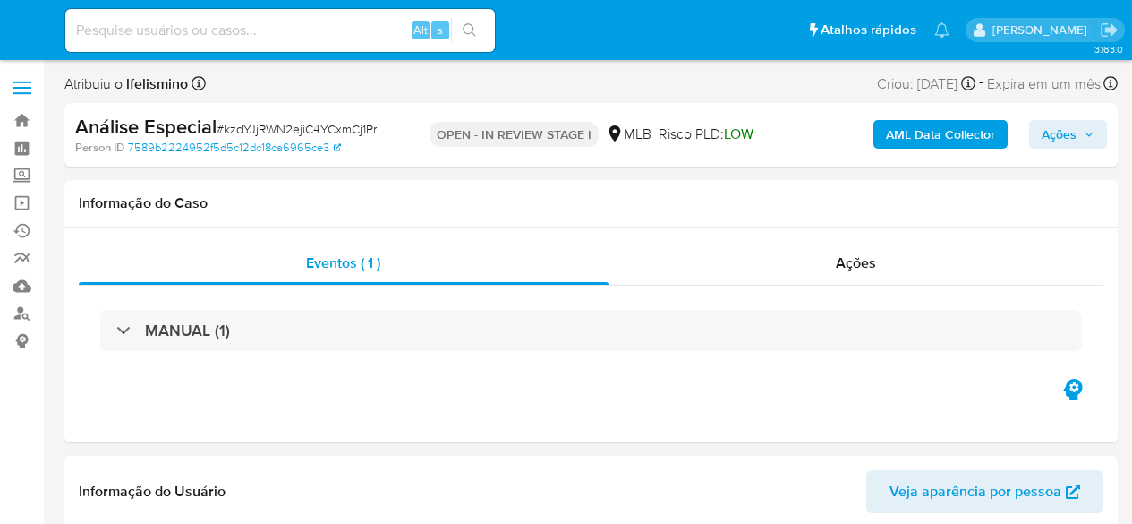
select select "10"
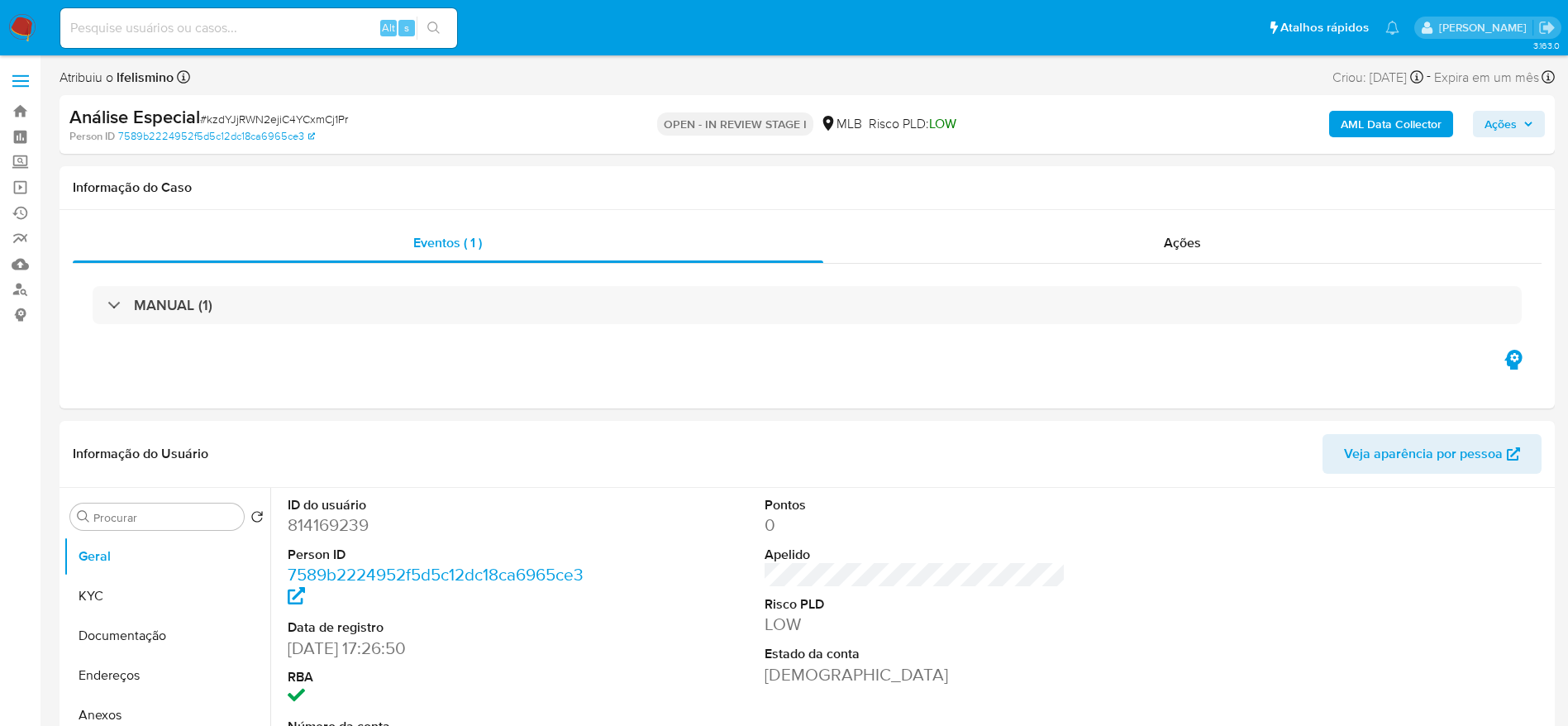
click at [335, 122] on span "# kzdYJjRWN2ejiC4YCxmCj1Pr" at bounding box center [274, 119] width 148 height 17
copy span "kzdYJjRWN2ejiC4YCxmCj1Pr"
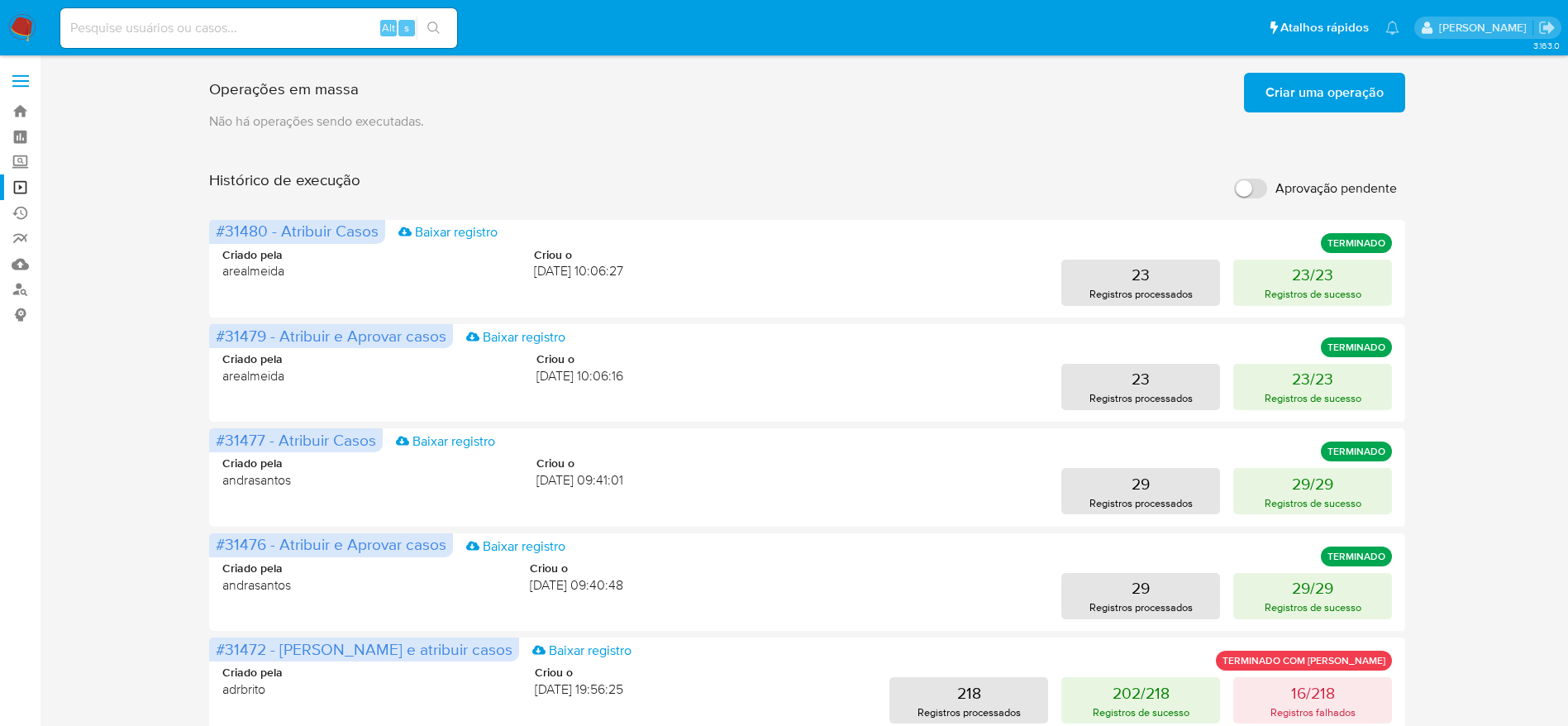
click at [1361, 95] on span "Criar uma operação" at bounding box center [1325, 92] width 118 height 36
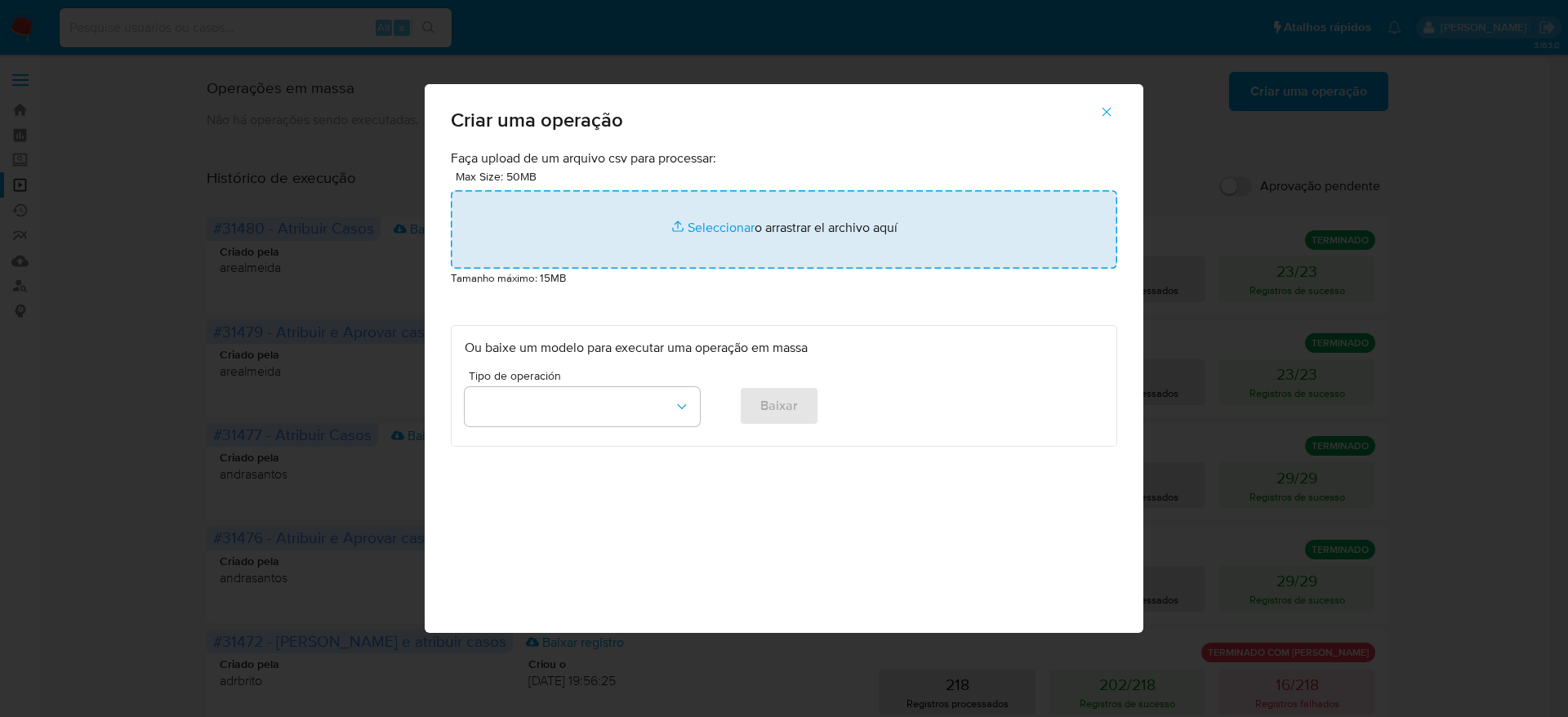
click at [784, 233] on input "file" at bounding box center [784, 230] width 667 height 78
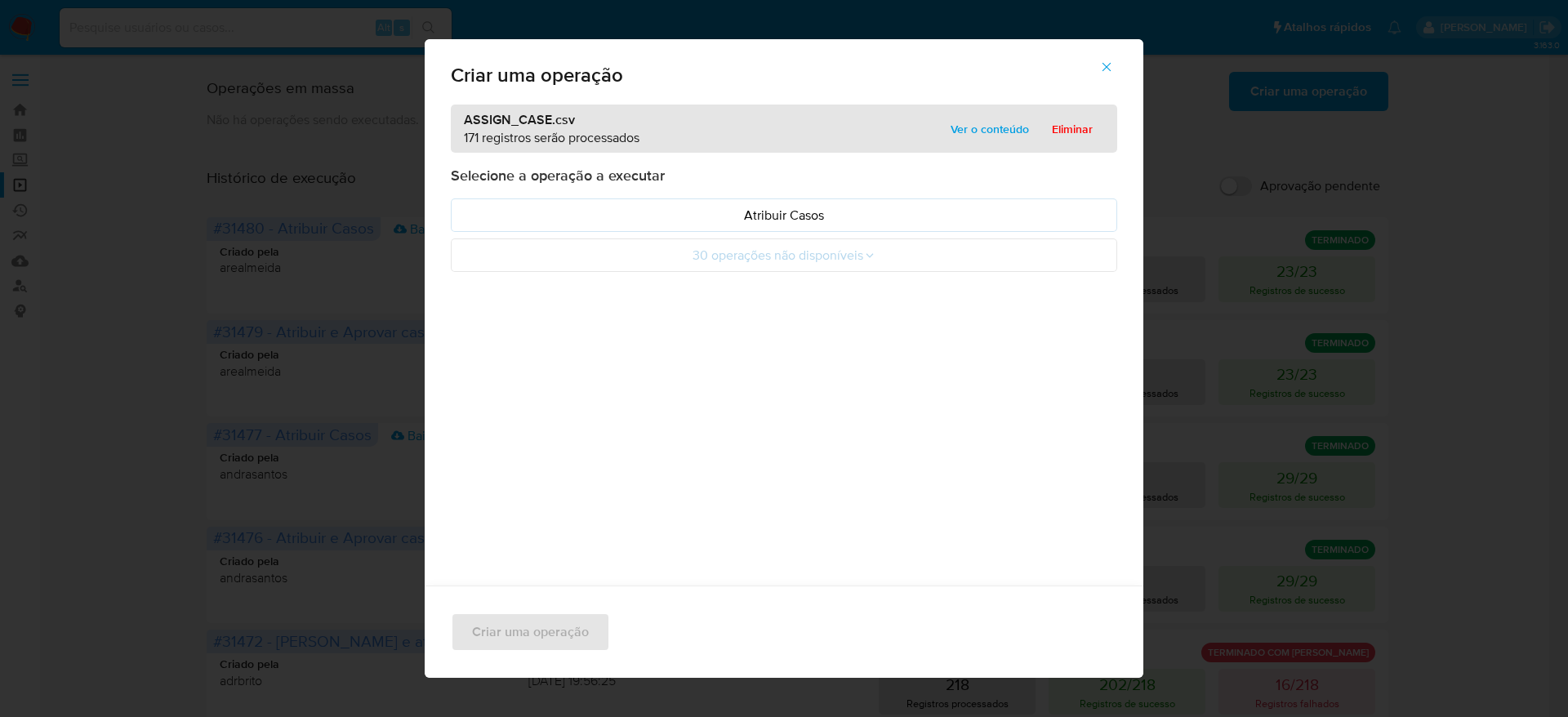
click at [980, 128] on span "Ver o conteúdo" at bounding box center [990, 129] width 78 height 23
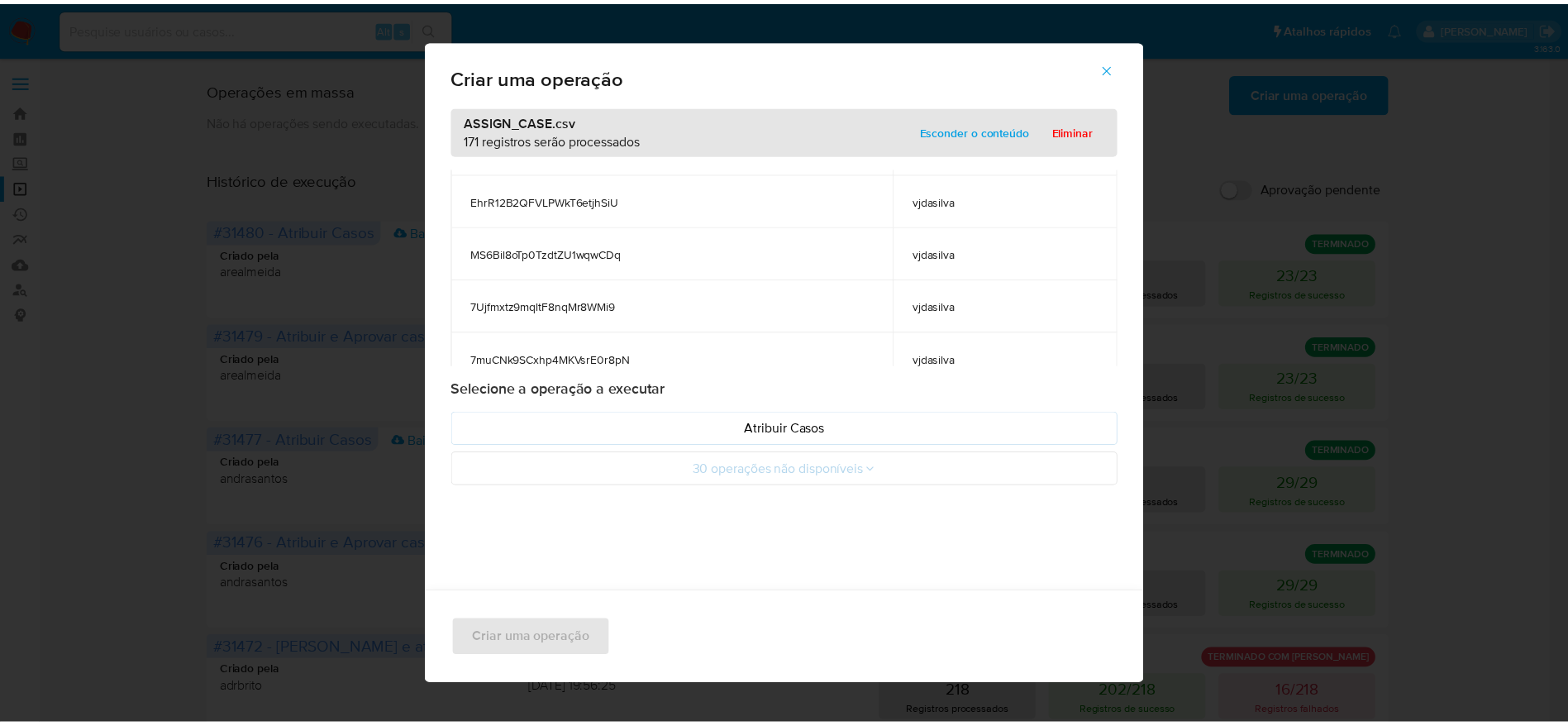
scroll to position [8892, 0]
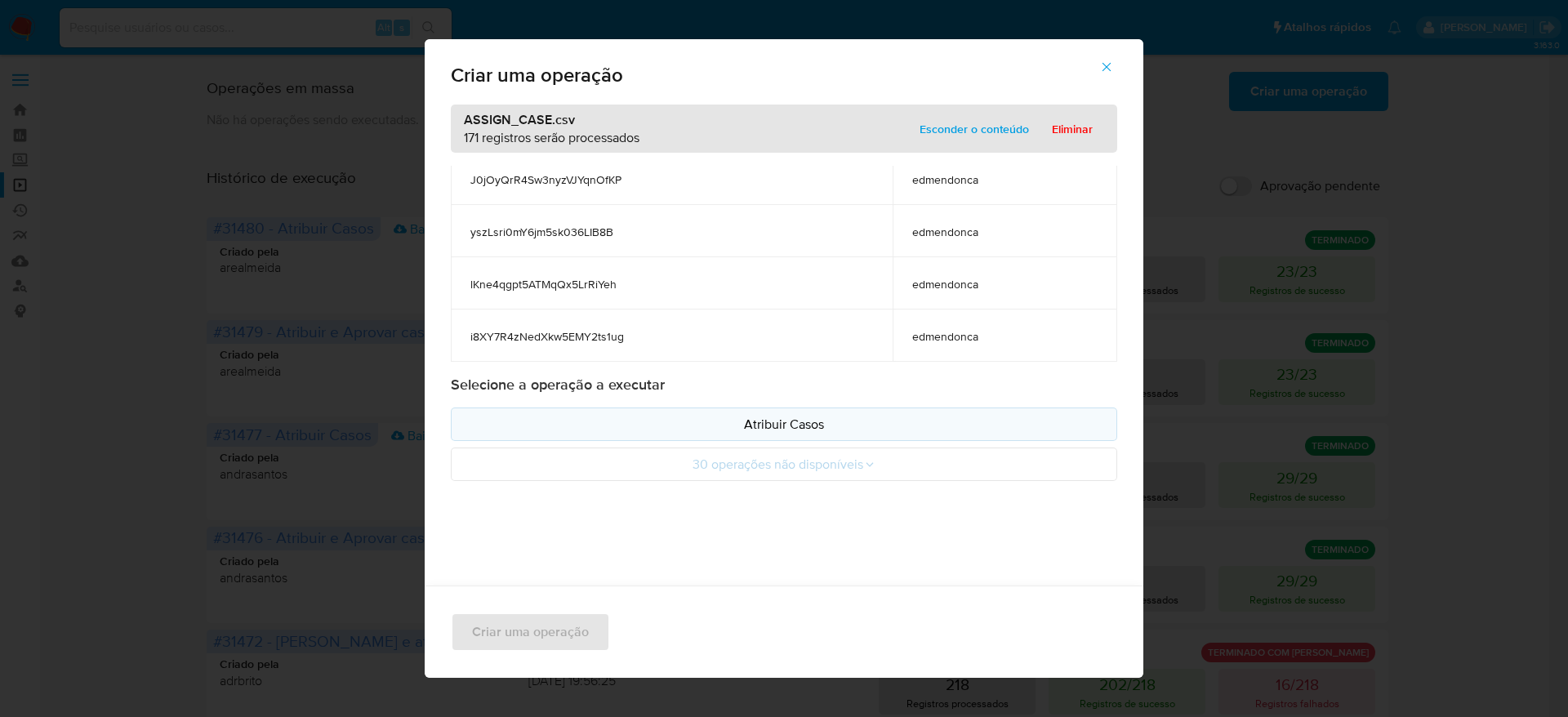
click at [852, 425] on p "Atribuir Casos" at bounding box center [784, 424] width 639 height 19
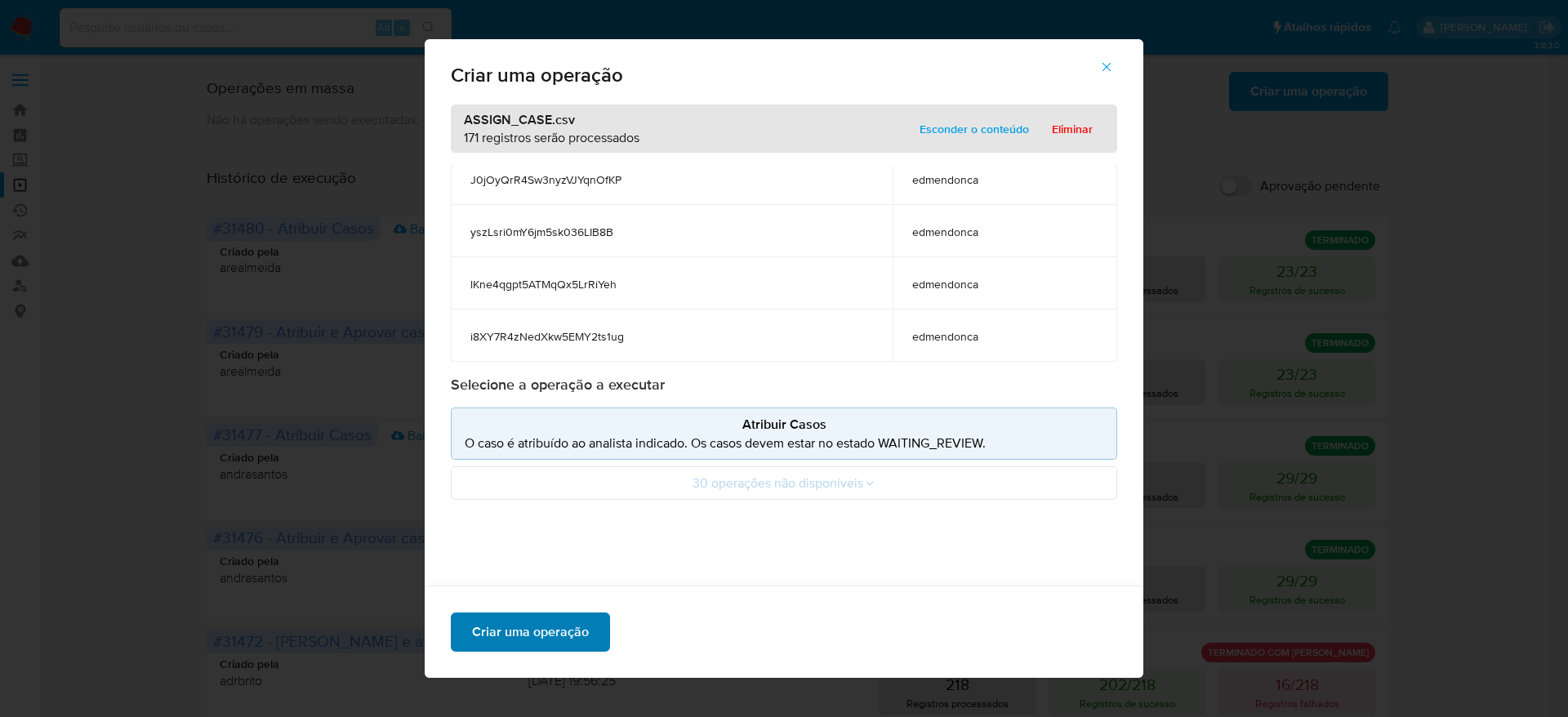
click at [553, 641] on span "Criar uma operação" at bounding box center [530, 631] width 117 height 36
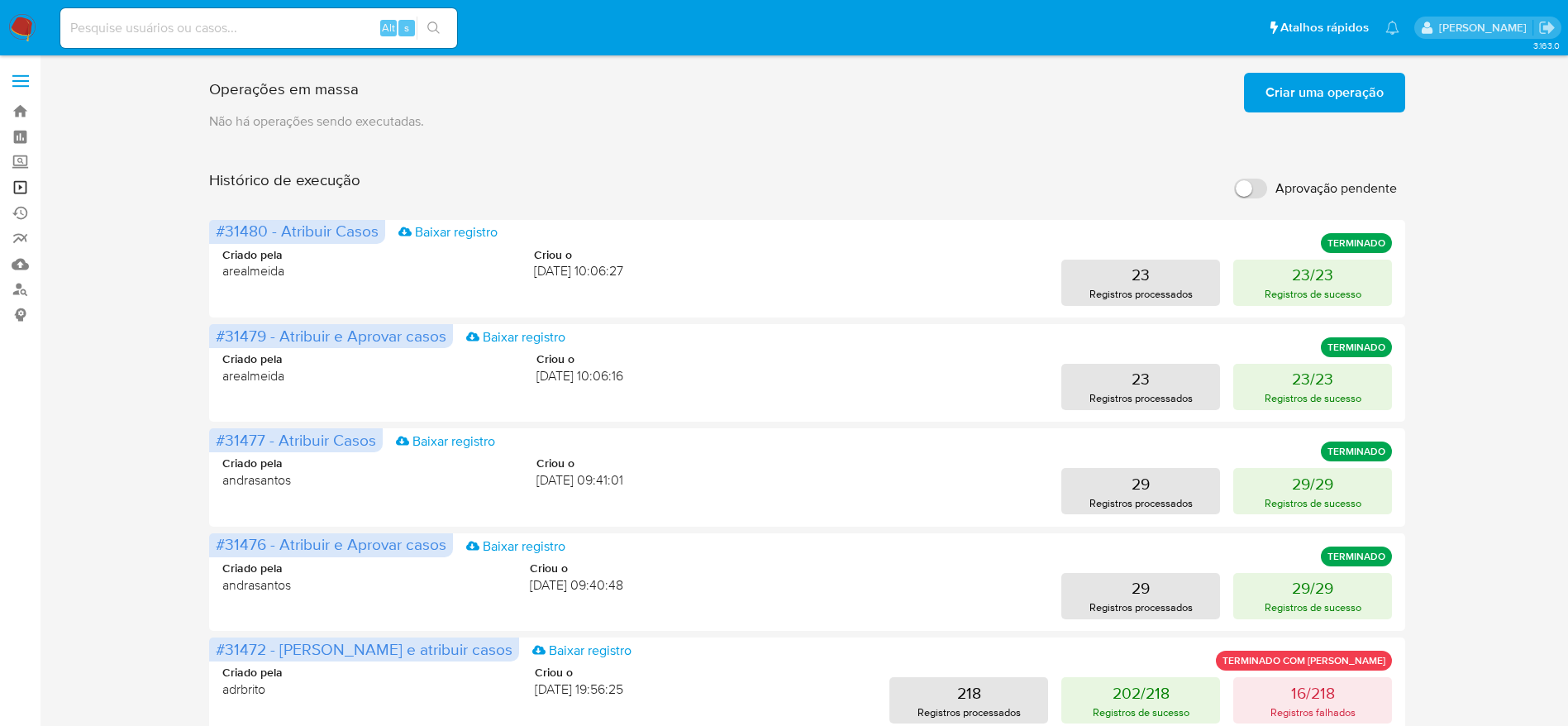
click at [10, 188] on link "Operações em massa" at bounding box center [98, 188] width 197 height 26
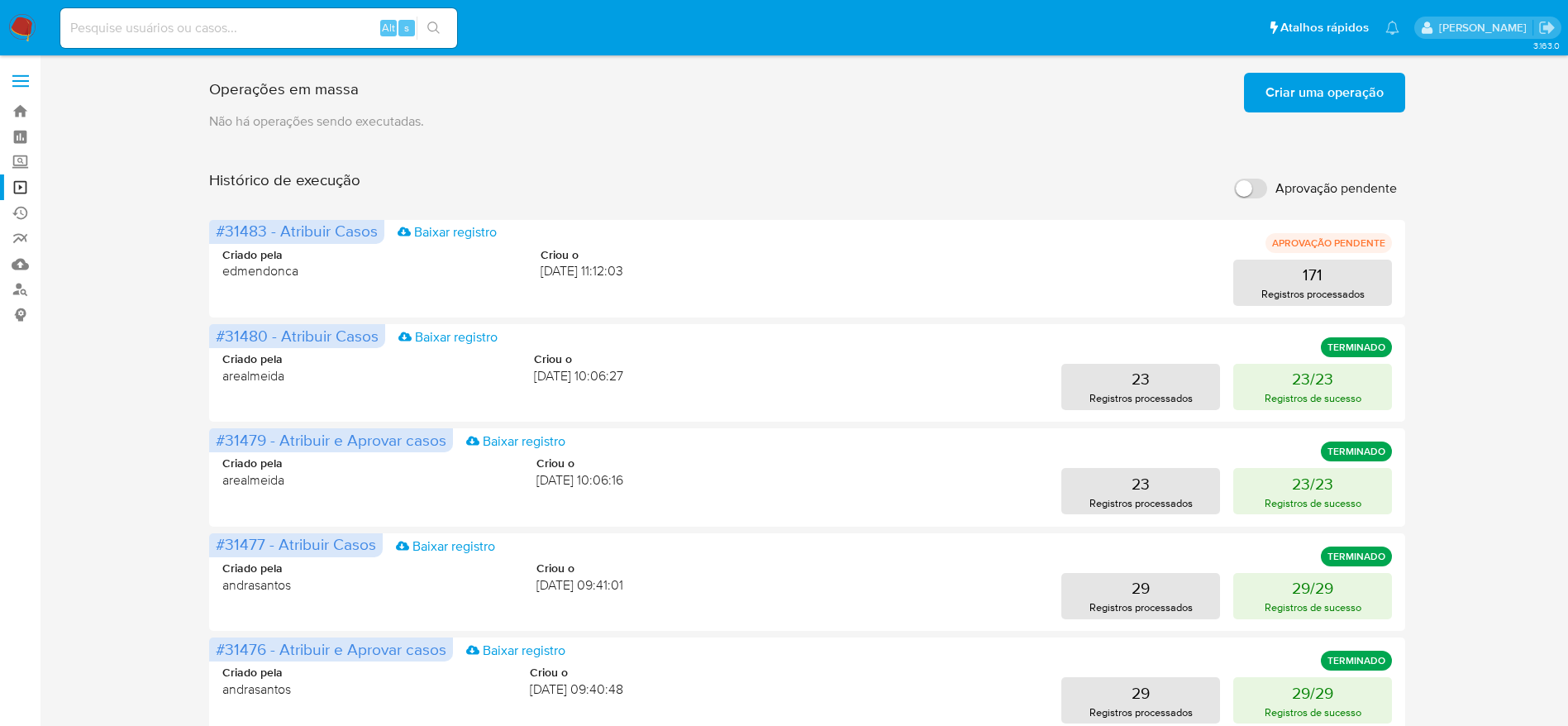
click at [29, 19] on img at bounding box center [22, 28] width 28 height 28
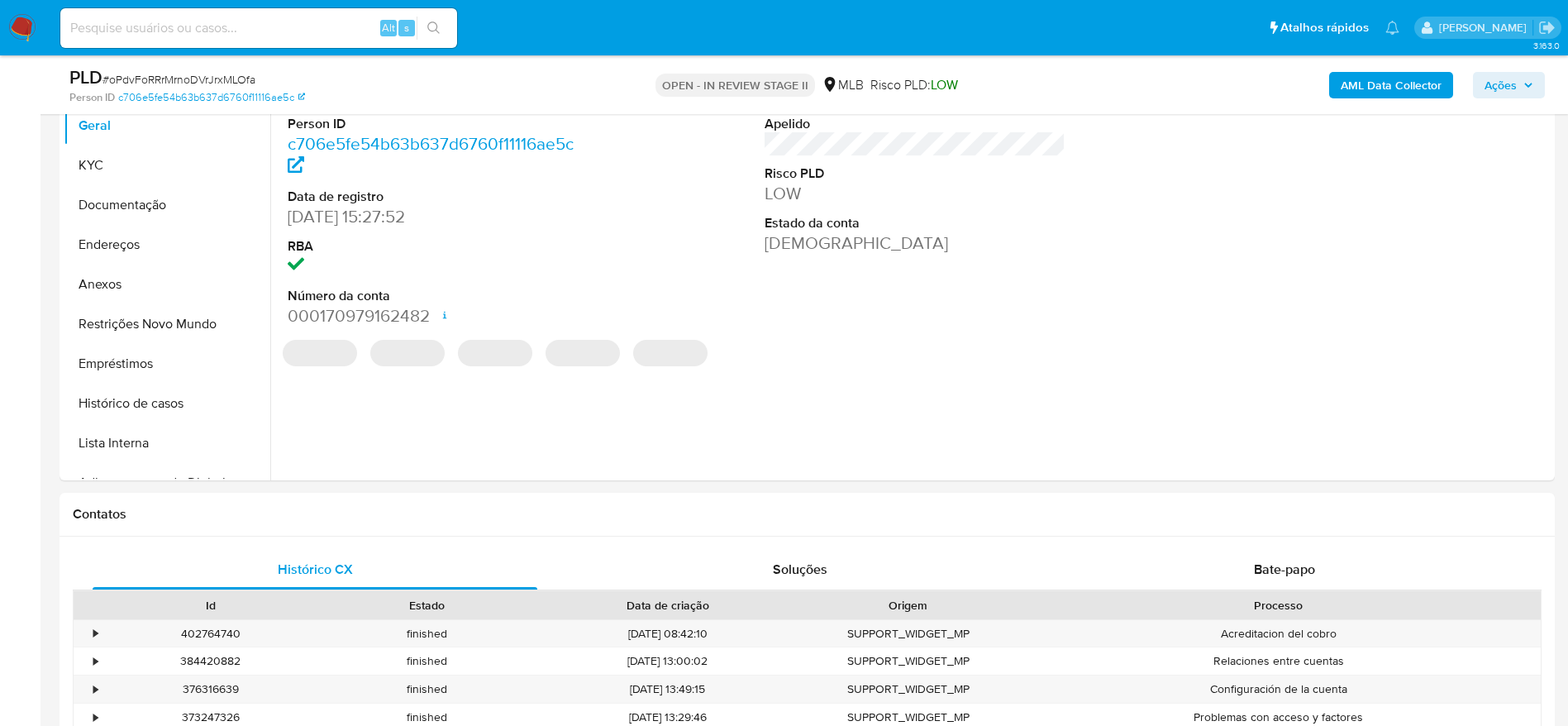
scroll to position [992, 0]
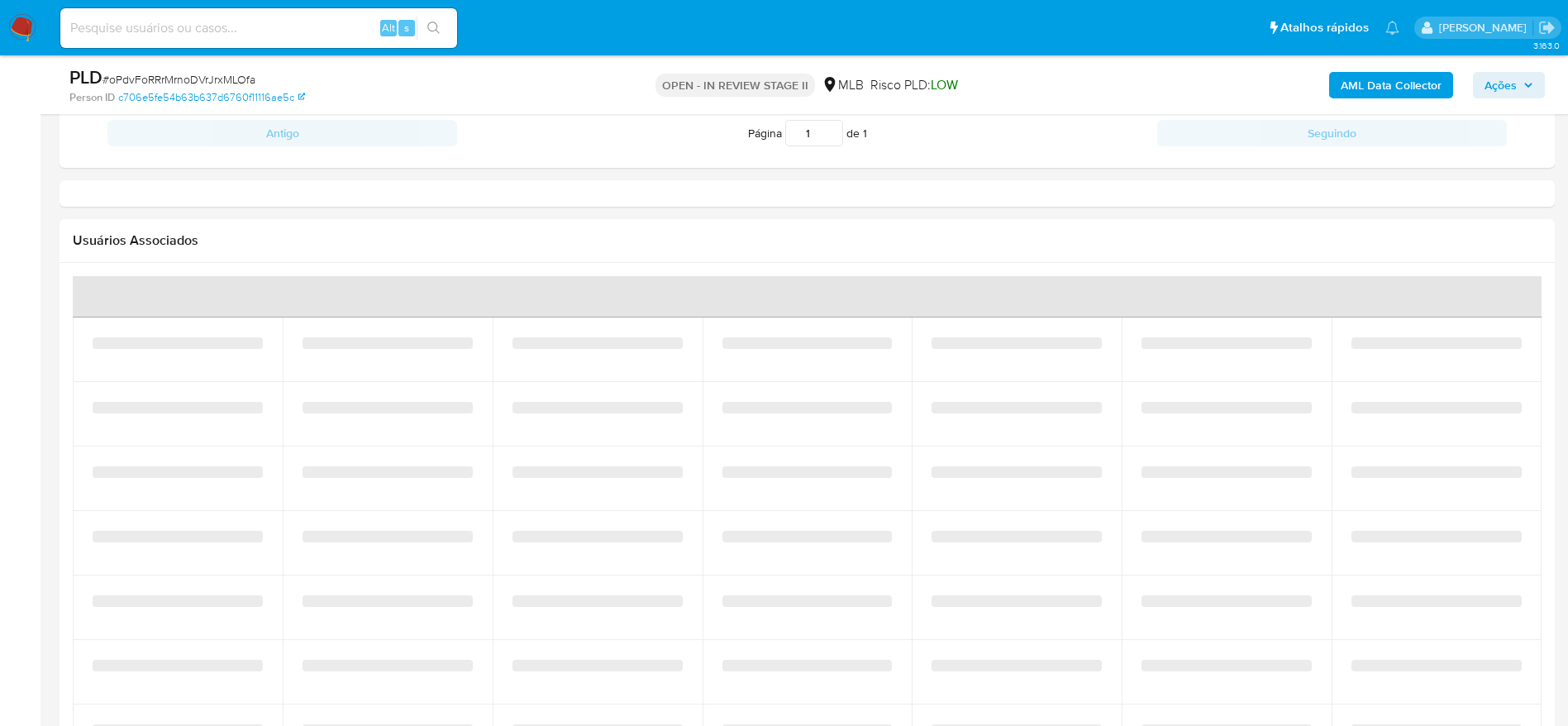
select select "10"
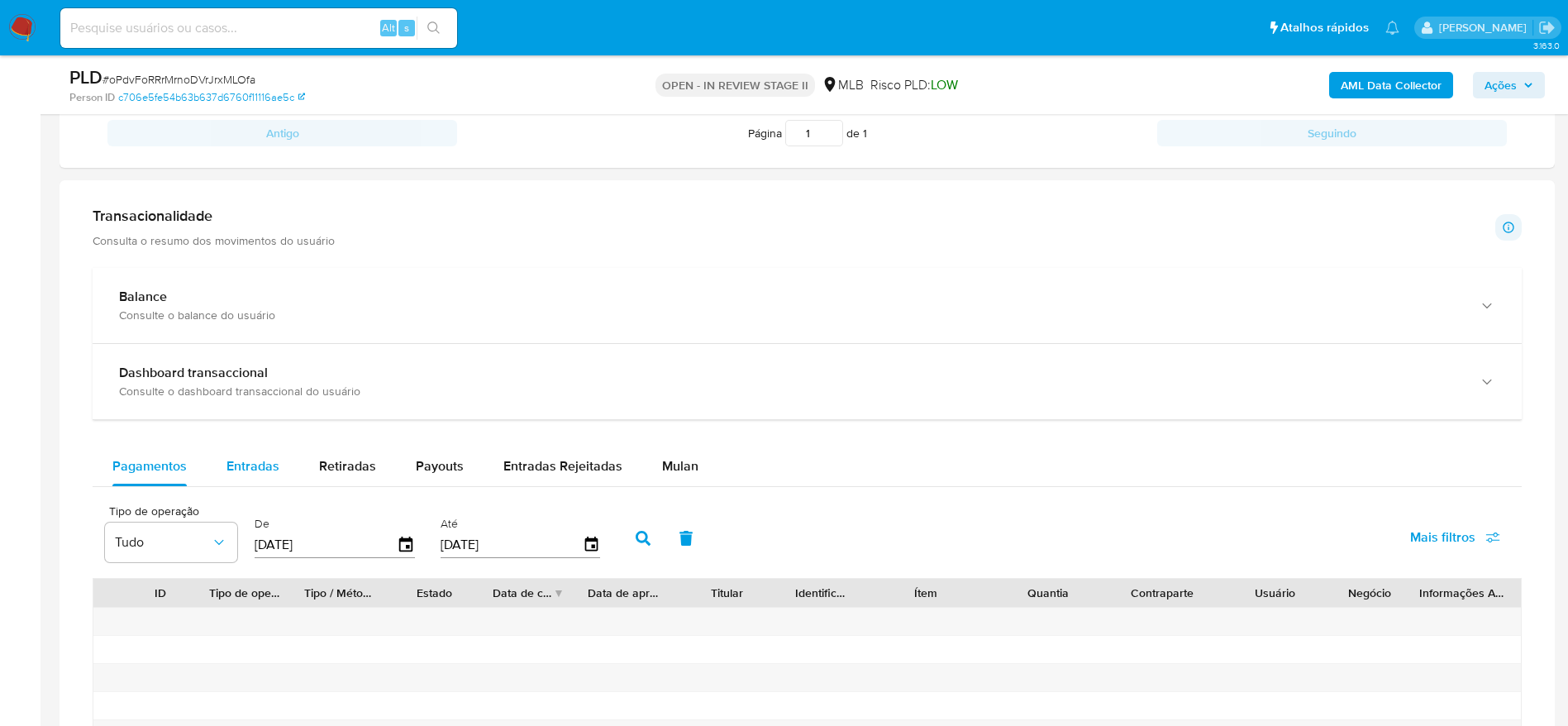
click at [253, 462] on span "Entradas" at bounding box center [252, 466] width 53 height 19
select select "10"
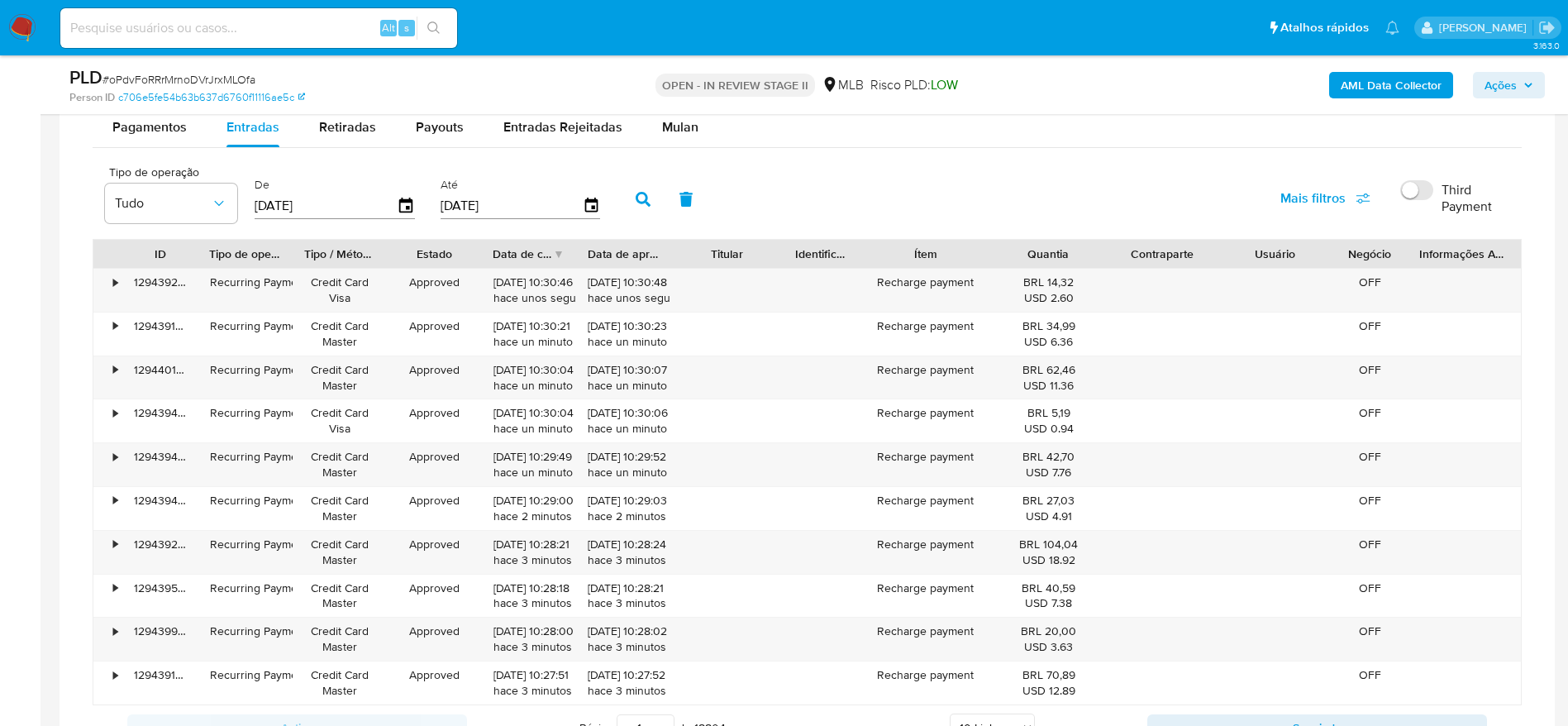
scroll to position [1364, 0]
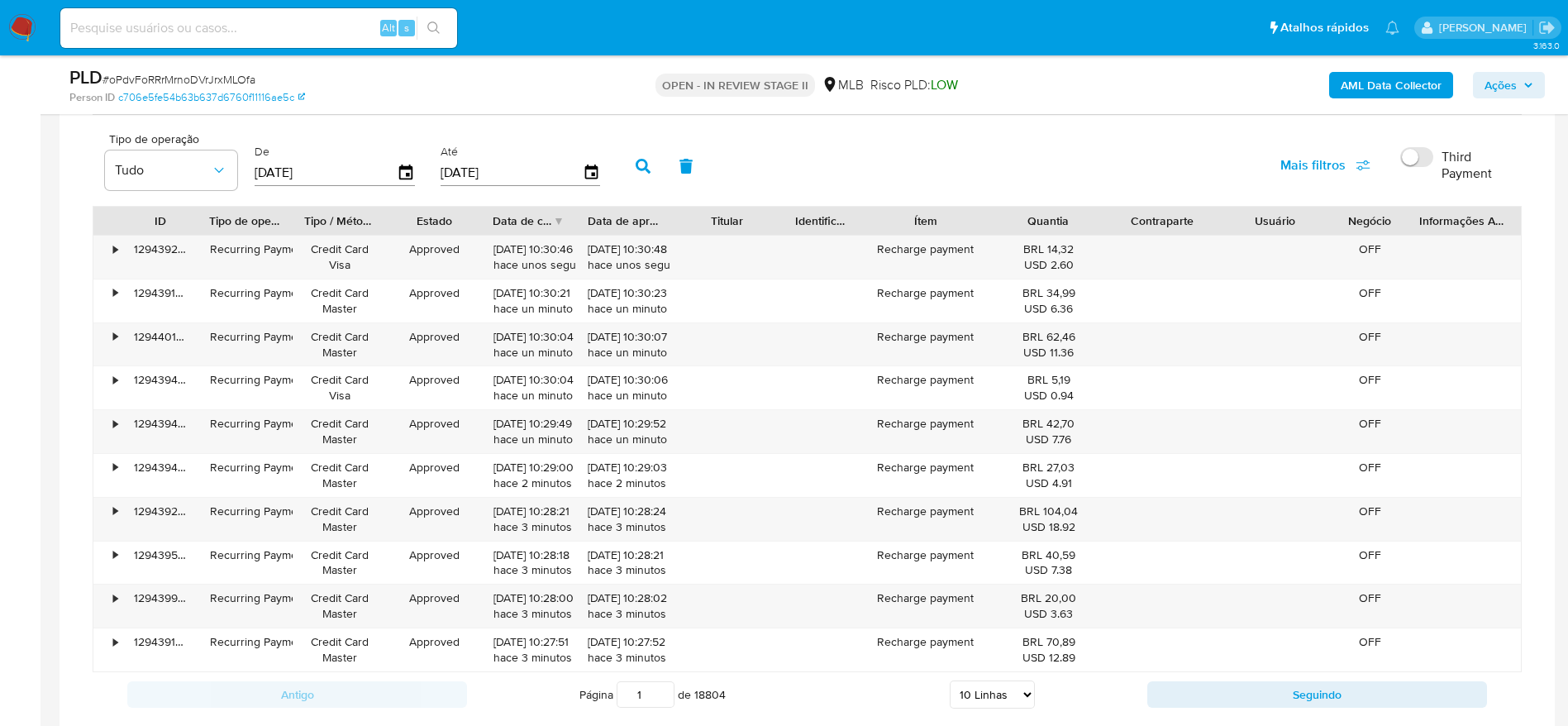
click at [11, 20] on img at bounding box center [22, 28] width 28 height 28
